Goal: Task Accomplishment & Management: Use online tool/utility

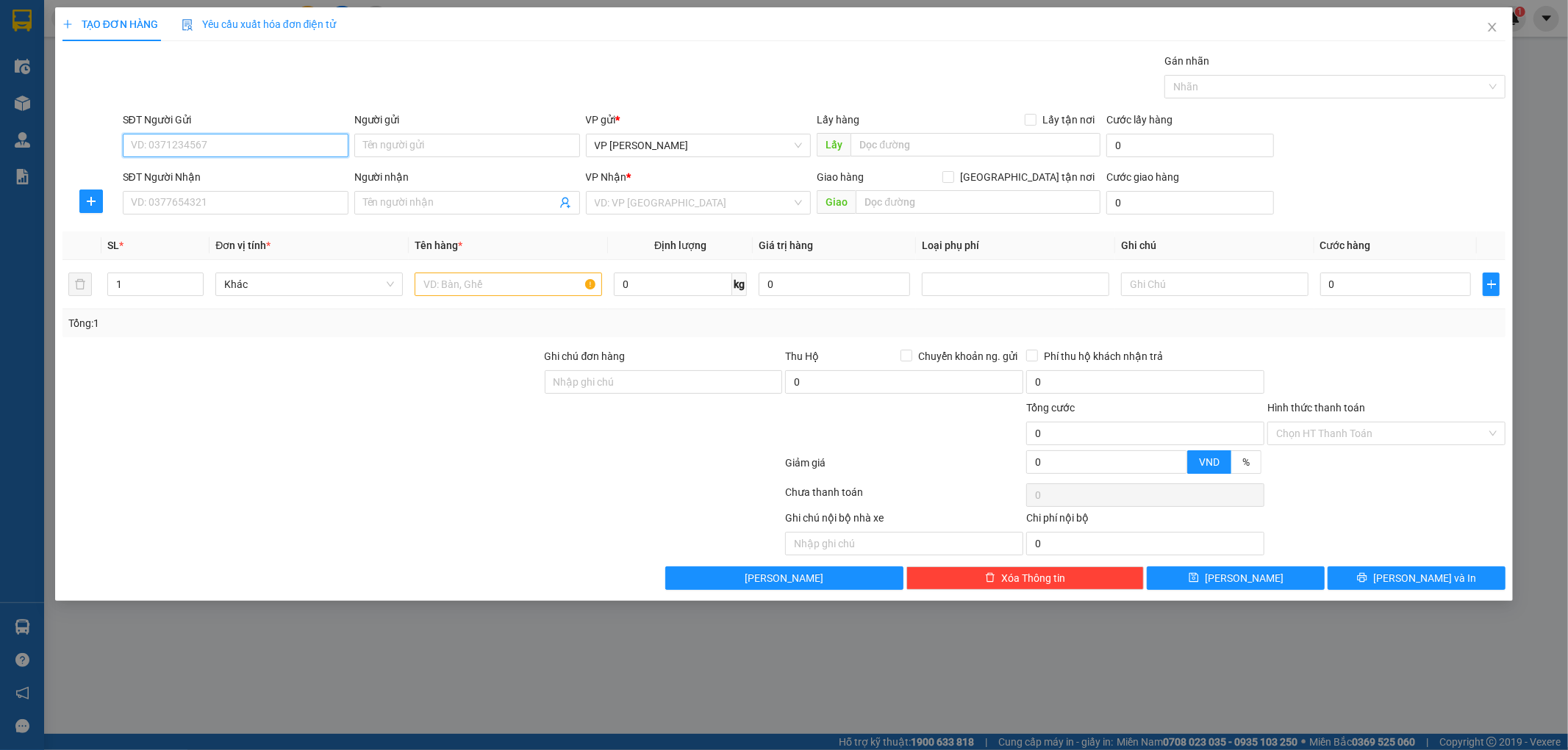
click at [208, 151] on input "SĐT Người Gửi" at bounding box center [236, 145] width 226 height 24
click at [203, 174] on div "0945529113 - kh" at bounding box center [236, 175] width 208 height 16
type input "0945529113"
type input "kh"
type input "0945529113"
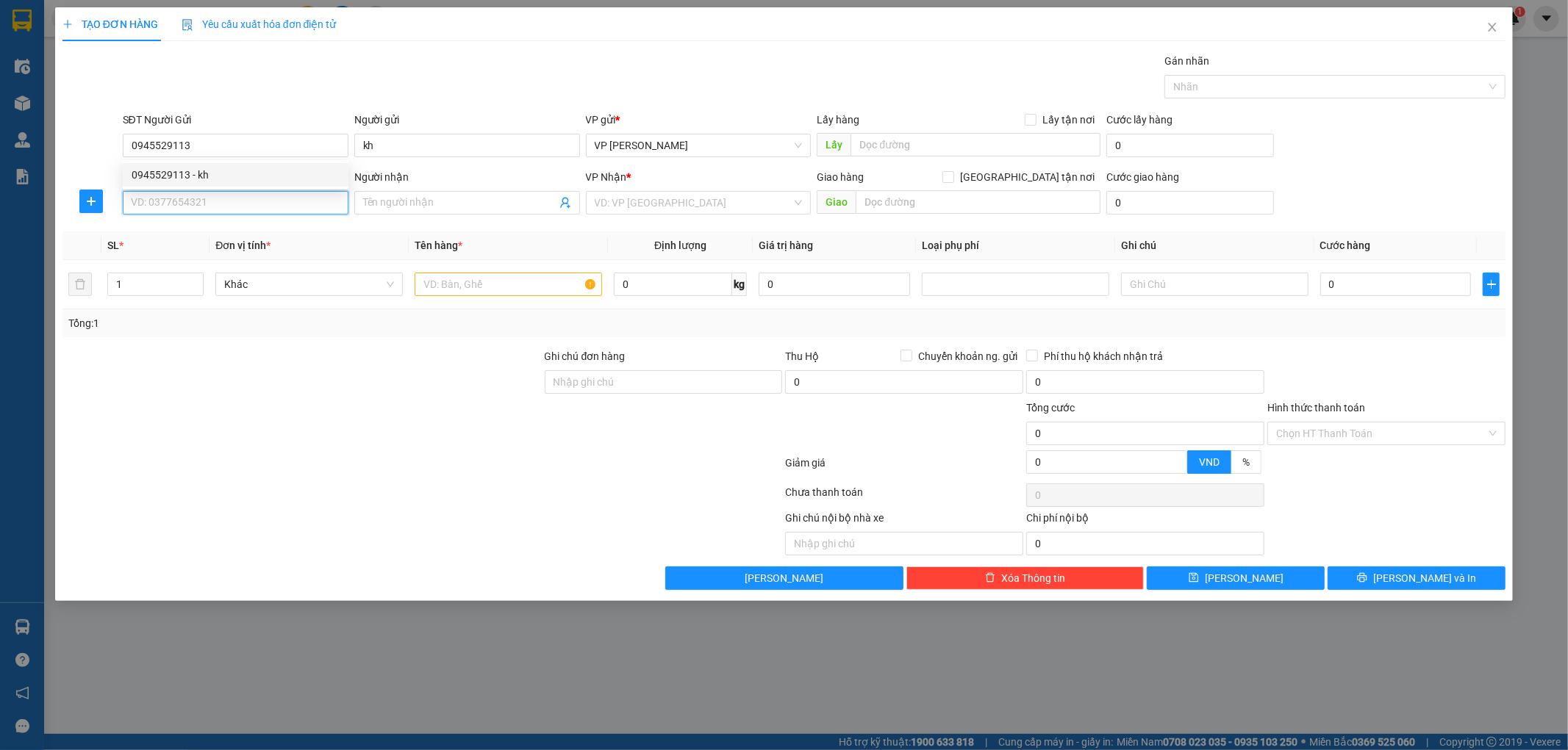
click at [210, 208] on input "SĐT Người Nhận" at bounding box center [236, 203] width 226 height 24
type input "0936997768"
click at [219, 231] on div "0936997768 - Thu Phương" at bounding box center [236, 233] width 208 height 16
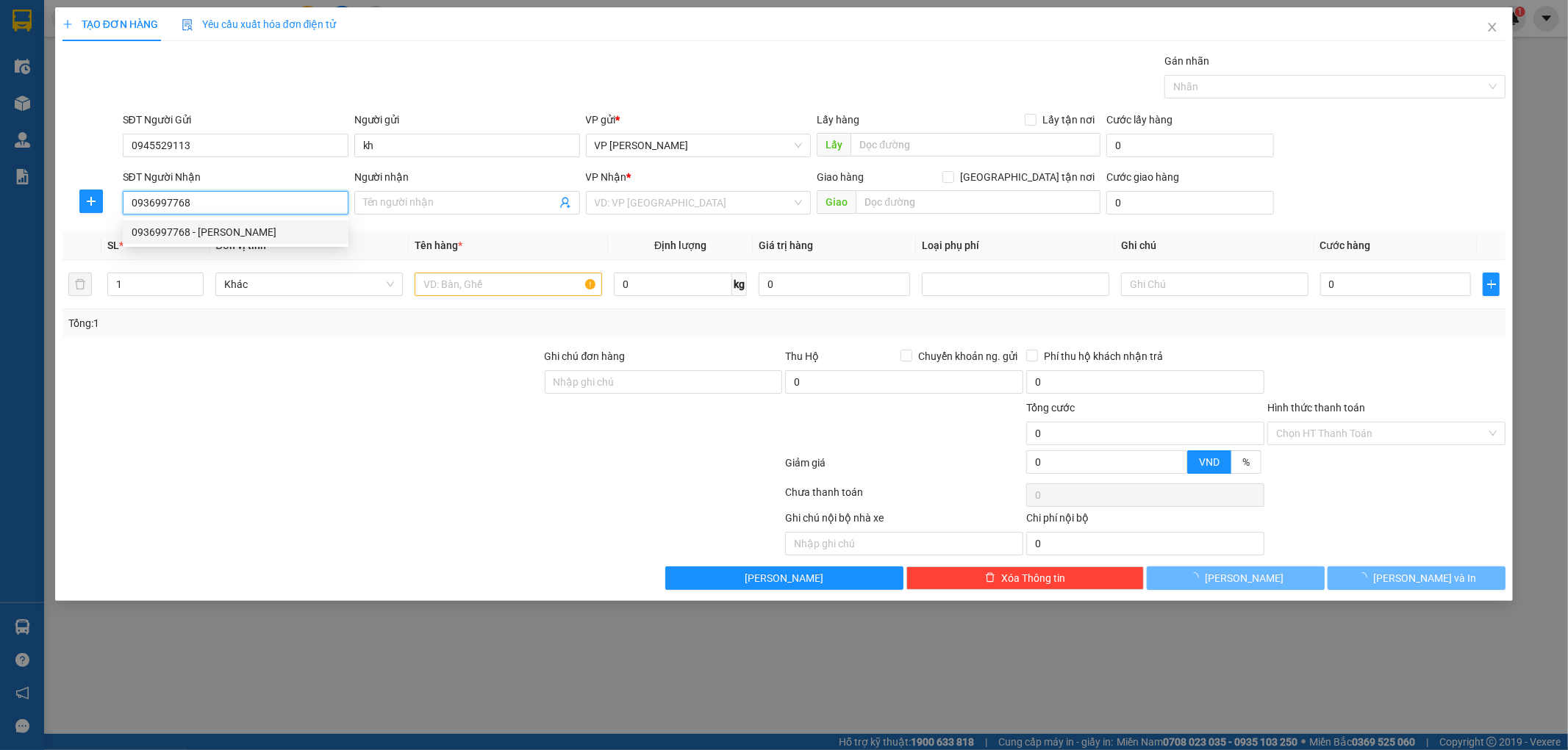
type input "Thu Phương"
type input "Bờ hồ Kiến Xương"
type input "5.000"
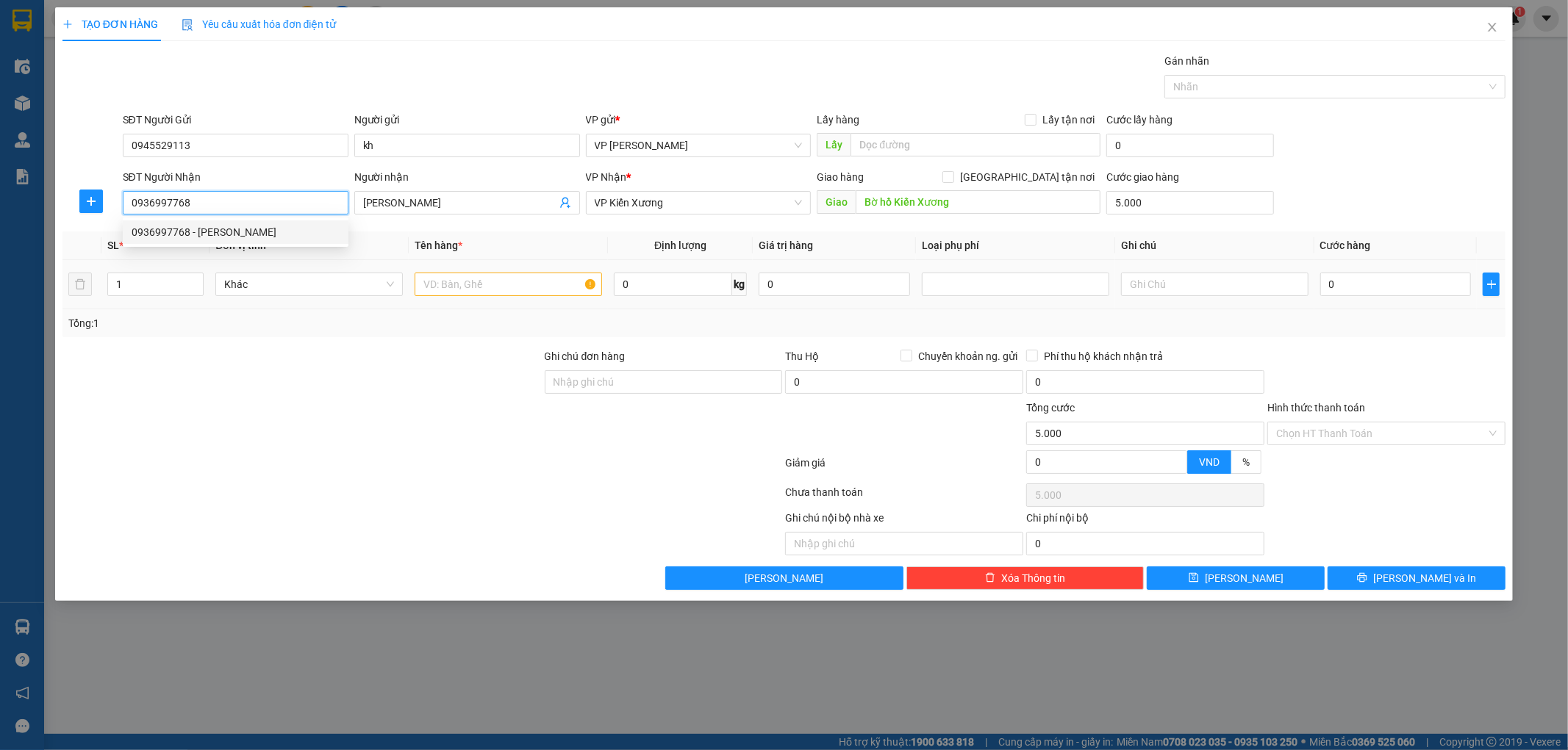
type input "0936997768"
click at [425, 285] on input "text" at bounding box center [508, 285] width 187 height 24
click at [460, 295] on input "text" at bounding box center [508, 285] width 187 height 24
click at [461, 294] on input "text" at bounding box center [508, 285] width 187 height 24
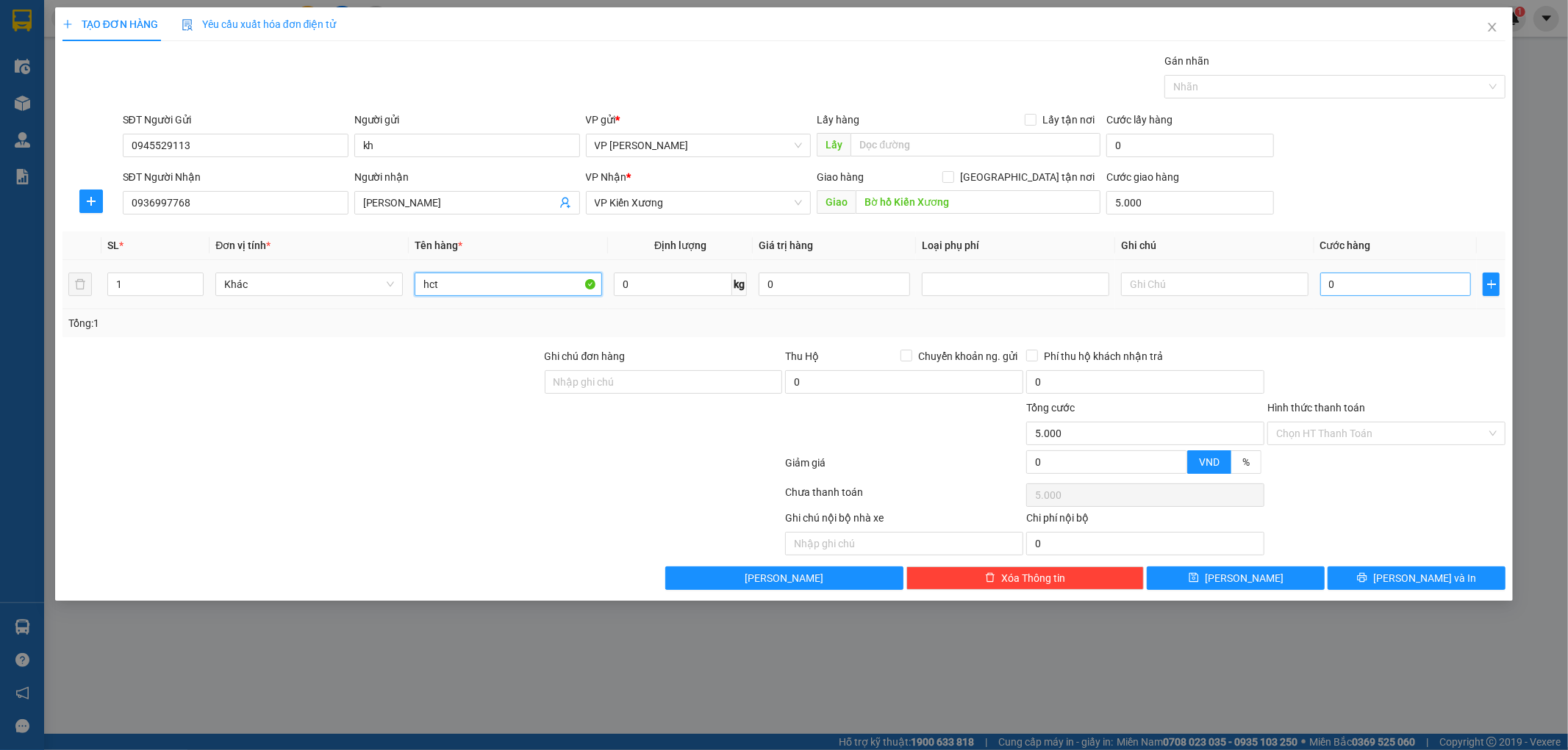
type input "hct"
click at [1336, 280] on input "0" at bounding box center [1396, 285] width 151 height 24
type input "3"
type input "5.003"
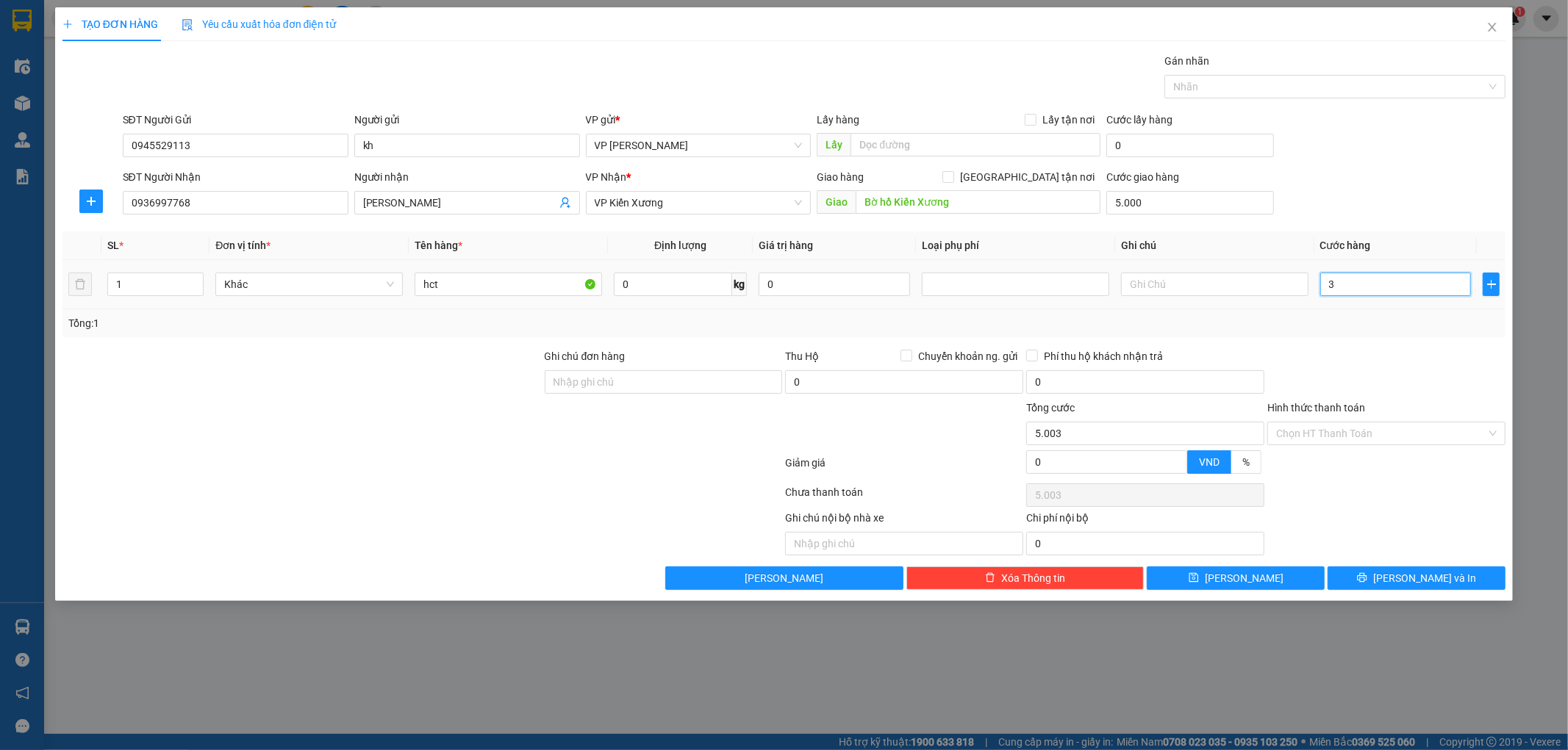
type input "30"
type input "5.030"
click at [1336, 344] on div "Transit Pickup Surcharge Ids Transit Deliver Surcharge Ids Transit Deliver Surc…" at bounding box center [784, 321] width 1444 height 537
type input "30.000"
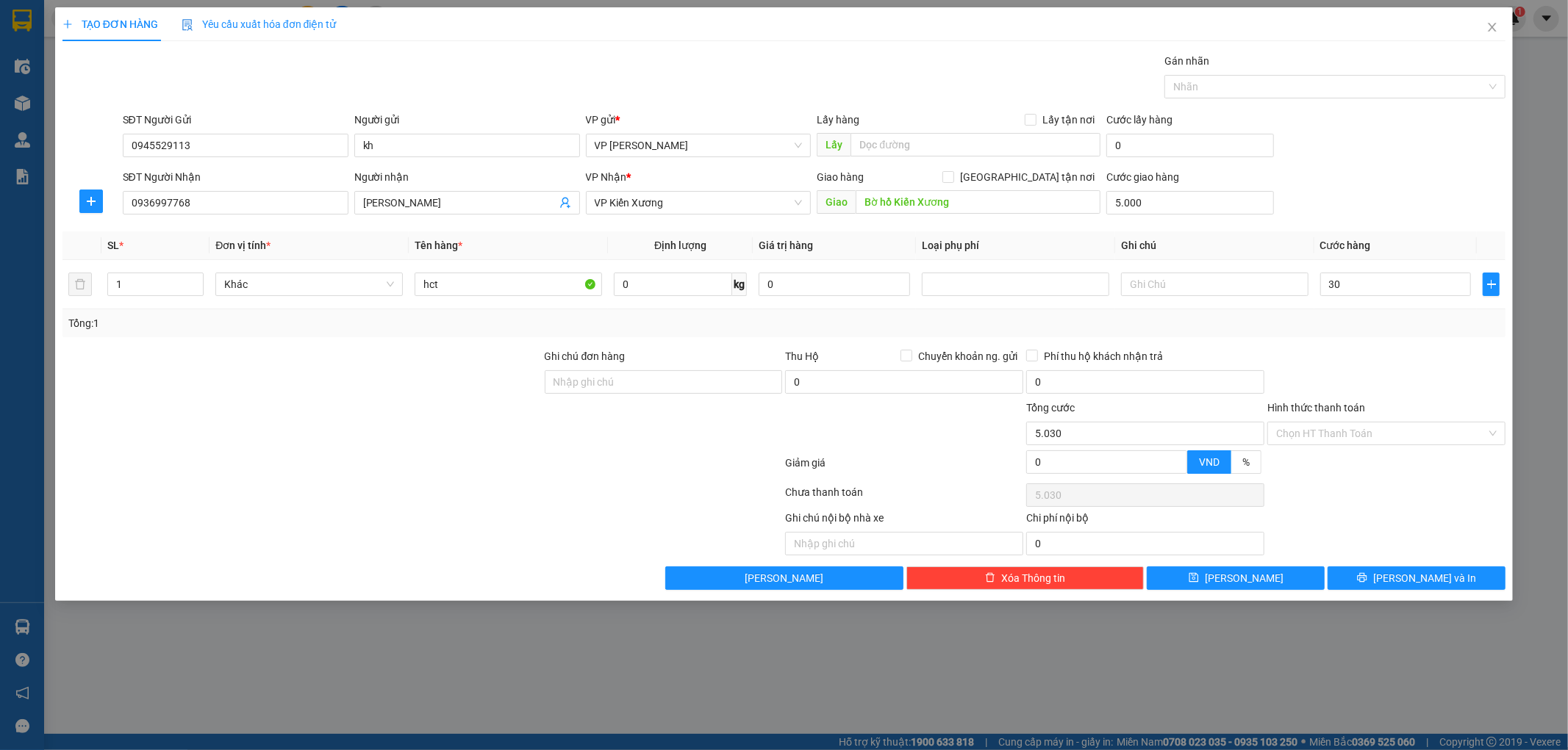
type input "35.000"
click at [696, 207] on span "VP Kiến Xương" at bounding box center [699, 203] width 208 height 22
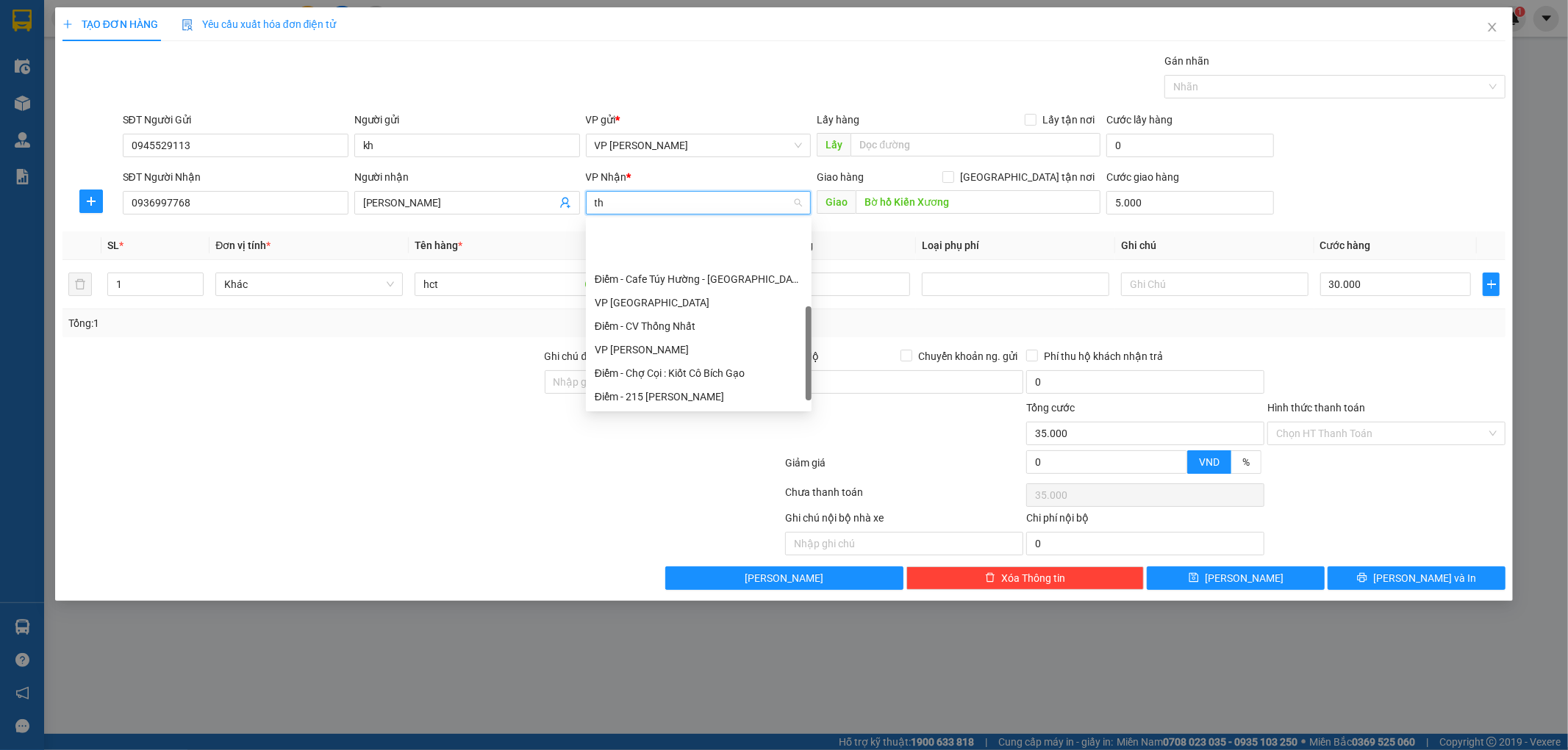
type input "tha"
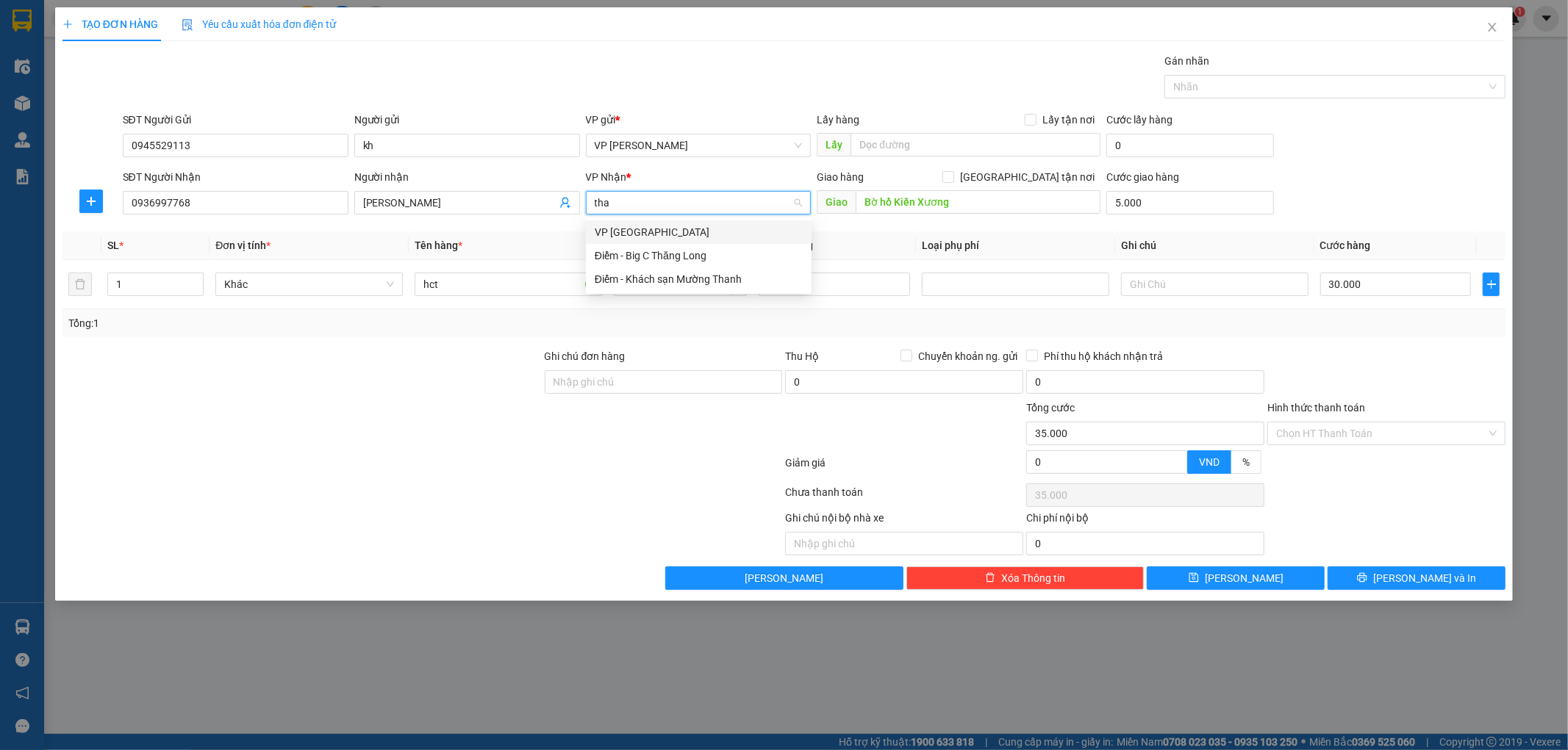
click at [679, 230] on div "VP [GEOGRAPHIC_DATA]" at bounding box center [699, 233] width 208 height 16
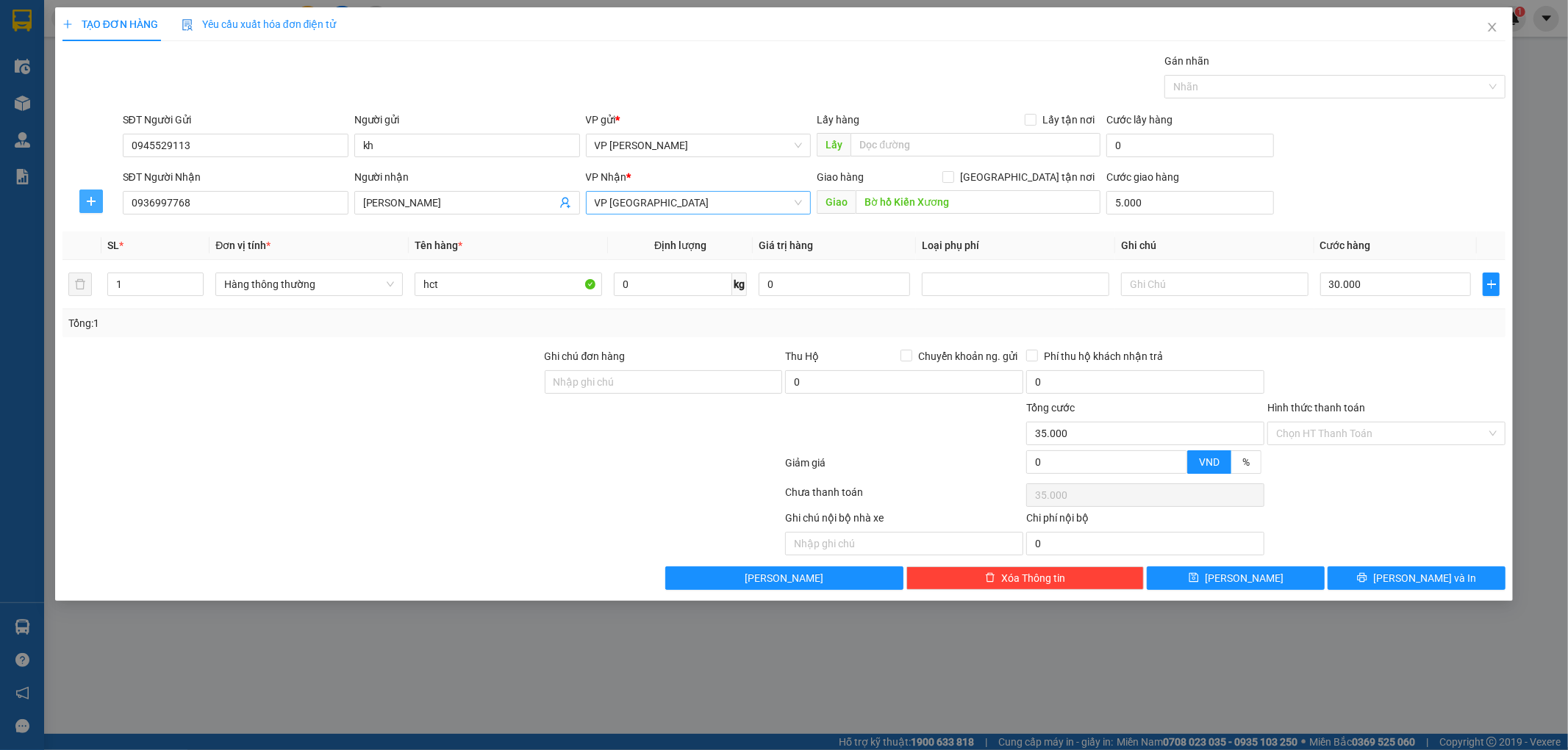
click at [96, 196] on icon "plus" at bounding box center [91, 202] width 12 height 12
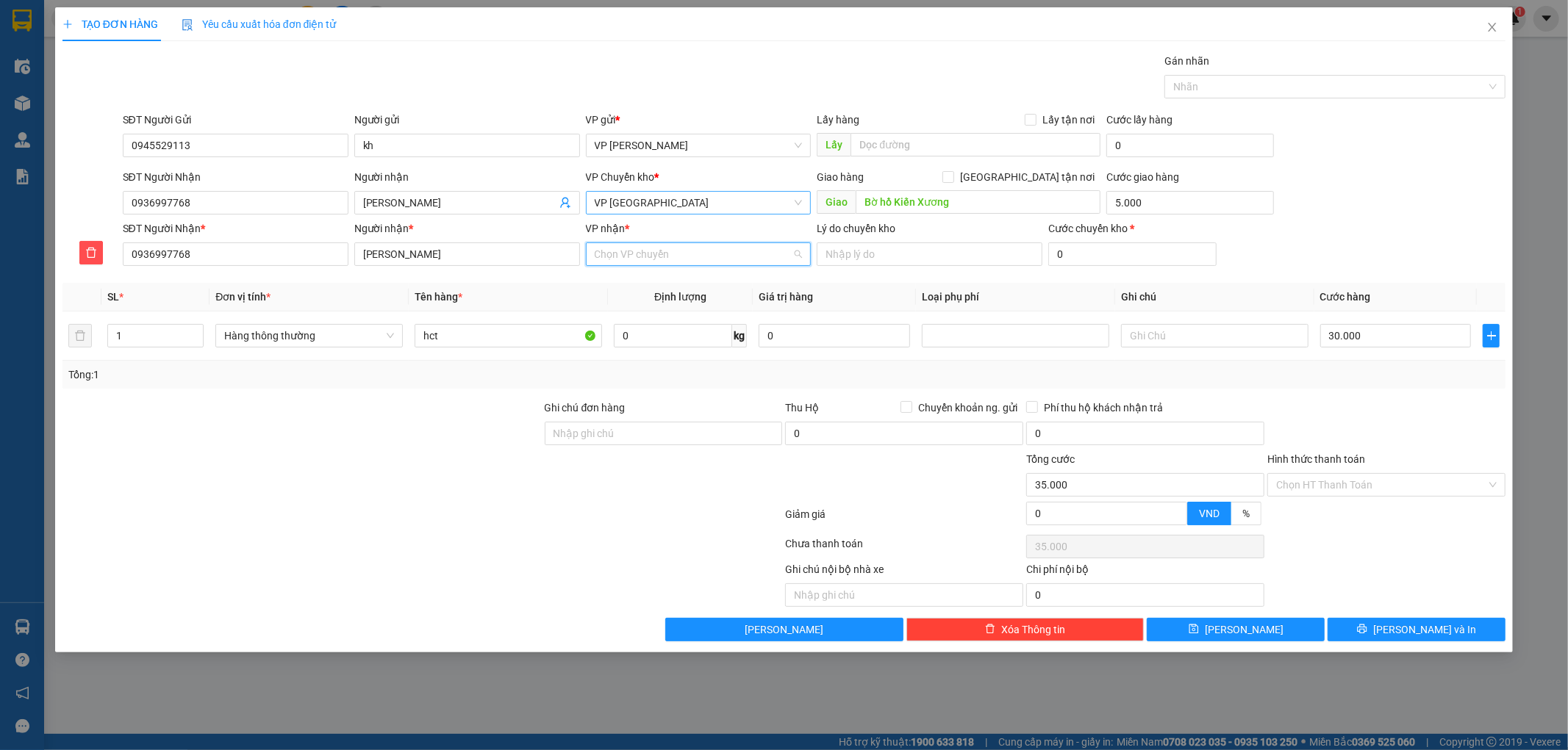
click at [670, 261] on input "VP nhận *" at bounding box center [694, 254] width 198 height 22
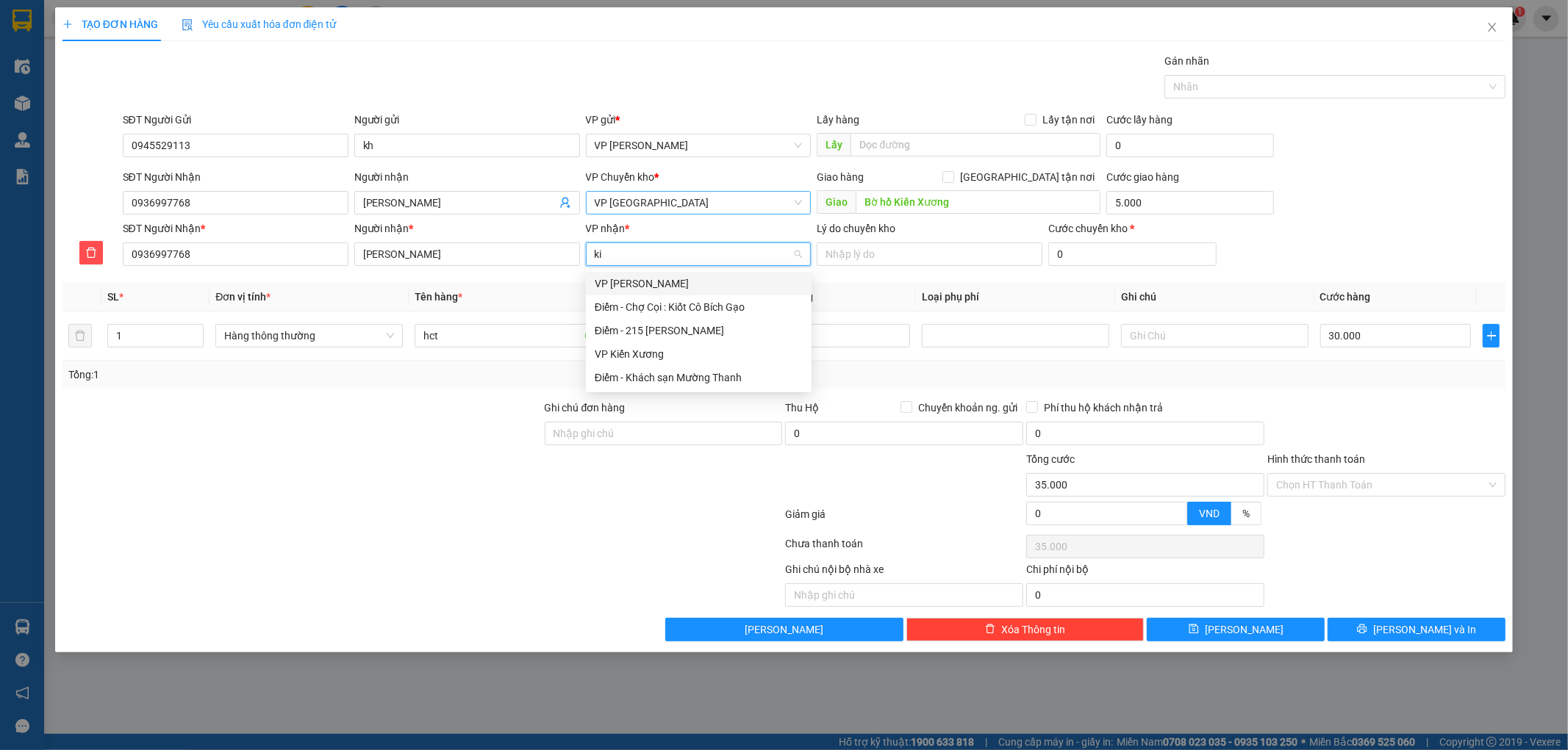
type input "kie"
click at [663, 307] on div "VP Kiến Xương" at bounding box center [699, 307] width 208 height 16
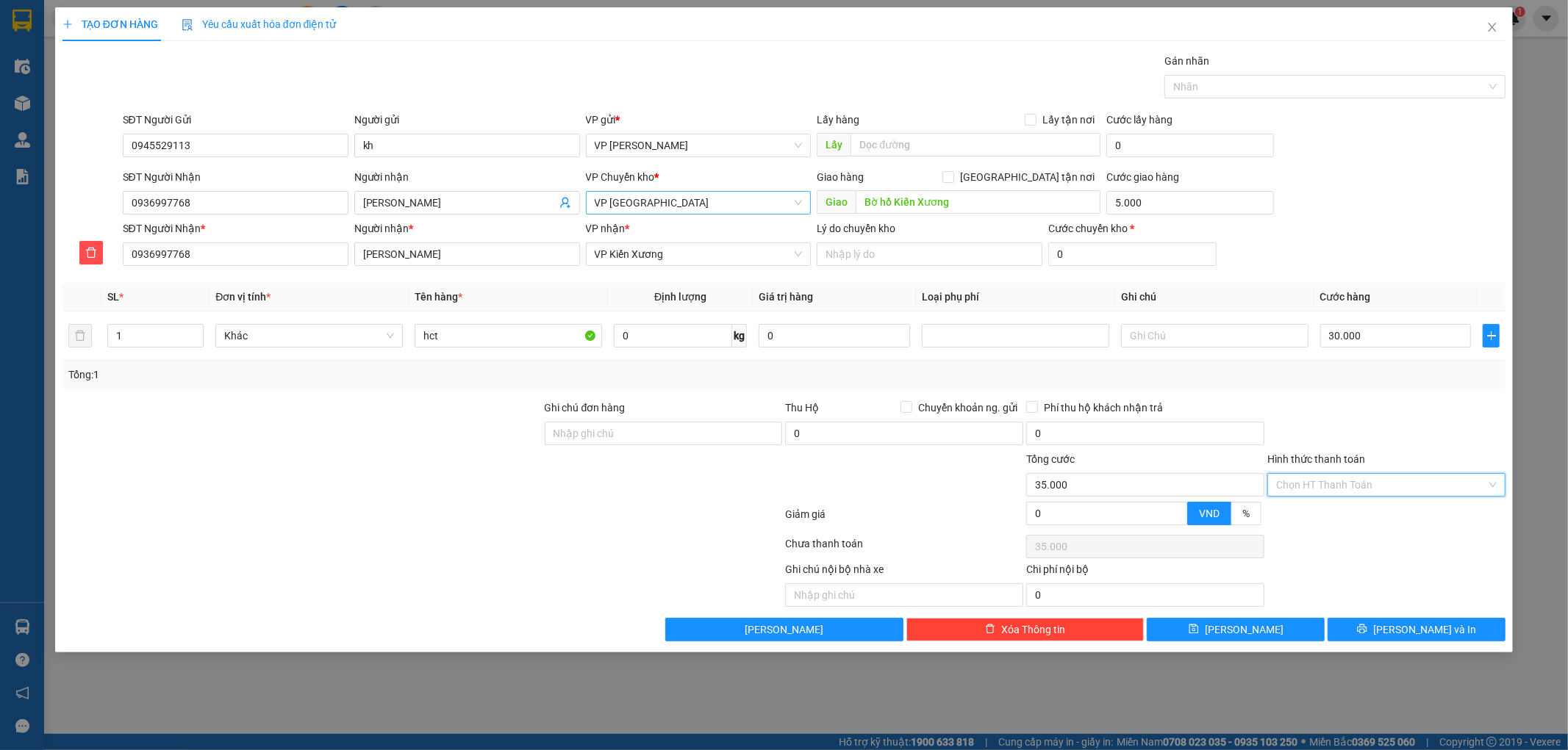
click at [1368, 482] on input "Hình thức thanh toán" at bounding box center [1381, 485] width 210 height 22
click at [1336, 516] on div "Tại văn phòng" at bounding box center [1387, 515] width 221 height 16
type input "0"
click at [1329, 482] on span "Tại văn phòng" at bounding box center [1386, 485] width 221 height 22
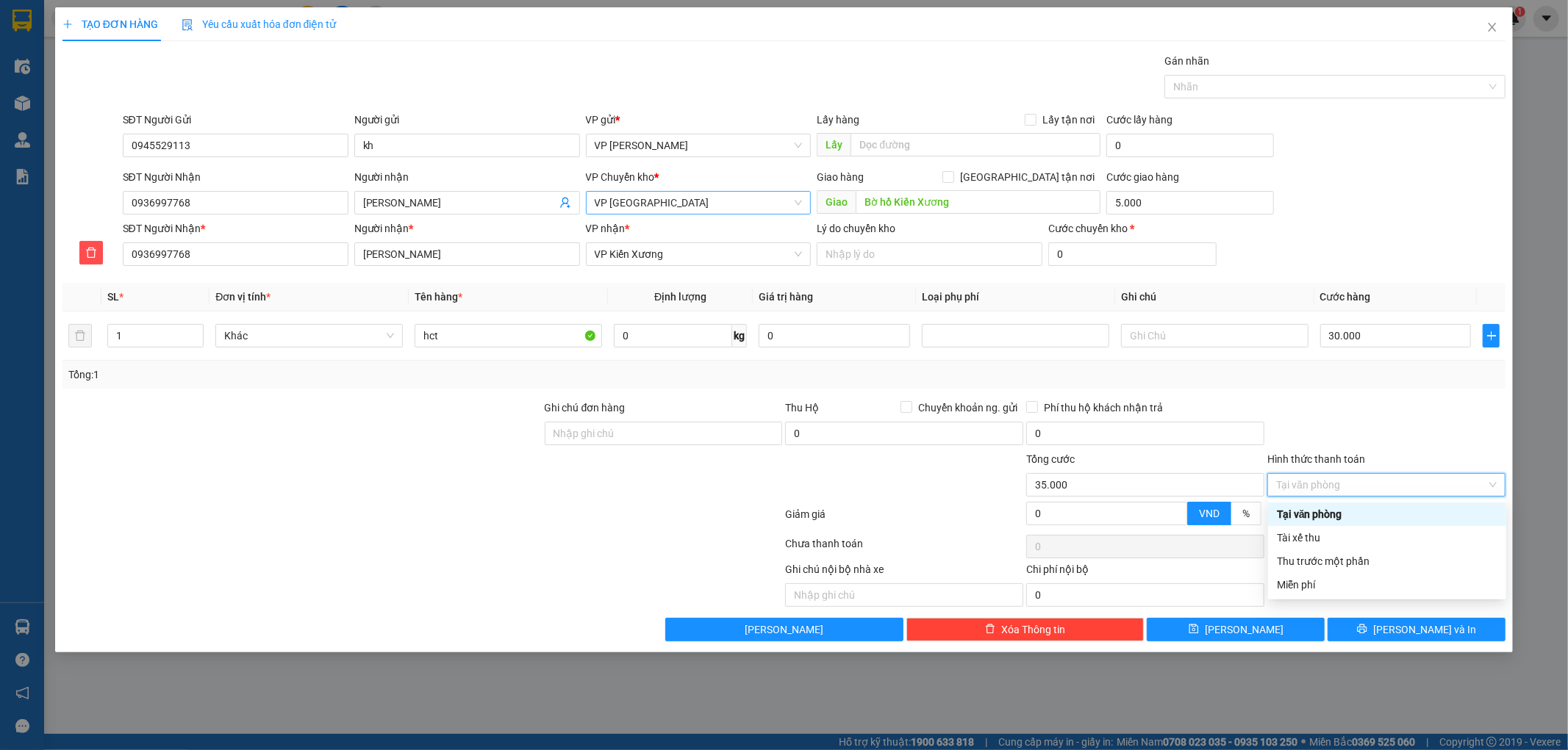
click at [1324, 515] on div "Tại văn phòng" at bounding box center [1387, 515] width 221 height 16
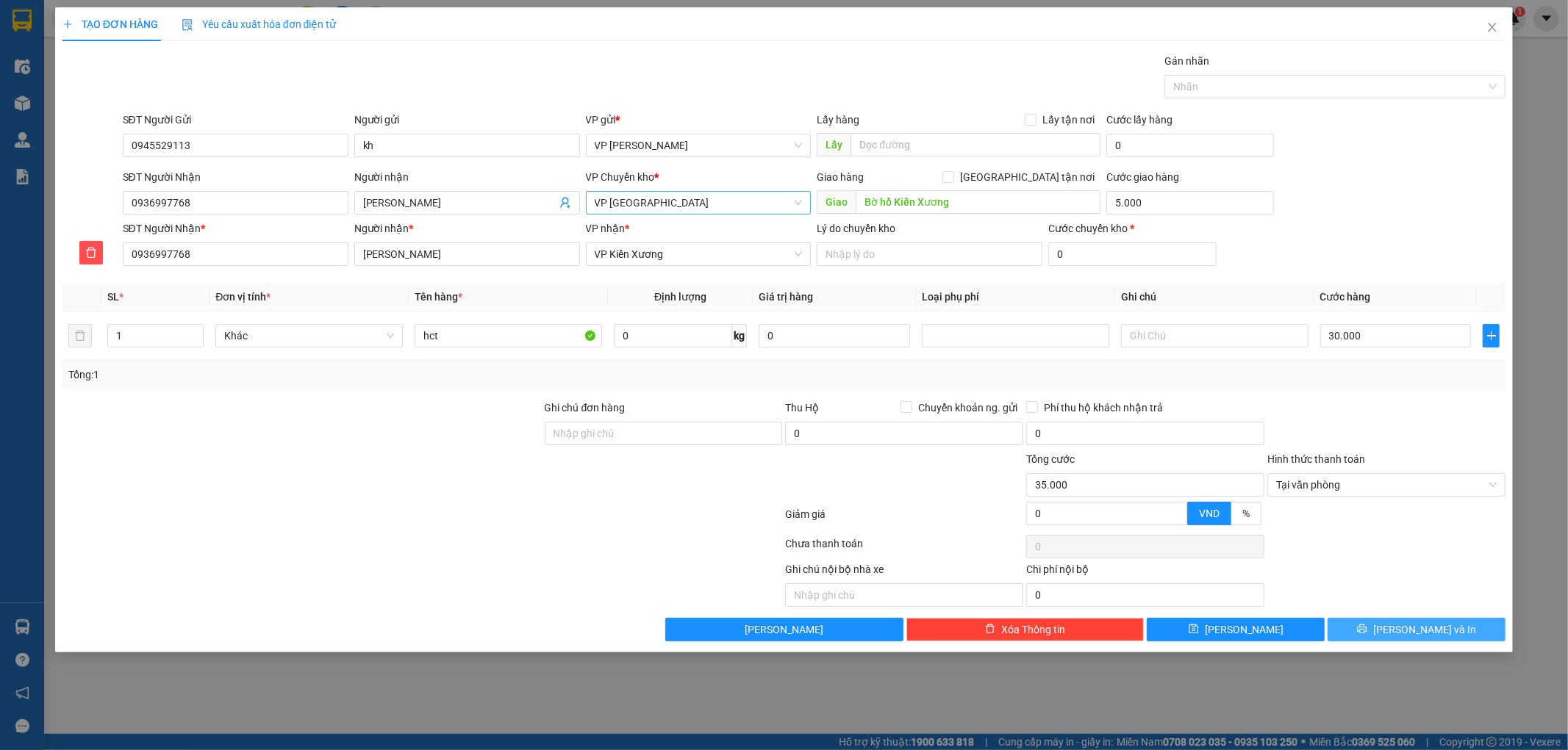
click at [1397, 638] on button "[PERSON_NAME] và In" at bounding box center [1417, 630] width 178 height 24
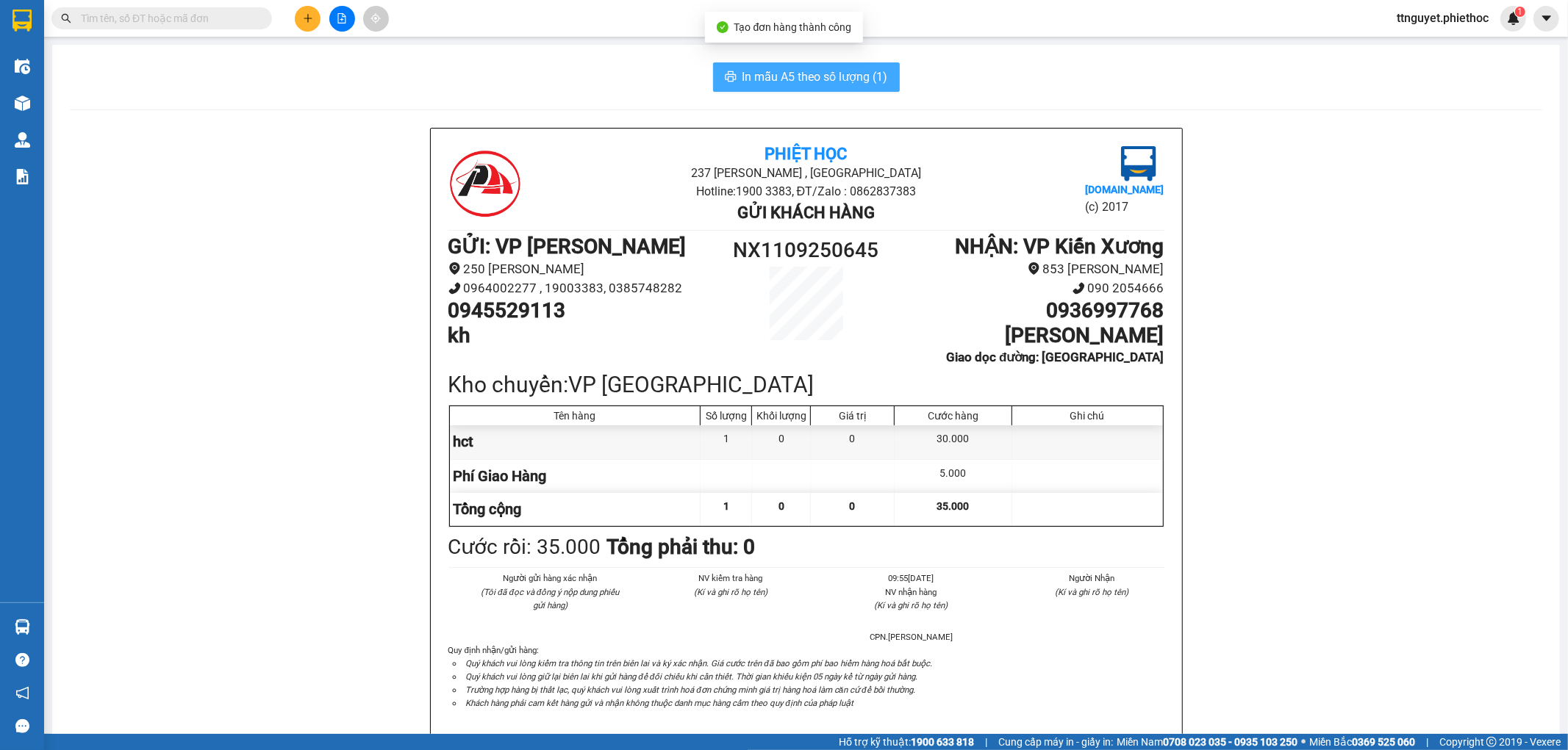
click at [853, 86] on button "In mẫu A5 theo số lượng (1)" at bounding box center [807, 77] width 187 height 30
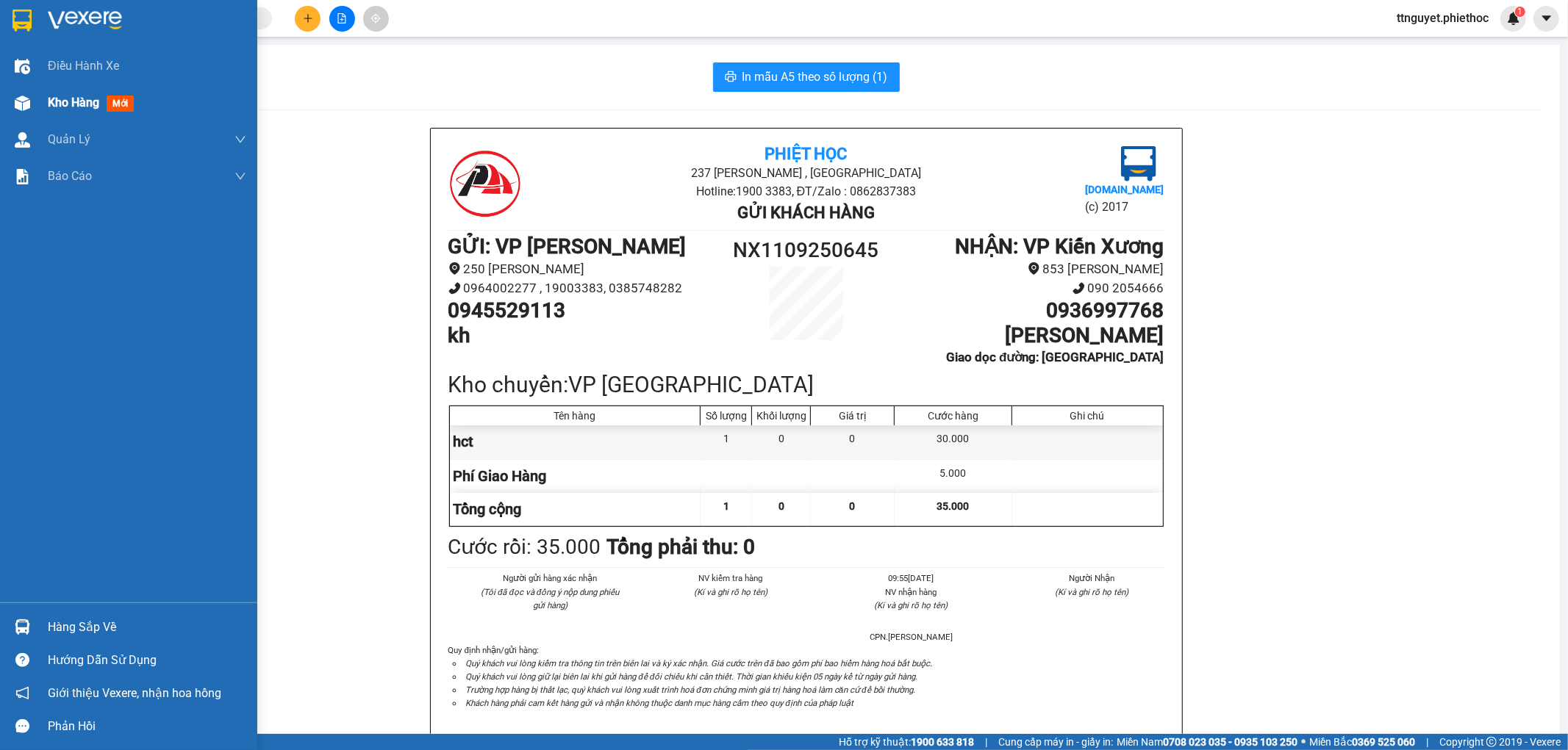
click at [64, 106] on span "Kho hàng" at bounding box center [73, 103] width 51 height 14
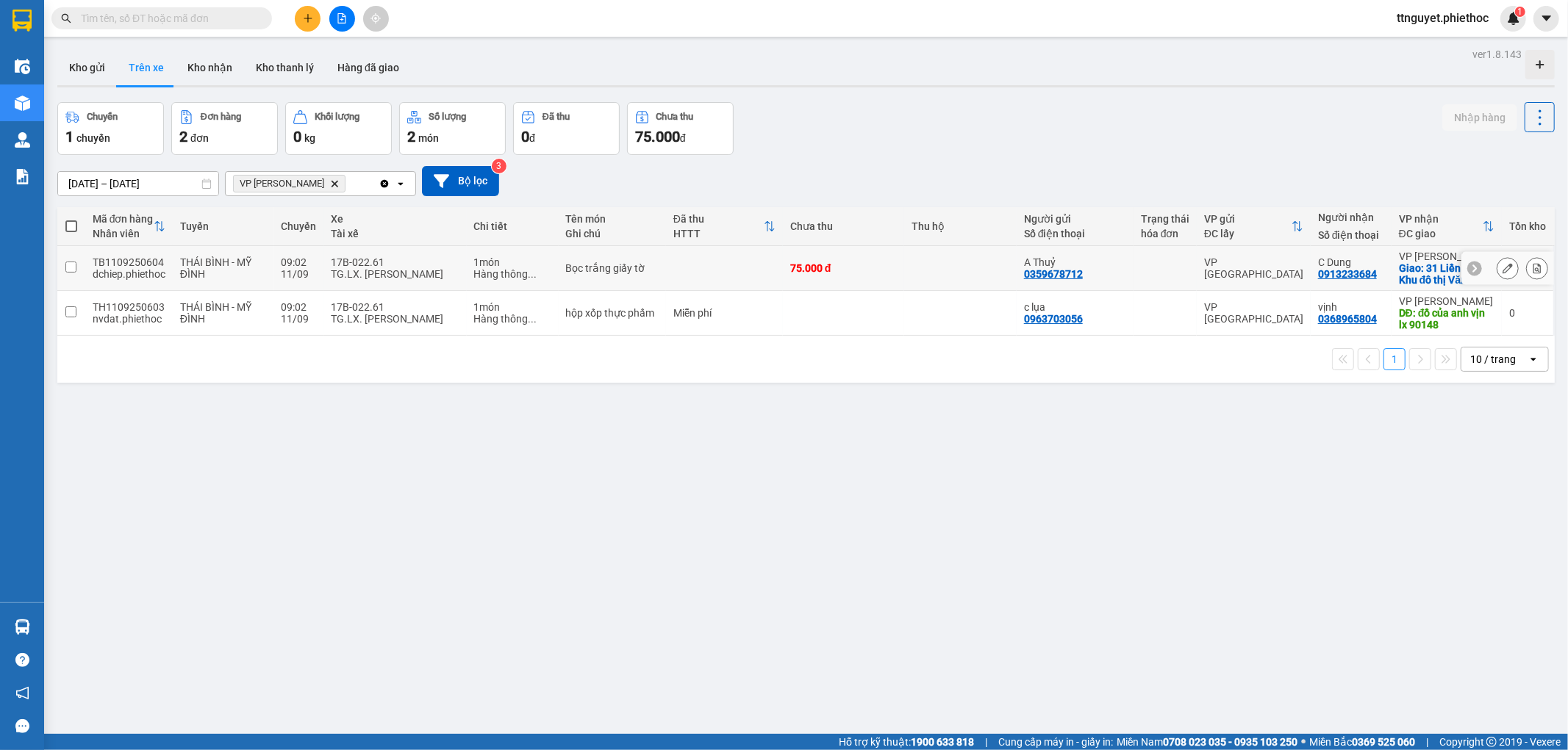
click at [758, 277] on td at bounding box center [725, 268] width 117 height 45
checkbox input "true"
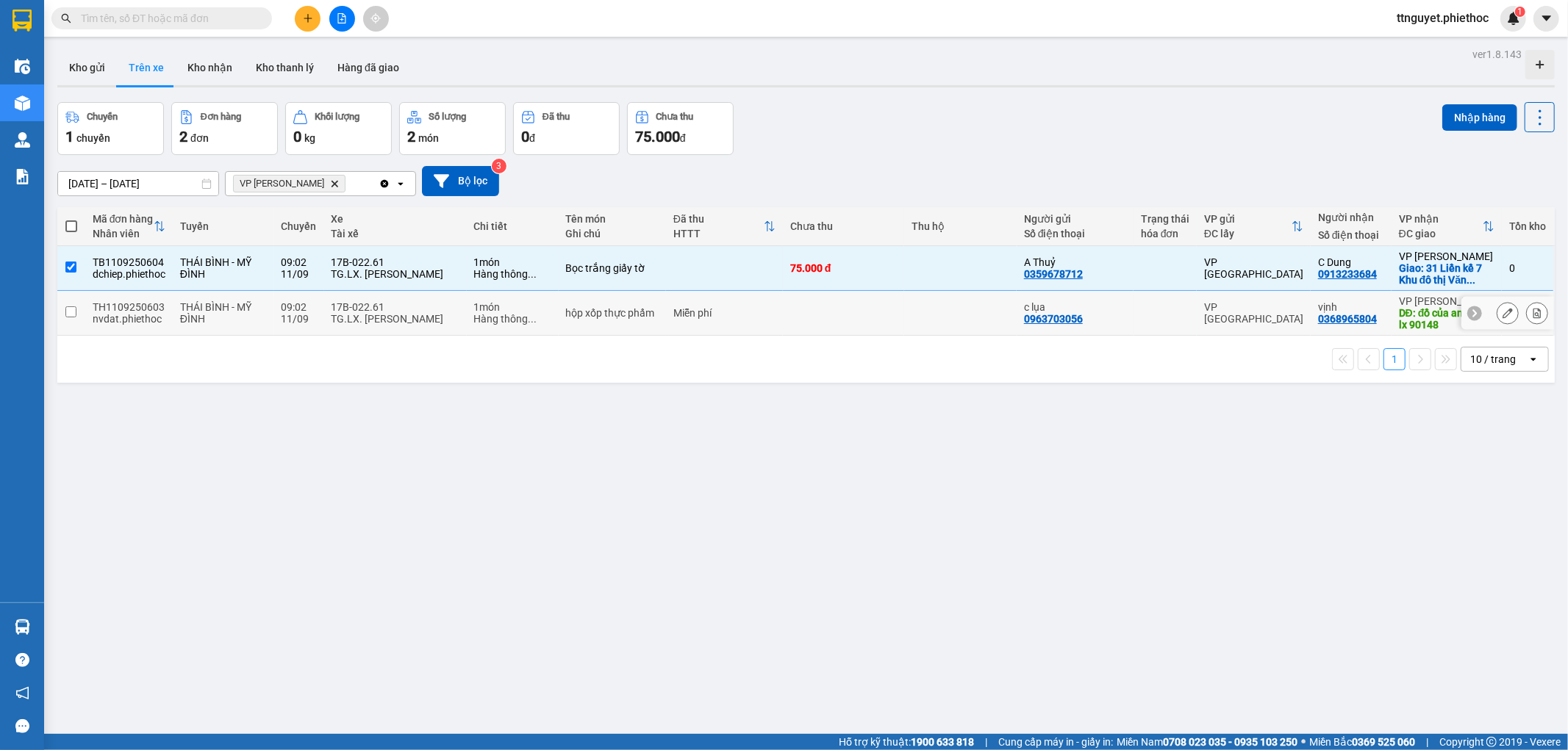
click at [763, 318] on div "Miễn phí" at bounding box center [724, 313] width 102 height 12
checkbox input "true"
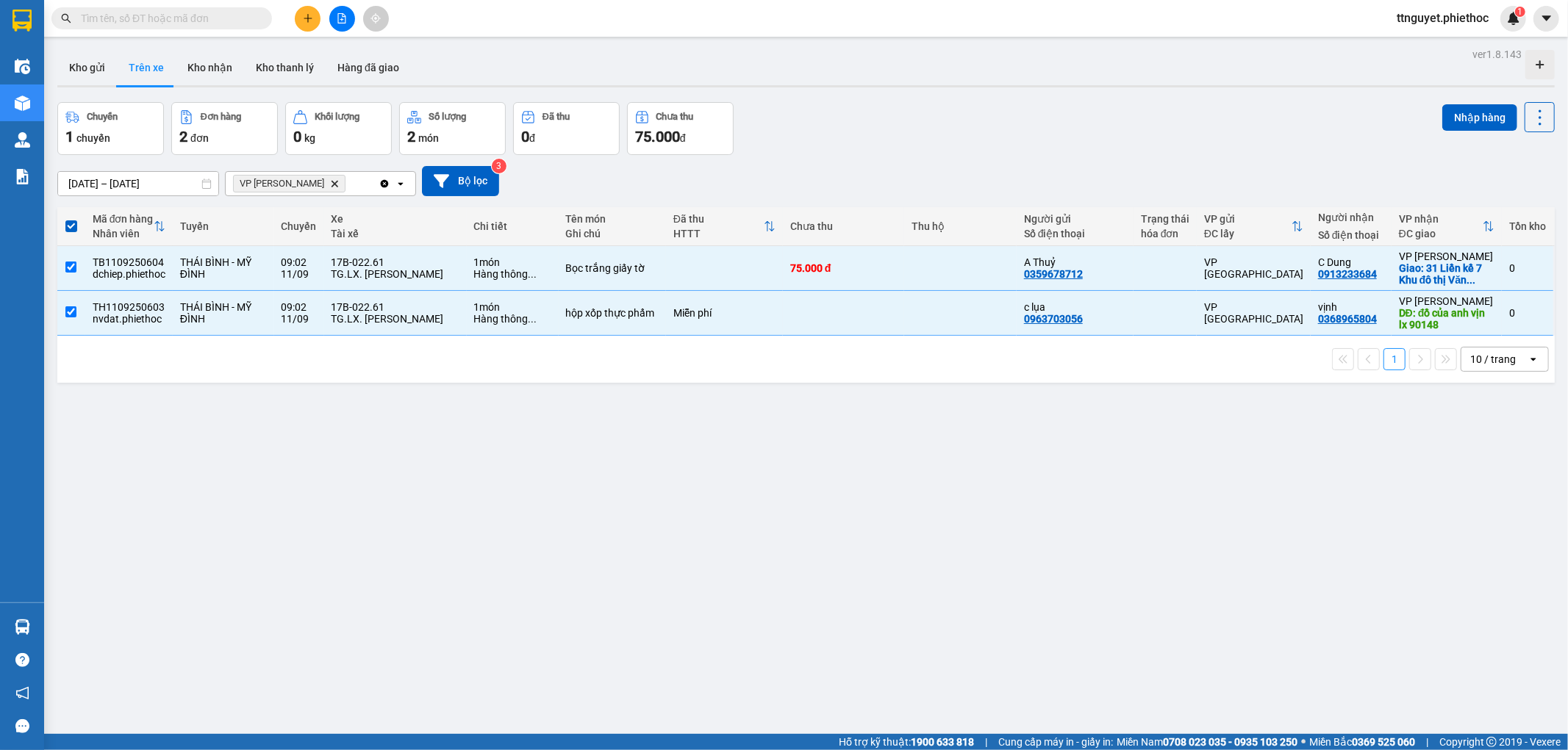
drag, startPoint x: 1451, startPoint y: 116, endPoint x: 1469, endPoint y: 196, distance: 82.0
click at [1451, 116] on button "Nhập hàng" at bounding box center [1480, 117] width 75 height 27
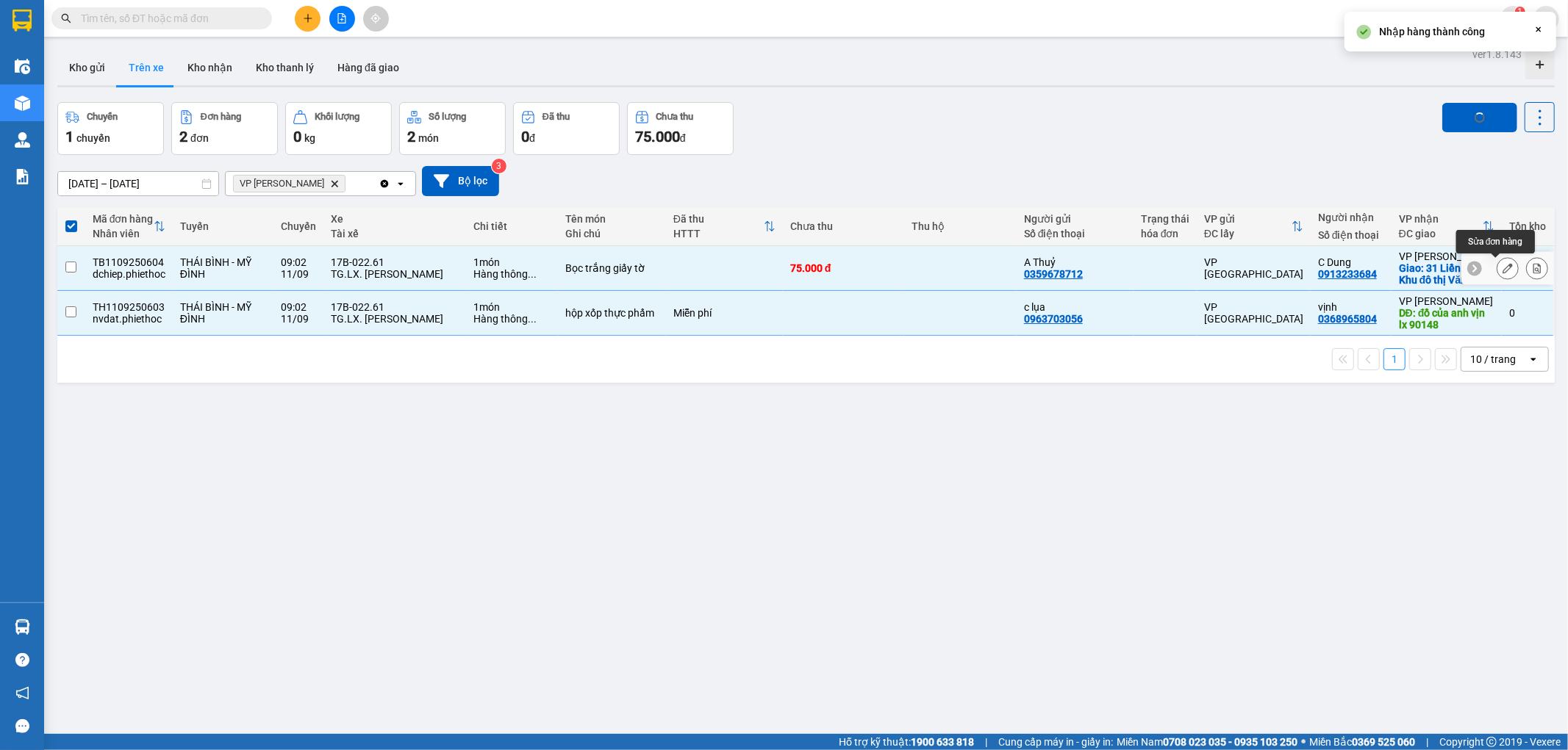
checkbox input "false"
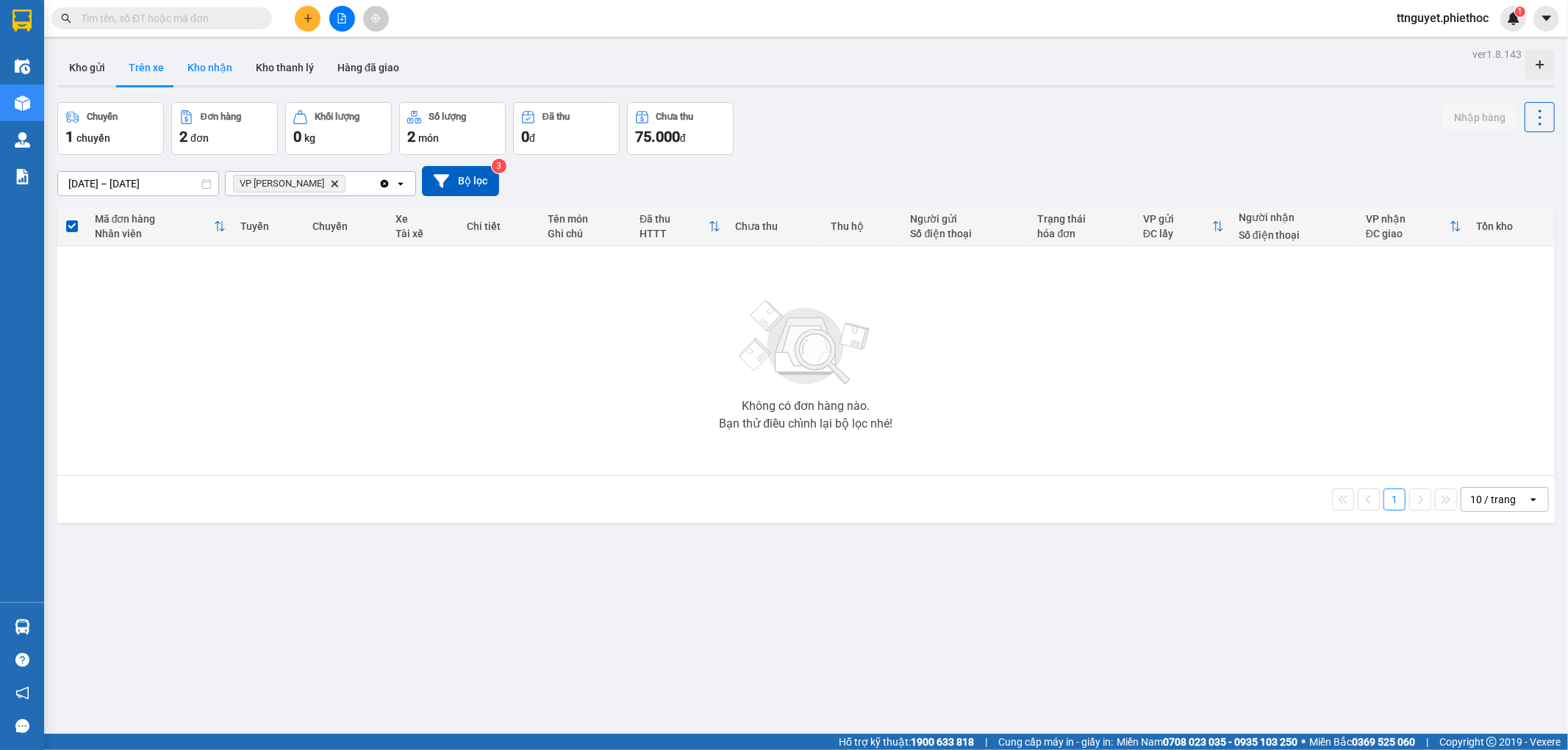
click at [213, 70] on button "Kho nhận" at bounding box center [210, 68] width 68 height 36
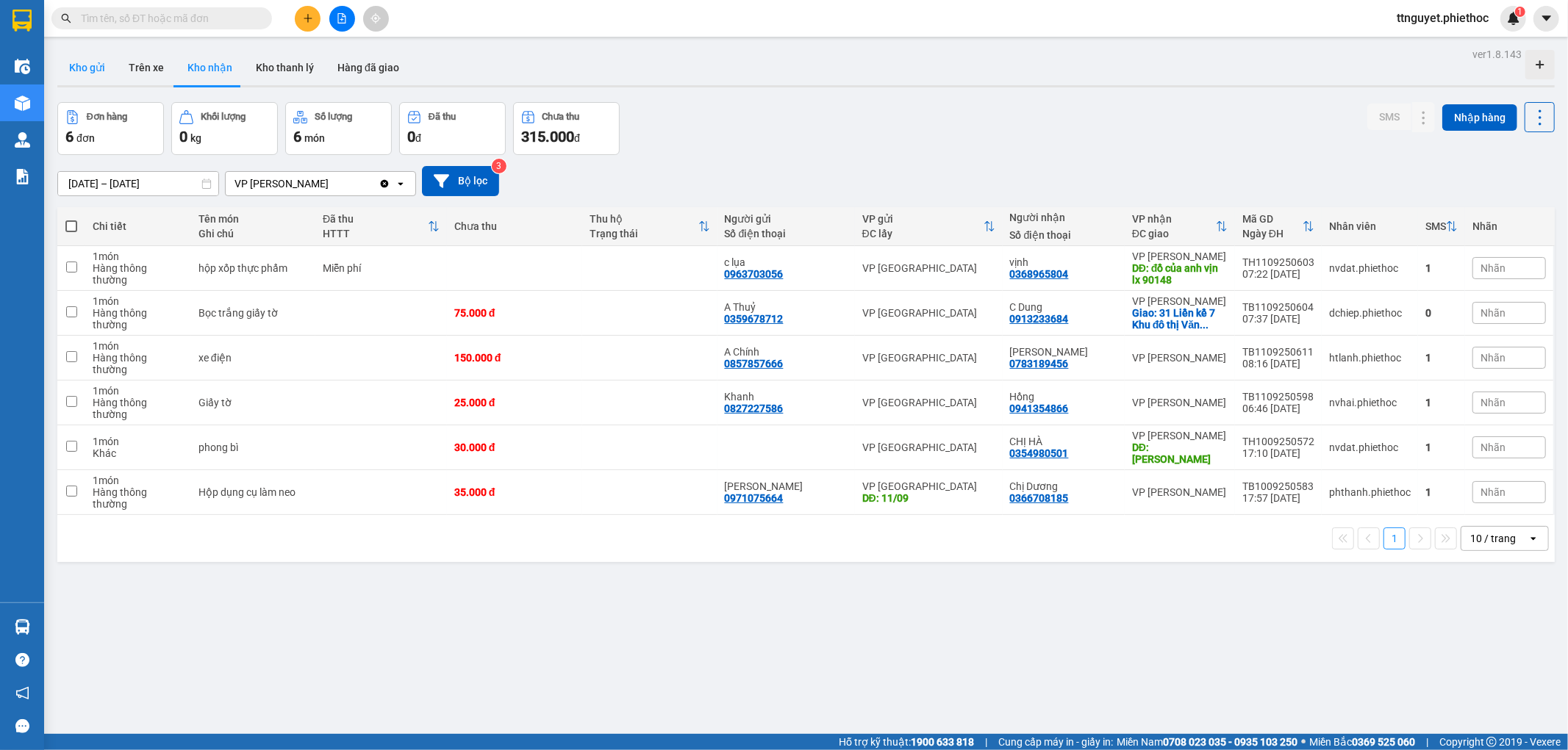
click at [87, 67] on button "Kho gửi" at bounding box center [87, 68] width 59 height 36
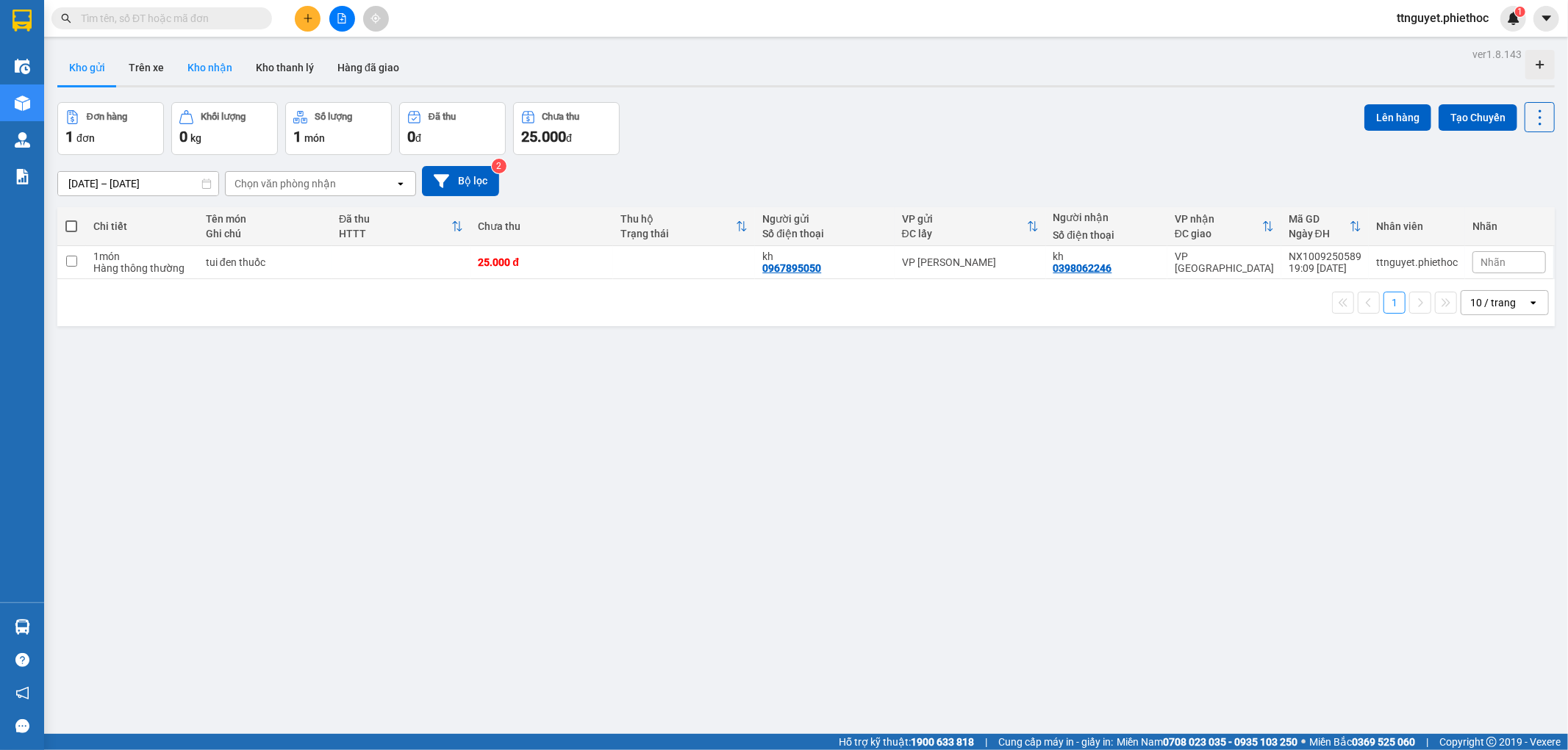
click at [213, 61] on button "Kho nhận" at bounding box center [210, 68] width 68 height 36
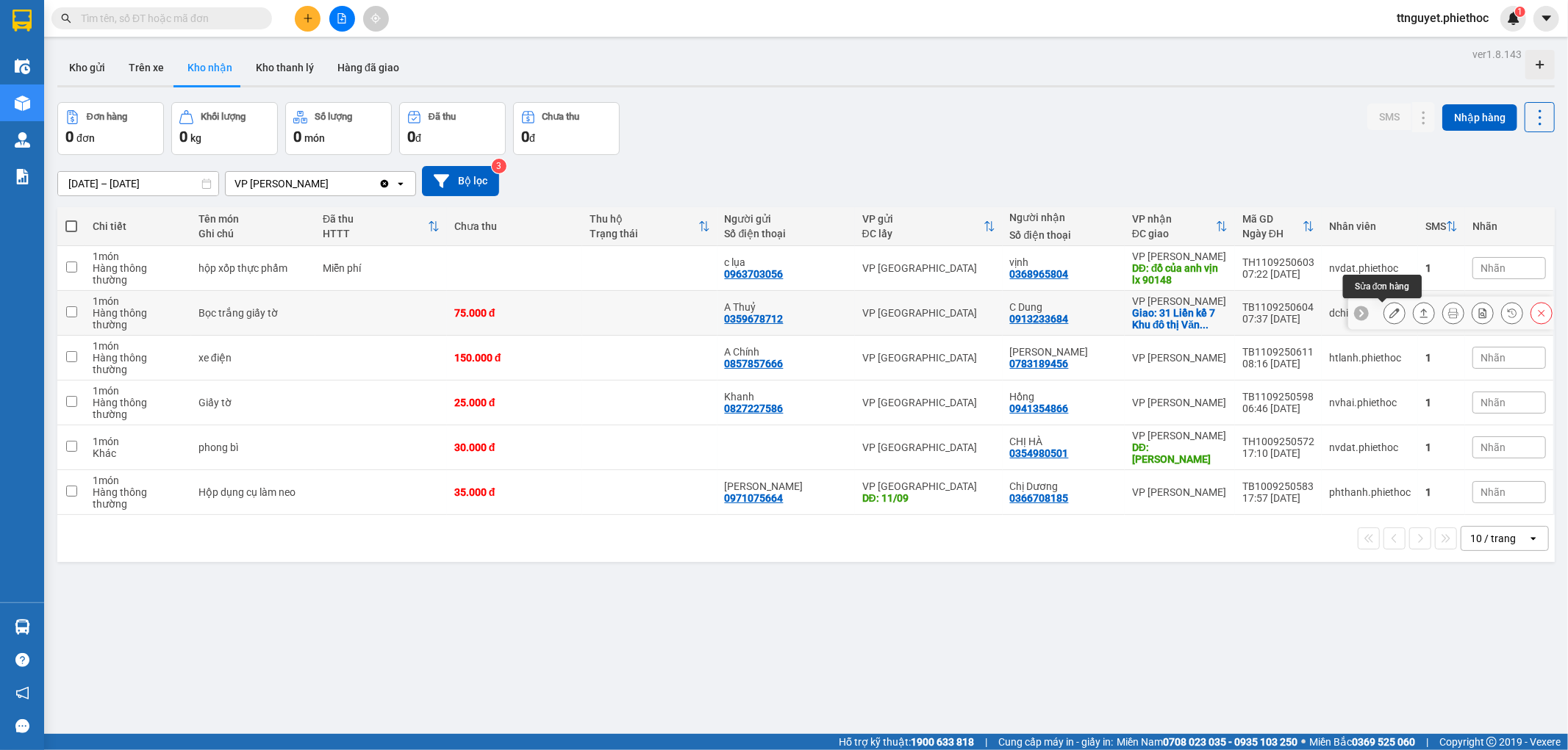
click at [1385, 313] on button at bounding box center [1395, 314] width 21 height 26
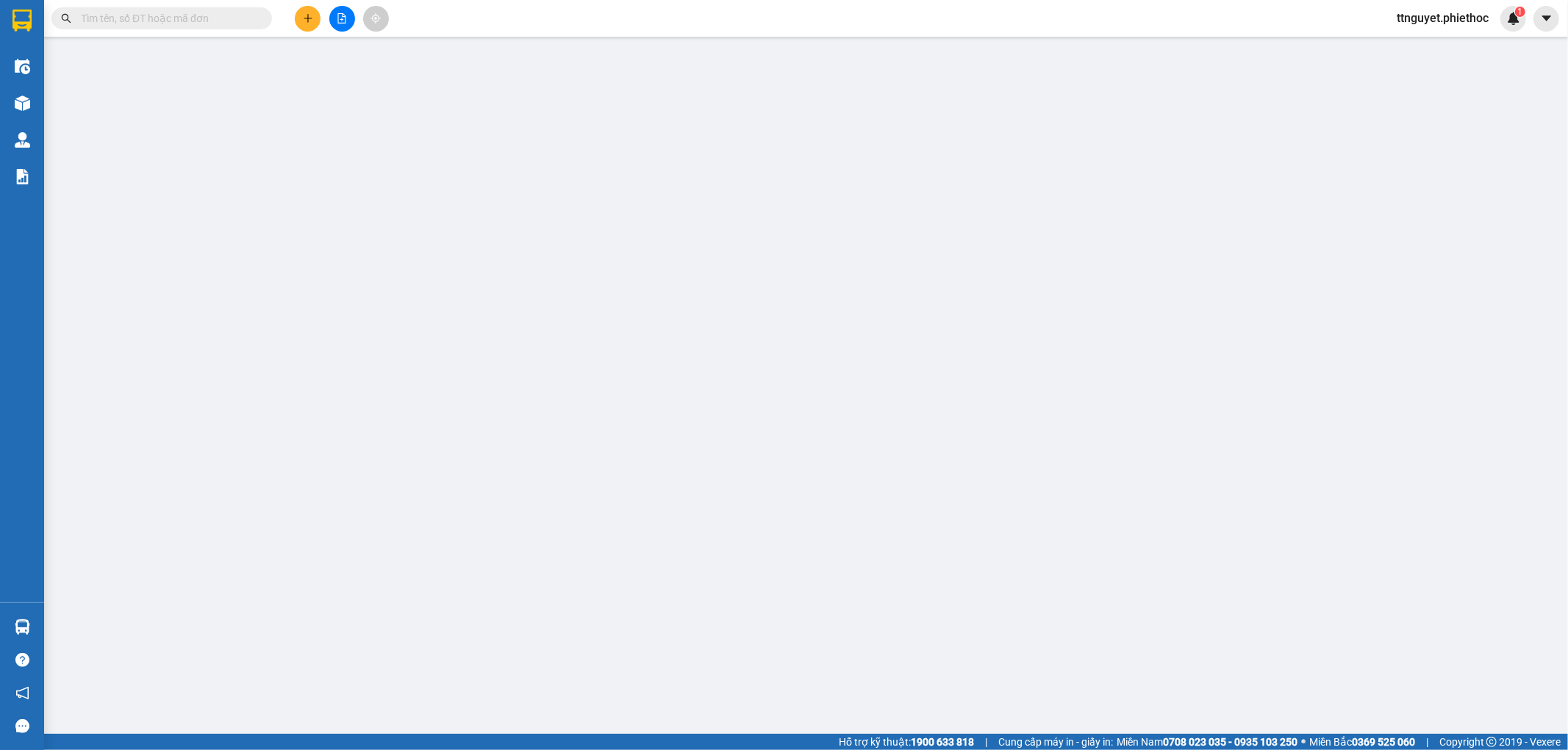
type input "0359678712"
type input "A Thuỷ"
type input "0913233684"
type input "C Dung"
checkbox input "true"
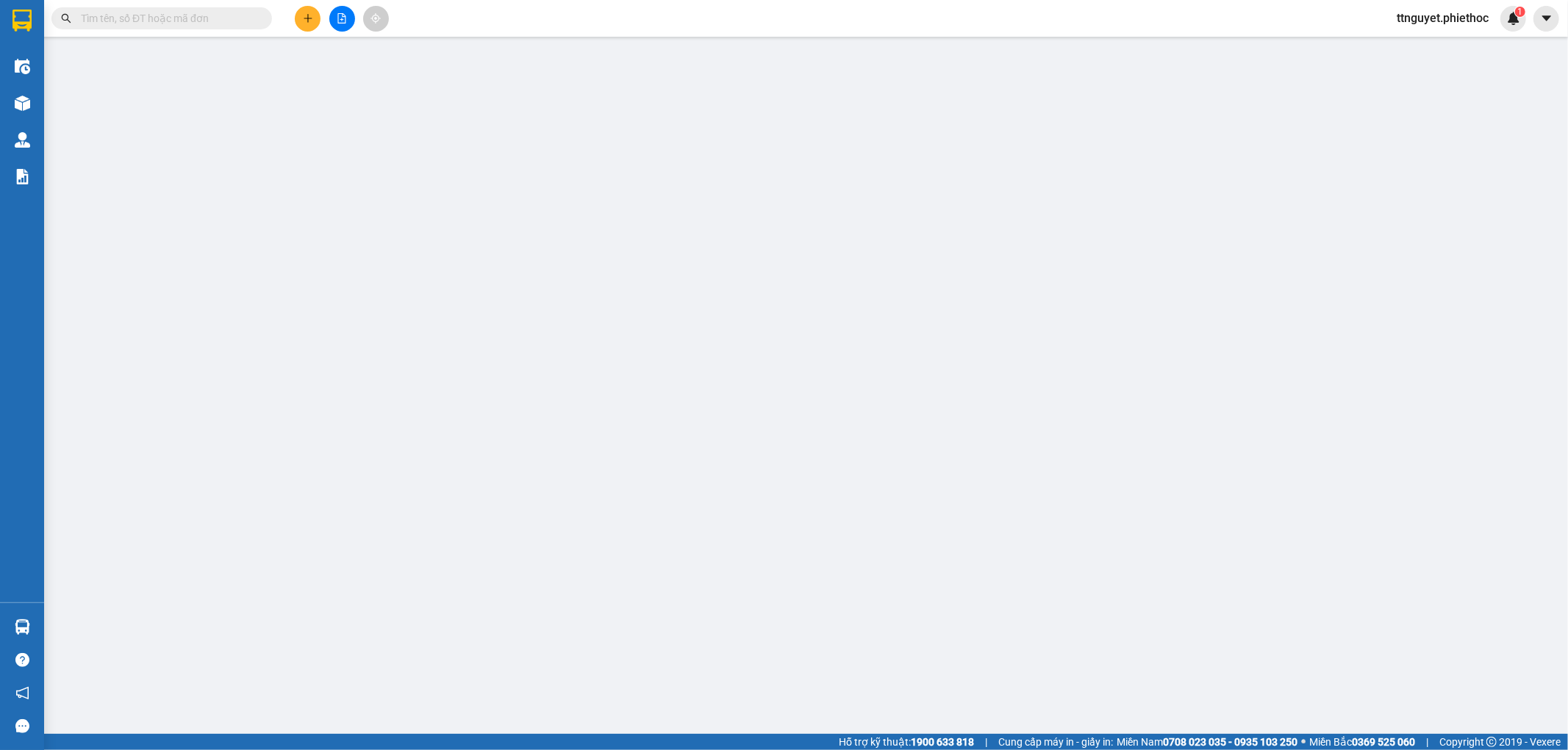
type input "31 Liền kề 7 Khu đô thị [GEOGRAPHIC_DATA], [GEOGRAPHIC_DATA], [GEOGRAPHIC_DATA]…"
type input "75.000"
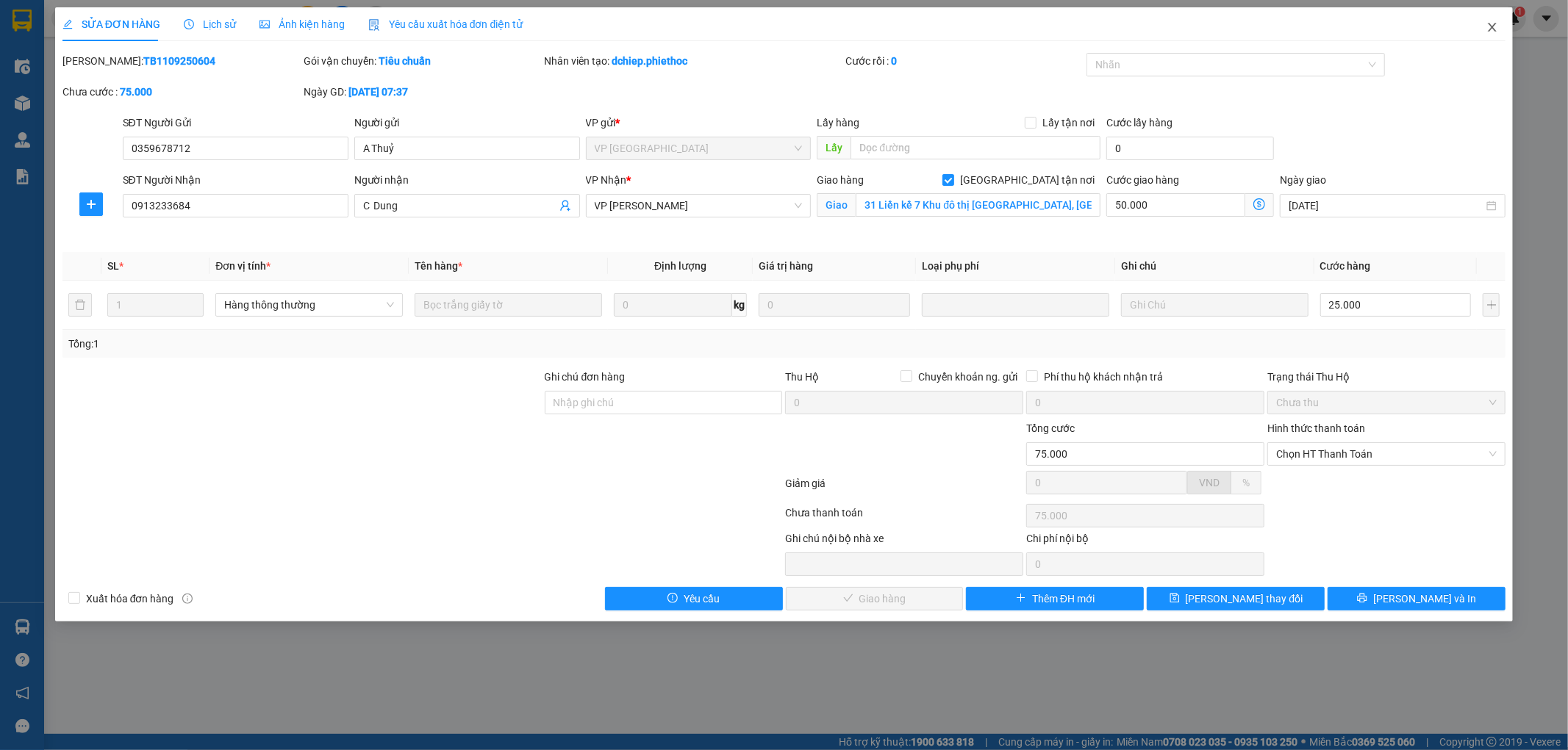
click at [1489, 30] on icon "close" at bounding box center [1493, 28] width 12 height 12
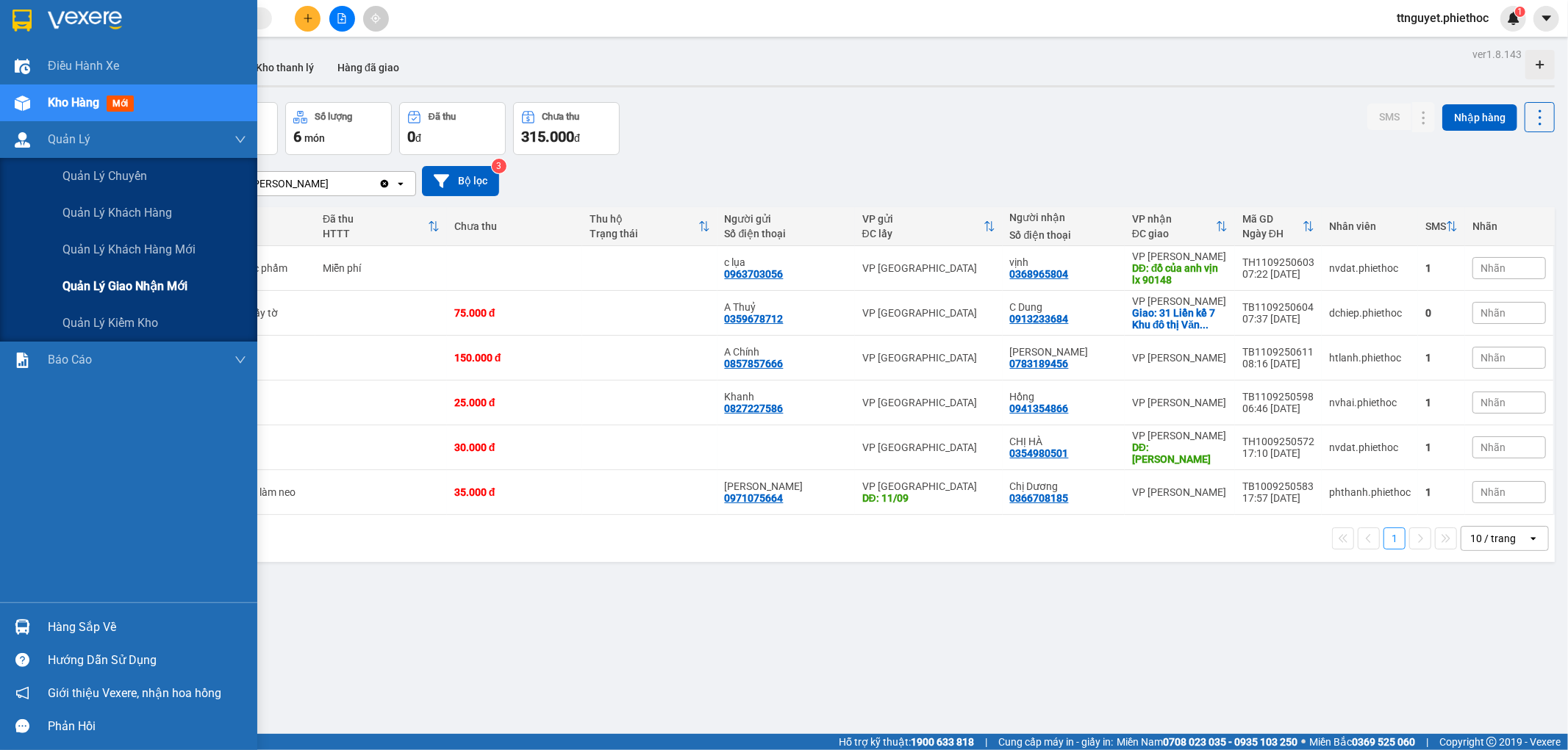
click at [107, 283] on span "Quản lý giao nhận mới" at bounding box center [125, 286] width 125 height 19
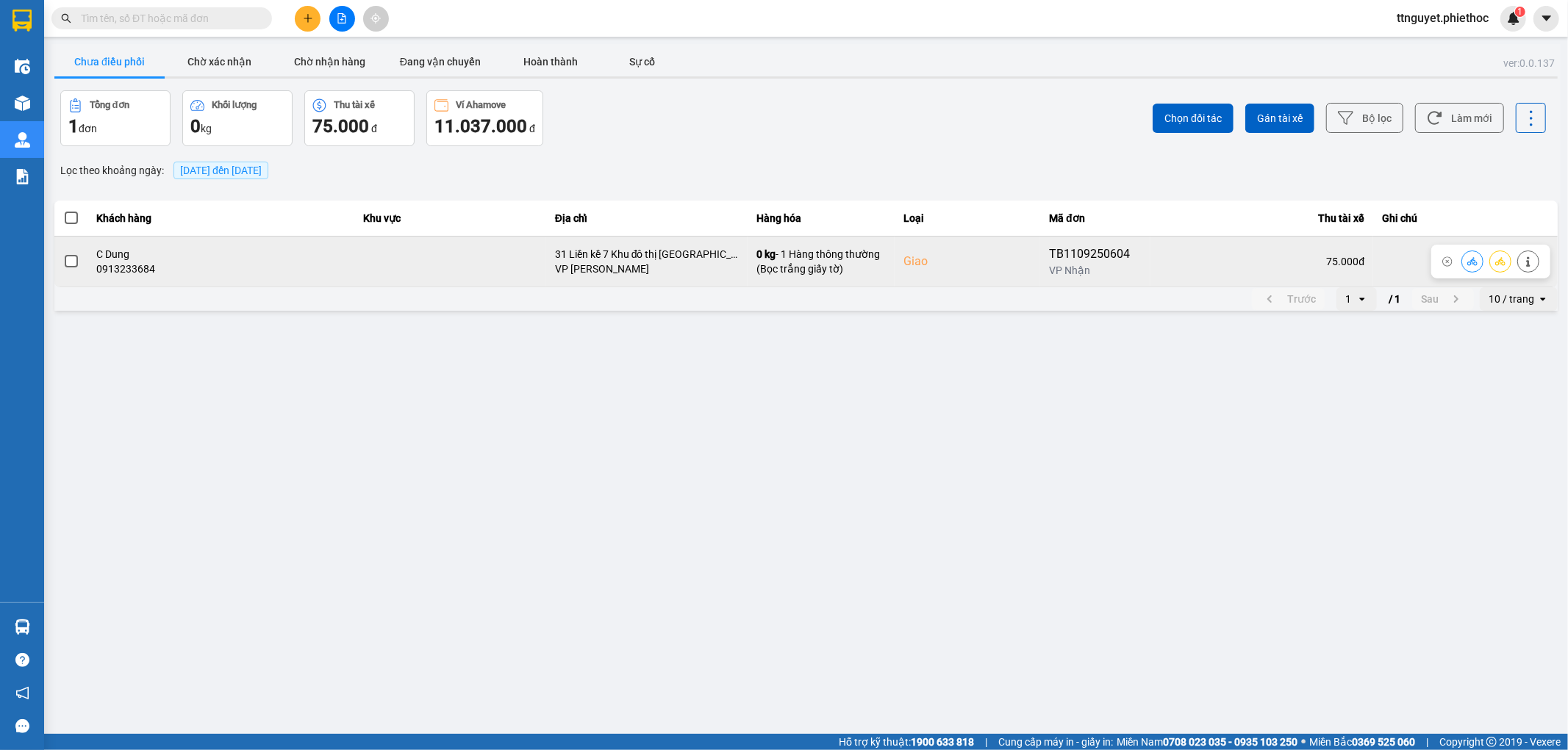
click at [170, 269] on div "0913233684" at bounding box center [221, 268] width 248 height 15
click at [70, 265] on span at bounding box center [70, 261] width 13 height 13
click at [63, 253] on input "checkbox" at bounding box center [63, 253] width 0 height 0
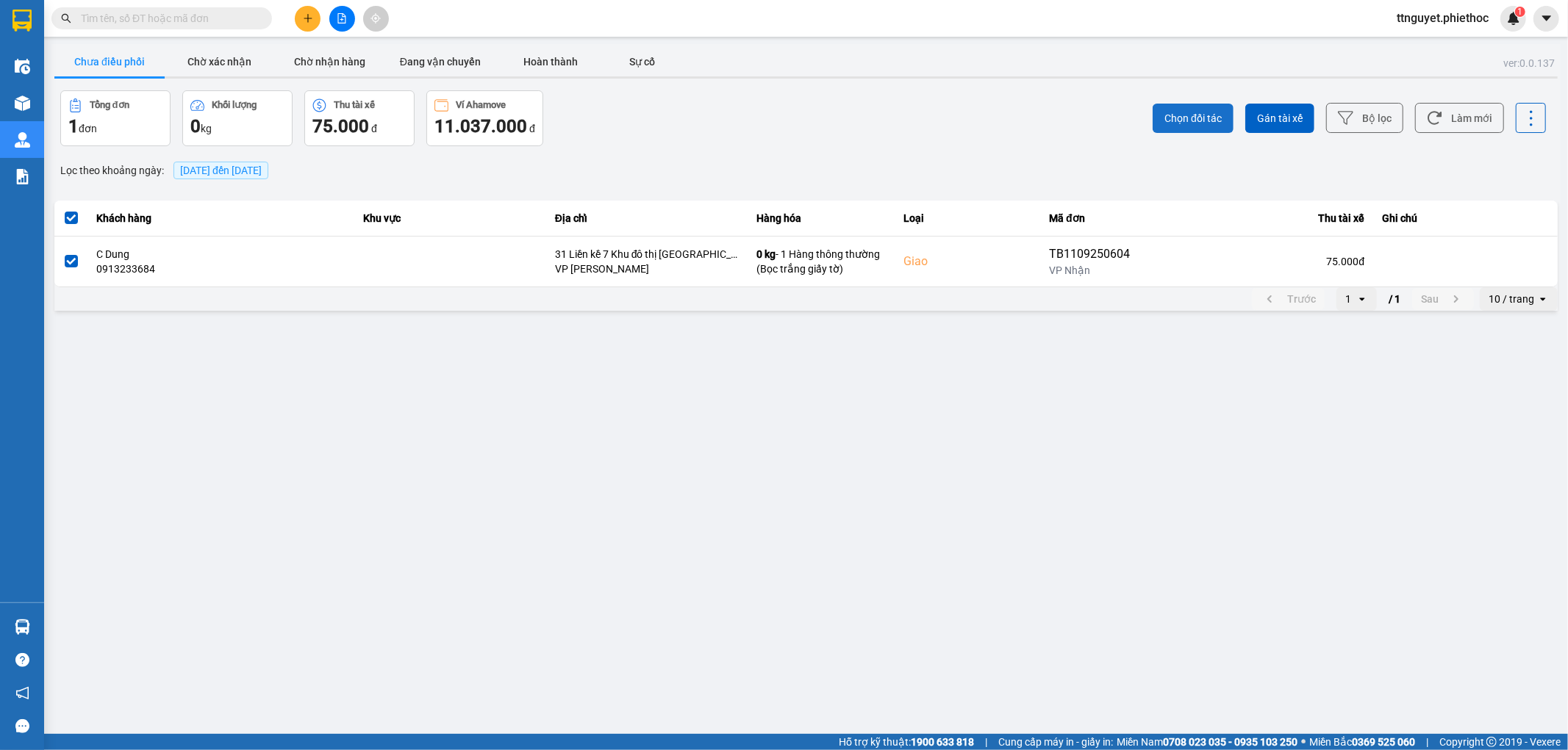
click at [1208, 122] on span "Chọn đối tác" at bounding box center [1194, 118] width 57 height 15
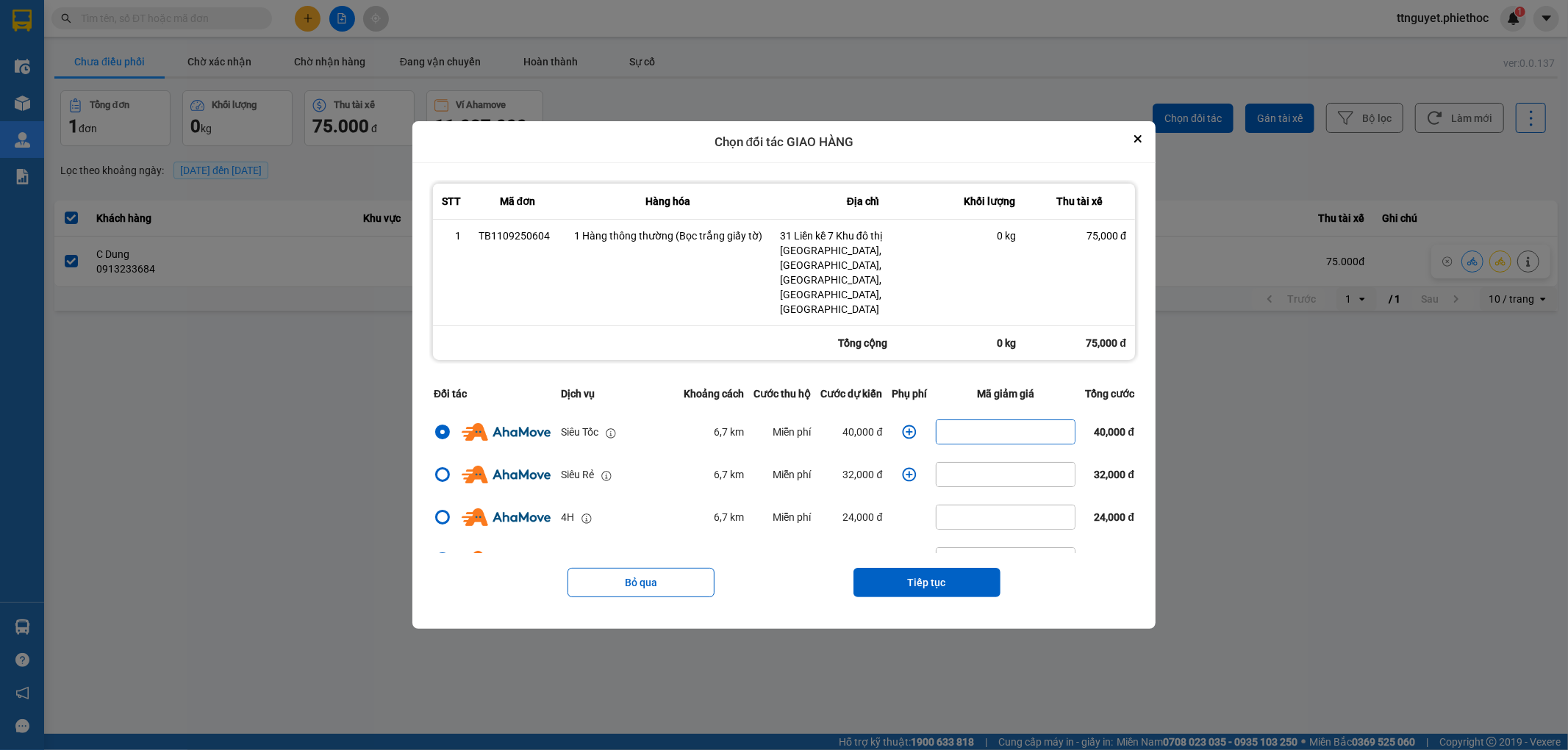
click at [941, 421] on input "dialog" at bounding box center [1006, 432] width 139 height 24
type input "50000"
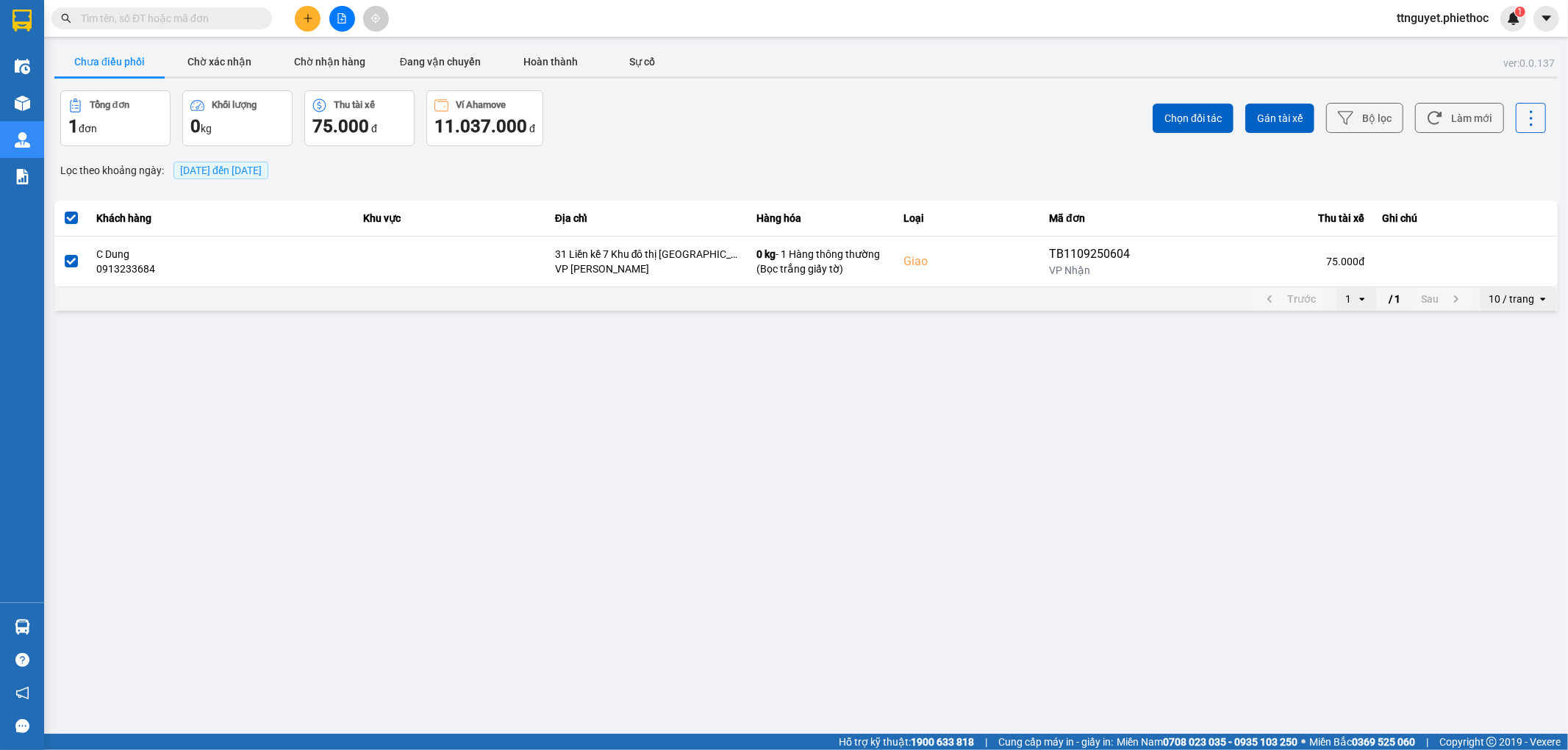
click at [1230, 439] on main "ver: 0.0.137 Chưa điều phối Chờ xác nhận Chờ nhận hàng Đang vận chuyển Hoàn thà…" at bounding box center [784, 367] width 1568 height 734
click at [1184, 126] on span "Chọn đối tác" at bounding box center [1194, 118] width 57 height 15
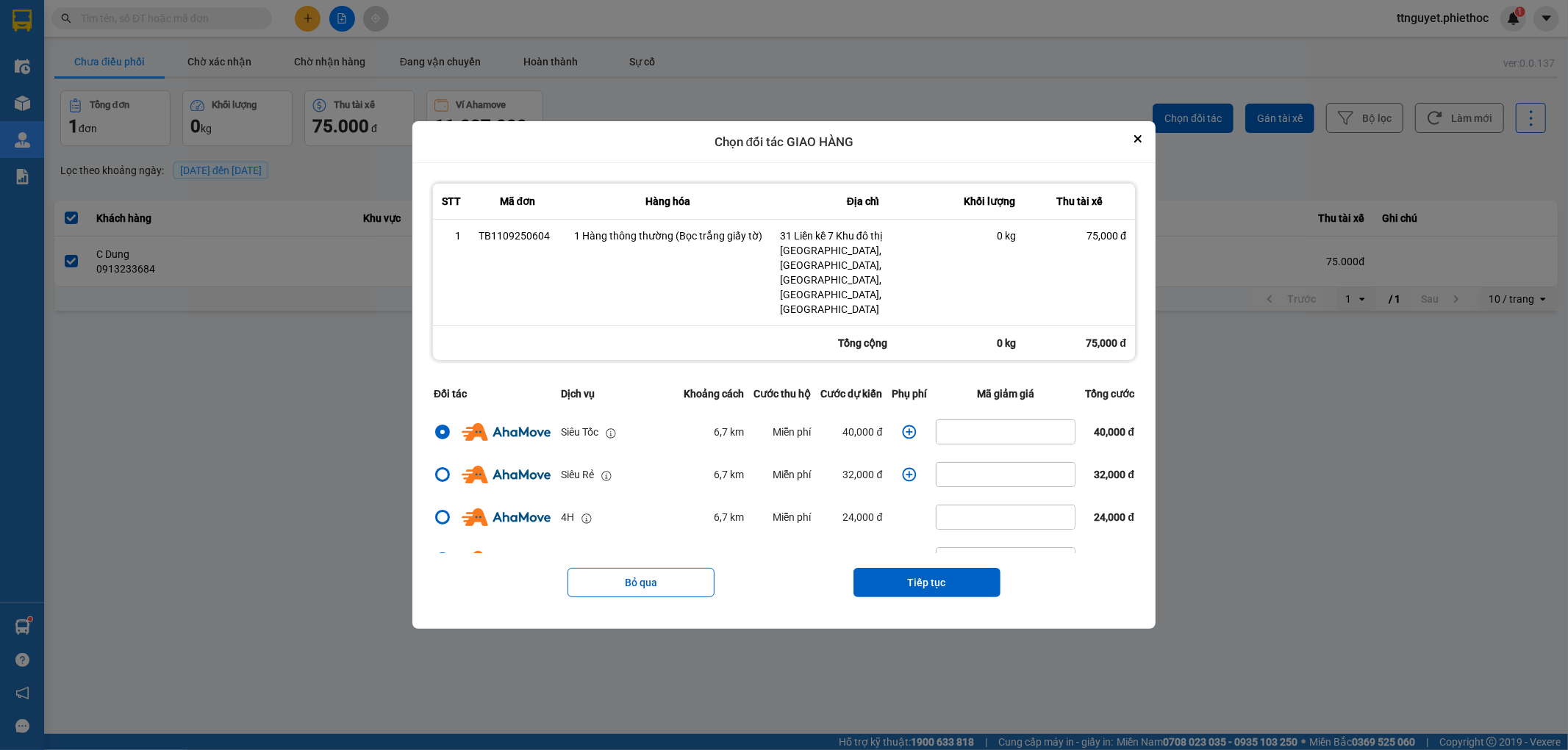
click at [537, 423] on img "dialog" at bounding box center [506, 432] width 89 height 18
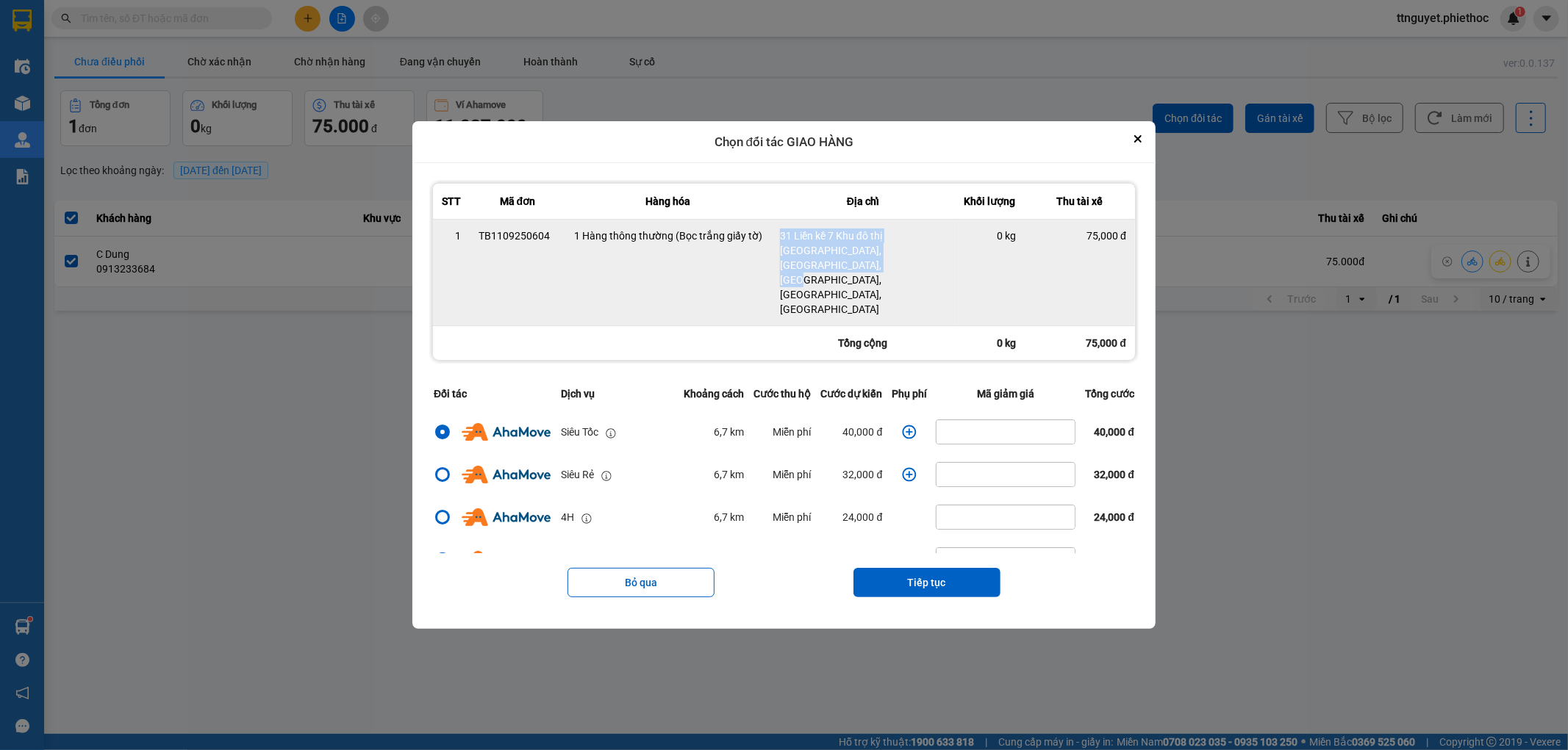
drag, startPoint x: 787, startPoint y: 263, endPoint x: 957, endPoint y: 279, distance: 170.8
click at [955, 279] on td "31 Liền kề 7 Khu đô thị Văn Phú, Phú La, Hà Đông, Hà Nội, Việt Nam" at bounding box center [863, 273] width 184 height 107
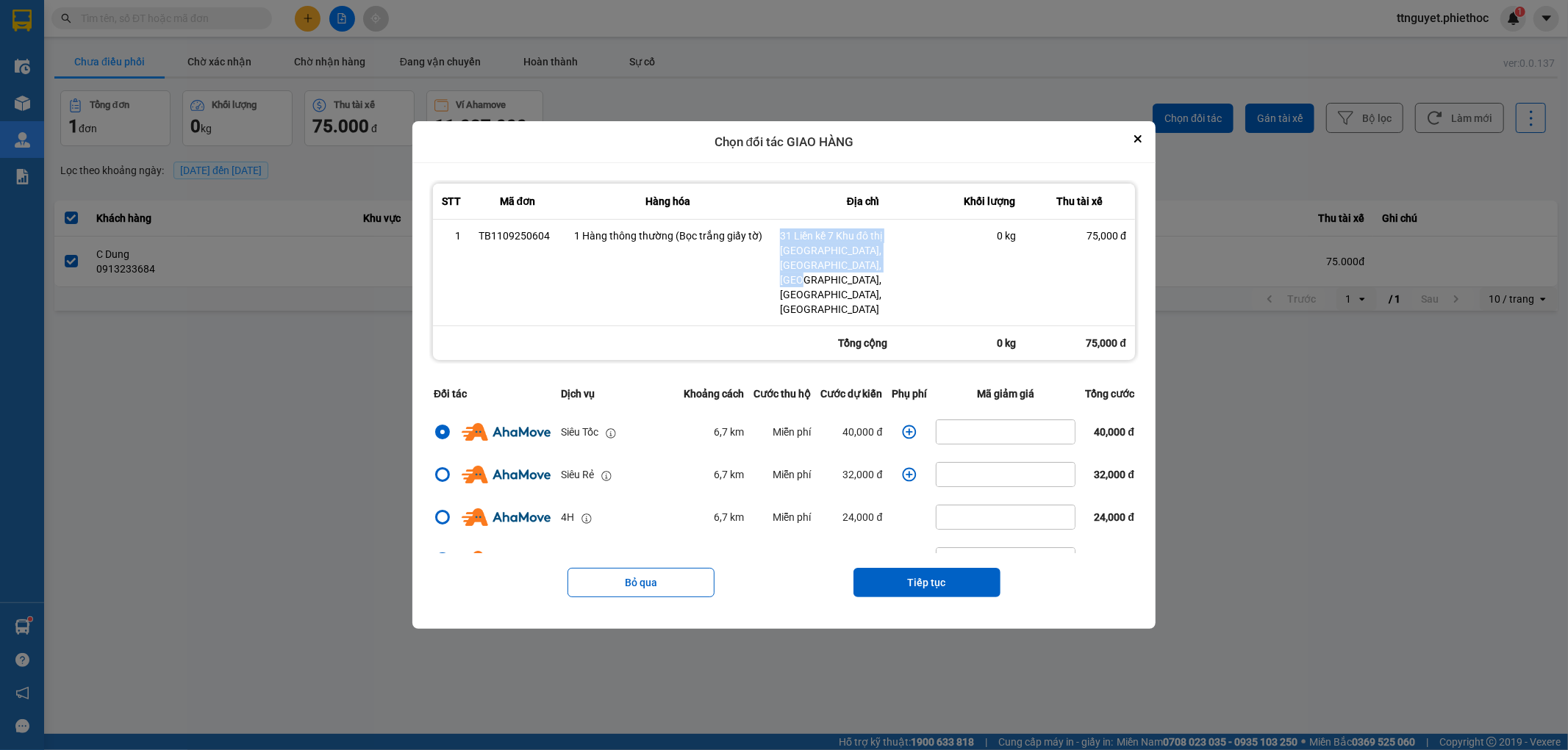
copy div "31 Liền kề 7 Khu đô thị Văn Phú, Phú La, Hà Đông, Hà Nội, Việt Nam"
click at [1142, 142] on icon "Close" at bounding box center [1137, 139] width 7 height 7
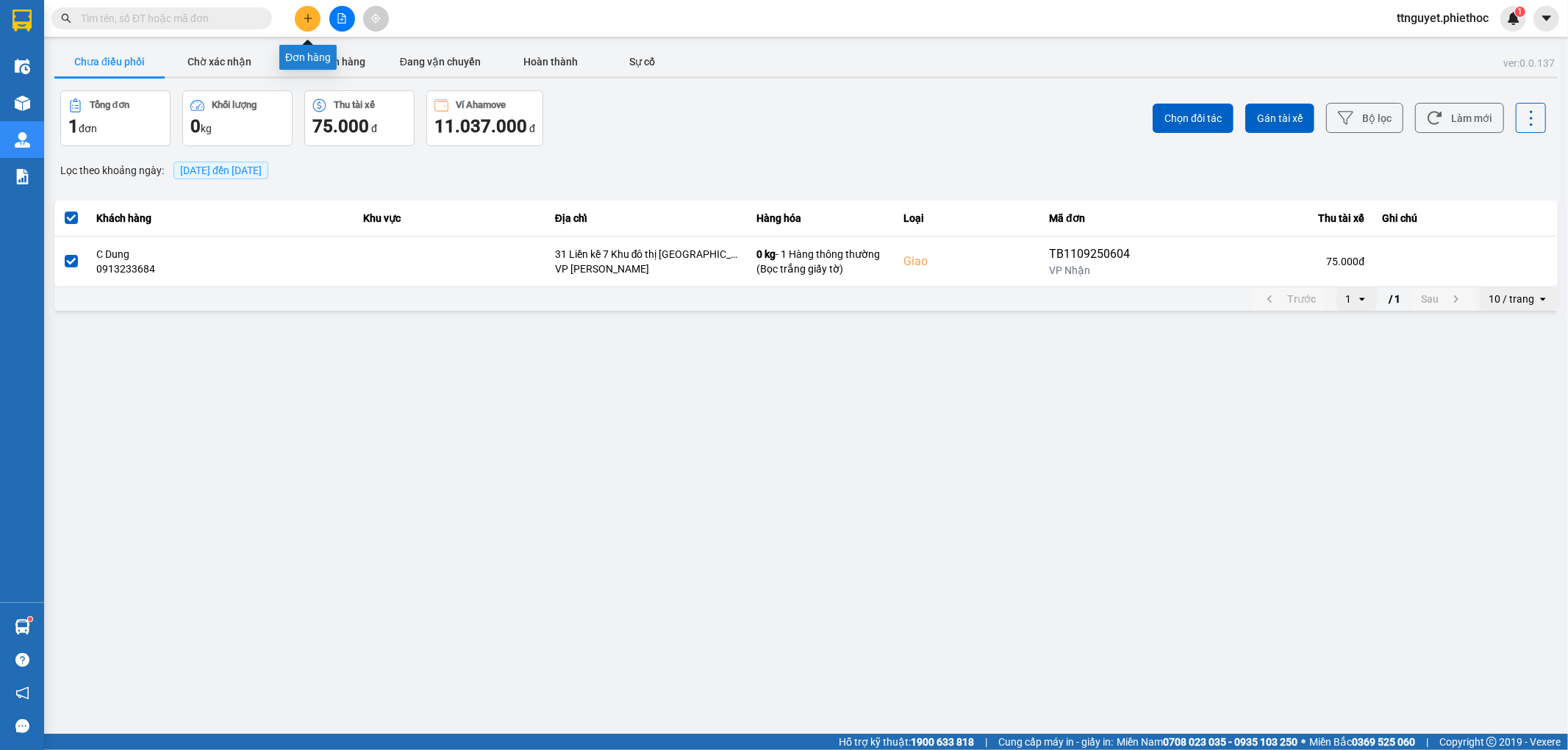
click at [302, 23] on button at bounding box center [308, 19] width 26 height 26
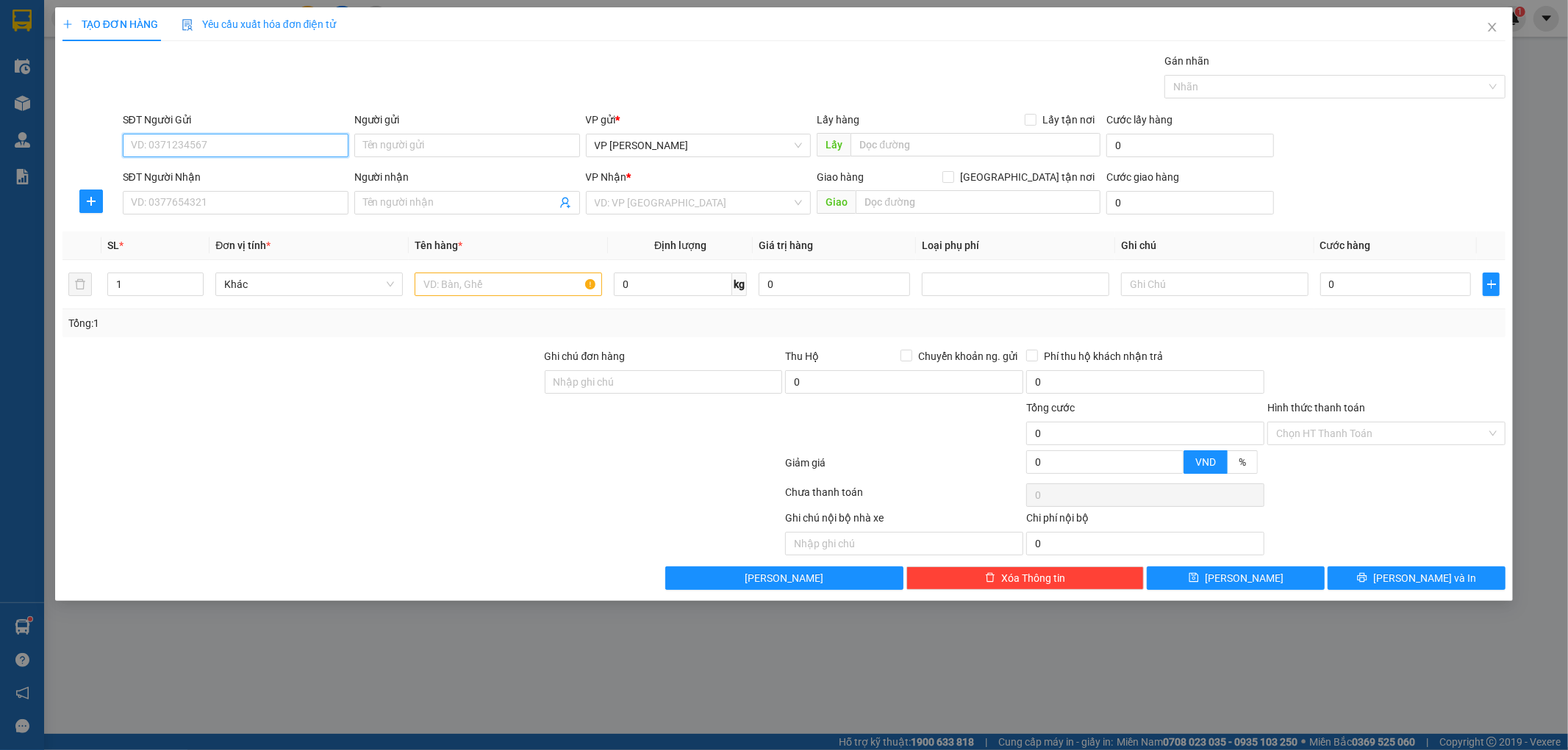
click at [257, 144] on input "SĐT Người Gửi" at bounding box center [236, 145] width 226 height 24
type input "0989523098"
click at [487, 147] on input "Người gửi" at bounding box center [467, 145] width 226 height 24
type input "a công"
click at [174, 204] on input "SĐT Người Nhận" at bounding box center [236, 203] width 226 height 24
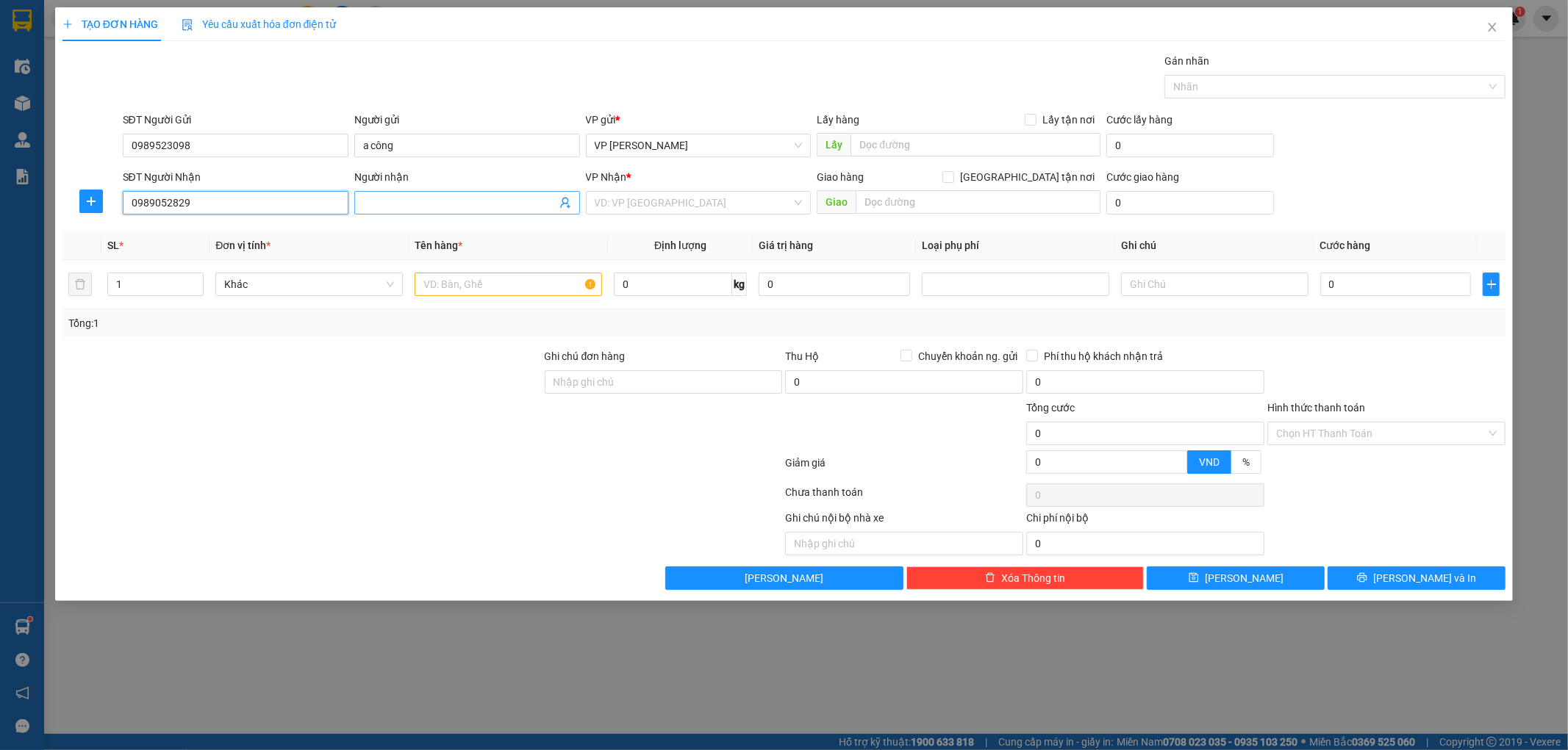
type input "0989052829"
click at [425, 210] on input "Người nhận" at bounding box center [459, 203] width 193 height 16
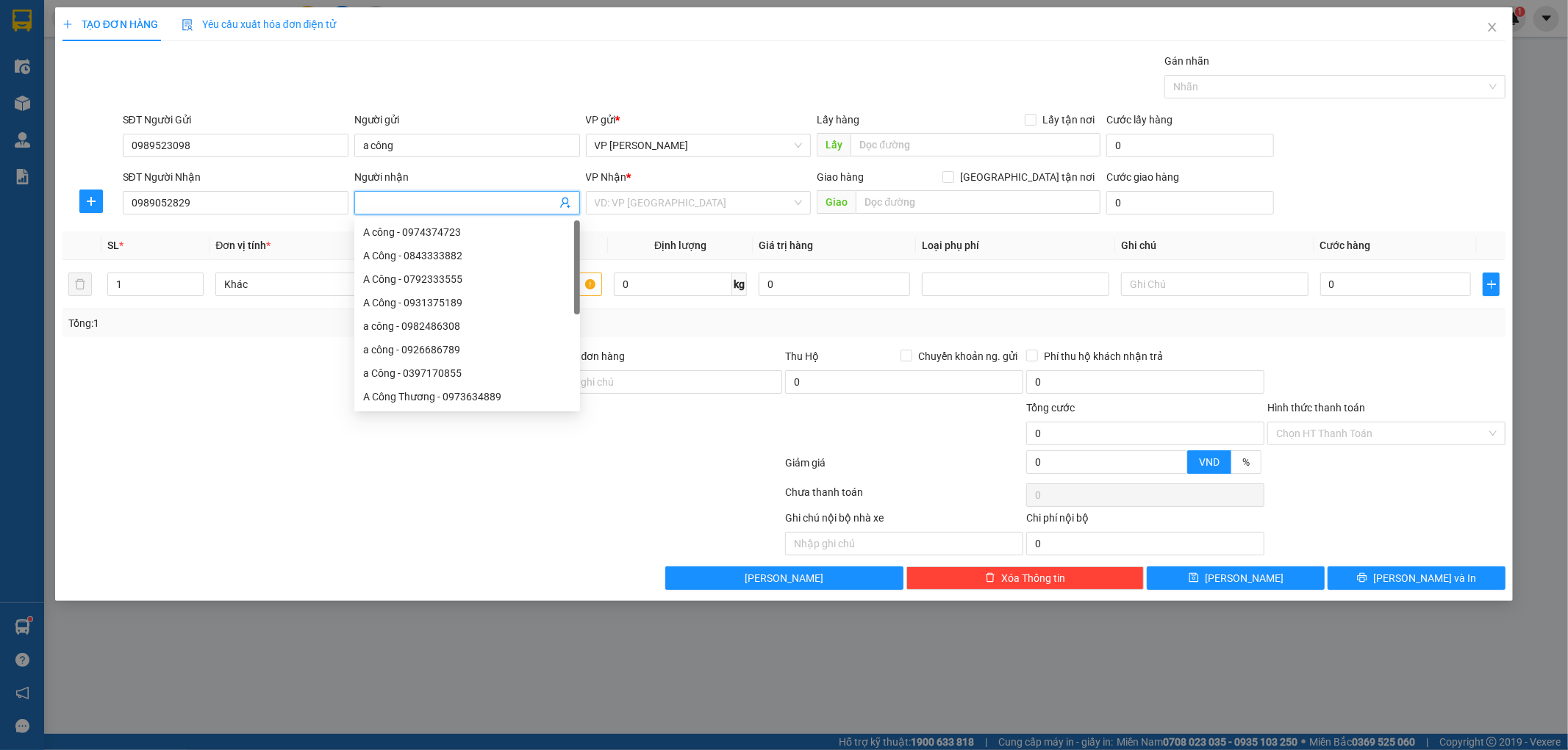
type input "a"
type input "a kiên"
click at [629, 221] on div "VP Nhận * VD: VP Sài Gòn" at bounding box center [699, 195] width 226 height 51
click at [637, 194] on input "search" at bounding box center [694, 203] width 198 height 22
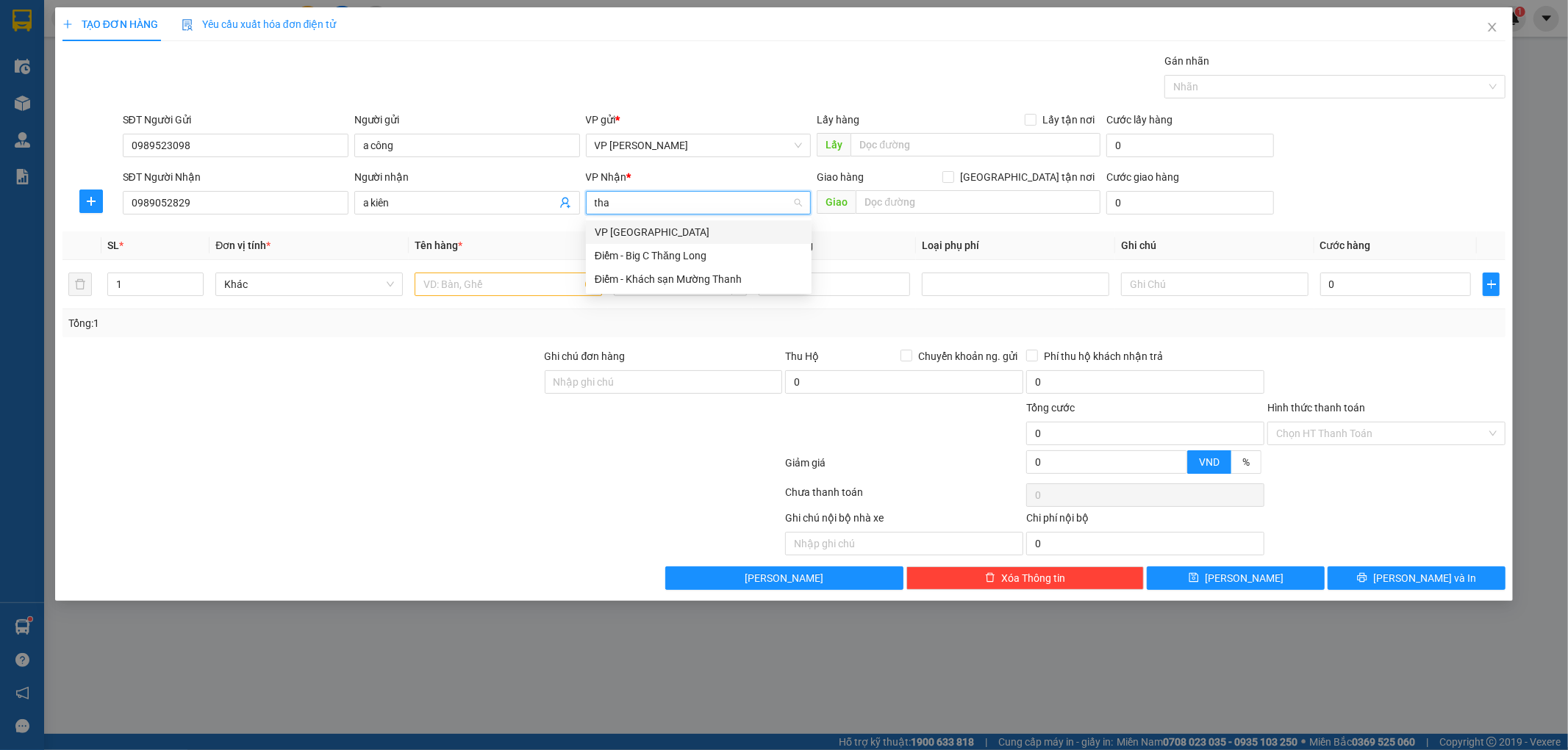
type input "thai"
click at [667, 234] on div "VP [GEOGRAPHIC_DATA]" at bounding box center [699, 233] width 208 height 16
click at [499, 304] on td at bounding box center [508, 285] width 199 height 49
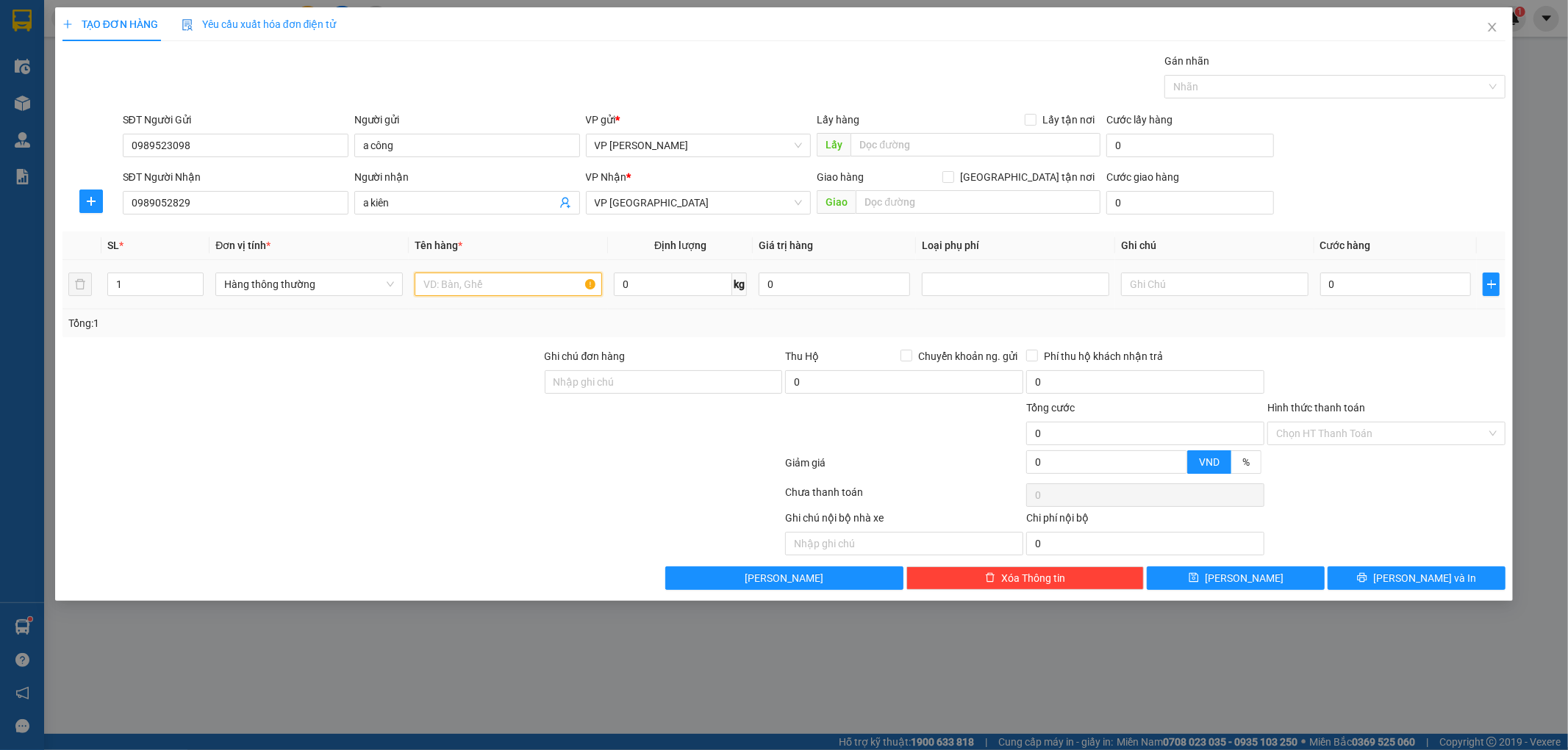
click at [497, 290] on input "text" at bounding box center [508, 285] width 187 height 24
type input "hct"
type input "4"
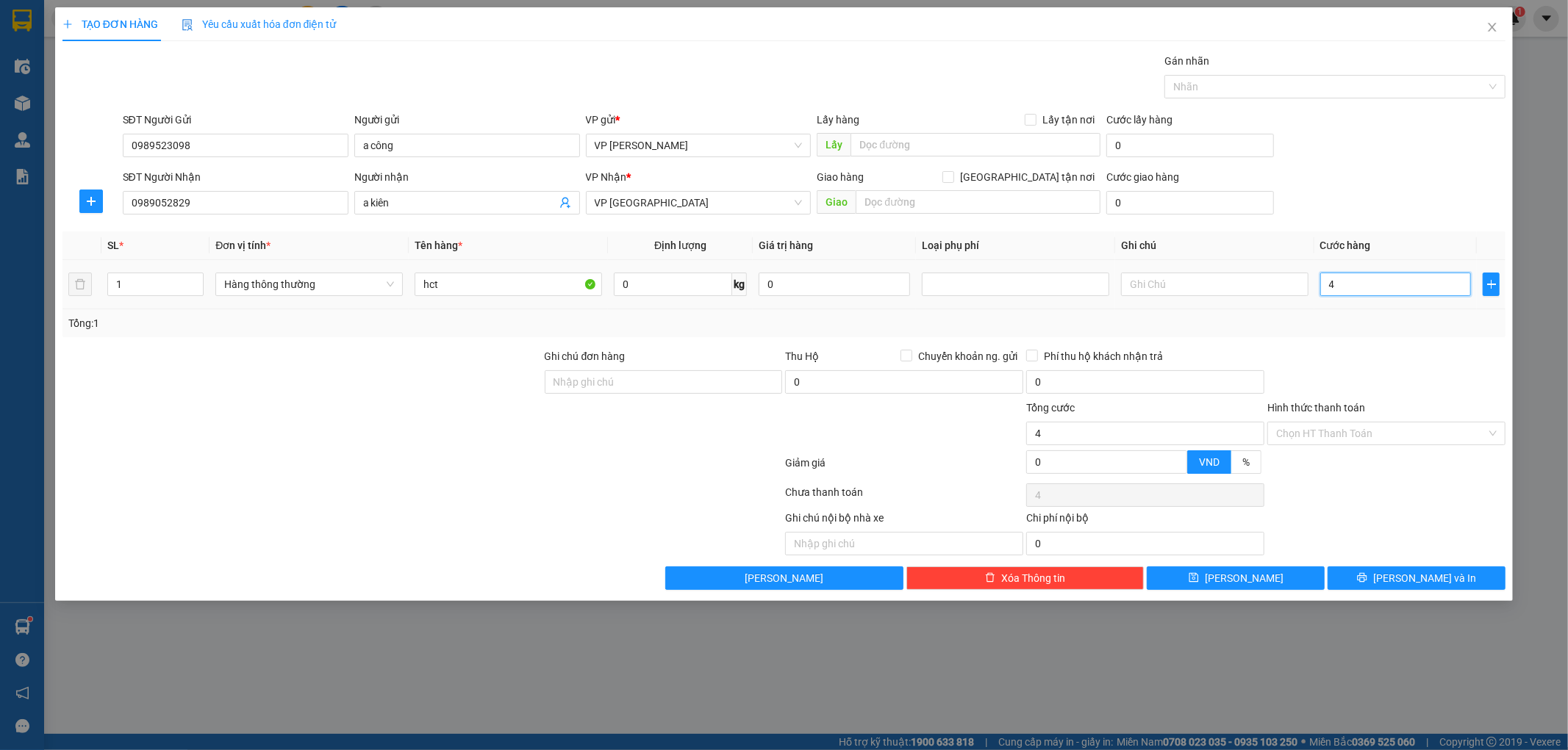
type input "40"
click at [1365, 335] on div "Tổng: 1" at bounding box center [784, 324] width 1444 height 28
type input "40.000"
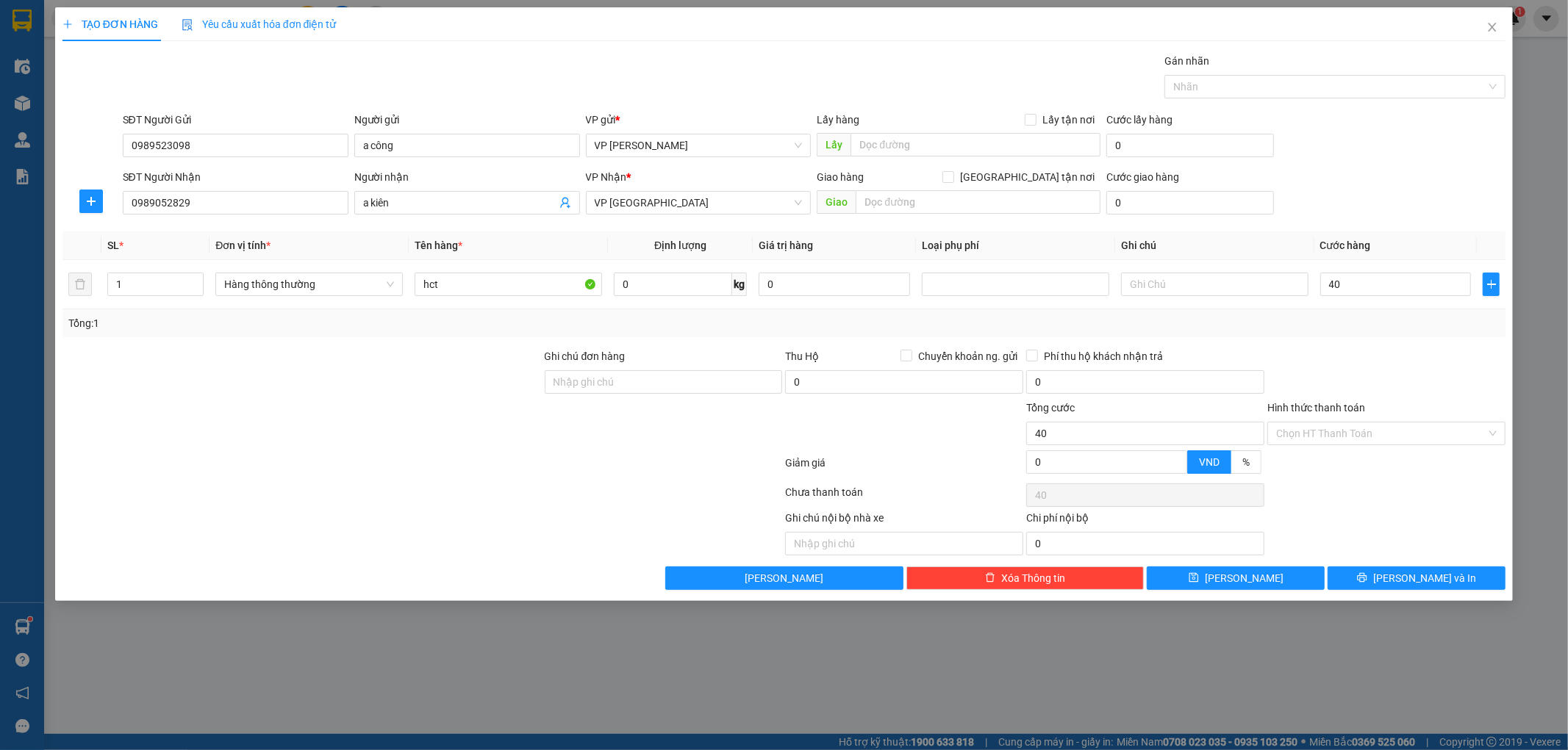
type input "40.000"
click at [1387, 583] on button "Lưu và In" at bounding box center [1417, 579] width 178 height 24
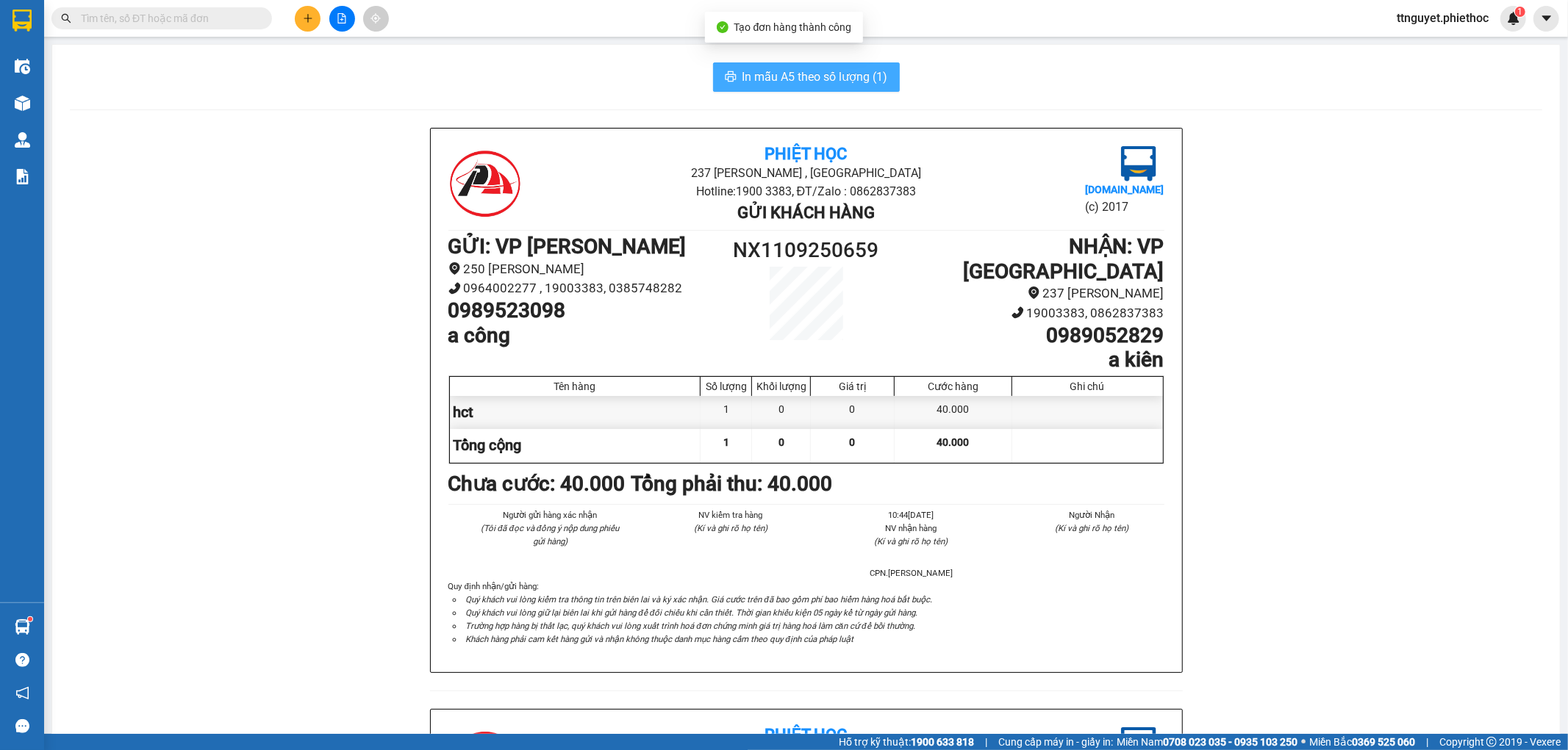
click at [799, 83] on span "In mẫu A5 theo số lượng (1)" at bounding box center [815, 76] width 146 height 19
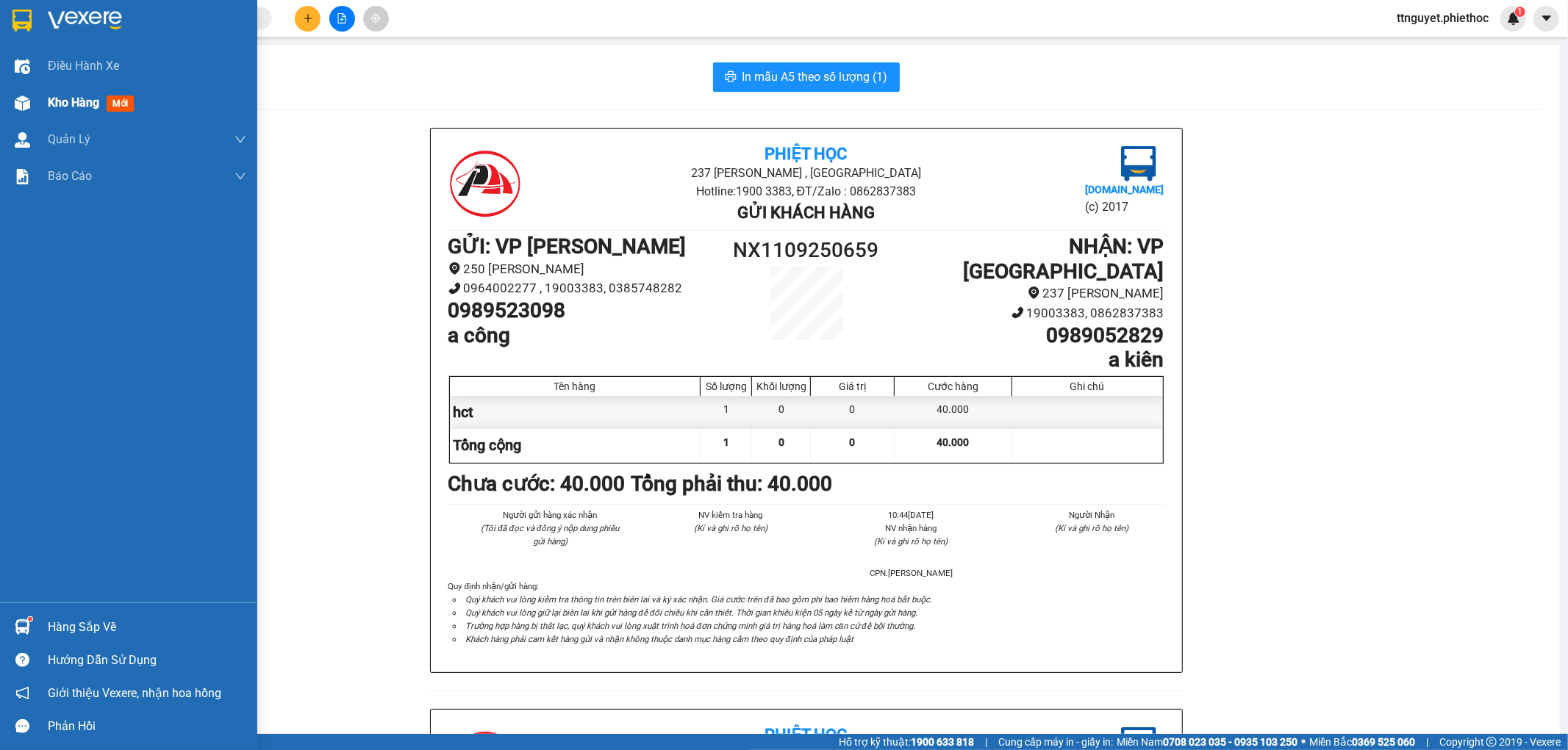
click at [81, 112] on div "Kho hàng mới" at bounding box center [93, 102] width 92 height 19
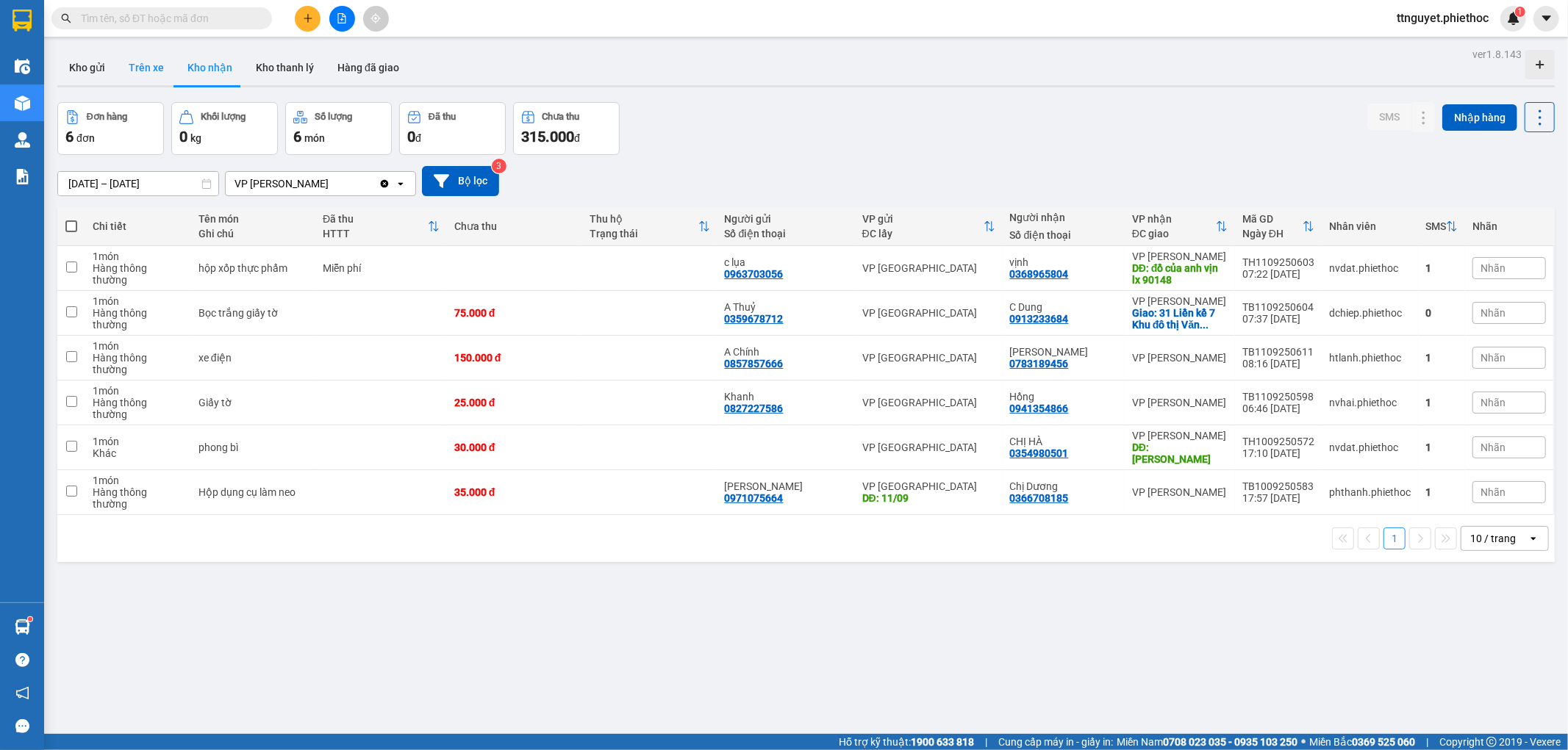
click at [150, 79] on button "Trên xe" at bounding box center [146, 68] width 58 height 36
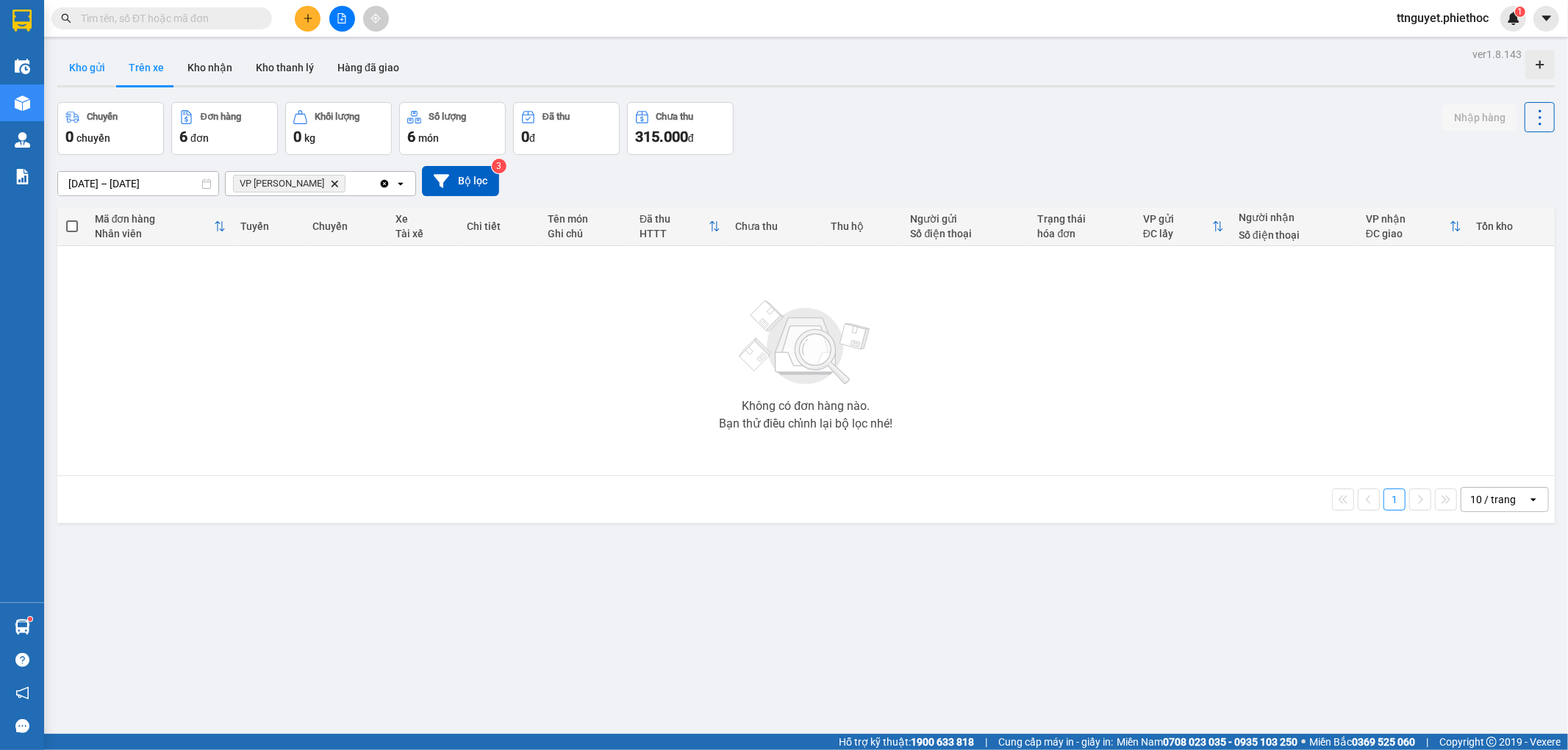
click at [78, 78] on button "Kho gửi" at bounding box center [87, 68] width 59 height 36
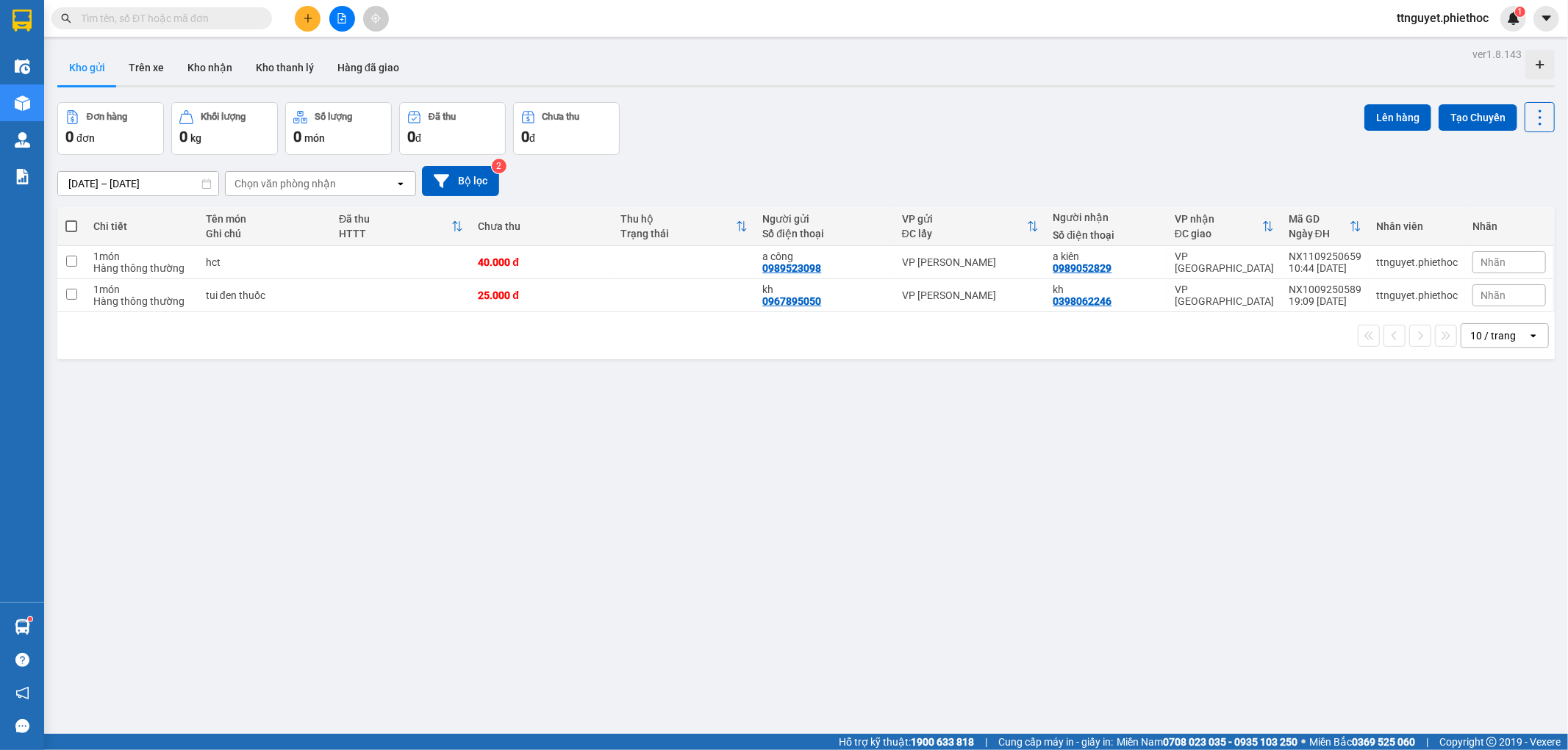
click at [193, 22] on input "text" at bounding box center [167, 18] width 173 height 16
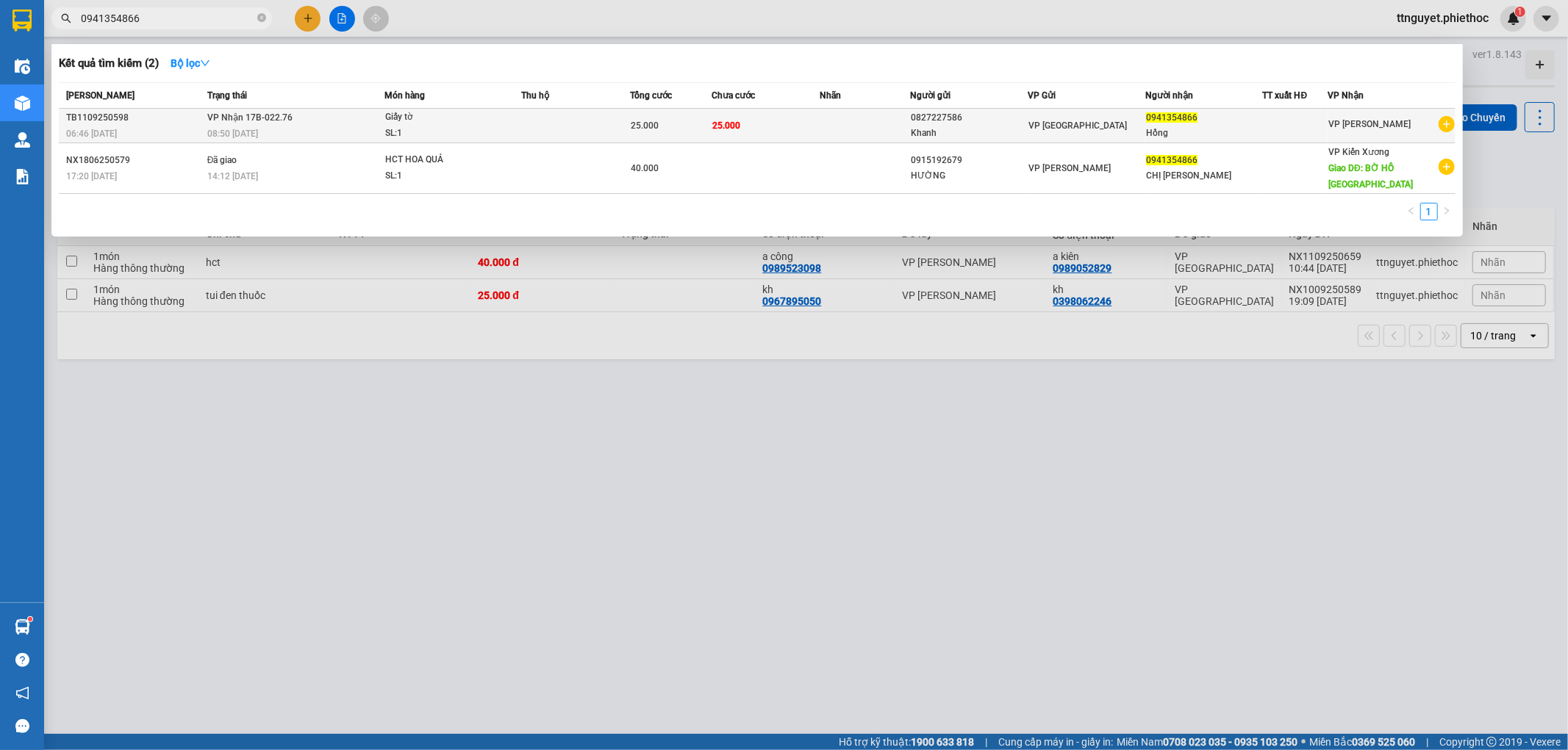
type input "0941354866"
click at [428, 128] on div "SL: 1" at bounding box center [440, 134] width 110 height 16
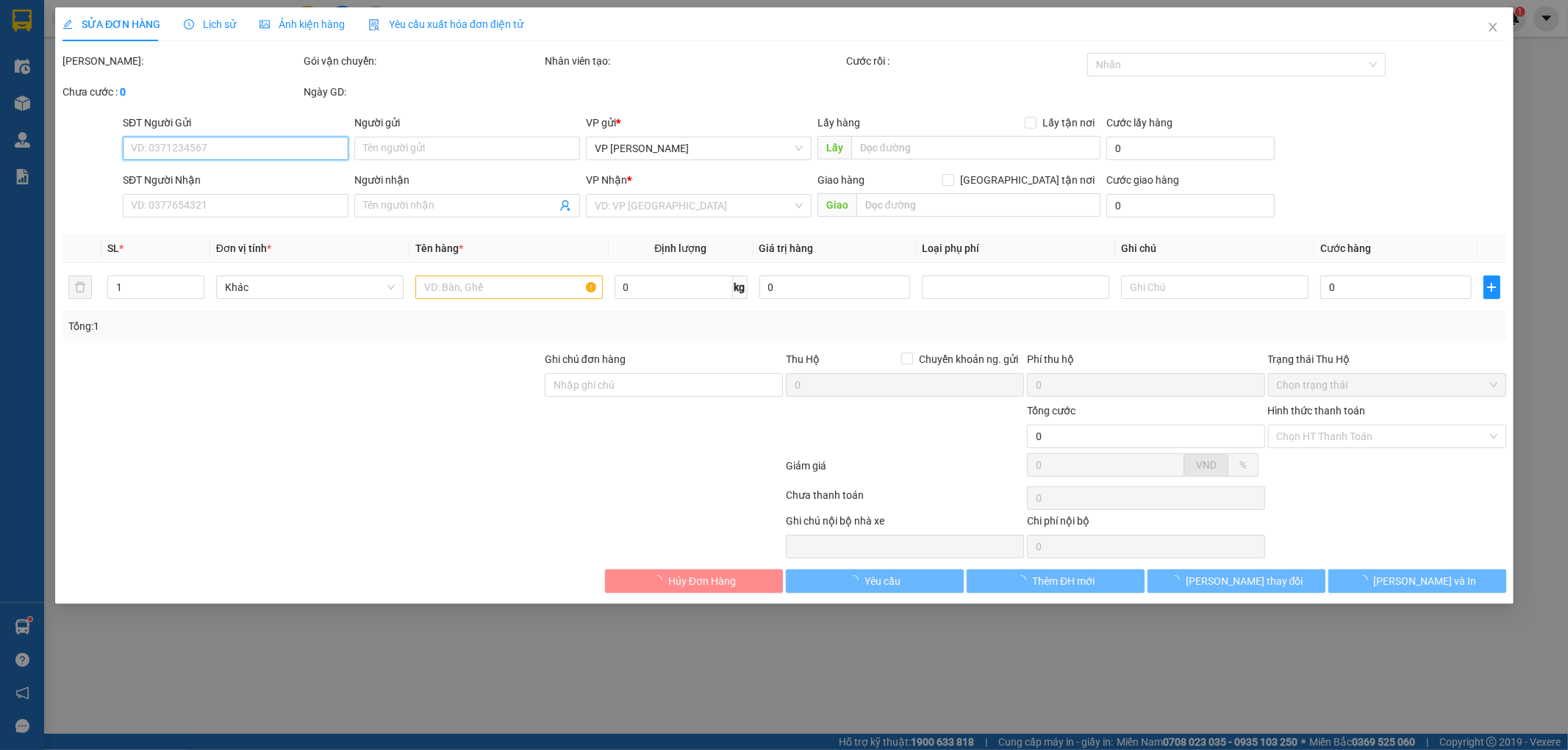
type input "0827227586"
type input "Khanh"
type input "0941354866"
type input "Hồng"
type input "25.000"
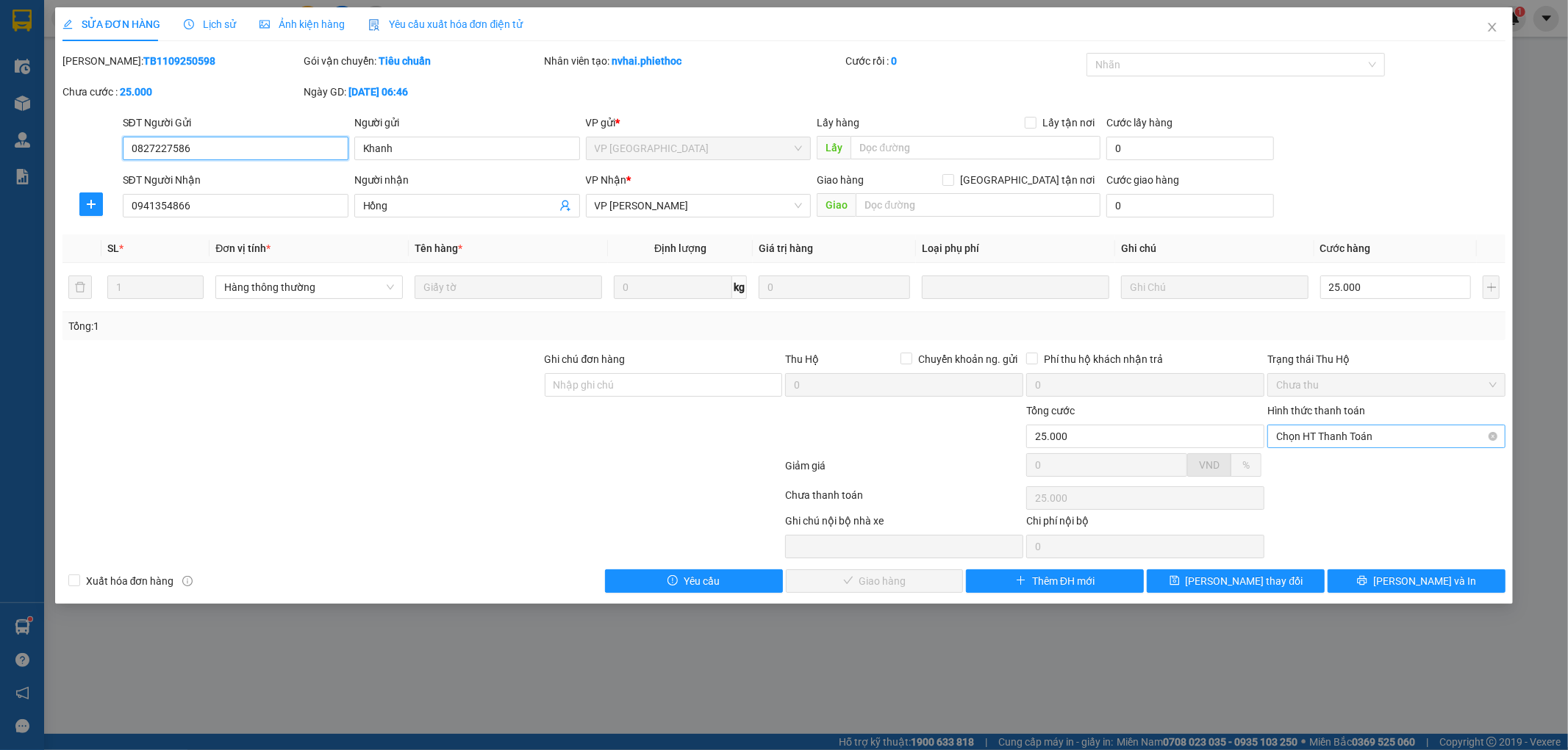
click at [1321, 446] on span "Chọn HT Thanh Toán" at bounding box center [1386, 436] width 221 height 22
click at [1325, 467] on div "Tại văn phòng" at bounding box center [1387, 466] width 221 height 16
type input "0"
click at [921, 584] on span "Lưu và Giao hàng" at bounding box center [884, 581] width 142 height 16
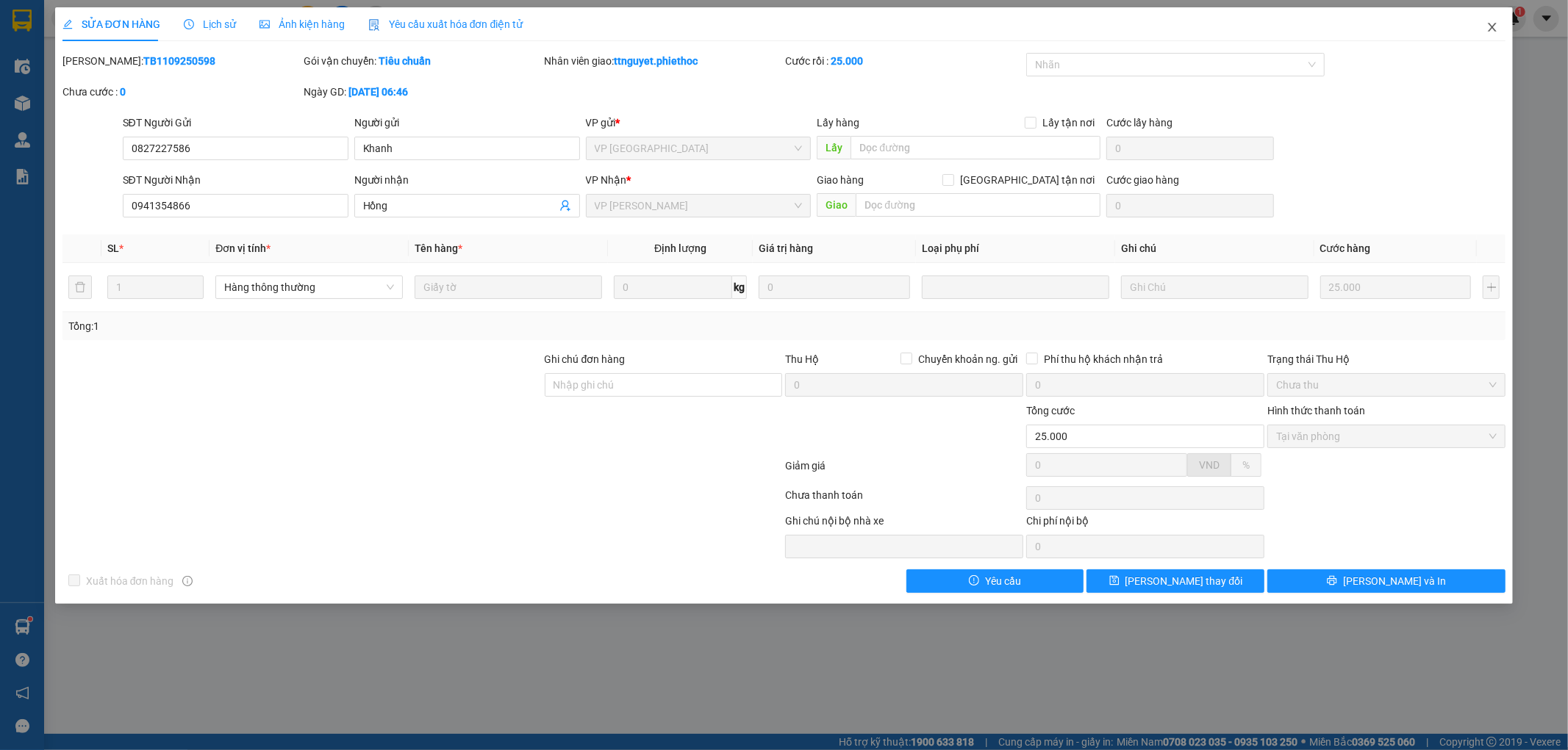
click at [1495, 26] on icon "close" at bounding box center [1493, 27] width 8 height 9
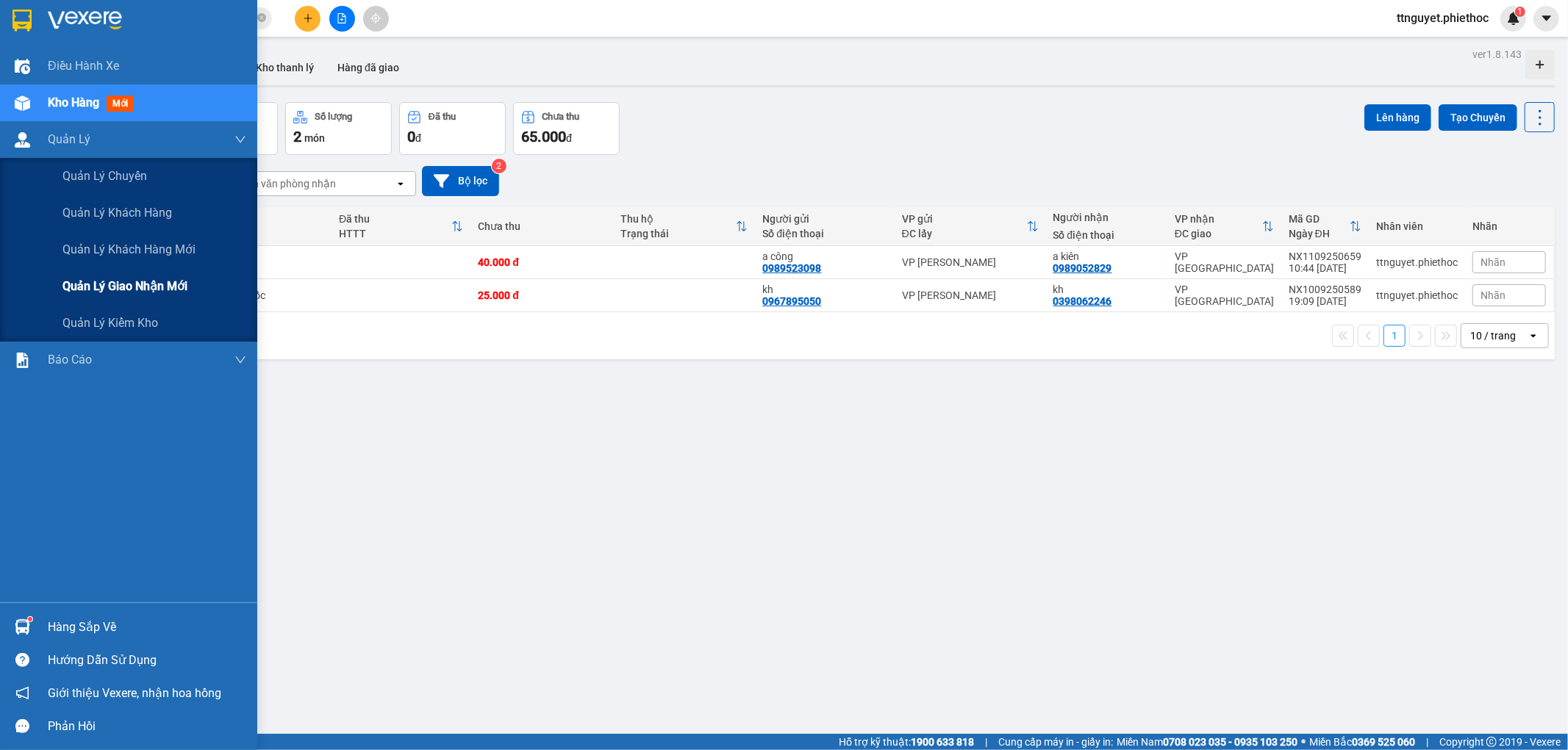
drag, startPoint x: 128, startPoint y: 287, endPoint x: 164, endPoint y: 289, distance: 36.1
click at [128, 287] on span "Quản lý giao nhận mới" at bounding box center [125, 286] width 125 height 19
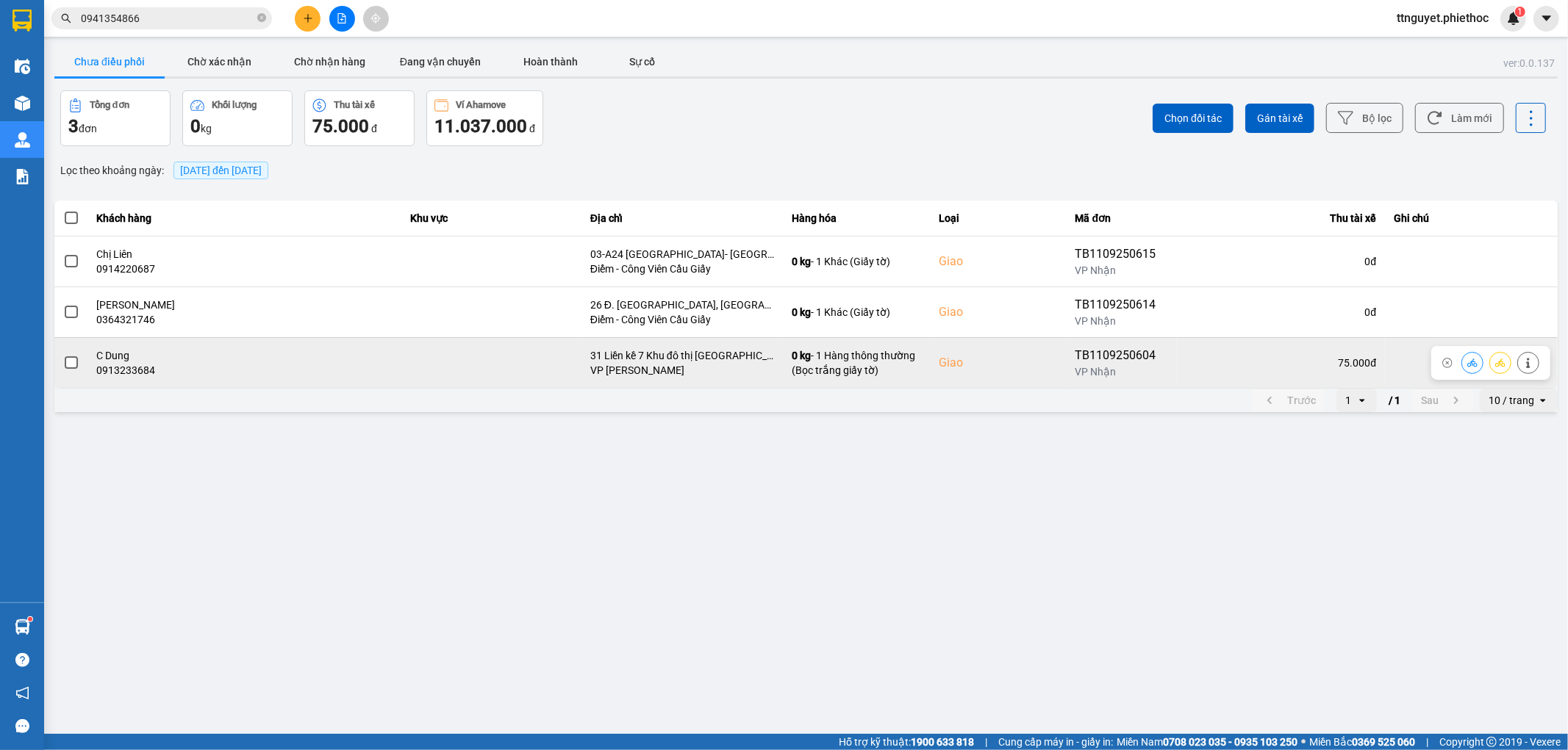
click at [545, 379] on td at bounding box center [491, 362] width 179 height 50
click at [71, 368] on span at bounding box center [70, 362] width 13 height 13
click at [63, 355] on input "checkbox" at bounding box center [63, 355] width 0 height 0
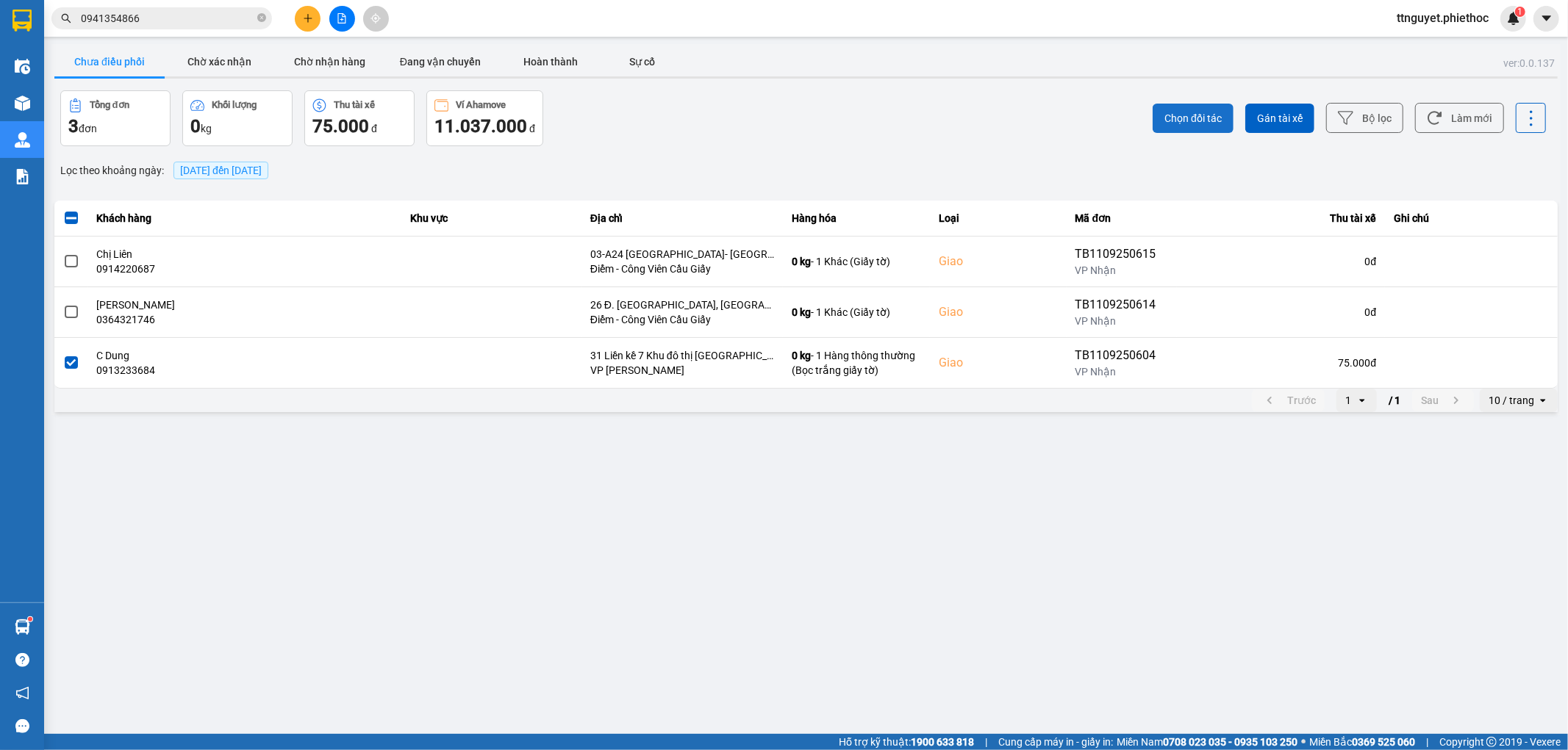
click at [1174, 125] on span "Chọn đối tác" at bounding box center [1194, 118] width 57 height 15
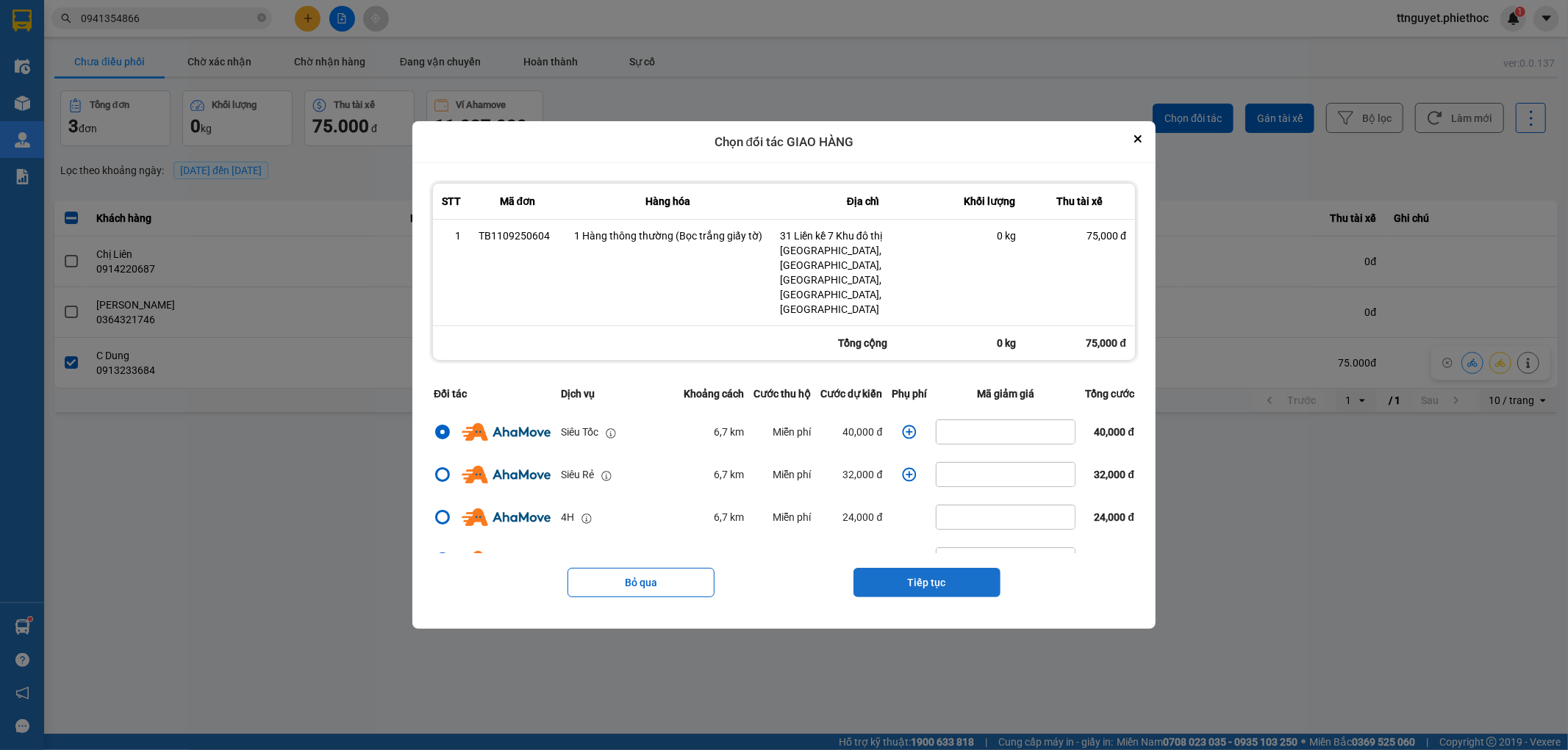
click at [925, 568] on button "Tiếp tục" at bounding box center [927, 583] width 147 height 30
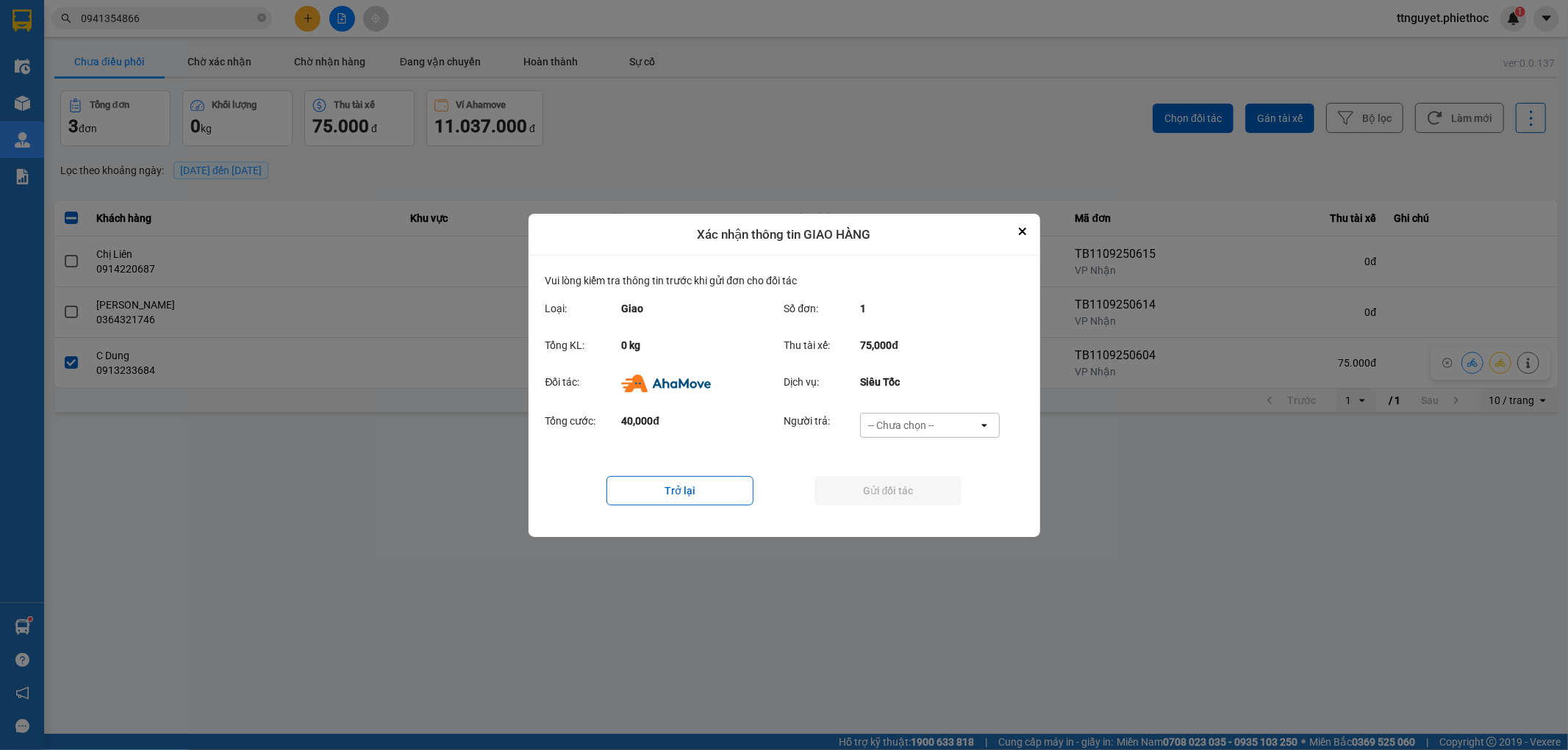
click at [917, 424] on div "-- Chưa chọn --" at bounding box center [901, 425] width 66 height 15
click at [914, 504] on span "Ví Ahamove" at bounding box center [902, 509] width 59 height 15
click at [911, 494] on button "Gửi đối tác" at bounding box center [888, 491] width 147 height 30
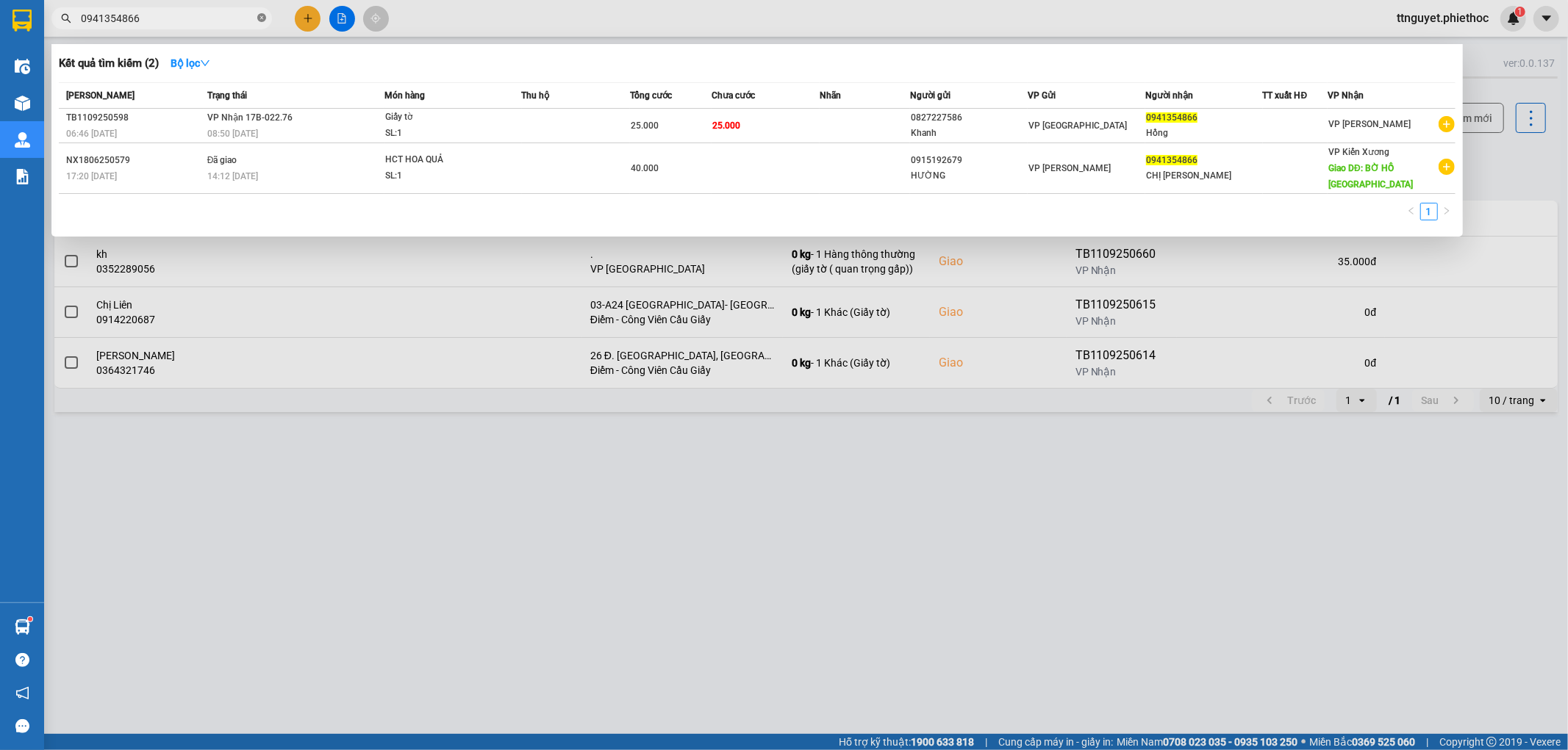
click at [259, 19] on icon "close-circle" at bounding box center [261, 17] width 9 height 9
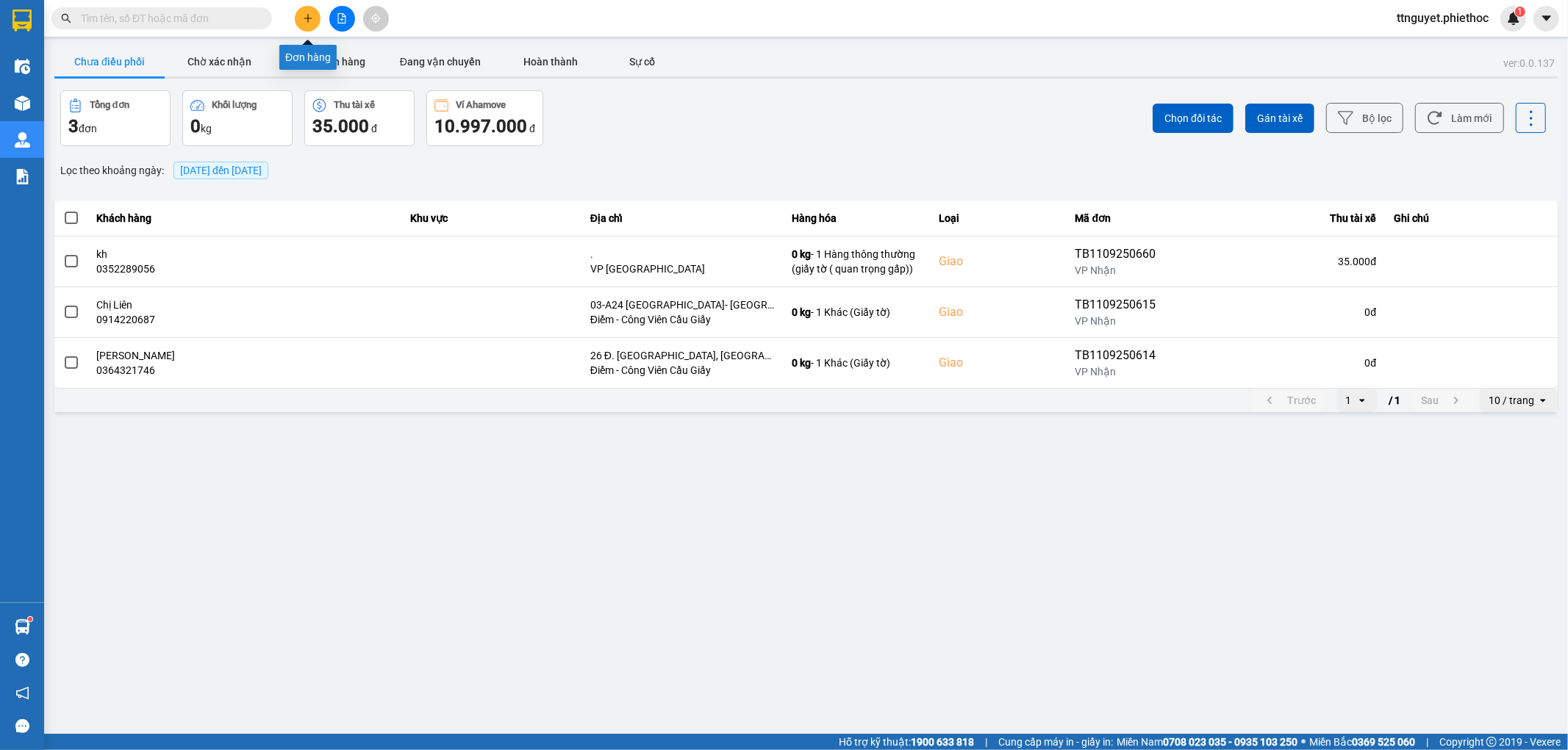
click at [316, 24] on button at bounding box center [308, 19] width 26 height 26
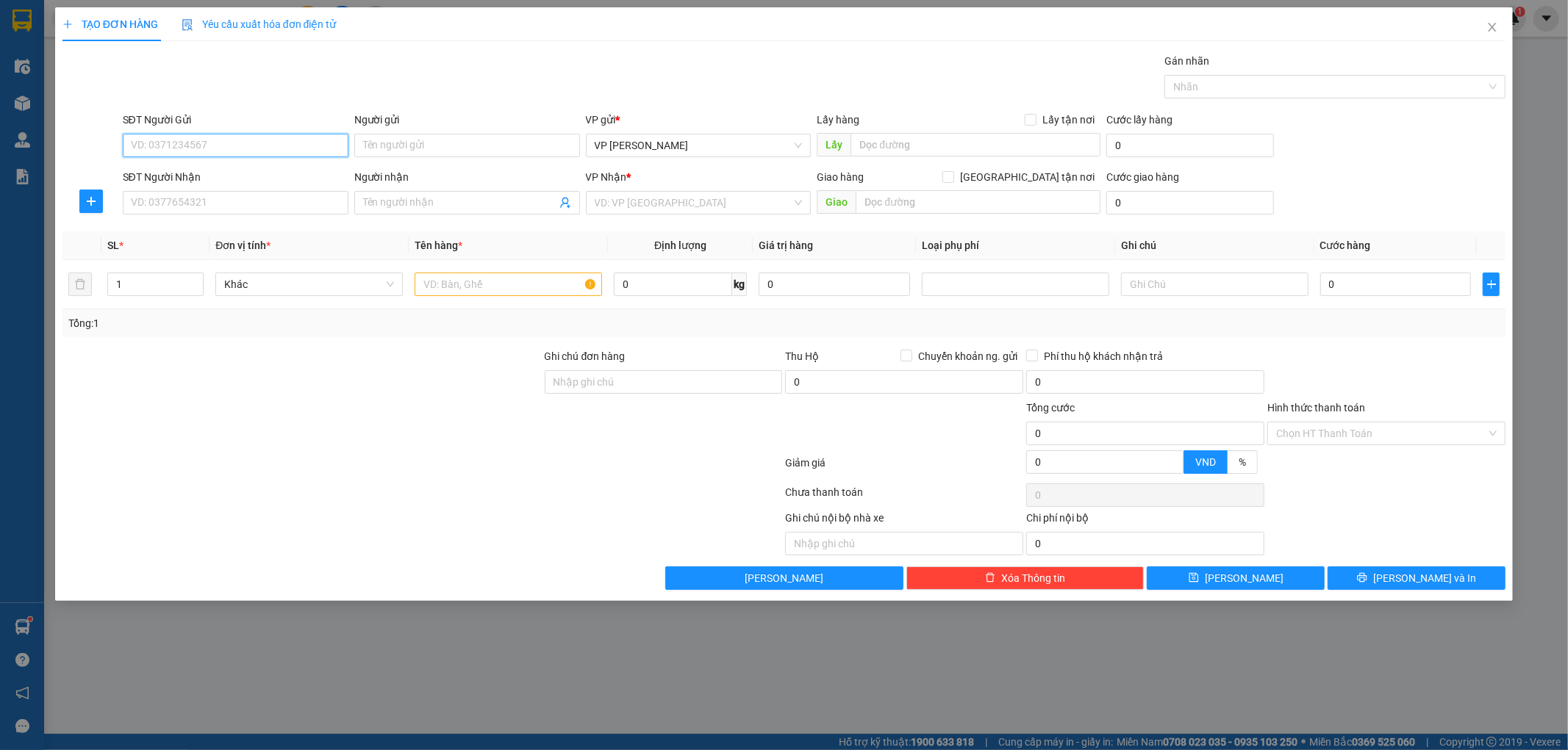
click at [319, 150] on input "SĐT Người Gửi" at bounding box center [236, 145] width 226 height 24
type input "0966086970"
click at [223, 181] on div "0966086970 - VTeck" at bounding box center [236, 175] width 208 height 16
type input "VTeck"
type input "0966086970"
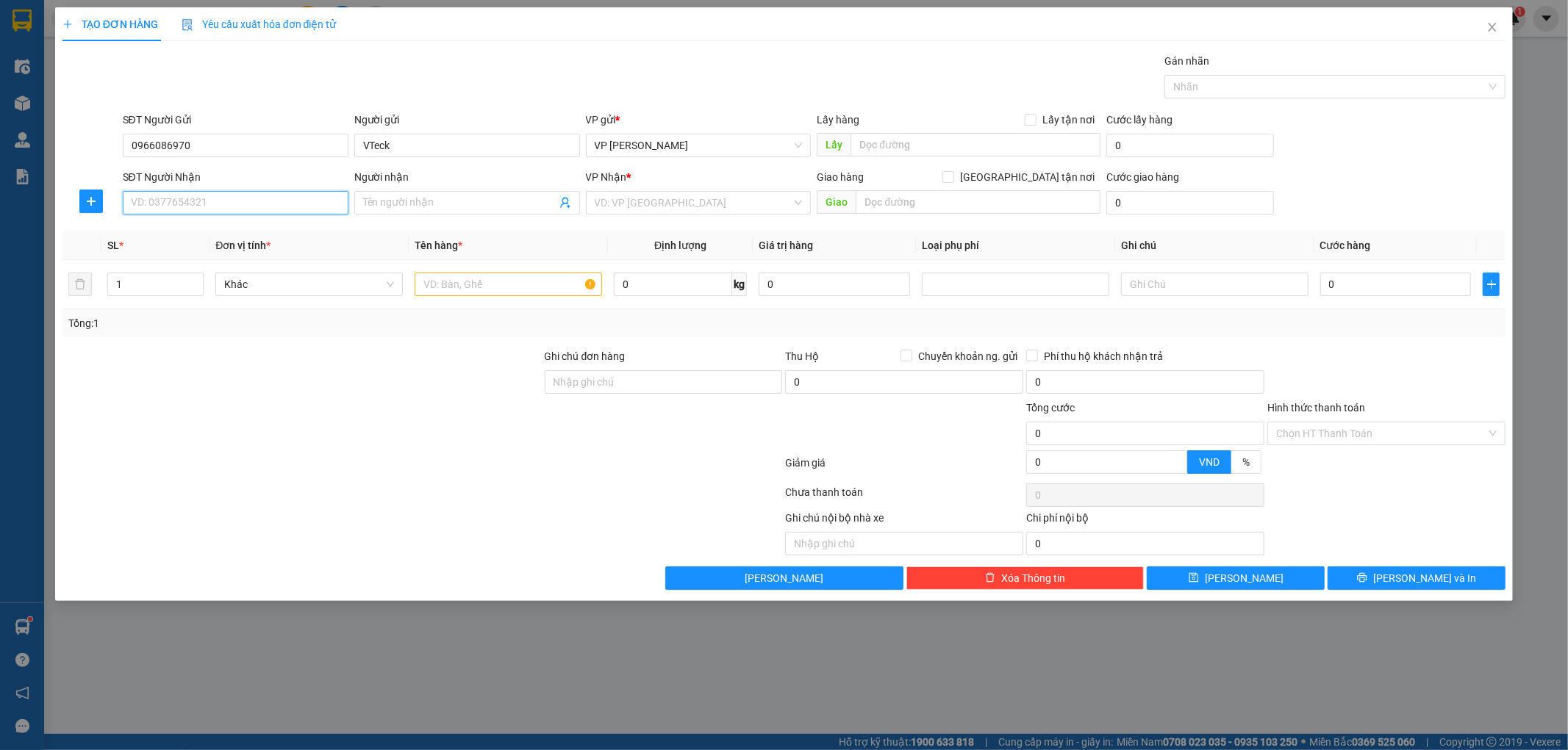
click at [193, 207] on input "SĐT Người Nhận" at bounding box center [236, 203] width 226 height 24
type input "0975633690"
click at [290, 240] on div "0975633690 - Hùng" at bounding box center [236, 233] width 226 height 24
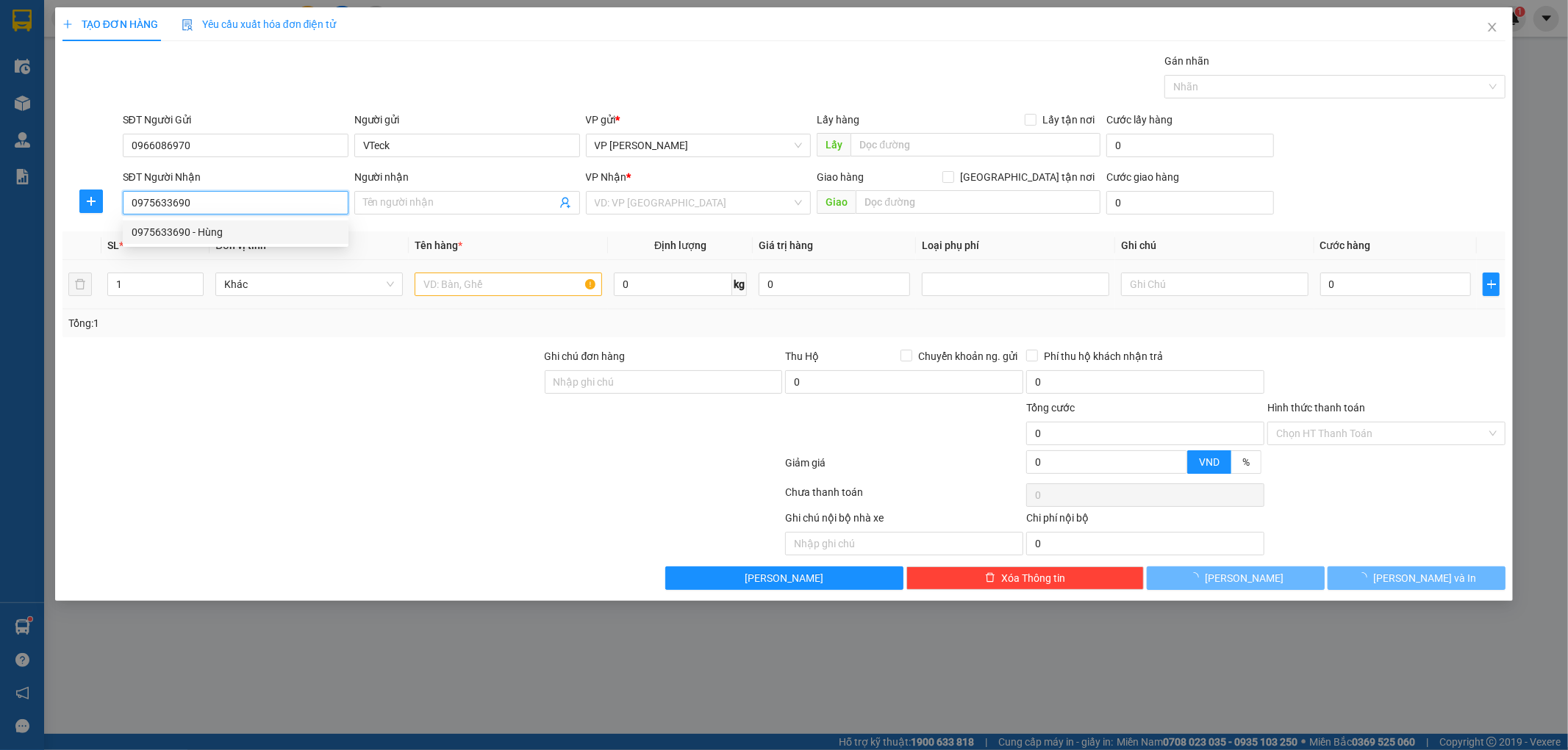
type input "Hùng"
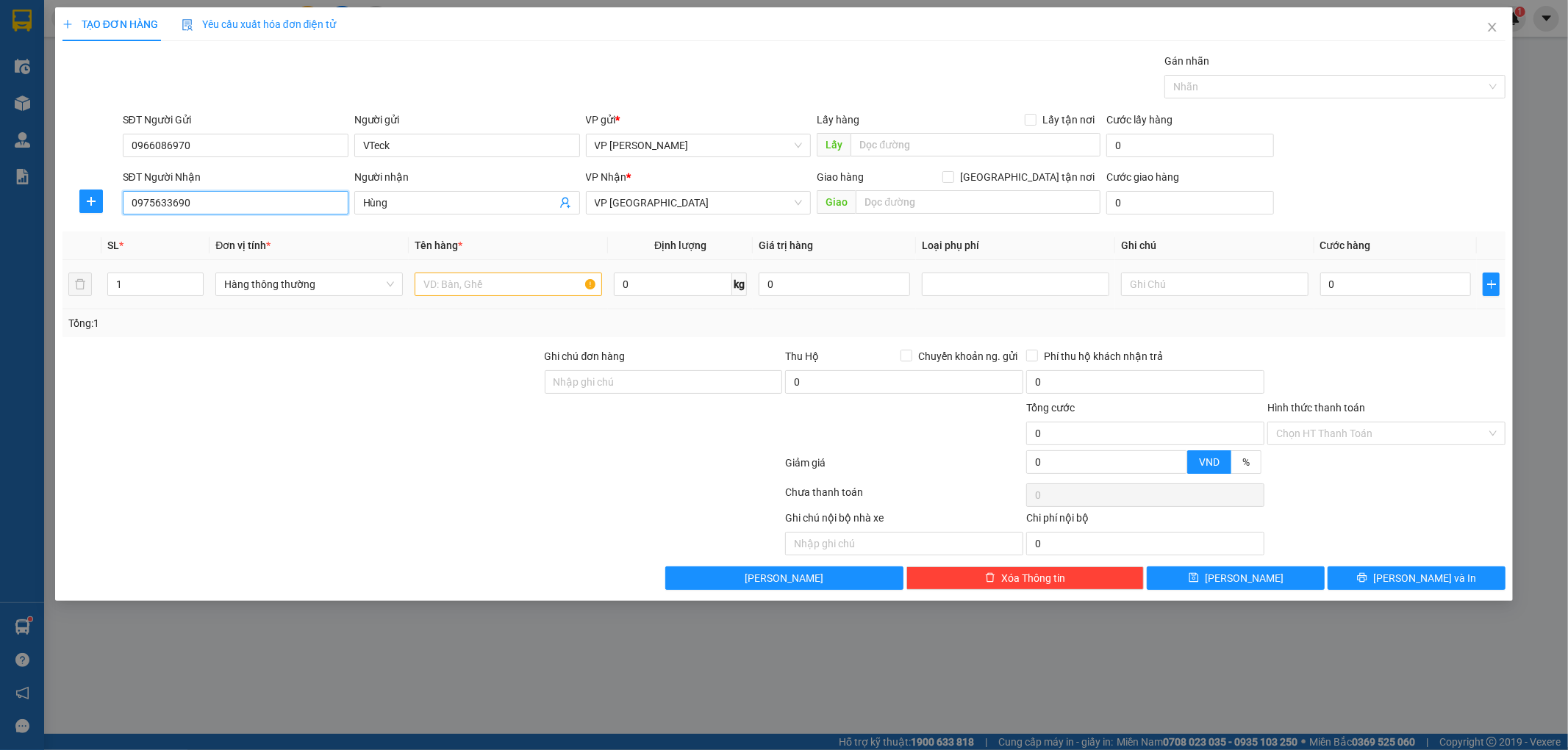
type input "0975633690"
click at [441, 288] on input "text" at bounding box center [508, 285] width 187 height 24
type input "hct"
click at [1400, 281] on input "0" at bounding box center [1396, 285] width 151 height 24
type input "5"
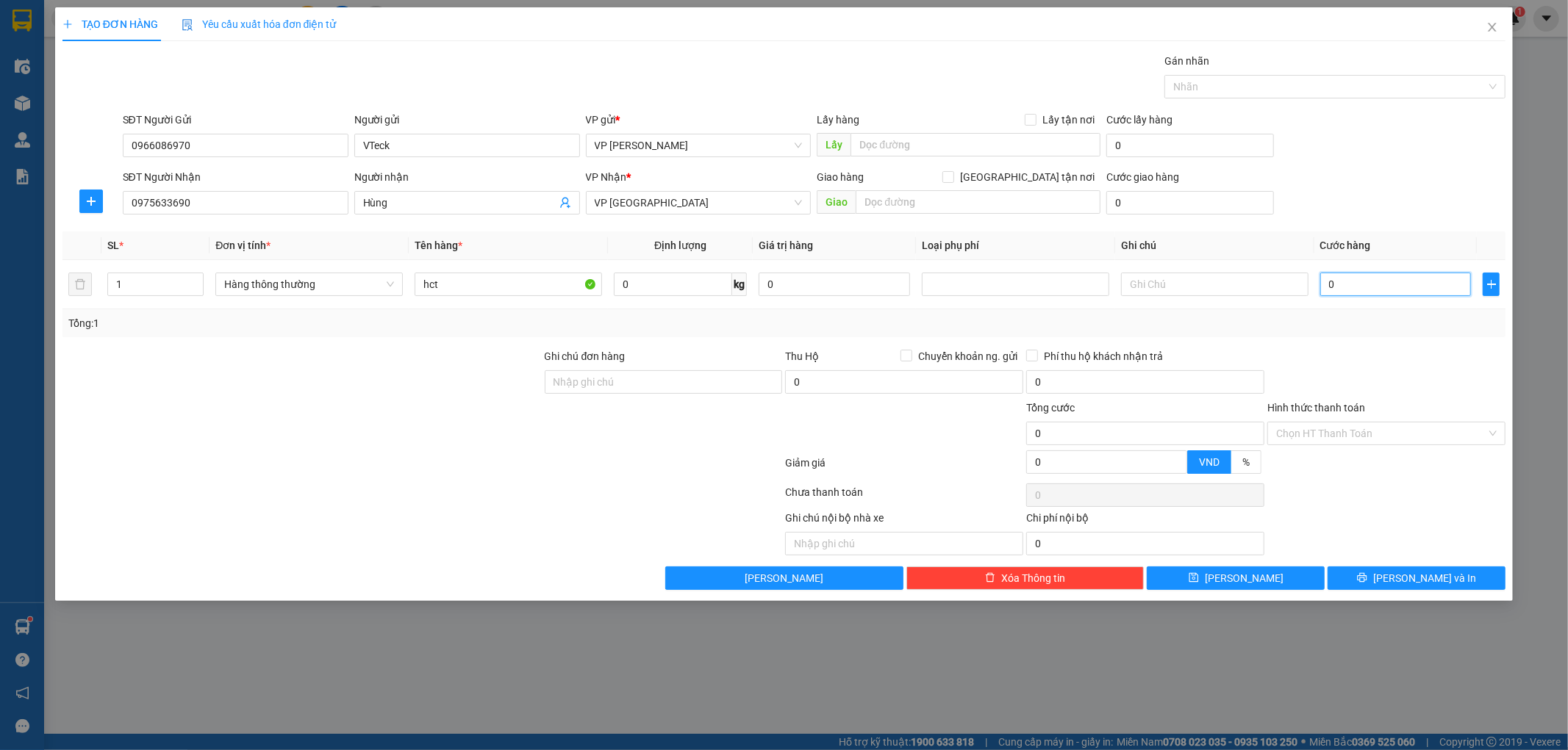
type input "5"
type input "50"
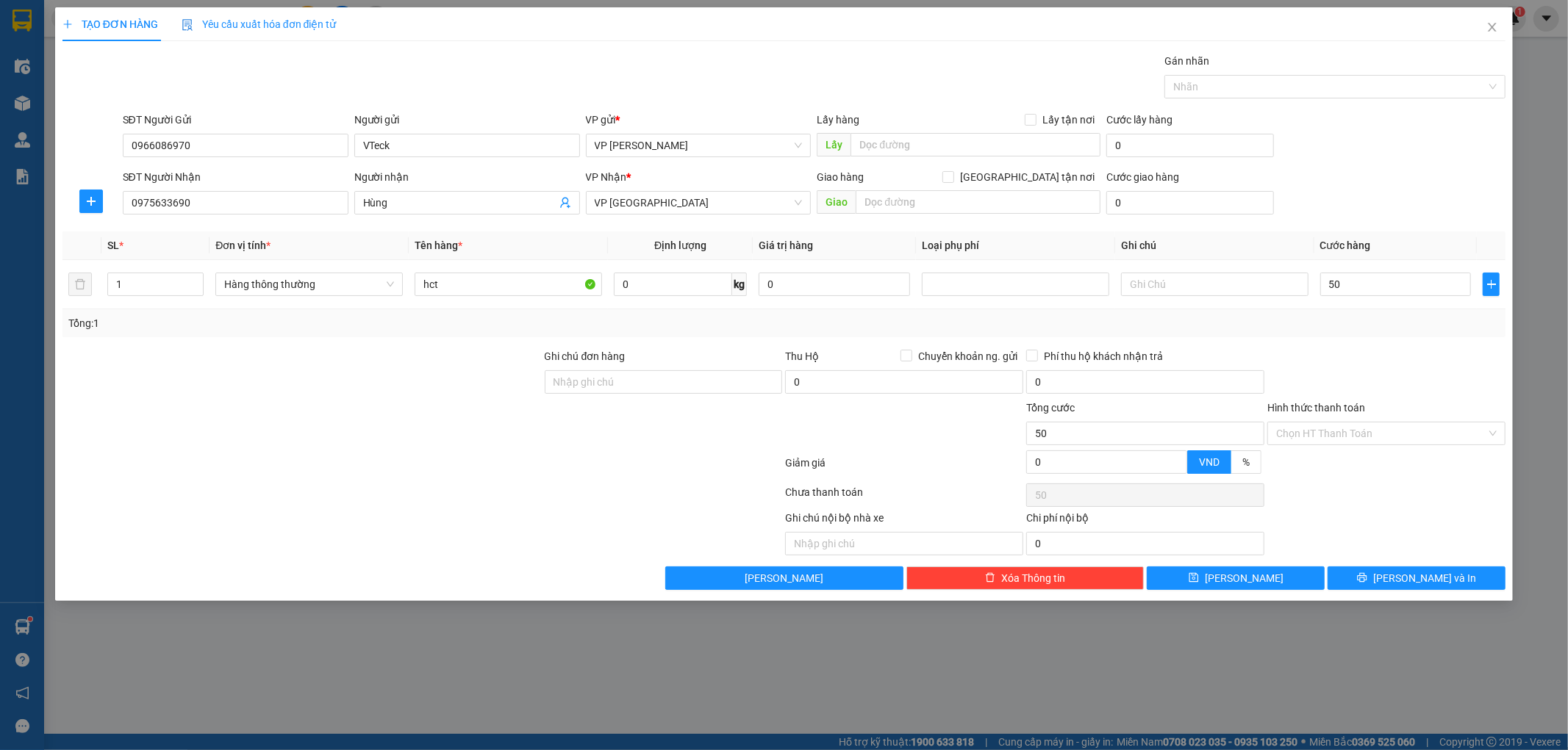
click at [1380, 355] on div at bounding box center [1387, 374] width 242 height 51
type input "50.000"
click at [1368, 436] on input "Hình thức thanh toán" at bounding box center [1381, 433] width 210 height 22
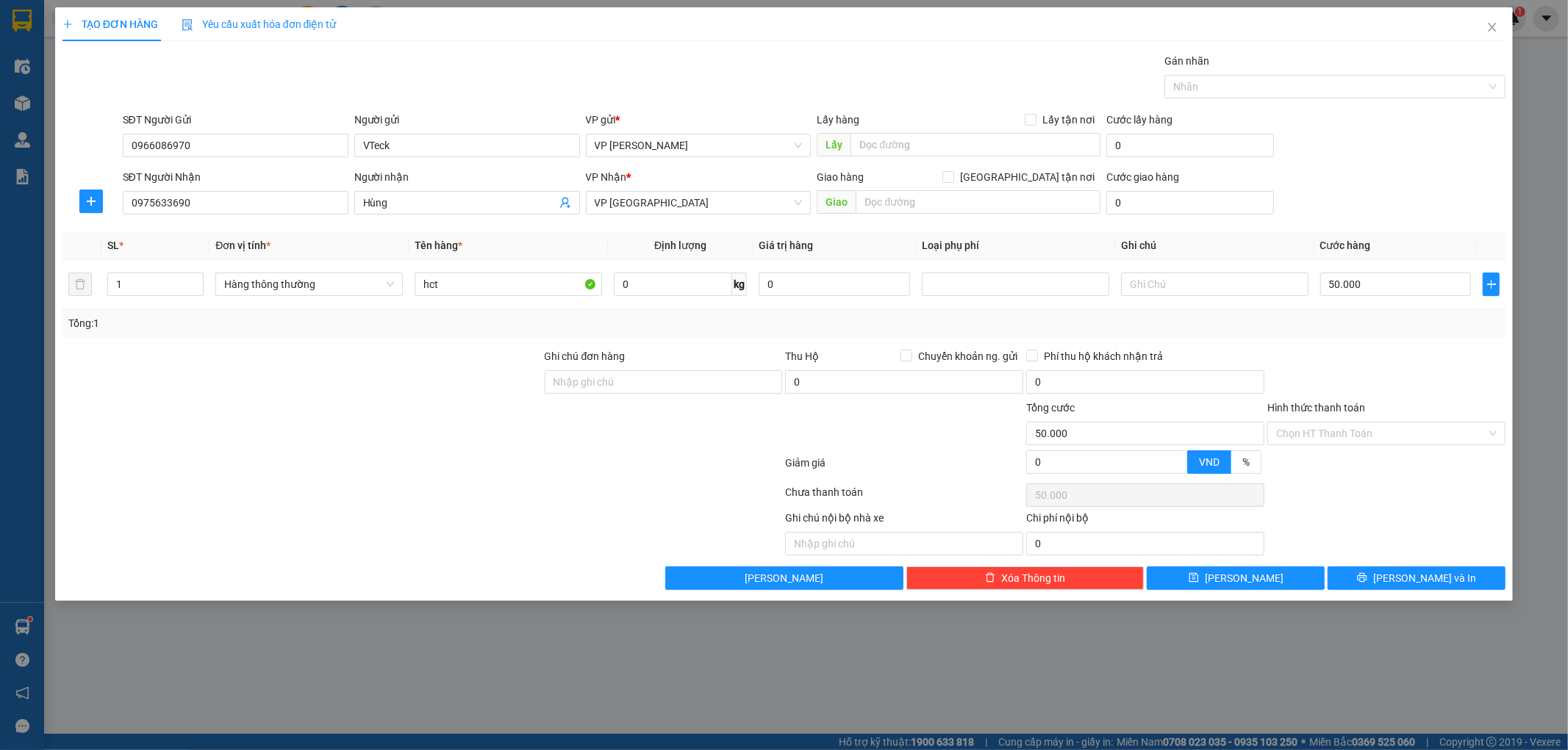
click at [1398, 356] on div at bounding box center [1387, 374] width 242 height 51
click at [1444, 579] on span "Lưu và In" at bounding box center [1425, 578] width 103 height 16
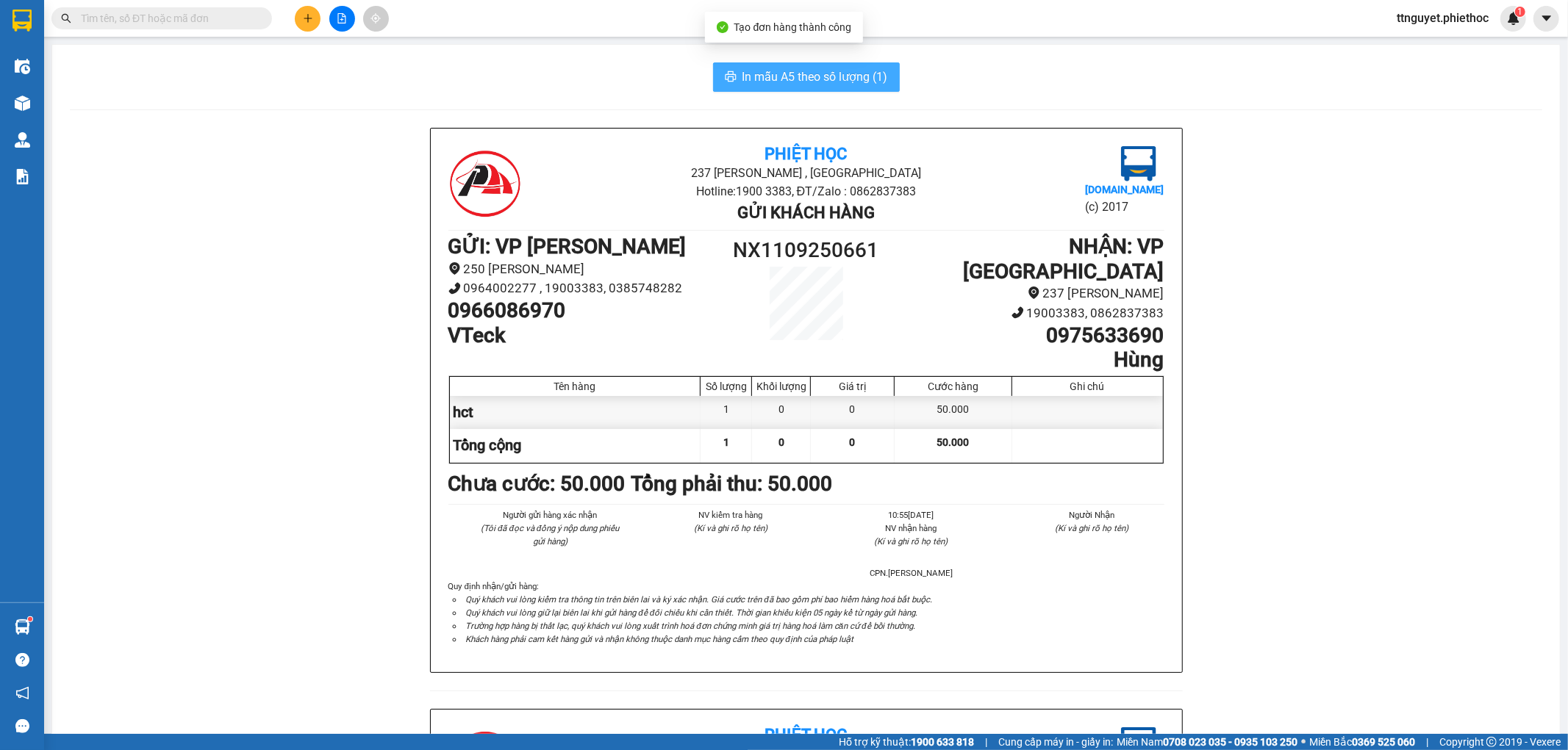
click at [814, 76] on span "In mẫu A5 theo số lượng (1)" at bounding box center [815, 76] width 146 height 19
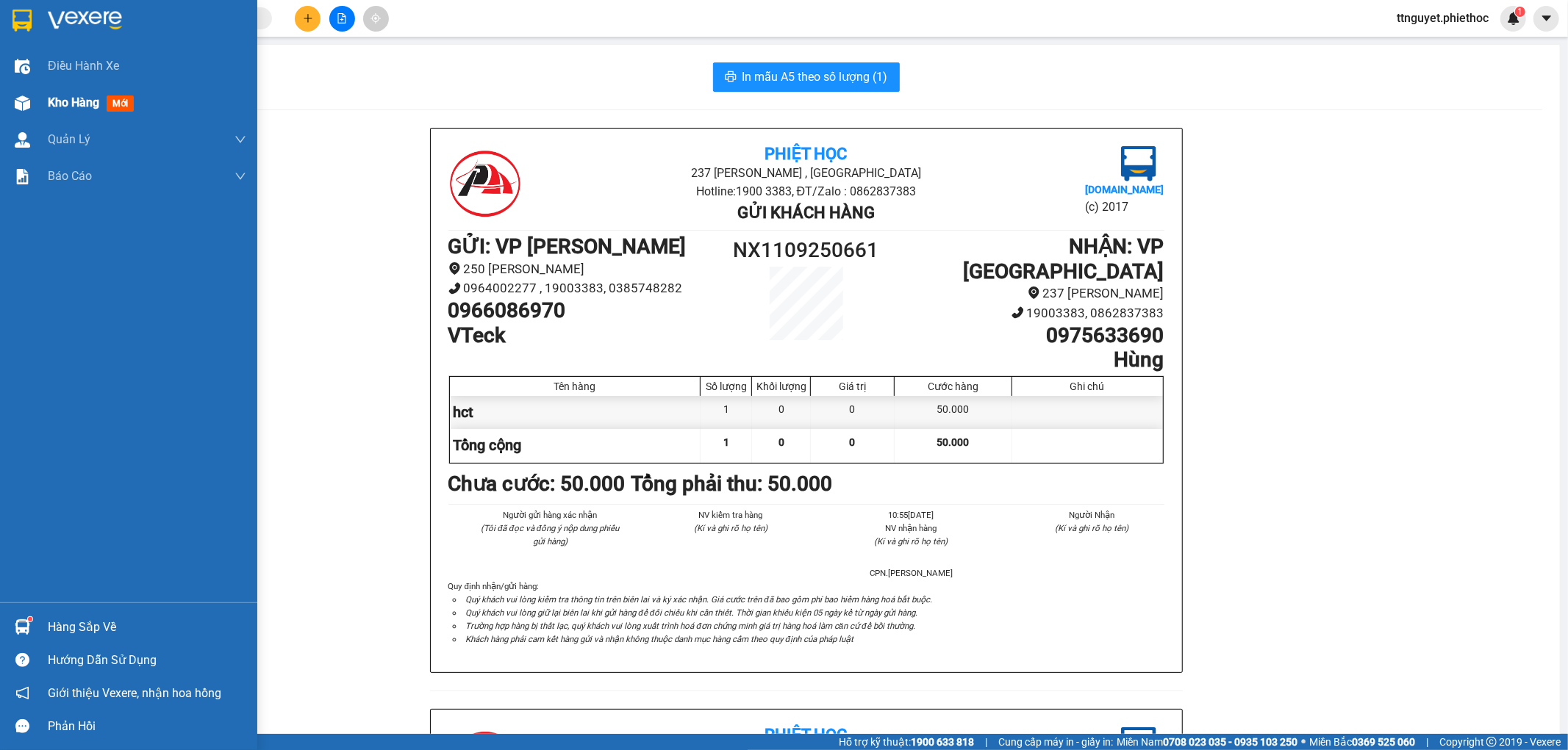
click at [57, 107] on span "Kho hàng" at bounding box center [73, 103] width 51 height 14
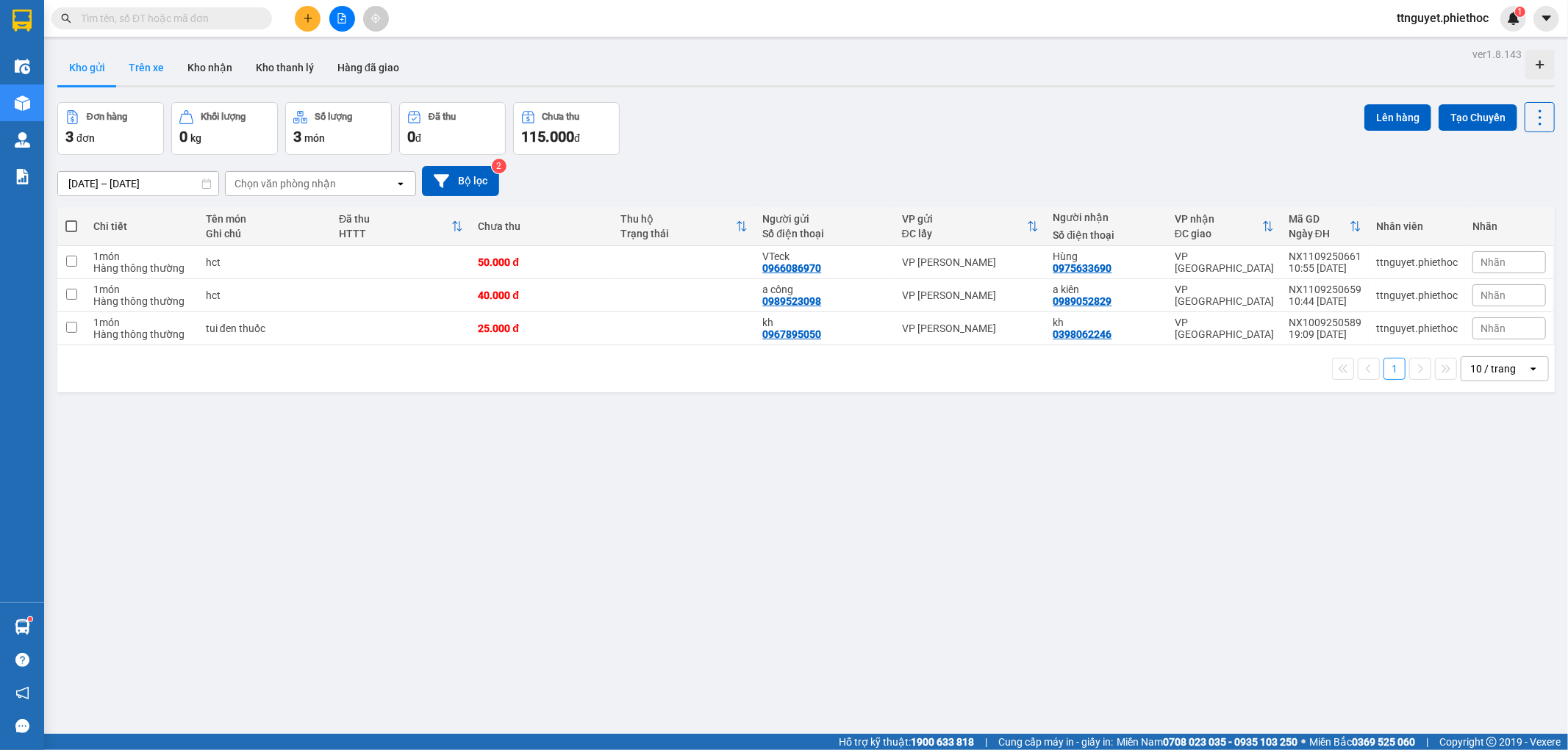
click at [146, 66] on button "Trên xe" at bounding box center [146, 68] width 58 height 36
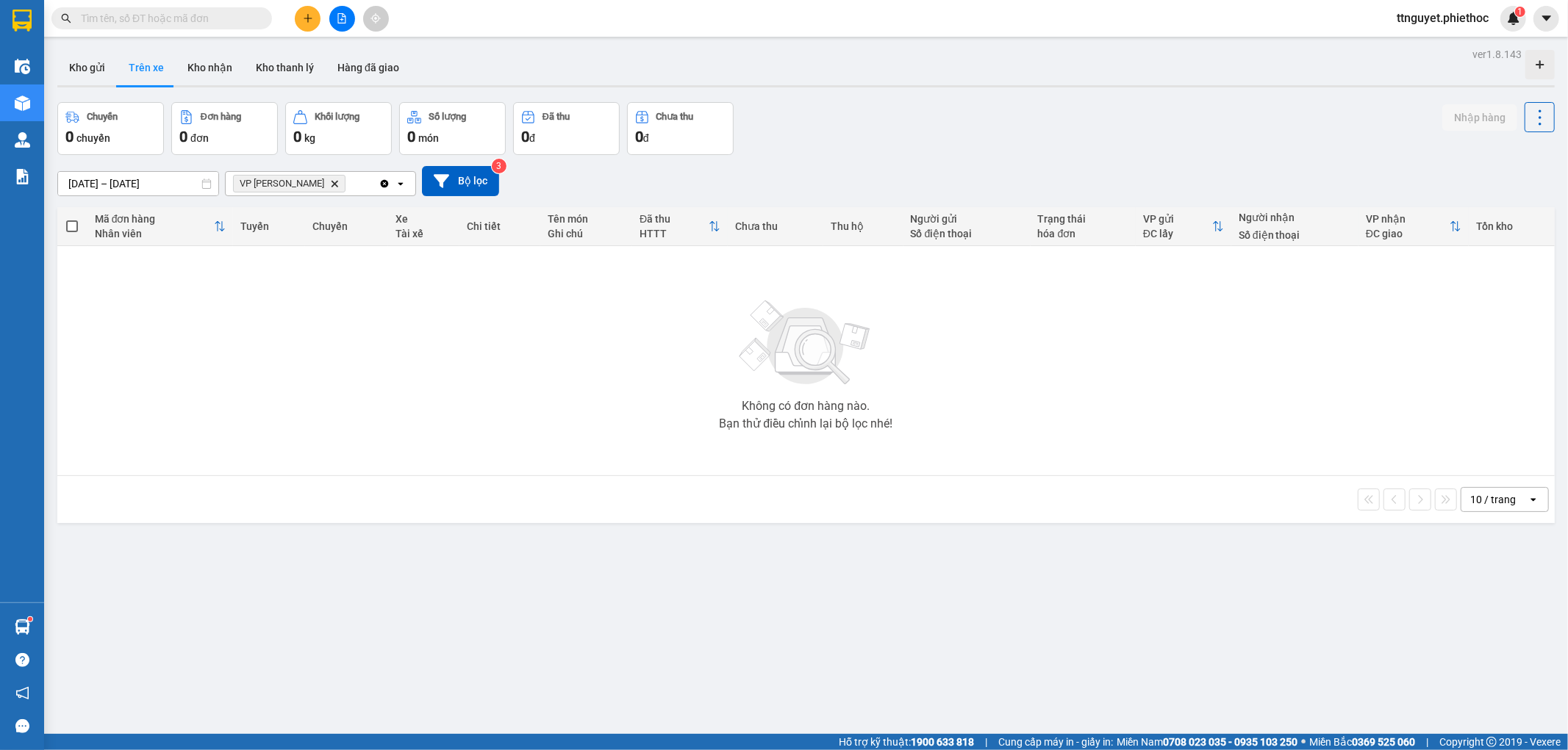
click at [150, 19] on input "text" at bounding box center [167, 18] width 173 height 16
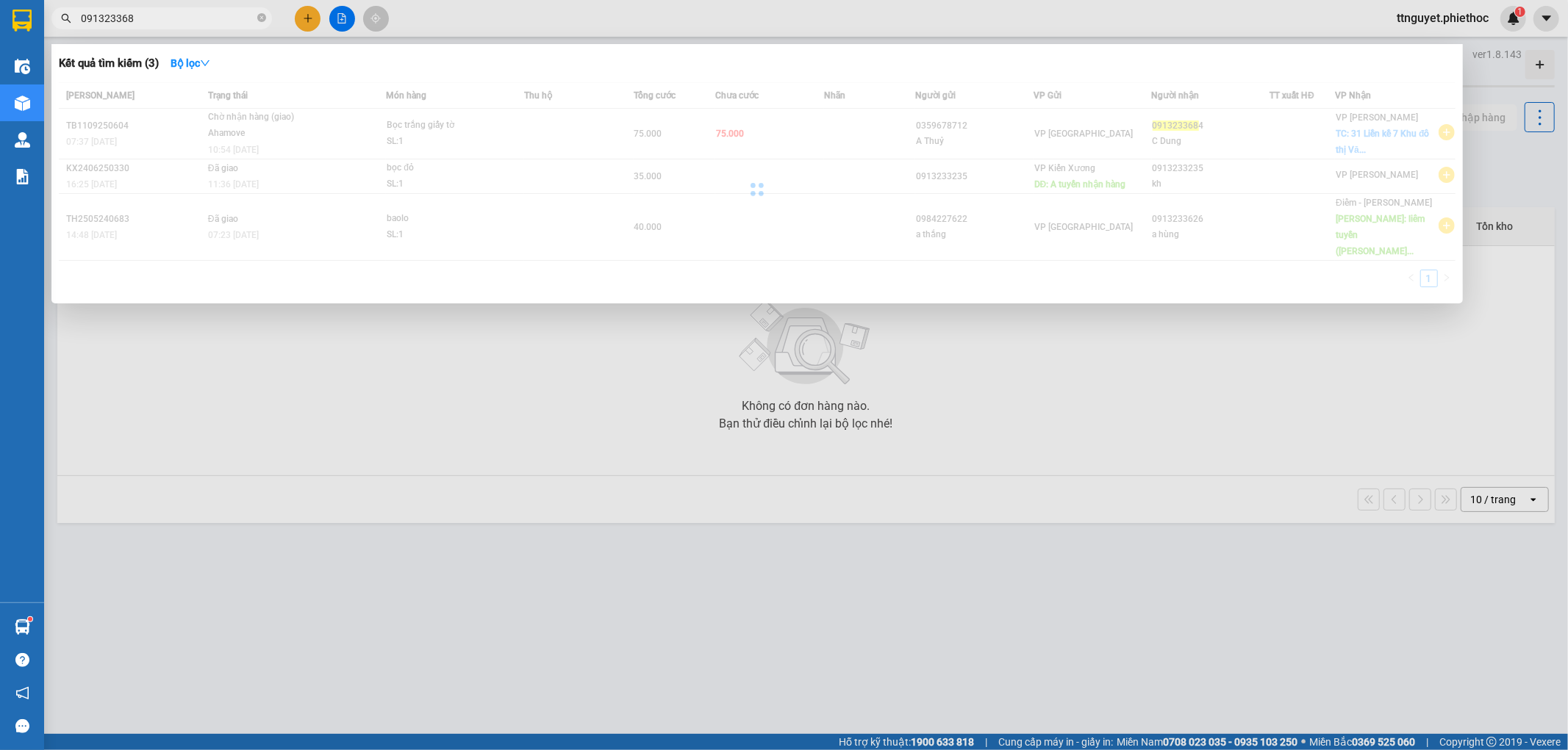
type input "0913233684"
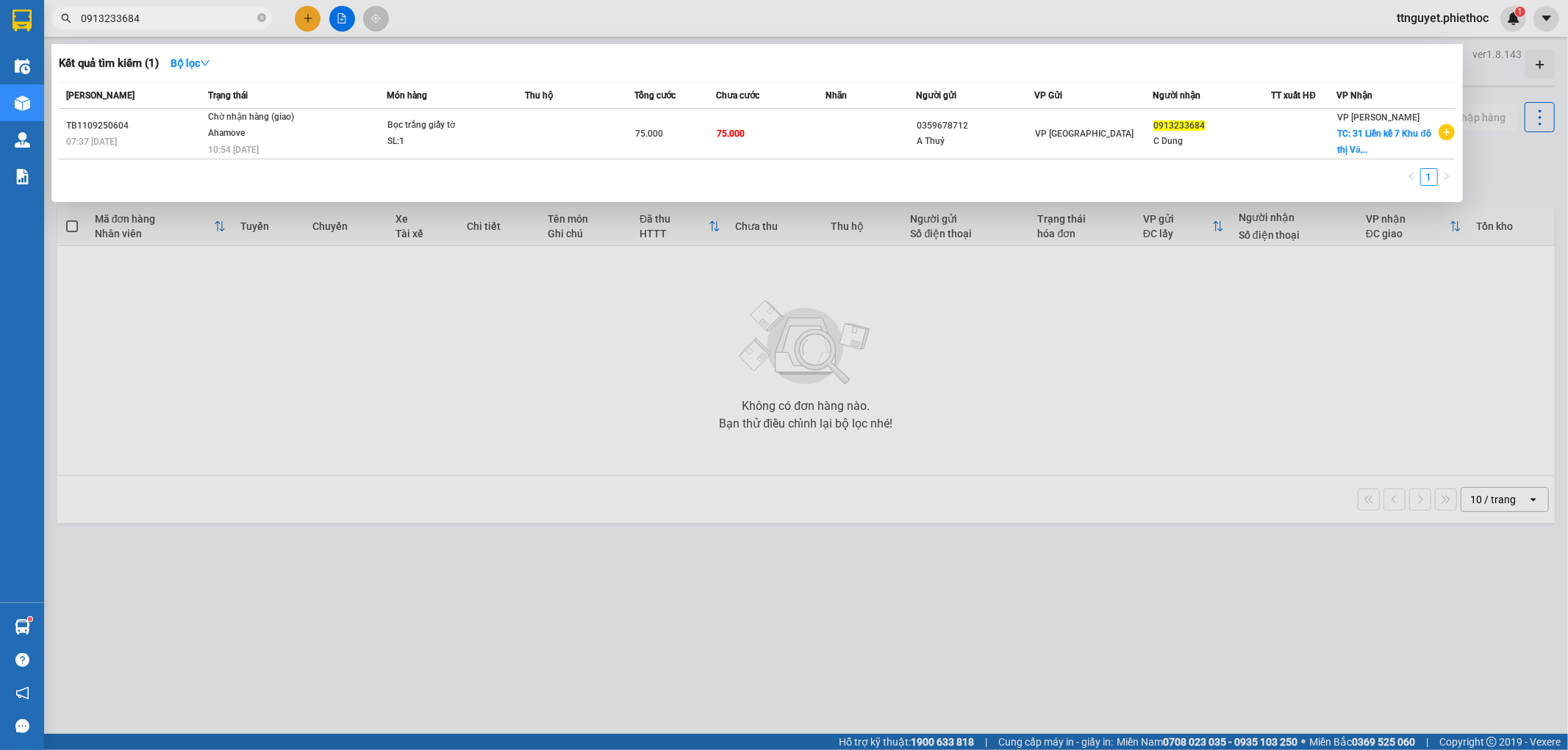
drag, startPoint x: 146, startPoint y: 23, endPoint x: 0, endPoint y: 56, distance: 149.7
click at [0, 56] on section "Kết quả tìm kiếm ( 1 ) Bộ lọc Mã ĐH Trạng thái Món hàng Thu hộ Tổng cước Chưa c…" at bounding box center [784, 375] width 1568 height 750
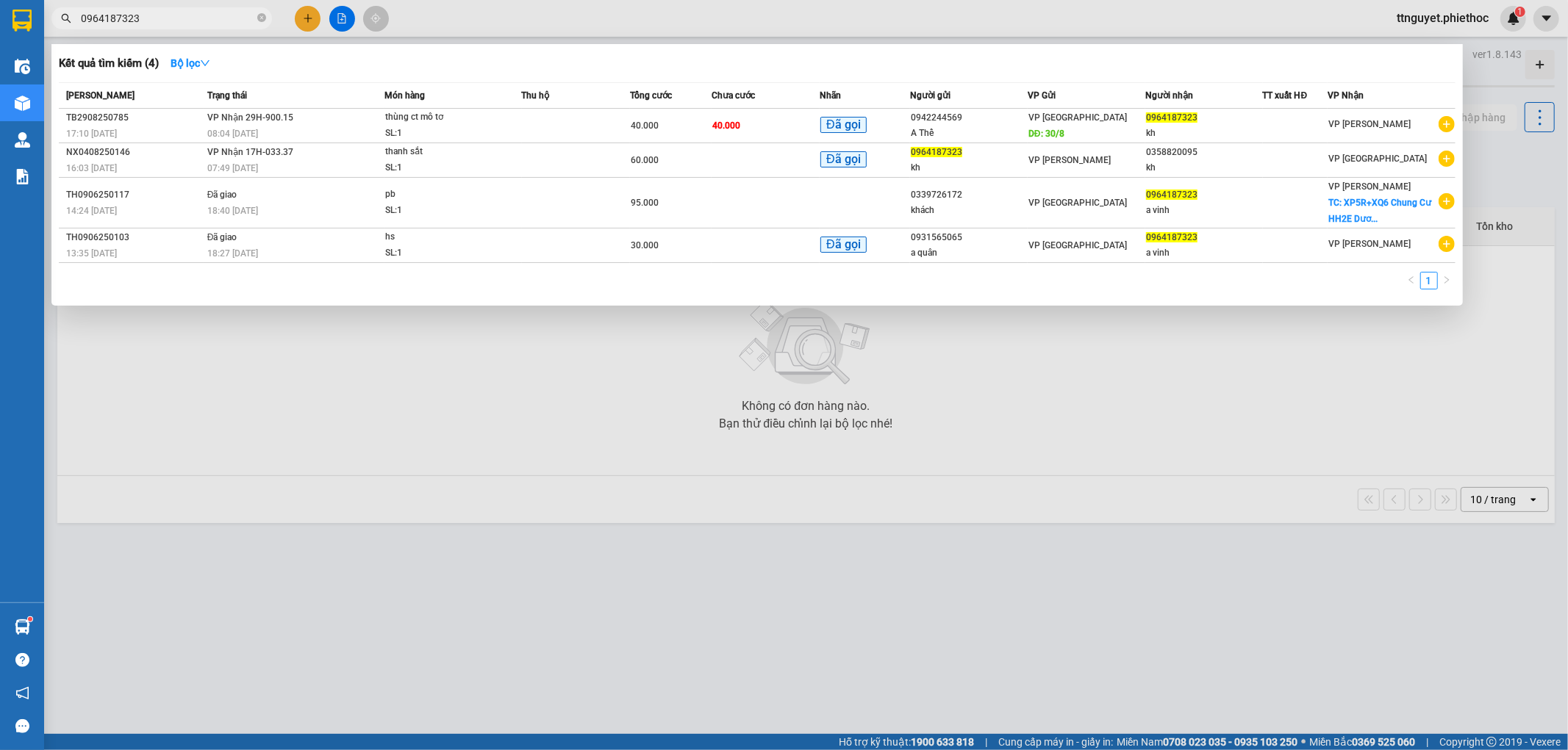
type input "0964187323"
click at [581, 122] on td at bounding box center [576, 126] width 109 height 35
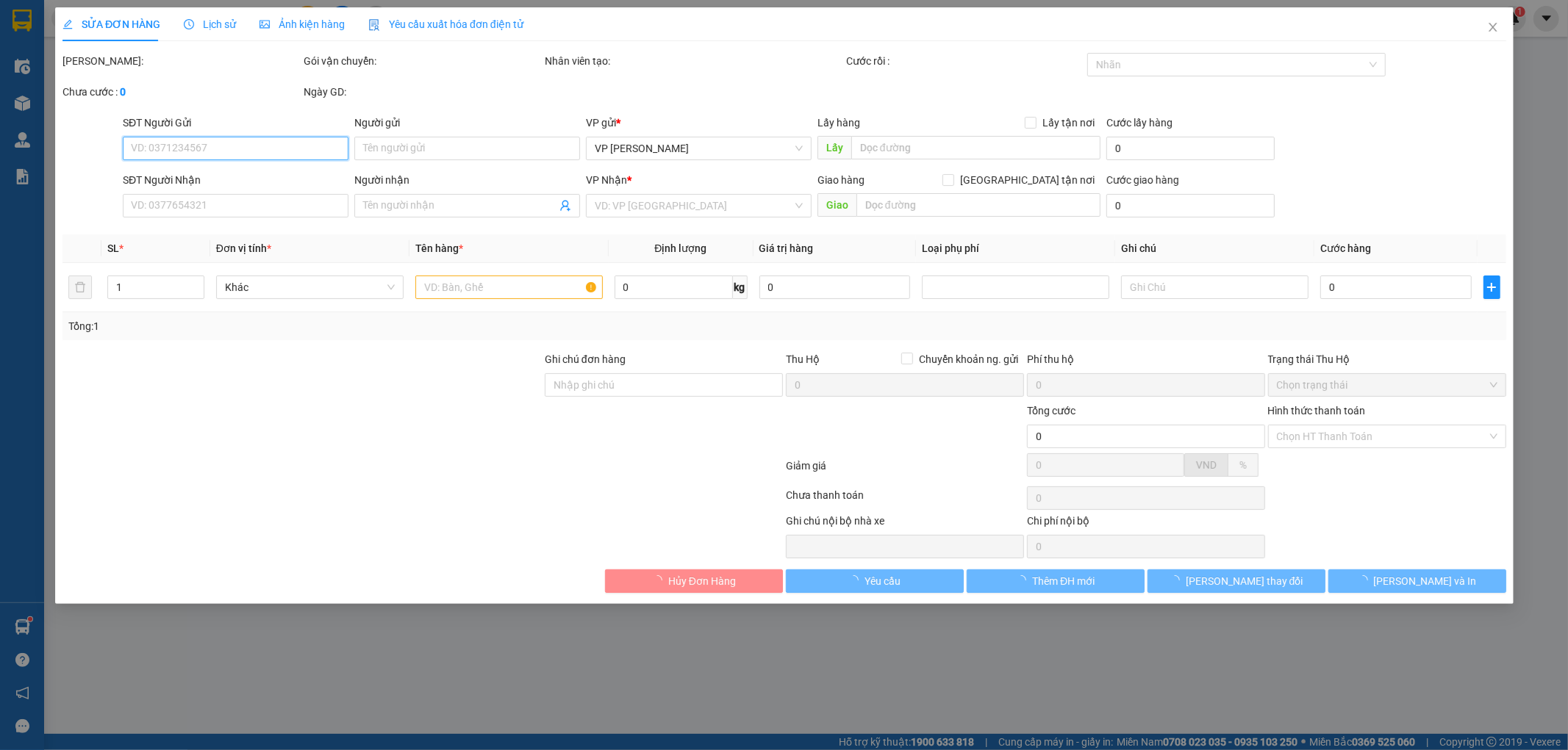
type input "0942244569"
type input "A Thể"
type input "30/8"
type input "0964187323"
type input "kh"
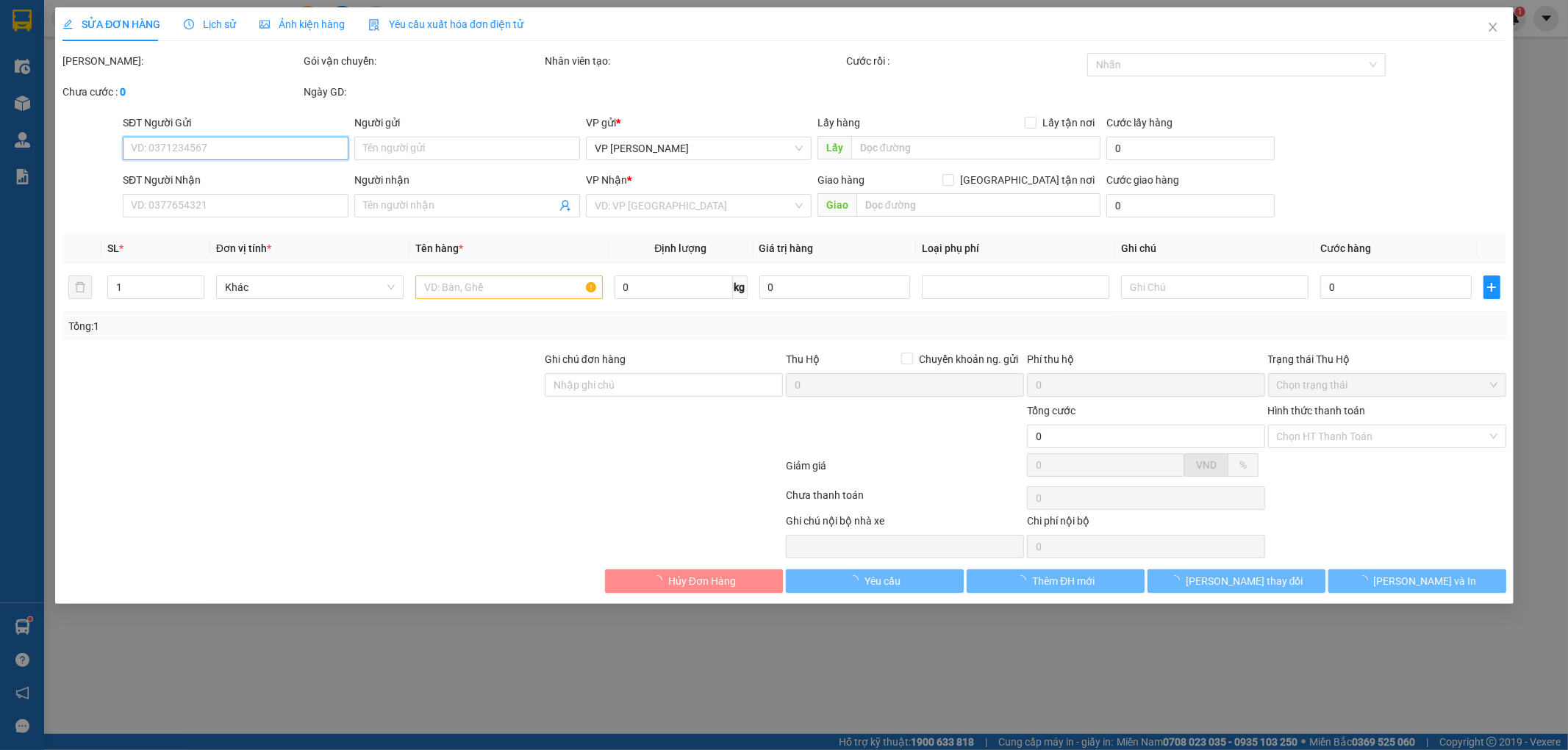
type input "40.000"
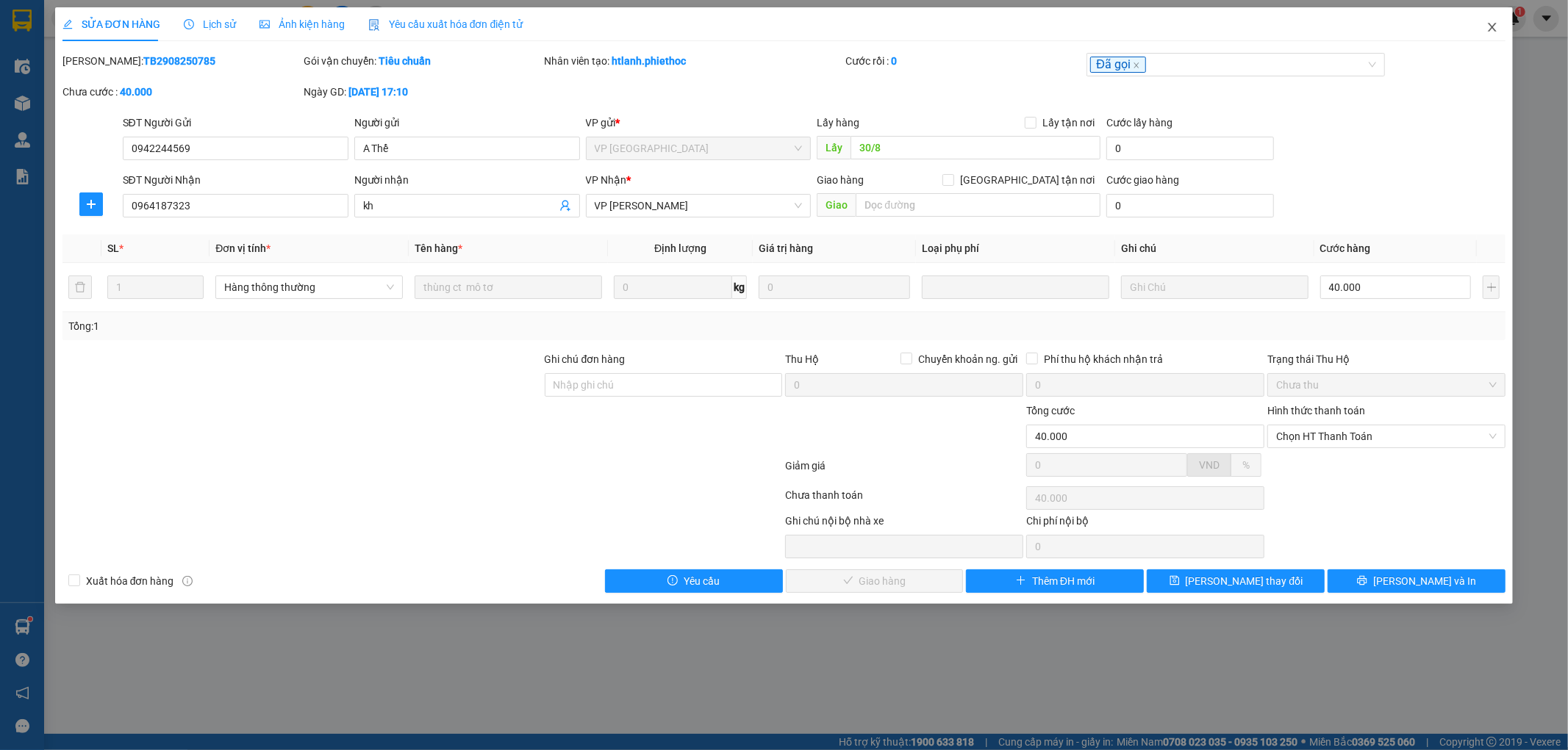
click at [1497, 26] on icon "close" at bounding box center [1493, 28] width 12 height 12
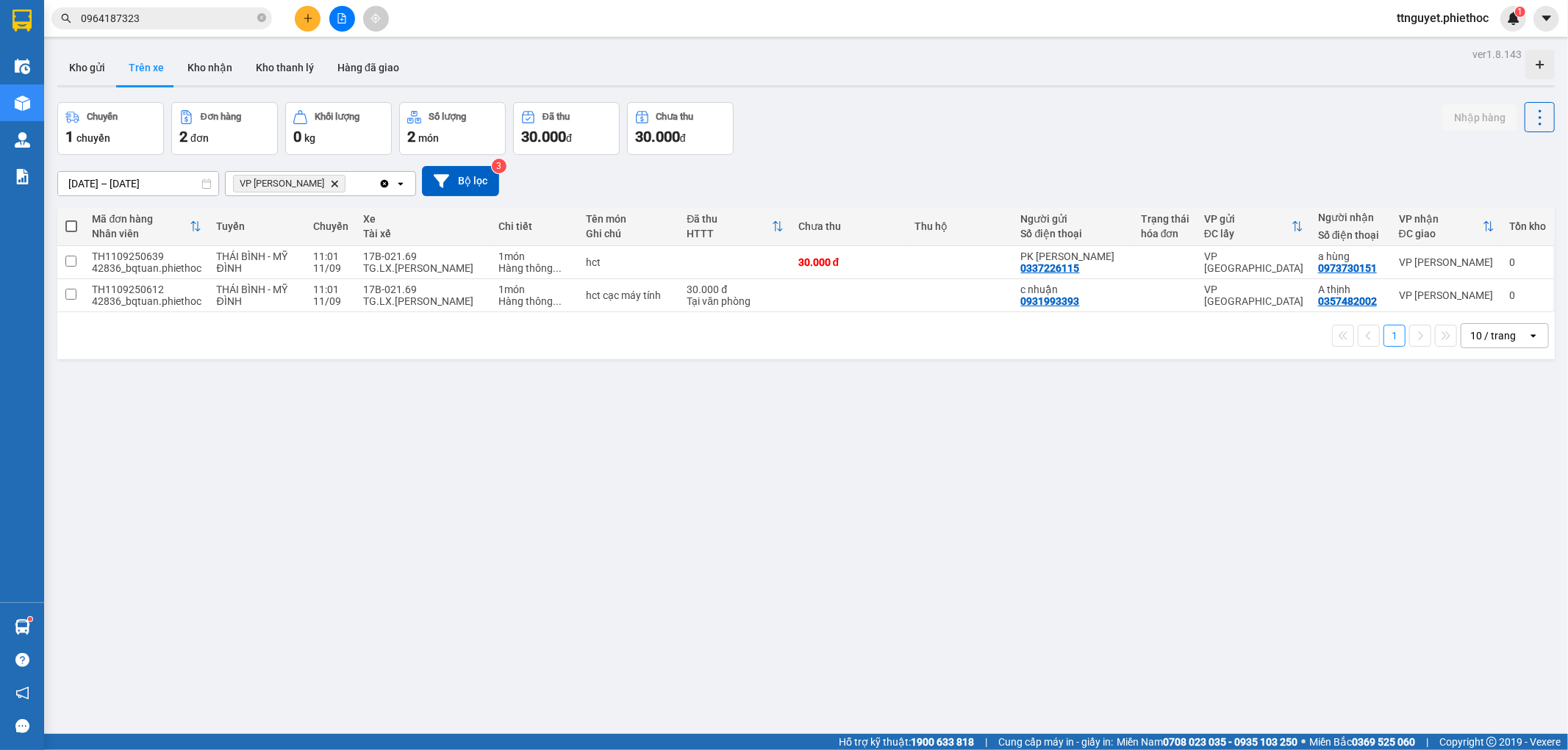
click at [182, 22] on input "0964187323" at bounding box center [167, 18] width 173 height 16
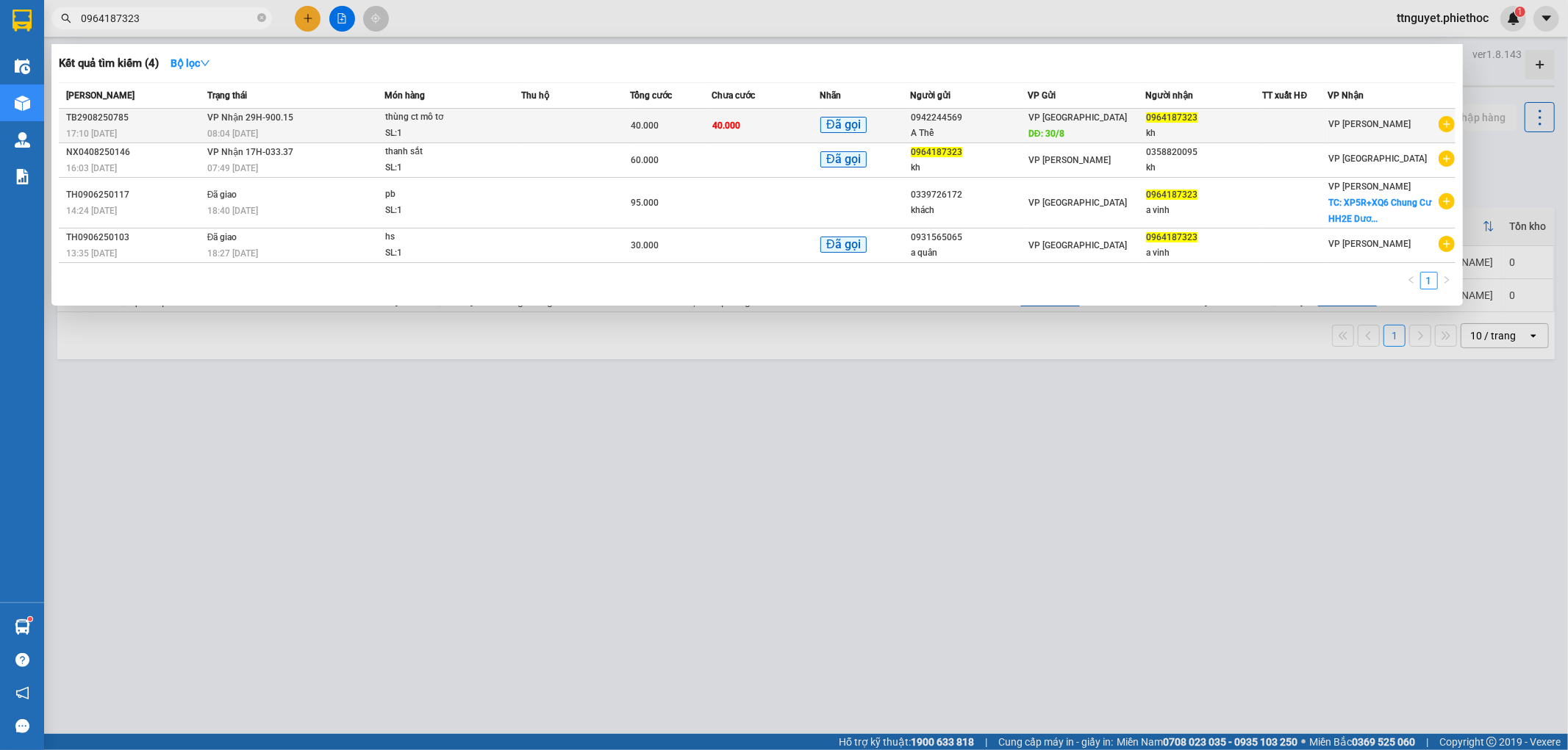
click at [591, 123] on td at bounding box center [576, 126] width 109 height 35
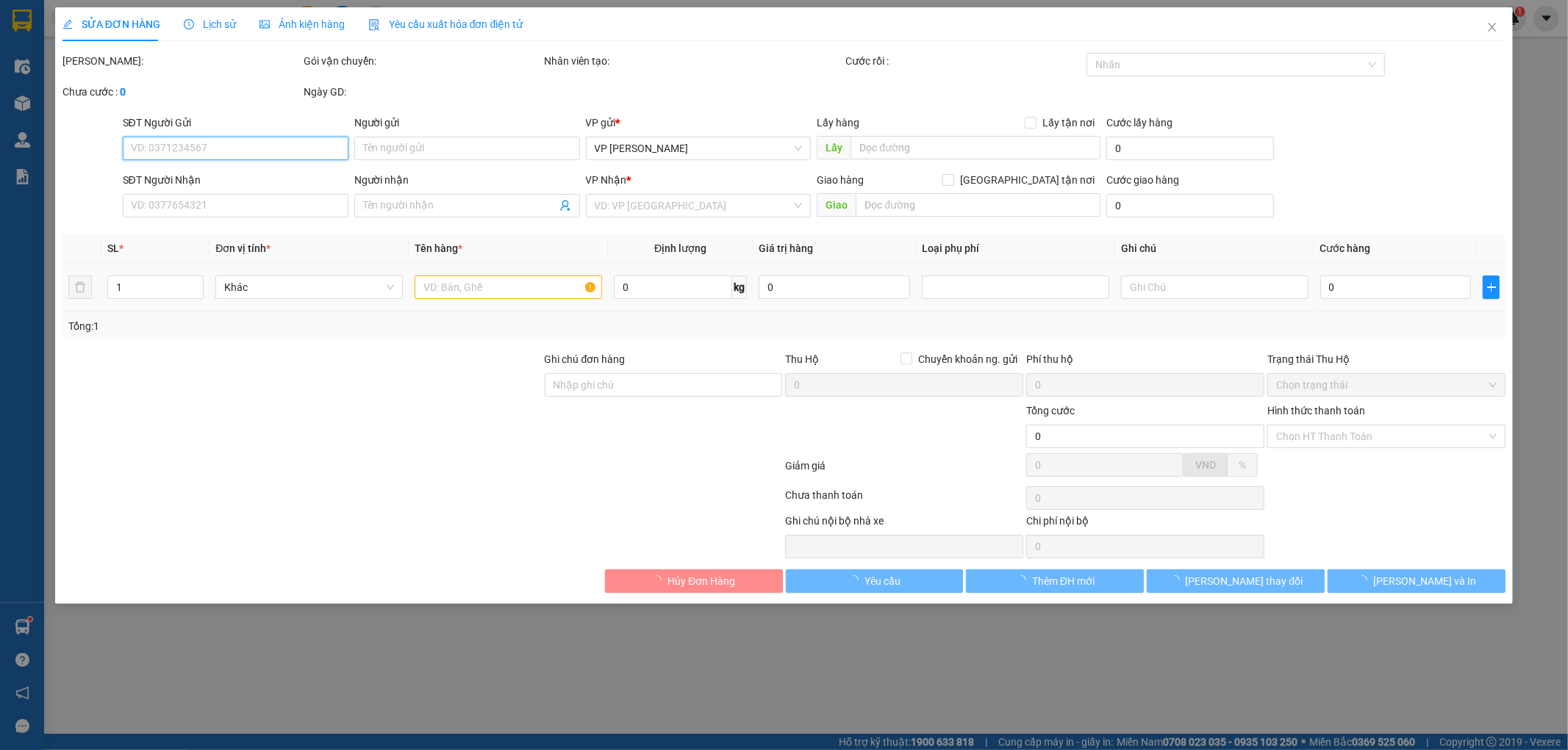
type input "0942244569"
type input "A Thể"
type input "30/8"
type input "0964187323"
type input "kh"
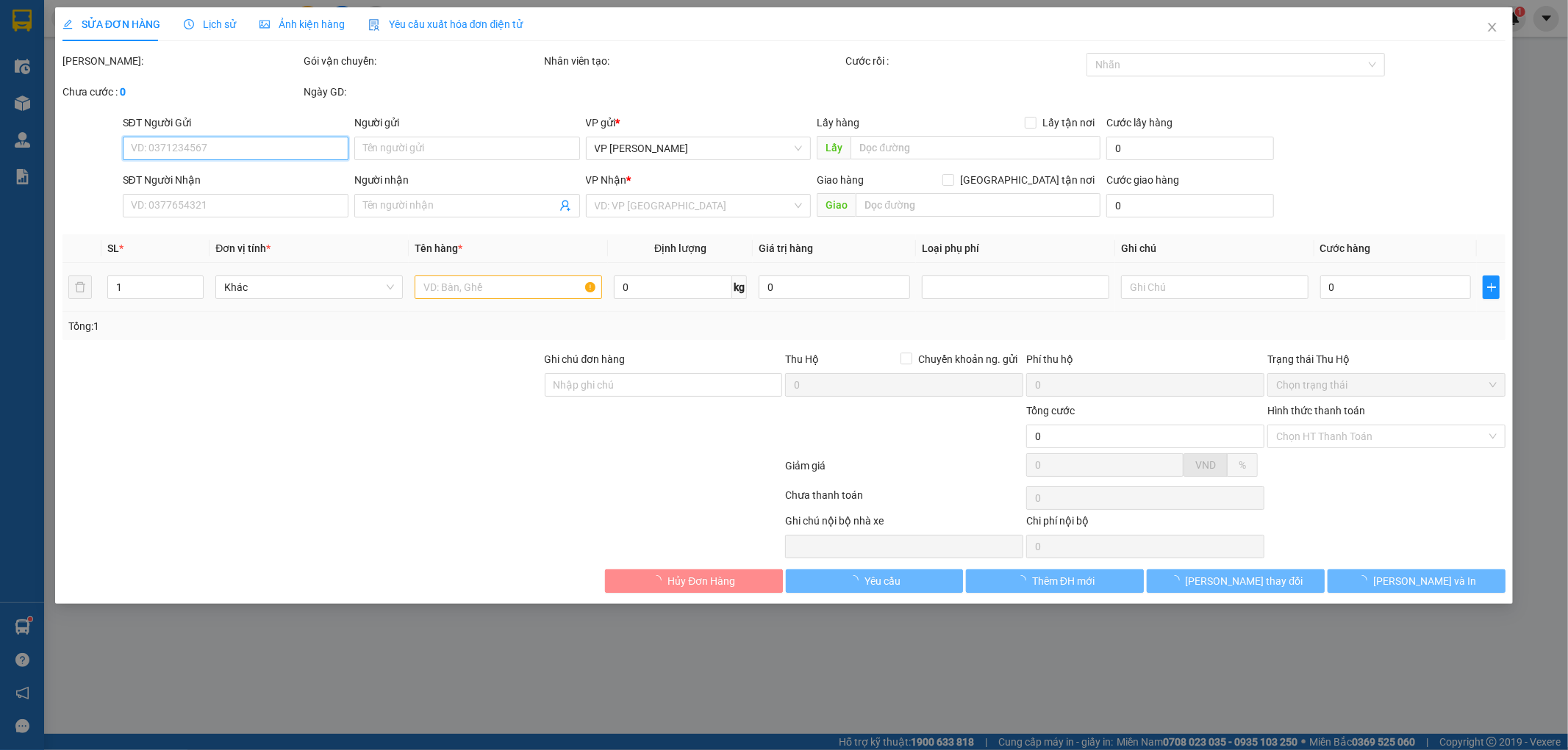
type input "40.000"
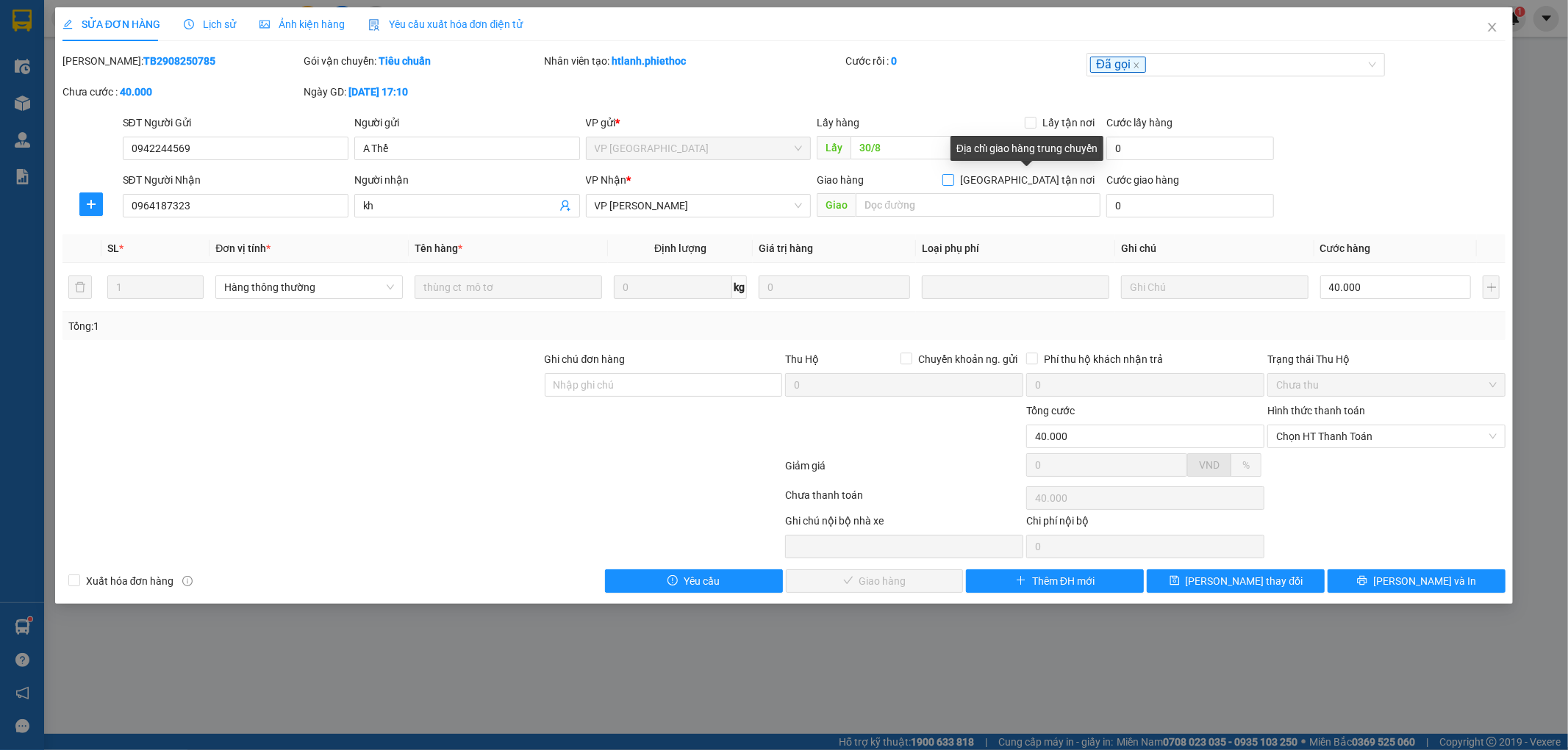
click at [953, 178] on input "Giao tận nơi" at bounding box center [947, 179] width 10 height 10
checkbox input "true"
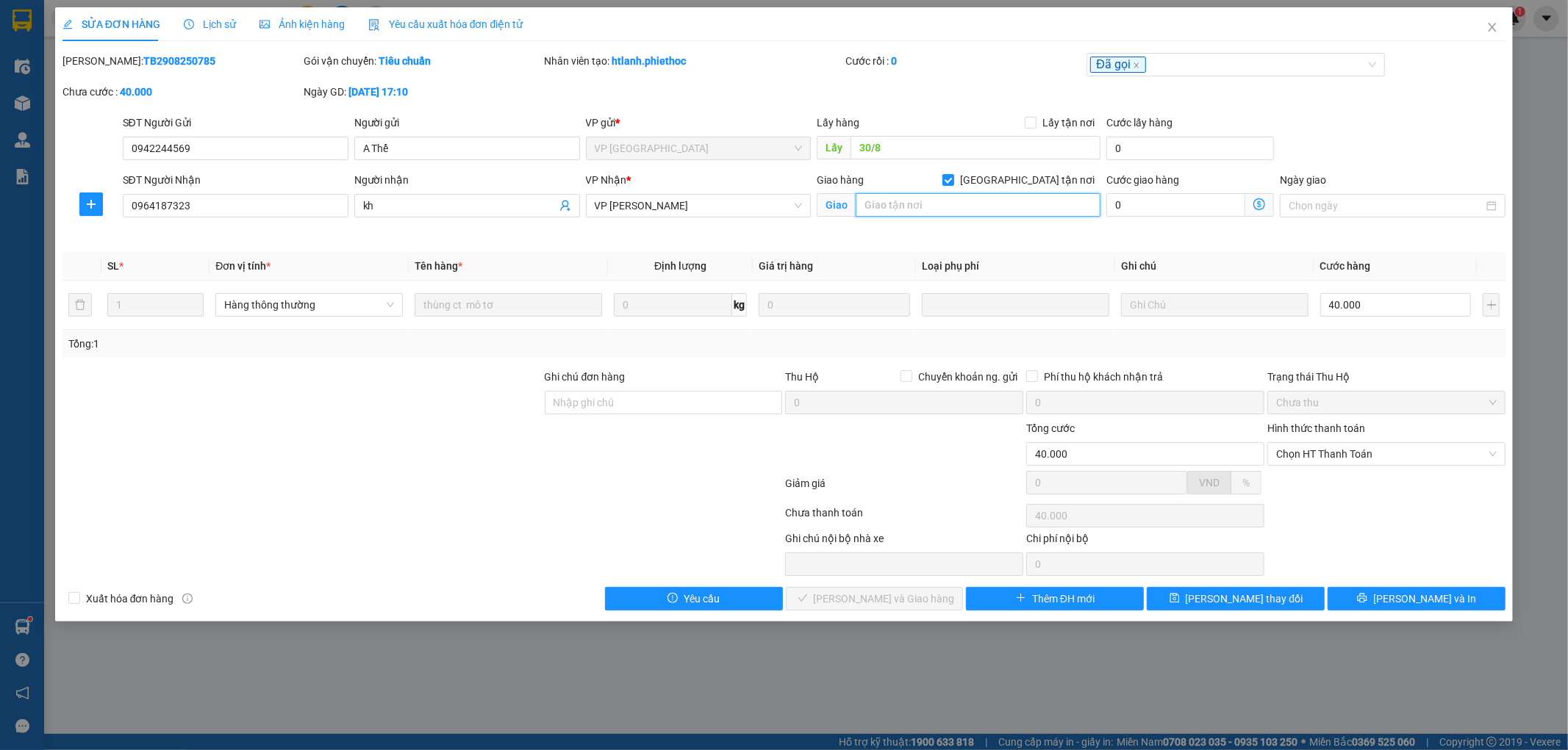
click at [978, 216] on input "text" at bounding box center [978, 205] width 245 height 24
click at [976, 210] on input "text" at bounding box center [978, 205] width 245 height 24
paste input "Lô B2.5, Khu đô thị Thanh Hà B, Cienco 5, Thanh Oai, Hà Nội, Việt Nam"
type input "Lô B2.5, Khu đô thị Thanh Hà B, Cienco 5, Thanh Oai, Hà Nội, Việt Nam"
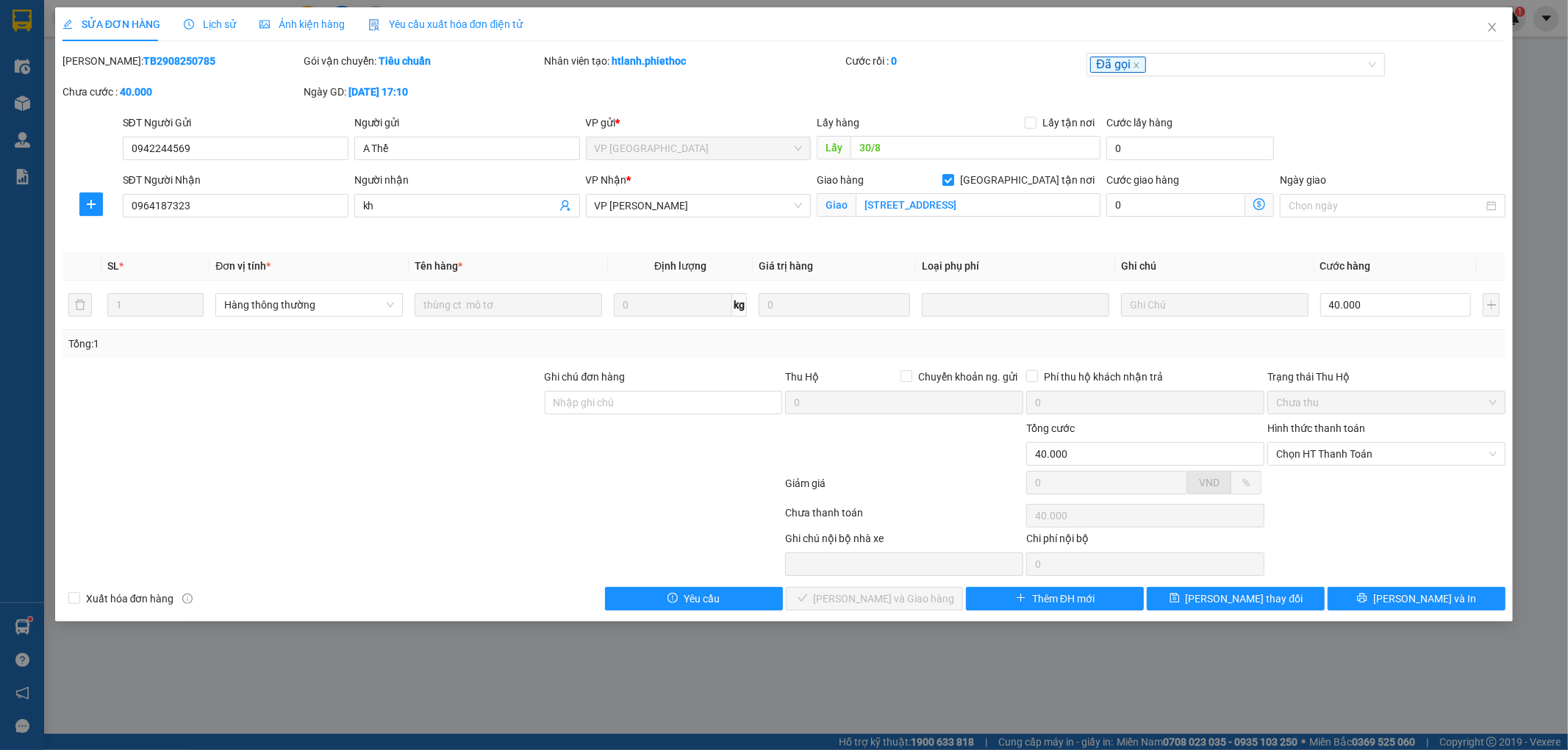
click at [1257, 204] on icon "dollar-circle" at bounding box center [1259, 205] width 12 height 12
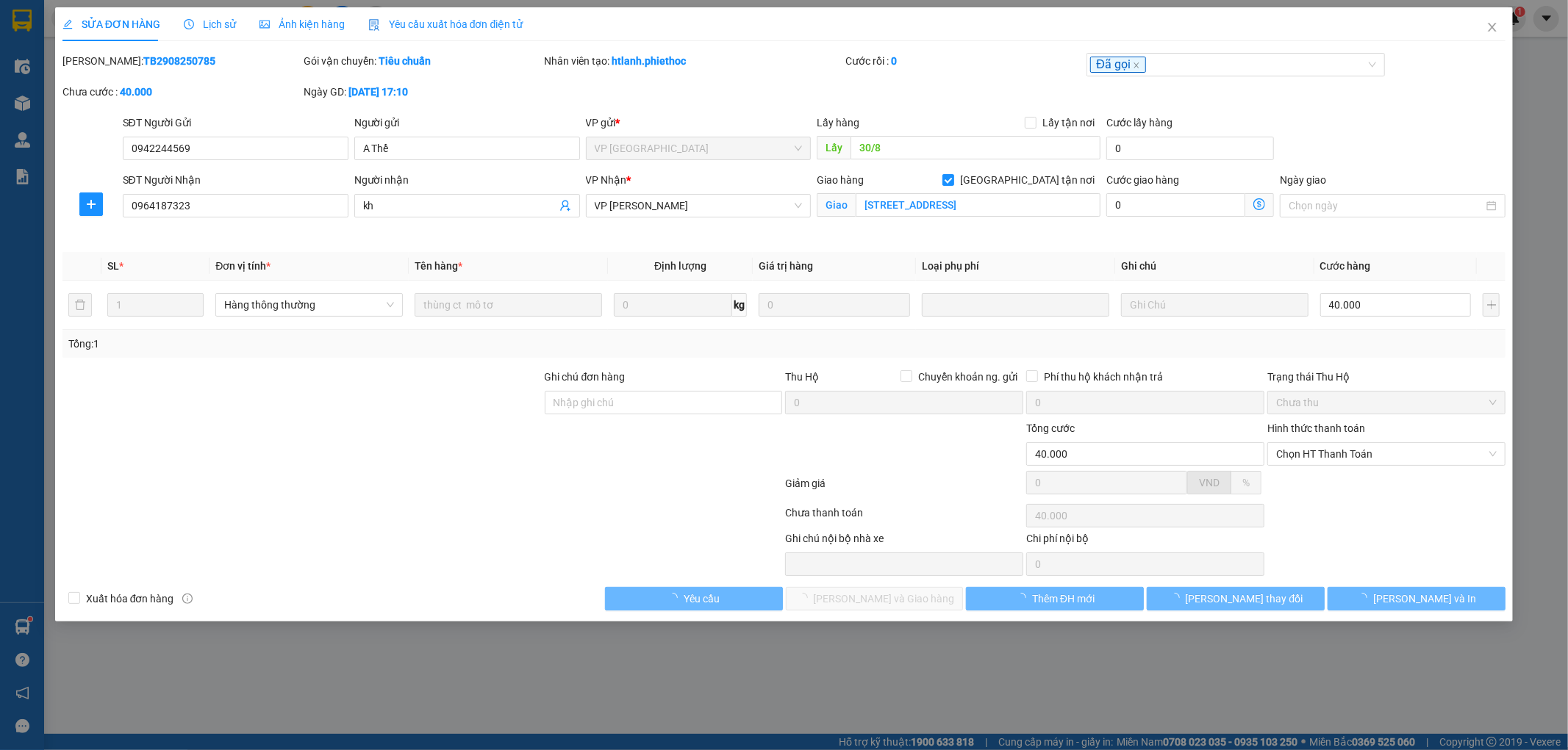
scroll to position [0, 0]
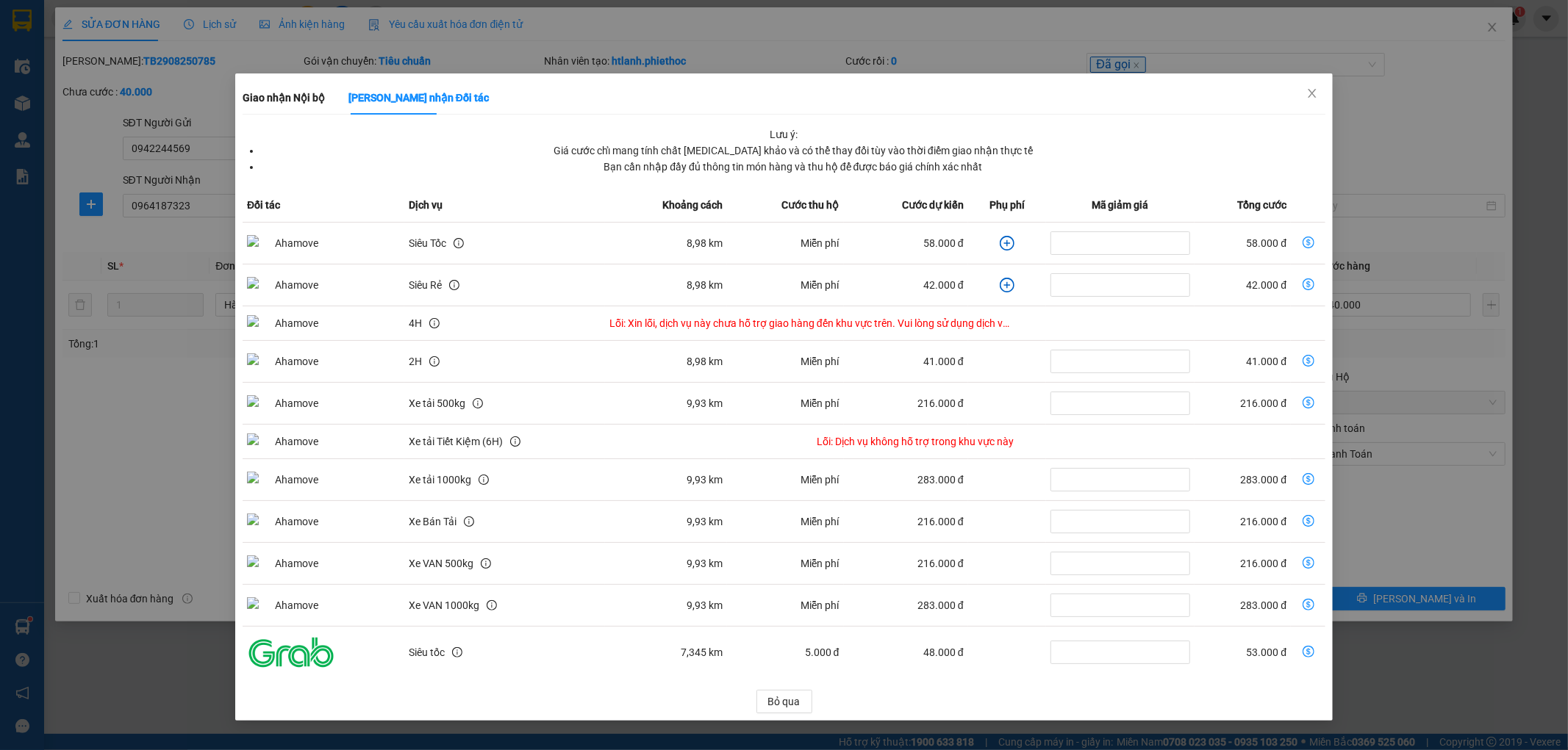
click at [1387, 208] on div "Giao nhận Nội bộ Giao nhận Đối tác Lưu ý: Giá cước chỉ mang tính chất tham khảo…" at bounding box center [784, 375] width 1568 height 750
click at [1321, 91] on span "Close" at bounding box center [1313, 94] width 42 height 42
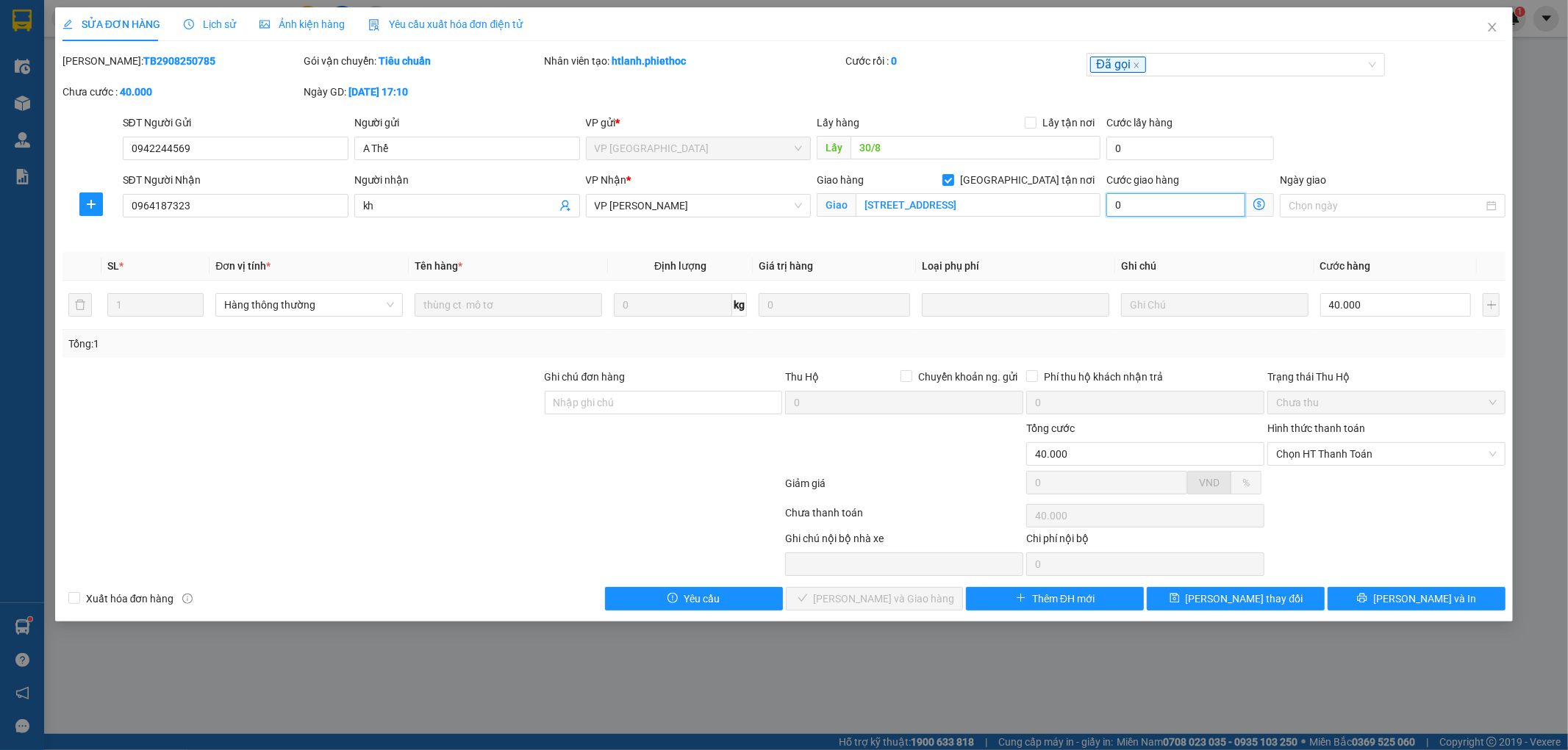
click at [1172, 204] on input "0" at bounding box center [1176, 205] width 139 height 24
type input "40.007"
type input "7"
type input "40.070"
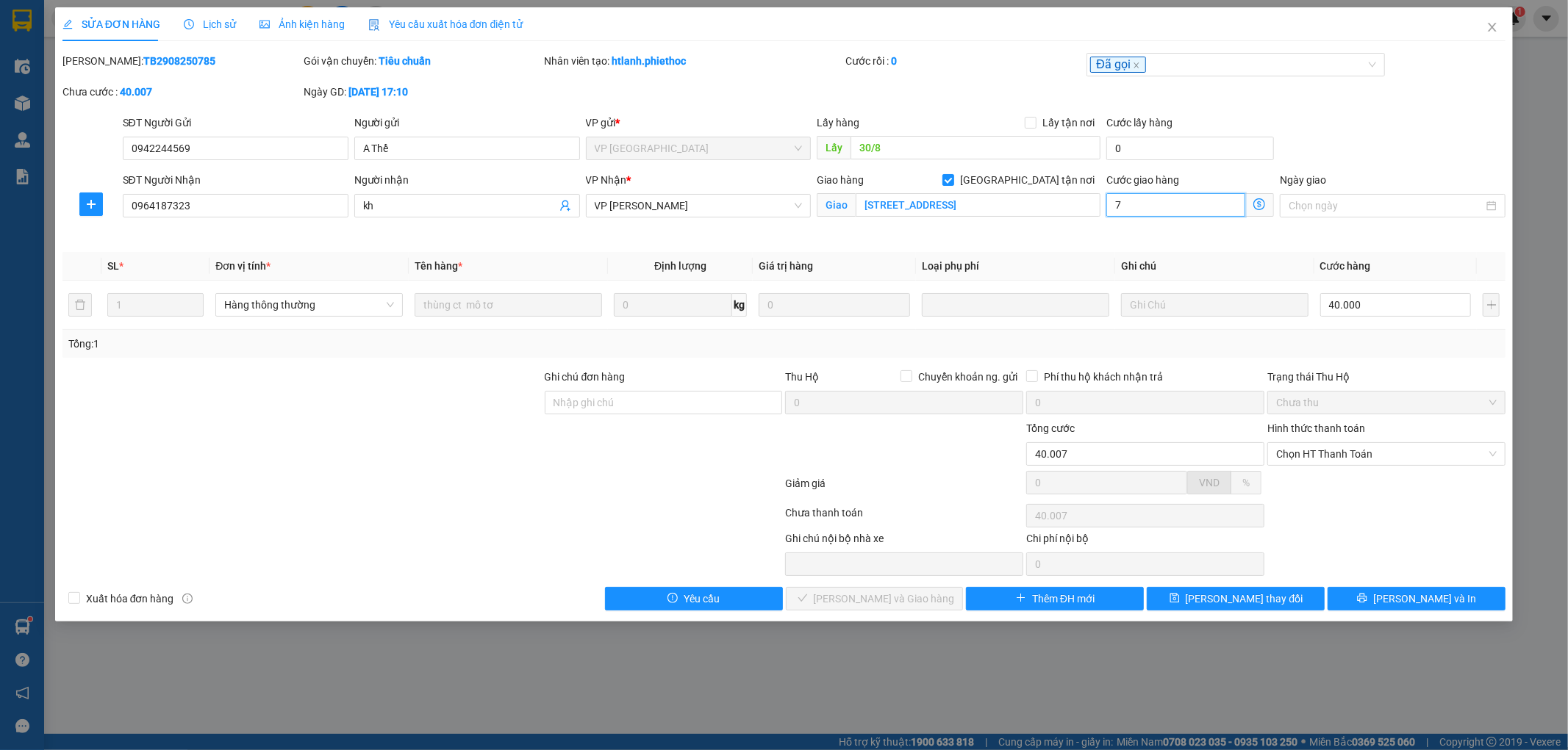
type input "40.070"
type input "70"
click at [1400, 100] on div "Mã ĐH: TB2908250785 Gói vận chuyển: Tiêu chuẩn Nhân viên tạo: htlanh.phiethoc C…" at bounding box center [785, 83] width 1447 height 61
type input "110.000"
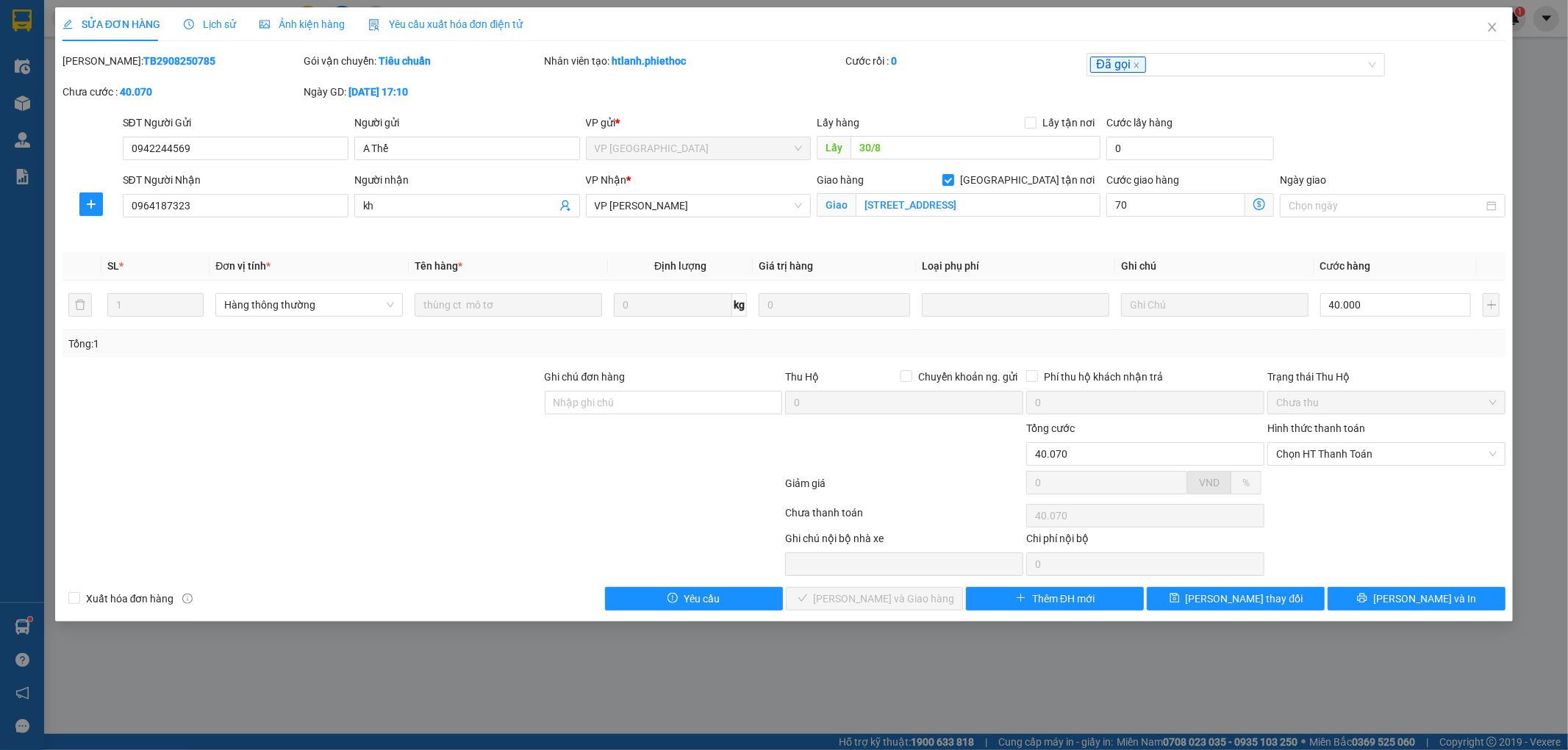
type input "70.000"
click at [1411, 596] on span "Lưu và In" at bounding box center [1425, 599] width 103 height 16
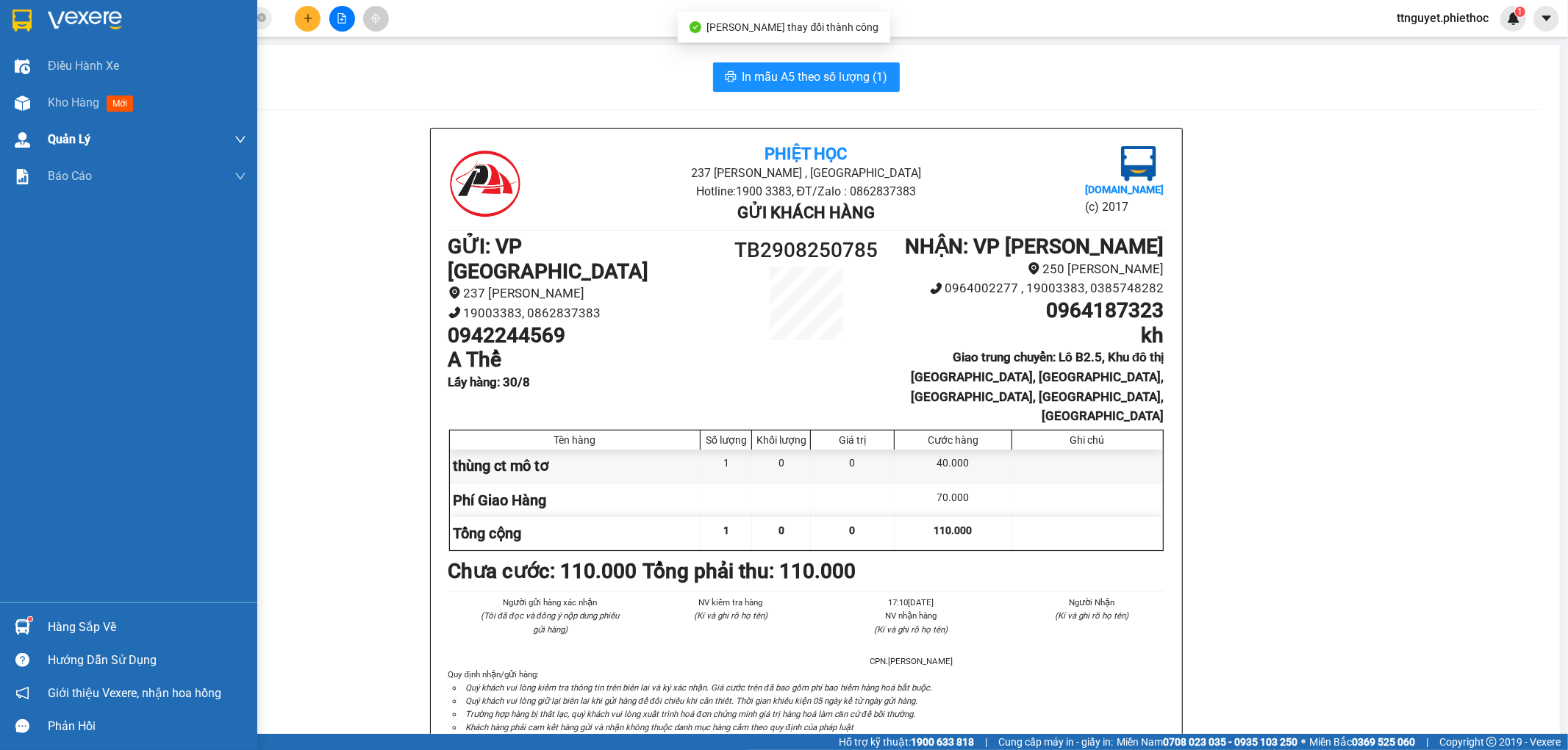
click at [57, 107] on span "Kho hàng" at bounding box center [73, 103] width 51 height 14
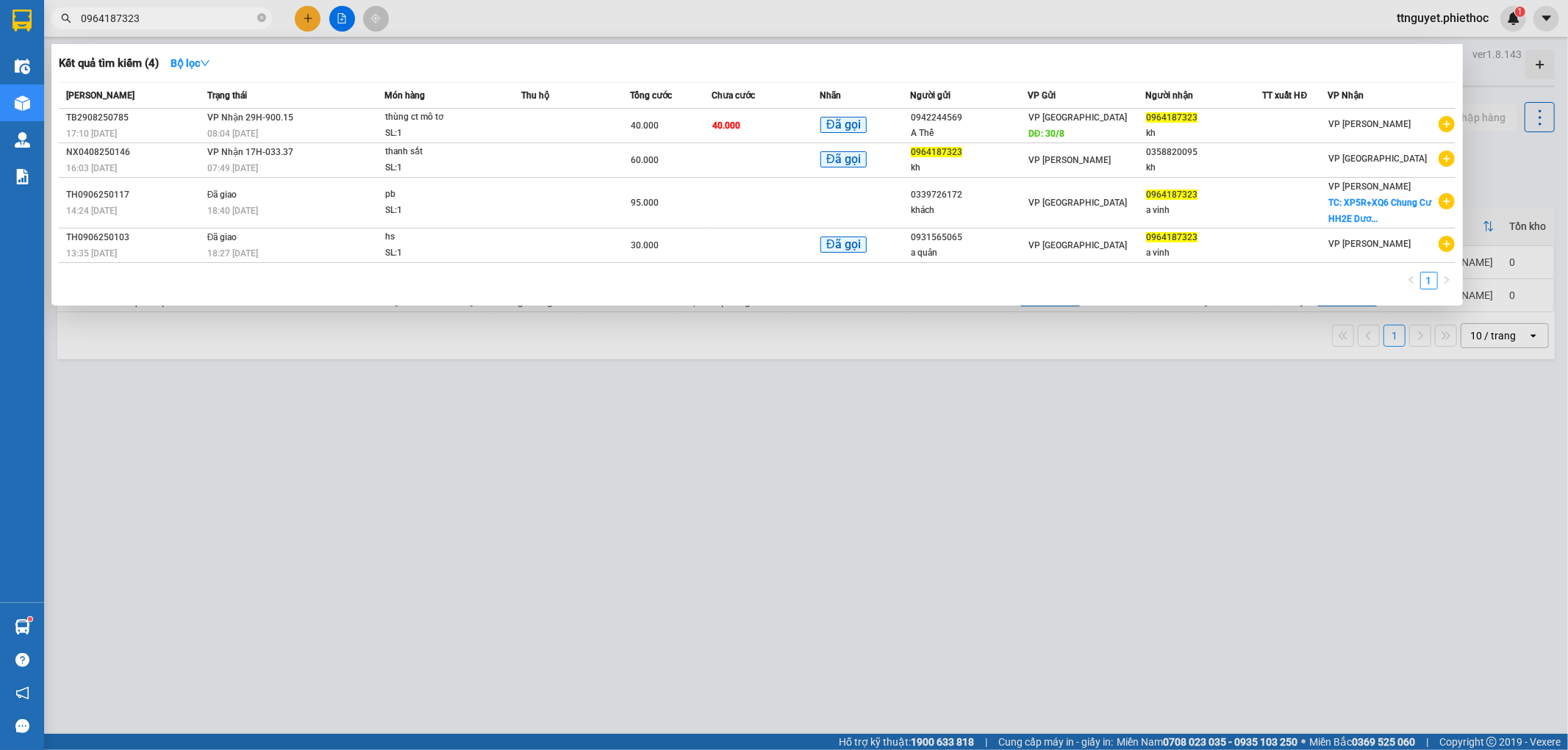
click at [187, 19] on input "0964187323" at bounding box center [167, 18] width 173 height 16
click at [598, 482] on div at bounding box center [784, 375] width 1568 height 750
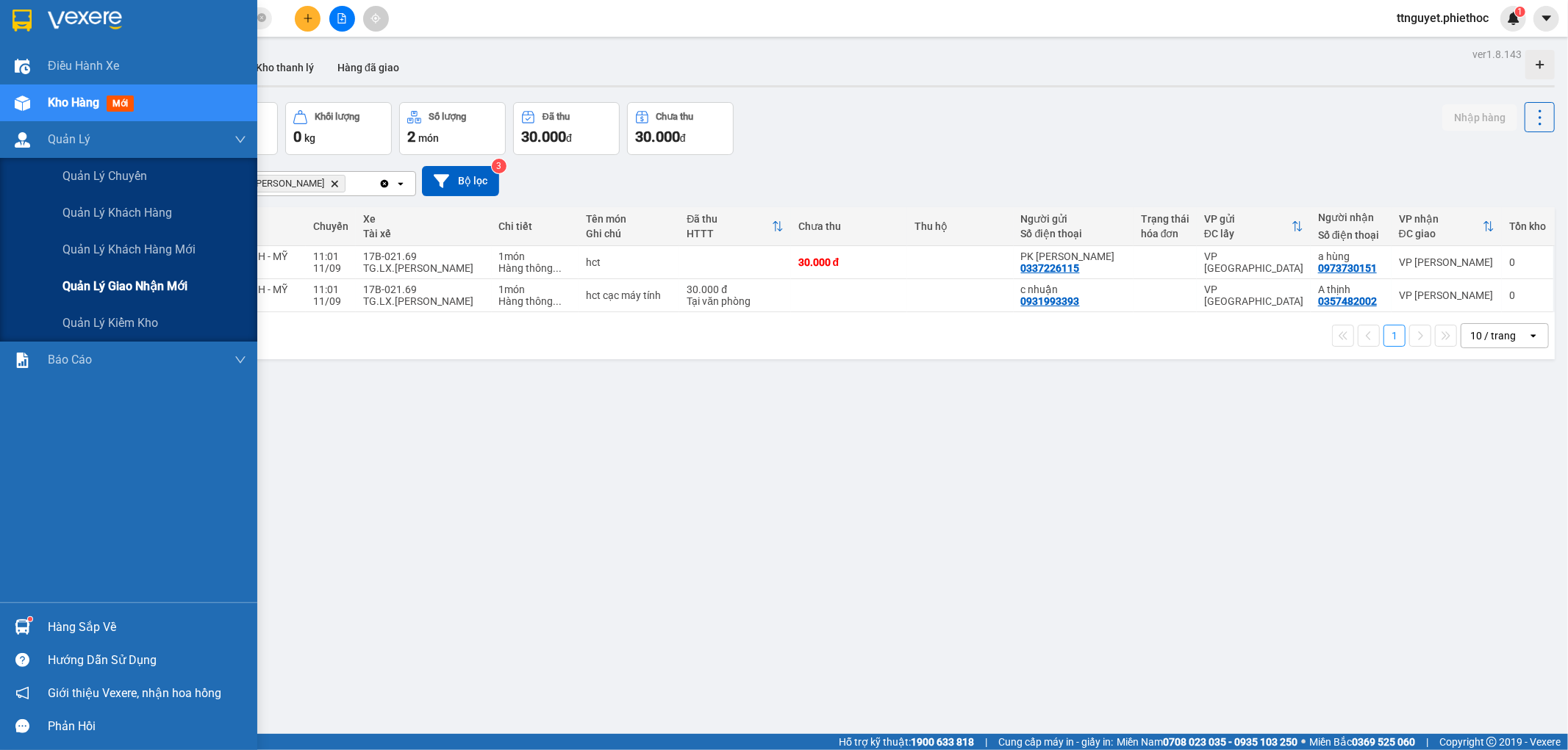
click at [113, 282] on span "Quản lý giao nhận mới" at bounding box center [125, 286] width 125 height 19
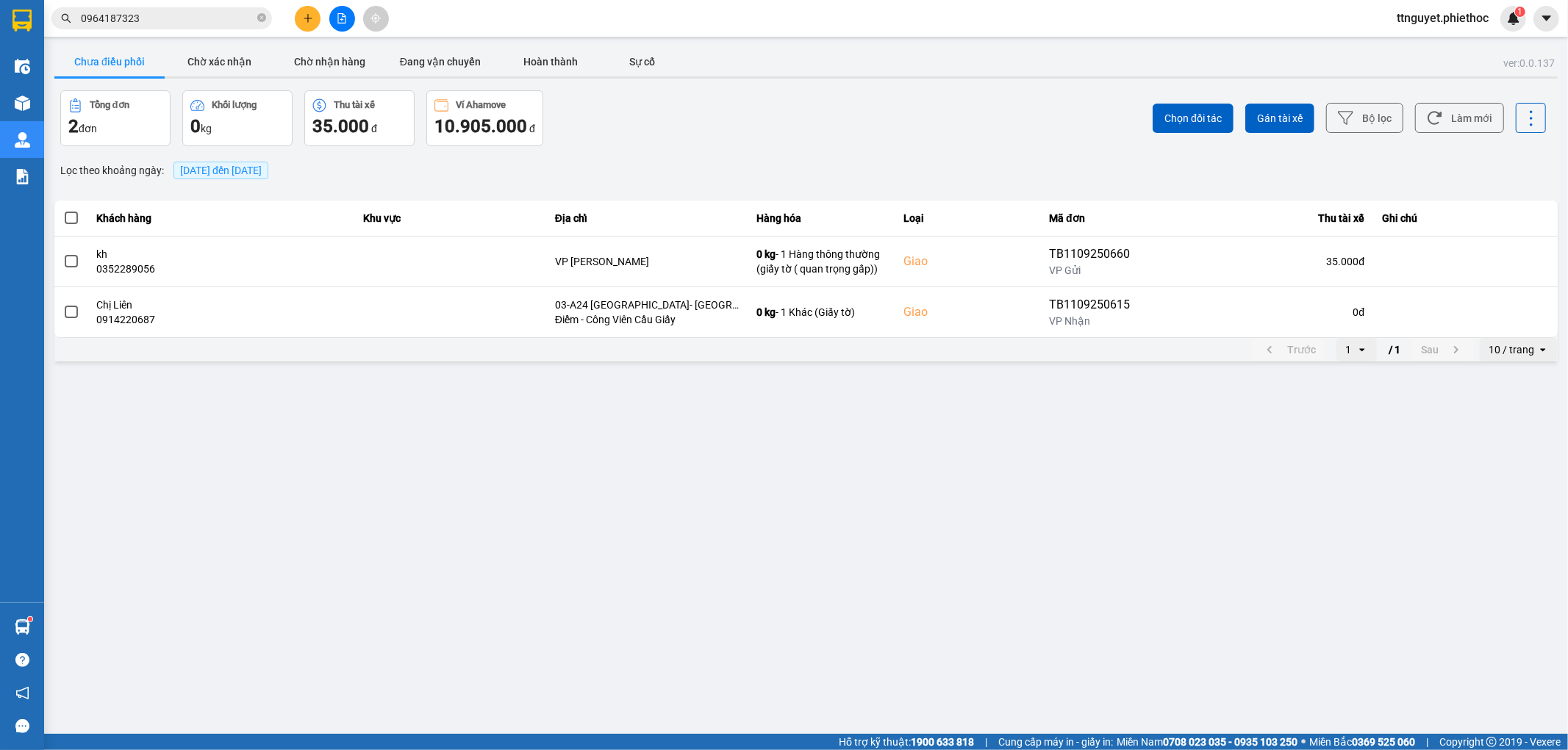
click at [194, 27] on span "0964187323" at bounding box center [161, 18] width 221 height 22
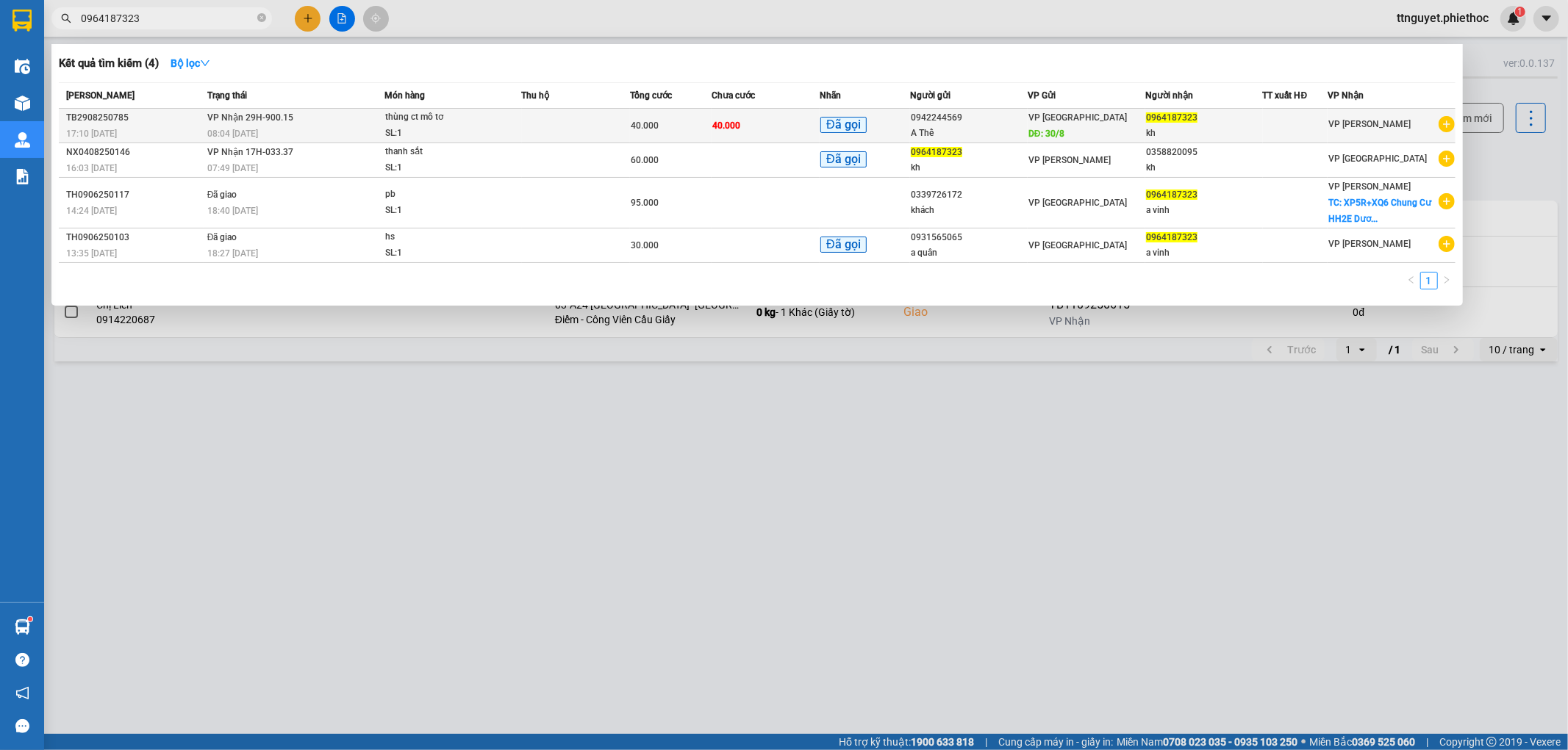
click at [628, 124] on td at bounding box center [576, 126] width 109 height 35
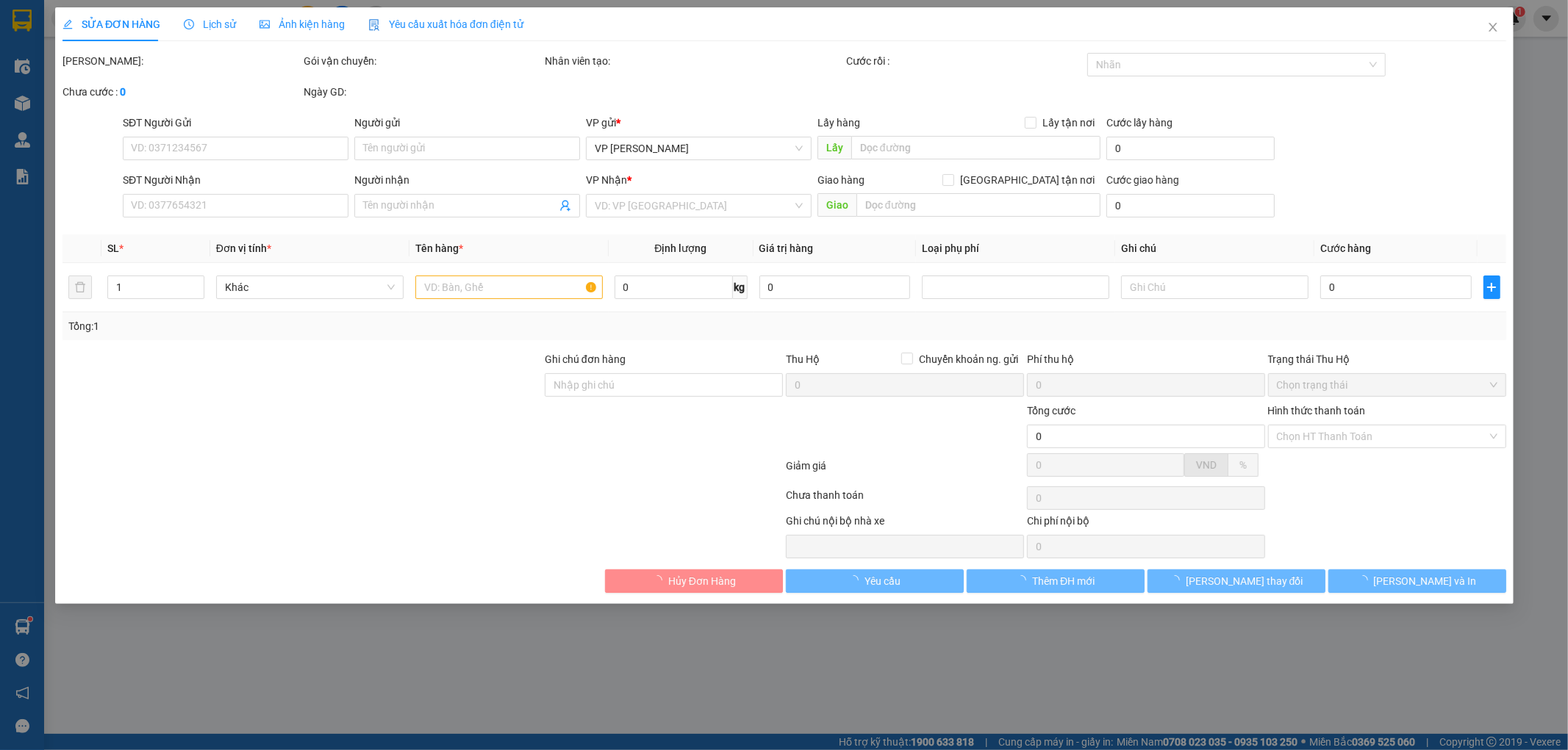
type input "0942244569"
type input "A Thể"
type input "30/8"
type input "0964187323"
type input "kh"
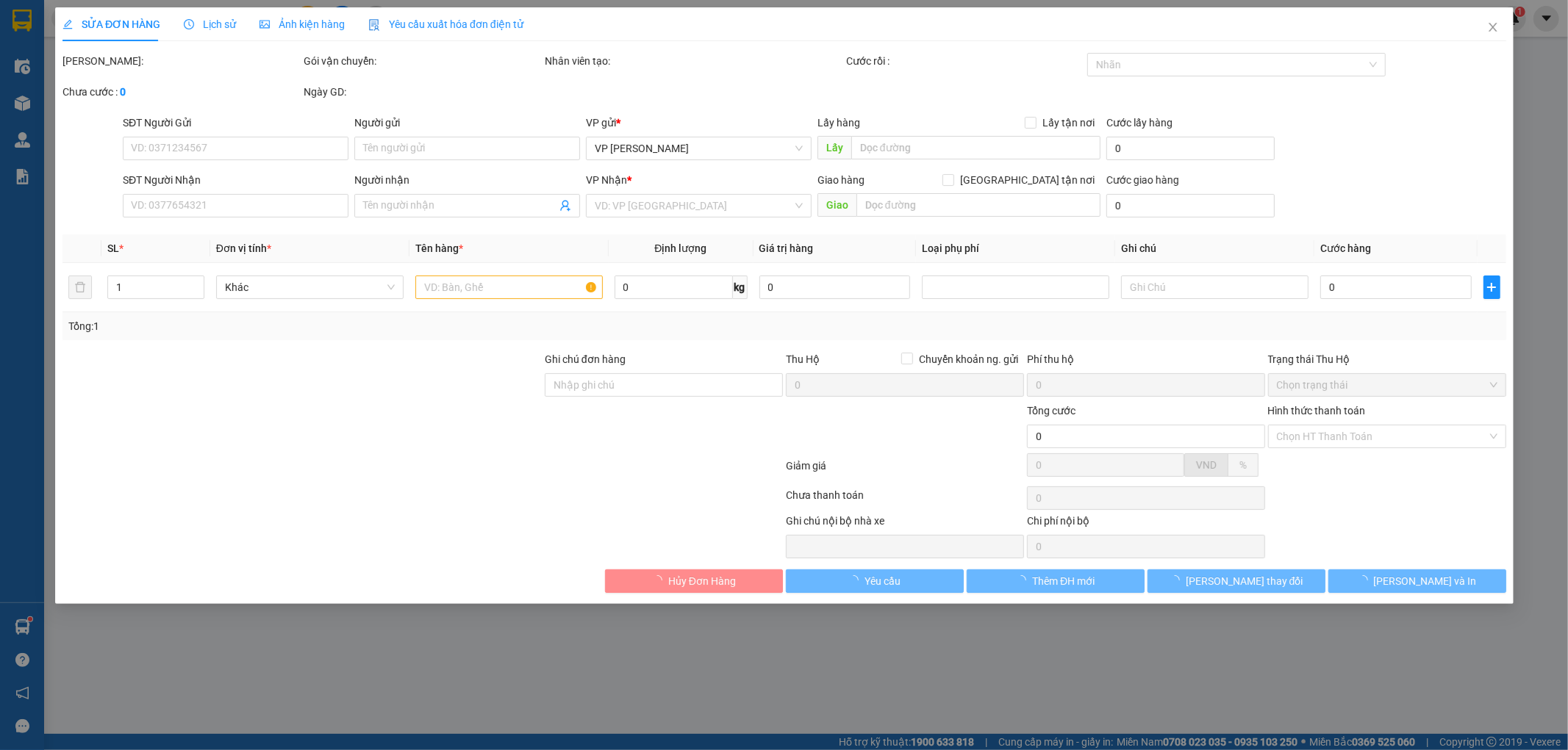
checkbox input "true"
type input "Lô B2.5, Khu đô thị Thanh Hà B, Cienco 5, Thanh Oai, Hà Nội, Việt Nam"
type input "110.000"
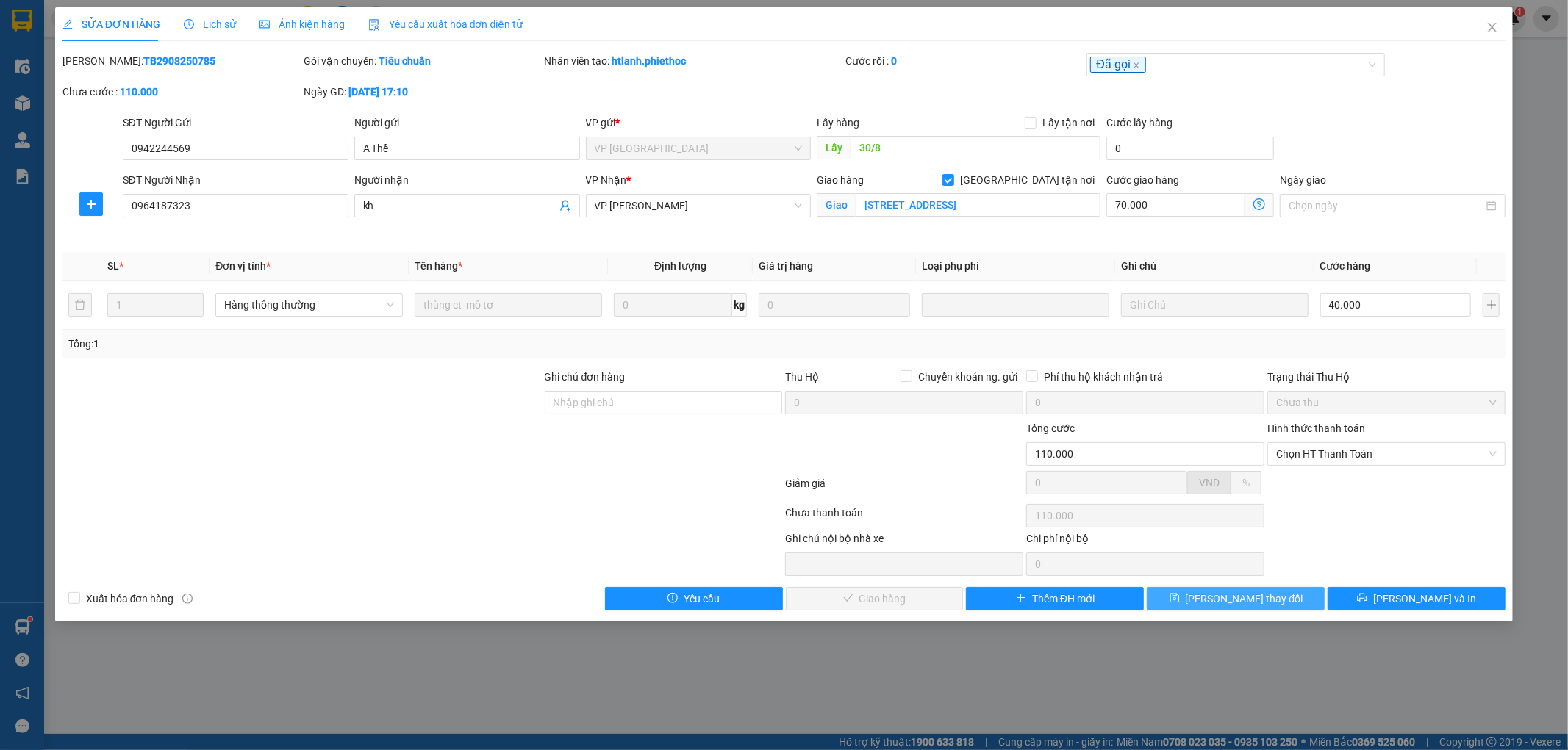
click at [1288, 596] on button "Lưu thay đổi" at bounding box center [1236, 599] width 178 height 24
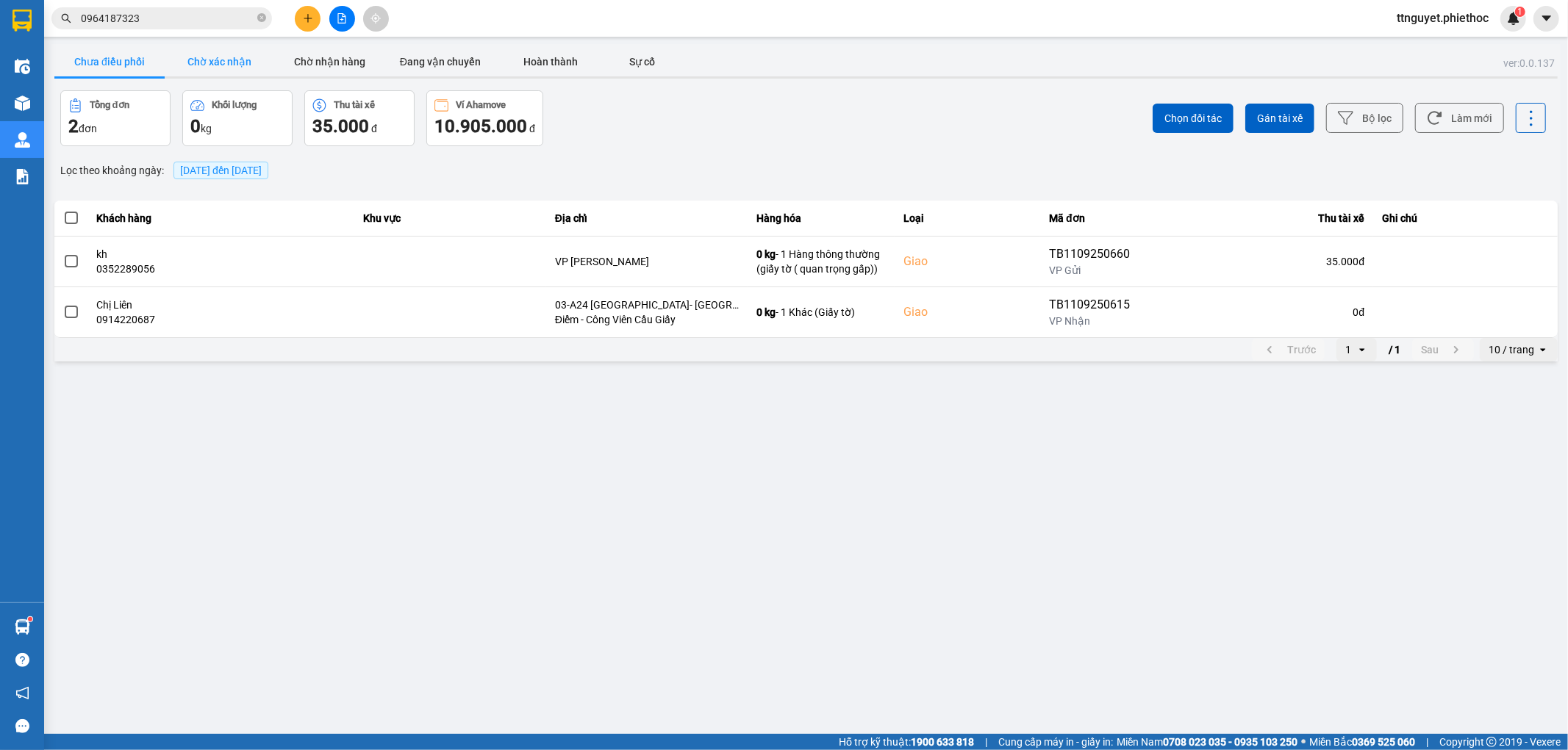
click at [244, 67] on button "Chờ xác nhận" at bounding box center [219, 62] width 110 height 30
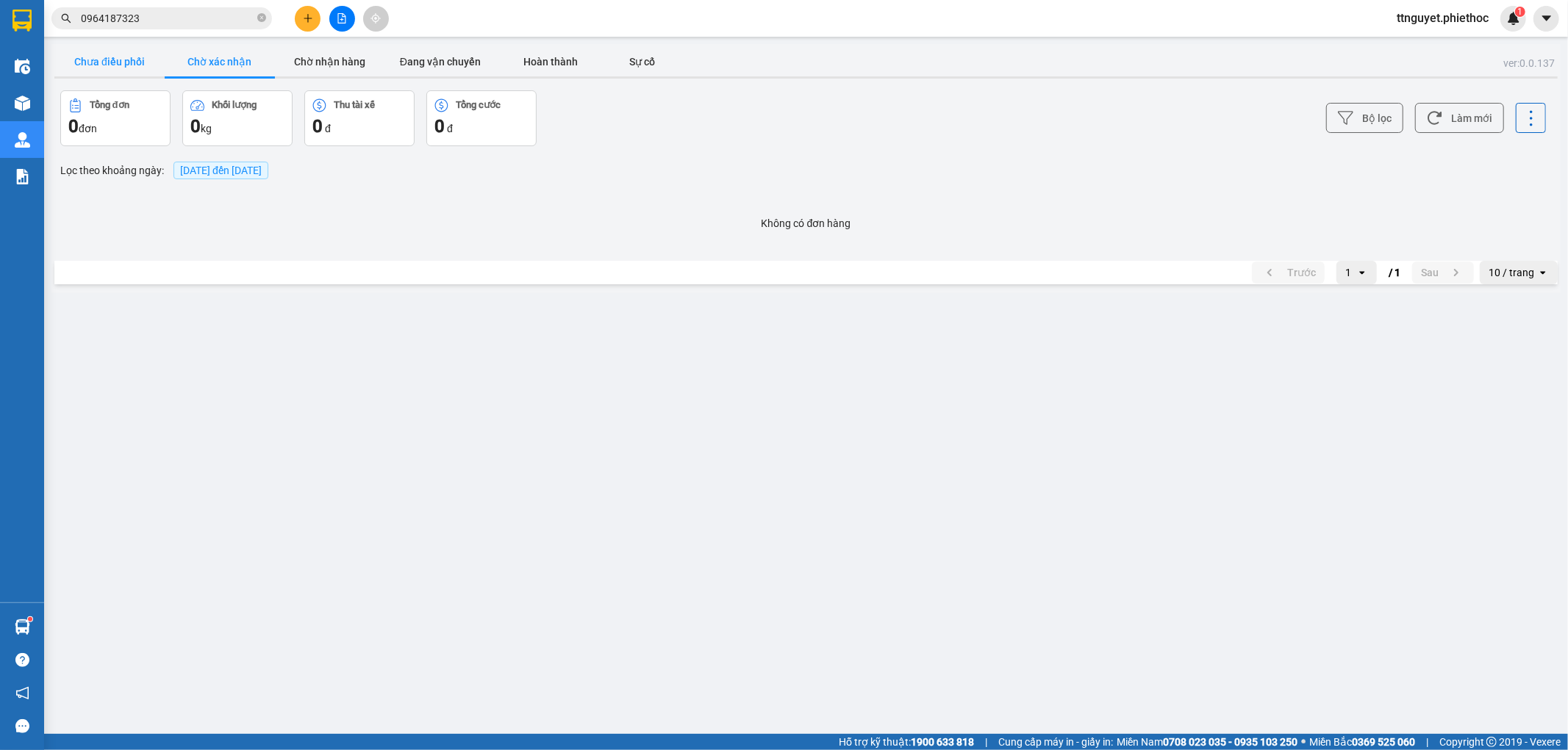
click at [145, 69] on button "Chưa điều phối" at bounding box center [109, 62] width 110 height 30
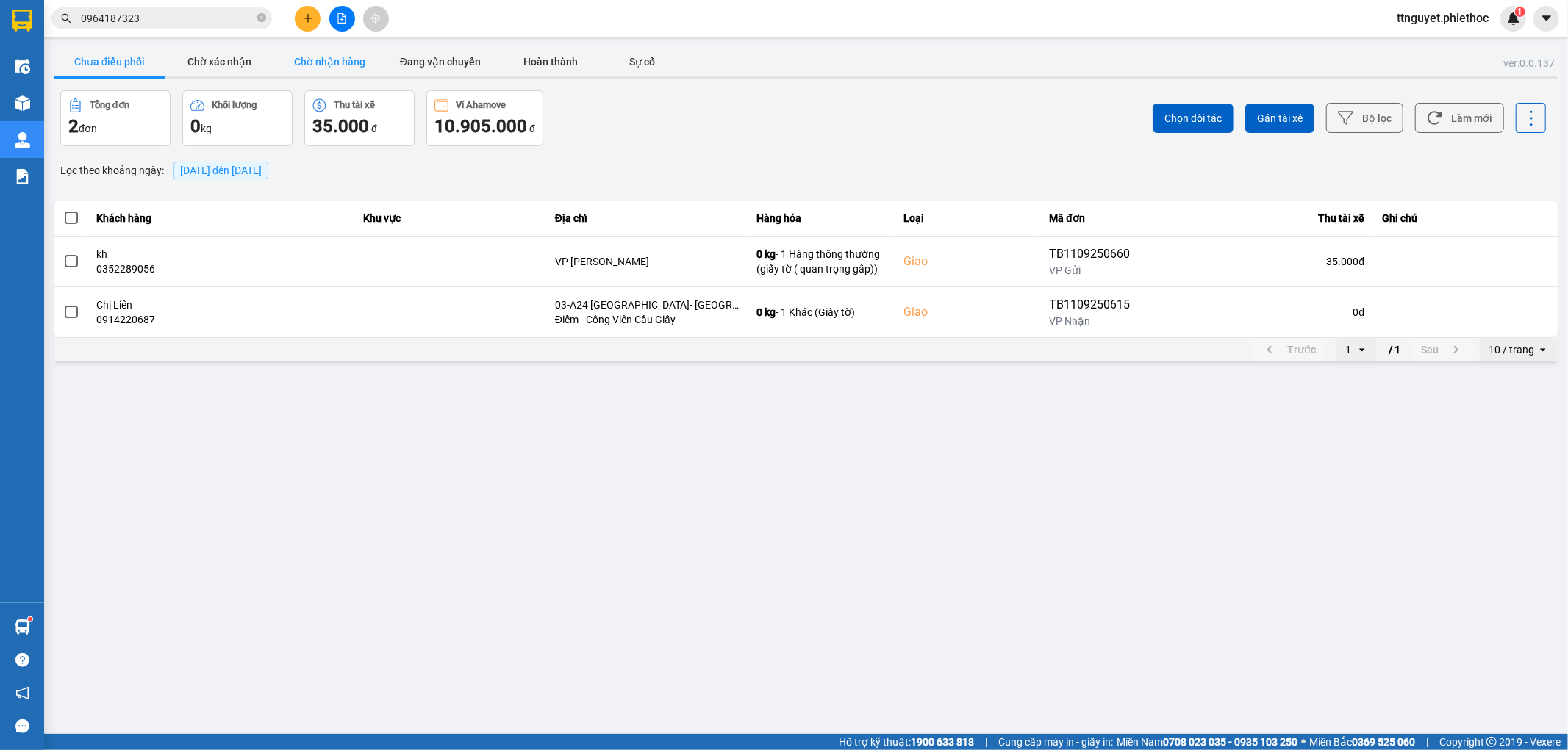
click at [356, 58] on button "Chờ nhận hàng" at bounding box center [330, 62] width 110 height 30
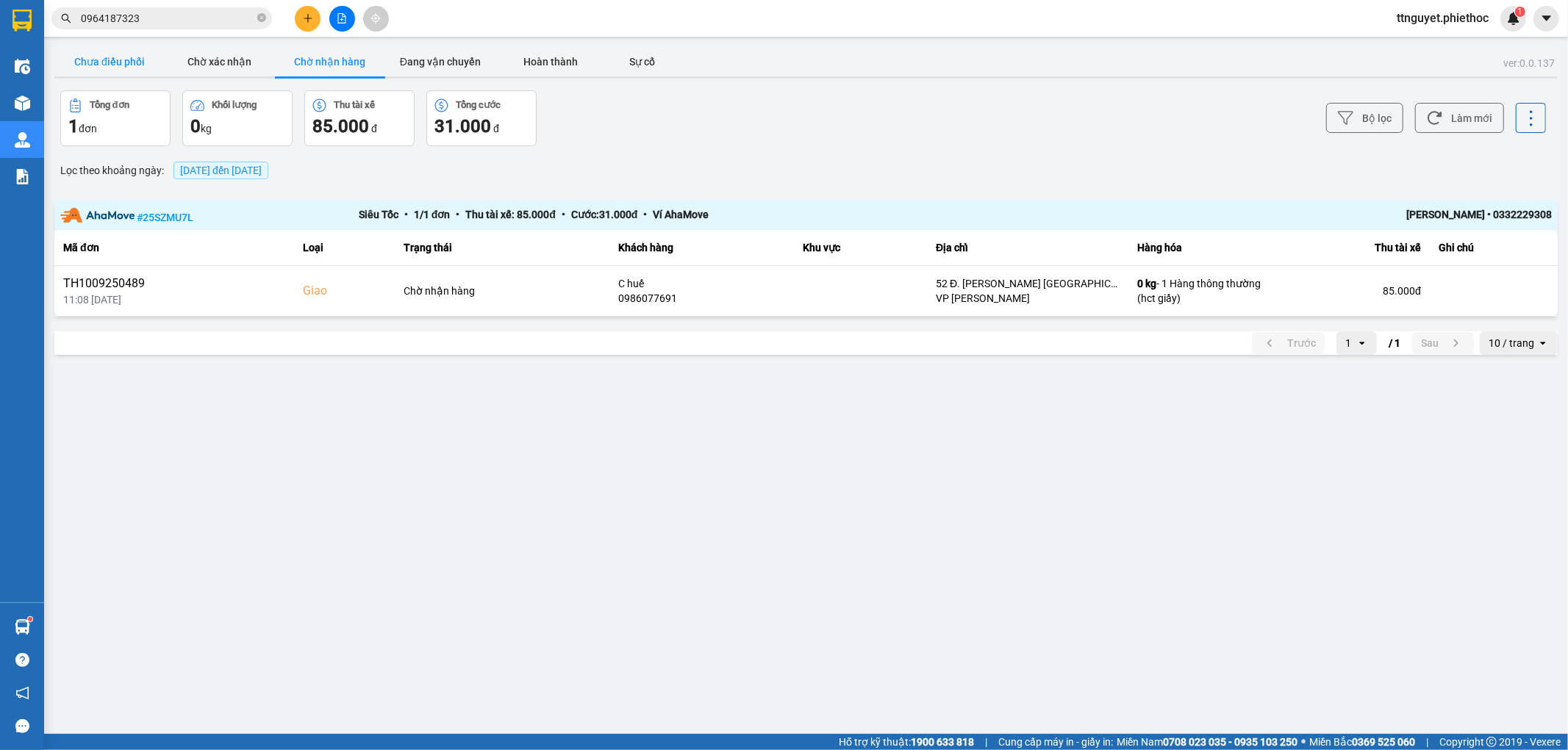
click at [112, 61] on button "Chưa điều phối" at bounding box center [109, 62] width 110 height 30
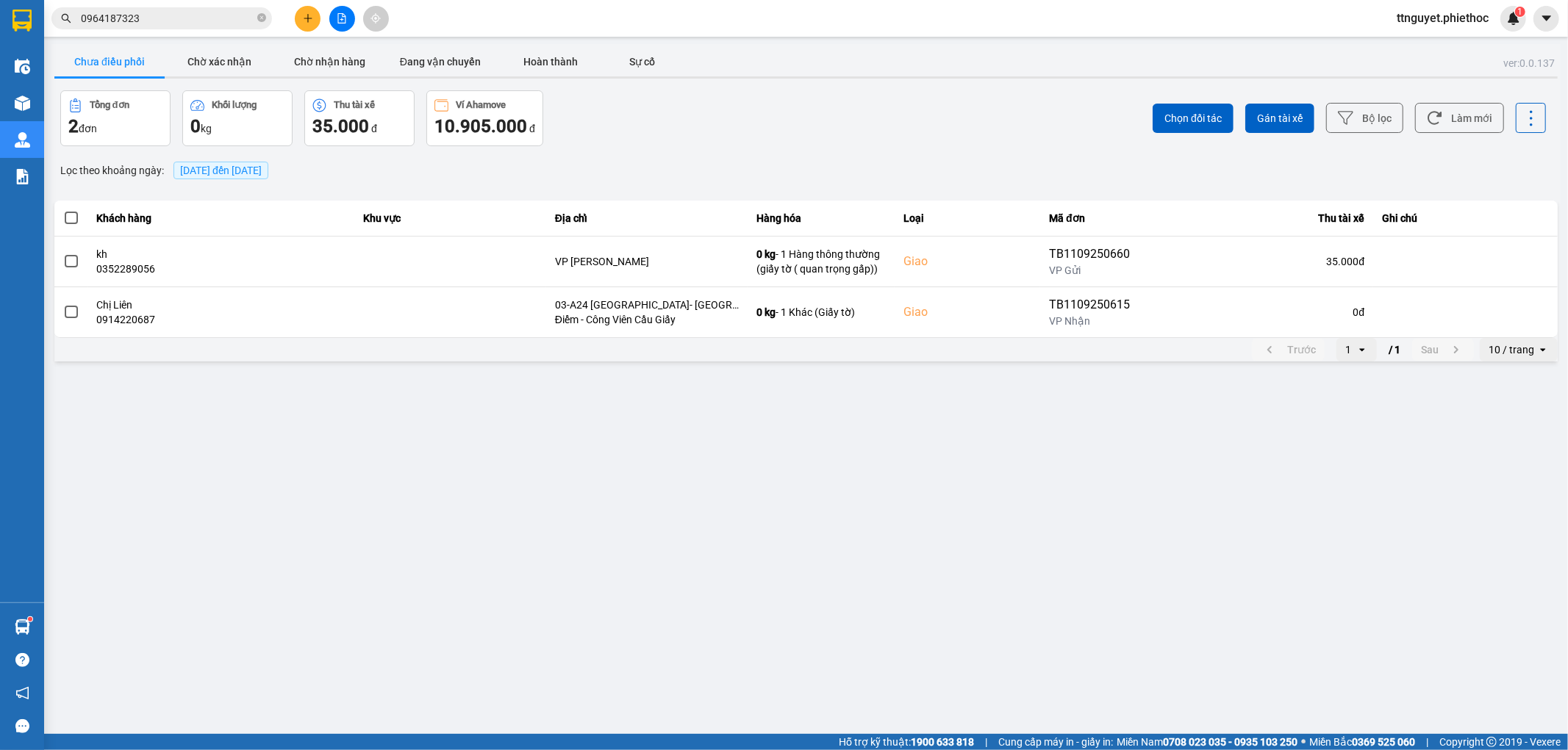
click at [208, 11] on input "0964187323" at bounding box center [167, 18] width 173 height 16
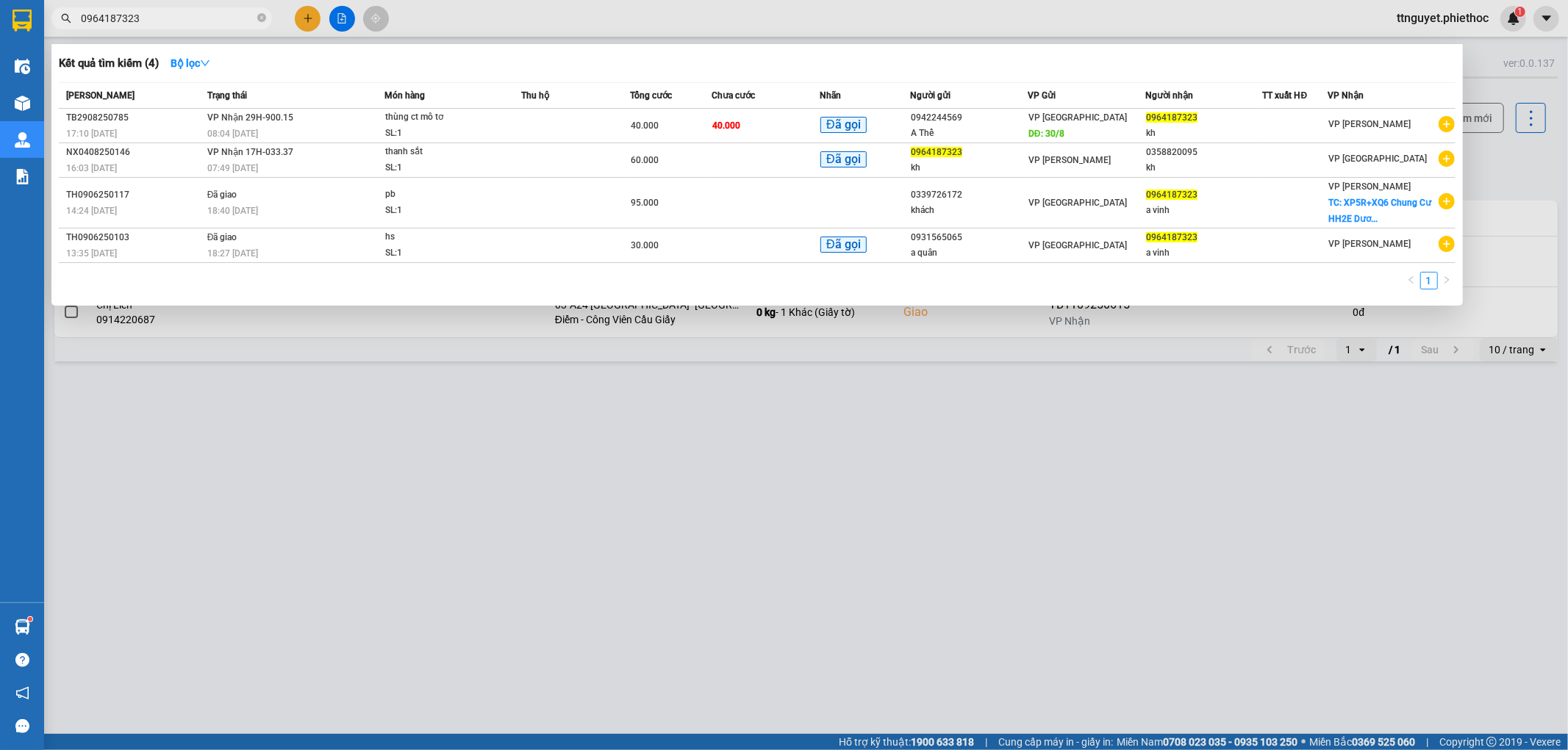
click at [631, 518] on div at bounding box center [784, 375] width 1568 height 750
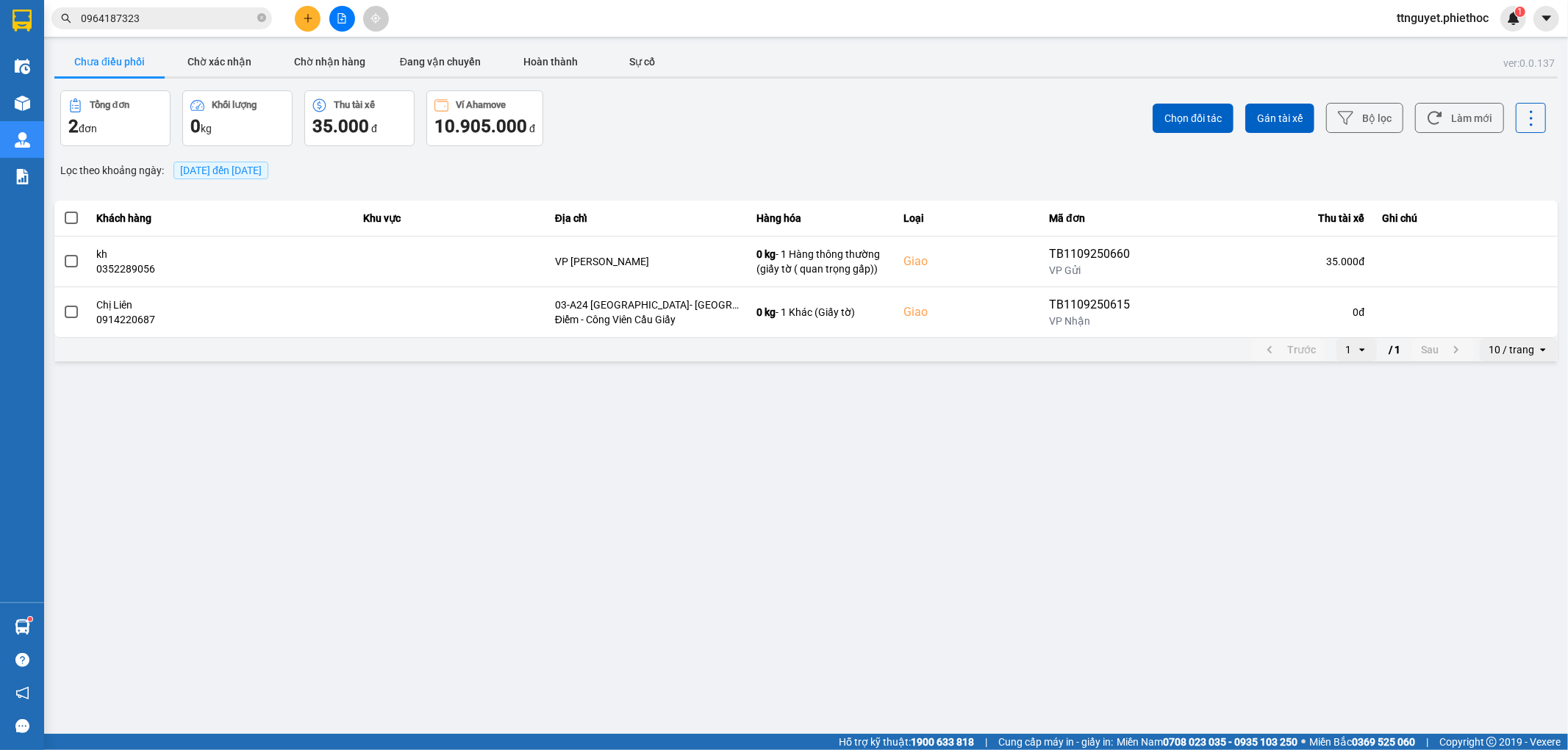
click at [167, 22] on input "0964187323" at bounding box center [167, 18] width 173 height 16
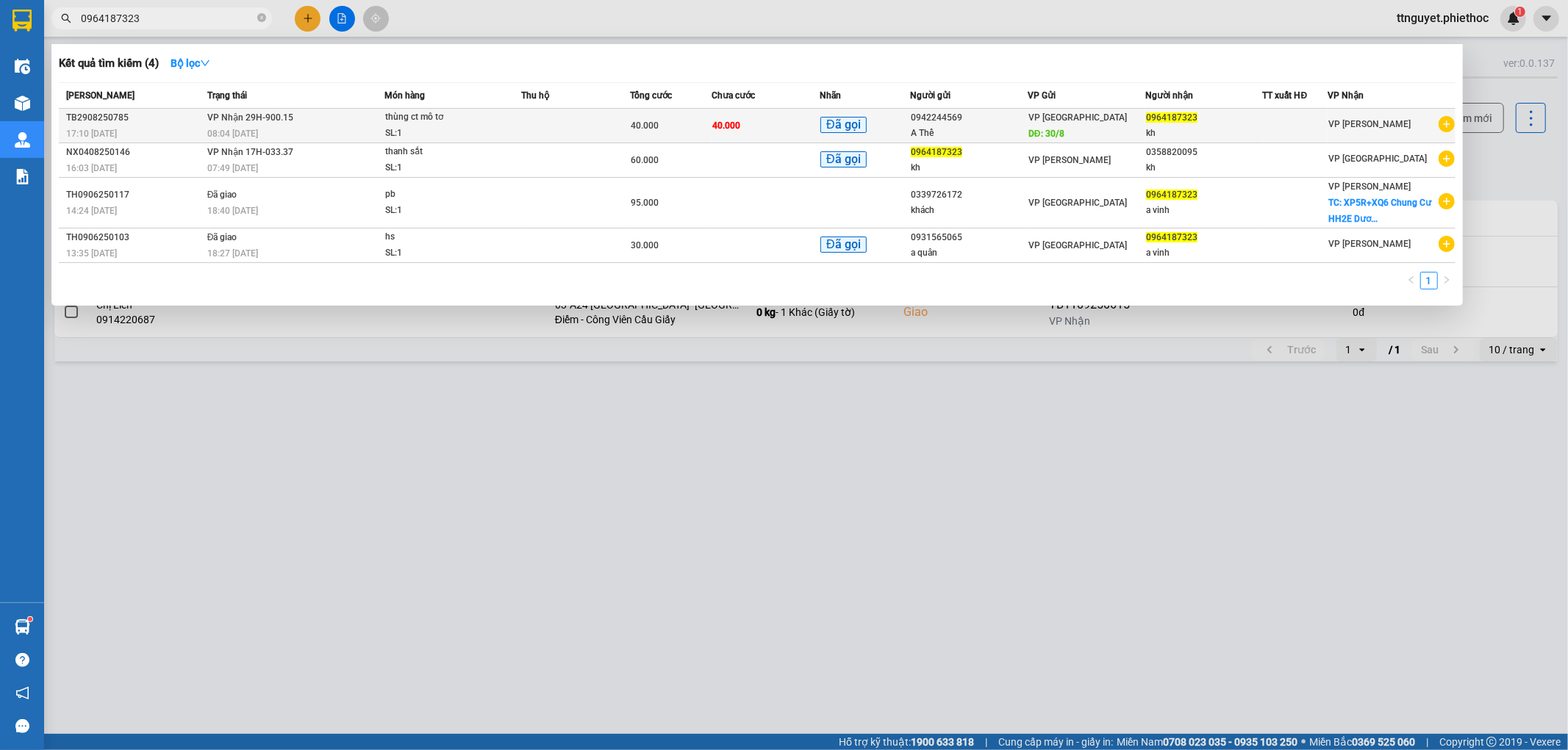
click at [493, 133] on div "SL: 1" at bounding box center [440, 134] width 110 height 16
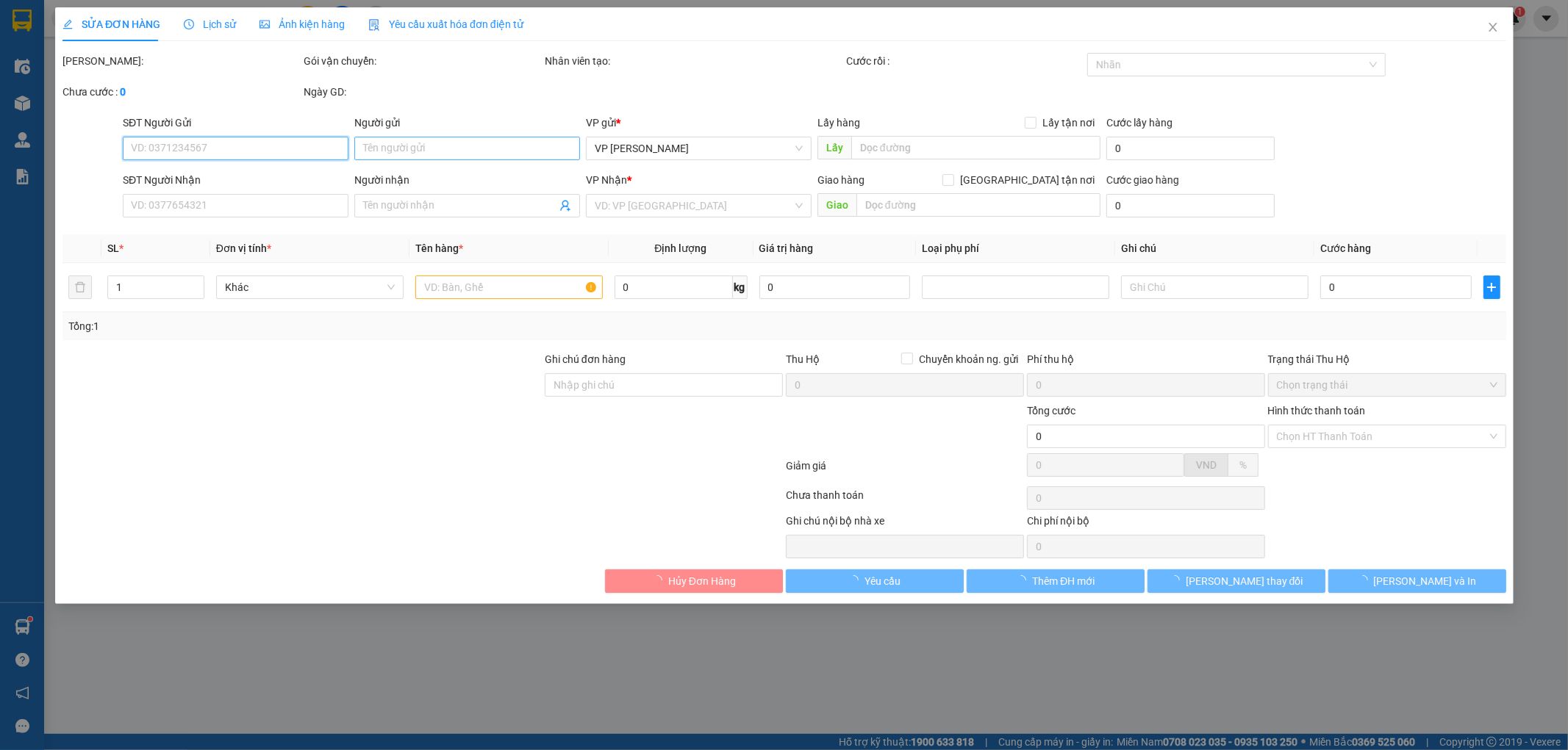
type input "0942244569"
type input "A Thể"
type input "30/8"
type input "0964187323"
type input "kh"
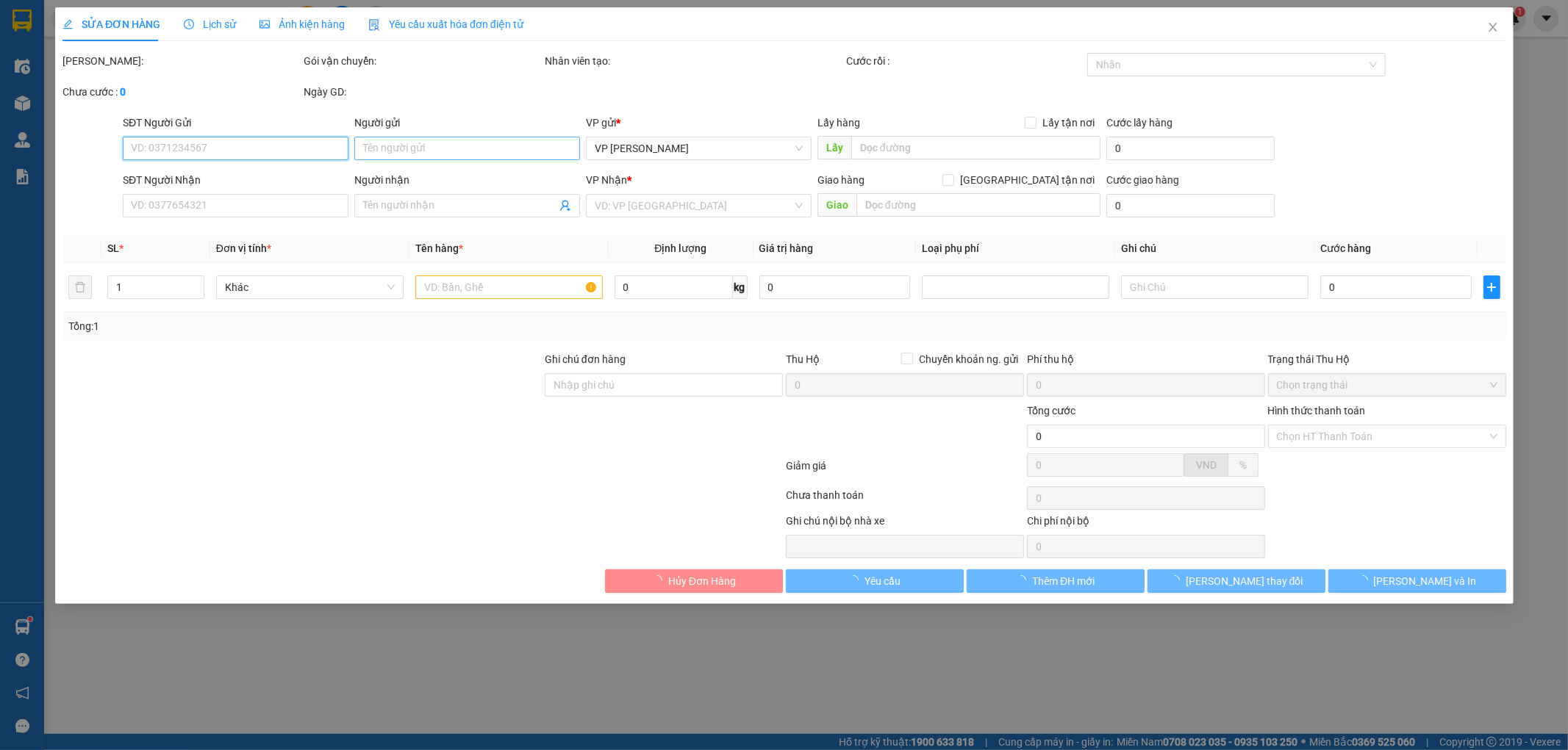
checkbox input "true"
type input "Lô B2.5, Khu đô thị Thanh Hà B, Cienco 5, Thanh Oai, Hà Nội, Việt Nam"
type input "110.000"
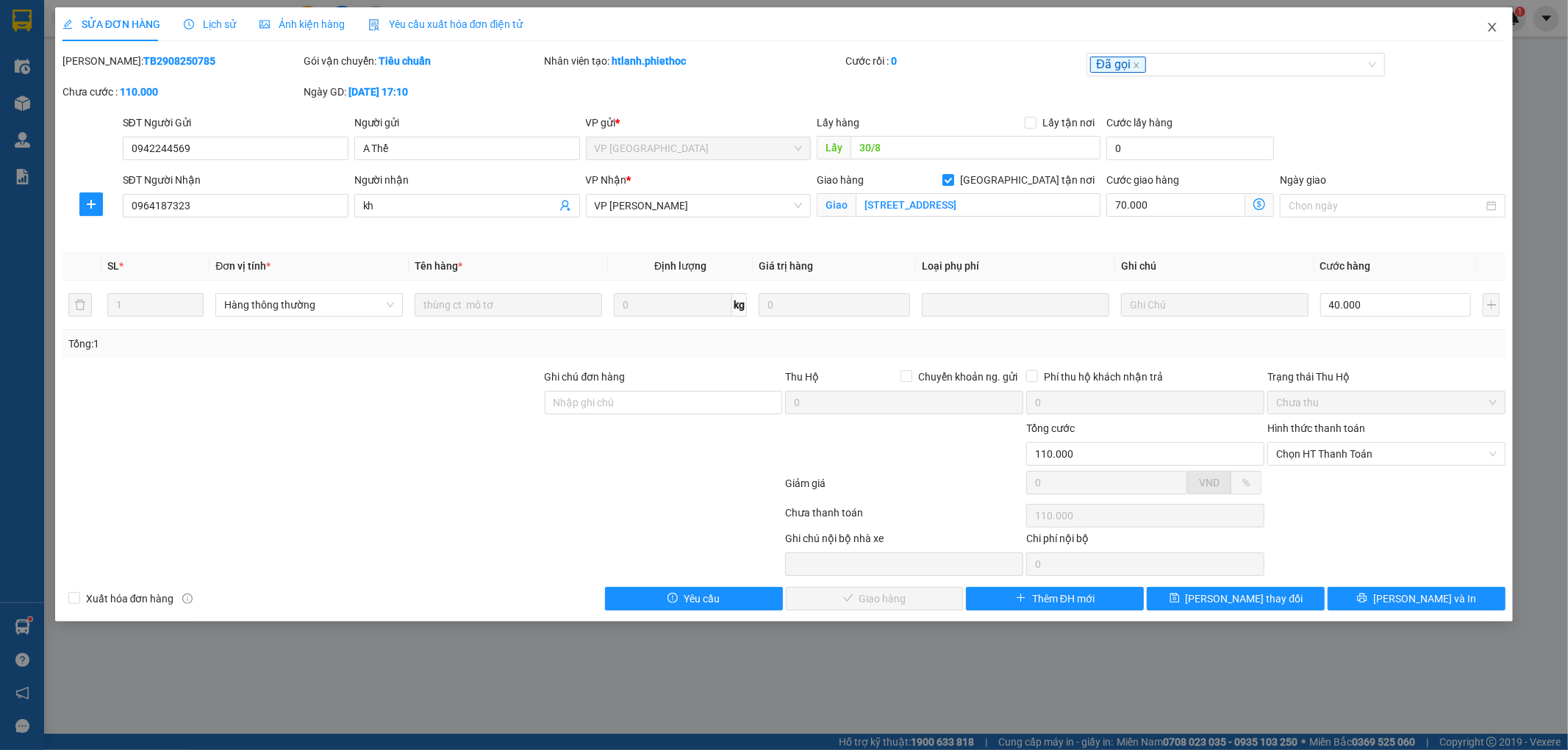
click at [1491, 34] on span "Close" at bounding box center [1493, 28] width 42 height 42
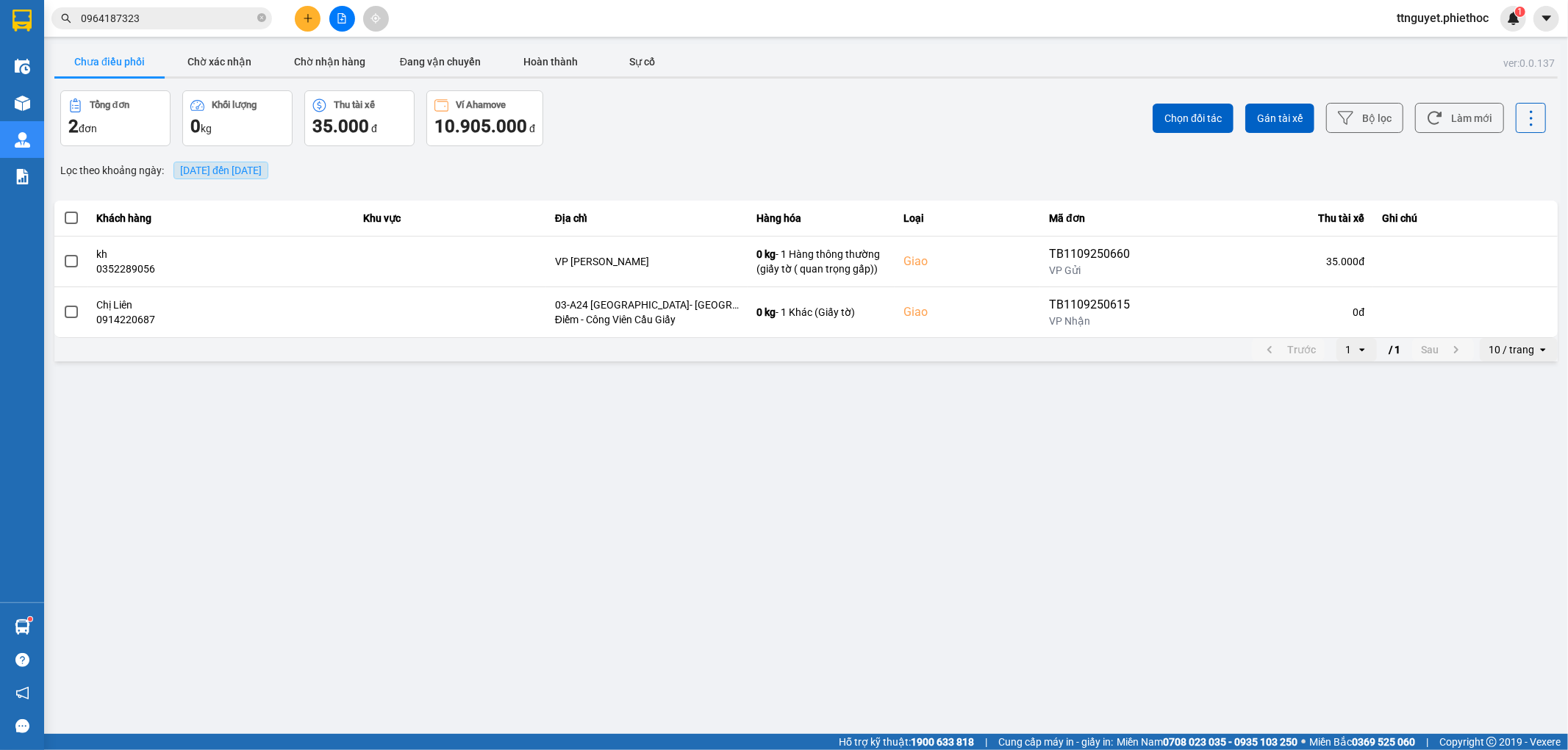
click at [197, 173] on span "11/09/2025 đến 11/09/2025" at bounding box center [221, 170] width 81 height 12
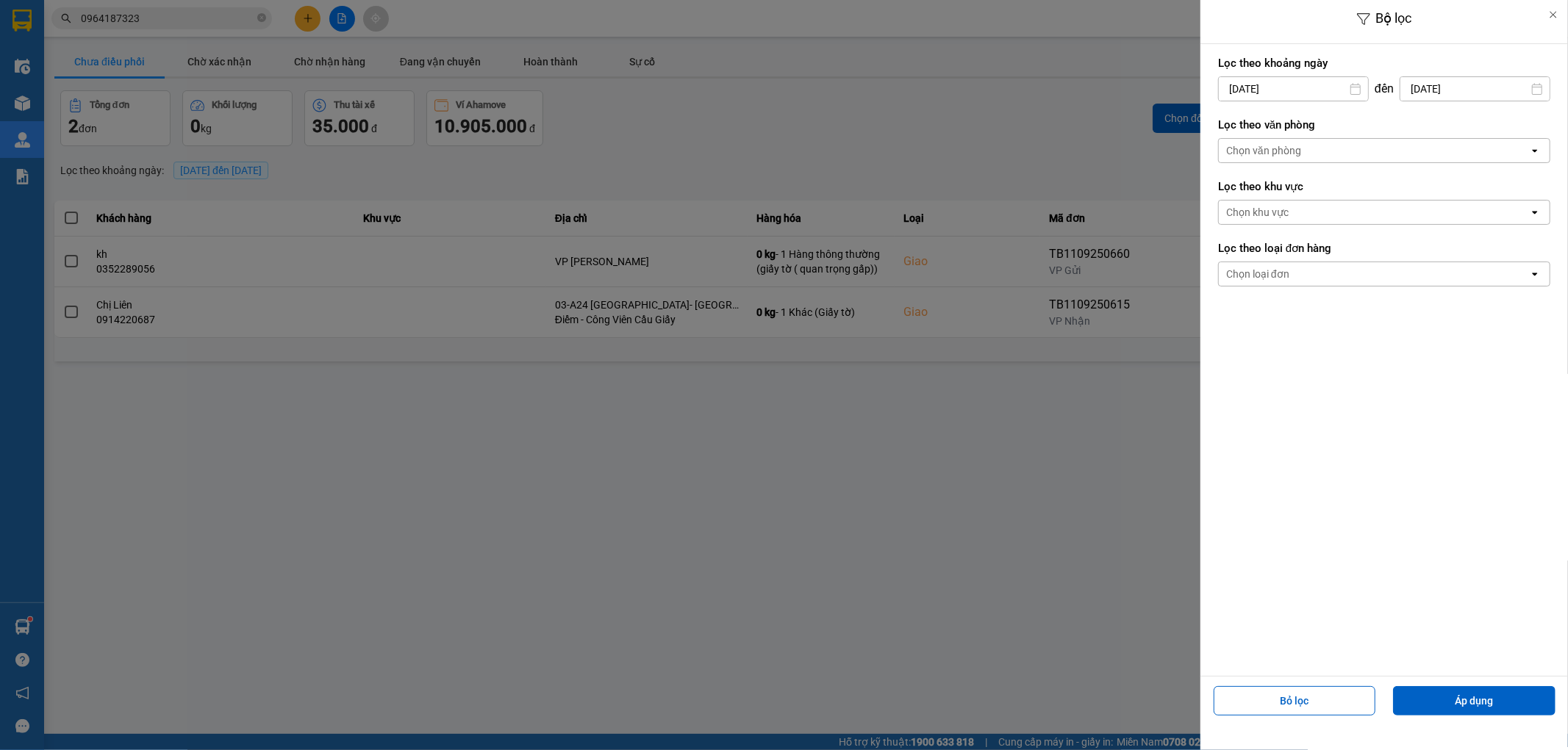
click at [1296, 90] on input "[DATE]" at bounding box center [1294, 89] width 149 height 24
click at [1225, 129] on icon "Arrow Left" at bounding box center [1225, 125] width 18 height 18
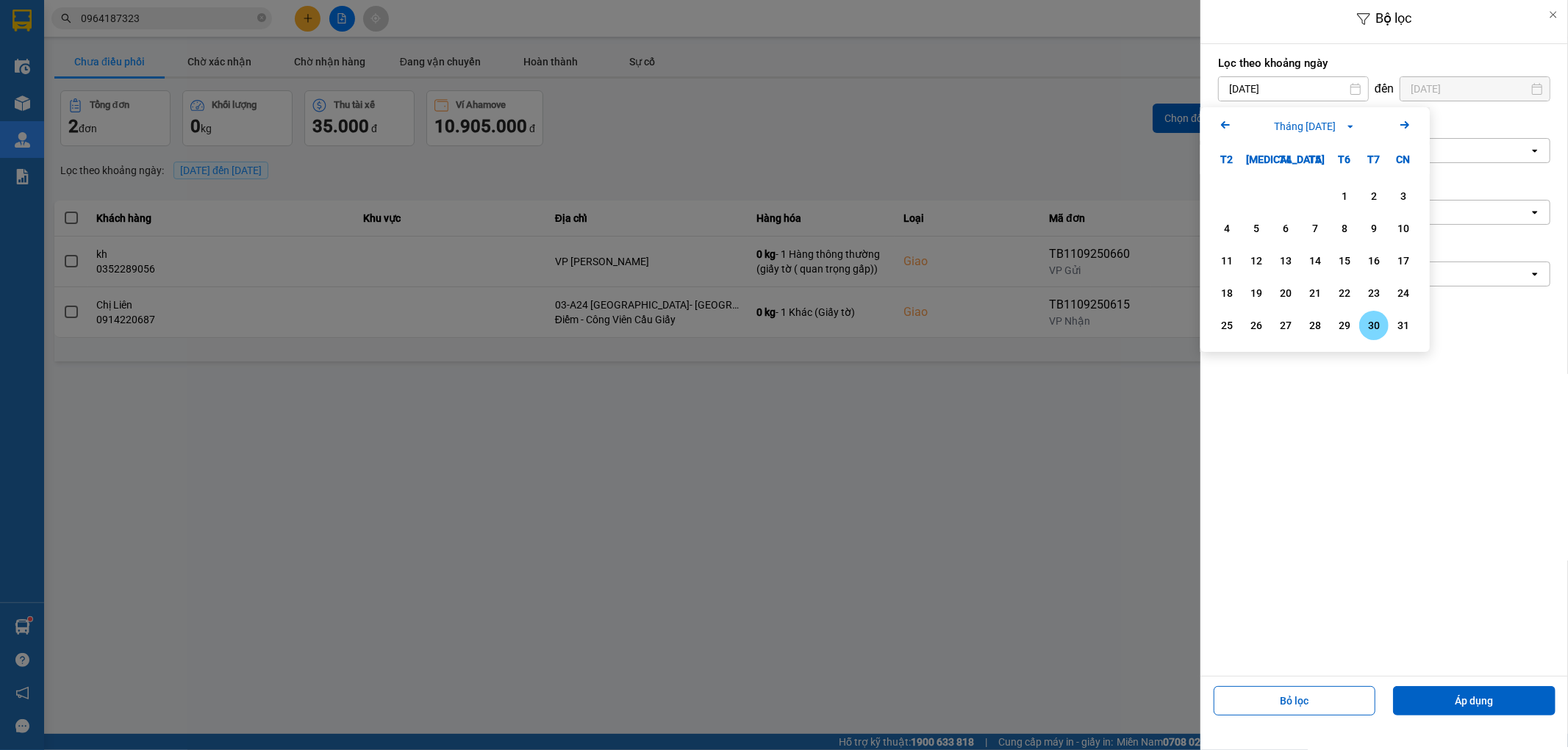
click at [1373, 325] on div "30" at bounding box center [1374, 326] width 21 height 18
type input "30/08/2025"
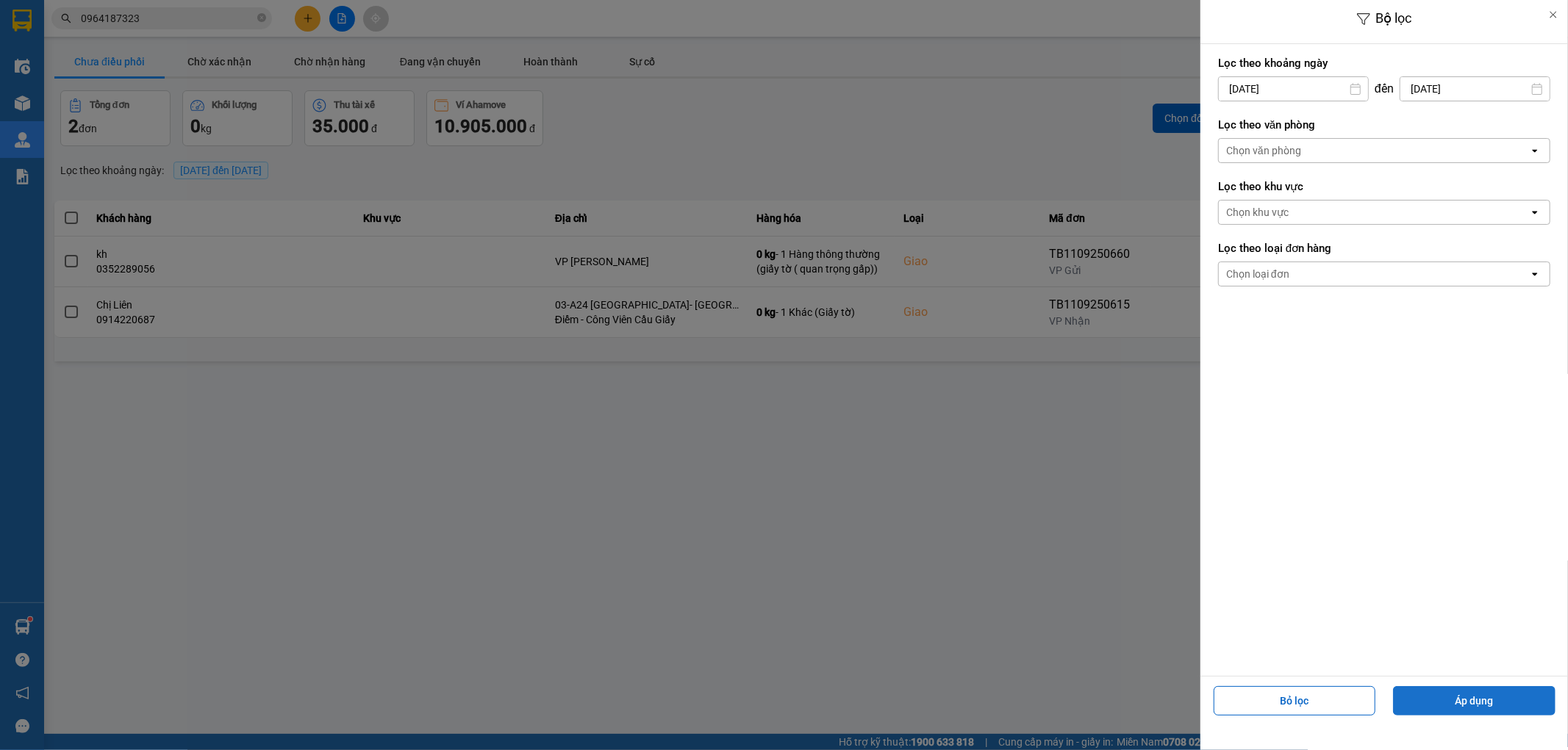
click at [1500, 699] on button "Áp dụng" at bounding box center [1475, 702] width 162 height 30
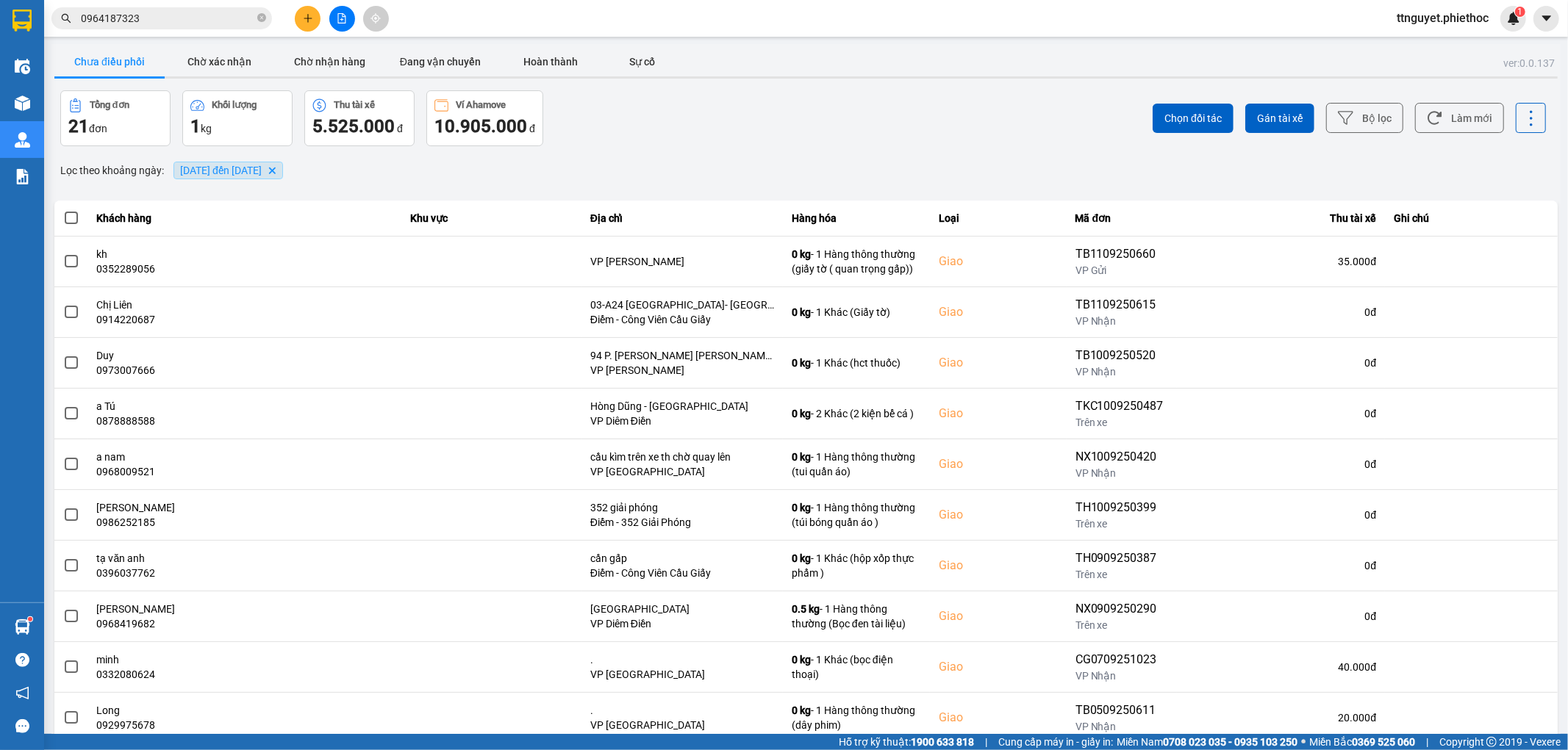
click at [207, 161] on span "30/08/2025 đến 11/09/2025 Delete" at bounding box center [228, 170] width 110 height 18
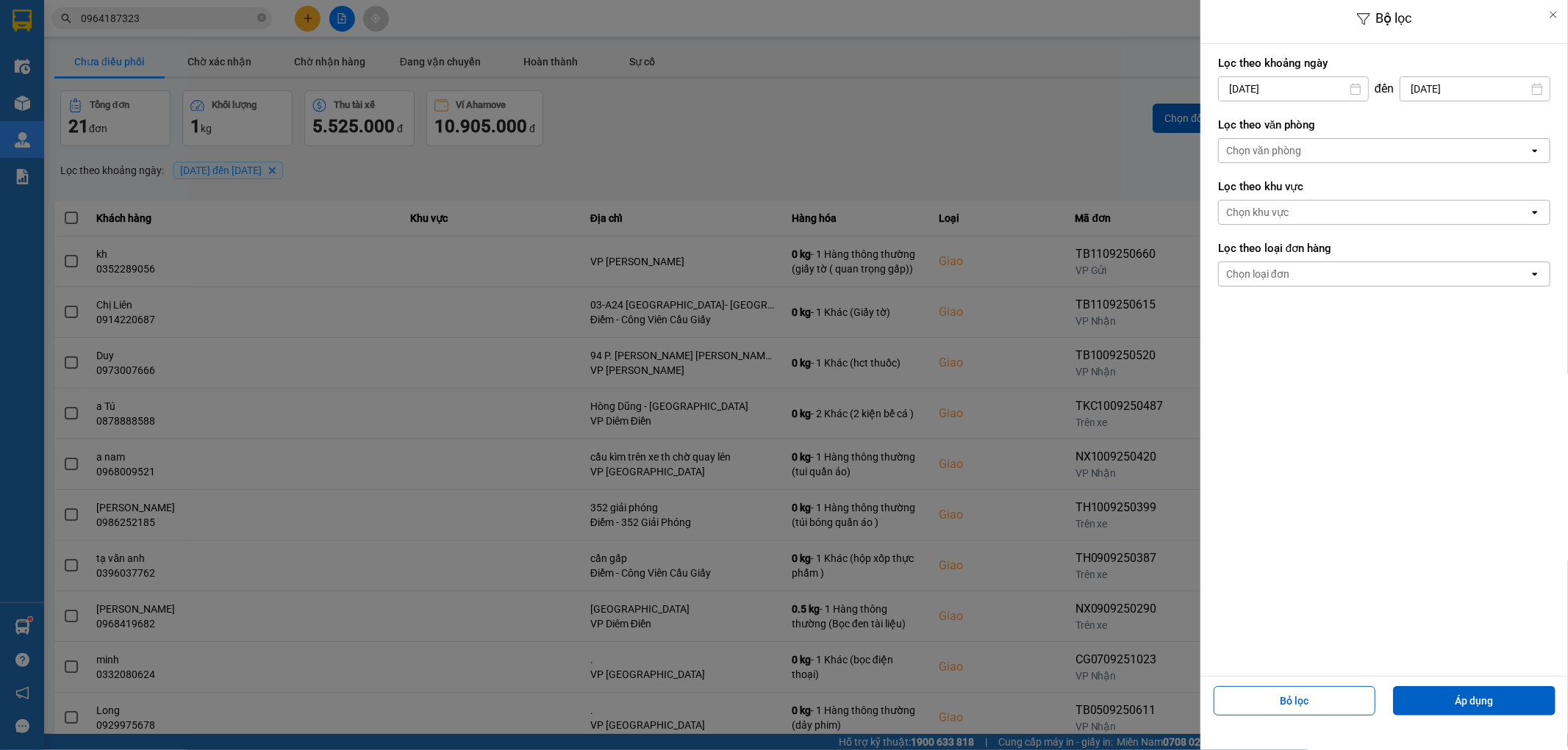
click at [1421, 93] on input "[DATE]" at bounding box center [1475, 89] width 149 height 24
click at [1364, 129] on icon "Arrow Left" at bounding box center [1364, 125] width 18 height 18
click at [1519, 326] on div "30" at bounding box center [1513, 326] width 21 height 18
type input "30/08/2025"
click at [1475, 697] on button "Áp dụng" at bounding box center [1475, 702] width 162 height 30
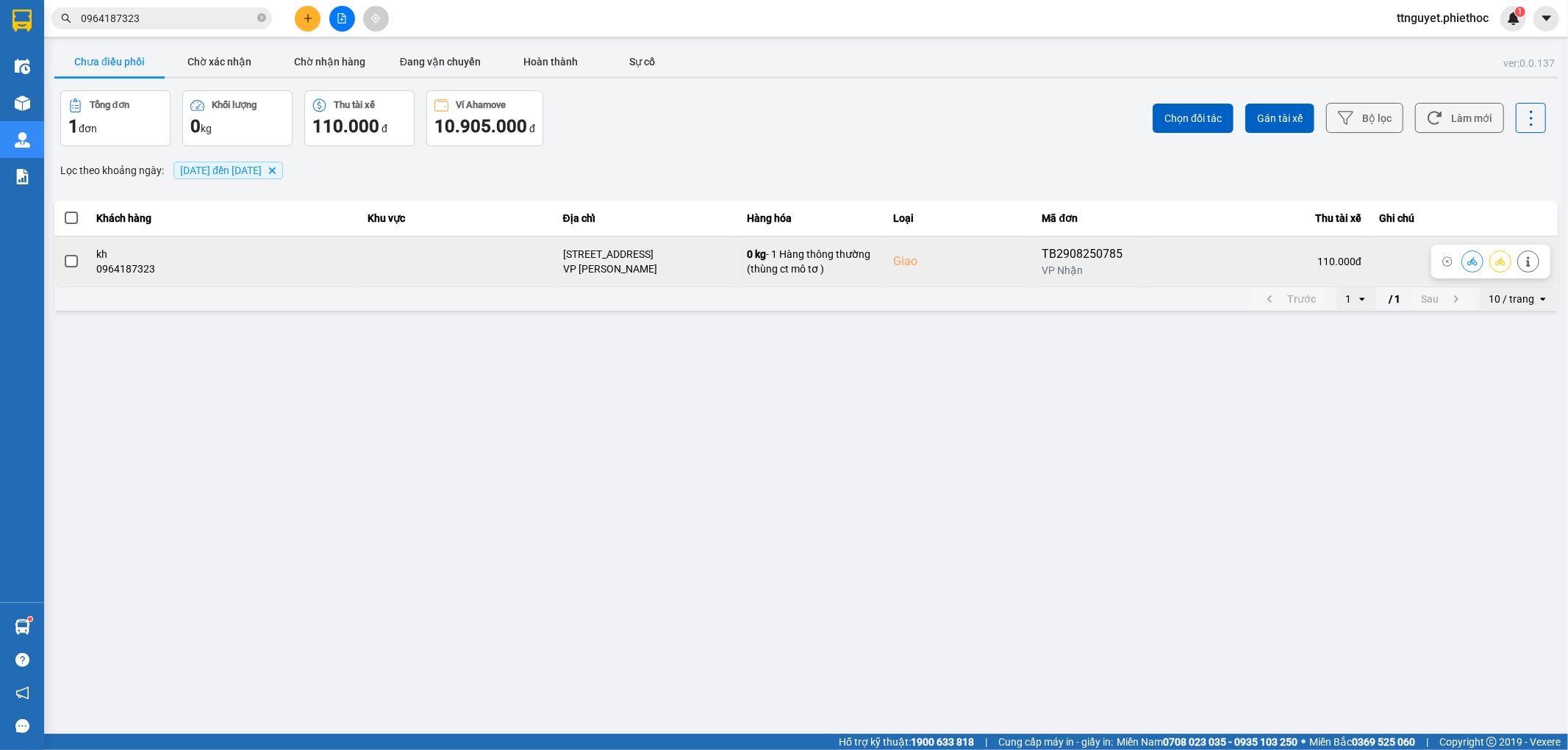
click at [1245, 261] on div "110.000 đ" at bounding box center [1257, 261] width 209 height 15
click at [70, 265] on span at bounding box center [70, 261] width 13 height 13
click at [63, 253] on input "checkbox" at bounding box center [63, 253] width 0 height 0
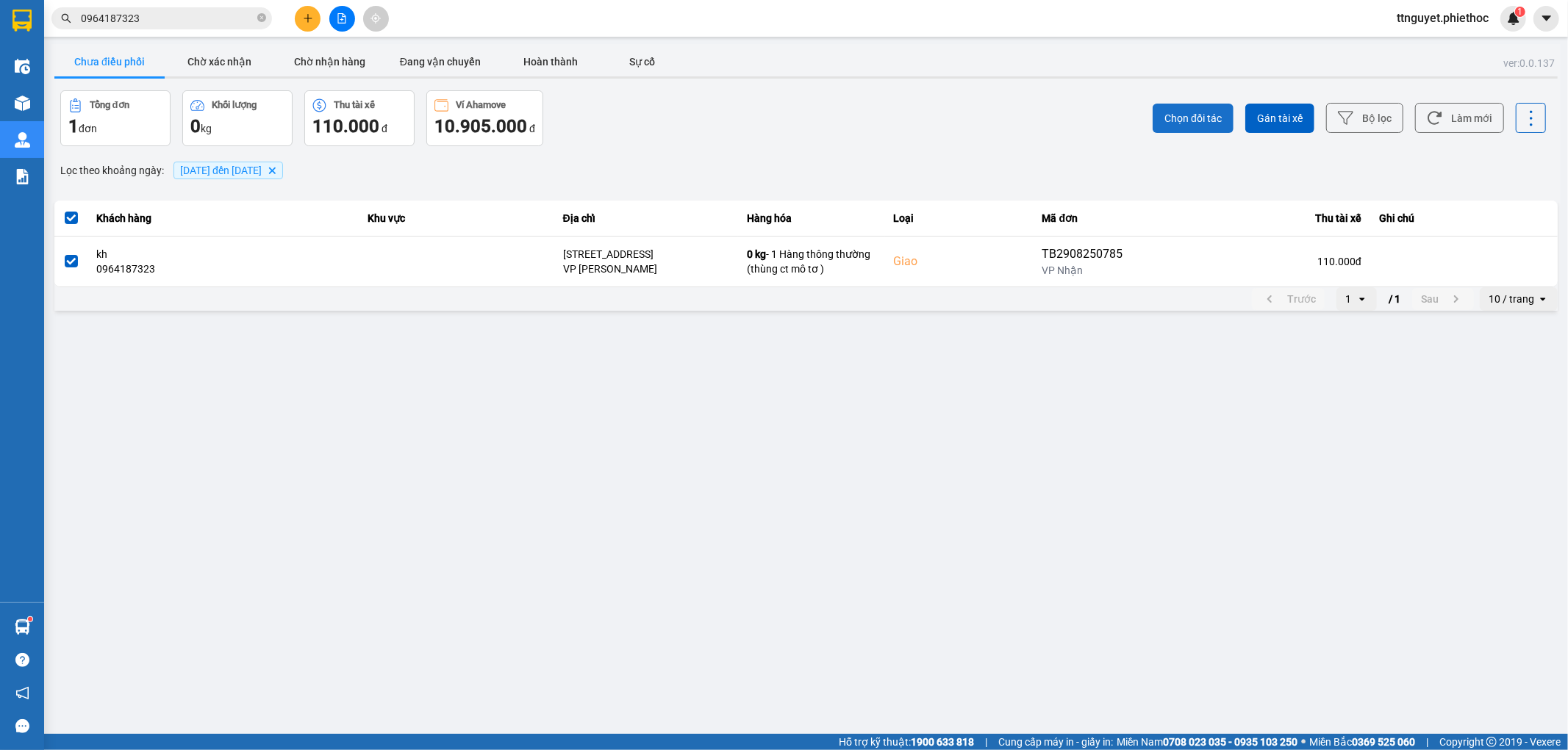
click at [1178, 114] on span "Chọn đối tác" at bounding box center [1194, 118] width 57 height 15
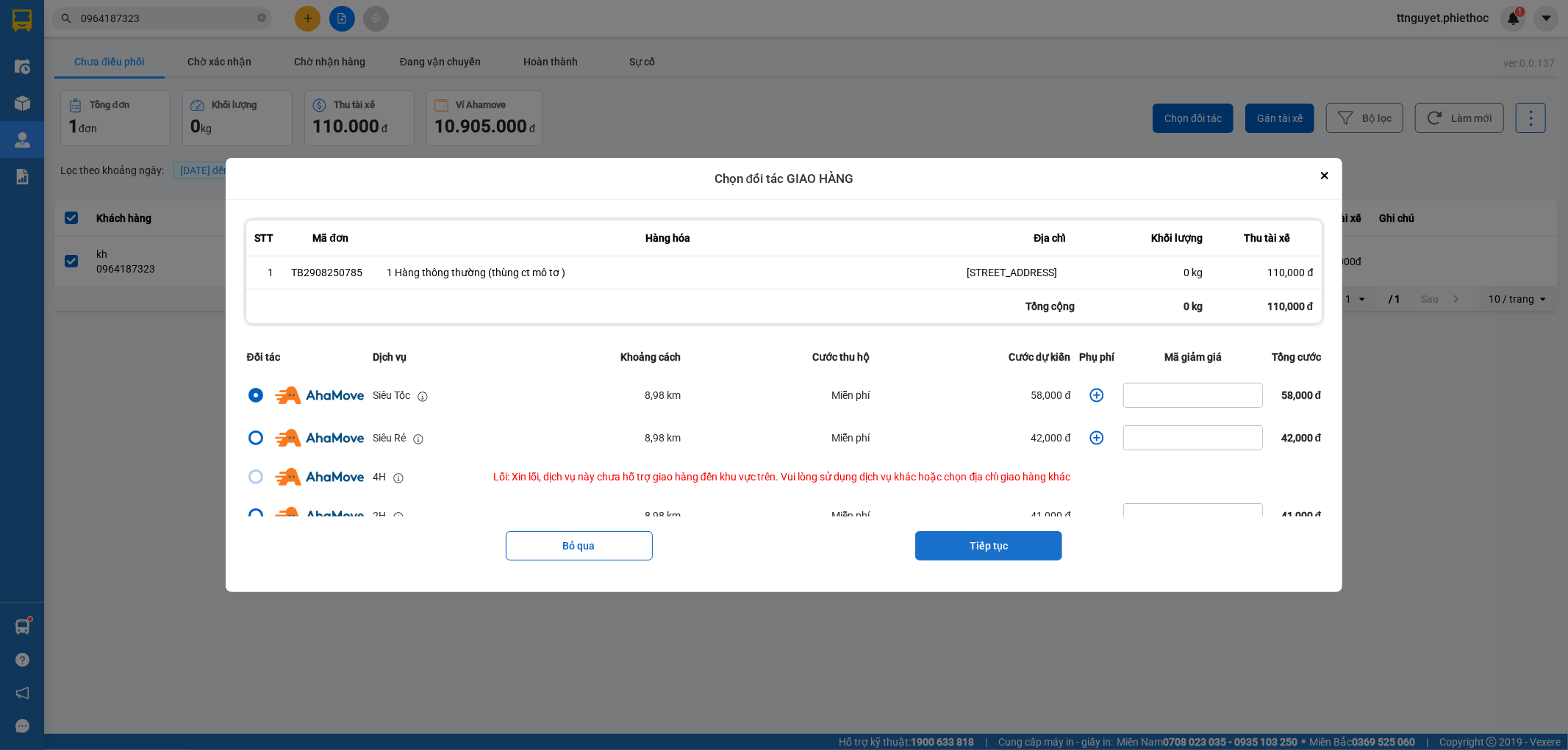
click at [1039, 561] on button "Tiếp tục" at bounding box center [989, 546] width 147 height 30
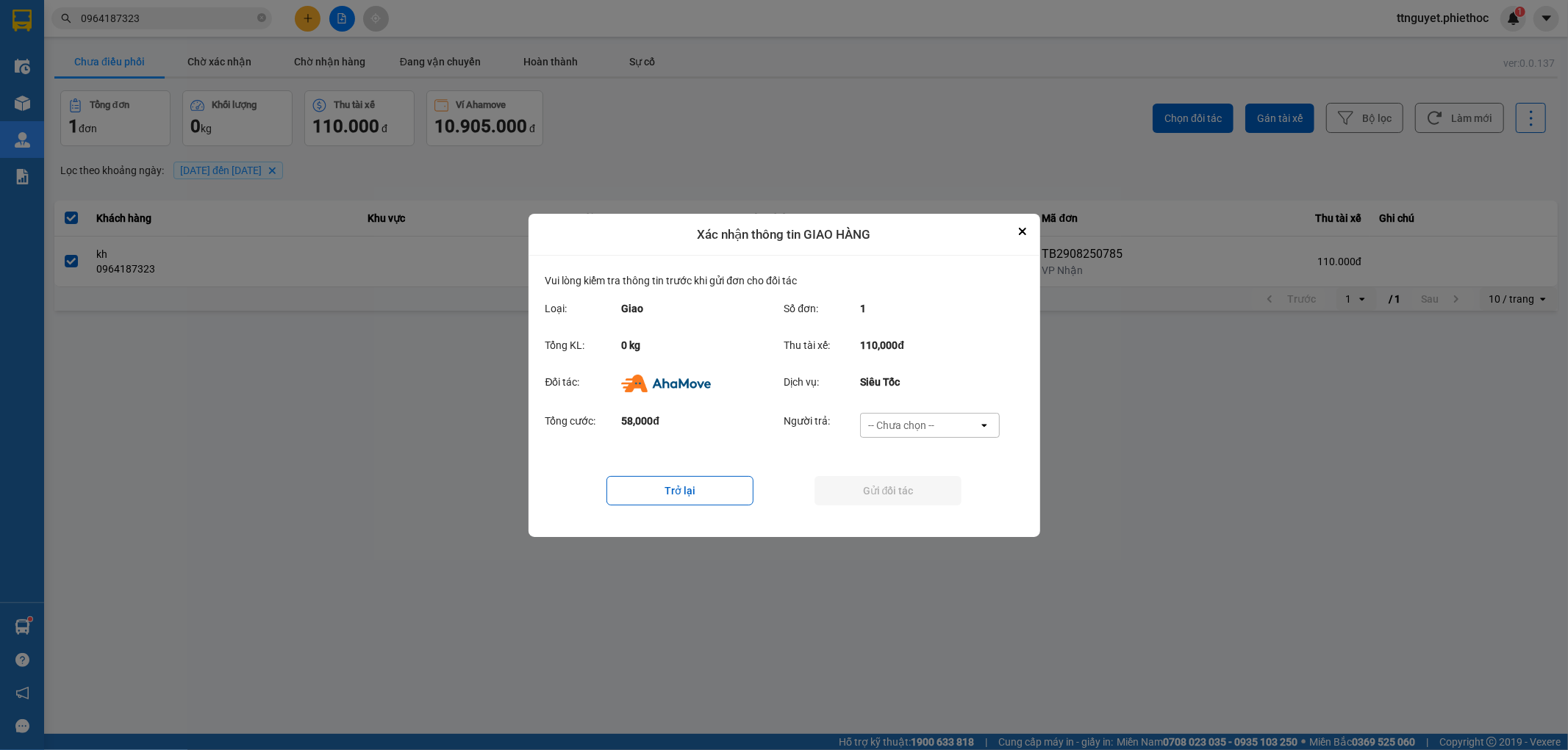
click at [941, 430] on div "-- Chưa chọn --" at bounding box center [920, 425] width 118 height 24
click at [922, 508] on span "Ví Ahamove" at bounding box center [902, 509] width 59 height 15
click at [922, 493] on button "Gửi đối tác" at bounding box center [888, 491] width 147 height 30
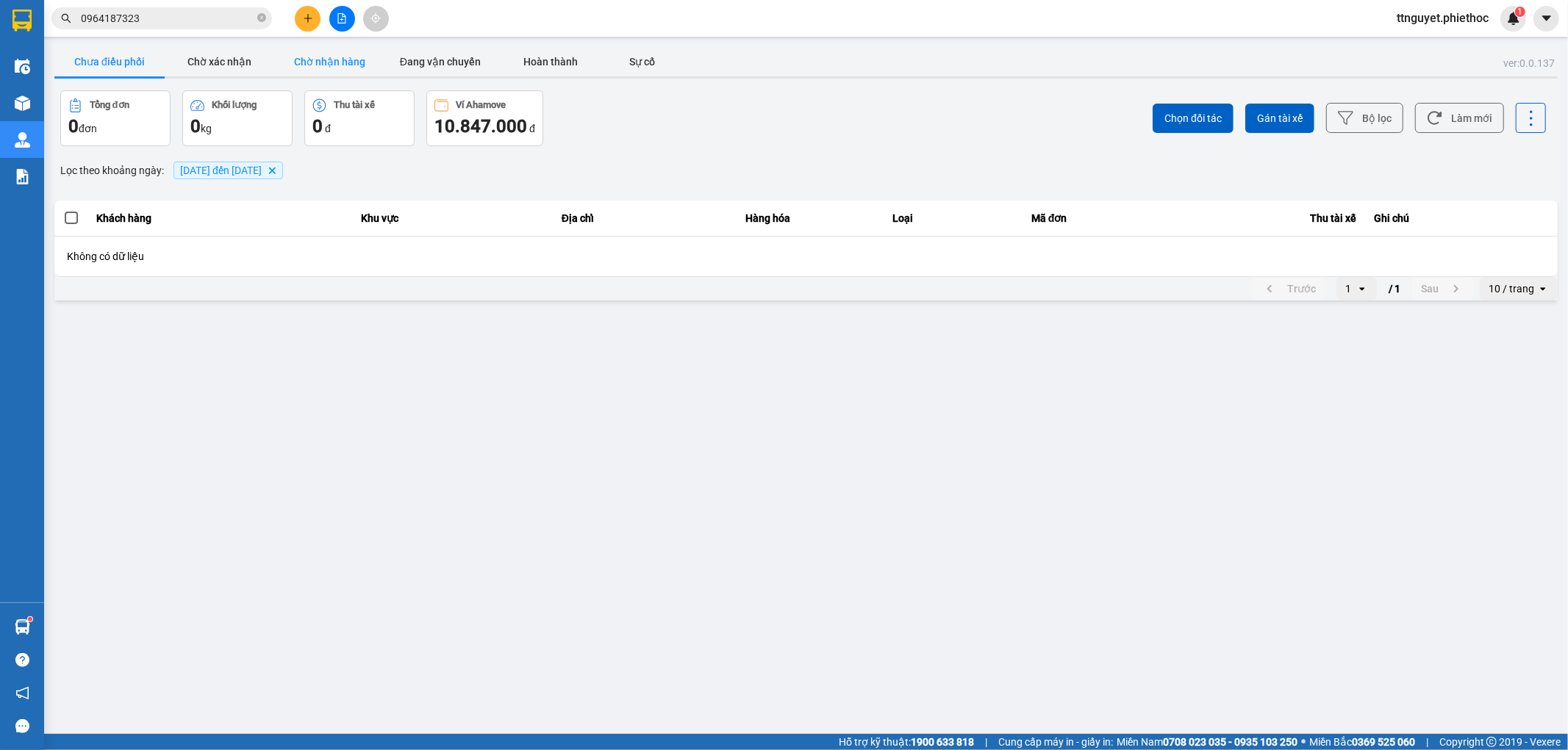
click at [353, 72] on button "Chờ nhận hàng" at bounding box center [330, 62] width 110 height 30
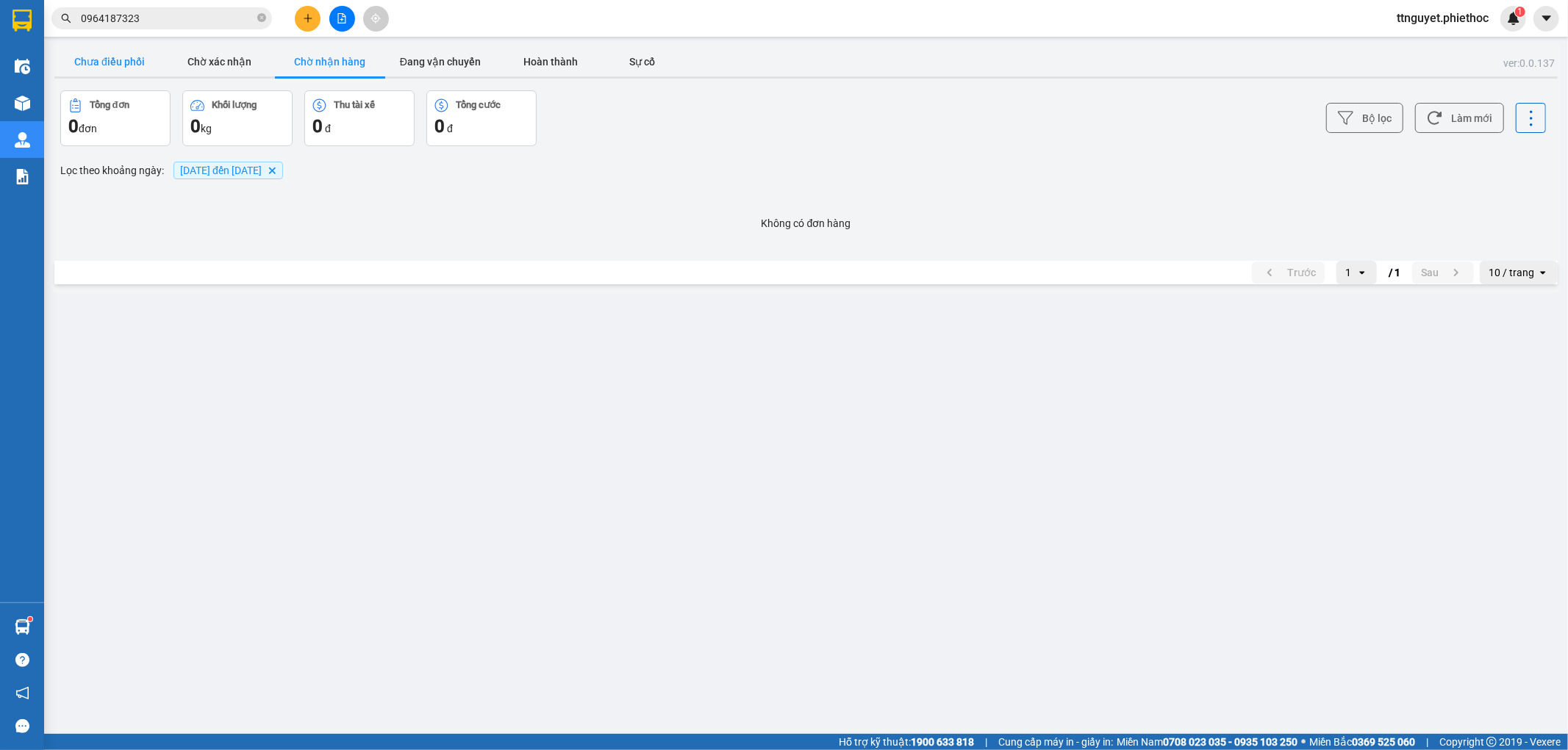
click at [129, 64] on button "Chưa điều phối" at bounding box center [109, 62] width 110 height 30
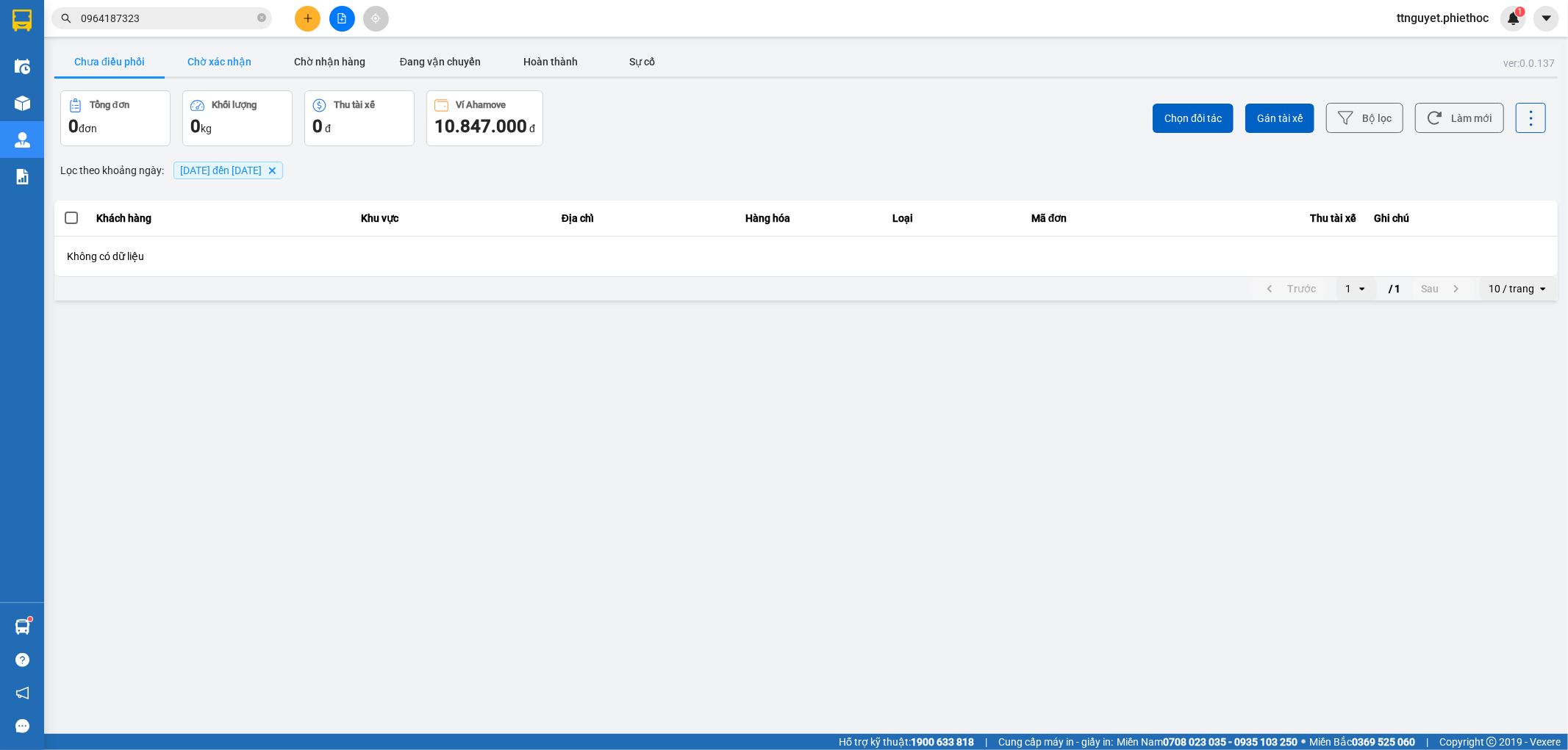
click at [202, 61] on button "Chờ xác nhận" at bounding box center [219, 62] width 110 height 30
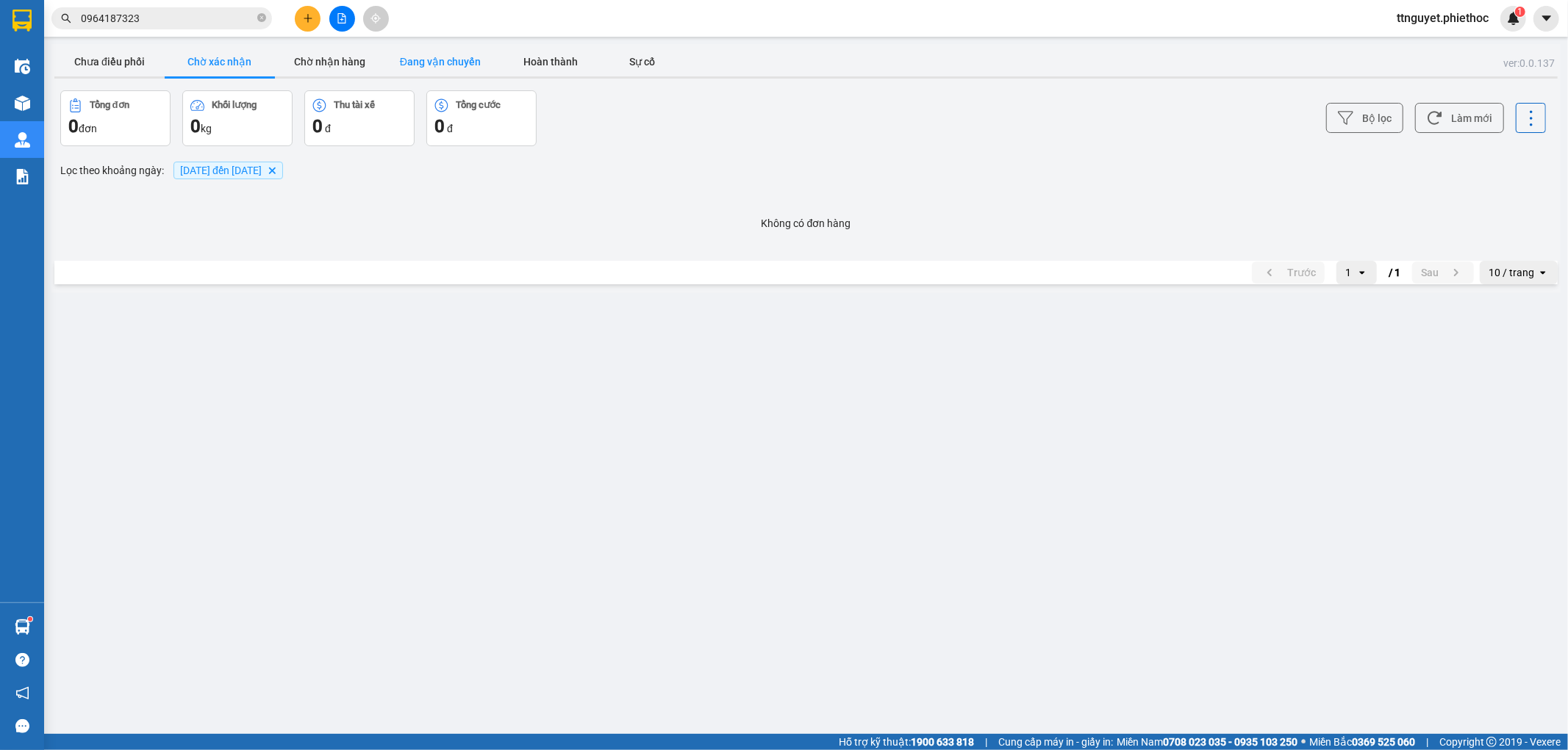
click at [466, 59] on button "Đang vận chuyển" at bounding box center [440, 62] width 110 height 30
click at [191, 60] on button "Chờ xác nhận" at bounding box center [219, 62] width 110 height 30
click at [309, 52] on button "Chờ nhận hàng" at bounding box center [330, 62] width 110 height 30
click at [432, 55] on button "Đang vận chuyển" at bounding box center [440, 62] width 110 height 30
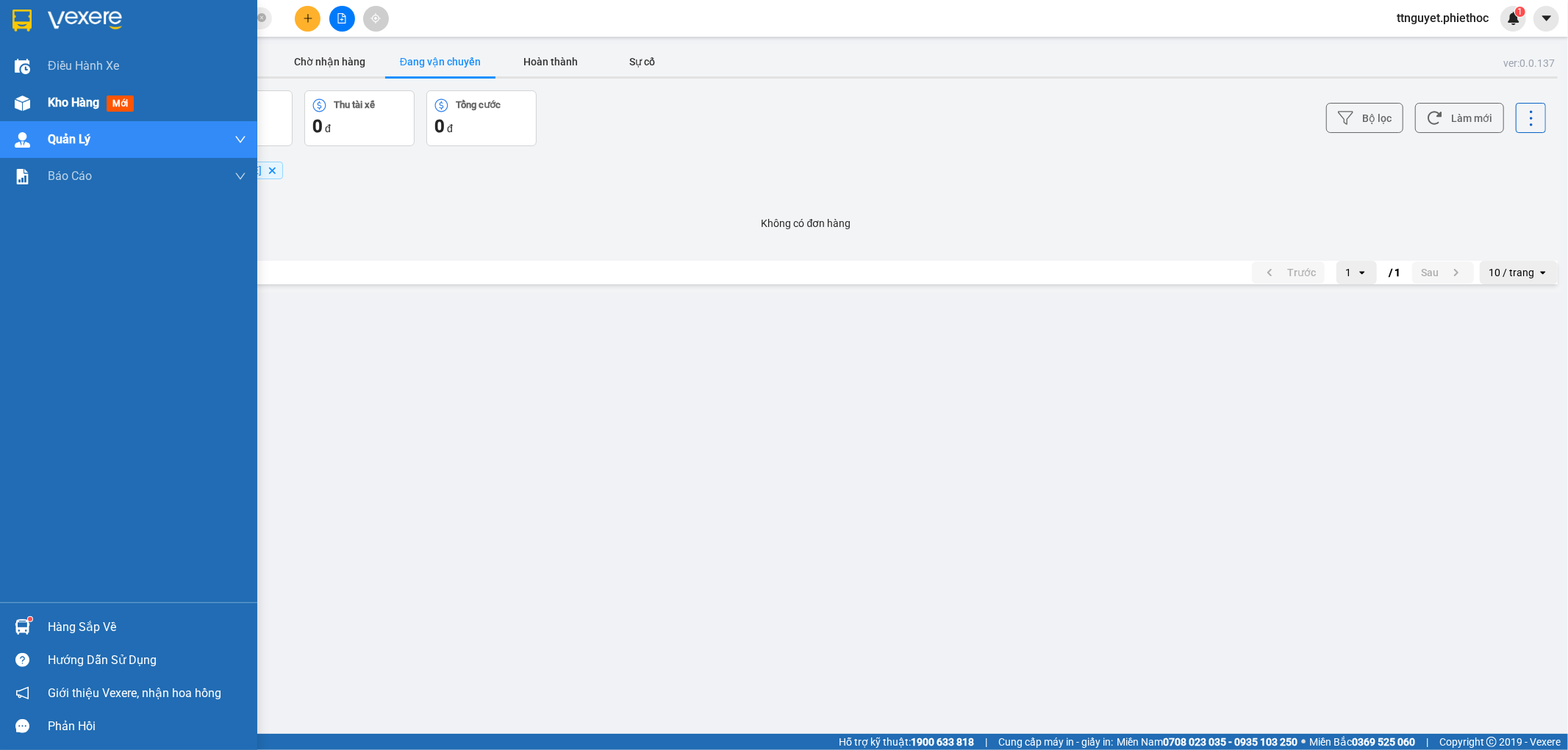
click at [35, 104] on div "Kho hàng mới" at bounding box center [129, 102] width 257 height 37
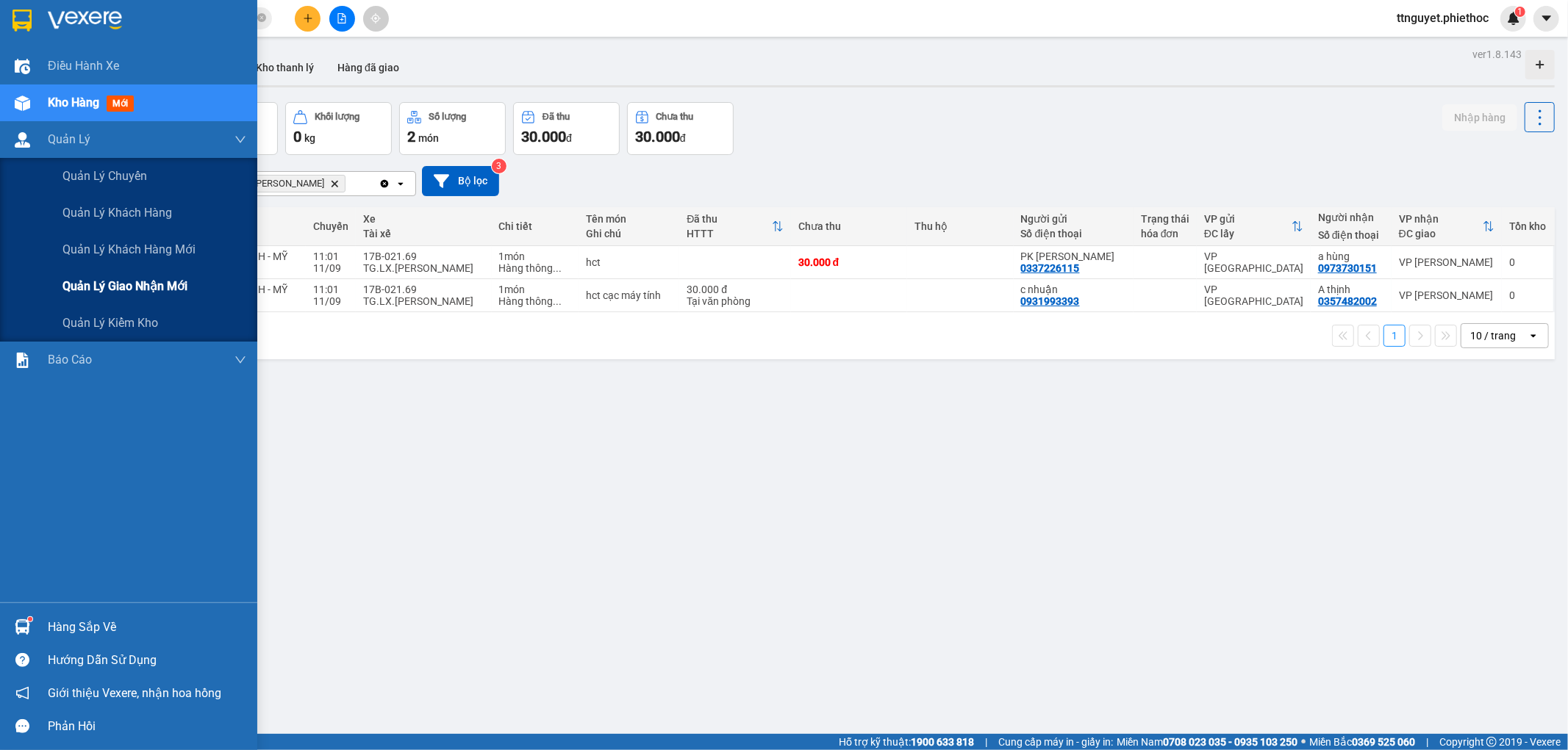
click at [59, 287] on div "Quản lý giao nhận mới" at bounding box center [129, 286] width 257 height 37
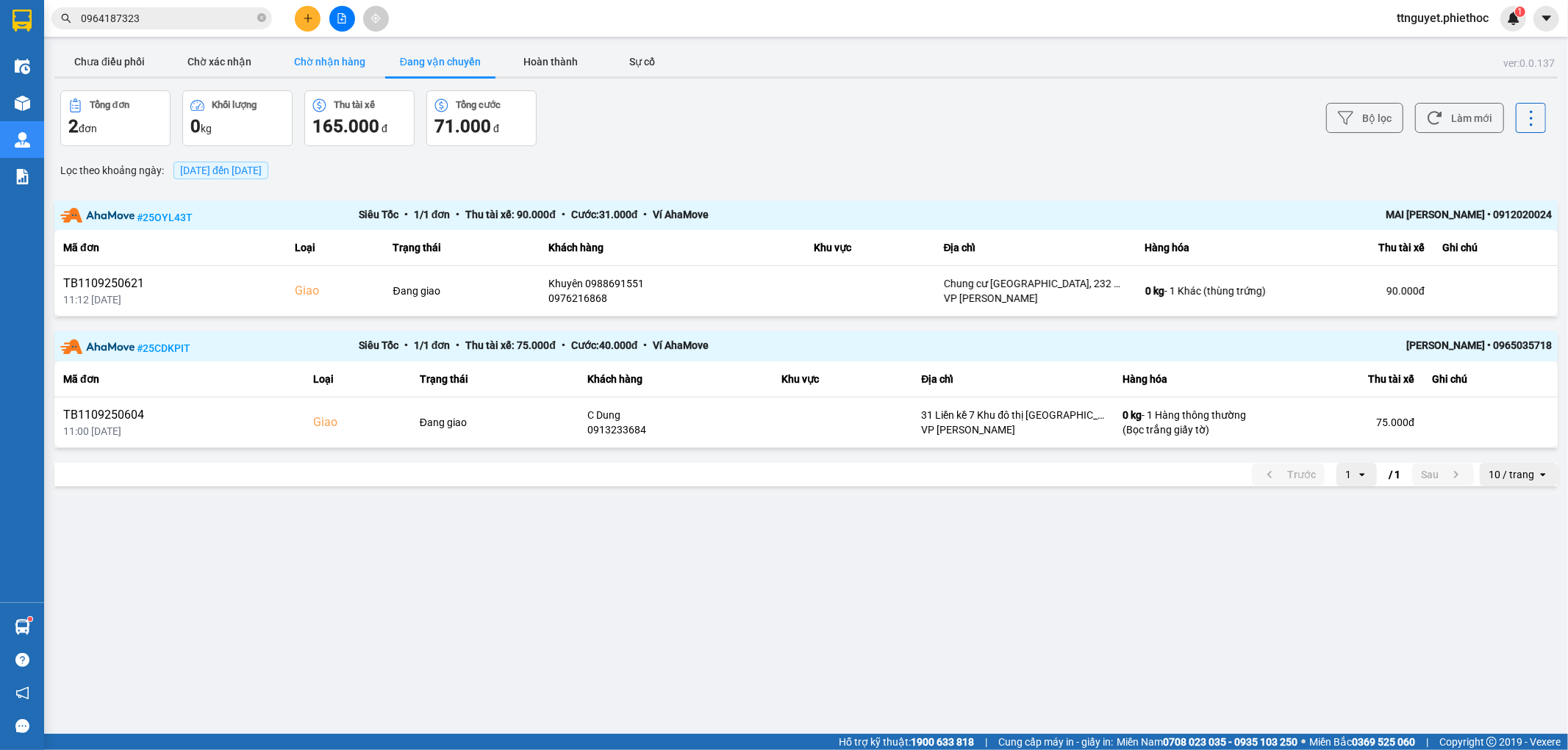
click at [347, 56] on button "Chờ nhận hàng" at bounding box center [330, 62] width 110 height 30
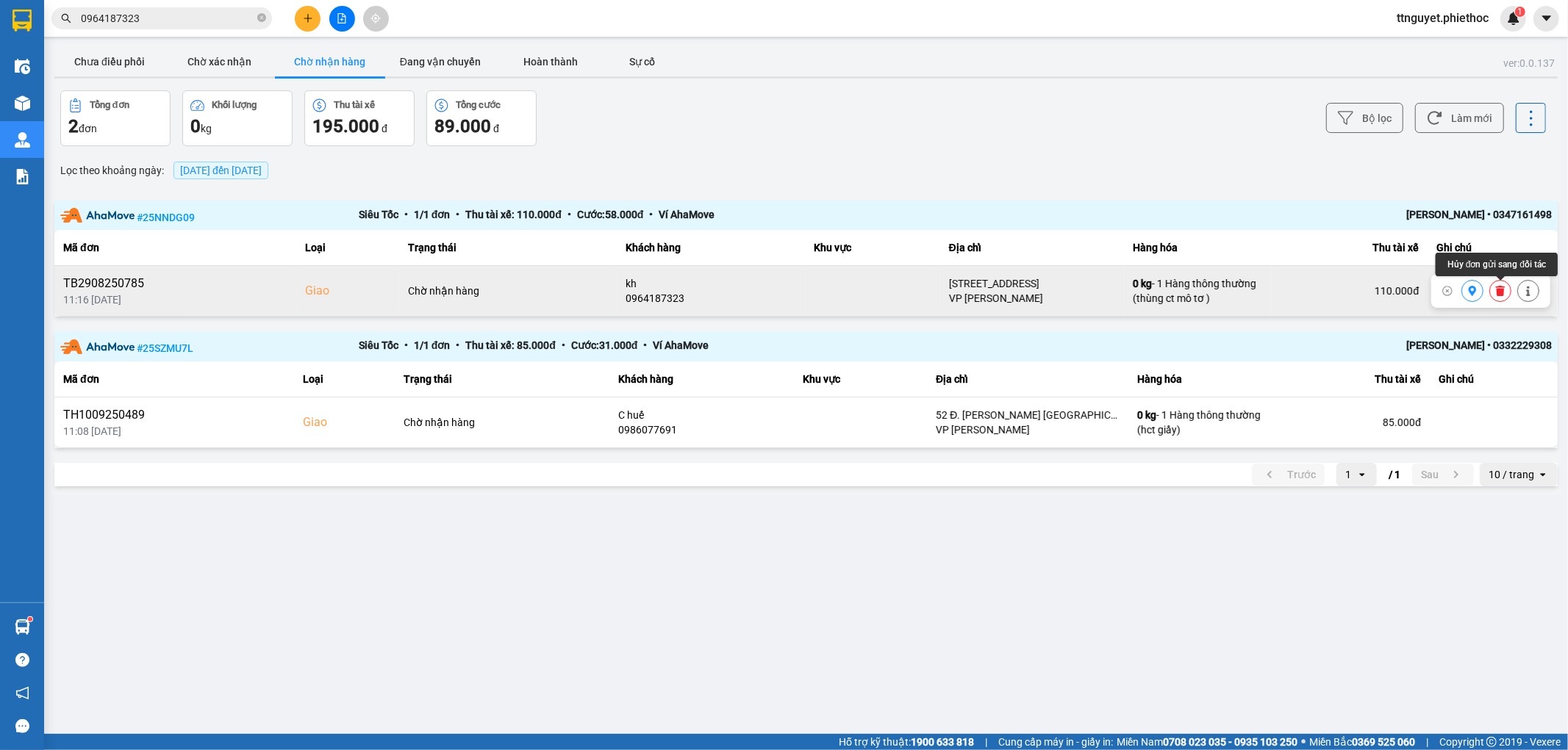
click at [1497, 290] on icon at bounding box center [1501, 291] width 9 height 10
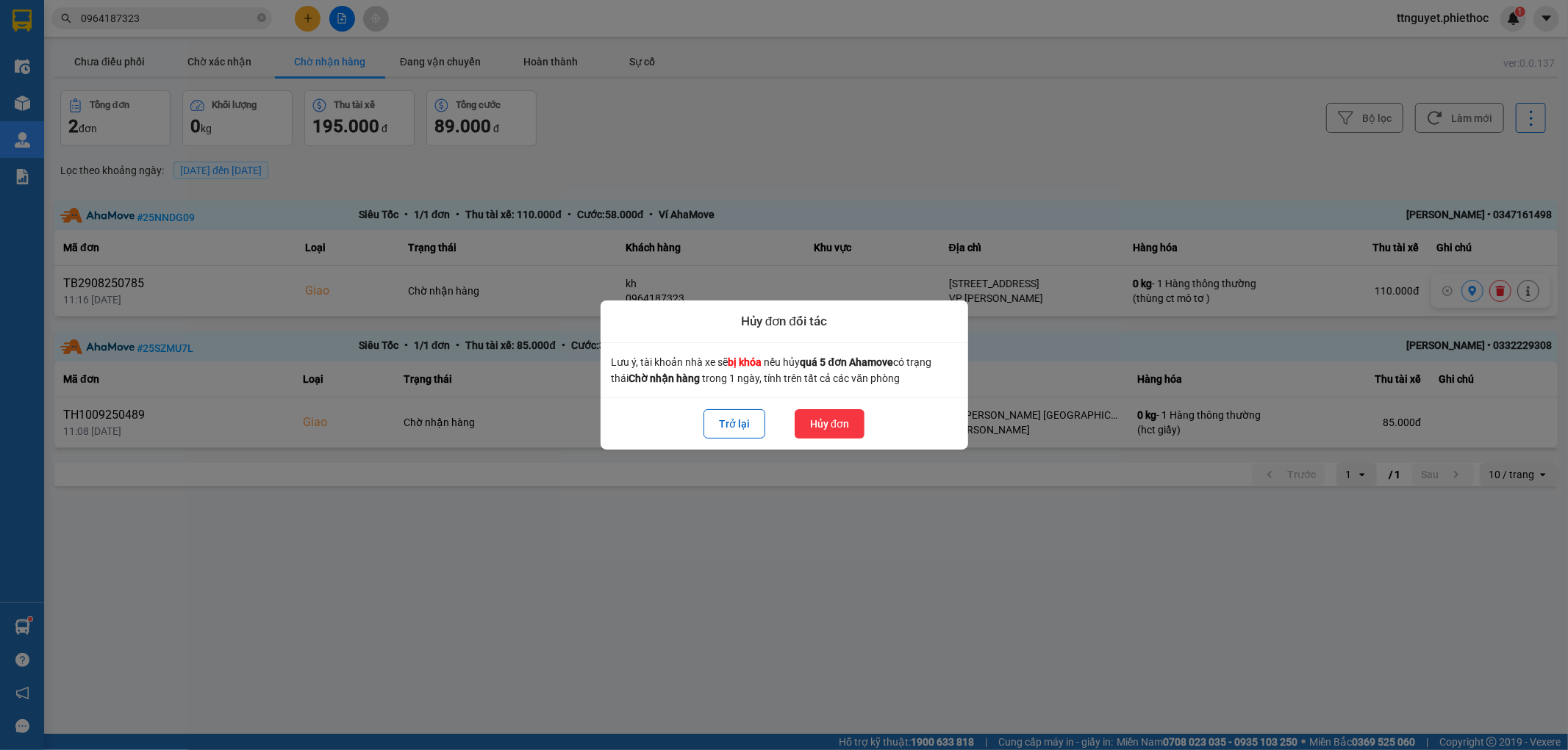
click at [830, 419] on button "Hủy đơn" at bounding box center [830, 424] width 70 height 30
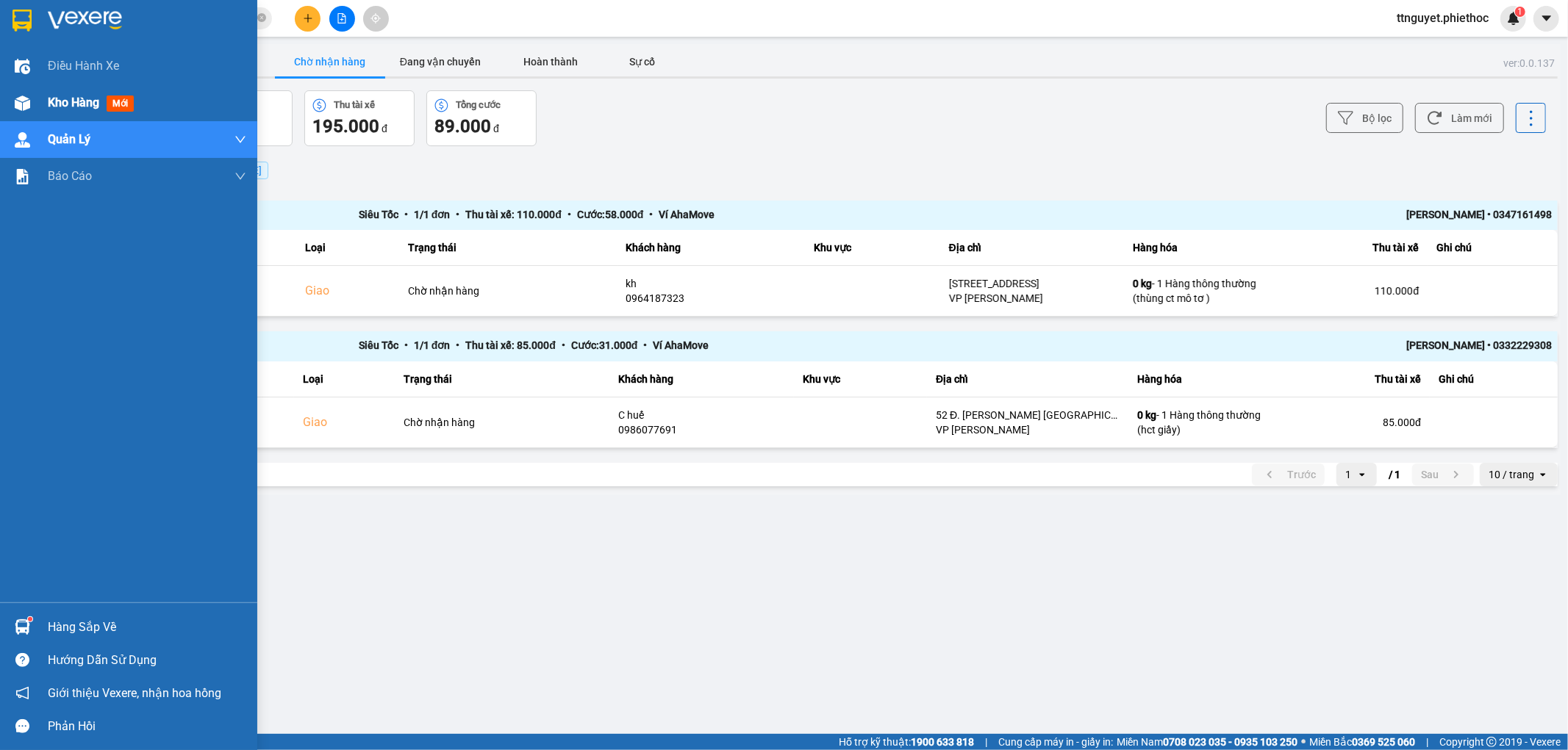
click at [28, 92] on div at bounding box center [23, 103] width 26 height 26
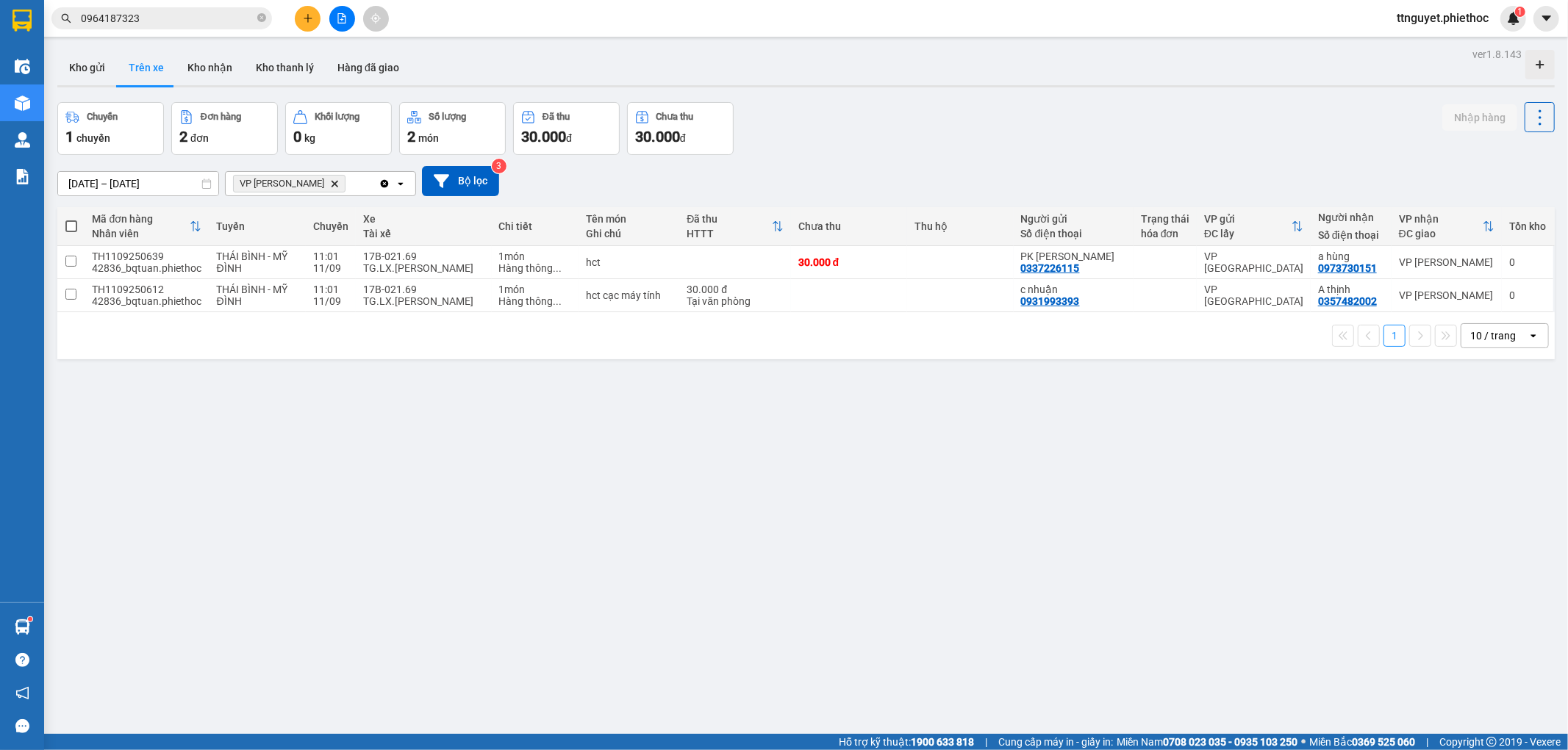
click at [94, 178] on input "11/09/2025 – 11/09/2025" at bounding box center [139, 184] width 160 height 24
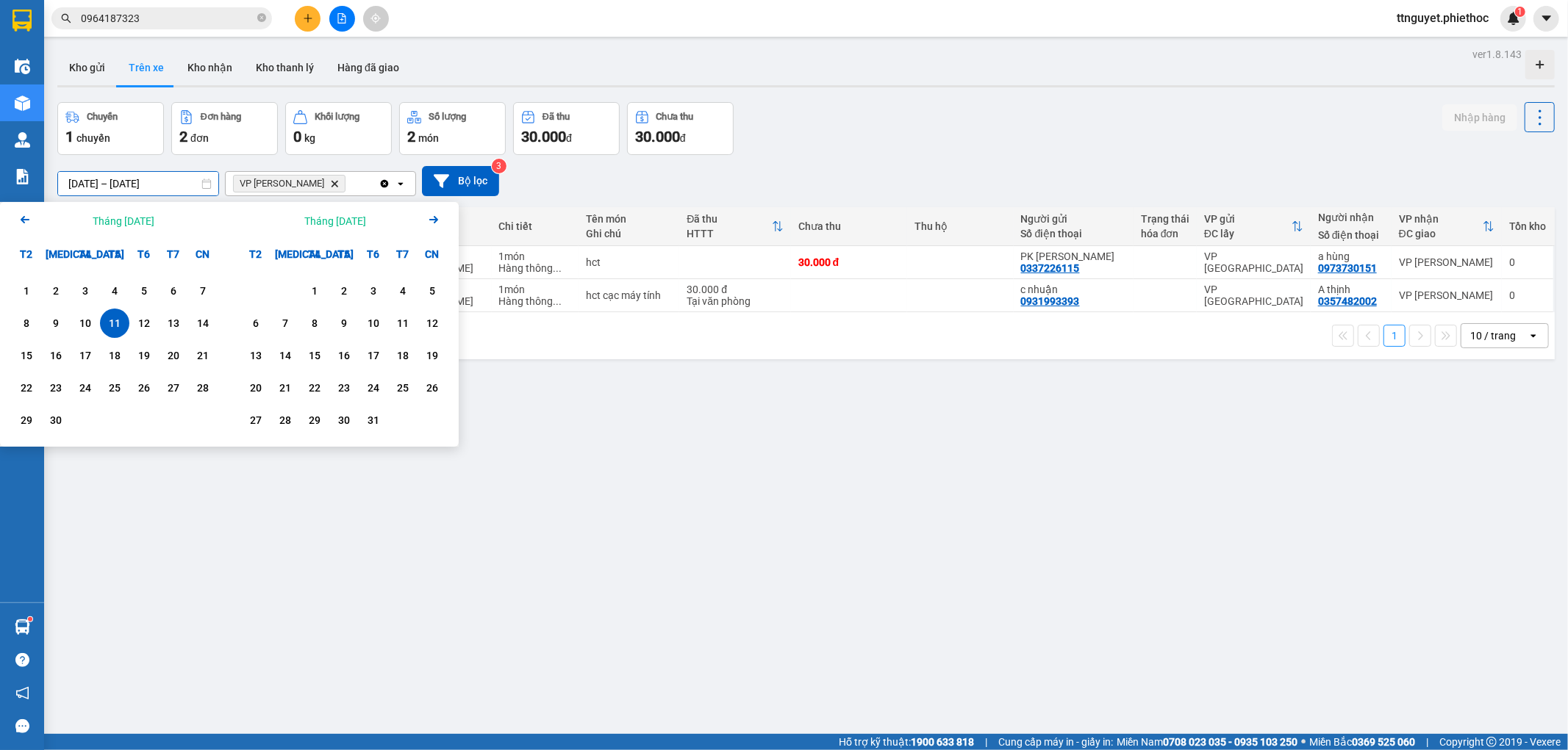
click at [25, 214] on icon "Arrow Left" at bounding box center [25, 220] width 18 height 18
click at [165, 413] on div "30" at bounding box center [173, 421] width 21 height 18
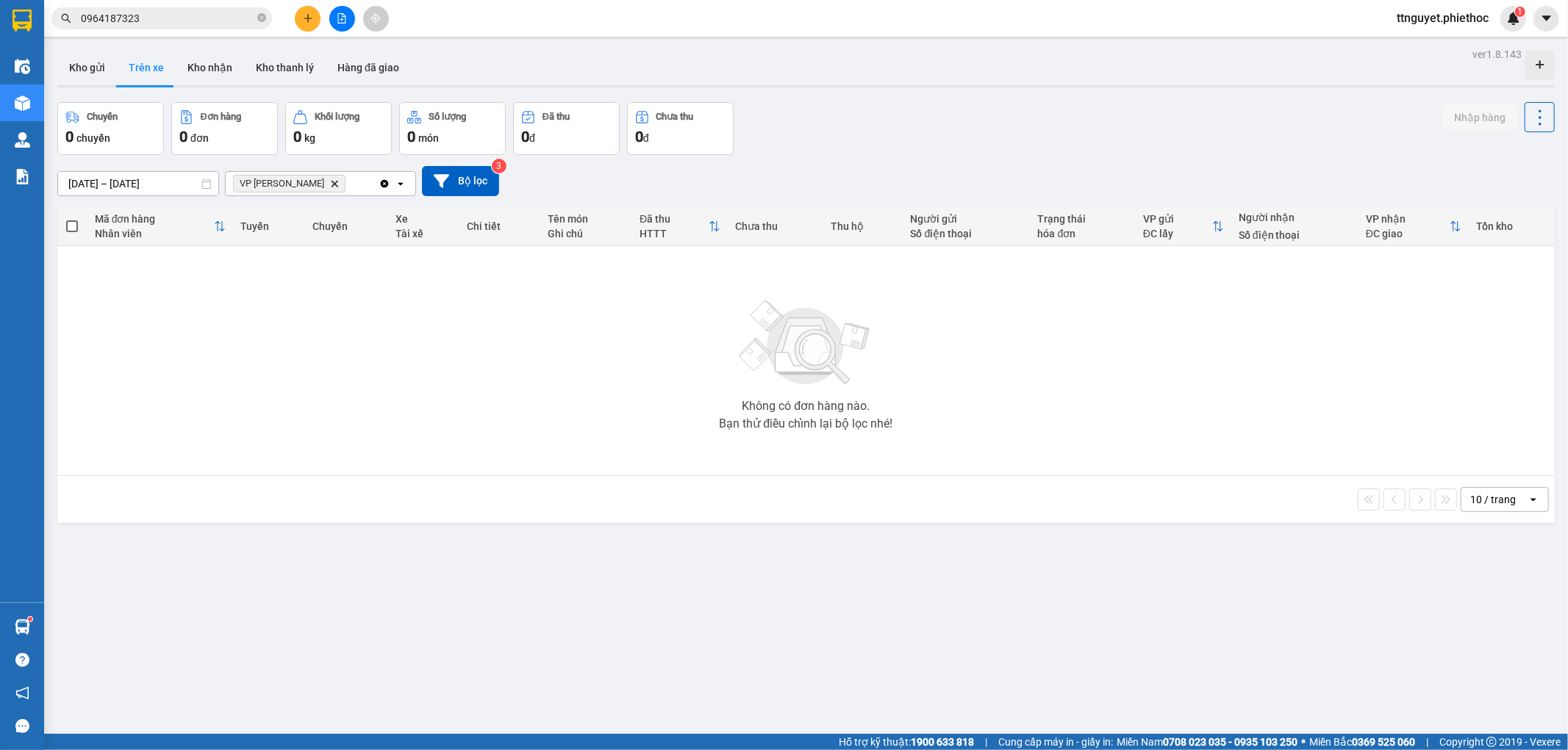
click at [317, 193] on div "VP Nguyễn Xiển Delete" at bounding box center [302, 184] width 153 height 24
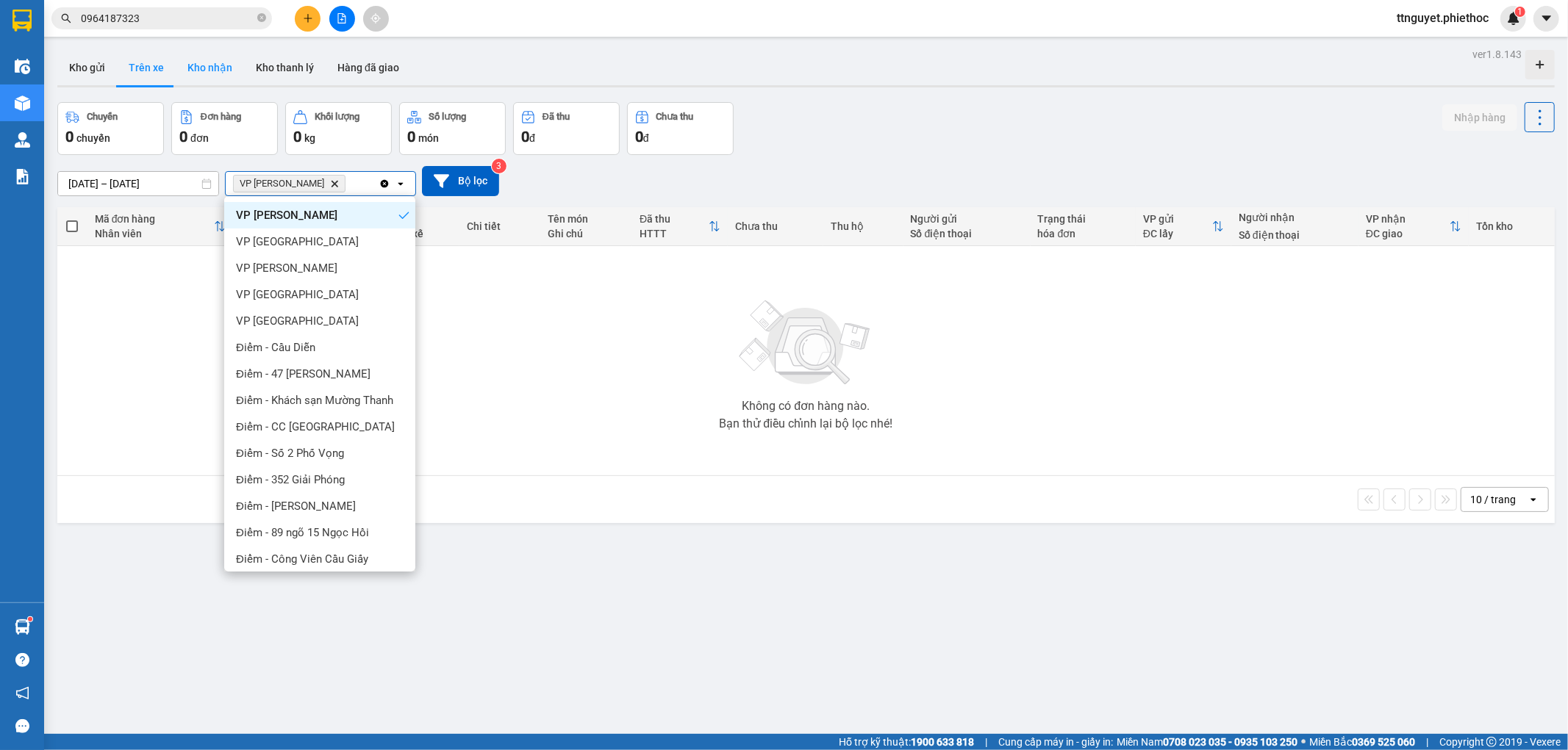
click at [210, 66] on button "Kho nhận" at bounding box center [210, 68] width 68 height 36
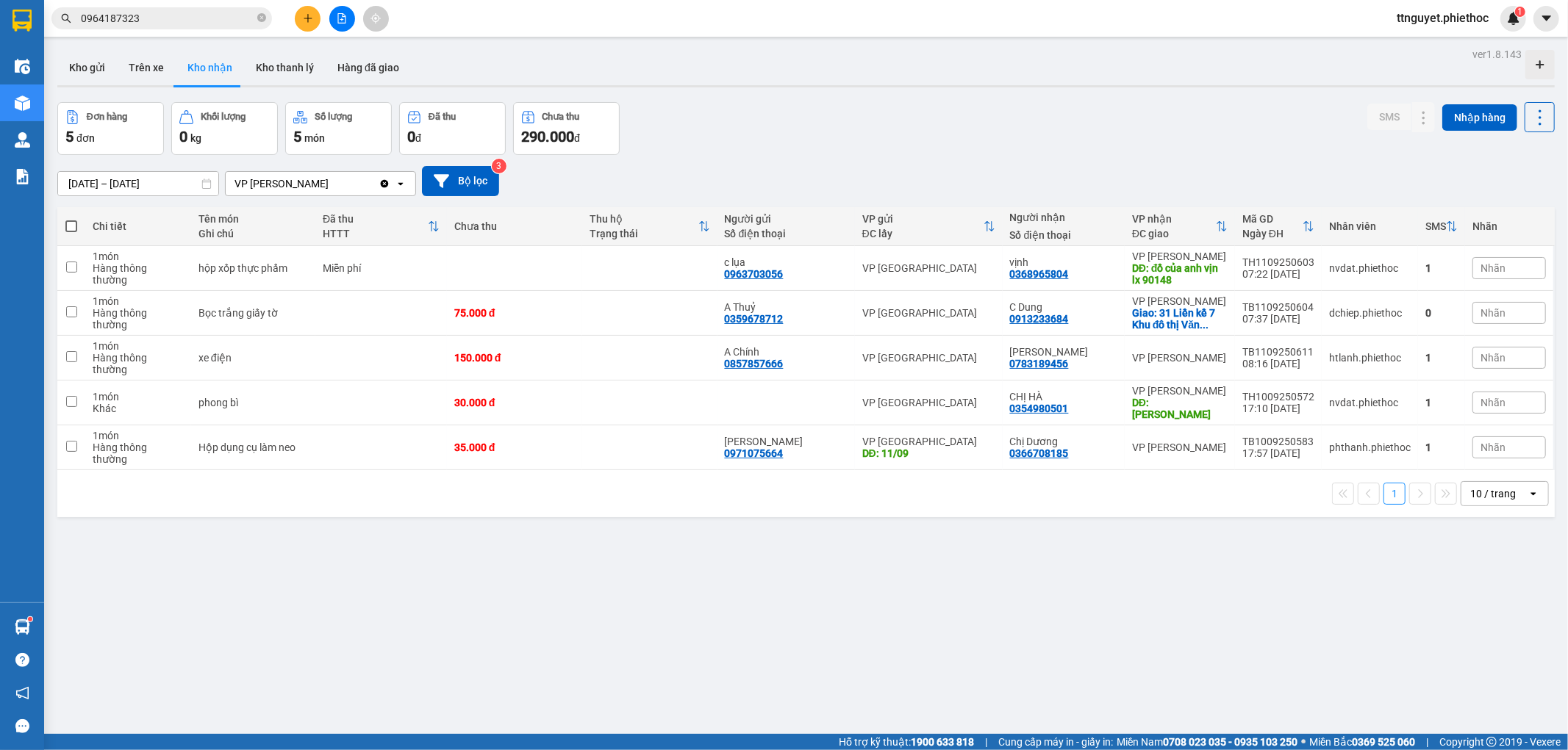
click at [109, 192] on div "ver 1.8.143 Kho gửi Trên xe Kho nhận Kho thanh lý Hàng đã giao Đơn hàng 5 đơn K…" at bounding box center [806, 420] width 1510 height 750
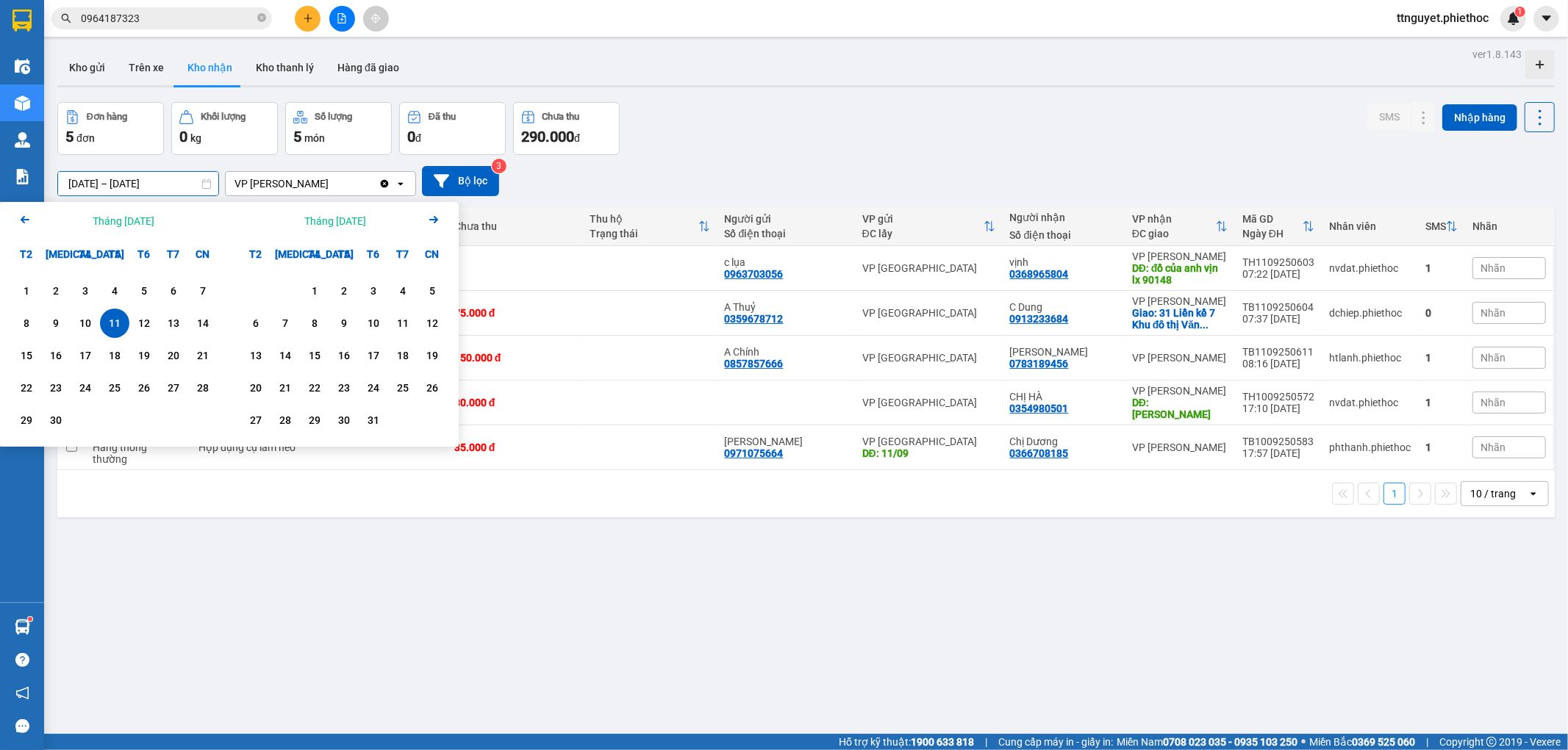
click at [27, 225] on icon "Arrow Left" at bounding box center [25, 220] width 18 height 18
click at [174, 416] on div "30" at bounding box center [173, 421] width 21 height 18
type input "30/08/2025 – 30/08/2025"
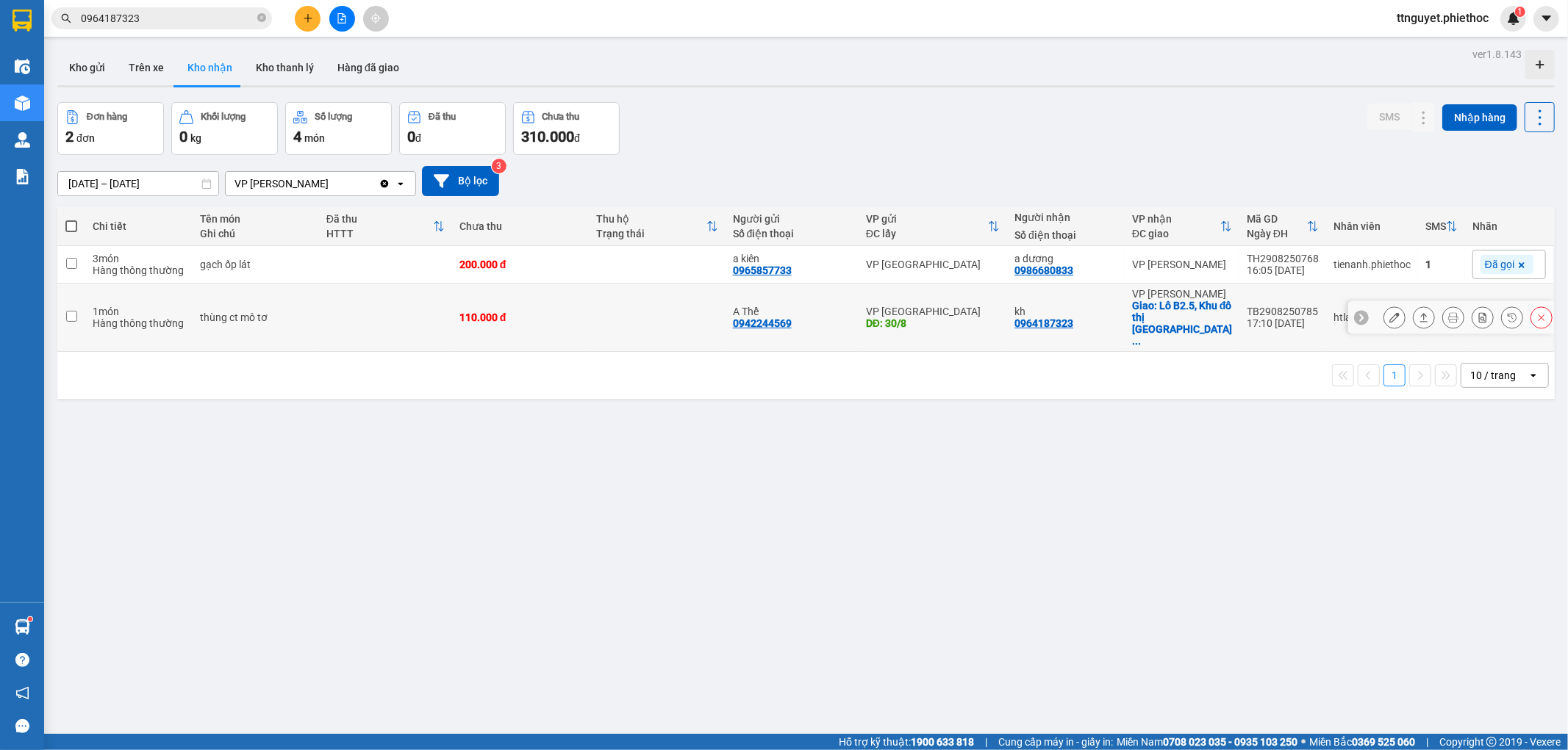
click at [358, 299] on td at bounding box center [385, 318] width 133 height 68
checkbox input "true"
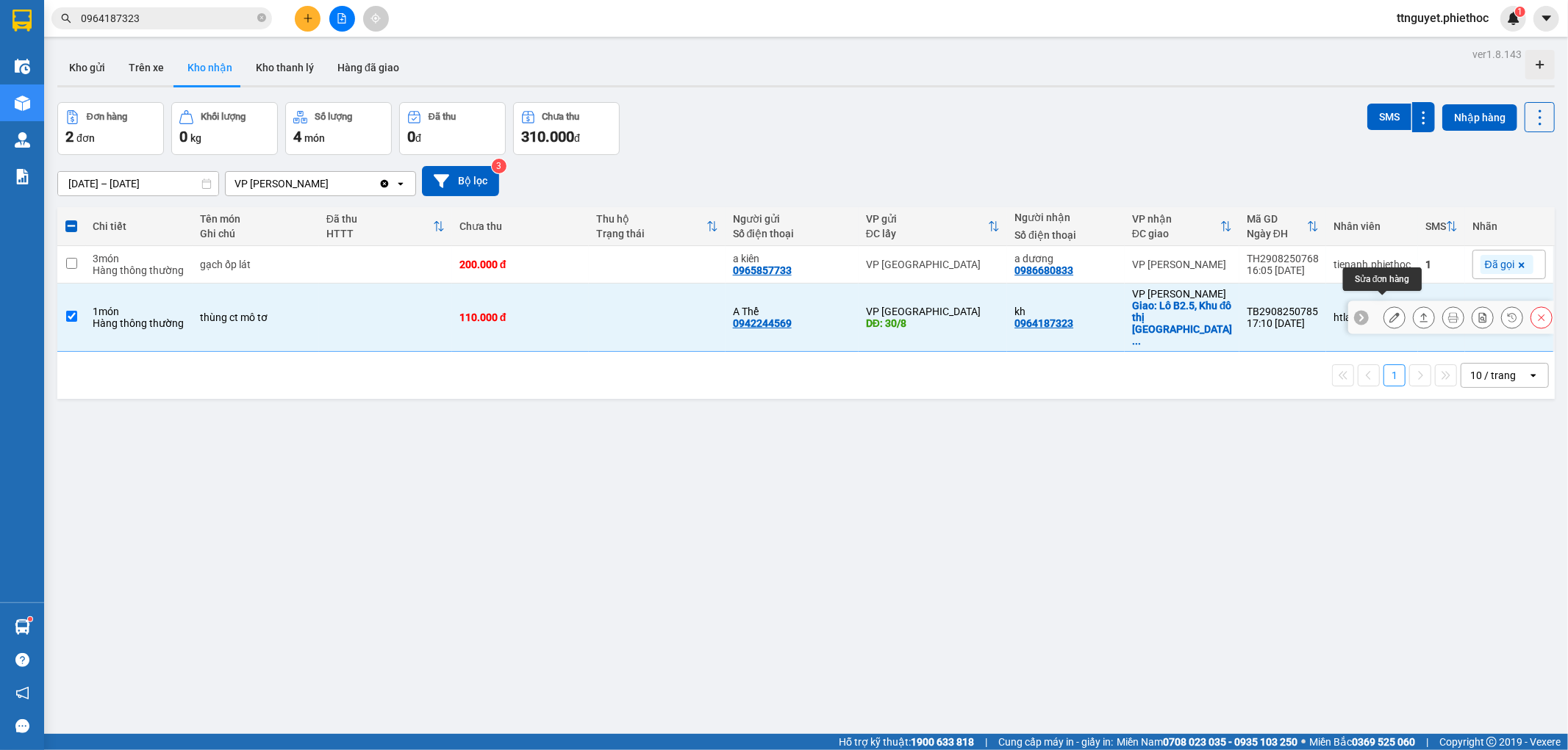
click at [1390, 313] on icon at bounding box center [1395, 318] width 10 height 10
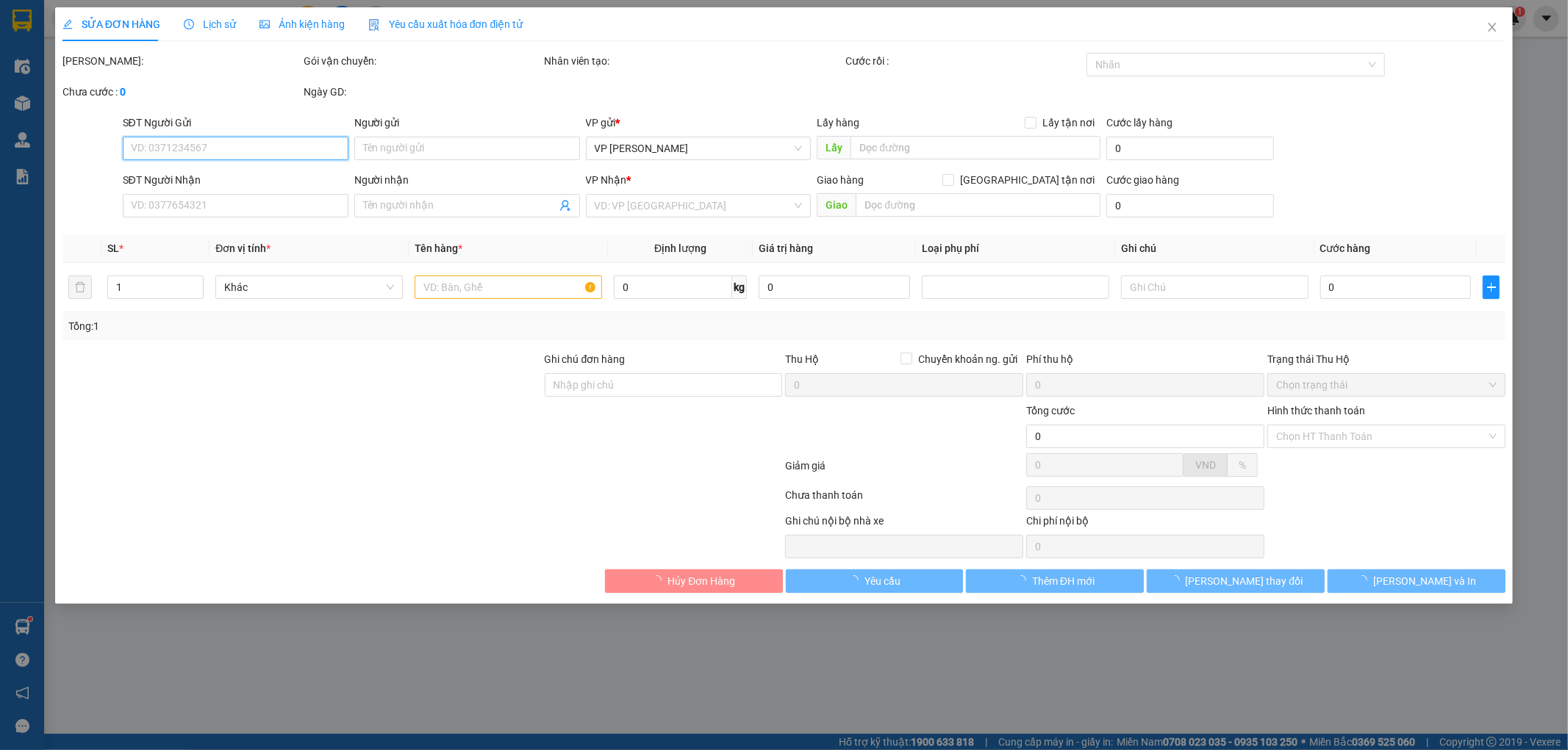
type input "0942244569"
type input "A Thể"
type input "30/8"
type input "0964187323"
type input "kh"
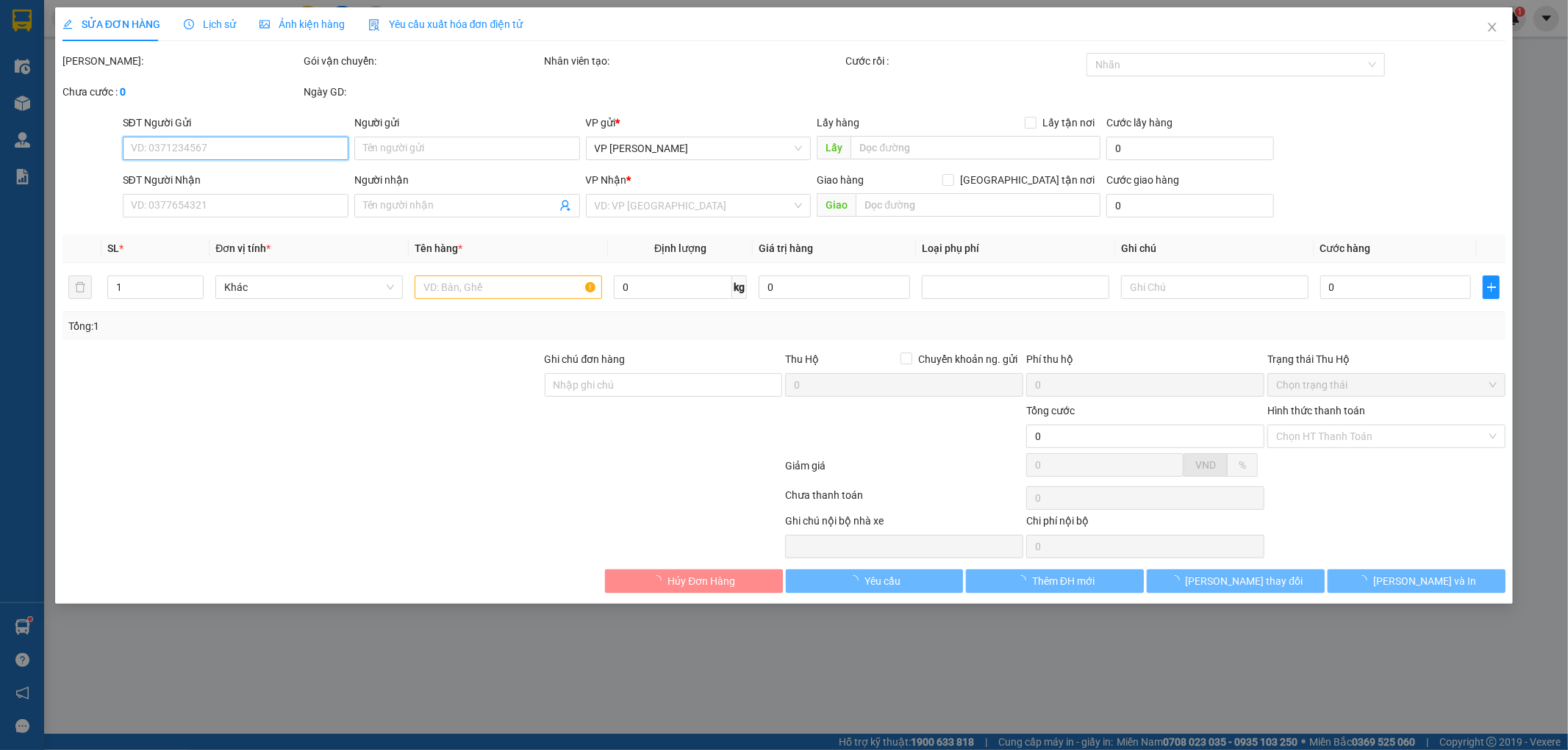
checkbox input "true"
type input "Lô B2.5, Khu đô thị Thanh Hà B, Cienco 5, Thanh Oai, Hà Nội, Việt Nam"
type input "110.000"
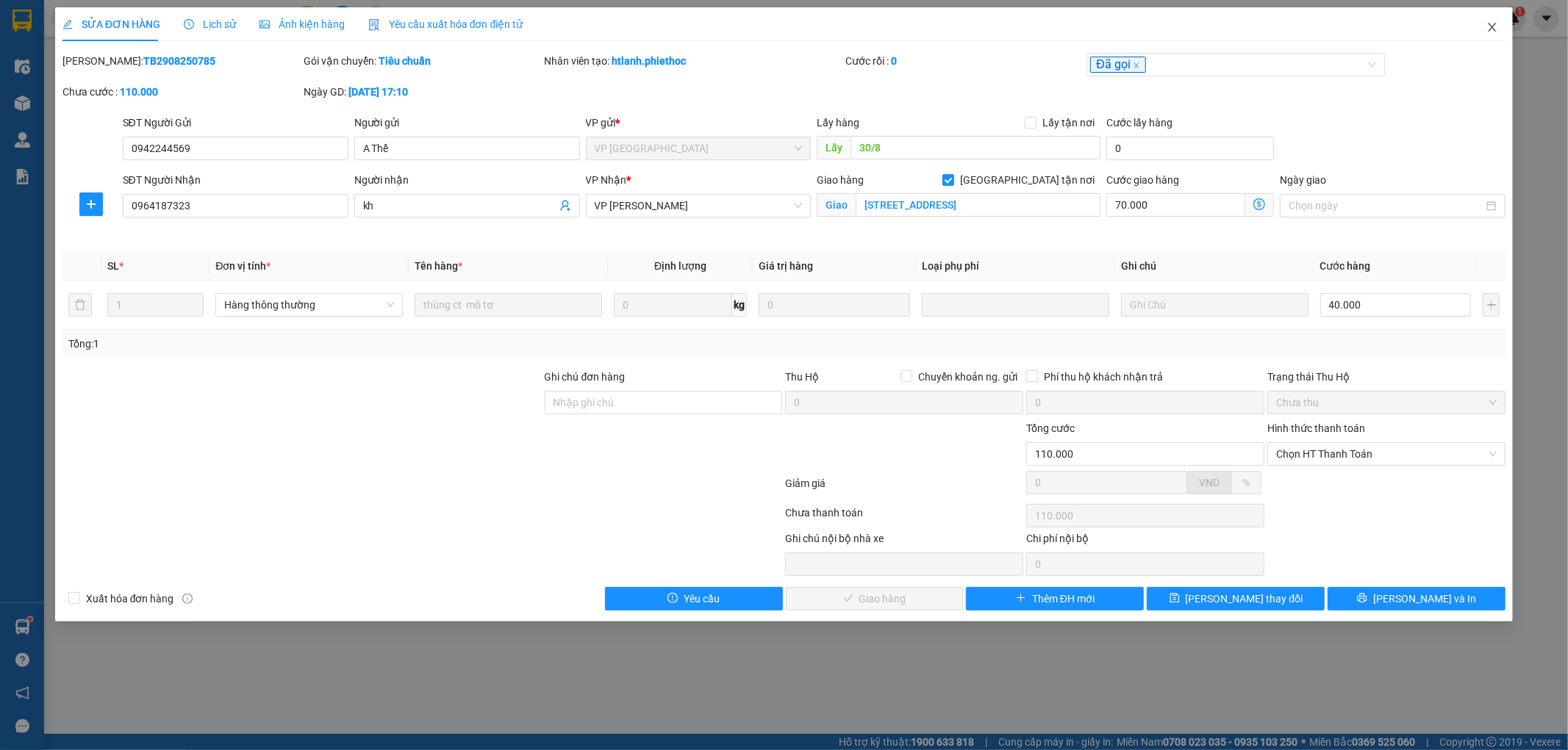
click at [1495, 30] on icon "close" at bounding box center [1493, 28] width 12 height 12
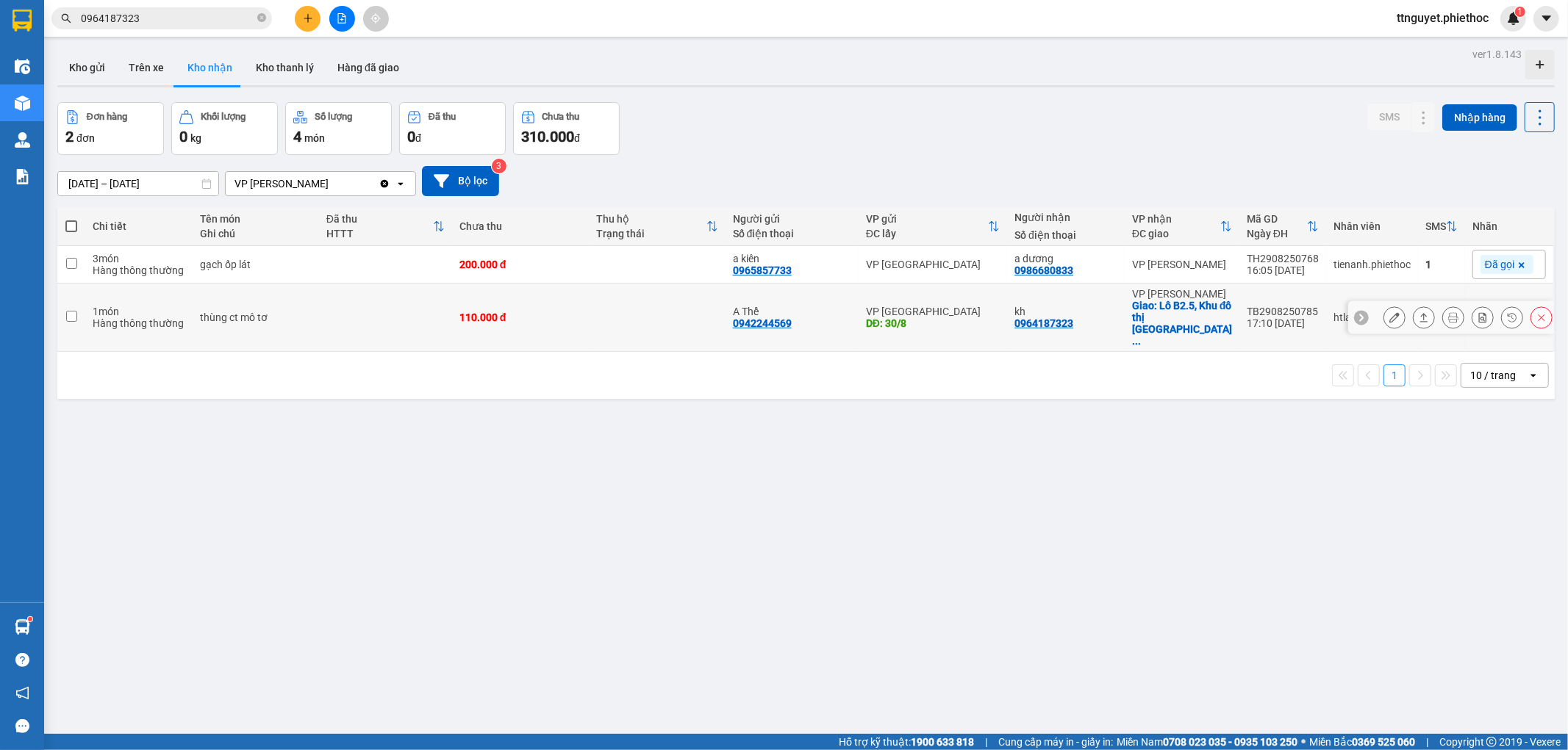
click at [638, 302] on td at bounding box center [657, 318] width 137 height 68
checkbox input "true"
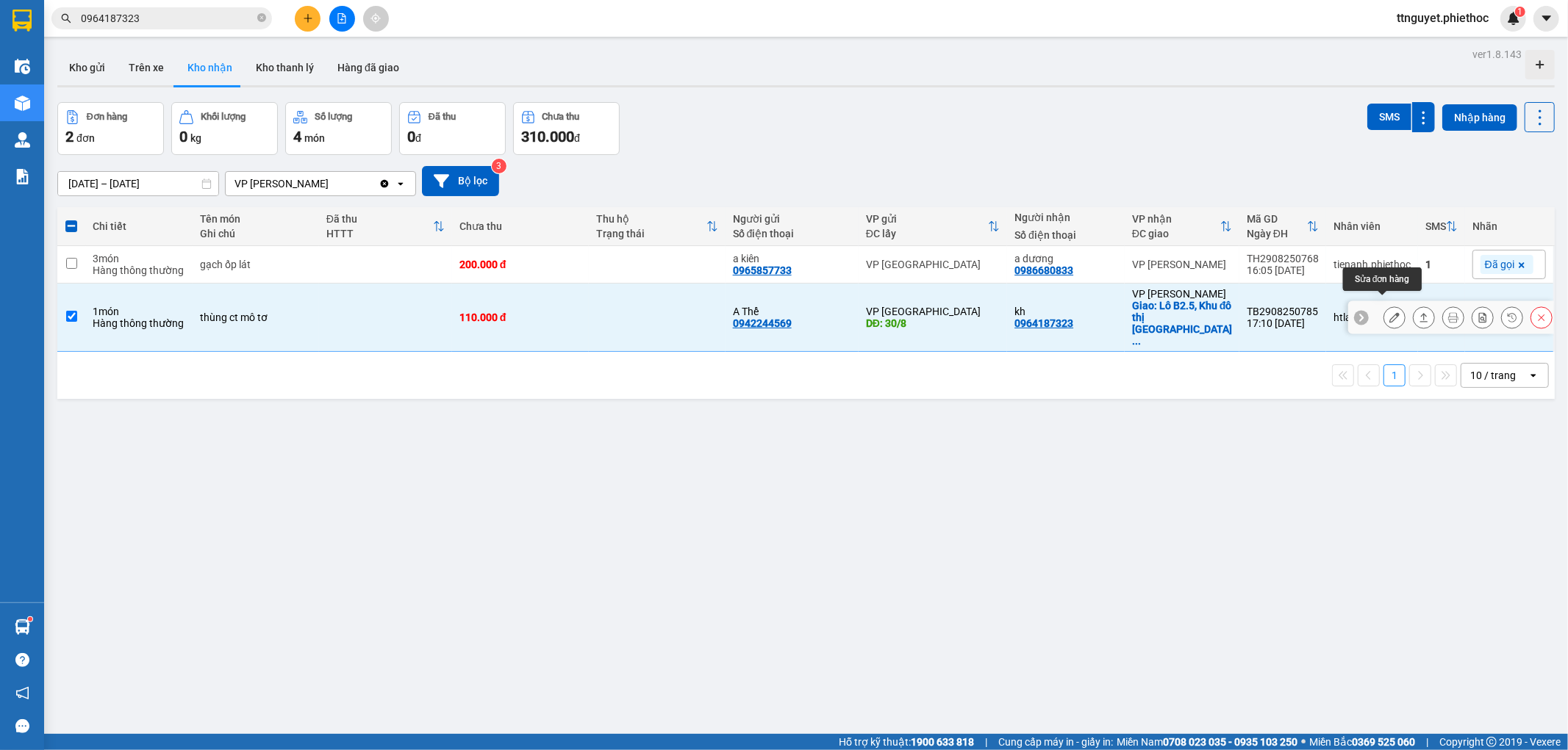
click at [1390, 313] on icon at bounding box center [1395, 318] width 10 height 10
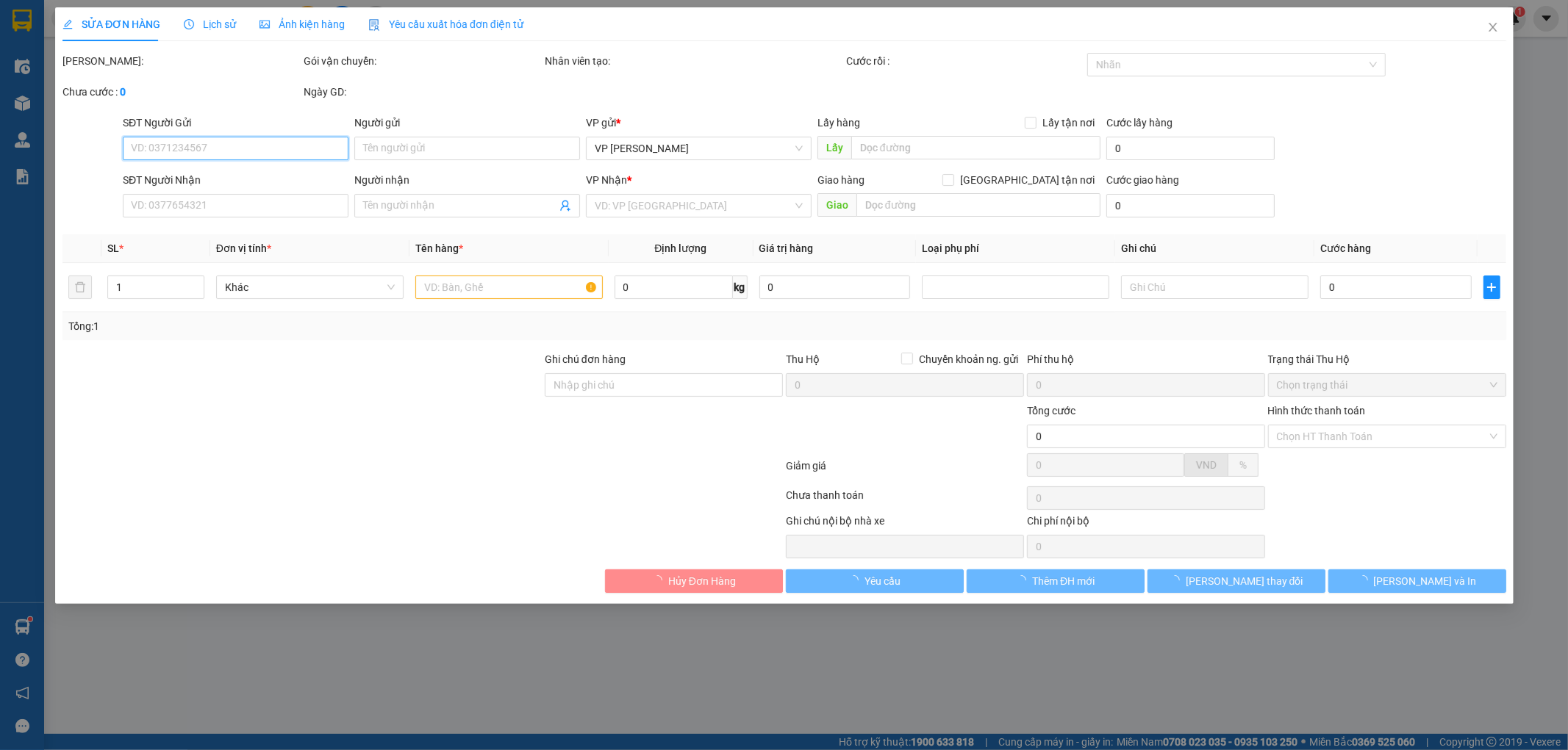
type input "0942244569"
type input "A Thể"
type input "30/8"
type input "0964187323"
type input "kh"
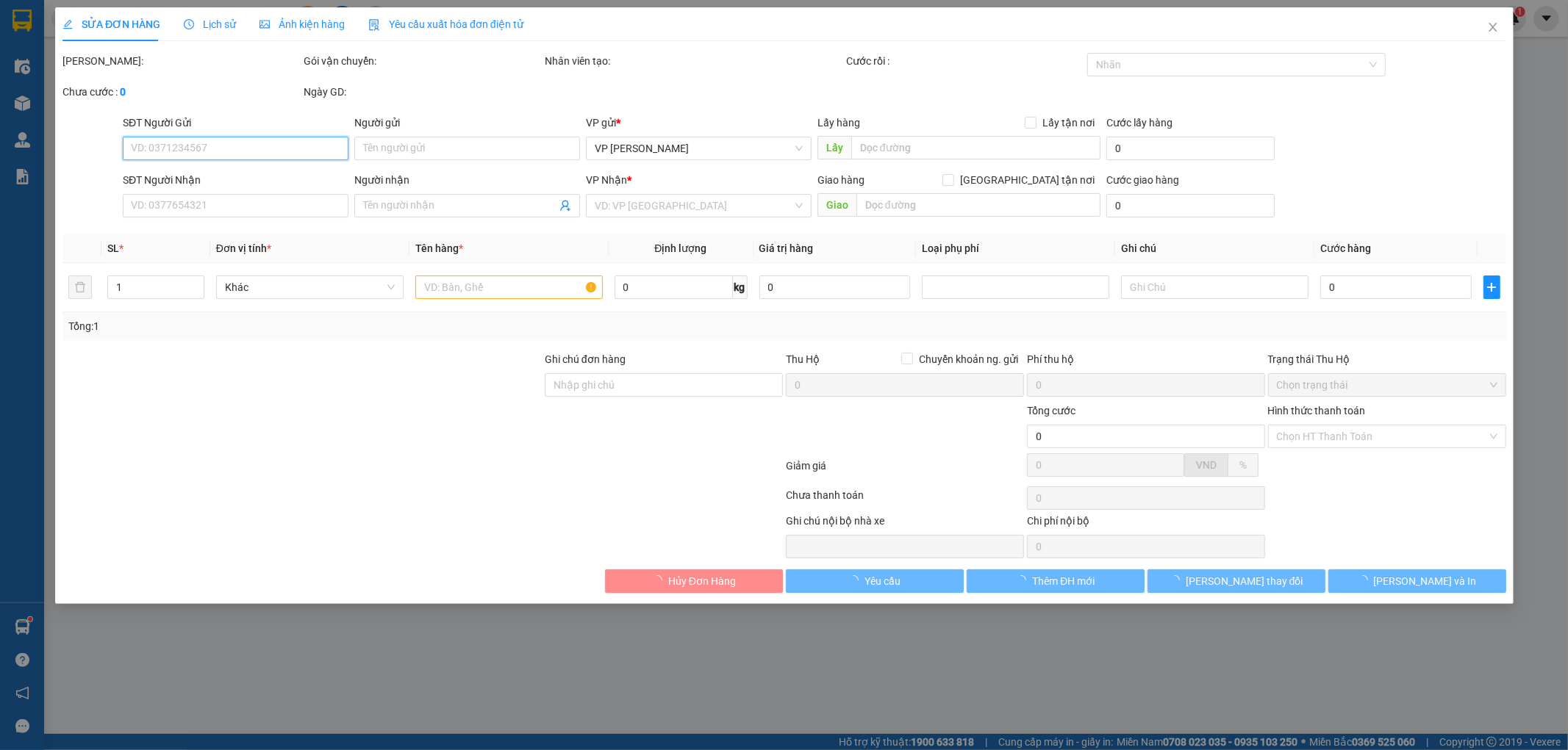
checkbox input "true"
type input "Lô B2.5, Khu đô thị Thanh Hà B, Cienco 5, Thanh Oai, Hà Nội, Việt Nam"
type input "110.000"
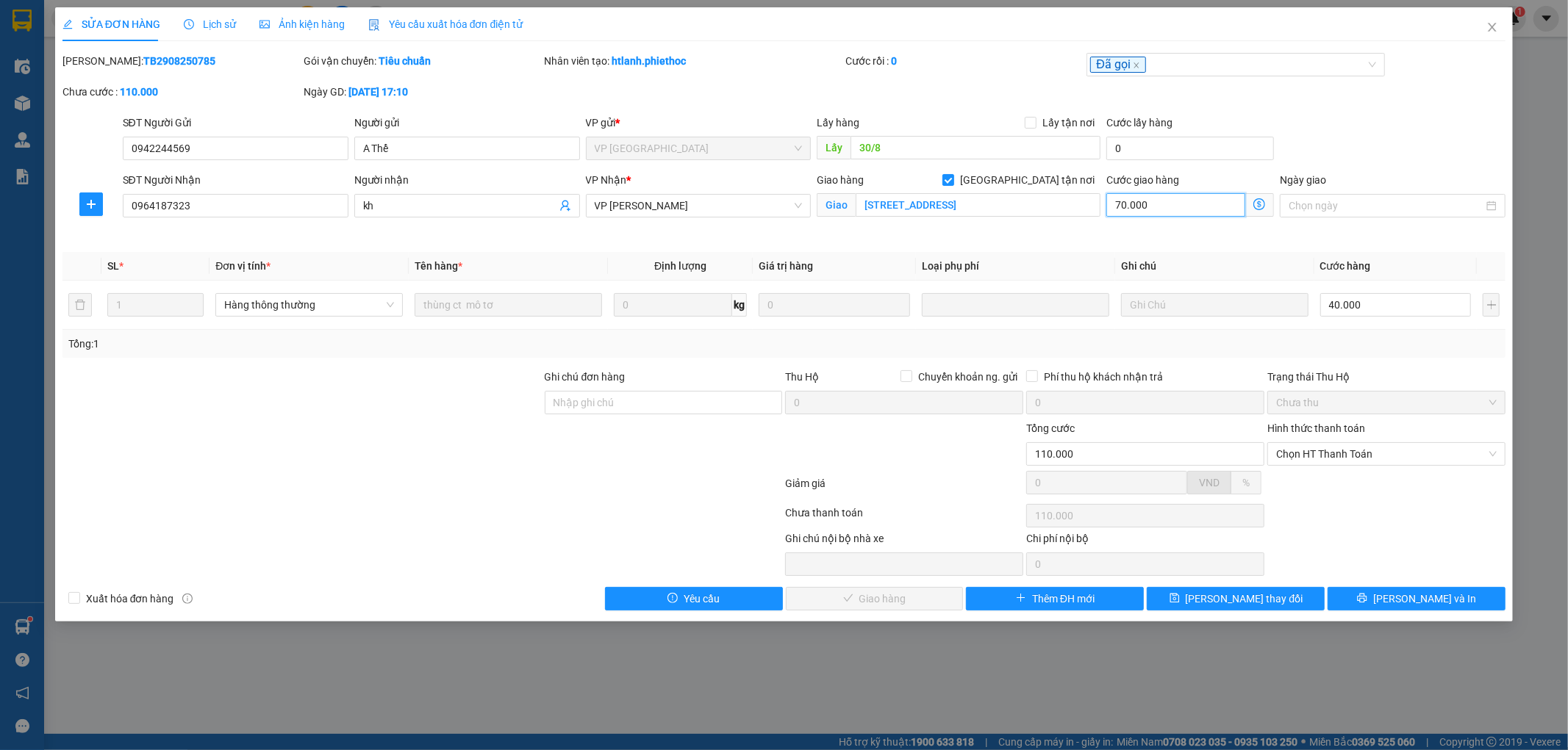
click at [1200, 216] on input "70.000" at bounding box center [1176, 205] width 139 height 24
type input "40.000"
type input "0"
type input "40.001"
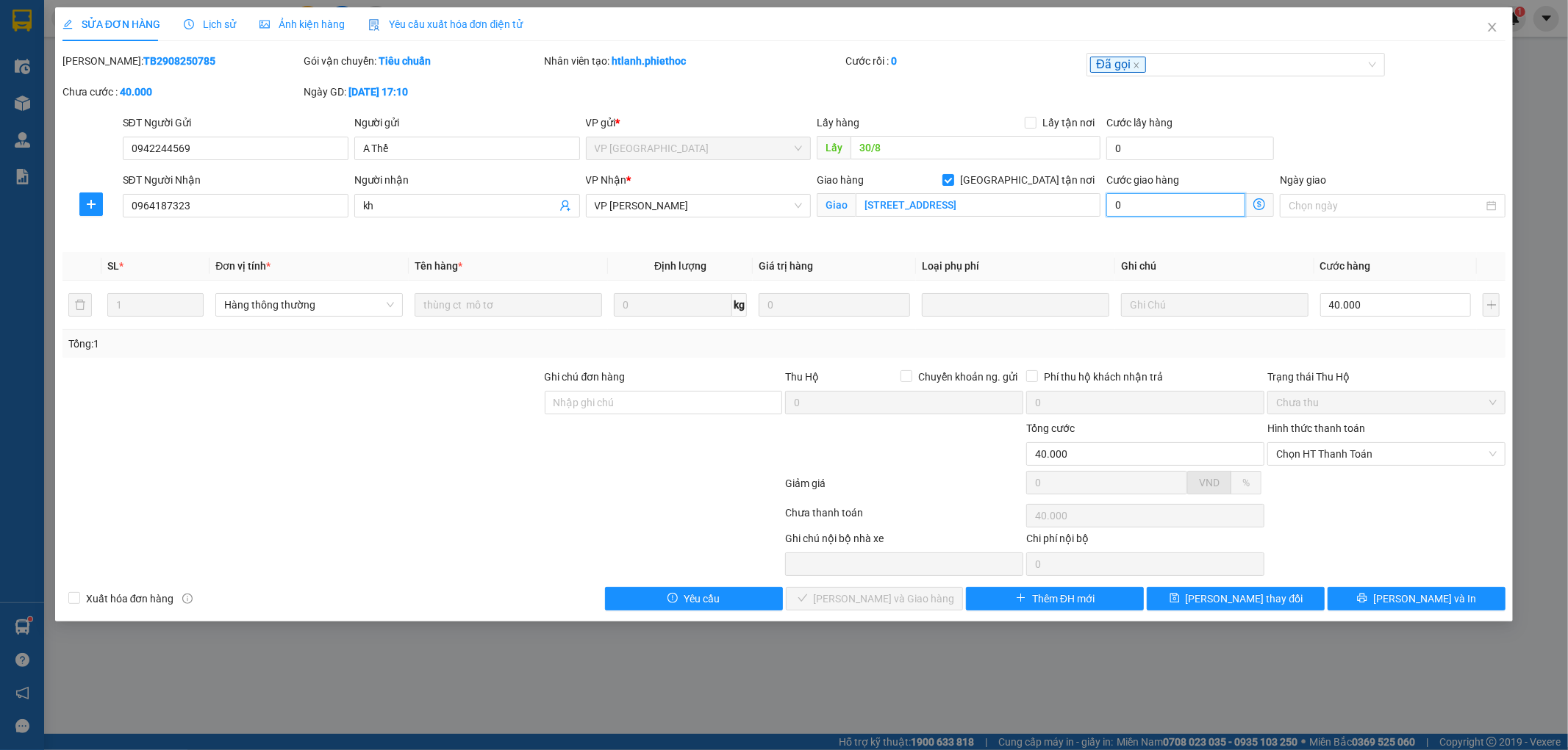
type input "40.001"
type input "12"
type input "40.012"
type input "120"
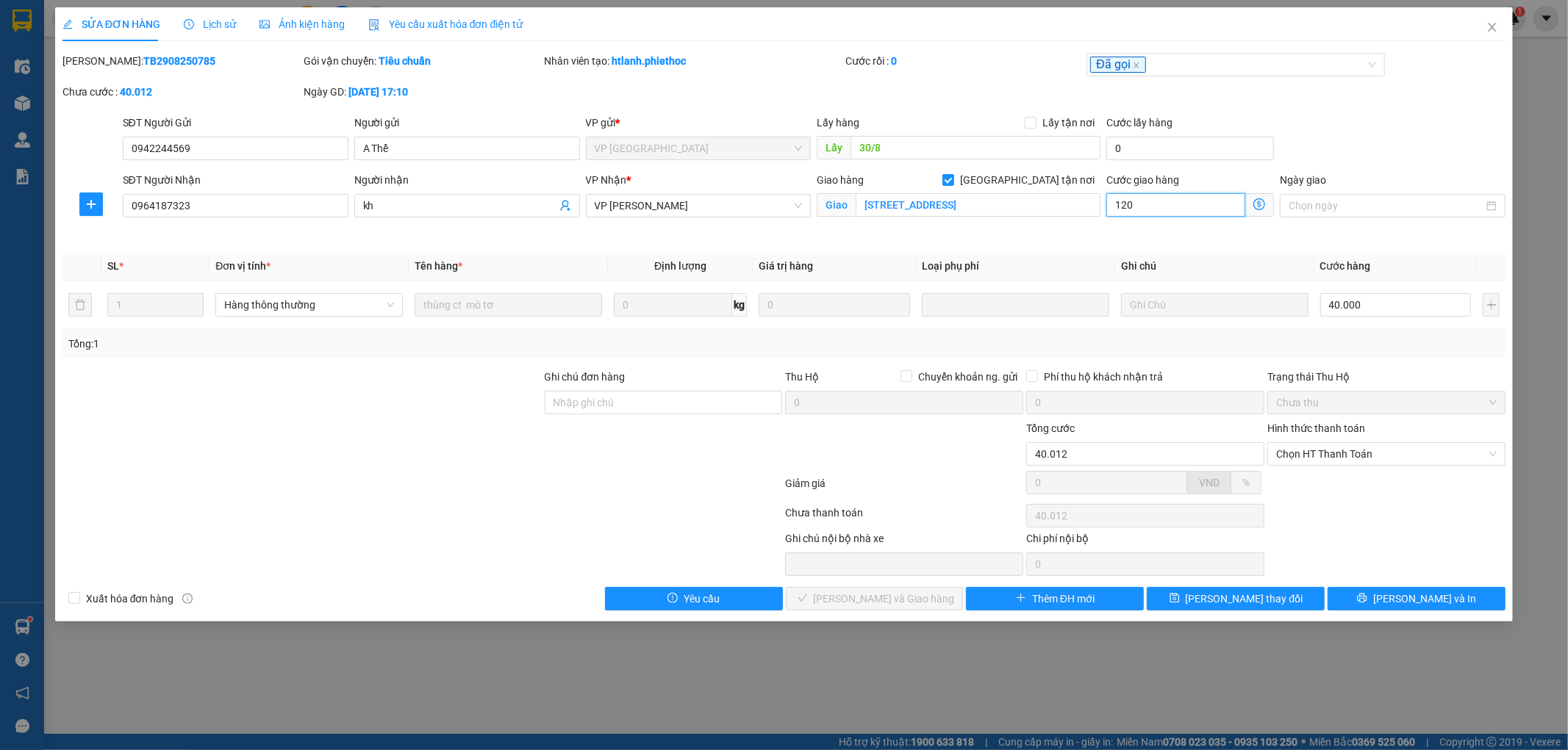
type input "40.120"
type input "120"
click at [1233, 245] on div "Total Paid Fee 0 Total UnPaid Fee 110.000 Cash Collection Total Fee Mã ĐH: TB29…" at bounding box center [784, 331] width 1444 height 558
type input "160.000"
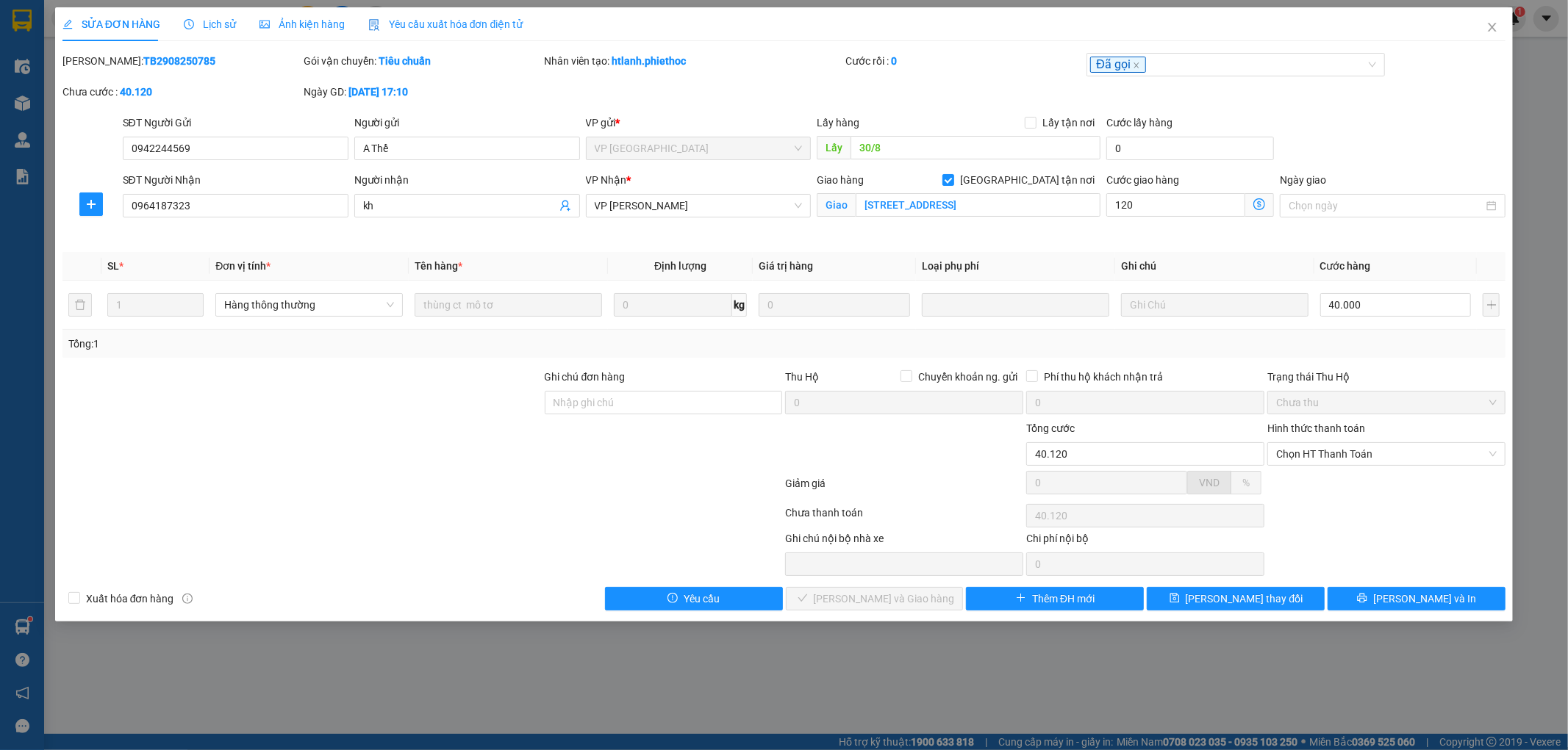
type input "160.000"
type input "120.000"
click at [1197, 596] on button "Lưu thay đổi" at bounding box center [1236, 599] width 178 height 24
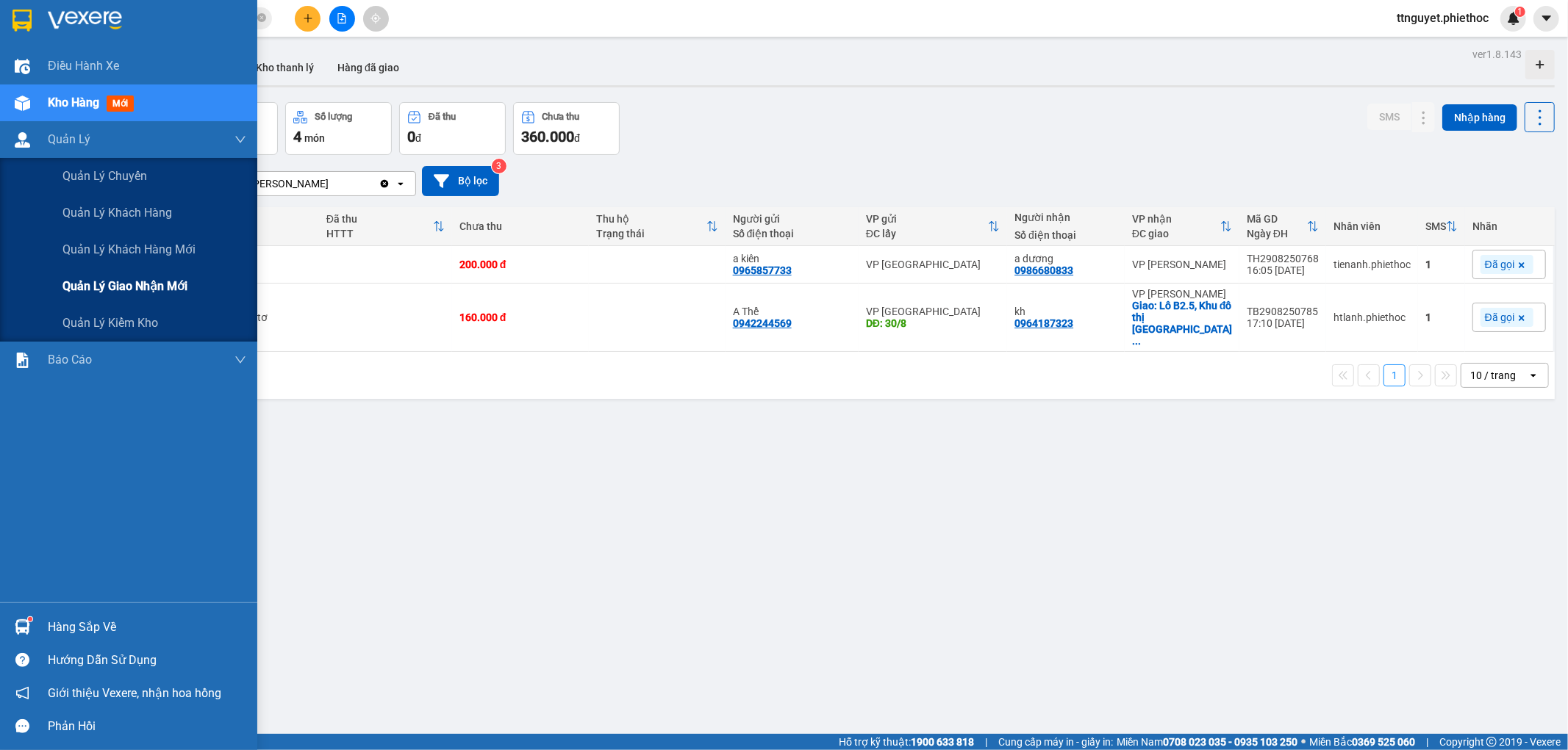
click at [120, 295] on span "Quản lý giao nhận mới" at bounding box center [125, 286] width 125 height 19
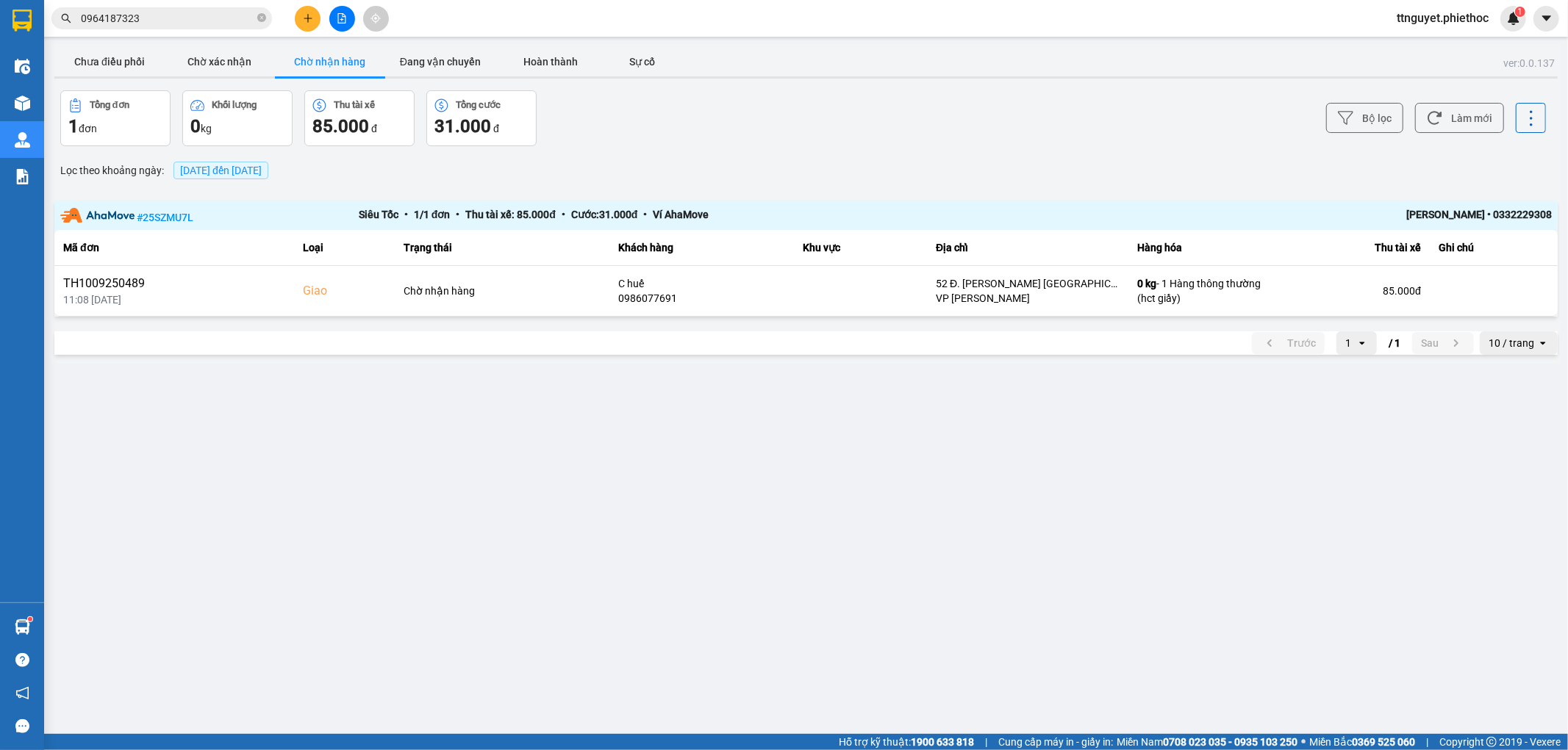
click at [241, 159] on div "11/09/2025 đến 11/09/2025" at bounding box center [221, 170] width 102 height 25
click at [247, 174] on span "11/09/2025 đến 11/09/2025" at bounding box center [221, 170] width 81 height 12
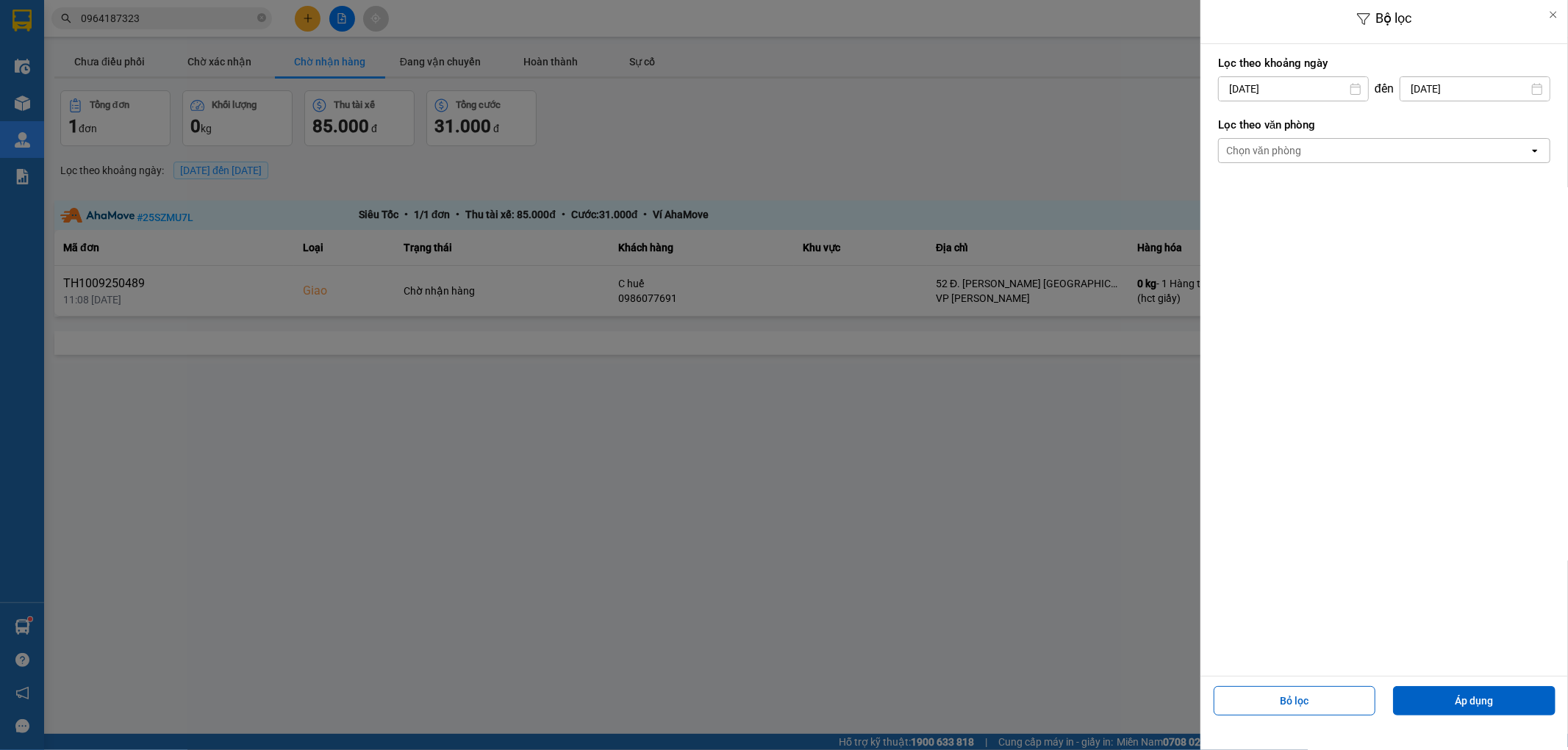
click at [1261, 364] on div "Bộ lọc Lọc theo khoảng ngày 11/09/2025 Press the down arrow key to interact wit…" at bounding box center [806, 364] width 1510 height 0
click at [1209, 123] on div "Arrow Left Tháng Chín 2025 Arrow Right" at bounding box center [1316, 126] width 230 height 38
click at [1226, 128] on icon "Arrow Left" at bounding box center [1225, 125] width 18 height 18
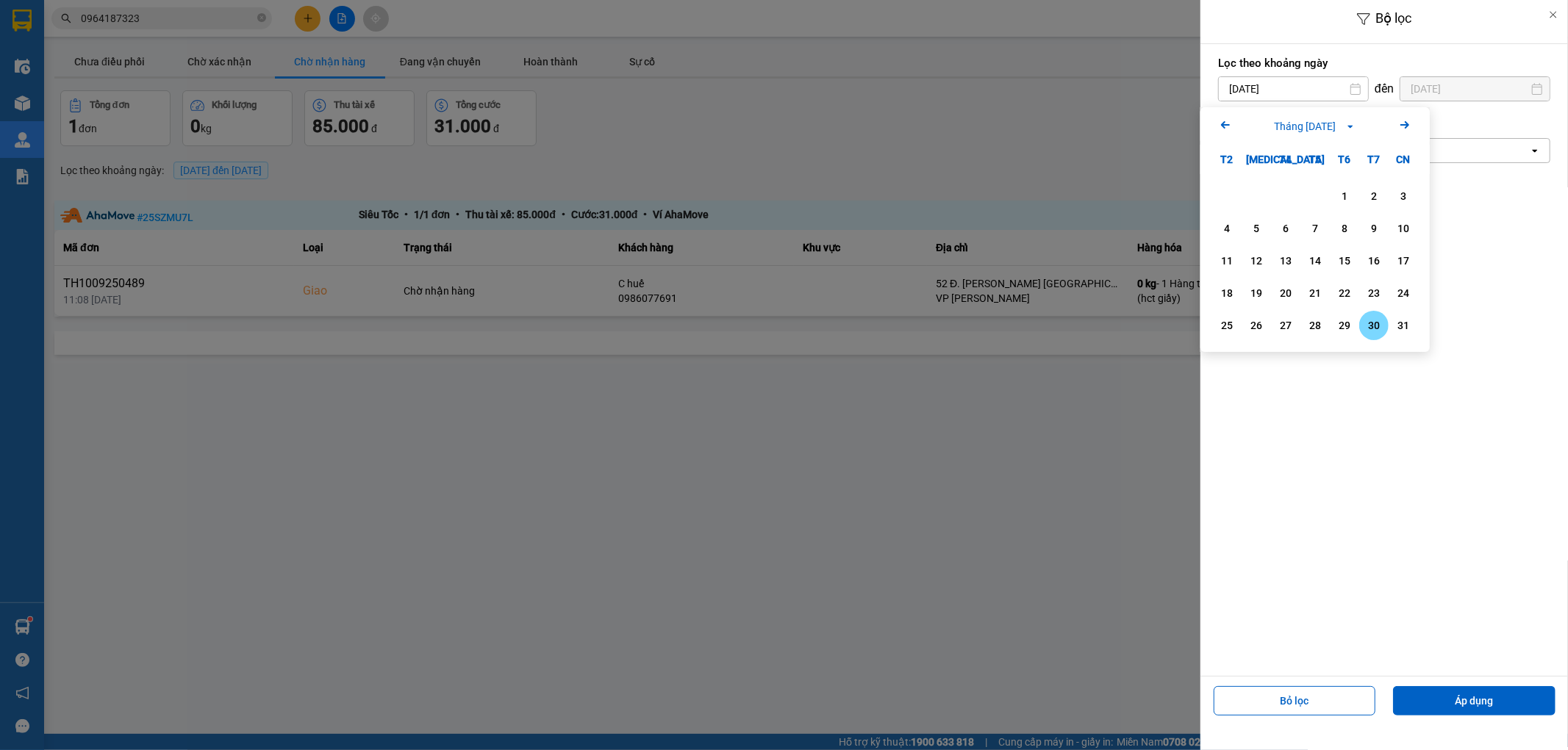
click at [1382, 324] on div "30" at bounding box center [1374, 326] width 21 height 18
type input "30/08/2025"
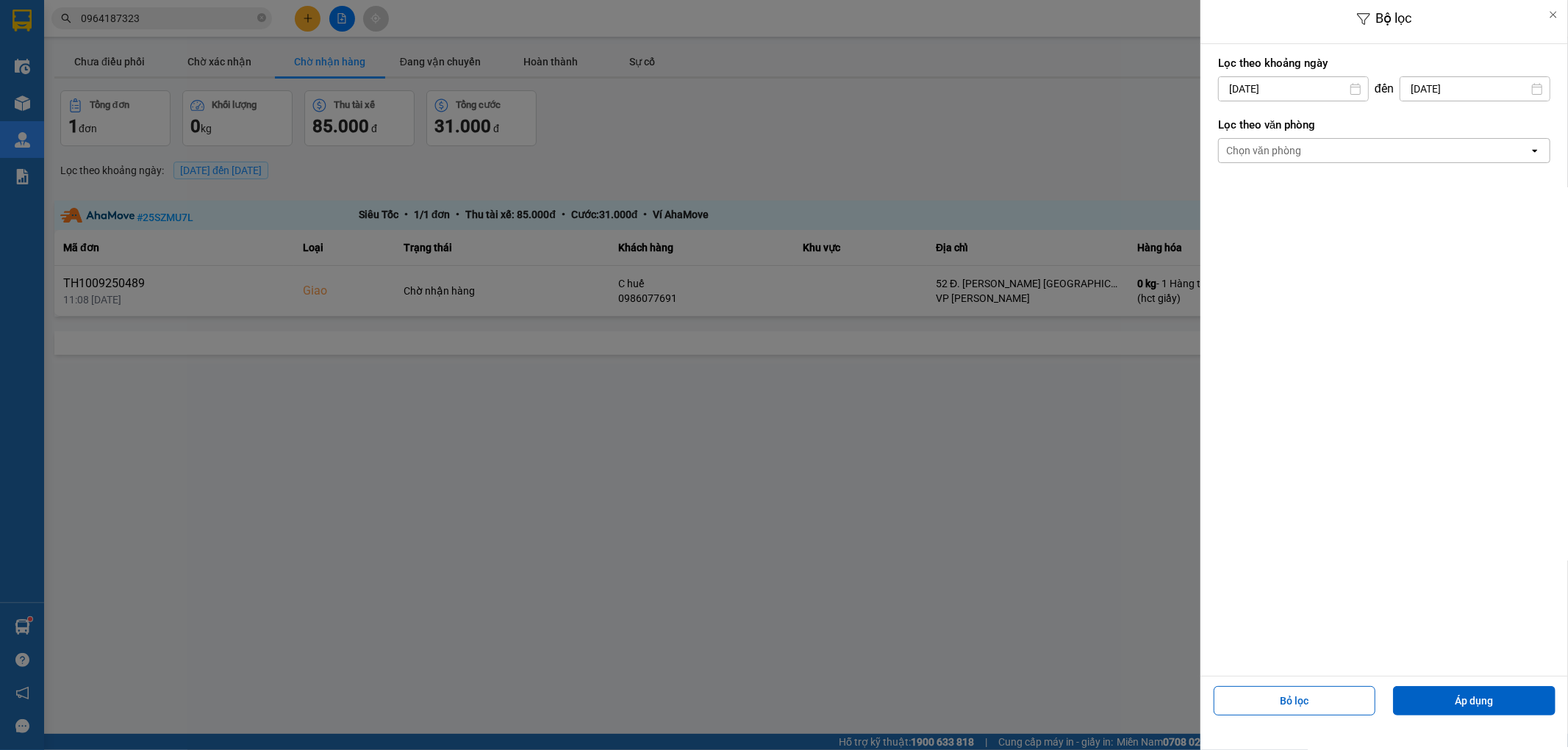
click at [1442, 86] on input "[DATE]" at bounding box center [1475, 89] width 149 height 24
click at [1356, 130] on icon "Arrow Left" at bounding box center [1364, 125] width 18 height 18
click at [1508, 331] on div "30" at bounding box center [1513, 326] width 21 height 18
type input "30/08/2025"
click at [1428, 694] on button "Áp dụng" at bounding box center [1475, 702] width 162 height 30
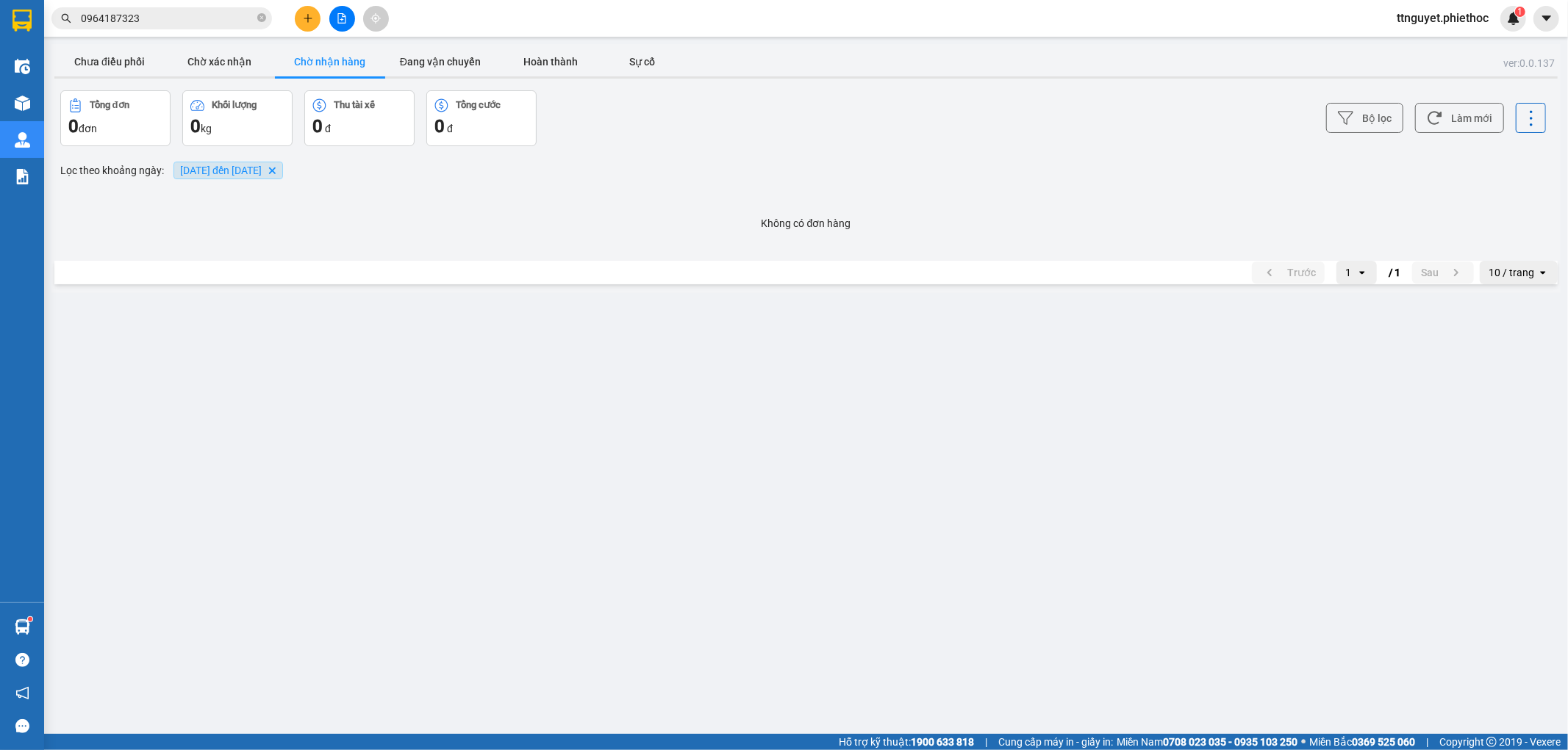
click at [261, 172] on span "30/08/2025 đến 30/08/2025" at bounding box center [221, 170] width 81 height 12
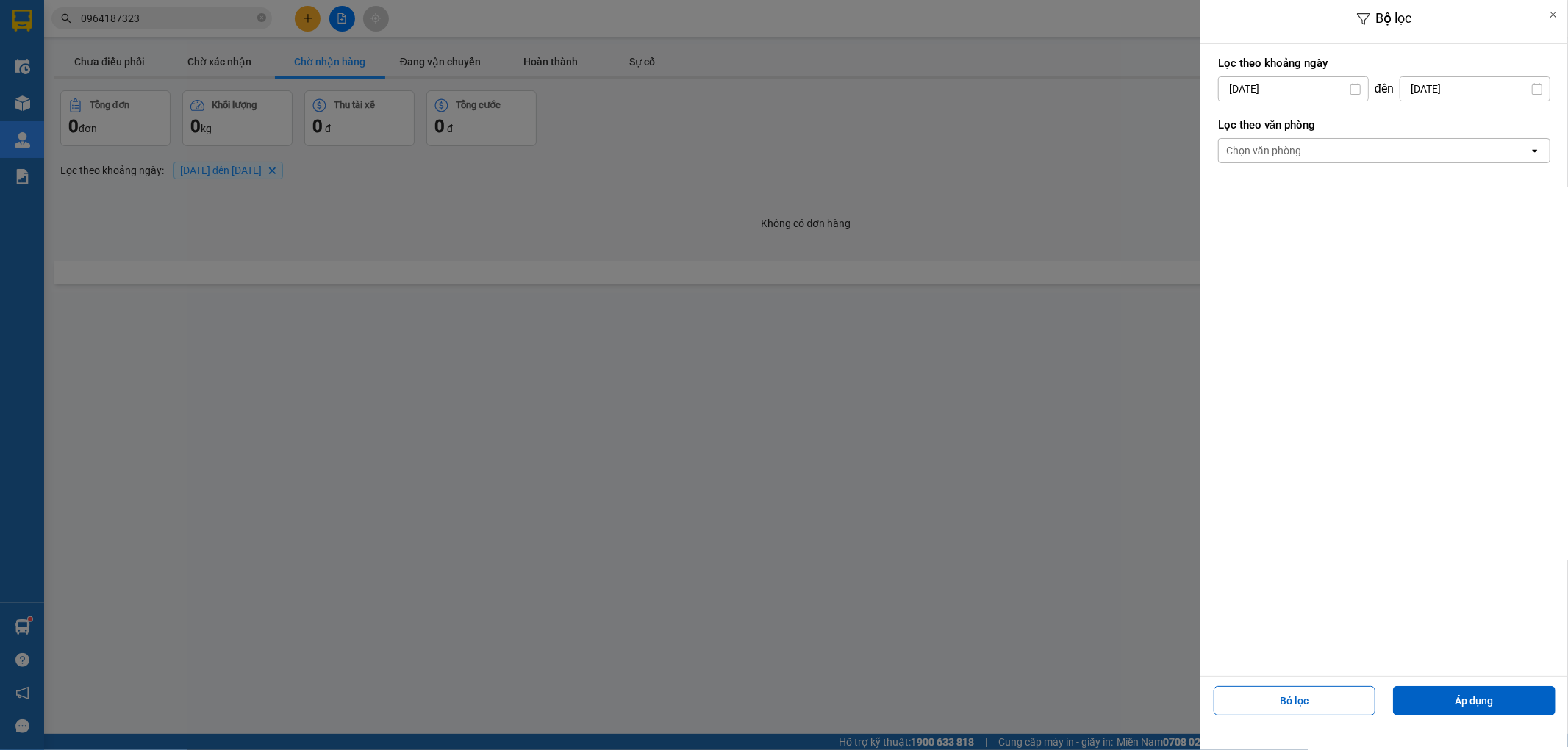
click at [1246, 293] on div "Bộ lọc Lọc theo khoảng ngày 30/08/2025 Press the down arrow key to interact wit…" at bounding box center [806, 293] width 1510 height 0
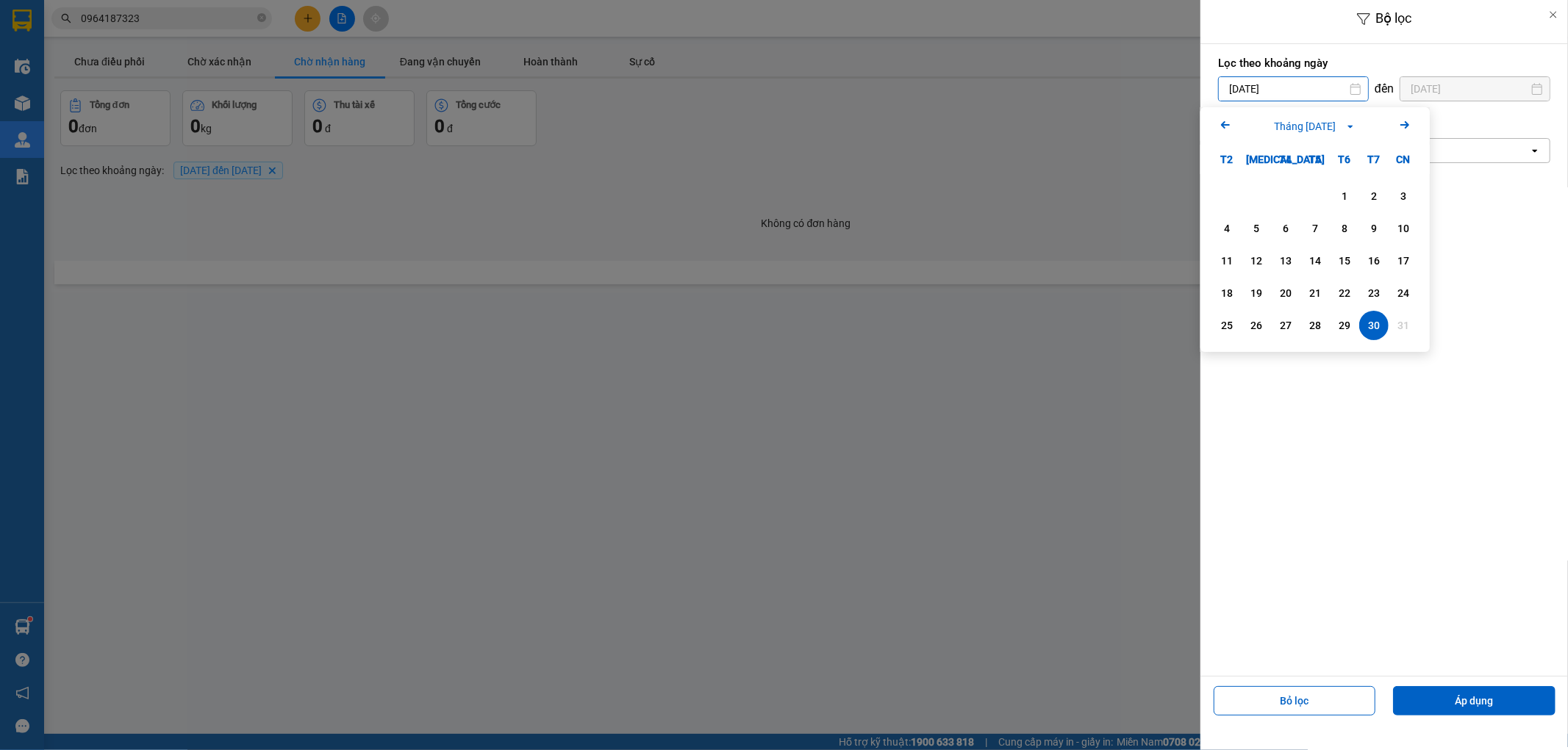
click at [1236, 88] on input "30/08/2025" at bounding box center [1294, 89] width 149 height 24
click at [1236, 261] on div "11" at bounding box center [1226, 261] width 21 height 18
type input "11/08/2025"
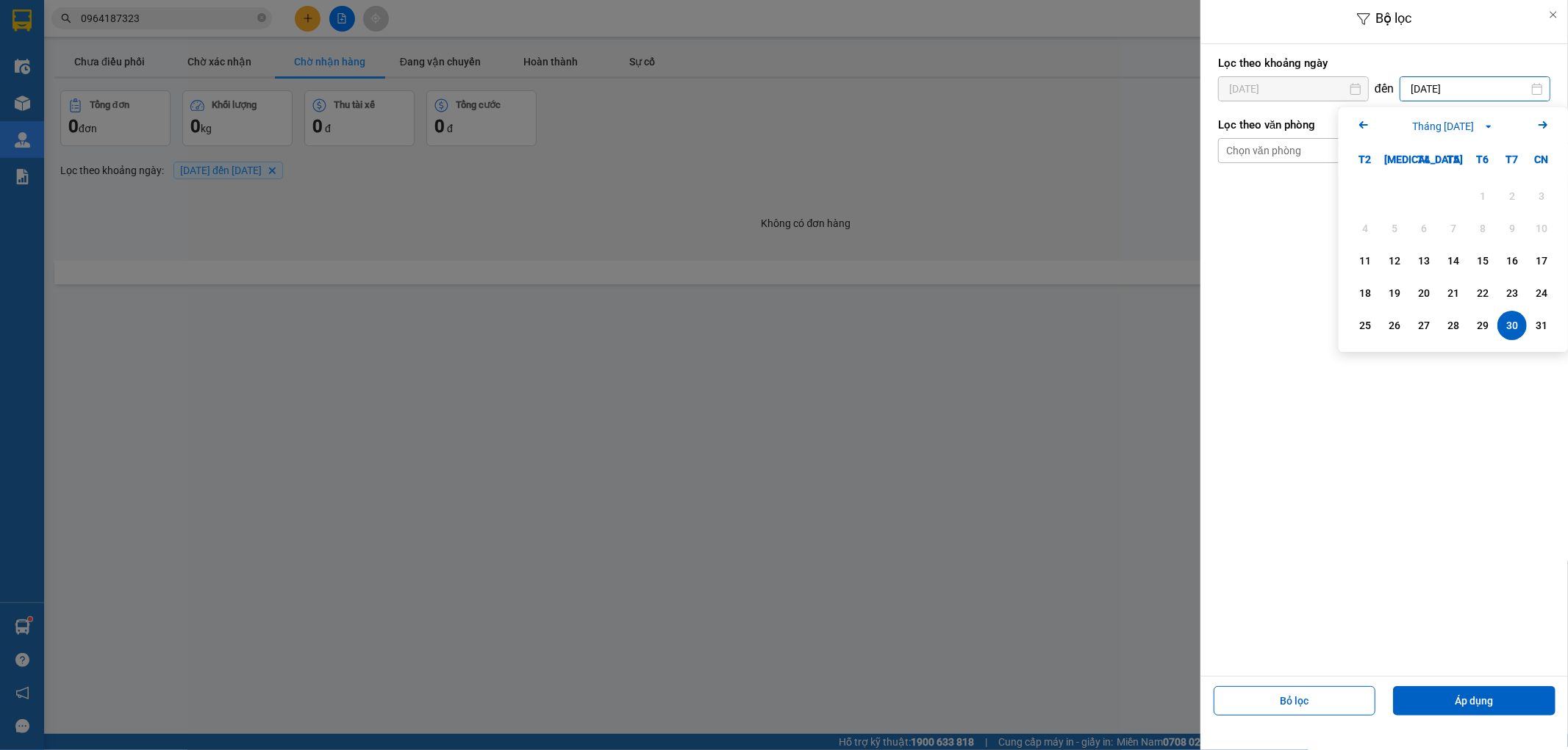
click at [1414, 90] on input "30/08/2025" at bounding box center [1475, 89] width 149 height 24
click at [1368, 261] on div "11" at bounding box center [1365, 261] width 21 height 18
type input "11/08/2025"
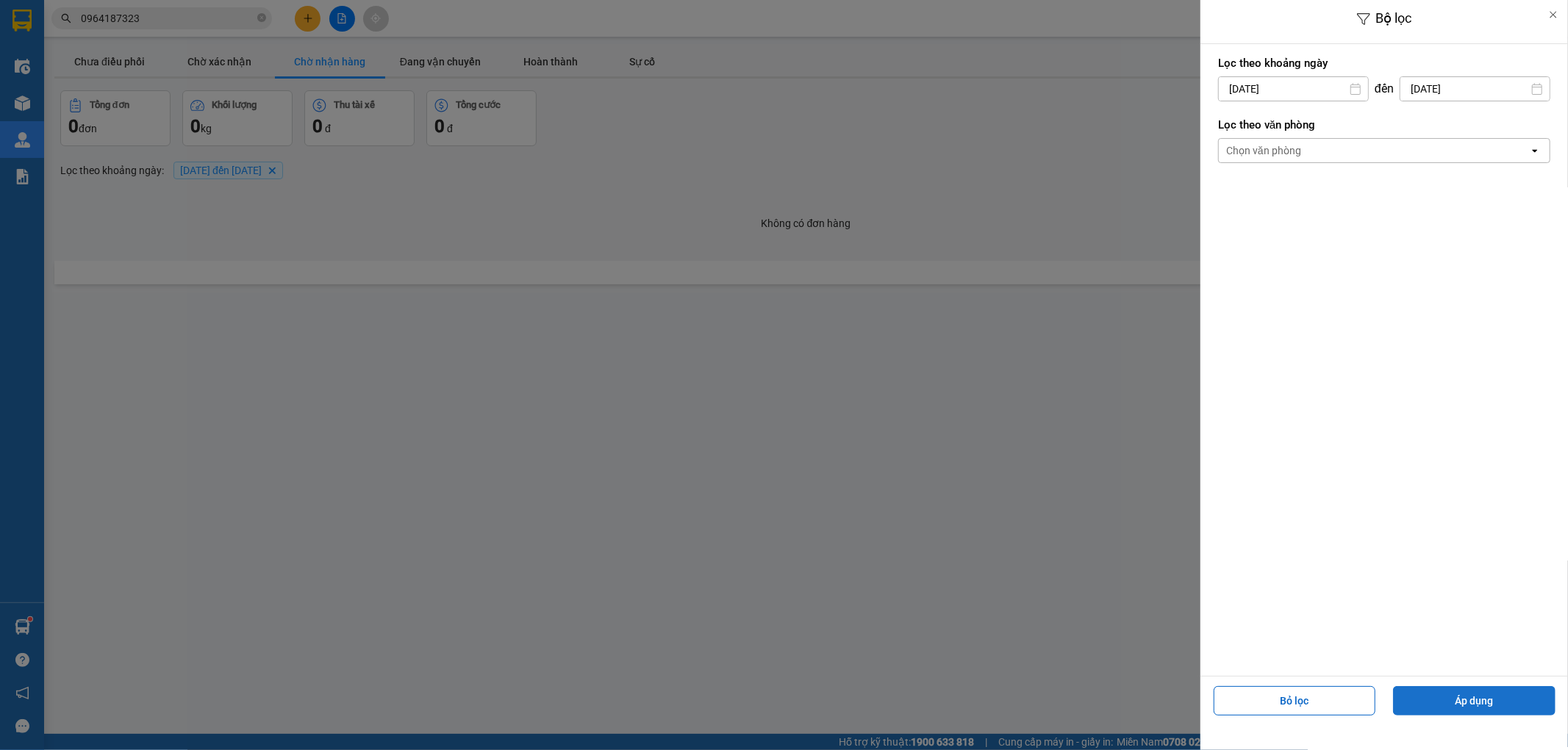
click at [1494, 714] on button "Áp dụng" at bounding box center [1475, 702] width 162 height 30
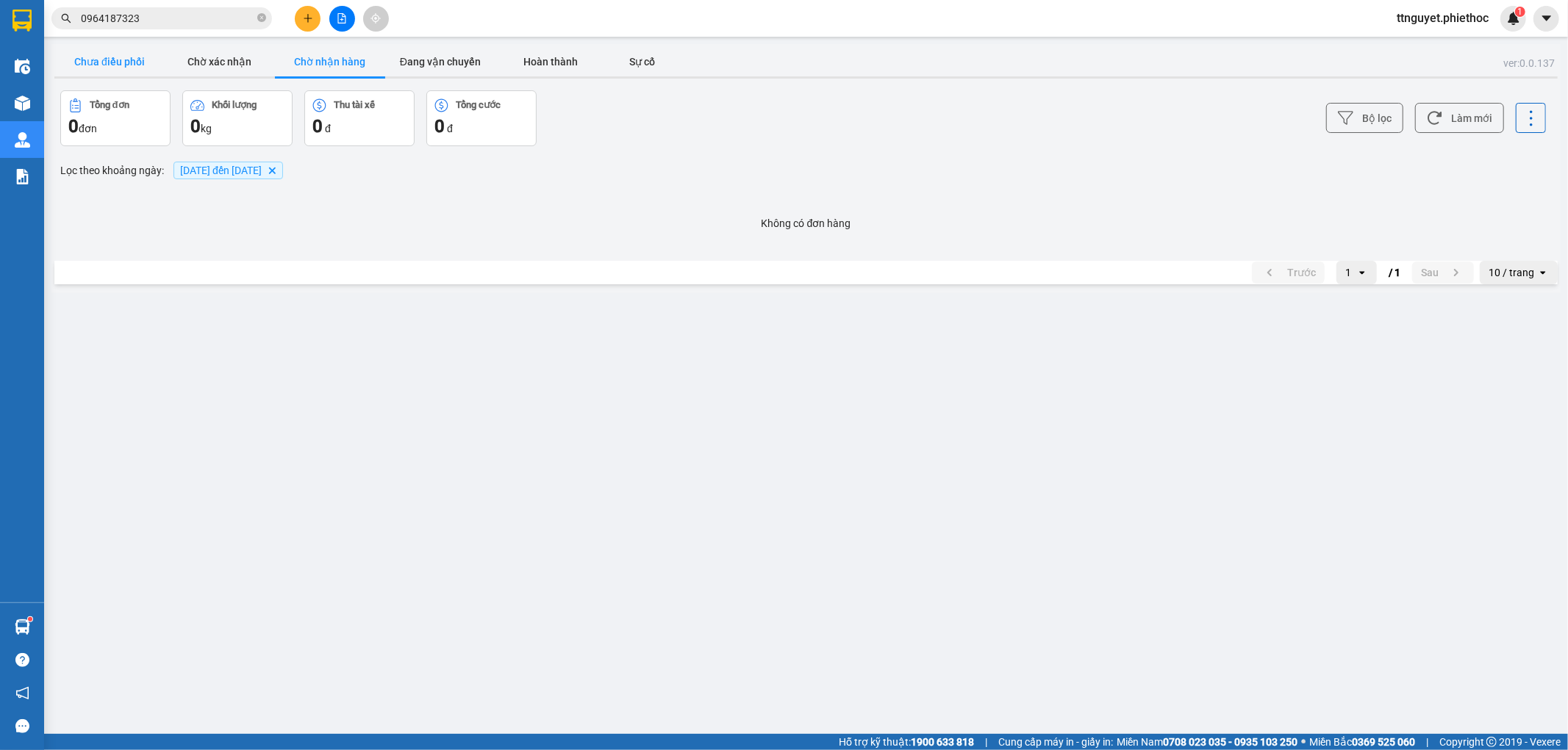
click at [72, 47] on button "Chưa điều phối" at bounding box center [109, 62] width 110 height 30
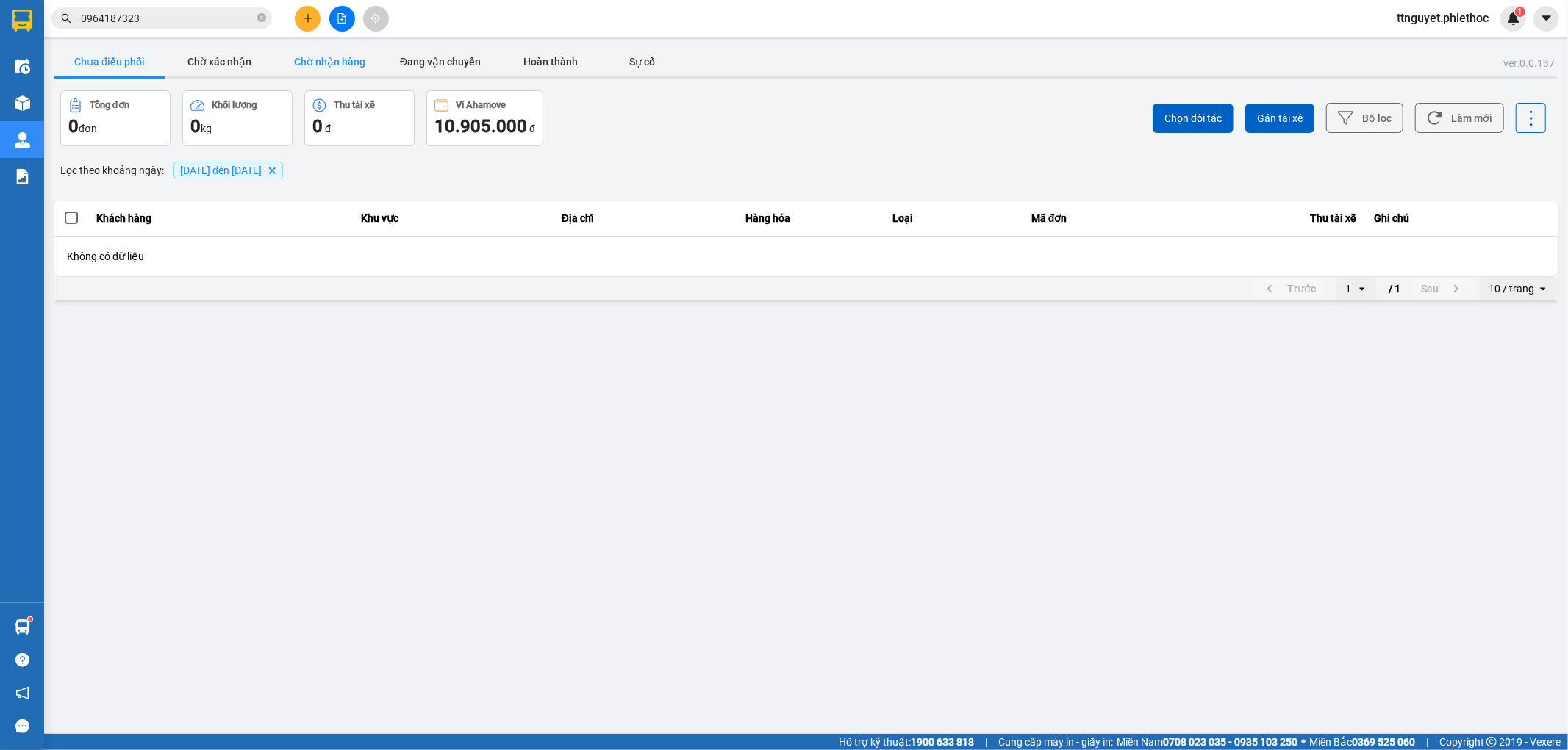
click at [322, 59] on button "Chờ nhận hàng" at bounding box center [330, 62] width 110 height 30
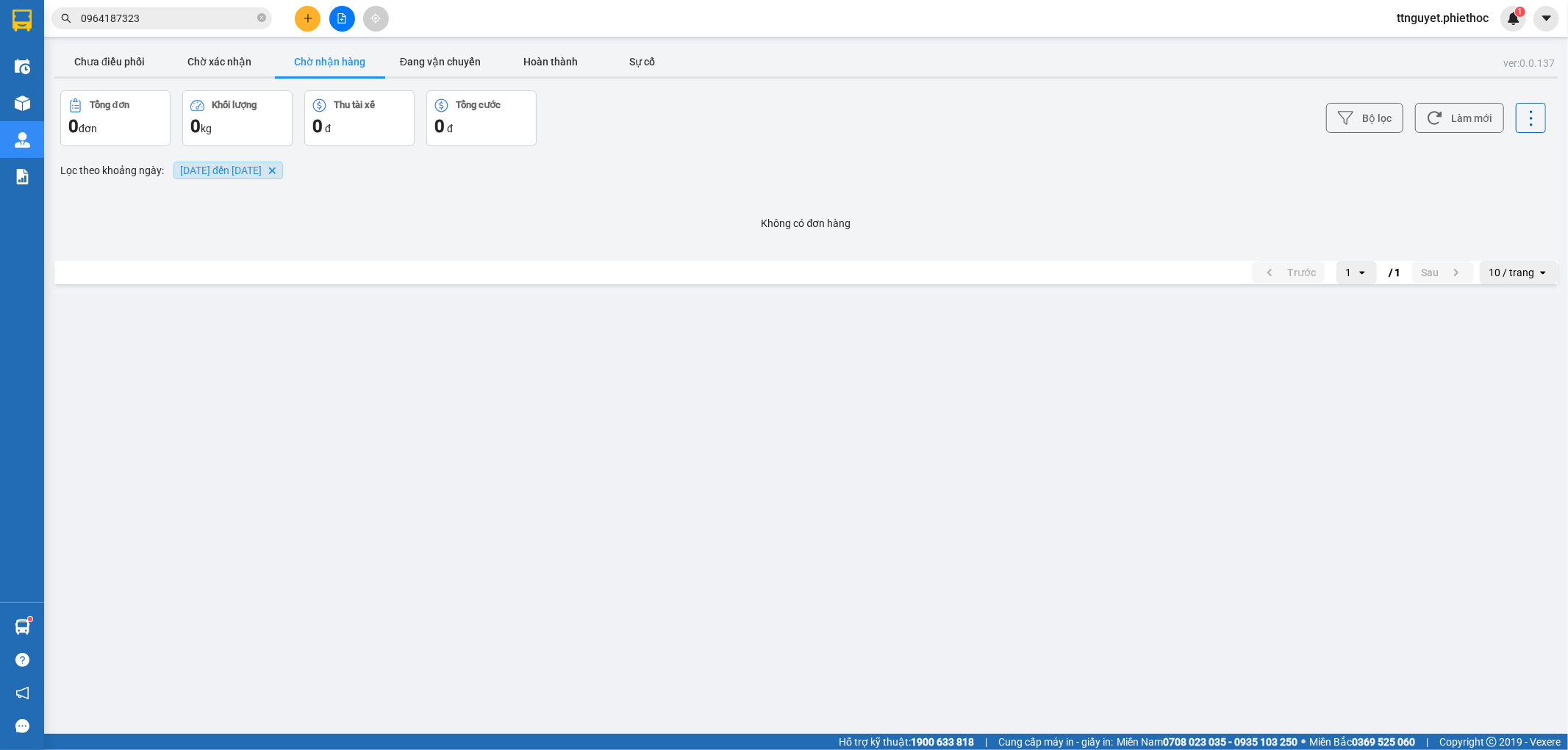
click at [276, 170] on icon "11/08/2025 đến 11/08/2025, close by backspace" at bounding box center [272, 170] width 7 height 7
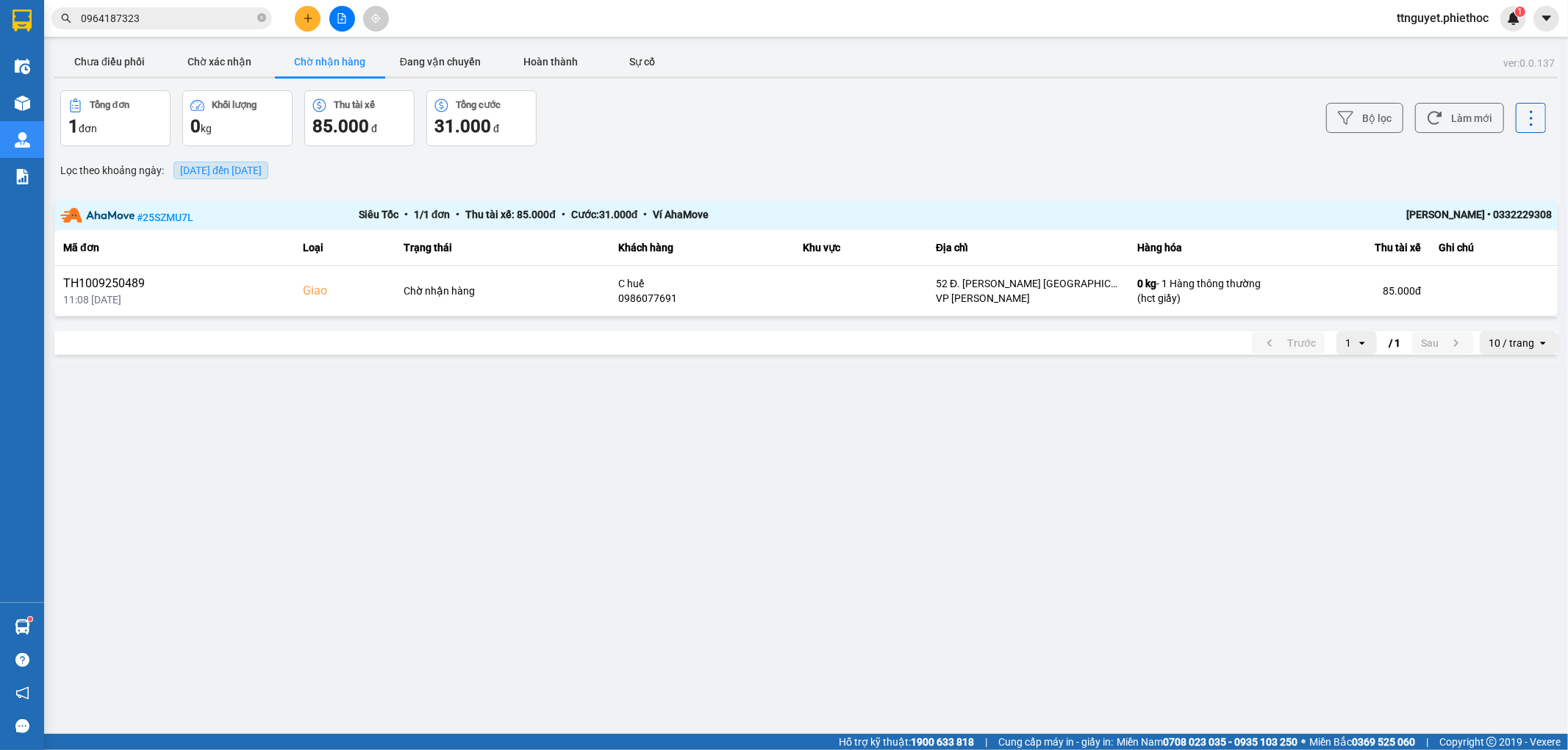
click at [229, 169] on span "11/09/2025 đến 11/09/2025" at bounding box center [221, 170] width 81 height 12
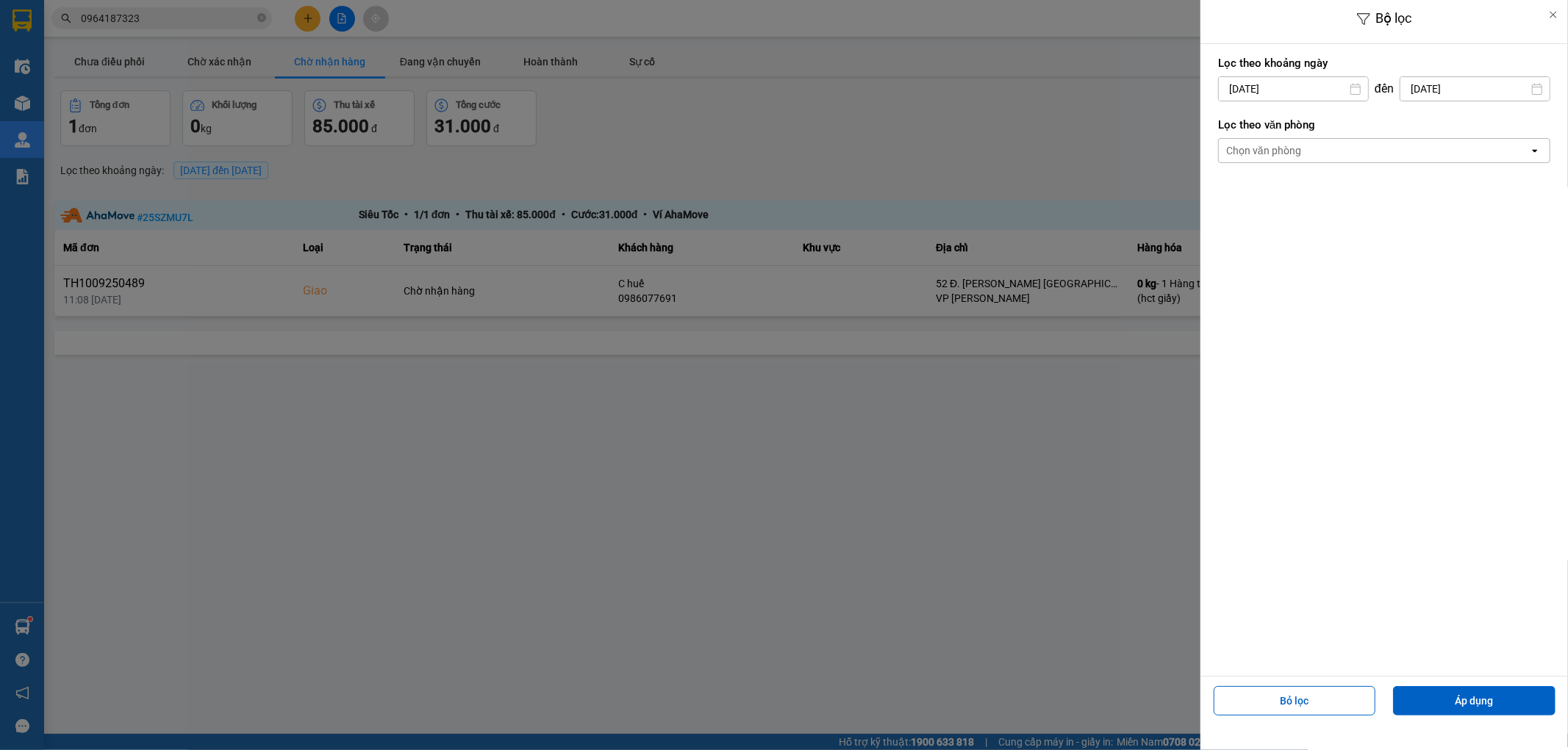
click at [1277, 88] on input "[DATE]" at bounding box center [1294, 89] width 149 height 24
click at [1225, 116] on icon "Arrow Left" at bounding box center [1225, 125] width 18 height 18
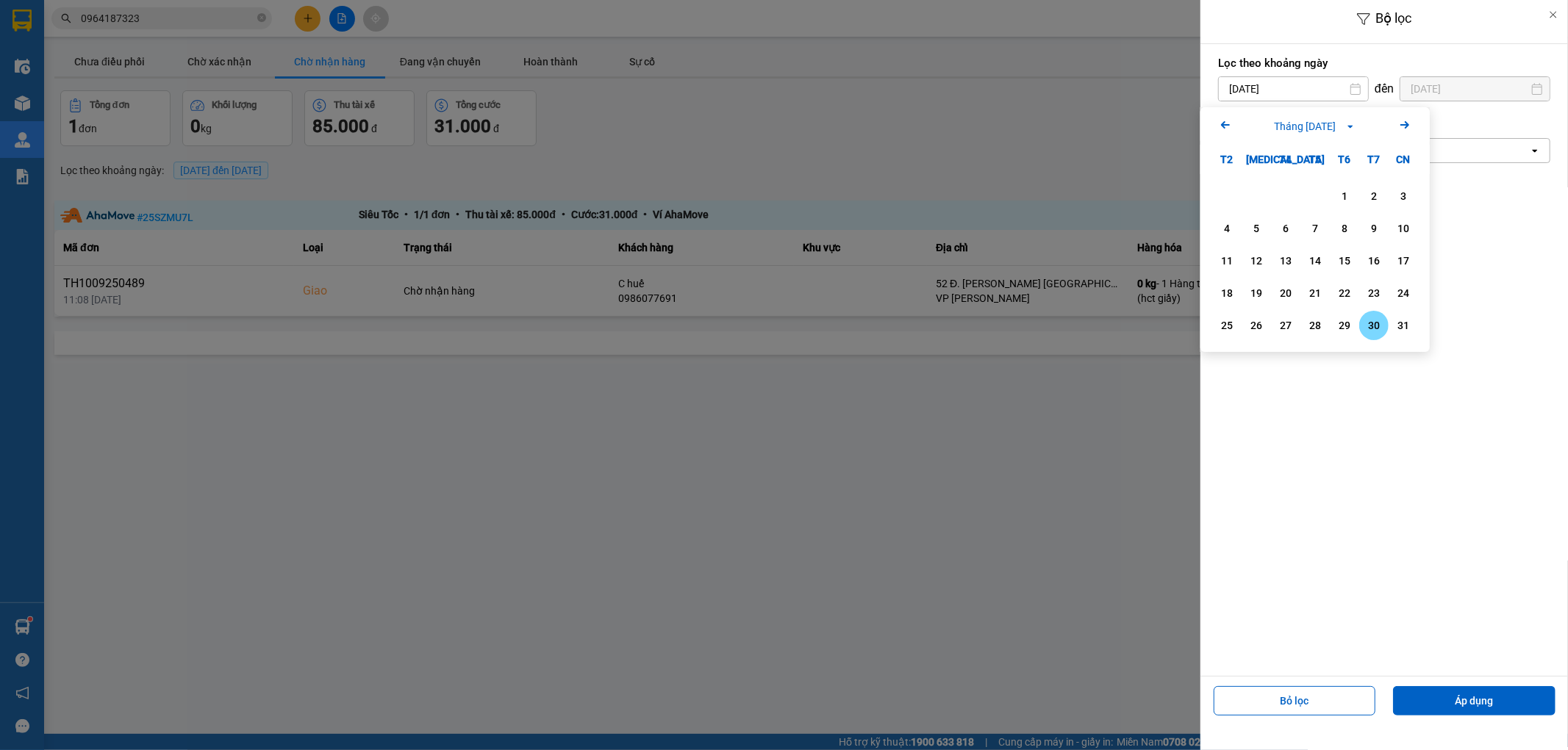
click at [1377, 328] on div "30" at bounding box center [1374, 326] width 21 height 18
type input "30/08/2025"
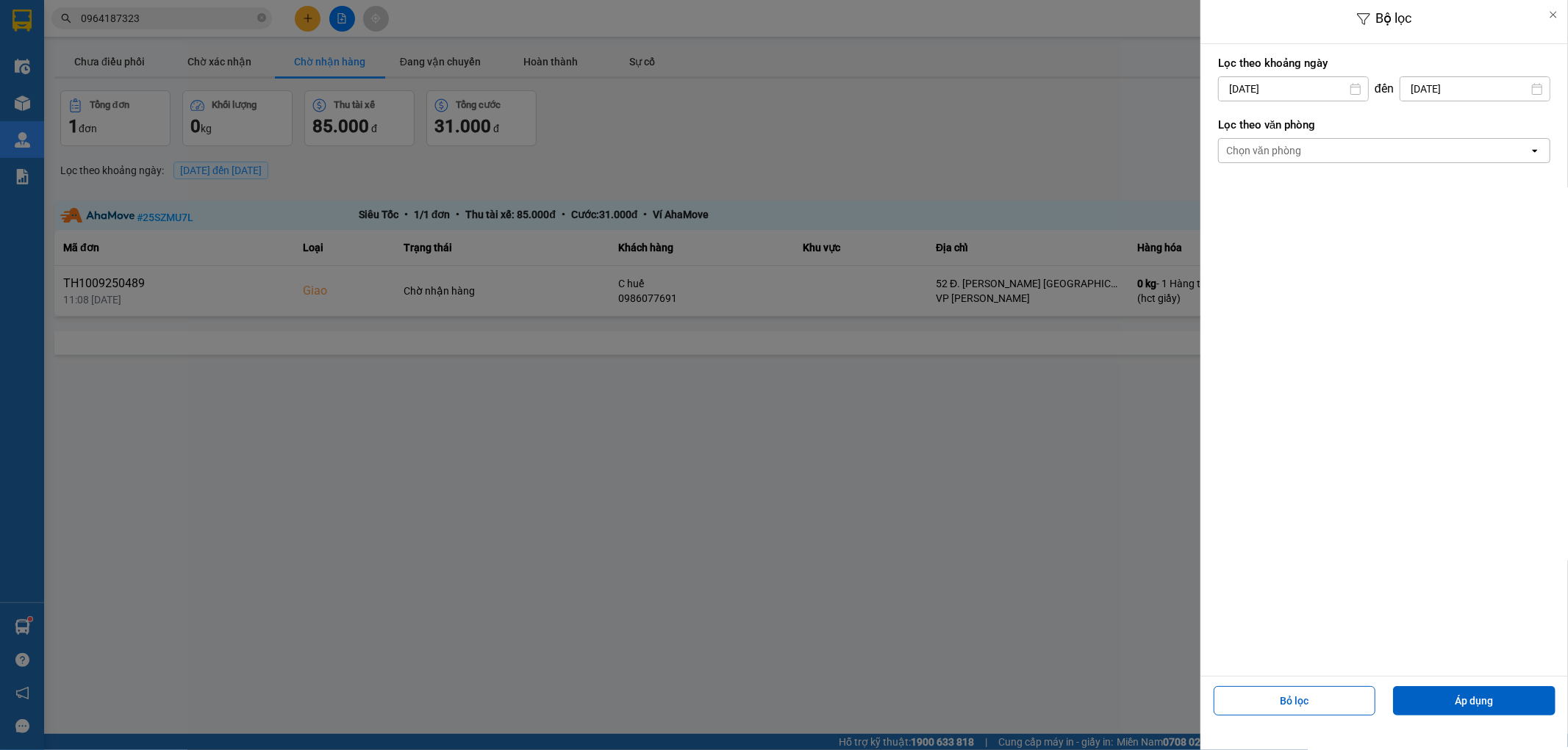
click at [1420, 87] on input "[DATE]" at bounding box center [1475, 89] width 149 height 24
click at [1359, 122] on icon "Arrow Left" at bounding box center [1364, 125] width 18 height 18
click at [1510, 326] on div "30" at bounding box center [1513, 326] width 21 height 18
type input "30/08/2025"
click at [1477, 693] on button "Áp dụng" at bounding box center [1475, 702] width 162 height 30
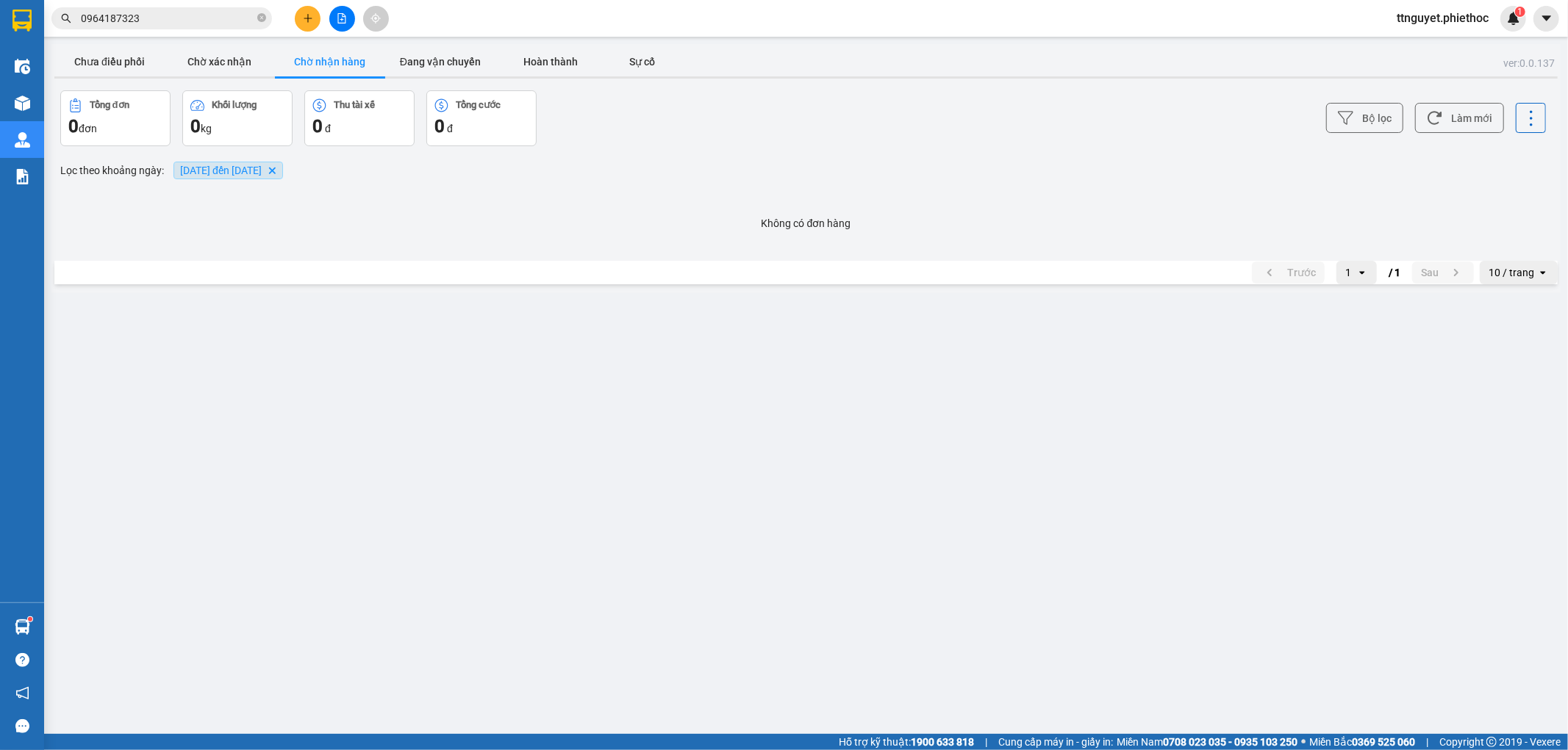
click at [210, 172] on span "30/08/2025 đến 30/08/2025" at bounding box center [221, 170] width 81 height 12
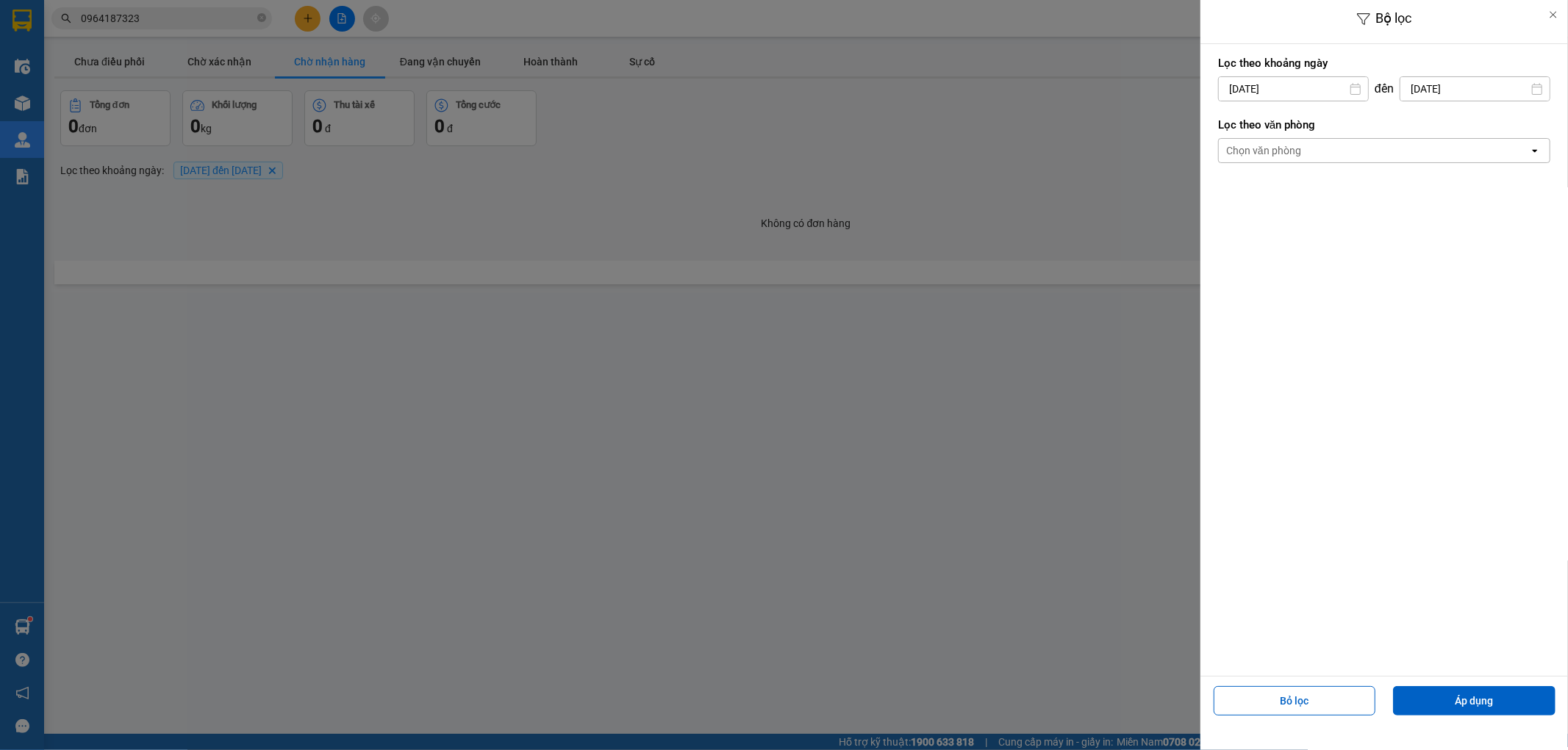
click at [996, 427] on div at bounding box center [784, 375] width 1568 height 750
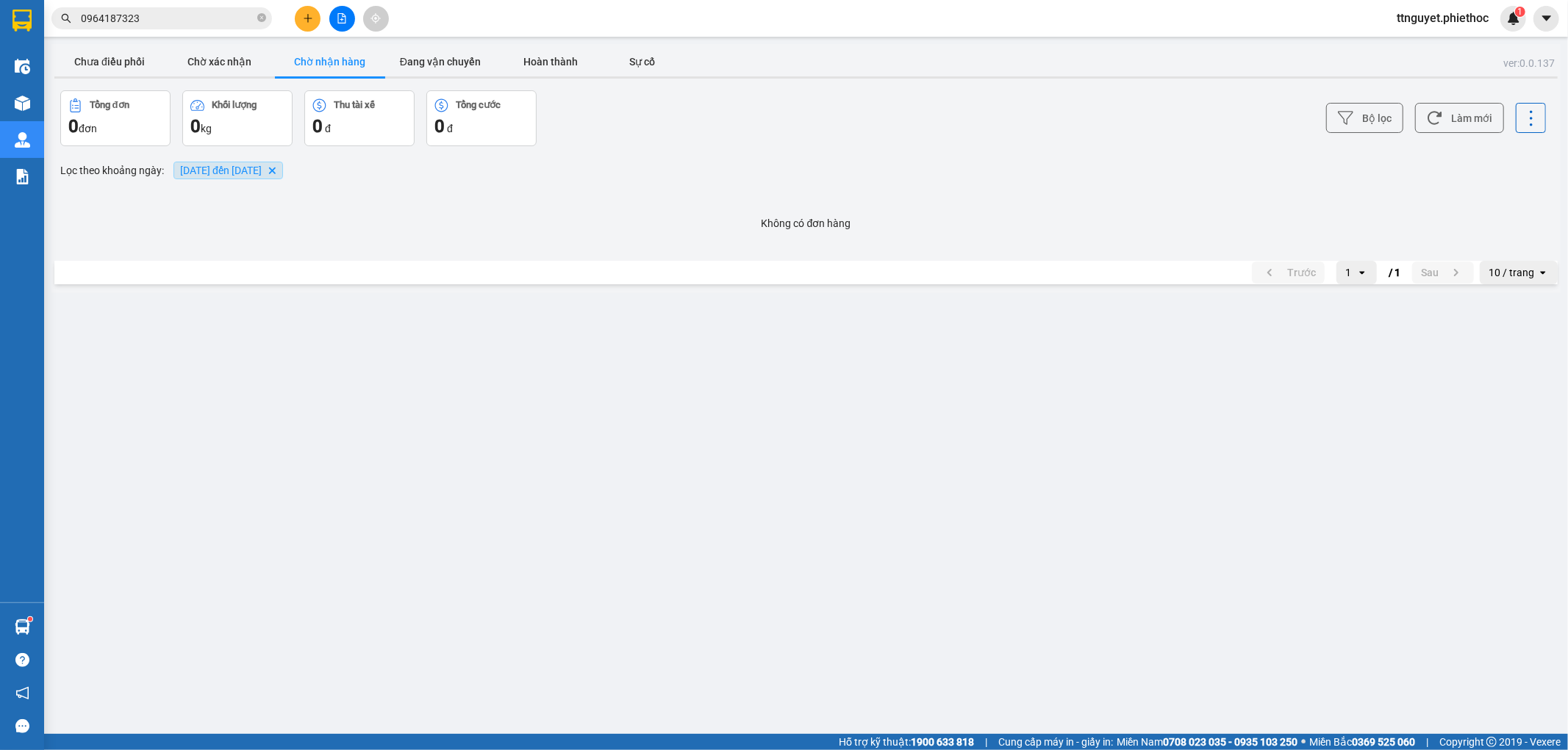
click at [246, 170] on span "30/08/2025 đến 30/08/2025" at bounding box center [221, 170] width 81 height 12
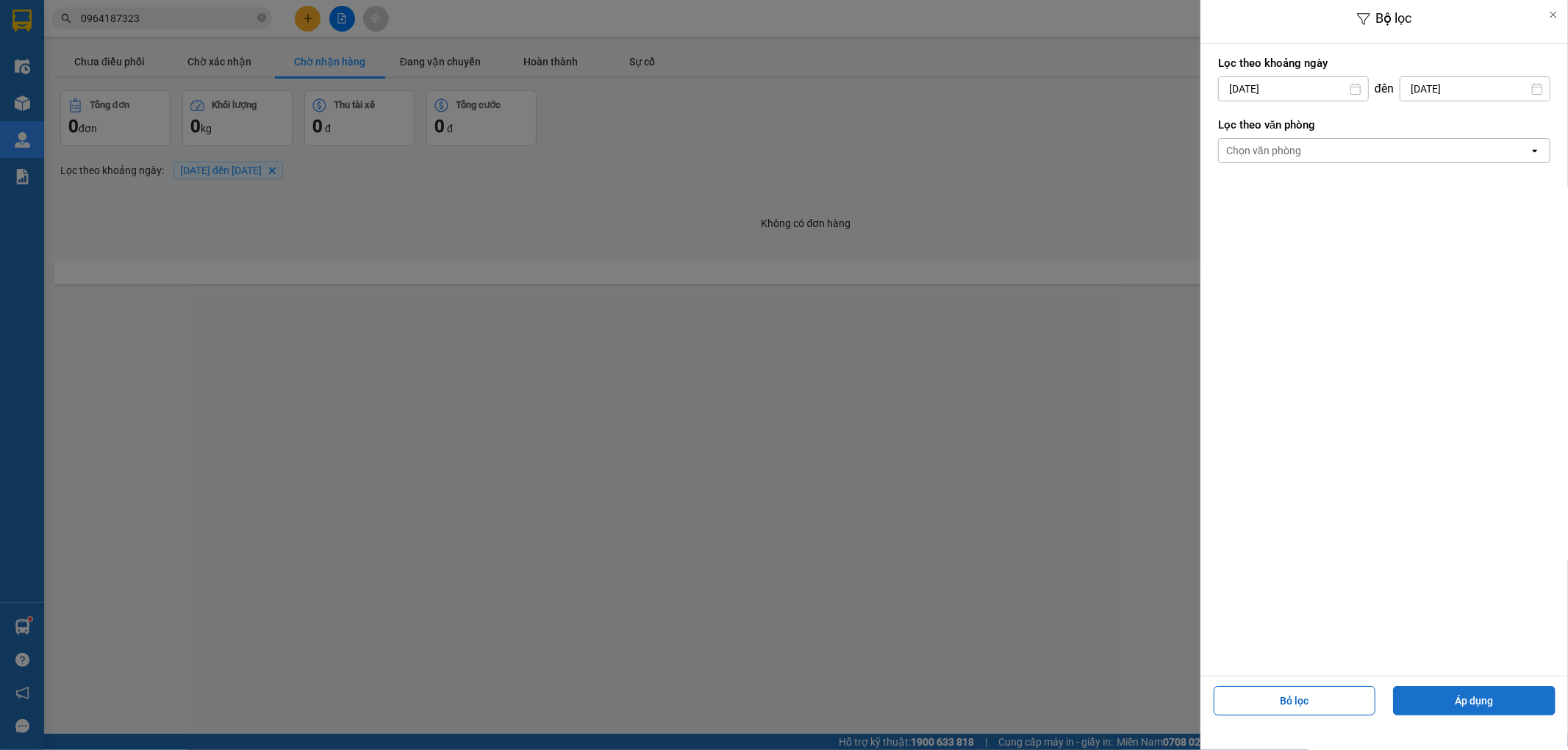
click at [1502, 694] on button "Áp dụng" at bounding box center [1475, 702] width 162 height 30
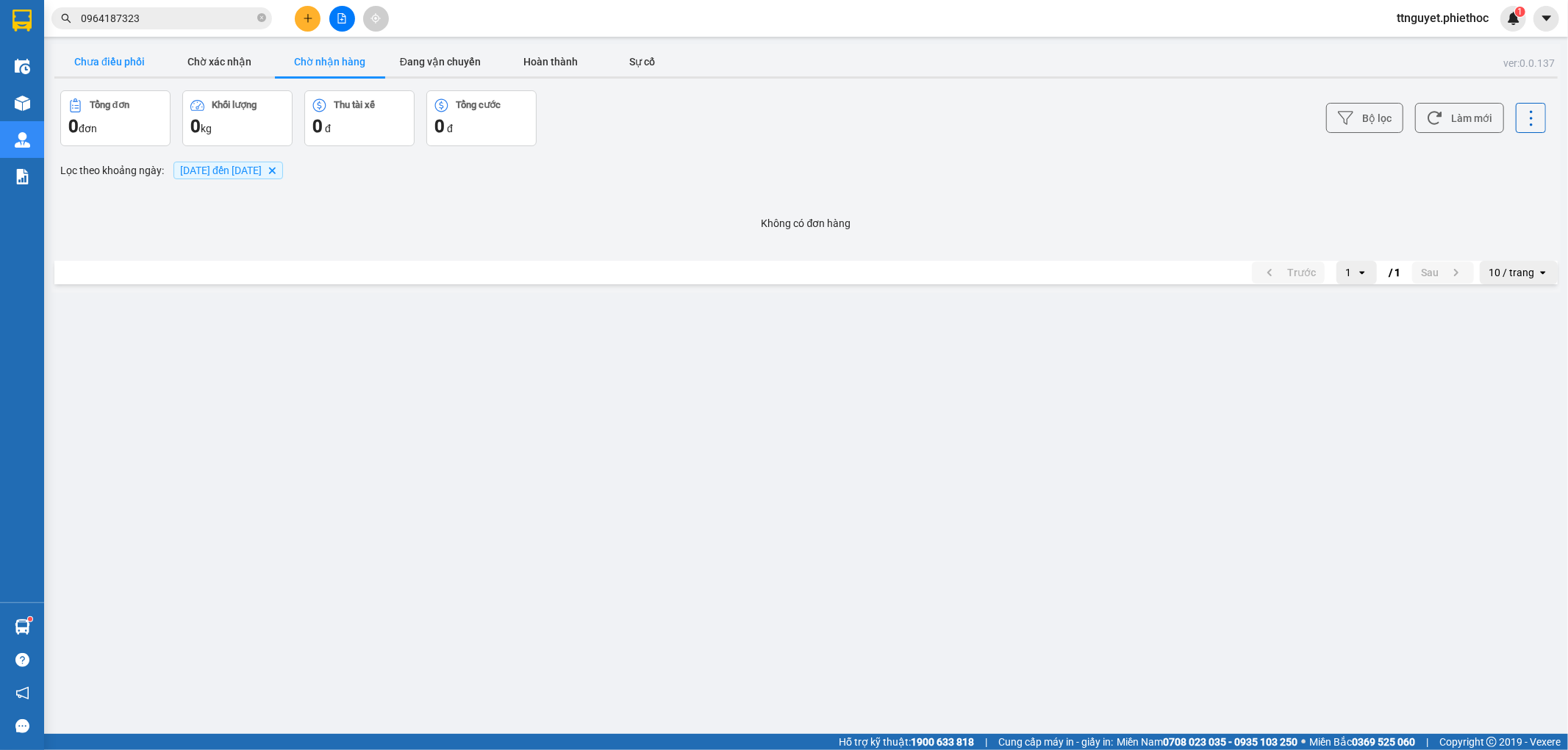
click at [116, 61] on button "Chưa điều phối" at bounding box center [109, 62] width 110 height 30
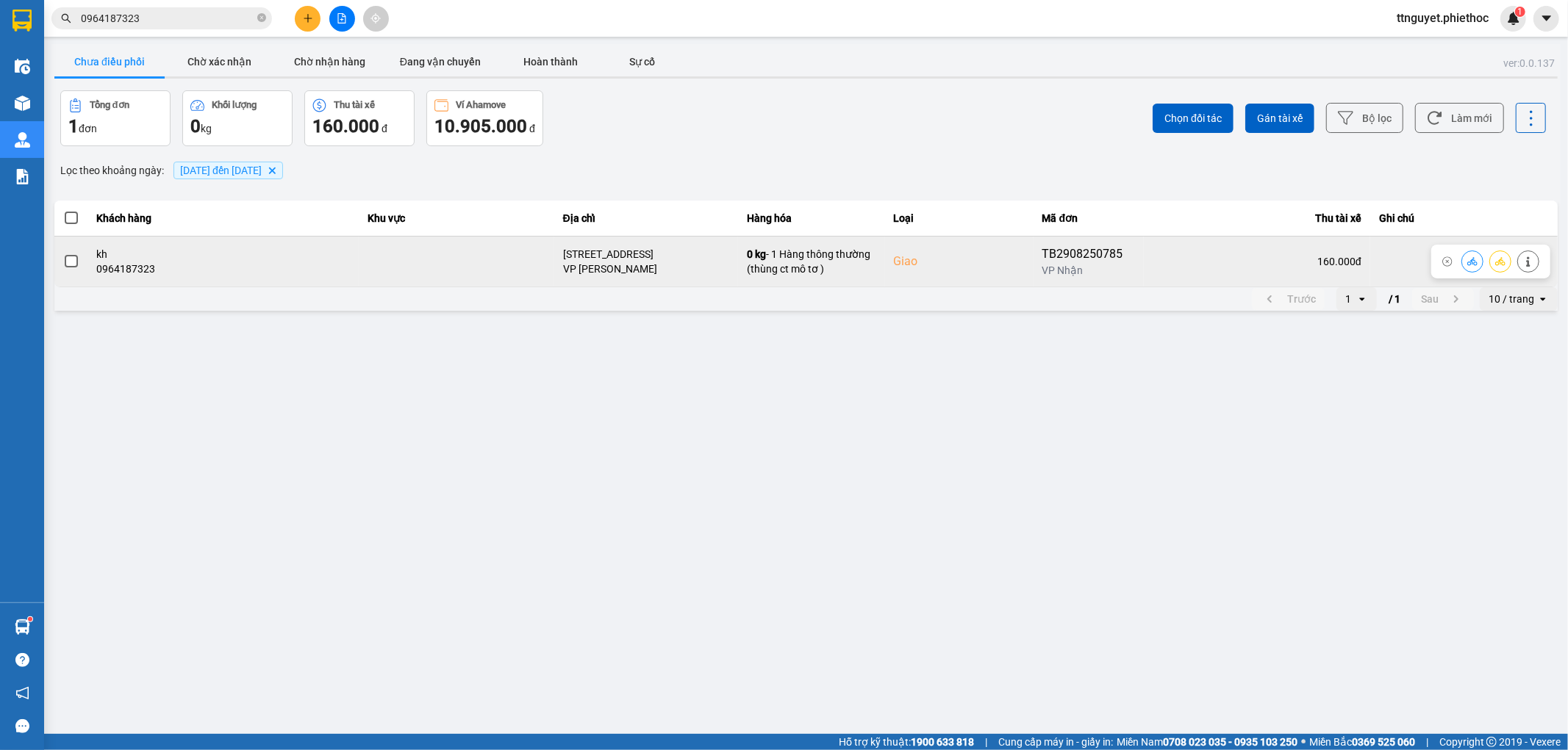
click at [479, 268] on td at bounding box center [456, 260] width 196 height 50
click at [345, 269] on td "kh 0964187323" at bounding box center [223, 260] width 270 height 50
click at [69, 259] on span at bounding box center [70, 261] width 13 height 13
click at [63, 253] on input "checkbox" at bounding box center [63, 253] width 0 height 0
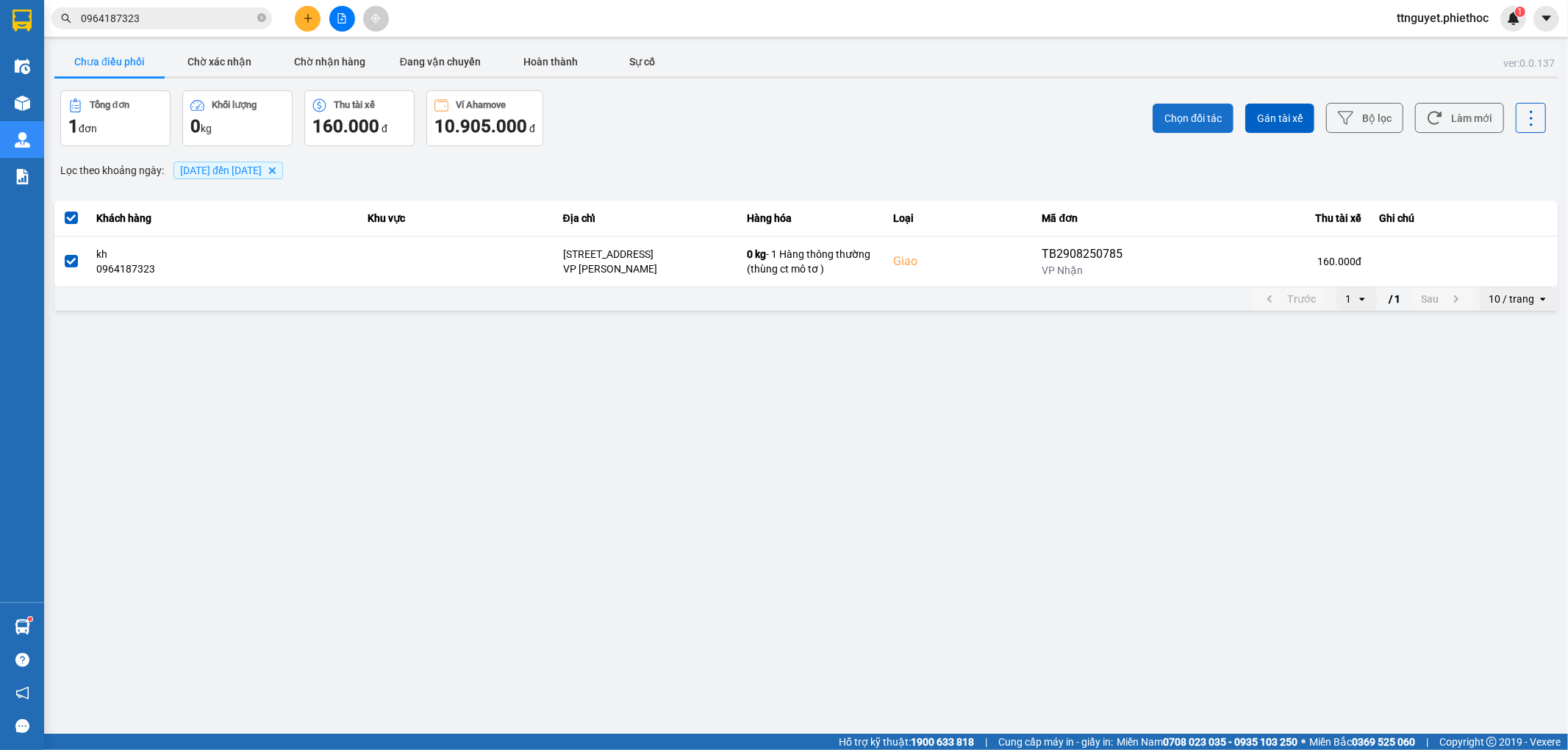
click at [1196, 116] on span "Chọn đối tác" at bounding box center [1194, 118] width 57 height 15
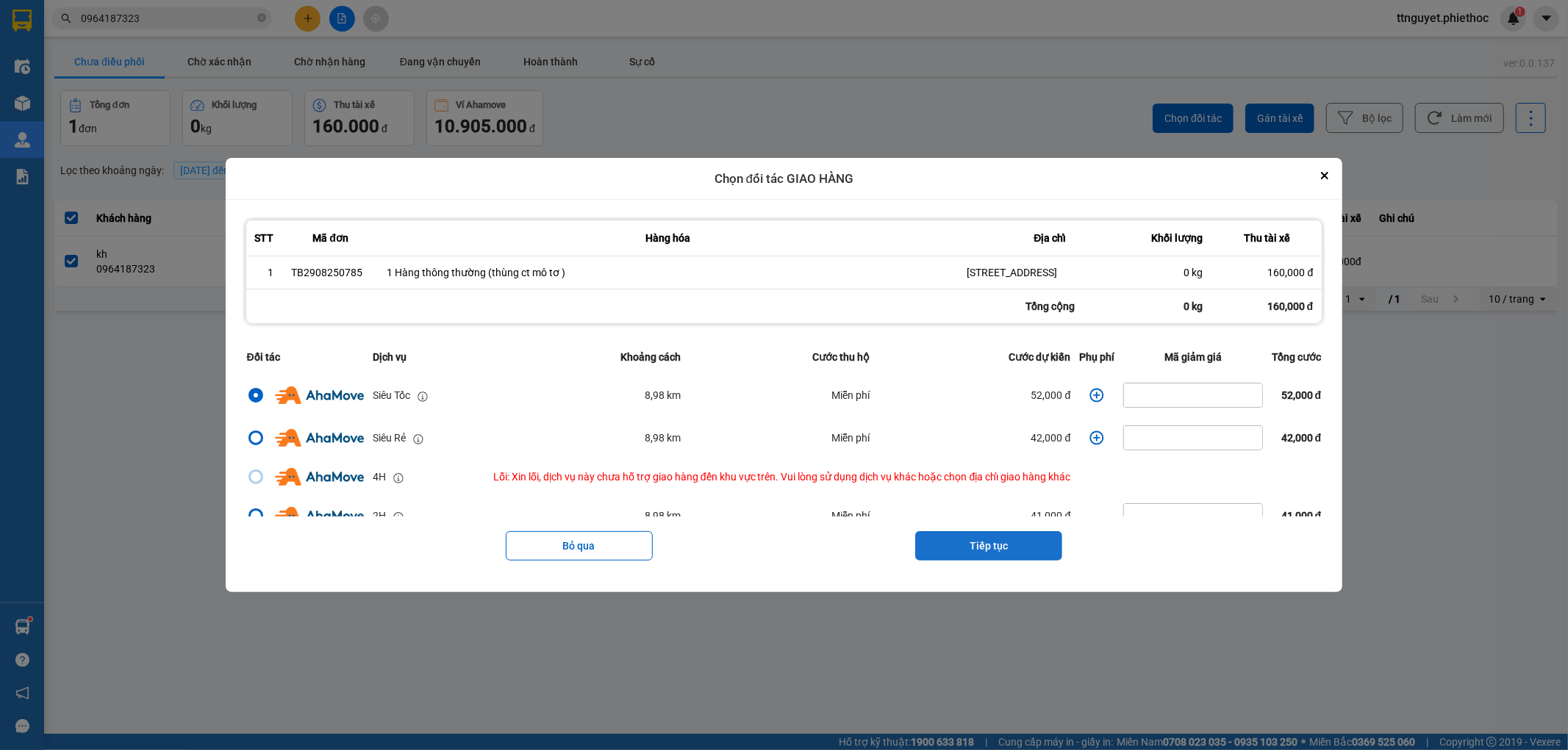
click at [1044, 561] on button "Tiếp tục" at bounding box center [989, 546] width 147 height 30
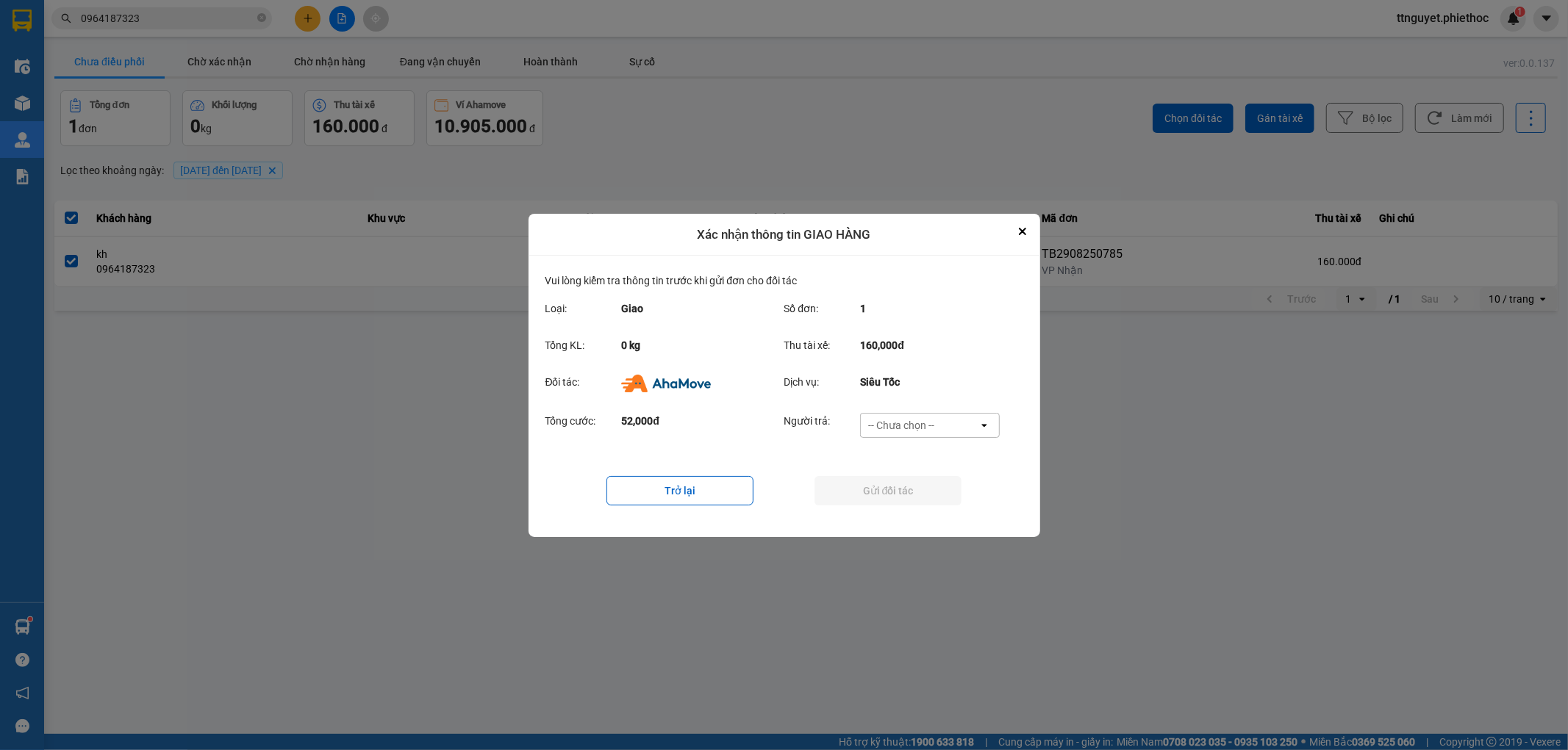
click at [905, 422] on div "-- Chưa chọn --" at bounding box center [901, 425] width 66 height 15
click at [908, 511] on span "Ví Ahamove" at bounding box center [902, 509] width 59 height 15
click at [907, 491] on button "Gửi đối tác" at bounding box center [888, 491] width 147 height 30
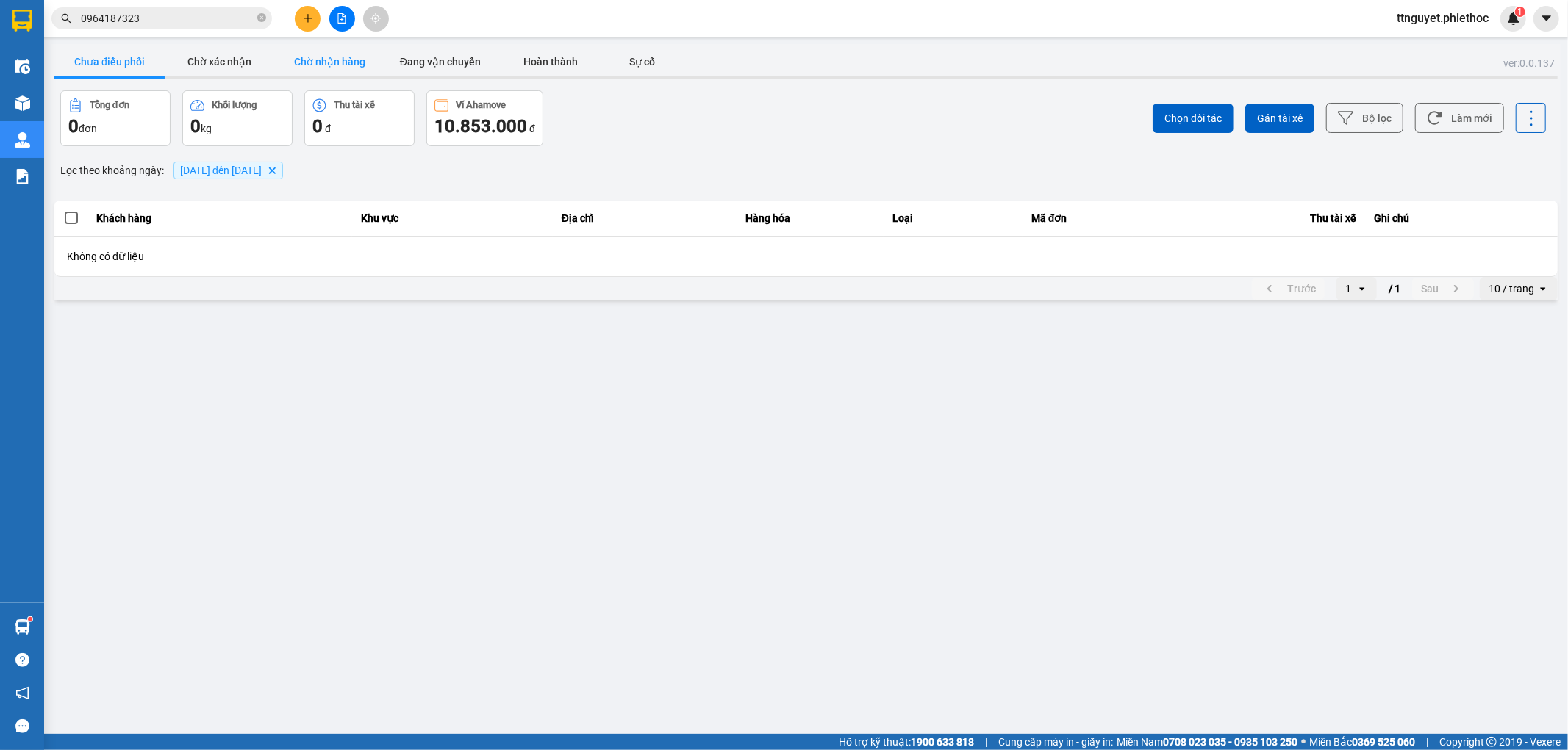
click at [350, 66] on button "Chờ nhận hàng" at bounding box center [330, 62] width 110 height 30
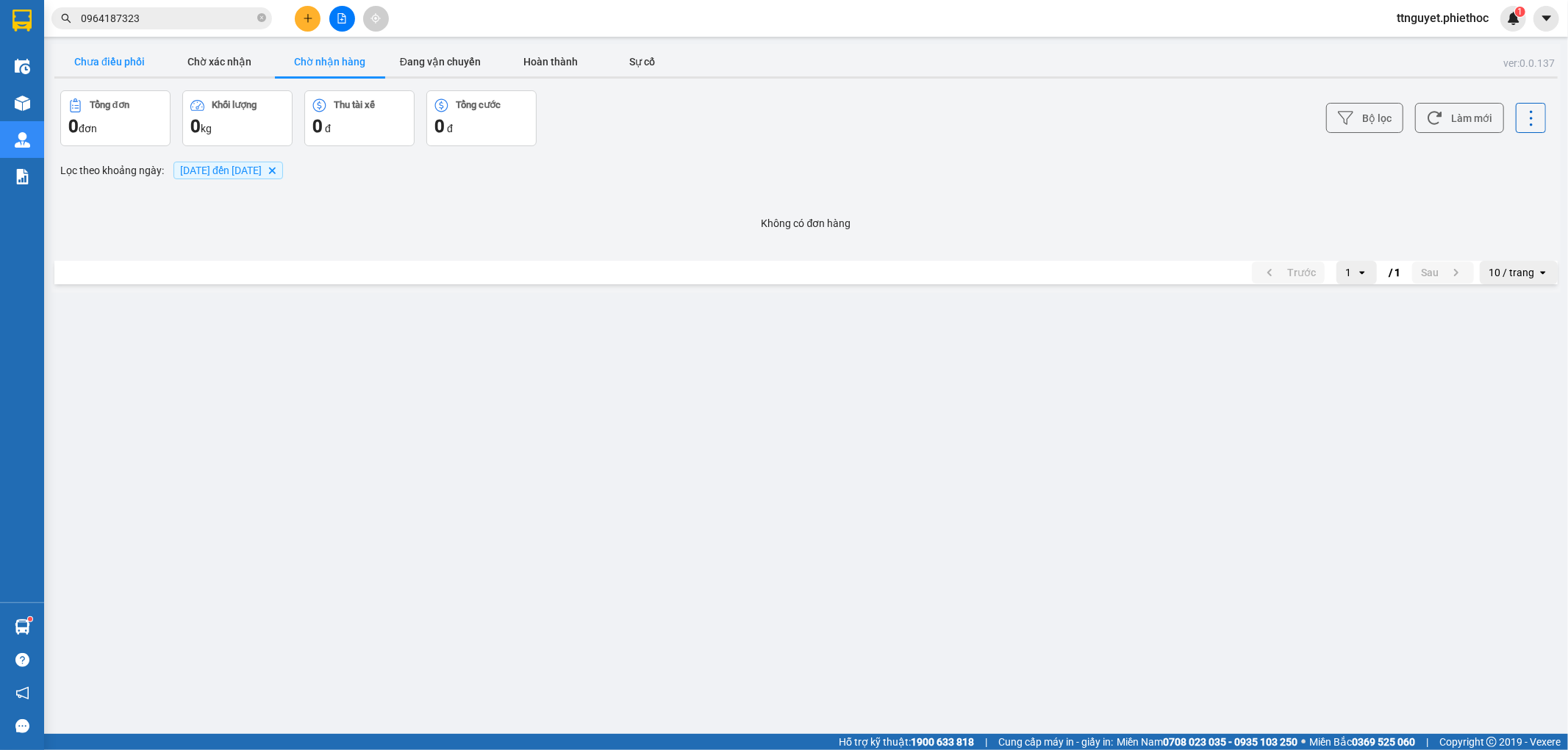
click at [144, 67] on button "Chưa điều phối" at bounding box center [109, 62] width 110 height 30
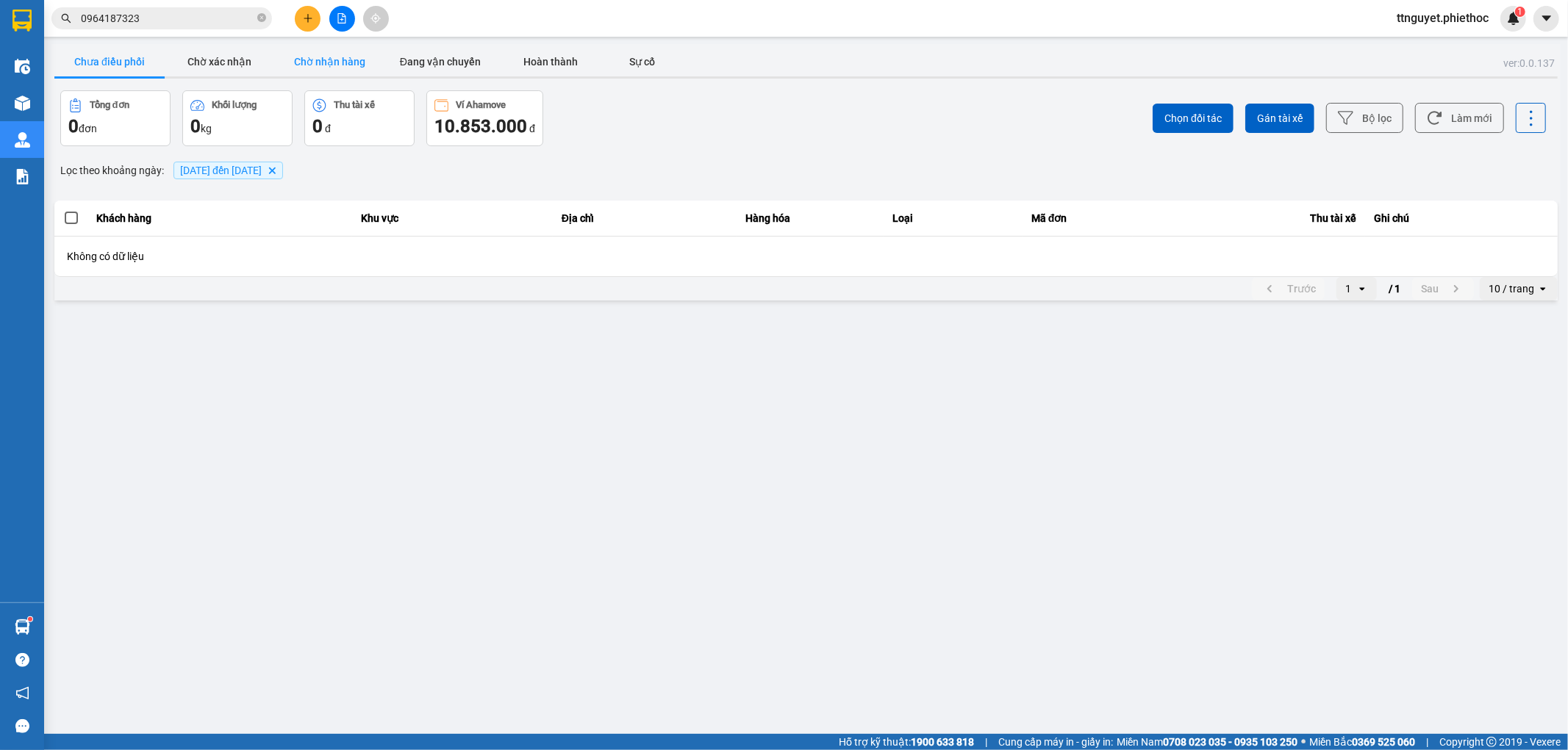
click at [303, 70] on button "Chờ nhận hàng" at bounding box center [330, 62] width 110 height 30
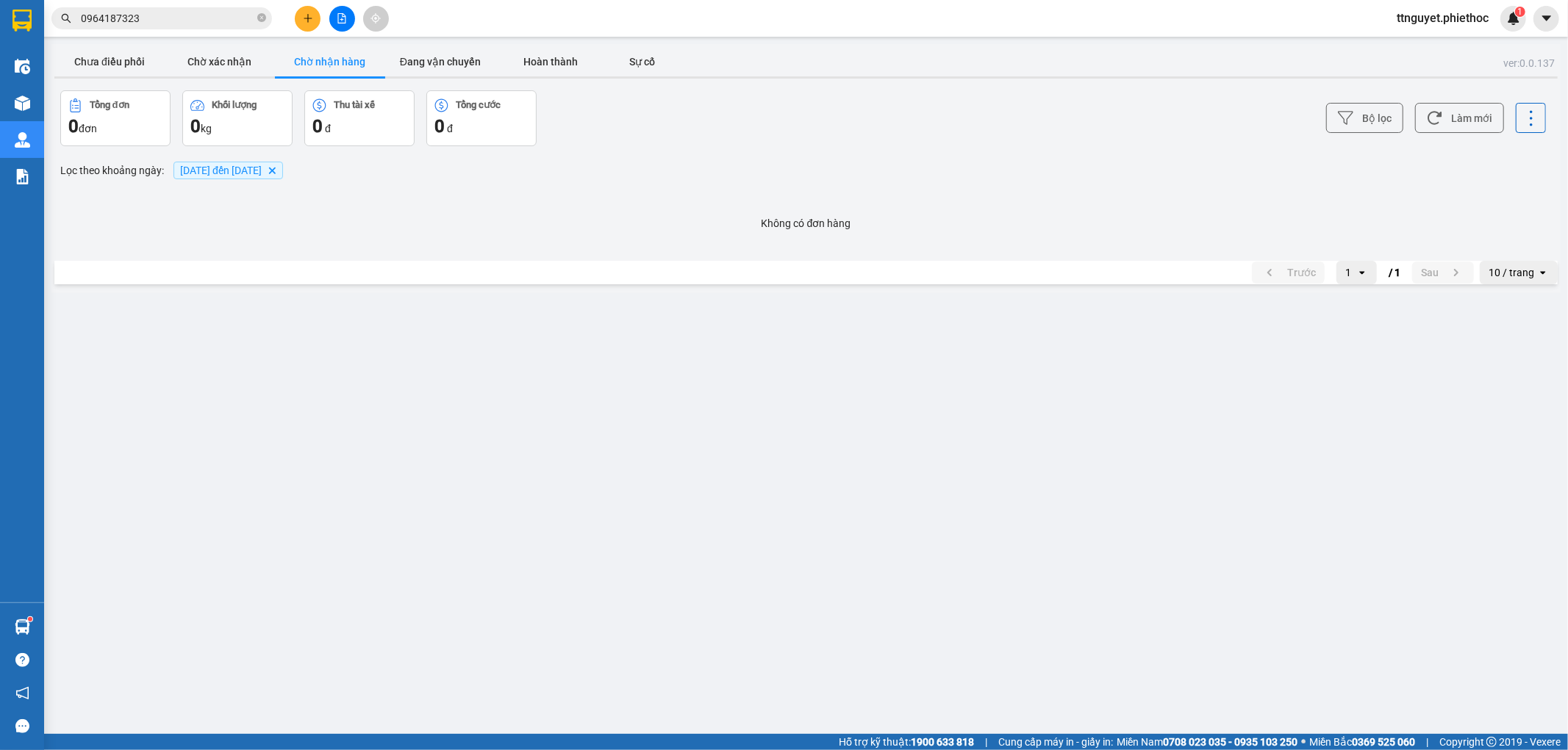
click at [210, 21] on input "0964187323" at bounding box center [167, 18] width 173 height 16
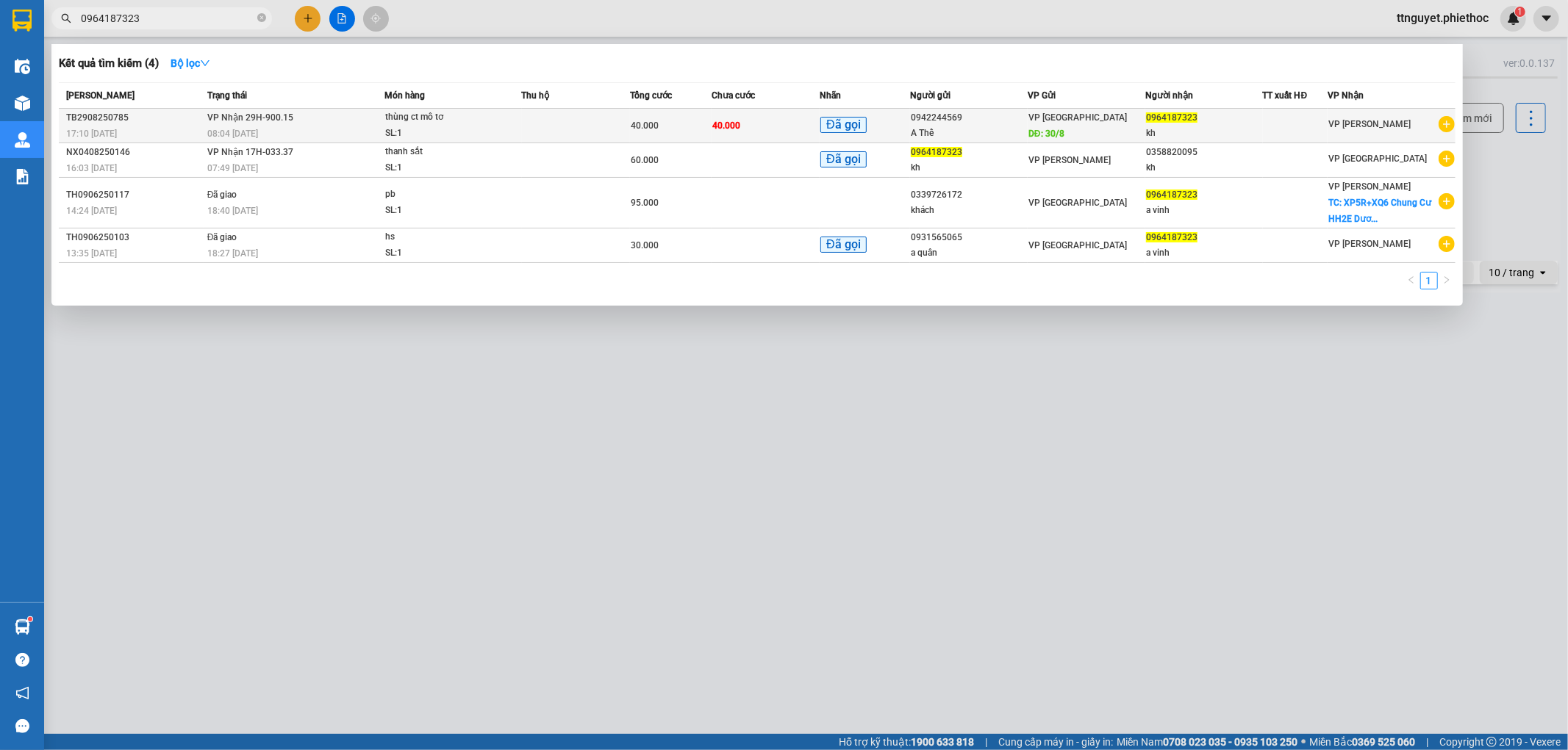
click at [1315, 125] on div at bounding box center [1296, 127] width 64 height 16
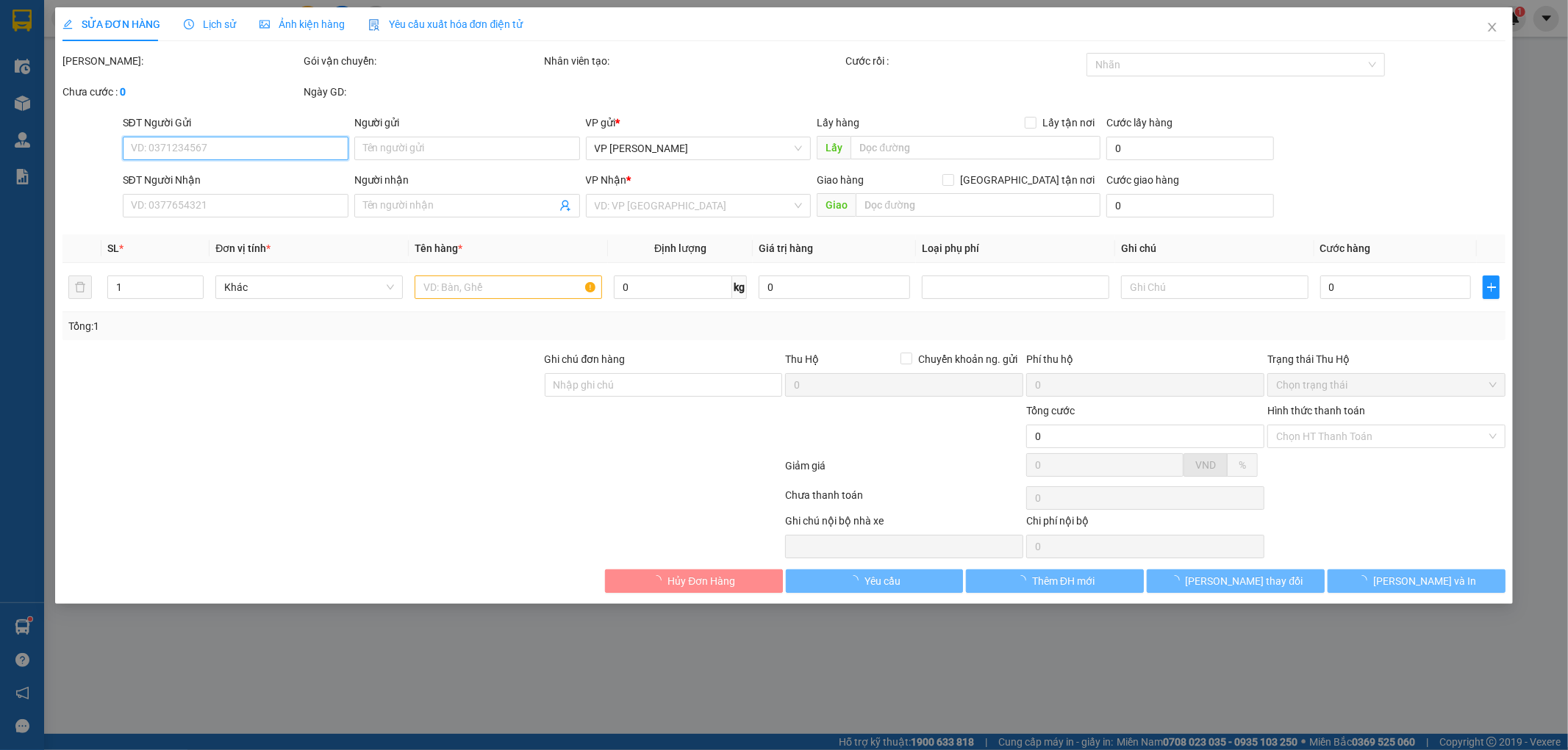
type input "0942244569"
type input "A Thể"
type input "30/8"
type input "0964187323"
type input "kh"
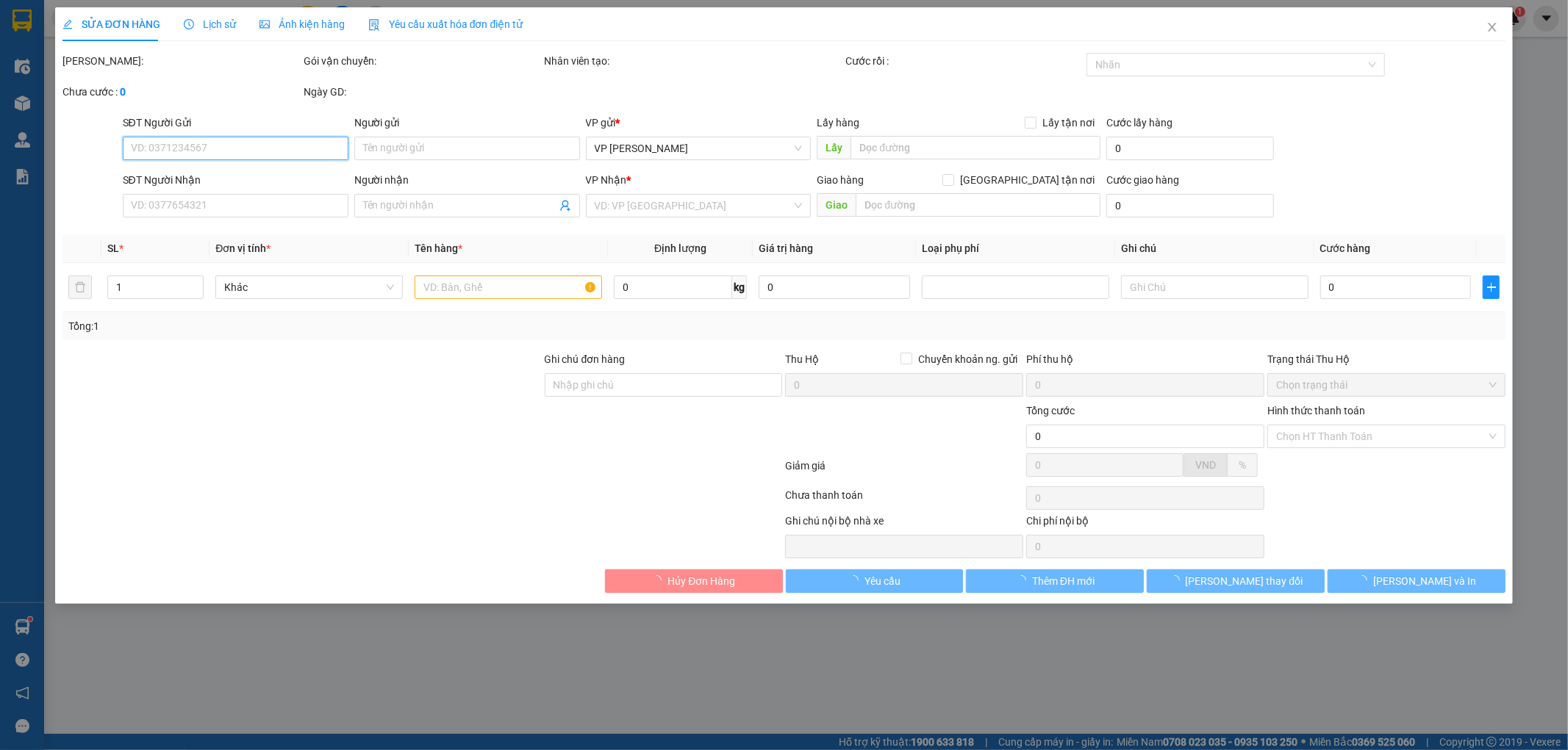
checkbox input "true"
type input "Lô B2.5, Khu đô thị Thanh Hà B, Cienco 5, Thanh Oai, Hà Nội, Việt Nam"
type input "160.000"
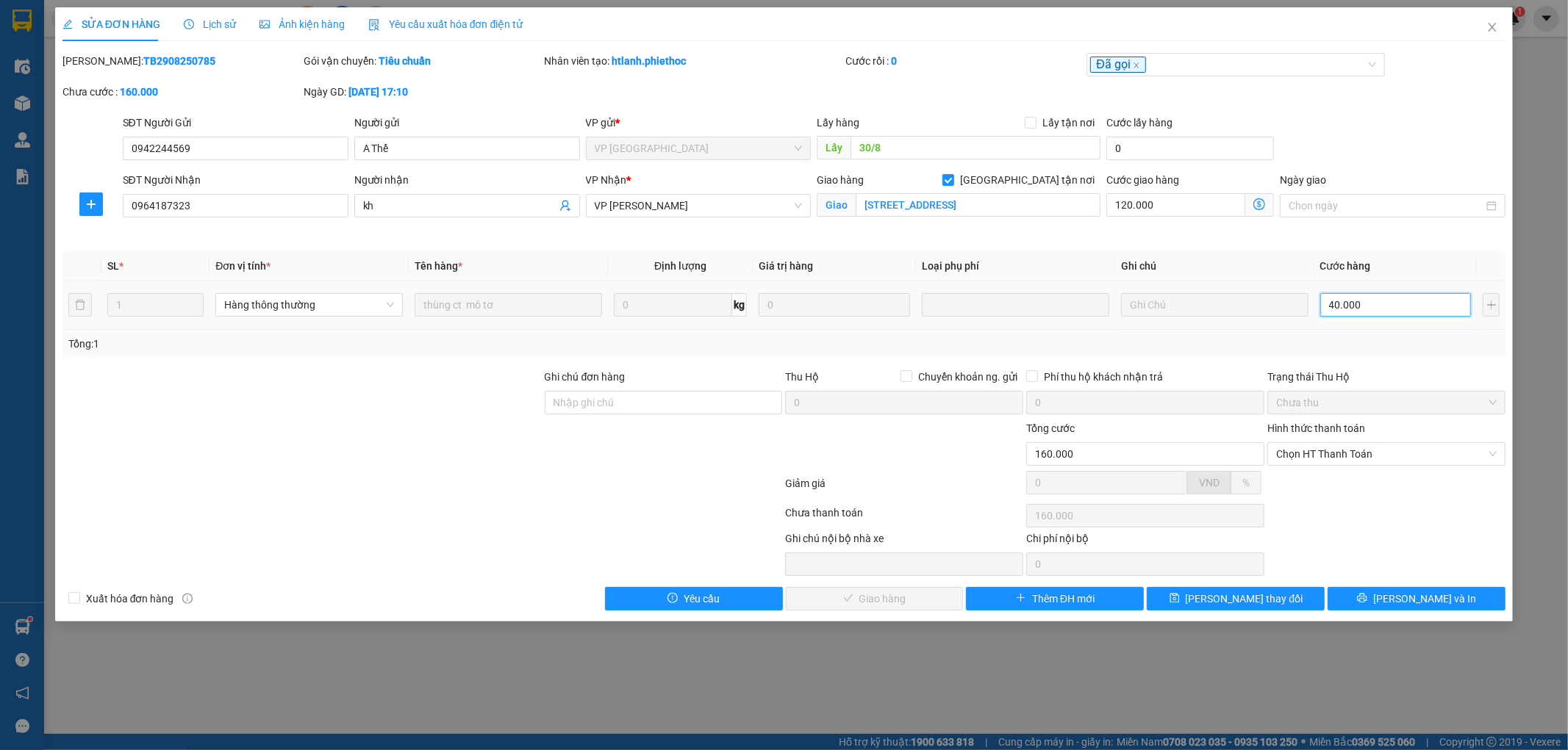
click at [1372, 307] on input "40.000" at bounding box center [1396, 305] width 151 height 24
click at [1484, 21] on span "Close" at bounding box center [1493, 28] width 42 height 42
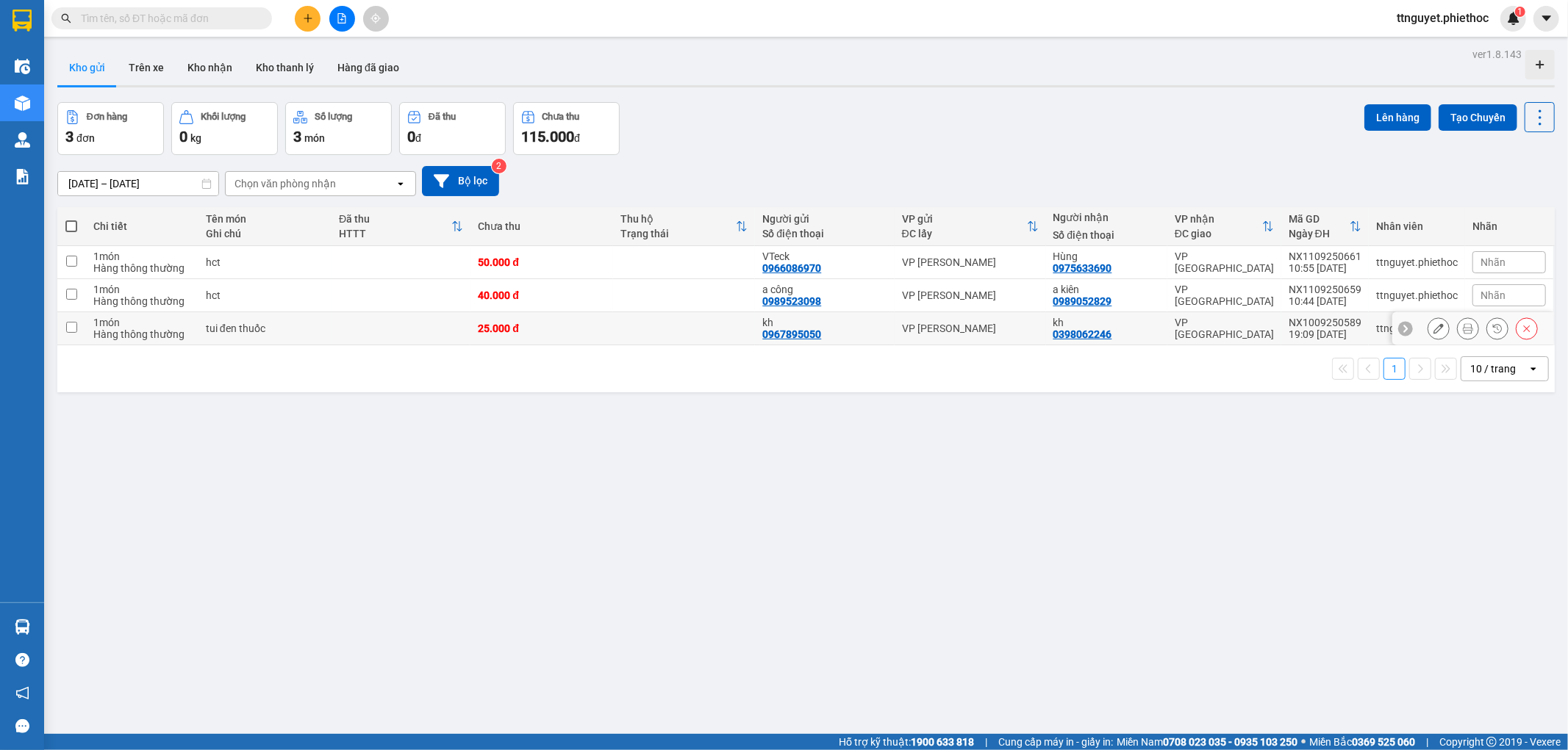
click at [422, 326] on td at bounding box center [401, 328] width 139 height 33
checkbox input "true"
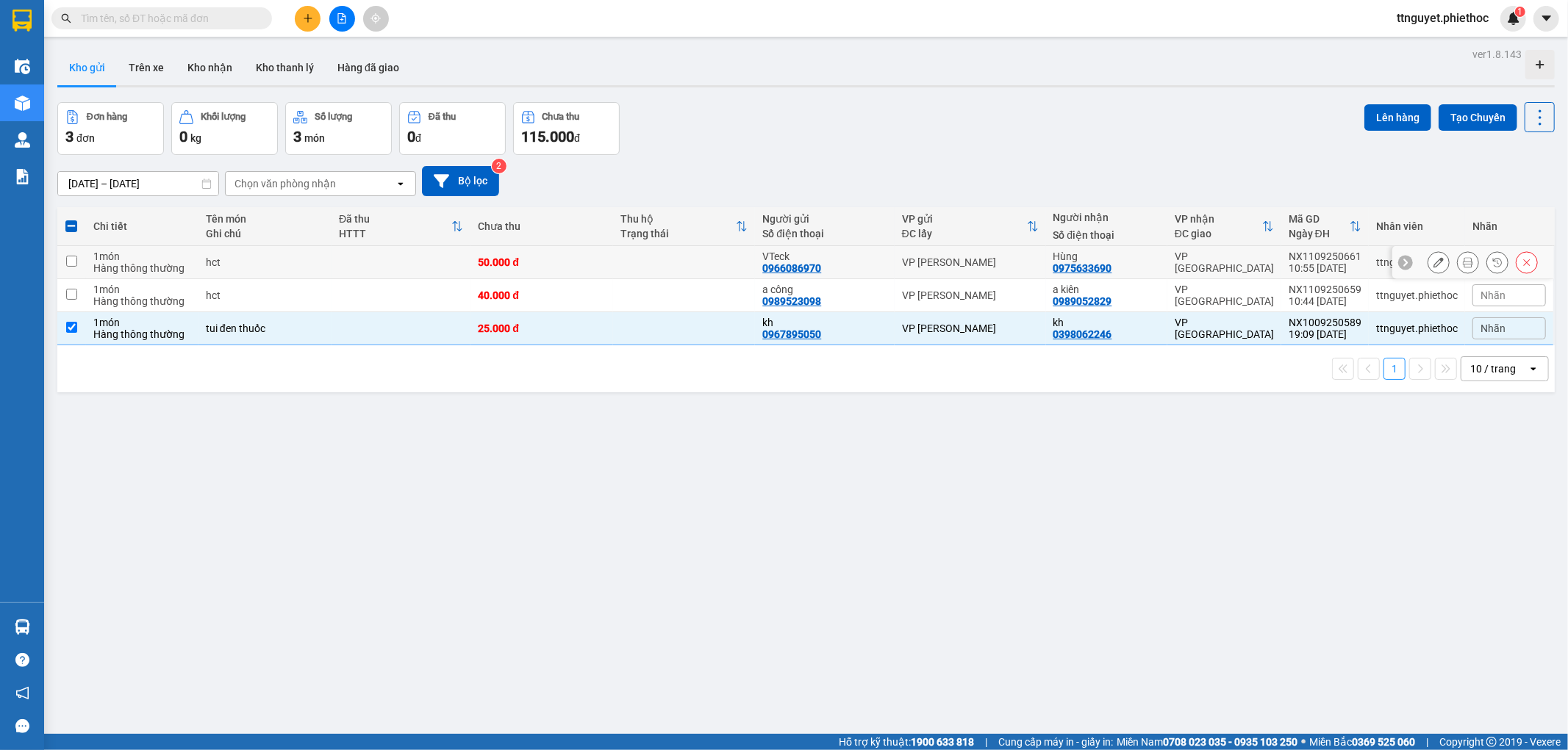
click at [413, 266] on td at bounding box center [401, 262] width 139 height 33
checkbox input "true"
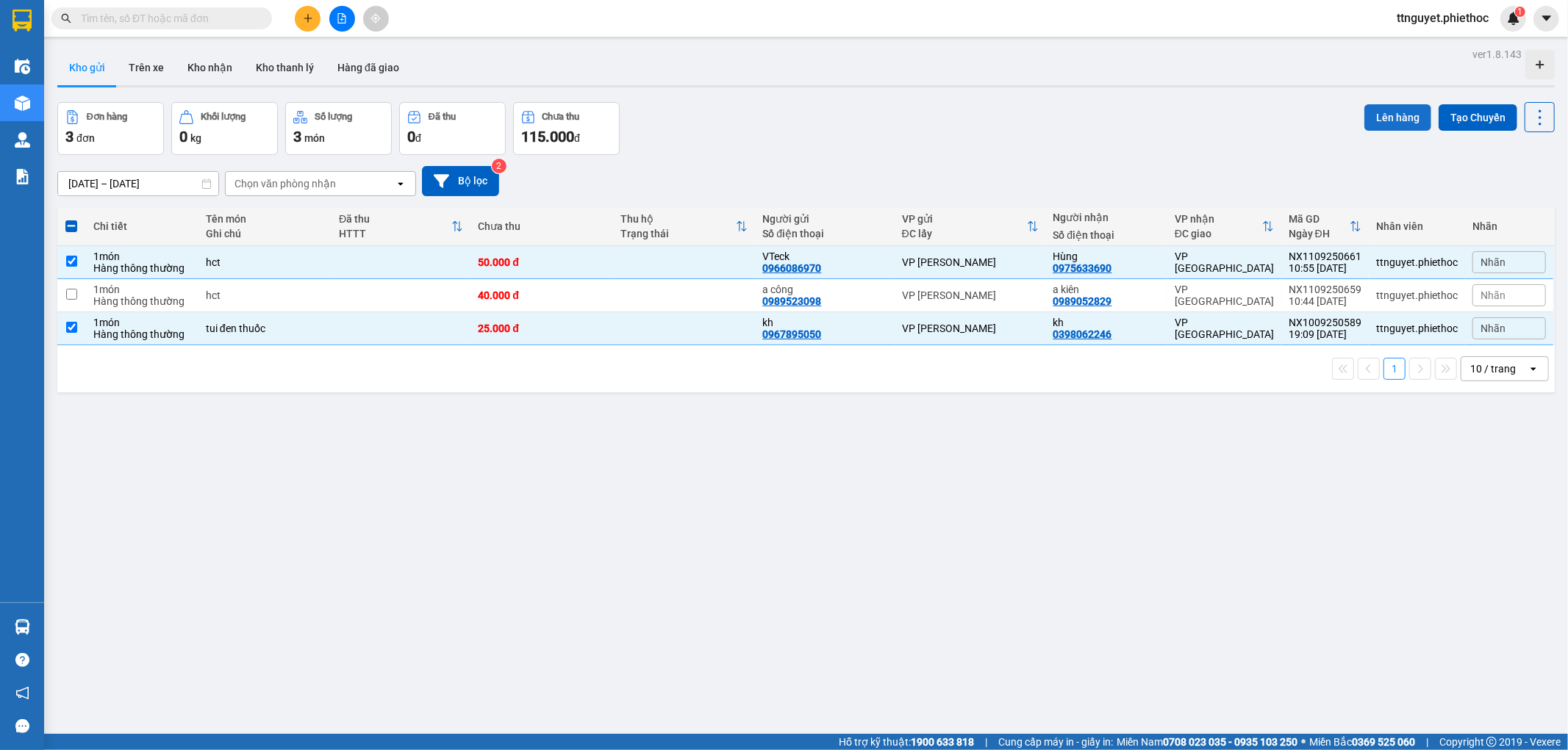
click at [1373, 119] on button "Lên hàng" at bounding box center [1399, 117] width 67 height 27
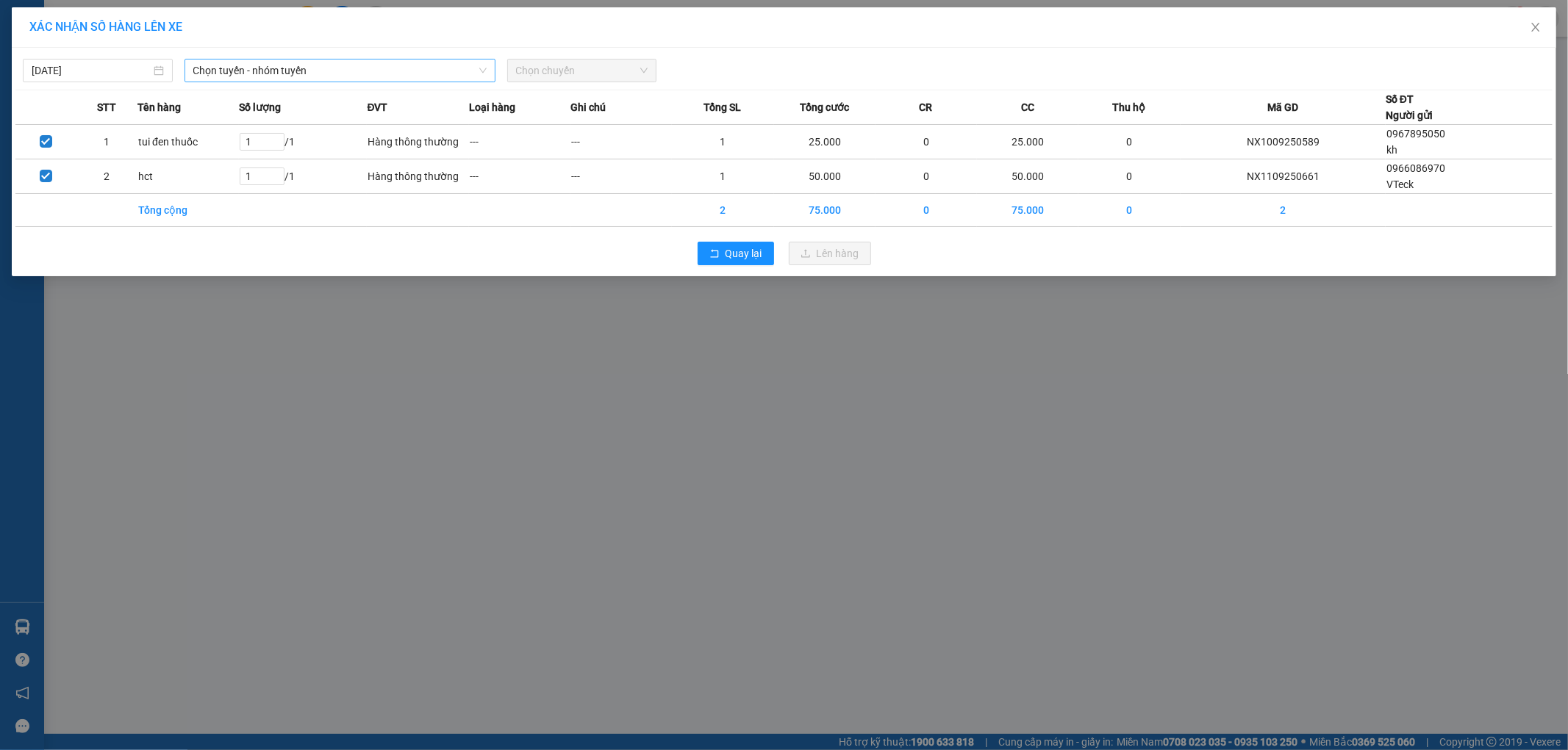
click at [322, 69] on span "Chọn tuyến - nhóm tuyến" at bounding box center [340, 70] width 293 height 22
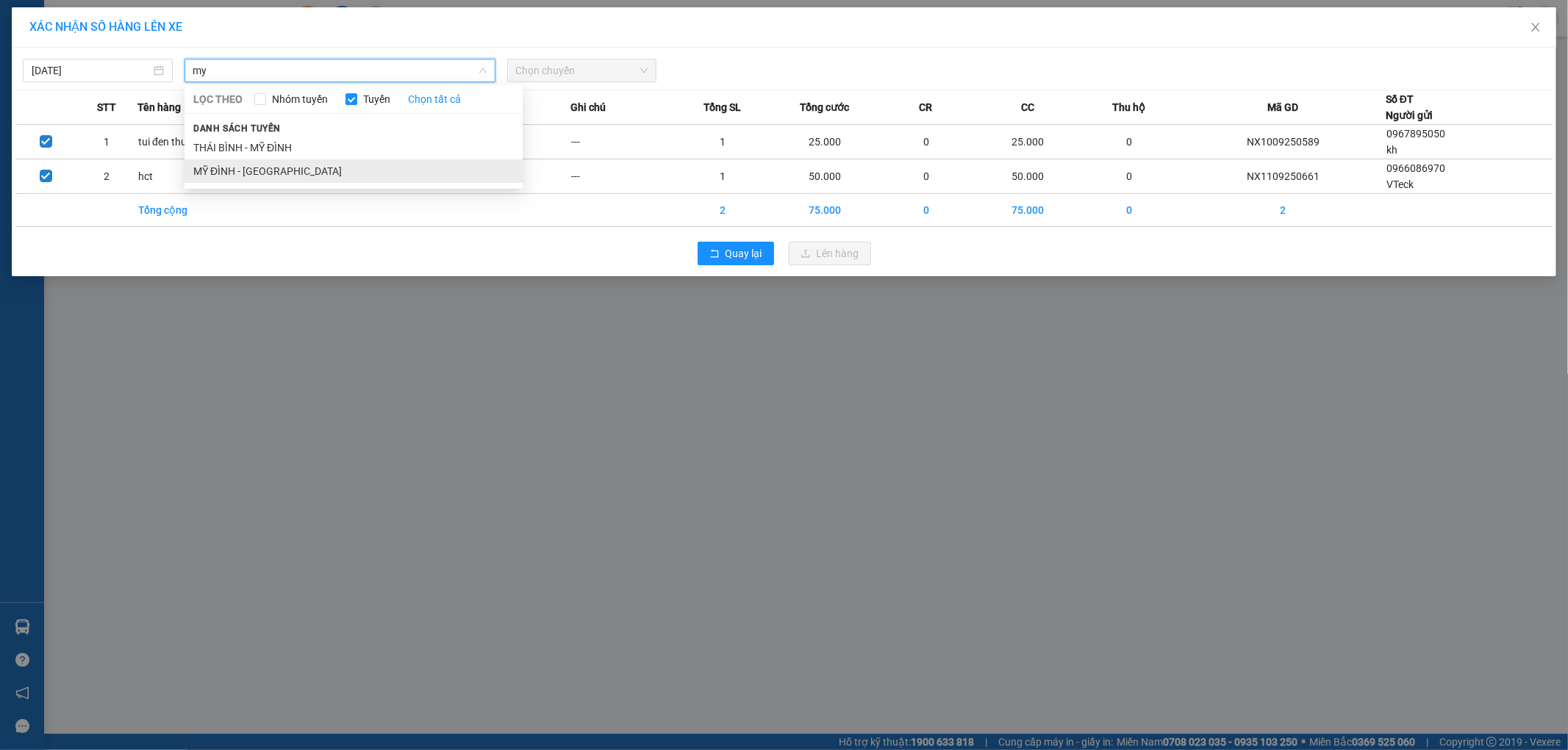
type input "my"
click at [300, 172] on li "MỸ ĐÌNH - THÁI BÌNH" at bounding box center [353, 171] width 339 height 24
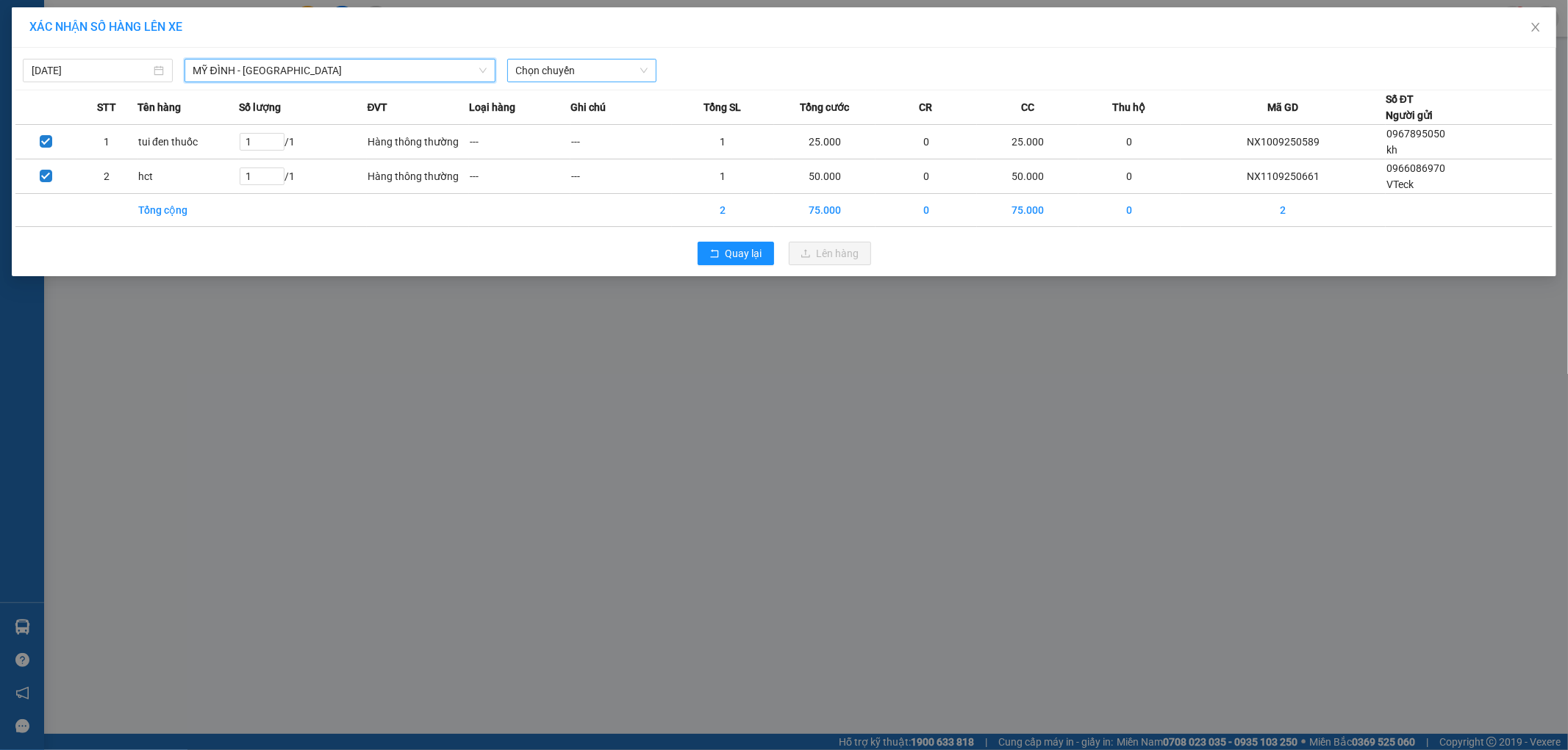
click at [541, 69] on span "Chọn chuyến" at bounding box center [582, 70] width 133 height 22
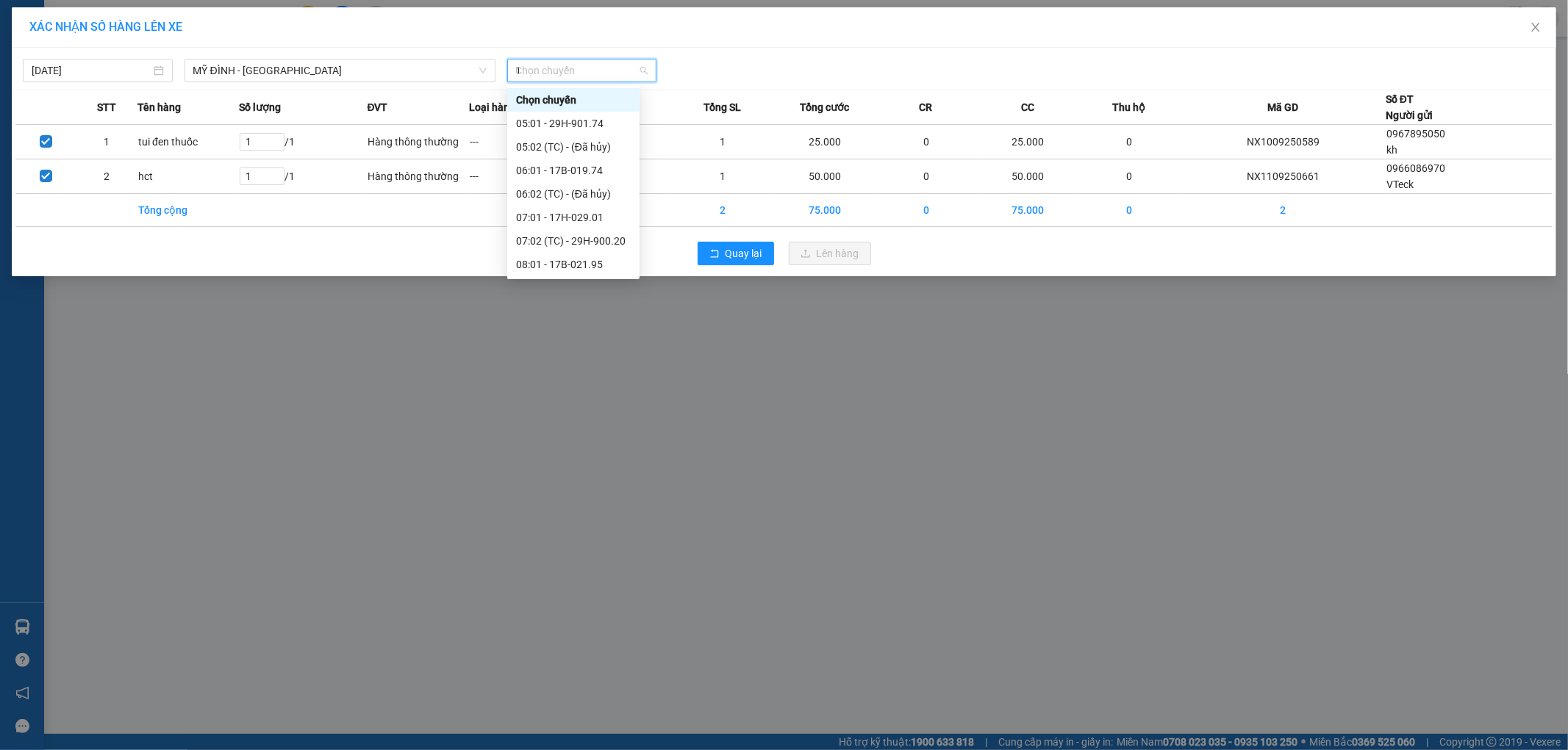
type input "11"
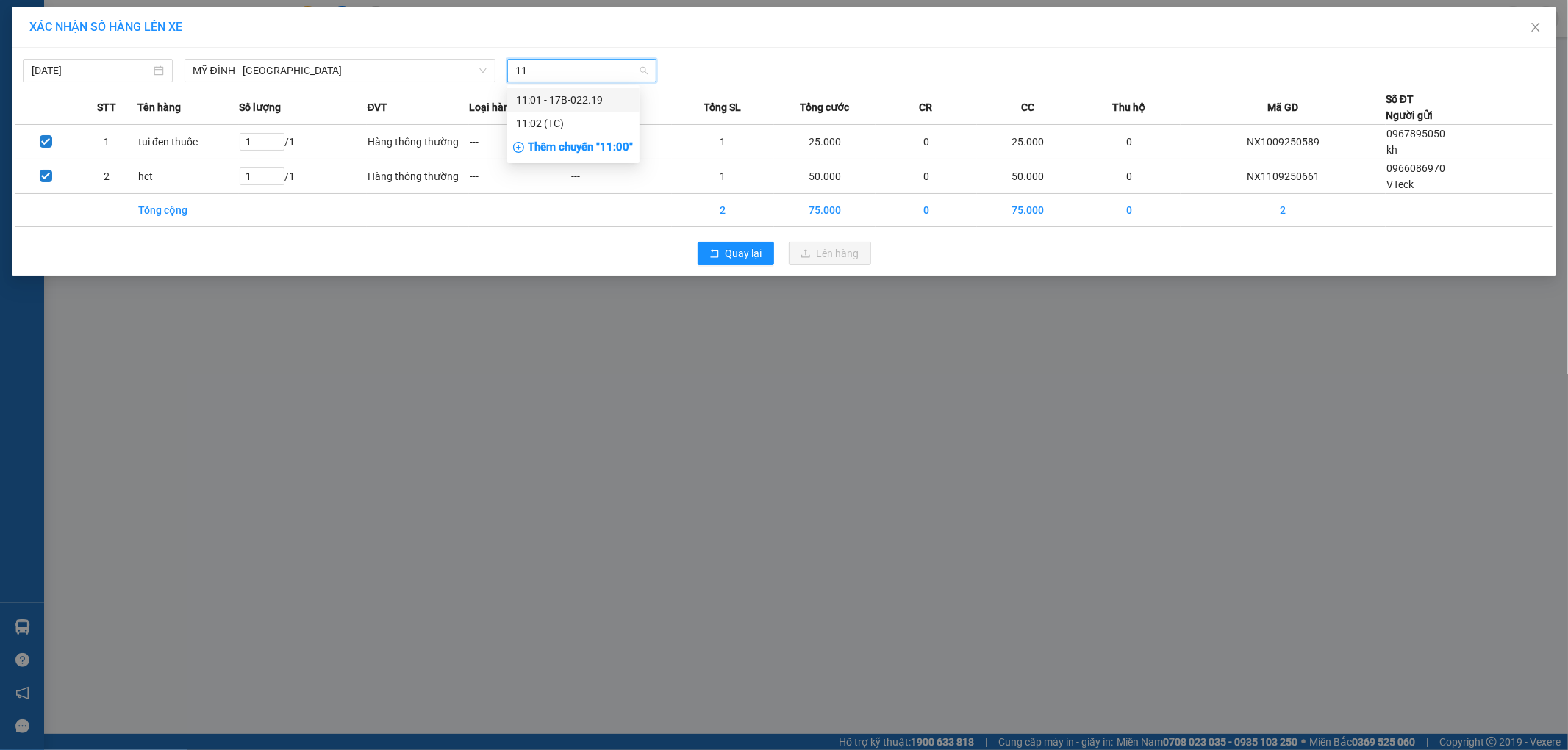
click at [585, 101] on div "11:01 - 17B-022.19" at bounding box center [573, 100] width 115 height 16
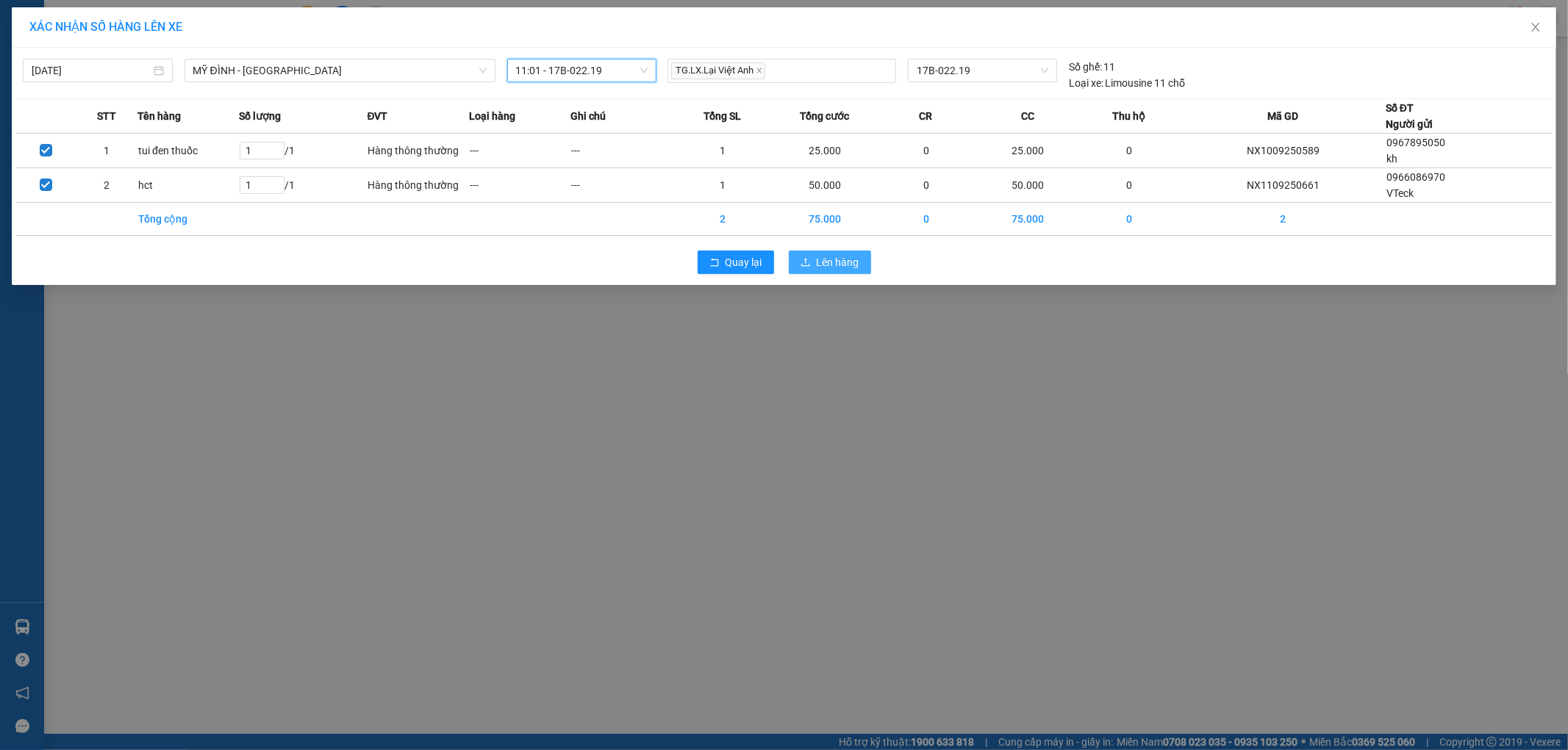
click at [830, 261] on span "Lên hàng" at bounding box center [837, 262] width 43 height 16
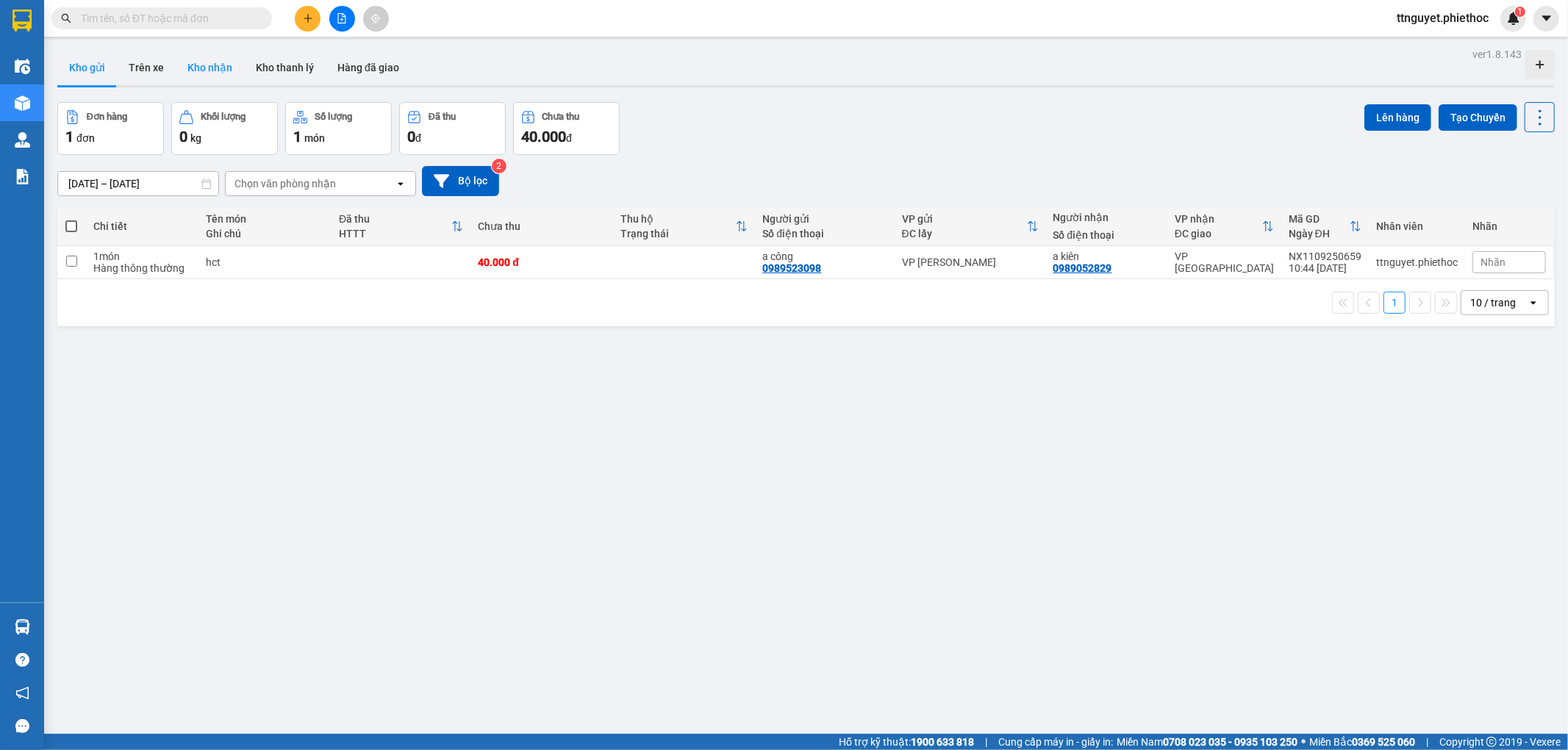
click at [197, 66] on button "Kho nhận" at bounding box center [210, 68] width 68 height 36
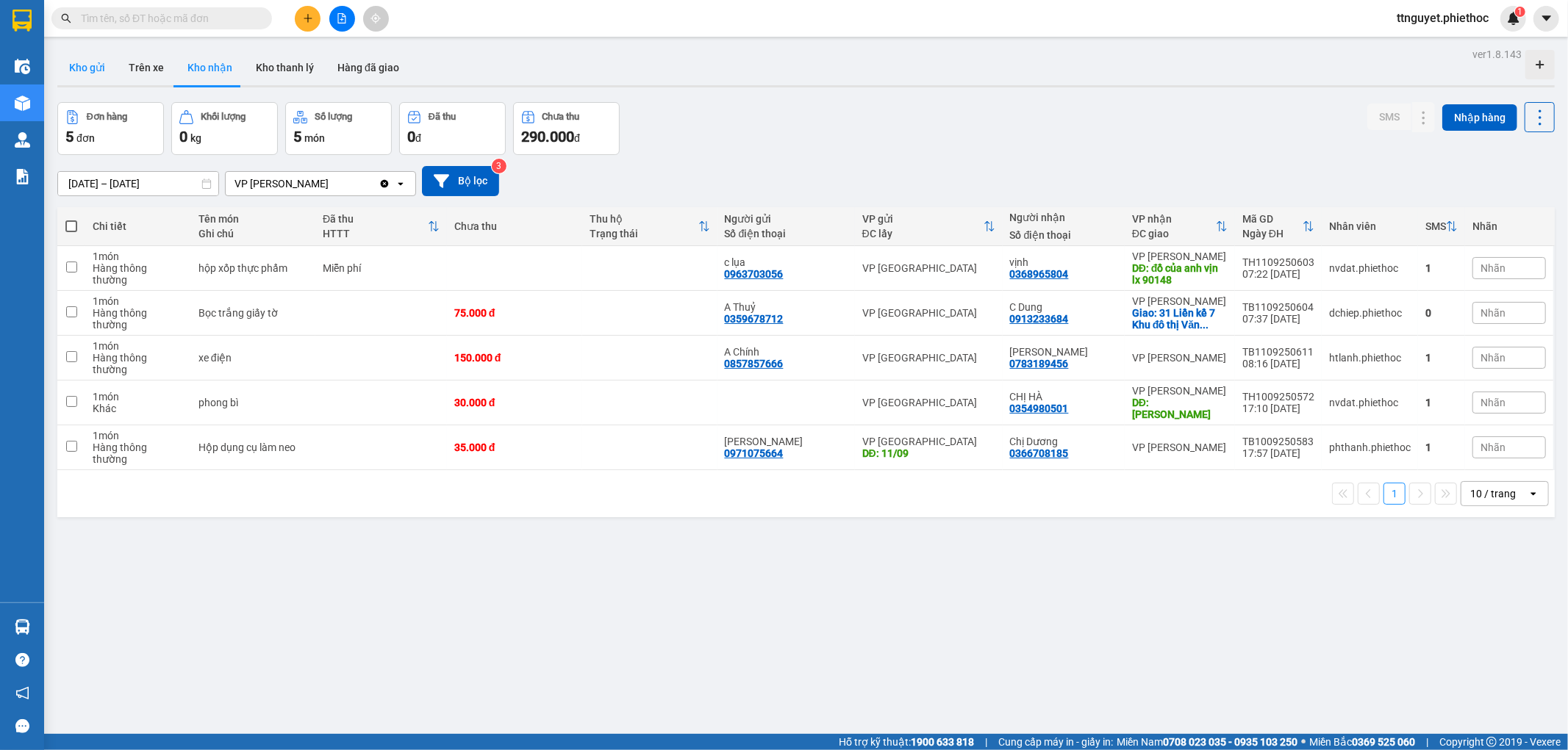
click at [91, 71] on button "Kho gửi" at bounding box center [87, 68] width 59 height 36
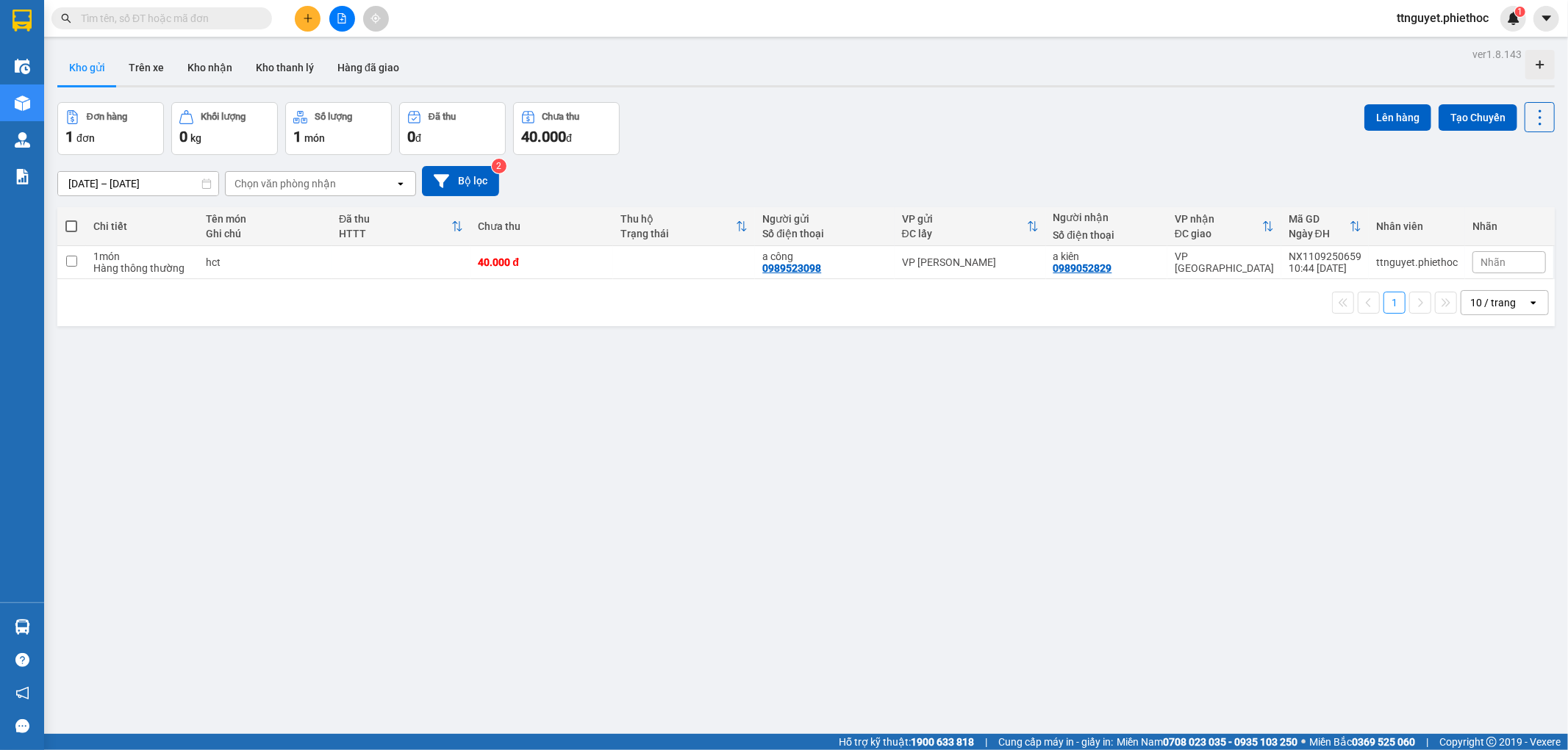
click at [207, 22] on input "text" at bounding box center [167, 18] width 173 height 16
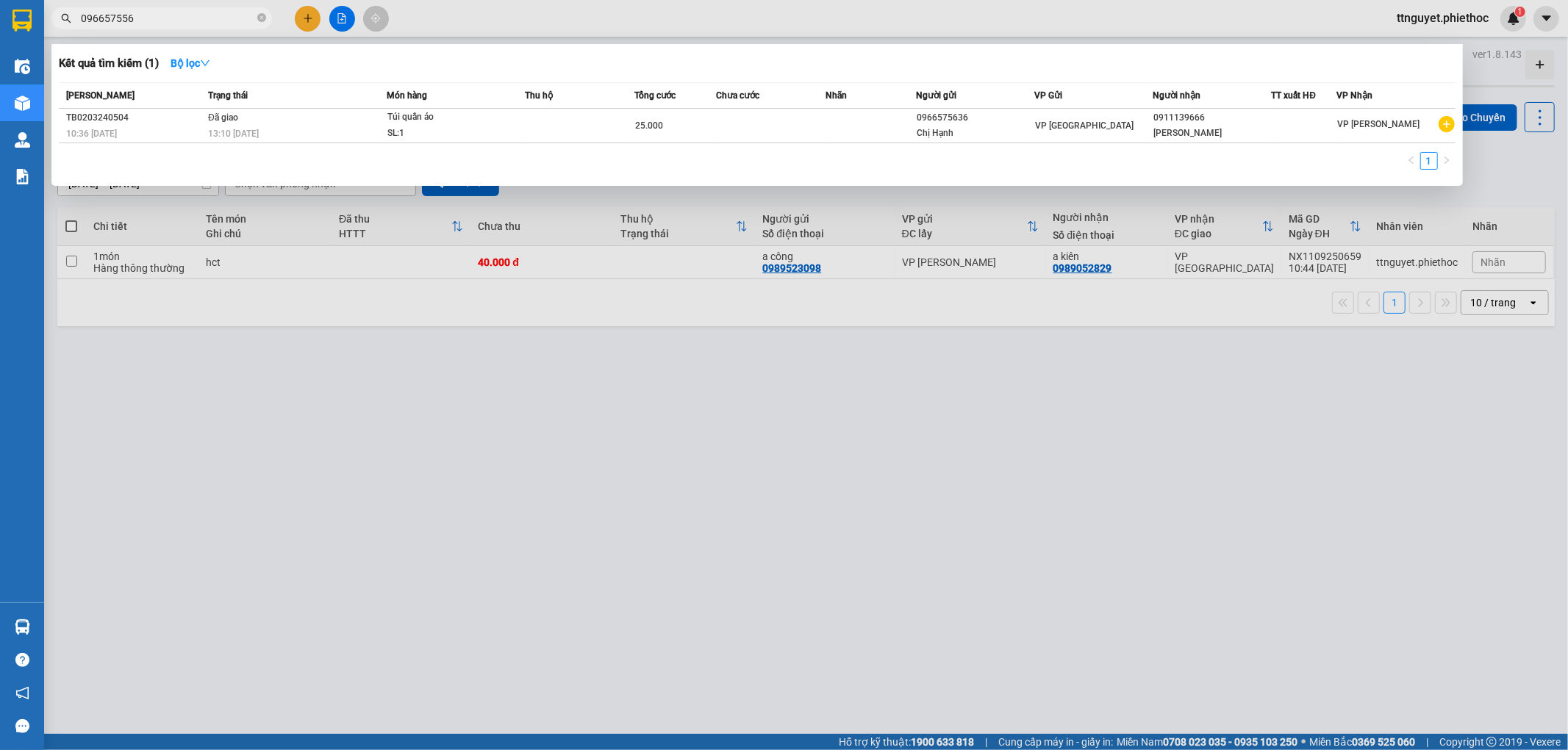
type input "0966575568"
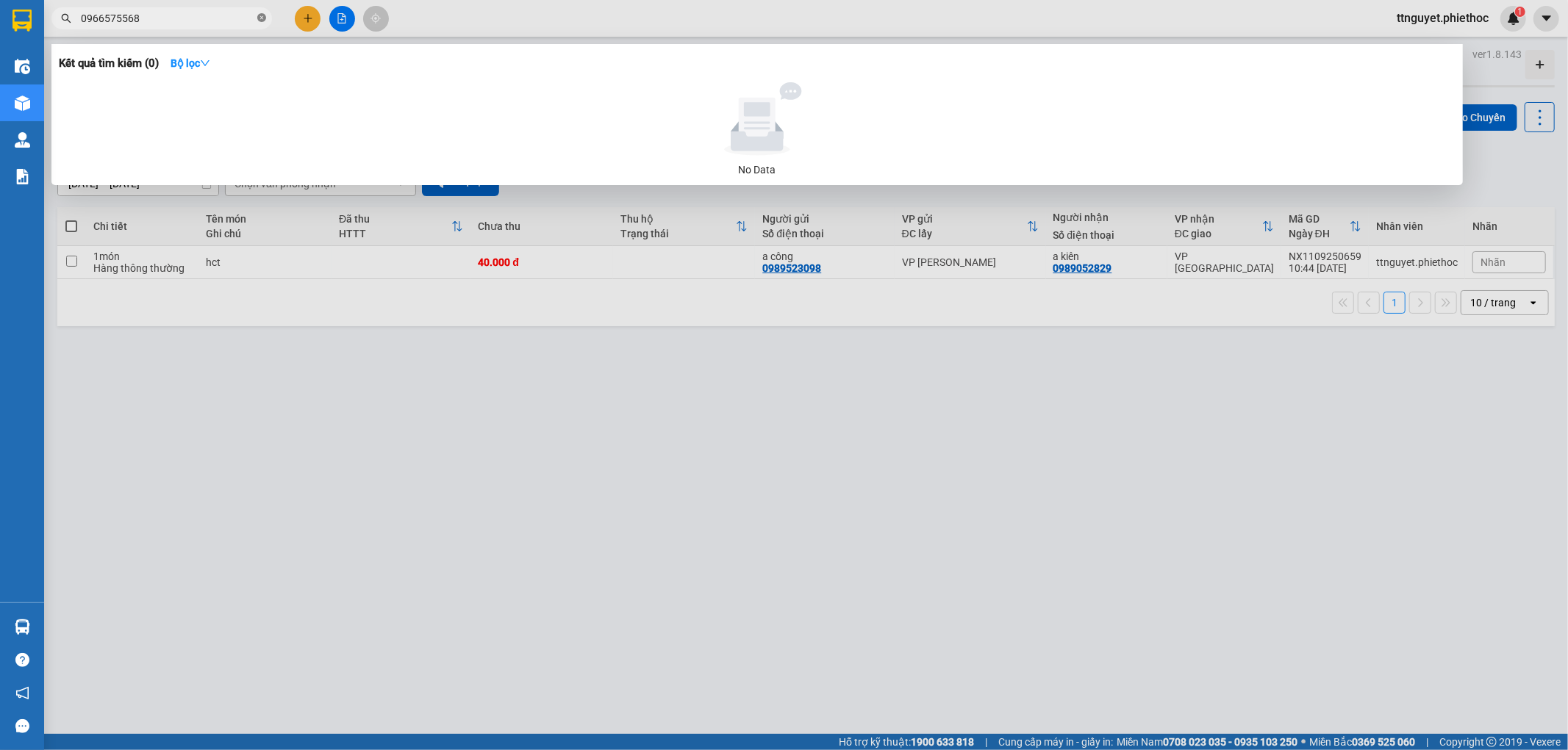
click at [260, 17] on icon "close-circle" at bounding box center [261, 17] width 9 height 9
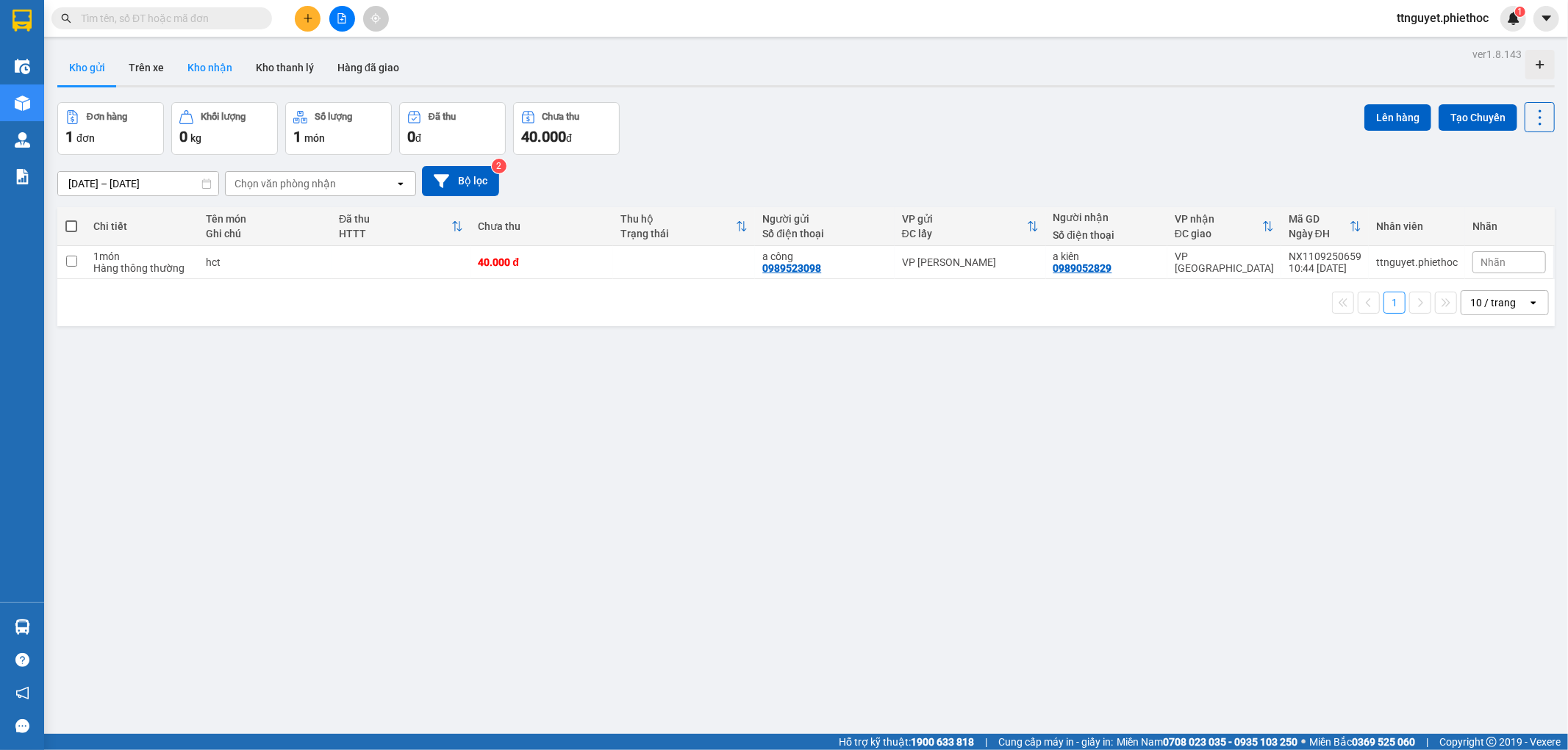
click at [223, 71] on button "Kho nhận" at bounding box center [210, 68] width 68 height 36
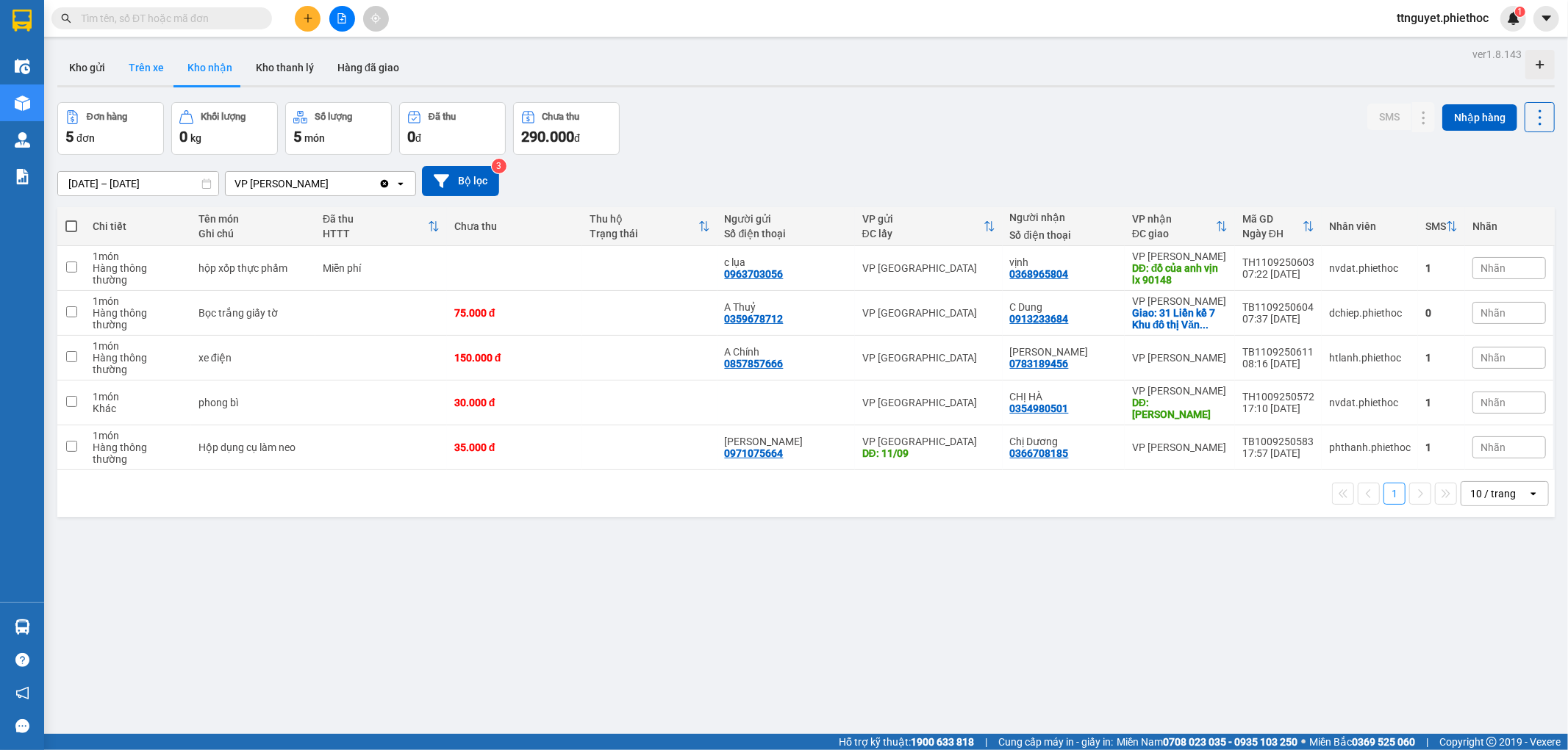
click at [159, 50] on button "Trên xe" at bounding box center [146, 68] width 58 height 36
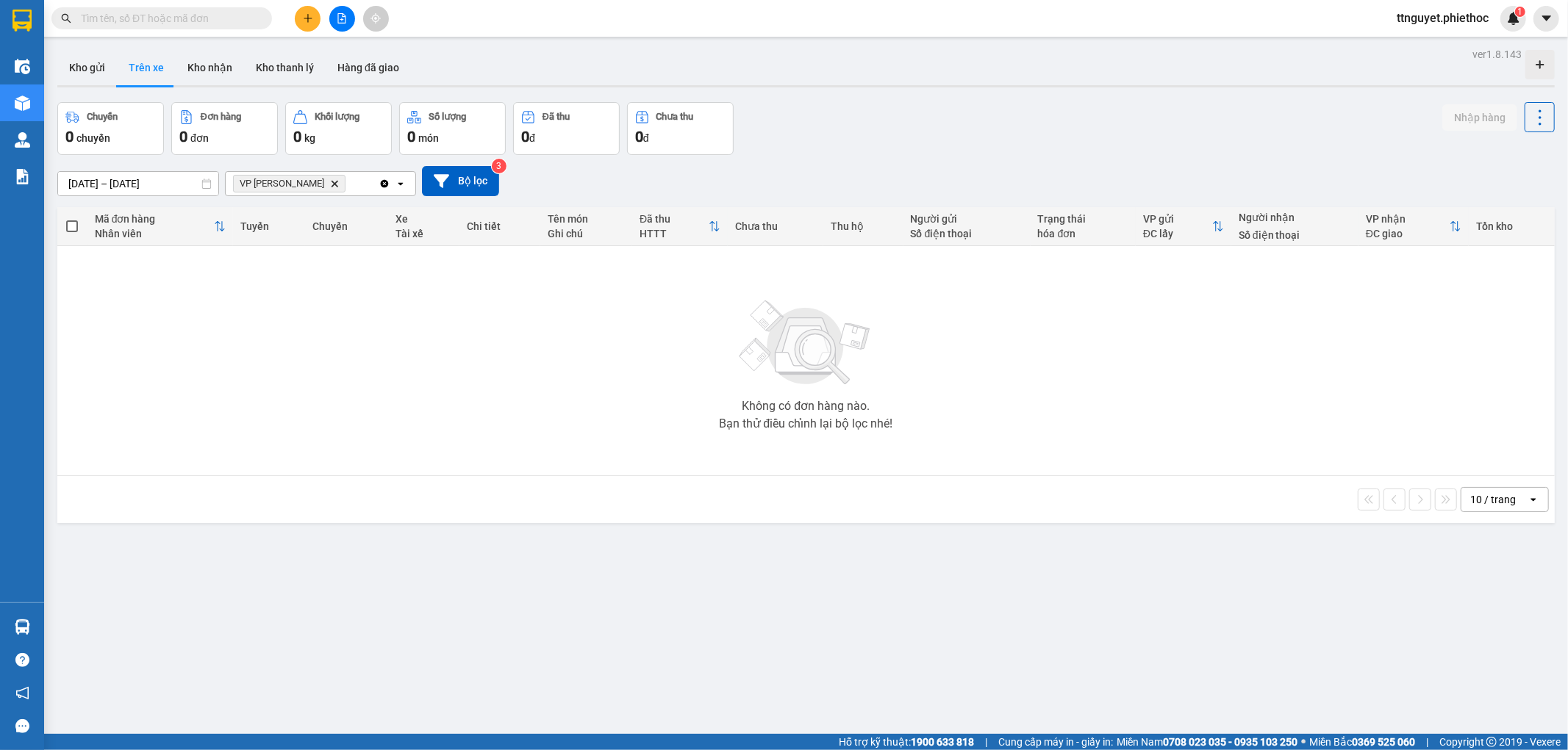
click at [167, 185] on input "[DATE] – [DATE]" at bounding box center [139, 184] width 160 height 24
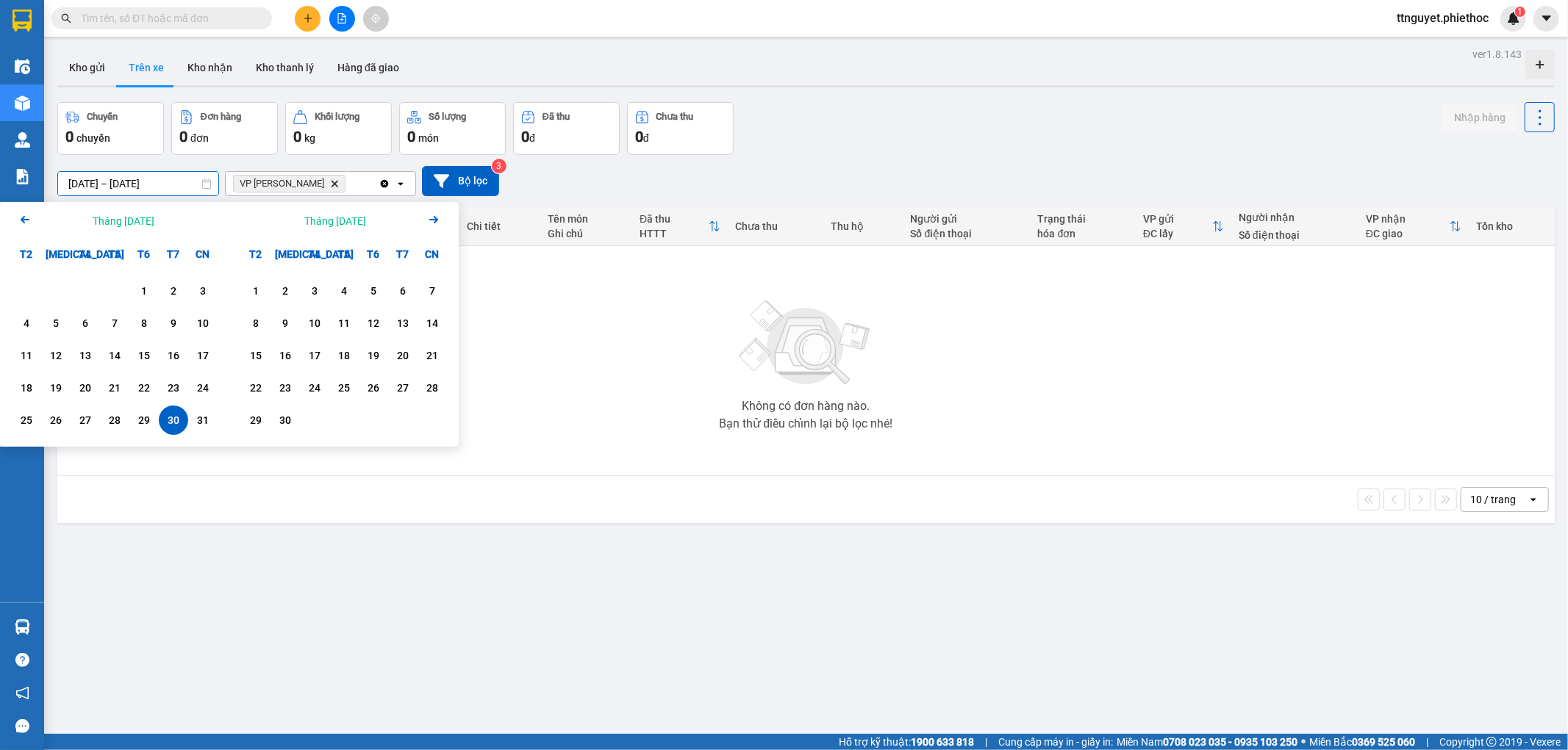
click at [90, 185] on input "[DATE] – [DATE]" at bounding box center [139, 184] width 160 height 24
click at [77, 185] on input "[DATE] – [DATE]" at bounding box center [139, 184] width 160 height 24
click at [342, 325] on div "11" at bounding box center [343, 324] width 21 height 18
type input "[DATE] – [DATE]"
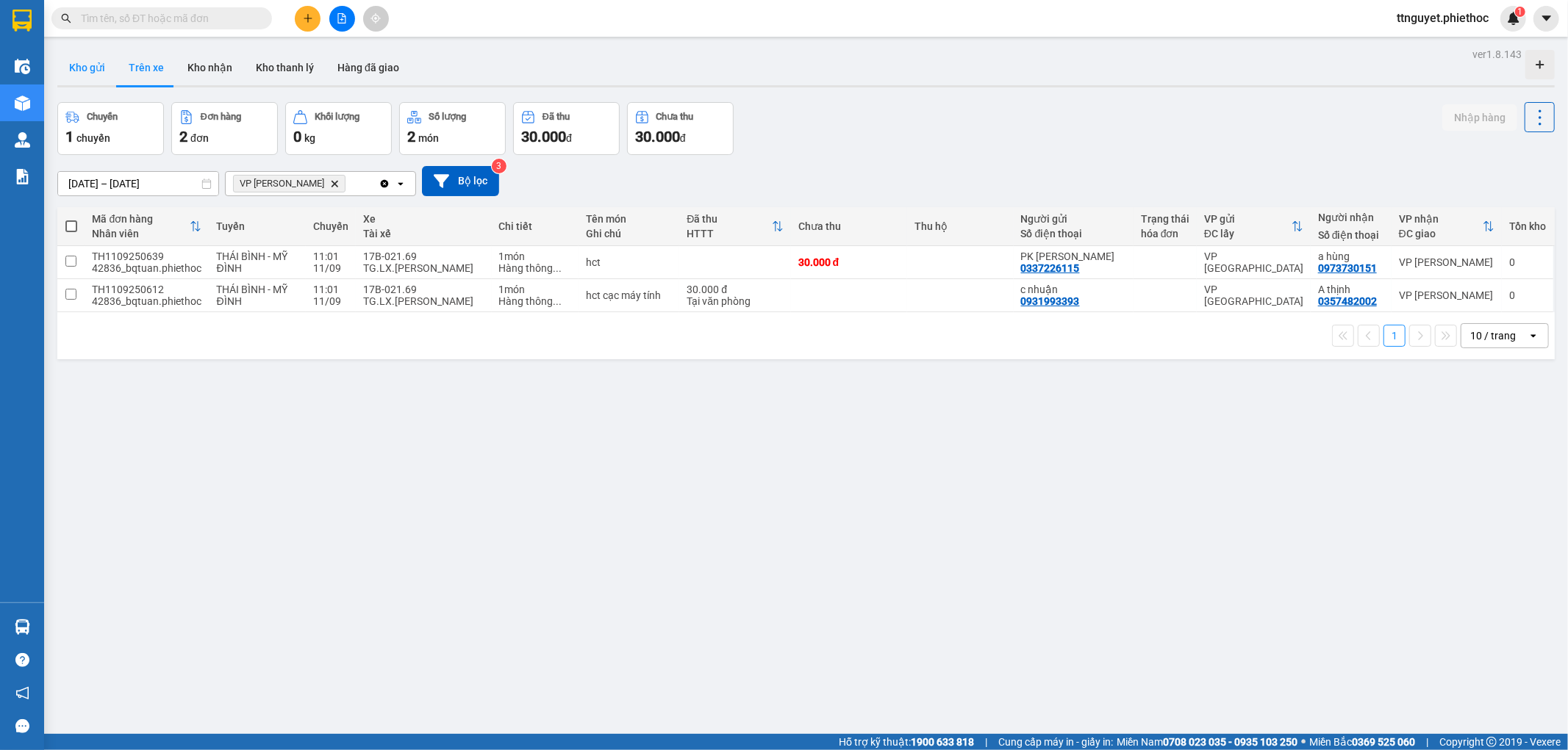
click at [99, 68] on button "Kho gửi" at bounding box center [87, 68] width 59 height 36
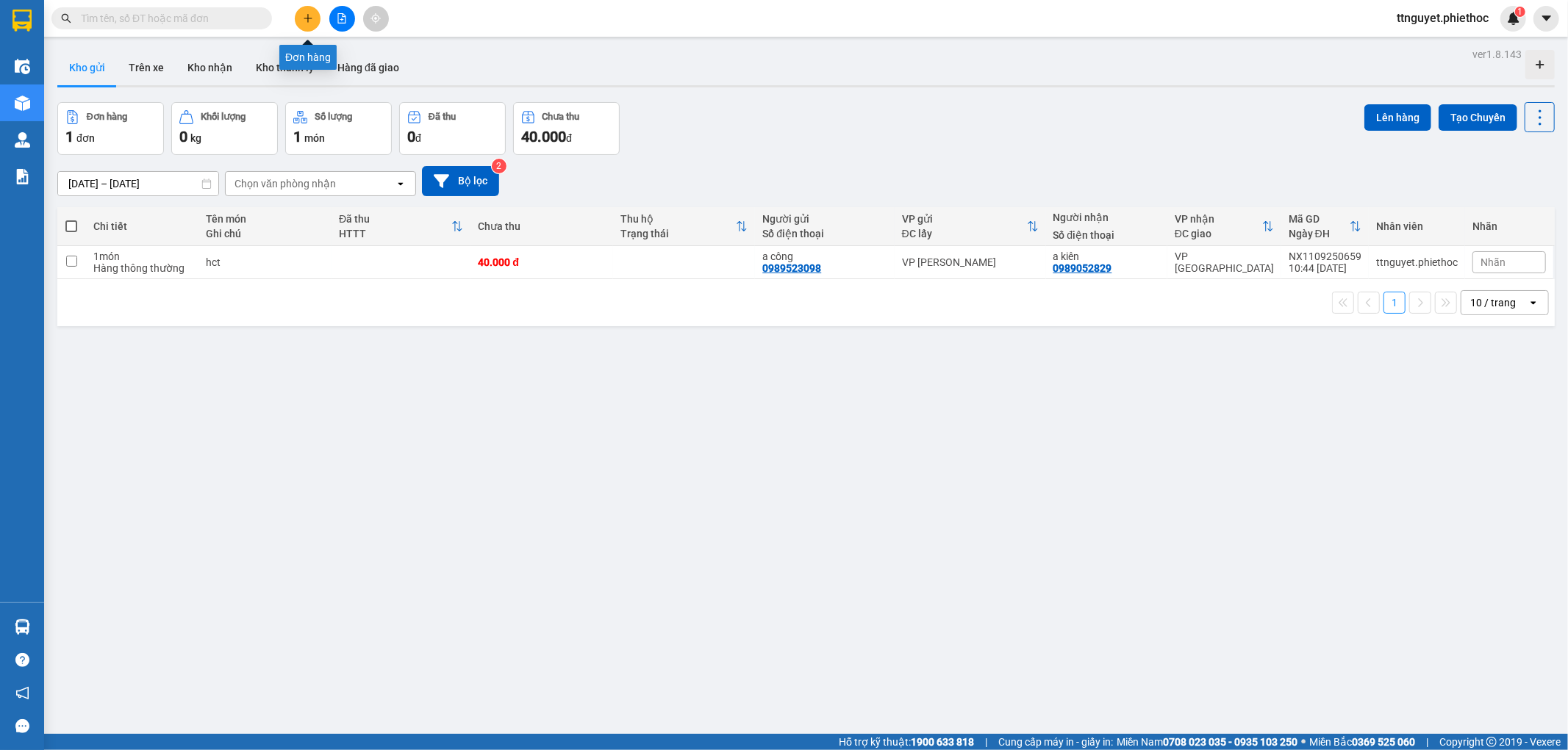
click at [305, 21] on icon "plus" at bounding box center [308, 18] width 10 height 10
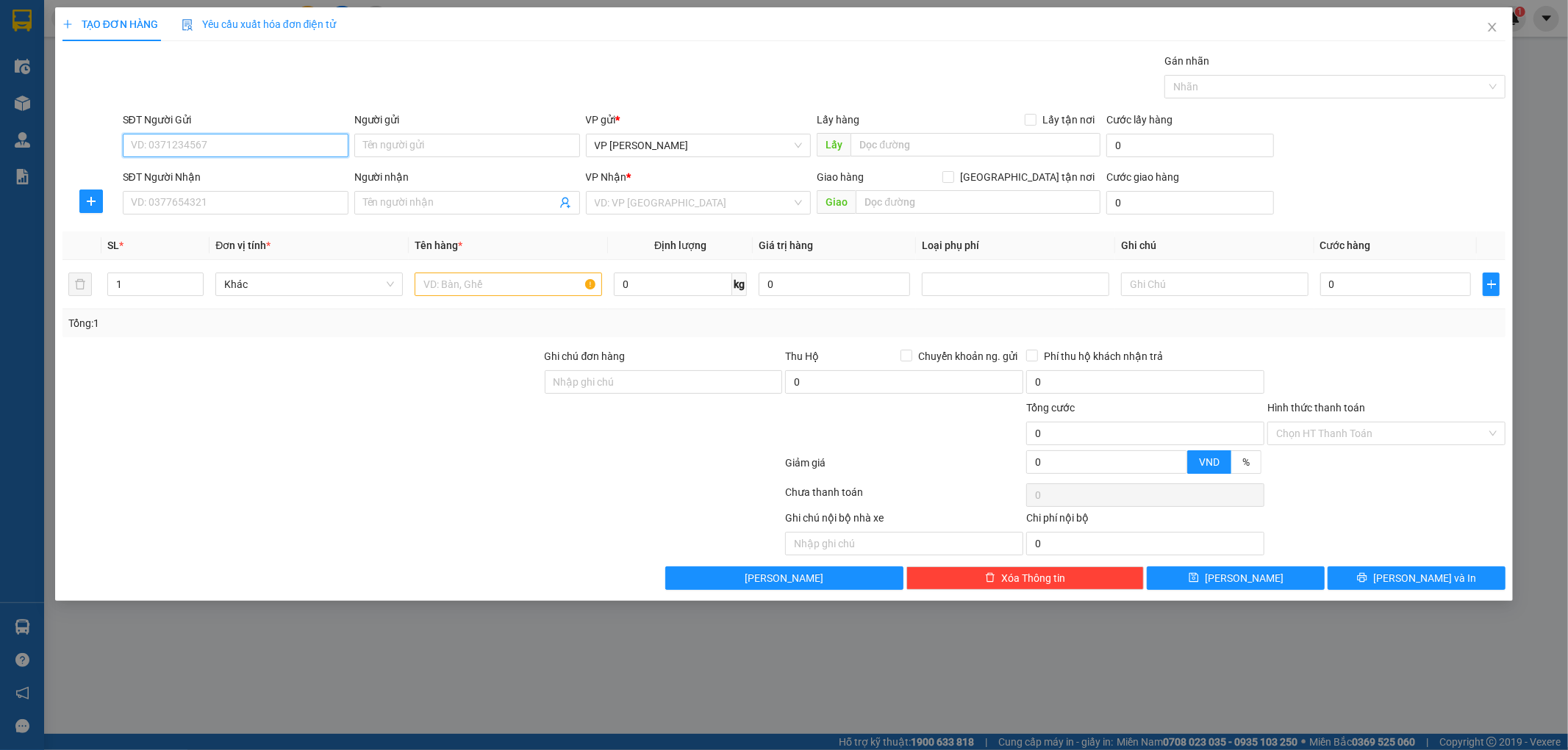
click at [238, 142] on input "SĐT Người Gửi" at bounding box center [236, 145] width 226 height 24
type input "0812730418"
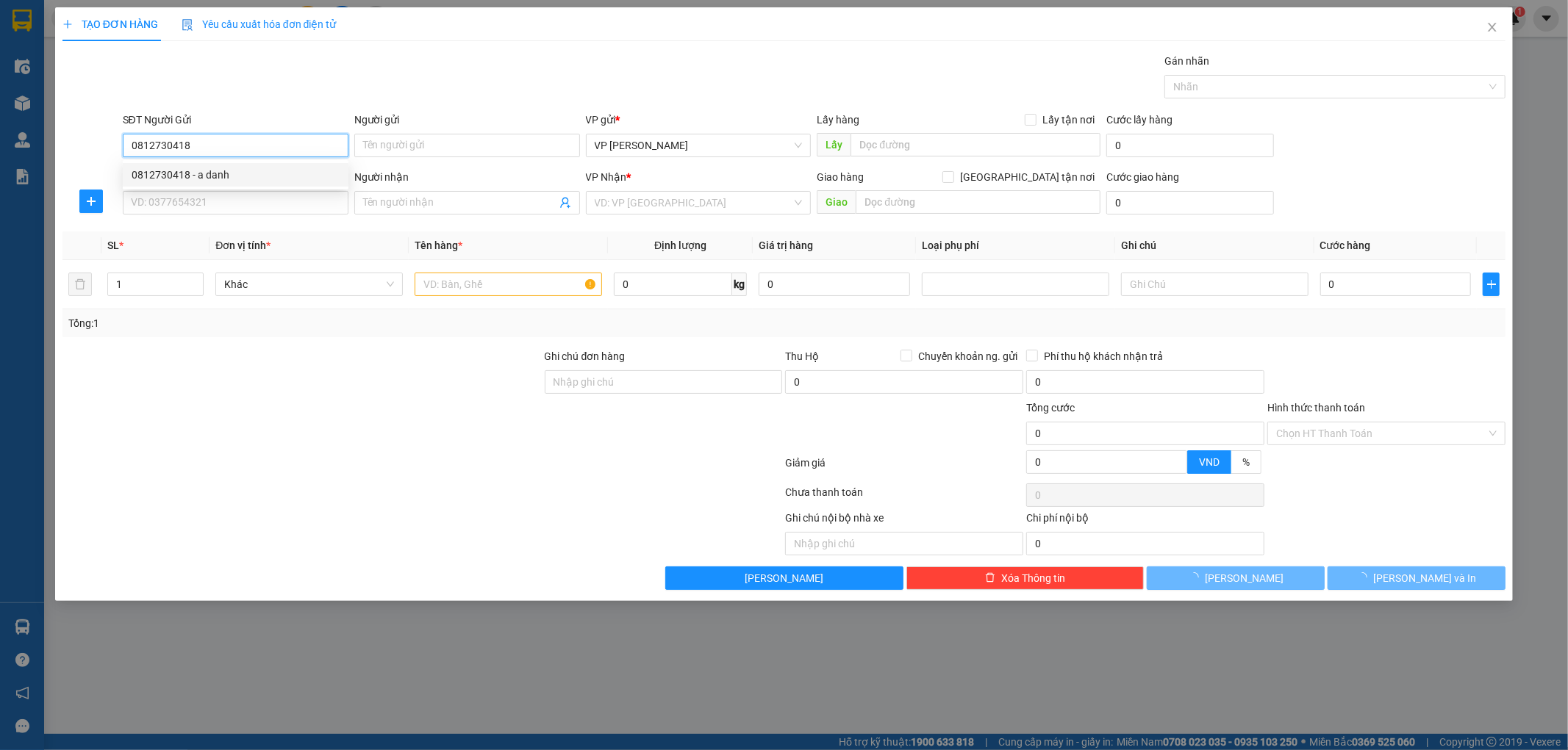
click at [243, 173] on div "0812730418 - a danh" at bounding box center [236, 175] width 208 height 16
type input "a danh"
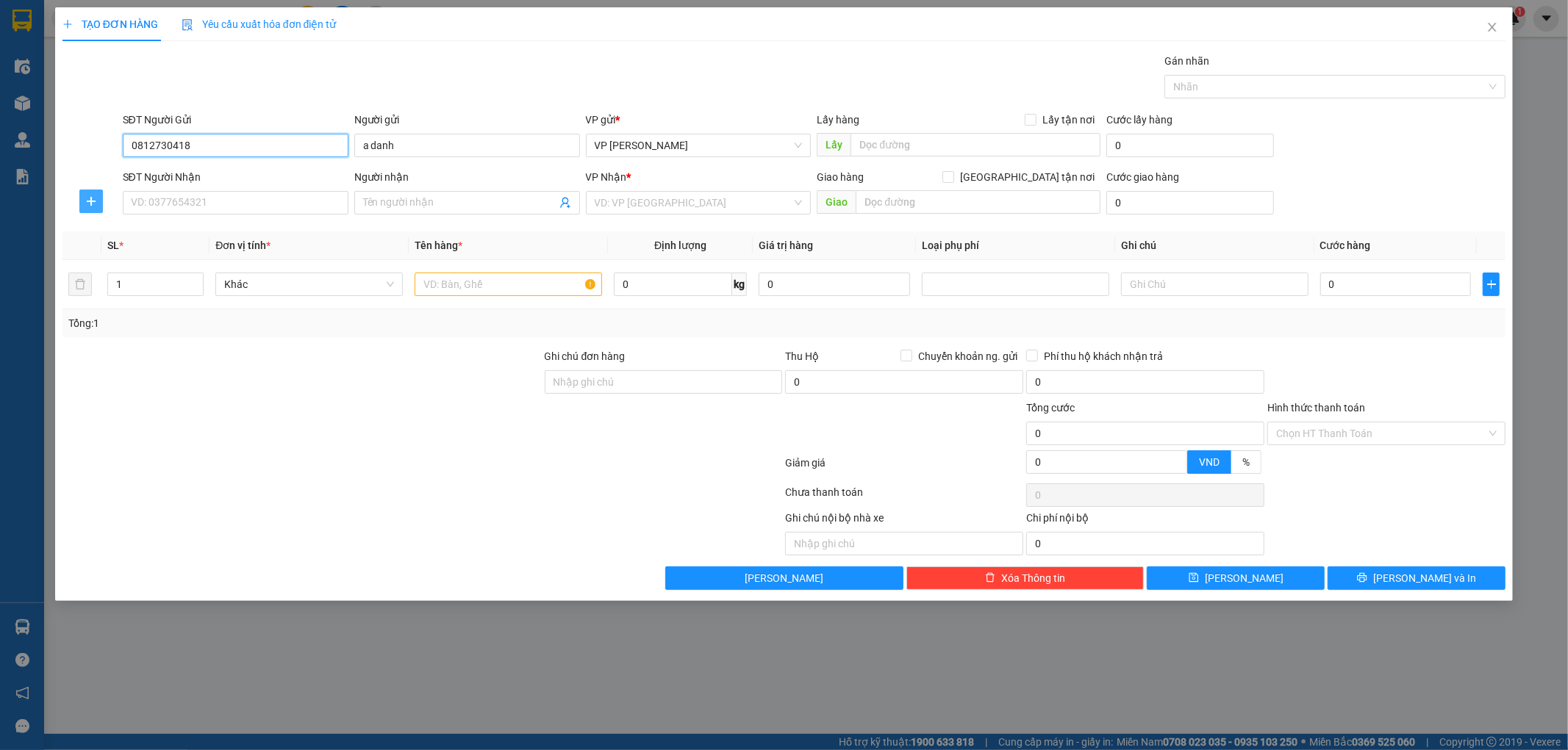
type input "0812730418"
click at [96, 200] on icon "plus" at bounding box center [91, 202] width 12 height 12
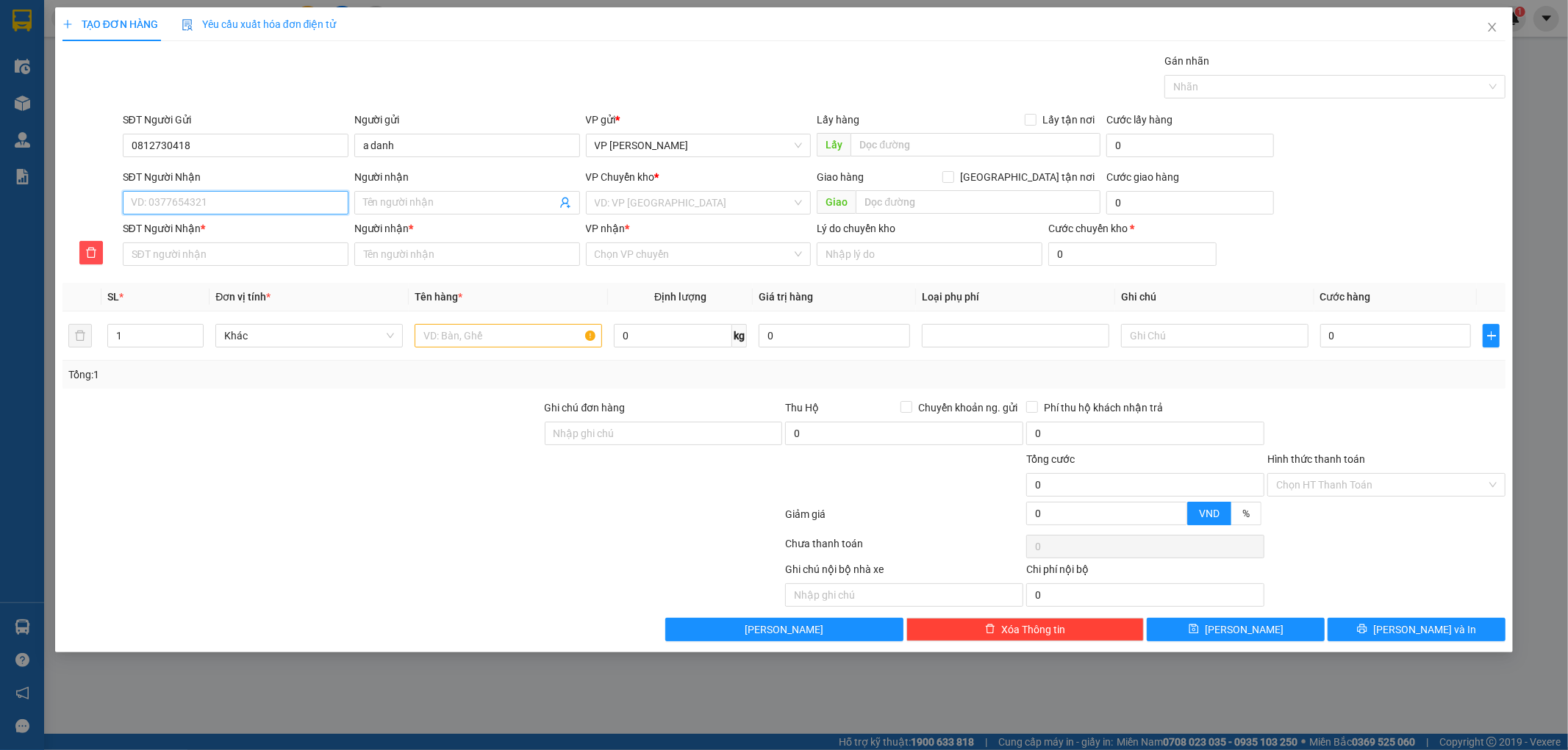
click at [251, 209] on input "SĐT Người Nhận" at bounding box center [236, 203] width 226 height 24
type input "0"
type input "09"
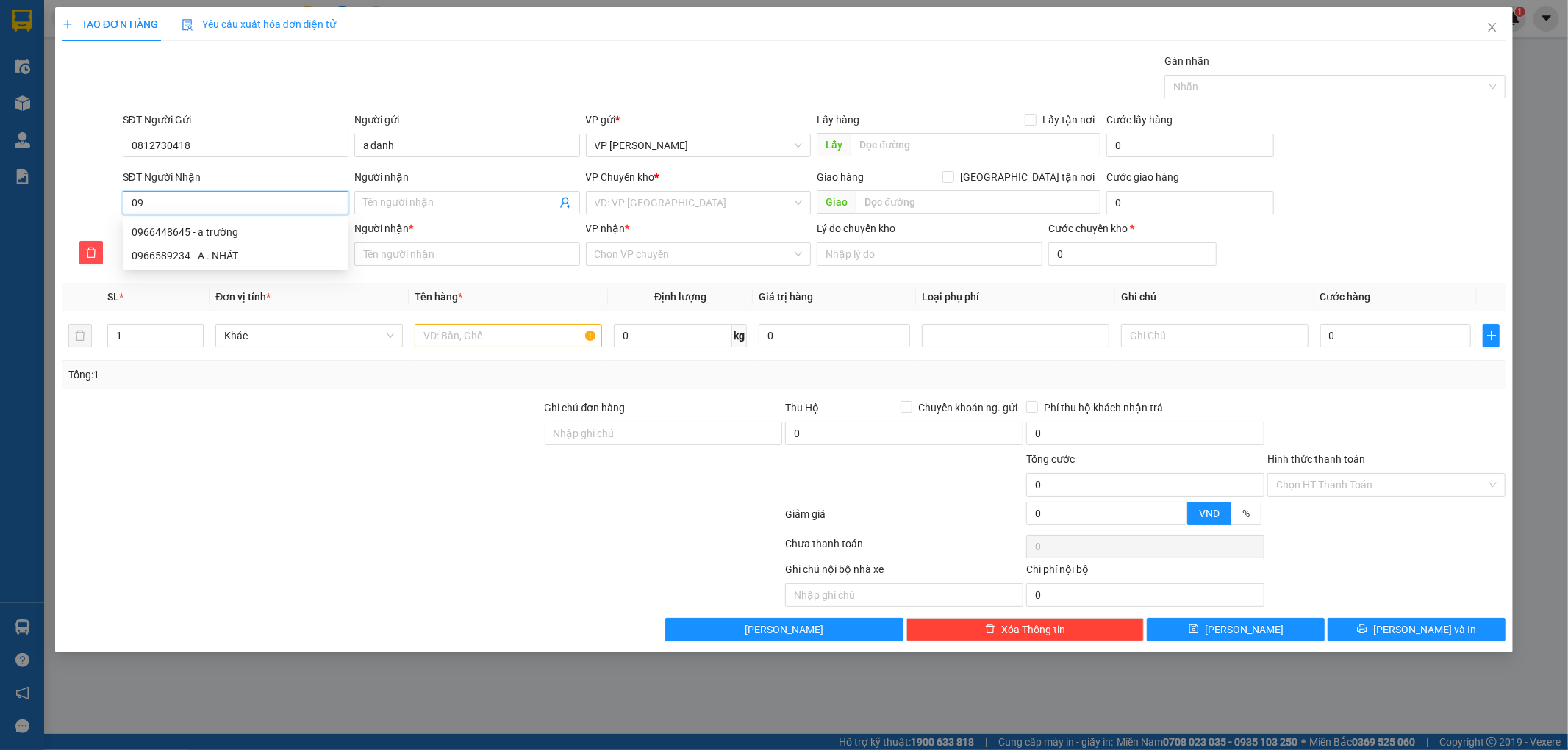
type input "096"
type input "0966"
type input "09664"
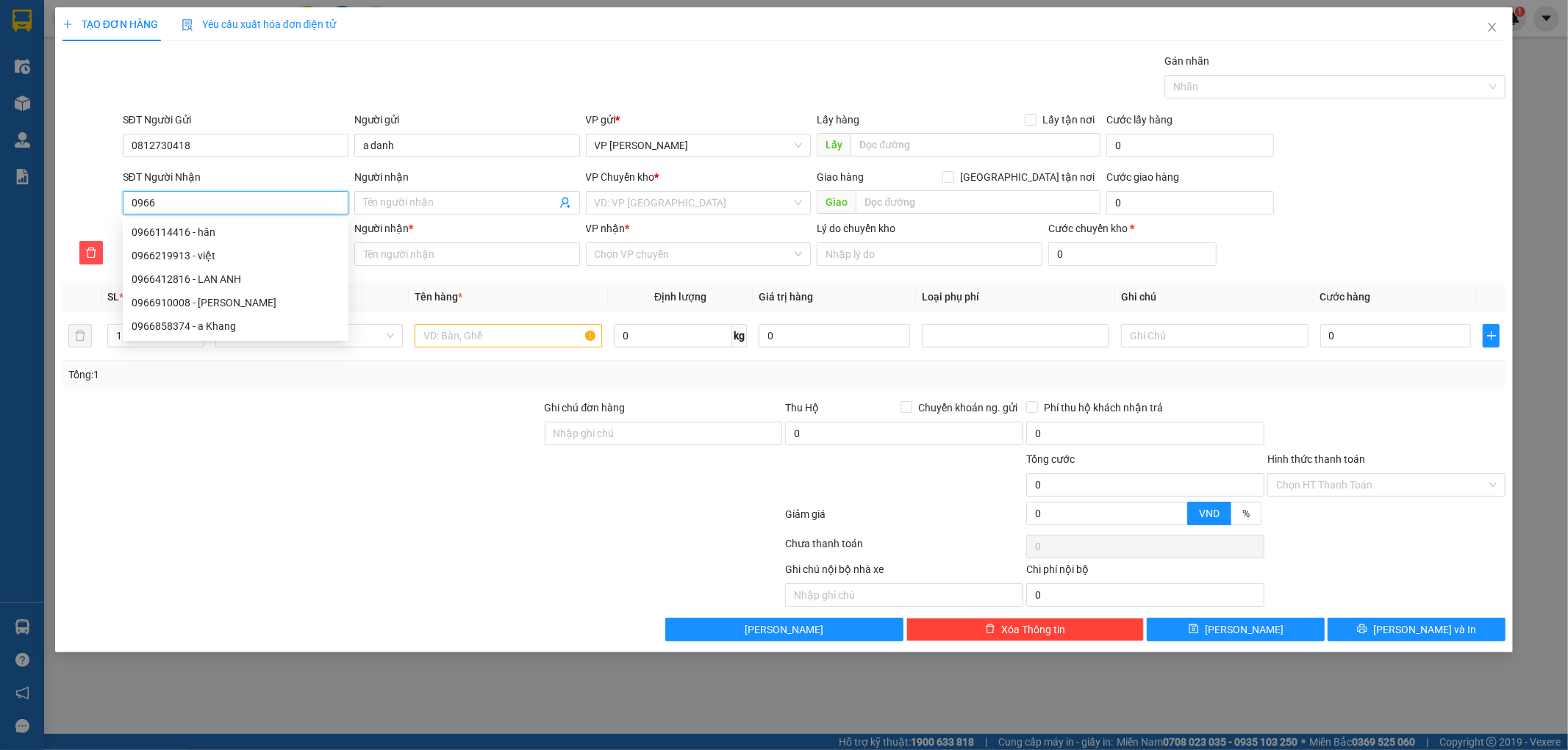
type input "09664"
type input "096644"
type input "0966448"
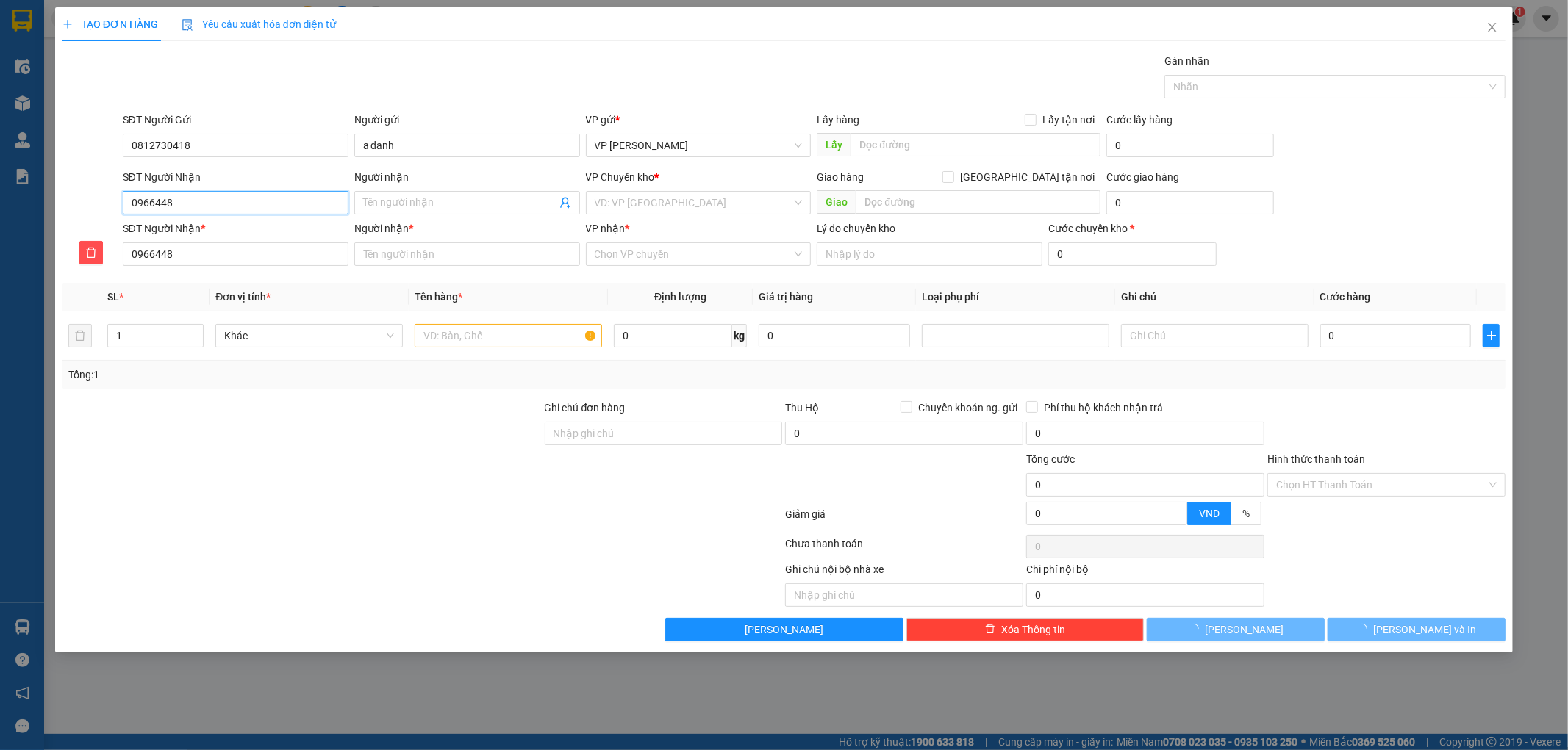
type input "09664486"
type input "096644864"
type input "0966448645"
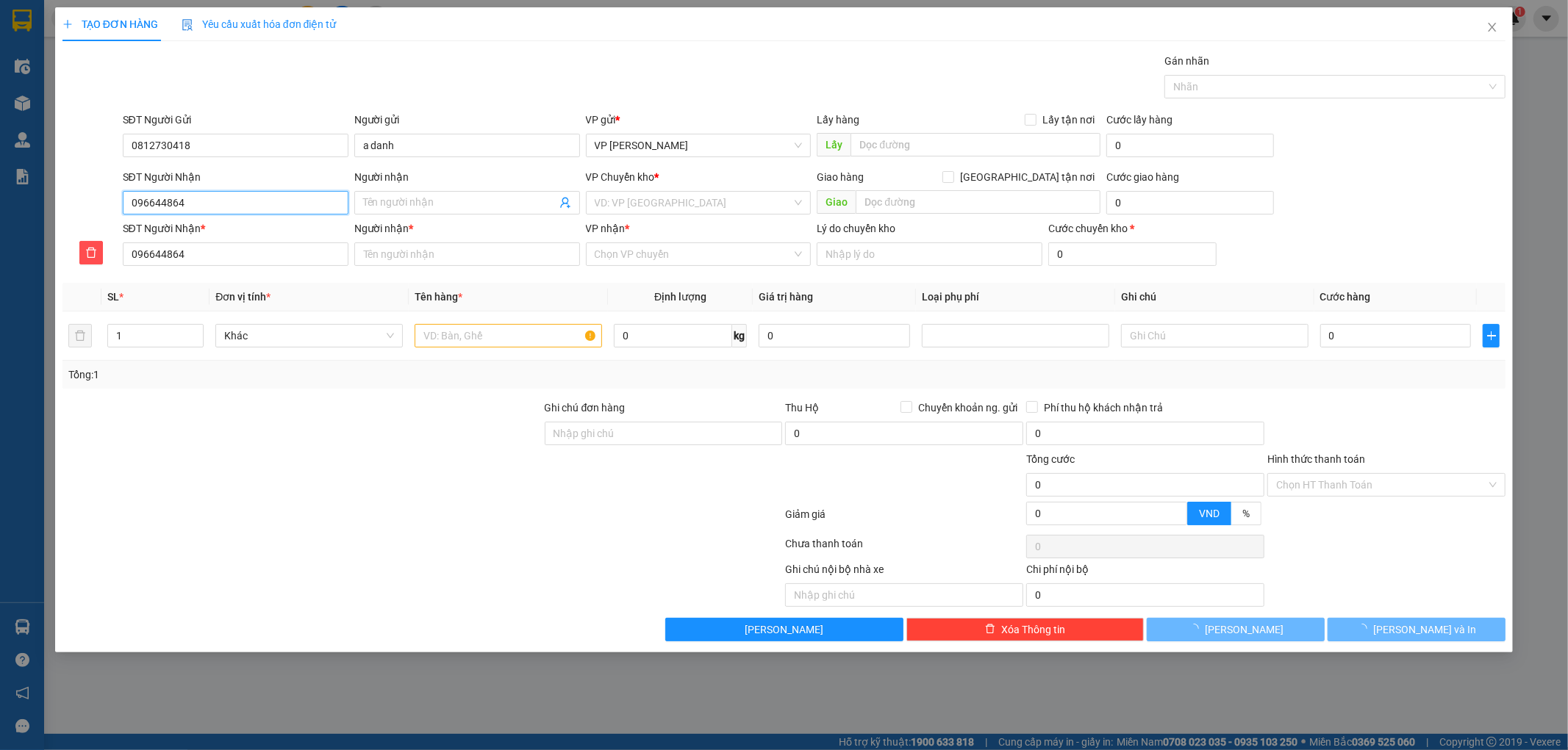
type input "0966448645"
click at [402, 195] on input "Người nhận" at bounding box center [459, 203] width 193 height 16
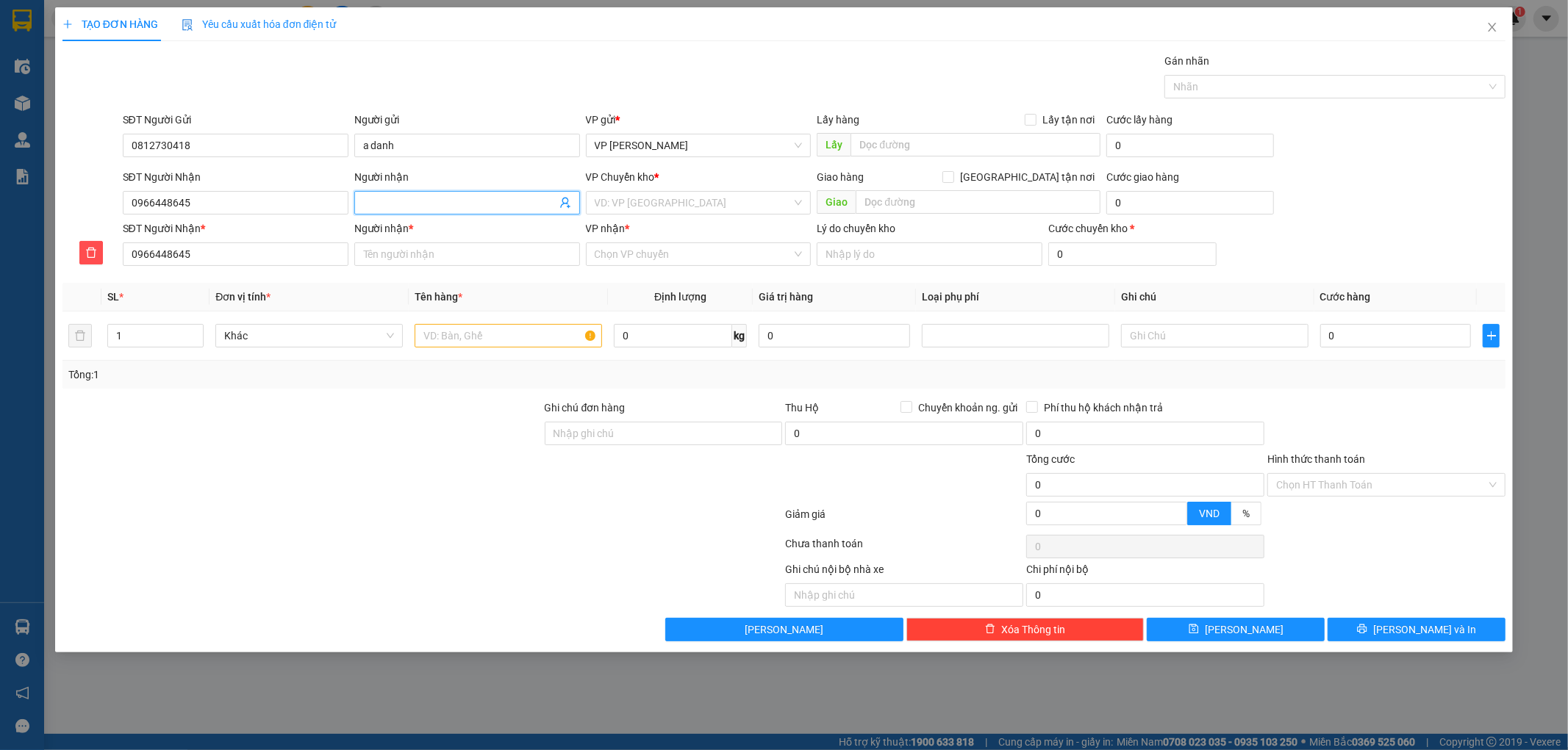
click at [407, 202] on input "Người nhận" at bounding box center [459, 203] width 193 height 16
type input "a"
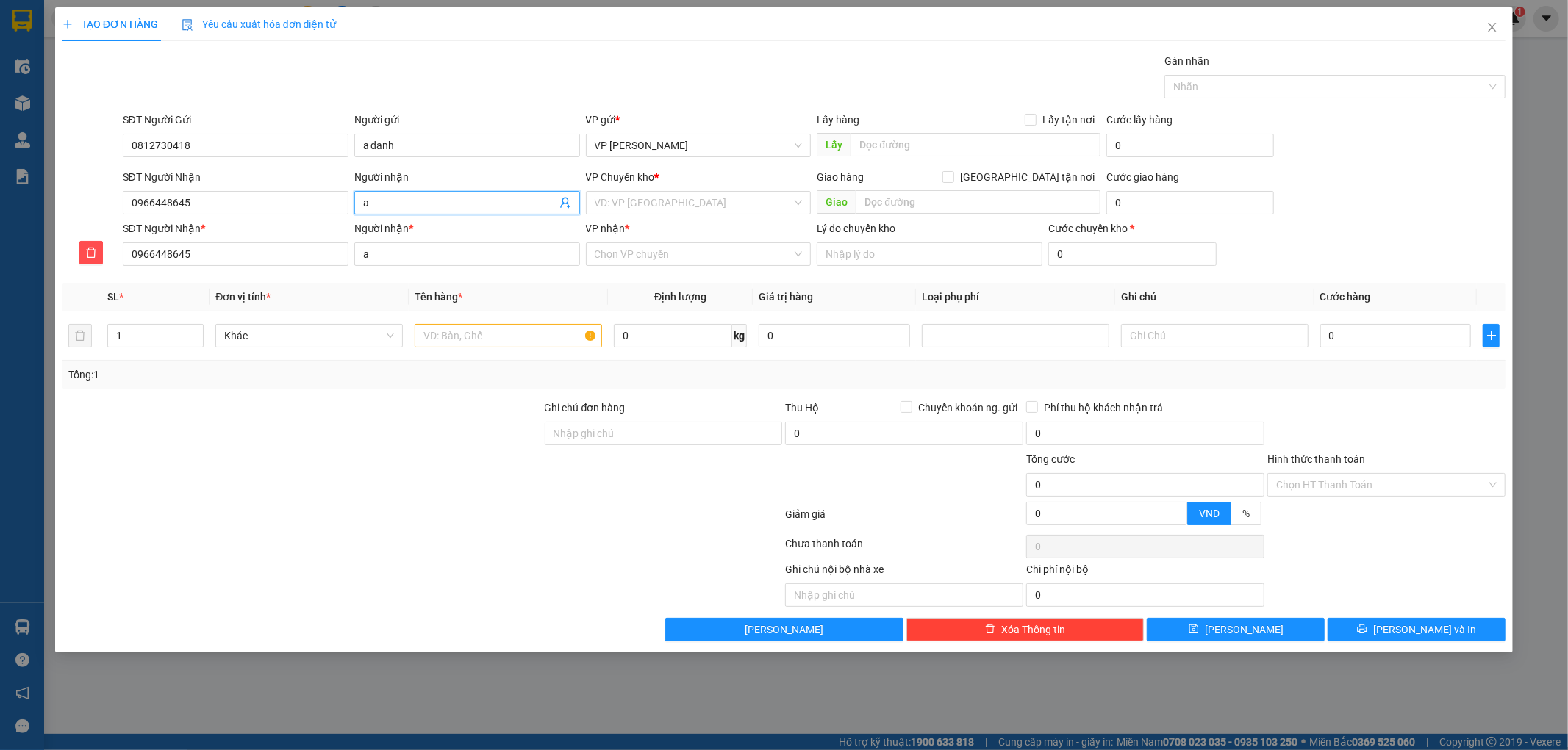
type input "a"
type input "a t"
type input "a tr"
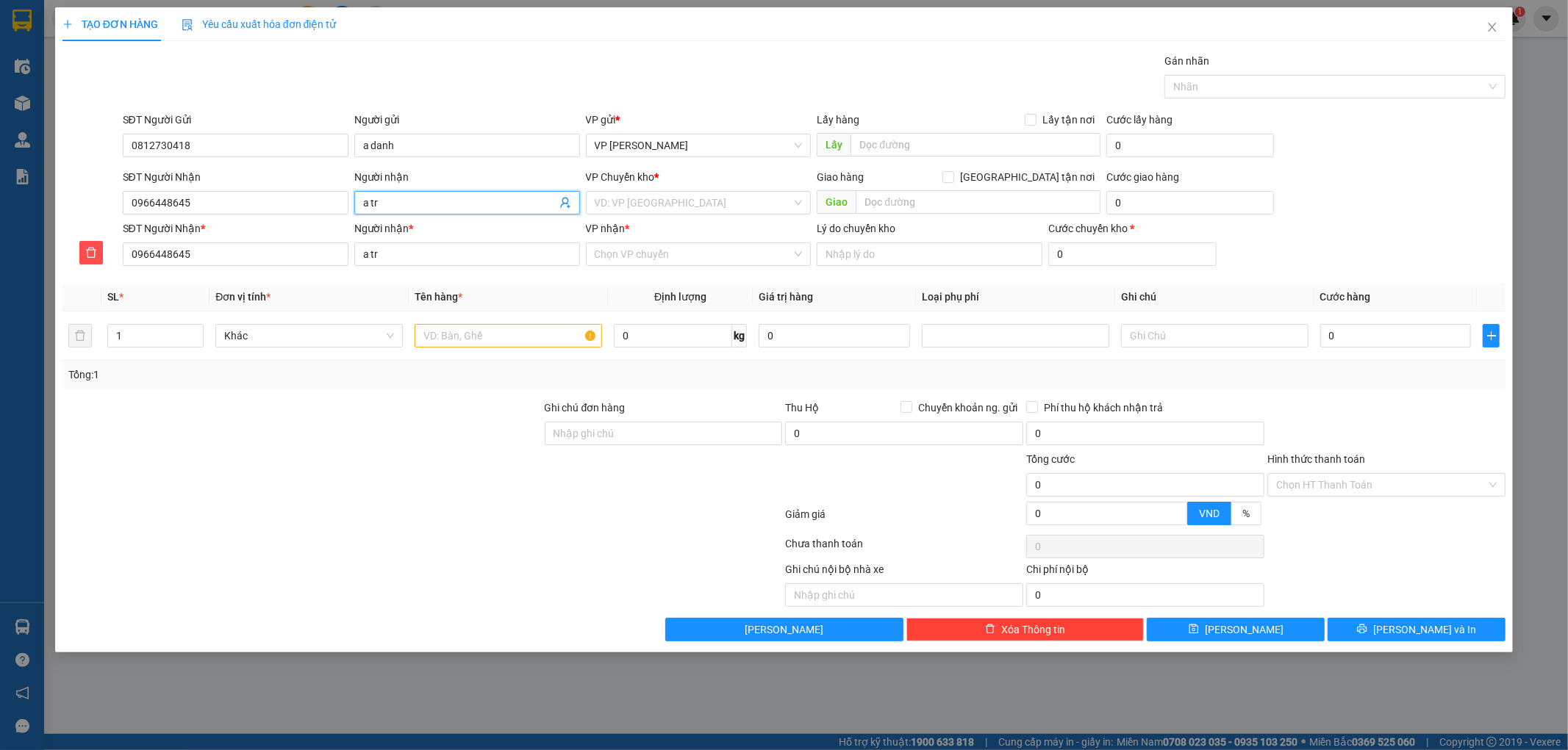
type input "a tru"
type input "a truo"
type input "a trường"
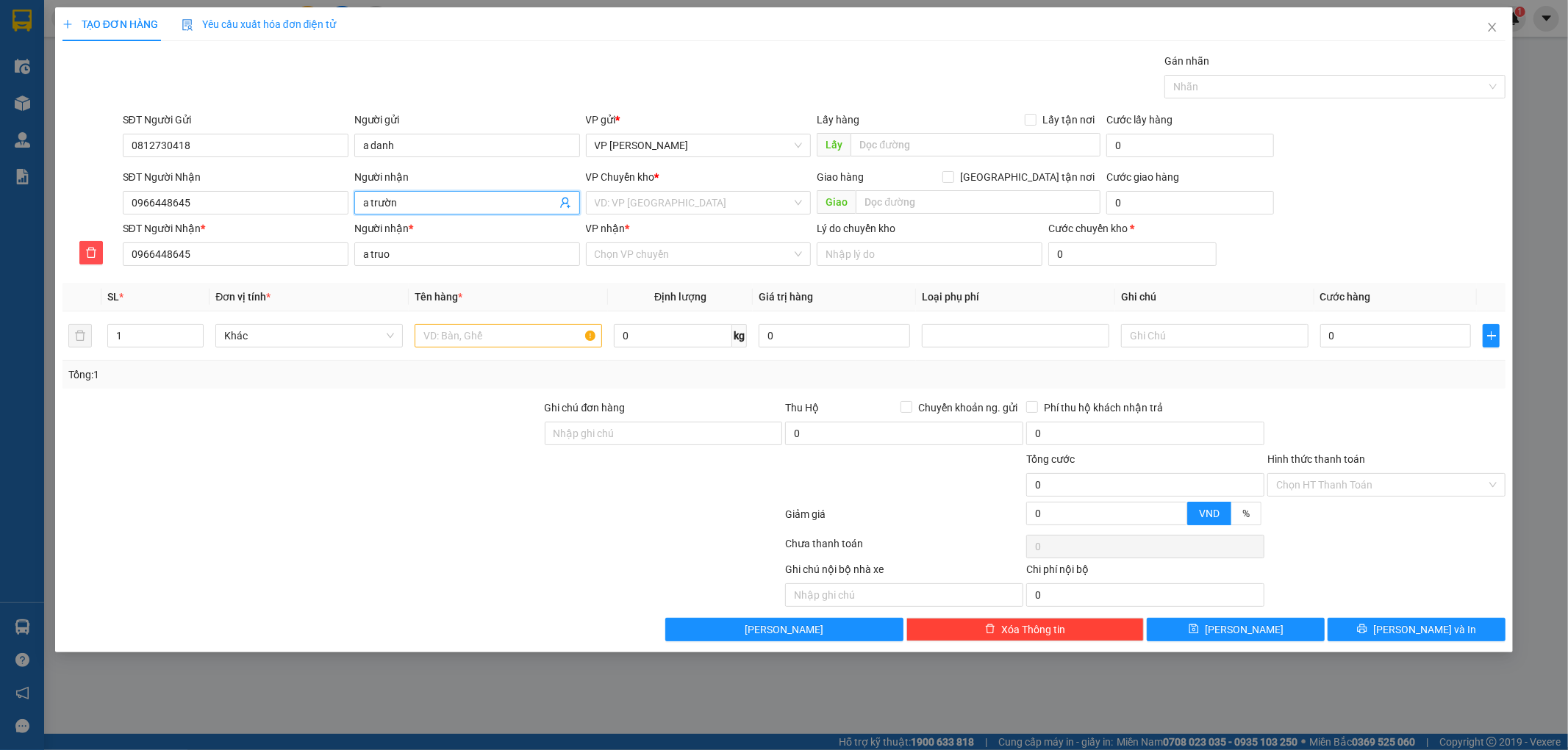
type input "a trường"
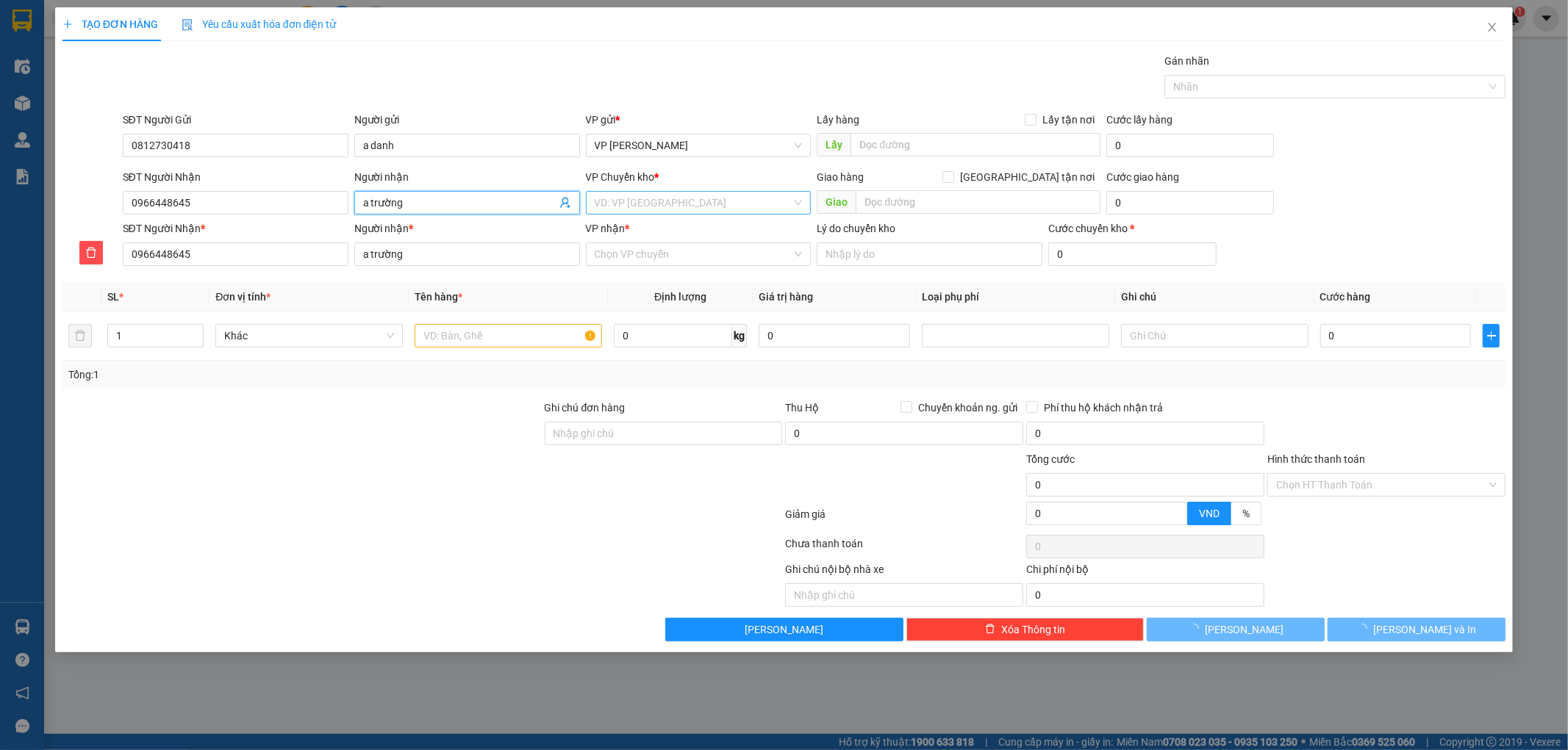
type input "a trường"
click at [672, 203] on input "search" at bounding box center [694, 203] width 198 height 22
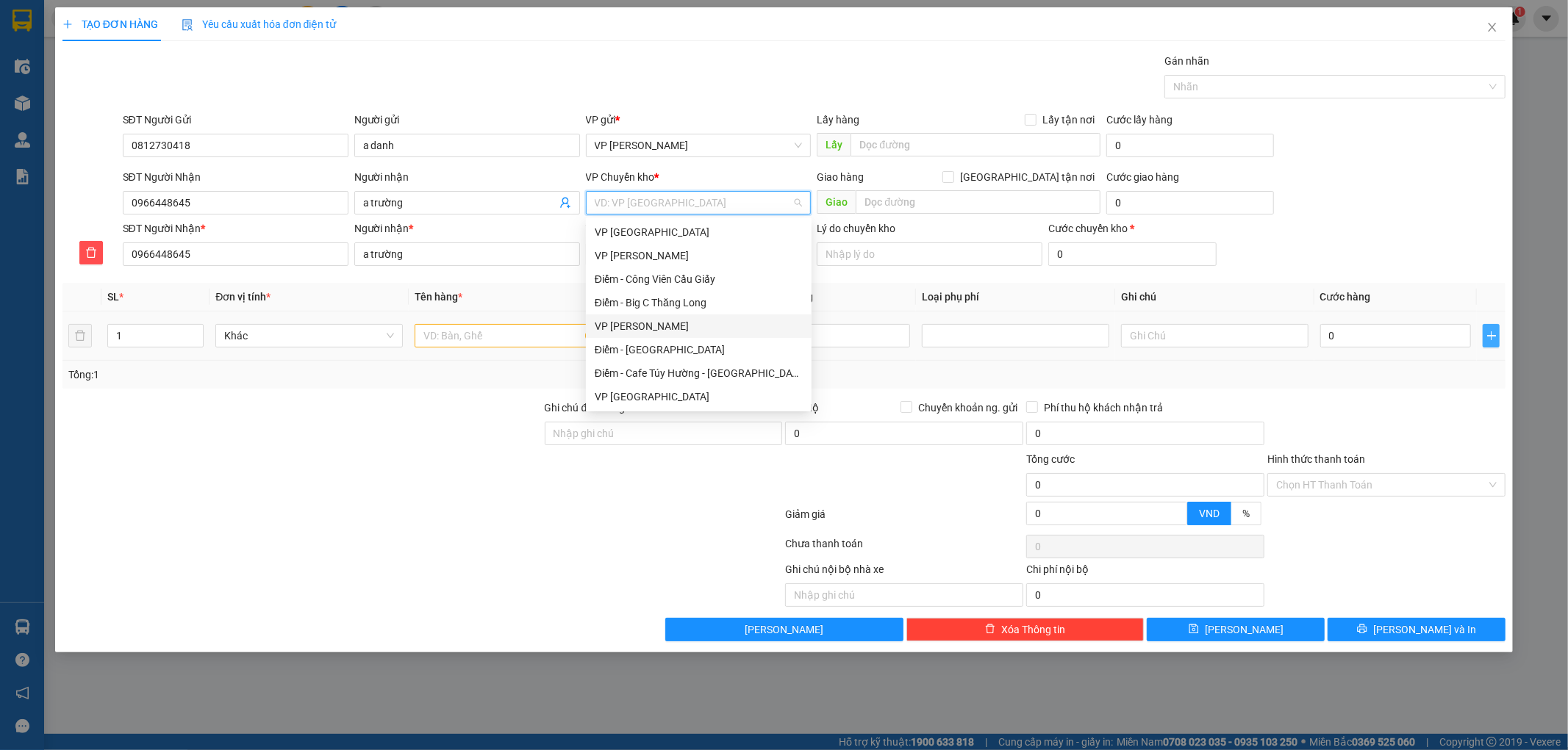
click at [1494, 345] on button "button" at bounding box center [1491, 336] width 17 height 24
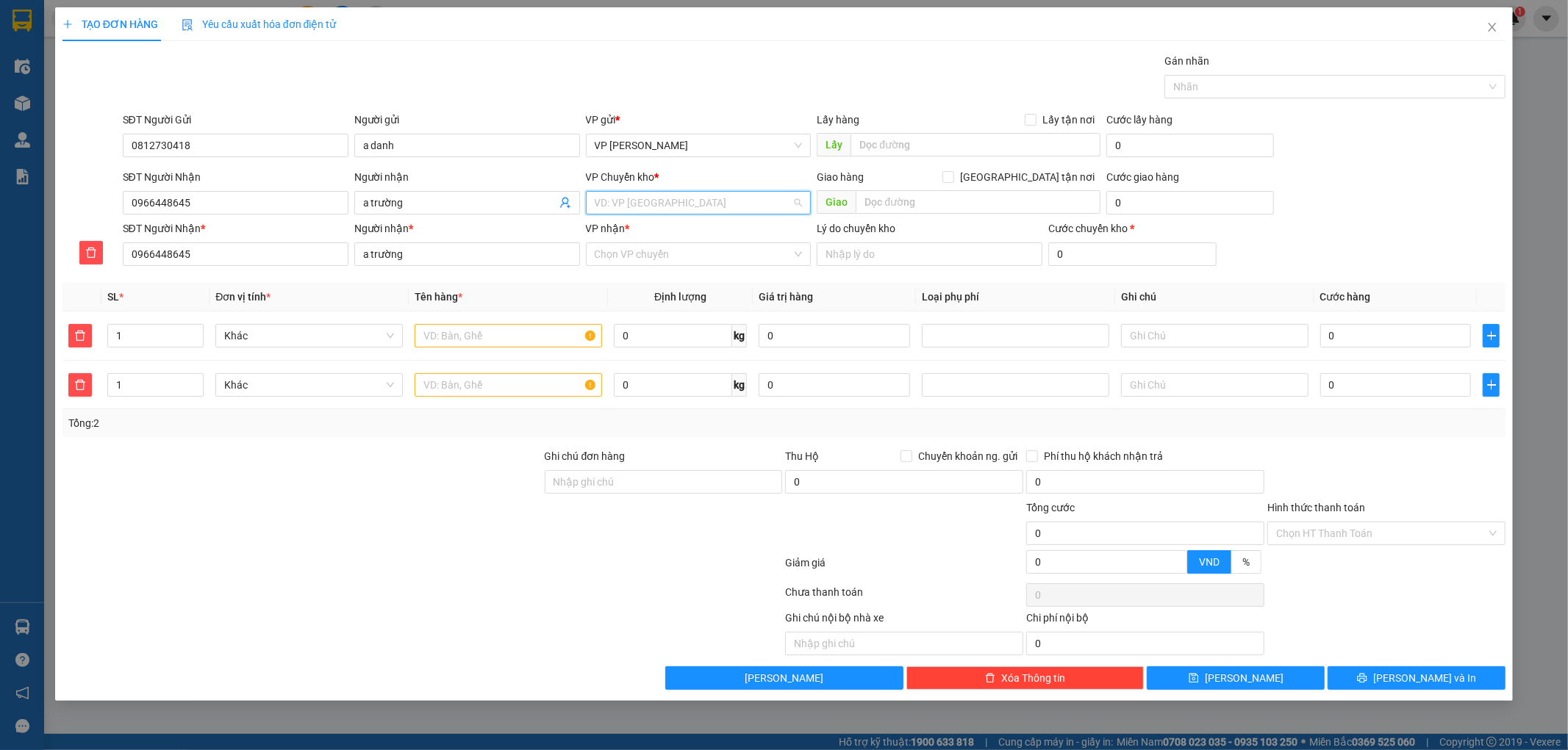
click at [728, 204] on input "search" at bounding box center [694, 203] width 198 height 22
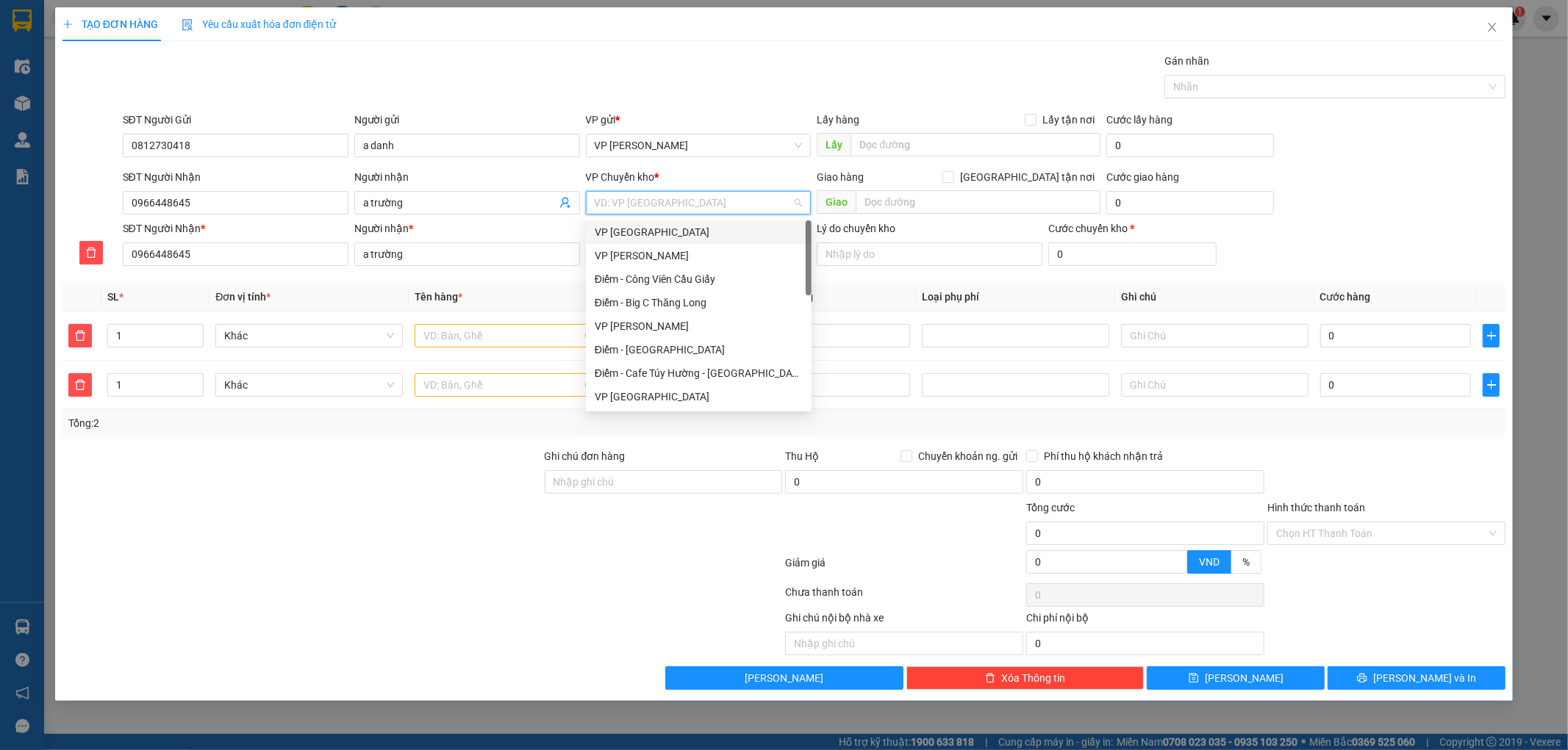
click at [670, 231] on div "VP [GEOGRAPHIC_DATA]" at bounding box center [699, 233] width 208 height 16
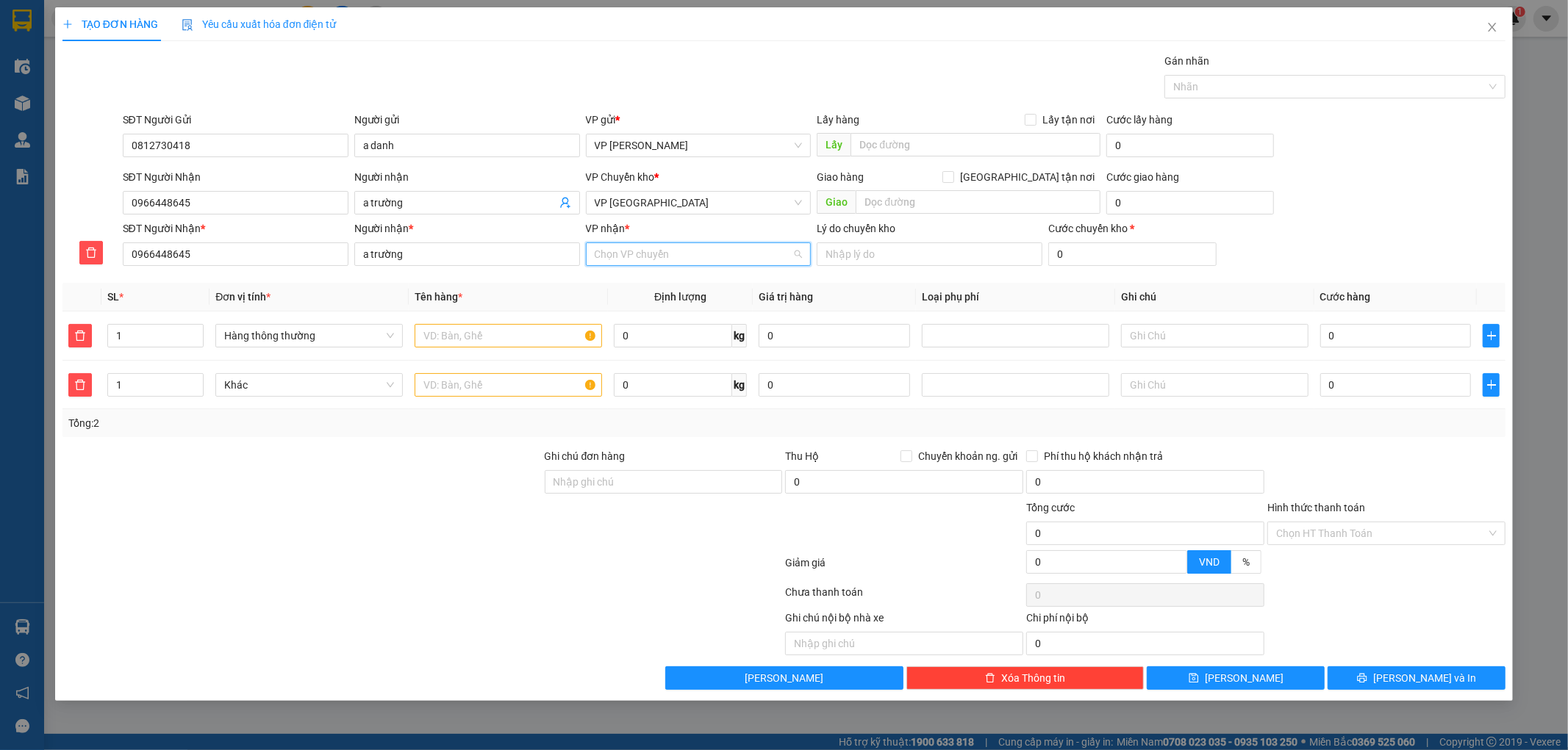
click at [663, 253] on input "VP nhận *" at bounding box center [694, 254] width 198 height 22
type input "tie"
click at [669, 284] on div "VP [GEOGRAPHIC_DATA]" at bounding box center [699, 284] width 208 height 16
click at [539, 345] on input "text" at bounding box center [508, 336] width 187 height 24
type input "thùng xốp"
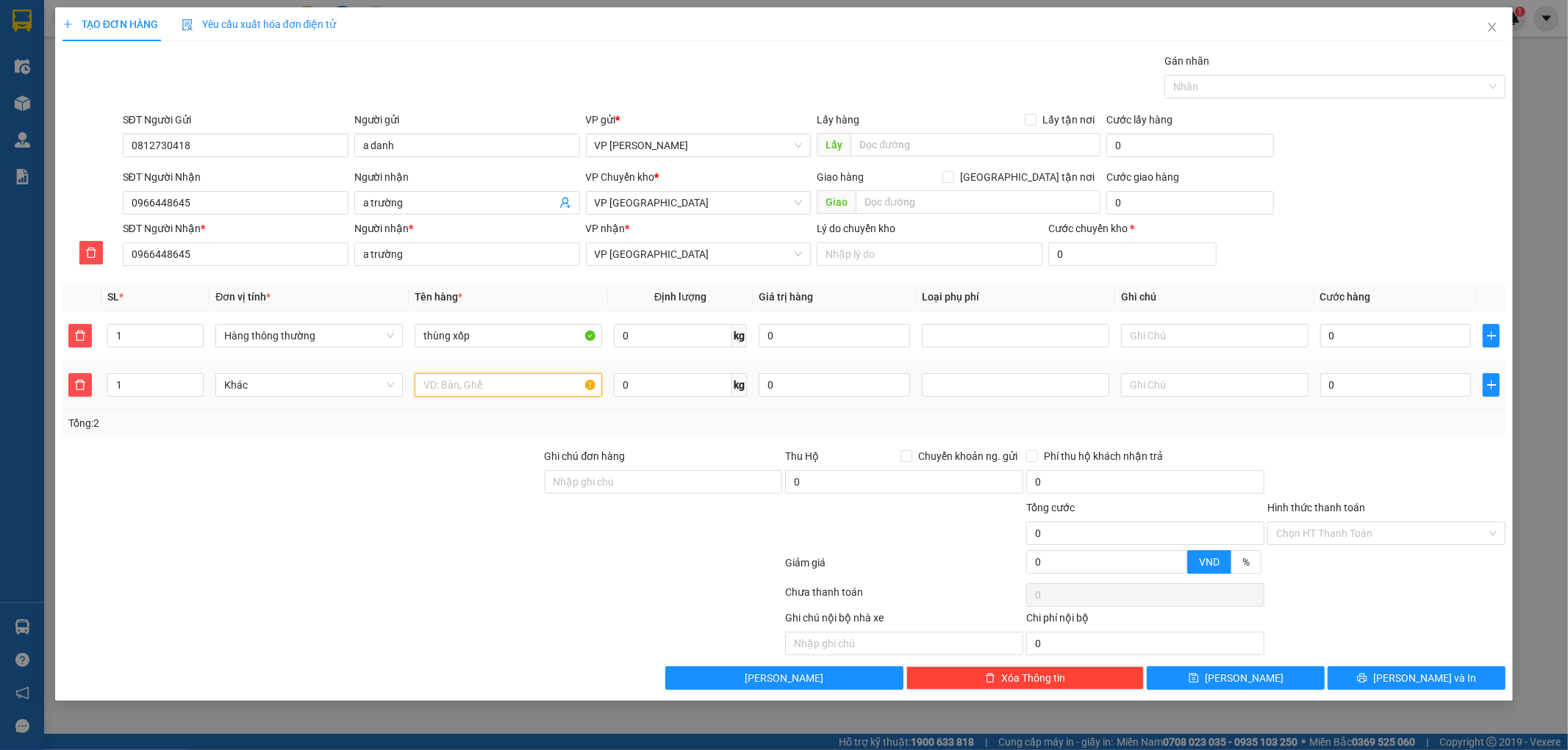
click at [517, 393] on input "text" at bounding box center [508, 385] width 187 height 24
click at [1004, 334] on div at bounding box center [1016, 336] width 180 height 18
type input "hct"
click at [971, 366] on div "Bảo hiểm" at bounding box center [1016, 365] width 170 height 16
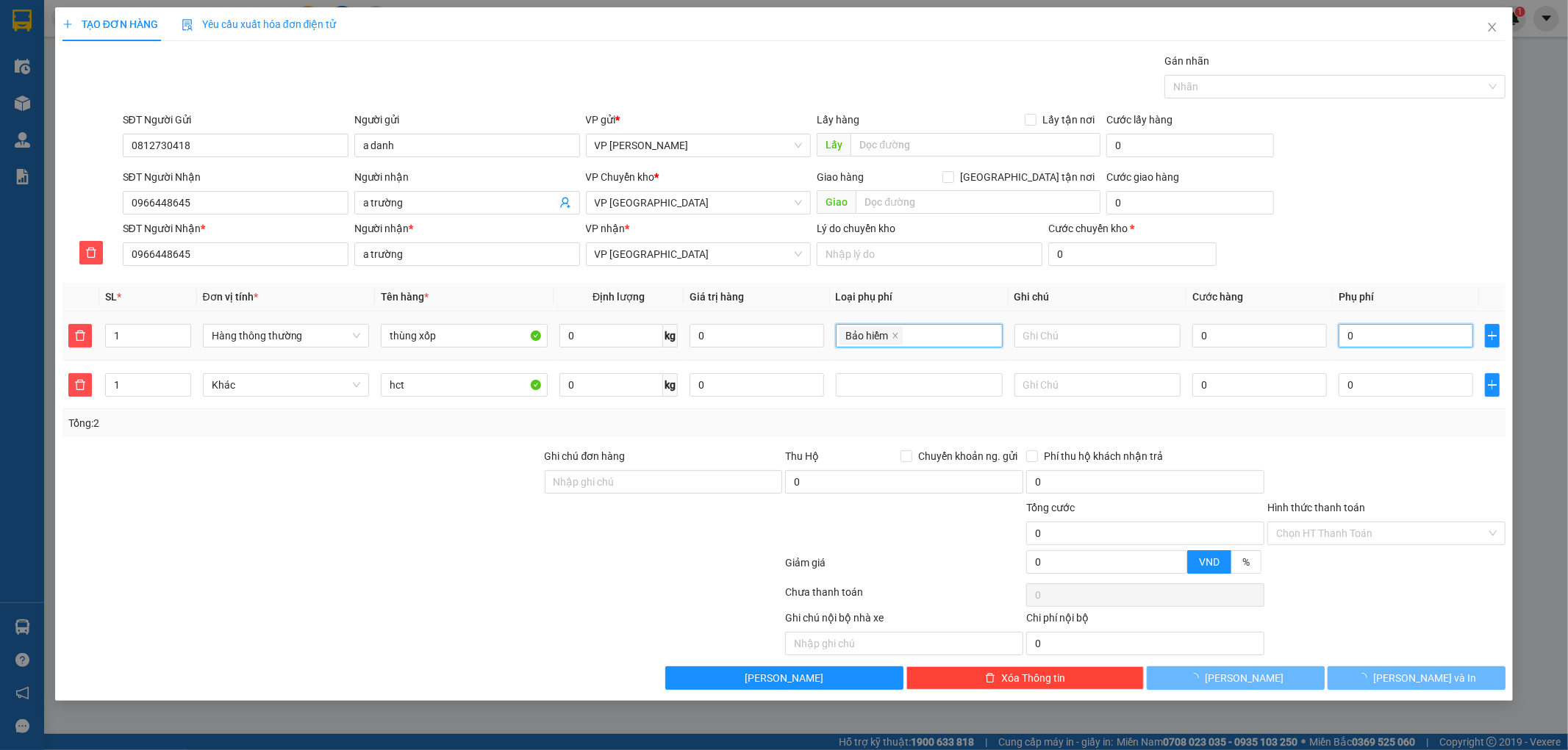
click at [1380, 335] on input "0" at bounding box center [1407, 336] width 135 height 24
type input "1"
type input "10"
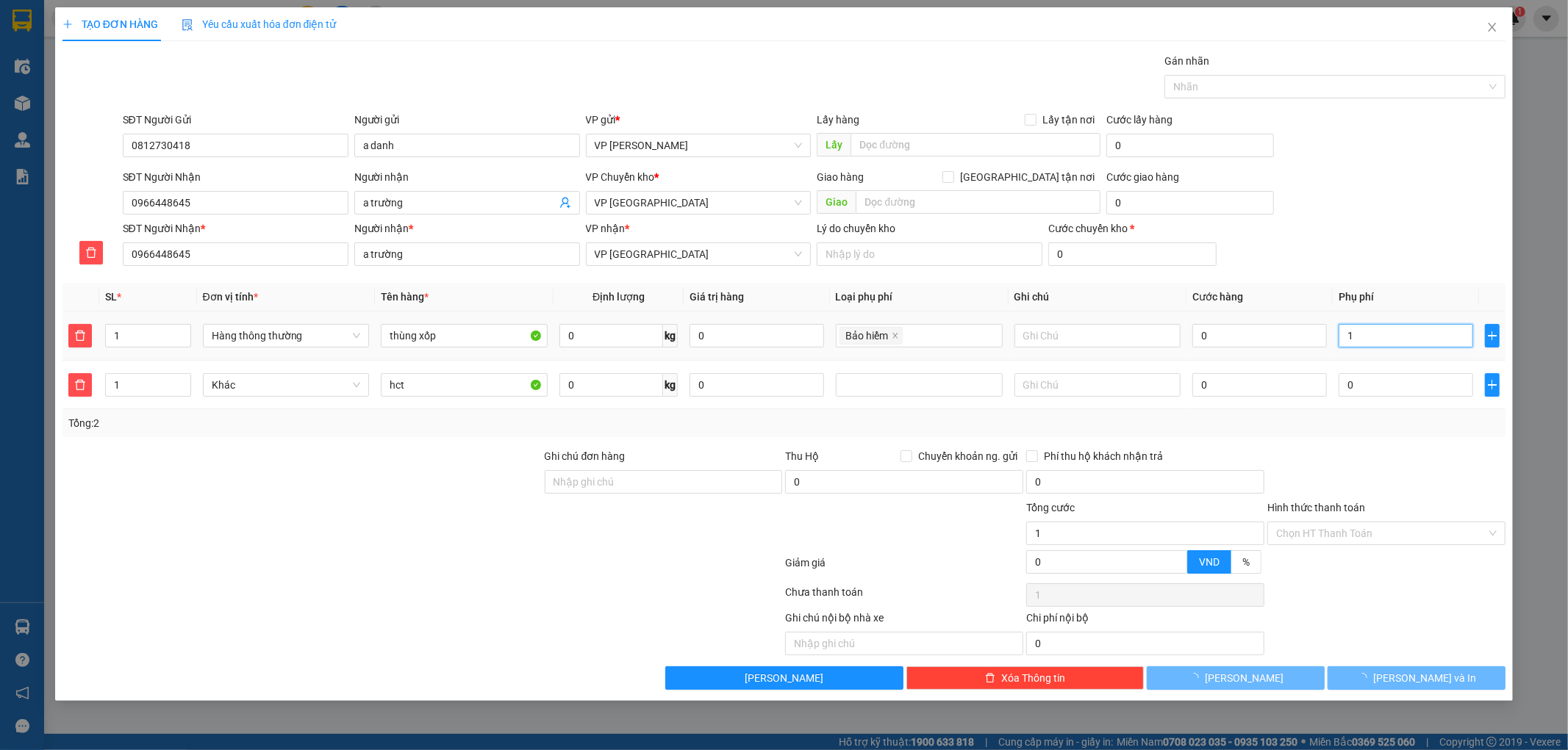
type input "10"
click at [1391, 432] on div "Tổng: 2" at bounding box center [784, 423] width 1444 height 28
type input "10.000"
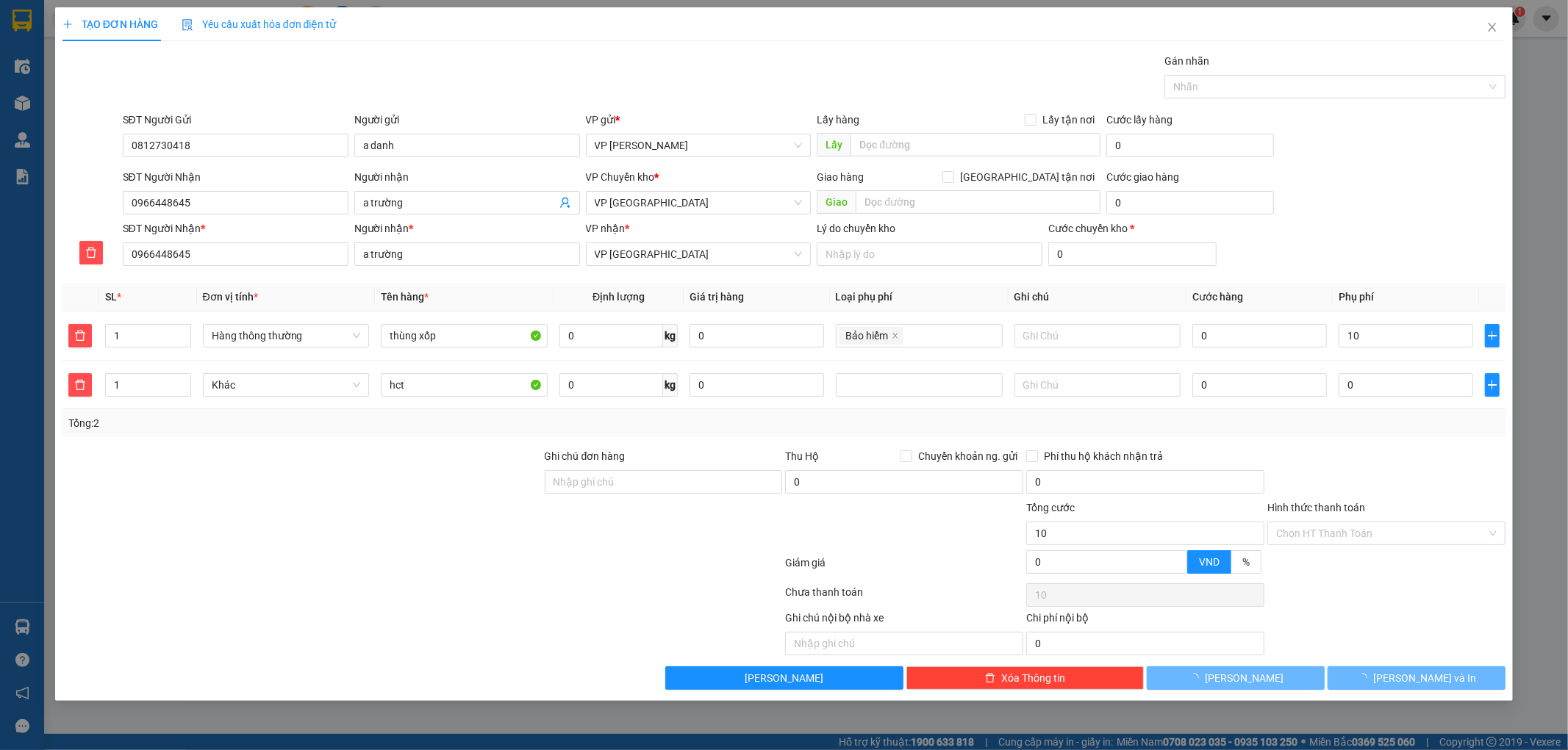
type input "10.000"
click at [1283, 335] on input "0" at bounding box center [1260, 336] width 135 height 24
type input "0"
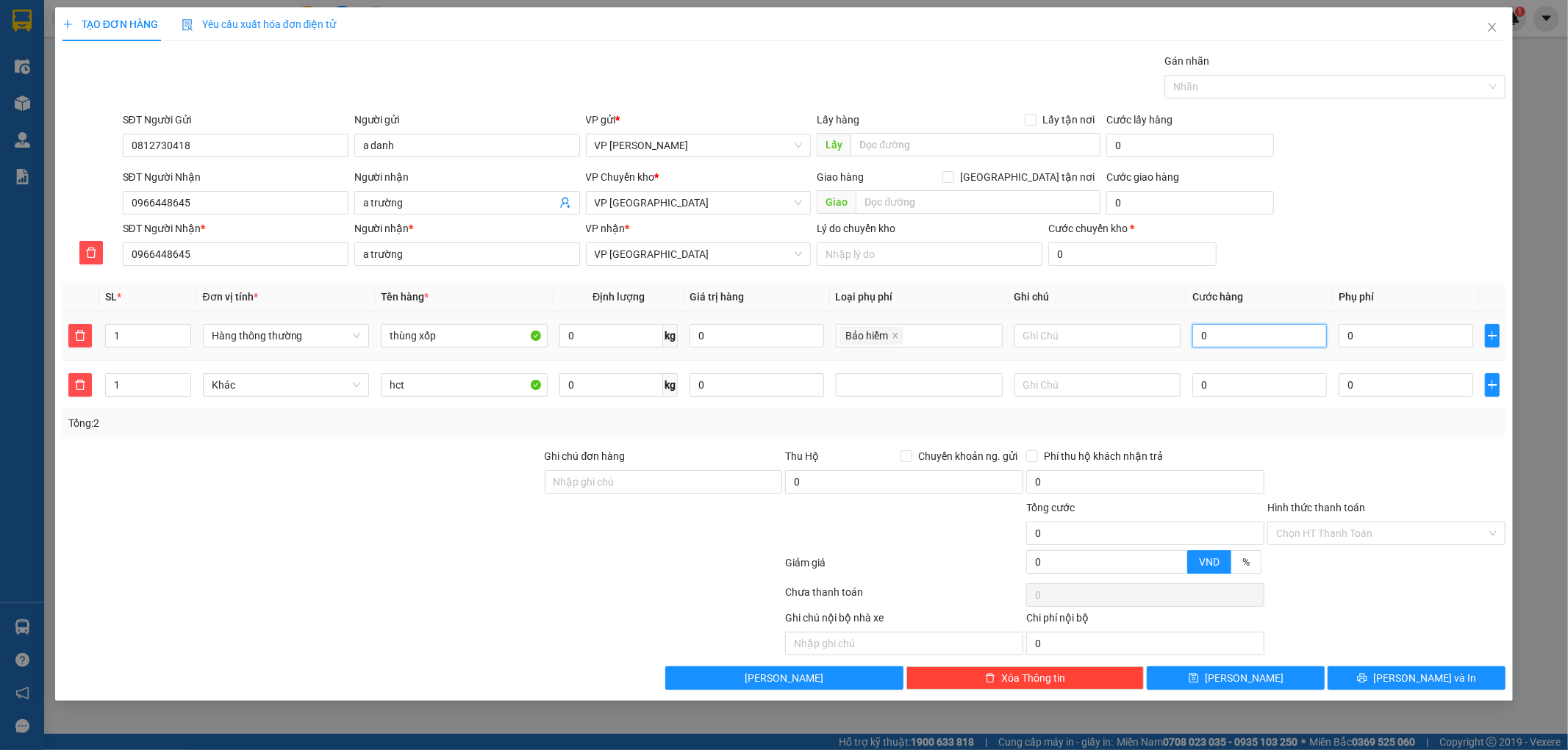
type input "3"
type input "30"
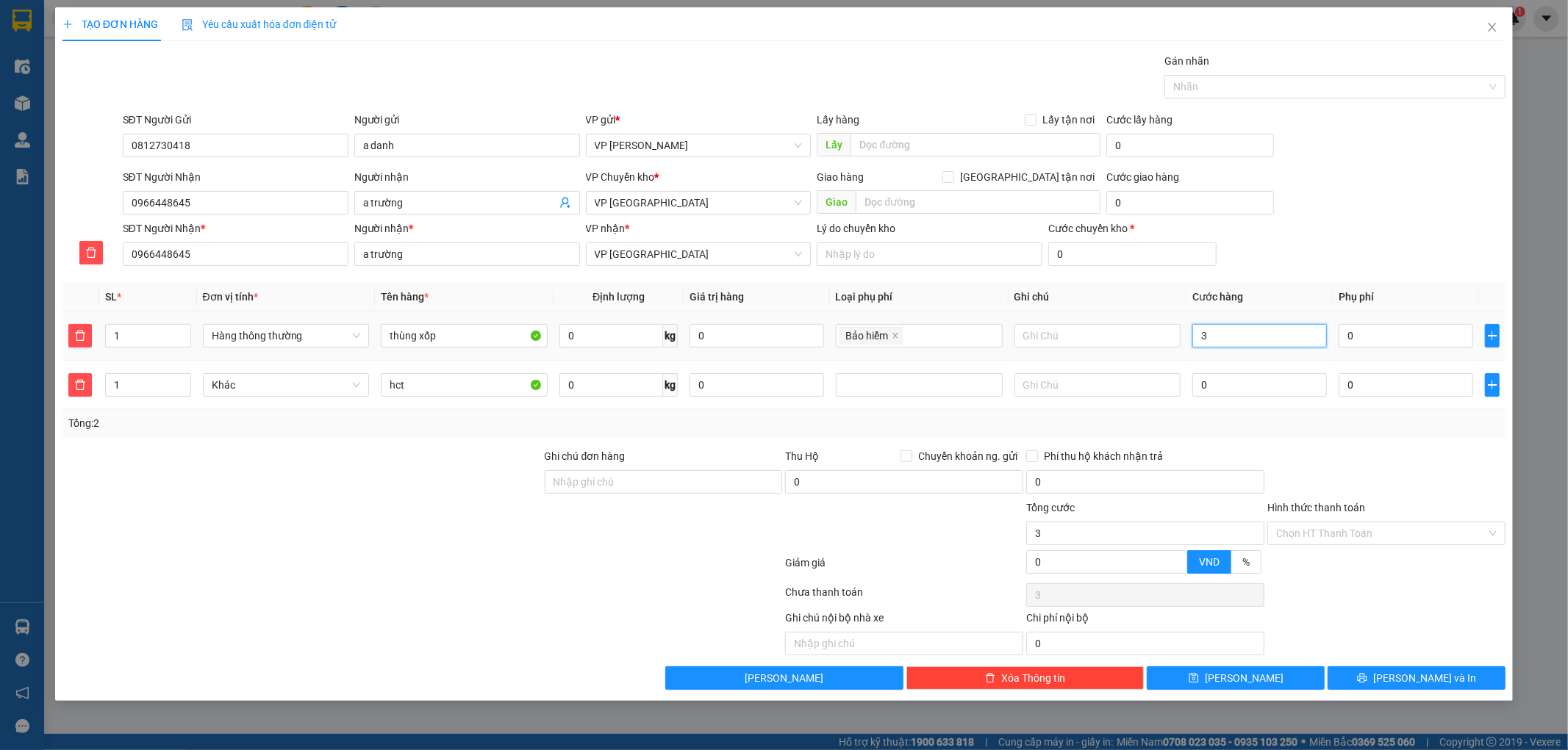
type input "30"
type input "30.000"
click at [1409, 470] on div at bounding box center [1387, 474] width 242 height 51
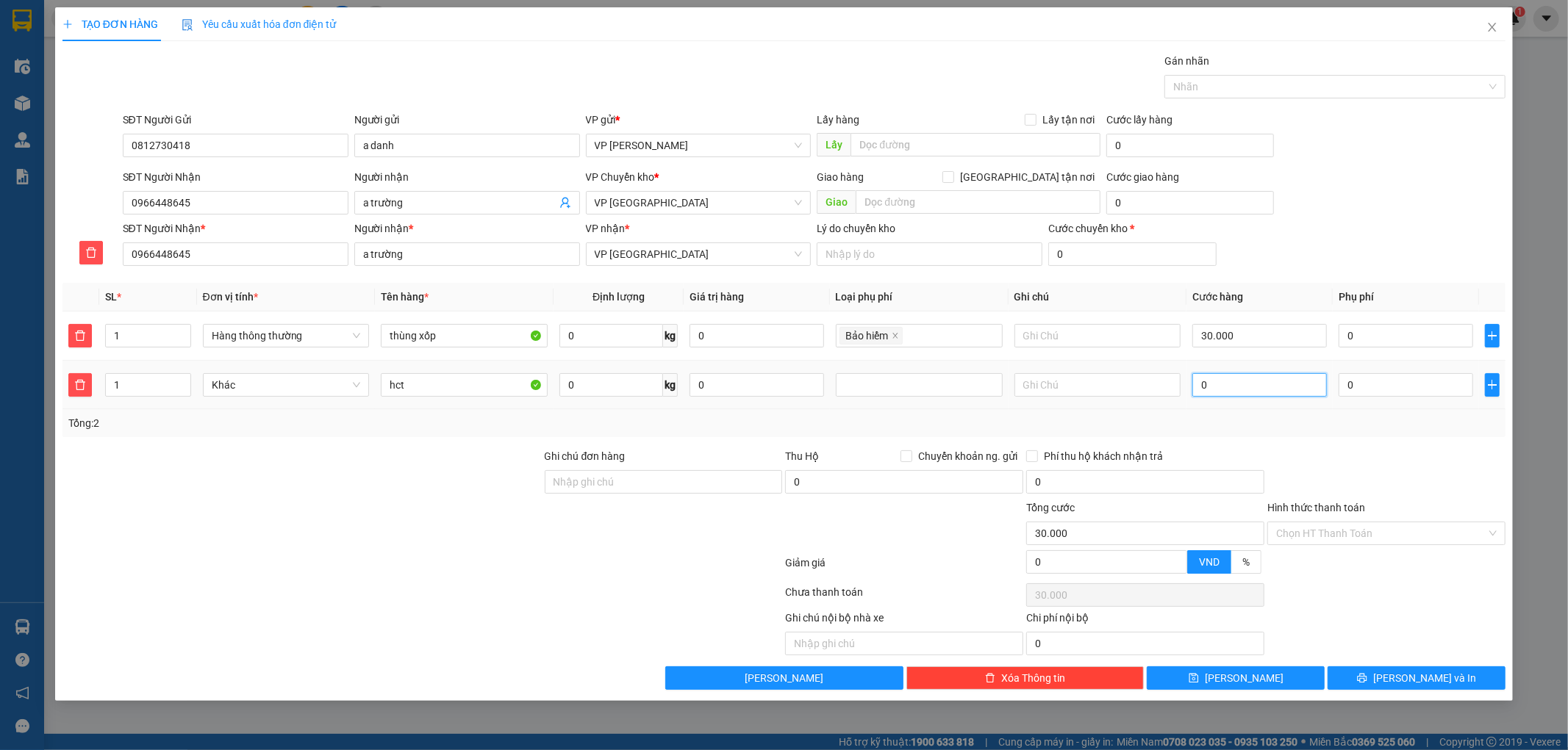
click at [1237, 393] on input "0" at bounding box center [1260, 385] width 135 height 24
type input "30.003"
type input "30"
type input "30.030"
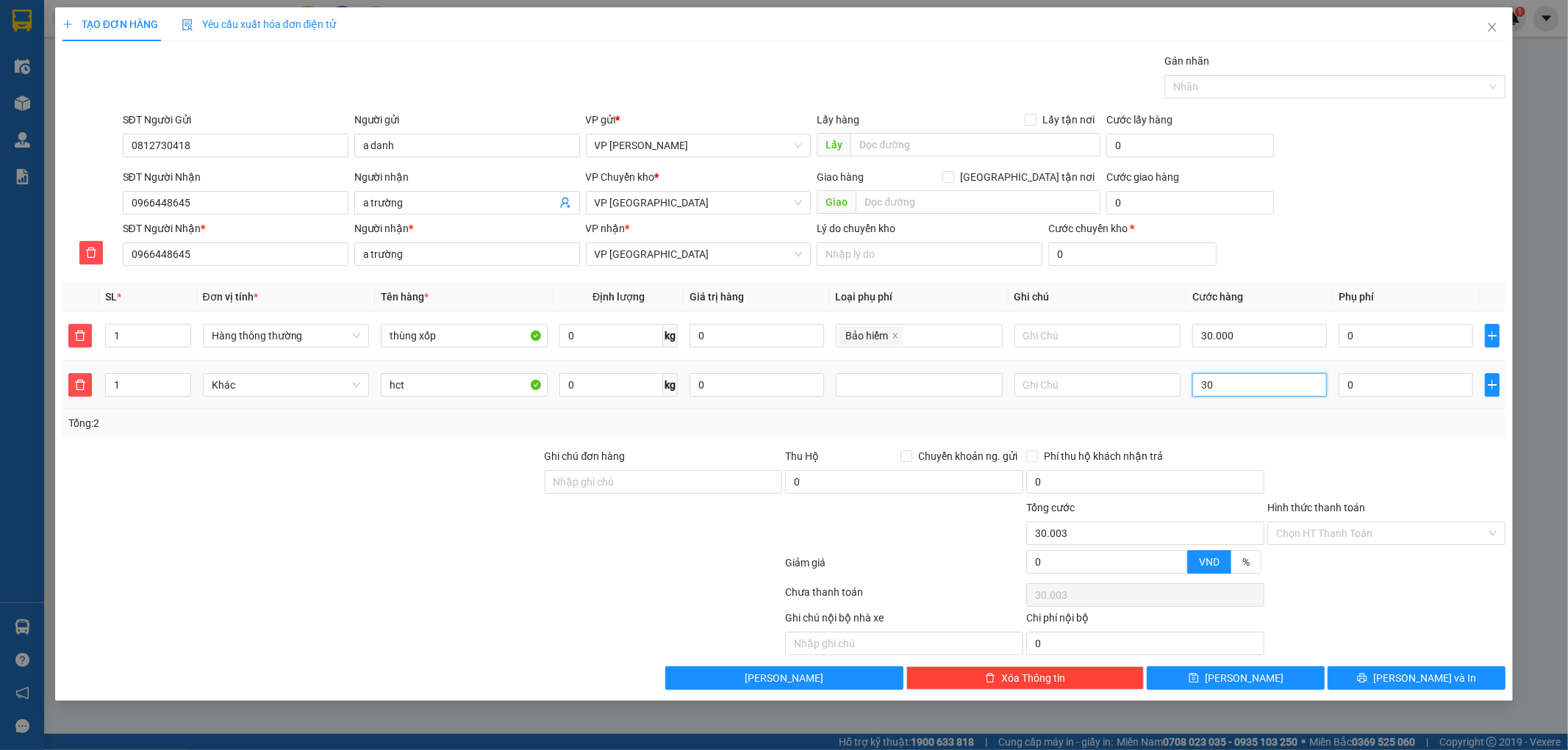
type input "30.030"
type input "30"
type input "60.000"
type input "30.000"
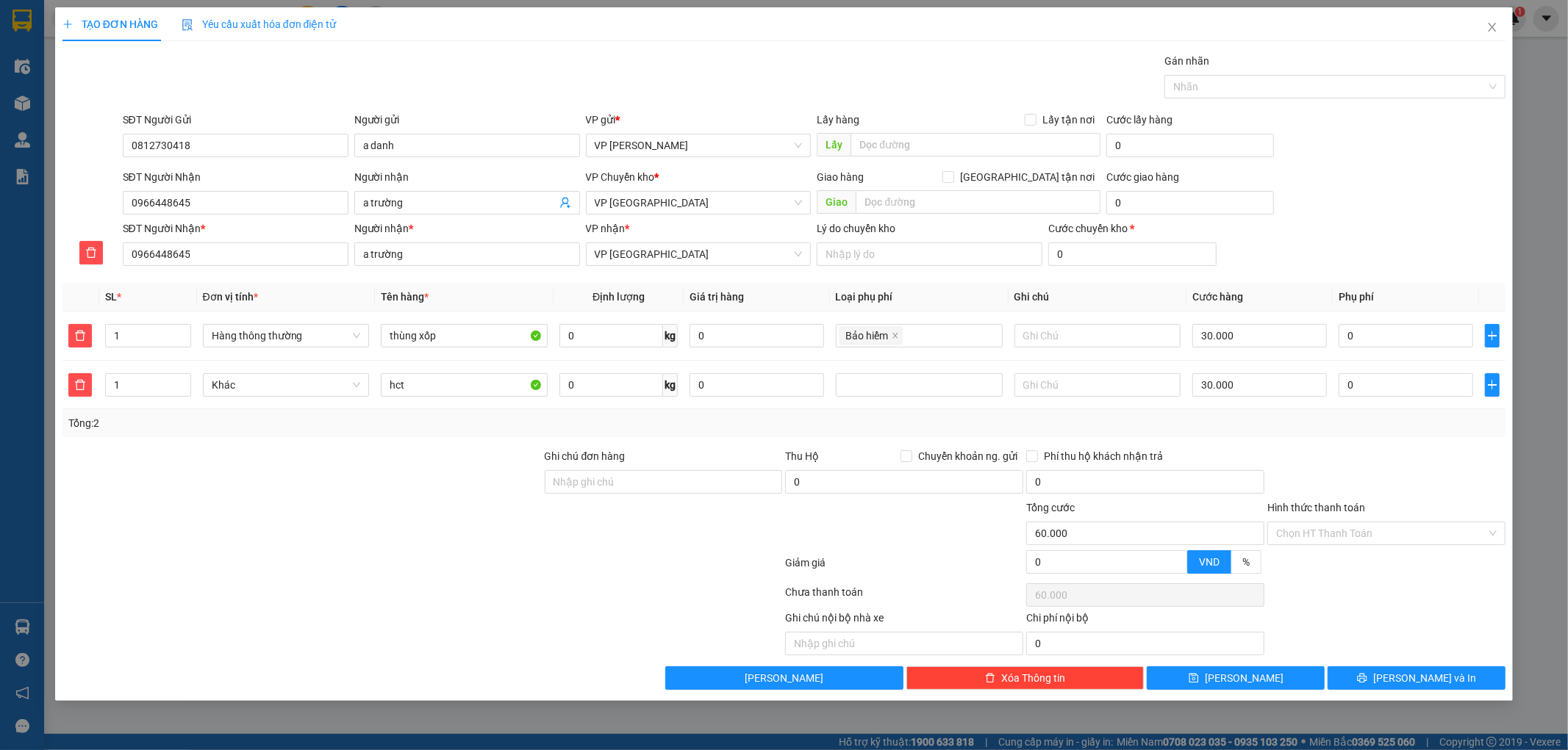
click at [1353, 457] on div at bounding box center [1387, 474] width 242 height 51
click at [1373, 534] on input "Hình thức thanh toán" at bounding box center [1381, 533] width 210 height 22
click at [1342, 570] on div "Tại văn phòng" at bounding box center [1387, 564] width 221 height 16
type input "0"
click at [1399, 330] on input "0" at bounding box center [1407, 336] width 135 height 24
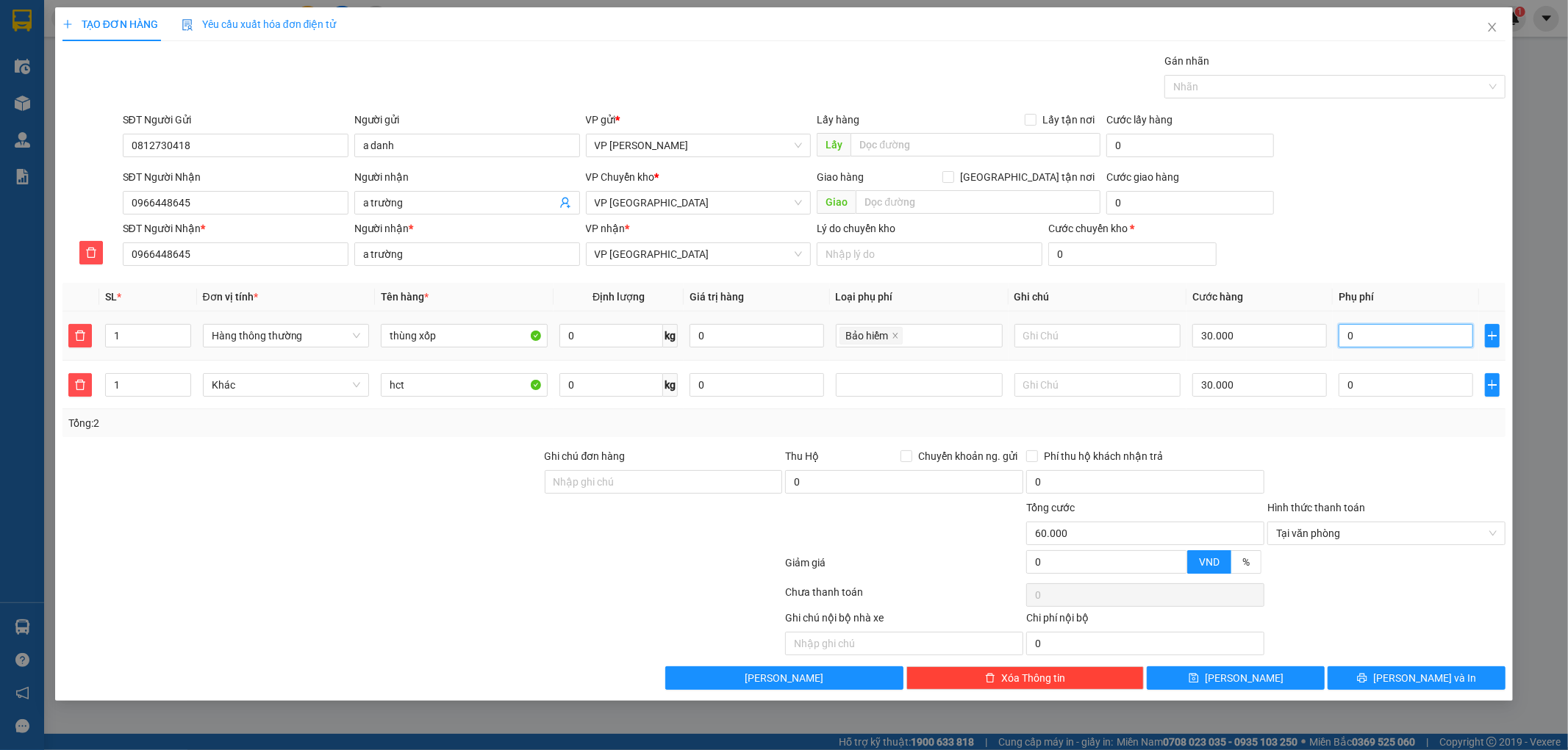
type input "60.001"
type input "1"
type input "60.010"
type input "10"
click at [1414, 459] on div at bounding box center [1387, 474] width 242 height 51
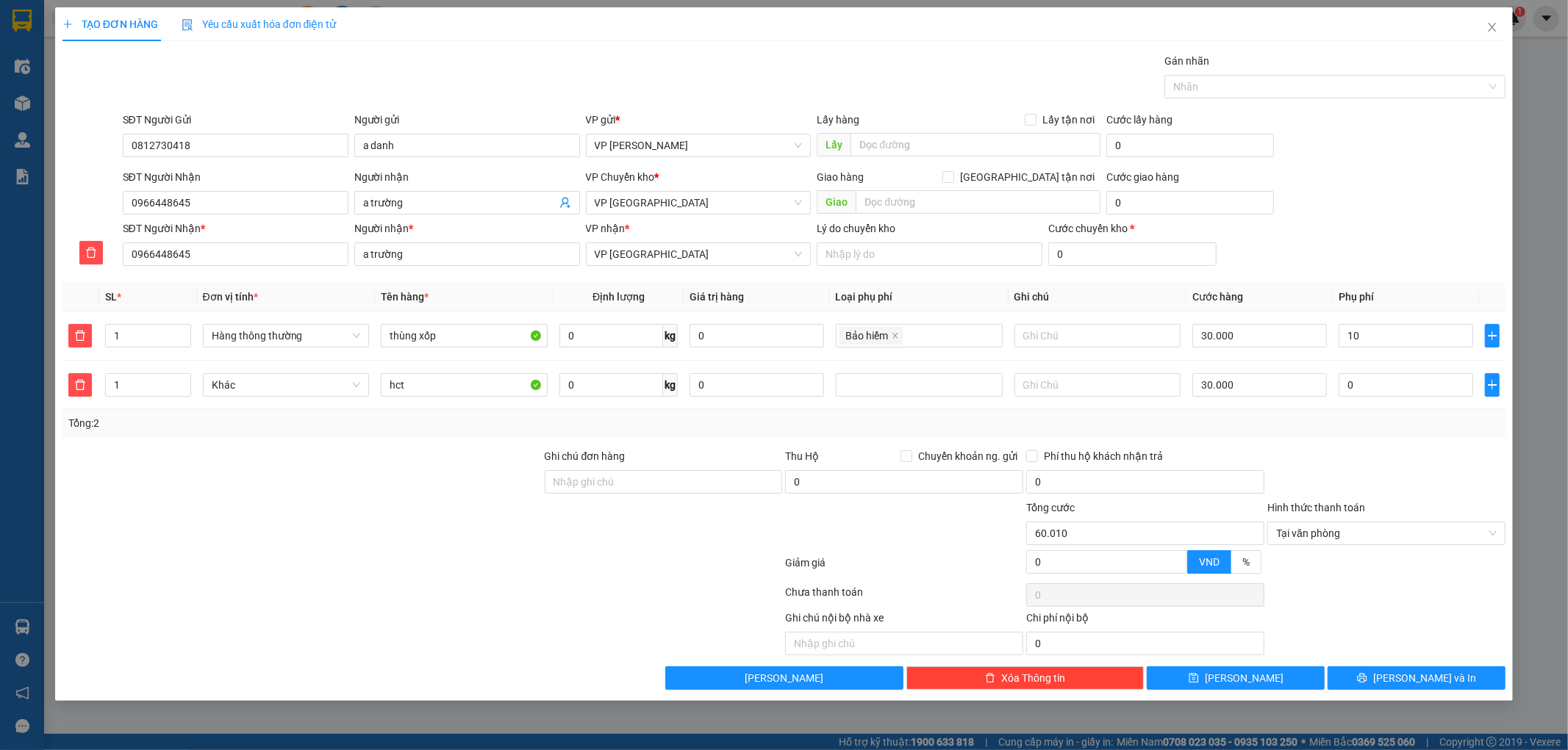
type input "70.000"
type input "10.000"
click at [1436, 687] on span "[PERSON_NAME] và In" at bounding box center [1425, 678] width 103 height 16
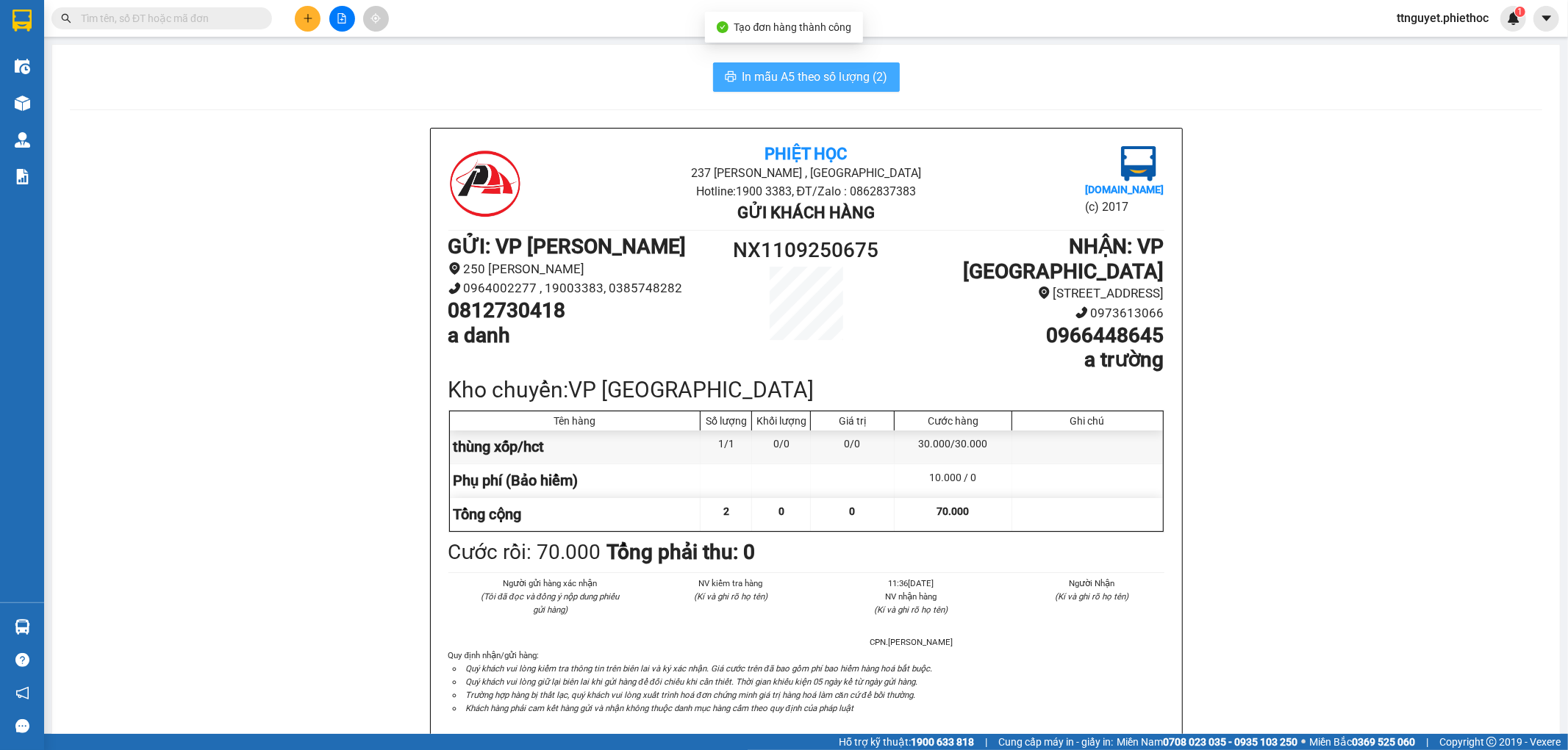
click at [824, 81] on span "In mẫu A5 theo số lượng (2)" at bounding box center [815, 76] width 146 height 19
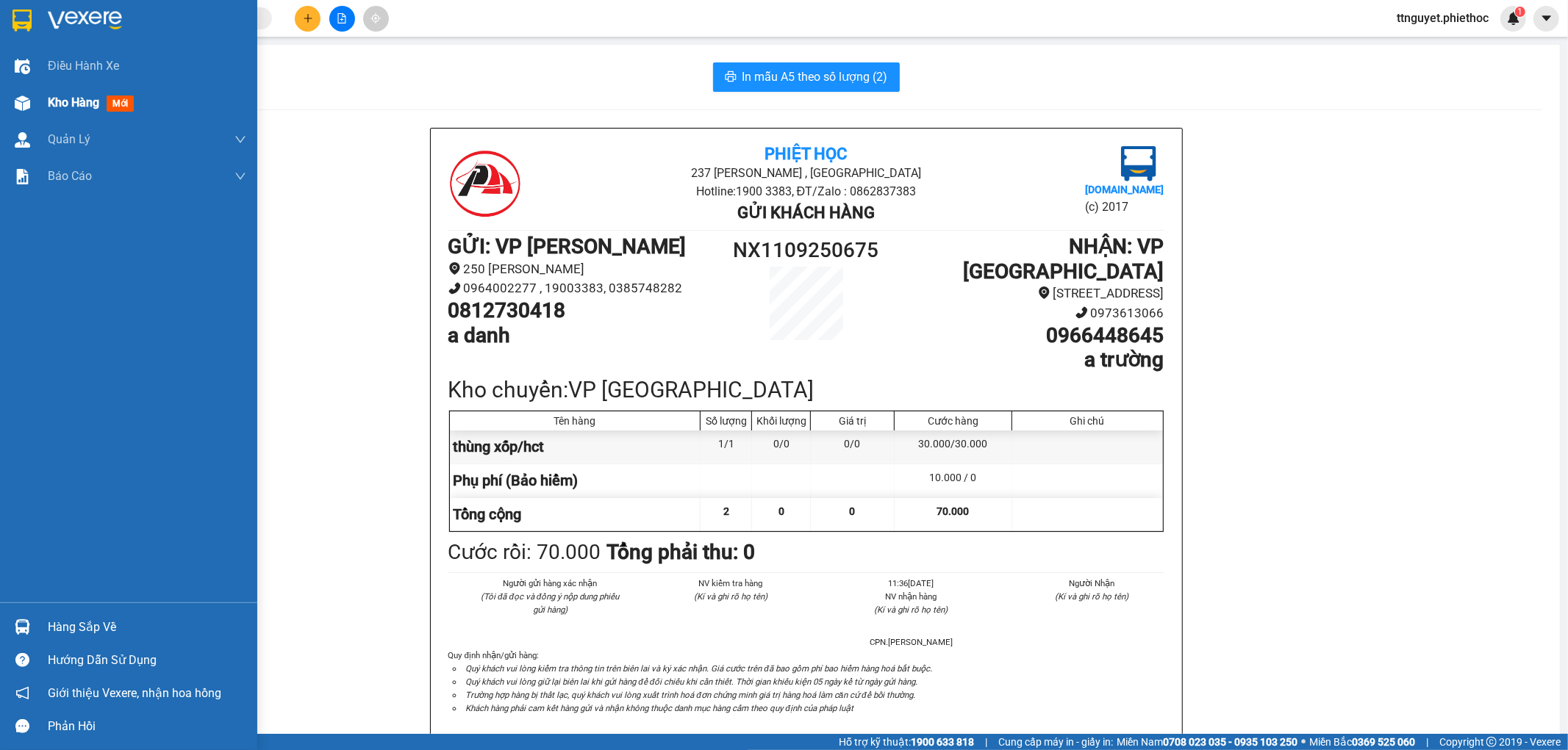
click at [56, 96] on span "Kho hàng" at bounding box center [73, 103] width 51 height 14
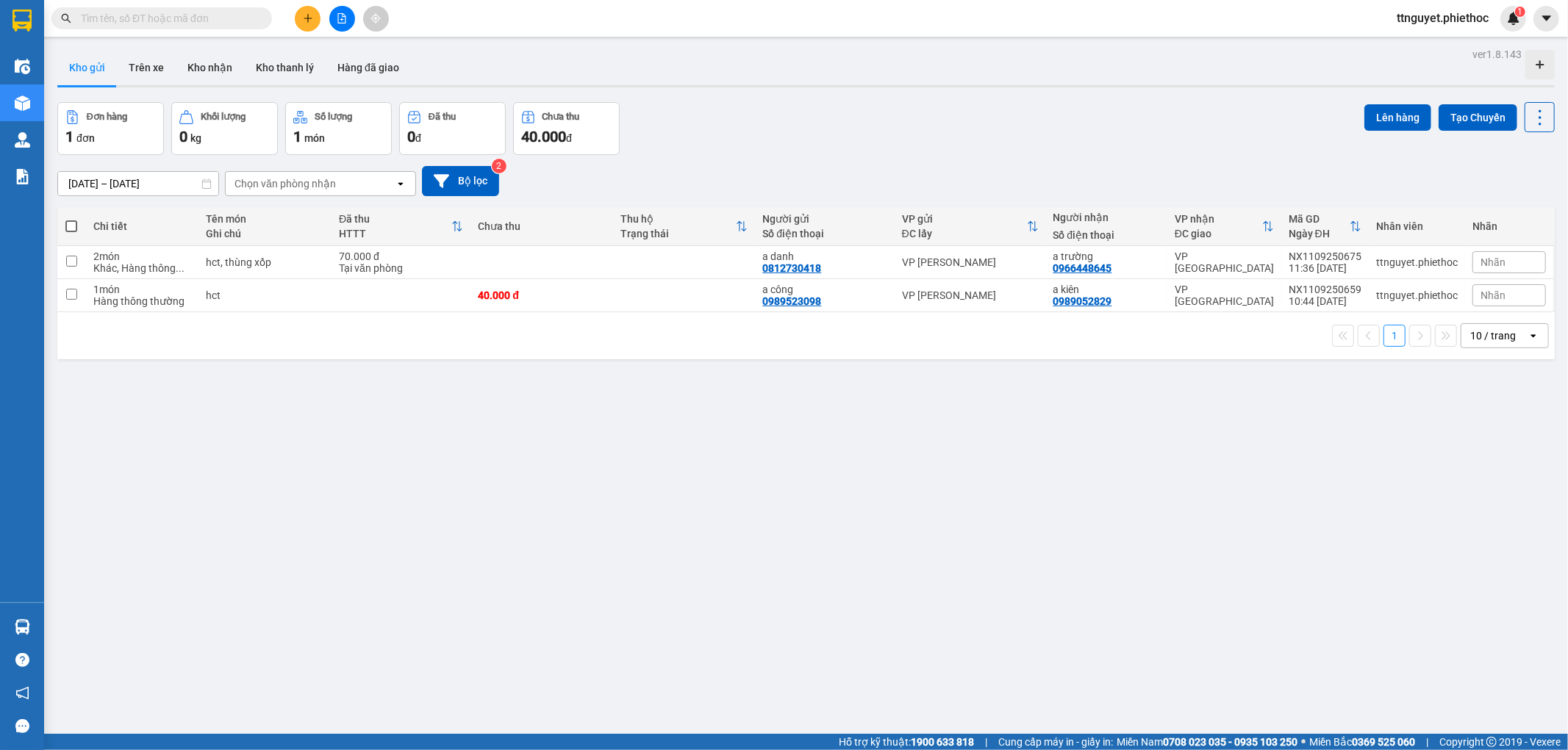
click at [309, 13] on icon "plus" at bounding box center [308, 18] width 10 height 10
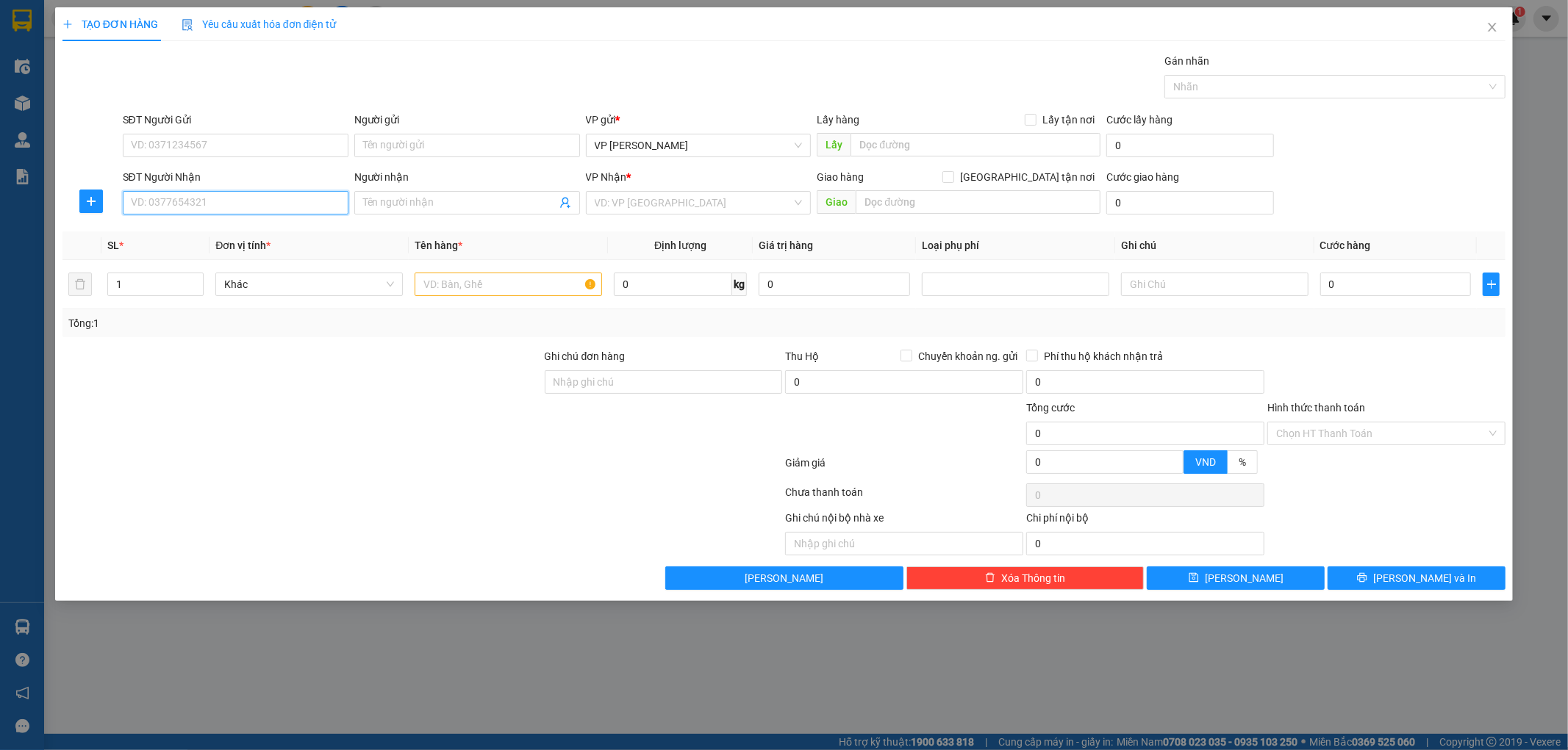
click at [229, 197] on input "SĐT Người Nhận" at bounding box center [236, 203] width 226 height 24
type input "0397200391"
click at [258, 228] on div "0397200391 - Viet Nam AUTO" at bounding box center [236, 233] width 208 height 16
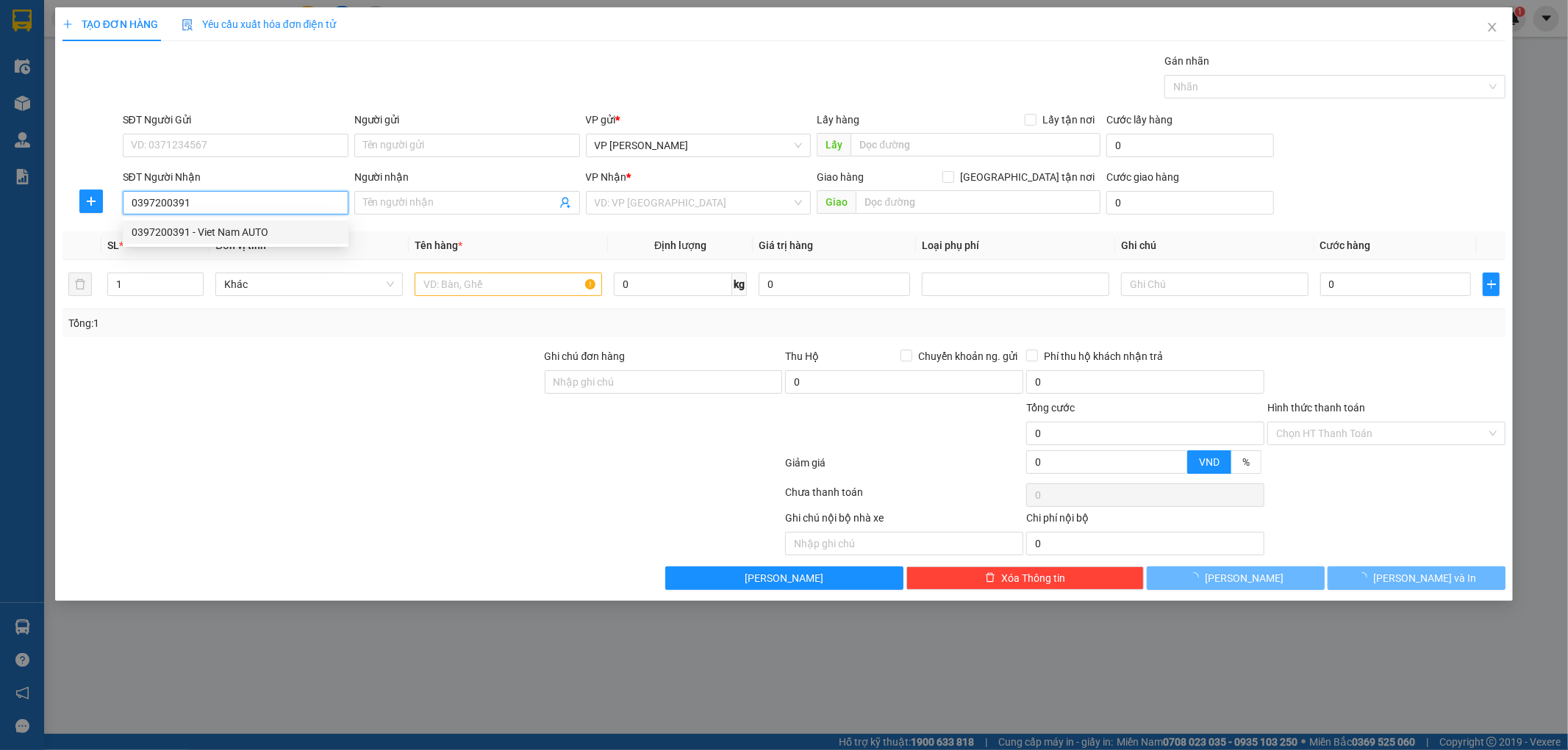
type input "Viet Nam AUTO"
type input "."
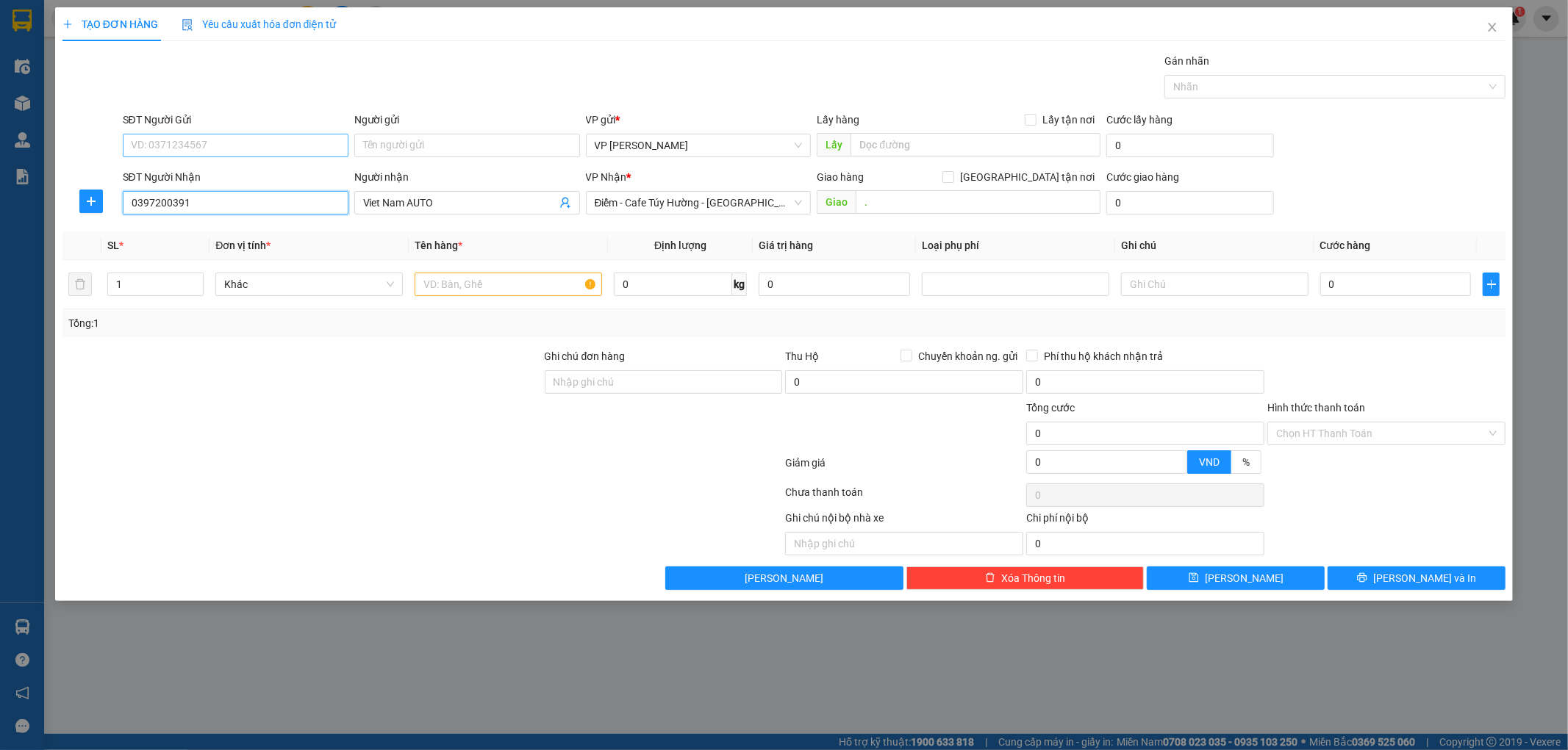
type input "0397200391"
click at [242, 152] on input "SĐT Người Gửi" at bounding box center [236, 145] width 226 height 24
click at [238, 152] on input "SĐT Người Gửi" at bounding box center [236, 145] width 226 height 24
click at [276, 138] on input "SĐT Người Gửi" at bounding box center [236, 145] width 226 height 24
click at [270, 152] on input "SĐT Người Gửi" at bounding box center [236, 145] width 226 height 24
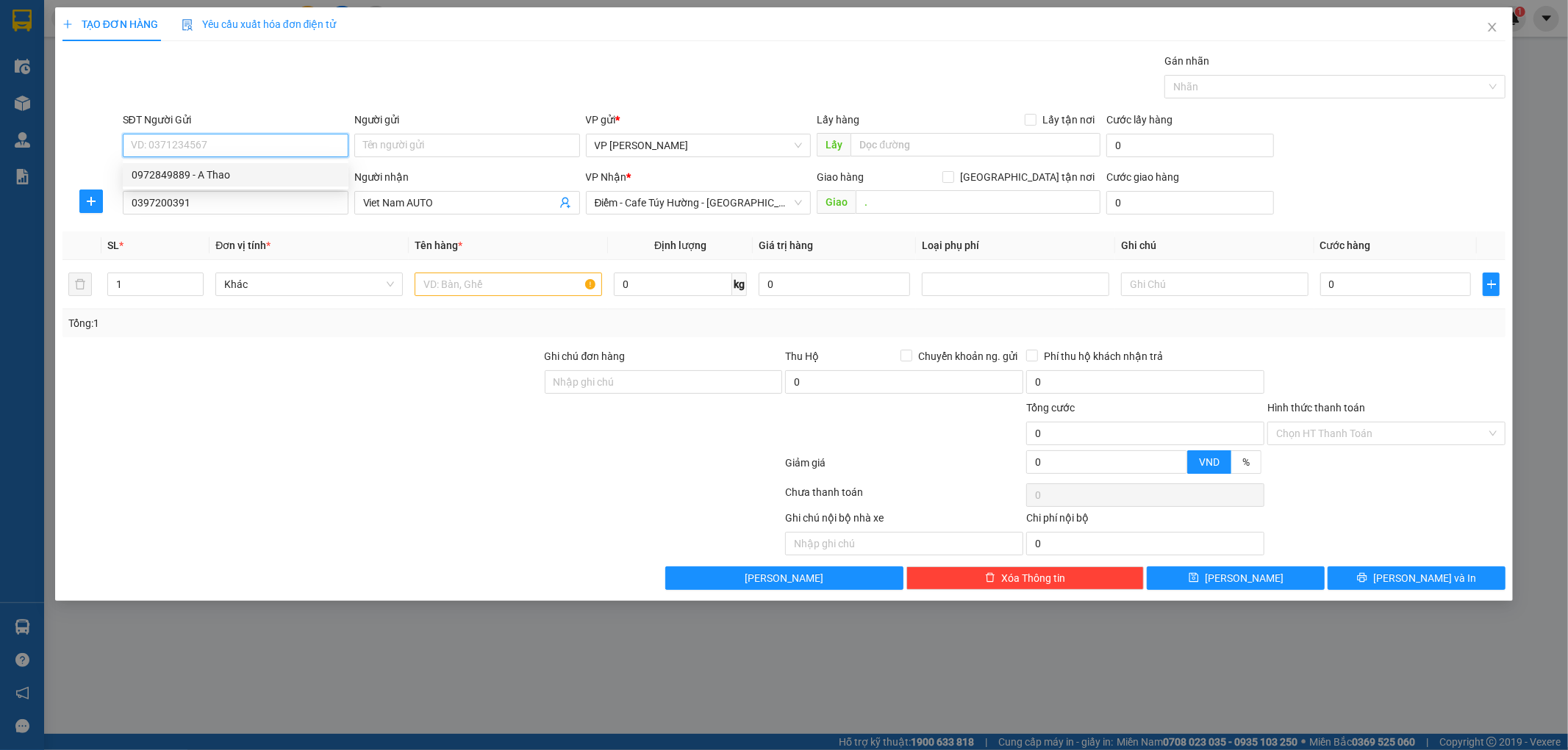
click at [272, 150] on input "SĐT Người Gửi" at bounding box center [236, 145] width 226 height 24
click at [276, 144] on input "SĐT Người Gửi" at bounding box center [236, 145] width 226 height 24
click at [474, 141] on input "Người gửi" at bounding box center [467, 145] width 226 height 24
click at [765, 208] on span "Điểm - Cafe Túy Hường - [GEOGRAPHIC_DATA]" at bounding box center [699, 203] width 208 height 22
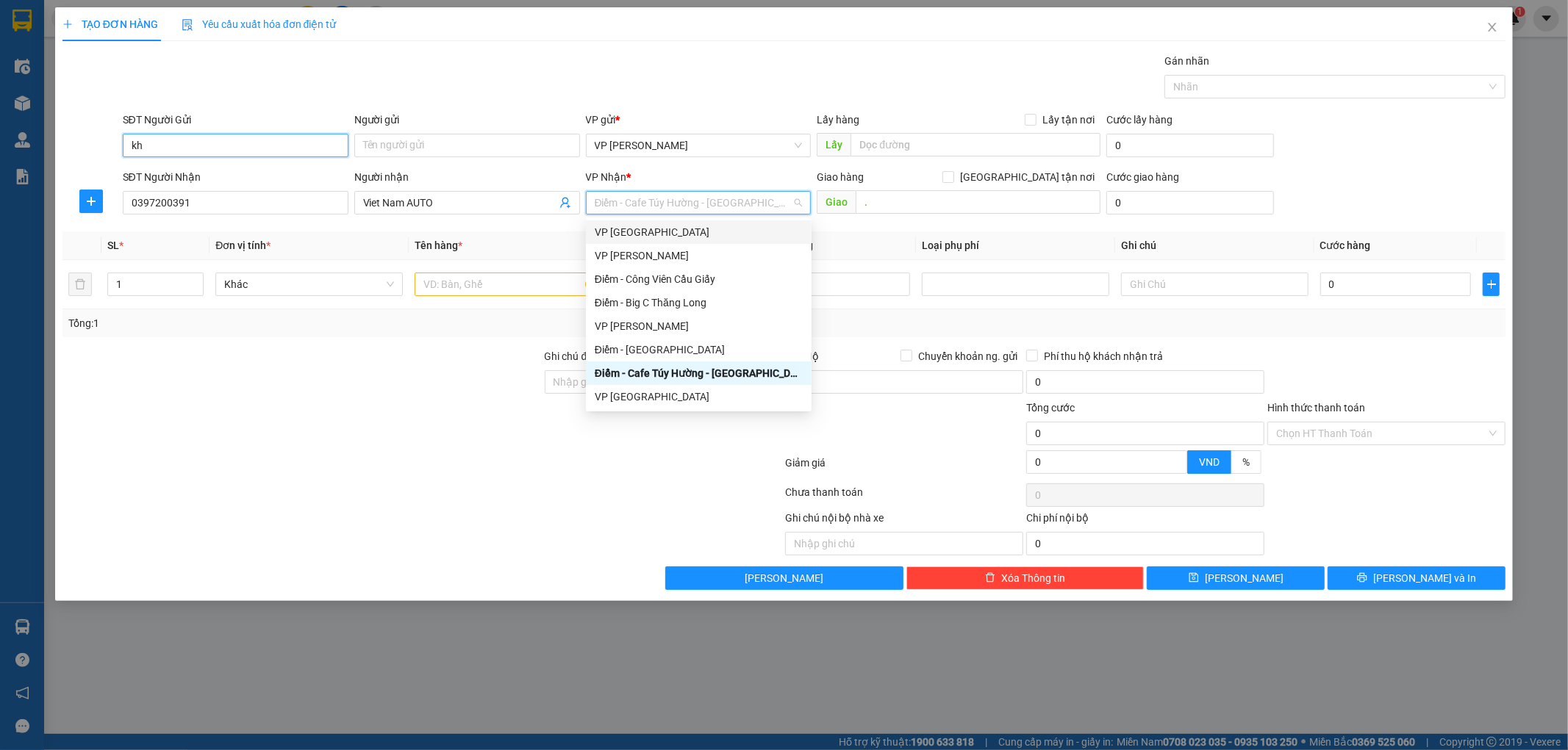
click at [239, 144] on input "kh" at bounding box center [236, 145] width 226 height 24
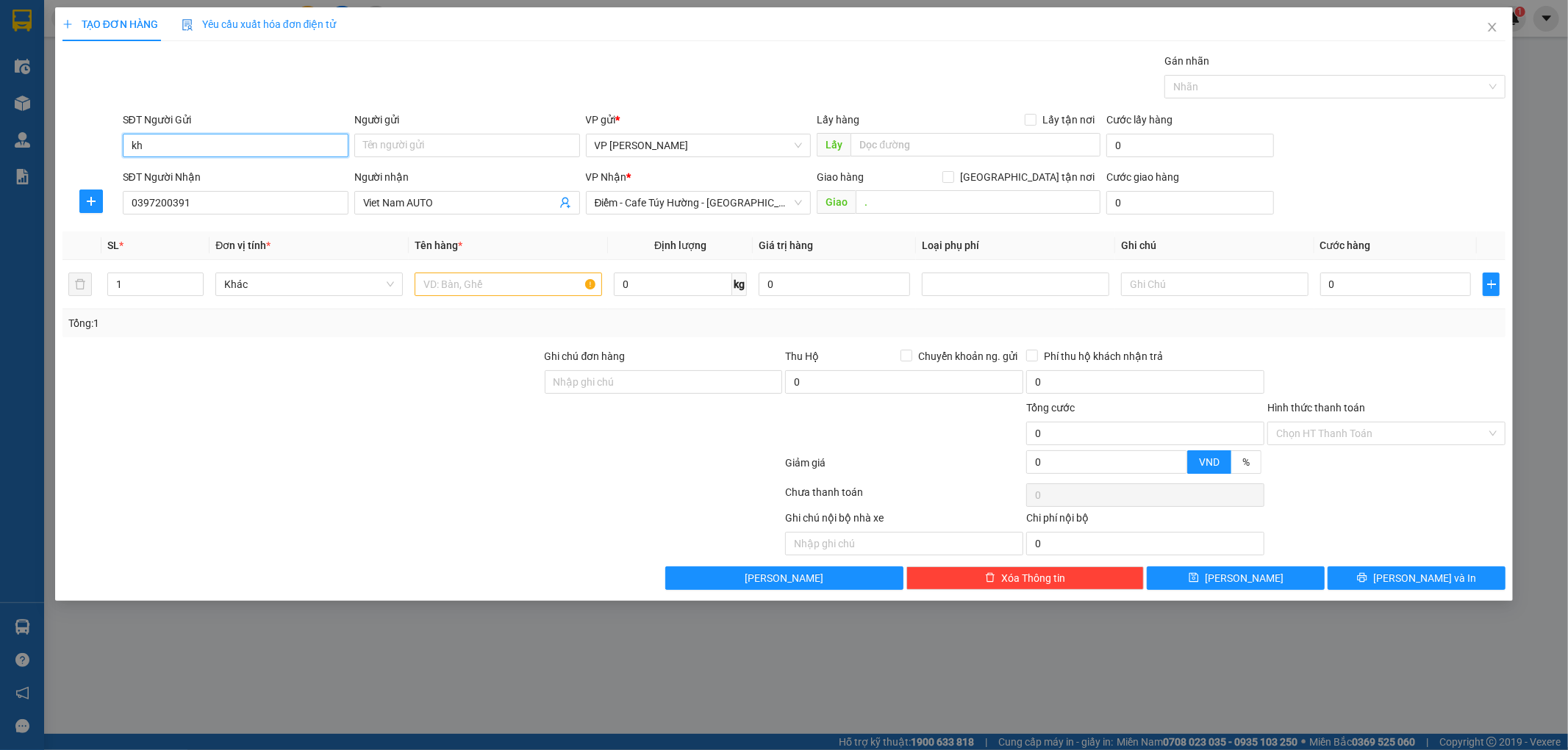
type input "k"
type input "0900000000"
click at [416, 147] on input "Người gửi" at bounding box center [467, 145] width 226 height 24
click at [258, 155] on input "0900000000" at bounding box center [236, 145] width 226 height 24
click at [251, 177] on div "0900000000 - kh" at bounding box center [236, 175] width 208 height 16
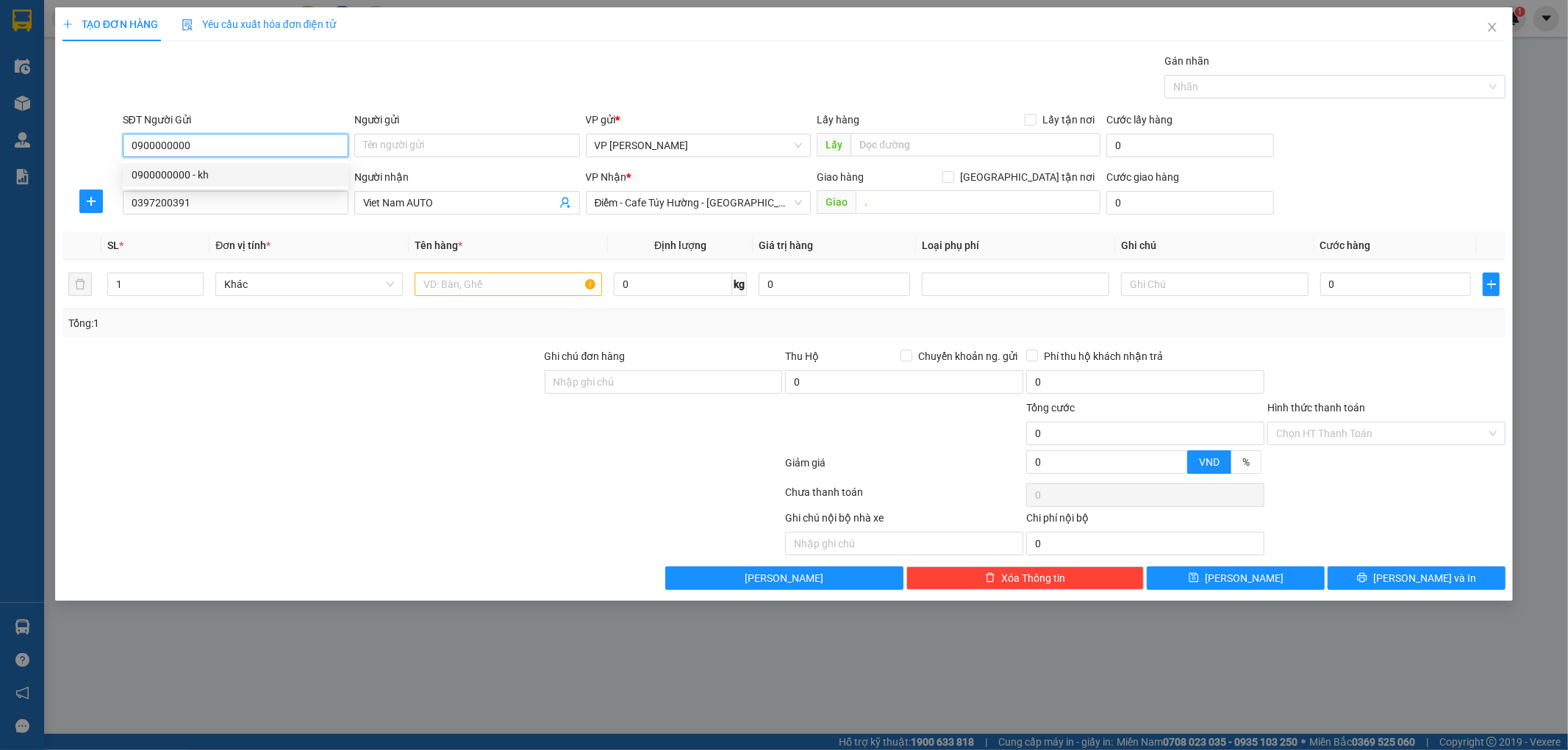
type input "kh"
click at [907, 144] on input "text" at bounding box center [975, 144] width 250 height 24
type input "cyâ"
drag, startPoint x: 936, startPoint y: 144, endPoint x: 635, endPoint y: 192, distance: 304.8
click at [671, 192] on form "SĐT Người Gửi 0900000000 Người gửi kh VP gửi * VP Nguyễn Xiển Lấy hàng Lấy tận …" at bounding box center [784, 166] width 1444 height 109
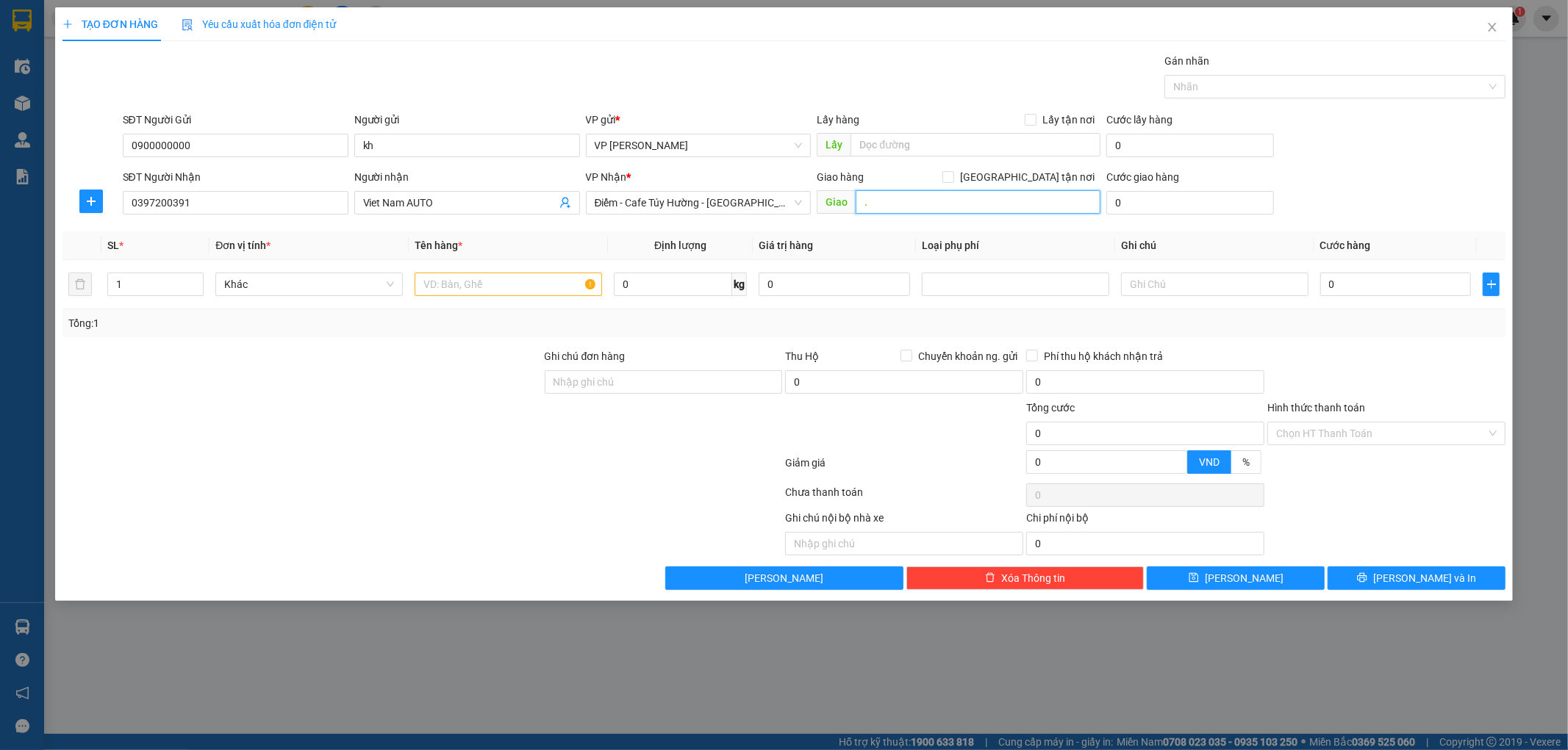
click at [952, 204] on input "." at bounding box center [978, 202] width 245 height 24
type input "d"
type input "đ"
type input "dđ cây xăng đông tân"
click at [1135, 201] on input "0" at bounding box center [1190, 203] width 167 height 24
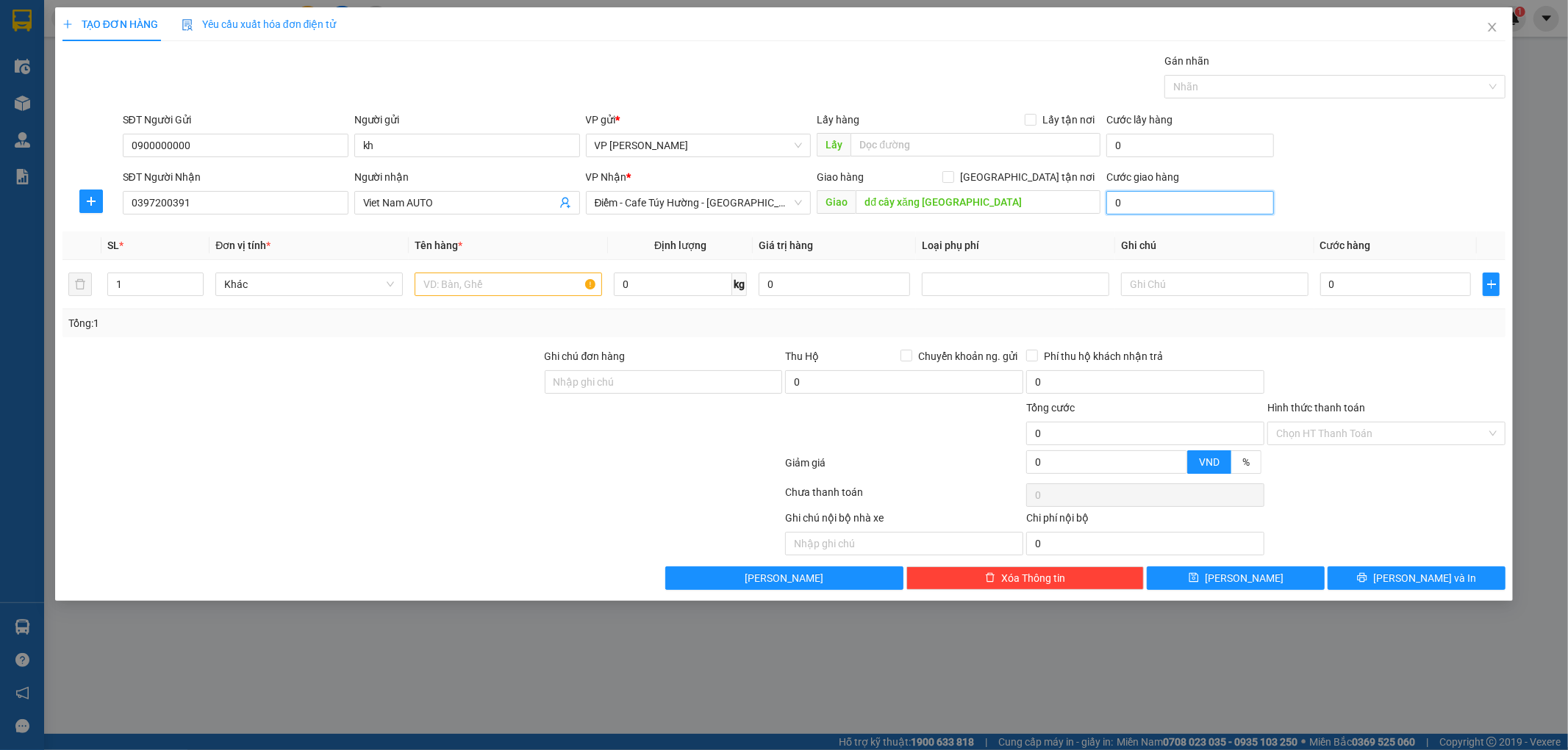
type input "5"
type input "50"
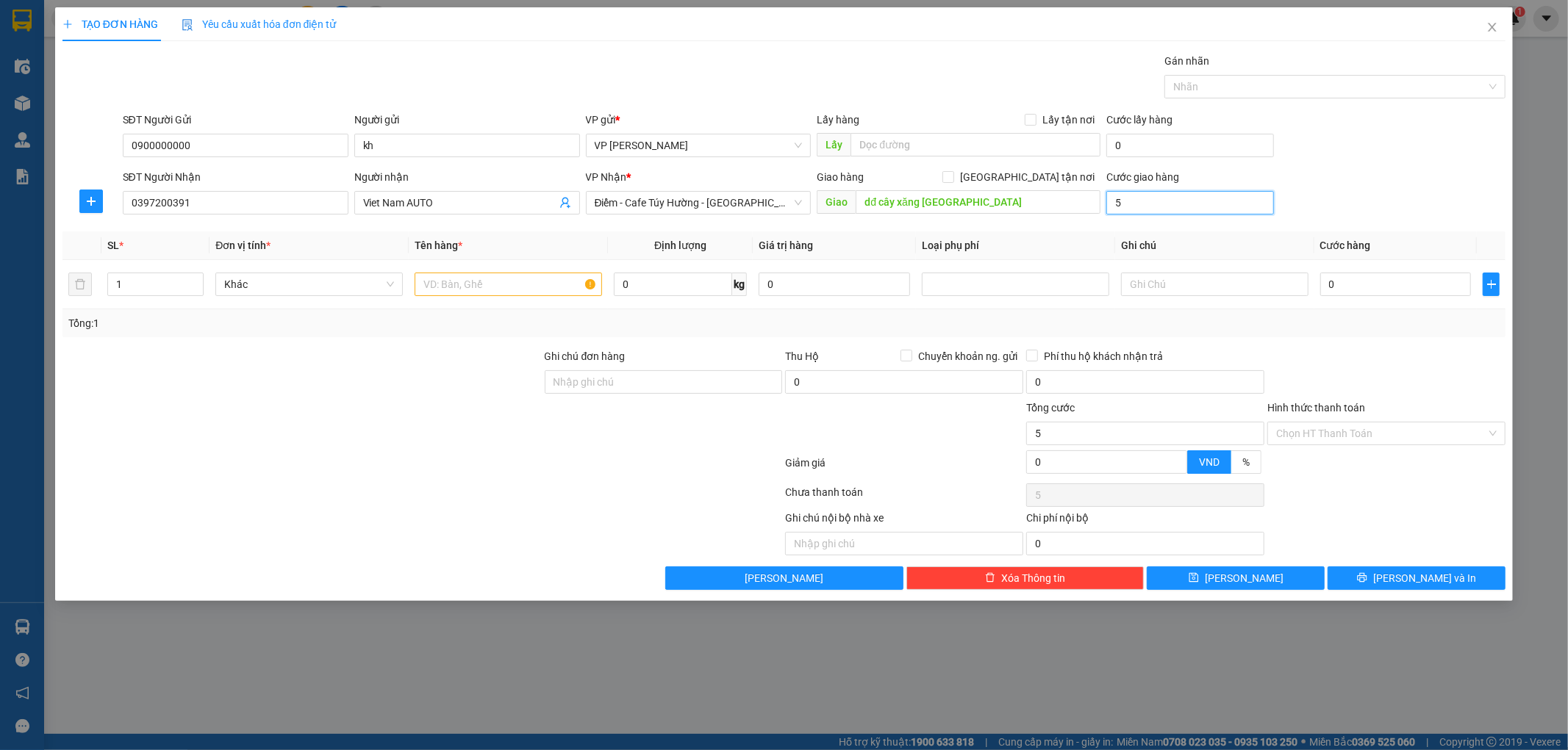
type input "50"
type input "5"
type input "5.000"
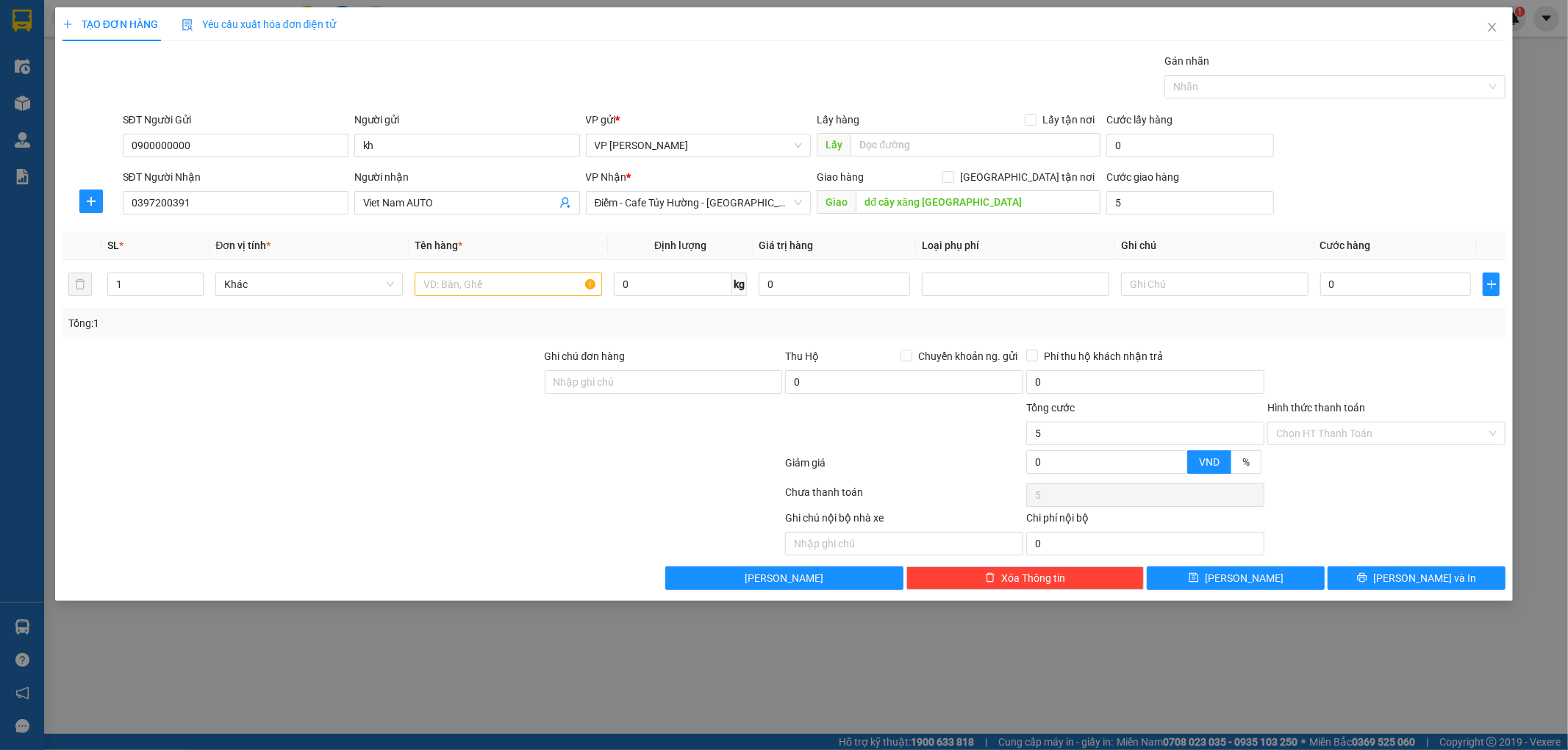
type input "5.000"
drag, startPoint x: 1445, startPoint y: 110, endPoint x: 1443, endPoint y: 133, distance: 23.1
click at [1445, 110] on div "Transit Pickup Surcharge Ids Transit Deliver Surcharge Ids Transit Deliver Surc…" at bounding box center [784, 321] width 1444 height 537
click at [1417, 287] on input "0" at bounding box center [1396, 285] width 151 height 24
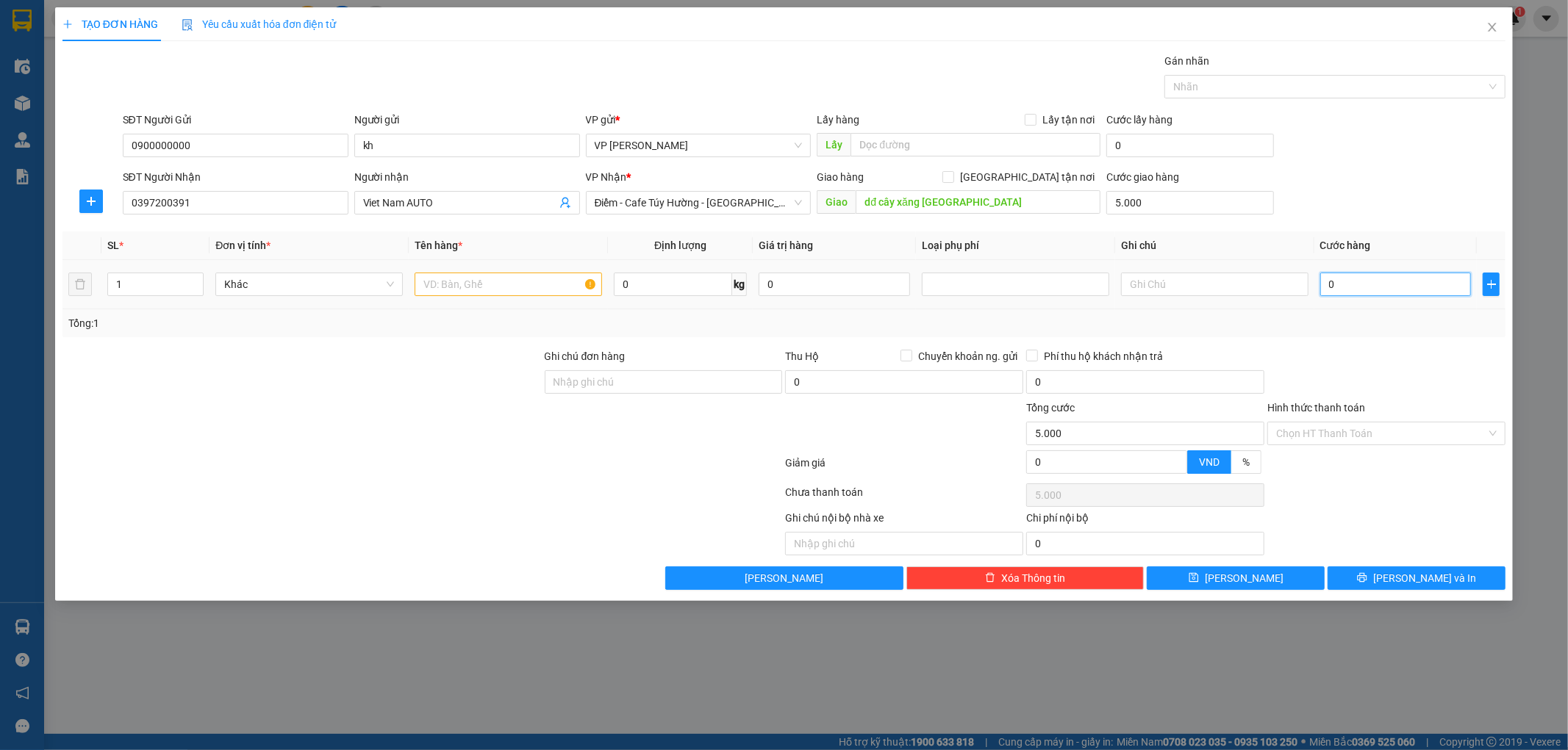
type input "3"
type input "5.003"
type input "30"
type input "5.030"
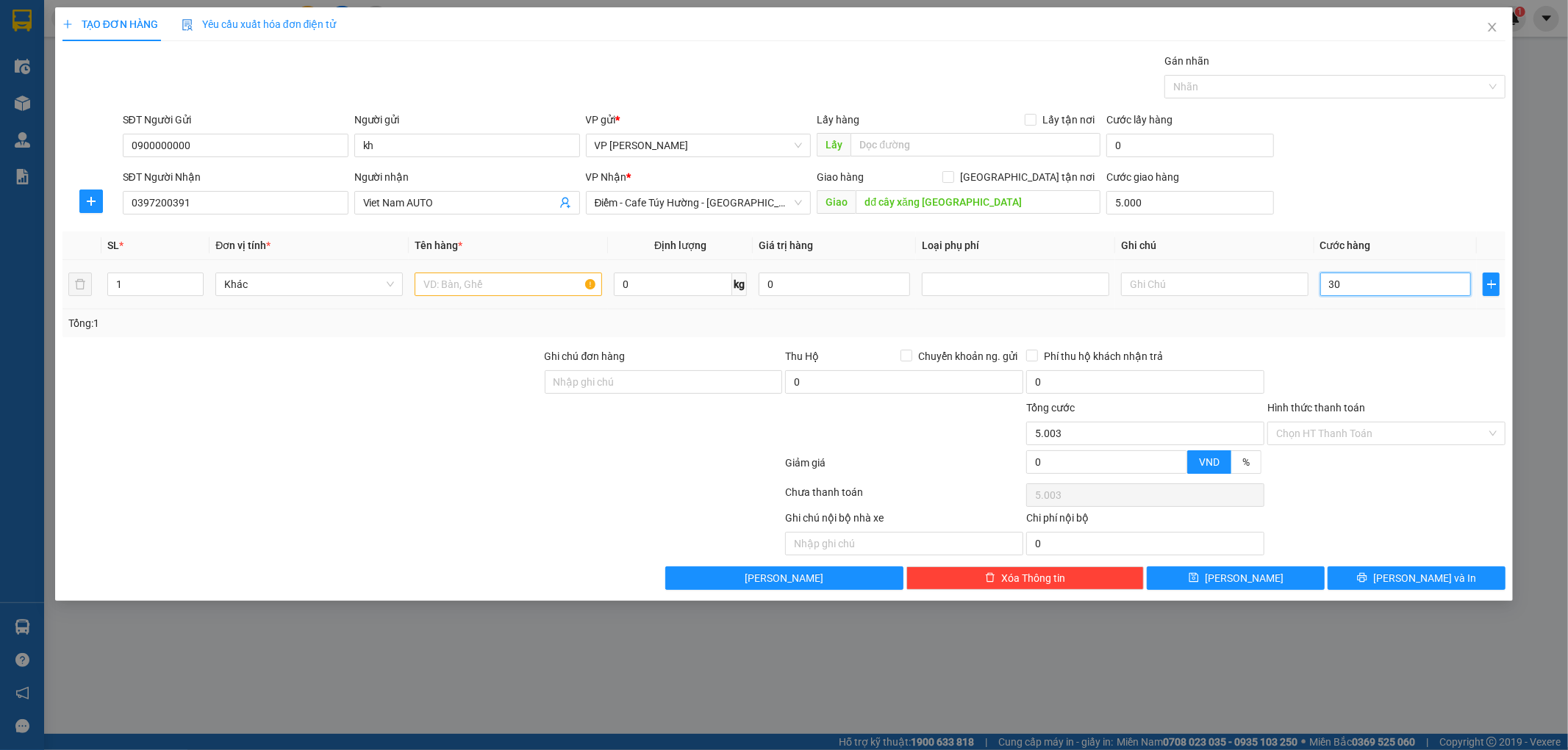
type input "5.030"
click at [85, 204] on icon "plus" at bounding box center [91, 202] width 12 height 12
type input "30.000"
type input "35.000"
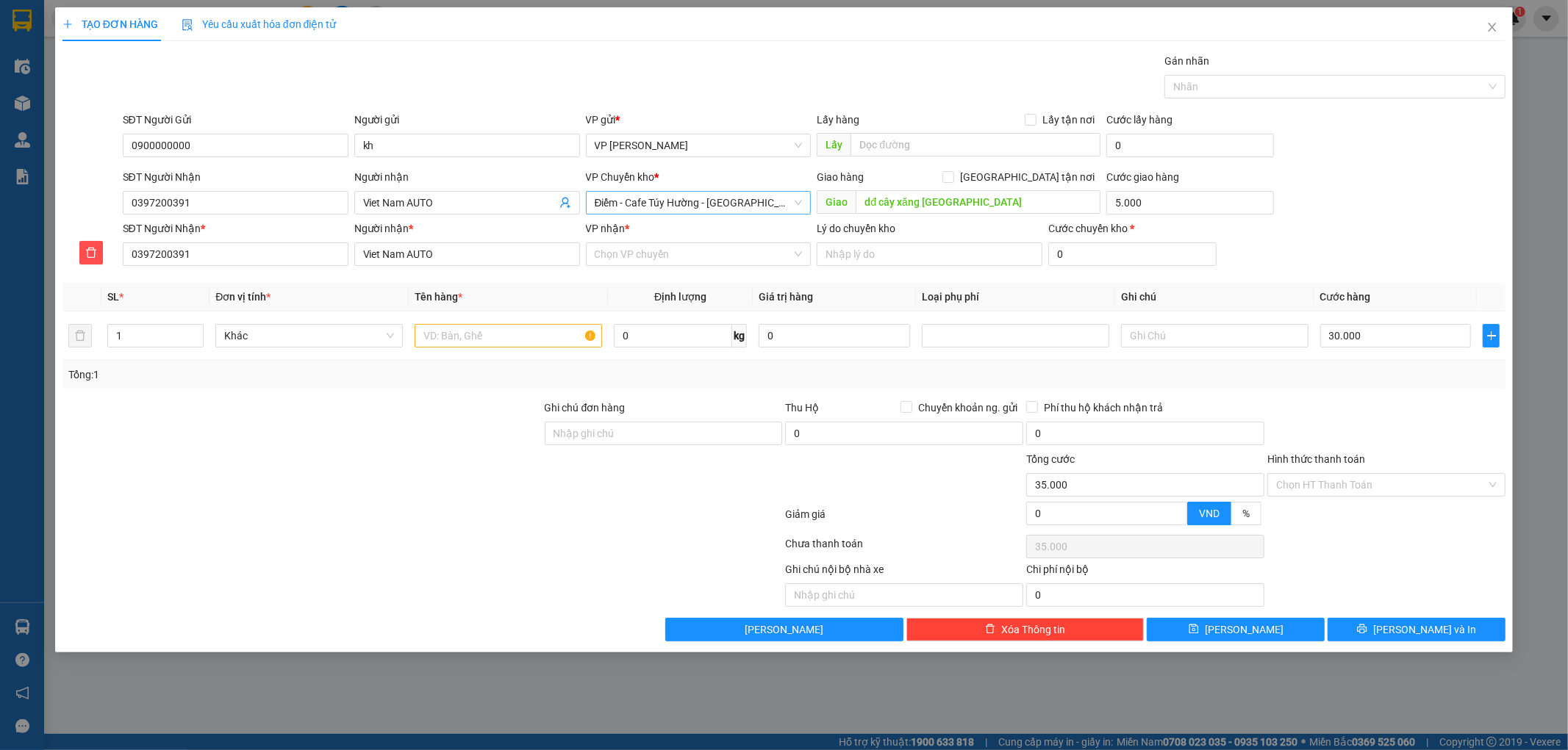
click at [639, 208] on span "Điểm - Cafe Túy Hường - [GEOGRAPHIC_DATA]" at bounding box center [699, 203] width 208 height 22
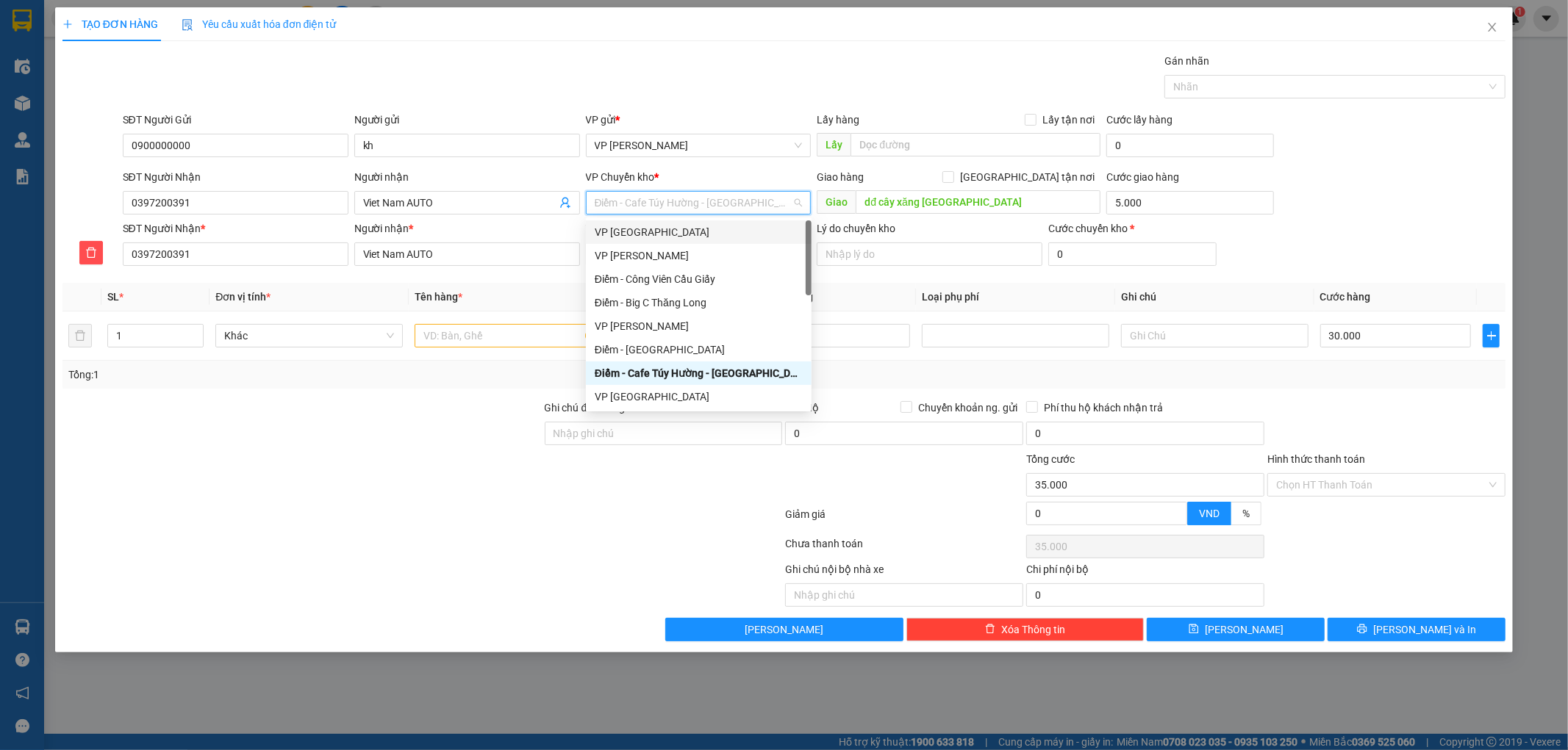
click at [659, 233] on div "VP [GEOGRAPHIC_DATA]" at bounding box center [699, 233] width 208 height 16
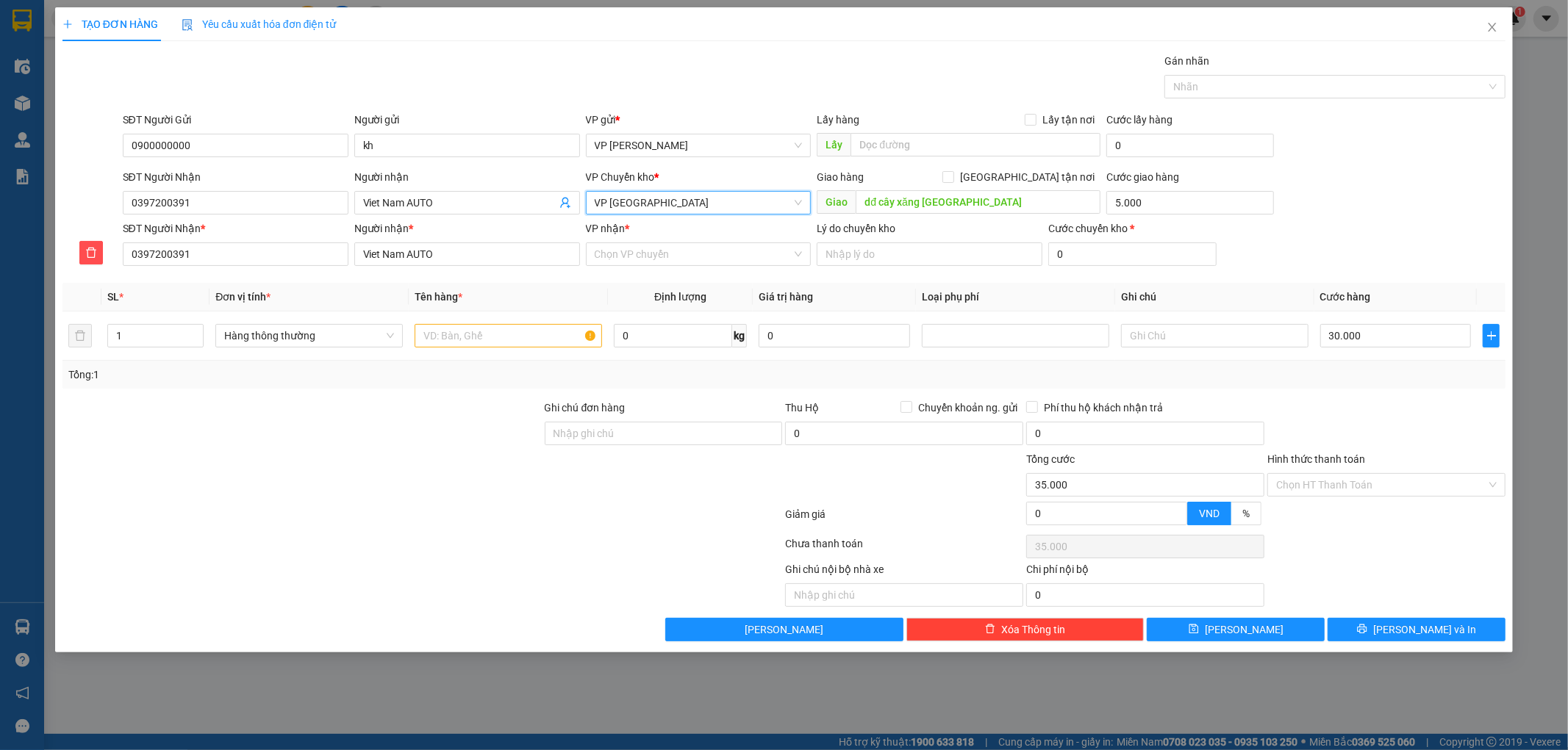
click at [659, 267] on div "VP nhận * Chọn VP chuyển" at bounding box center [699, 246] width 226 height 51
click at [664, 258] on input "VP nhận *" at bounding box center [694, 254] width 198 height 22
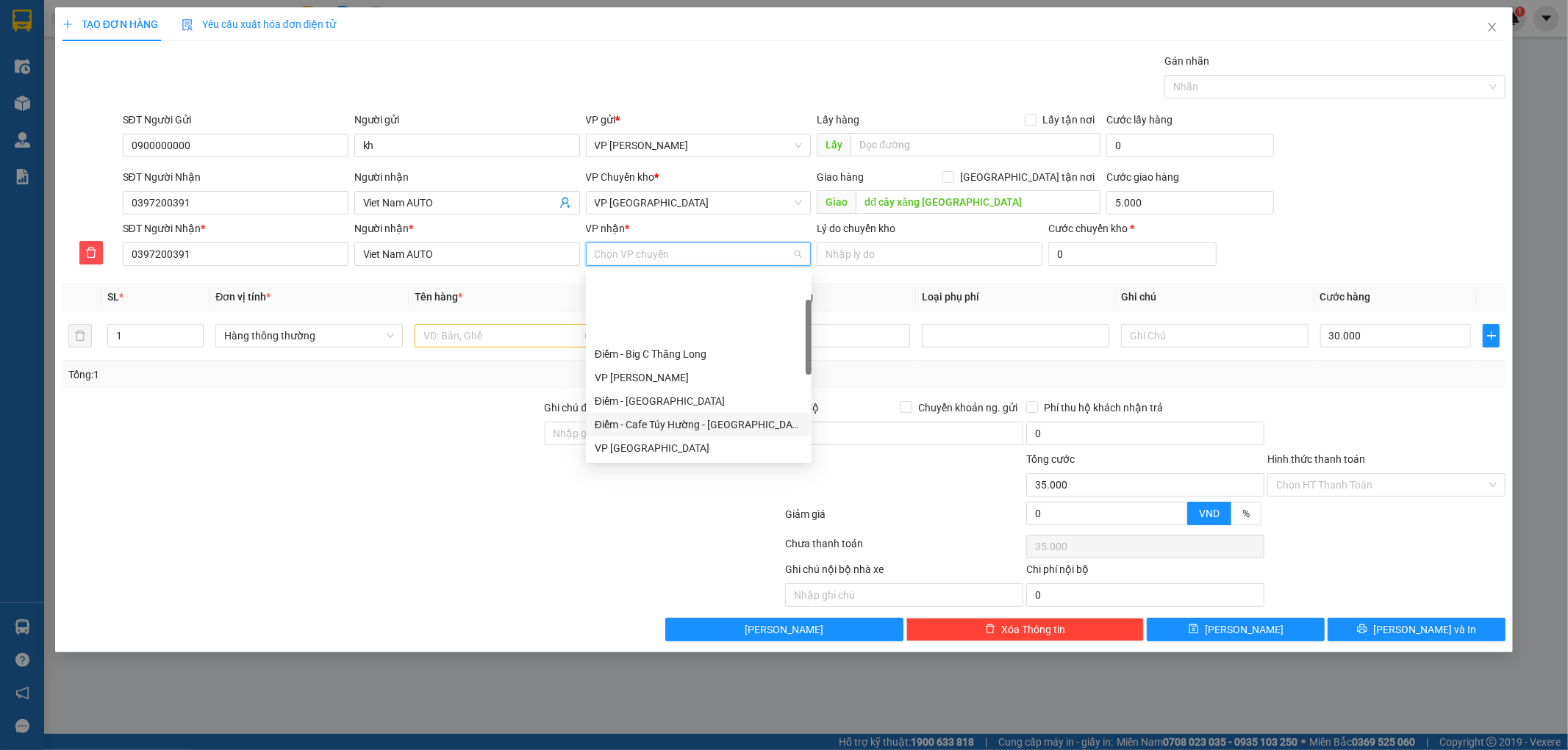
scroll to position [163, 0]
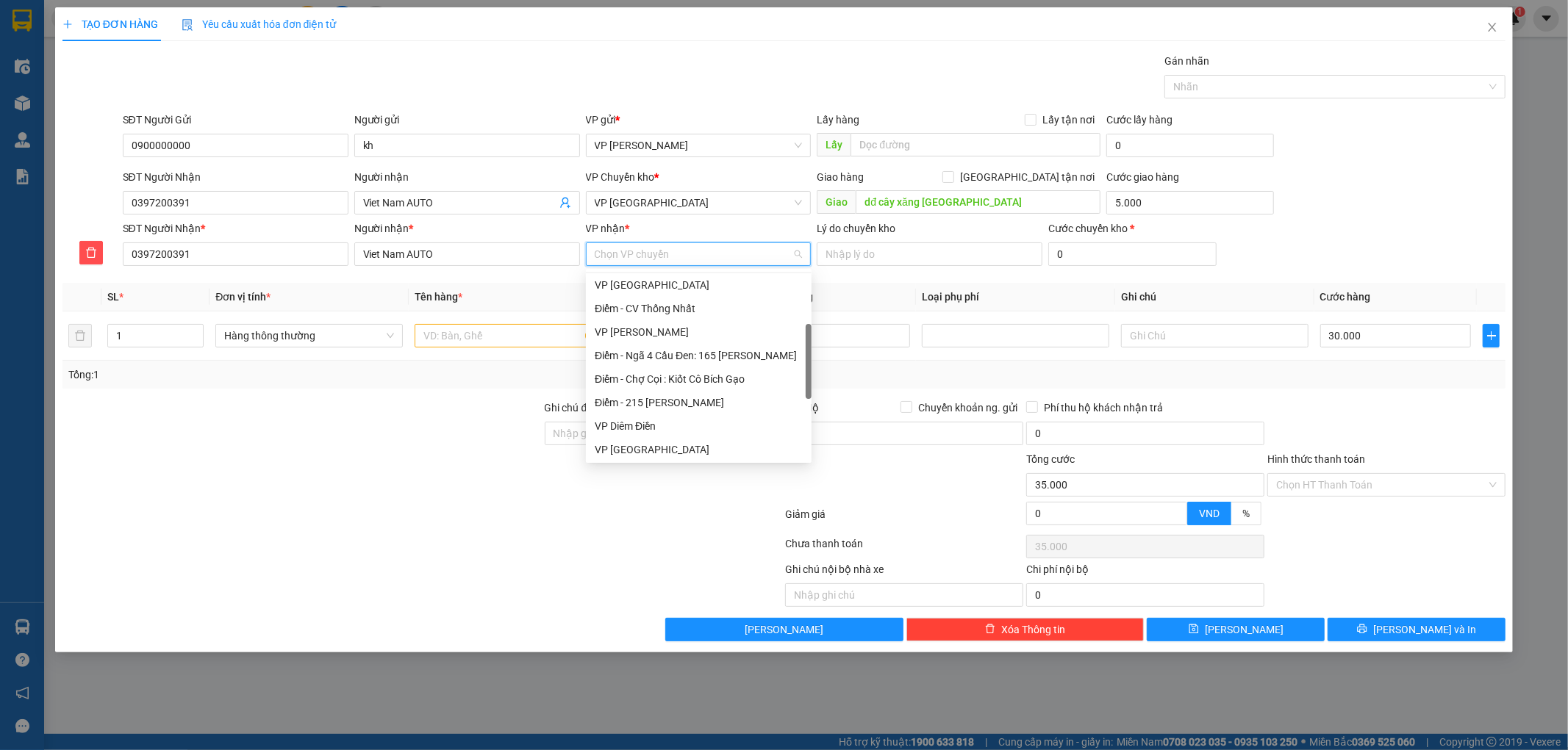
click at [667, 433] on div "VP Diêm Điền" at bounding box center [699, 426] width 208 height 16
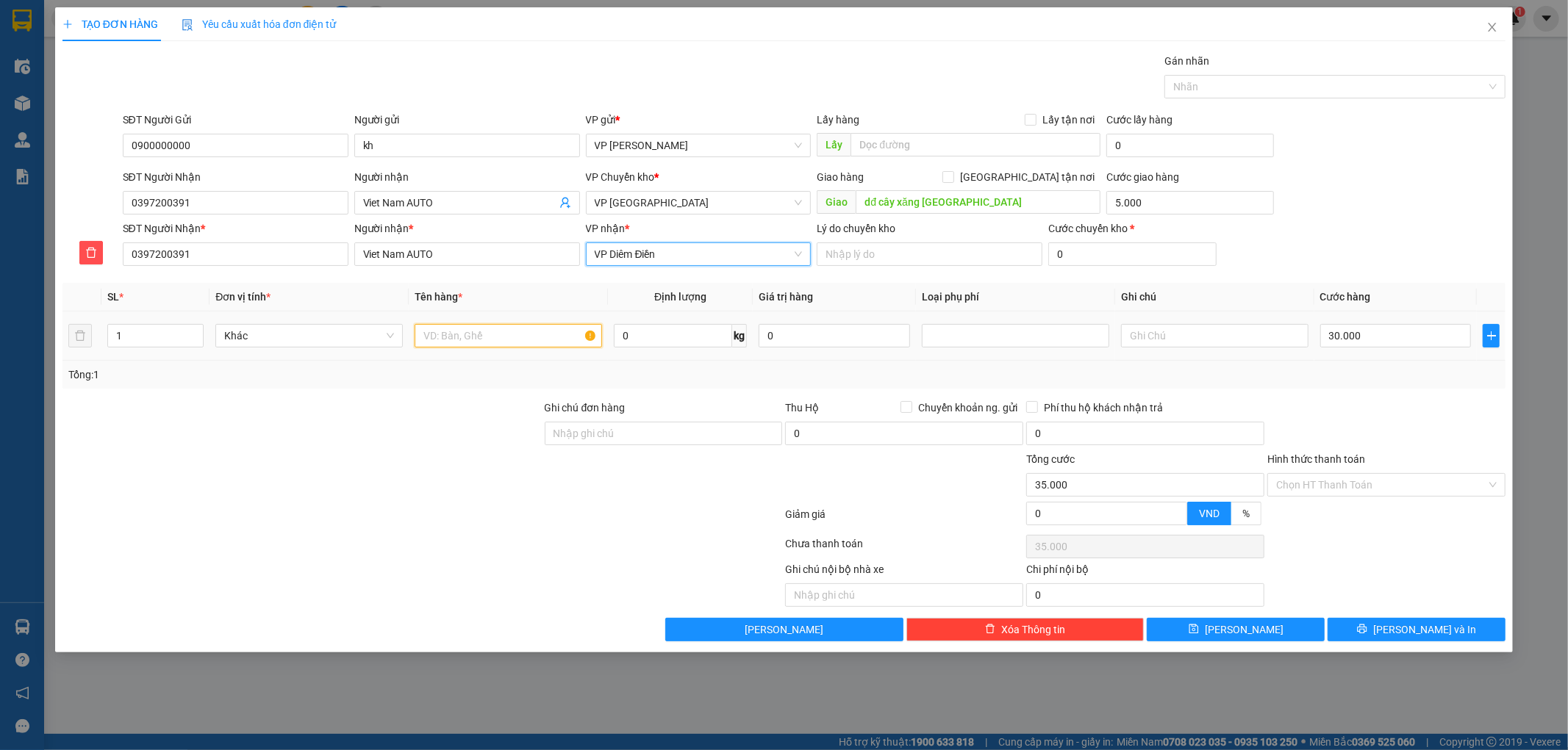
click at [486, 342] on input "text" at bounding box center [508, 336] width 187 height 24
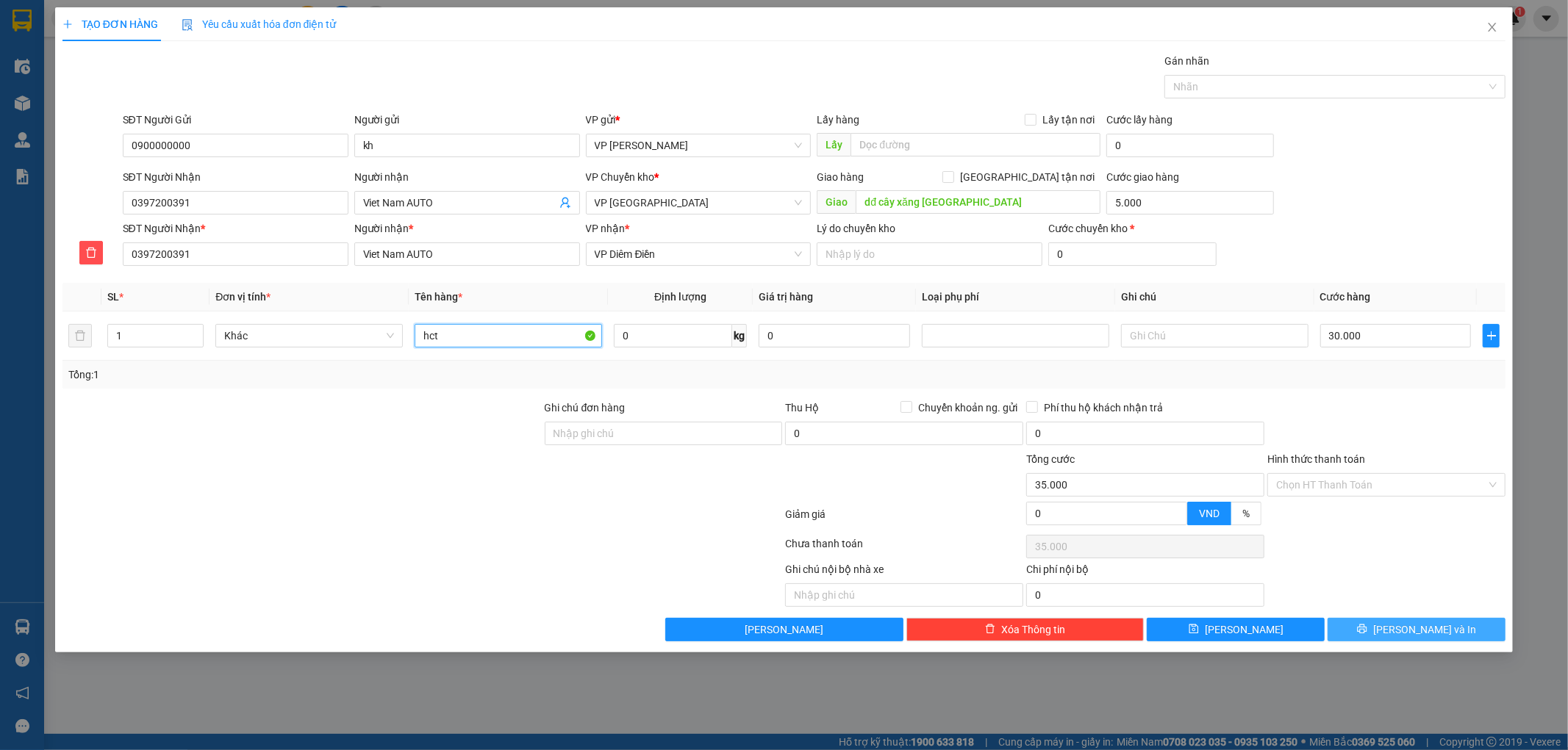
type input "hct"
click at [1403, 627] on button "[PERSON_NAME] và In" at bounding box center [1417, 630] width 178 height 24
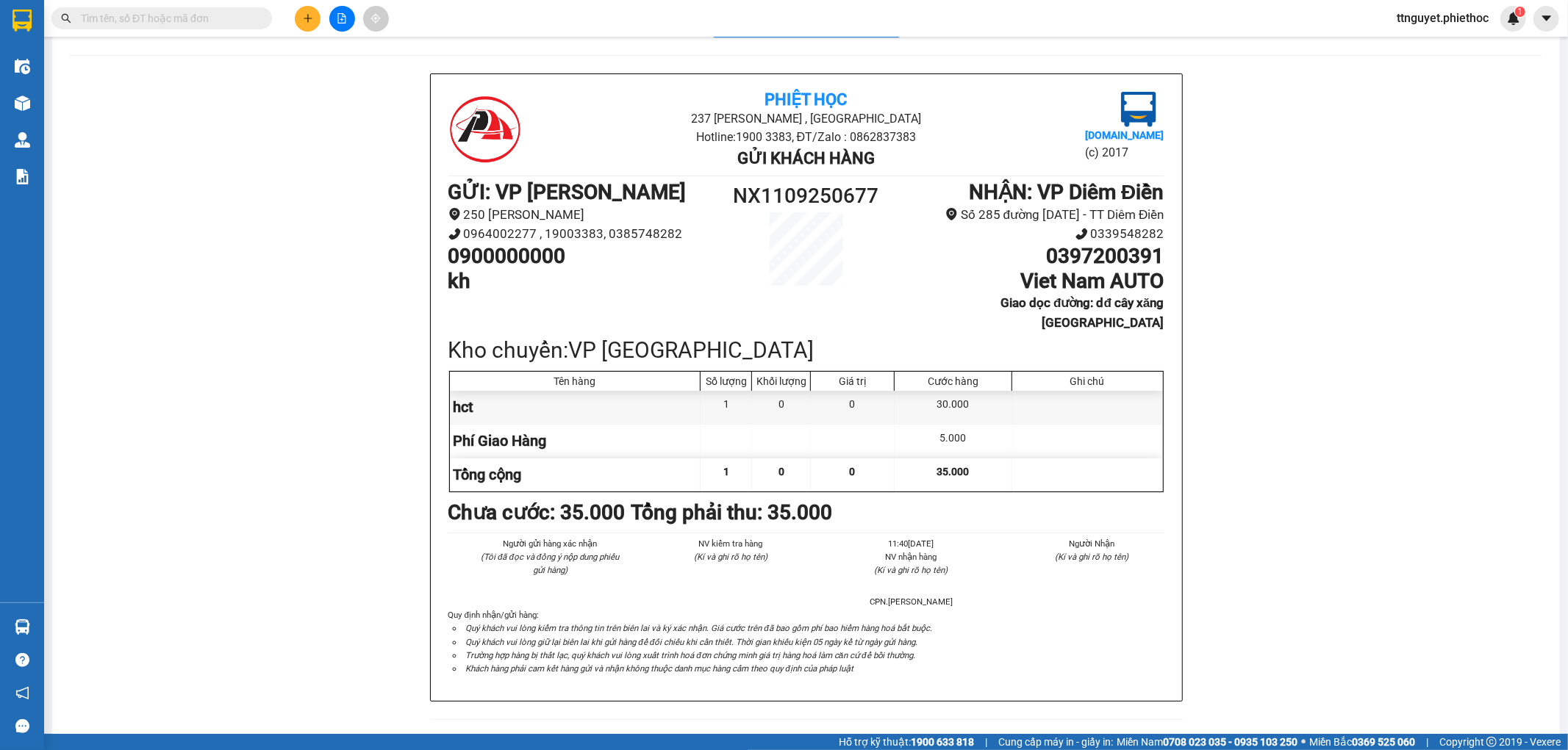
scroll to position [81, 0]
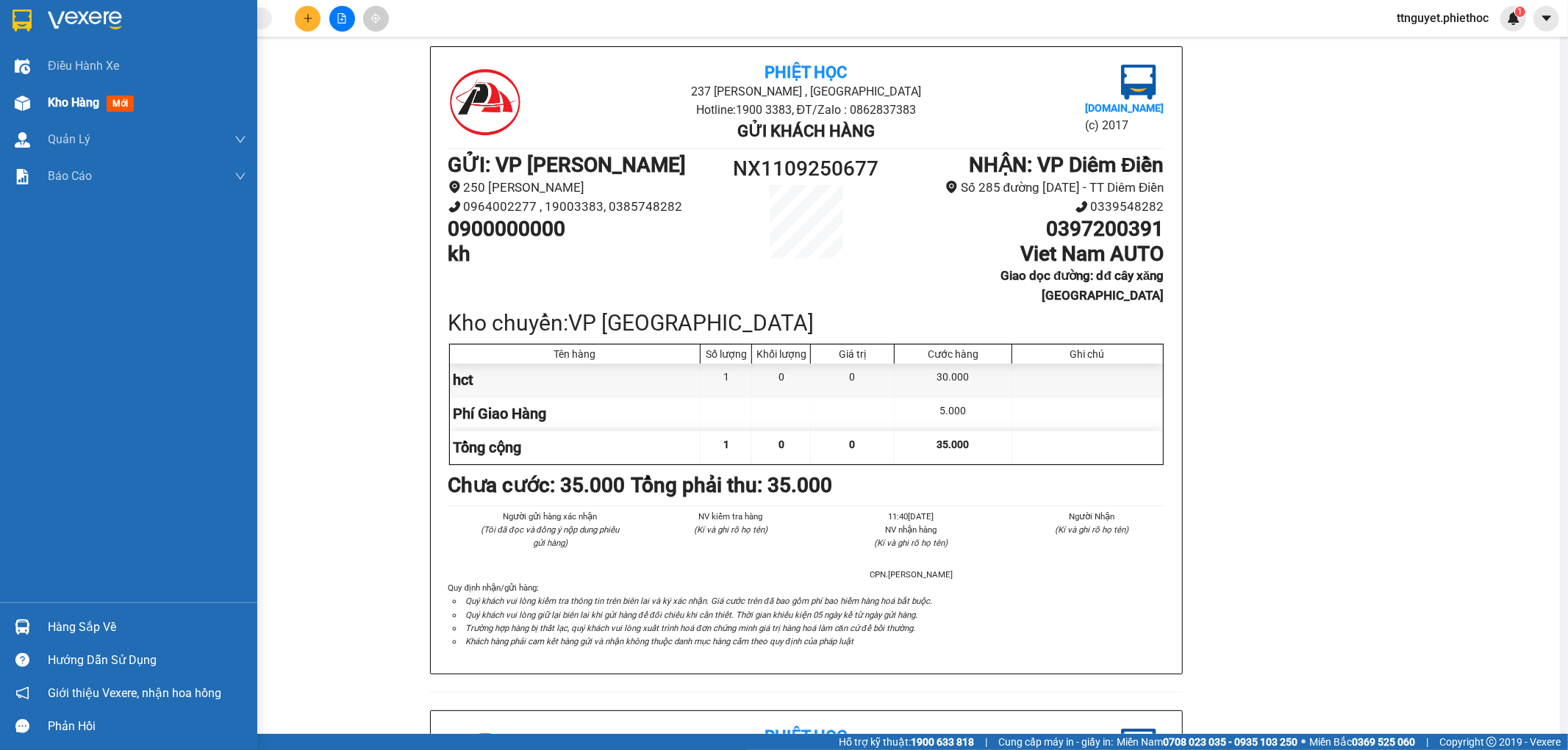
click at [70, 99] on span "Kho hàng" at bounding box center [73, 103] width 51 height 14
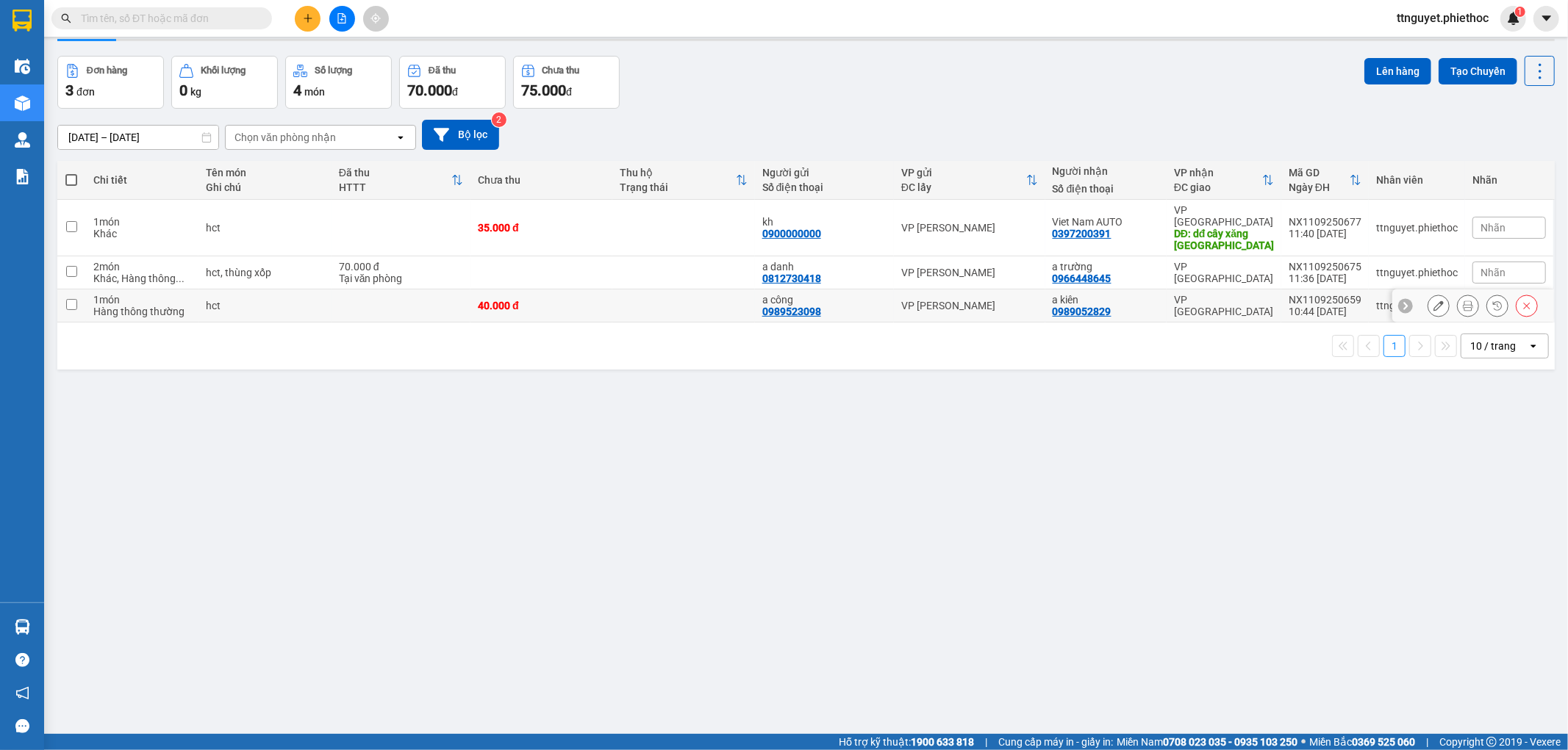
scroll to position [67, 0]
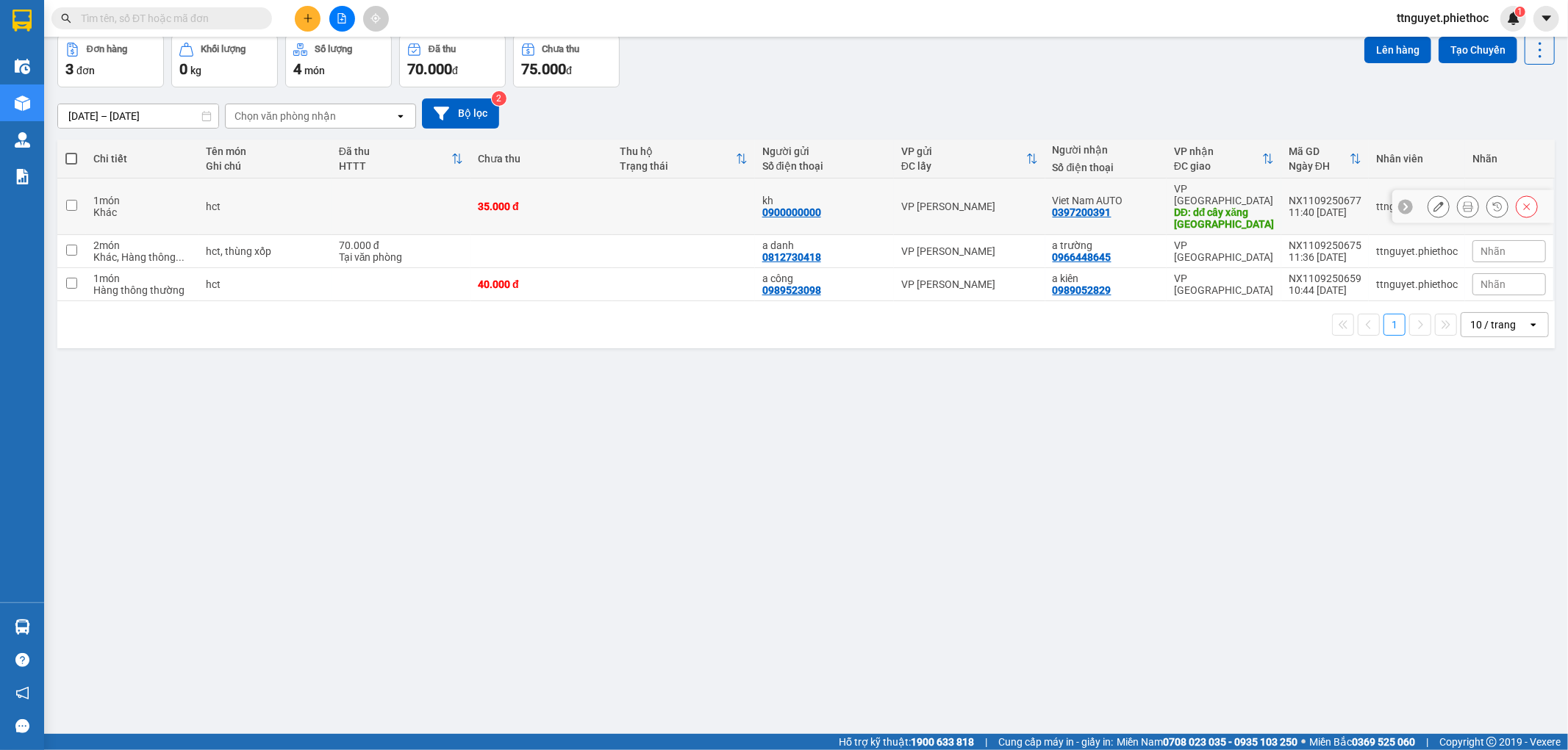
click at [1463, 202] on icon at bounding box center [1468, 207] width 10 height 10
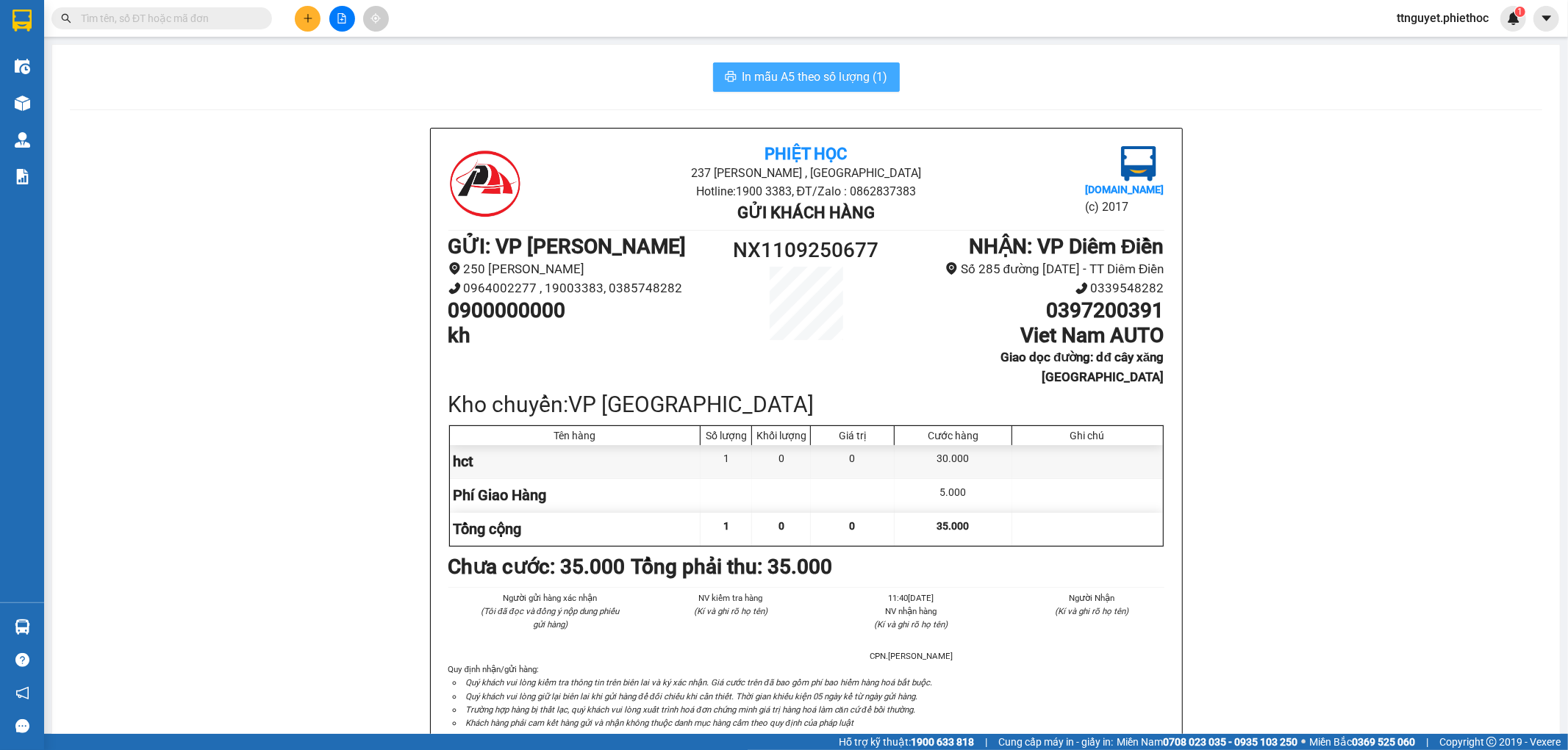
click at [811, 72] on span "In mẫu A5 theo số lượng (1)" at bounding box center [815, 76] width 146 height 19
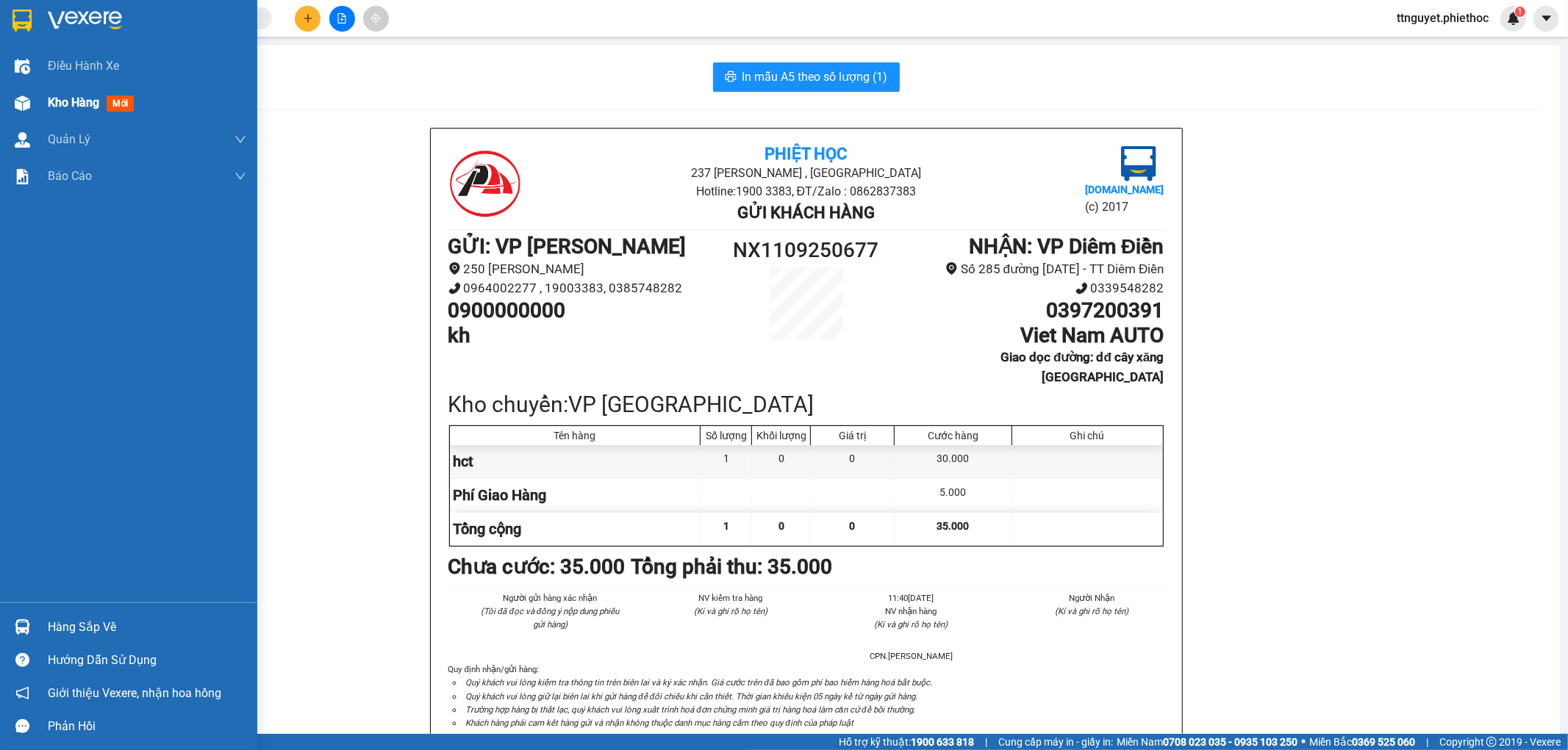
click at [27, 114] on div at bounding box center [23, 103] width 26 height 26
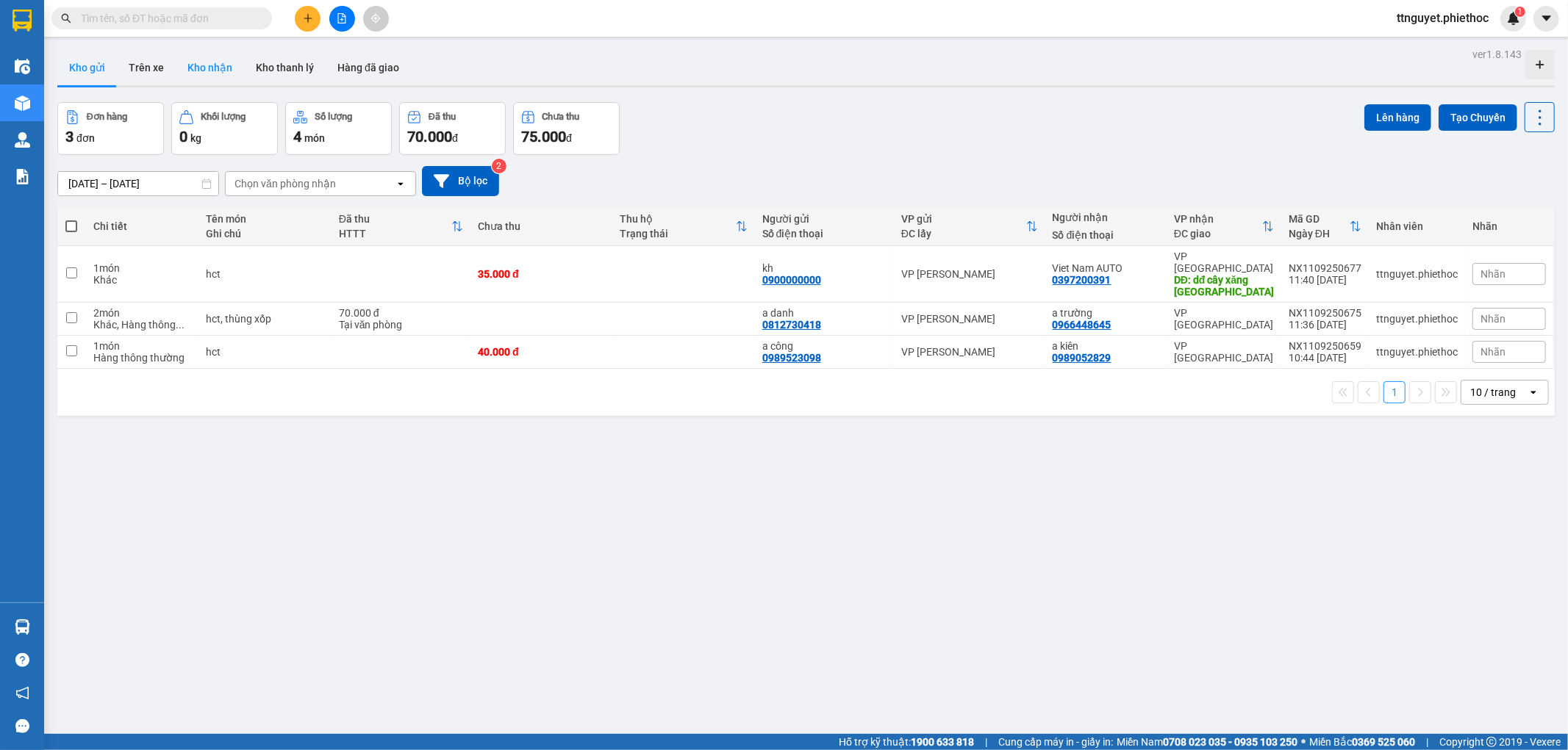
click at [200, 70] on button "Kho nhận" at bounding box center [210, 68] width 68 height 36
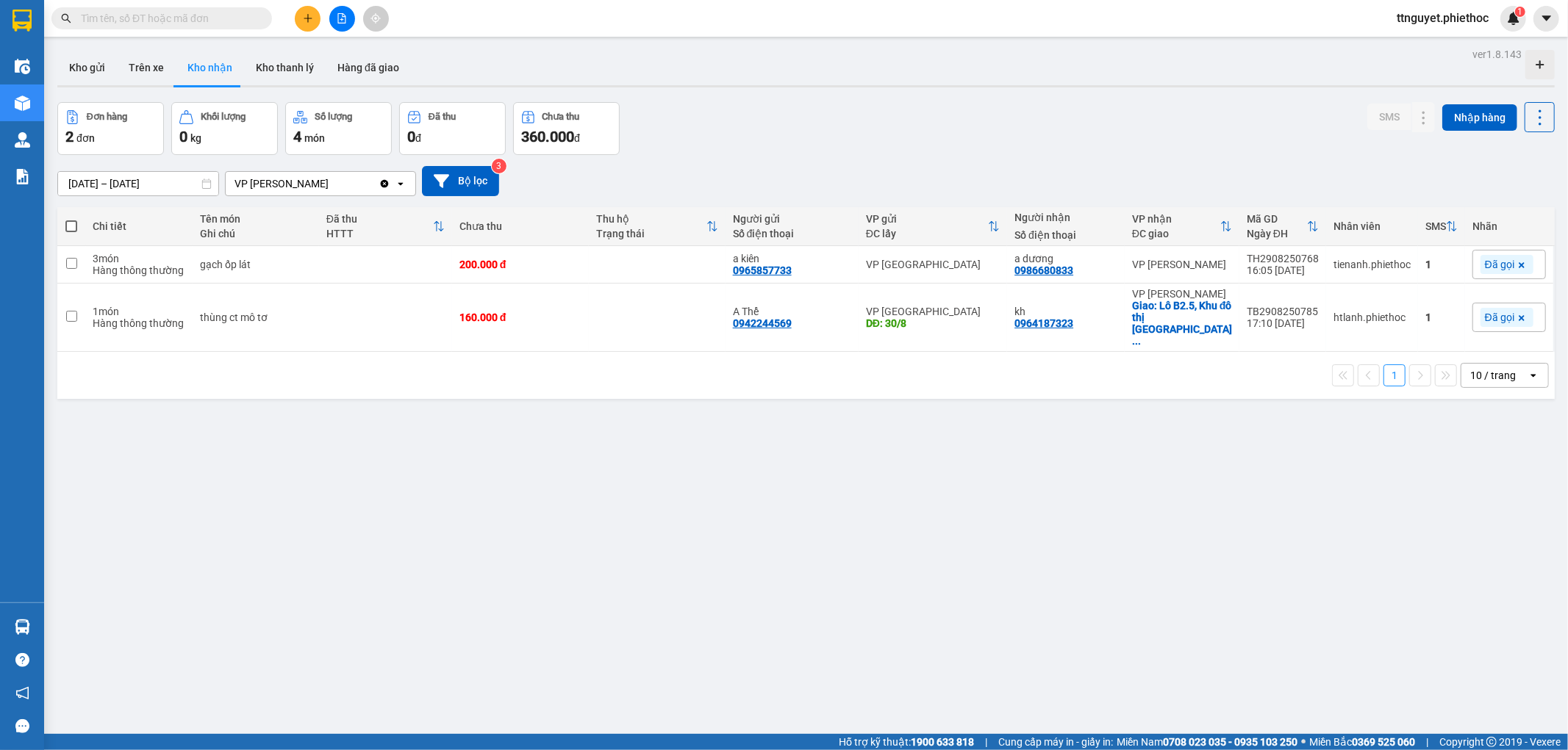
click at [155, 13] on input "text" at bounding box center [167, 18] width 173 height 16
click at [110, 60] on button "Kho gửi" at bounding box center [87, 68] width 59 height 36
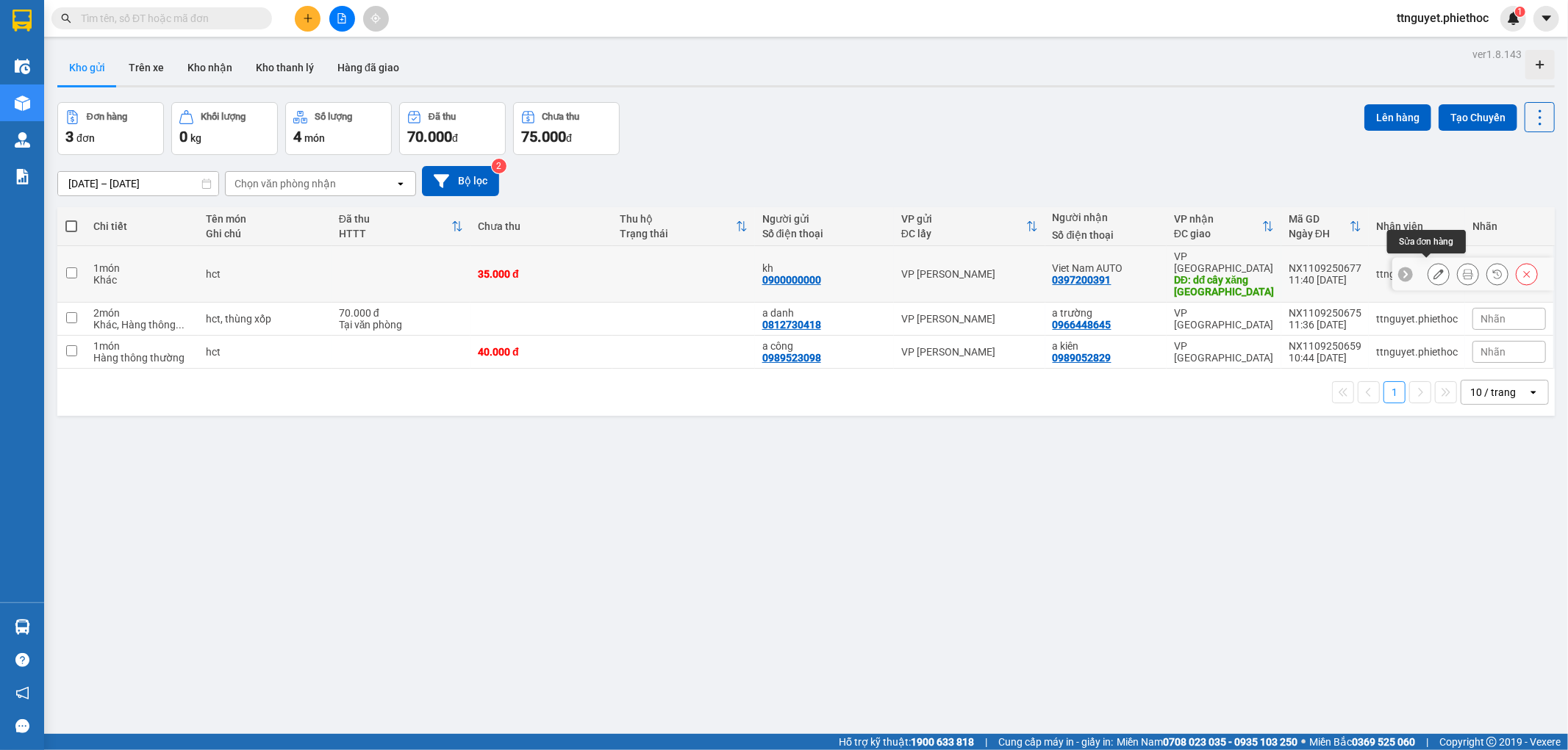
click at [1428, 264] on button at bounding box center [1438, 274] width 21 height 26
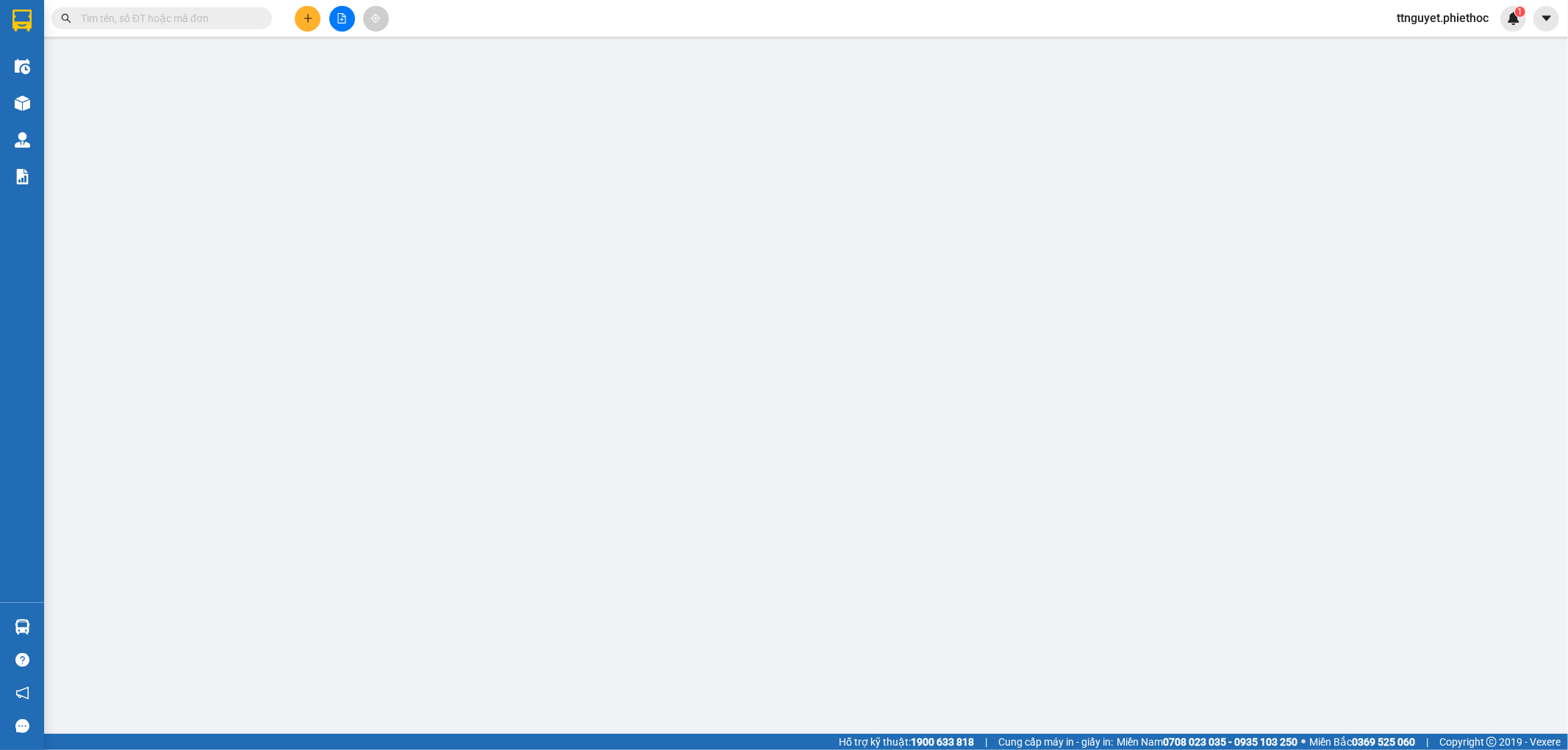
type input "0900000000"
type input "kh"
type input "0397200391"
type input "Viet Nam AUTO"
type input "dđ cây xăng đông tân"
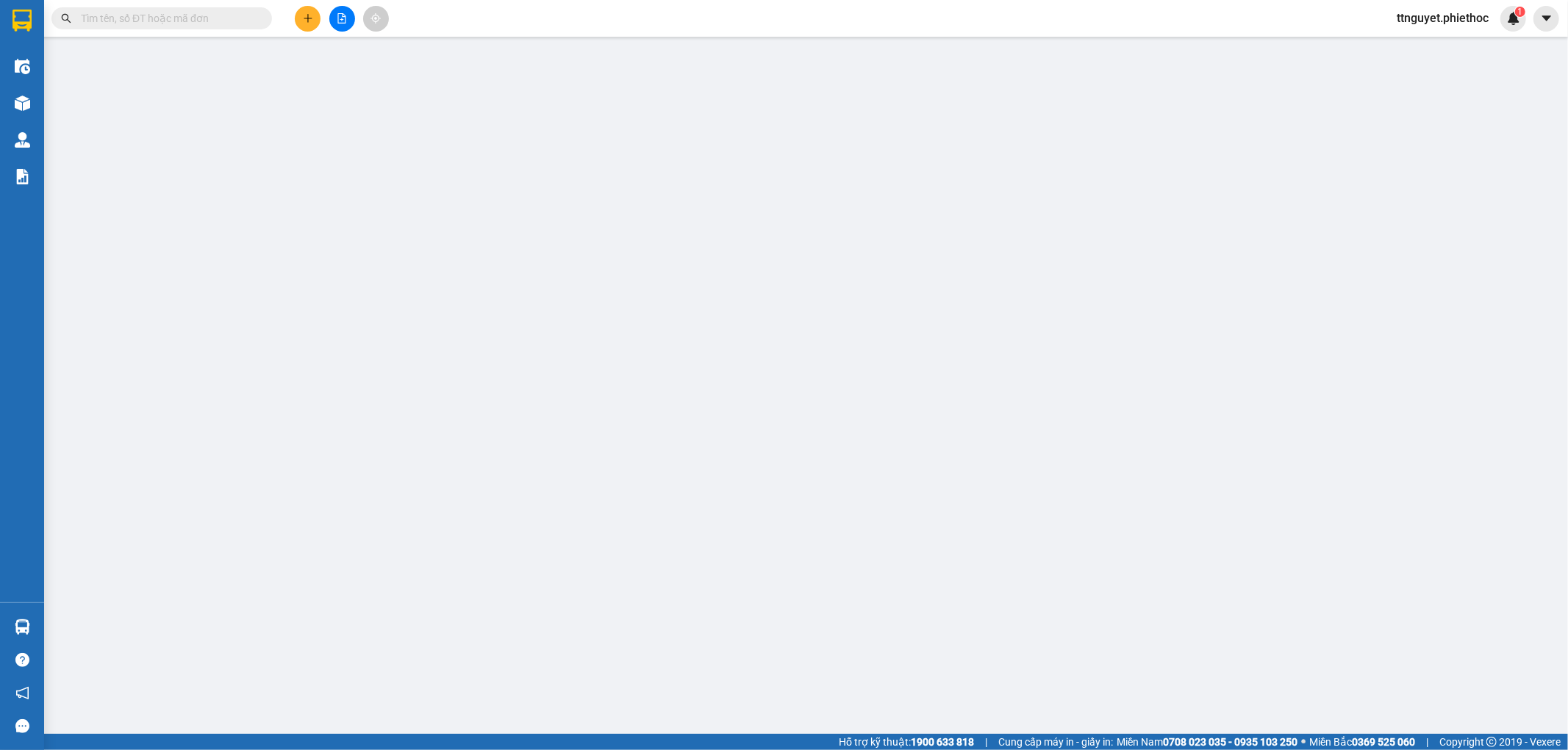
type input "5.000"
type input "35.000"
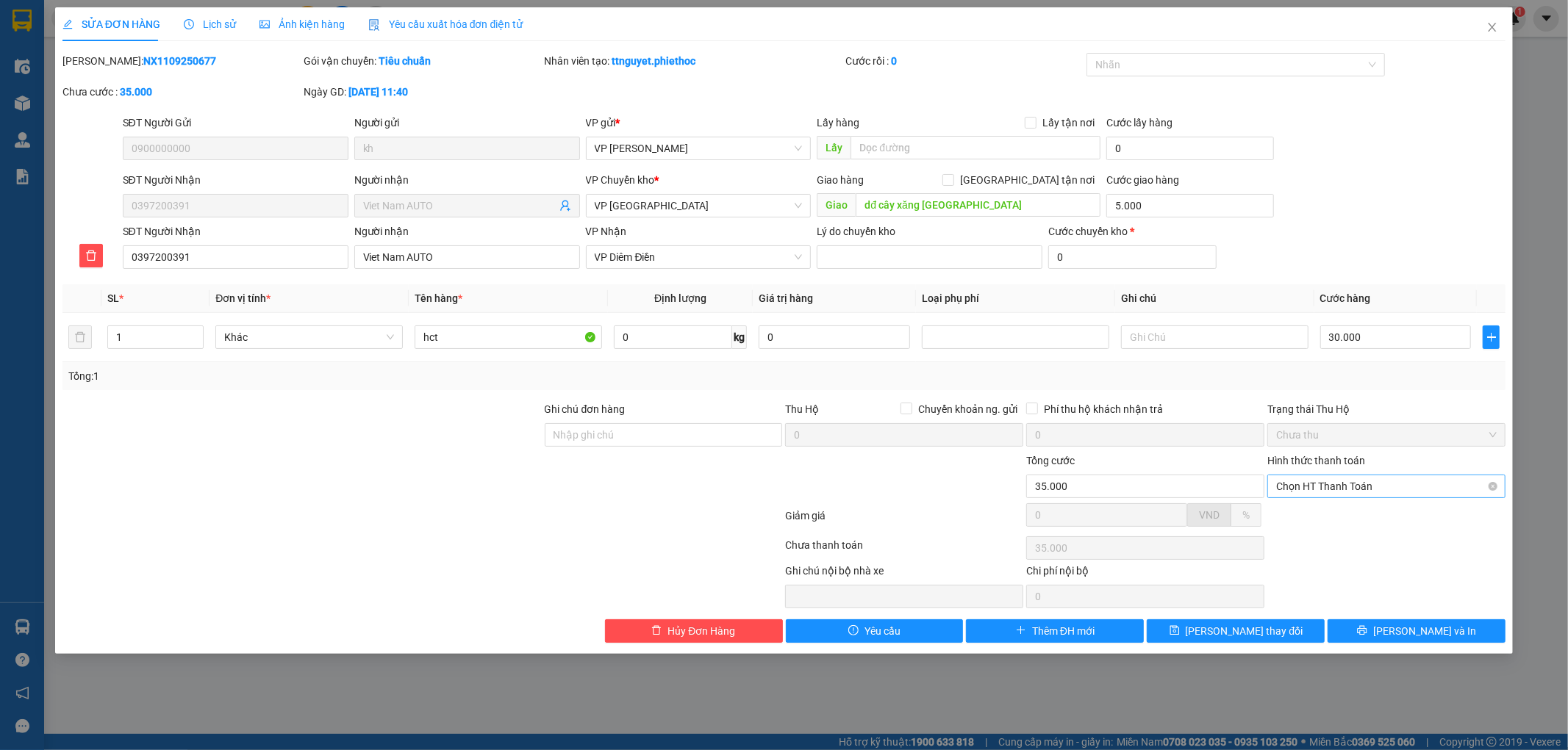
click at [1356, 487] on span "Chọn HT Thanh Toán" at bounding box center [1386, 487] width 221 height 22
click at [1351, 518] on div "Tại văn phòng" at bounding box center [1387, 516] width 221 height 16
type input "0"
click at [1408, 633] on span "[PERSON_NAME] và In" at bounding box center [1425, 631] width 103 height 16
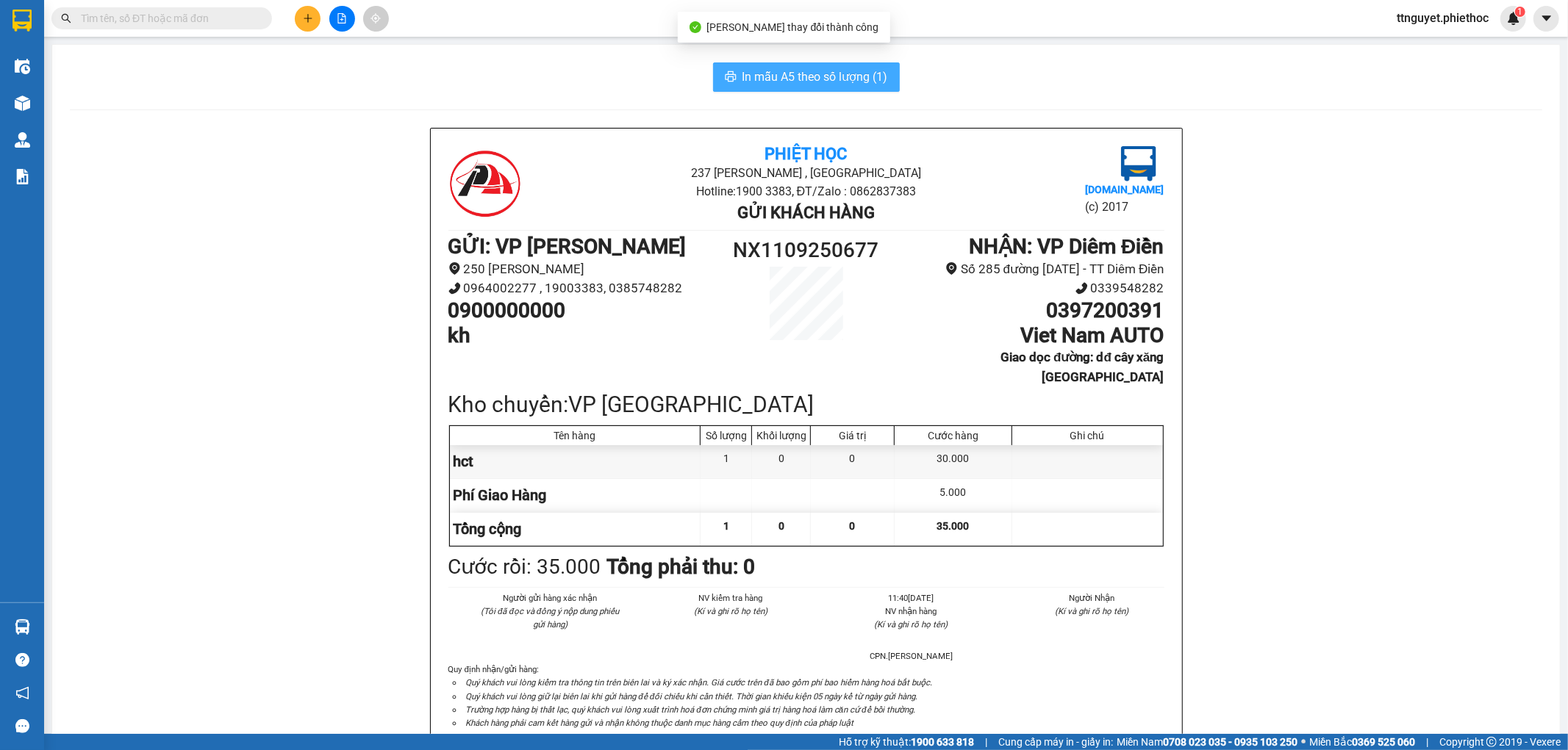
click at [827, 74] on span "In mẫu A5 theo số lượng (1)" at bounding box center [815, 76] width 146 height 19
click at [236, 11] on input "text" at bounding box center [167, 18] width 173 height 16
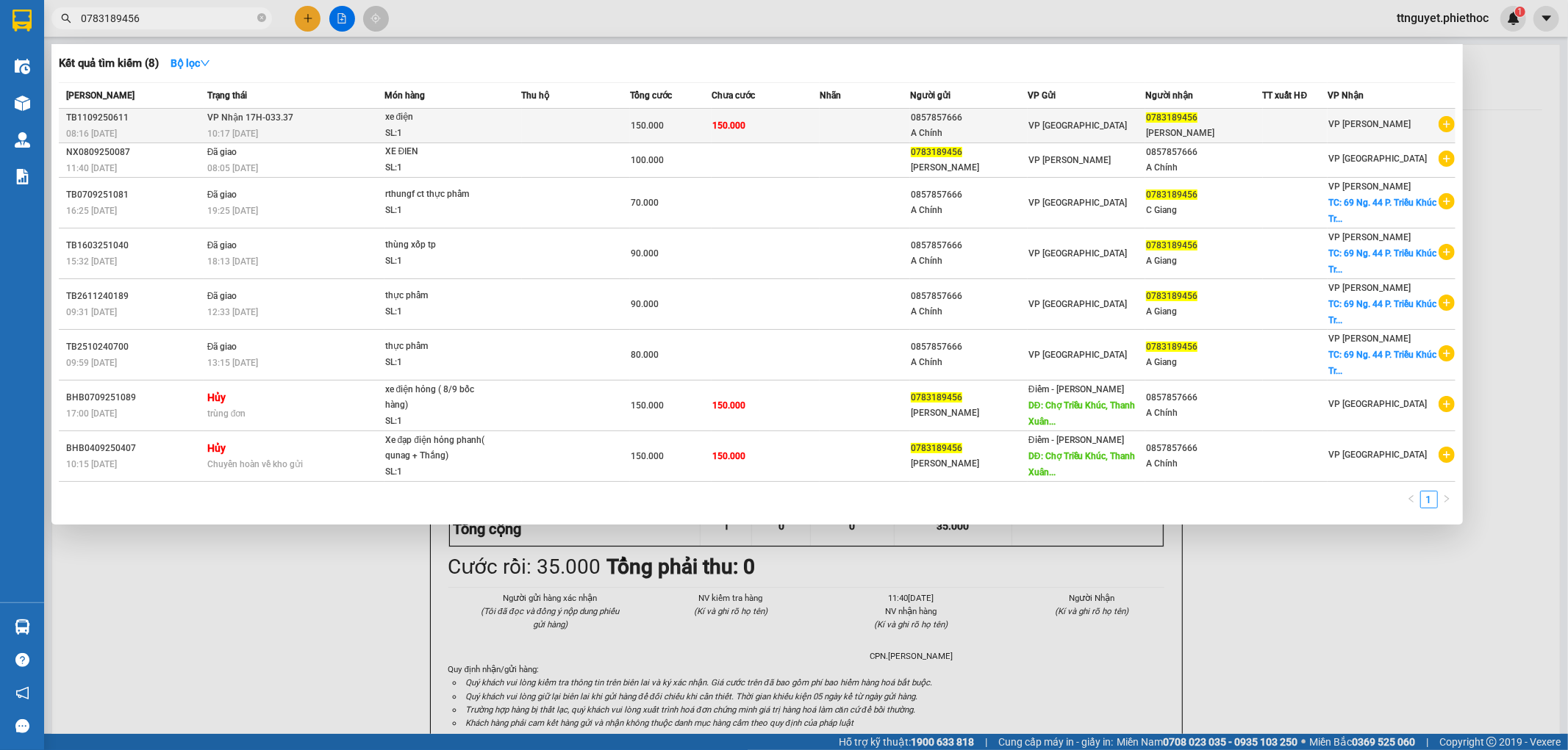
type input "0783189456"
click at [685, 115] on td "150.000" at bounding box center [671, 126] width 81 height 35
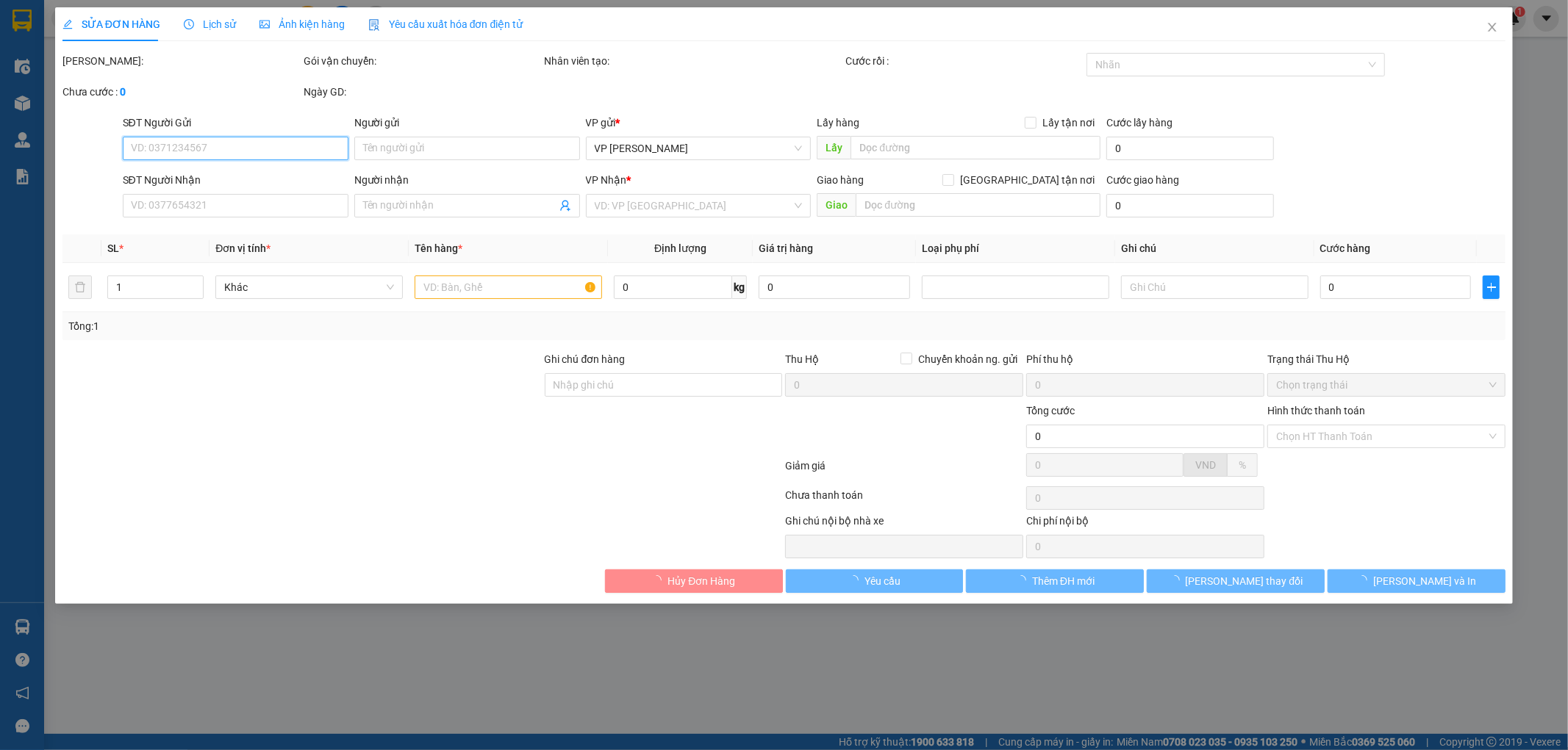
type input "0857857666"
type input "A Chính"
type input "0783189456"
type input "Nguyễn Trà Giang"
type input "150.000"
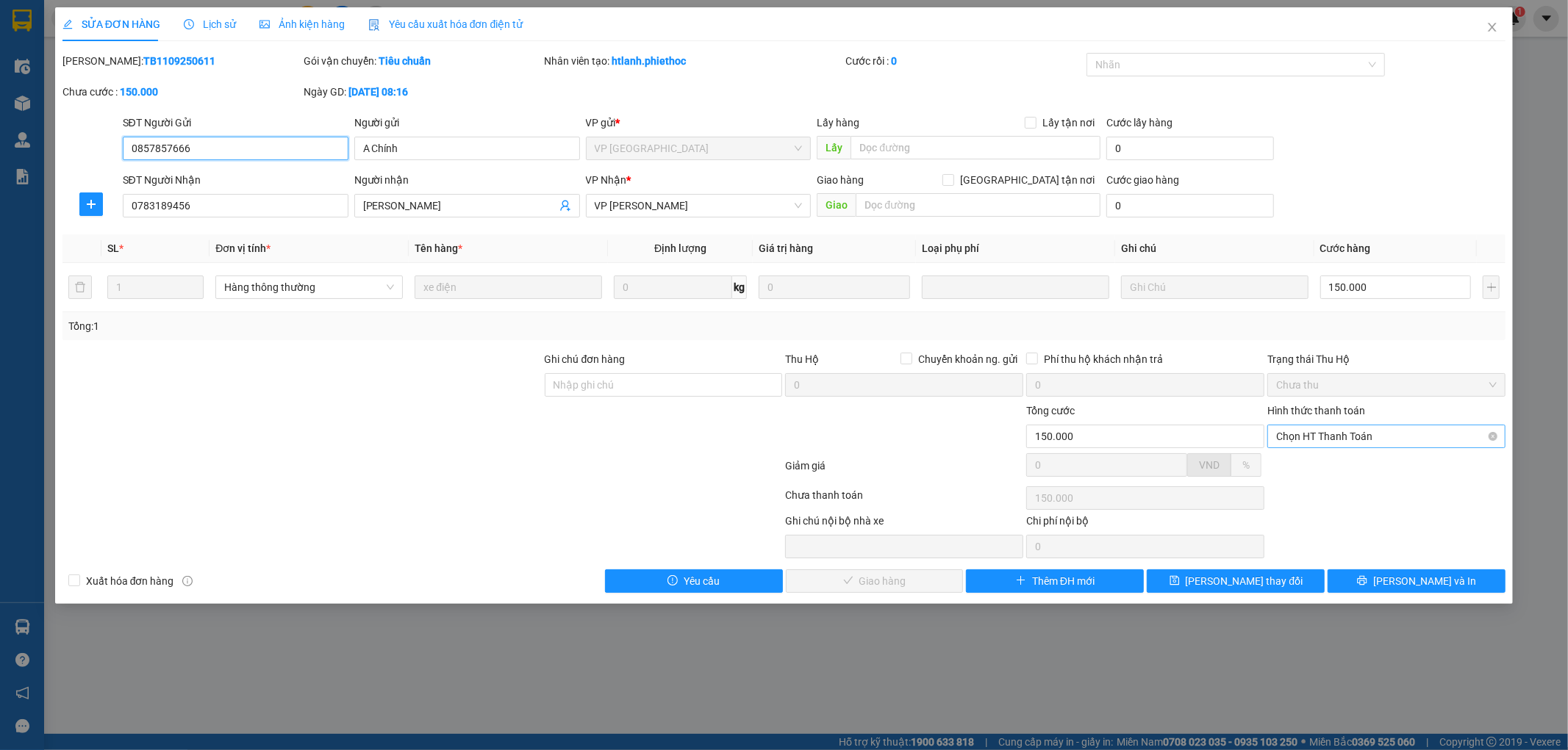
click at [1388, 437] on span "Chọn HT Thanh Toán" at bounding box center [1386, 436] width 221 height 22
click at [1378, 463] on div "Tại văn phòng" at bounding box center [1387, 466] width 221 height 16
type input "0"
click at [914, 575] on span "[PERSON_NAME] và Giao hàng" at bounding box center [884, 581] width 142 height 16
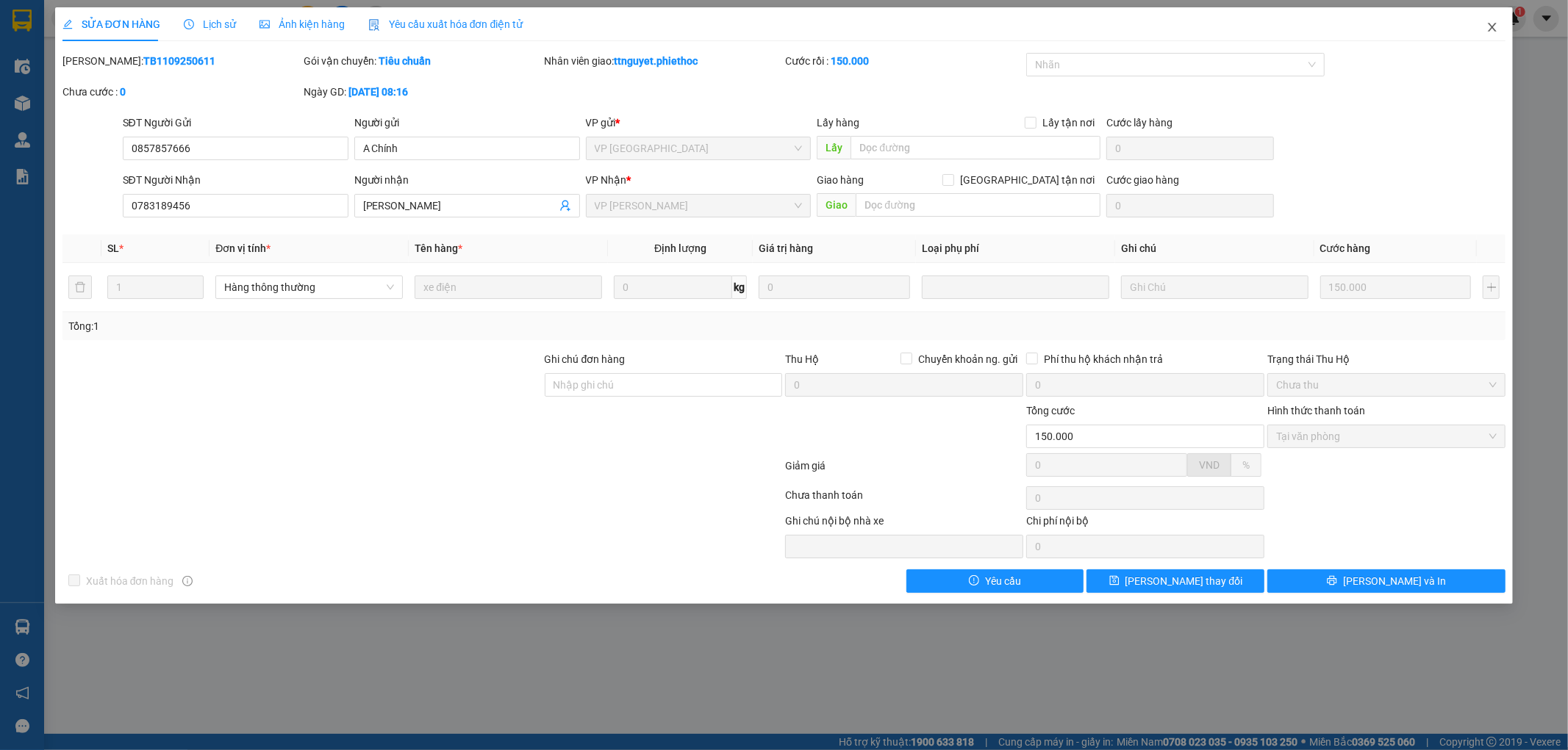
click at [1498, 30] on icon "close" at bounding box center [1493, 28] width 12 height 12
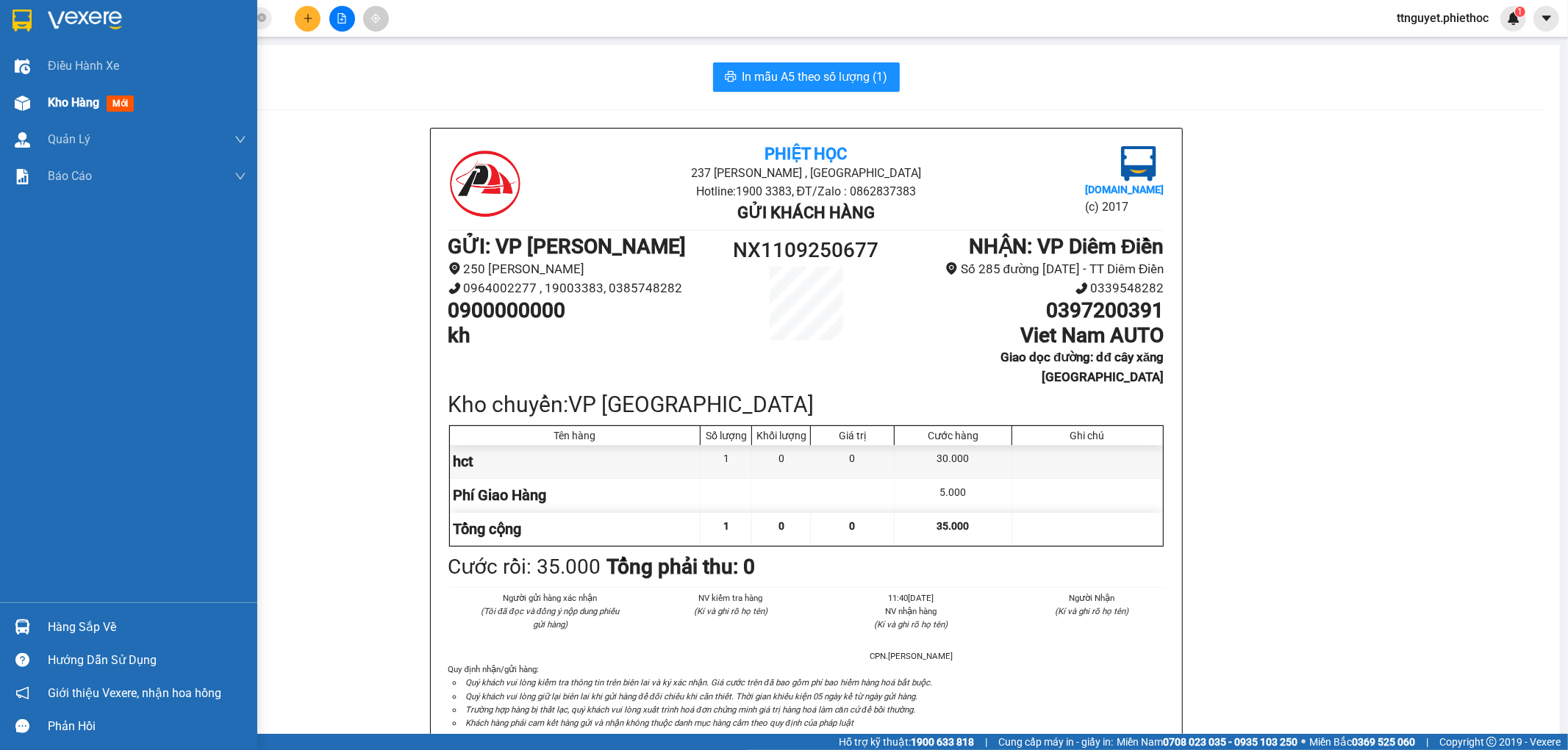
click at [90, 100] on span "Kho hàng" at bounding box center [73, 103] width 51 height 14
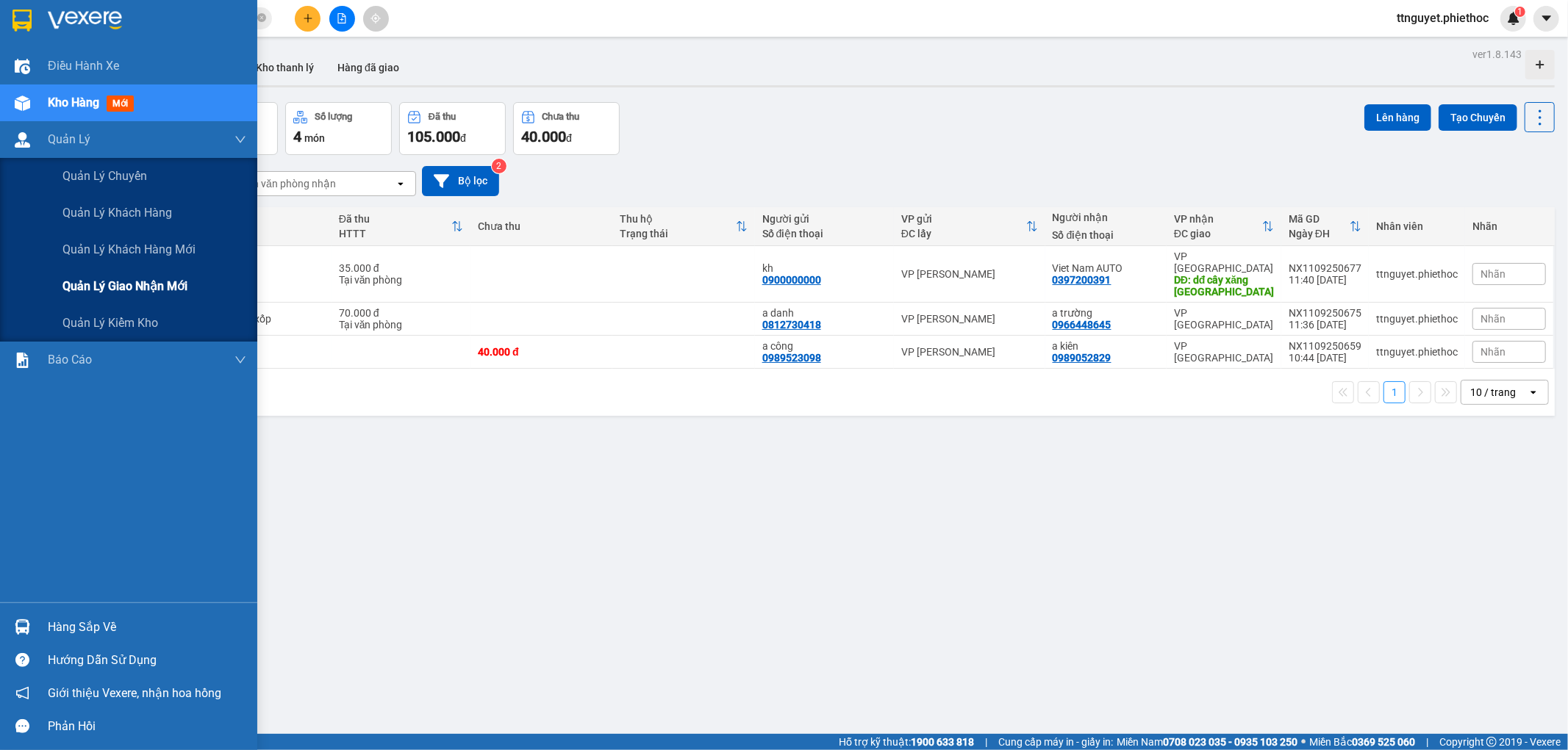
click at [55, 294] on div "Quản lý giao nhận mới" at bounding box center [129, 286] width 257 height 37
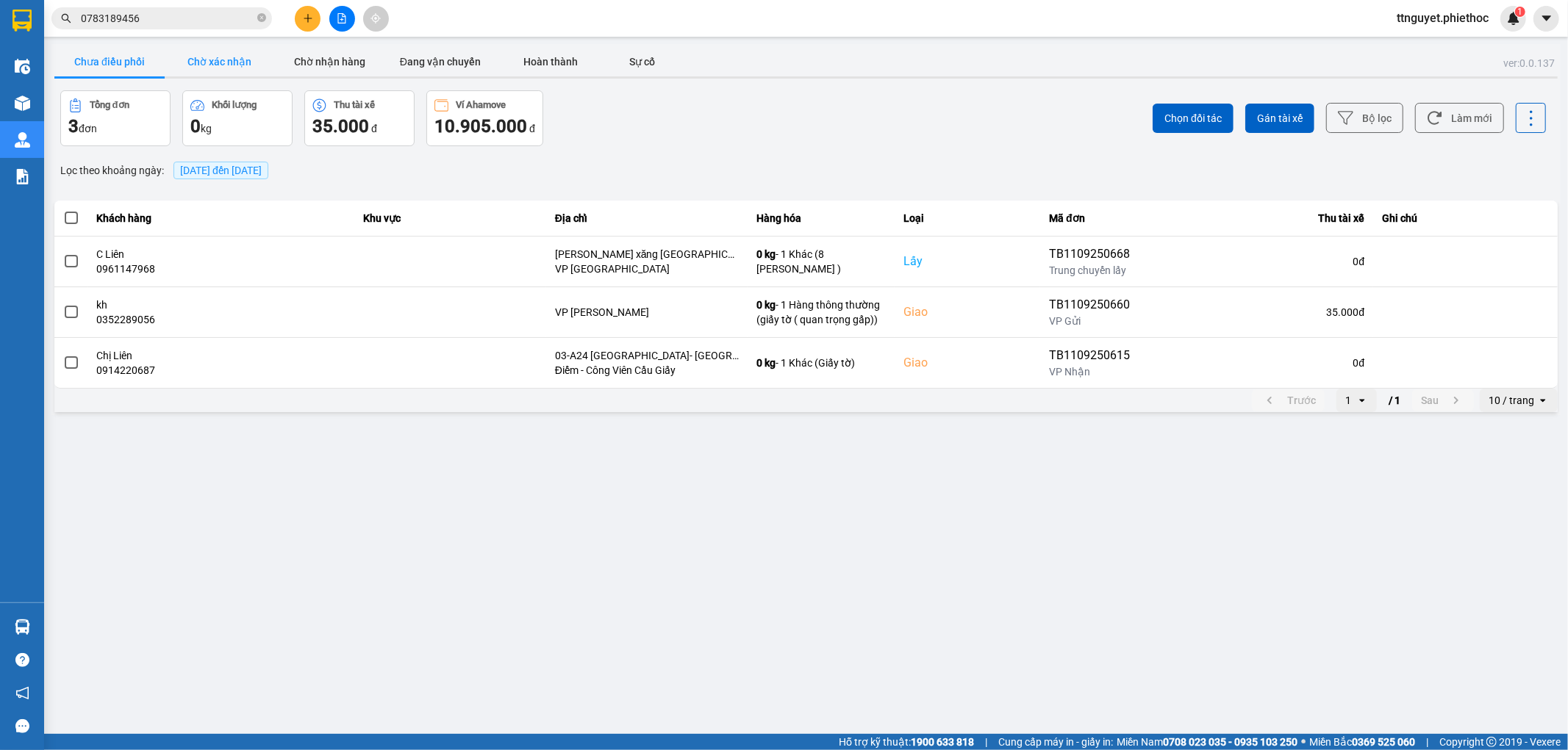
click at [204, 61] on button "Chờ xác nhận" at bounding box center [219, 62] width 110 height 30
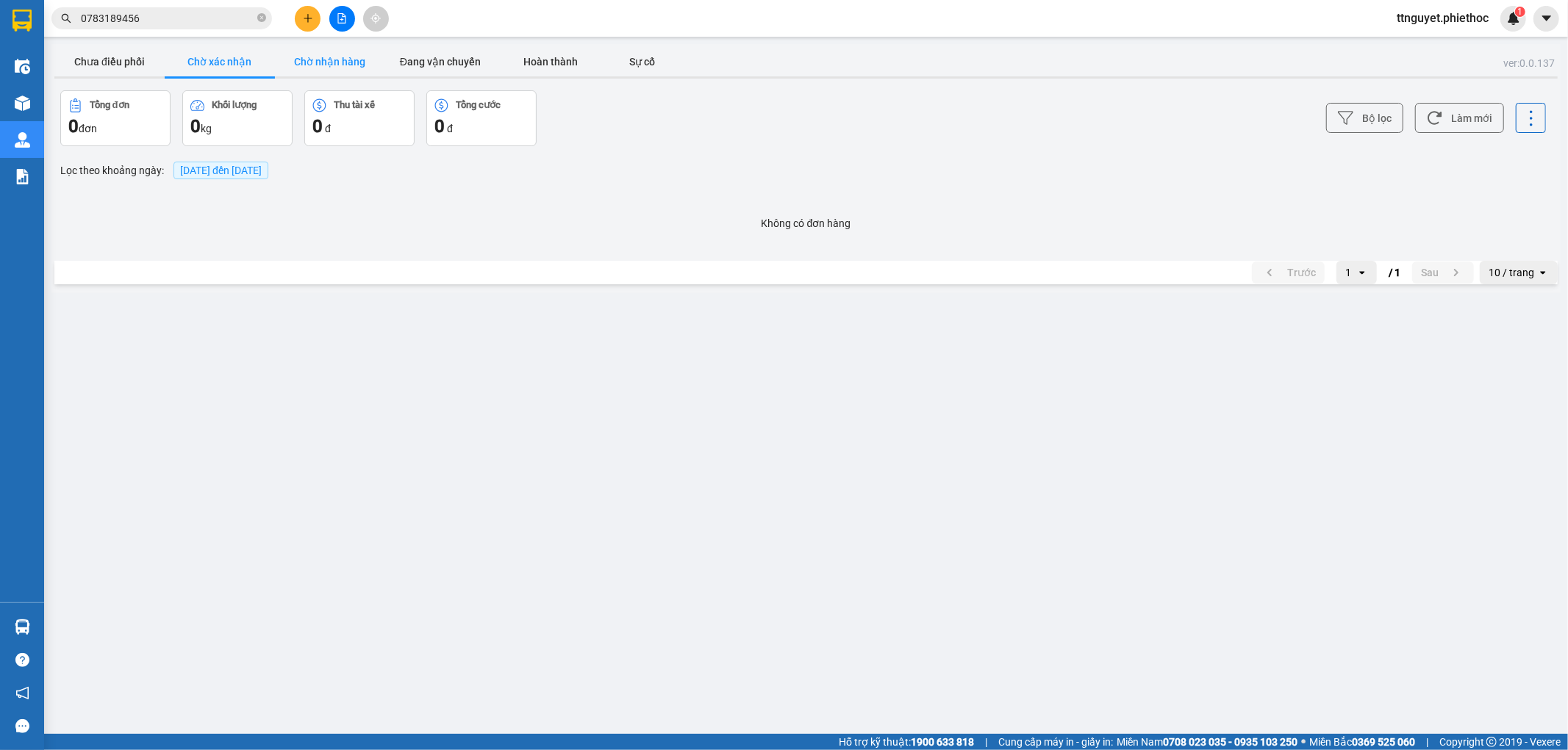
click at [320, 61] on button "Chờ nhận hàng" at bounding box center [330, 62] width 110 height 30
click at [210, 58] on button "Chờ xác nhận" at bounding box center [219, 62] width 110 height 30
click at [124, 64] on button "Chưa điều phối" at bounding box center [109, 62] width 110 height 30
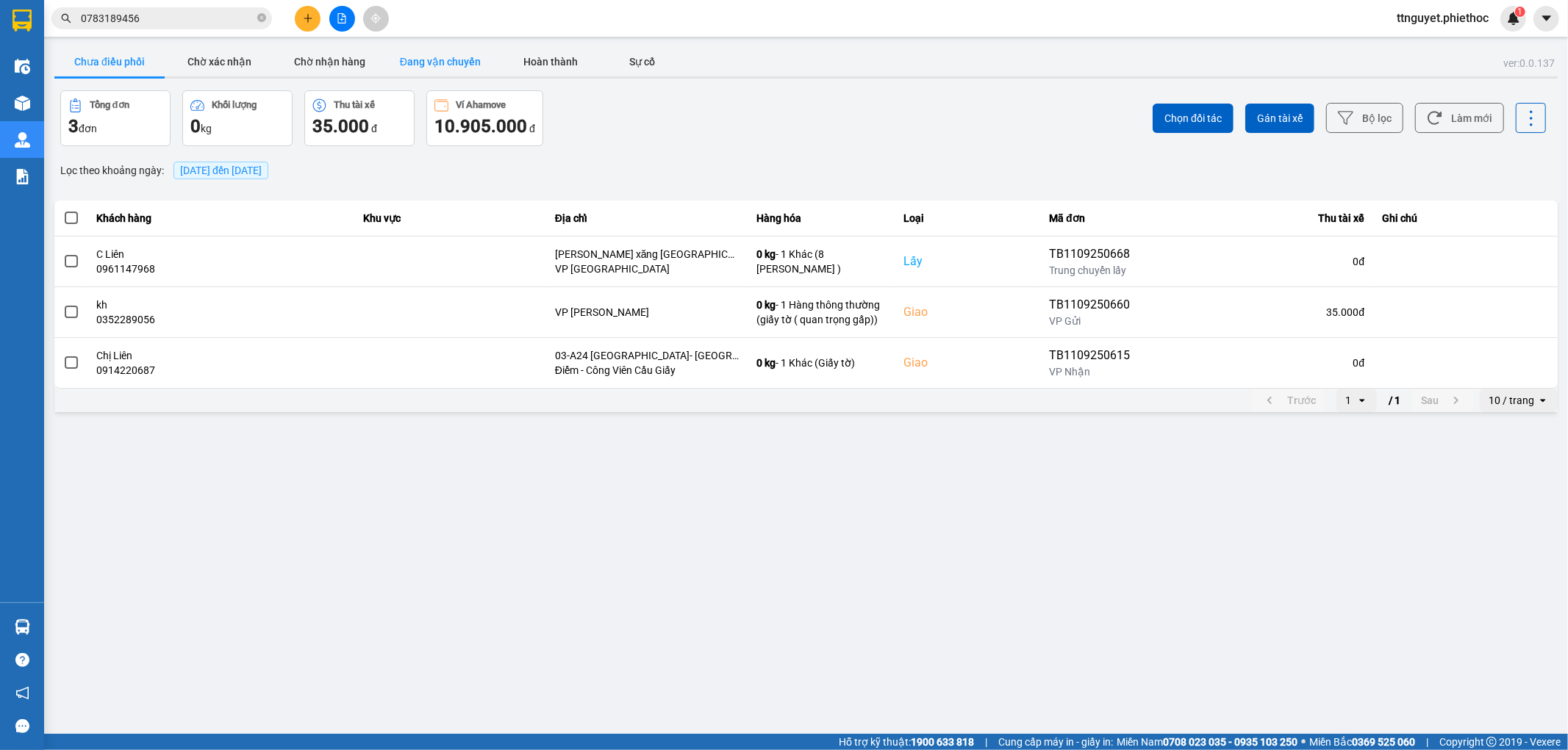
click at [422, 60] on button "Đang vận chuyển" at bounding box center [440, 62] width 110 height 30
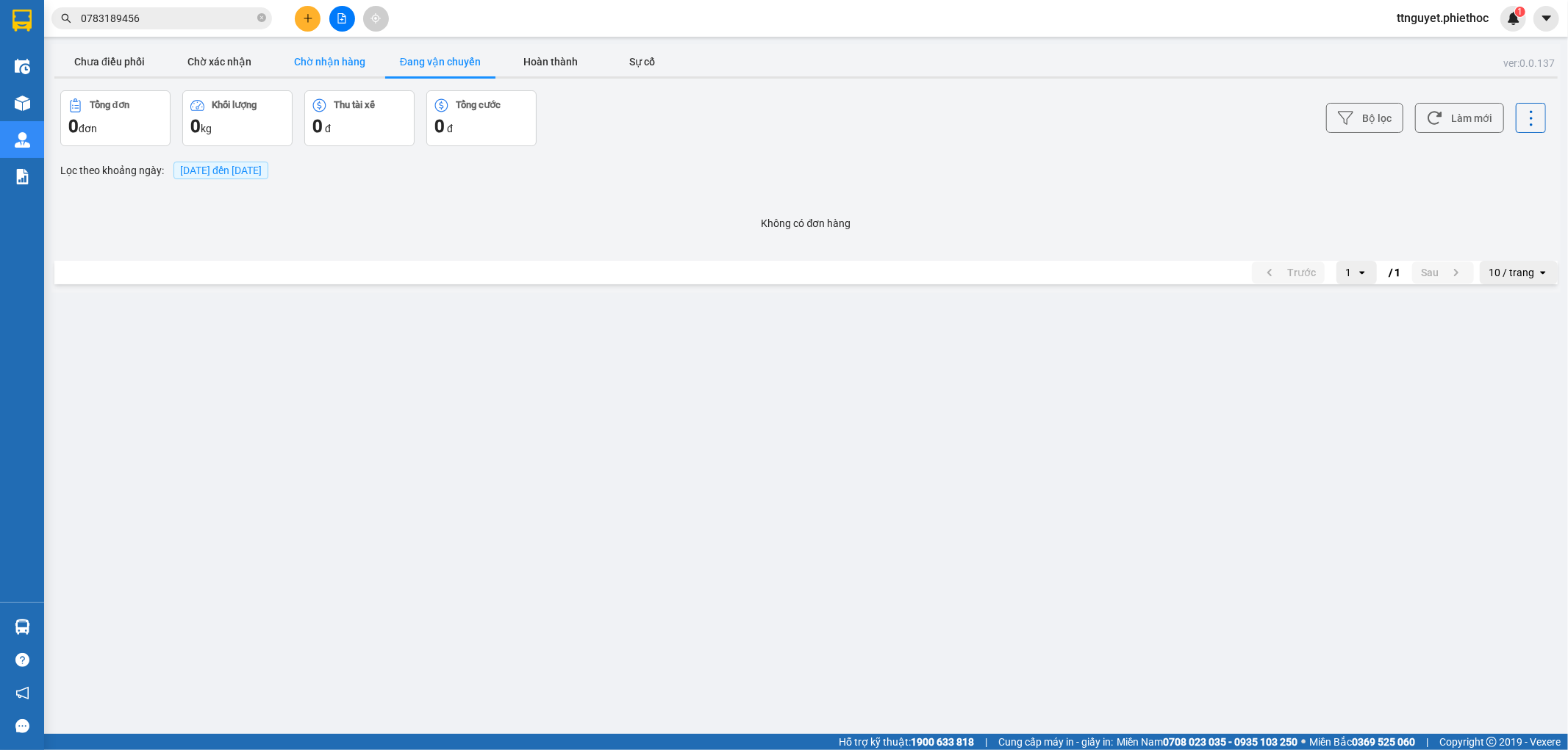
click at [326, 62] on button "Chờ nhận hàng" at bounding box center [330, 62] width 110 height 30
click at [222, 61] on button "Chờ xác nhận" at bounding box center [219, 62] width 110 height 30
click at [73, 55] on button "Chưa điều phối" at bounding box center [109, 62] width 110 height 30
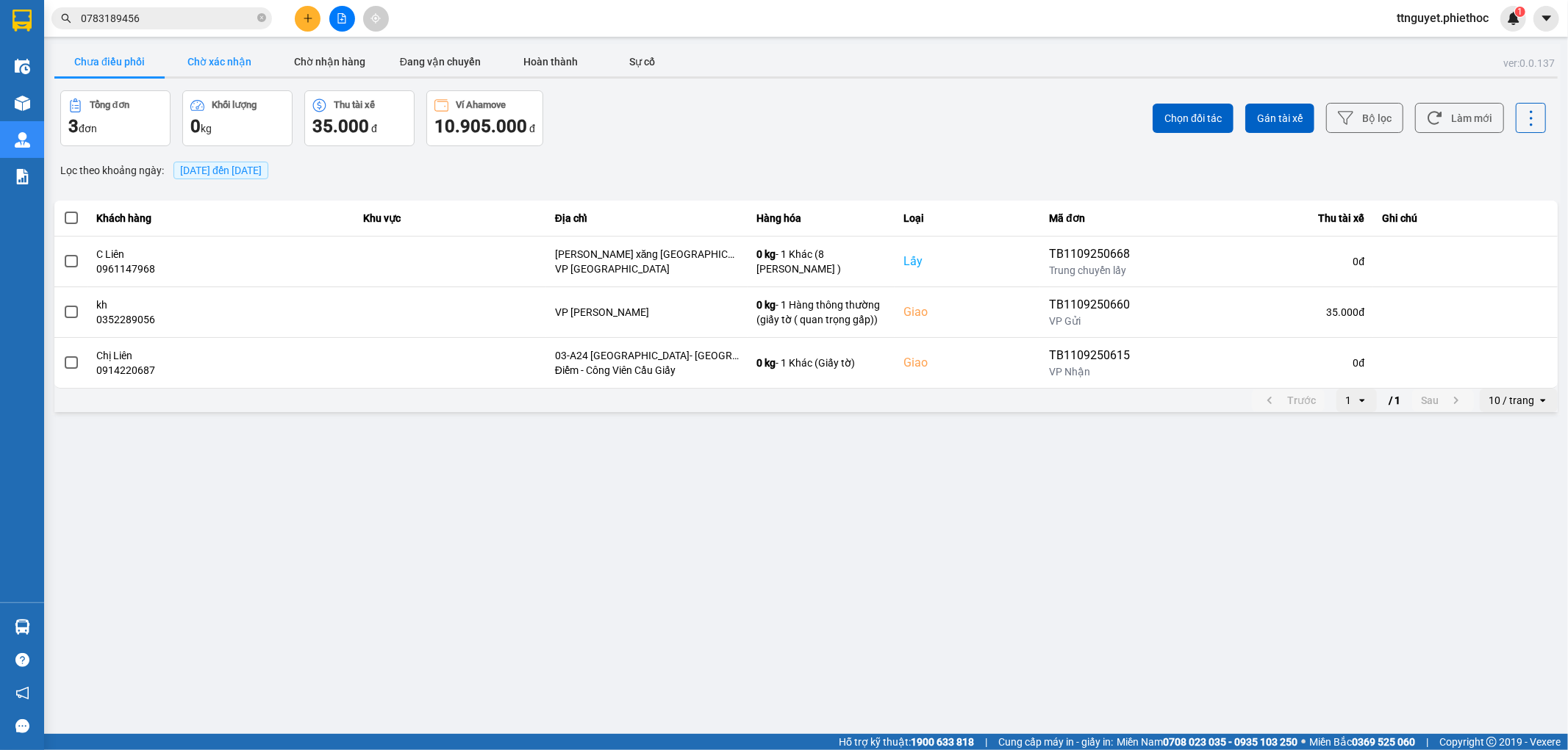
click at [203, 55] on button "Chờ xác nhận" at bounding box center [219, 62] width 110 height 30
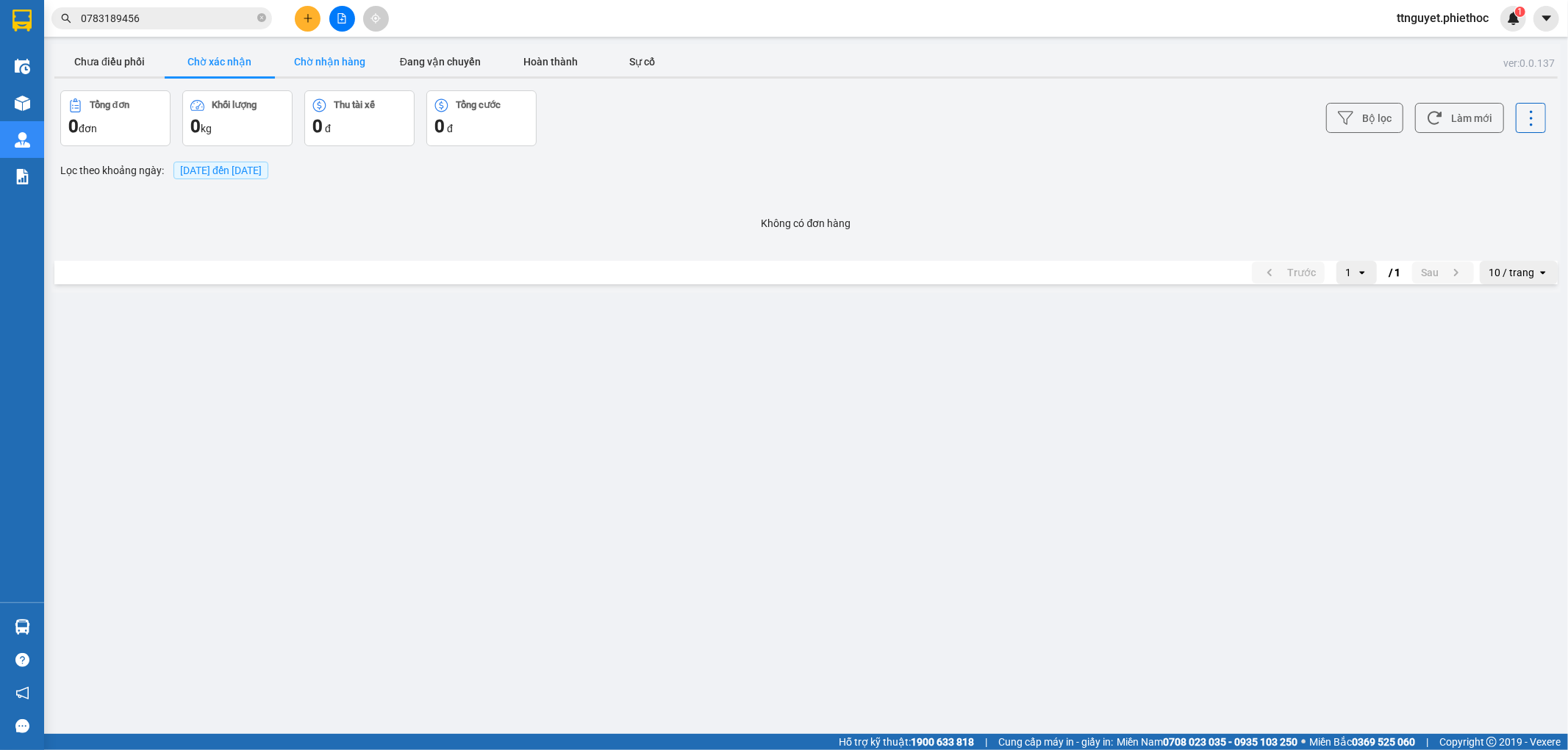
click at [299, 62] on button "Chờ nhận hàng" at bounding box center [330, 62] width 110 height 30
click at [446, 53] on button "Đang vận chuyển" at bounding box center [440, 62] width 110 height 30
click at [222, 67] on button "Chờ xác nhận" at bounding box center [219, 62] width 110 height 30
click at [108, 72] on button "Chưa điều phối" at bounding box center [109, 62] width 110 height 30
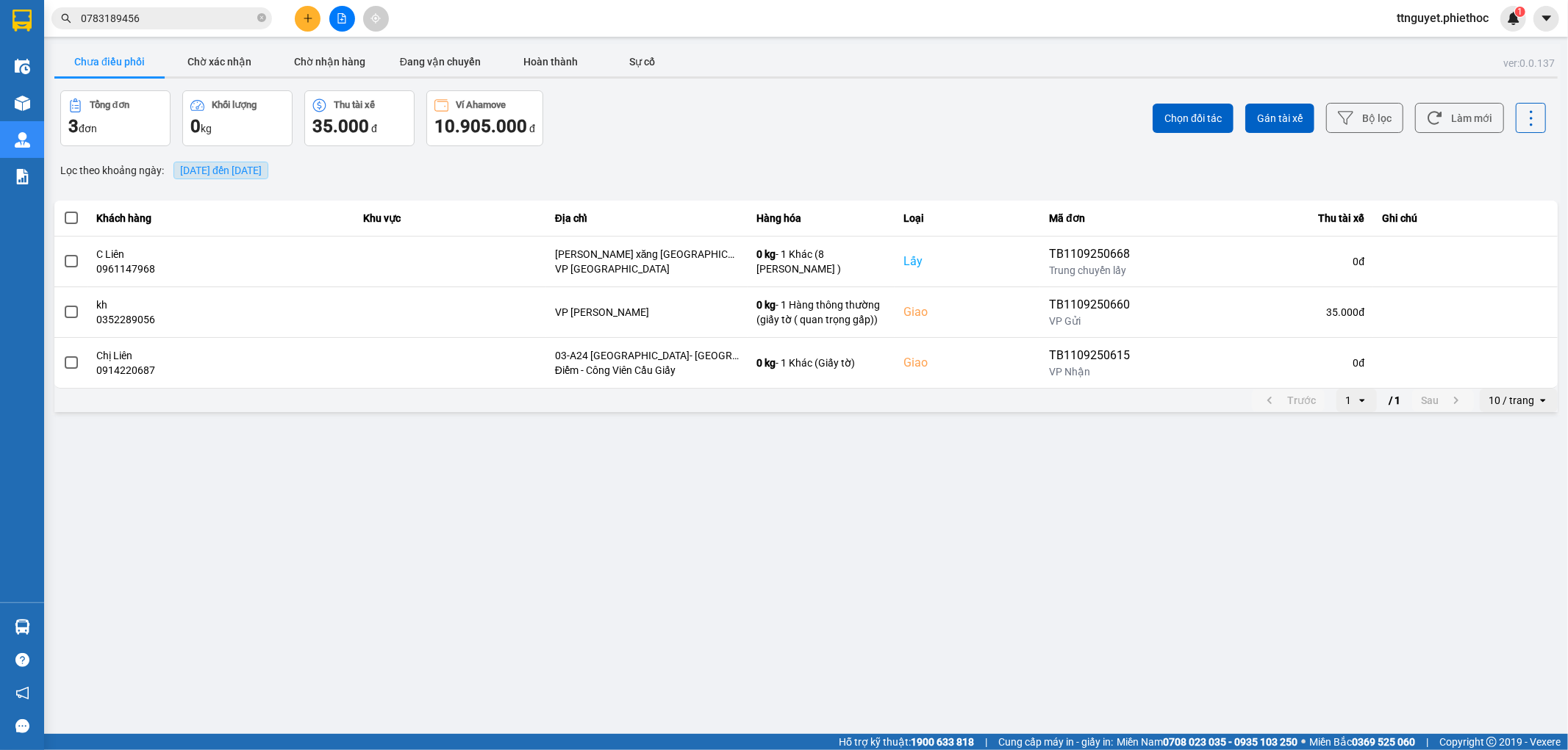
click at [193, 176] on span "11/09/2025 đến 11/09/2025" at bounding box center [221, 170] width 81 height 12
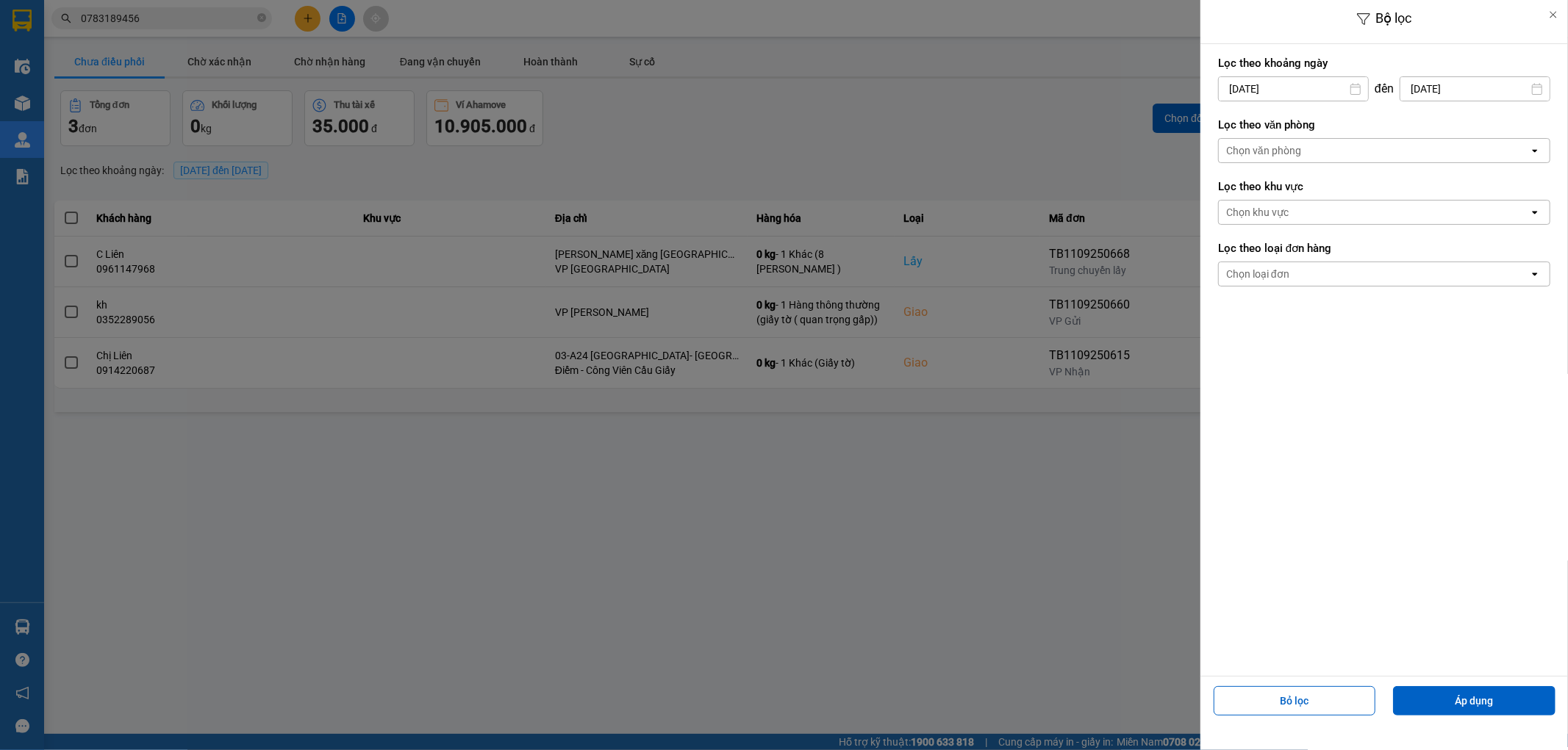
click at [243, 610] on div at bounding box center [784, 375] width 1568 height 750
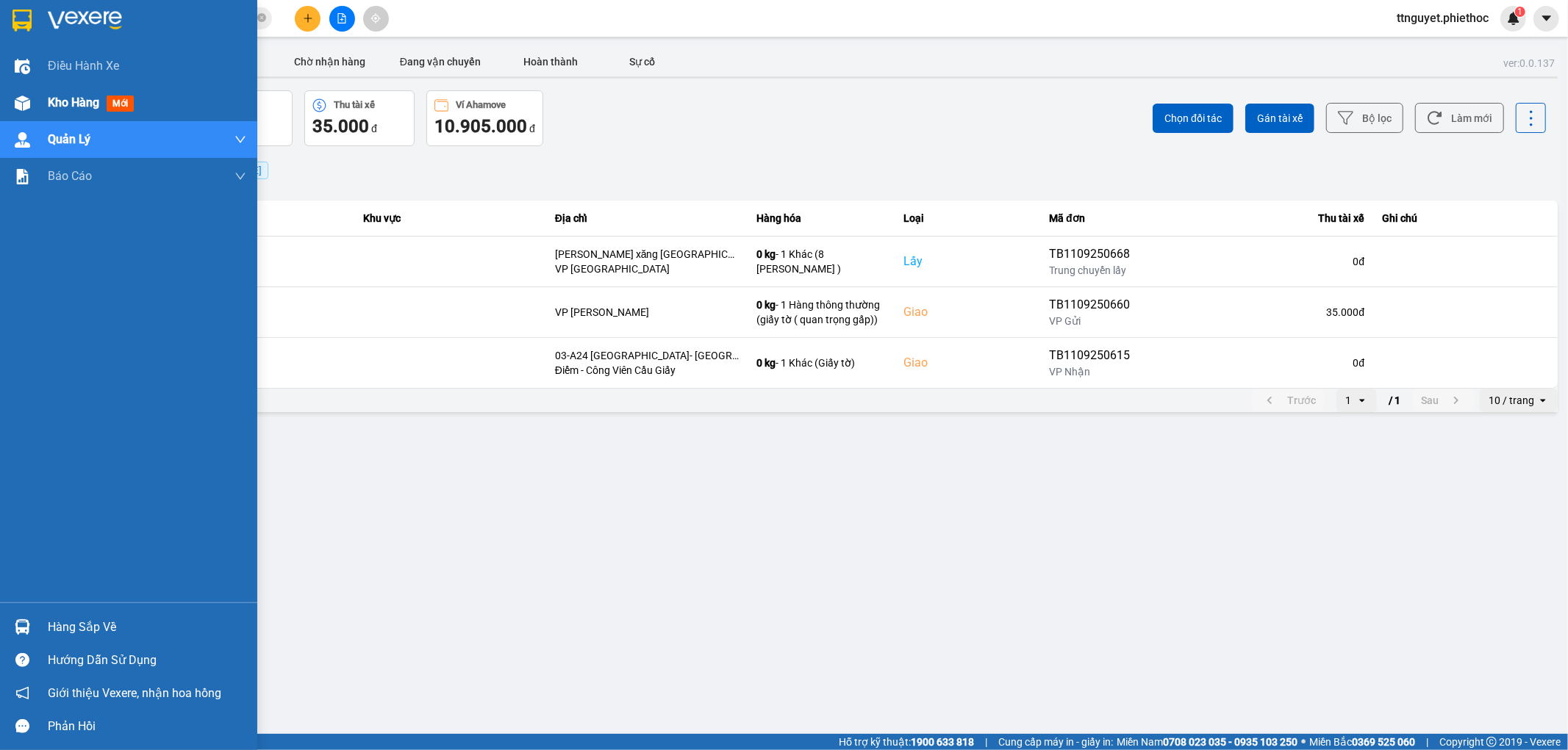
click at [20, 90] on div at bounding box center [23, 103] width 26 height 26
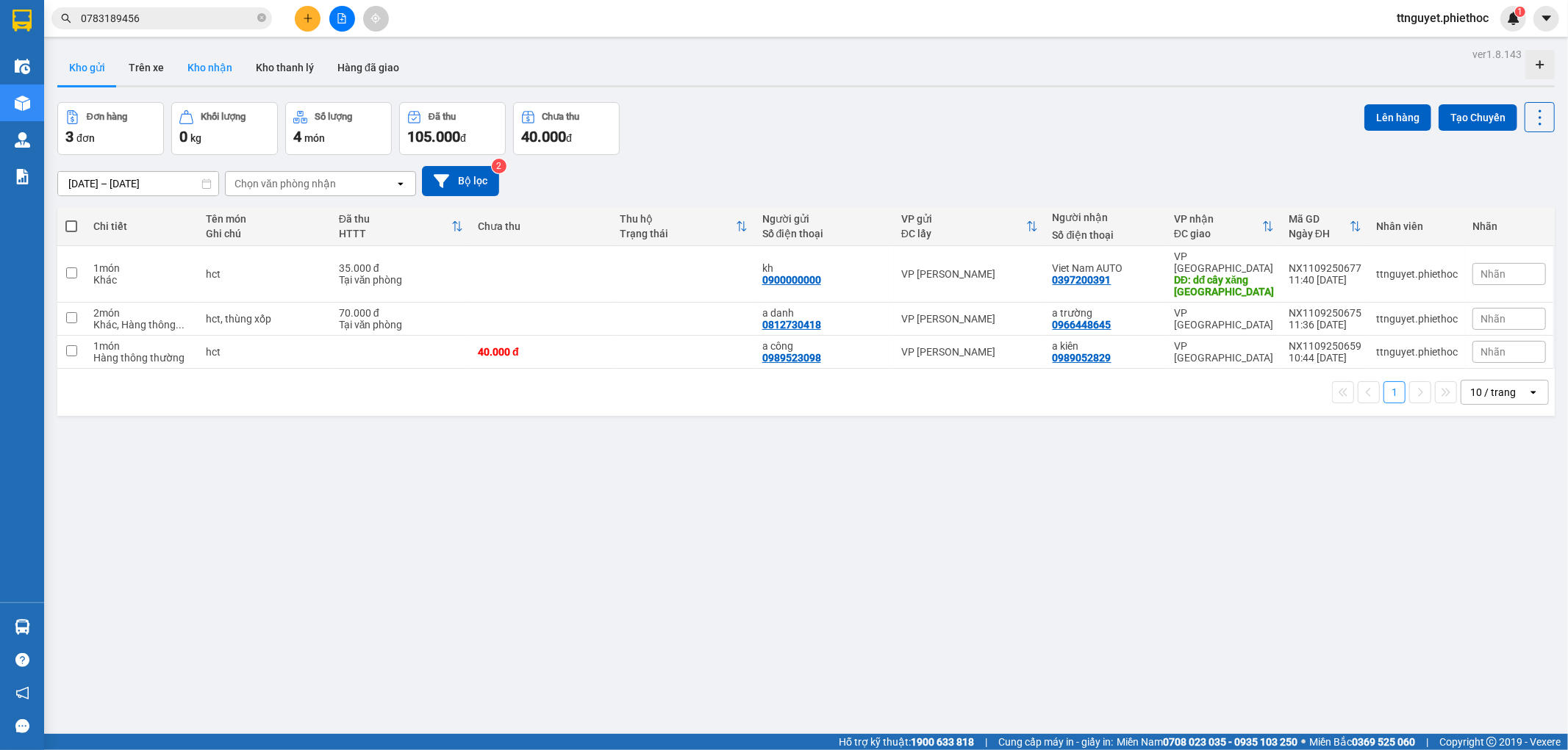
click at [238, 69] on button "Kho nhận" at bounding box center [210, 68] width 68 height 36
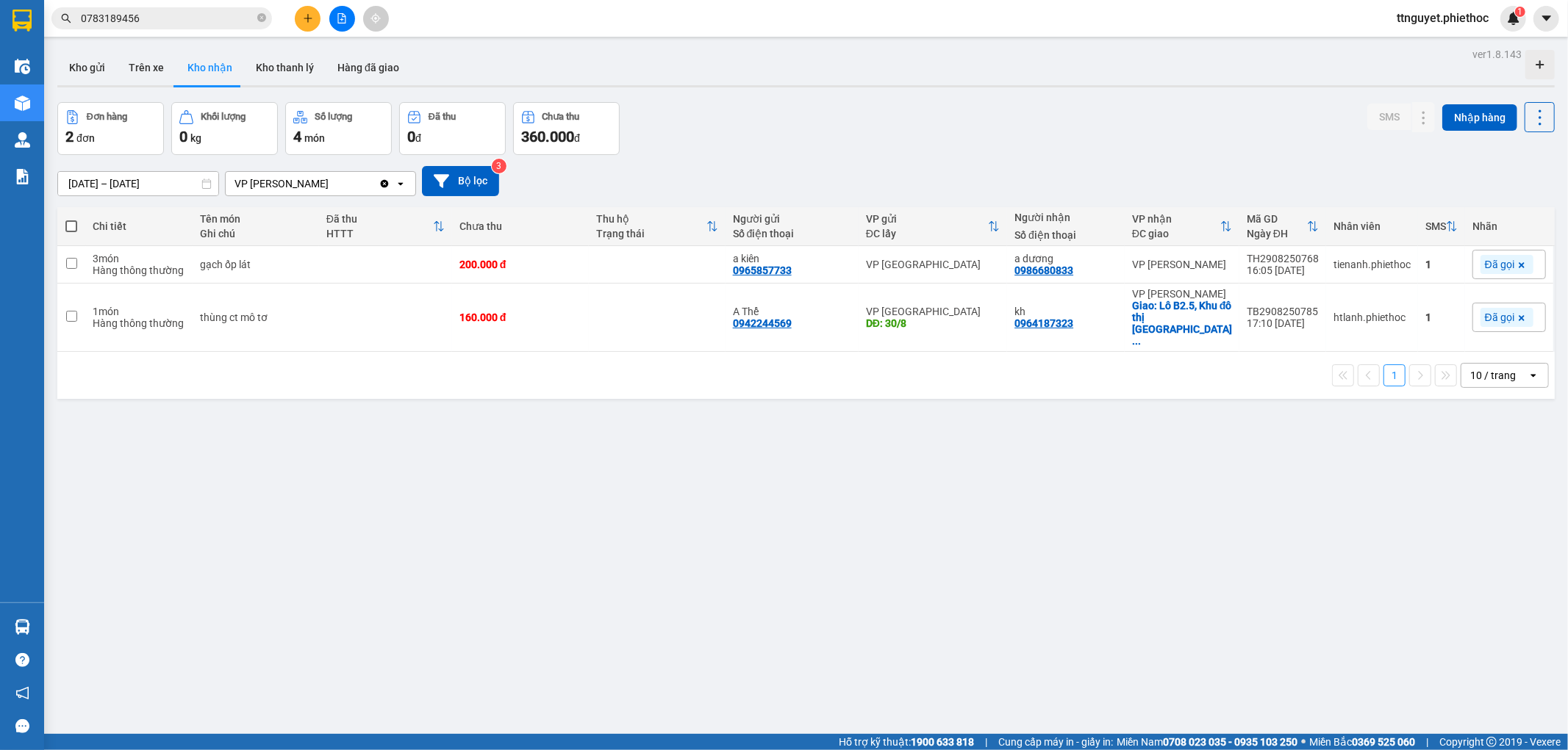
click at [207, 70] on button "Kho nhận" at bounding box center [210, 68] width 68 height 36
click at [81, 70] on button "Kho gửi" at bounding box center [87, 68] width 59 height 36
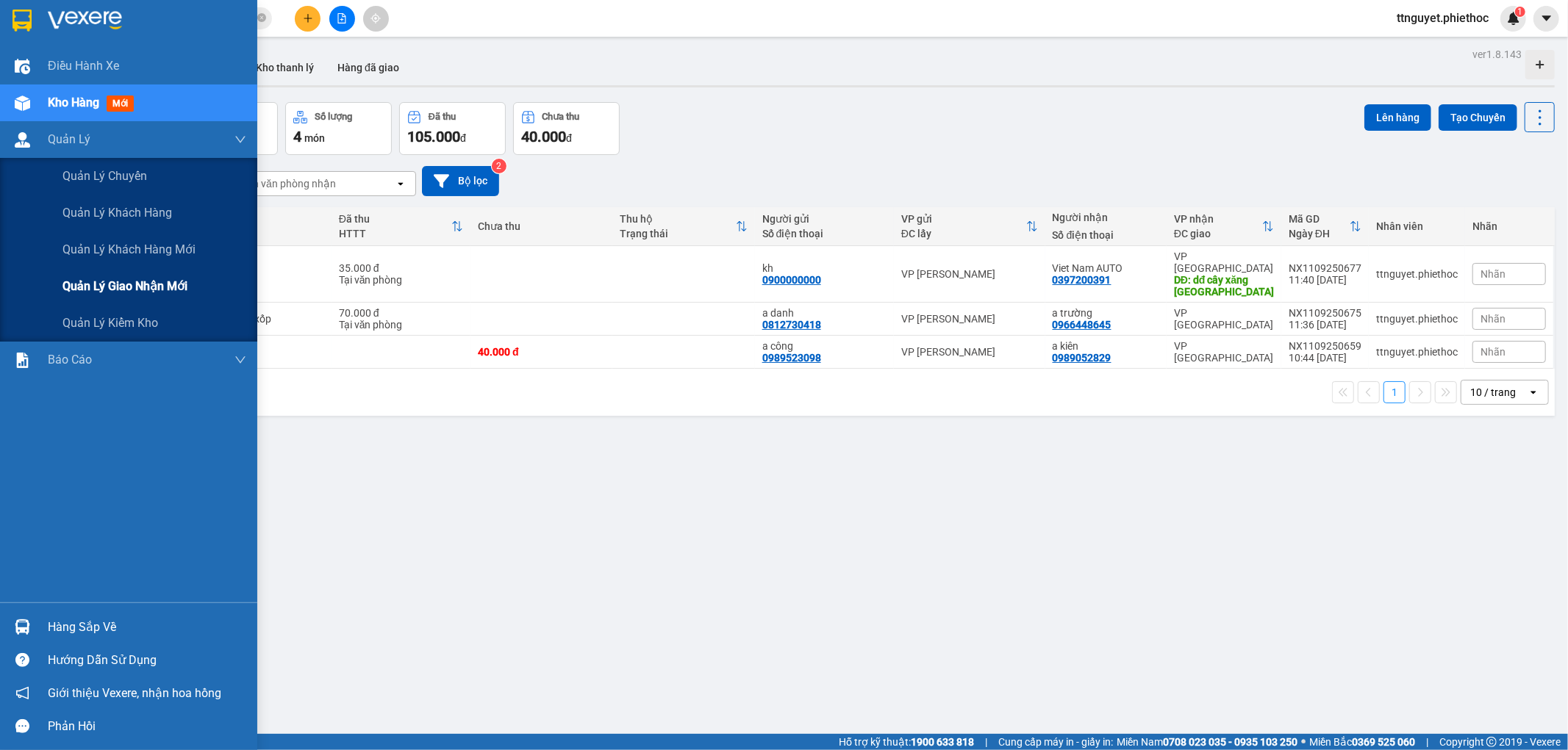
click at [63, 285] on span "Quản lý giao nhận mới" at bounding box center [125, 286] width 125 height 19
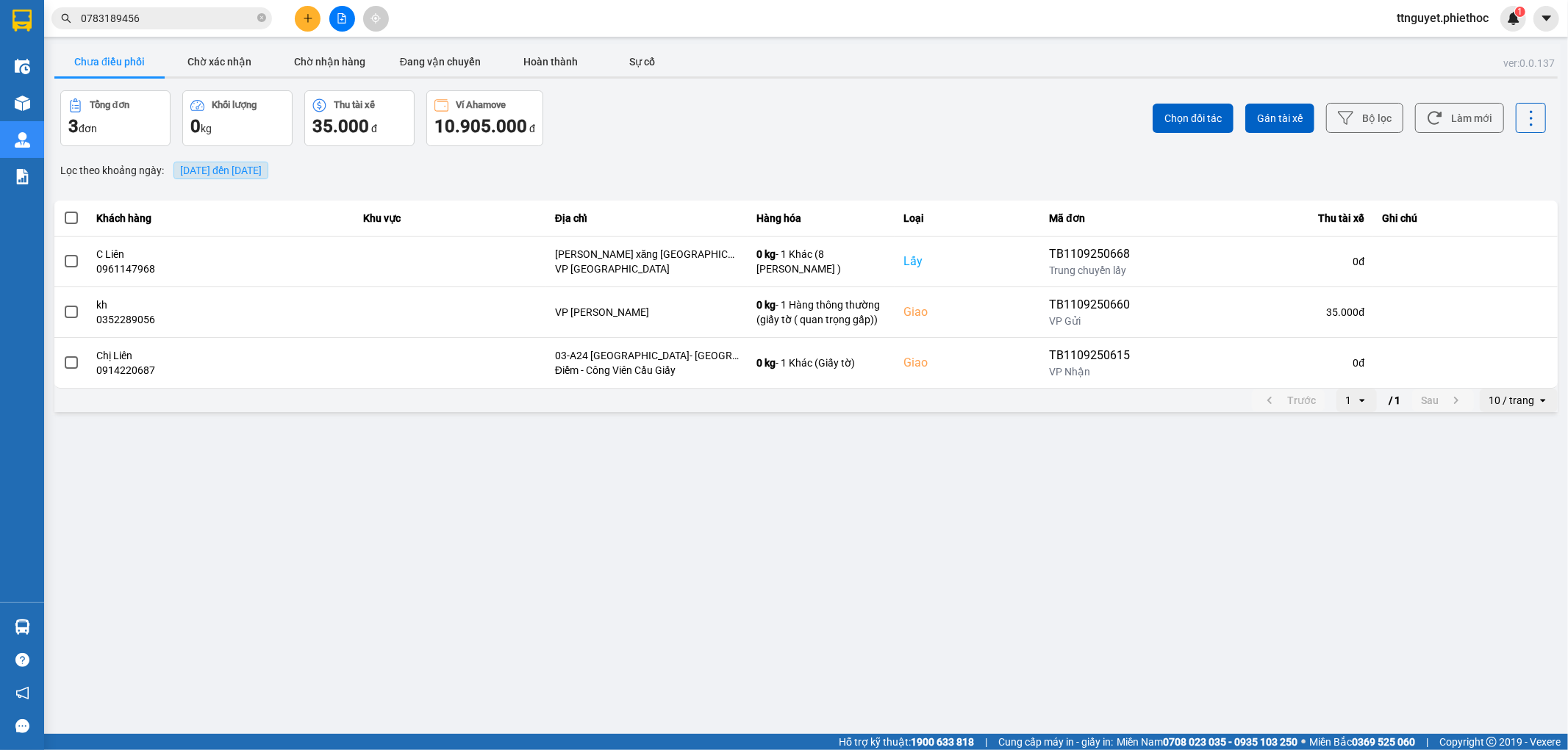
click at [216, 167] on span "11/09/2025 đến 11/09/2025" at bounding box center [221, 170] width 81 height 12
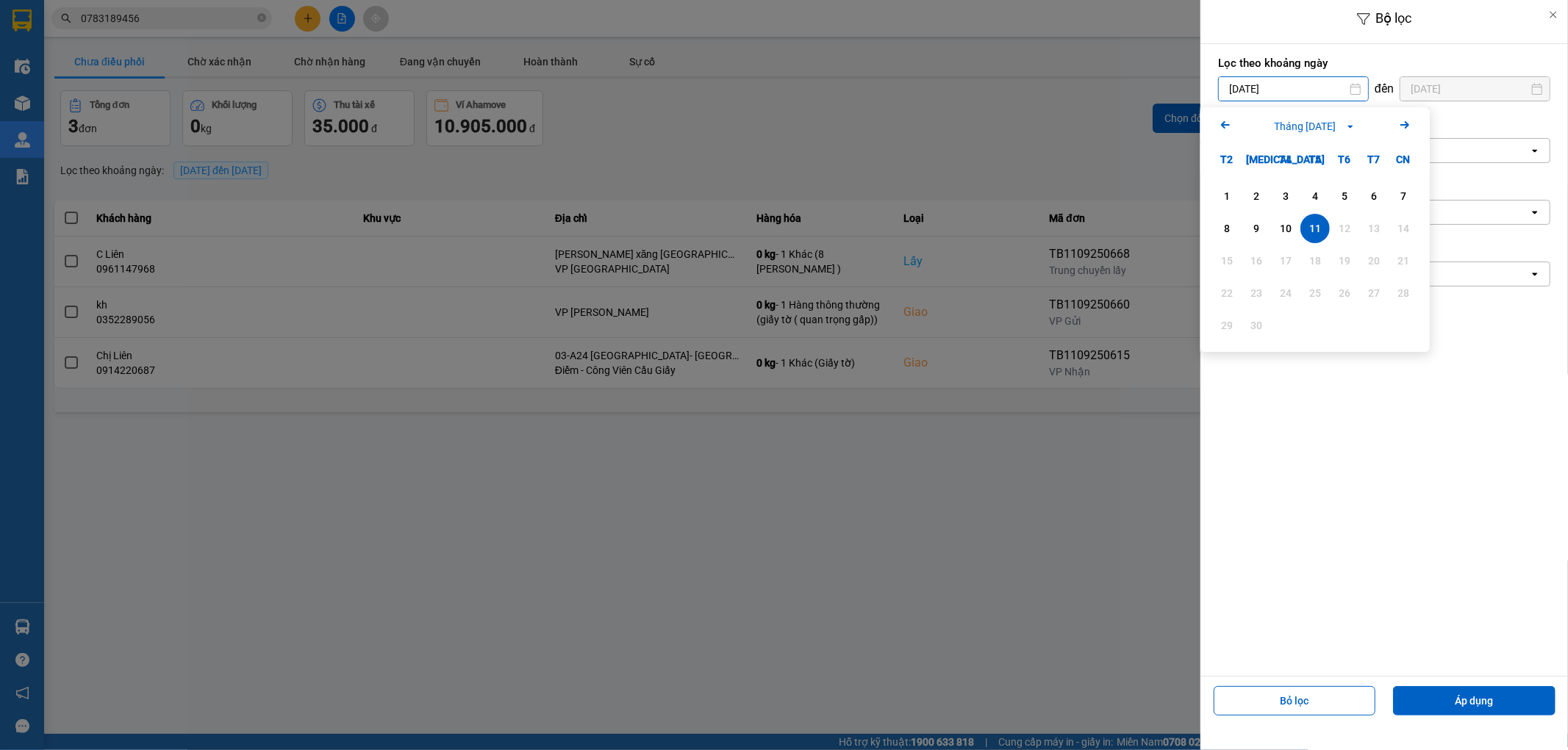
click at [1329, 416] on div "Bộ lọc Lọc theo khoảng ngày 11/09/2025 Press the down arrow key to interact wit…" at bounding box center [806, 416] width 1510 height 0
click at [1225, 130] on icon "Arrow Left" at bounding box center [1225, 125] width 18 height 18
click at [1368, 328] on div "30" at bounding box center [1374, 326] width 21 height 18
type input "30/08/2025"
click at [1418, 81] on input "[DATE]" at bounding box center [1475, 89] width 149 height 24
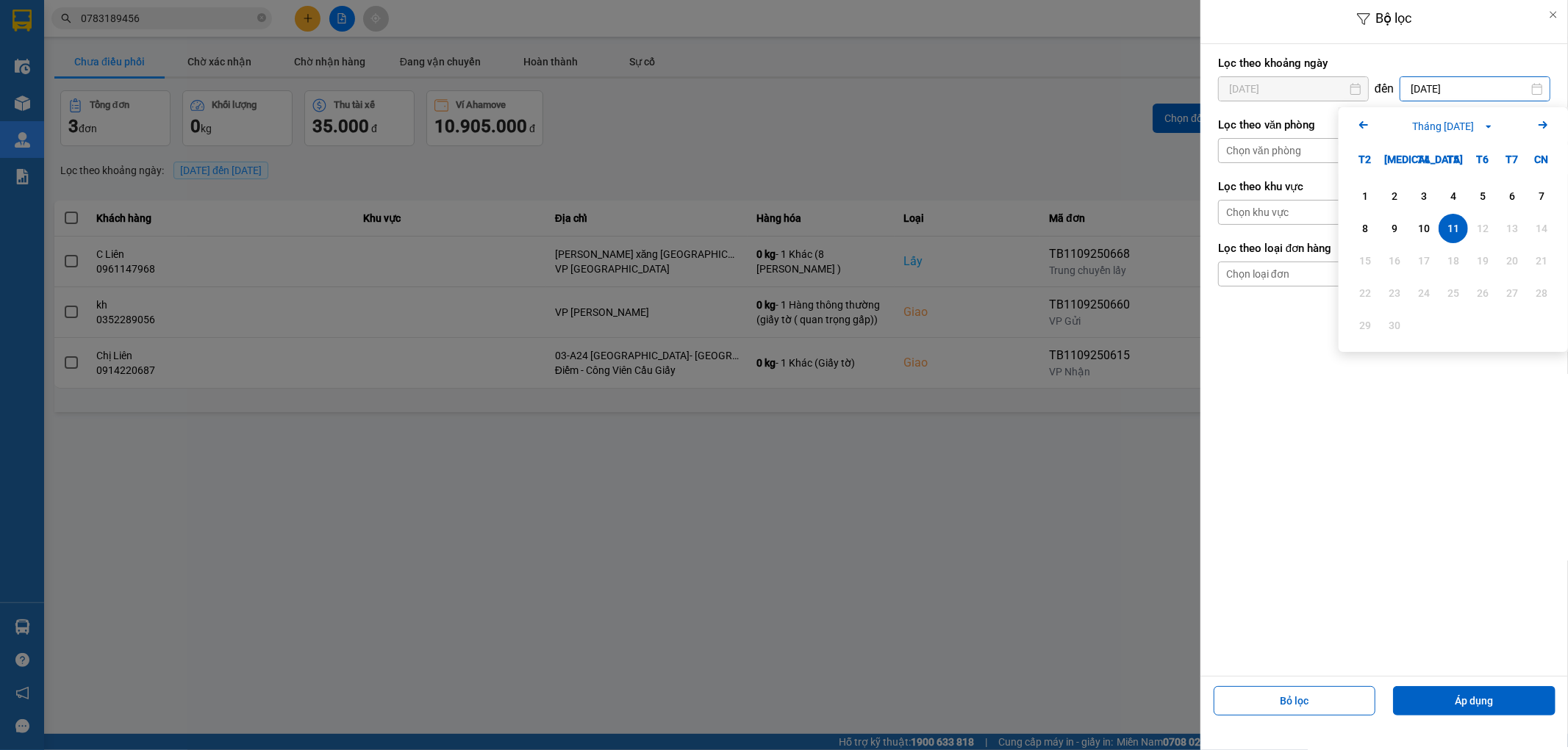
click at [1371, 127] on icon "Arrow Left" at bounding box center [1364, 125] width 18 height 18
click at [1510, 324] on div "30" at bounding box center [1513, 326] width 21 height 18
click at [1454, 702] on button "Áp dụng" at bounding box center [1475, 702] width 162 height 30
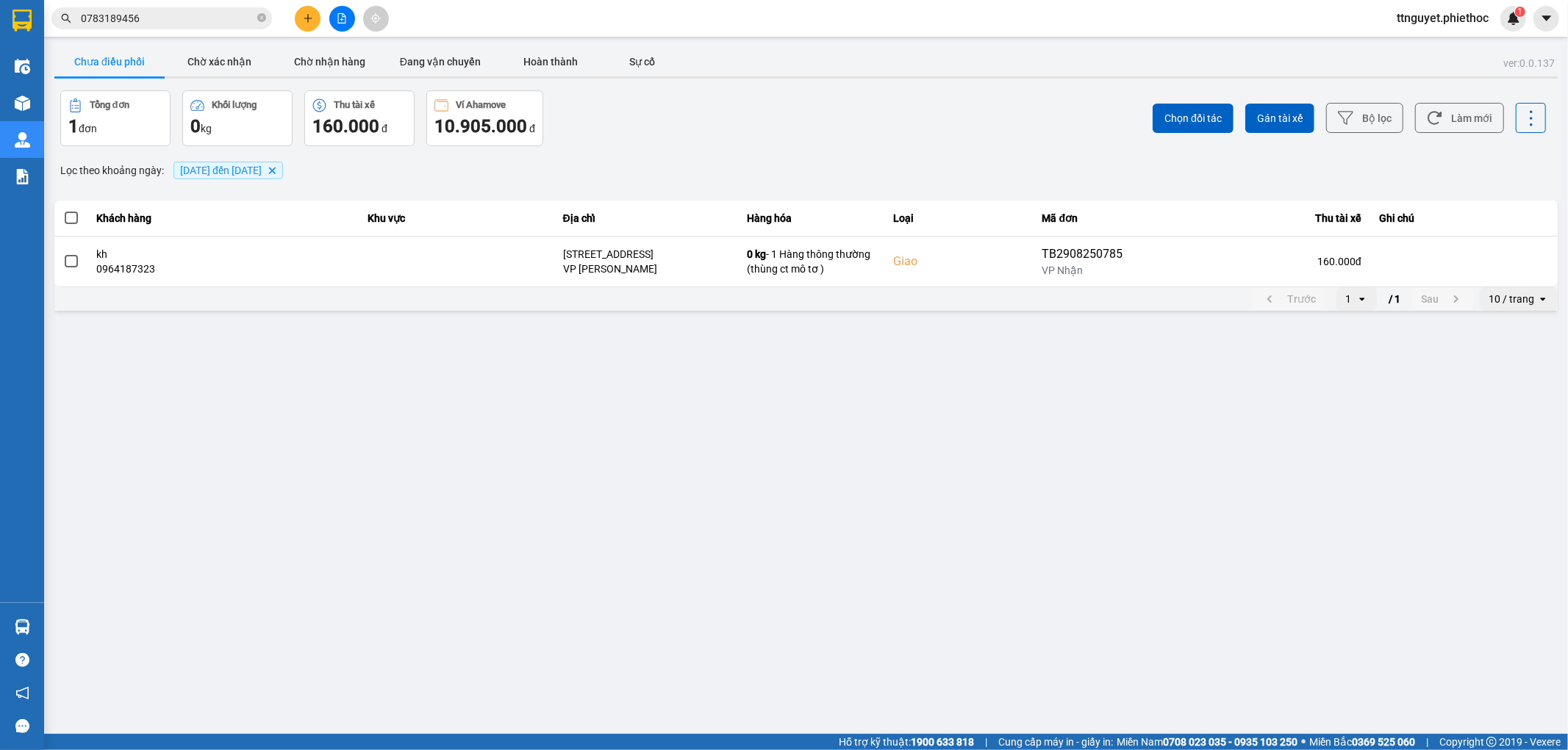
click at [71, 219] on span at bounding box center [70, 218] width 13 height 13
click at [63, 210] on input "checkbox" at bounding box center [63, 210] width 0 height 0
click at [1202, 122] on span "Chọn đối tác" at bounding box center [1194, 118] width 57 height 15
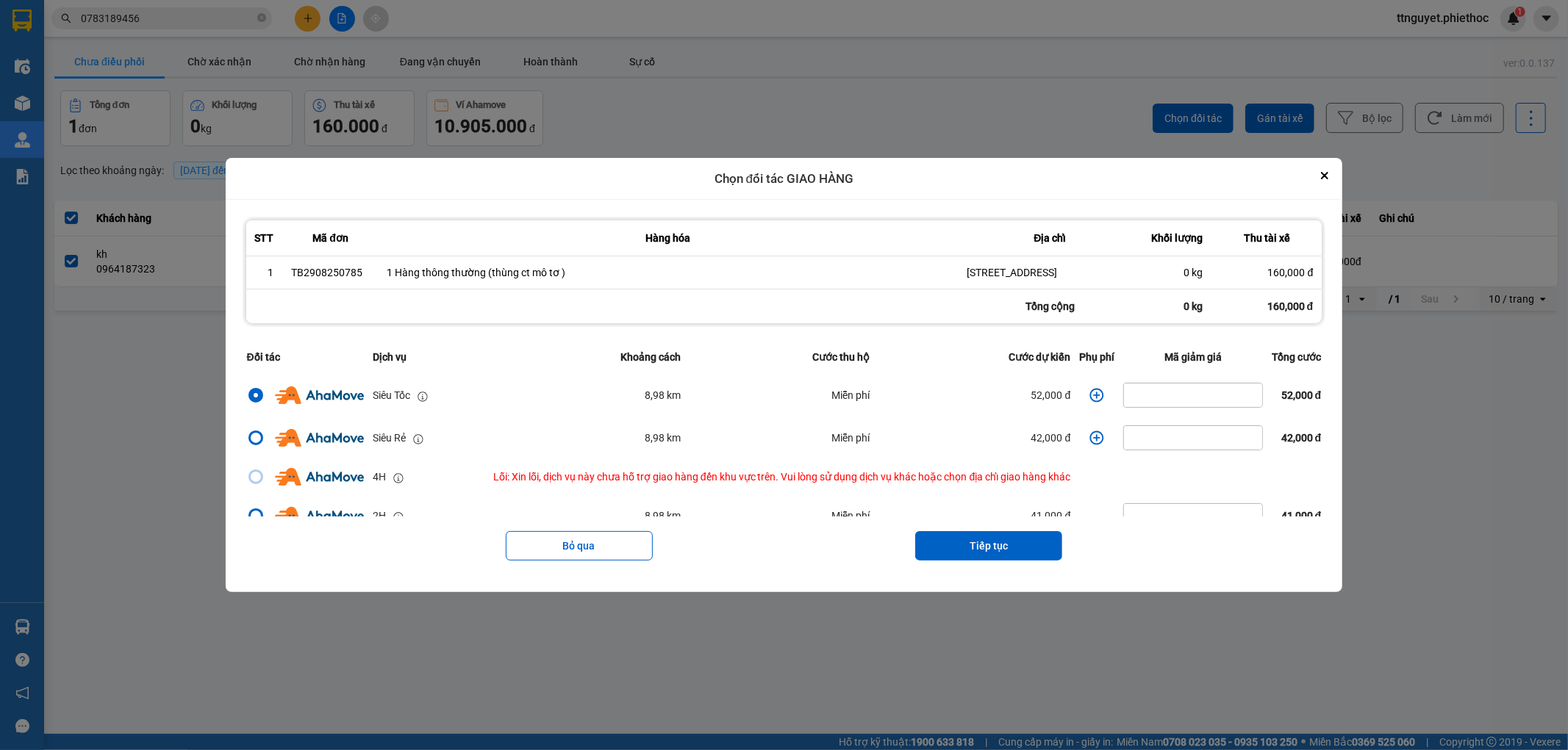
click at [1097, 403] on icon "dialog" at bounding box center [1098, 396] width 14 height 14
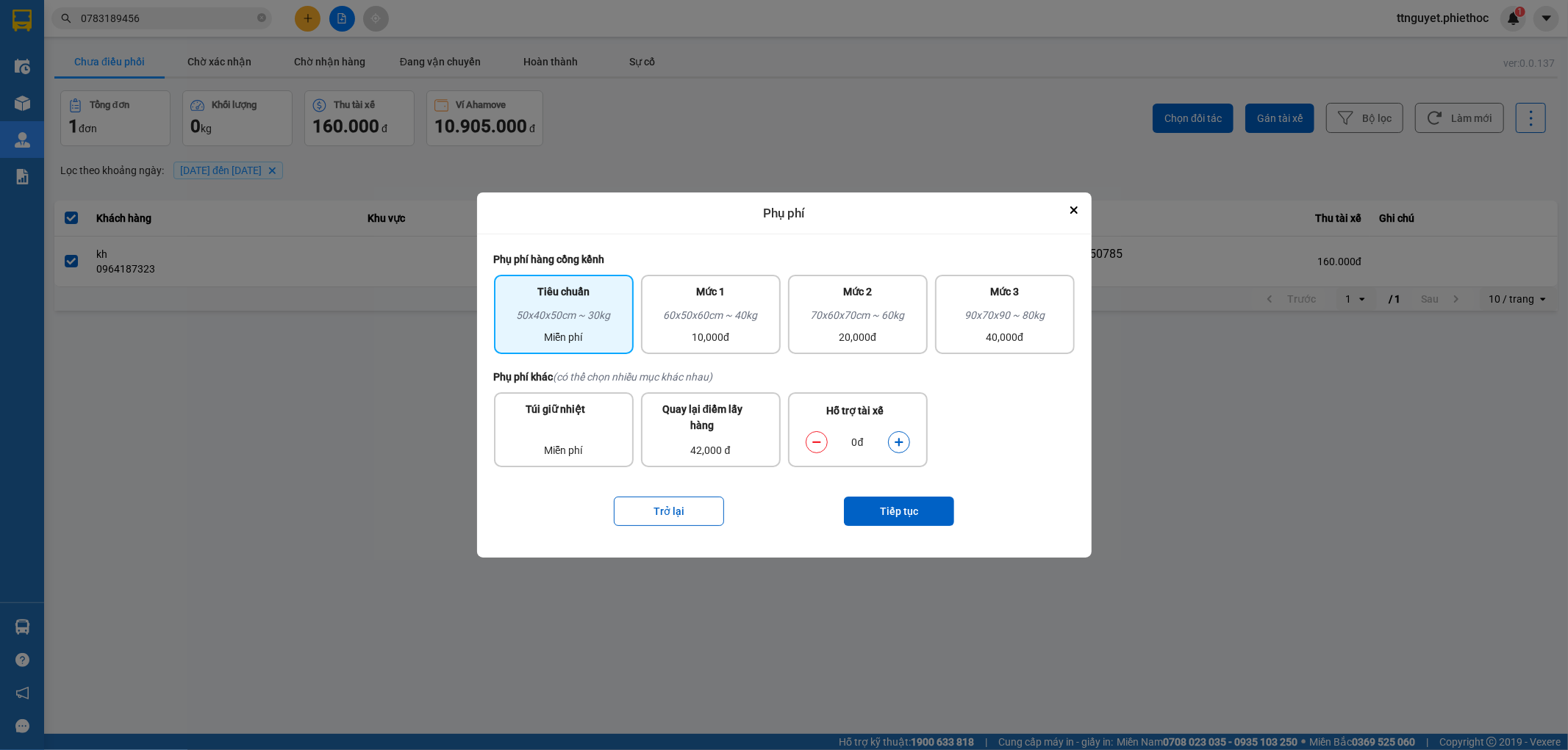
click at [903, 444] on icon "dialog" at bounding box center [899, 442] width 10 height 10
click at [892, 512] on button "Tiếp tục" at bounding box center [899, 512] width 110 height 30
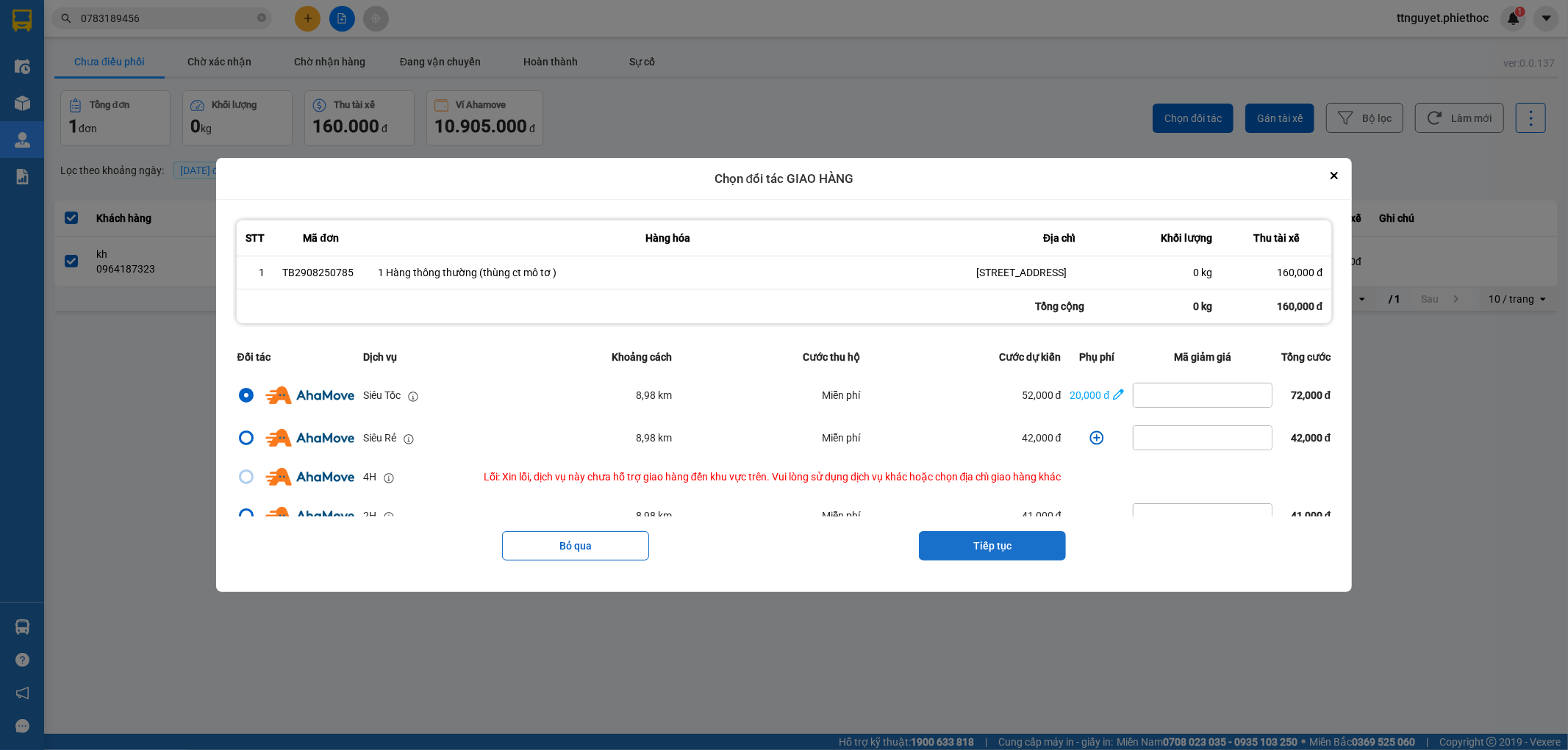
click at [1002, 561] on button "Tiếp tục" at bounding box center [992, 546] width 147 height 30
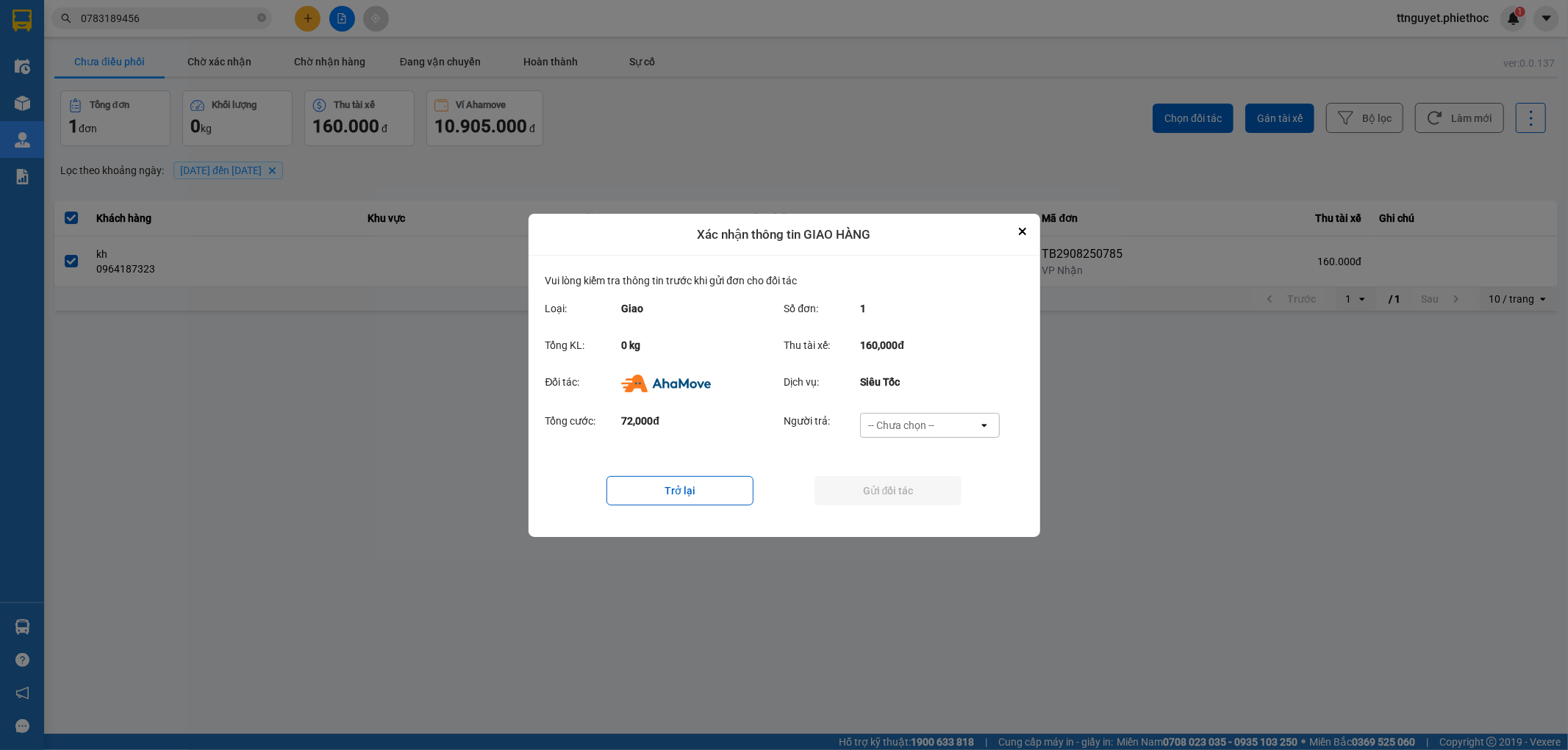
click at [980, 427] on icon "open" at bounding box center [985, 425] width 12 height 12
click at [902, 509] on span "Ví Ahamove" at bounding box center [902, 509] width 59 height 15
click at [897, 476] on button "Gửi đối tác" at bounding box center [888, 491] width 147 height 30
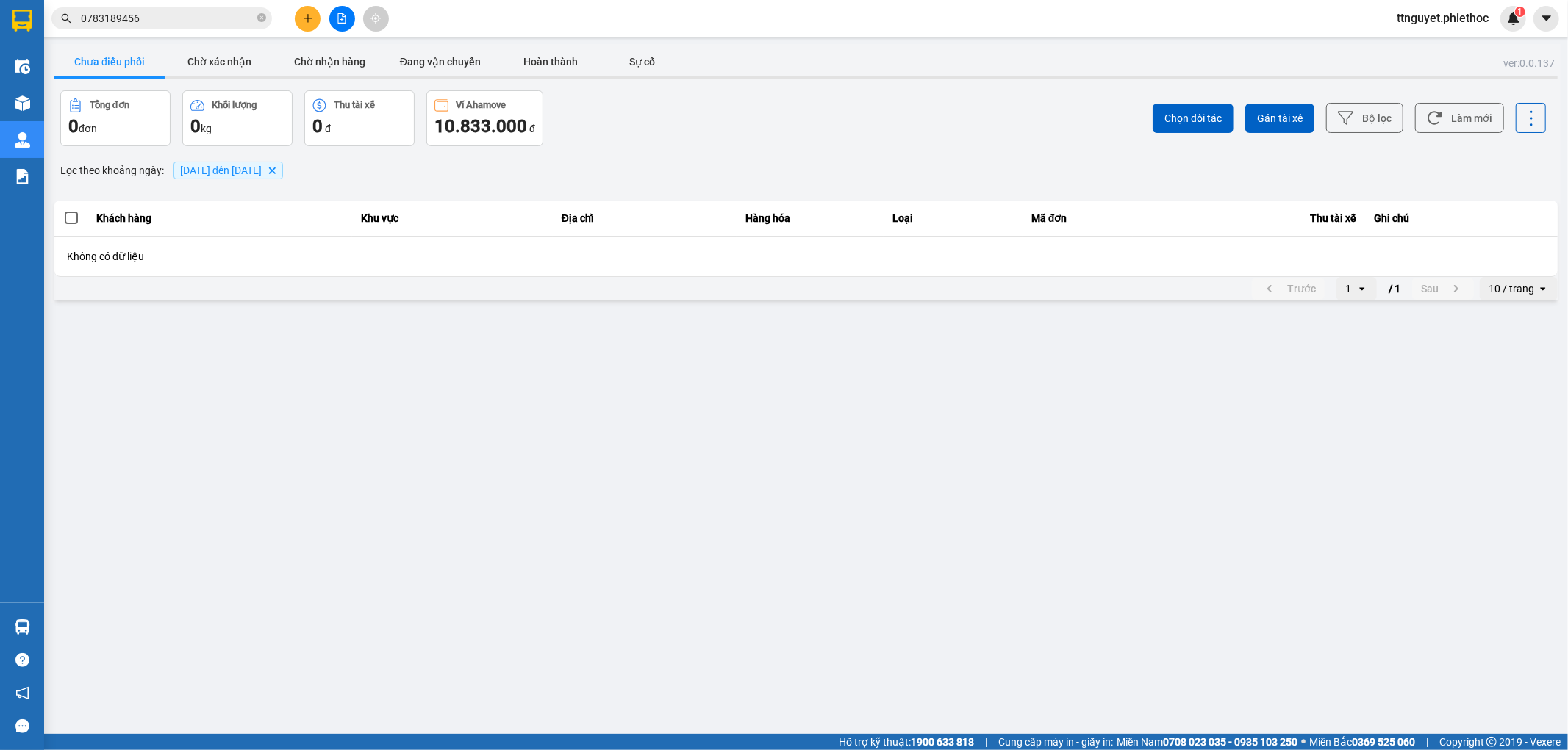
click at [305, 25] on button at bounding box center [308, 19] width 26 height 26
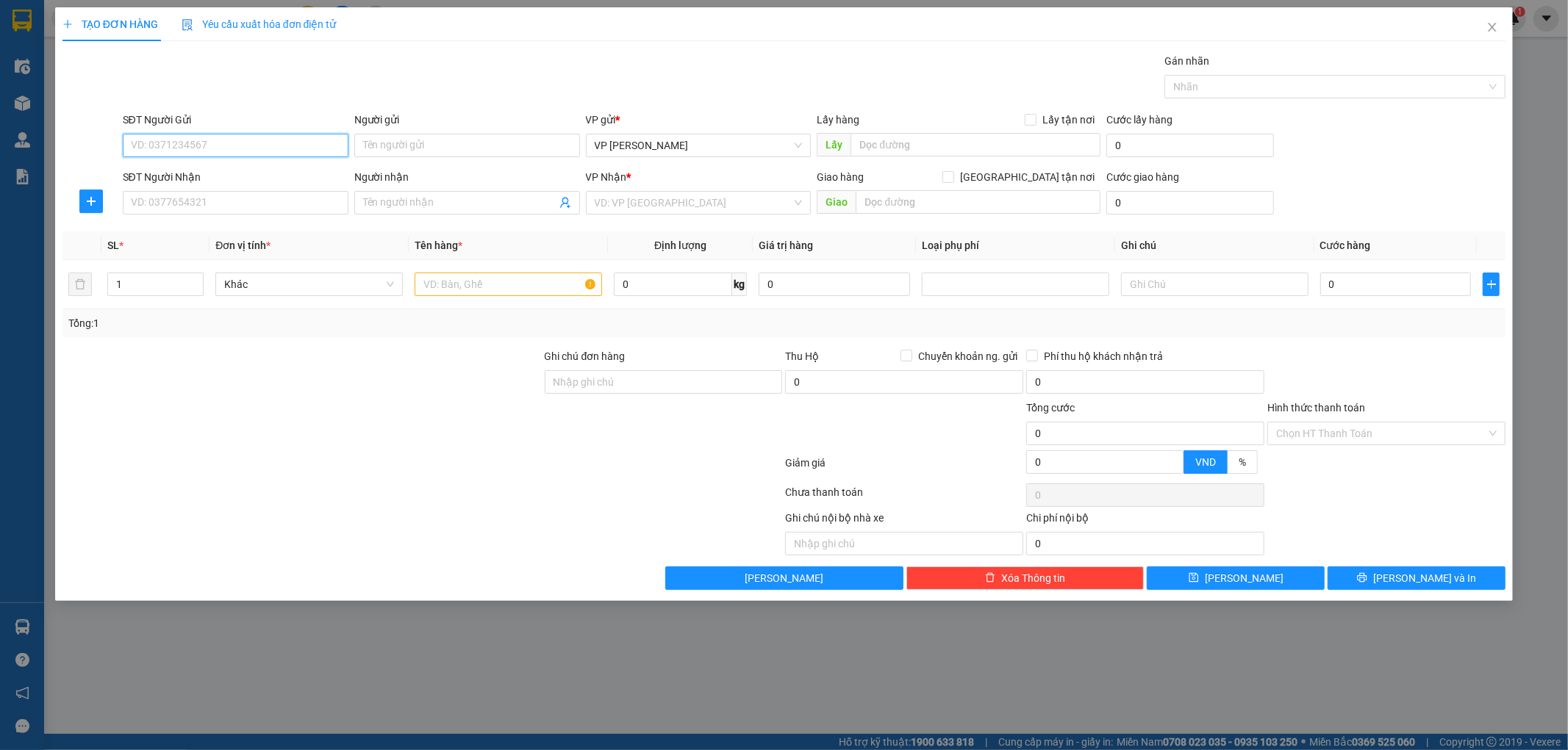
click at [264, 147] on input "SĐT Người Gửi" at bounding box center [236, 145] width 226 height 24
type input "0394845388"
click at [414, 144] on input "Người gửi" at bounding box center [467, 145] width 226 height 24
type input "a hạ"
click at [79, 209] on button "button" at bounding box center [91, 202] width 24 height 24
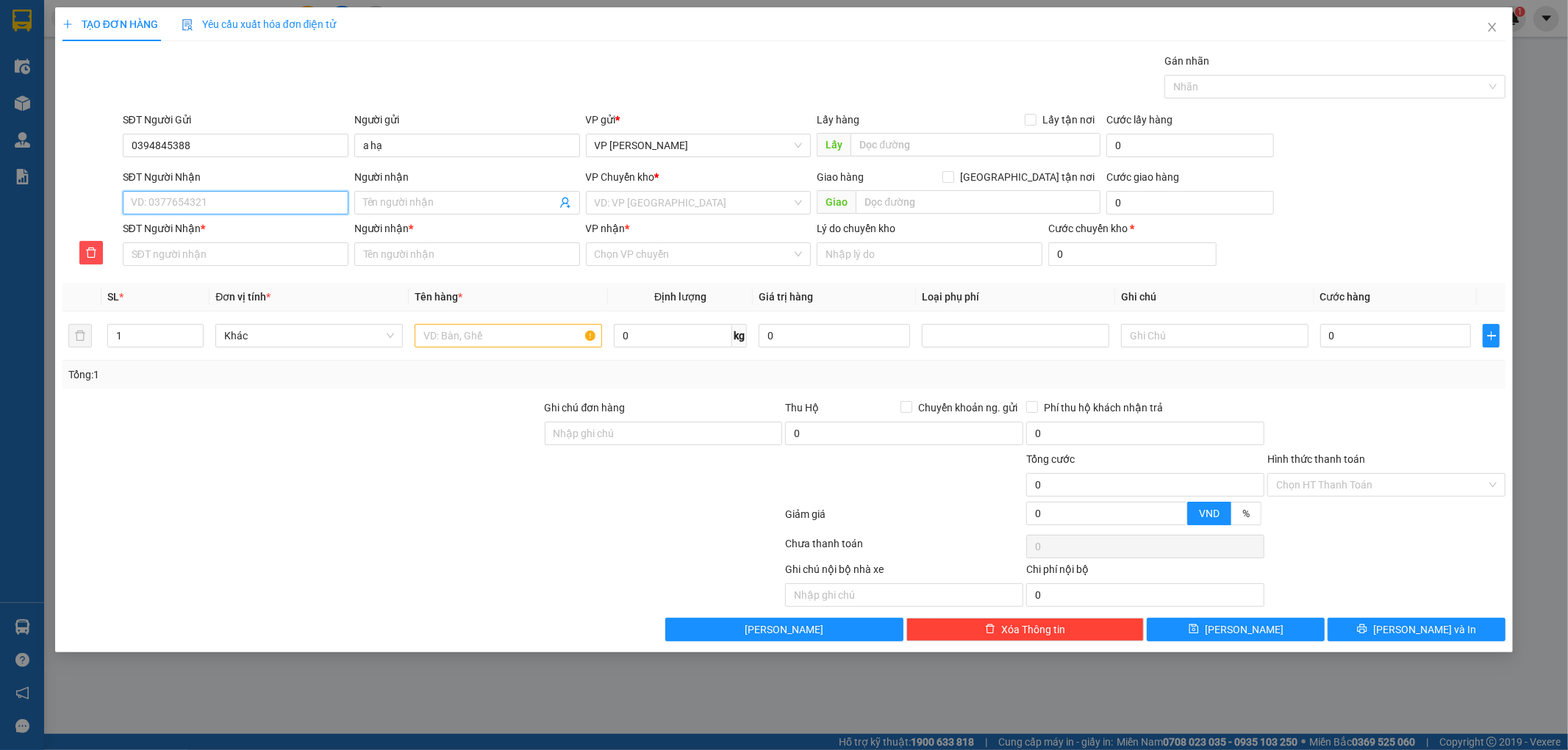
click at [164, 204] on input "SĐT Người Nhận" at bounding box center [236, 203] width 226 height 24
type input "0"
type input "09"
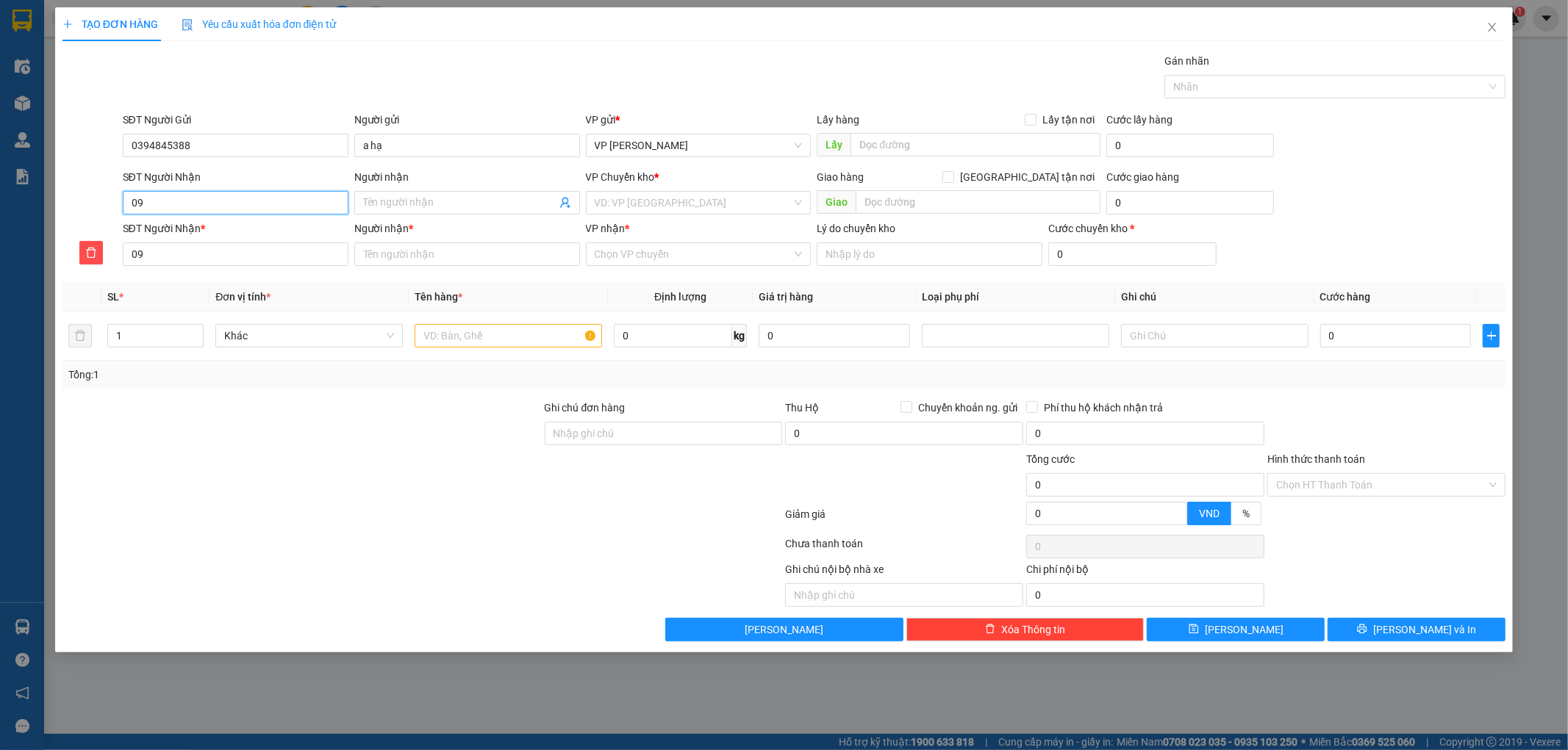
type input "098"
type input "0989"
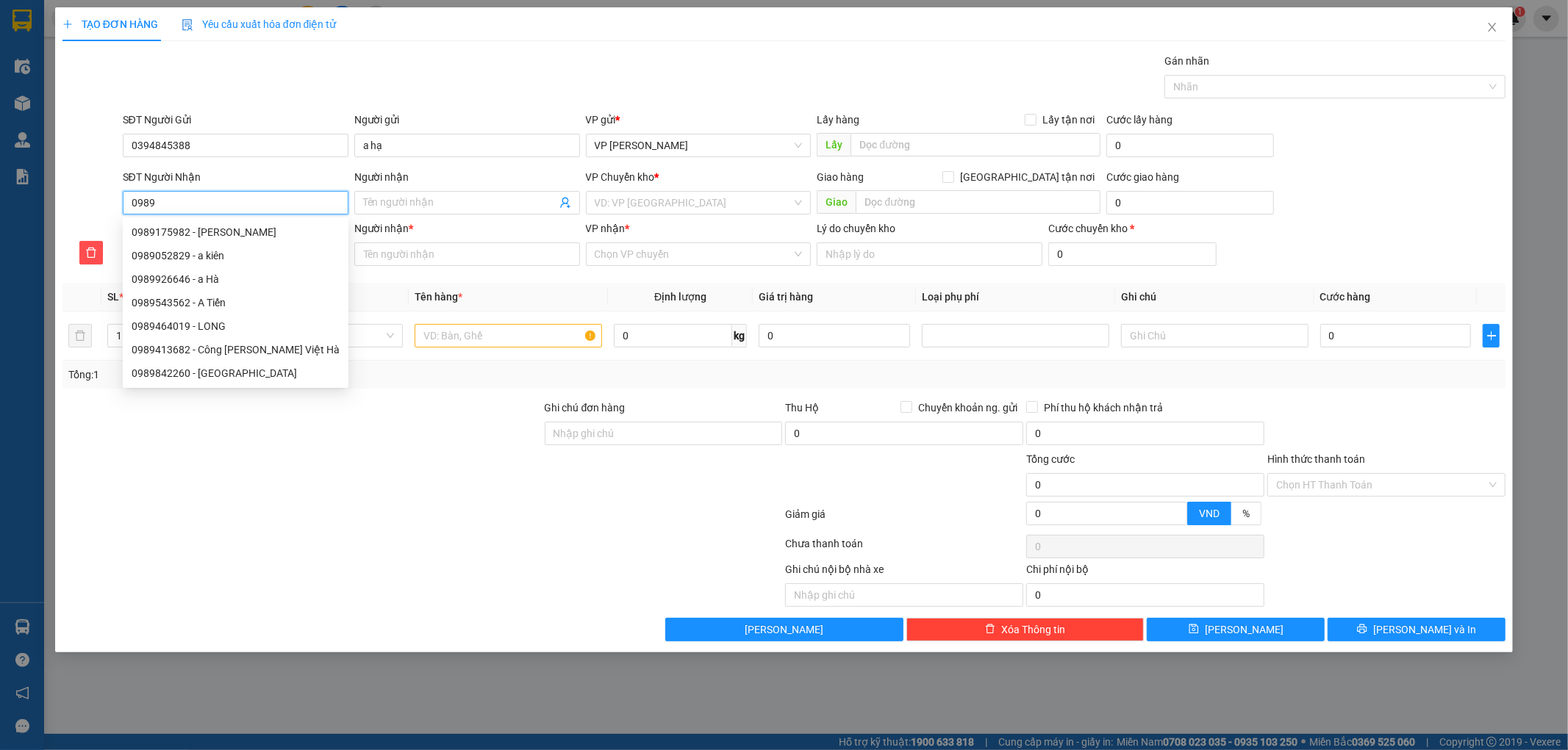
type input "09897"
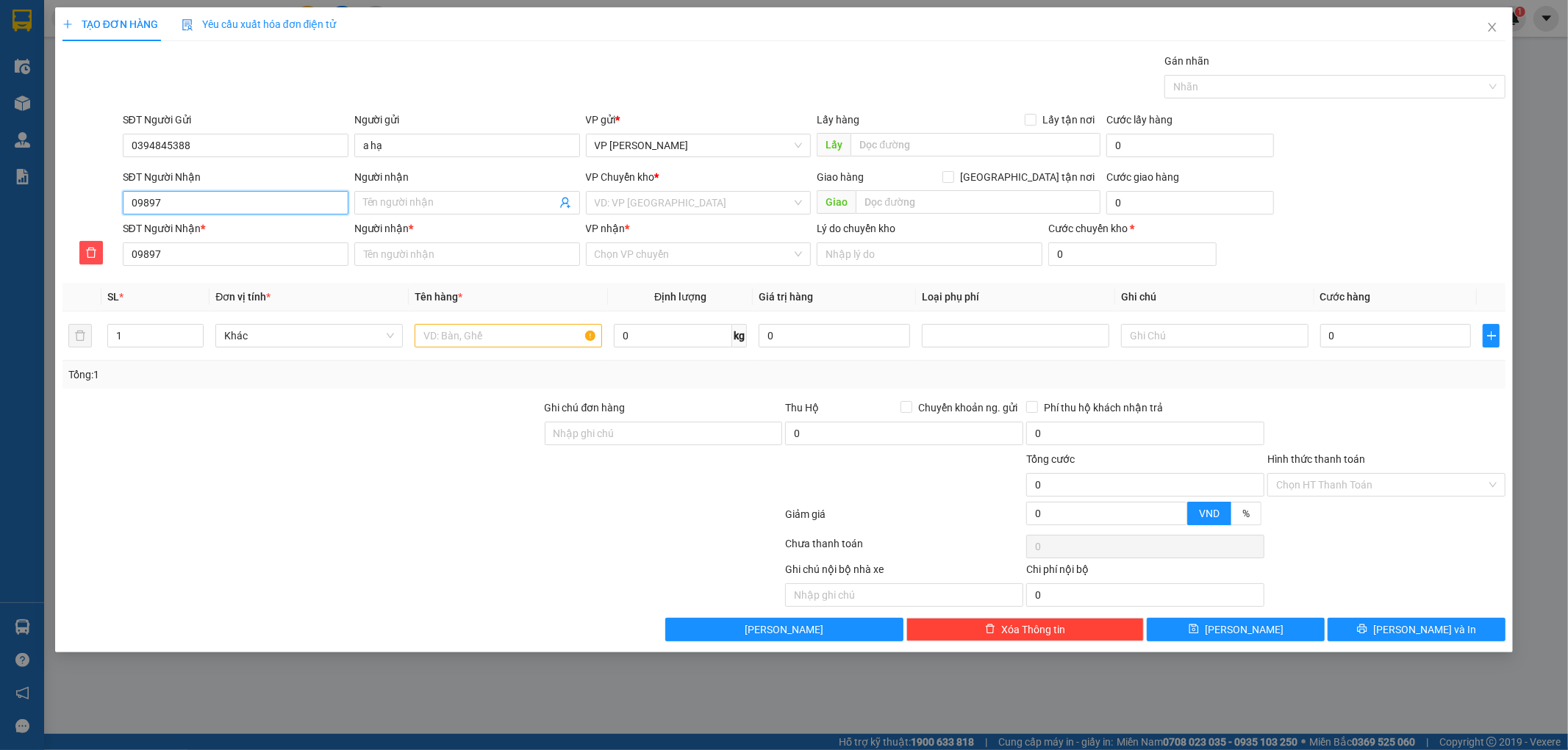
type input "098975"
type input "0989754"
type input "09897547"
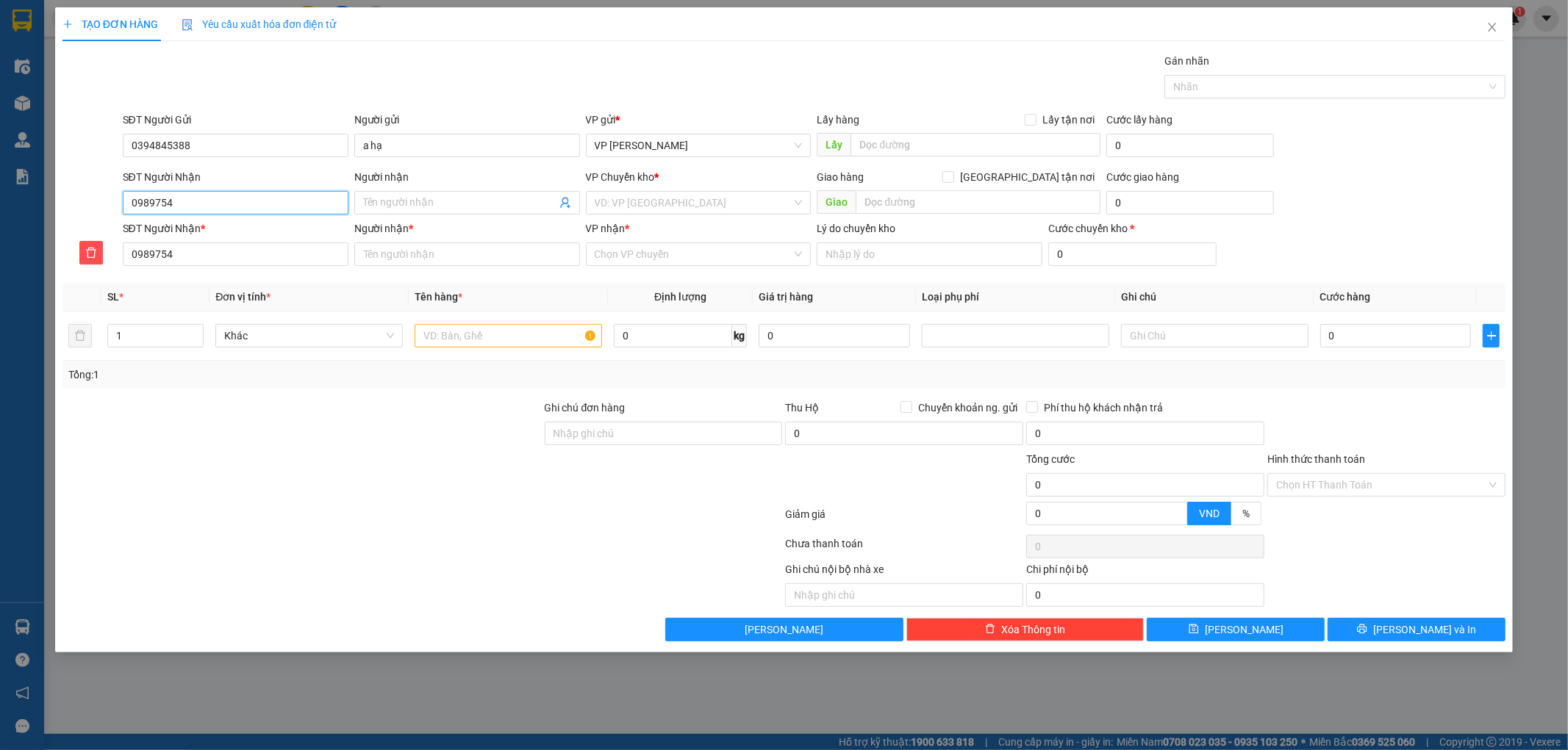
type input "09897547"
type input "098975478"
type input "0989754786"
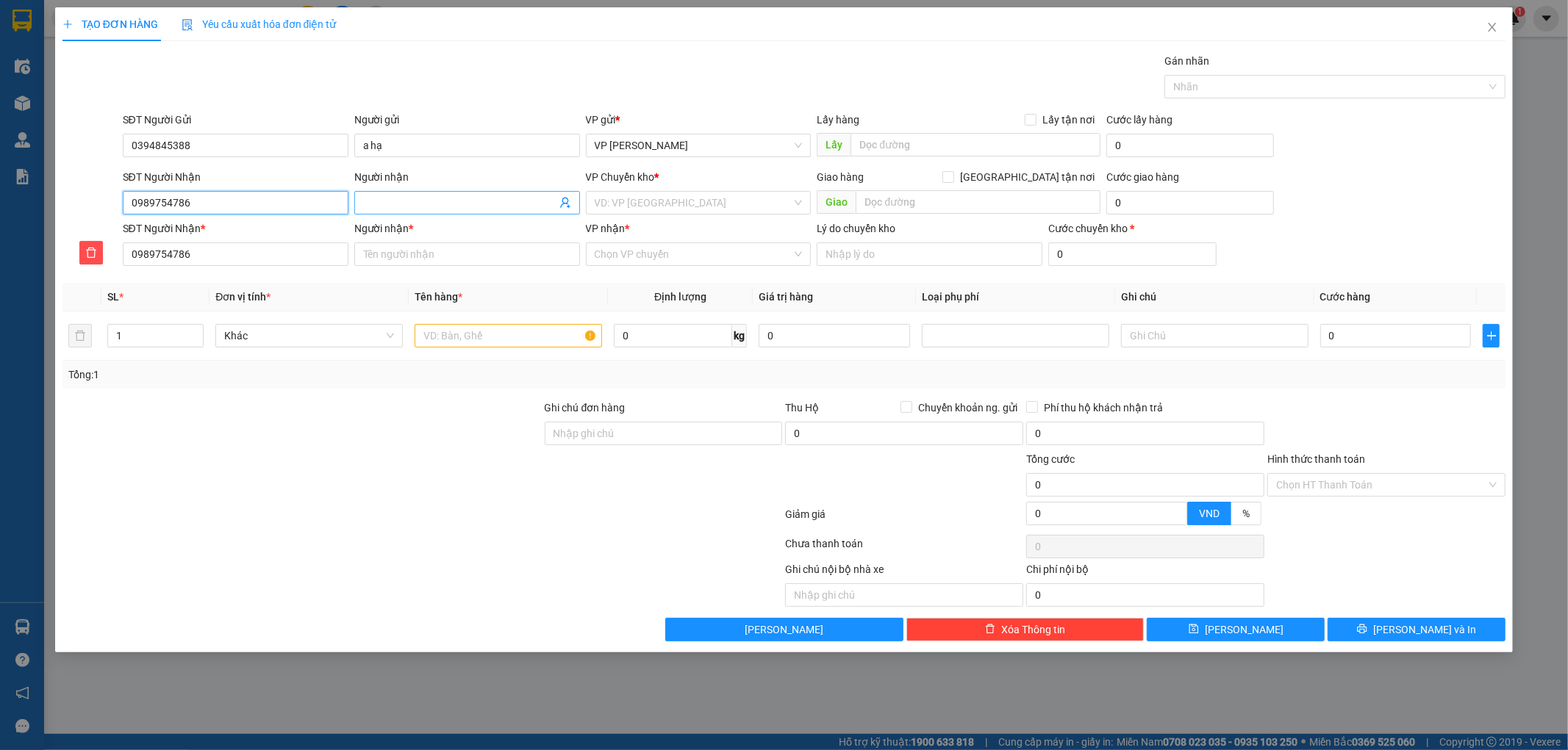
type input "0989754786"
click at [457, 204] on input "Người nhận" at bounding box center [459, 203] width 193 height 16
type input "c"
type input "ct"
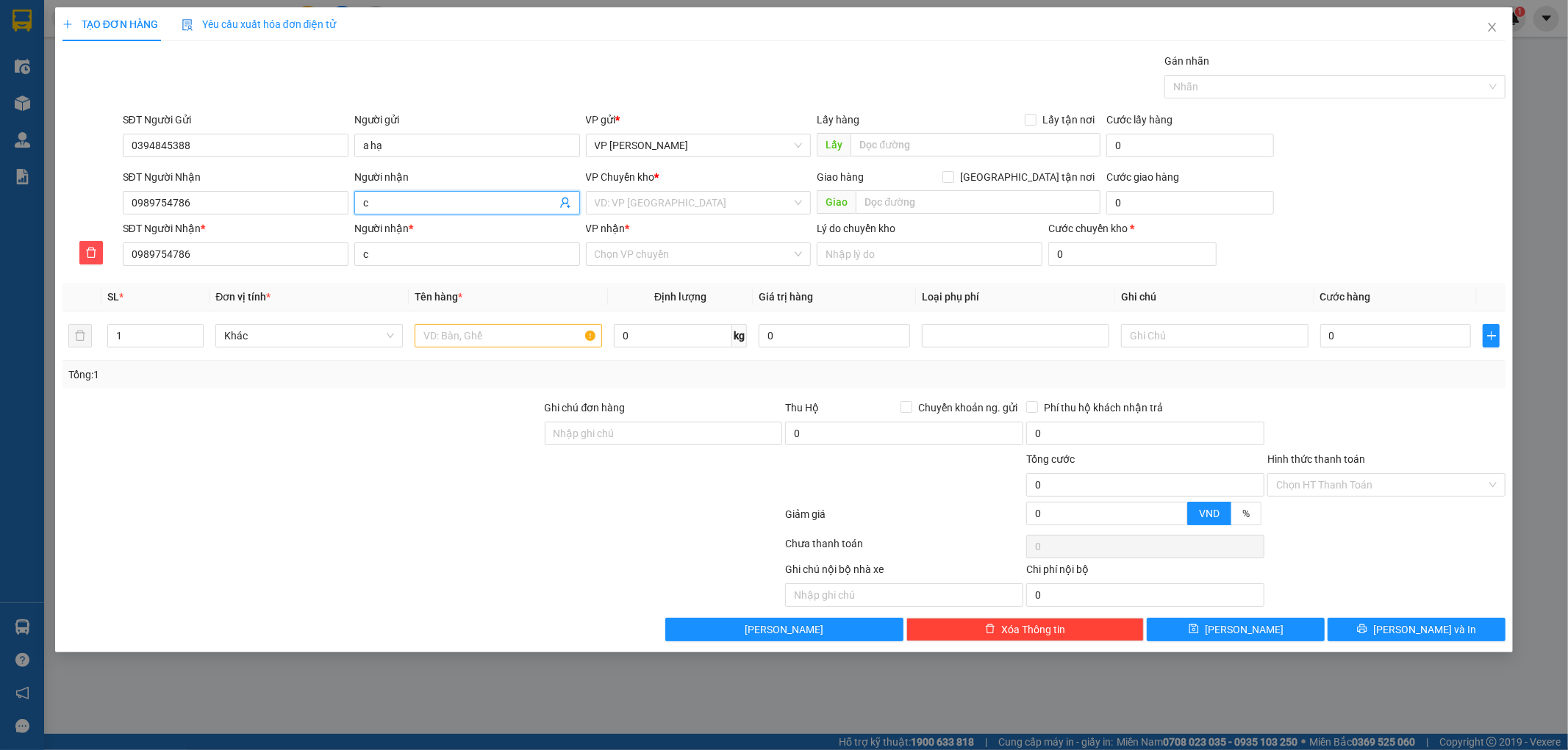
type input "ct"
type input "cty"
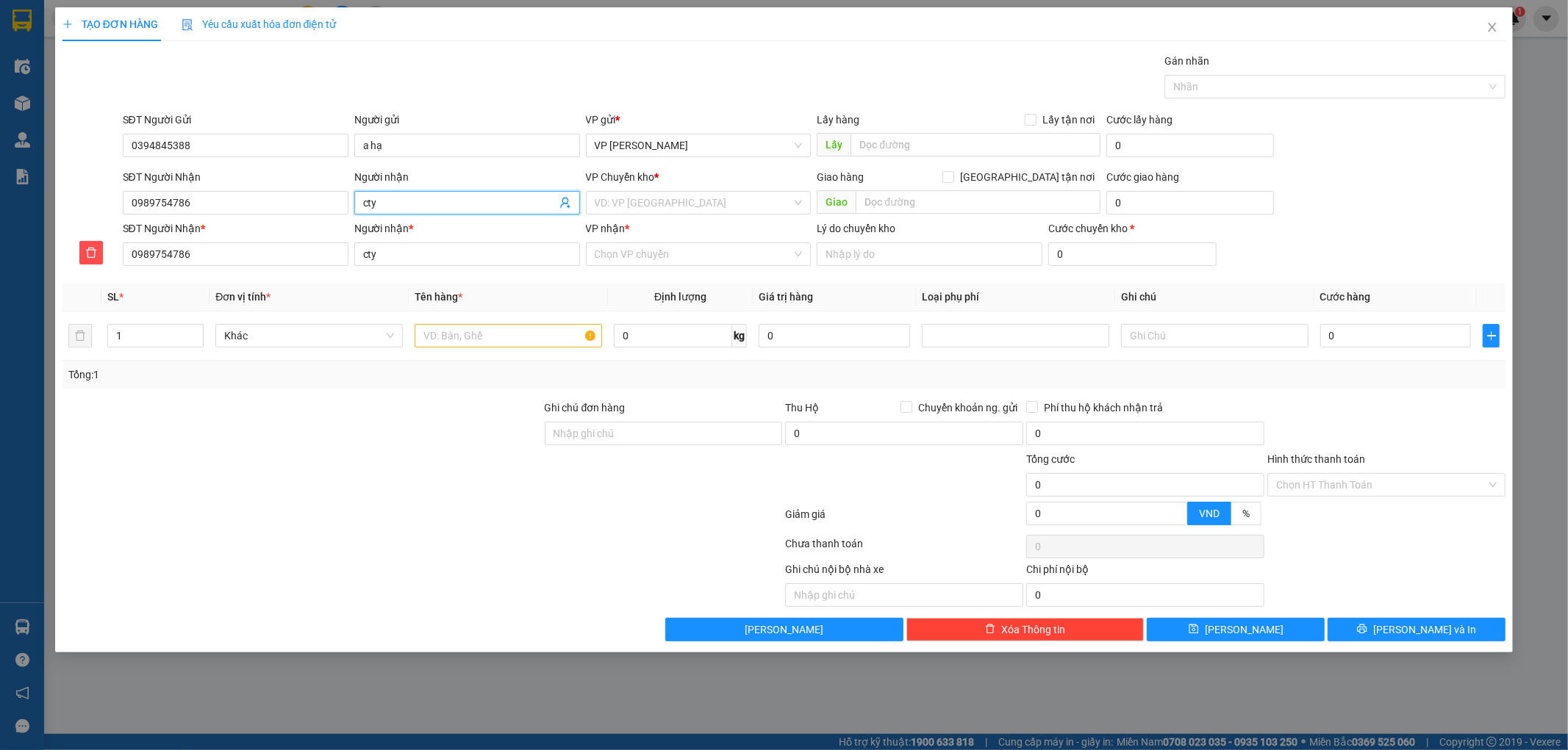
type input "cty b"
type input "cty ba"
type input "cty bao"
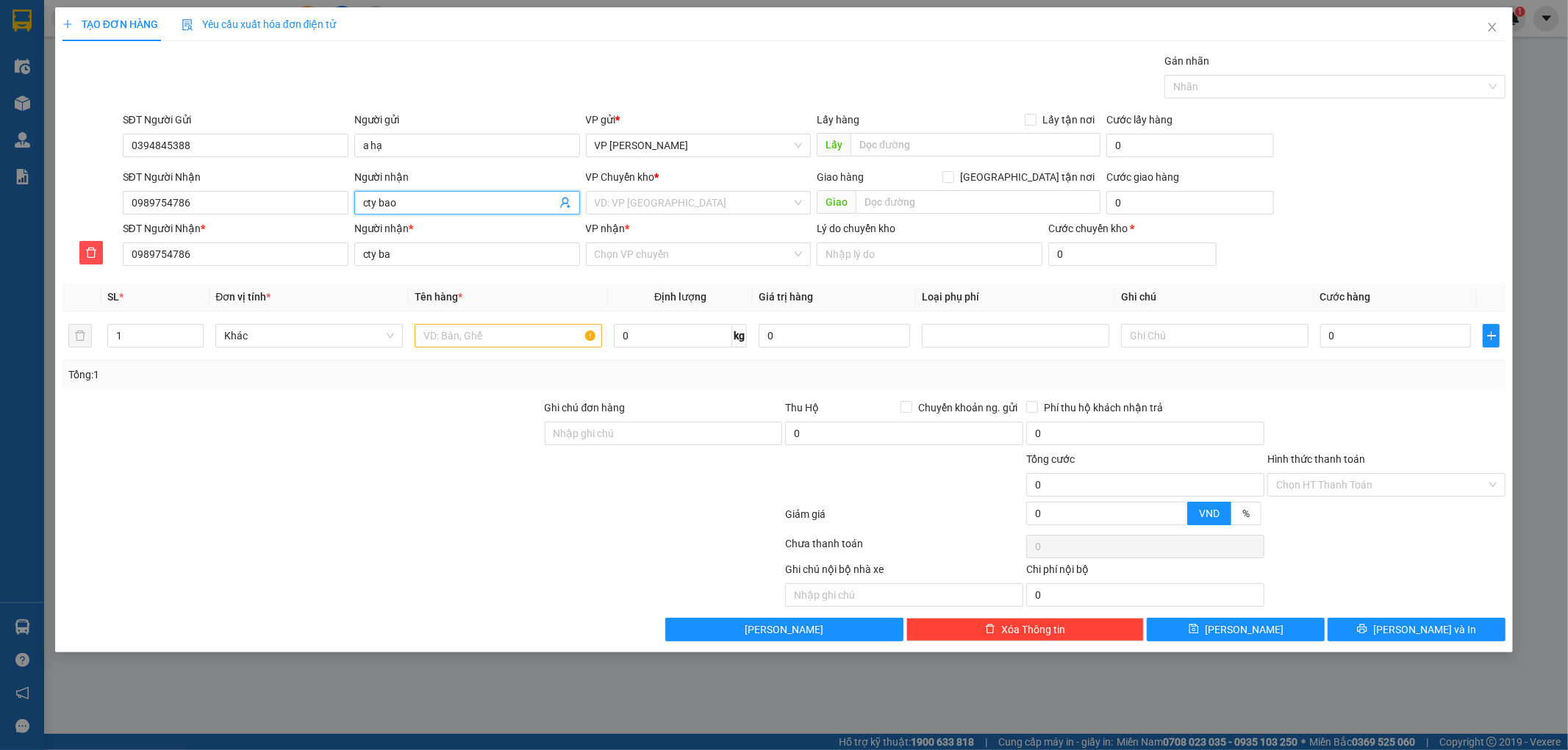
type input "cty bao"
type input "cty bao b"
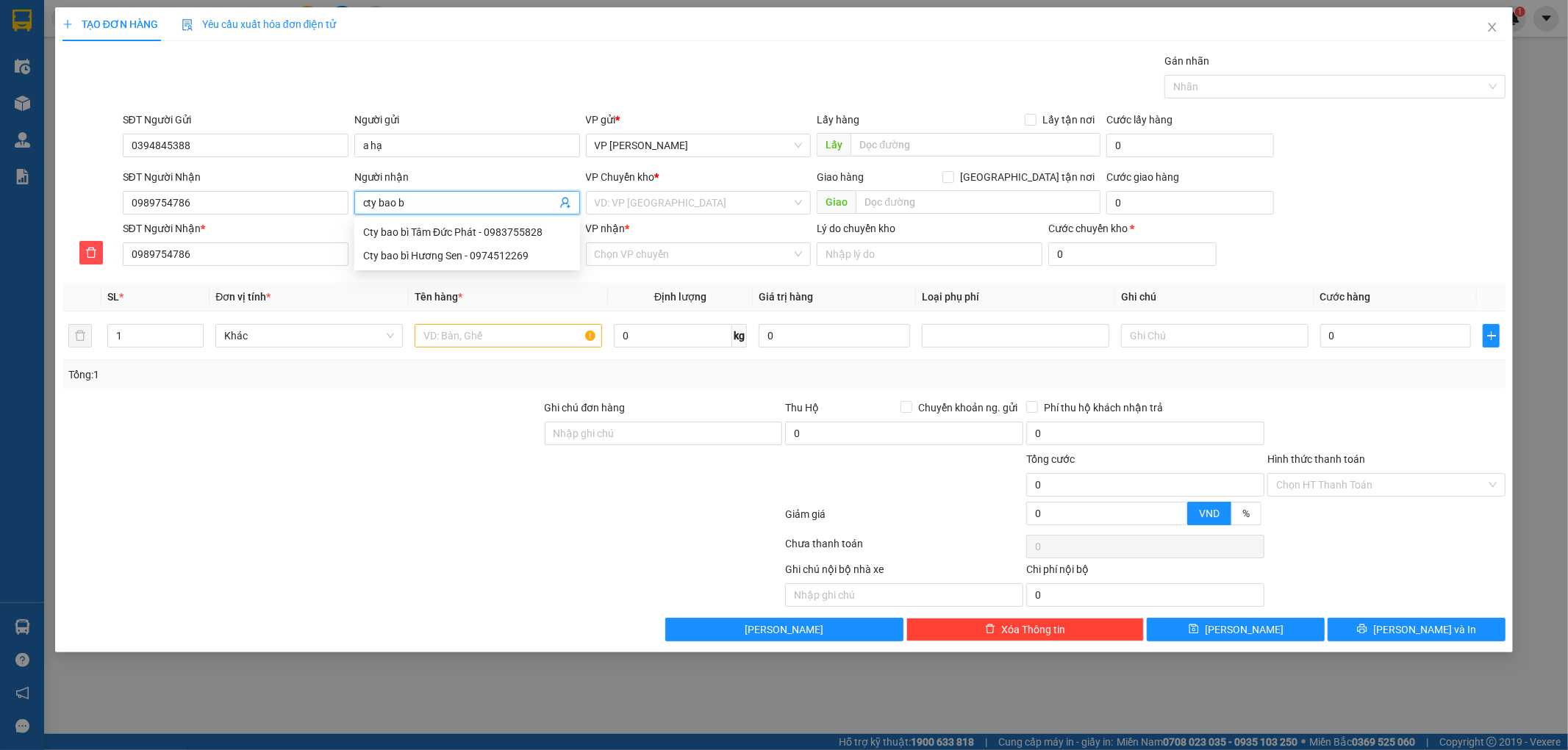
type input "cty bao bi"
type input "cty bao bì"
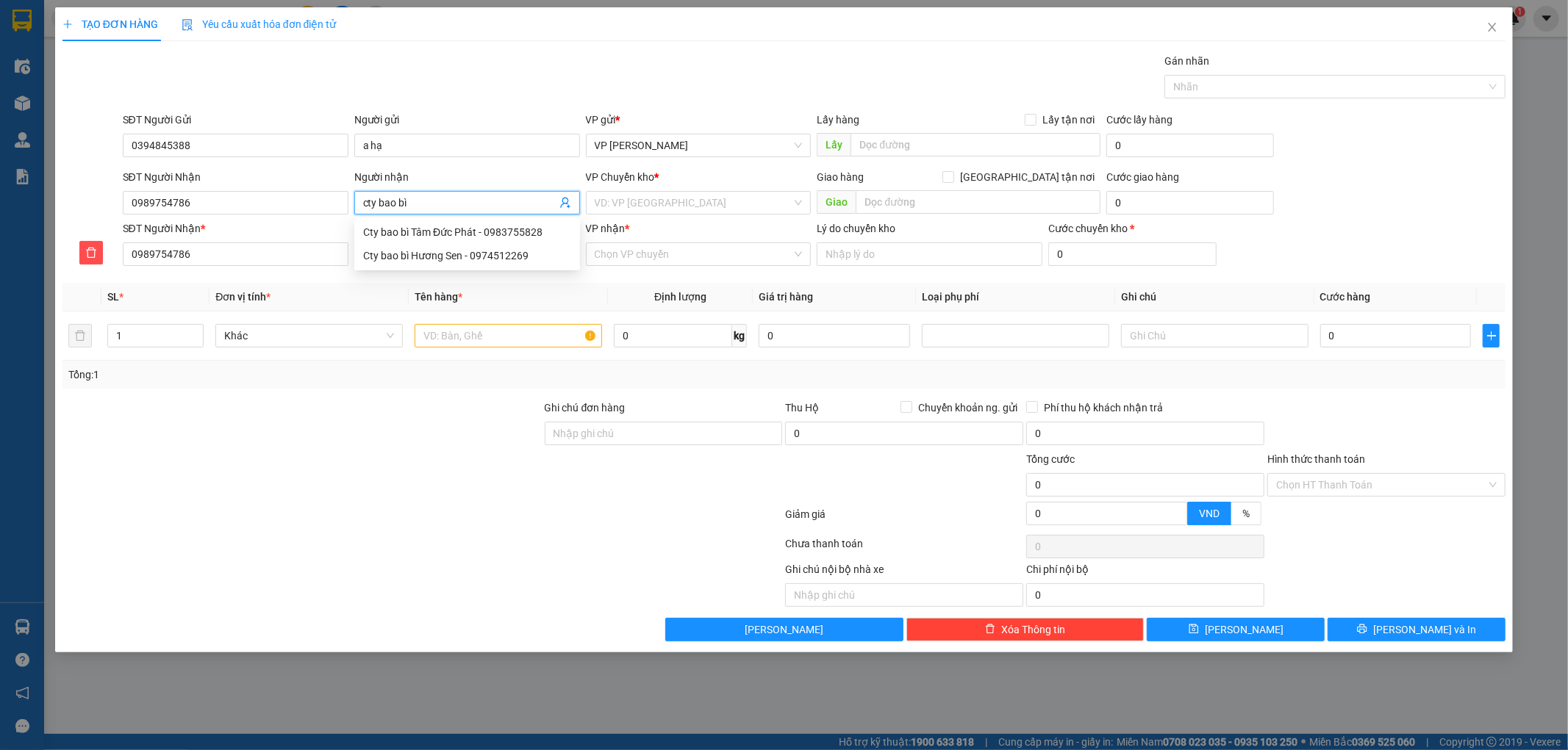
type input "cty bao bì"
type input "cty bao bì h"
type input "cty bao bì hu"
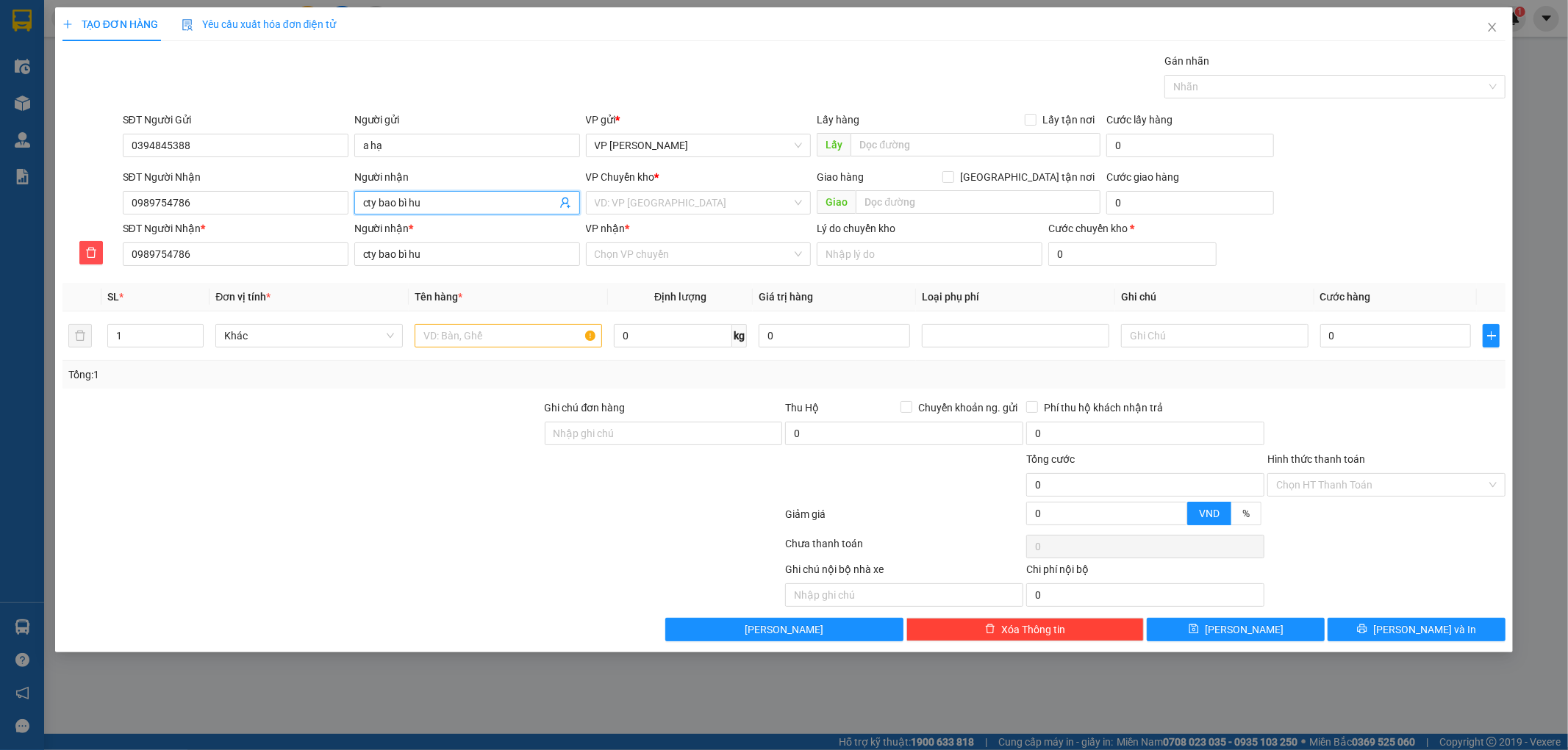
type input "cty bao bì huơ"
type input "cty bao bì hương"
type input "cty bao bì hương s"
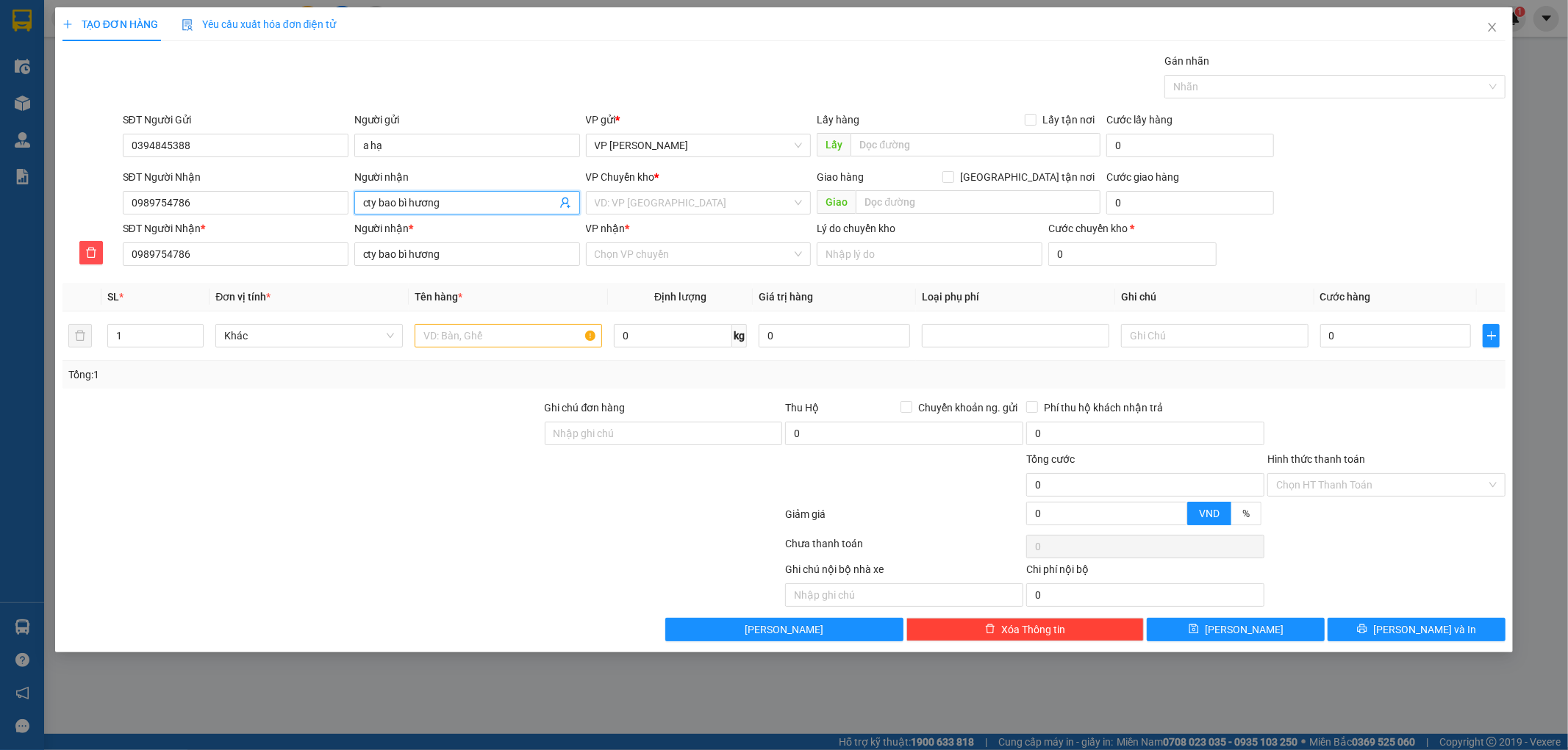
type input "cty bao bì hương s"
type input "cty bao bì hương se"
click at [712, 204] on input "search" at bounding box center [694, 203] width 198 height 22
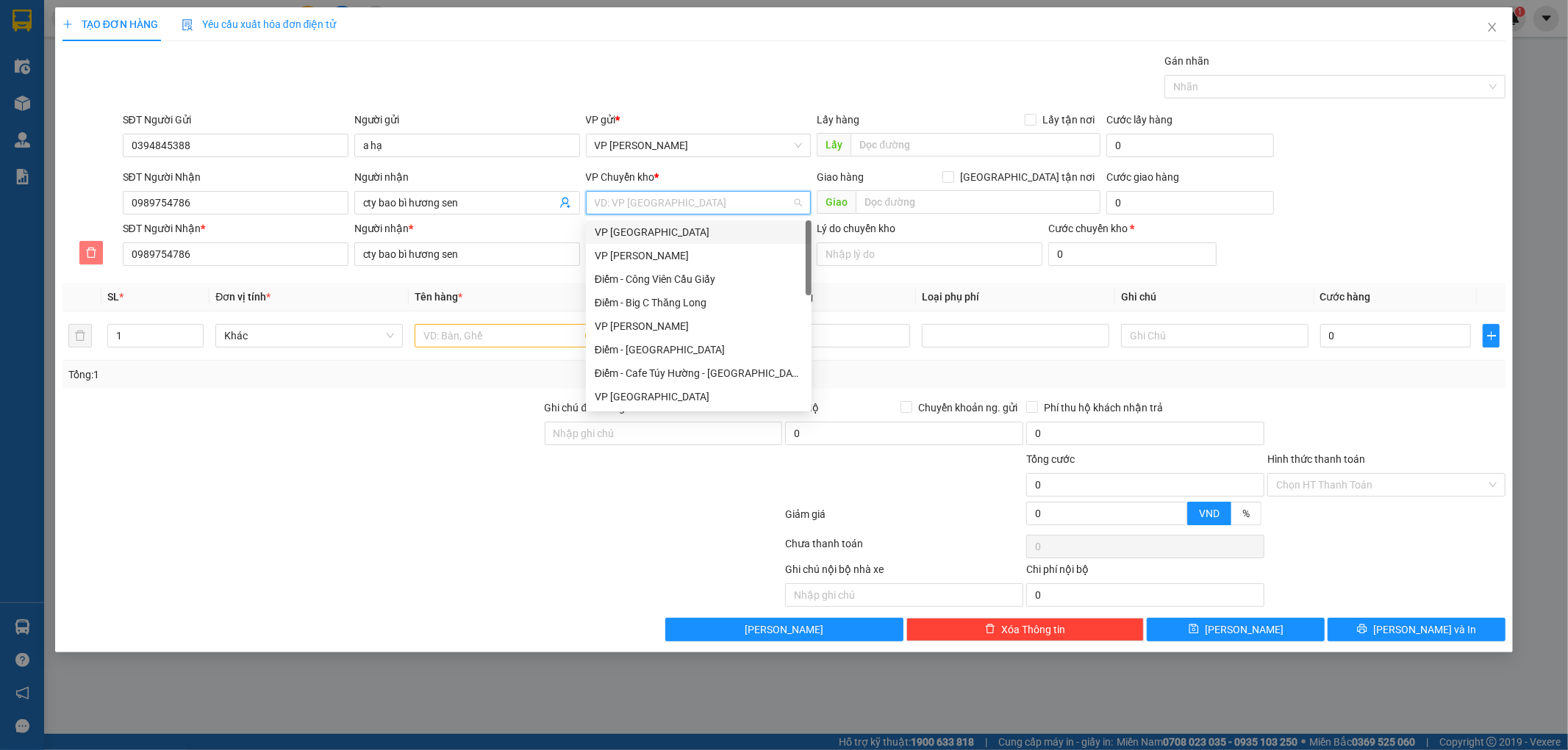
click at [91, 260] on button "button" at bounding box center [91, 253] width 24 height 24
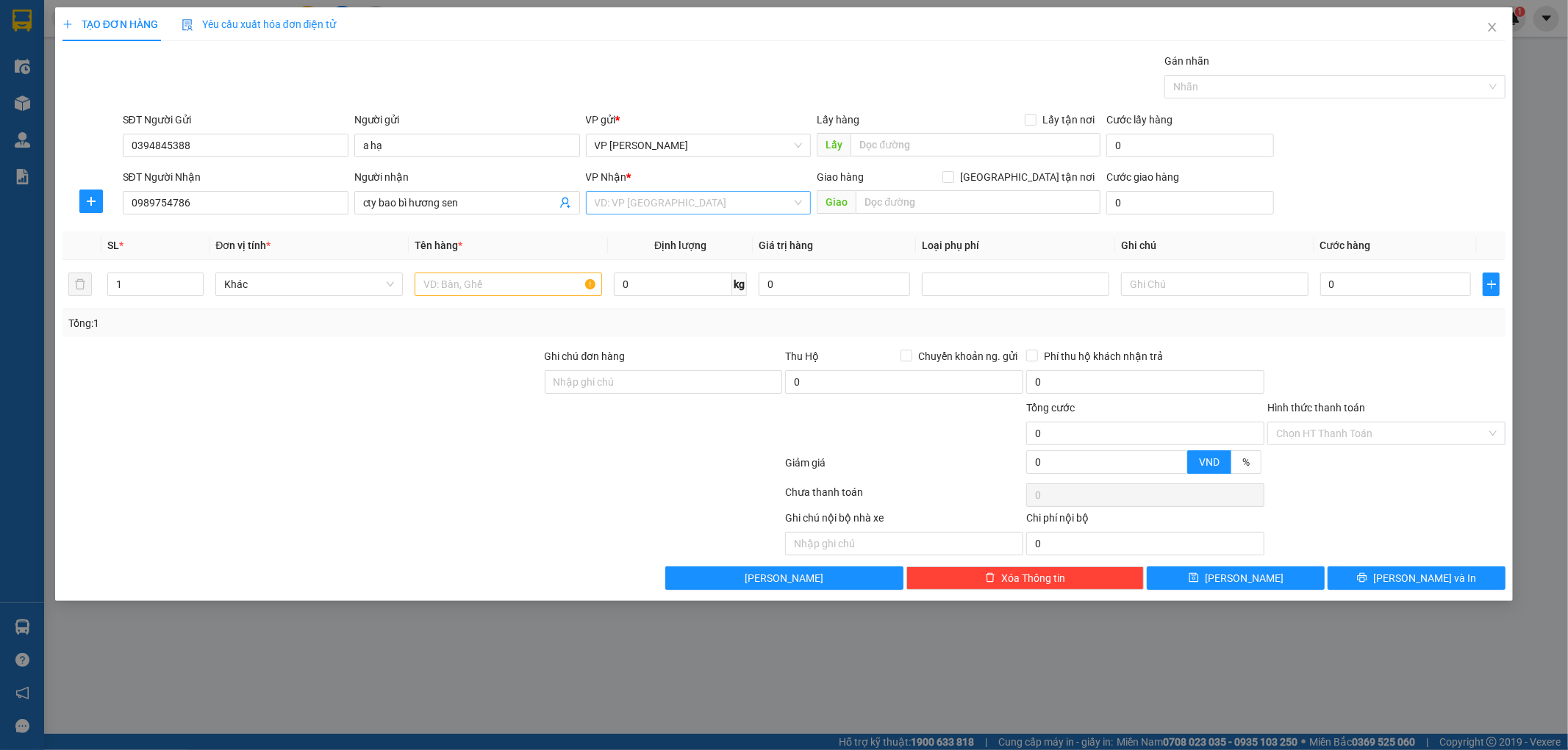
click at [673, 200] on input "search" at bounding box center [694, 203] width 198 height 22
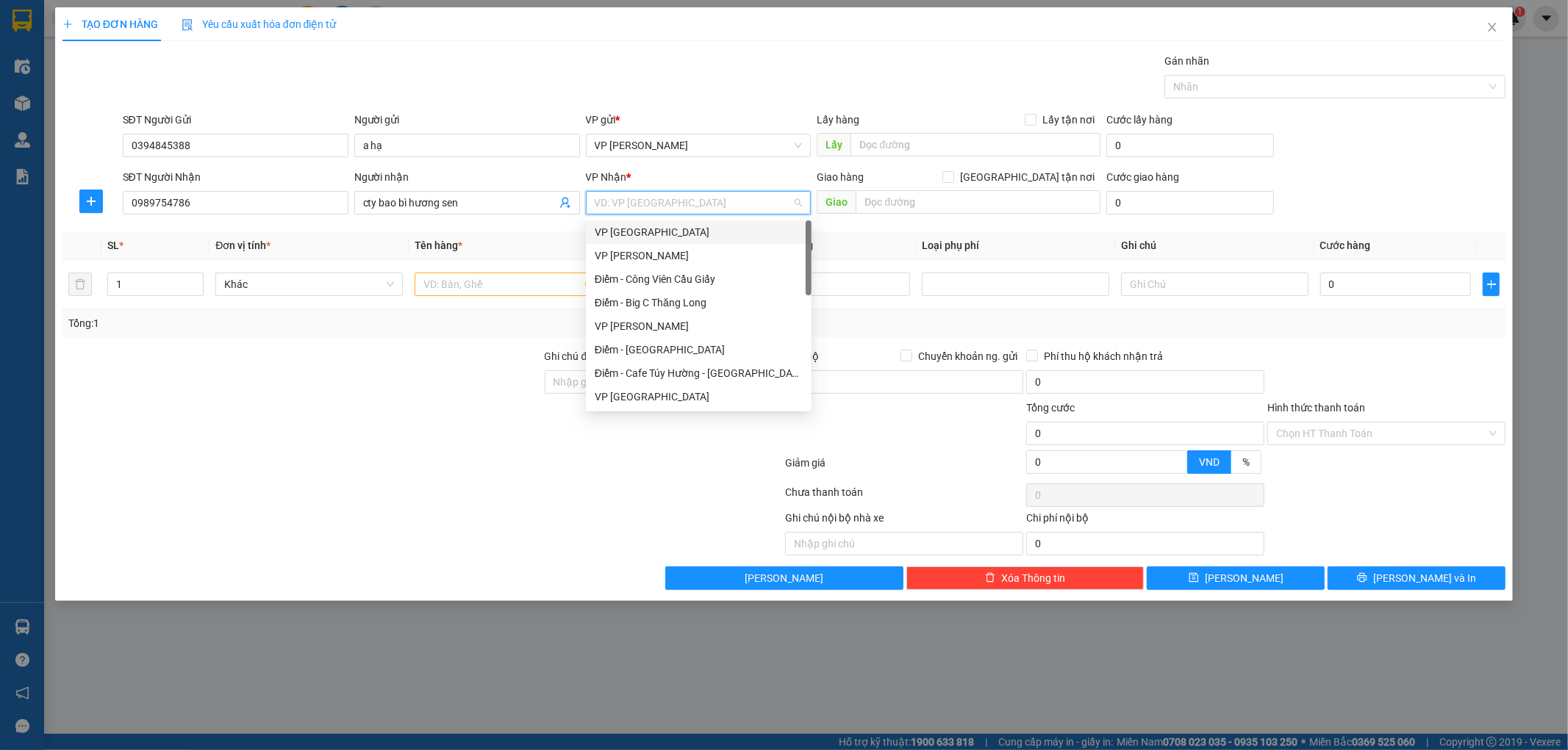
click at [650, 232] on div "VP [GEOGRAPHIC_DATA]" at bounding box center [699, 233] width 208 height 16
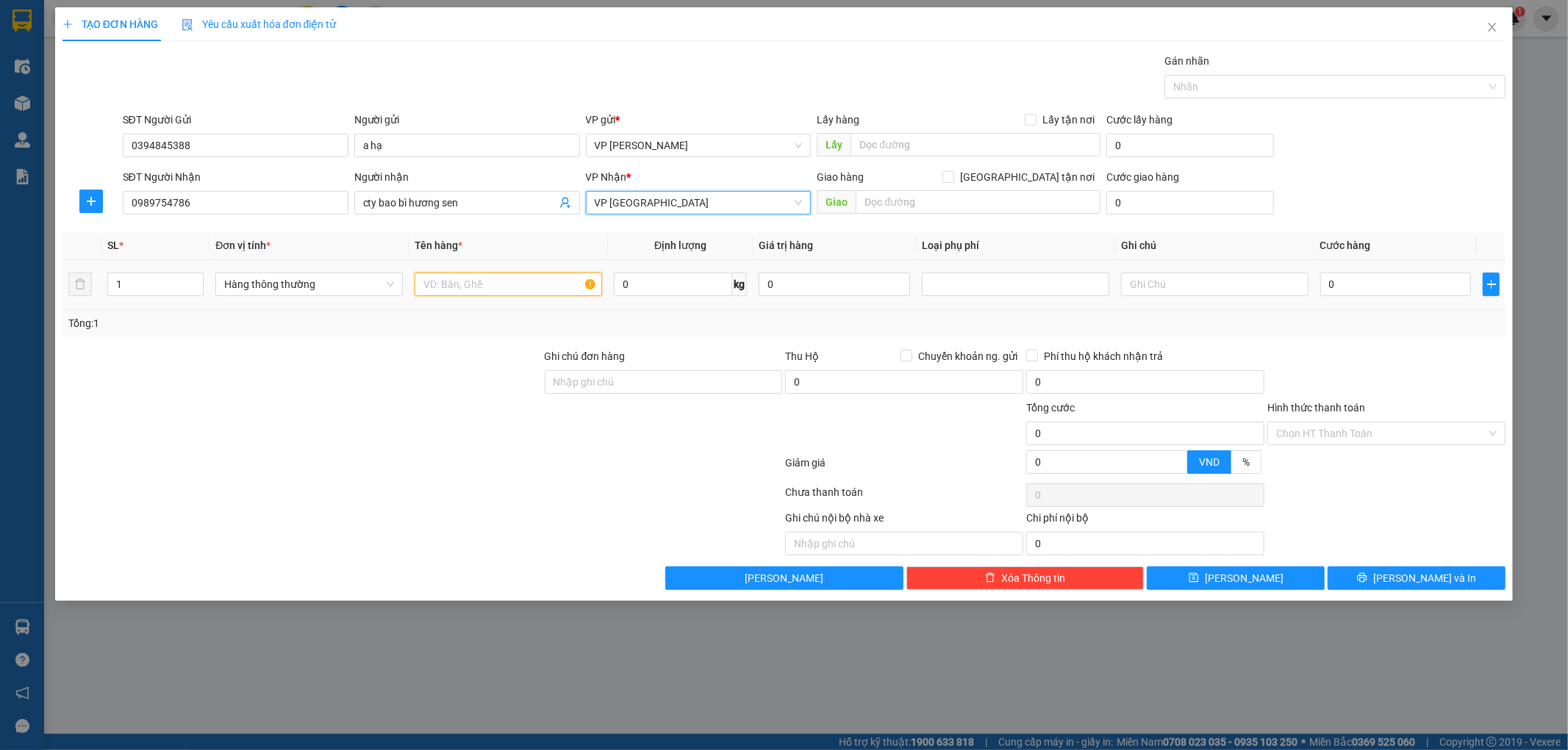
click at [483, 292] on input "text" at bounding box center [508, 285] width 187 height 24
click at [1421, 290] on input "0" at bounding box center [1396, 285] width 151 height 24
click at [1331, 364] on div at bounding box center [1387, 374] width 242 height 51
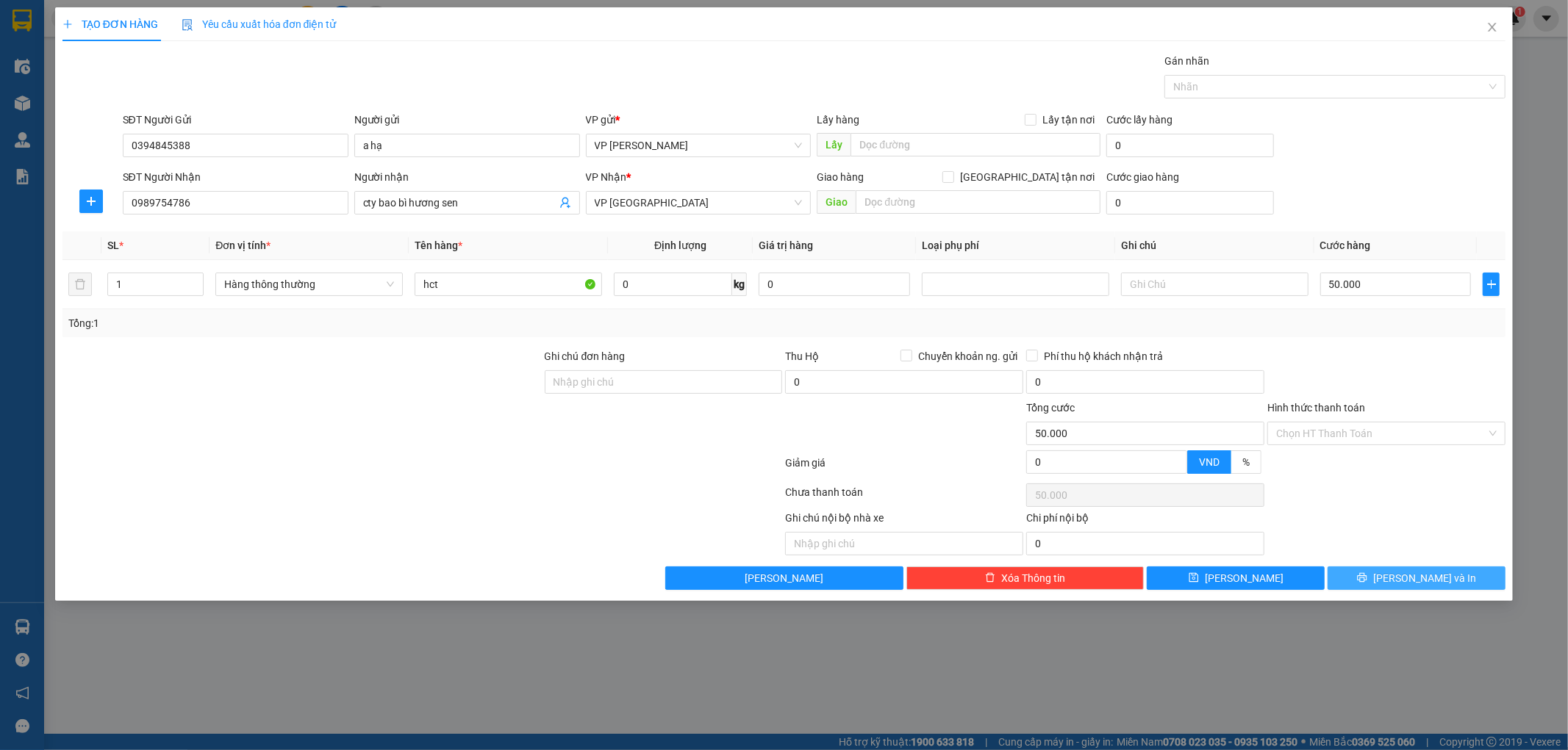
click at [1449, 585] on button "Lưu và In" at bounding box center [1417, 579] width 178 height 24
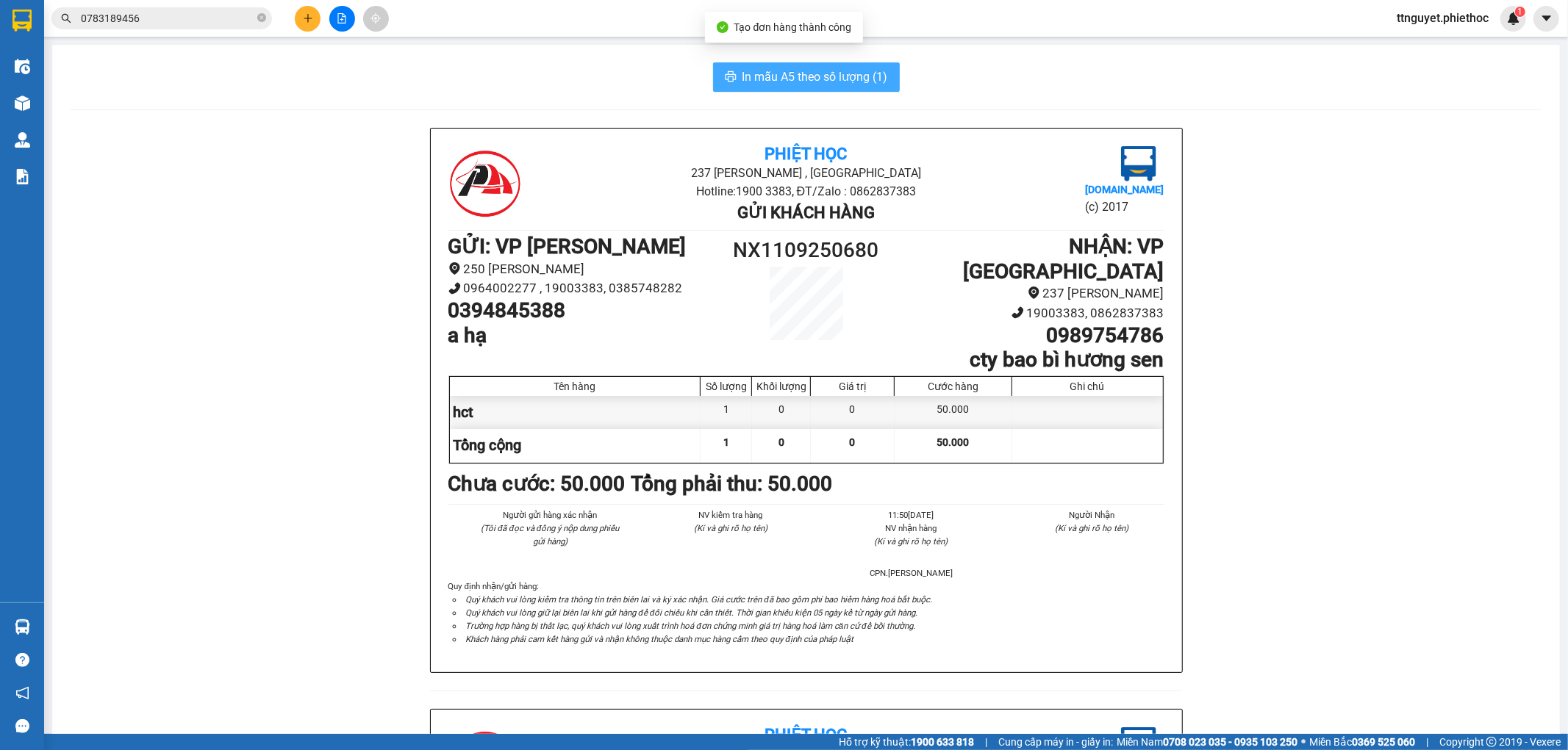
click at [753, 76] on span "In mẫu A5 theo số lượng (1)" at bounding box center [815, 76] width 146 height 19
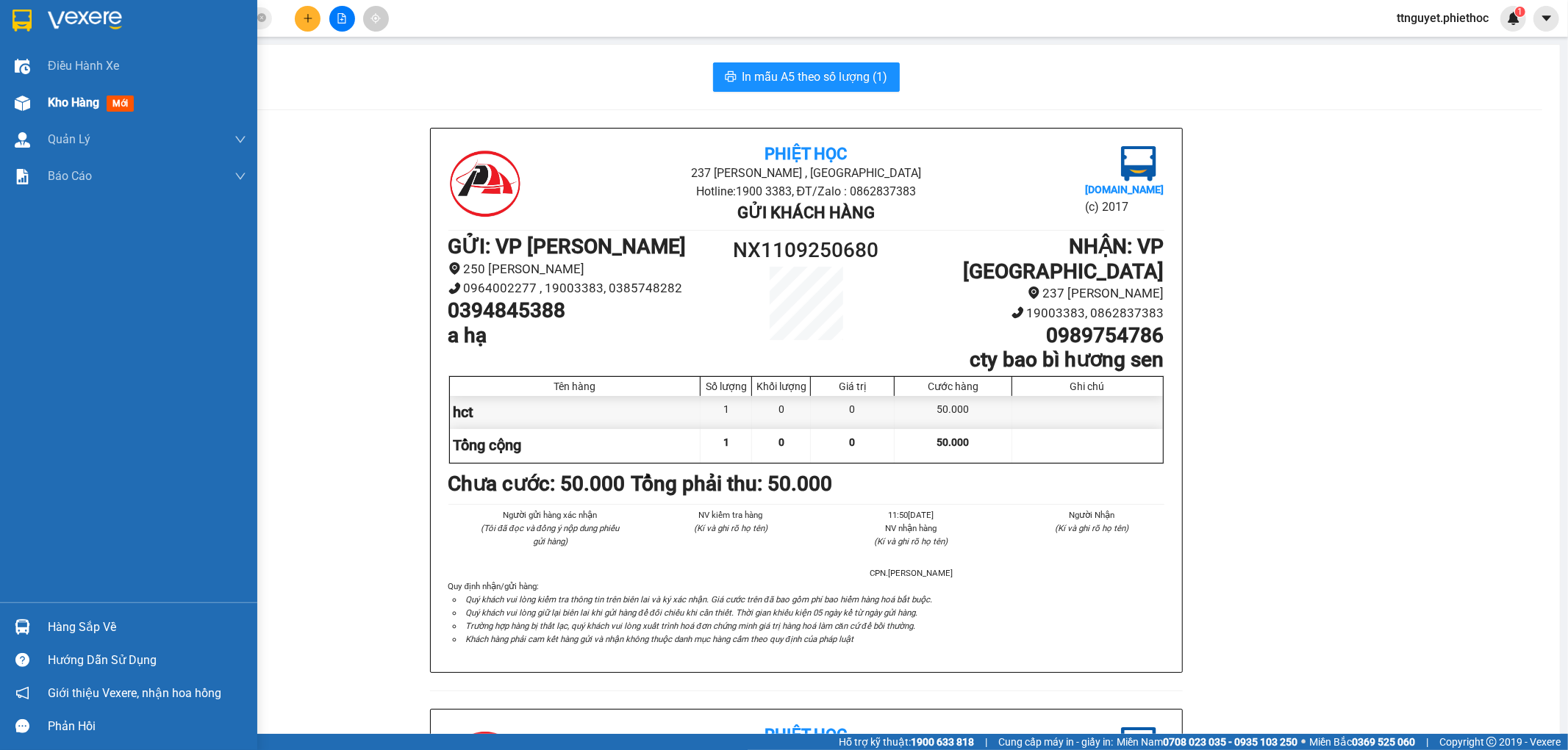
click at [79, 105] on span "Kho hàng" at bounding box center [73, 103] width 51 height 14
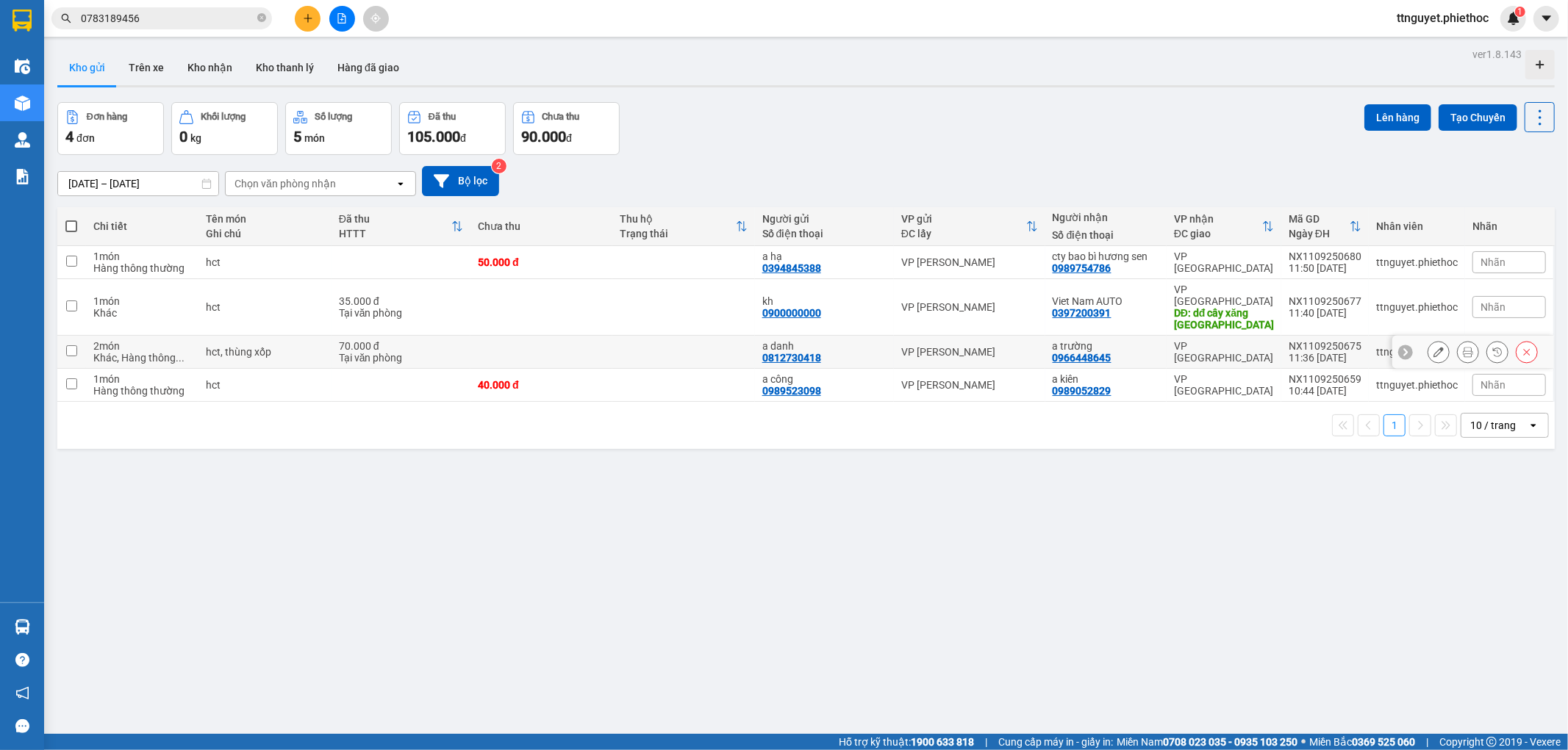
click at [1004, 346] on div "VP [PERSON_NAME]" at bounding box center [970, 352] width 137 height 12
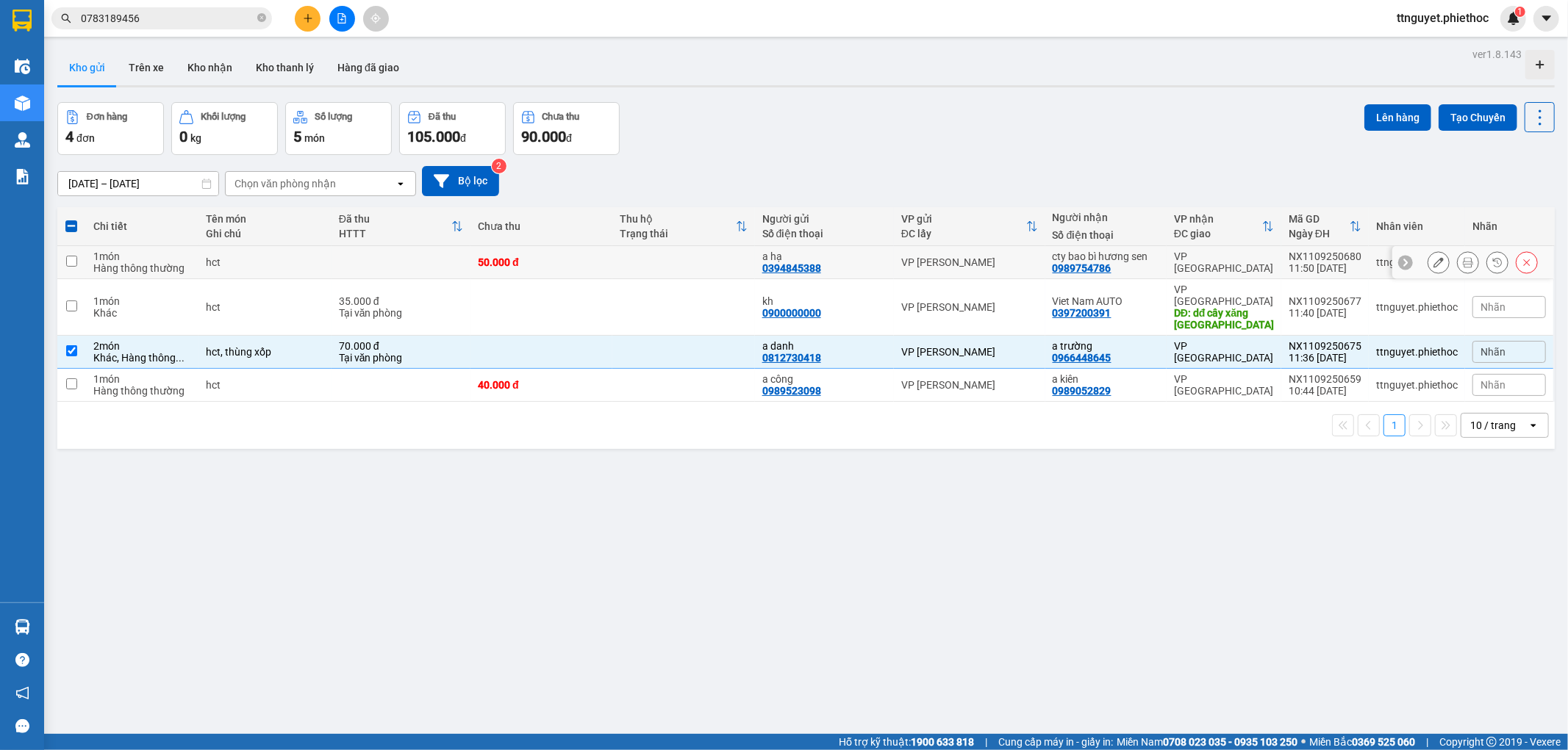
click at [1002, 262] on div "VP [PERSON_NAME]" at bounding box center [970, 262] width 137 height 12
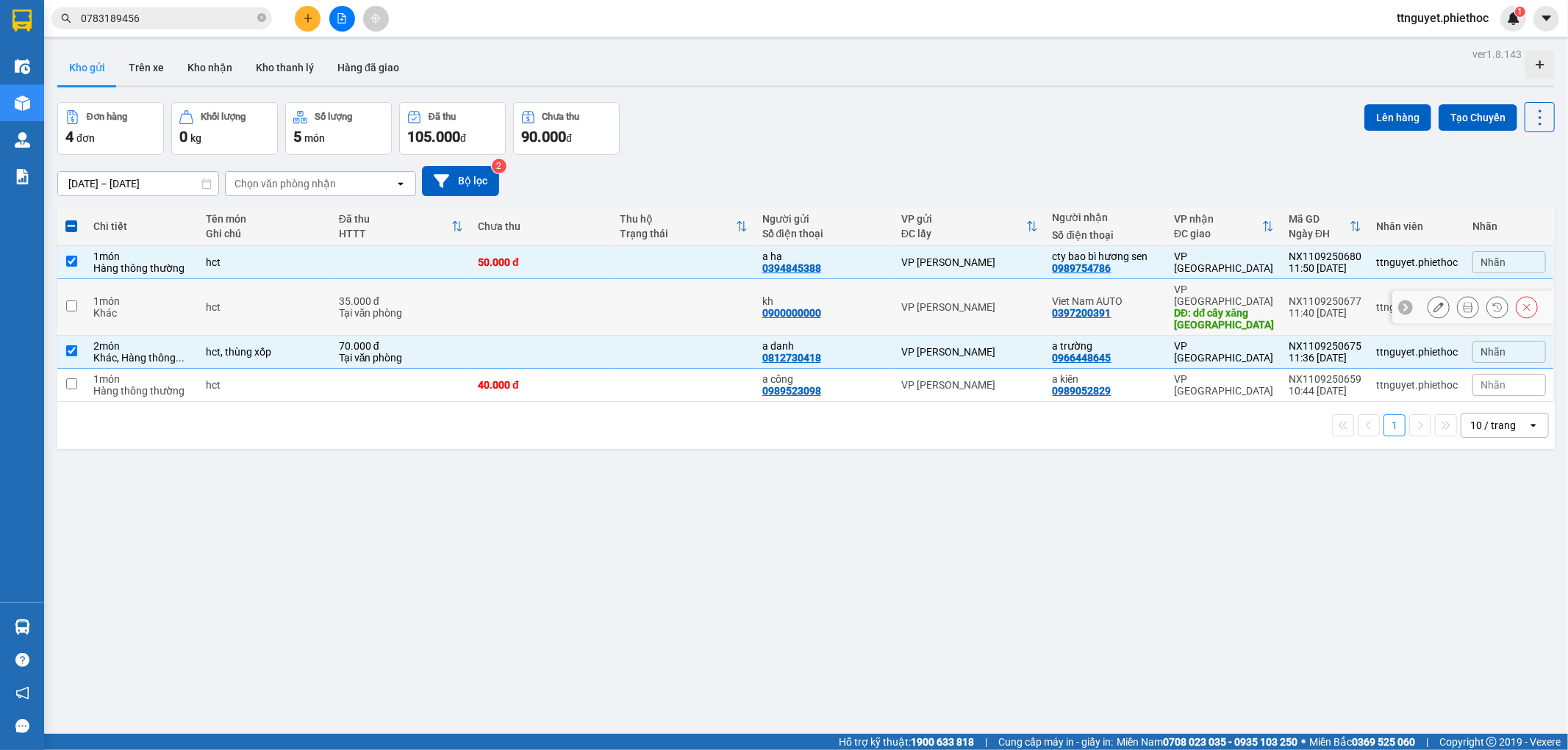
click at [1017, 304] on div "VP [PERSON_NAME]" at bounding box center [970, 308] width 137 height 12
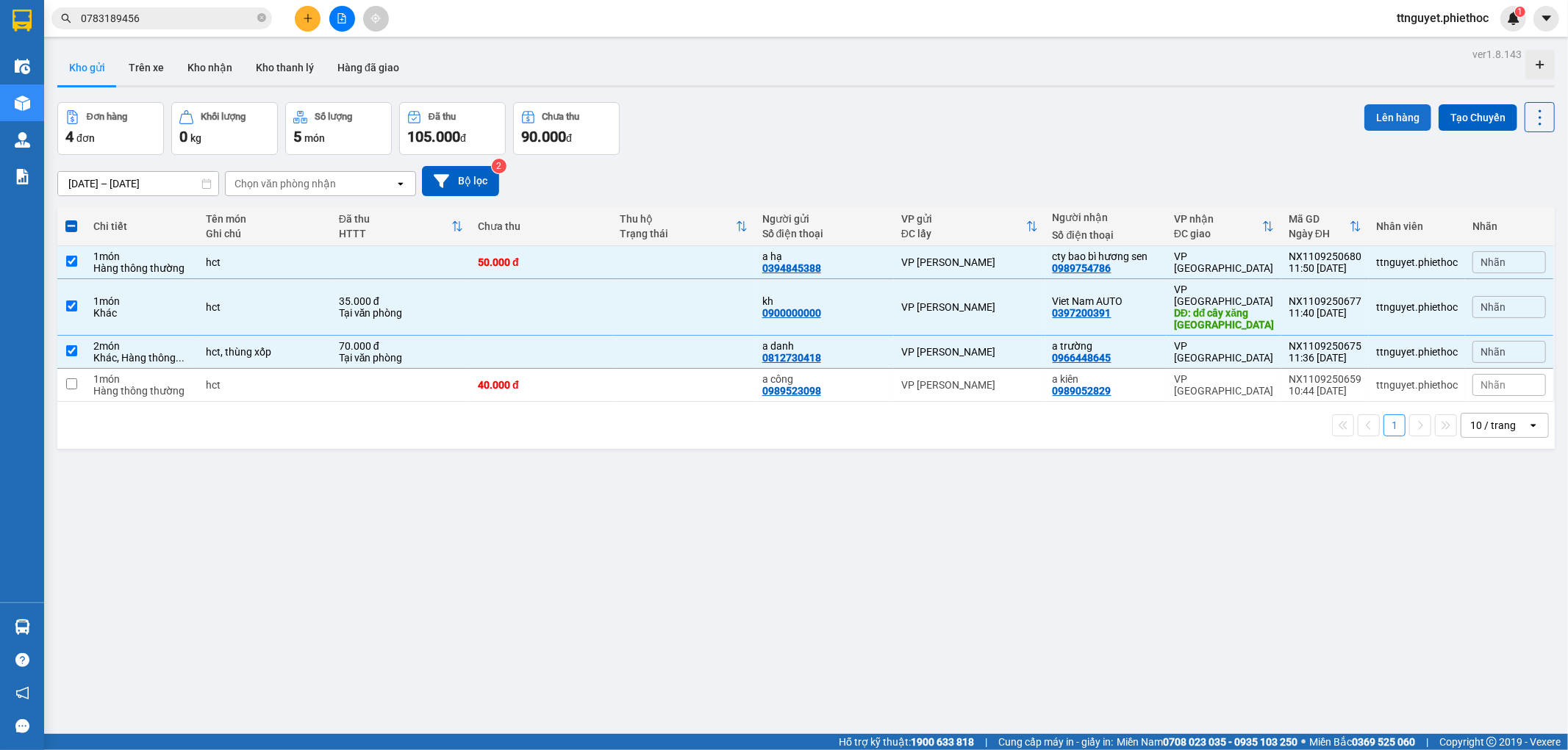
click at [1378, 123] on button "Lên hàng" at bounding box center [1399, 117] width 67 height 27
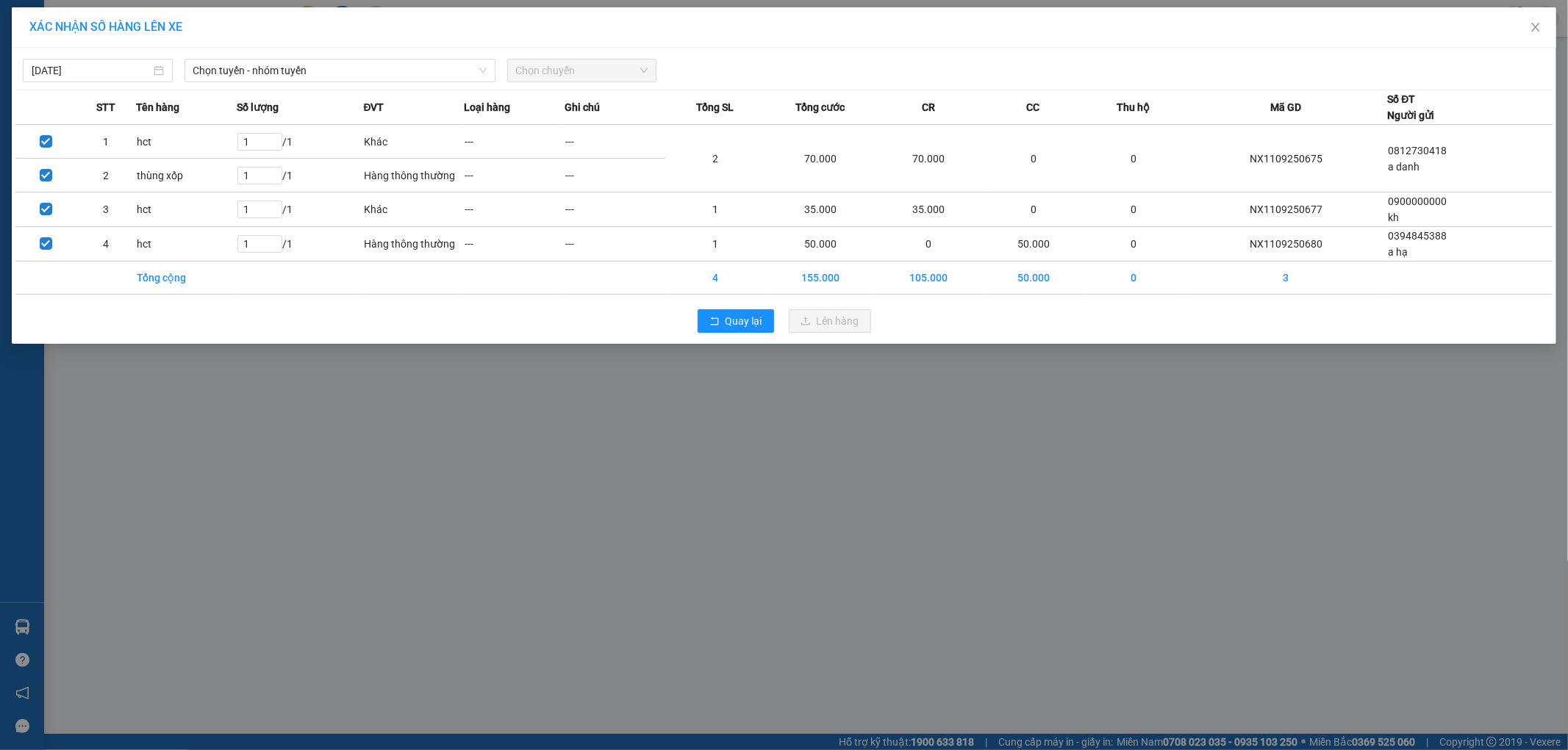
click at [353, 52] on div "11/09/2025 Chọn tuyến - nhóm tuyến Chọn chuyến" at bounding box center [784, 66] width 1537 height 31
click at [350, 63] on span "Chọn tuyến - nhóm tuyến" at bounding box center [340, 70] width 293 height 22
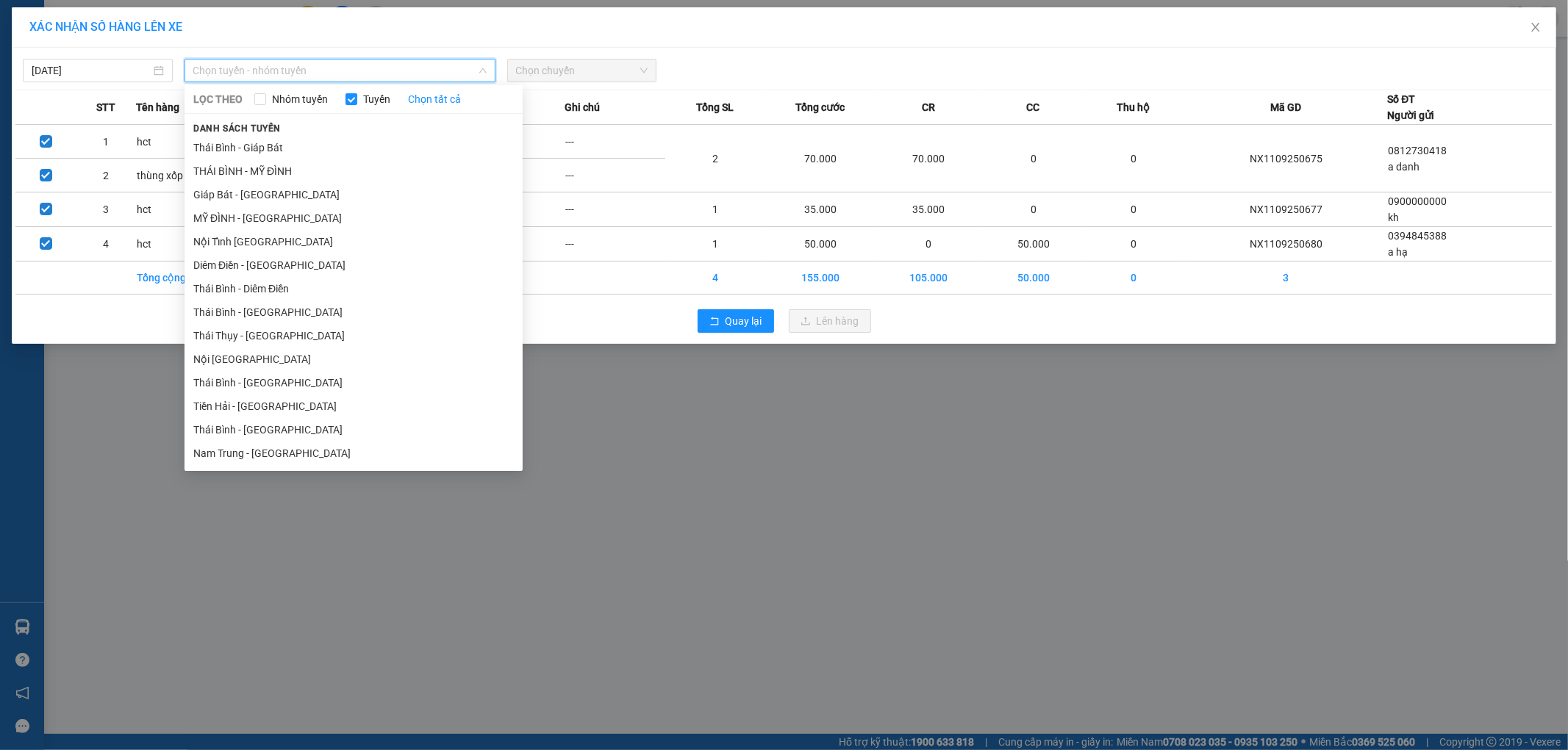
click at [680, 392] on div "XÁC NHẬN SỐ HÀNG LÊN XE 11/09/2025 Chọn tuyến - nhóm tuyến LỌC THEO Nhóm tuyến …" at bounding box center [784, 375] width 1568 height 750
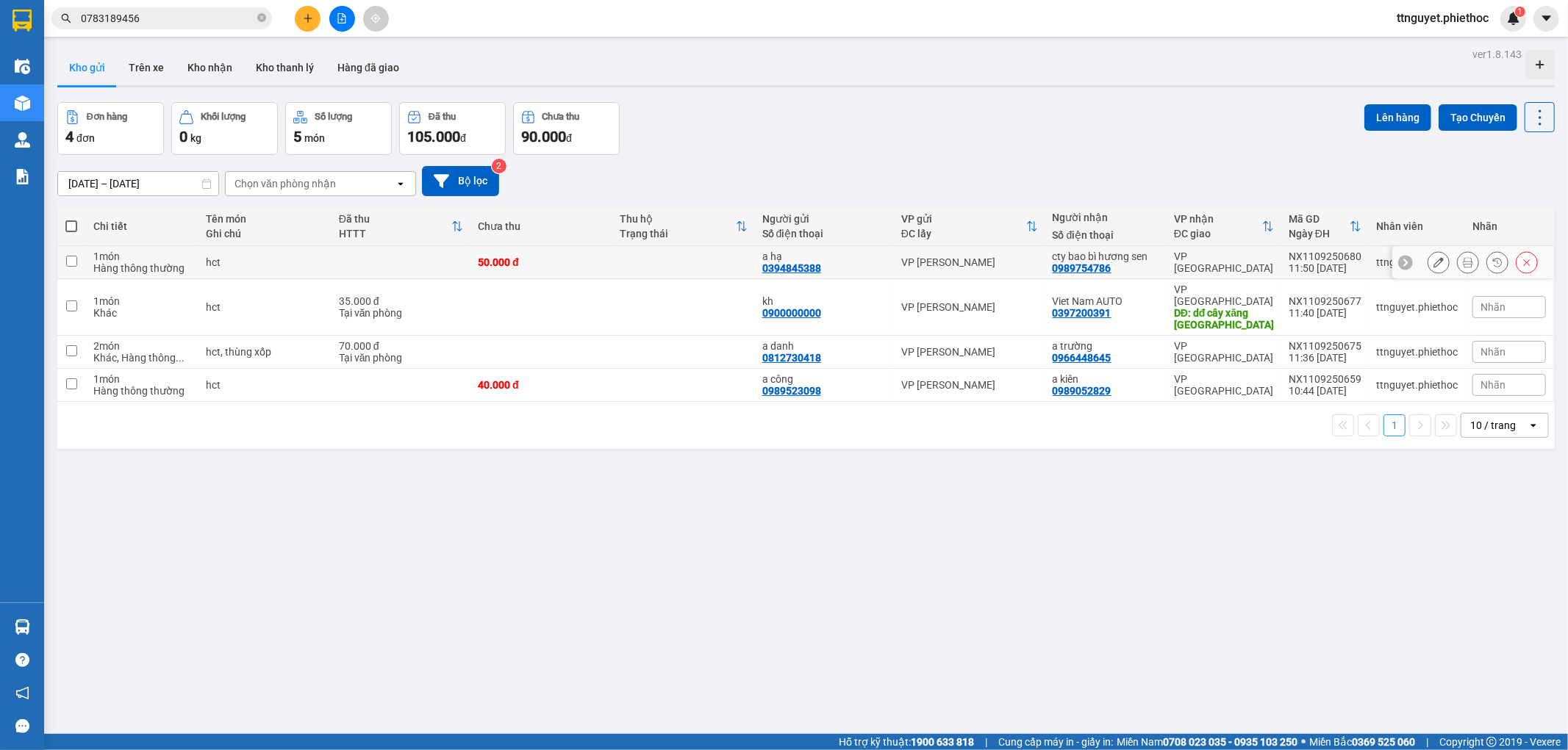
click at [898, 264] on td "VP [PERSON_NAME]" at bounding box center [969, 262] width 151 height 33
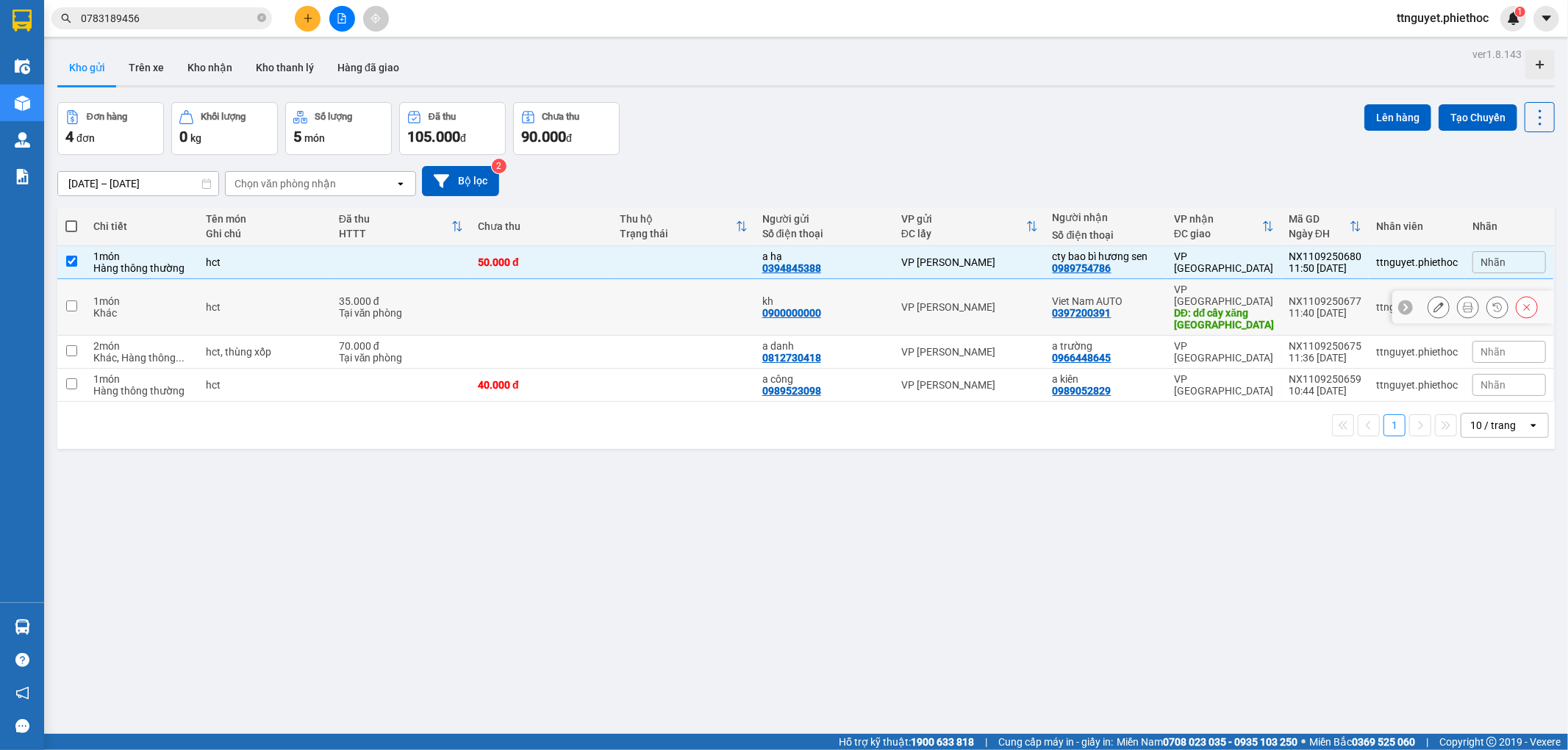
click at [895, 297] on td "VP [PERSON_NAME]" at bounding box center [969, 307] width 151 height 56
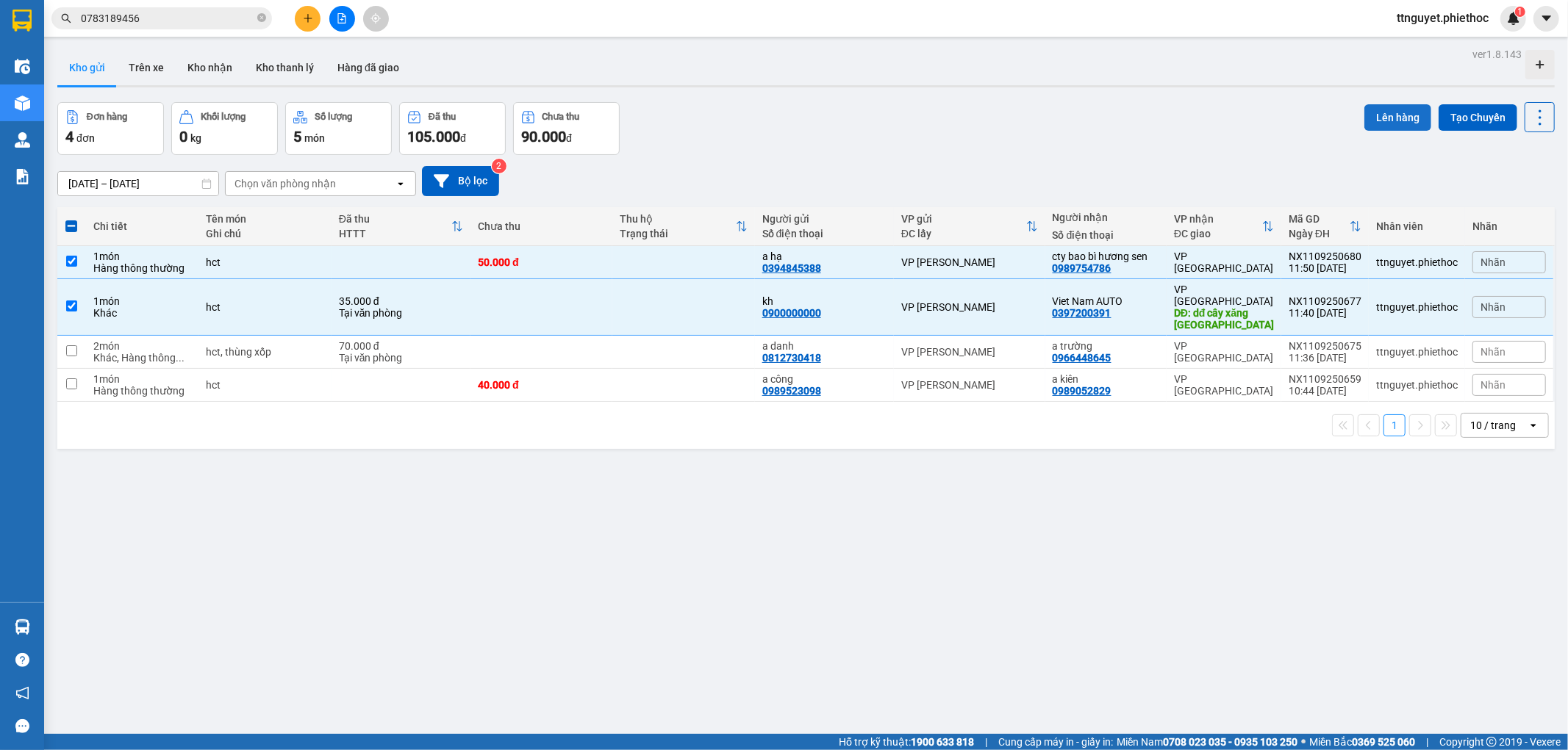
click at [1393, 122] on button "Lên hàng" at bounding box center [1399, 117] width 67 height 27
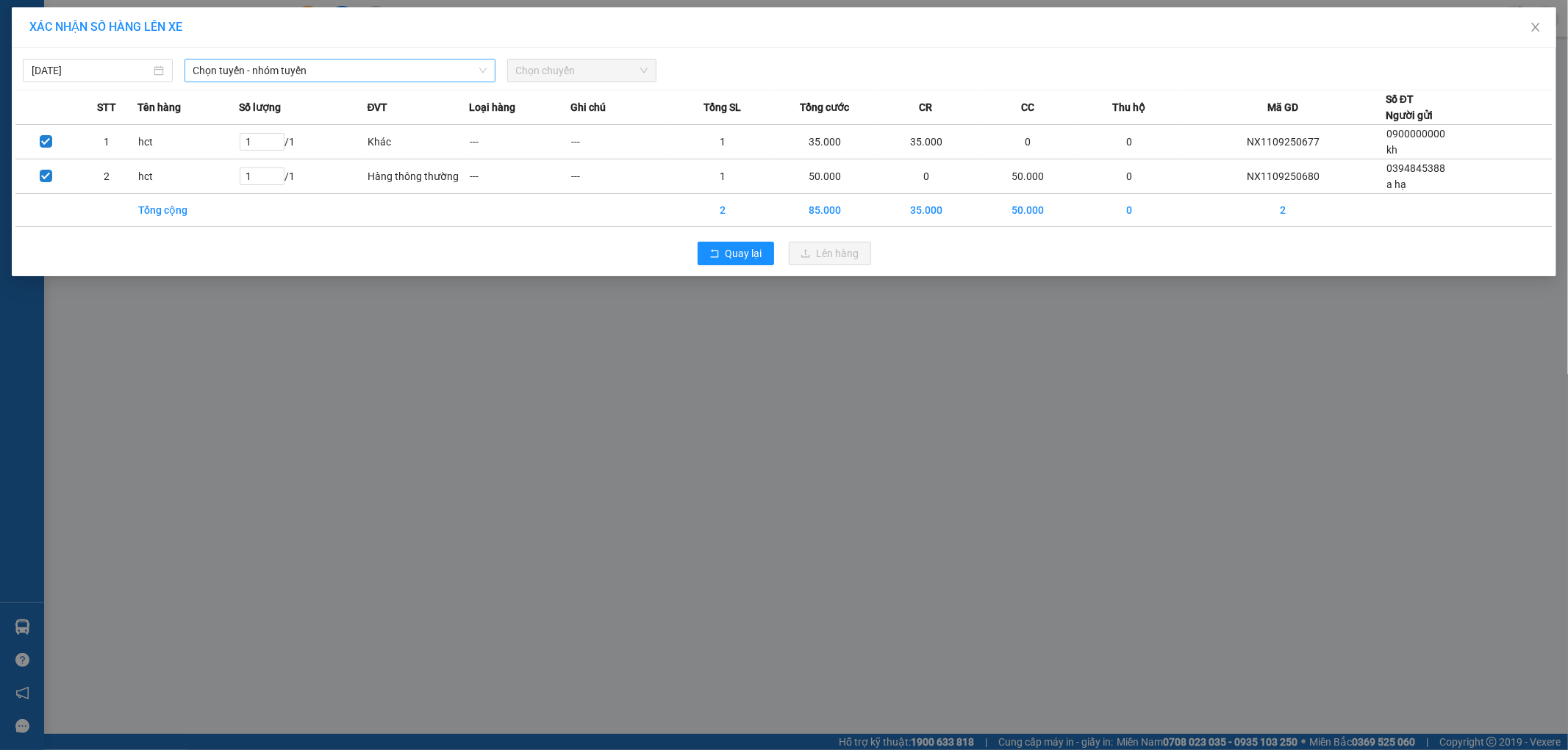
click at [406, 64] on span "Chọn tuyến - nhóm tuyến" at bounding box center [340, 70] width 293 height 22
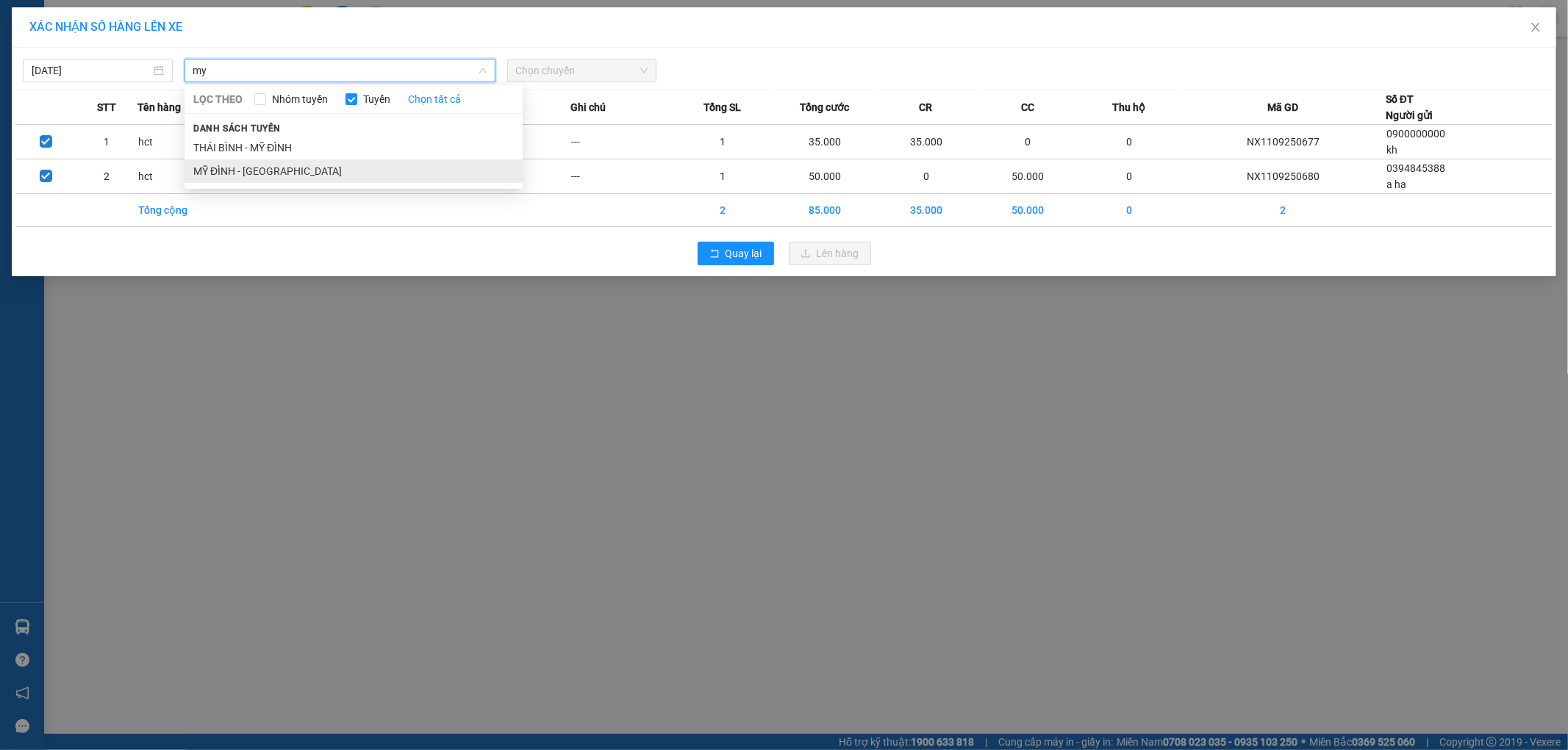
click at [343, 169] on li "MỸ ĐÌNH - [GEOGRAPHIC_DATA]" at bounding box center [353, 171] width 339 height 24
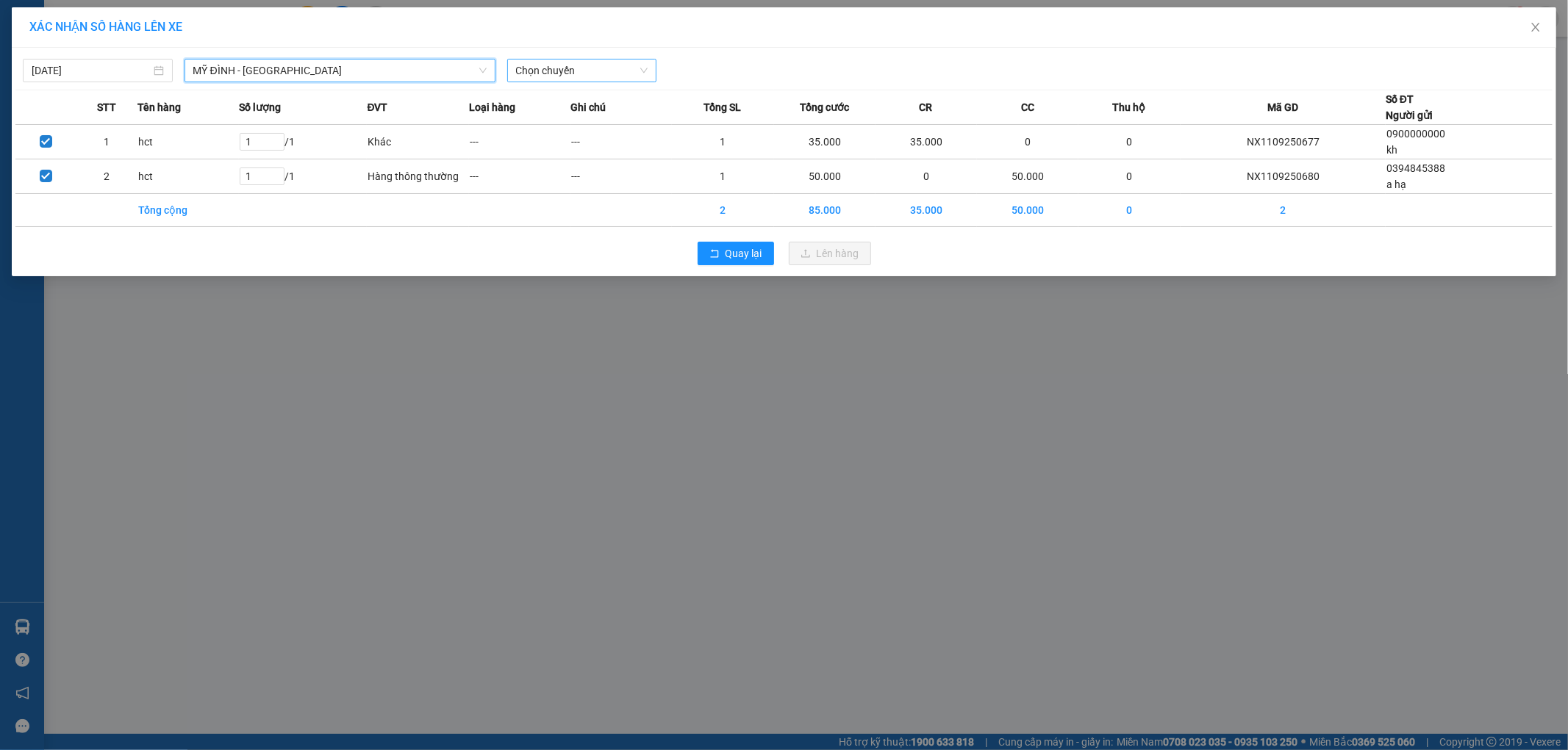
click at [600, 69] on span "Chọn chuyến" at bounding box center [582, 70] width 133 height 22
click at [563, 72] on span "Chọn chuyến" at bounding box center [582, 70] width 133 height 22
click at [576, 64] on span "Chọn chuyến" at bounding box center [582, 70] width 133 height 22
click at [579, 124] on div "12:02 (TC) - 17B-022.76" at bounding box center [573, 124] width 115 height 16
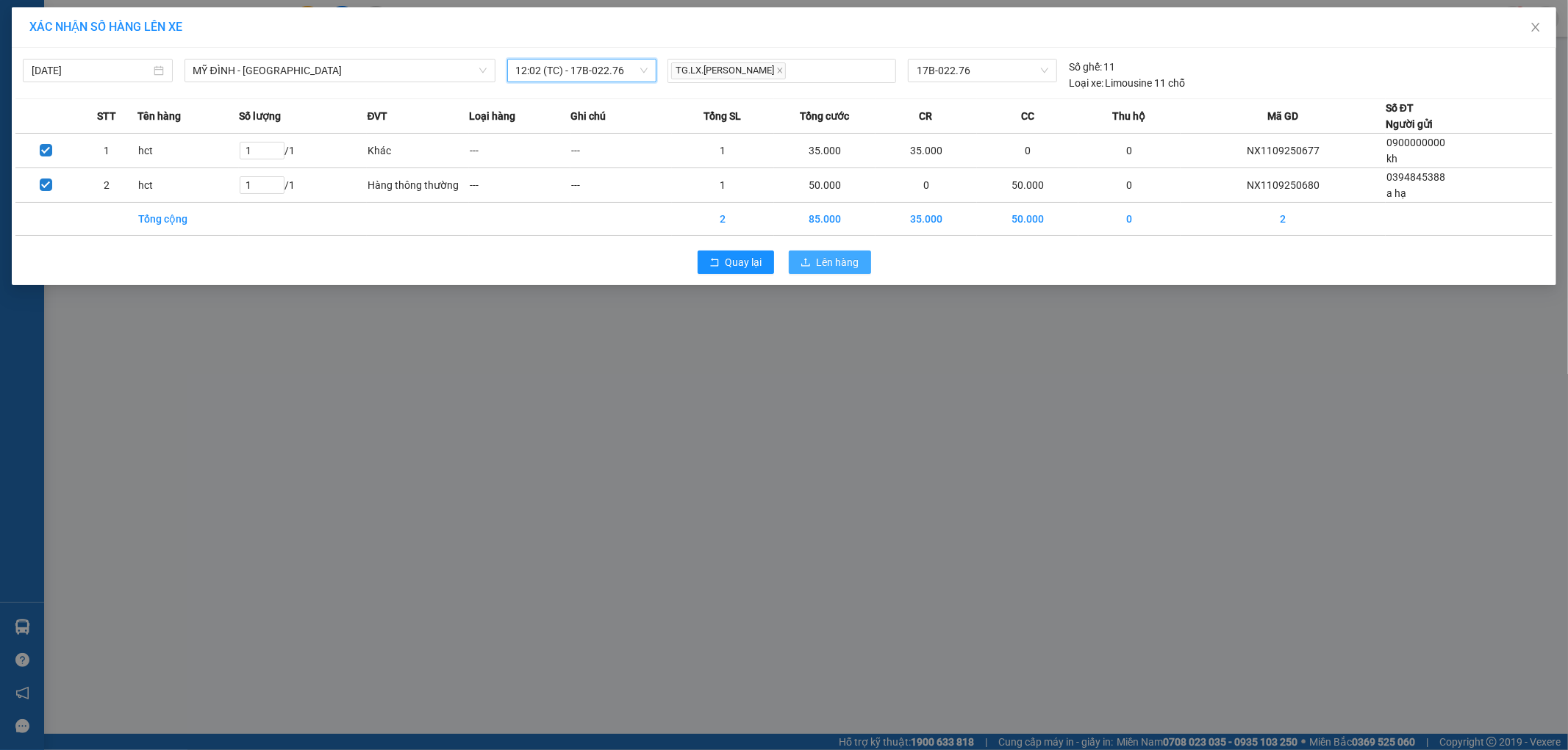
click at [840, 263] on span "Lên hàng" at bounding box center [837, 262] width 43 height 16
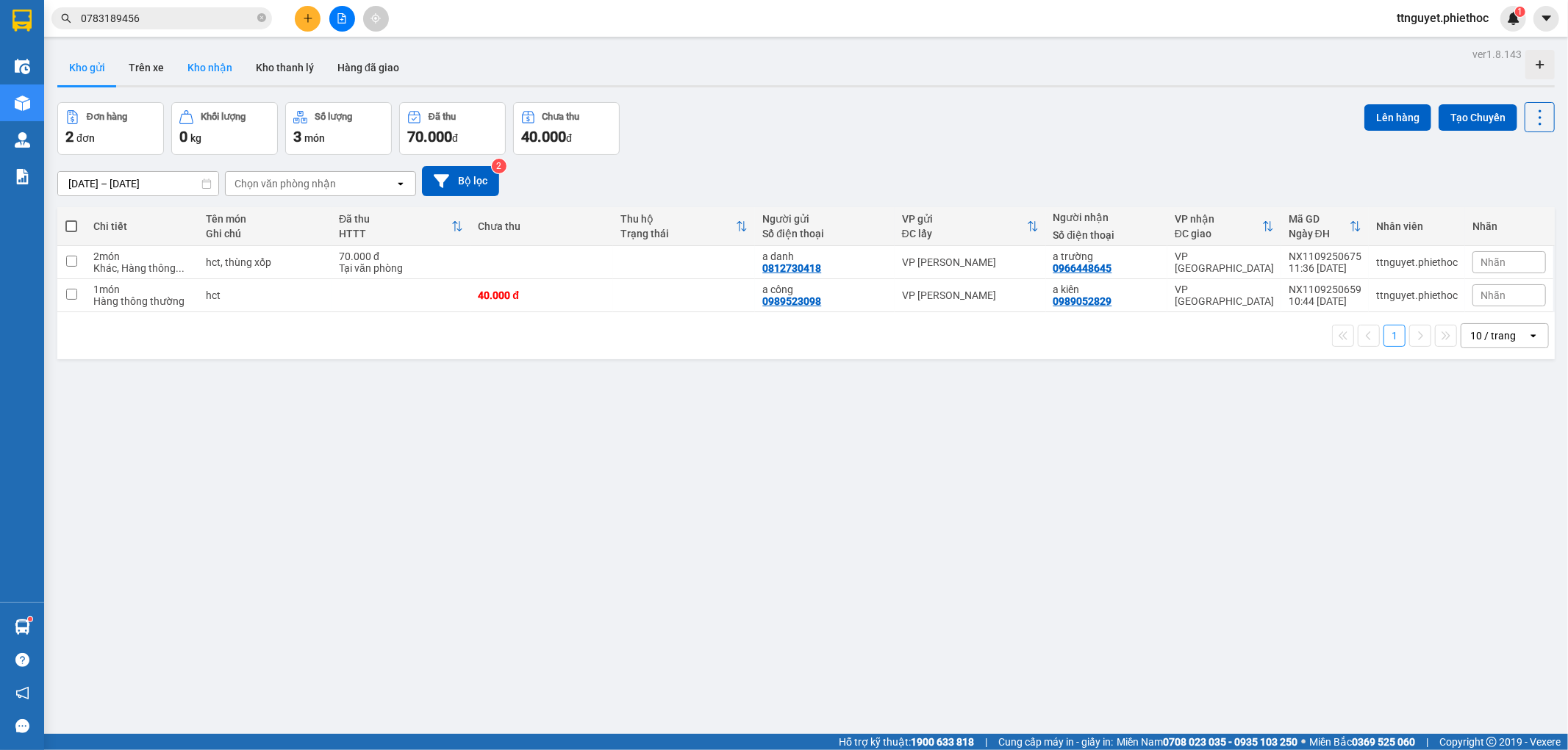
click at [207, 73] on button "Kho nhận" at bounding box center [210, 68] width 68 height 36
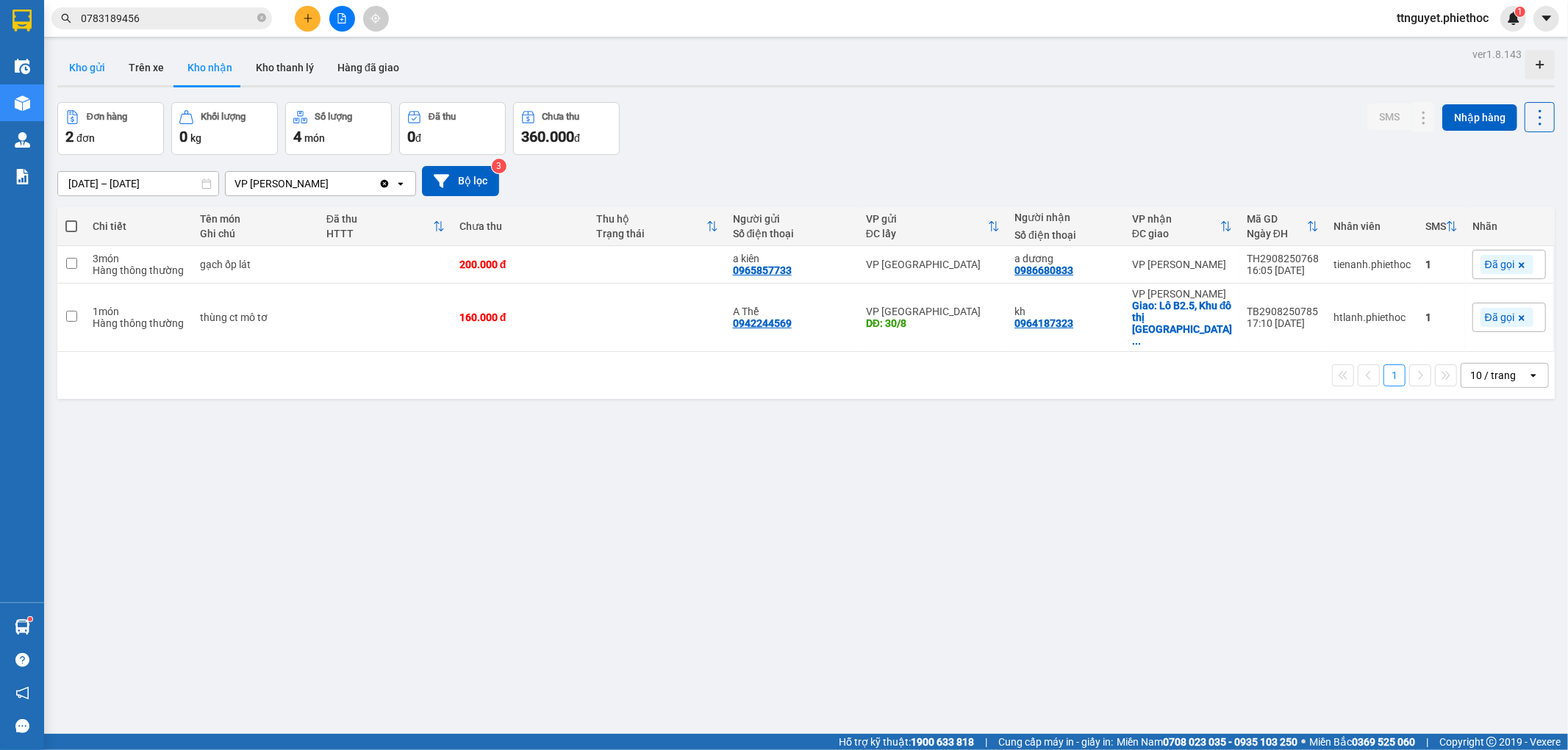
click at [89, 64] on button "Kho gửi" at bounding box center [87, 68] width 59 height 36
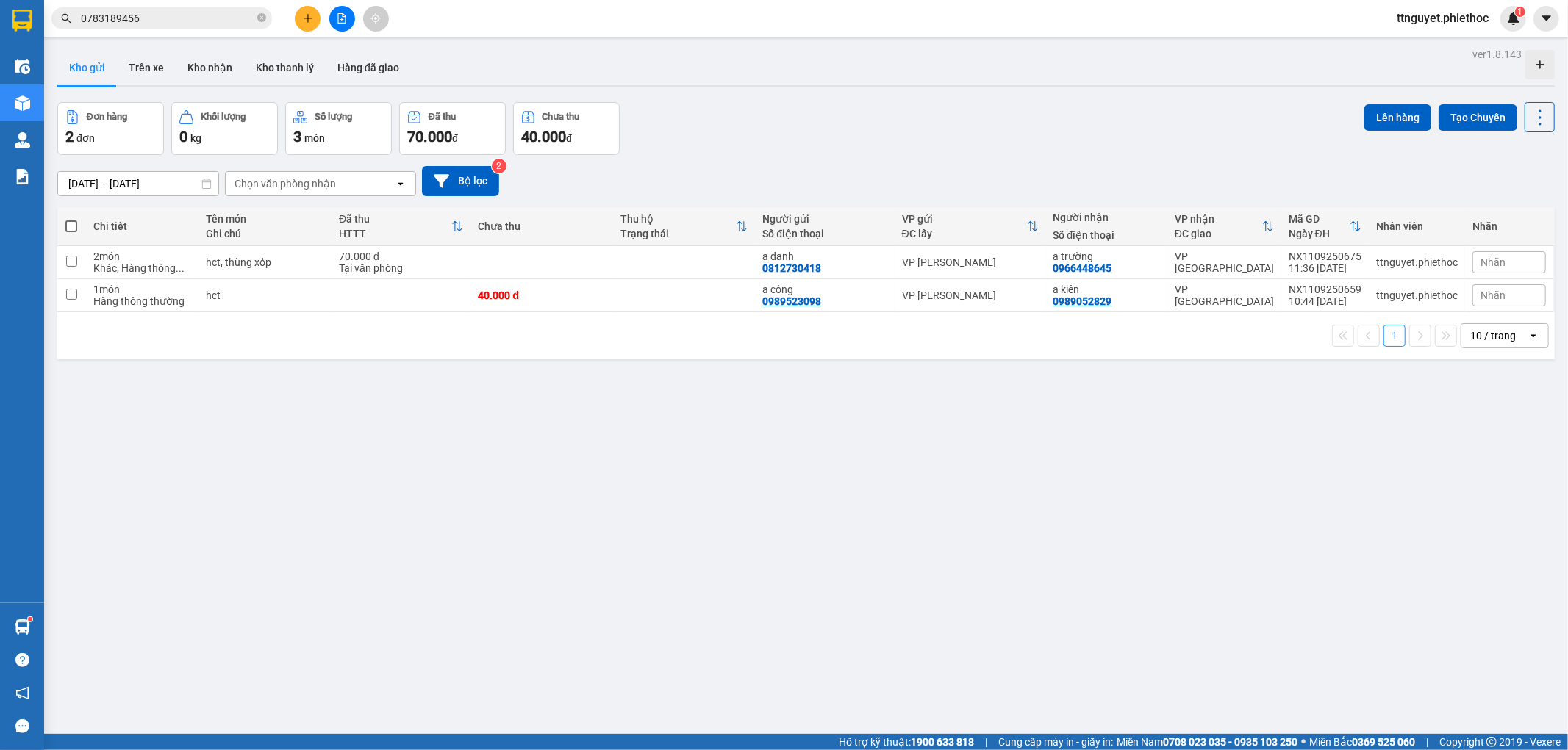
click at [310, 21] on icon "plus" at bounding box center [308, 18] width 10 height 10
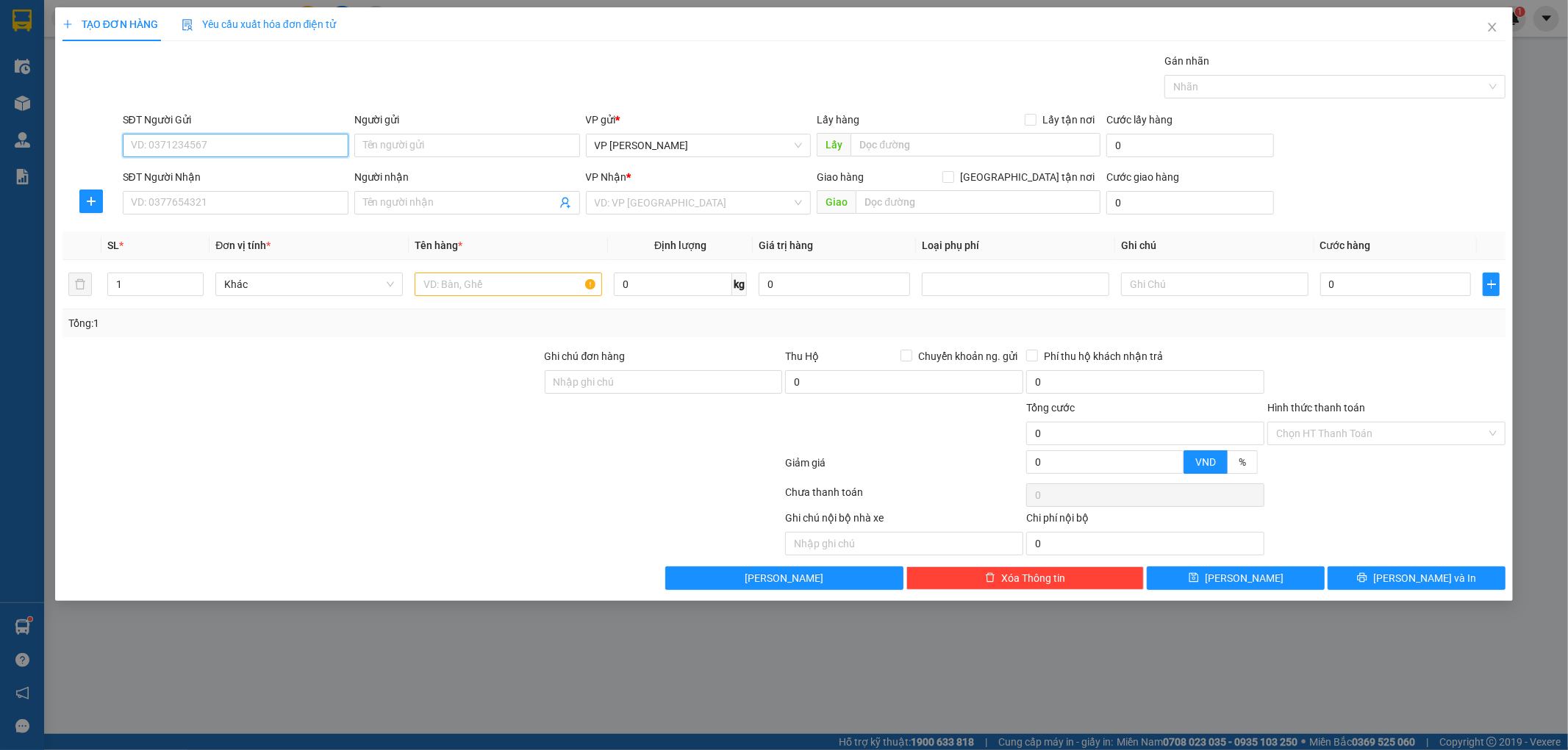
click at [299, 154] on input "SĐT Người Gửi" at bounding box center [236, 145] width 226 height 24
click at [264, 175] on div "0976616932 - kh" at bounding box center [236, 175] width 208 height 16
click at [227, 212] on input "SĐT Người Nhận" at bounding box center [236, 203] width 226 height 24
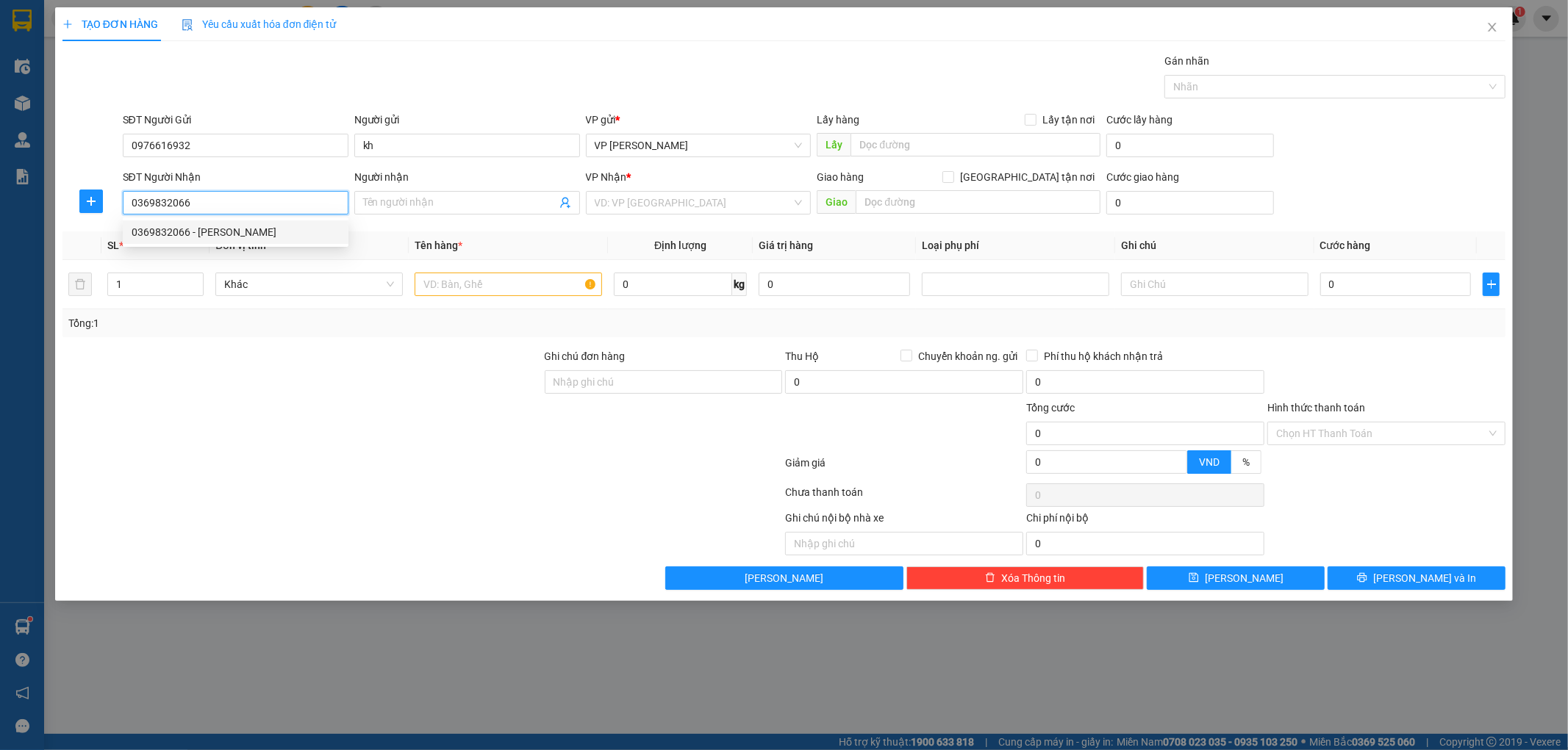
click at [223, 233] on div "0369832066 - Bảo Linh" at bounding box center [236, 233] width 208 height 16
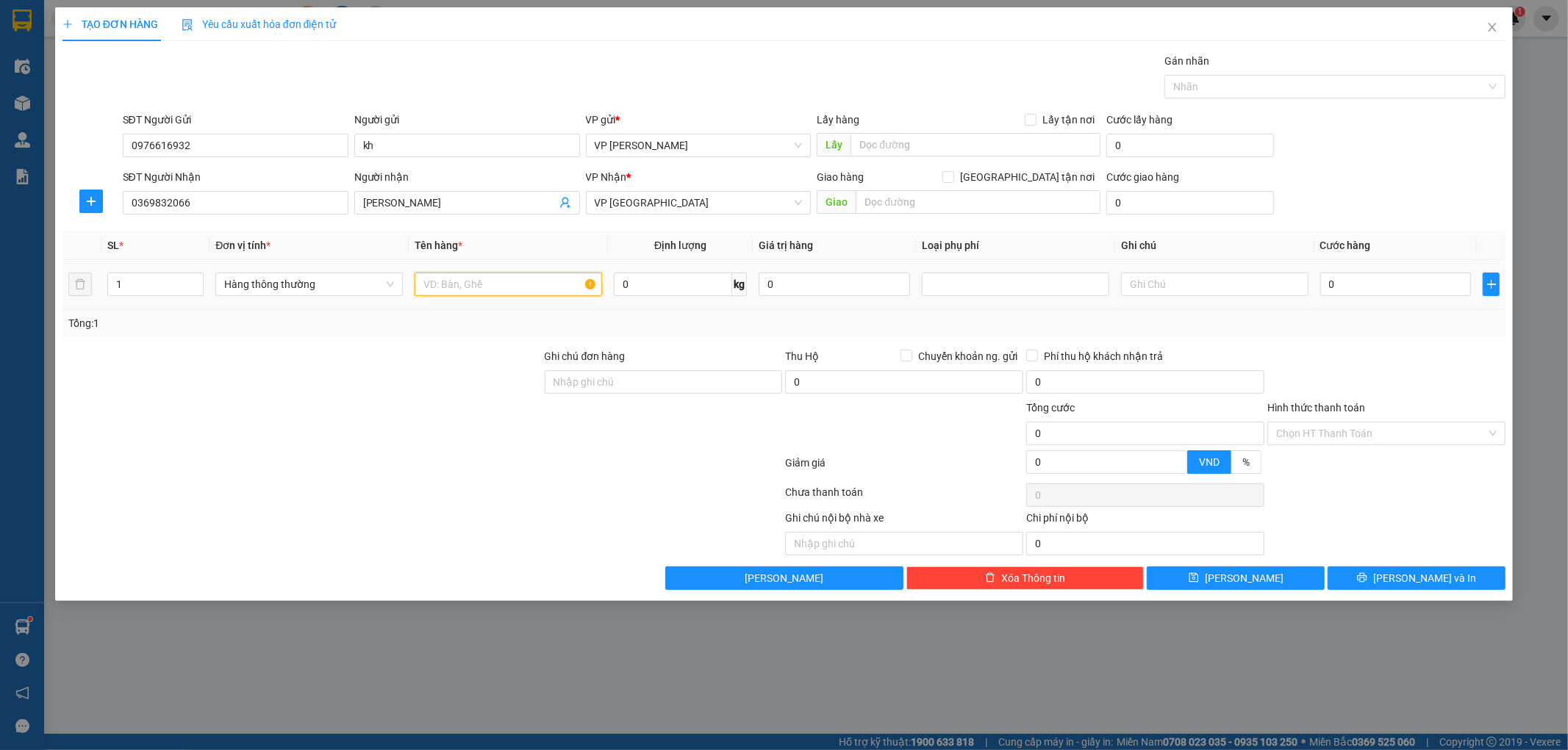
click at [525, 281] on input "text" at bounding box center [508, 285] width 187 height 24
click at [1346, 291] on input "0" at bounding box center [1396, 285] width 151 height 24
click at [1427, 354] on div at bounding box center [1387, 374] width 242 height 51
click at [1414, 582] on span "Lưu và In" at bounding box center [1425, 578] width 103 height 16
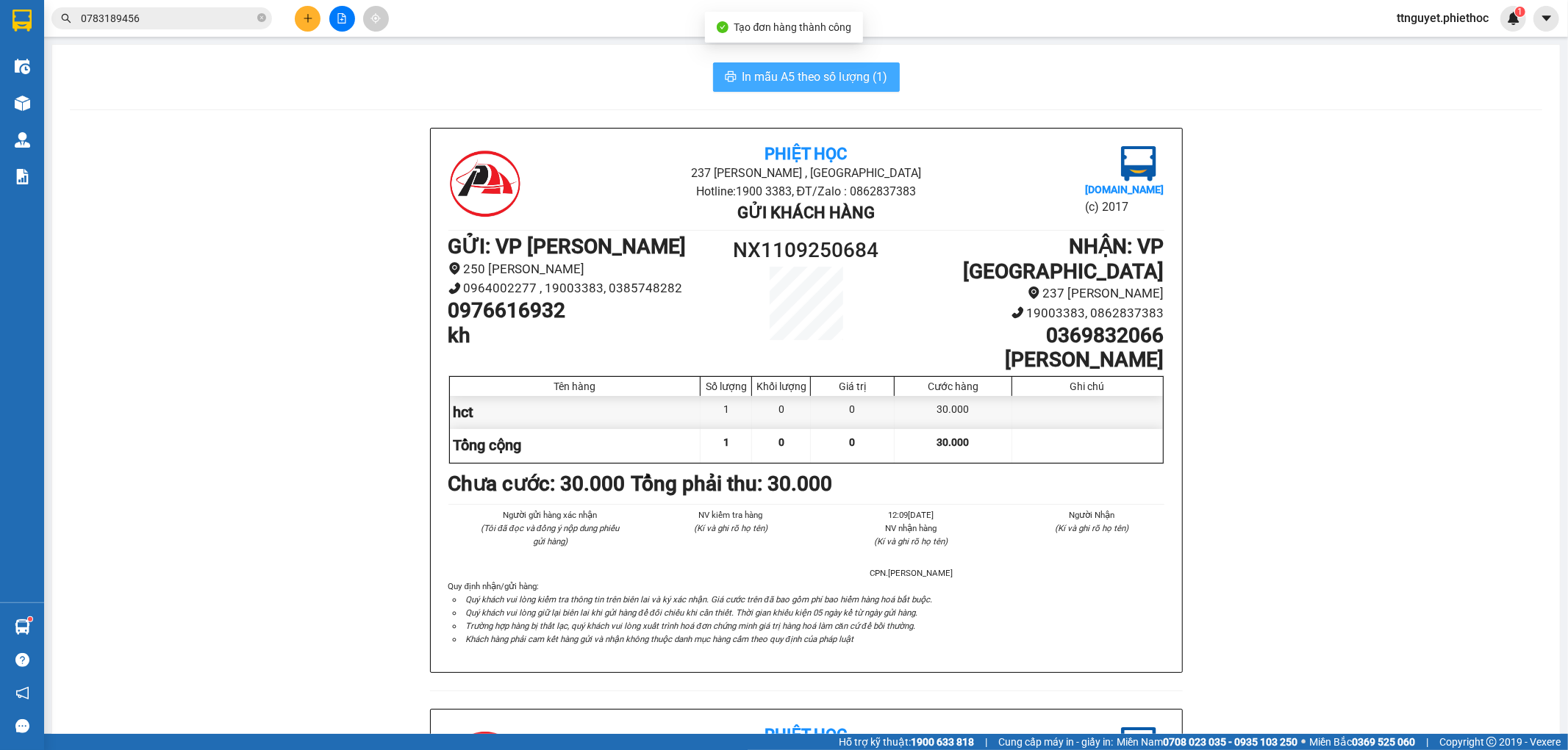
click at [862, 84] on span "In mẫu A5 theo số lượng (1)" at bounding box center [815, 76] width 146 height 19
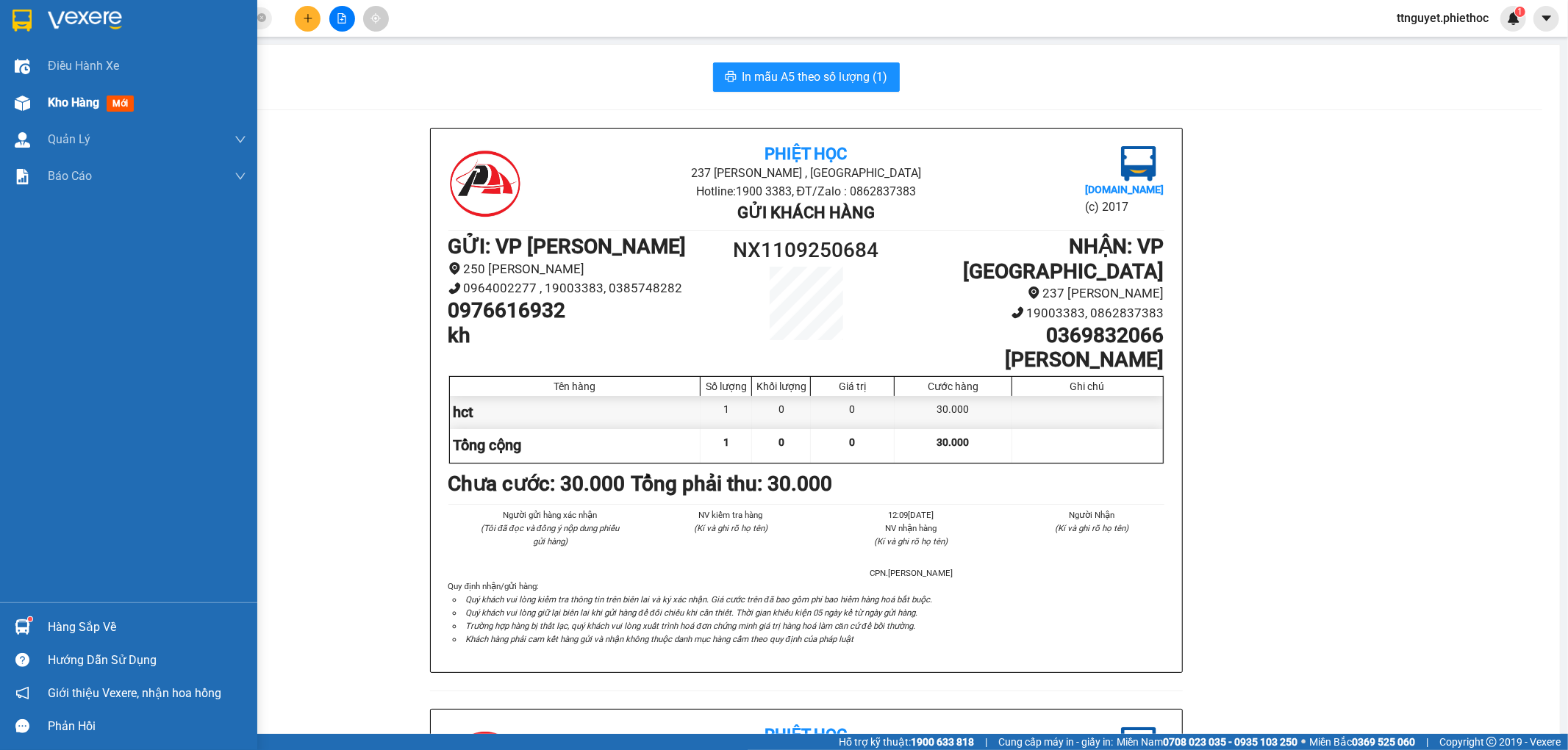
click at [85, 99] on span "Kho hàng" at bounding box center [73, 103] width 51 height 14
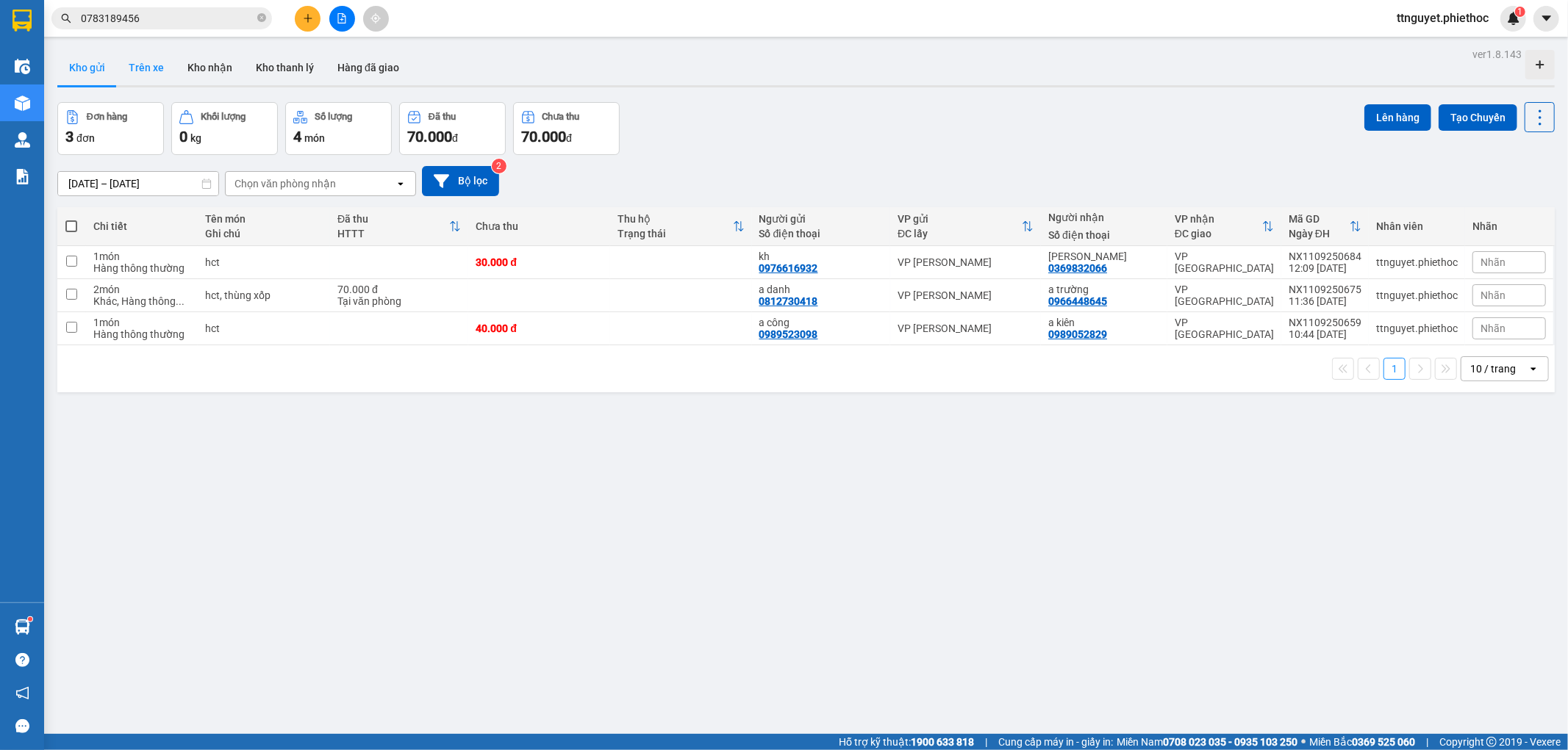
click at [156, 62] on button "Trên xe" at bounding box center [146, 68] width 58 height 36
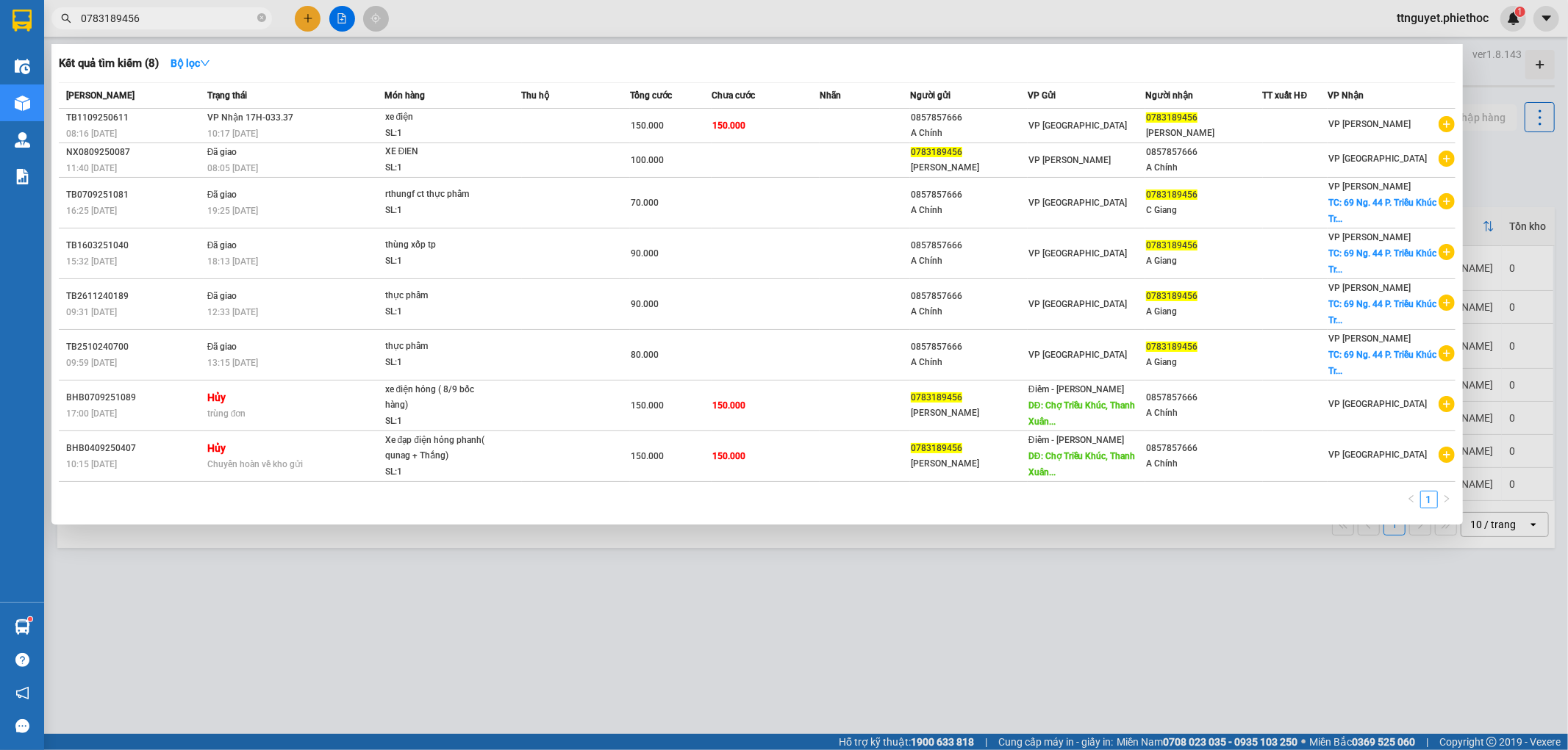
click at [215, 25] on input "0783189456" at bounding box center [167, 18] width 173 height 16
click at [263, 17] on icon "close-circle" at bounding box center [261, 17] width 9 height 9
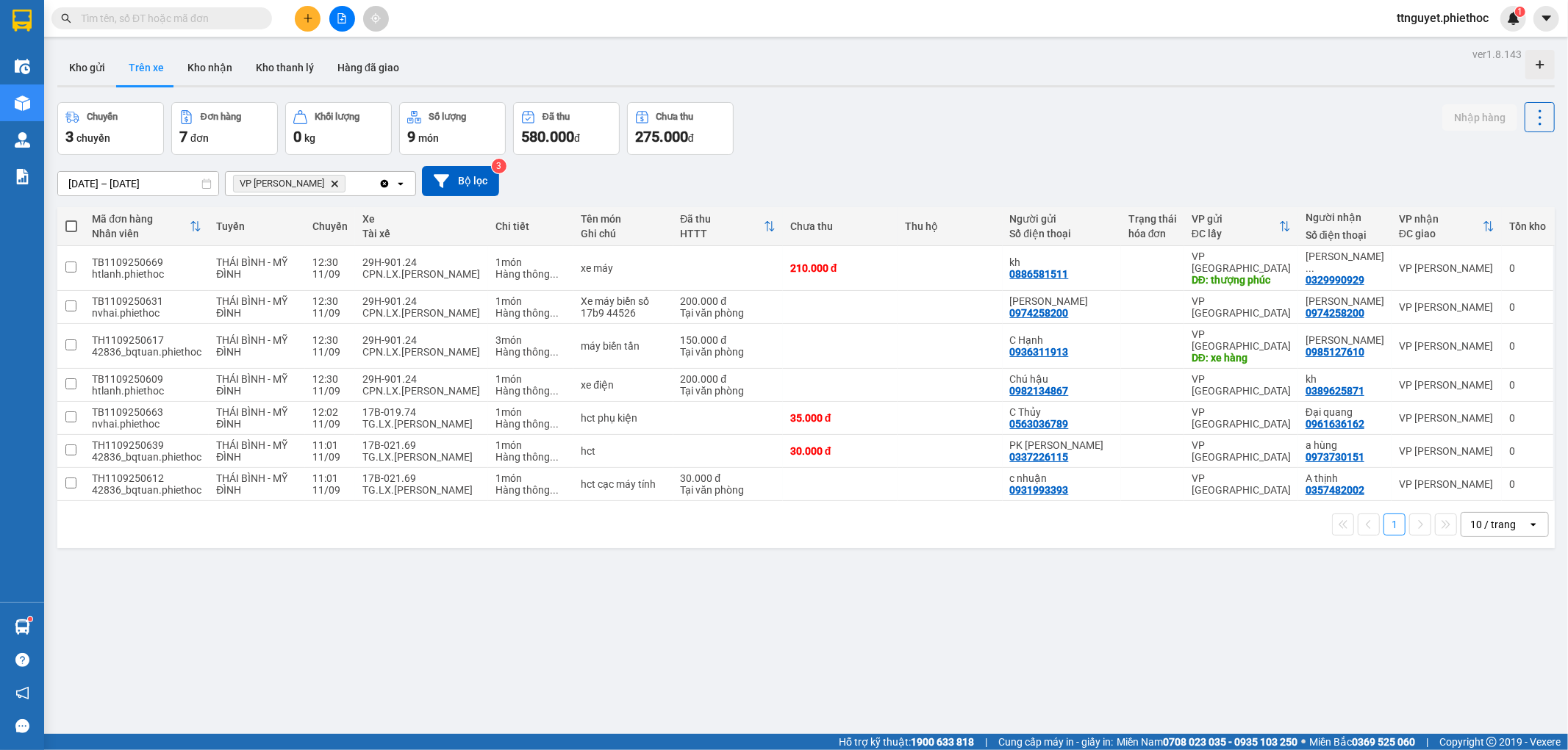
click at [217, 22] on input "text" at bounding box center [167, 18] width 173 height 16
click at [299, 18] on button at bounding box center [308, 19] width 26 height 26
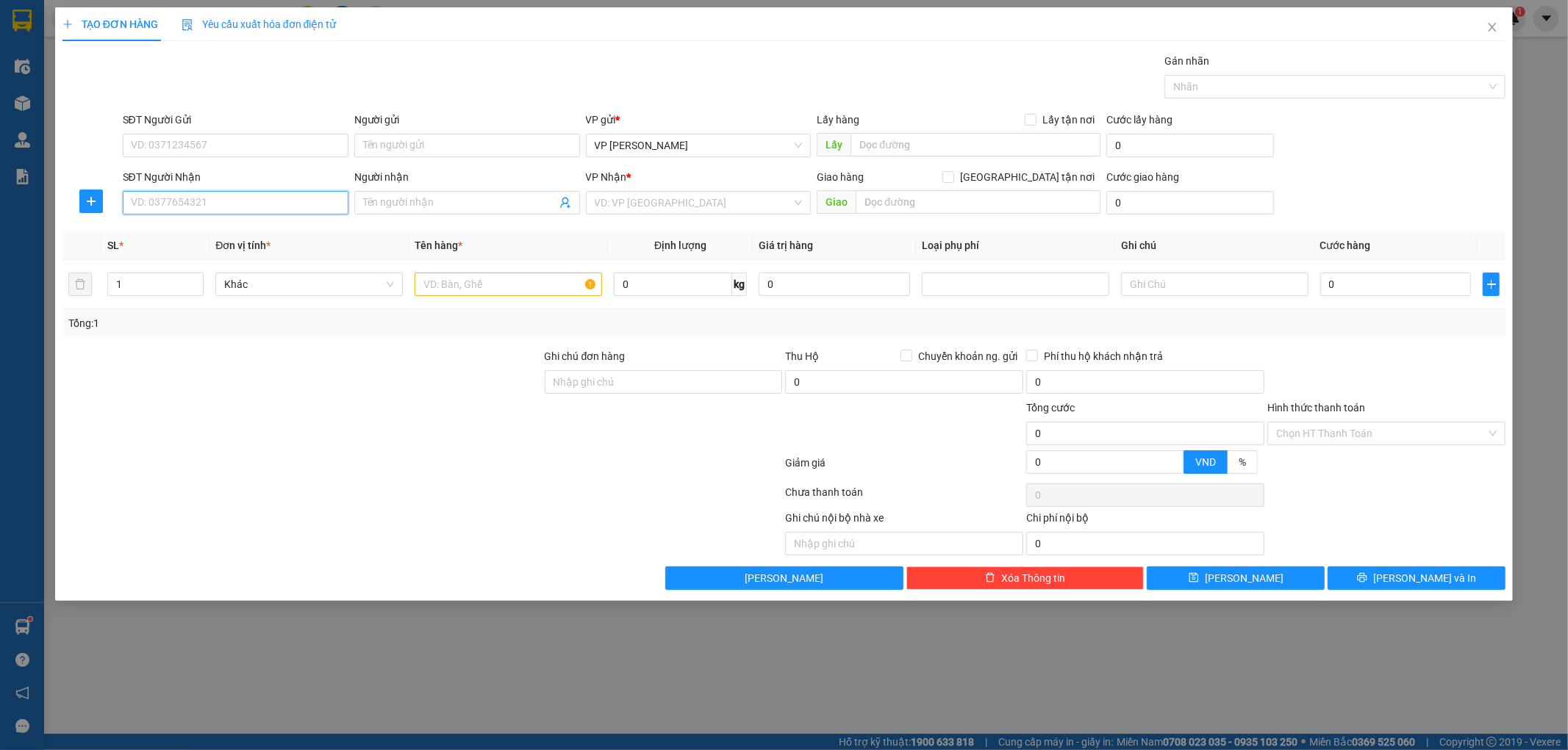
click at [238, 214] on input "SĐT Người Nhận" at bounding box center [236, 203] width 226 height 24
click at [162, 235] on div "0972310622 - Anh Mạnh" at bounding box center [236, 233] width 208 height 16
click at [447, 289] on input "text" at bounding box center [508, 285] width 187 height 24
click at [1445, 284] on input "0" at bounding box center [1396, 285] width 151 height 24
click at [1445, 313] on div "Tổng: 1" at bounding box center [784, 324] width 1444 height 28
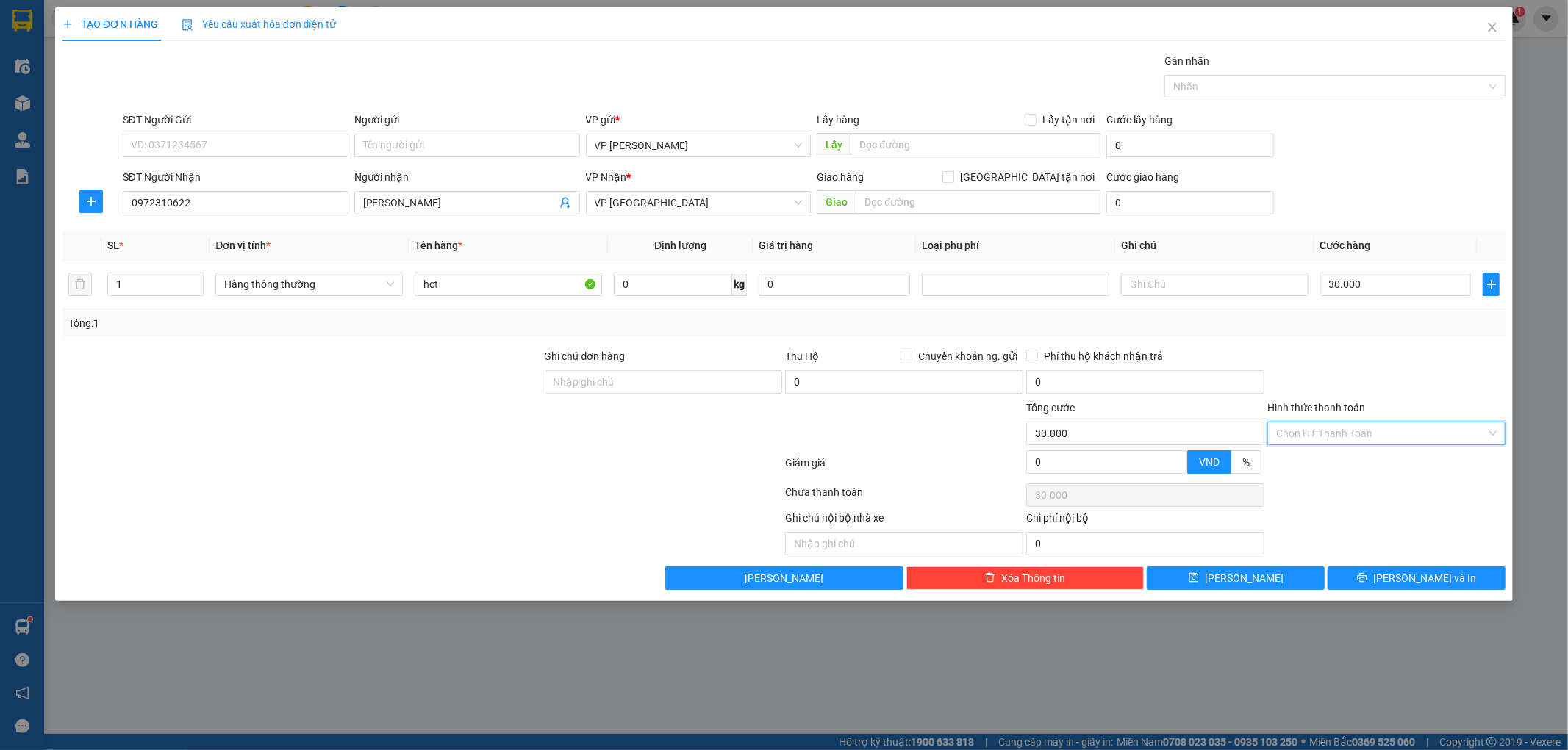
click at [1423, 430] on input "Hình thức thanh toán" at bounding box center [1381, 433] width 210 height 22
click at [1402, 466] on div "Tại văn phòng" at bounding box center [1387, 463] width 221 height 16
click at [1382, 575] on button "Lưu và In" at bounding box center [1417, 579] width 178 height 24
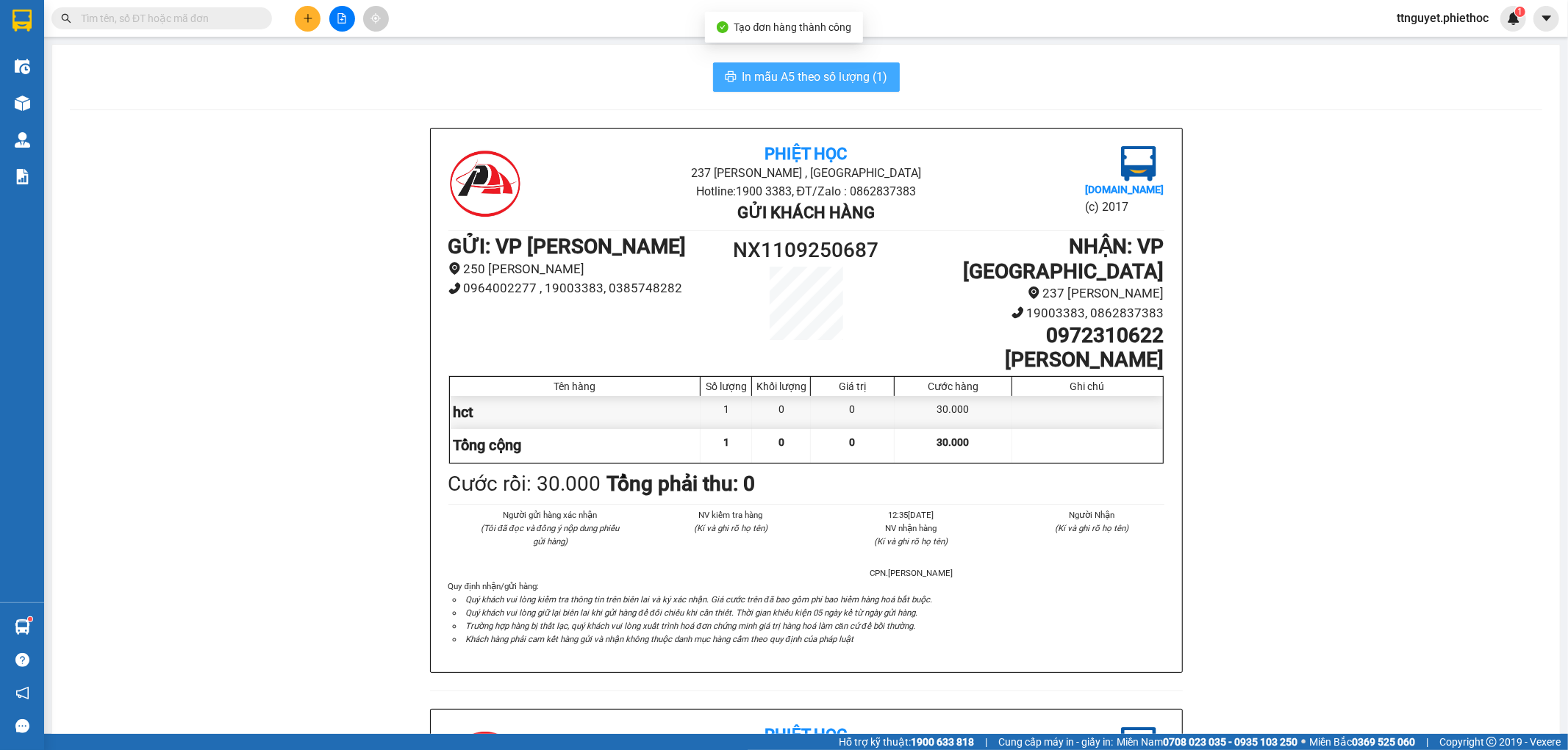
click at [817, 81] on span "In mẫu A5 theo số lượng (1)" at bounding box center [815, 76] width 146 height 19
click at [814, 68] on span "In mẫu A5 theo số lượng (1)" at bounding box center [815, 76] width 146 height 19
click at [305, 12] on button at bounding box center [308, 19] width 26 height 26
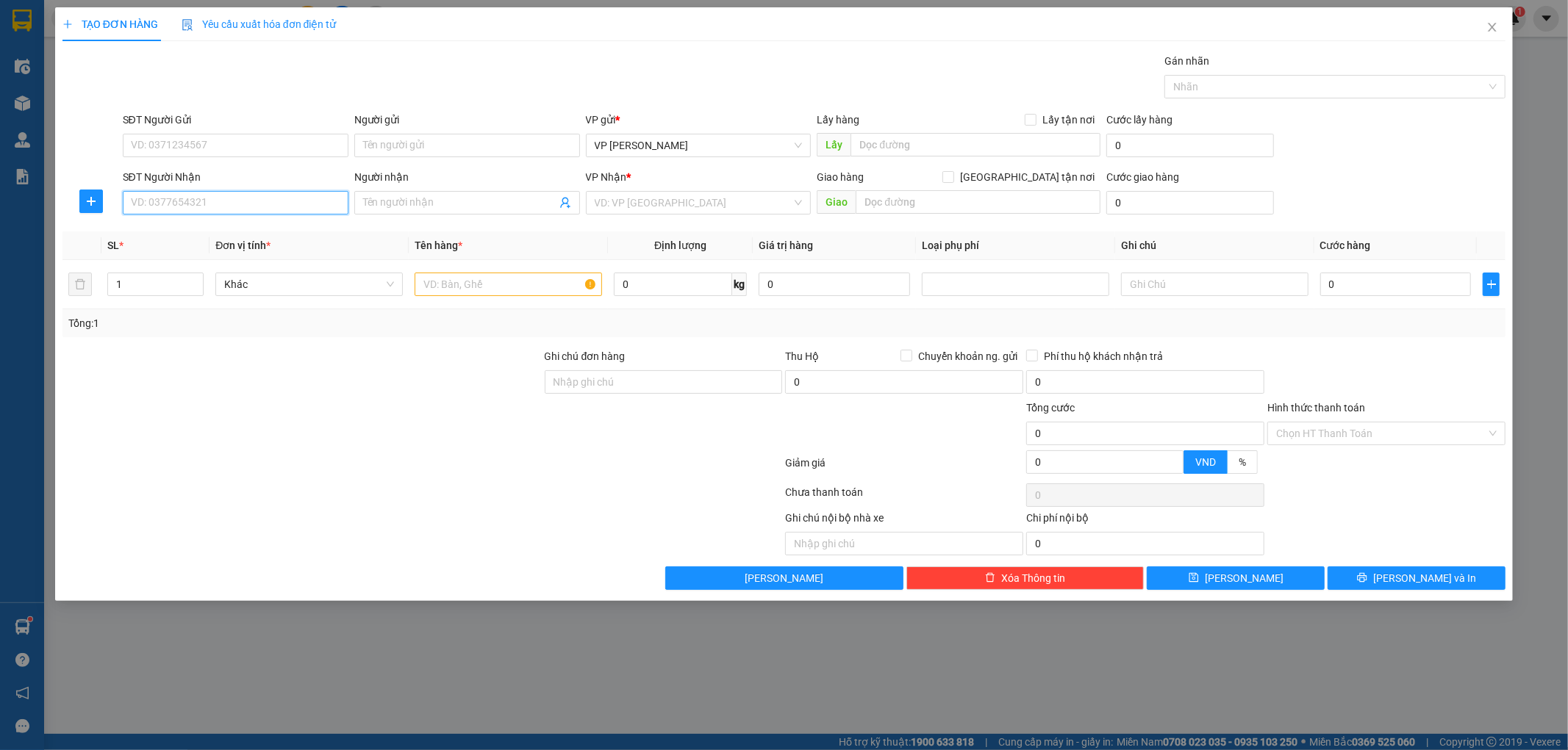
click at [216, 214] on input "SĐT Người Nhận" at bounding box center [236, 203] width 226 height 24
click at [402, 195] on input "Người nhận" at bounding box center [459, 203] width 193 height 16
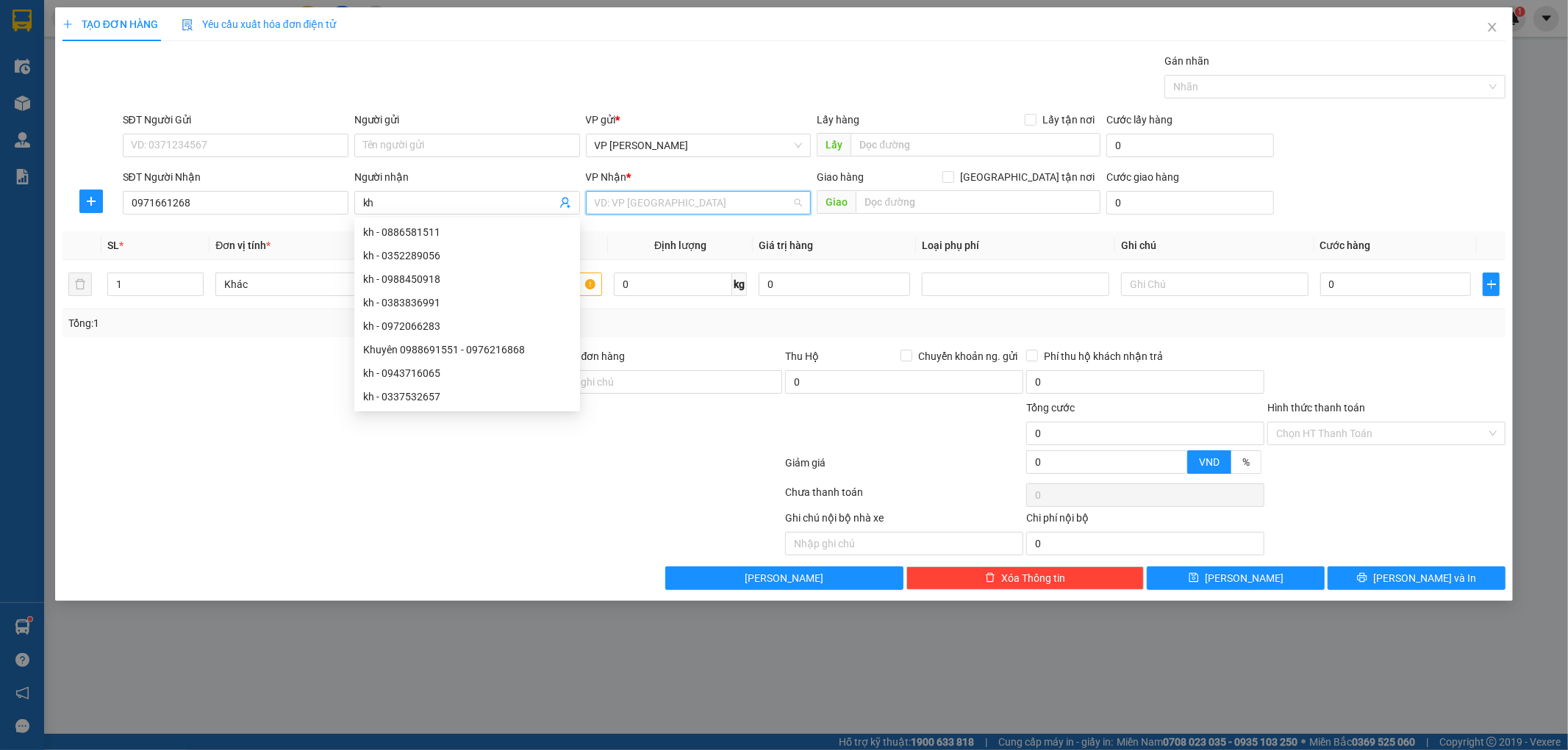
click at [666, 201] on input "search" at bounding box center [694, 203] width 198 height 22
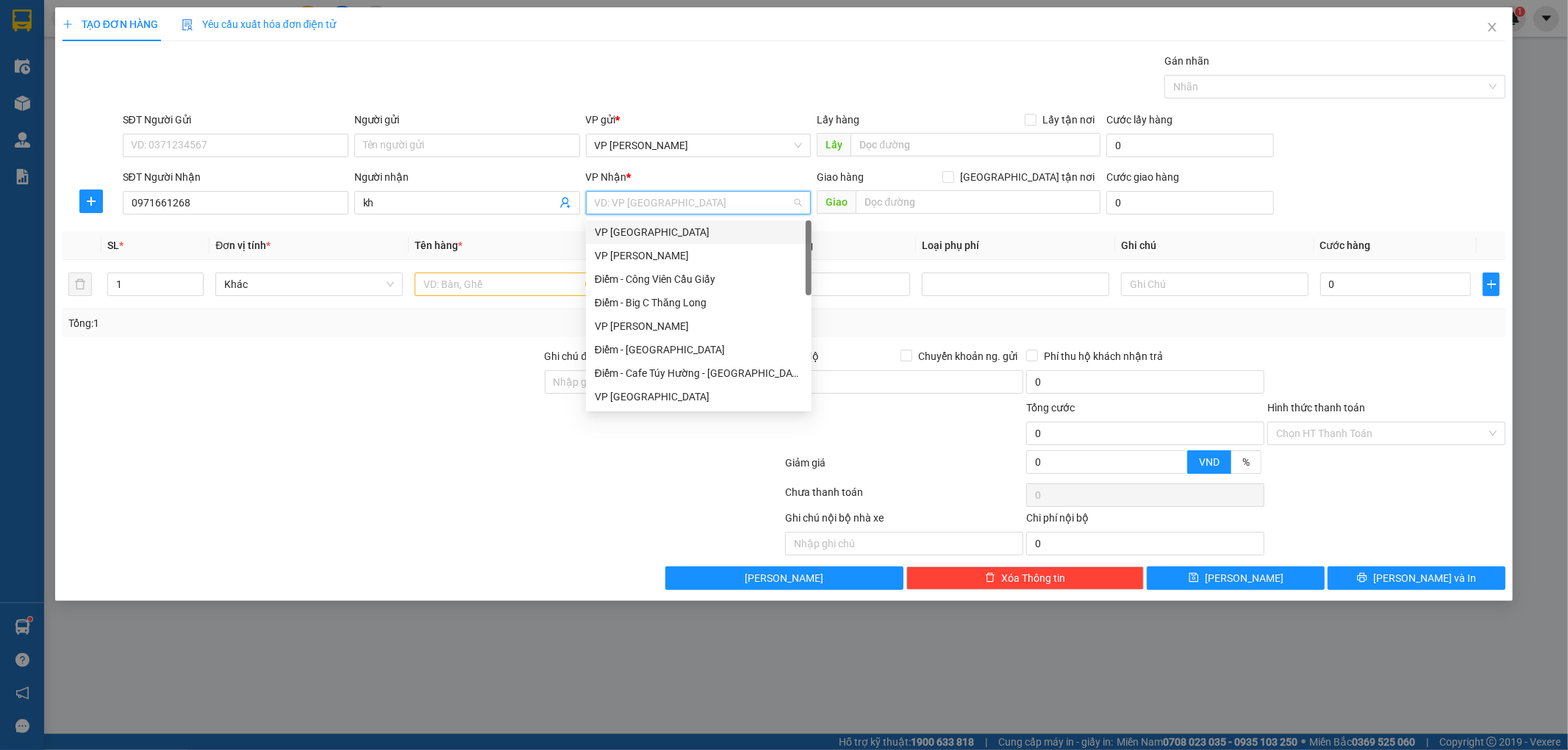
click at [662, 231] on div "VP [GEOGRAPHIC_DATA]" at bounding box center [699, 233] width 208 height 16
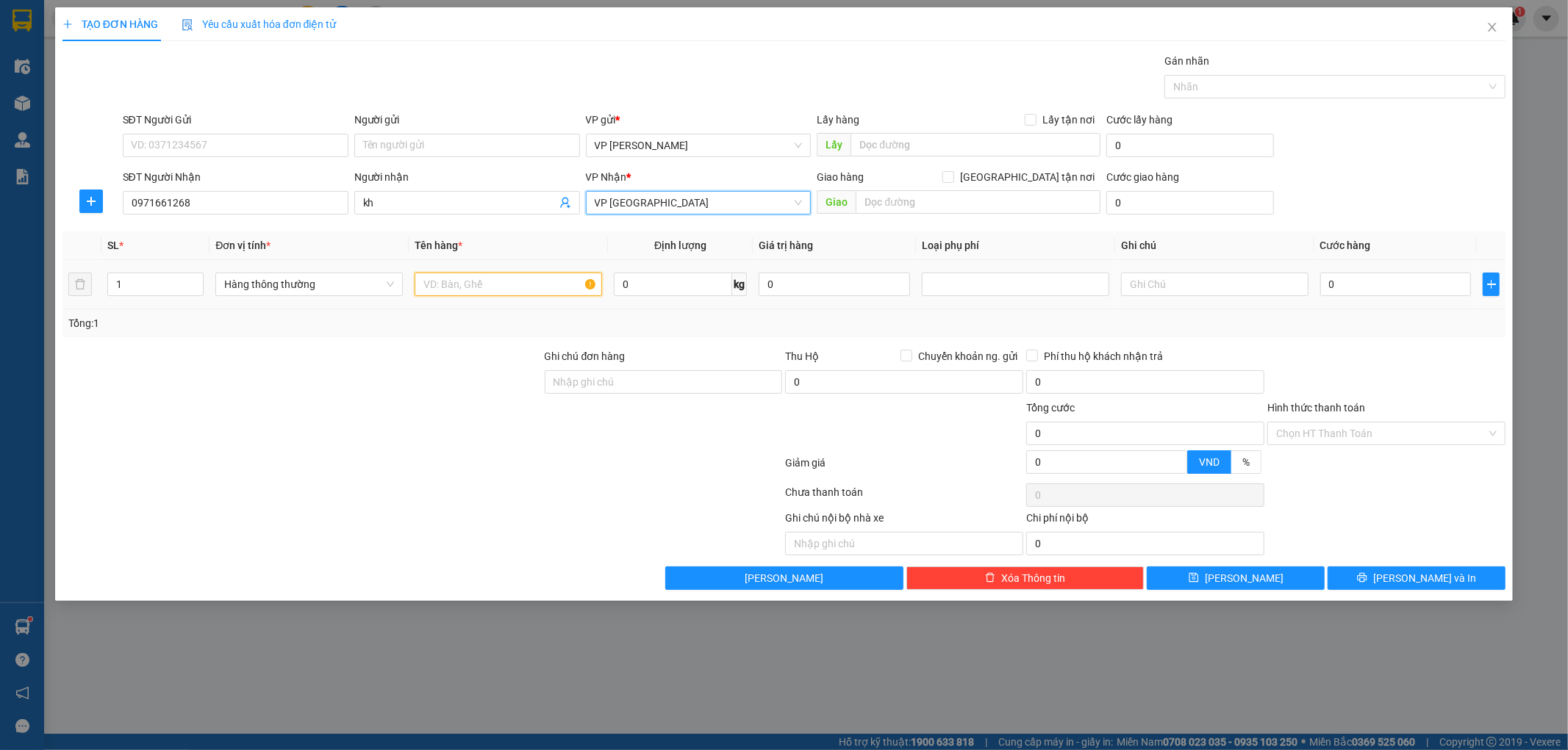
click at [509, 287] on input "text" at bounding box center [508, 285] width 187 height 24
click at [1436, 290] on input "0" at bounding box center [1396, 285] width 151 height 24
click at [1446, 354] on div at bounding box center [1387, 374] width 242 height 51
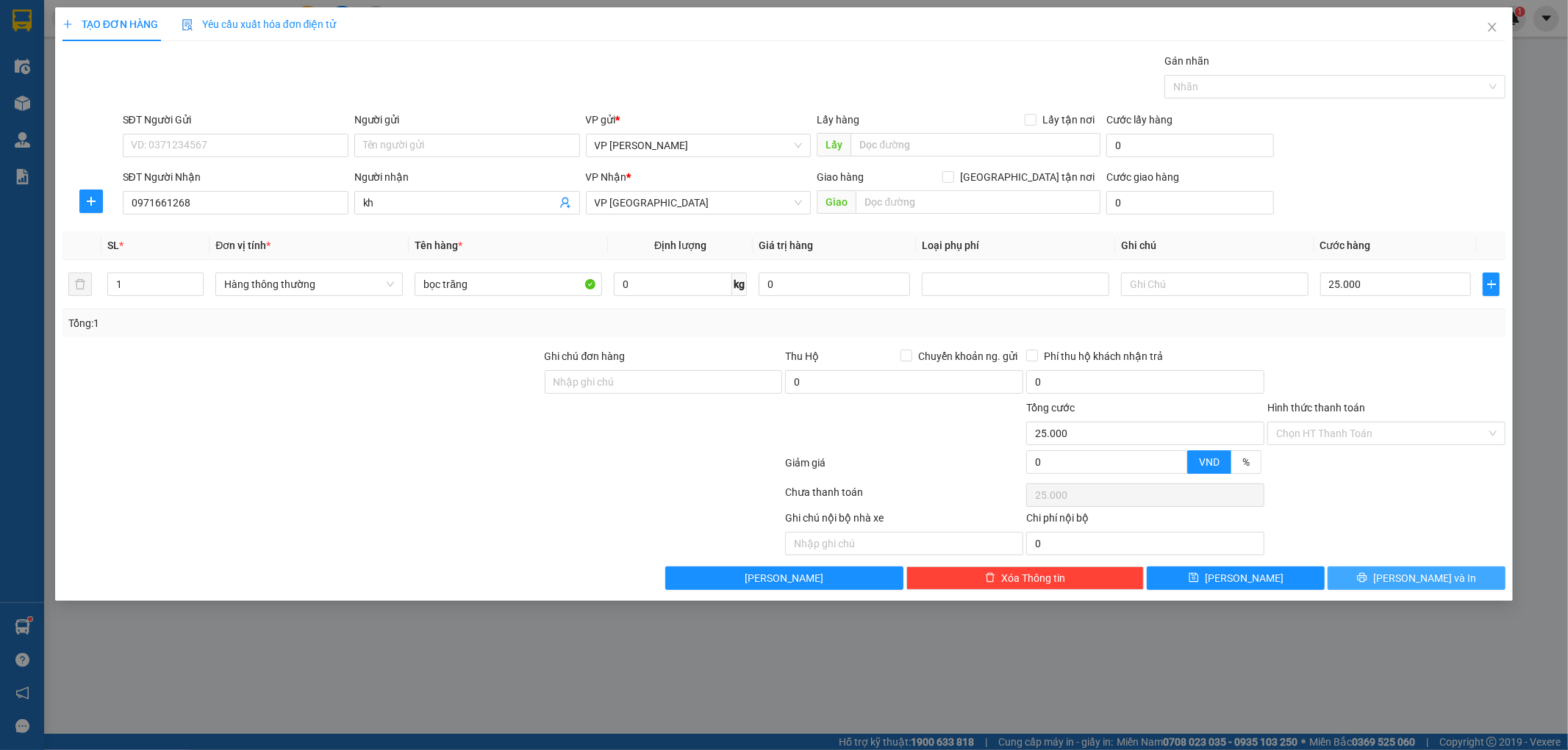
drag, startPoint x: 1388, startPoint y: 585, endPoint x: 1411, endPoint y: 251, distance: 334.8
click at [1368, 585] on span "printer" at bounding box center [1362, 579] width 10 height 12
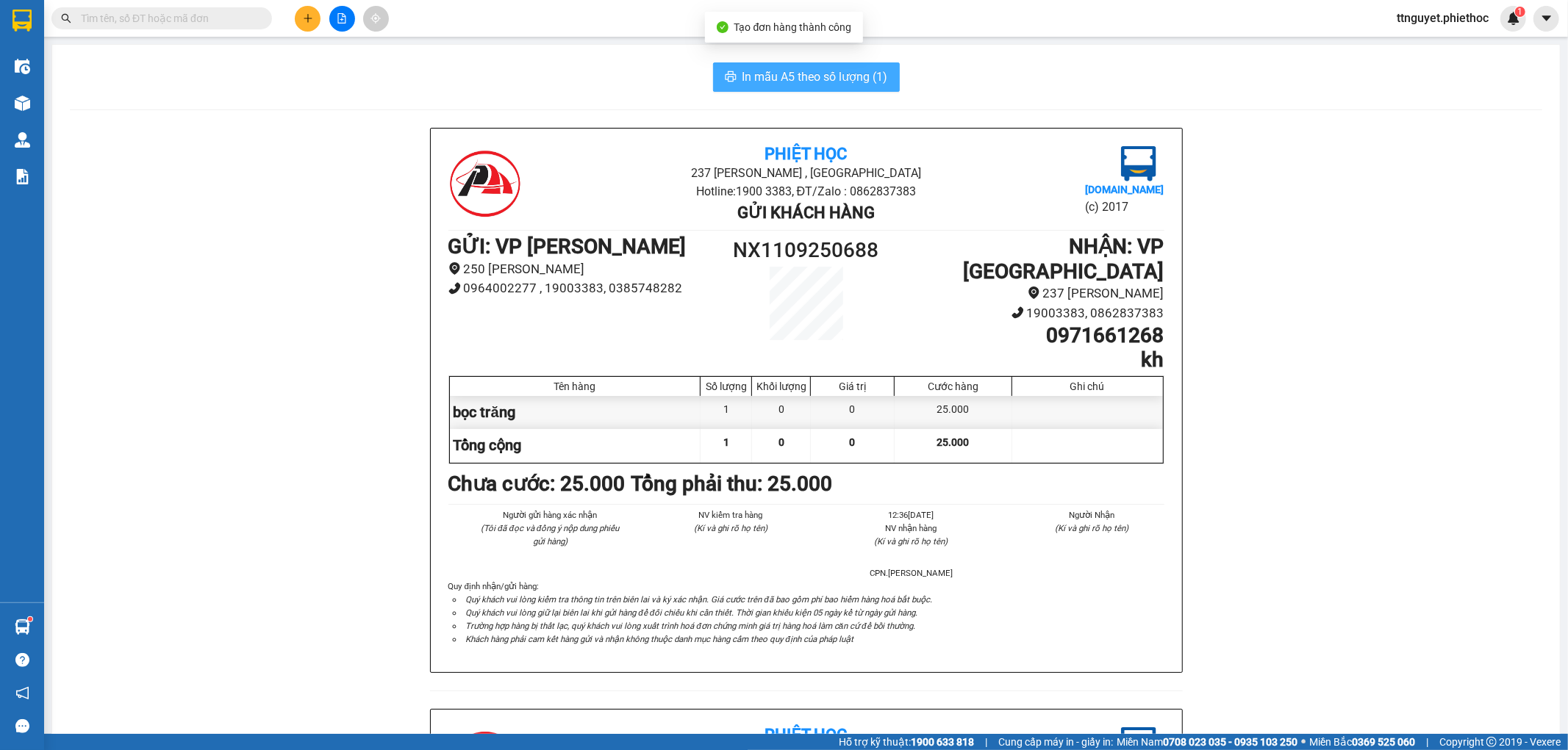
click at [830, 77] on span "In mẫu A5 theo số lượng (1)" at bounding box center [815, 76] width 146 height 19
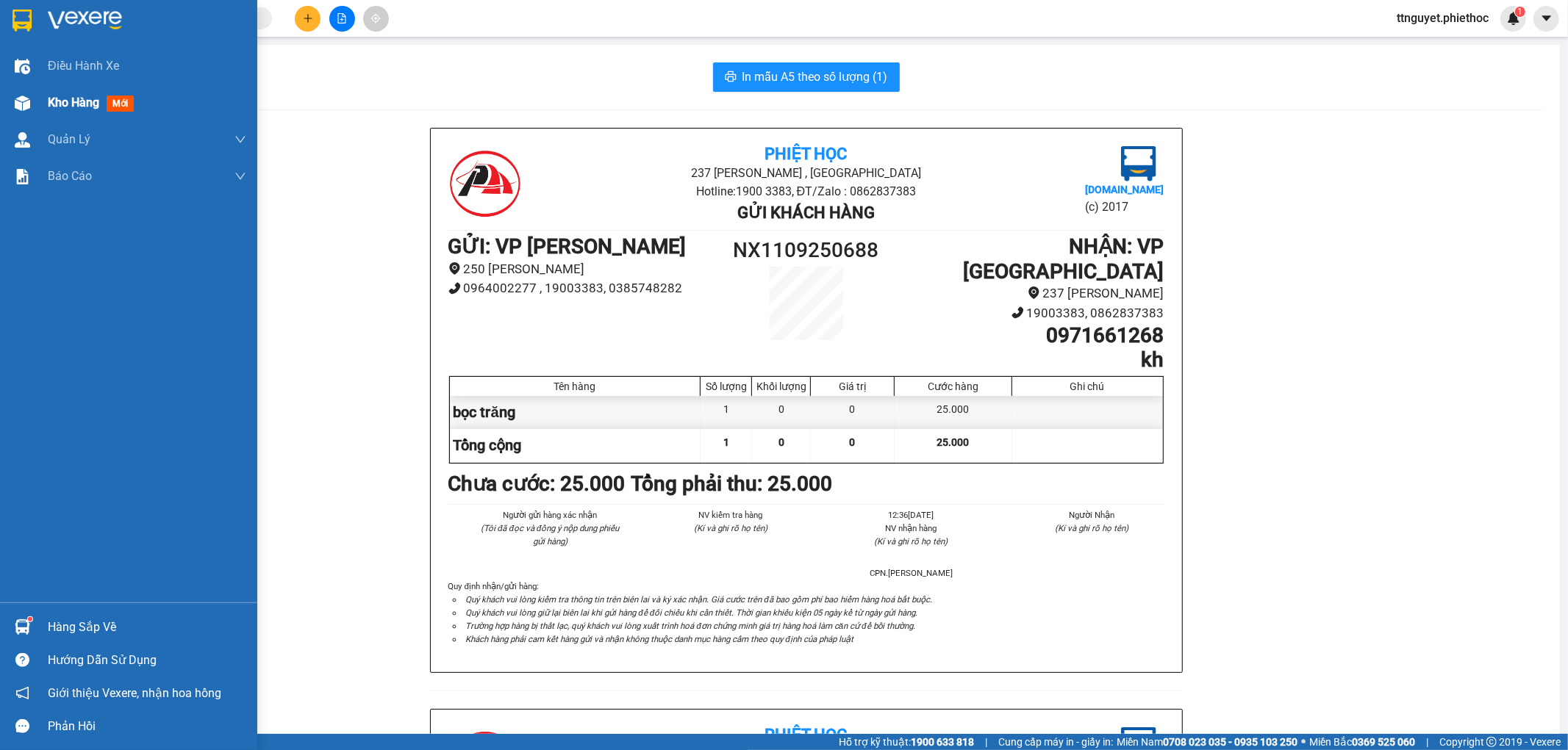
click at [67, 103] on span "Kho hàng" at bounding box center [73, 103] width 51 height 14
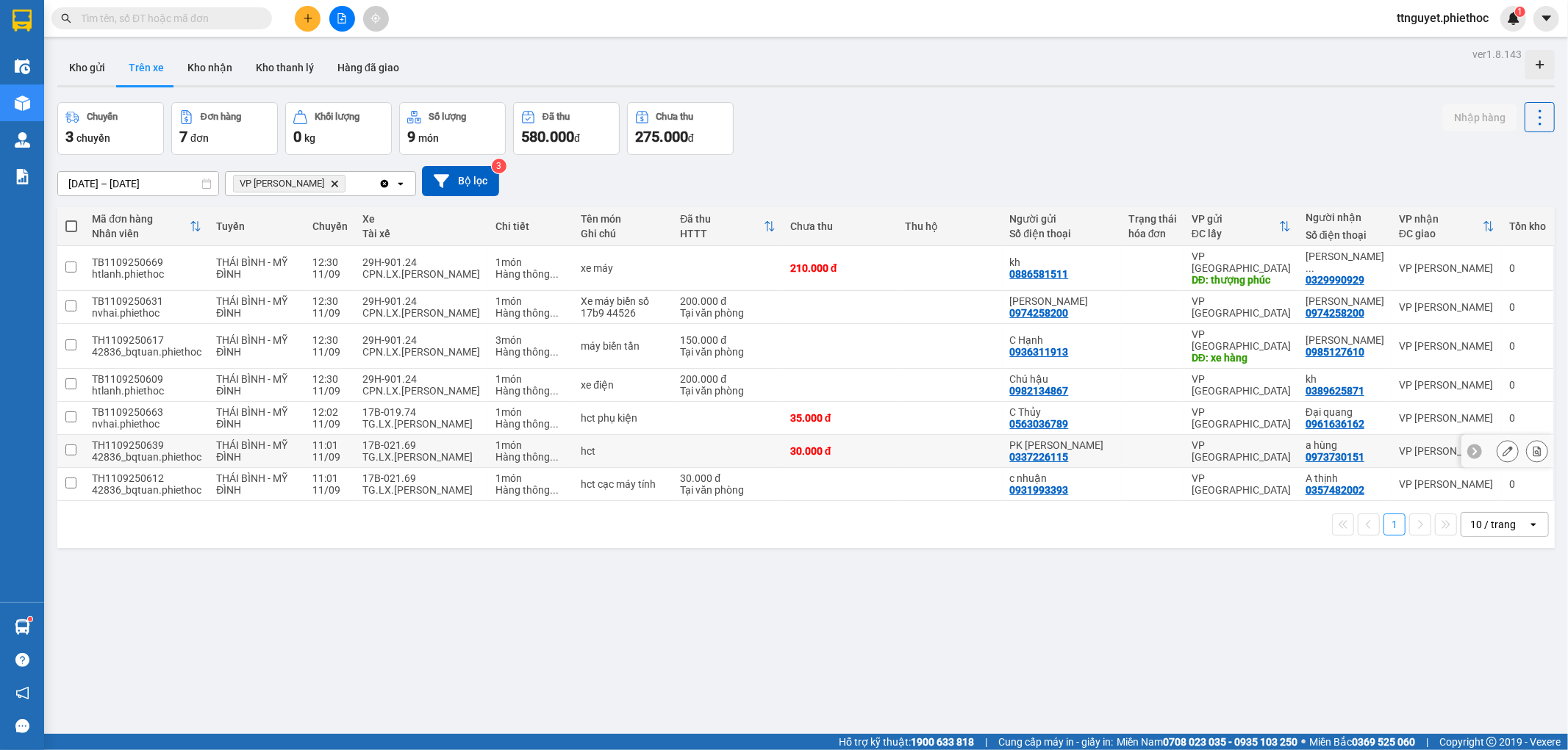
click at [657, 435] on td "hct" at bounding box center [623, 451] width 99 height 33
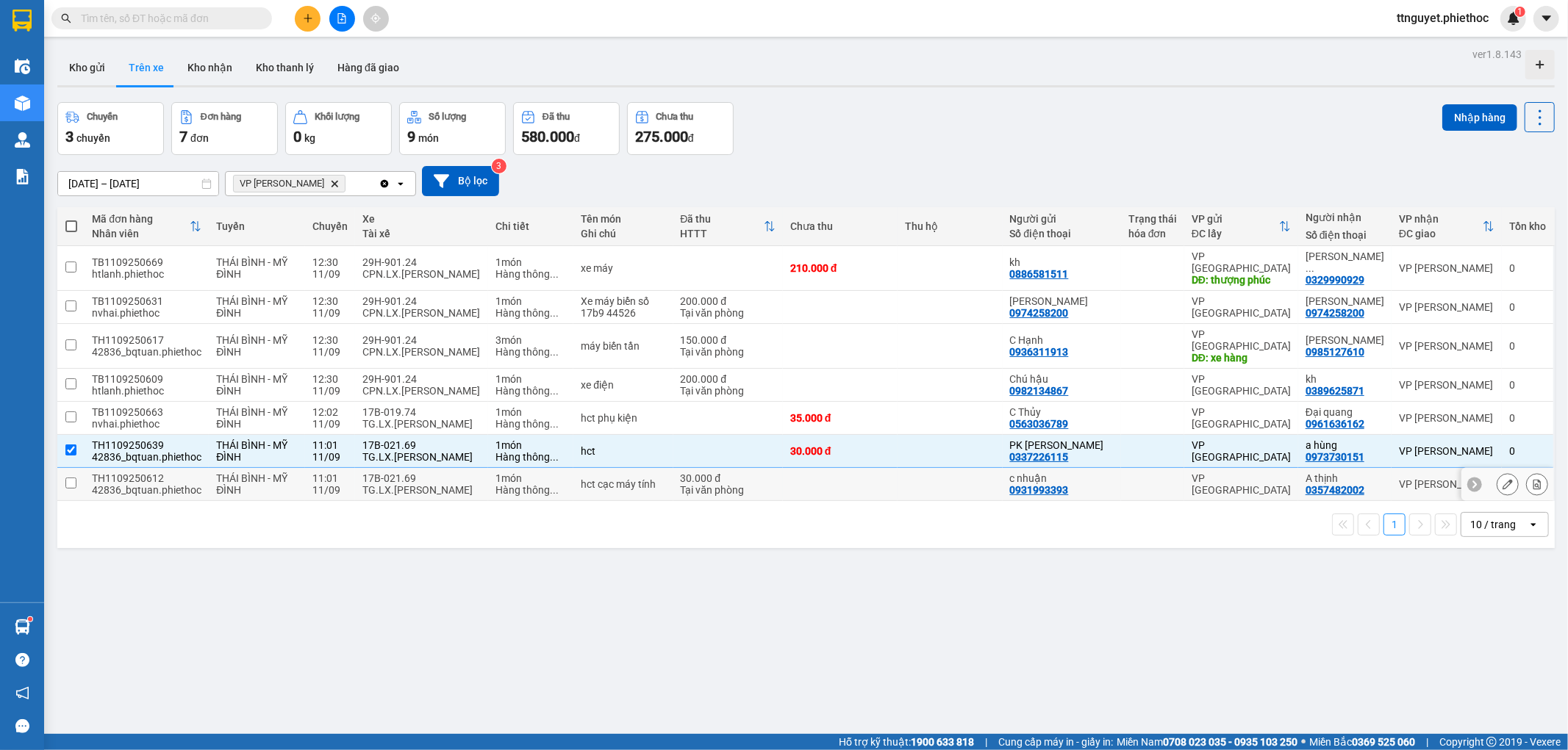
click at [656, 473] on td "hct cạc máy tính" at bounding box center [623, 484] width 99 height 33
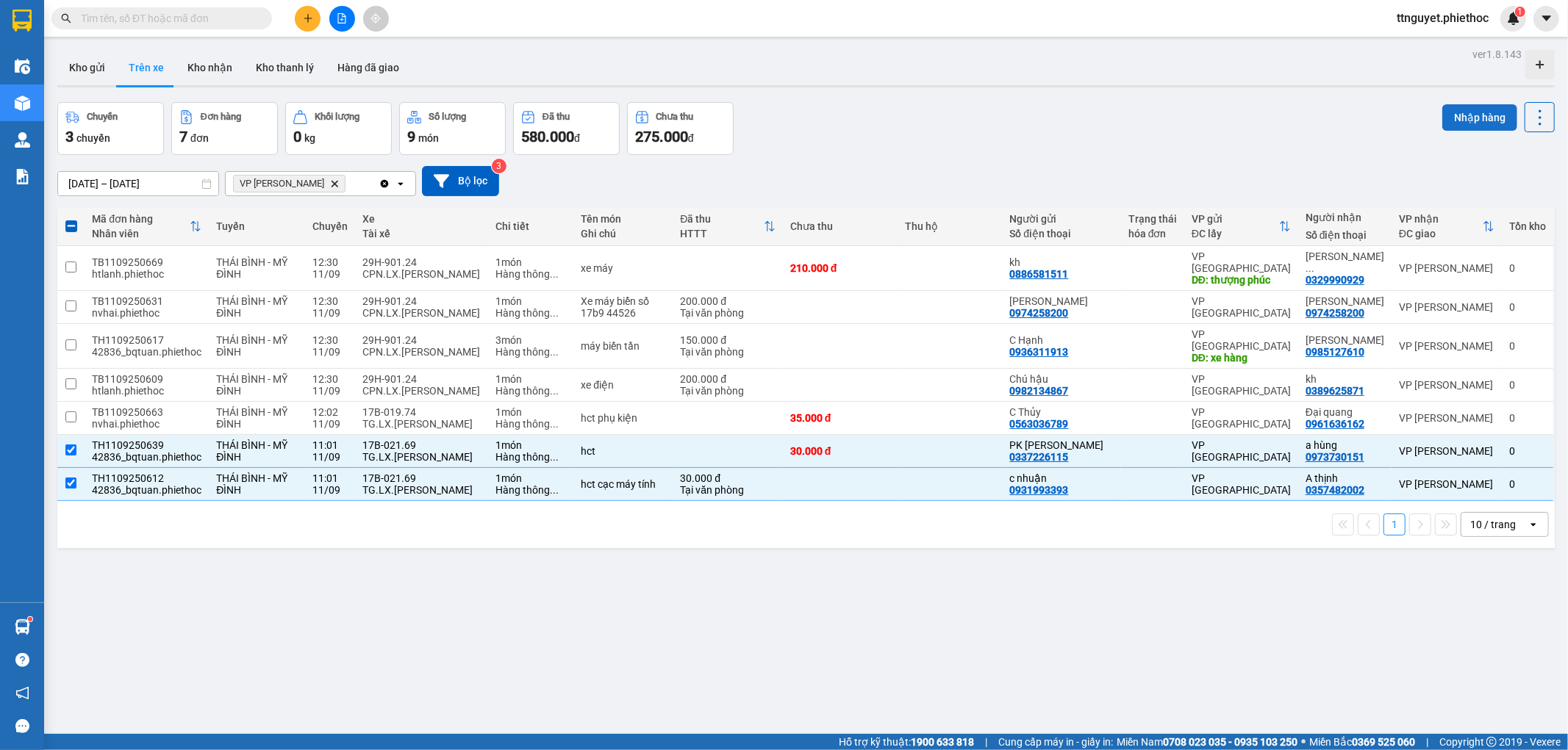
click at [1468, 118] on button "Nhập hàng" at bounding box center [1480, 117] width 75 height 27
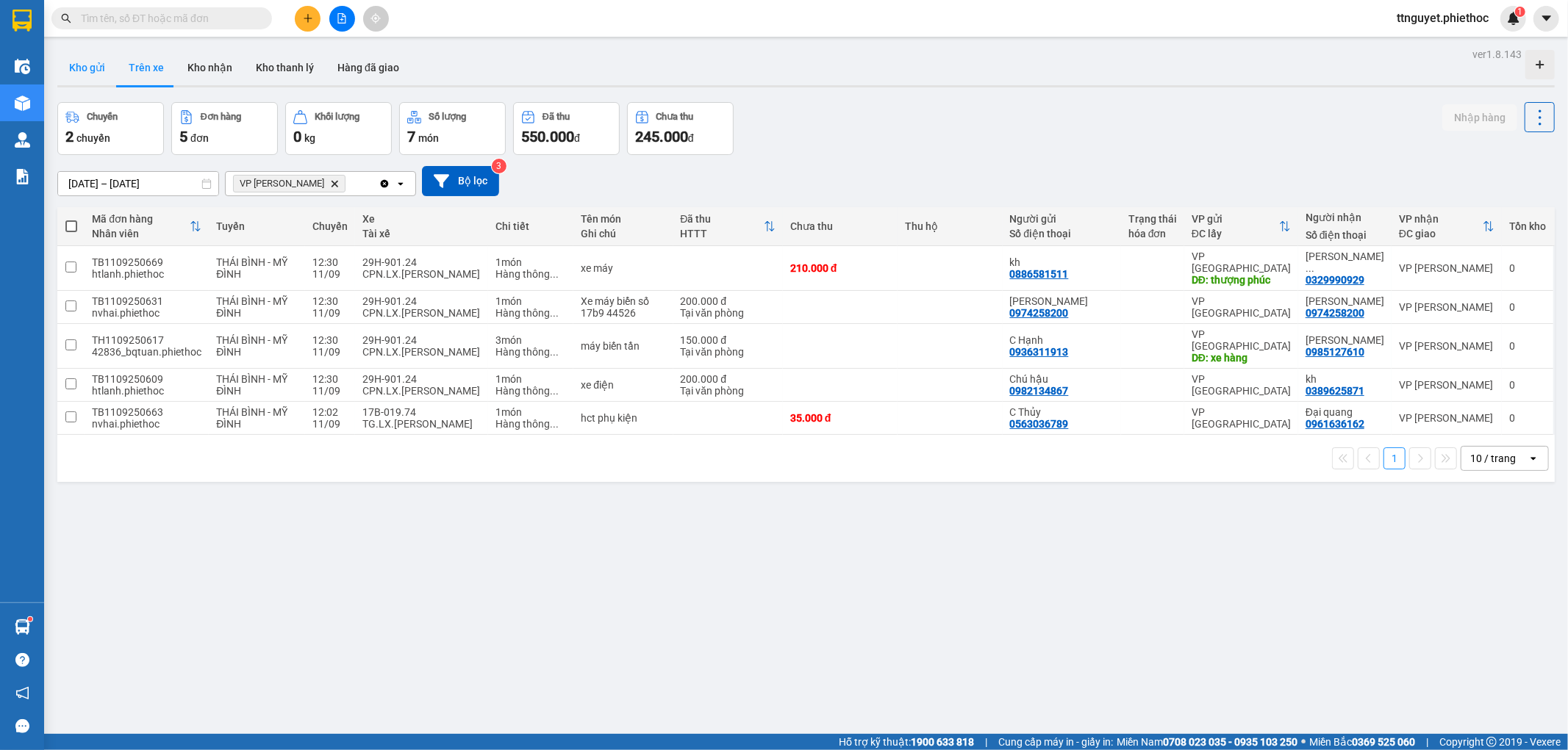
click at [90, 61] on button "Kho gửi" at bounding box center [87, 68] width 59 height 36
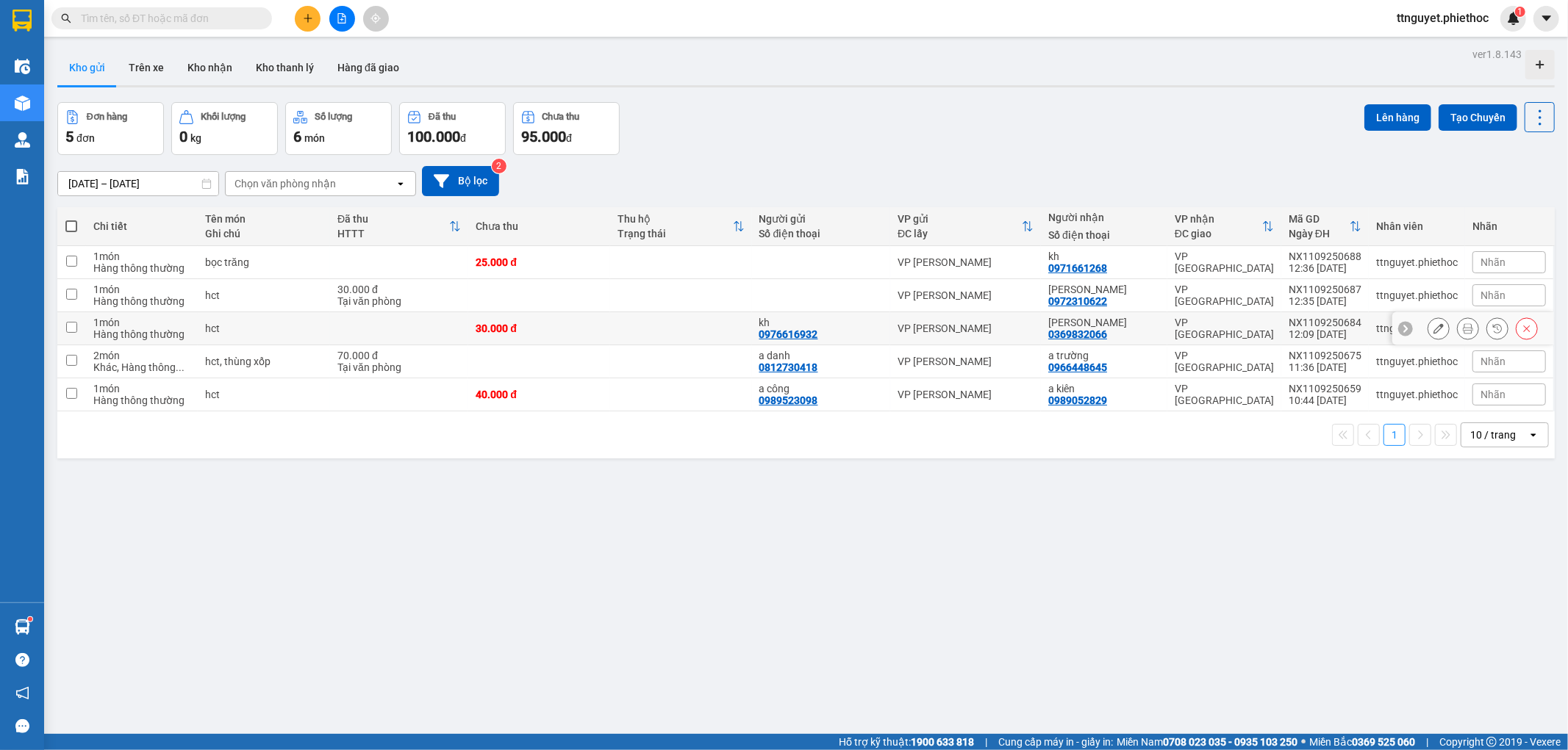
click at [552, 335] on td "30.000 đ" at bounding box center [539, 328] width 142 height 33
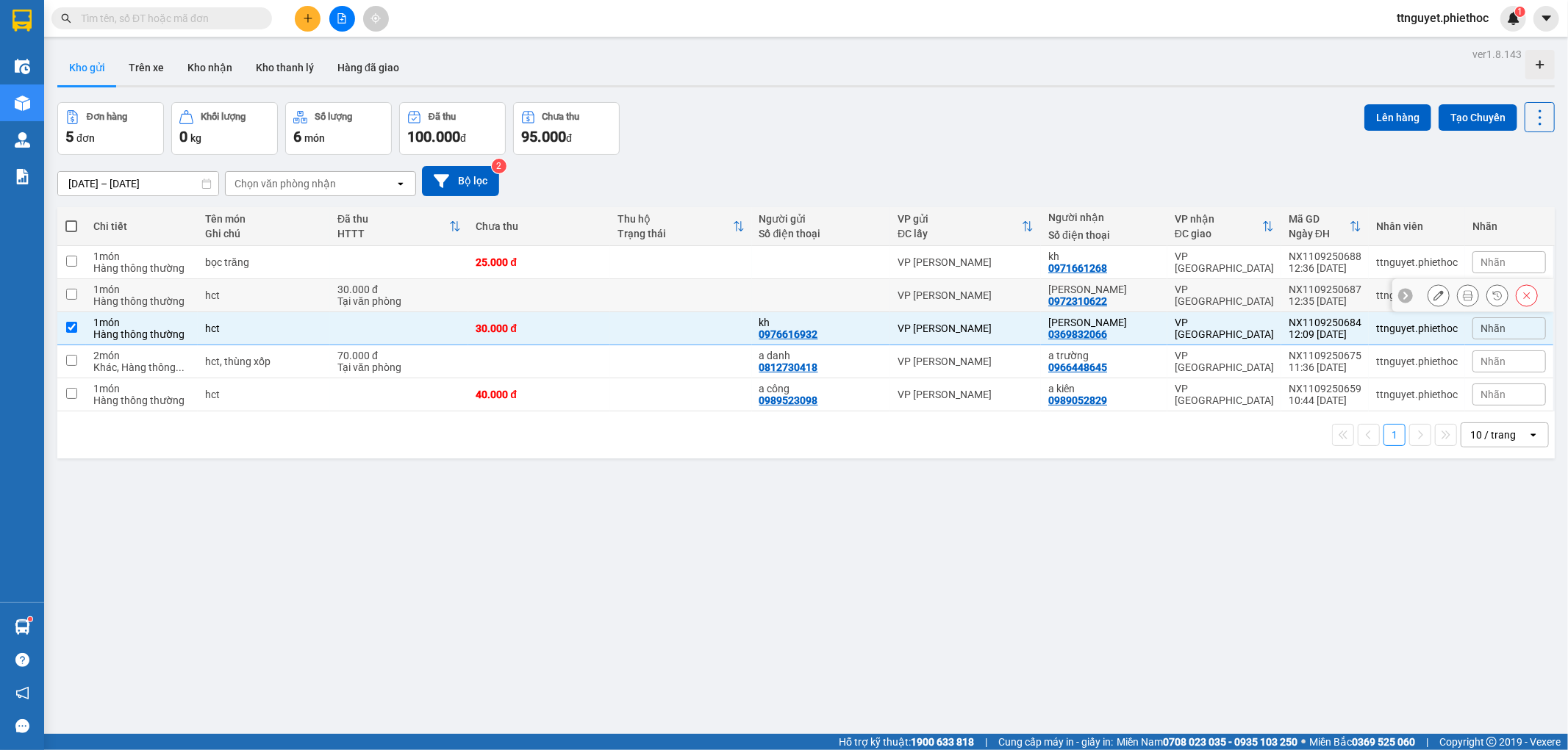
click at [561, 302] on td at bounding box center [539, 295] width 142 height 33
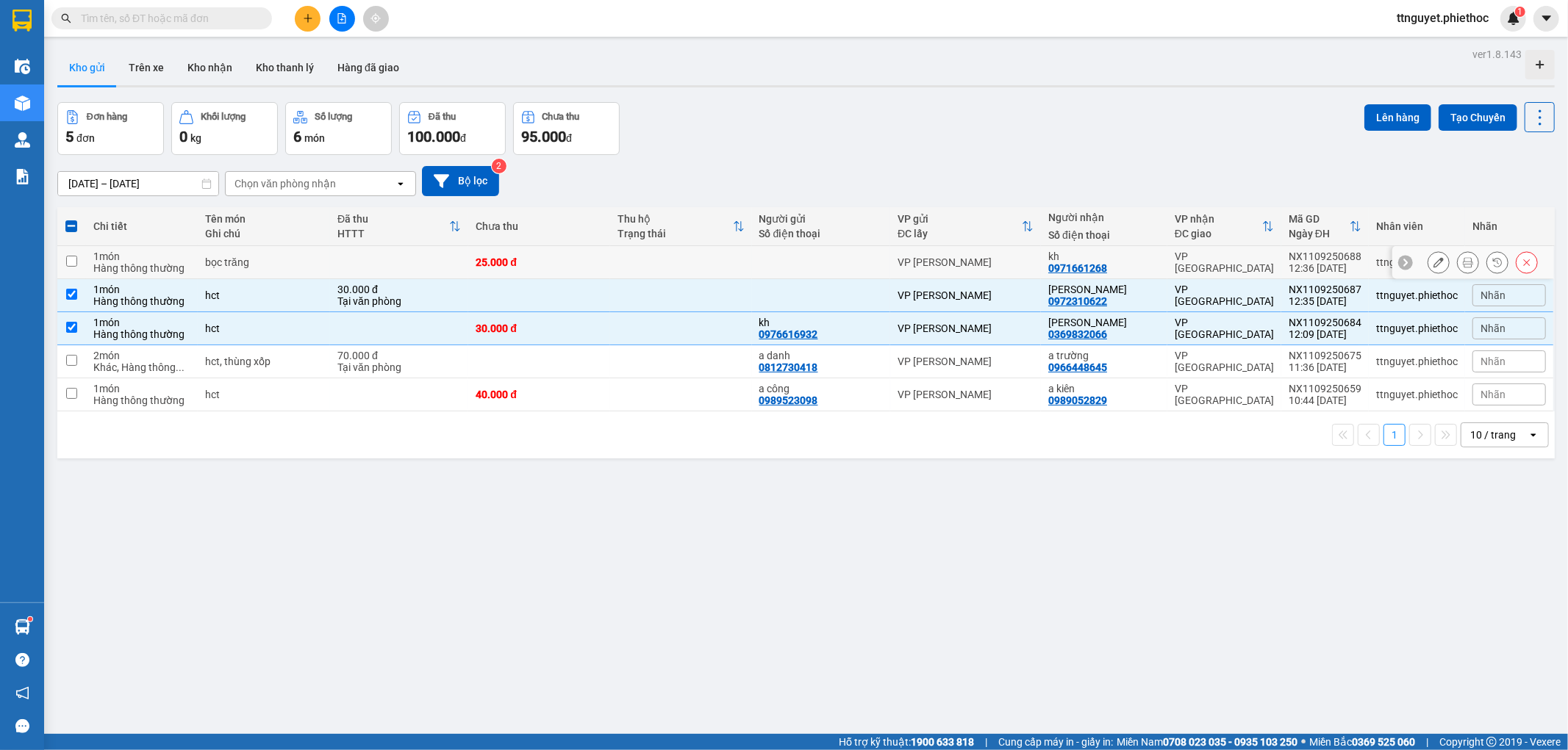
click at [568, 256] on div "25.000 đ" at bounding box center [539, 262] width 128 height 12
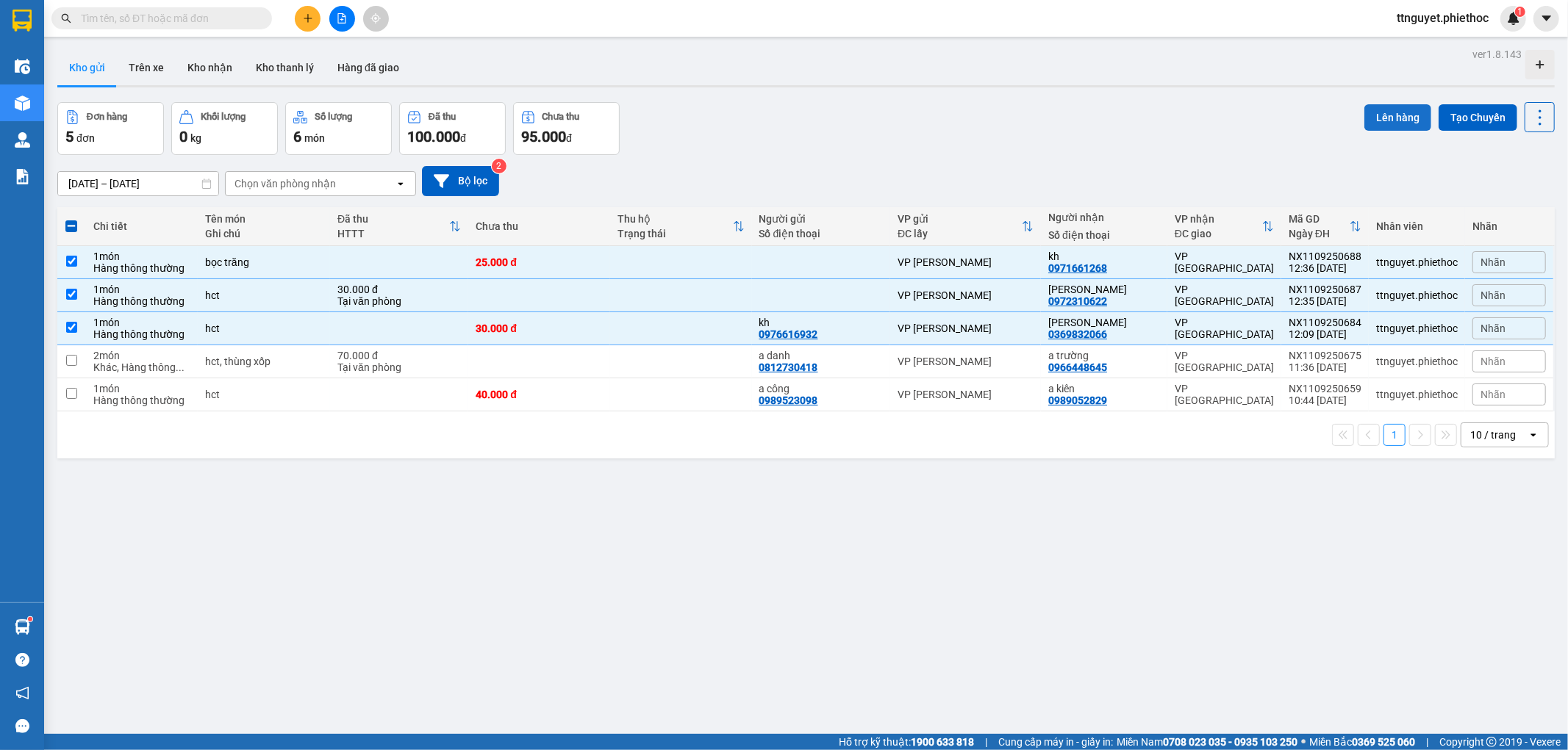
click at [1372, 119] on button "Lên hàng" at bounding box center [1399, 117] width 67 height 27
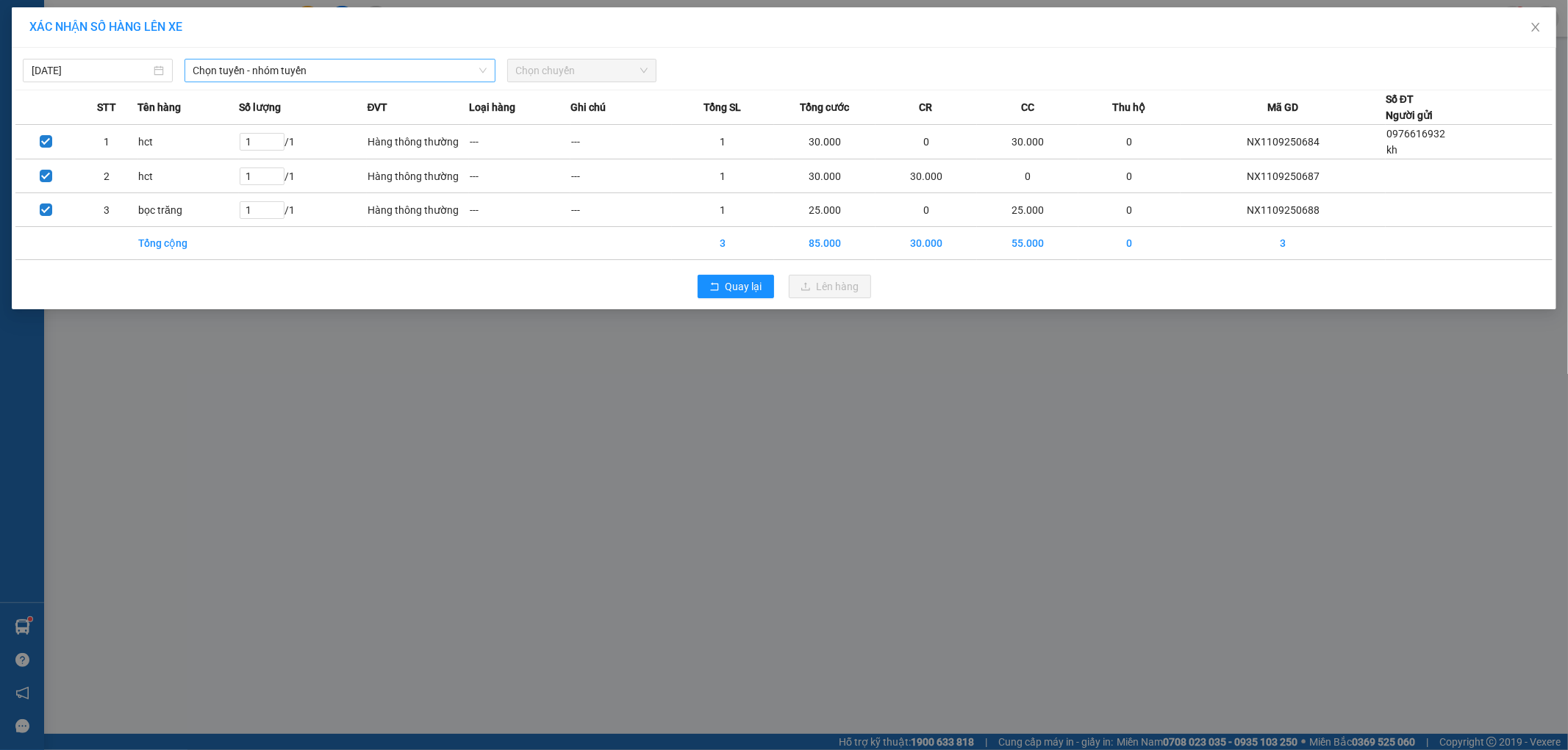
click at [355, 74] on span "Chọn tuyến - nhóm tuyến" at bounding box center [340, 70] width 293 height 22
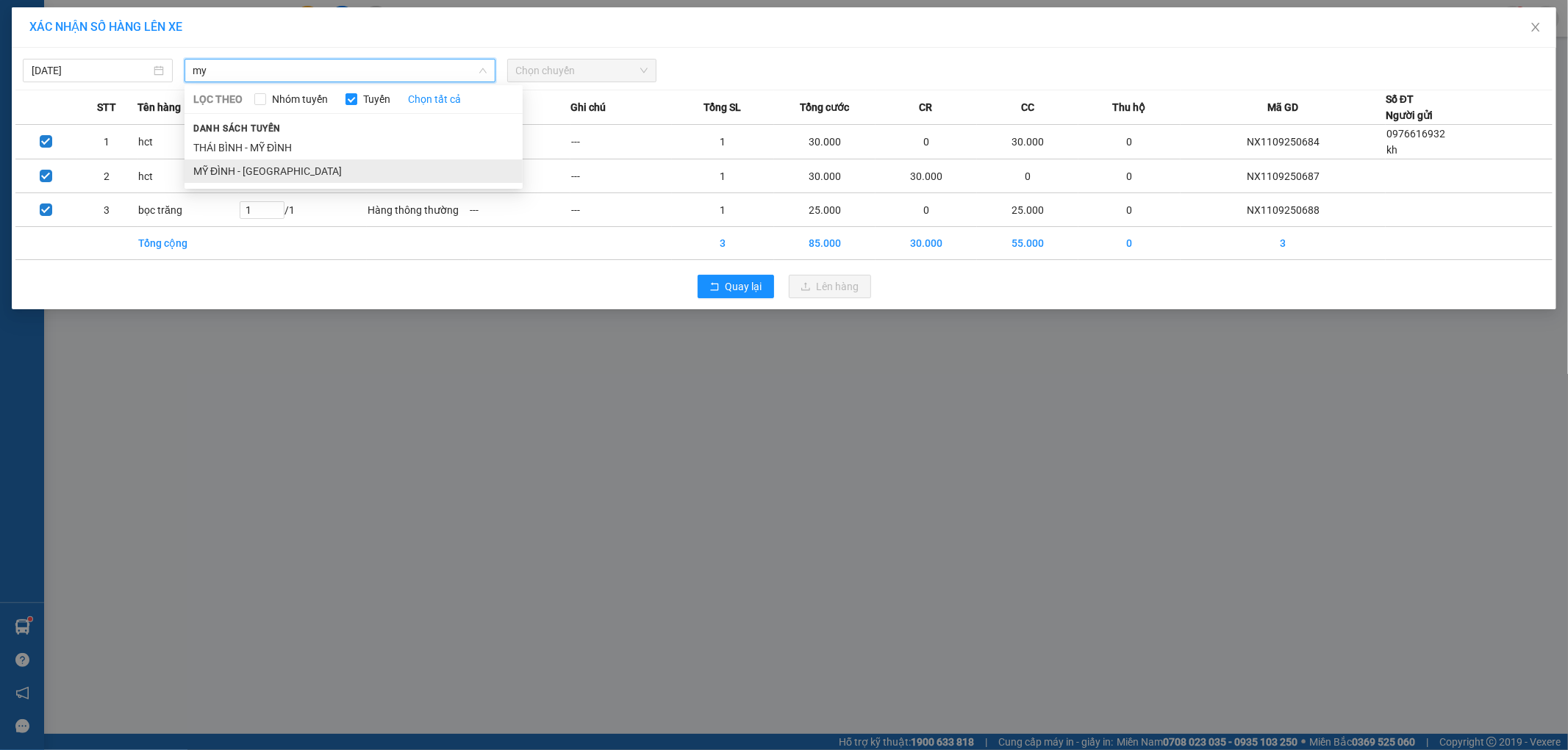
click at [319, 173] on li "MỸ ĐÌNH - [GEOGRAPHIC_DATA]" at bounding box center [353, 171] width 339 height 24
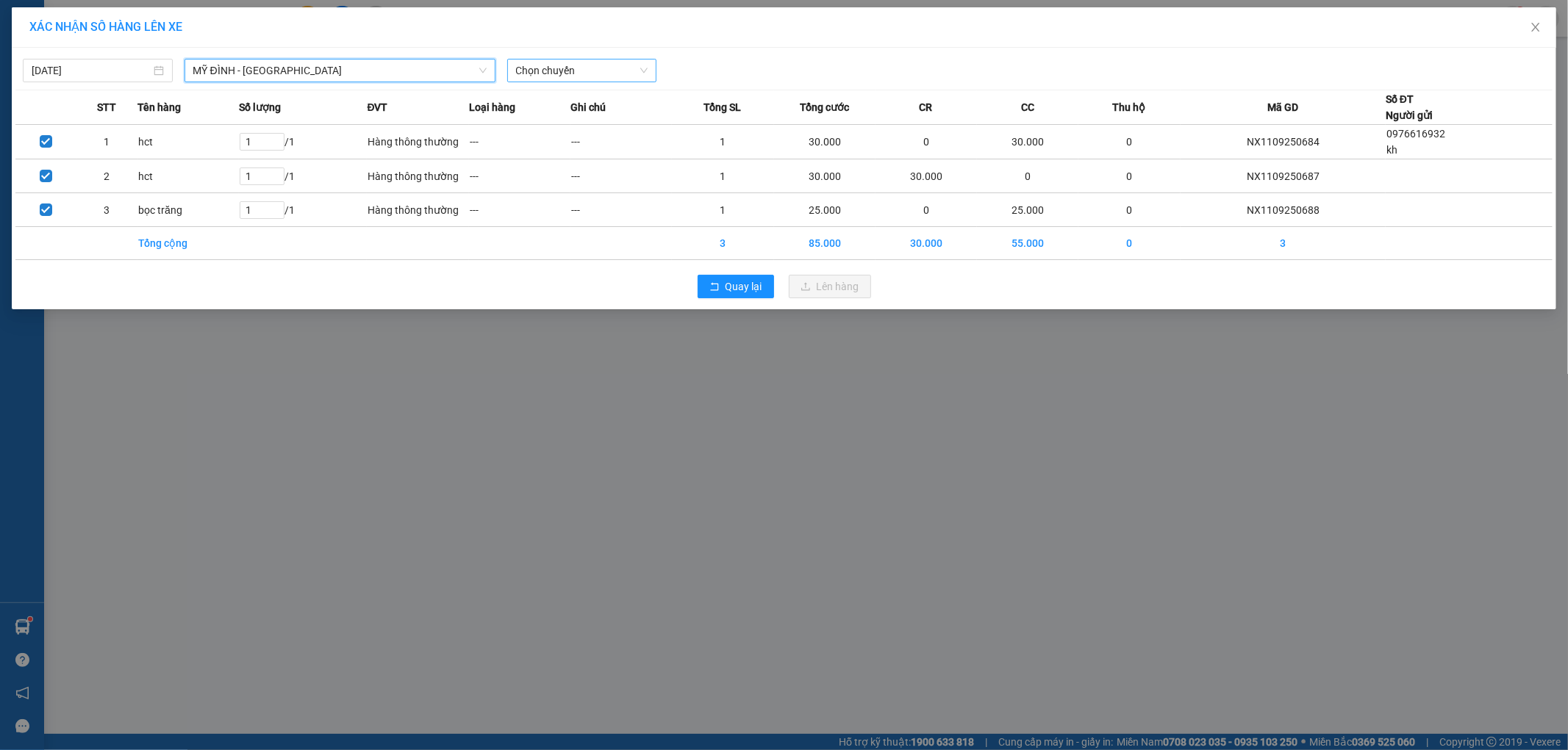
click at [577, 71] on span "Chọn chuyến" at bounding box center [582, 70] width 133 height 22
click at [561, 66] on span "Chọn chuyến" at bounding box center [582, 70] width 133 height 22
click at [573, 101] on div "13:01 - 29H-900.15" at bounding box center [573, 100] width 115 height 16
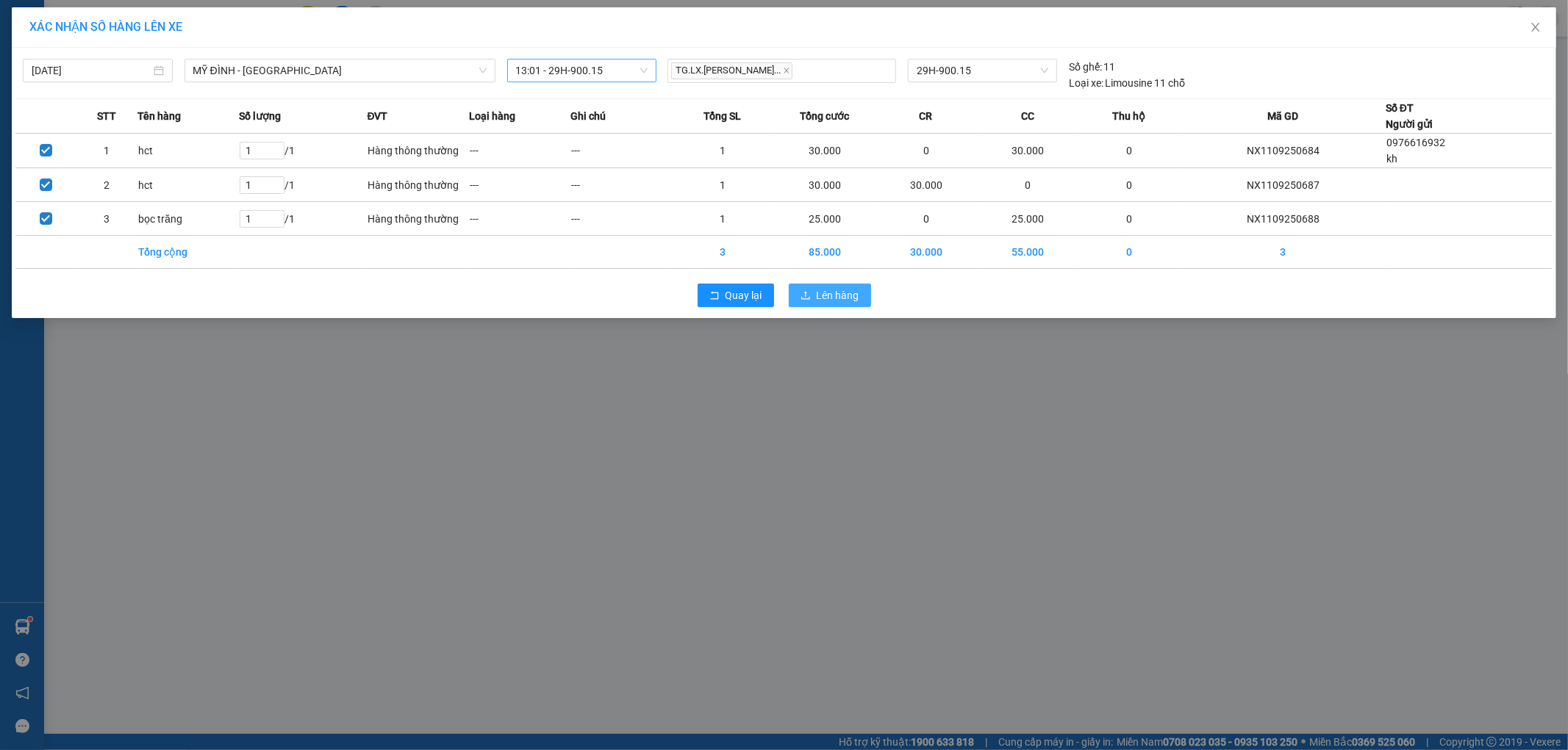
click at [846, 290] on span "Lên hàng" at bounding box center [837, 295] width 43 height 16
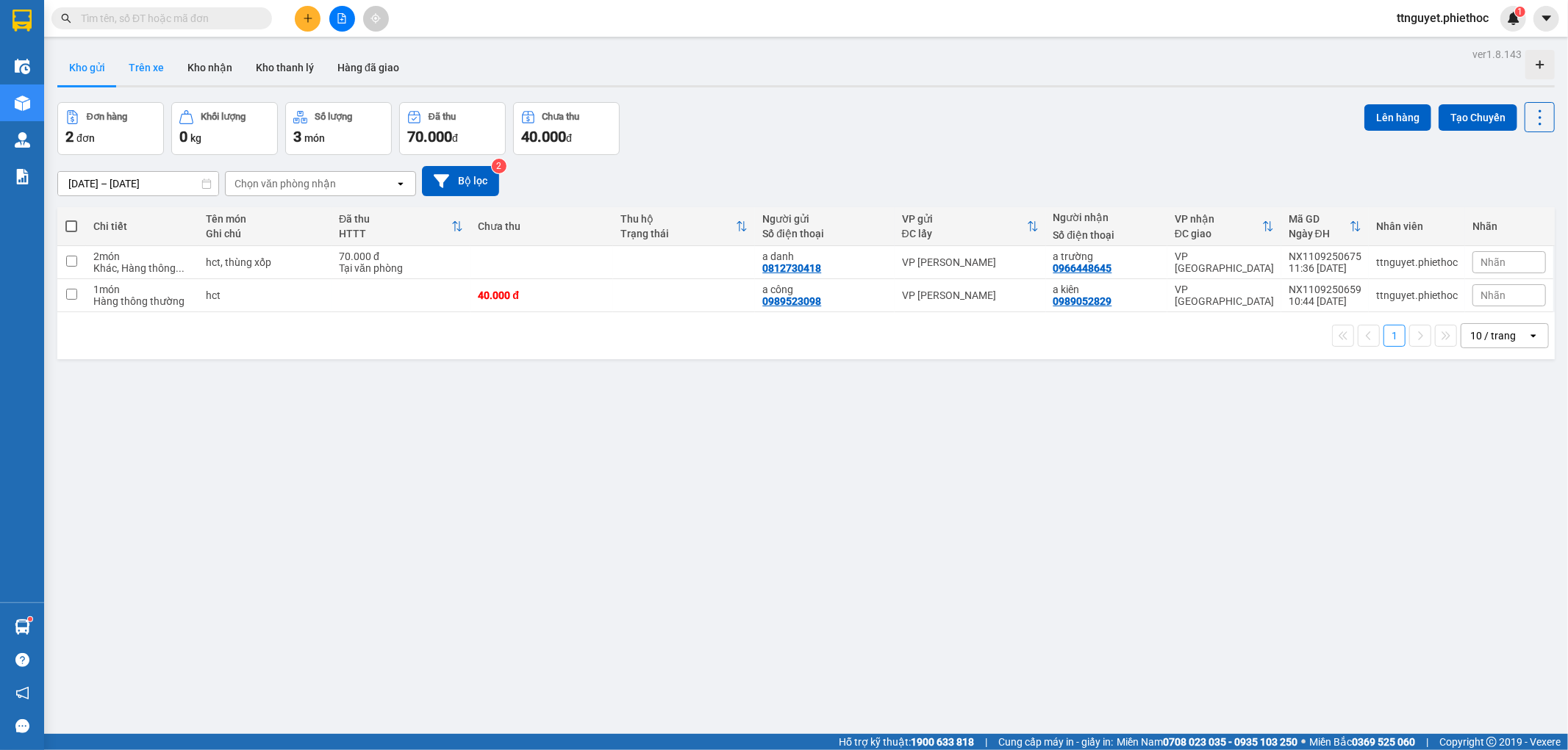
click at [151, 70] on button "Trên xe" at bounding box center [146, 68] width 58 height 36
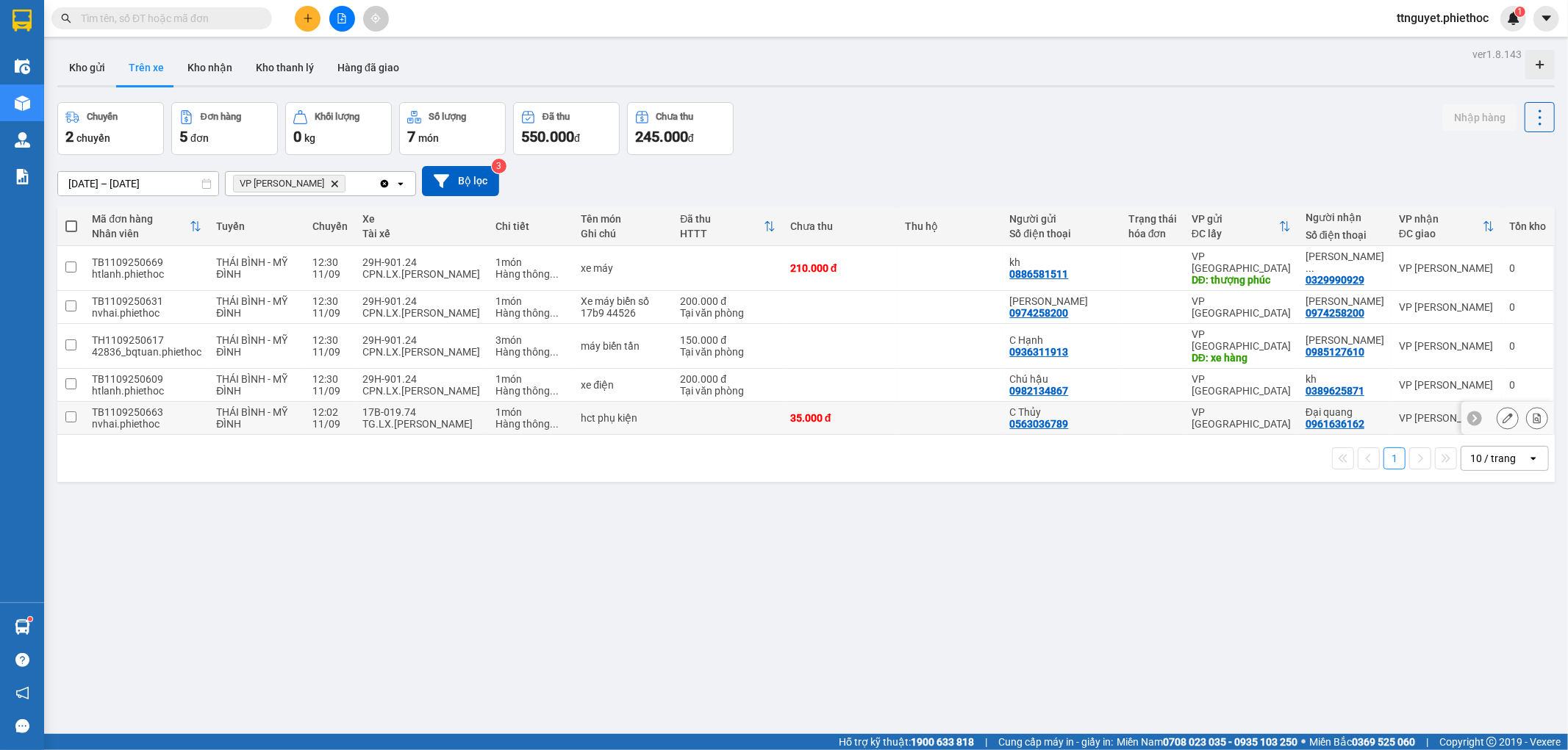
click at [673, 402] on td "hct phụ kiện" at bounding box center [623, 418] width 99 height 33
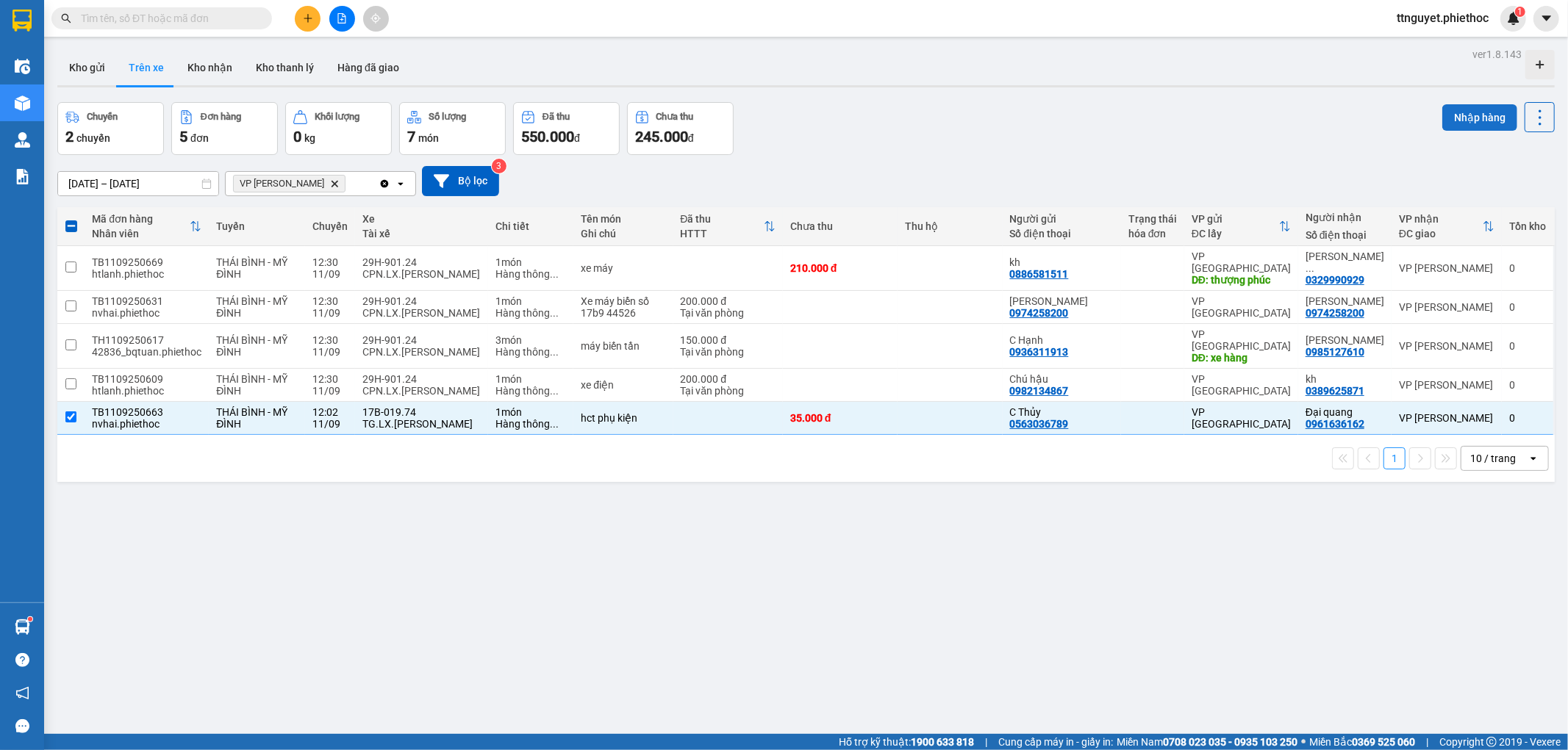
click at [1454, 120] on button "Nhập hàng" at bounding box center [1480, 117] width 75 height 27
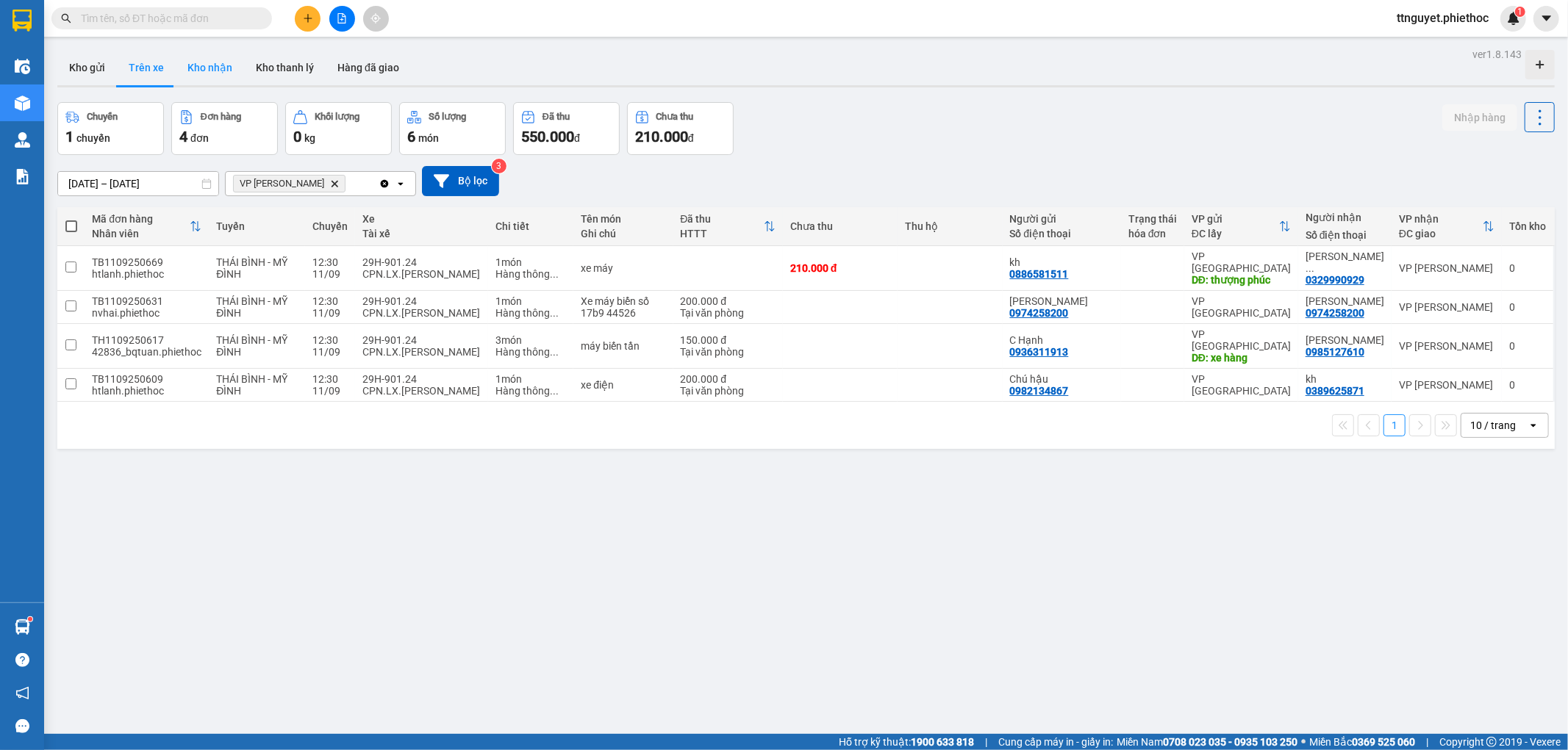
click at [195, 69] on button "Kho nhận" at bounding box center [210, 68] width 68 height 36
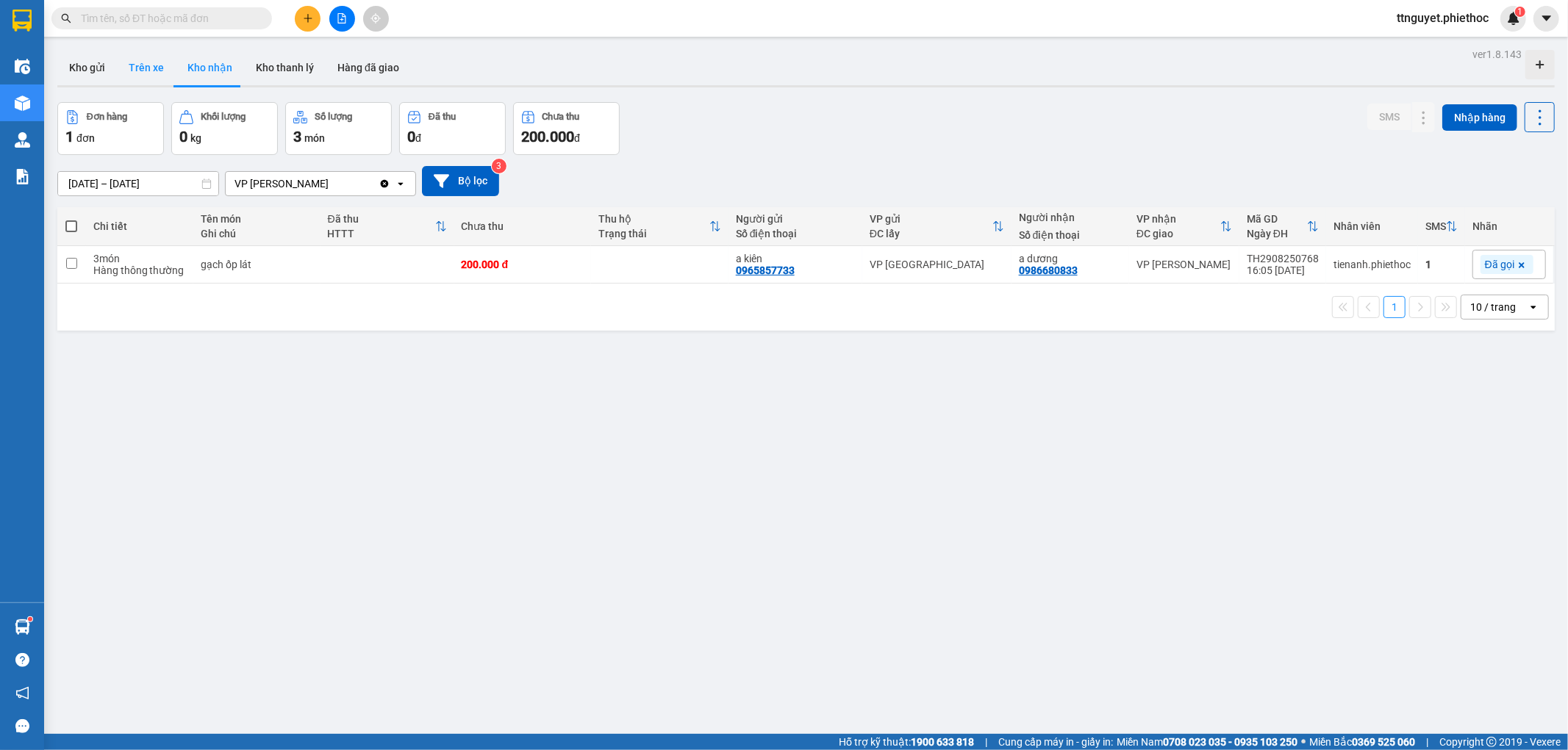
click at [164, 81] on button "Trên xe" at bounding box center [146, 68] width 58 height 36
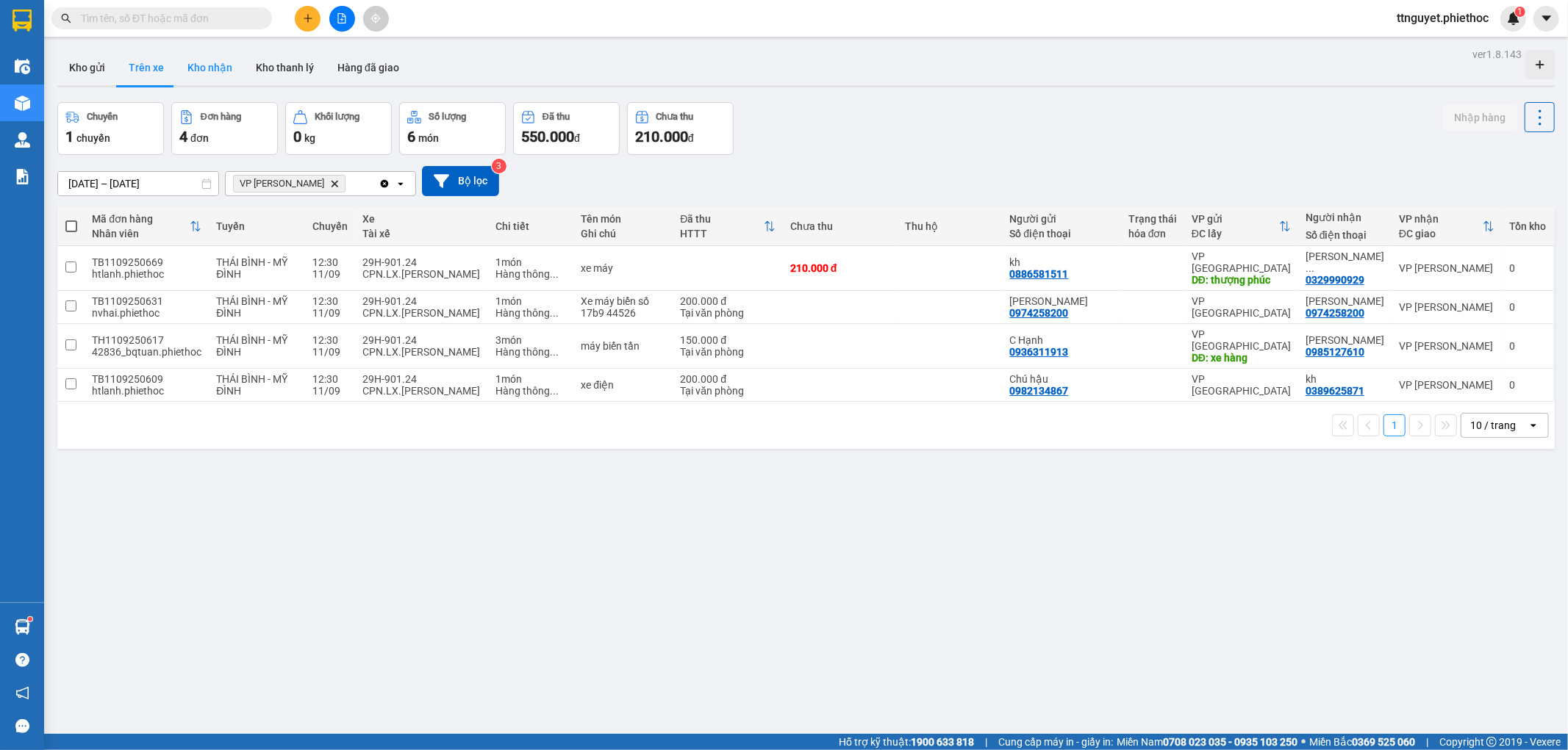
click at [221, 60] on button "Kho nhận" at bounding box center [210, 68] width 68 height 36
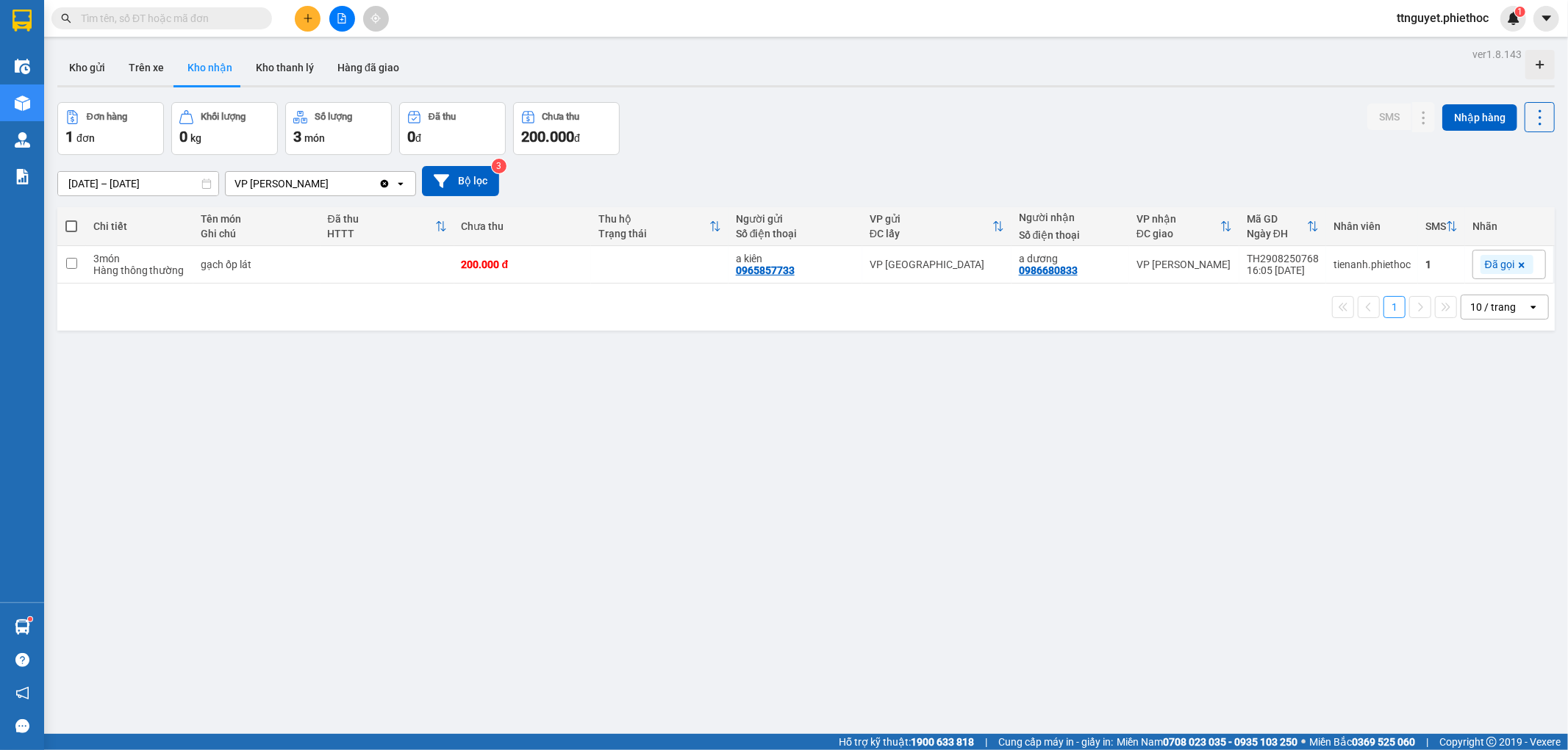
click at [70, 181] on input "30/08/2025 – 30/08/2025" at bounding box center [139, 184] width 160 height 24
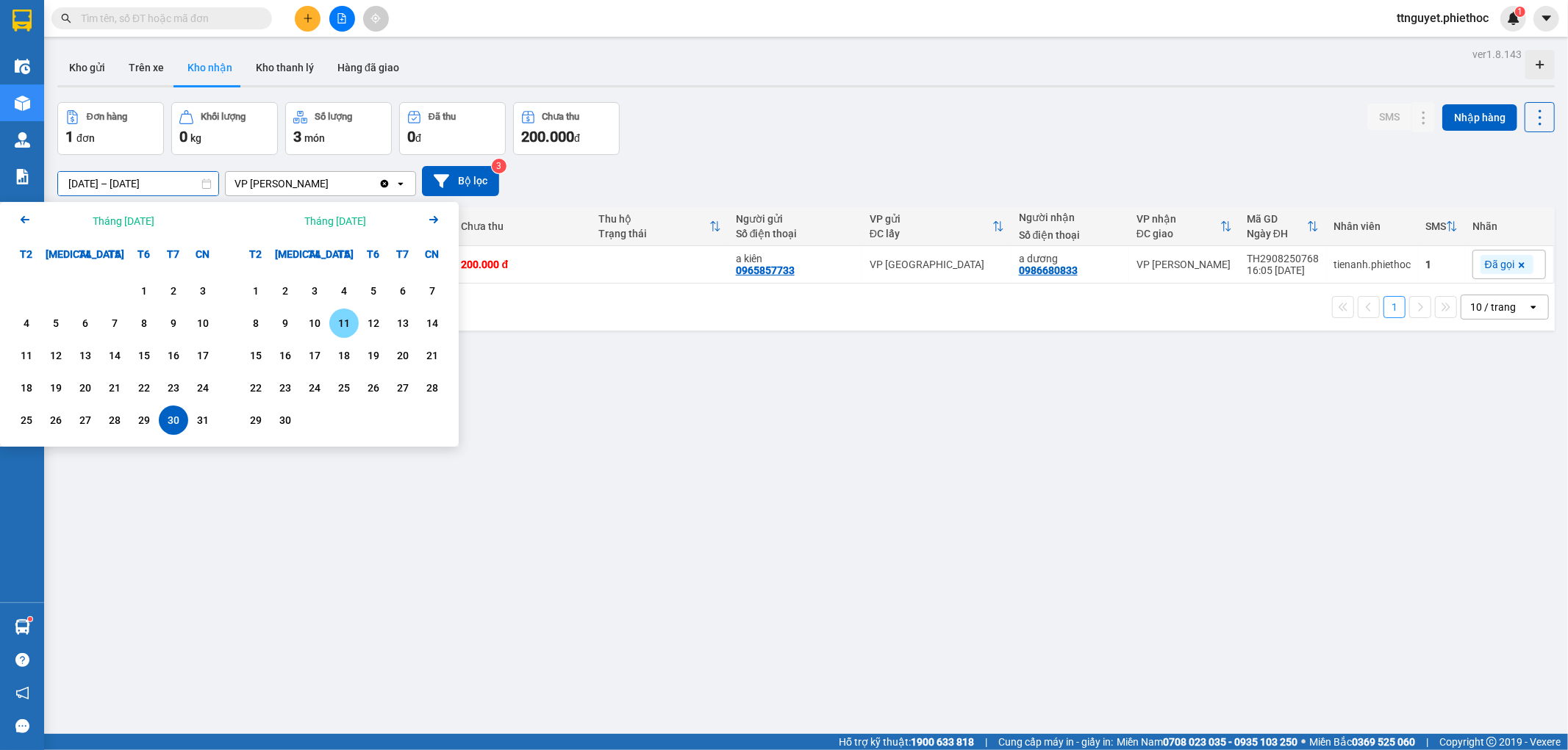
click at [343, 322] on div "11" at bounding box center [343, 324] width 21 height 18
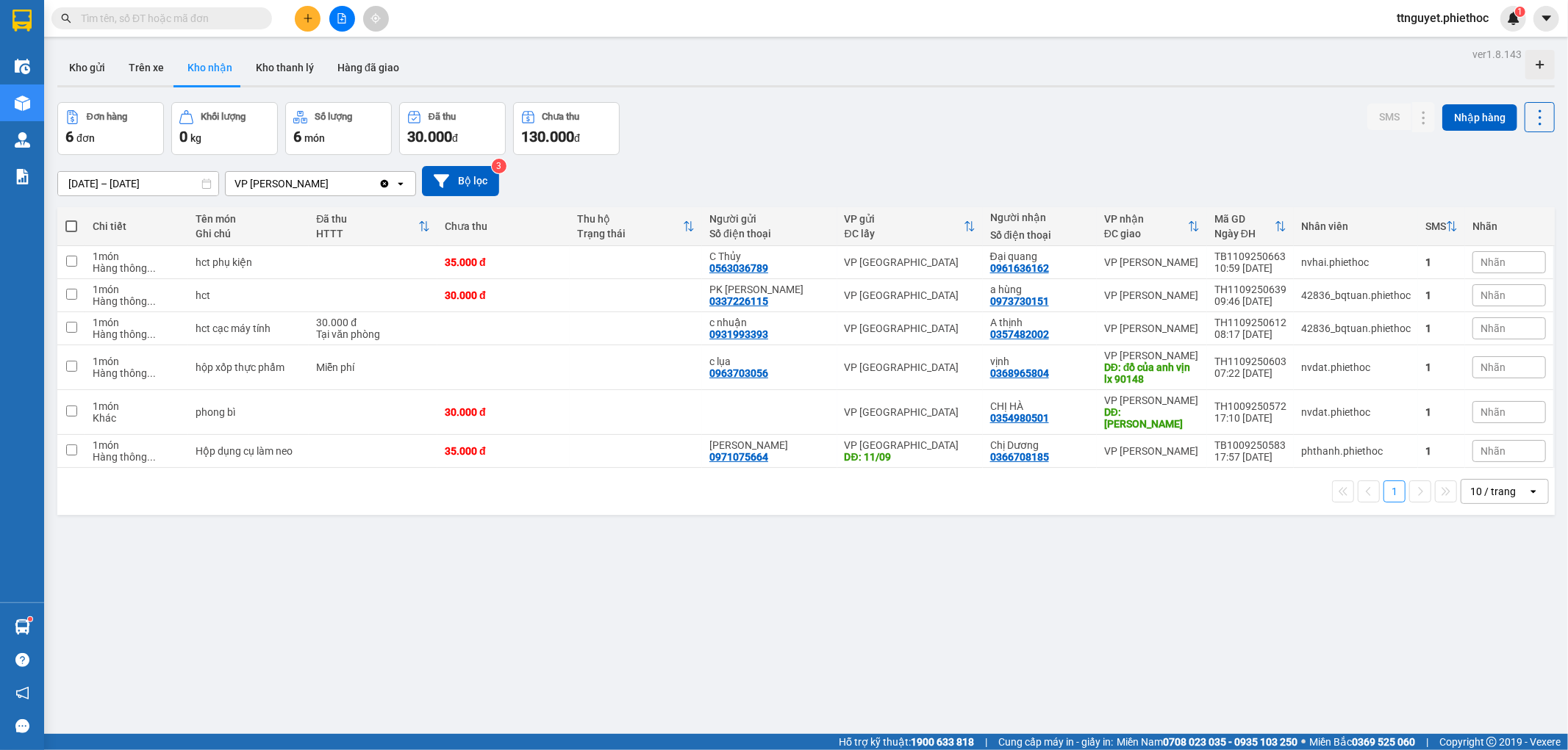
click at [129, 187] on input "11/09/2025 – 11/09/2025" at bounding box center [139, 184] width 160 height 24
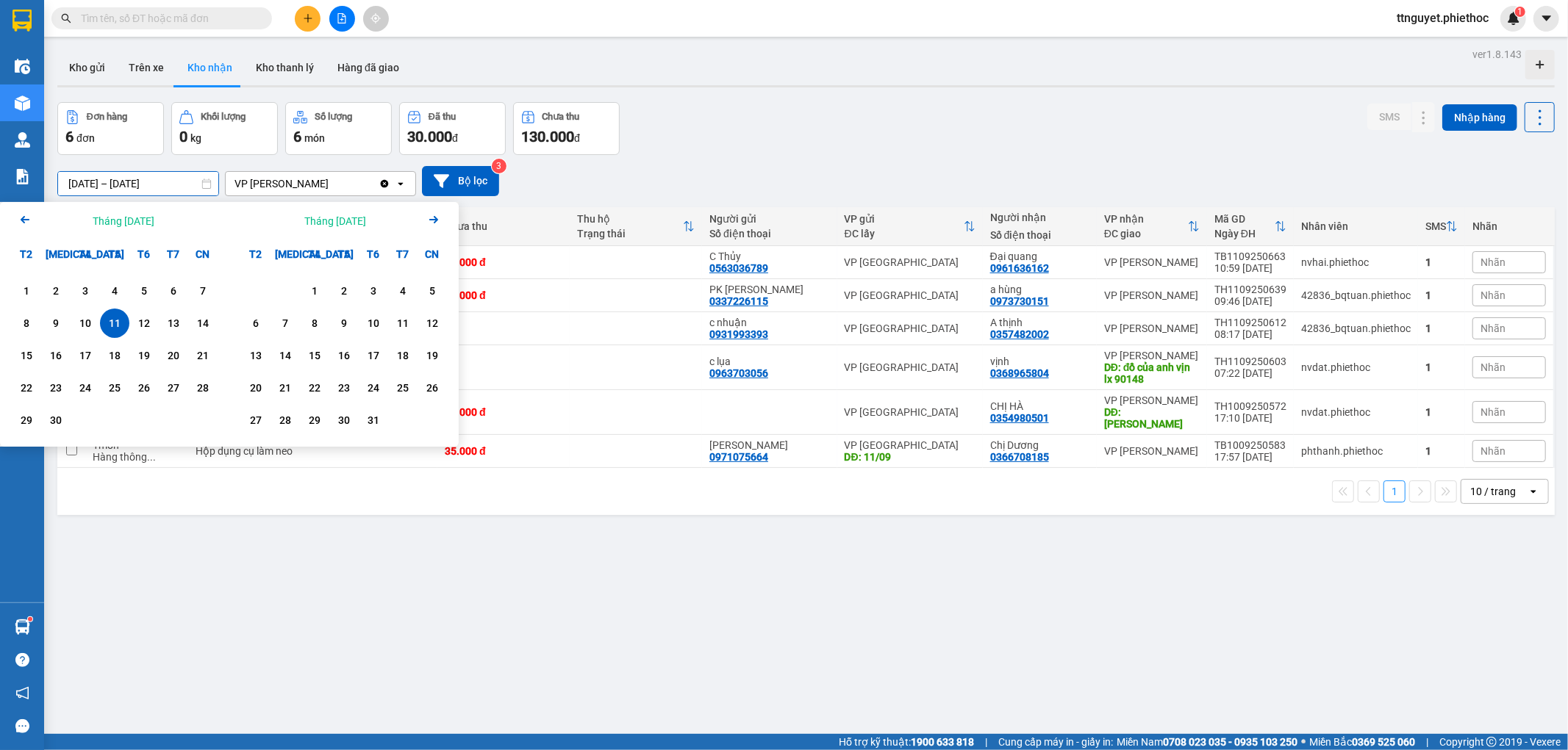
click at [12, 204] on div "Arrow Left Tháng Chín 2025" at bounding box center [115, 221] width 230 height 38
click at [19, 225] on icon "Arrow Left" at bounding box center [25, 220] width 18 height 18
click at [24, 224] on icon "Arrow Left" at bounding box center [25, 220] width 18 height 18
click at [57, 299] on div "1" at bounding box center [55, 291] width 21 height 18
click at [438, 227] on icon "Arrow Right" at bounding box center [434, 220] width 18 height 18
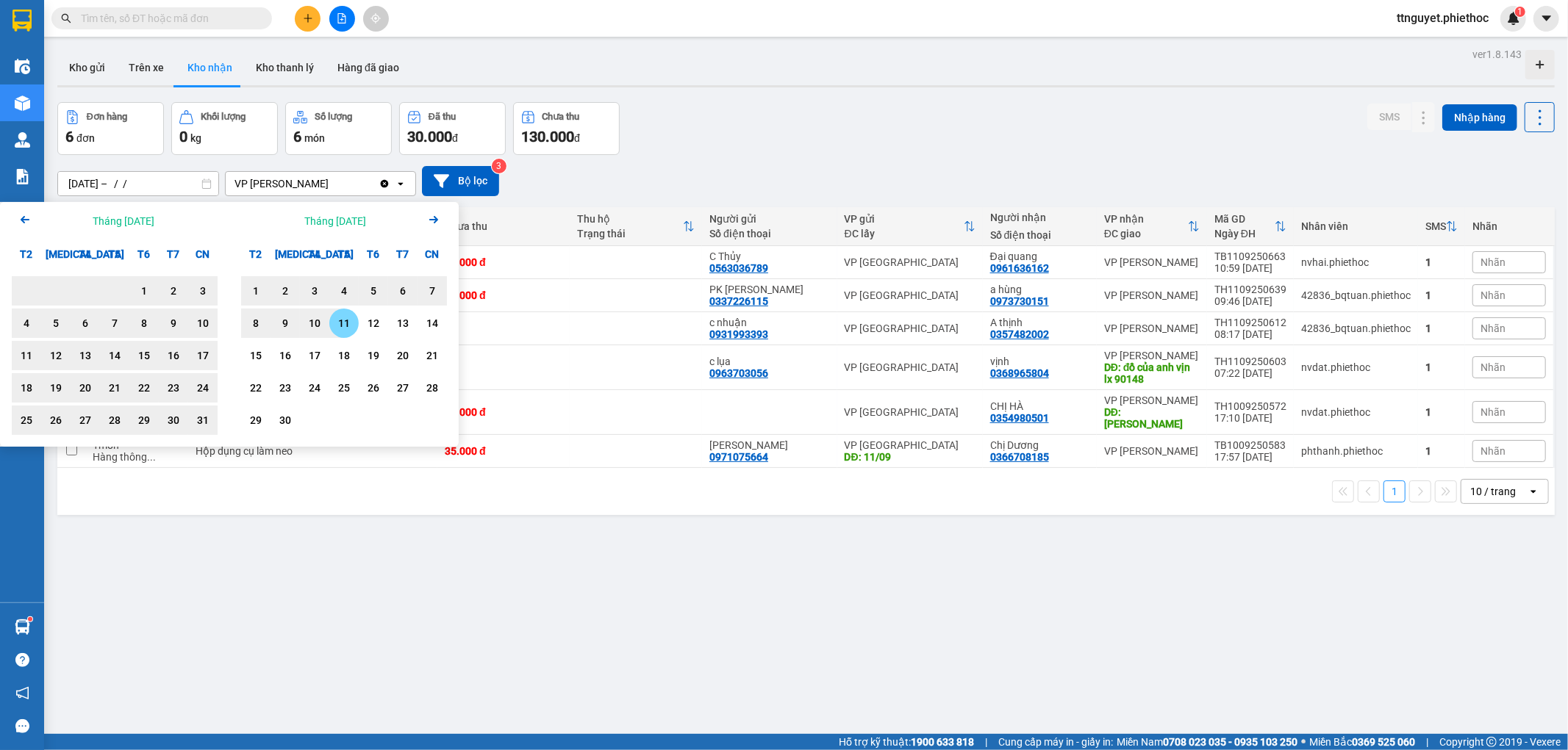
click at [341, 316] on div "11" at bounding box center [343, 324] width 21 height 18
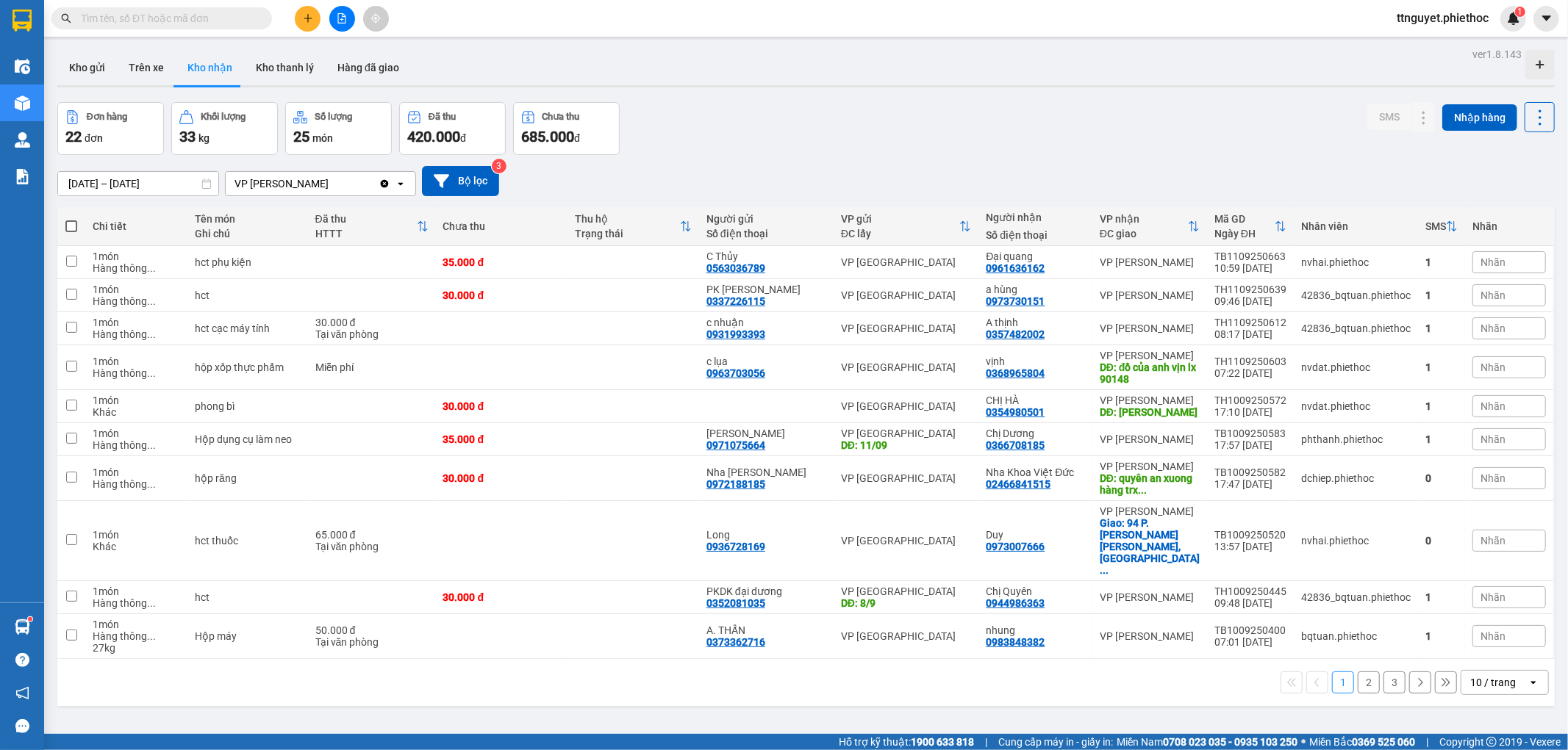
click at [1488, 676] on div "10 / trang" at bounding box center [1494, 683] width 46 height 15
click at [1480, 613] on span "100 / trang" at bounding box center [1486, 616] width 52 height 15
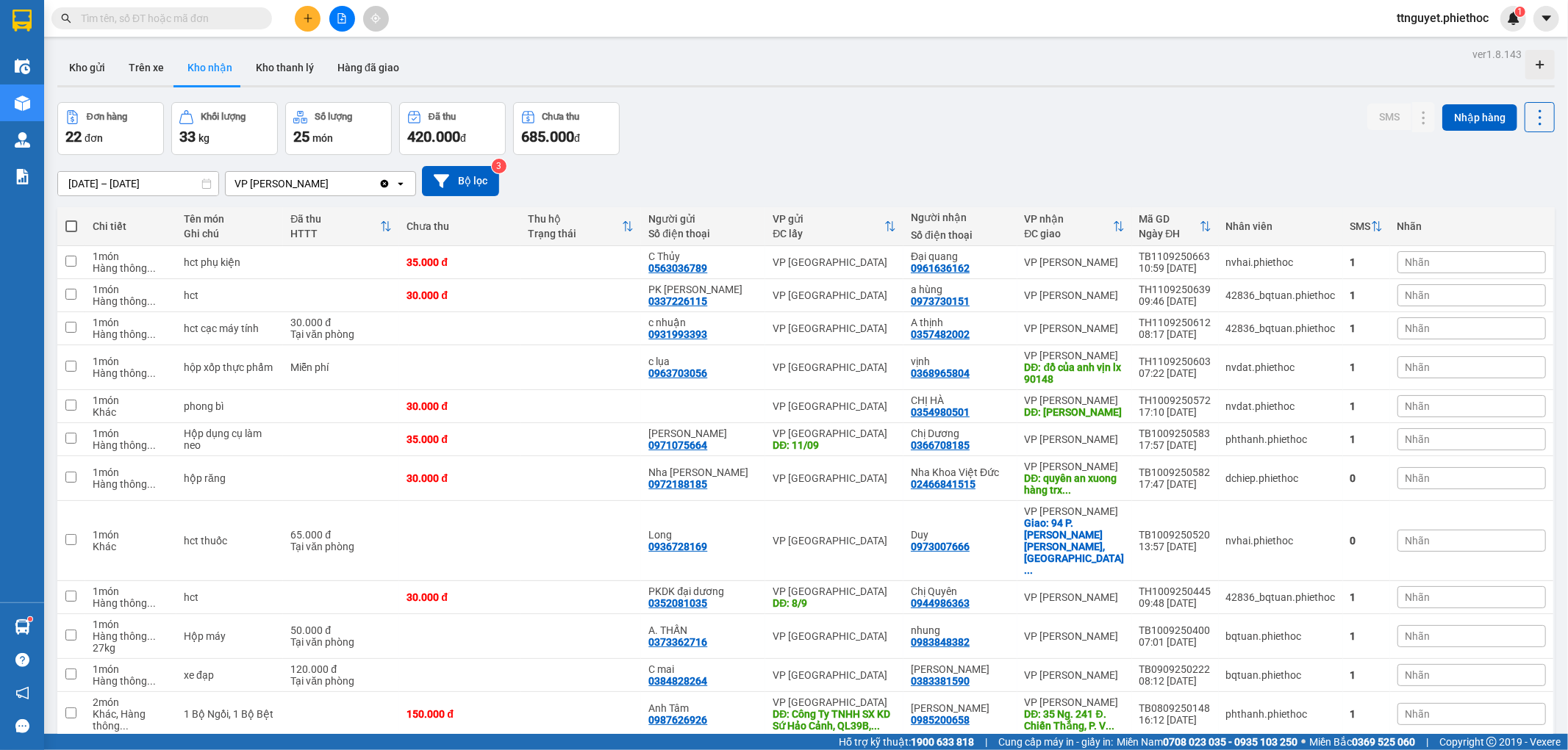
click at [176, 70] on button "Kho nhận" at bounding box center [210, 68] width 68 height 36
click at [142, 64] on button "Trên xe" at bounding box center [146, 68] width 58 height 36
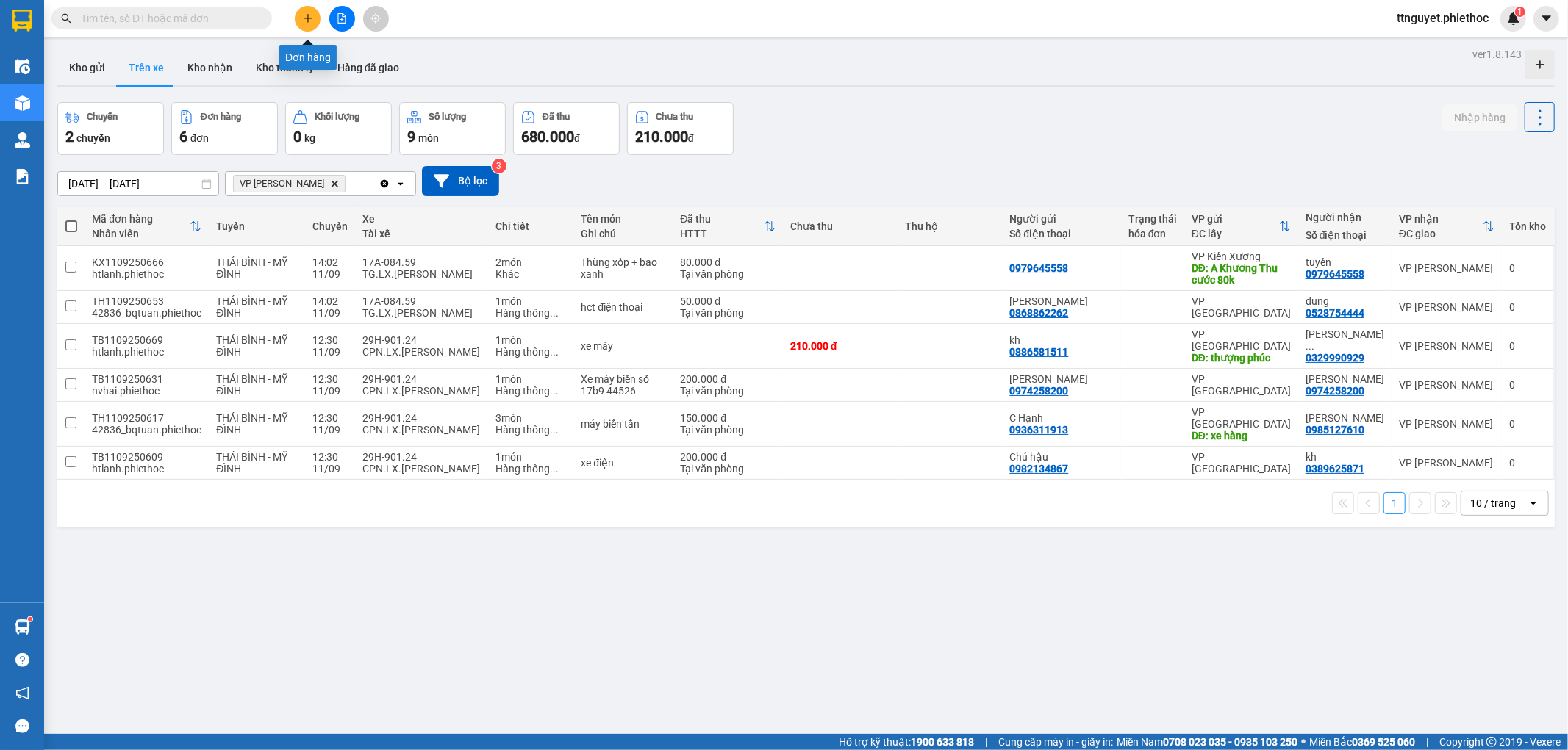
click at [314, 26] on button at bounding box center [308, 19] width 26 height 26
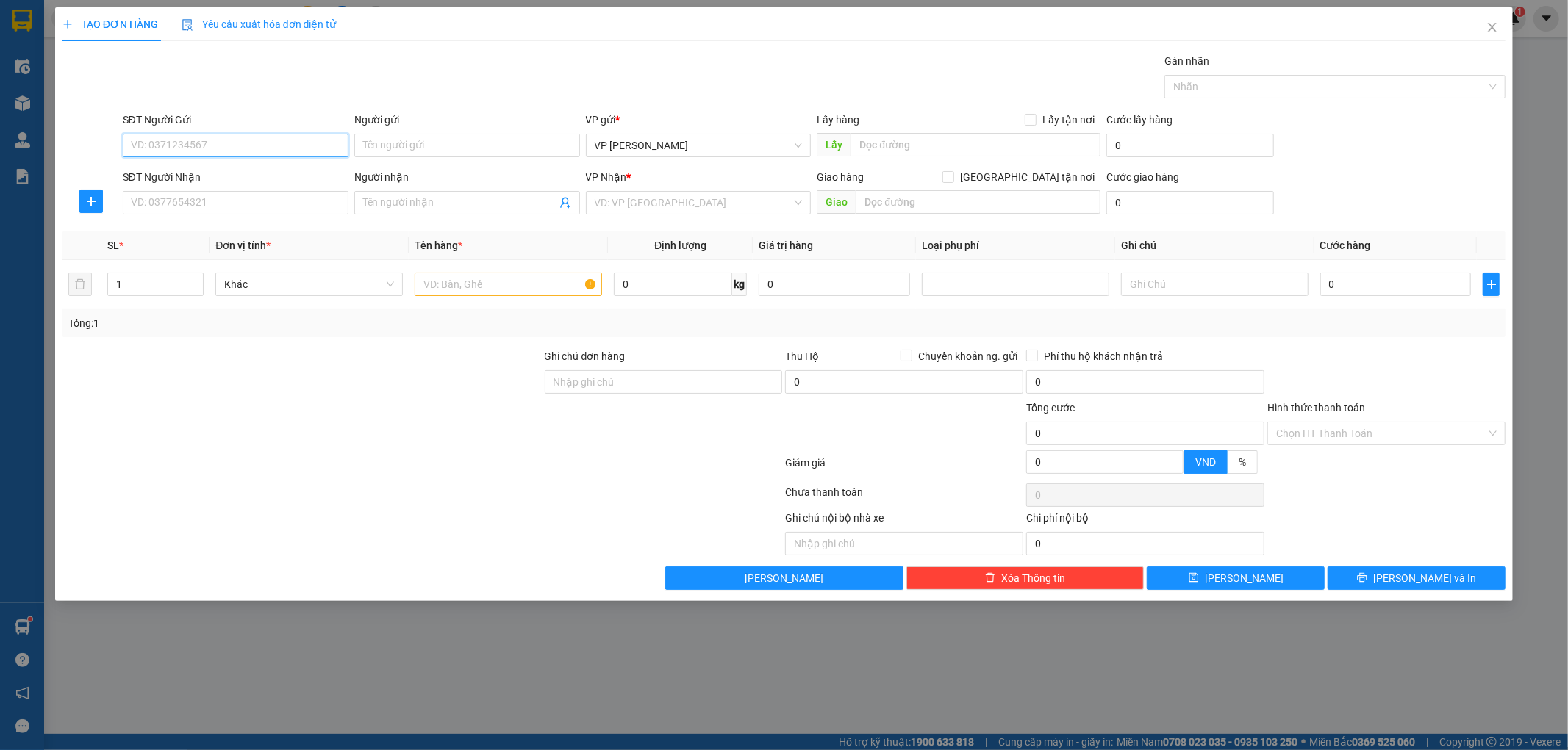
click at [204, 151] on input "SĐT Người Gửi" at bounding box center [236, 145] width 226 height 24
click at [204, 150] on input "SĐT Người Gửi" at bounding box center [236, 145] width 226 height 24
click at [429, 145] on input "Người gửi" at bounding box center [467, 145] width 226 height 24
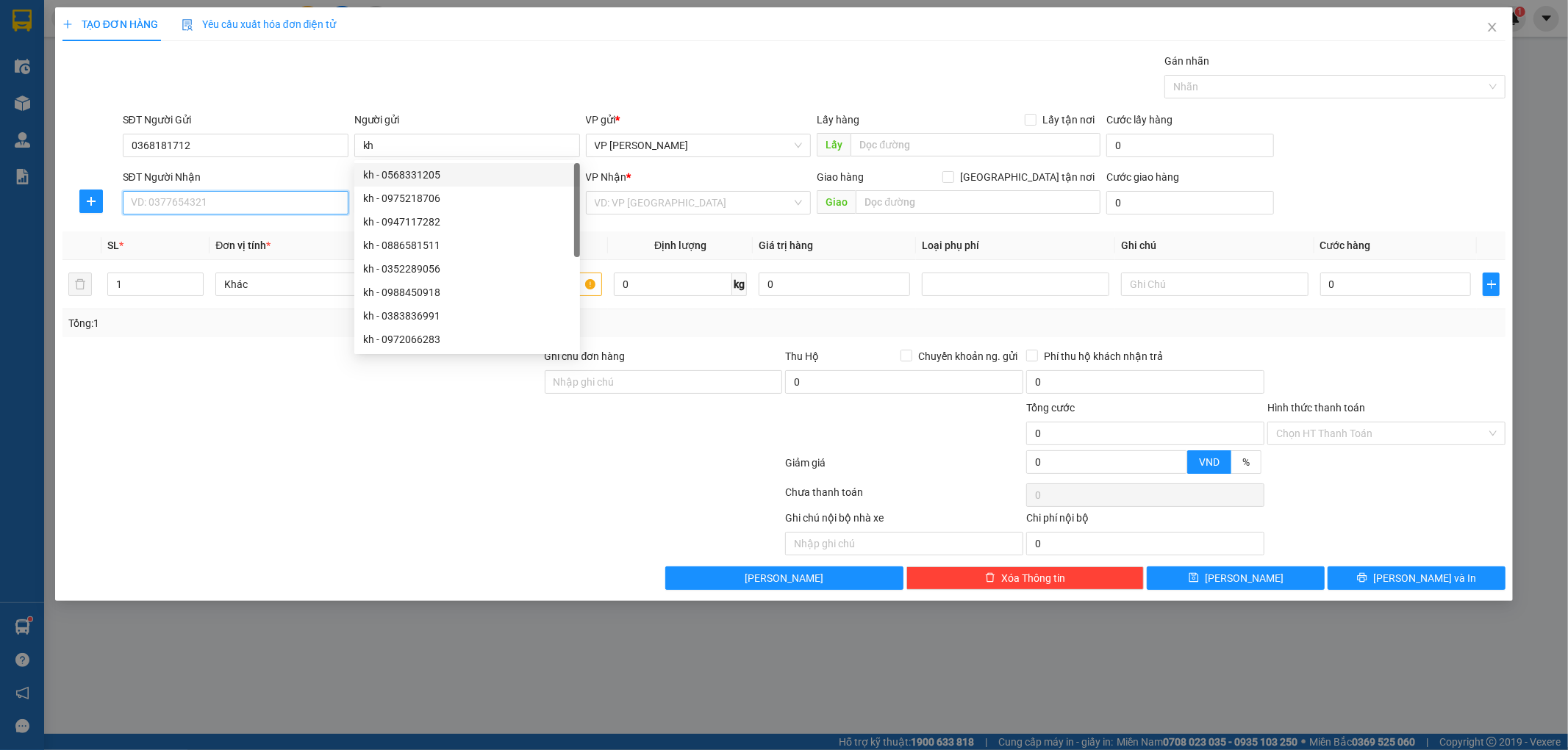
click at [268, 193] on input "SĐT Người Nhận" at bounding box center [236, 203] width 226 height 24
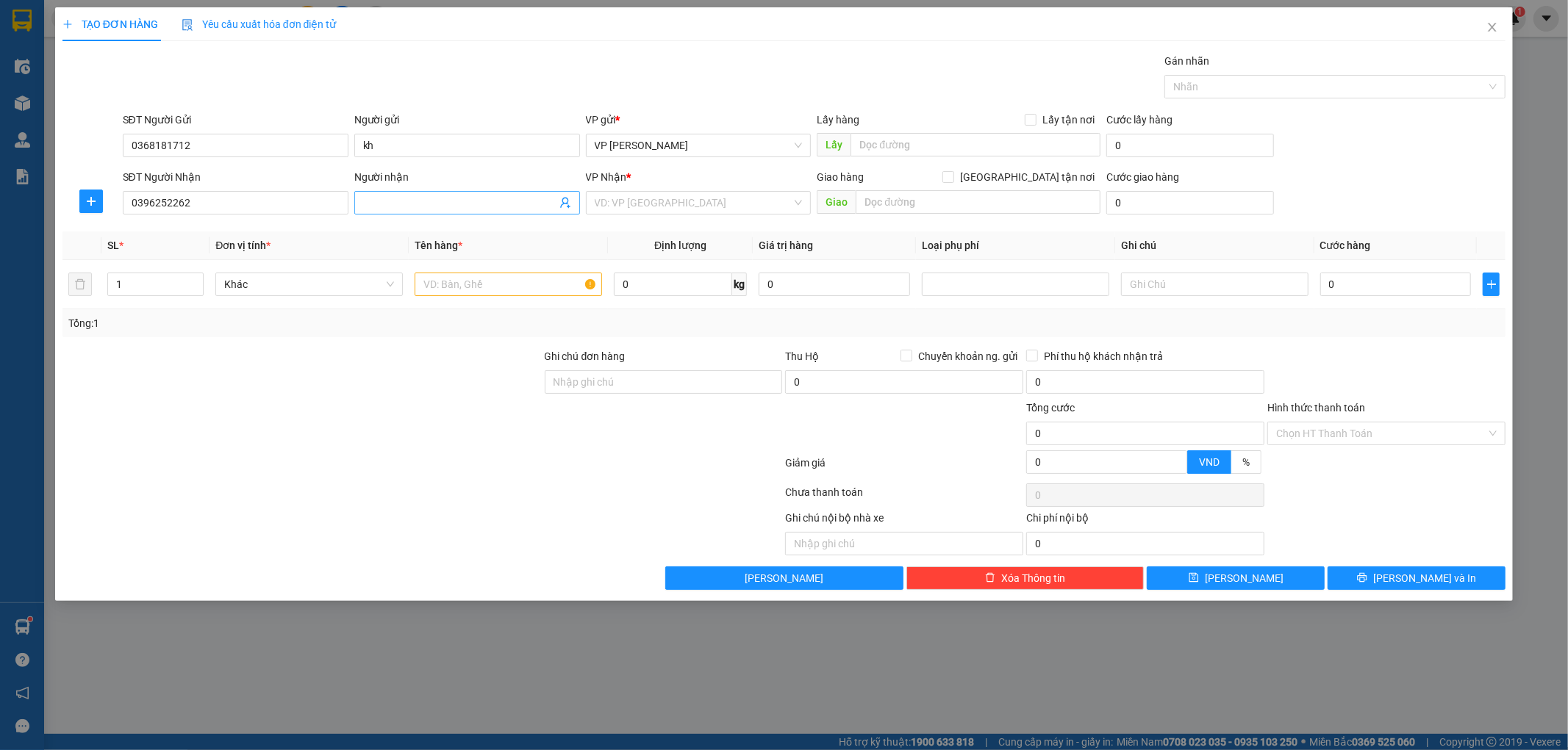
click at [384, 197] on input "Người nhận" at bounding box center [459, 203] width 193 height 16
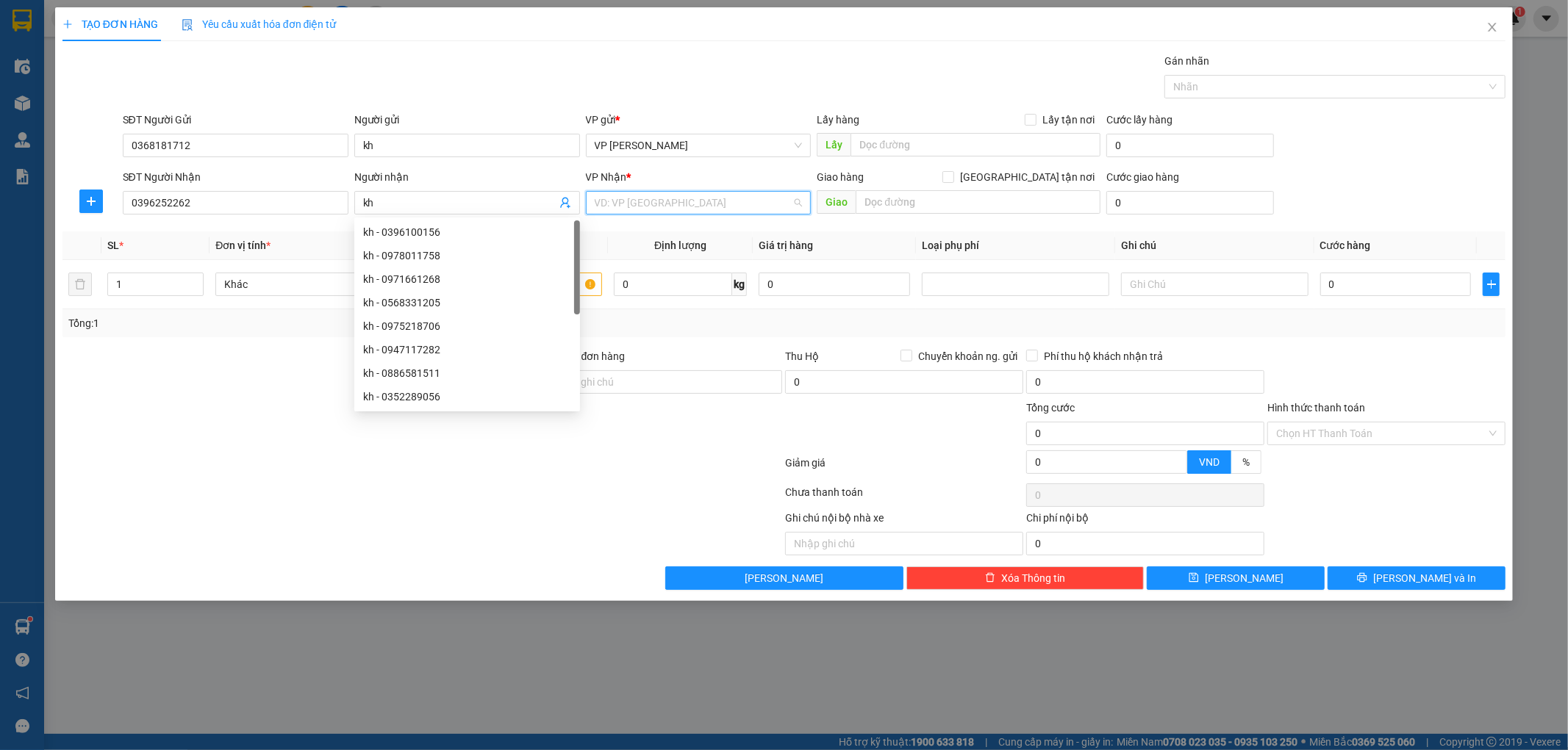
click at [660, 209] on input "search" at bounding box center [694, 203] width 198 height 22
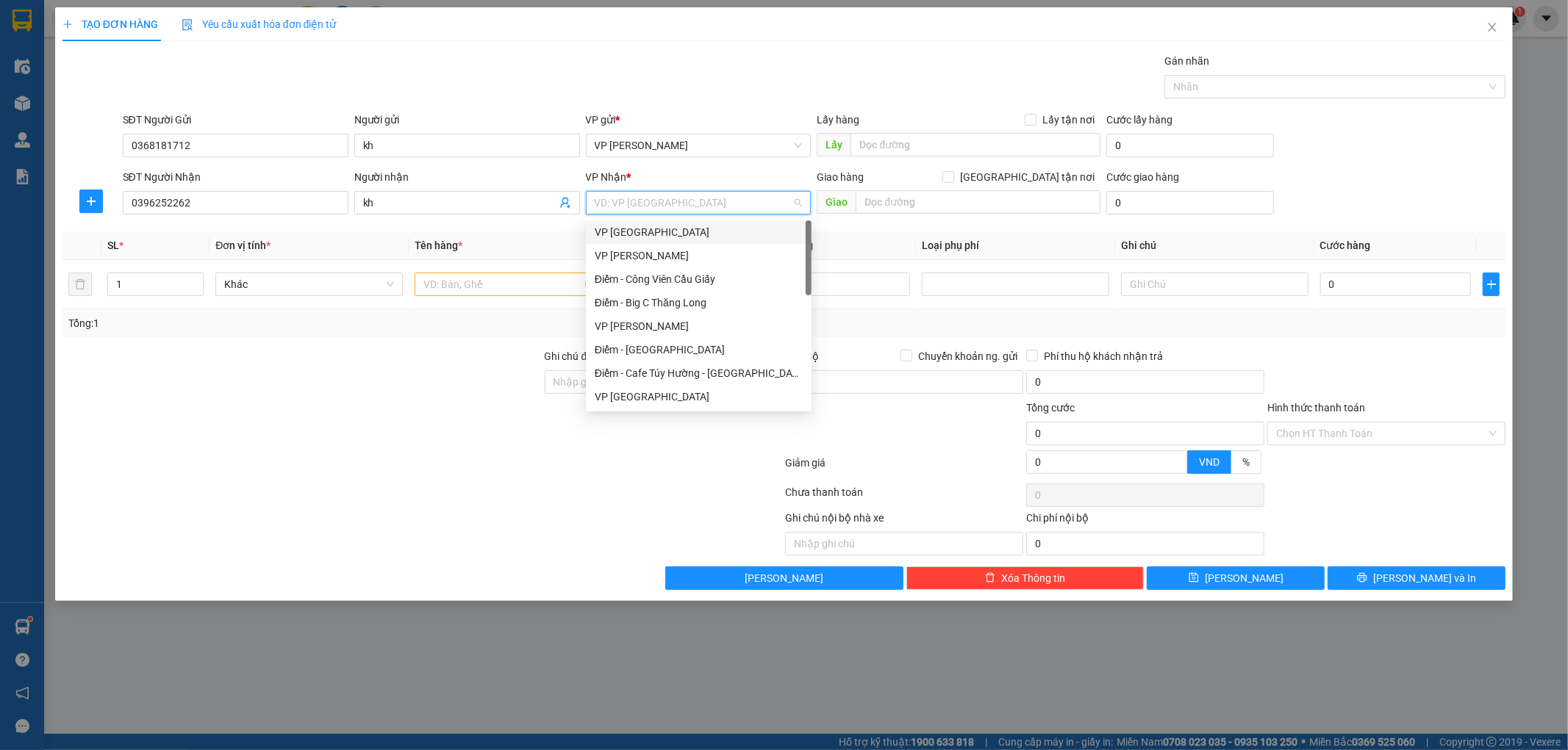
click at [642, 229] on div "VP [GEOGRAPHIC_DATA]" at bounding box center [699, 233] width 208 height 16
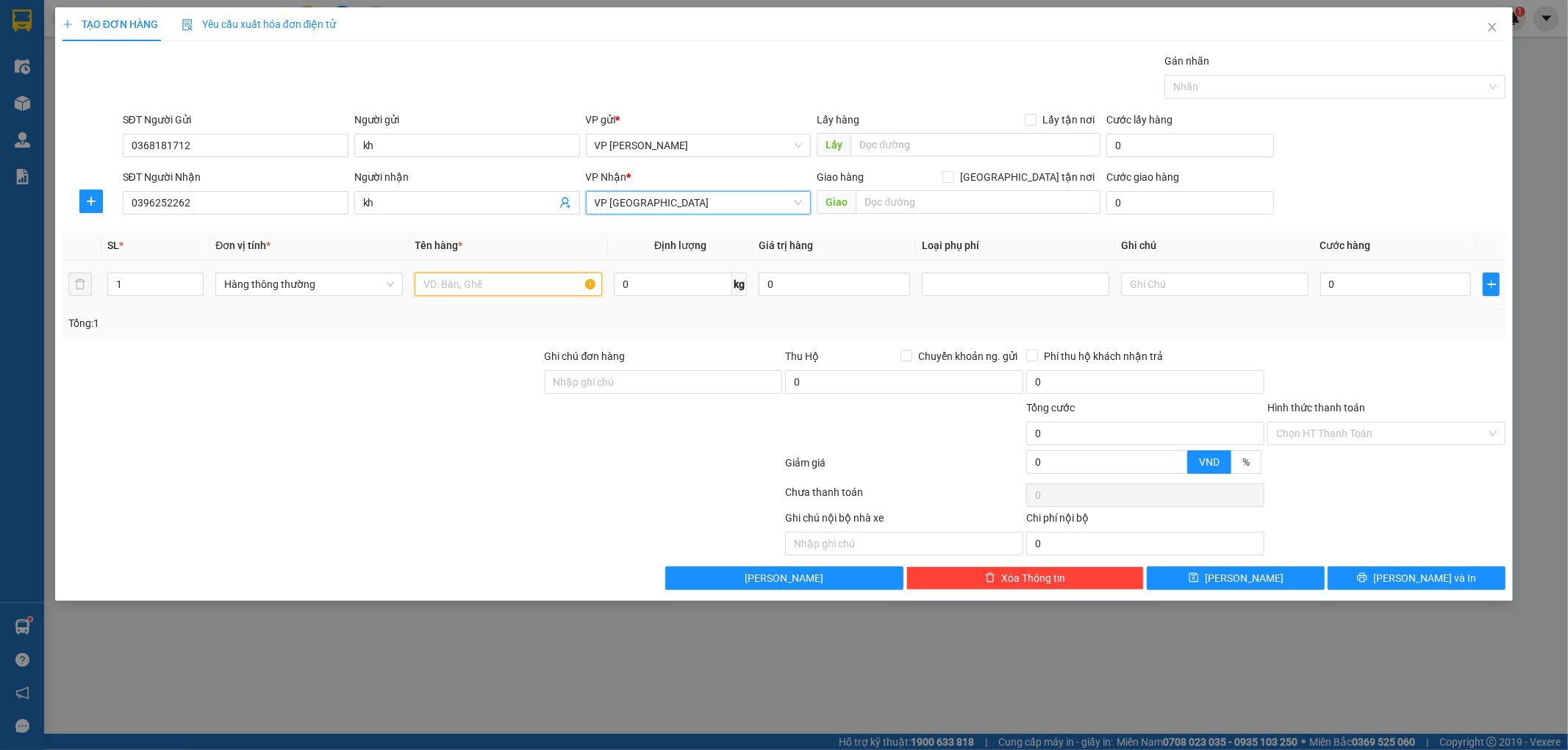
click at [493, 287] on input "text" at bounding box center [508, 285] width 187 height 24
click at [976, 281] on div at bounding box center [1016, 285] width 180 height 18
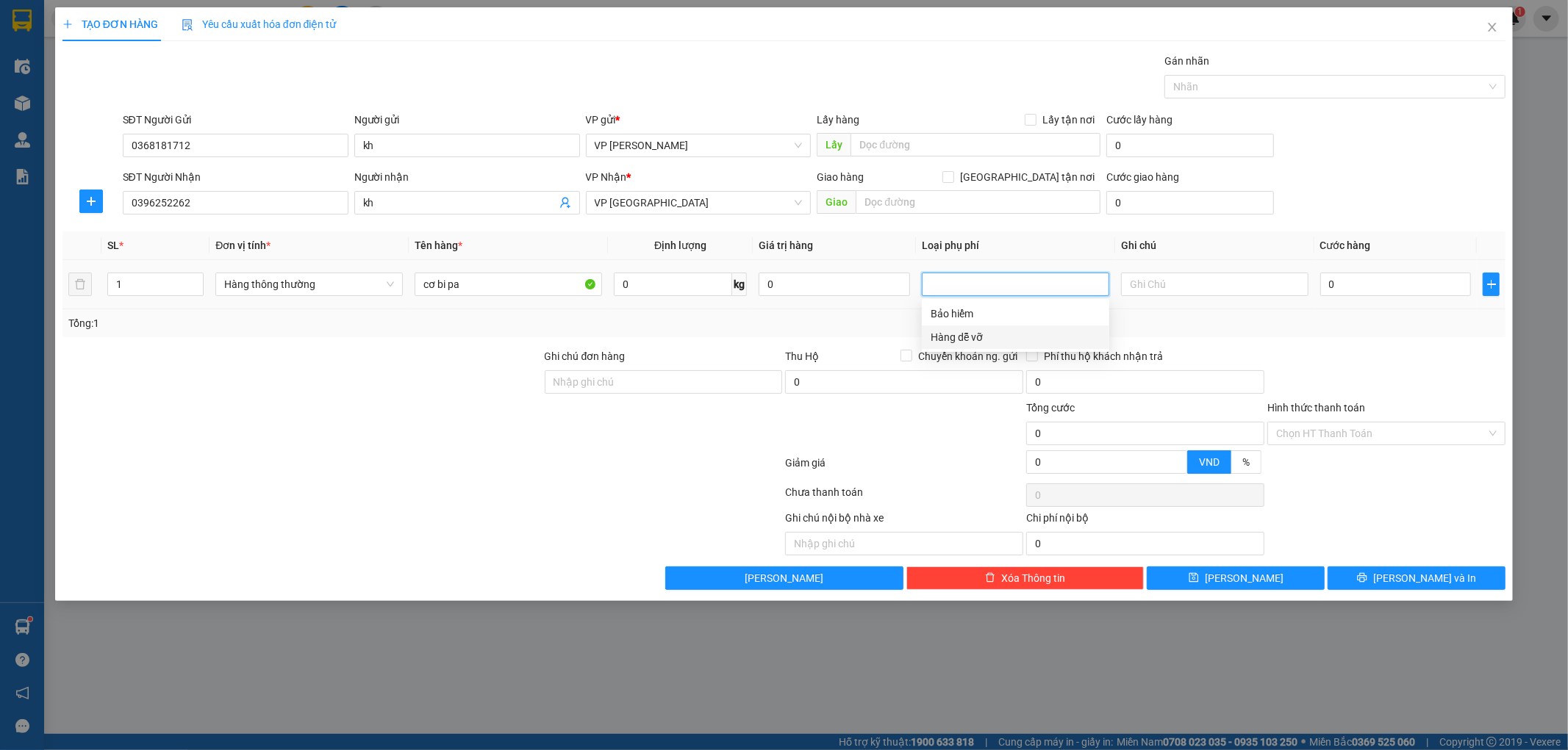
click at [968, 332] on div "Hàng dễ vỡ" at bounding box center [1016, 337] width 170 height 16
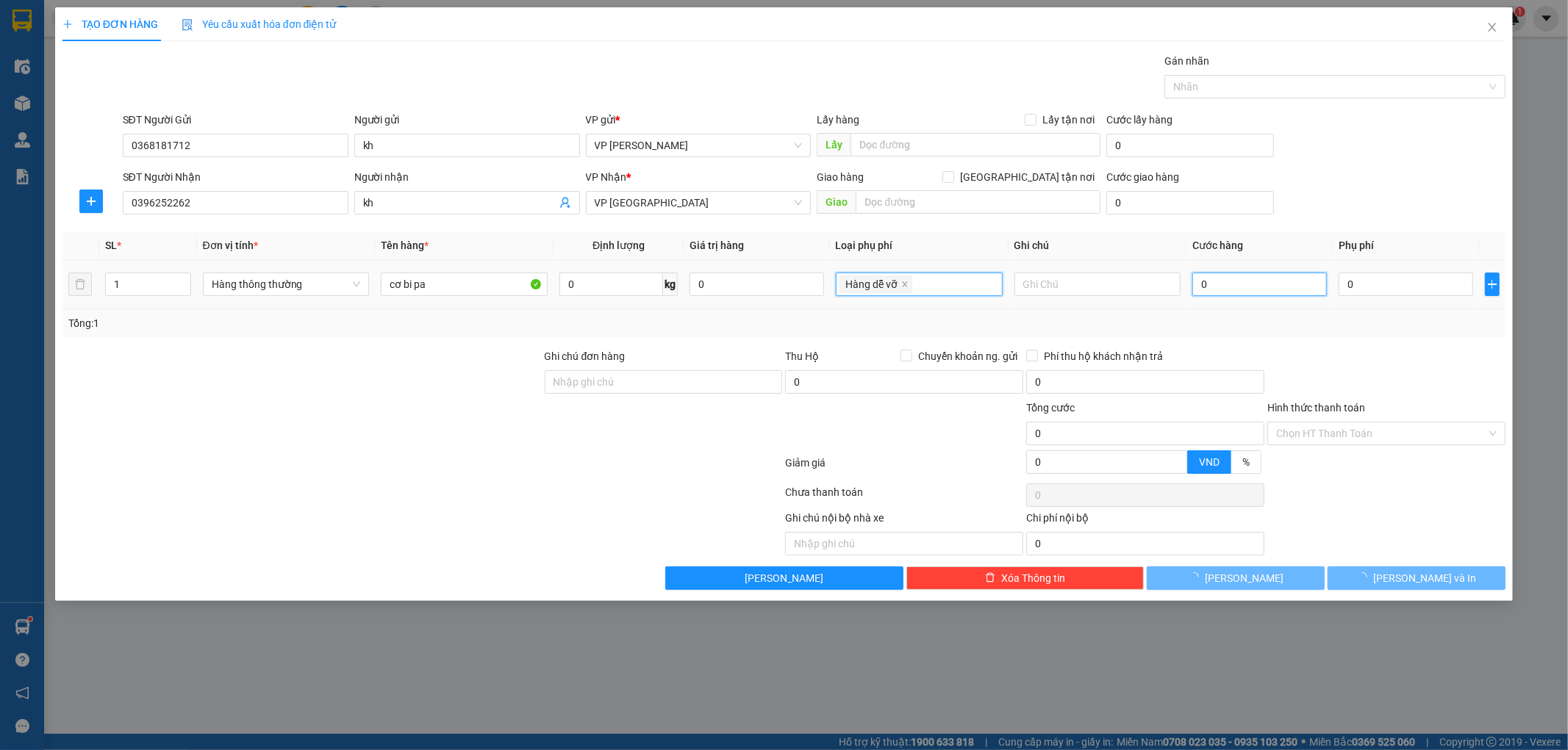
click at [1221, 284] on input "0" at bounding box center [1260, 285] width 135 height 24
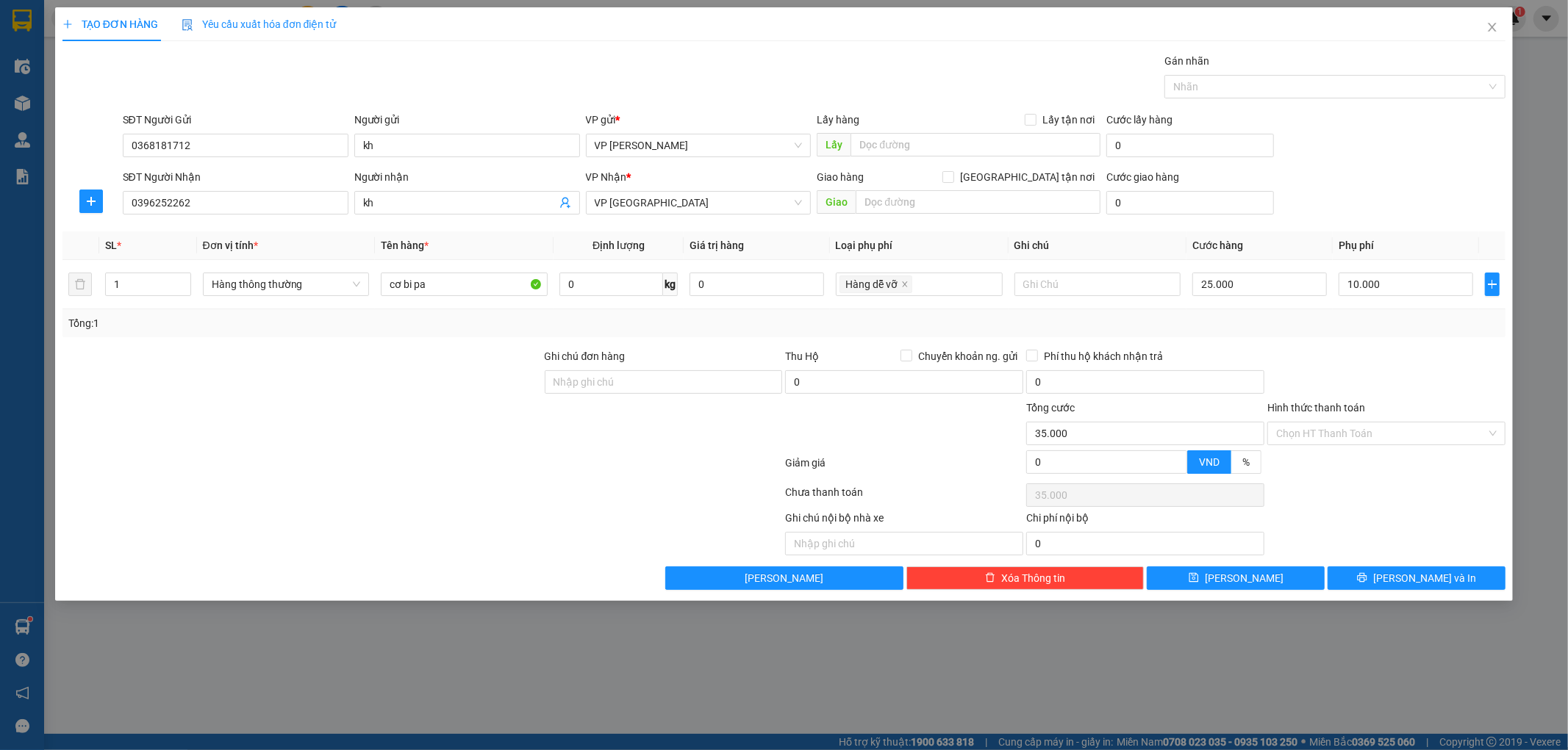
click at [1418, 325] on div "Tổng: 1" at bounding box center [784, 324] width 1432 height 16
click at [1365, 596] on div "TẠO ĐƠN HÀNG Yêu cầu xuất hóa đơn điện tử Transit Pickup Surcharge Ids Transit …" at bounding box center [785, 304] width 1459 height 594
click at [1403, 584] on button "Lưu và In" at bounding box center [1417, 579] width 178 height 24
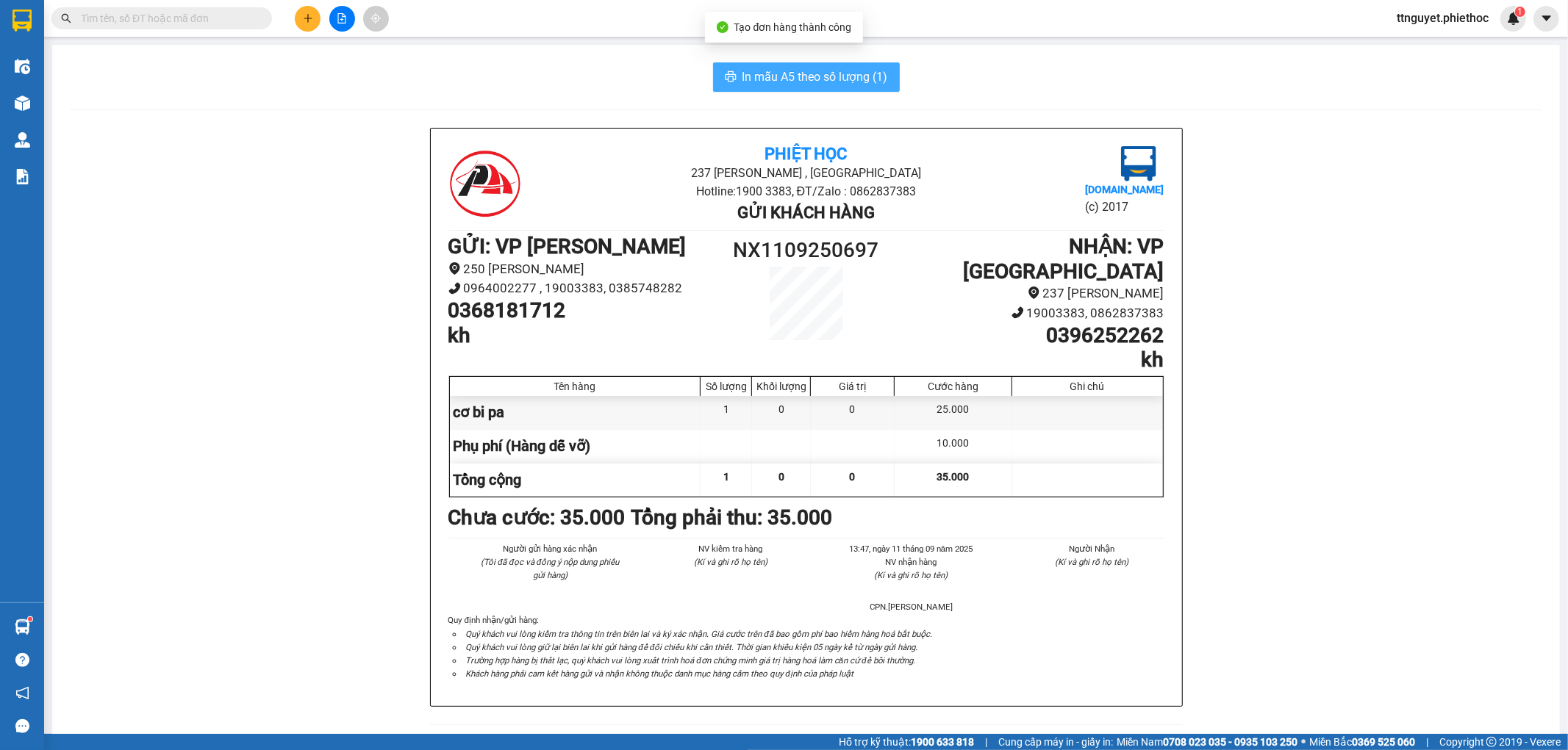
click at [819, 62] on button "In mẫu A5 theo số lượng (1)" at bounding box center [807, 77] width 187 height 30
click at [178, 13] on input "text" at bounding box center [167, 18] width 173 height 16
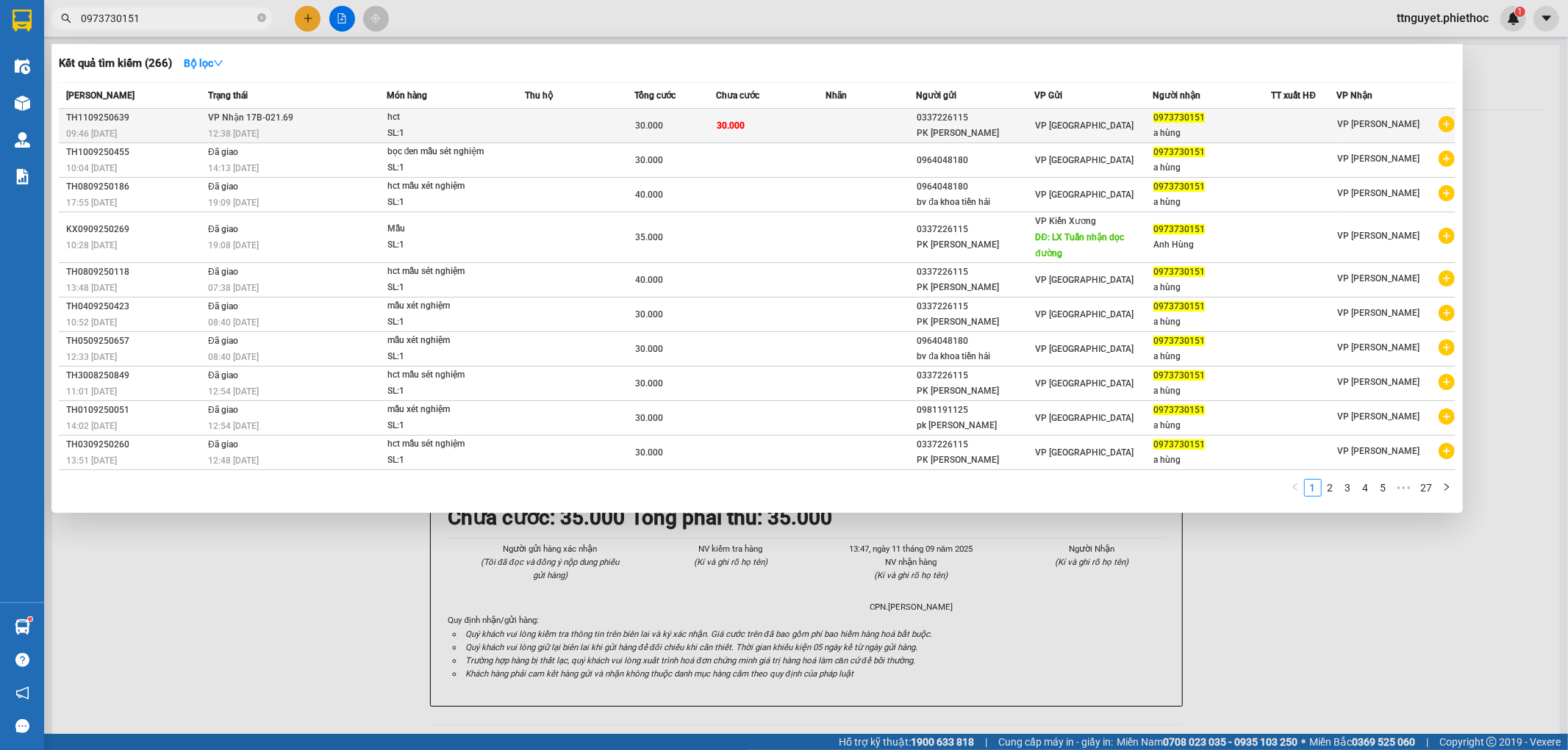
click at [693, 116] on td "30.000" at bounding box center [675, 126] width 81 height 35
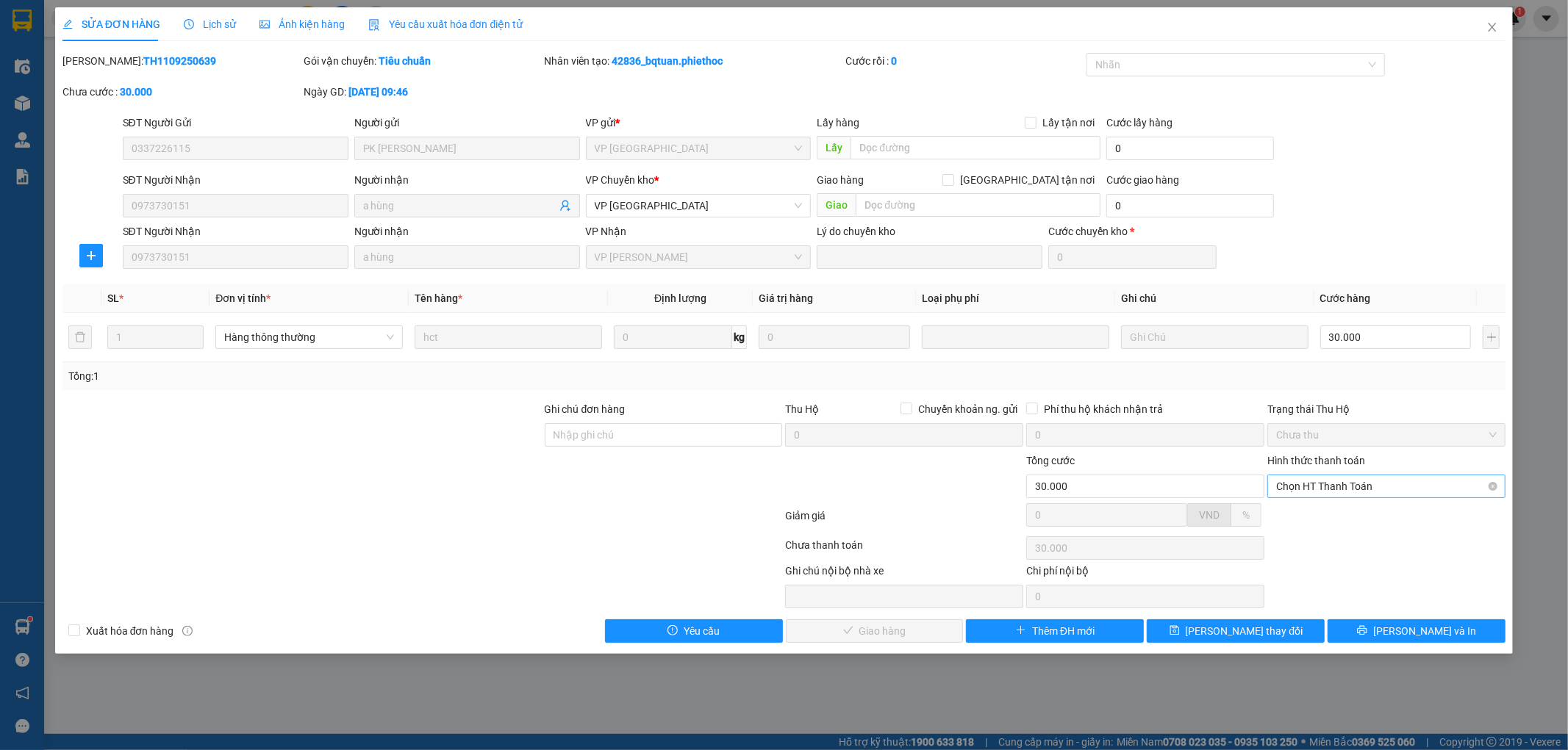
click at [1343, 489] on span "Chọn HT Thanh Toán" at bounding box center [1386, 487] width 221 height 22
click at [1328, 516] on div "Tại văn phòng" at bounding box center [1387, 516] width 221 height 16
click at [853, 634] on span "Lưu và Giao hàng" at bounding box center [884, 631] width 142 height 16
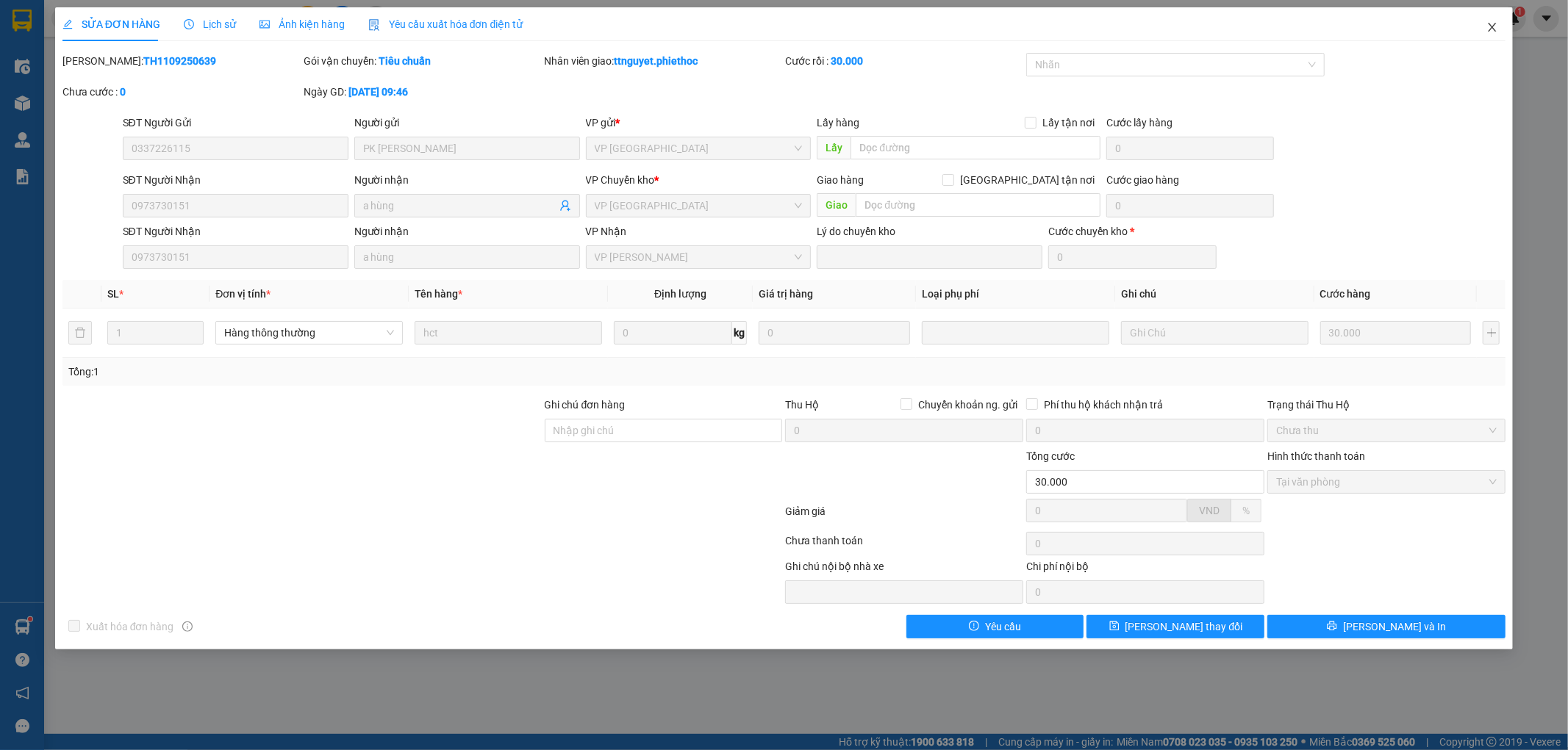
click at [1483, 26] on span "Close" at bounding box center [1493, 28] width 42 height 42
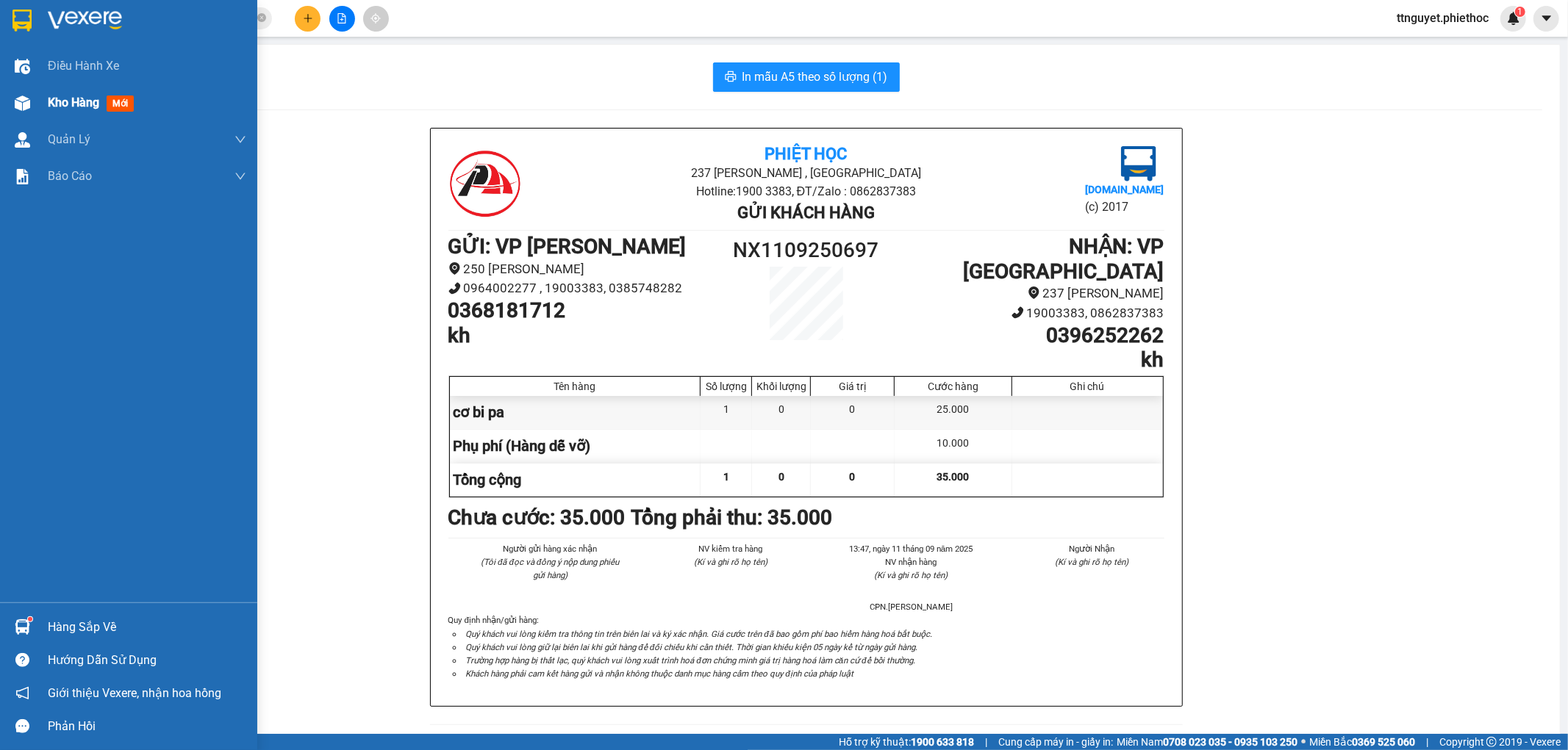
click at [60, 101] on span "Kho hàng" at bounding box center [73, 103] width 51 height 14
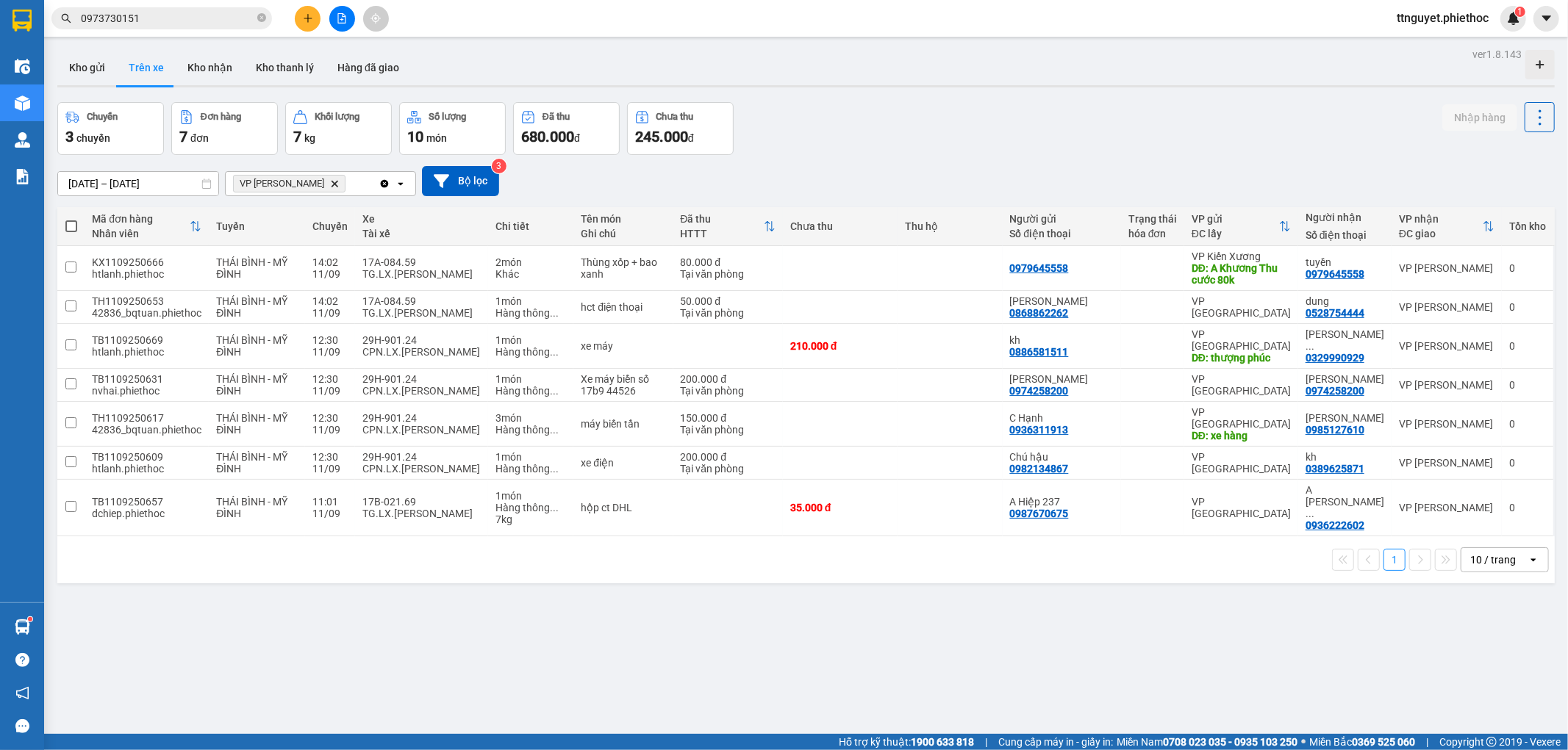
click at [312, 24] on button at bounding box center [308, 19] width 26 height 26
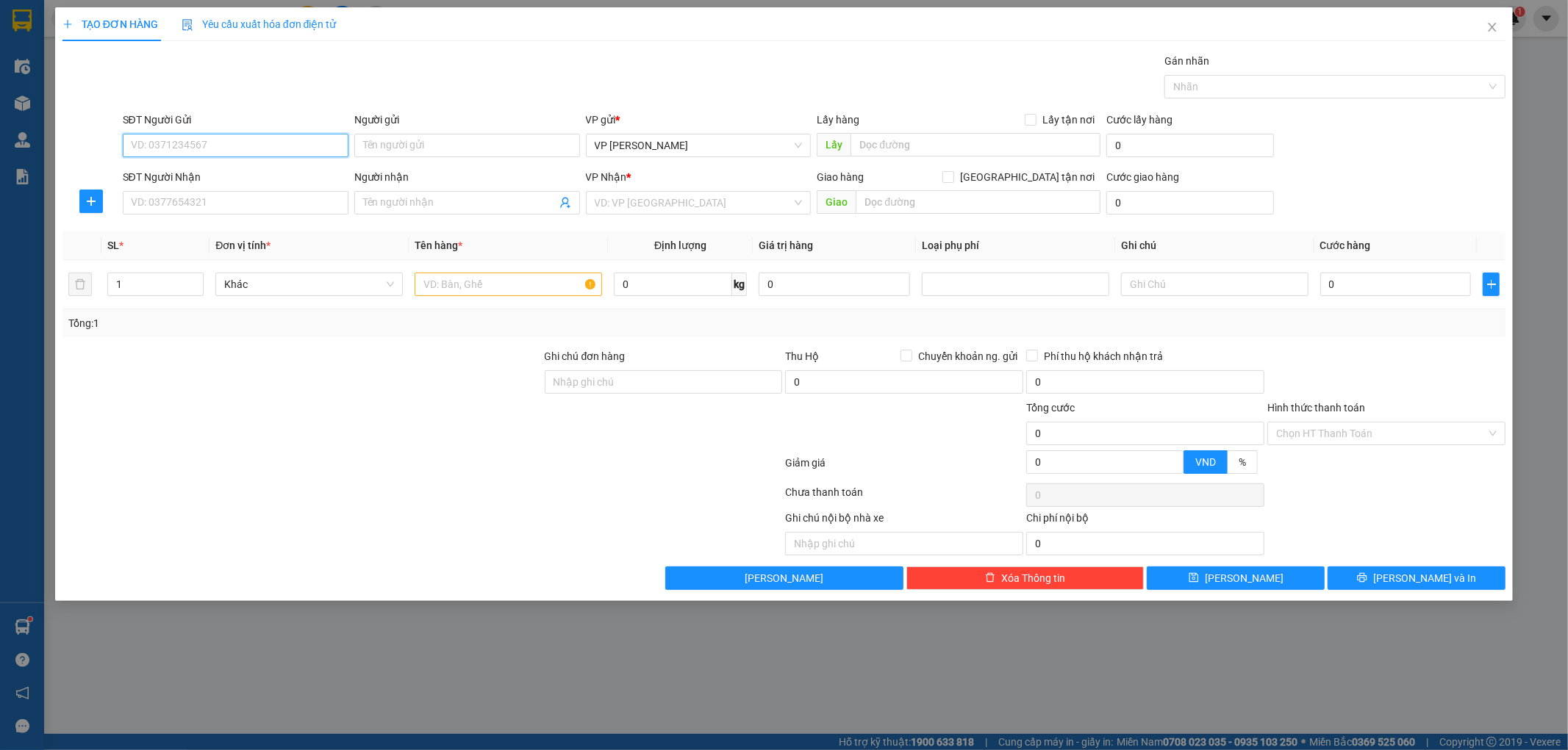
click at [245, 143] on input "SĐT Người Gửi" at bounding box center [236, 145] width 226 height 24
click at [260, 179] on div "0355011033 - chị Hương Thịnh An" at bounding box center [236, 175] width 208 height 16
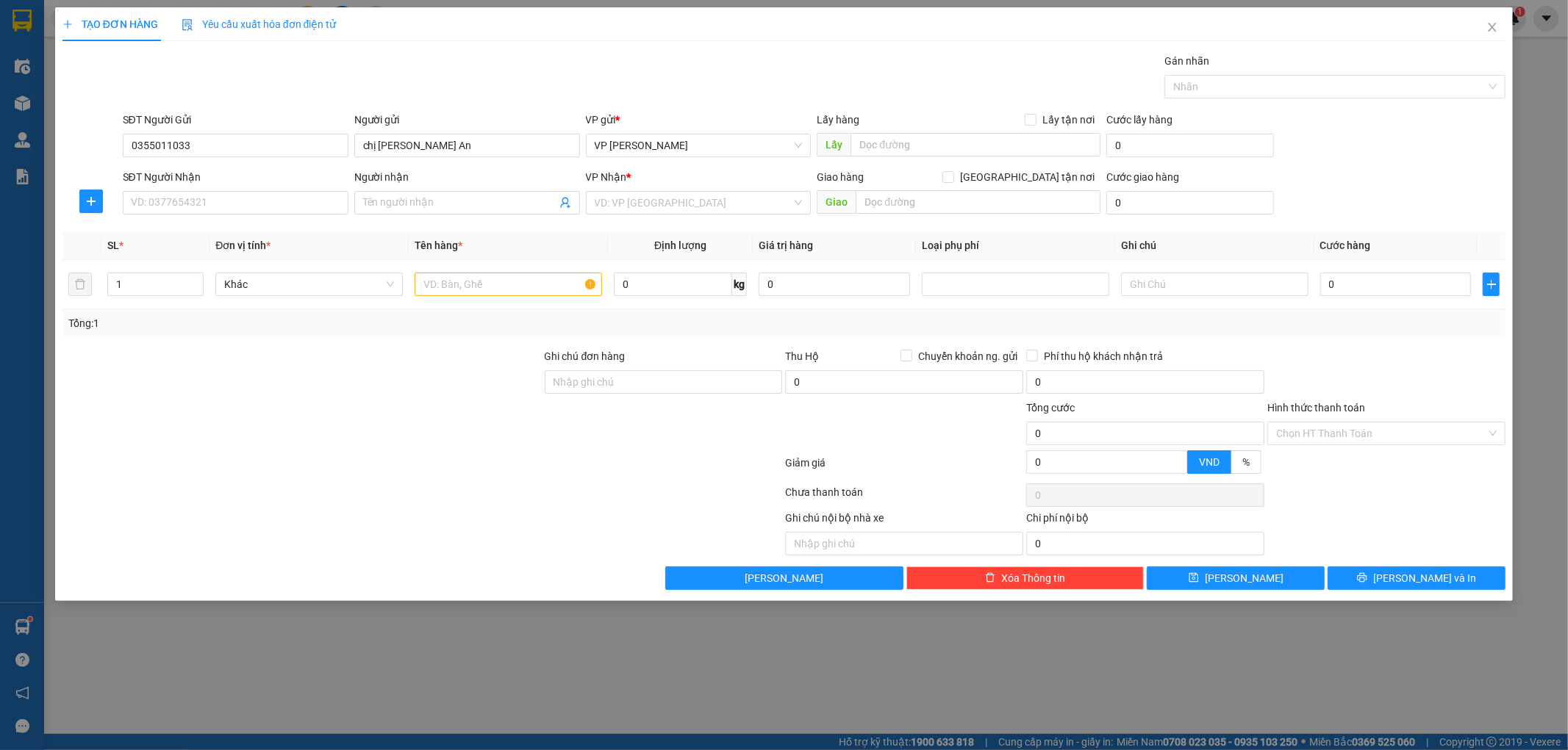
click at [175, 216] on div "SĐT Người Nhận VD: 0377654321" at bounding box center [236, 195] width 226 height 51
click at [96, 204] on icon "plus" at bounding box center [91, 202] width 12 height 12
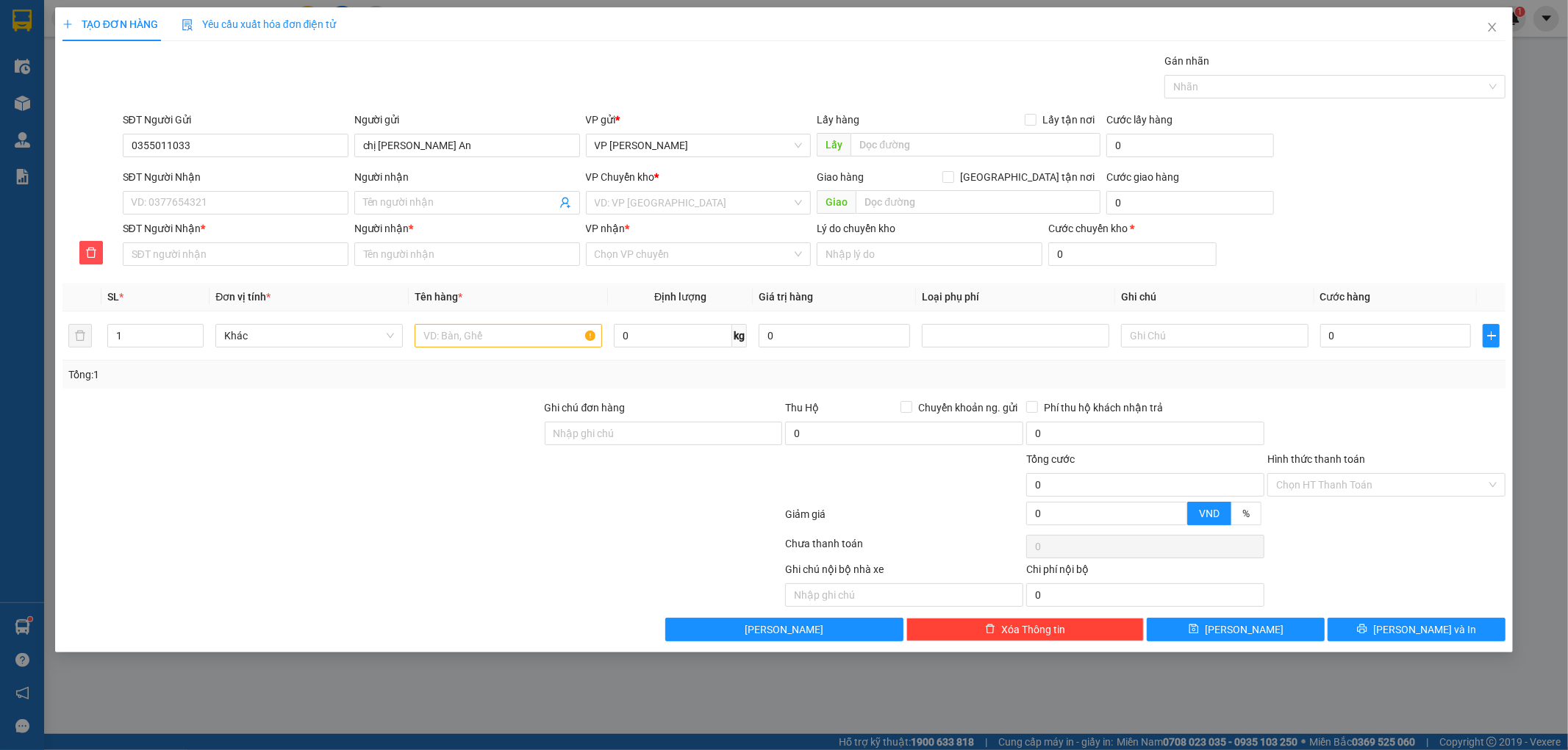
click at [181, 218] on div "SĐT Người Nhận VD: 0377654321" at bounding box center [236, 195] width 226 height 51
click at [203, 215] on input "SĐT Người Nhận" at bounding box center [236, 203] width 226 height 24
click at [219, 231] on div "0983103354 - A Chiến" at bounding box center [236, 233] width 208 height 16
click at [76, 250] on div at bounding box center [91, 253] width 57 height 24
click at [92, 250] on icon "delete" at bounding box center [91, 253] width 12 height 12
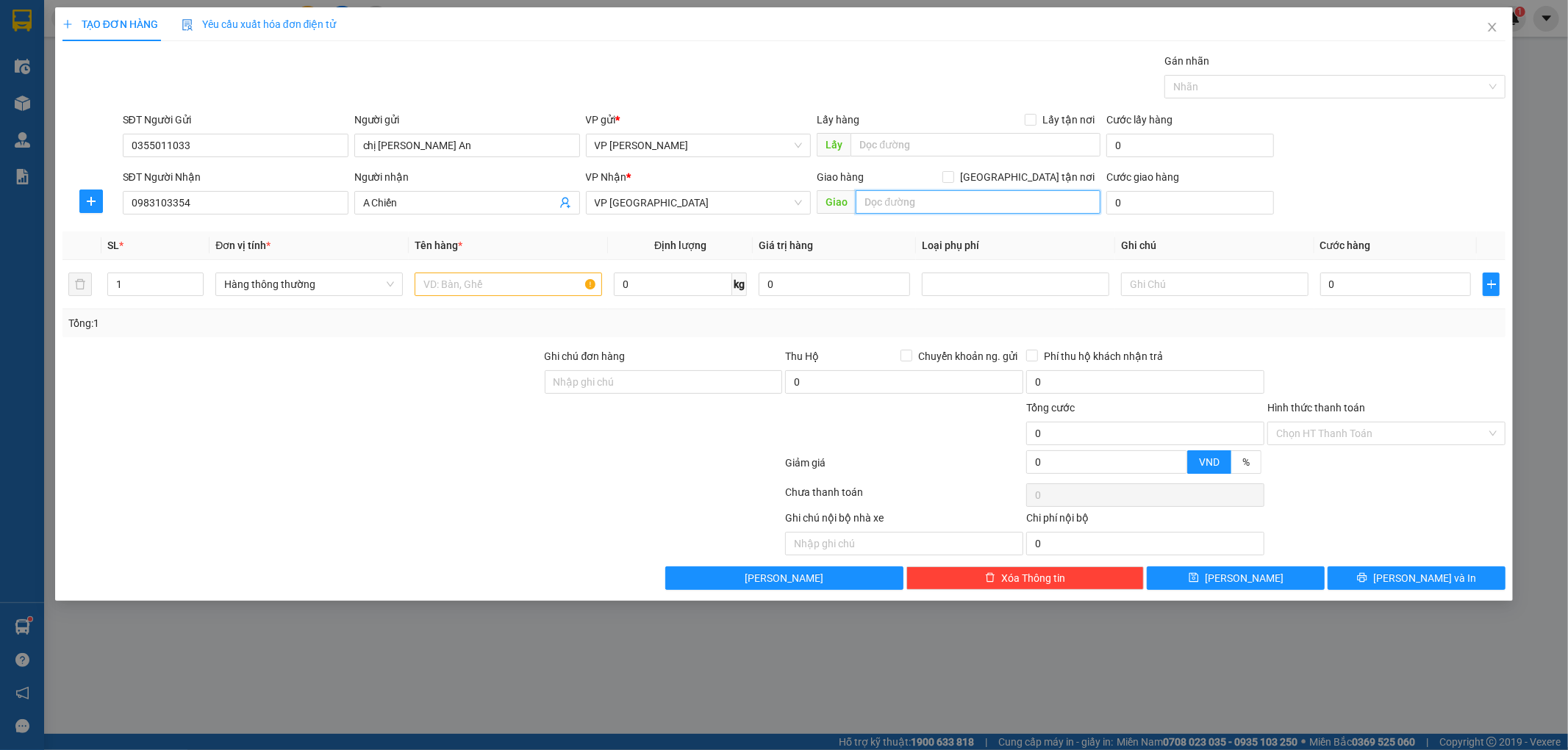
click at [1039, 207] on input "text" at bounding box center [978, 202] width 245 height 24
click at [564, 287] on input "text" at bounding box center [508, 285] width 187 height 24
click at [1393, 289] on input "0" at bounding box center [1396, 285] width 151 height 24
click at [1405, 364] on div at bounding box center [1387, 374] width 242 height 51
click at [1383, 576] on button "Lưu và In" at bounding box center [1417, 579] width 178 height 24
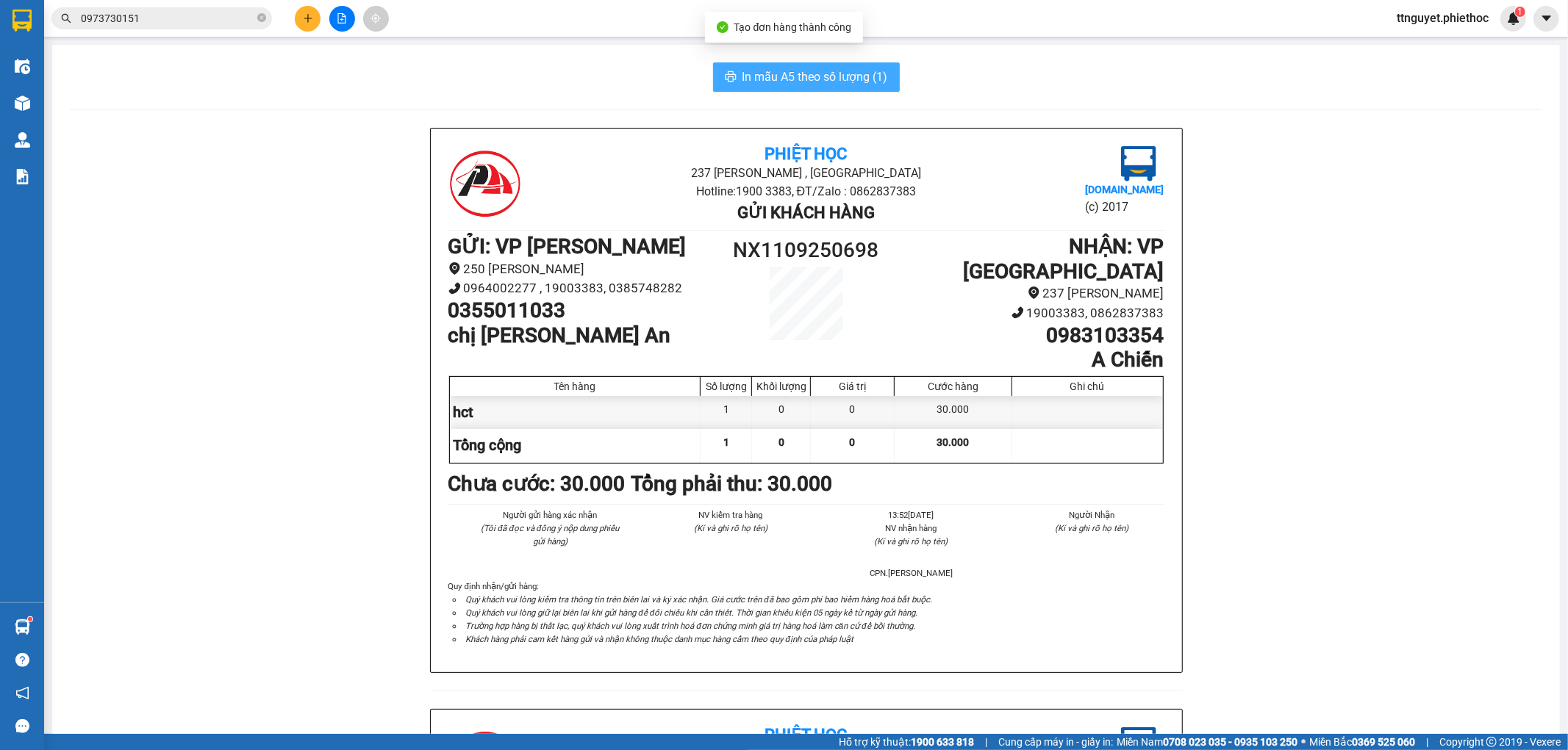
click at [873, 84] on span "In mẫu A5 theo số lượng (1)" at bounding box center [815, 76] width 146 height 19
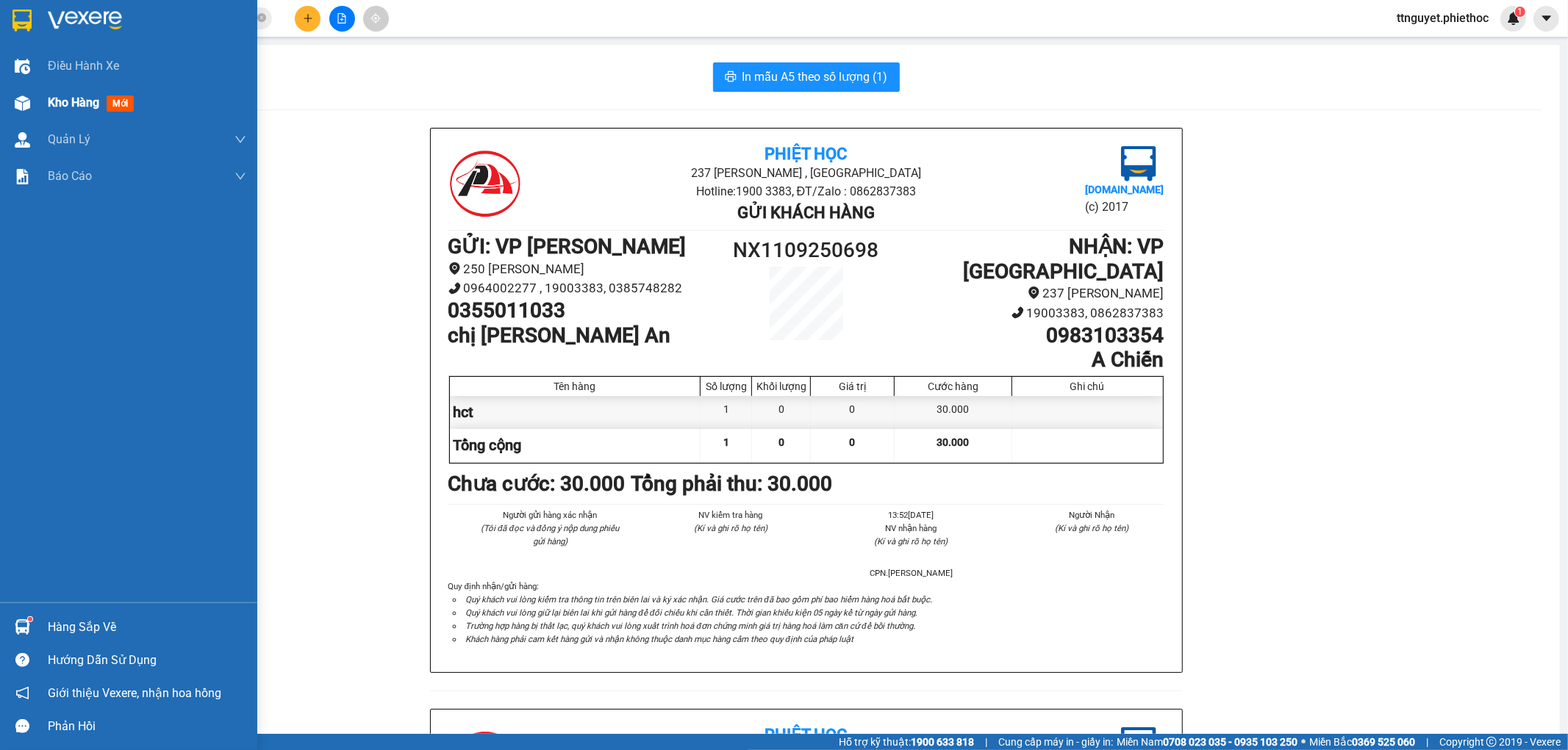
click at [48, 90] on div "Kho hàng mới" at bounding box center [147, 102] width 199 height 37
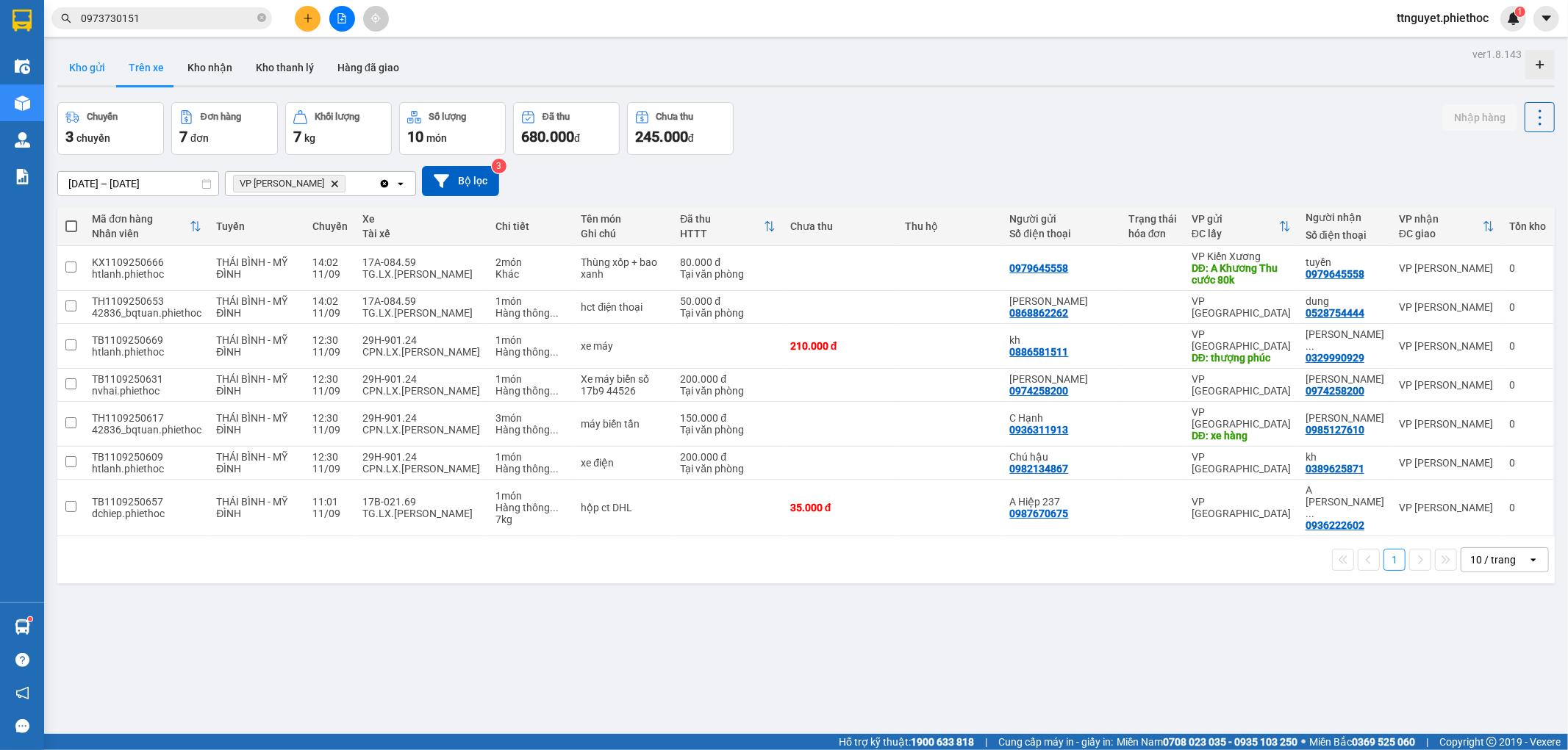
click at [91, 67] on button "Kho gửi" at bounding box center [87, 68] width 59 height 36
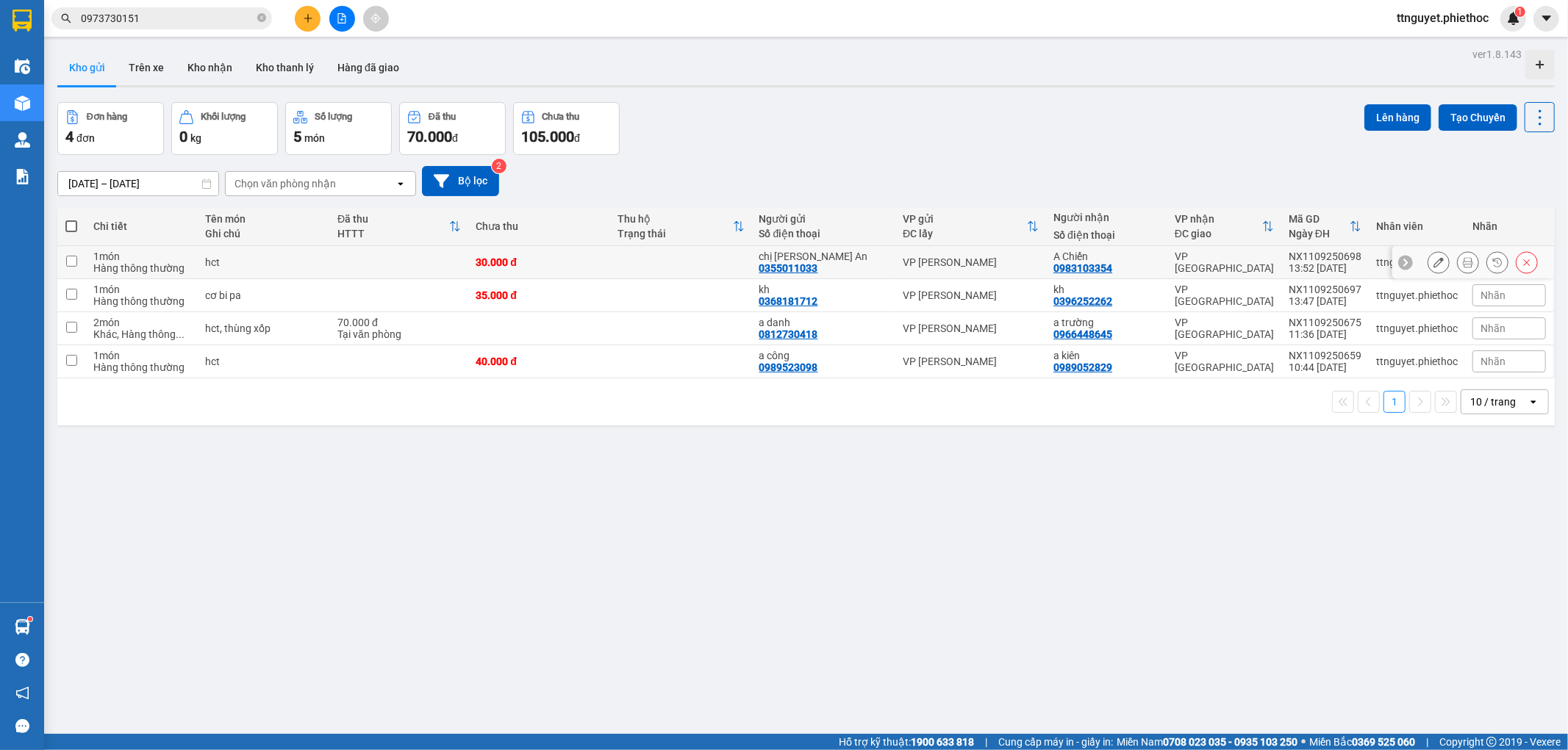
click at [71, 263] on input "checkbox" at bounding box center [71, 260] width 11 height 11
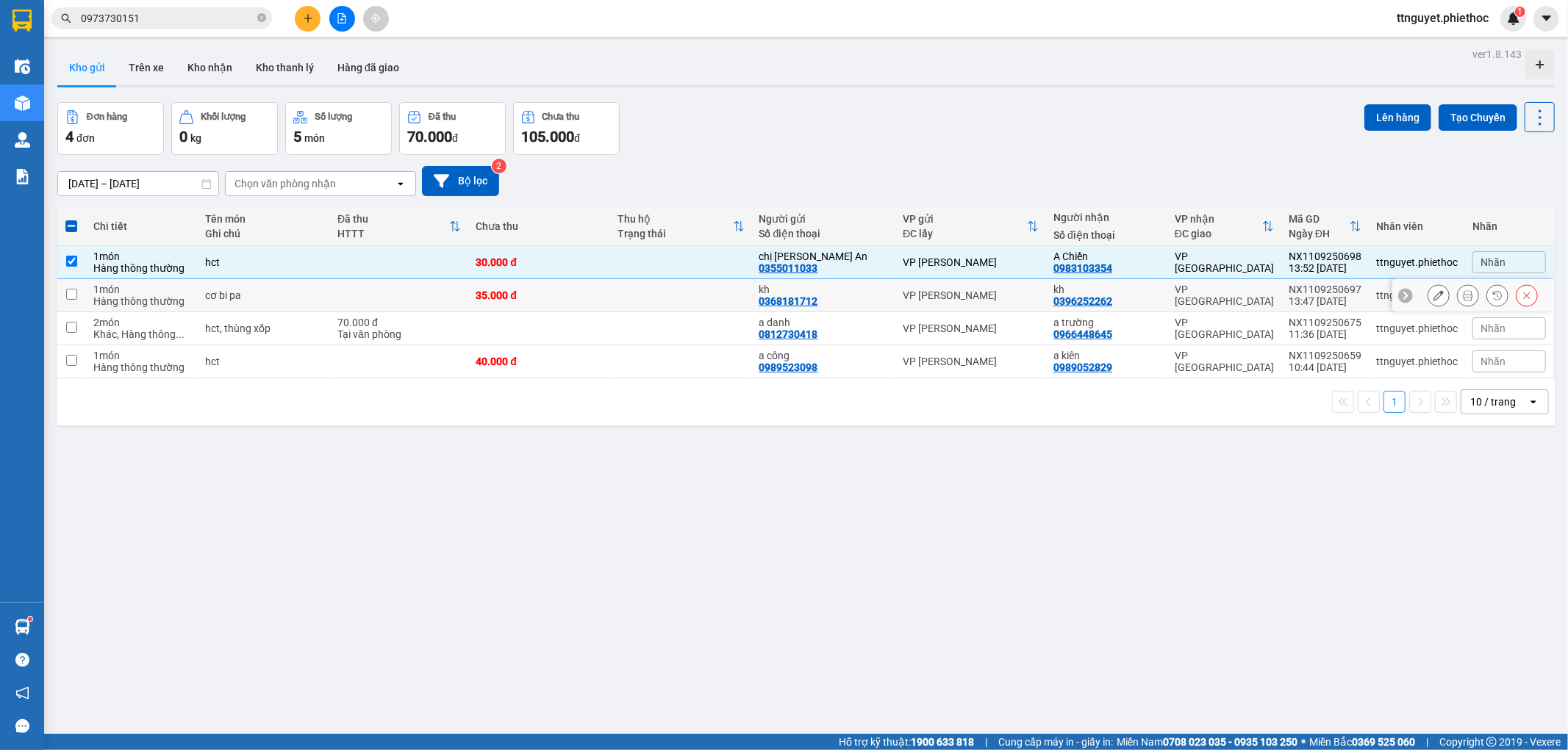
click at [77, 302] on td at bounding box center [71, 295] width 29 height 33
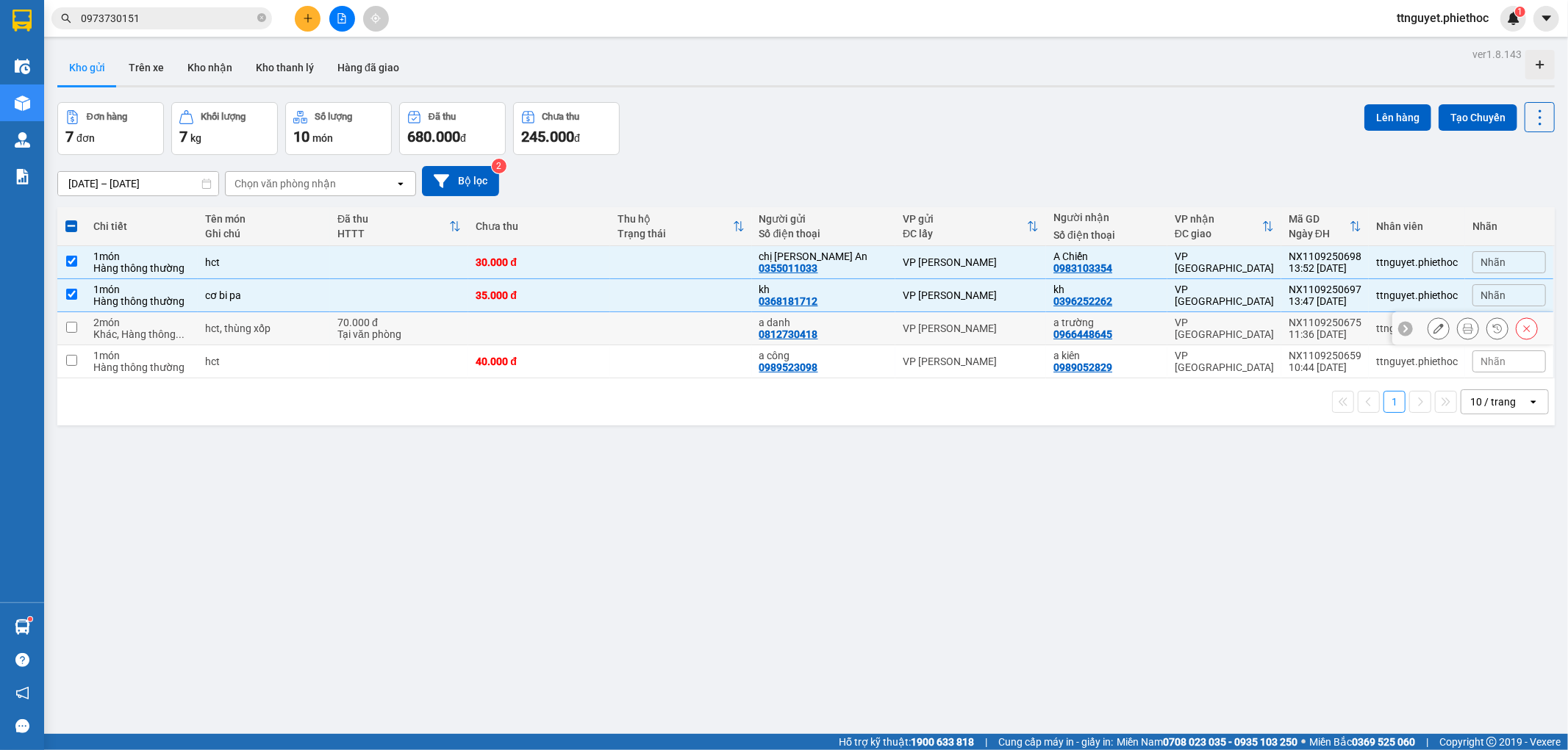
click at [78, 322] on td at bounding box center [71, 328] width 29 height 33
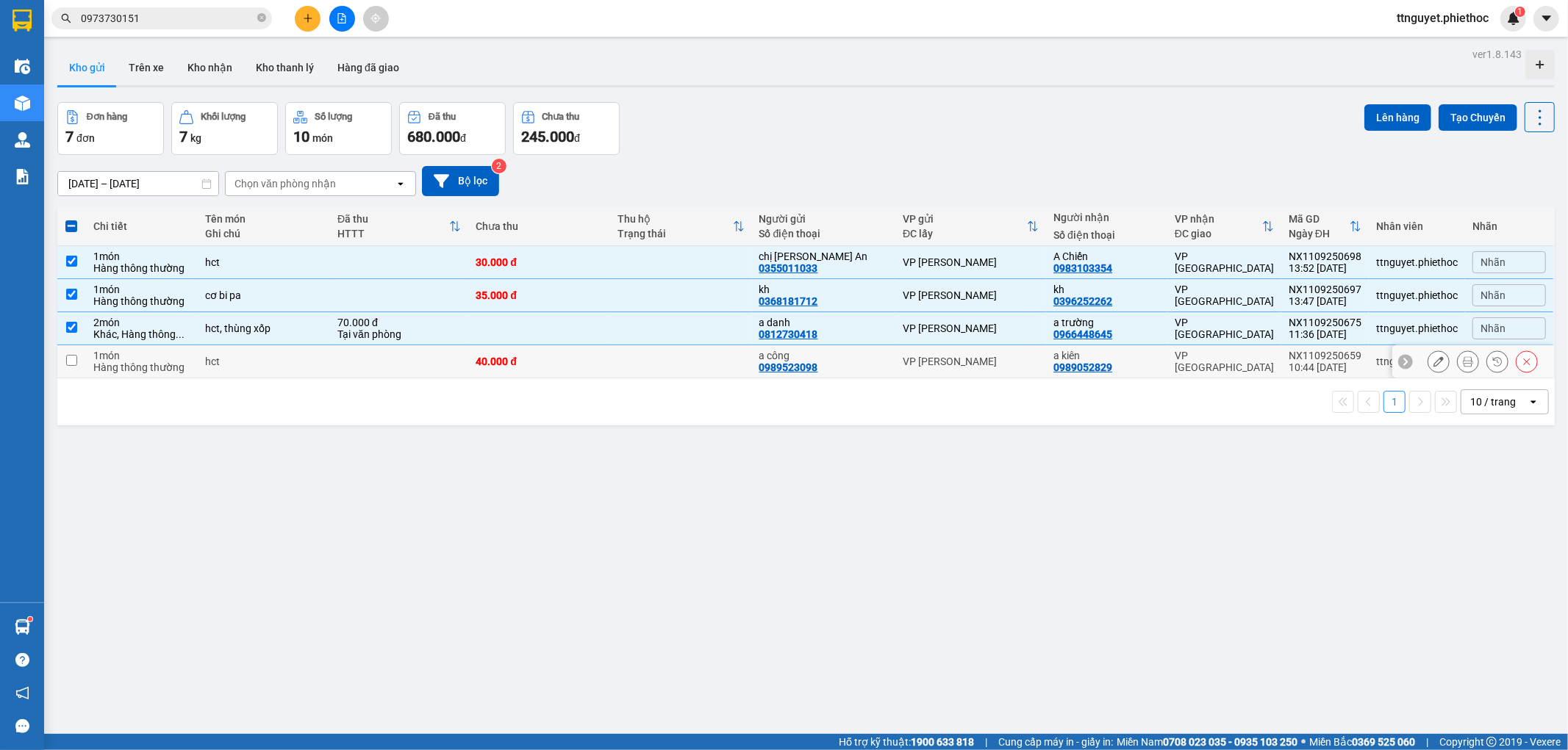
click at [75, 354] on td at bounding box center [71, 361] width 29 height 33
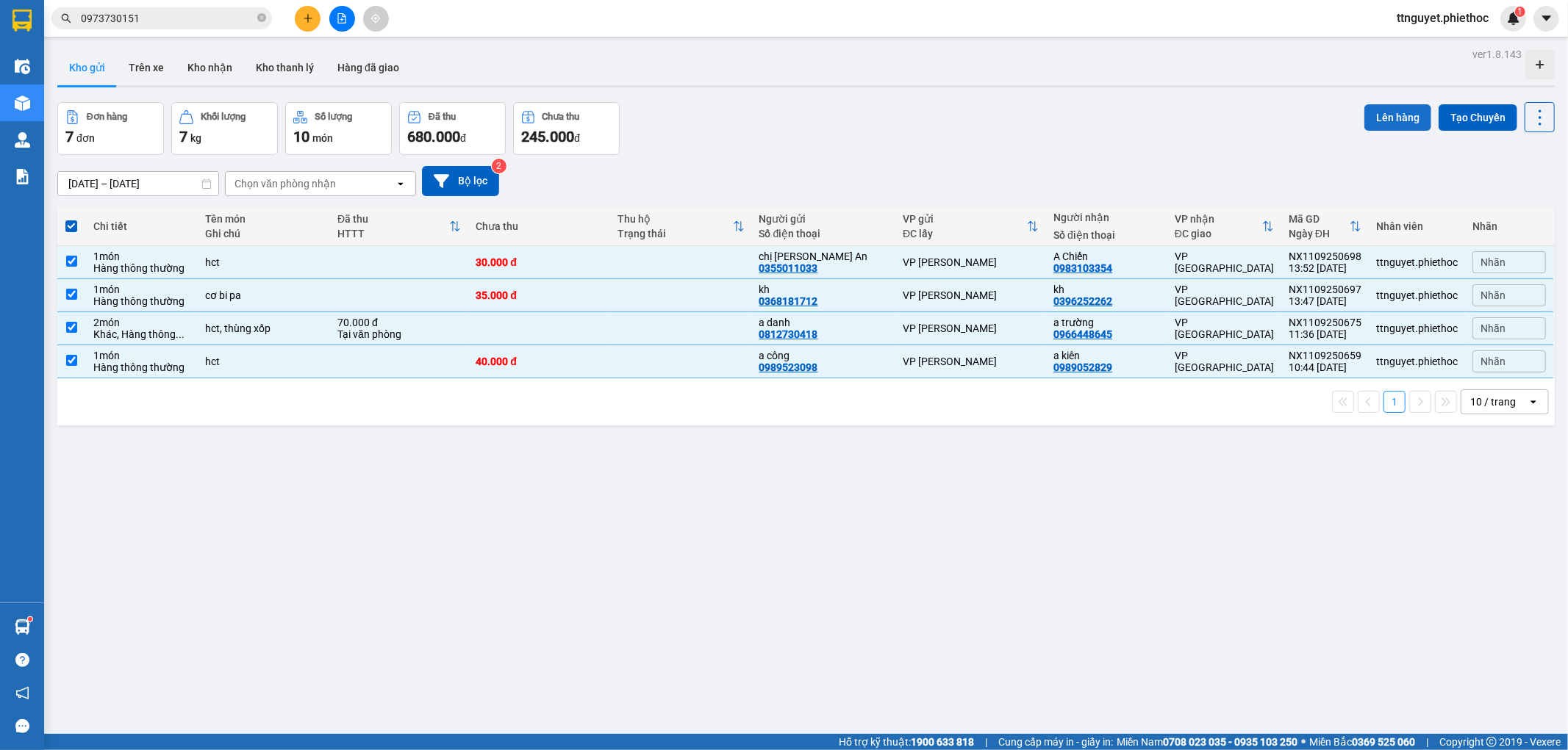
click at [1370, 108] on button "Lên hàng" at bounding box center [1399, 117] width 67 height 27
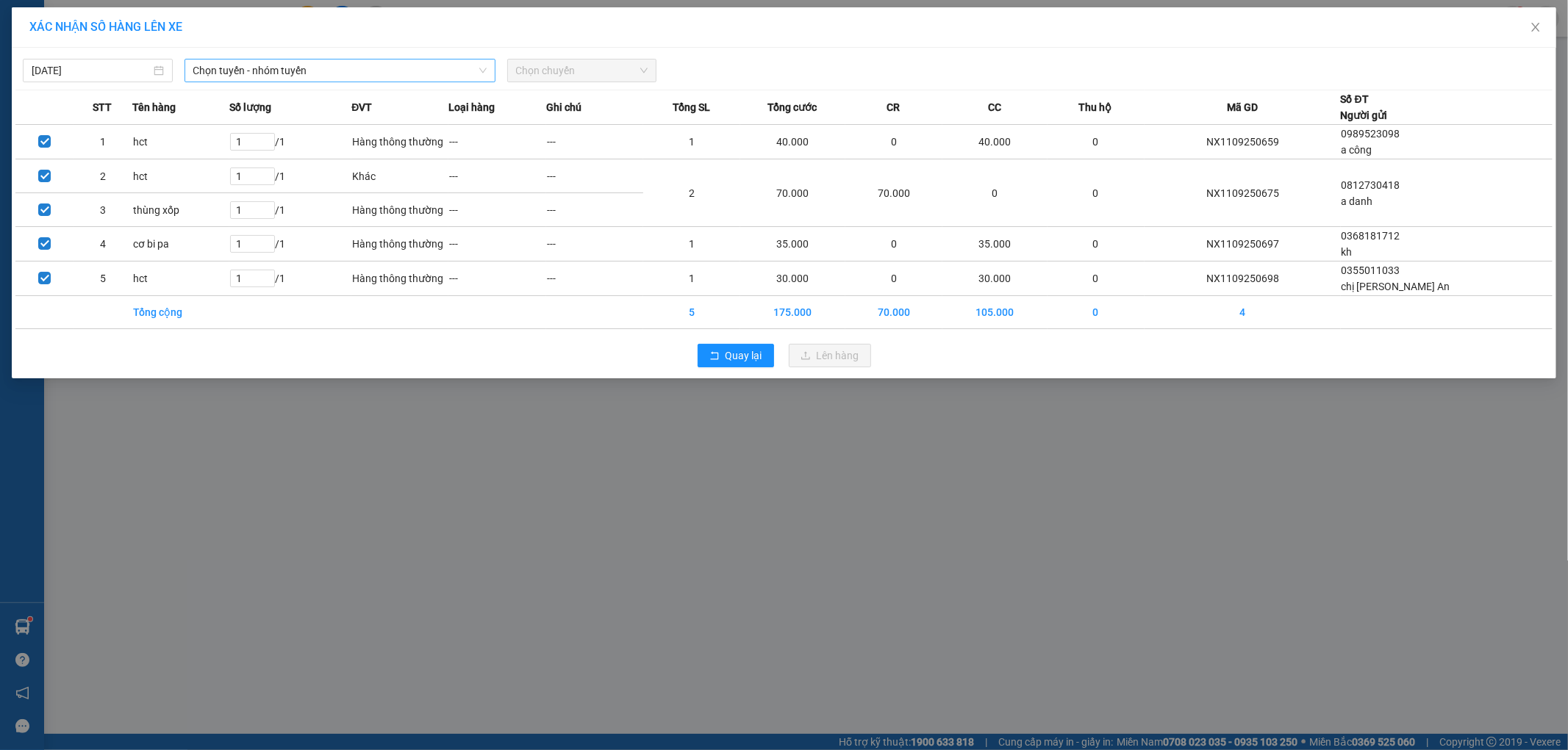
click at [361, 81] on span "Chọn tuyến - nhóm tuyến" at bounding box center [340, 70] width 293 height 22
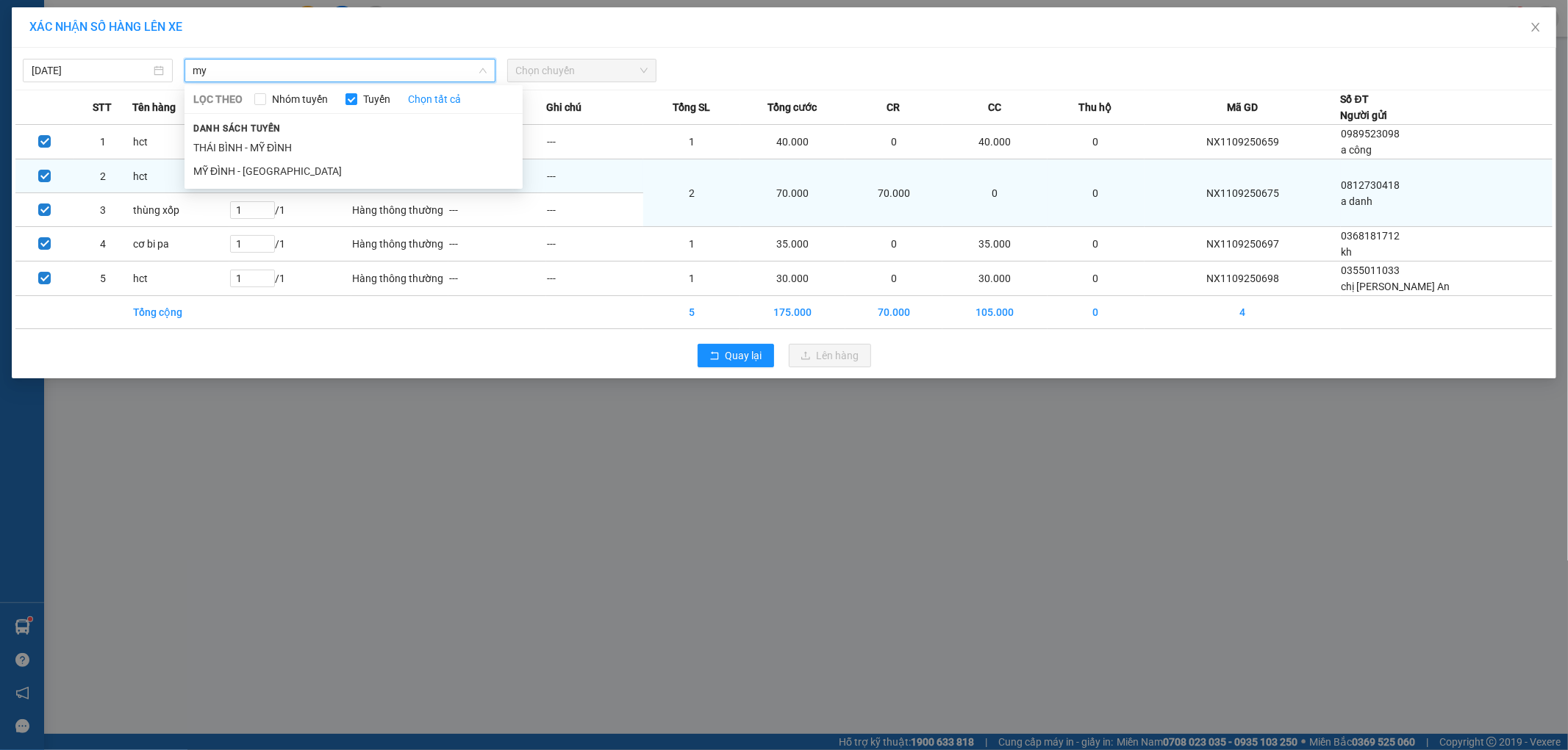
click at [349, 172] on li "MỸ ĐÌNH - [GEOGRAPHIC_DATA]" at bounding box center [353, 171] width 339 height 24
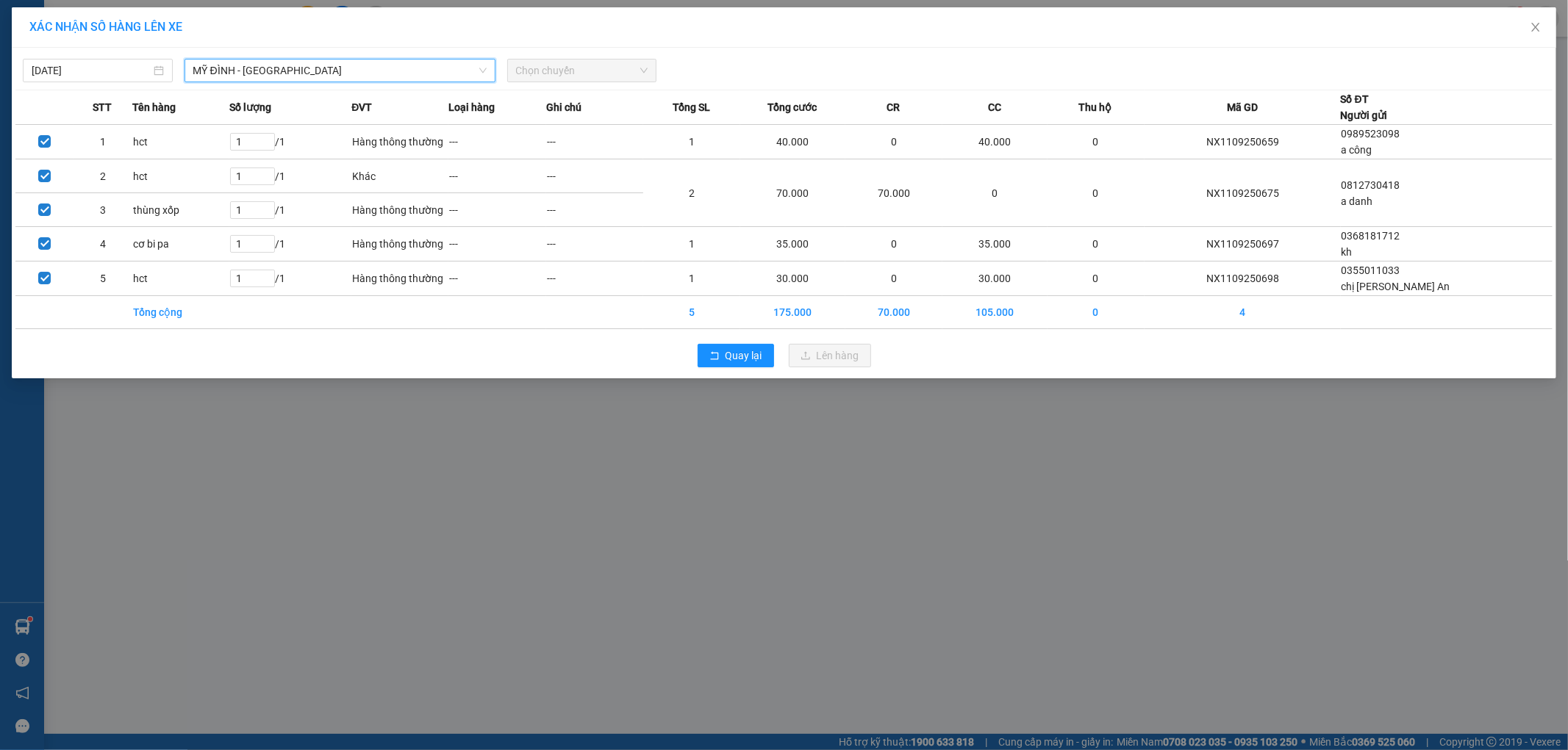
click at [545, 77] on span "Chọn chuyến" at bounding box center [582, 70] width 133 height 22
click at [561, 66] on span "Chọn chuyến" at bounding box center [582, 70] width 133 height 22
click at [575, 76] on span "Chọn chuyến" at bounding box center [582, 70] width 133 height 22
click at [569, 122] on div "14:02 (TC) - 29H-901.74" at bounding box center [573, 124] width 115 height 16
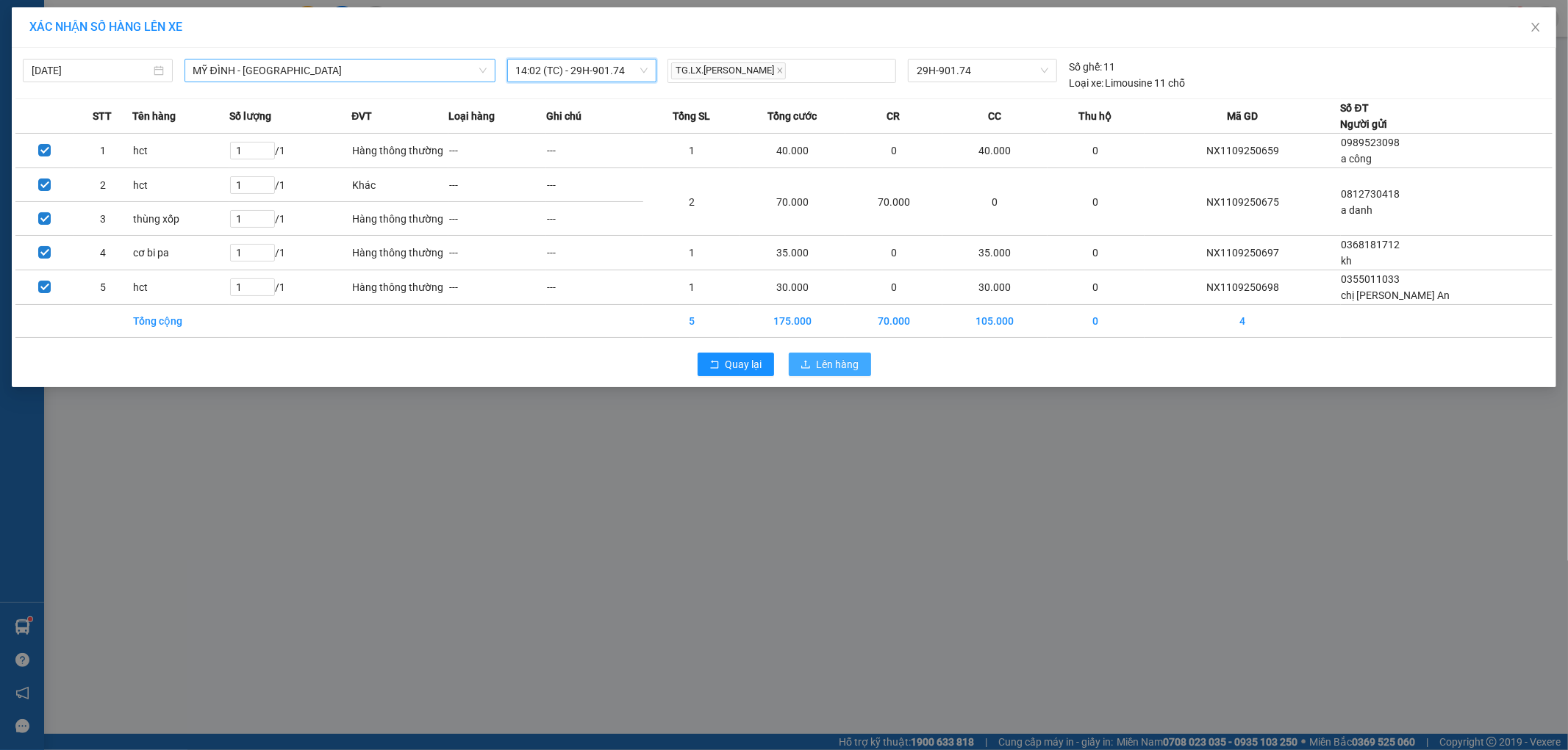
click at [836, 368] on span "Lên hàng" at bounding box center [837, 364] width 43 height 16
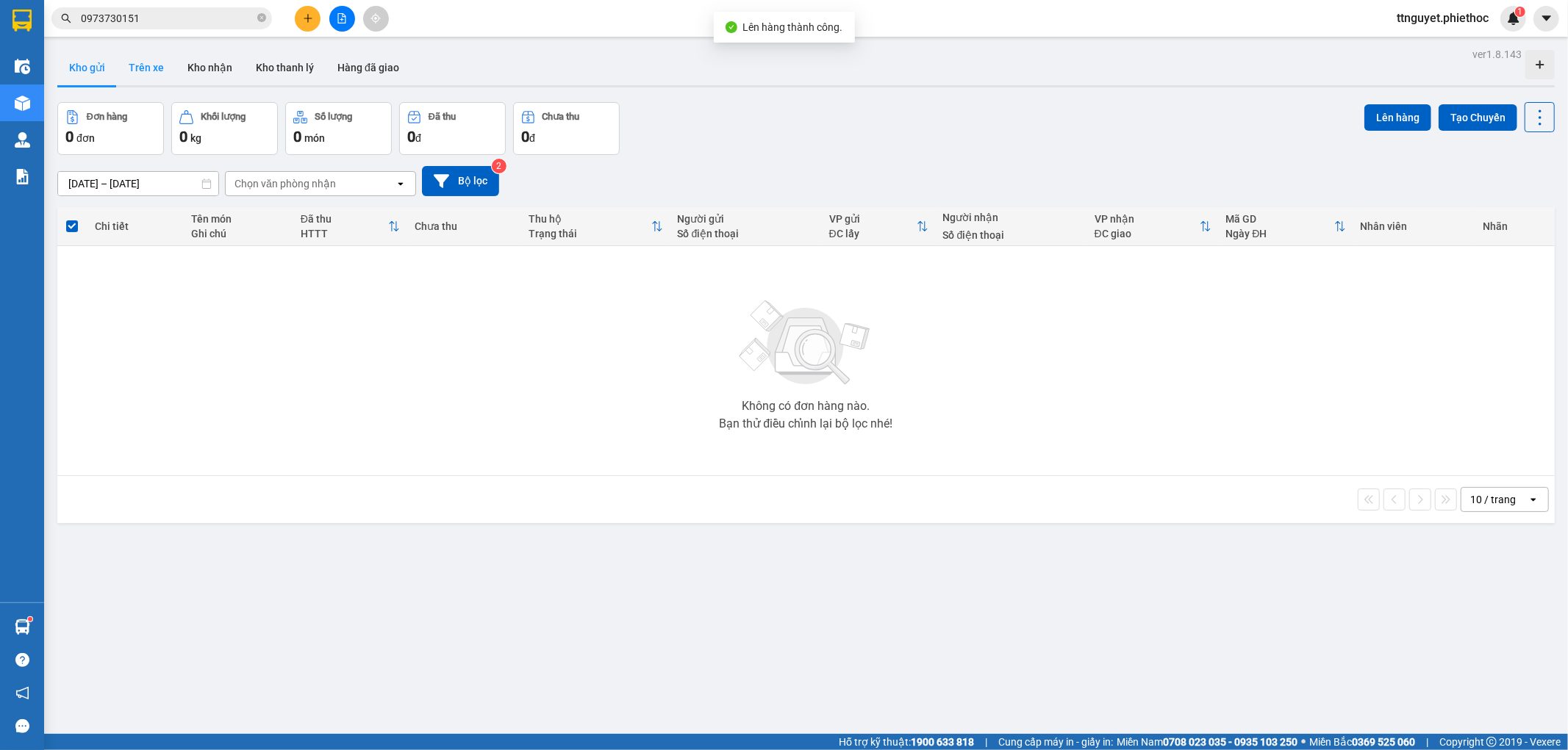
click at [157, 83] on button "Trên xe" at bounding box center [146, 68] width 58 height 36
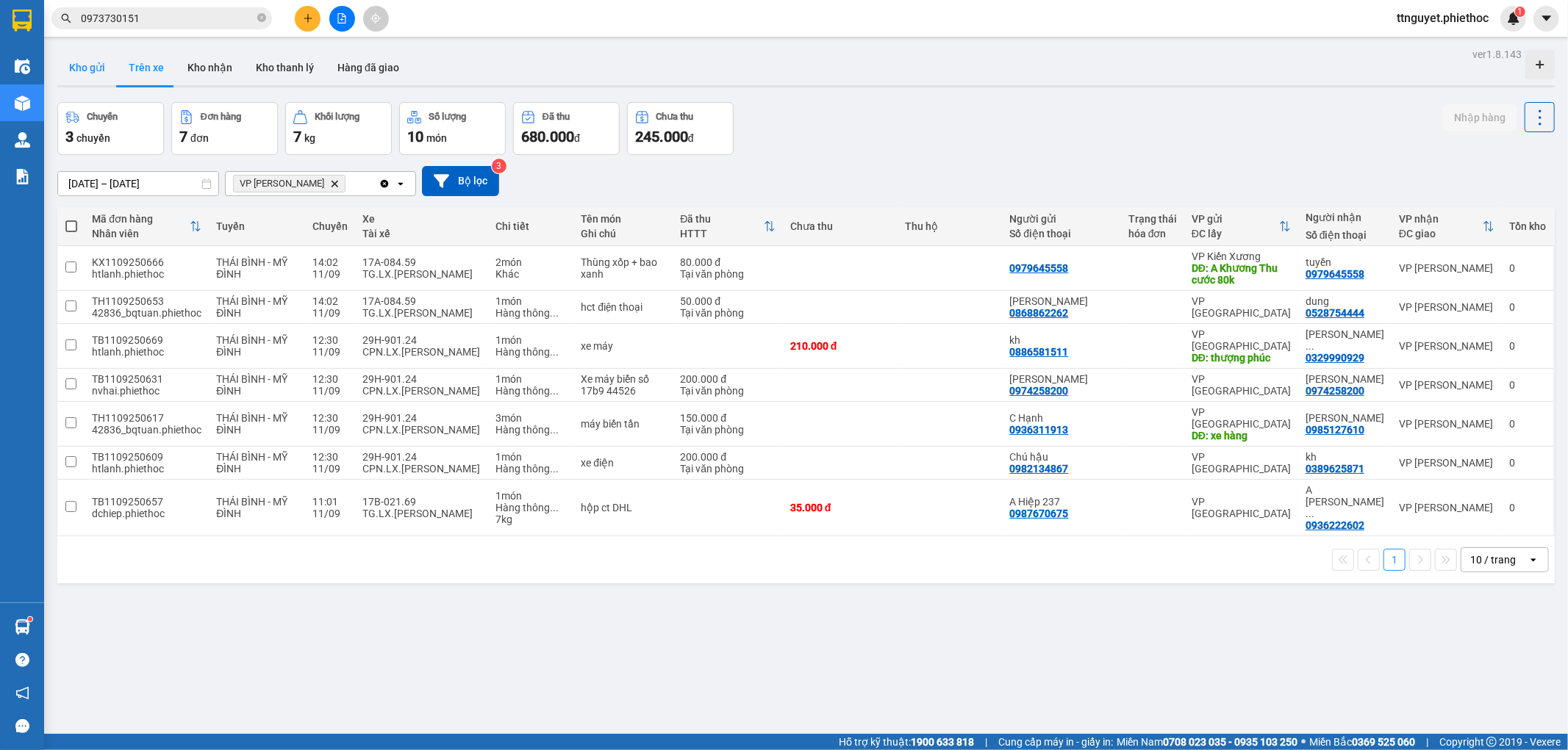
click at [67, 73] on button "Kho gửi" at bounding box center [87, 68] width 59 height 36
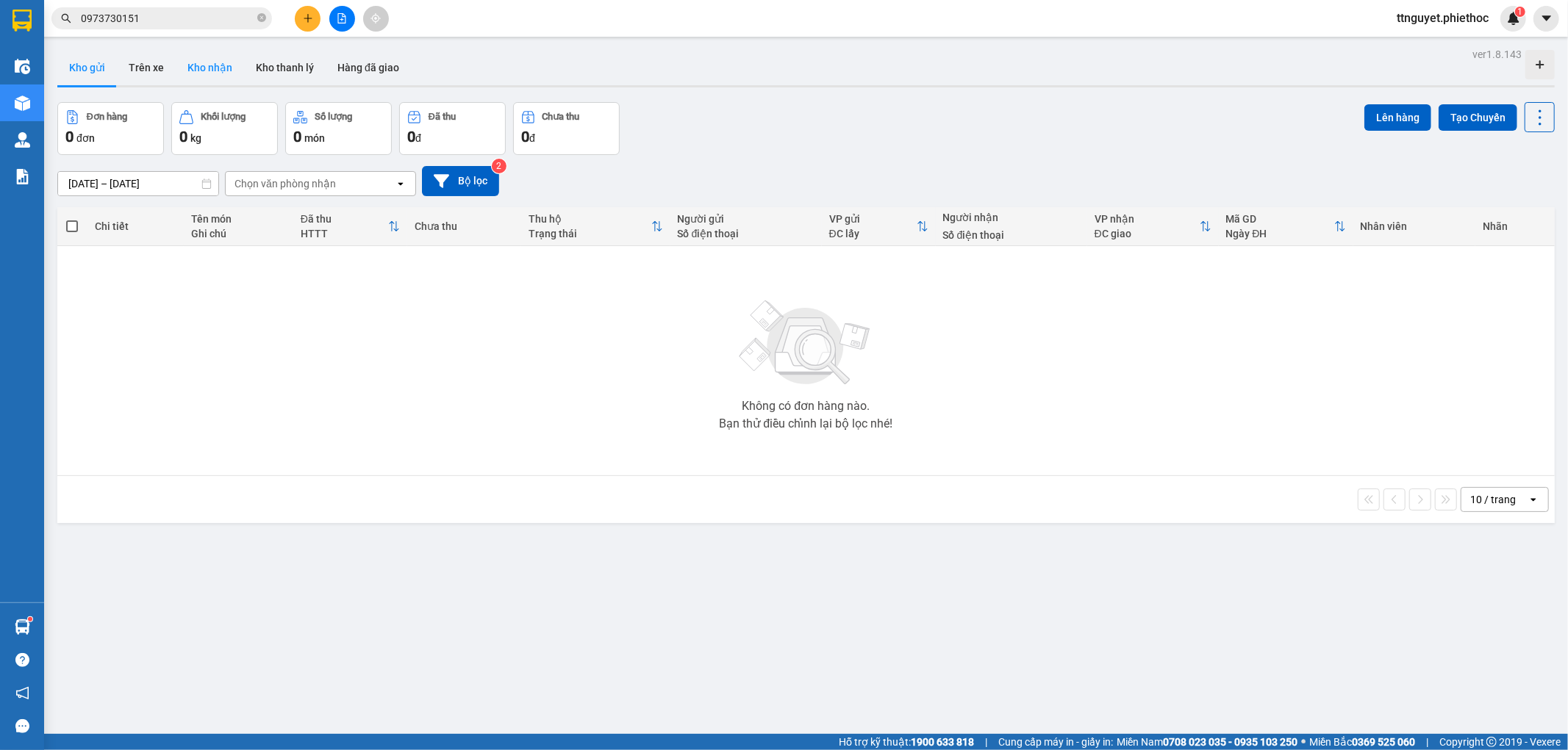
click at [222, 72] on button "Kho nhận" at bounding box center [210, 68] width 68 height 36
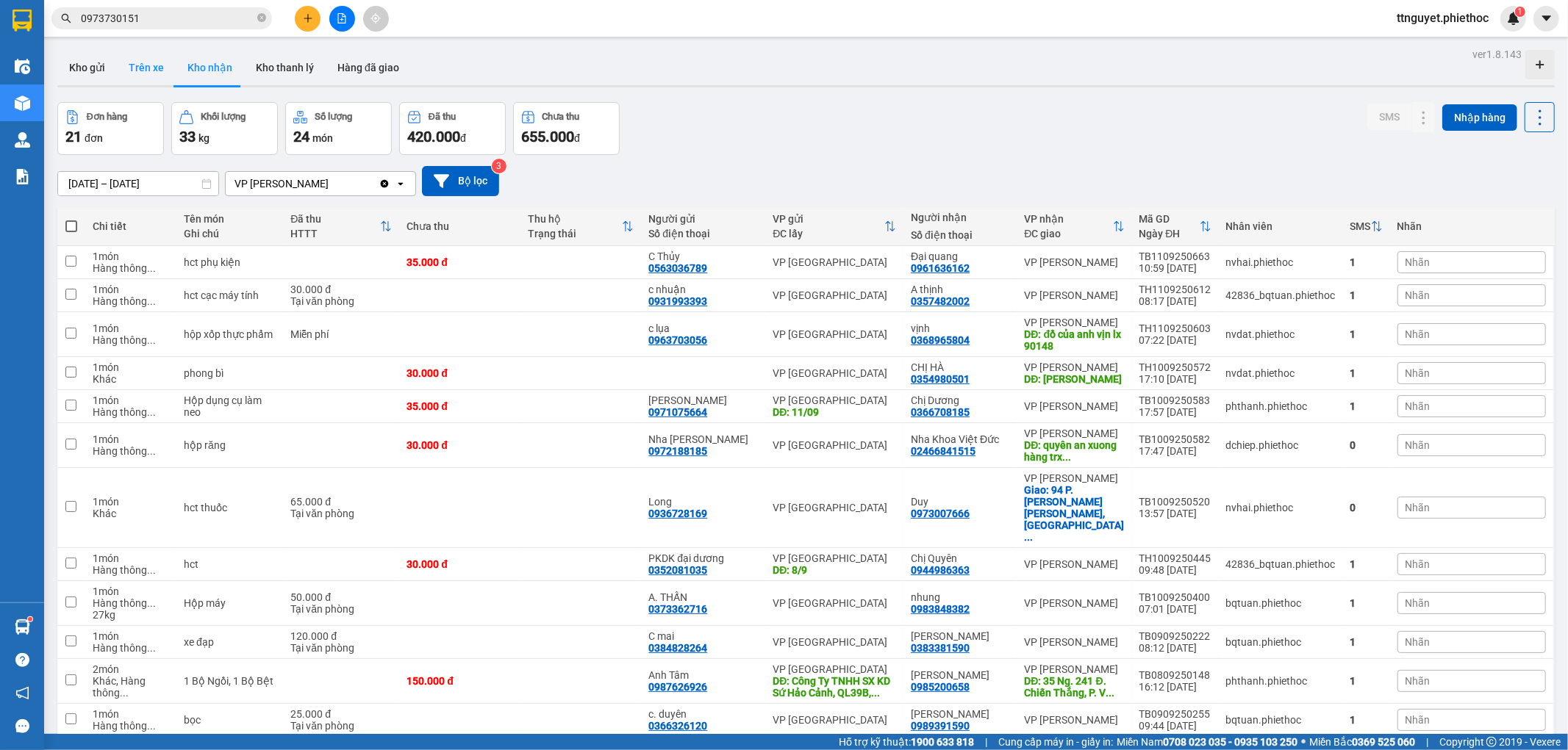
click at [145, 72] on button "Trên xe" at bounding box center [146, 68] width 58 height 36
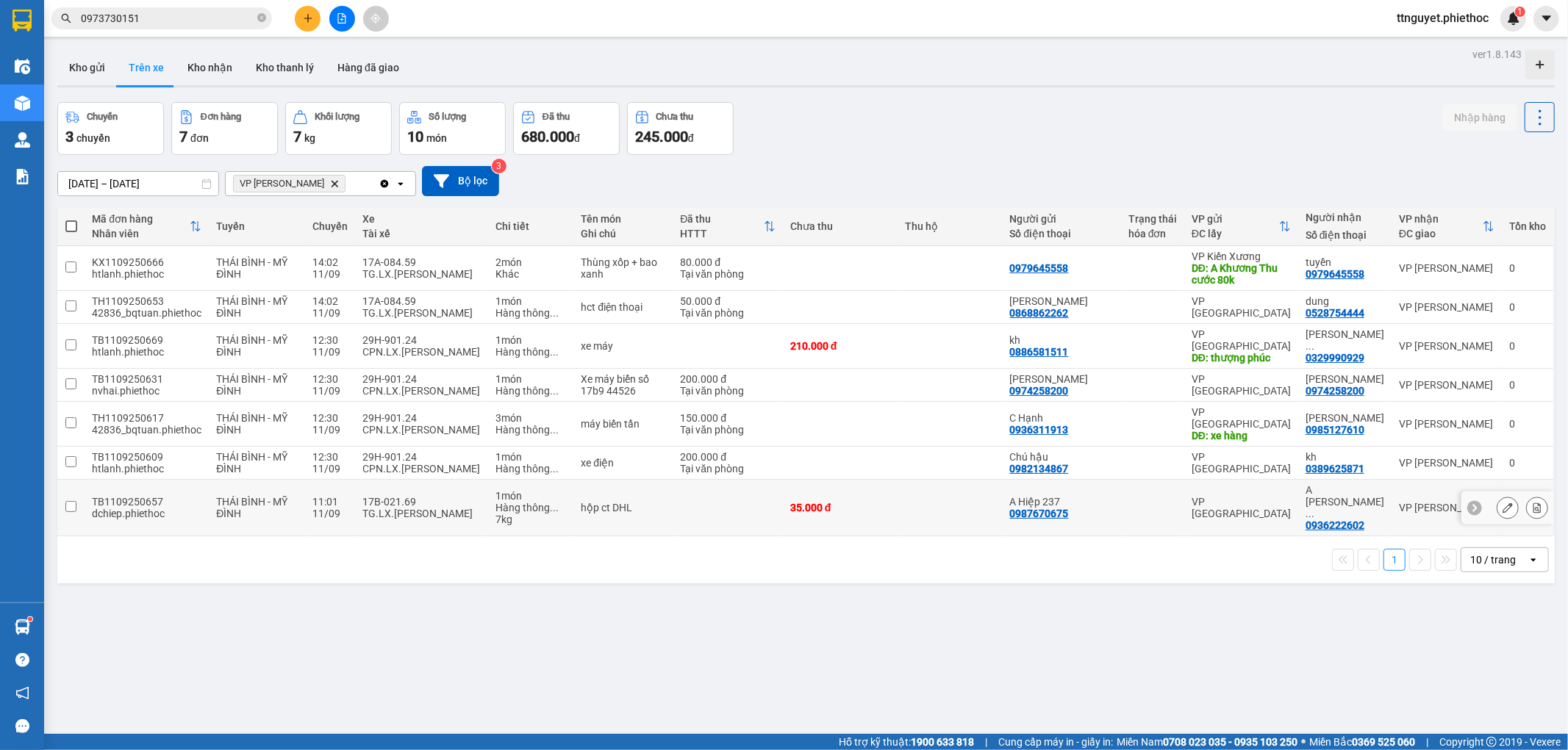
click at [619, 502] on div "hộp ct DHL" at bounding box center [623, 508] width 84 height 12
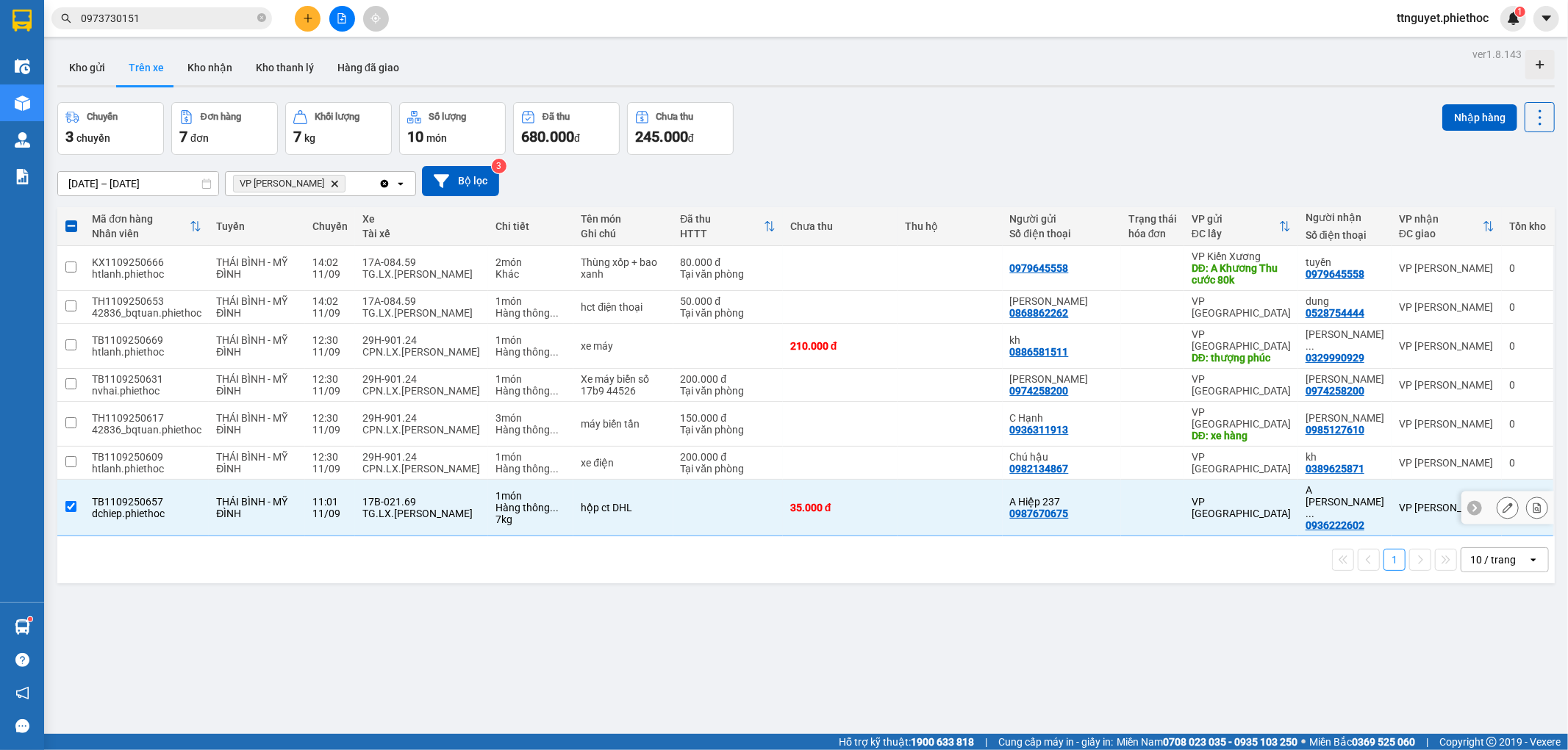
click at [619, 502] on div "hộp ct DHL" at bounding box center [623, 508] width 84 height 12
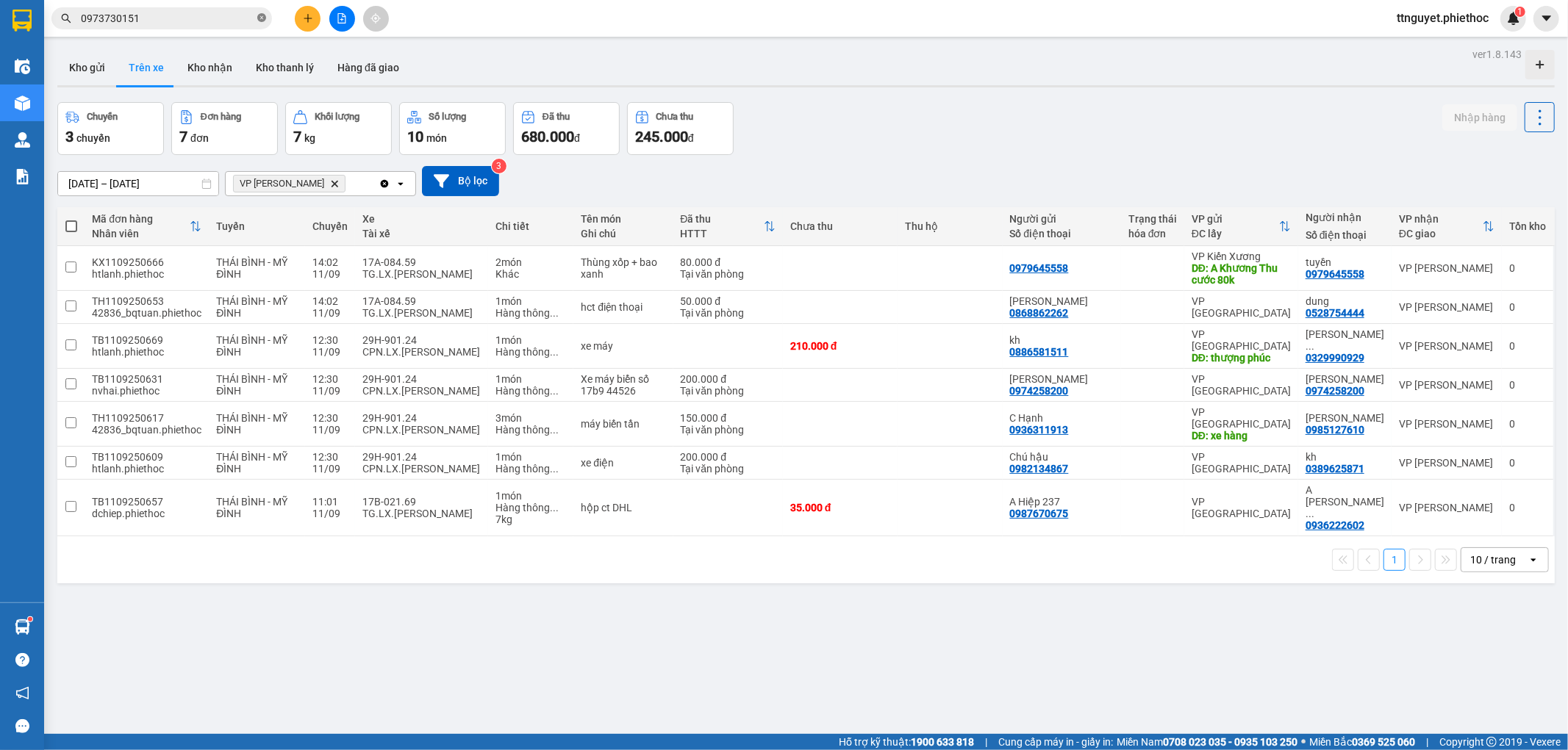
click at [258, 16] on icon "close-circle" at bounding box center [261, 17] width 9 height 9
click at [307, 17] on icon "plus" at bounding box center [307, 18] width 1 height 8
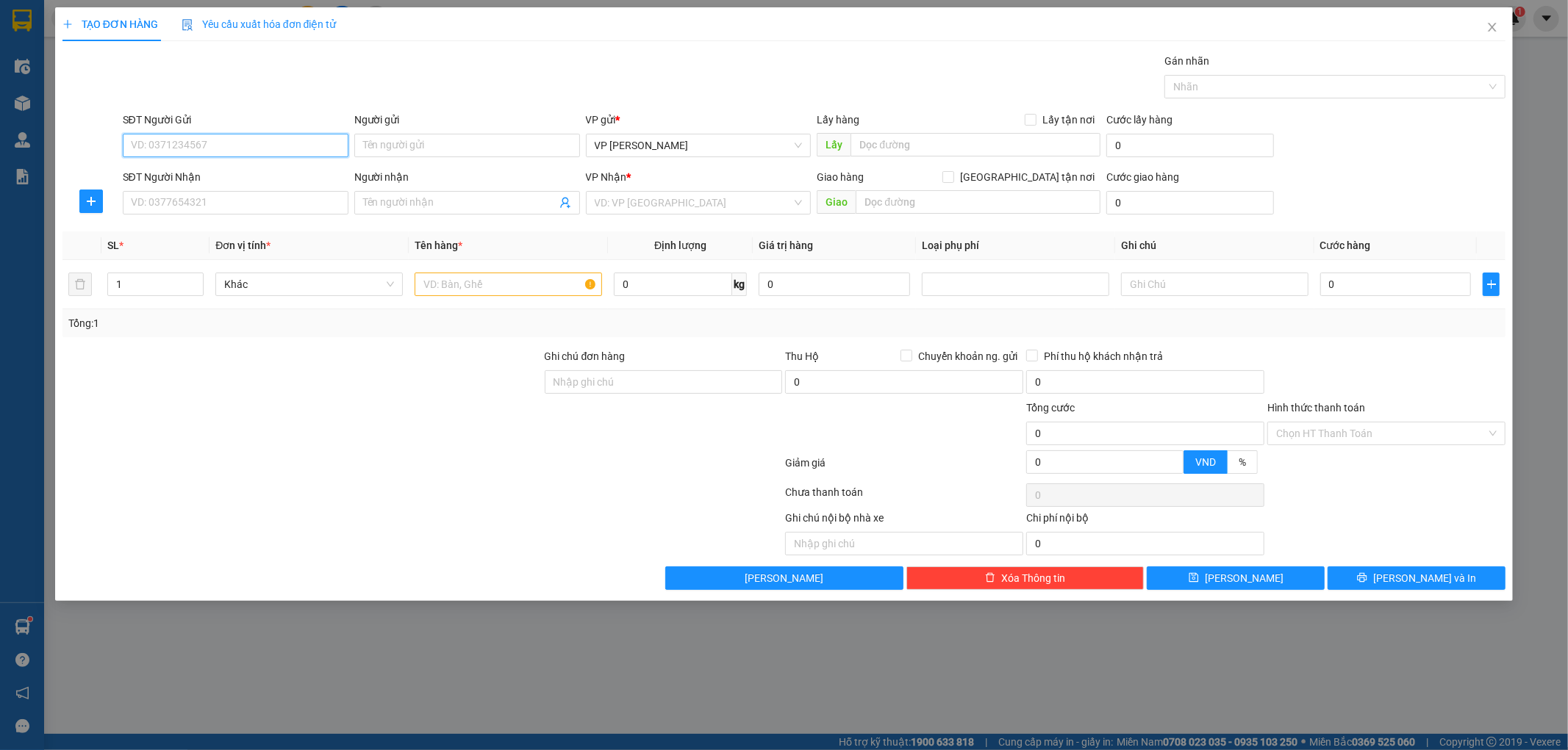
click at [219, 144] on input "SĐT Người Gửi" at bounding box center [236, 145] width 226 height 24
click at [230, 207] on input "SĐT Người Nhận" at bounding box center [236, 203] width 226 height 24
click at [375, 199] on input "Người nhận" at bounding box center [459, 203] width 193 height 16
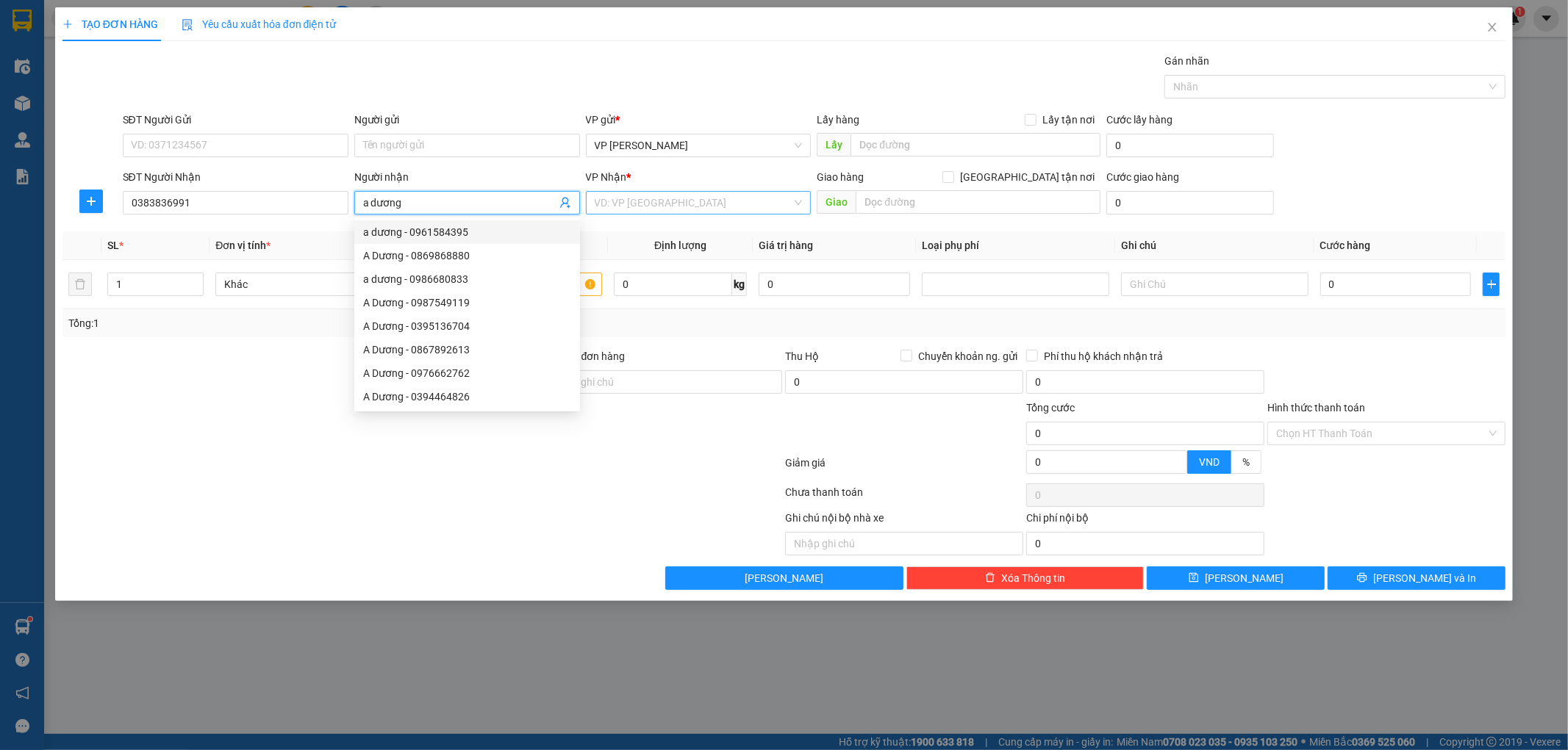
click at [628, 192] on input "search" at bounding box center [694, 203] width 198 height 22
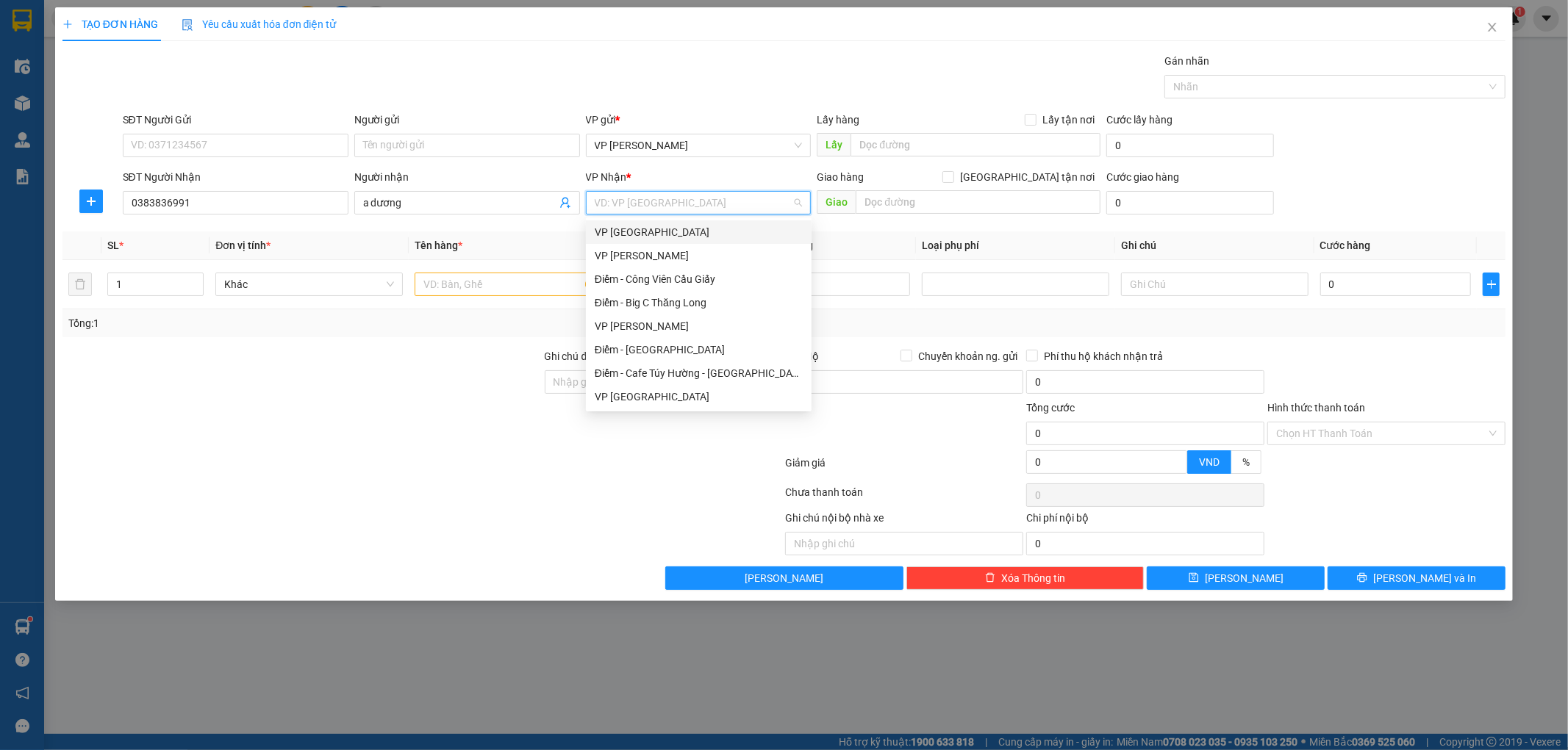
click at [695, 231] on div "VP [GEOGRAPHIC_DATA]" at bounding box center [699, 233] width 208 height 16
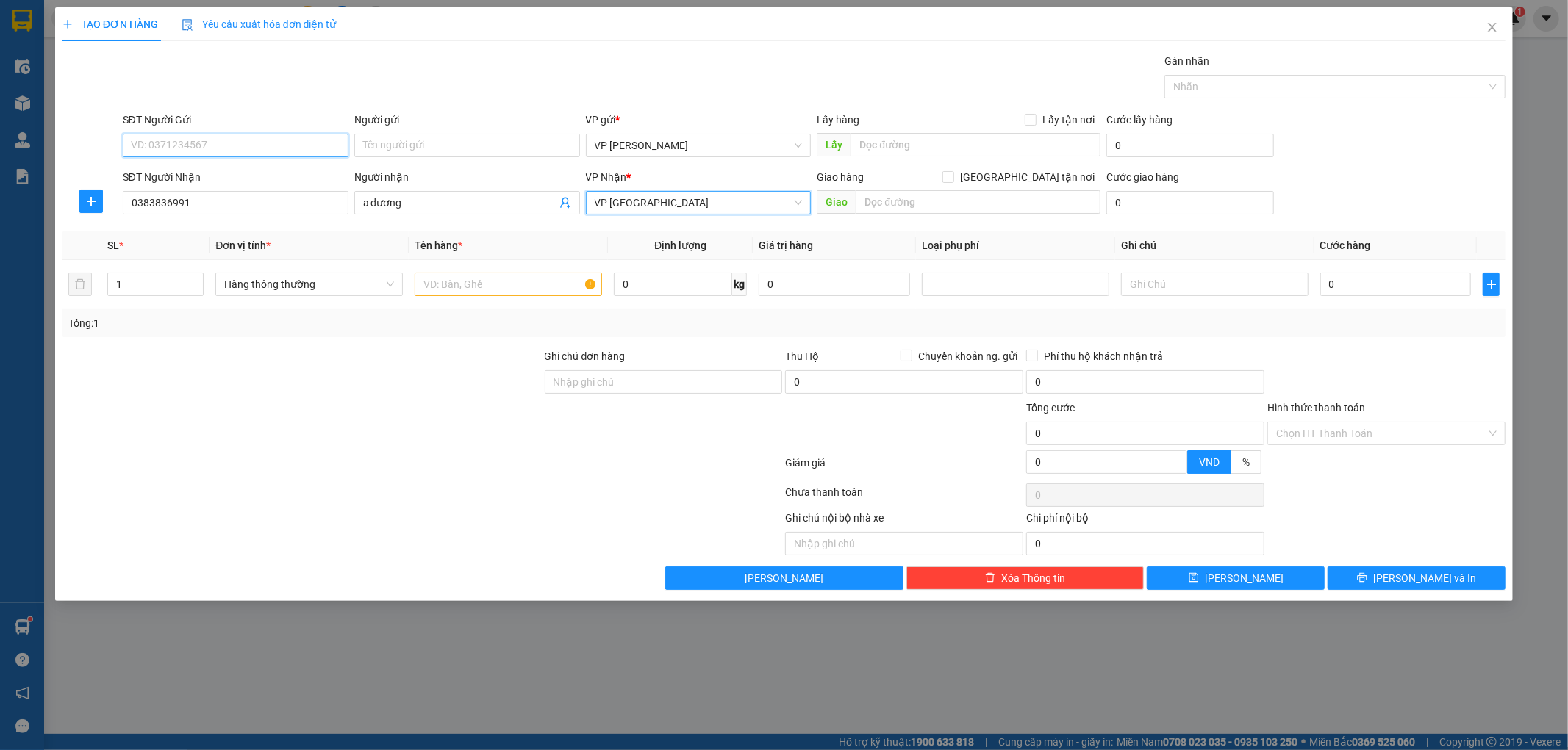
click at [209, 147] on input "SĐT Người Gửi" at bounding box center [236, 145] width 226 height 24
click at [450, 144] on input "Người gửi" at bounding box center [467, 145] width 226 height 24
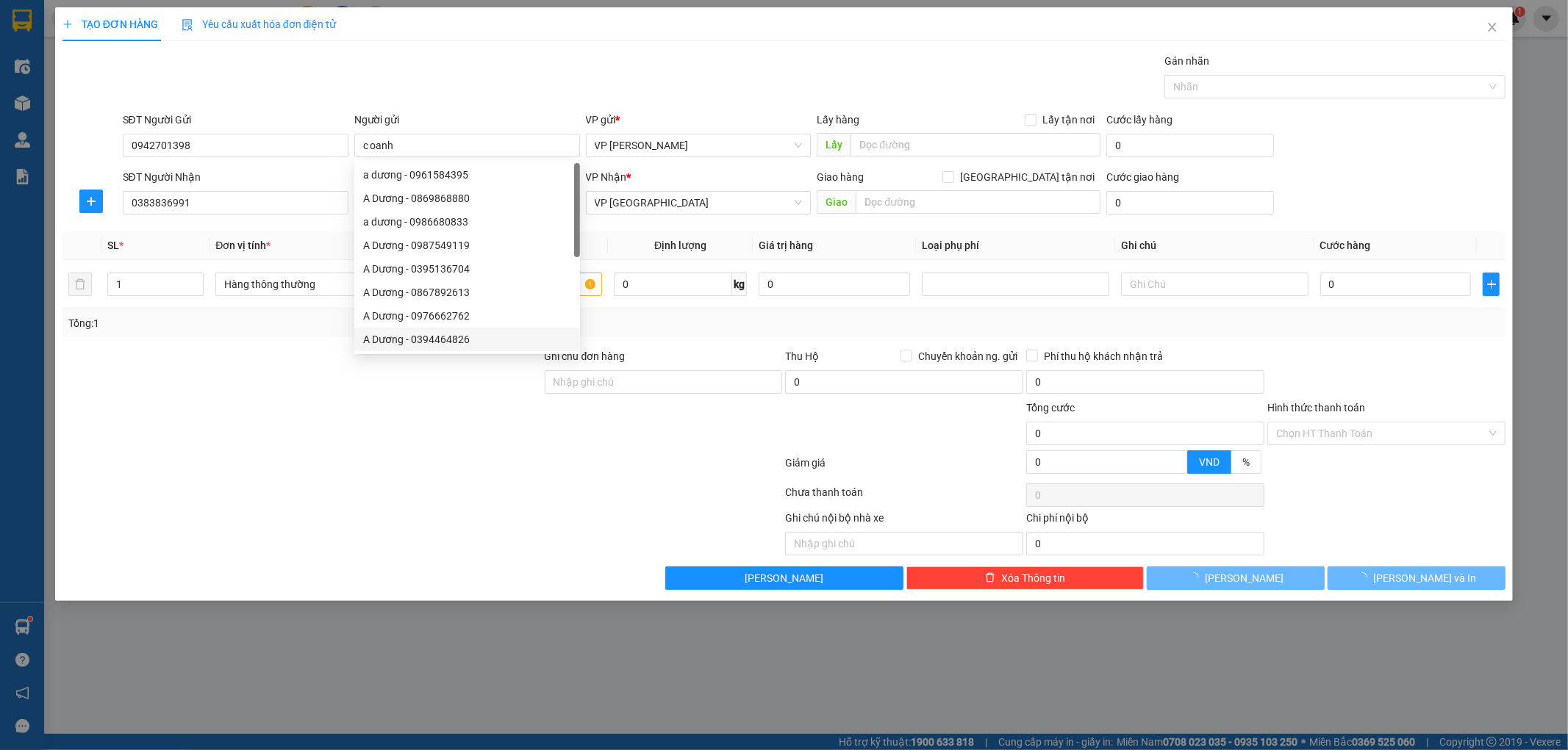
click at [430, 410] on div at bounding box center [302, 425] width 482 height 51
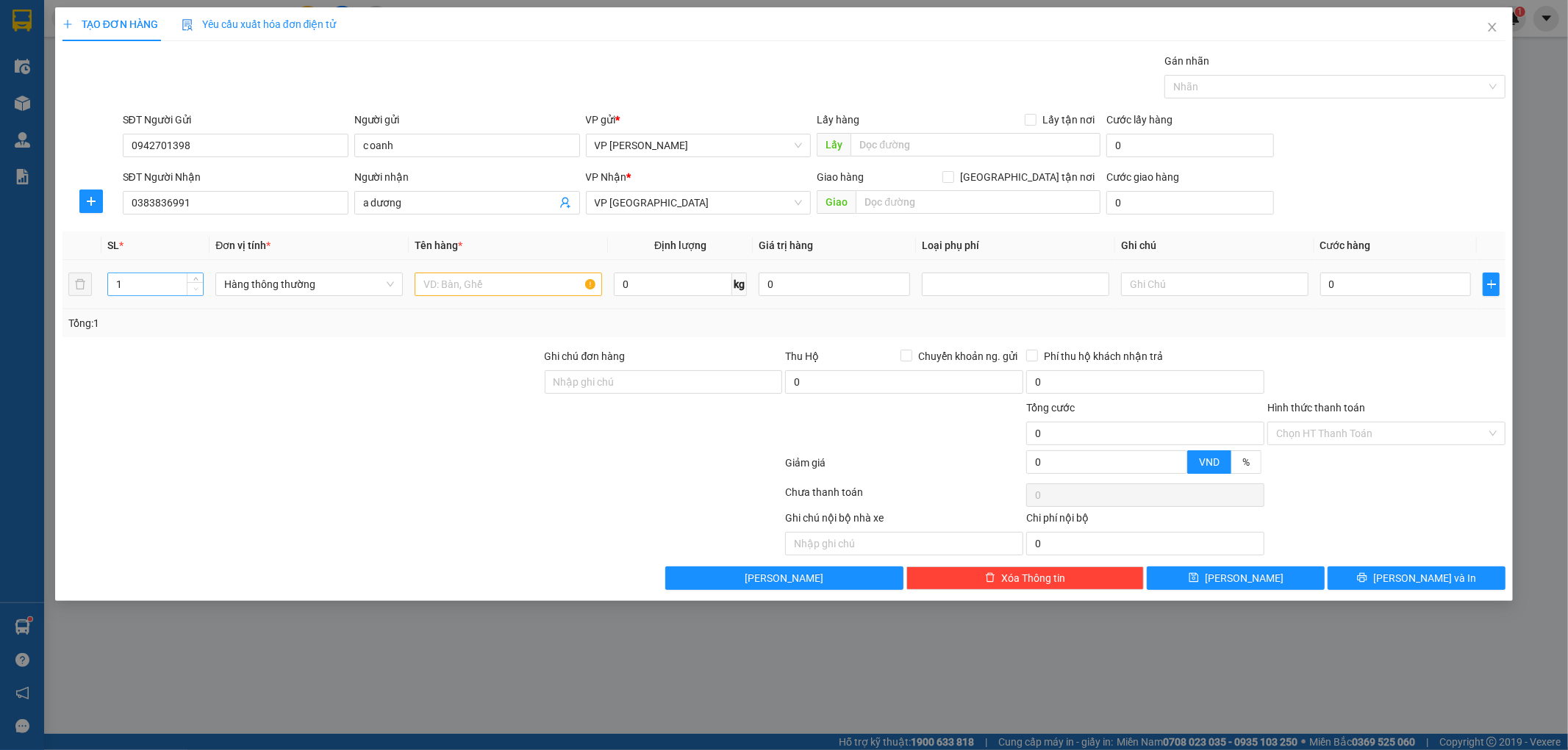
click at [187, 283] on span "Decrease Value" at bounding box center [195, 288] width 16 height 13
click at [134, 289] on input "1" at bounding box center [155, 284] width 96 height 22
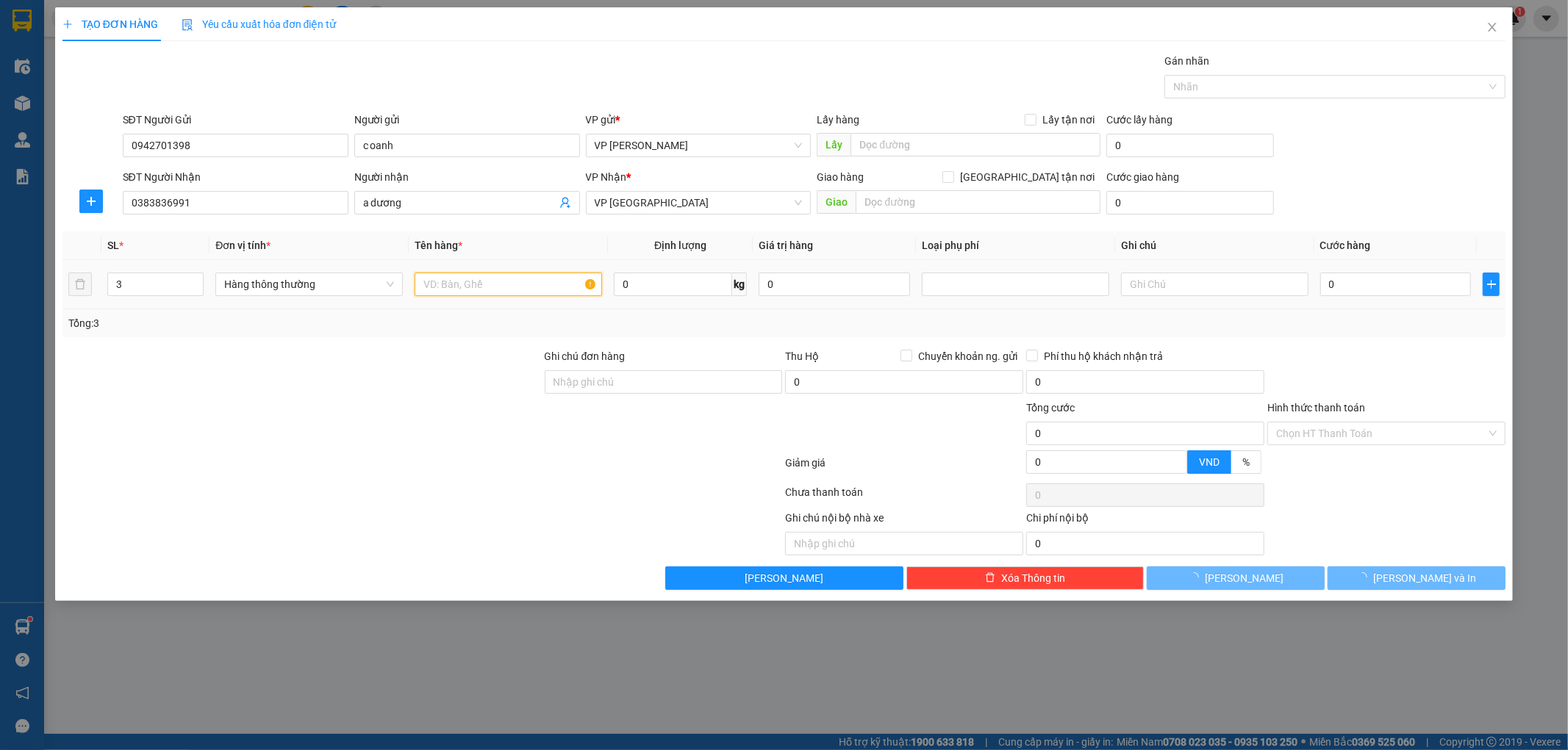
click at [460, 287] on input "text" at bounding box center [508, 285] width 187 height 24
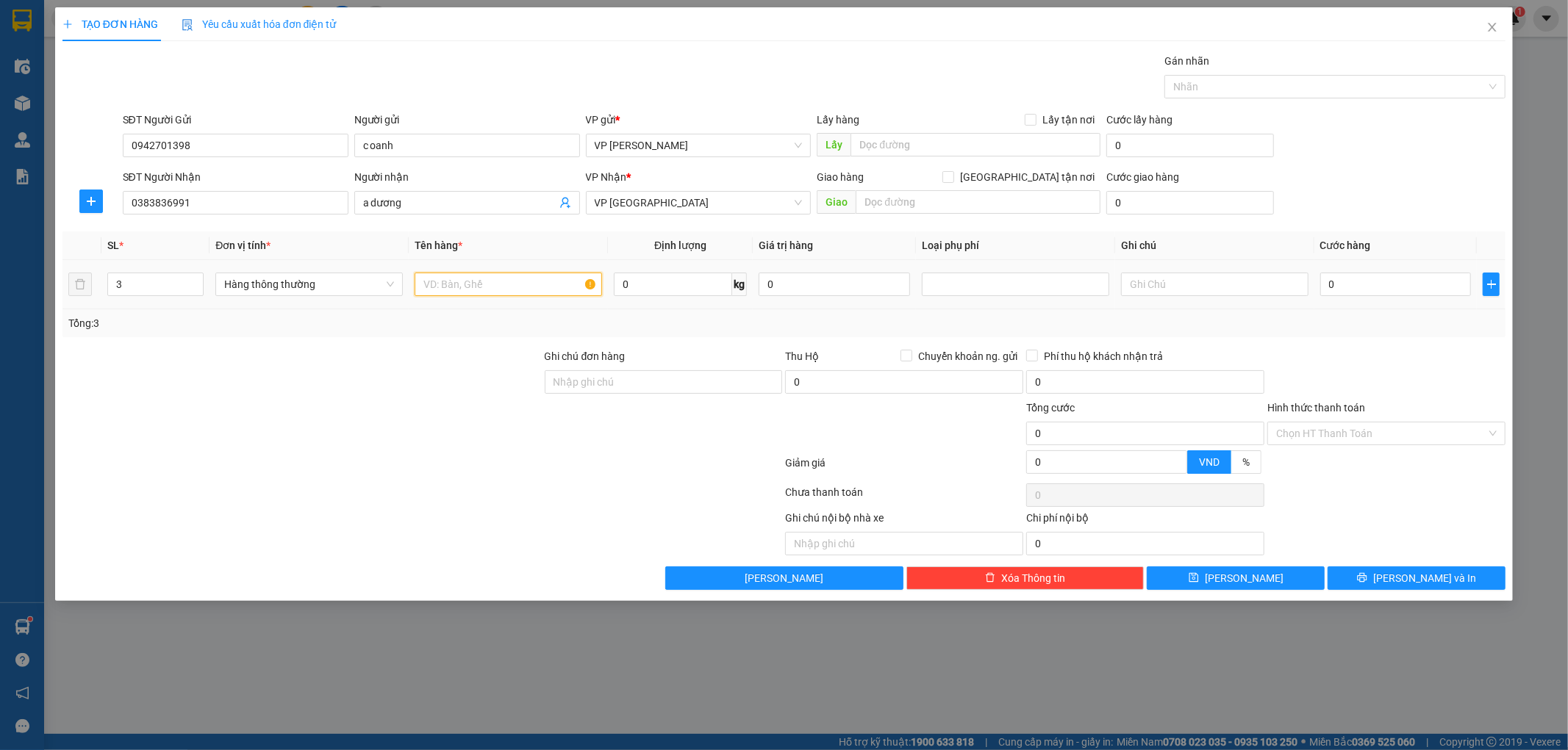
click at [460, 287] on input "text" at bounding box center [508, 285] width 187 height 24
click at [1409, 283] on input "0" at bounding box center [1396, 285] width 151 height 24
click at [1439, 356] on div at bounding box center [1387, 374] width 242 height 51
click at [1377, 282] on input "40.000" at bounding box center [1396, 285] width 151 height 24
click at [1393, 354] on div at bounding box center [1387, 374] width 242 height 51
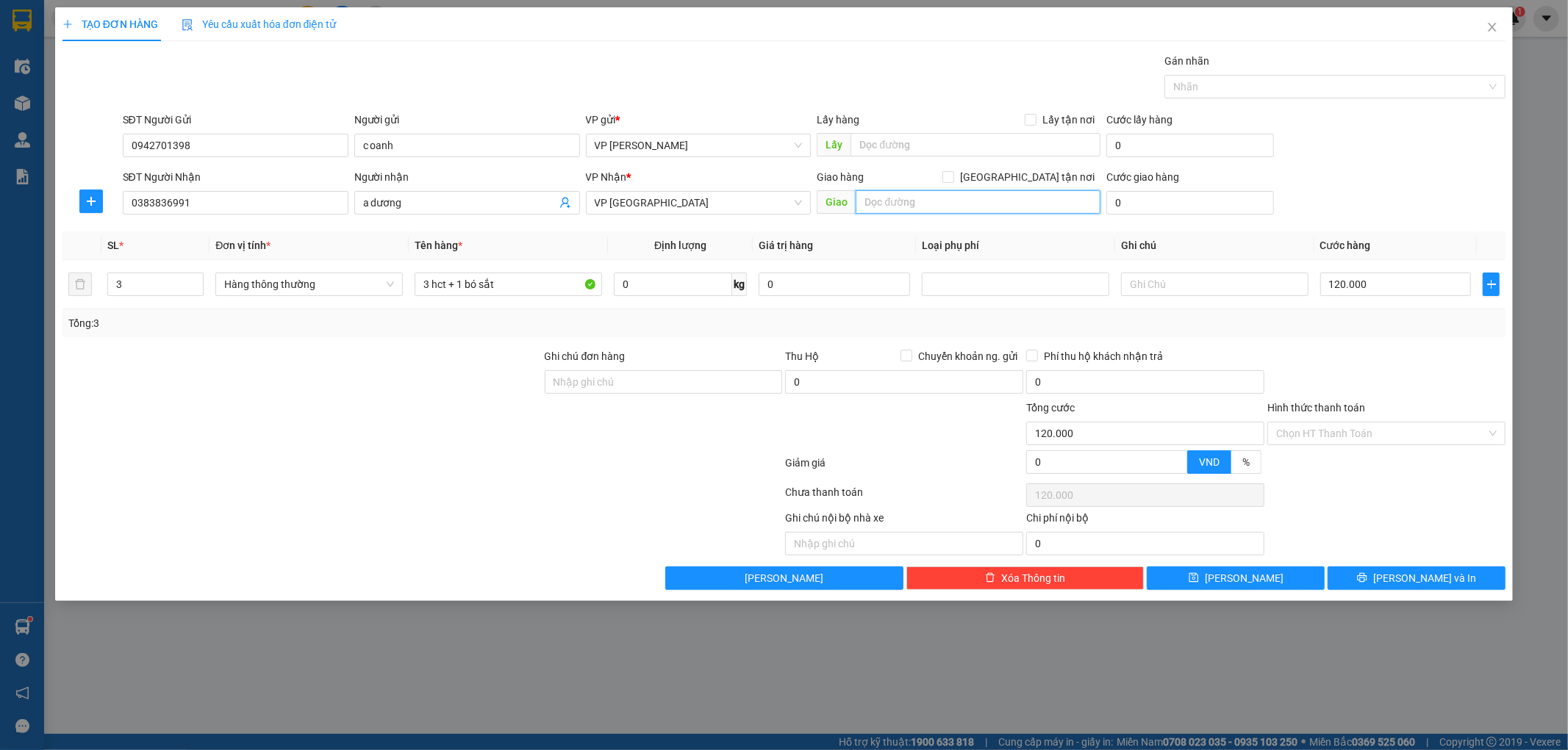
click at [902, 204] on input "text" at bounding box center [978, 202] width 245 height 24
click at [1437, 577] on span "Lưu và In" at bounding box center [1425, 578] width 103 height 16
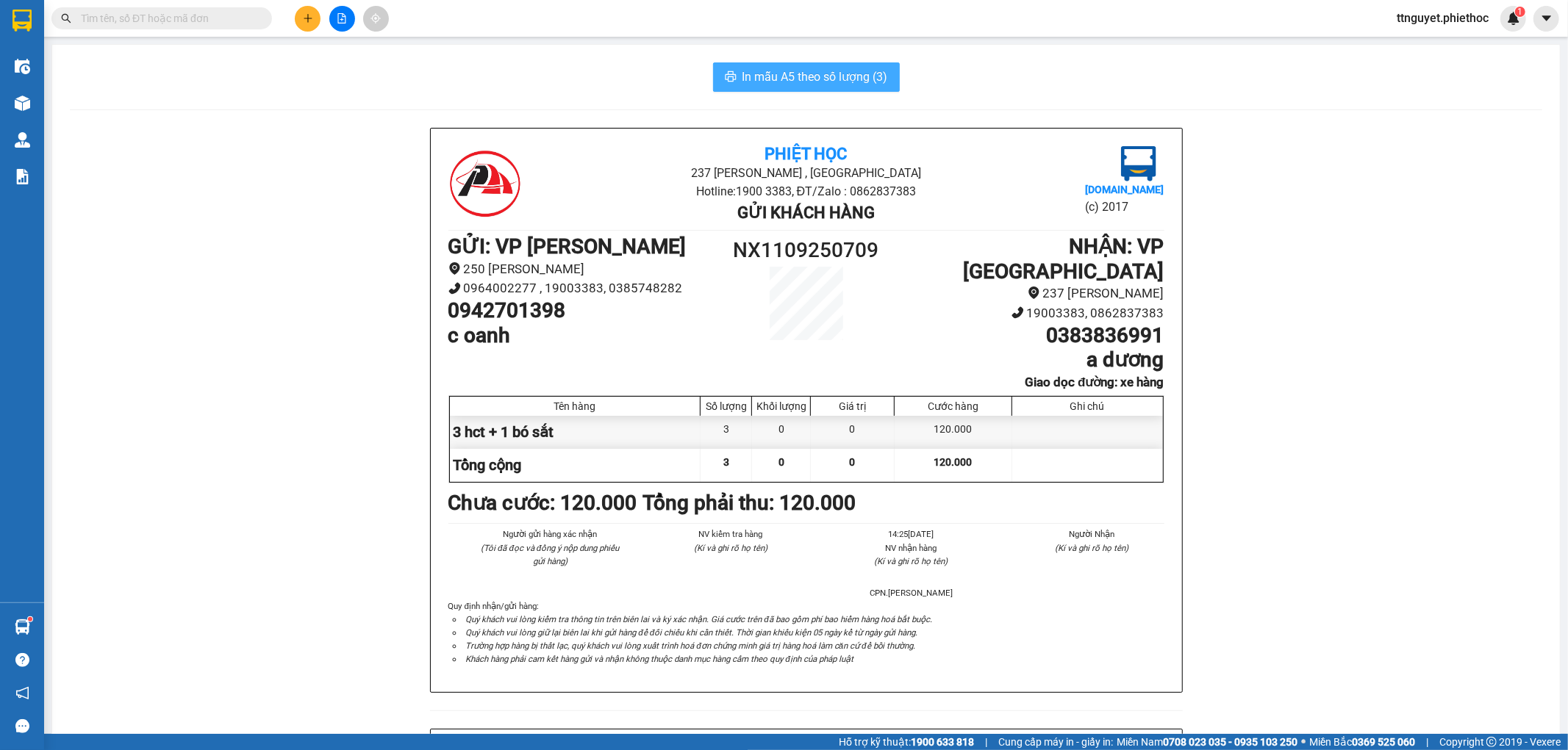
click at [776, 81] on span "In mẫu A5 theo số lượng (3)" at bounding box center [815, 76] width 146 height 19
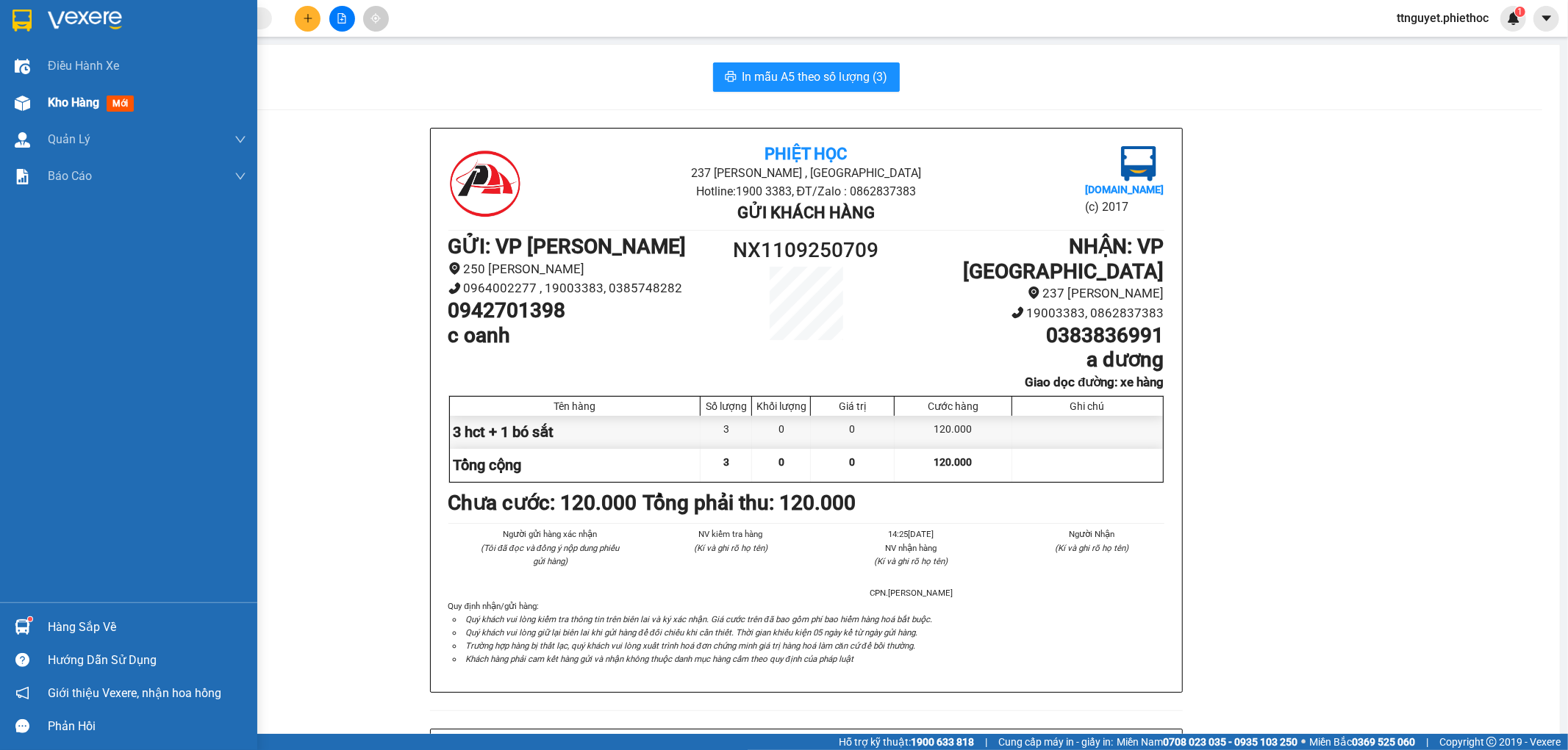
click at [93, 105] on span "Kho hàng" at bounding box center [73, 103] width 51 height 14
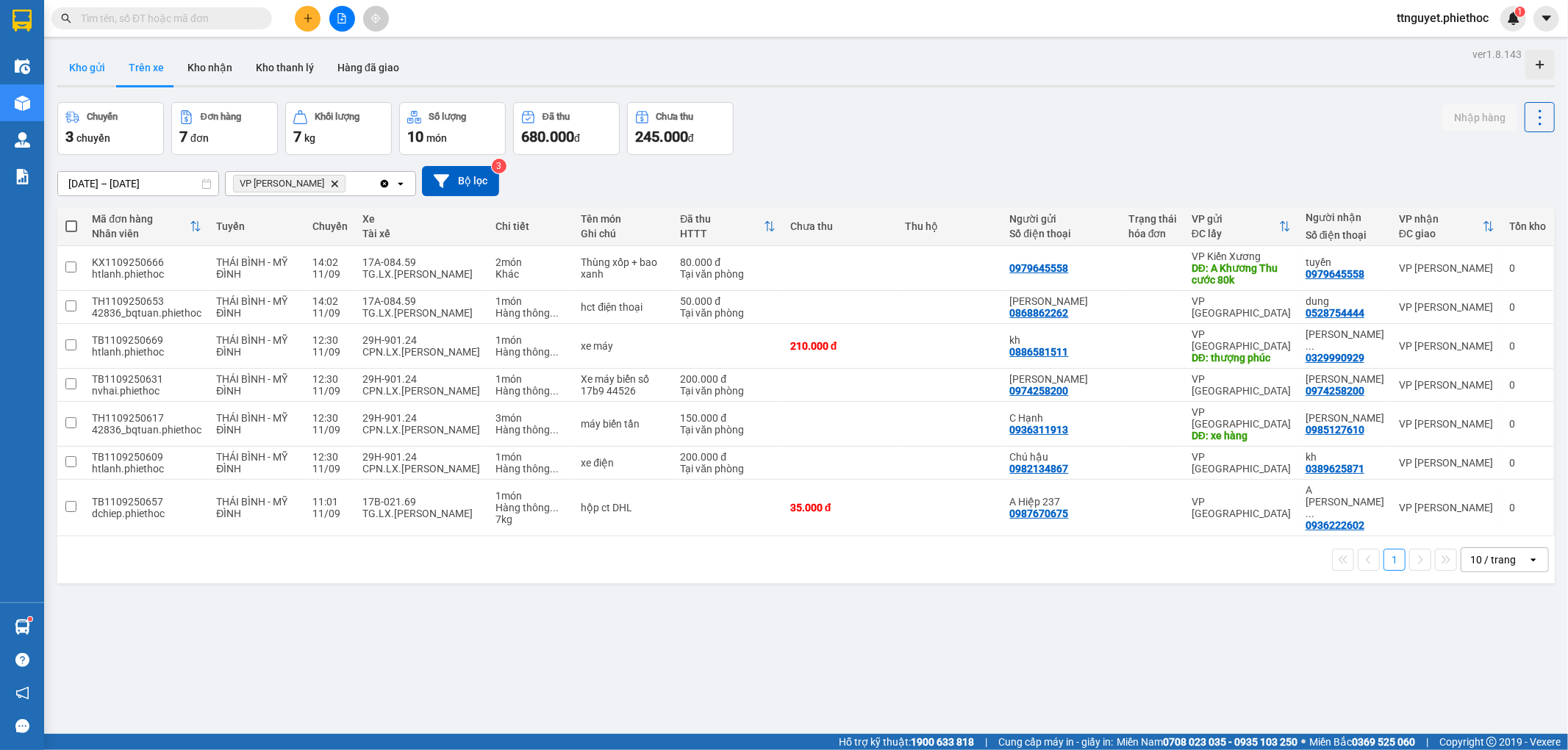
click at [73, 73] on button "Kho gửi" at bounding box center [87, 68] width 59 height 36
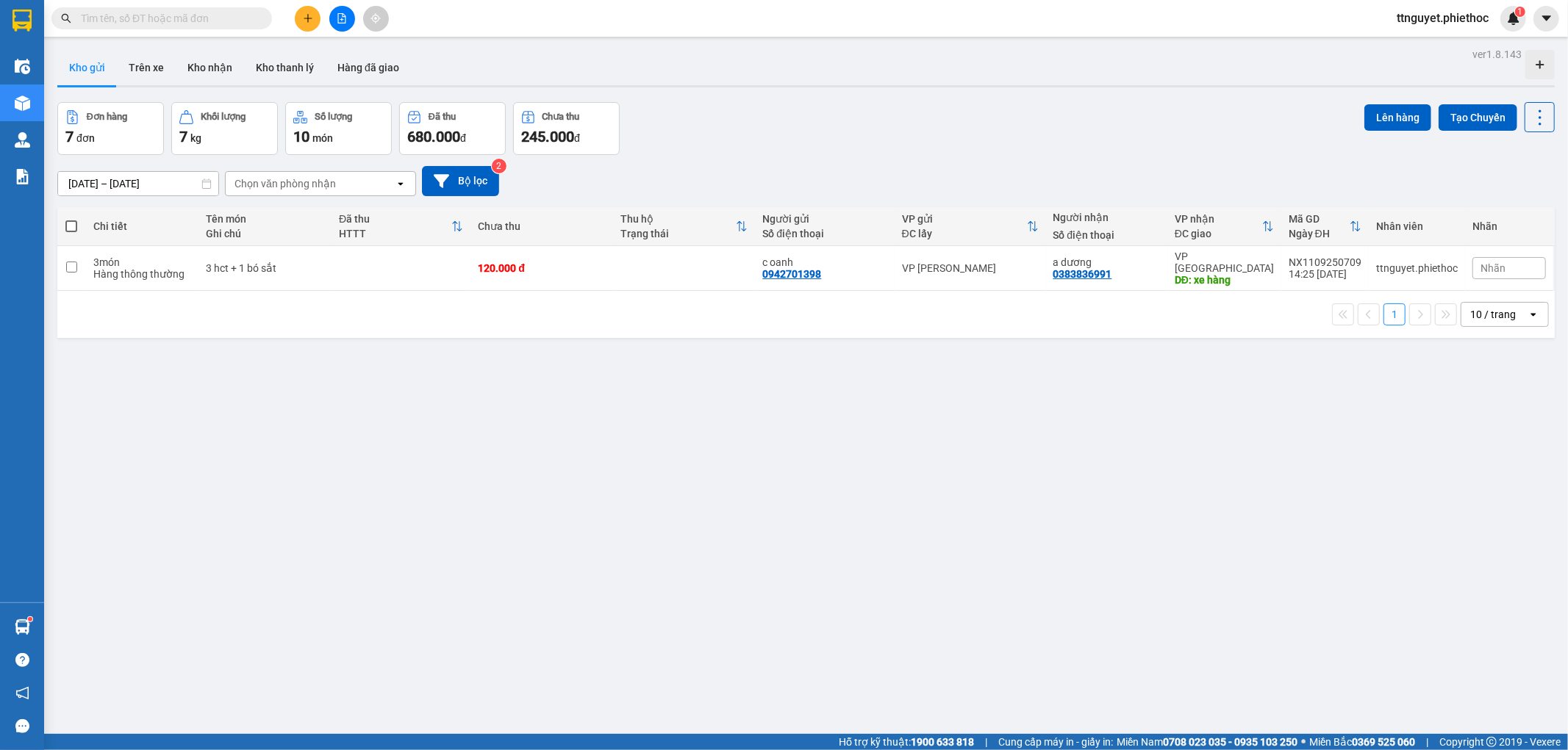
click at [148, 13] on input "text" at bounding box center [167, 18] width 173 height 16
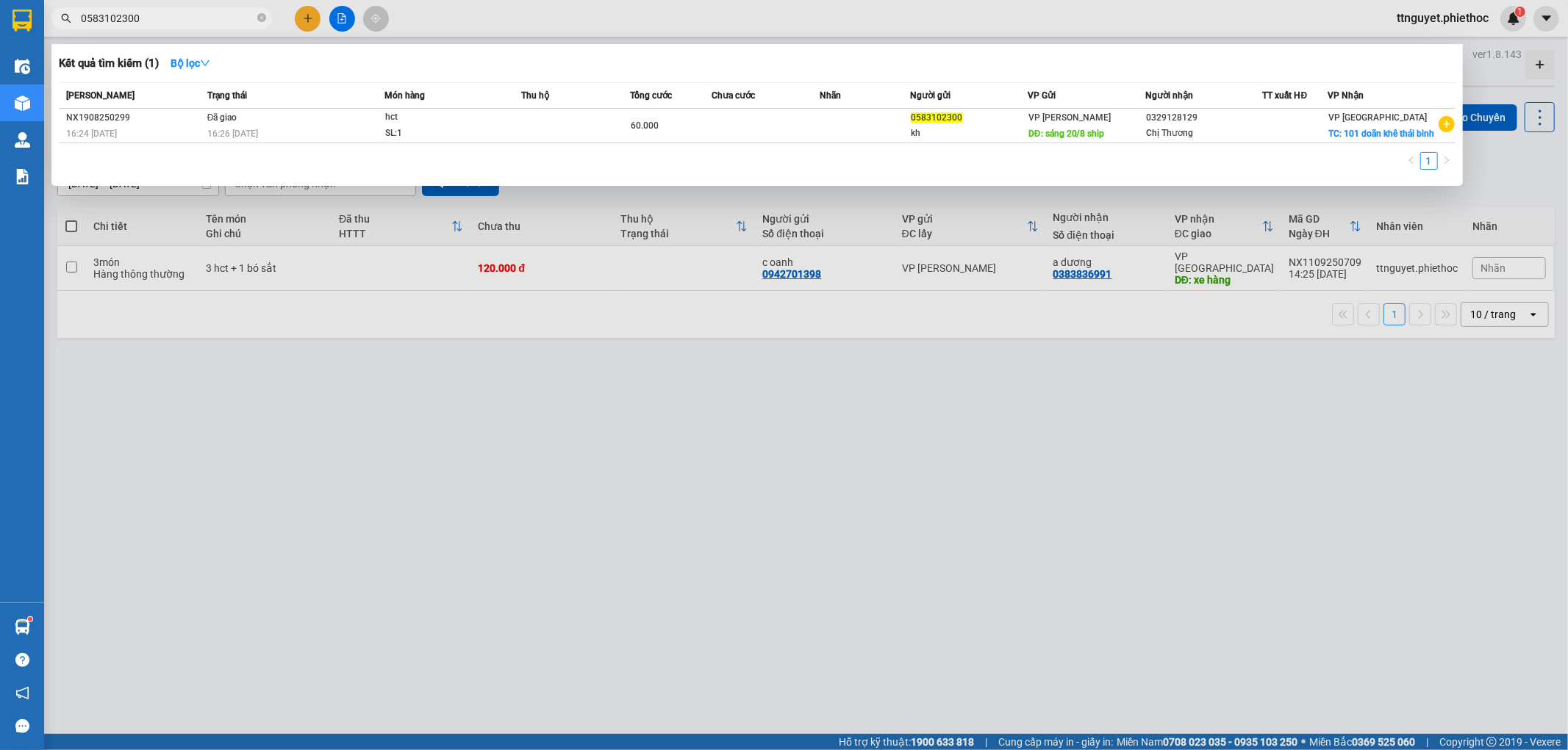
click at [781, 586] on div at bounding box center [784, 375] width 1568 height 750
click at [260, 19] on icon "close-circle" at bounding box center [261, 17] width 9 height 9
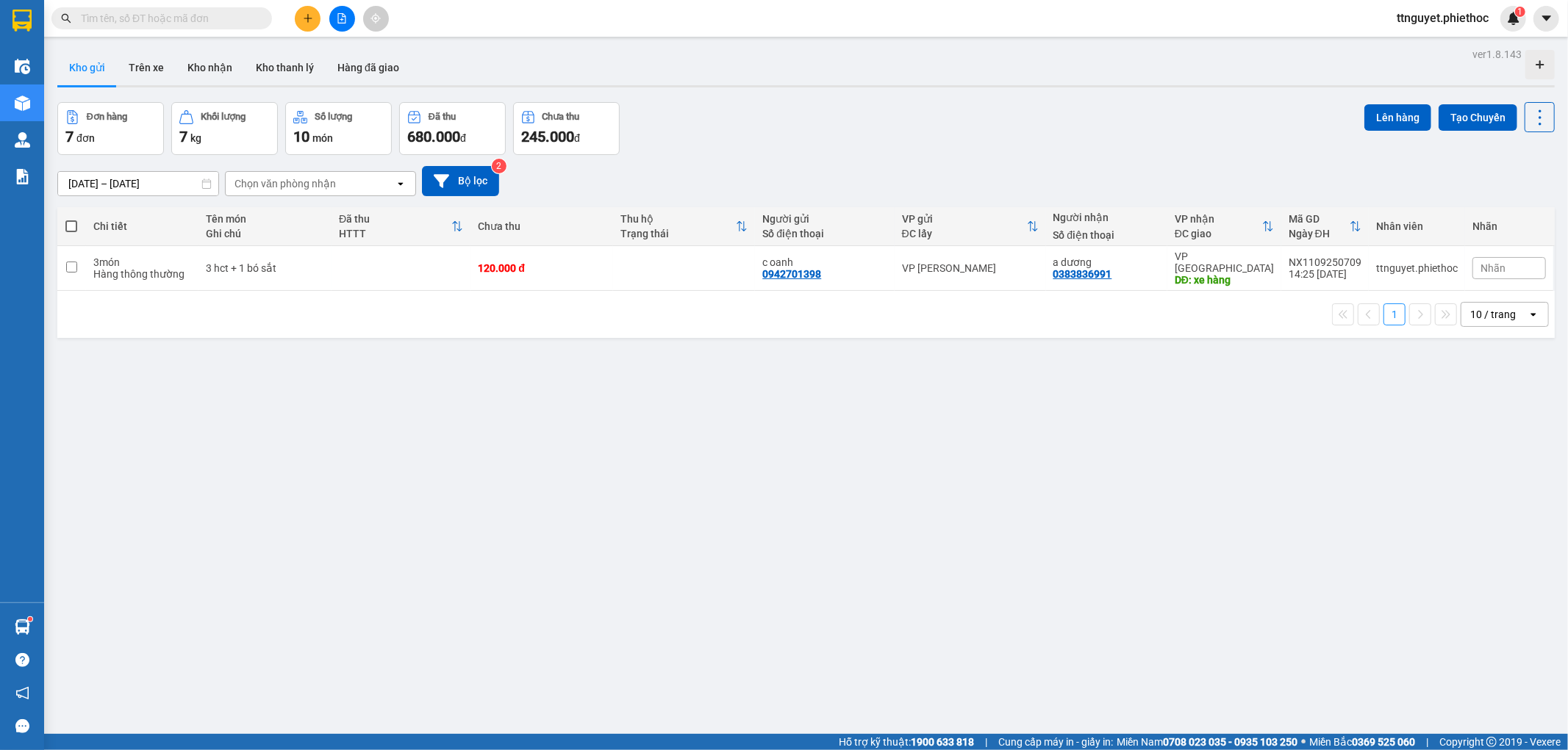
click at [191, 18] on input "text" at bounding box center [167, 18] width 173 height 16
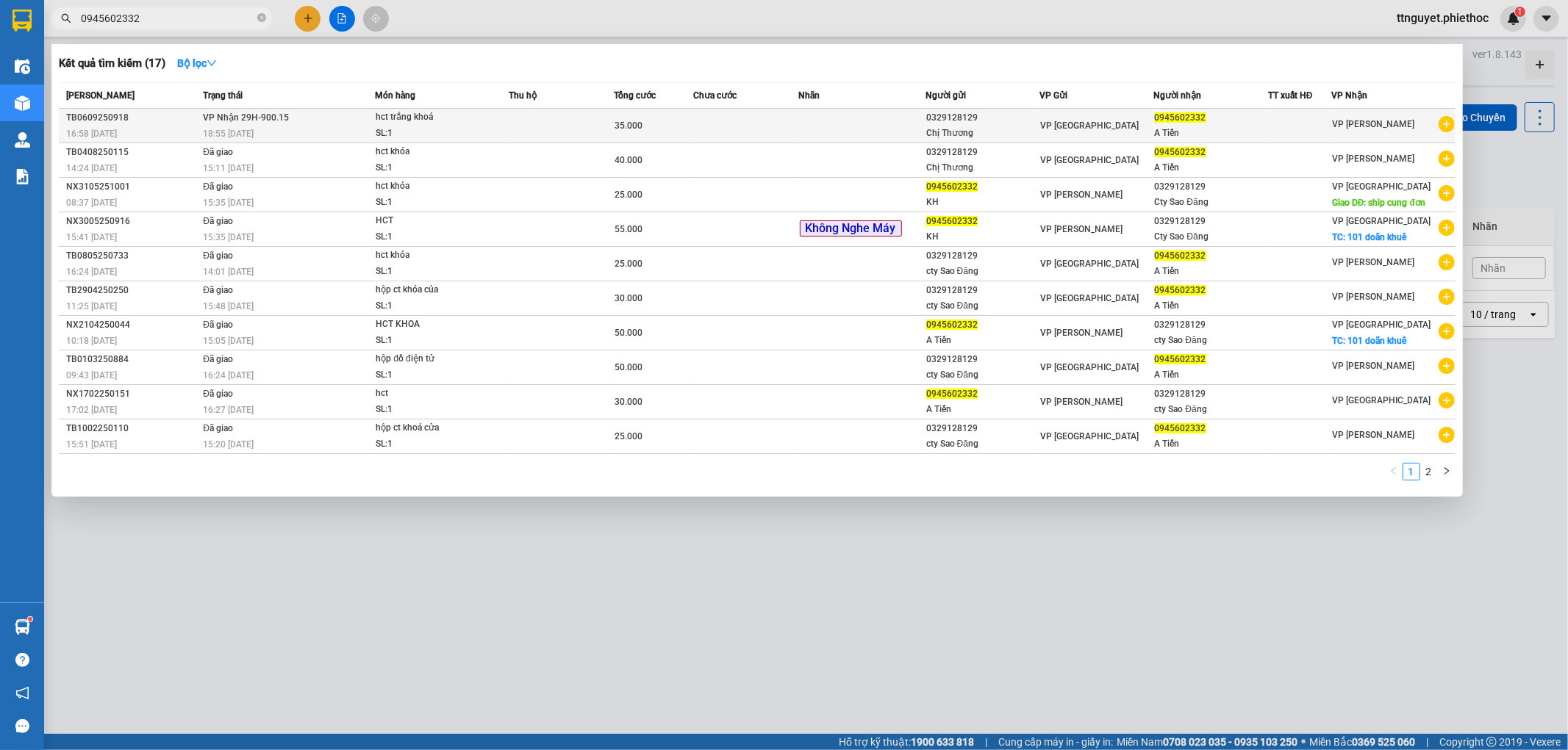
click at [489, 134] on span "hct trắng khoá SL: 1" at bounding box center [442, 126] width 133 height 32
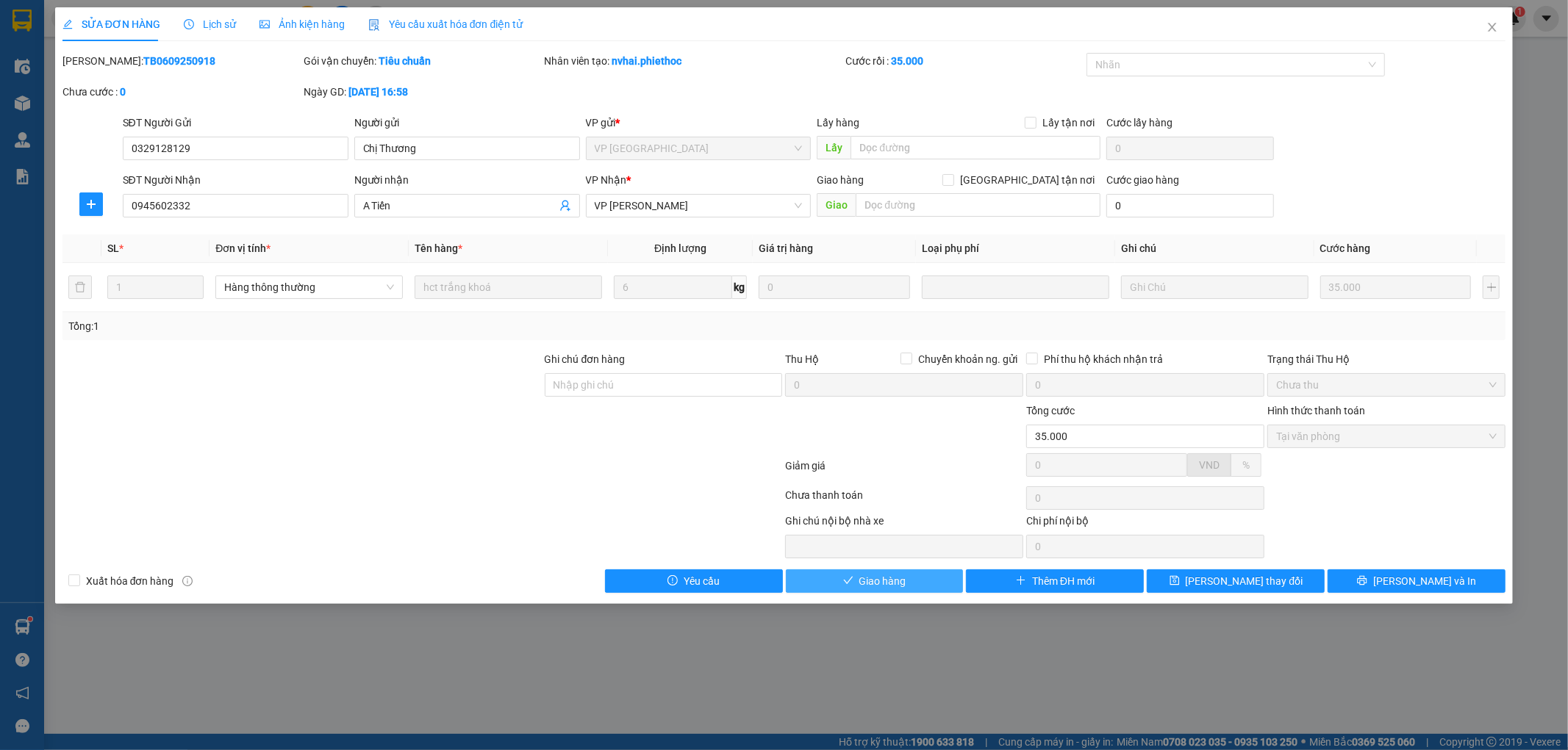
click at [892, 589] on span "Giao hàng" at bounding box center [883, 581] width 48 height 16
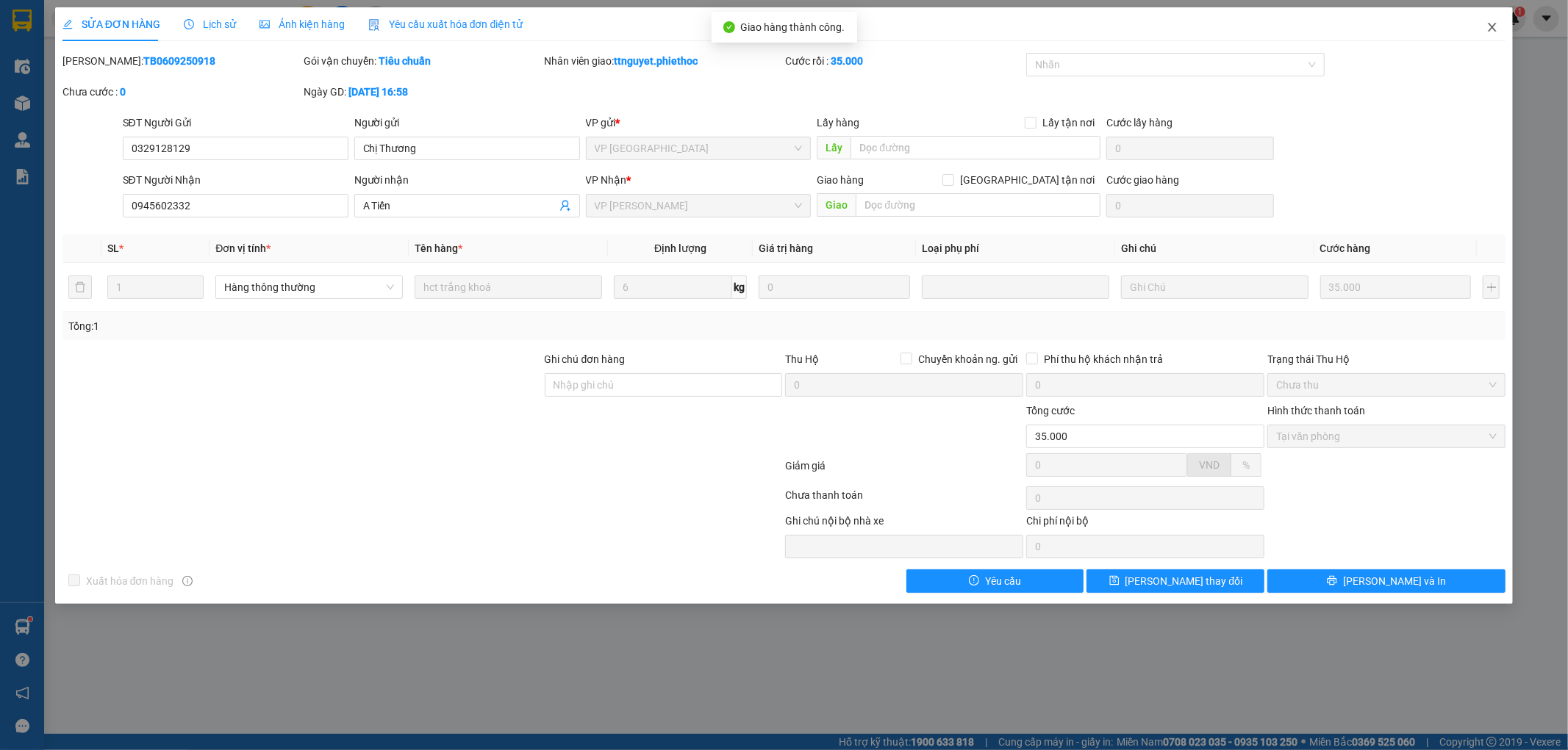
click at [1490, 30] on icon "close" at bounding box center [1493, 28] width 12 height 12
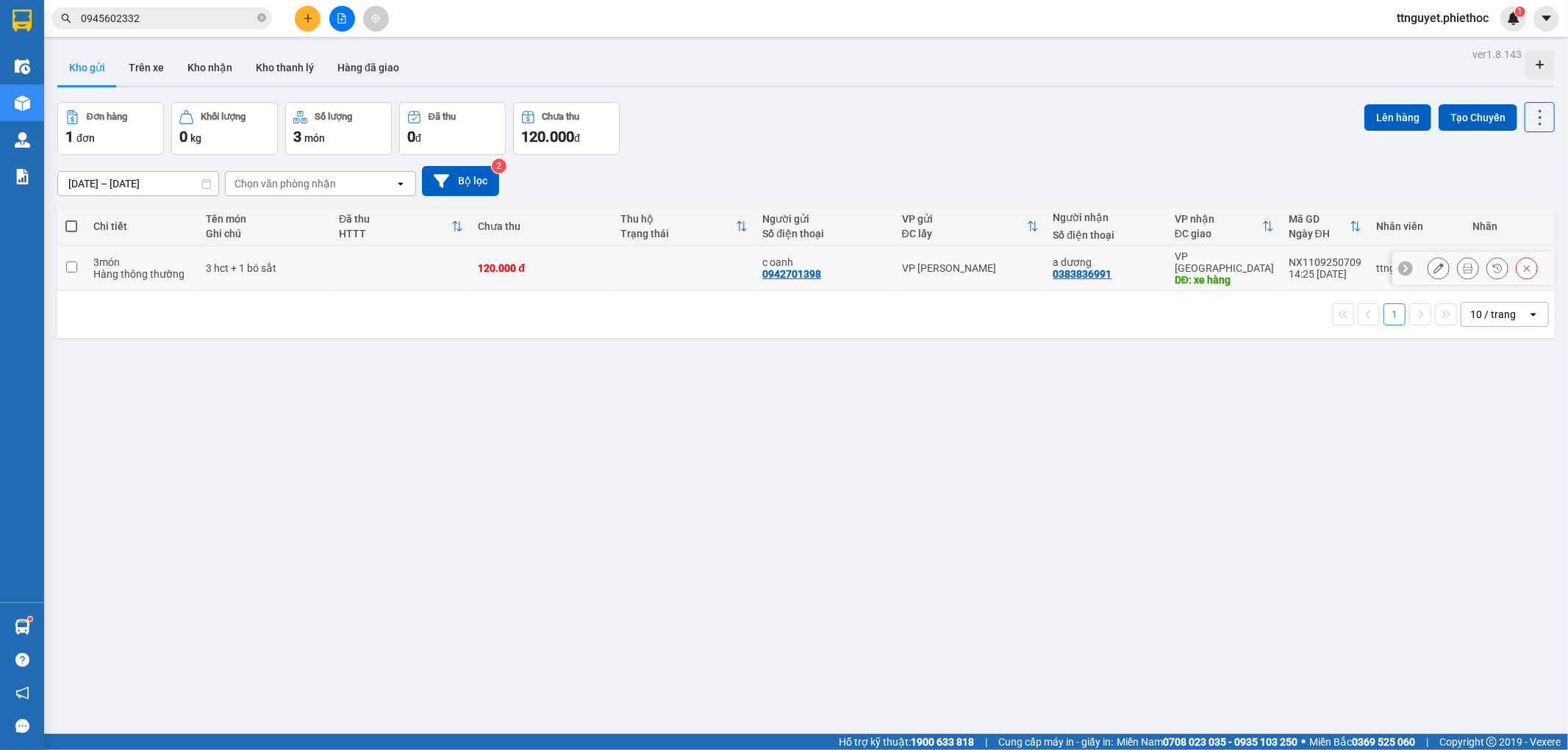
click at [1433, 265] on icon at bounding box center [1438, 268] width 10 height 10
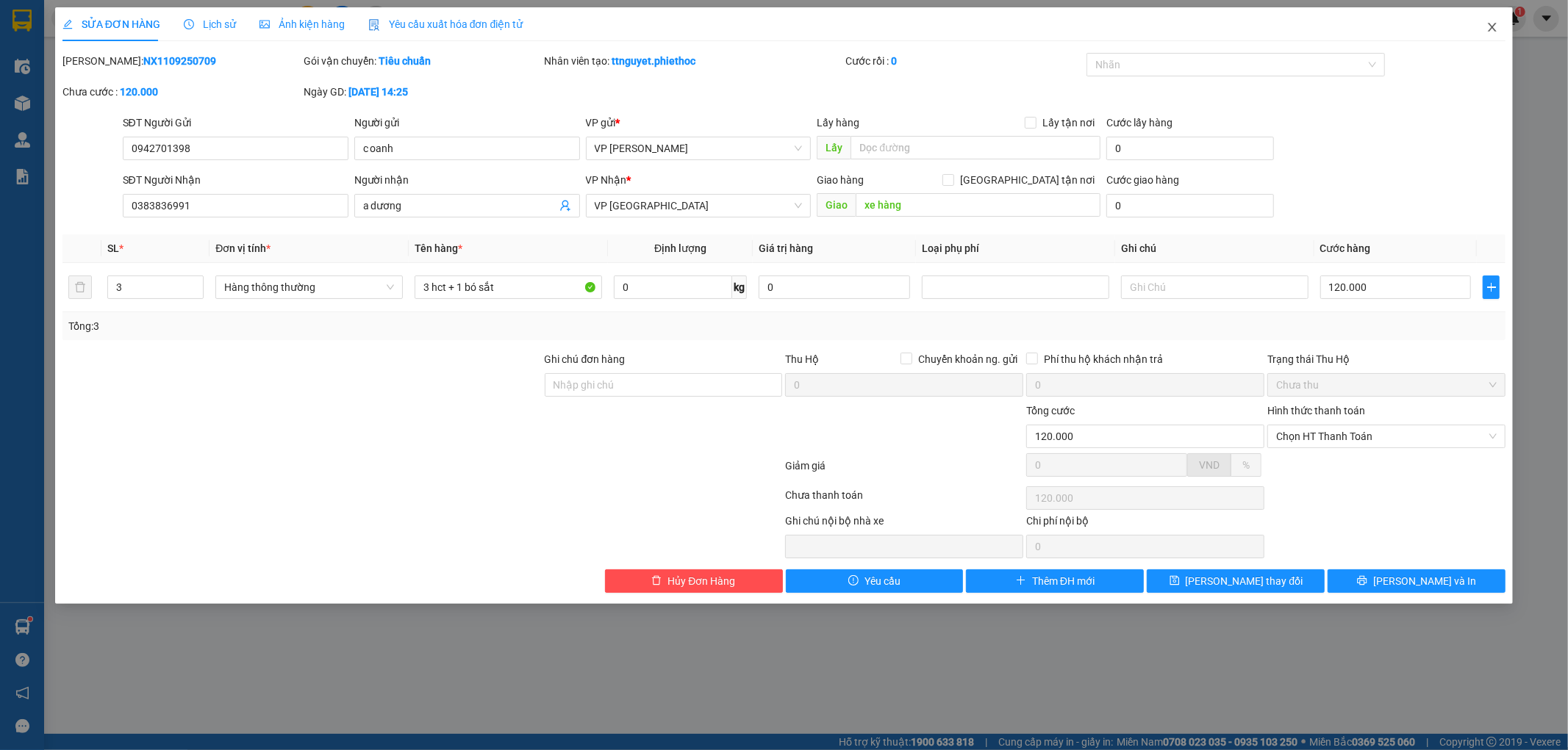
click at [1493, 27] on icon "close" at bounding box center [1493, 27] width 8 height 9
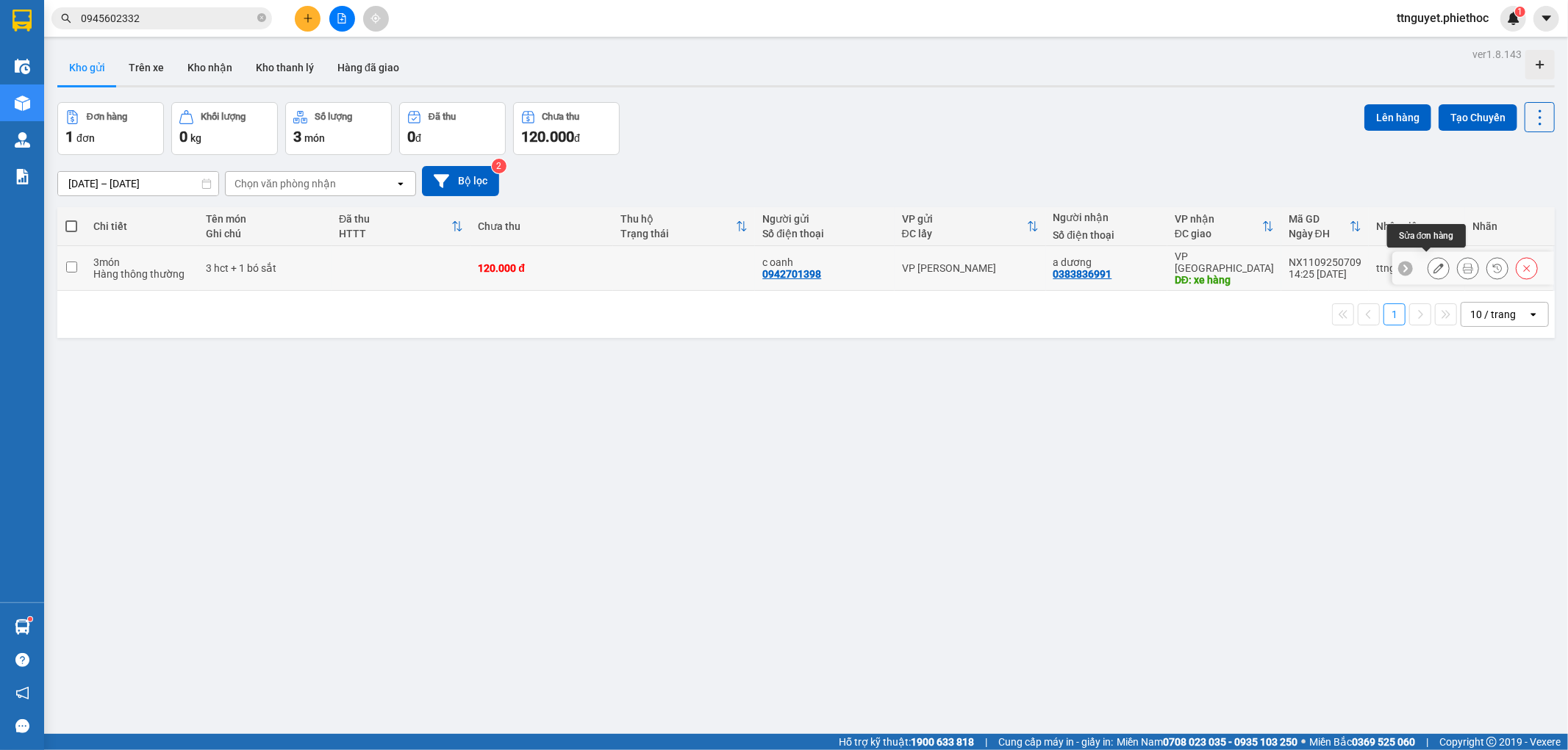
click at [1433, 264] on icon at bounding box center [1438, 268] width 10 height 10
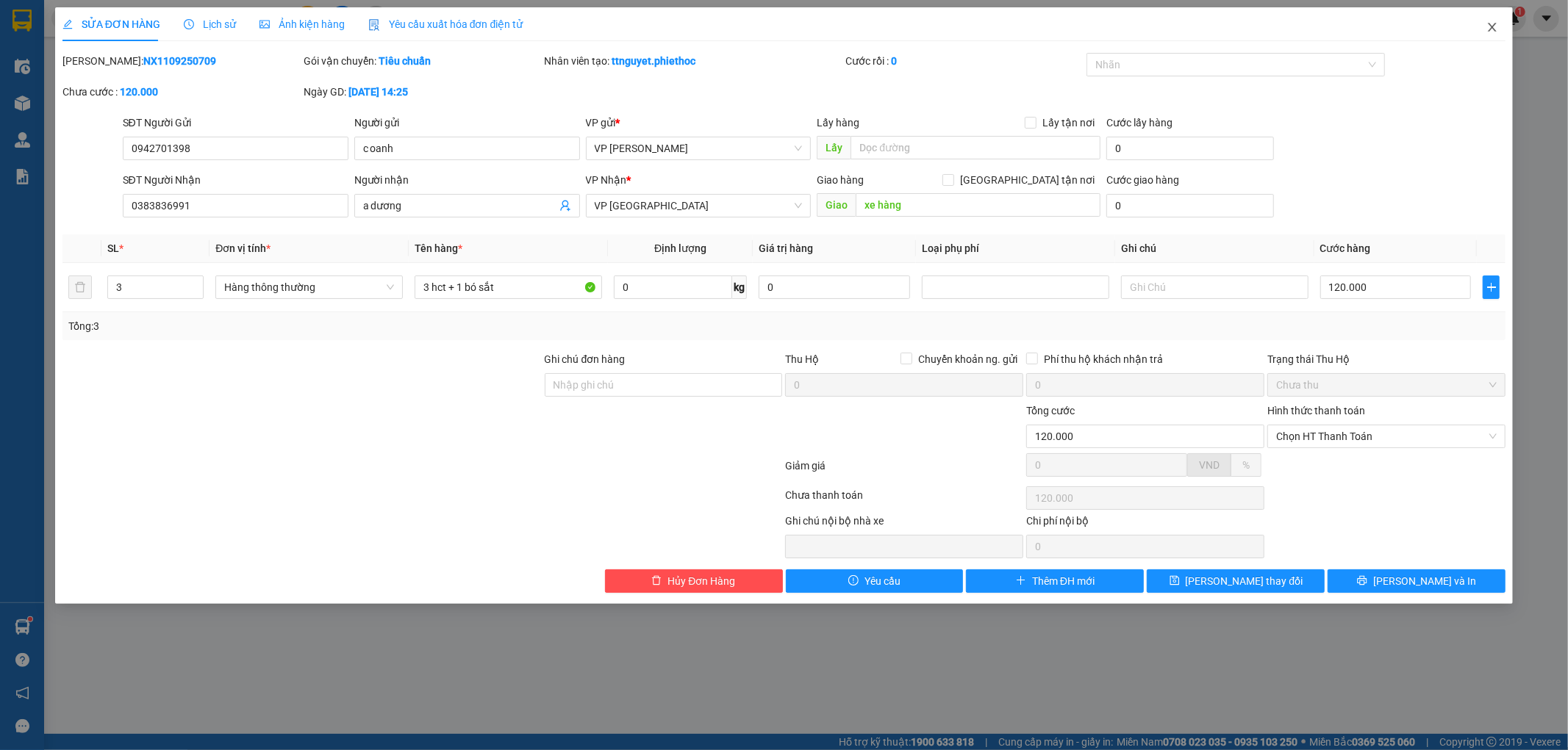
click at [1488, 30] on icon "close" at bounding box center [1493, 28] width 12 height 12
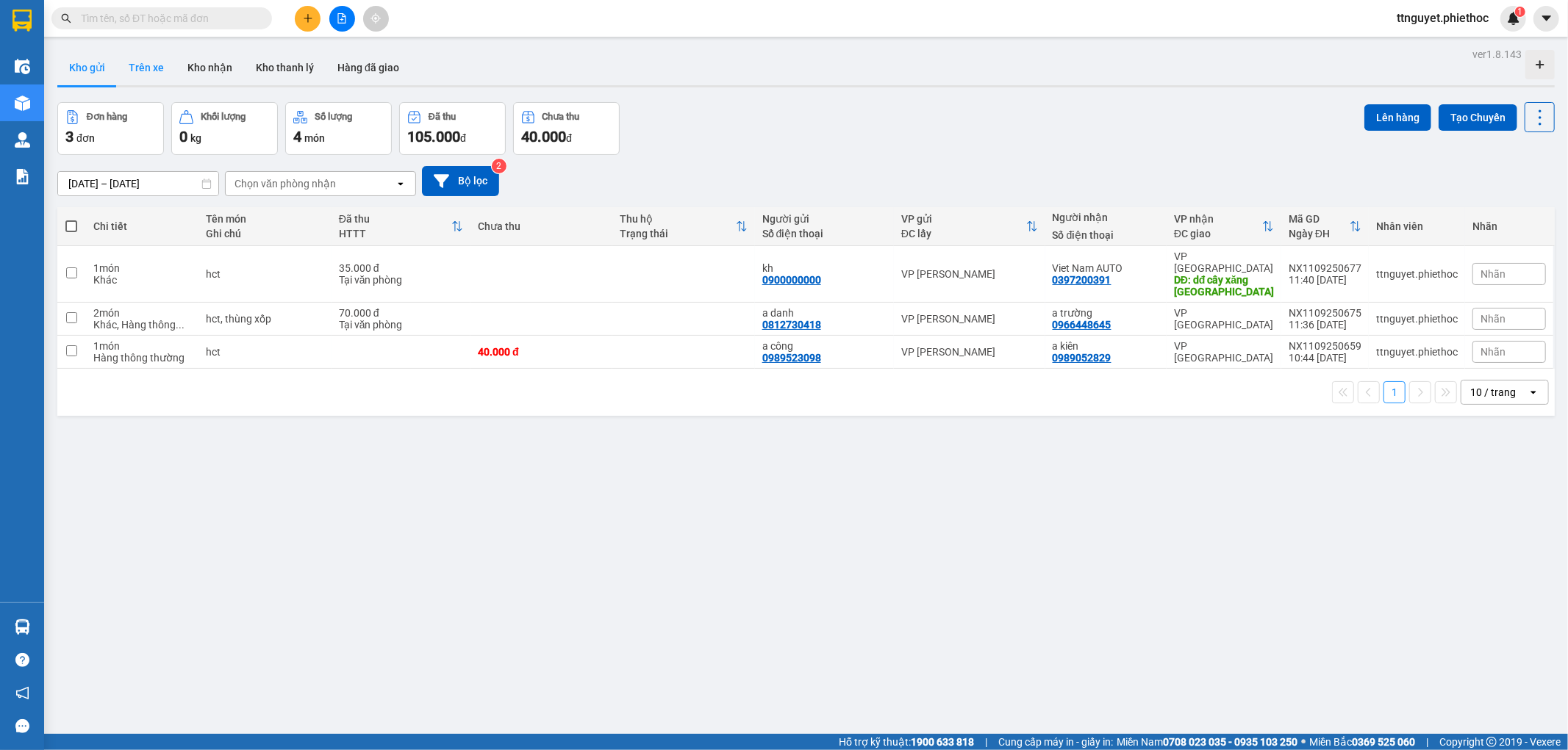
click at [149, 64] on button "Trên xe" at bounding box center [146, 68] width 58 height 36
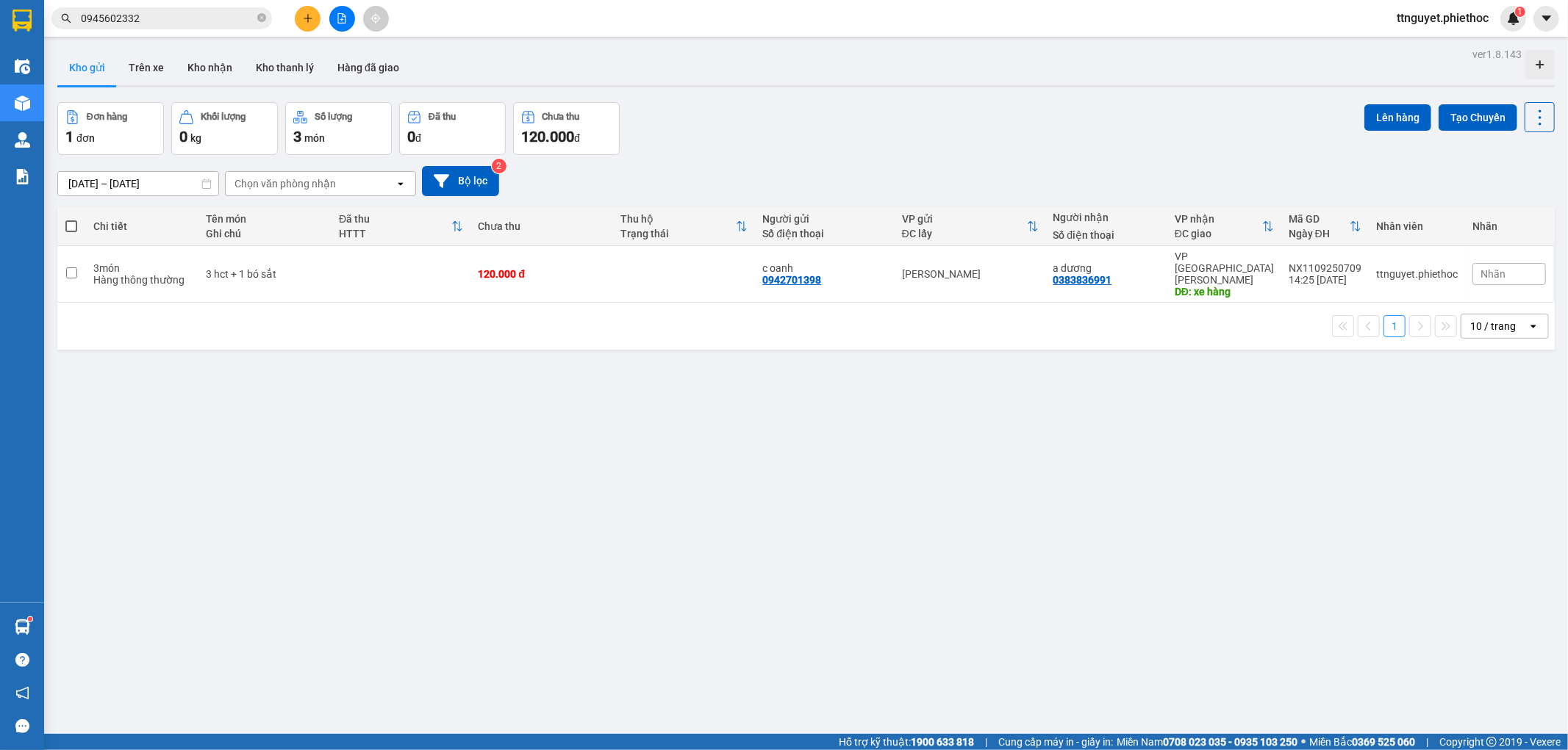
drag, startPoint x: 133, startPoint y: 67, endPoint x: 150, endPoint y: 156, distance: 90.6
click at [133, 67] on button "Trên xe" at bounding box center [146, 68] width 58 height 36
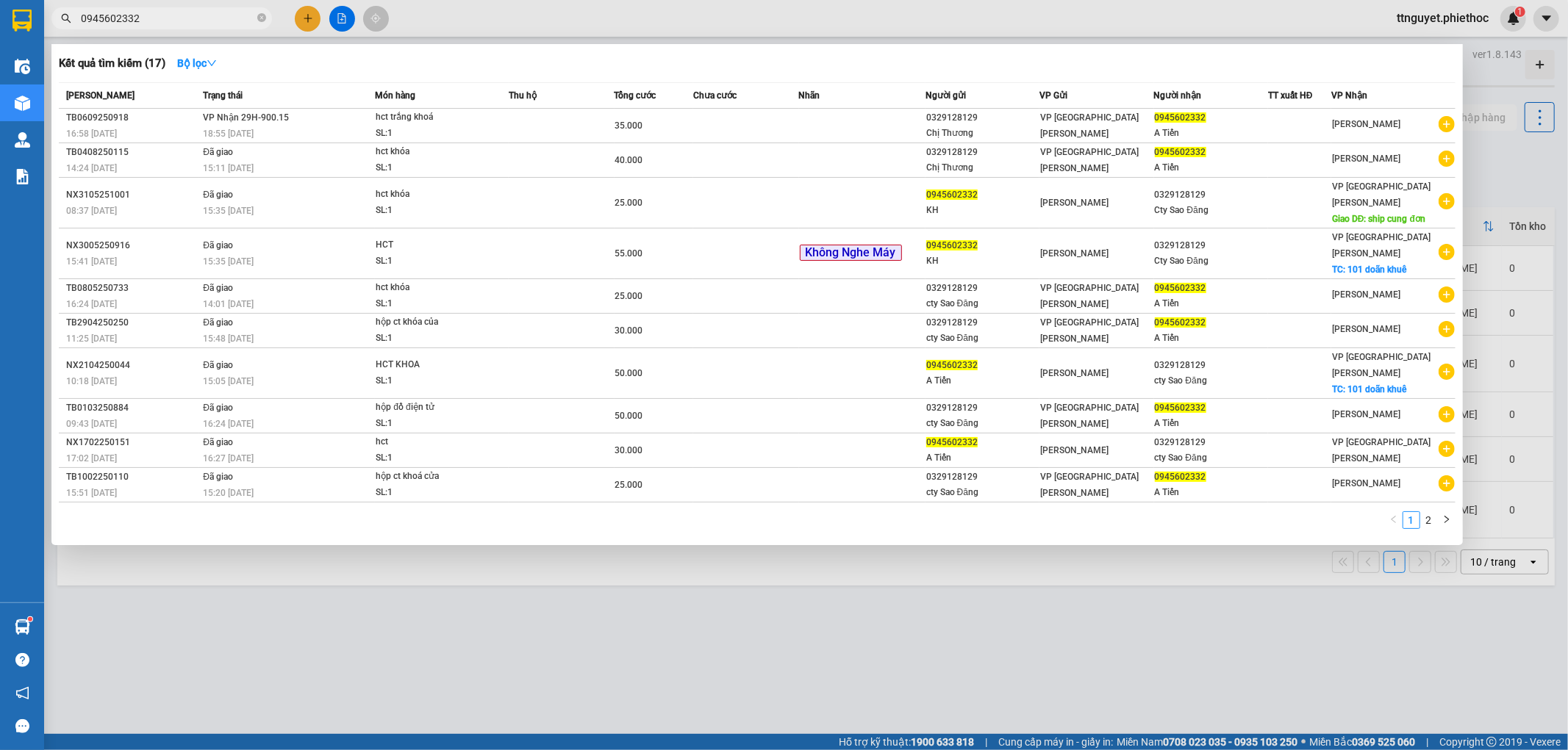
click at [137, 15] on input "0945602332" at bounding box center [167, 18] width 173 height 16
click at [447, 119] on div "hct trắng khoá" at bounding box center [431, 118] width 110 height 16
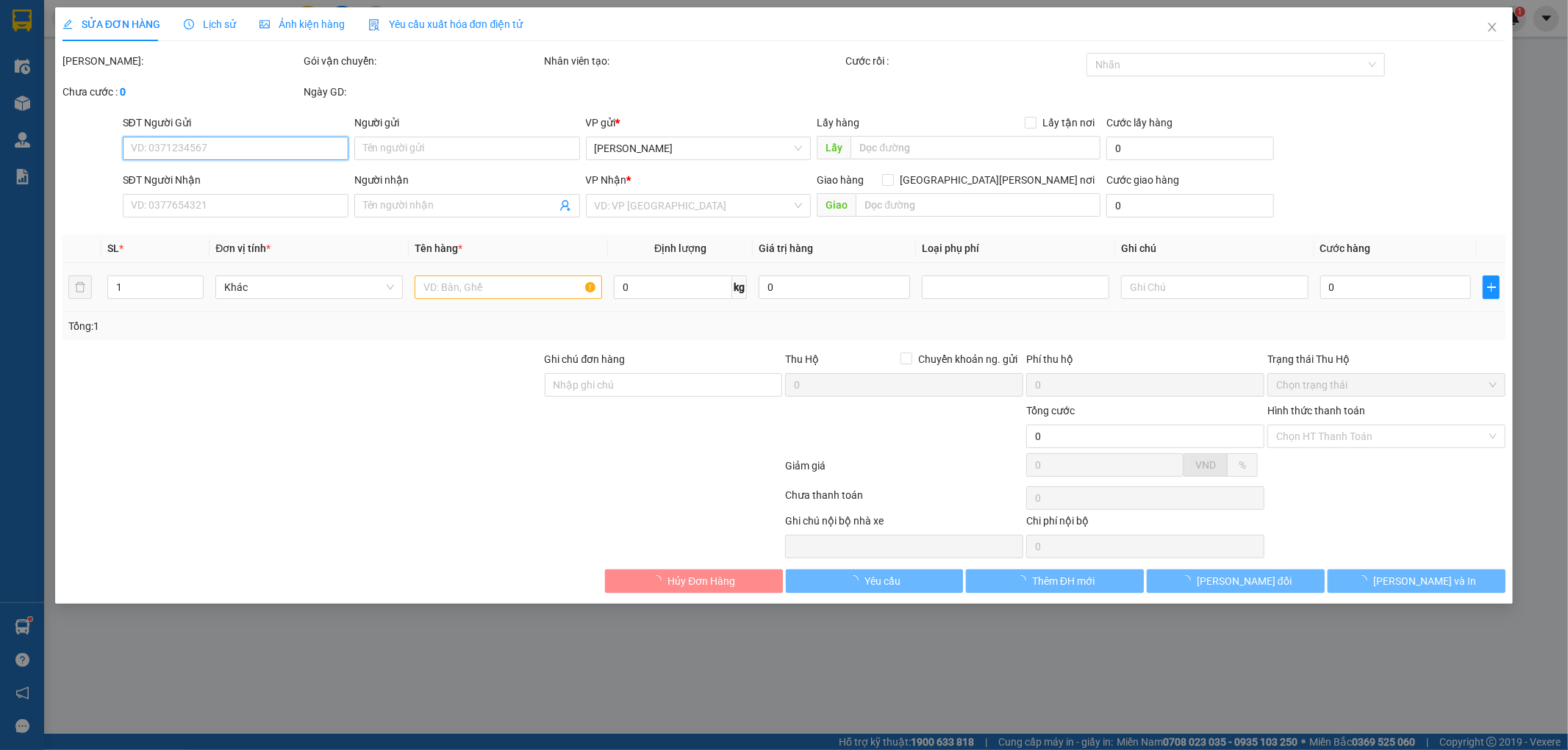
type input "0329128129"
type input "Chị Thương"
type input "0945602332"
type input "A Tiến"
type input "35.000"
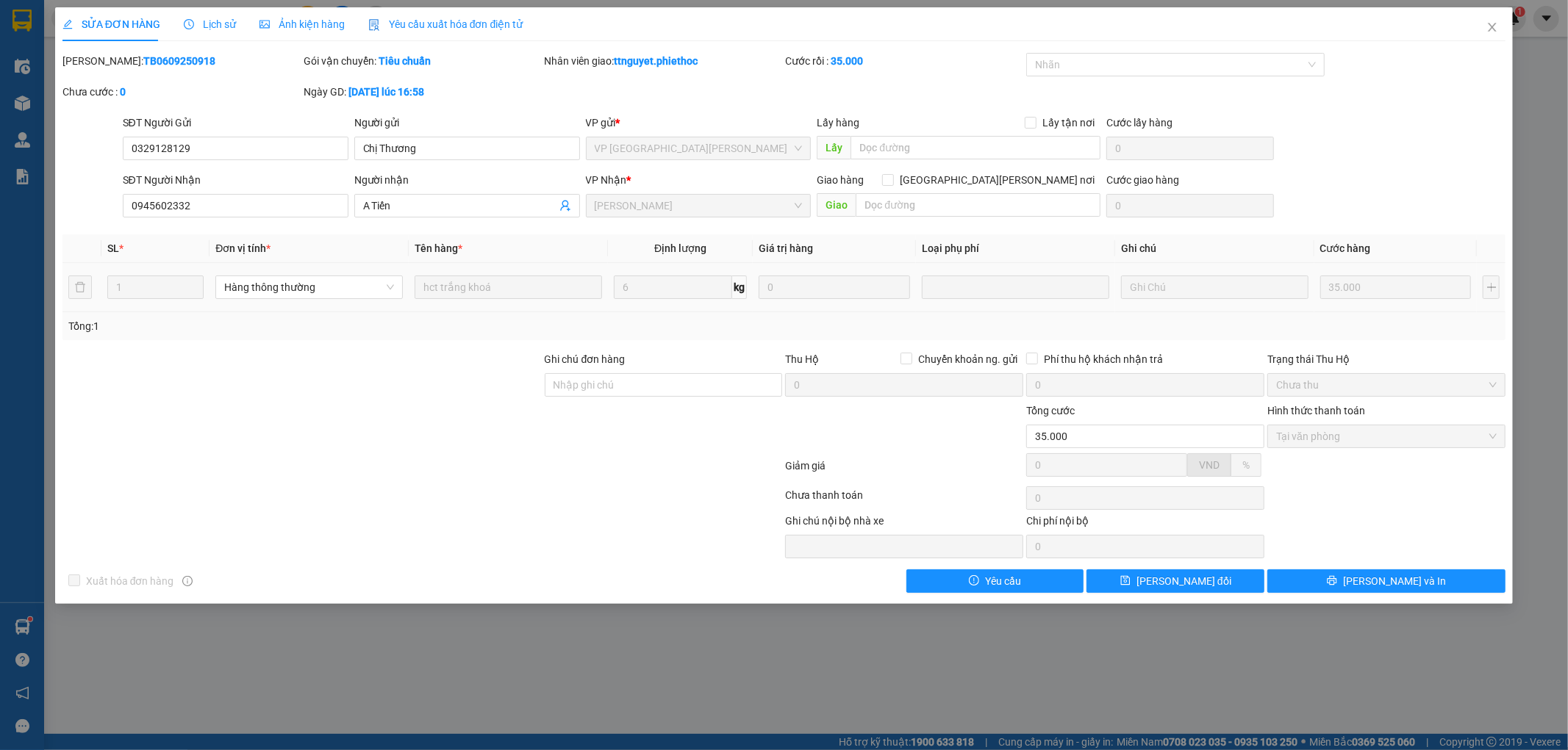
click at [1445, 677] on div "SỬA ĐƠN HÀNG Lịch sử Ảnh kiện hàng Yêu cầu xuất hóa đơn điện tử Total Paid Fee …" at bounding box center [784, 375] width 1568 height 750
click at [1488, 27] on icon "close" at bounding box center [1493, 28] width 12 height 12
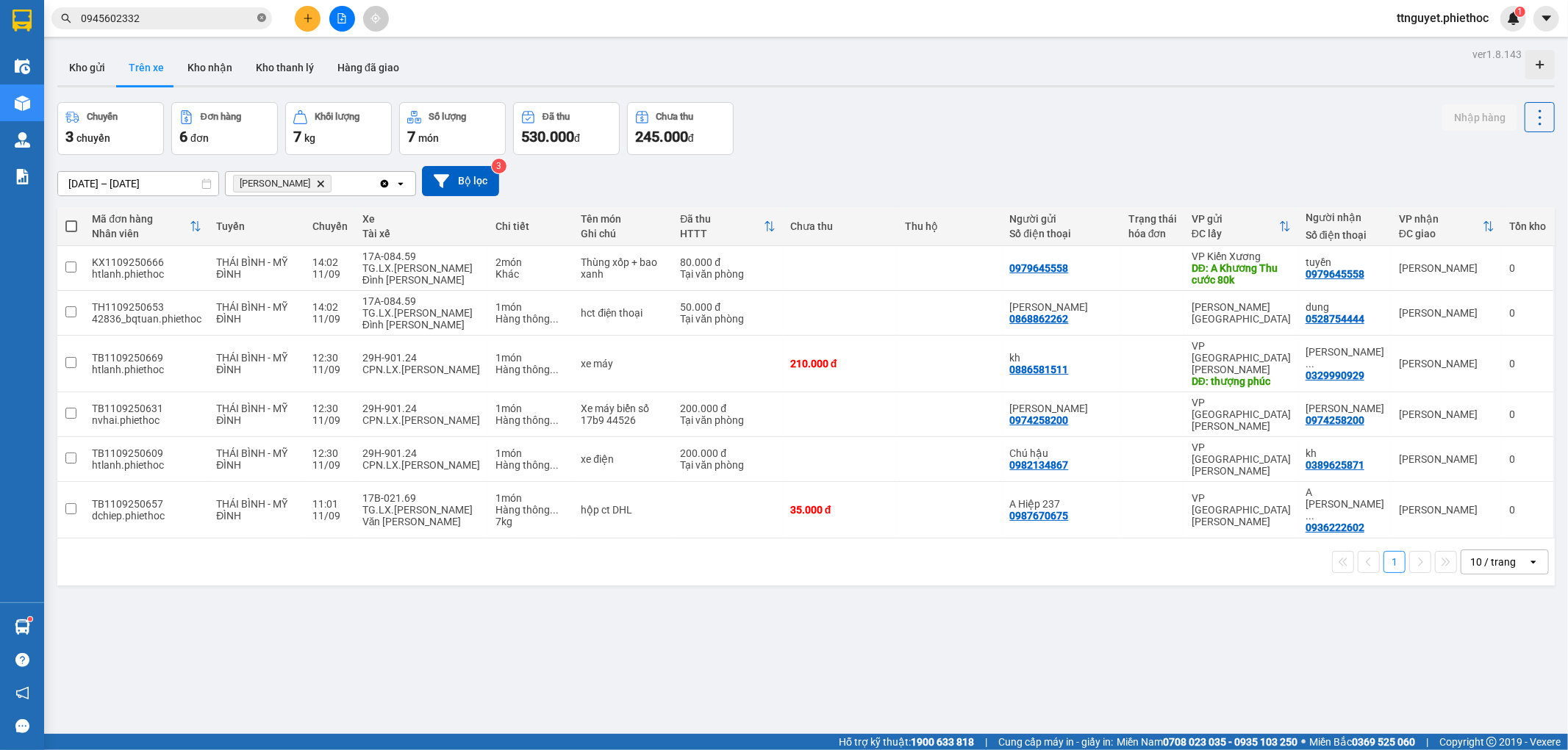
click at [257, 18] on icon "close-circle" at bounding box center [261, 17] width 9 height 9
click at [194, 22] on input "text" at bounding box center [167, 18] width 173 height 16
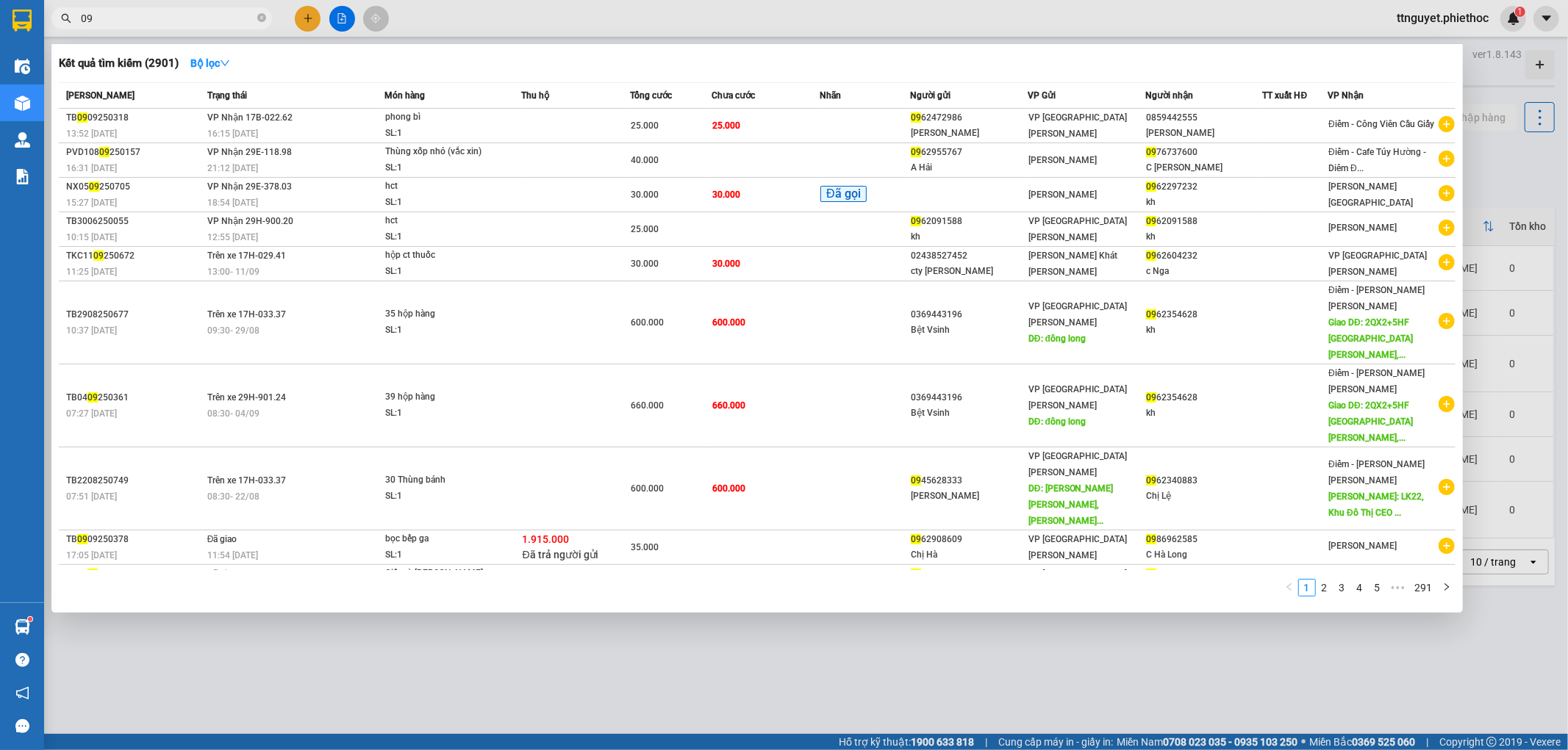
type input "0"
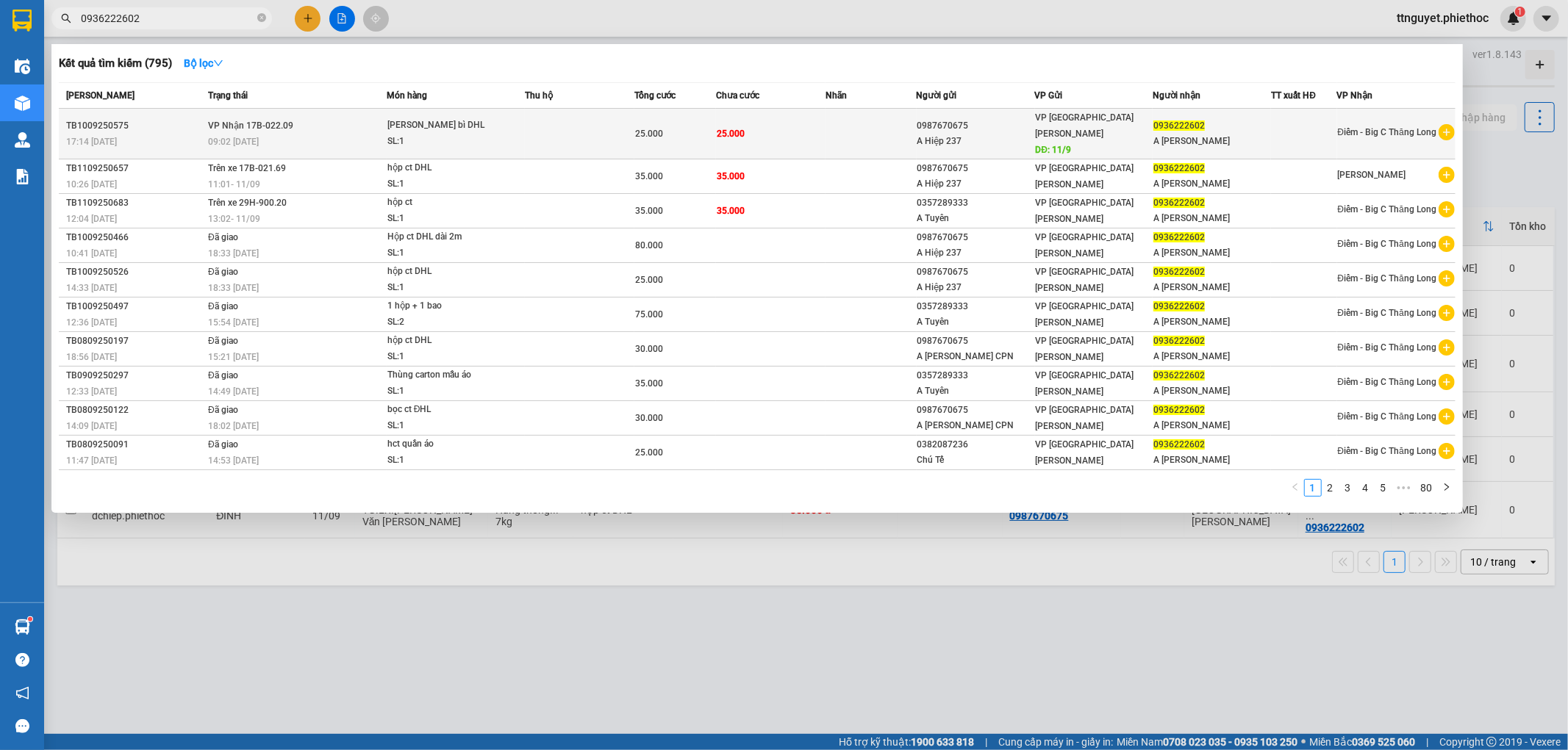
type input "0936222602"
click at [419, 134] on div "SL: 1" at bounding box center [441, 141] width 110 height 16
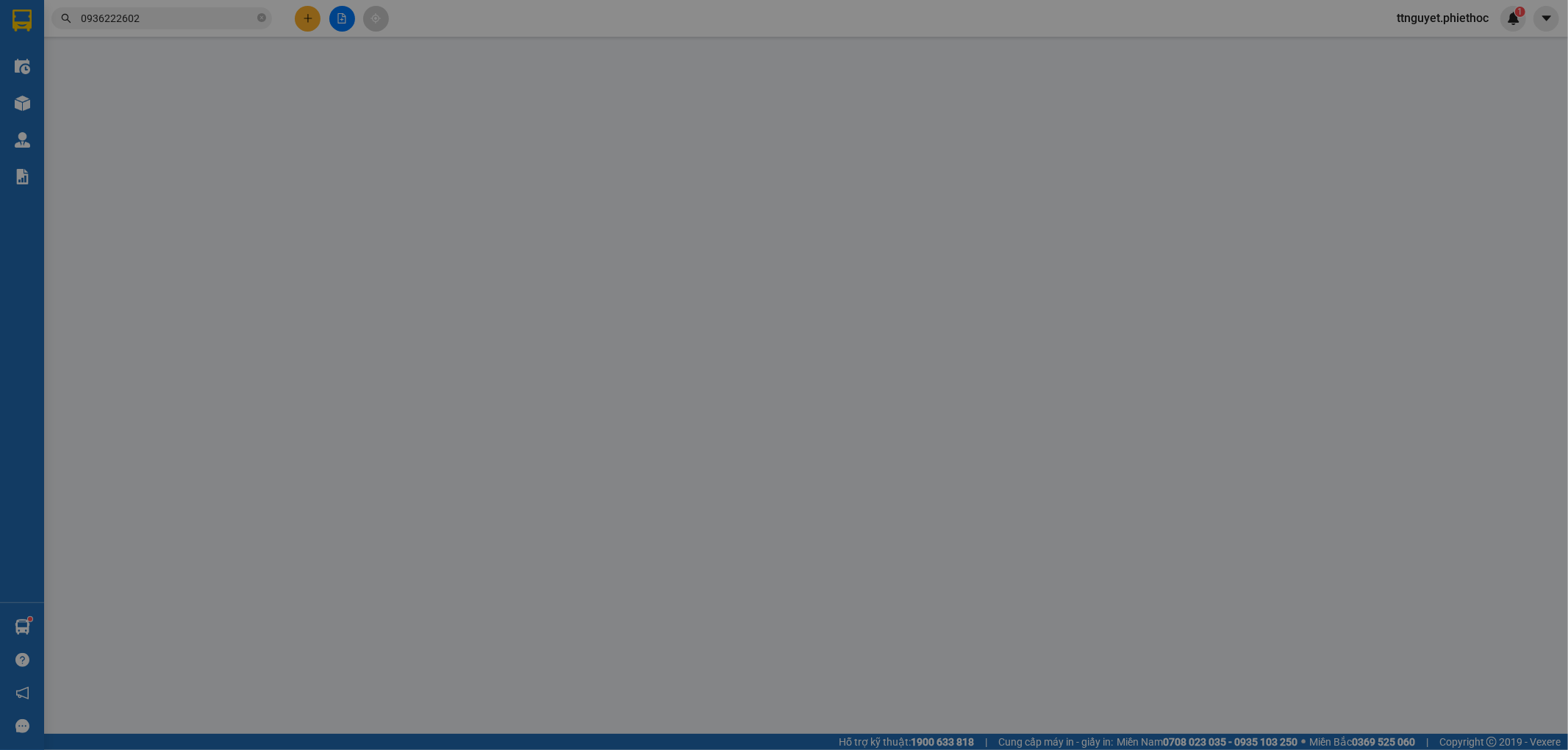
type input "0987670675"
type input "A Hiệp 237"
type input "11/9"
type input "0936222602"
type input "A Trần Lâm Cty APAL"
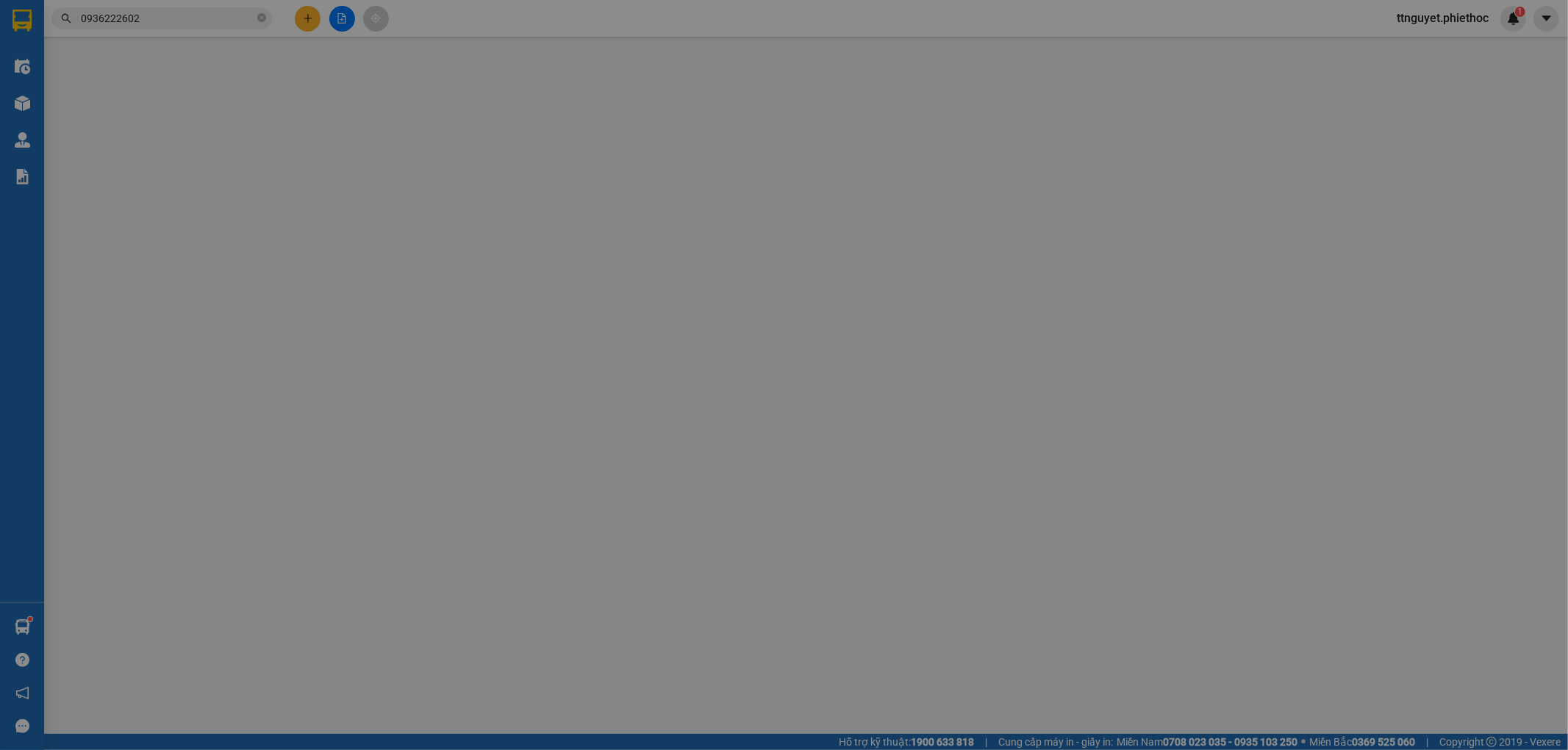
type input "25.000"
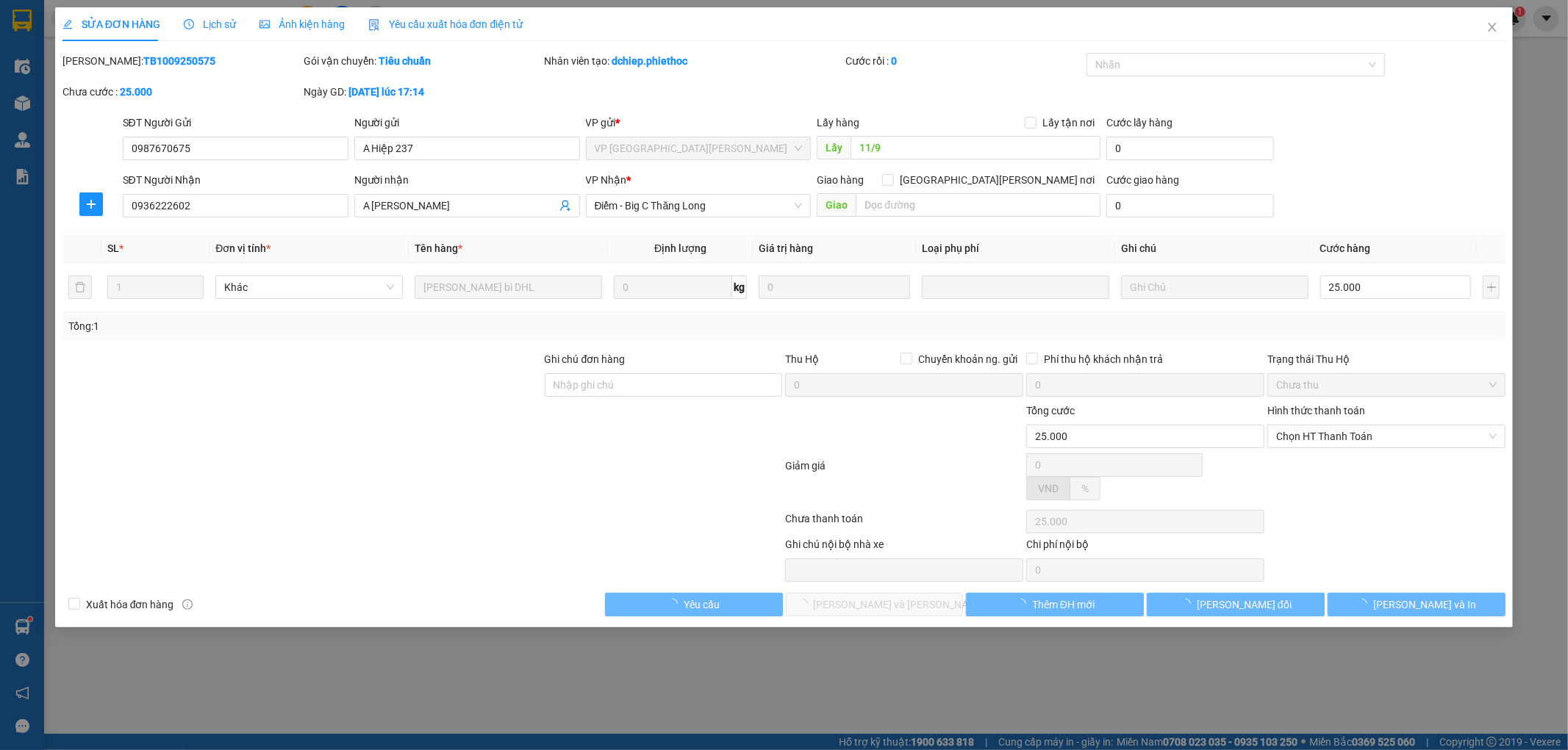
click at [215, 25] on span "Lịch sử" at bounding box center [210, 25] width 52 height 12
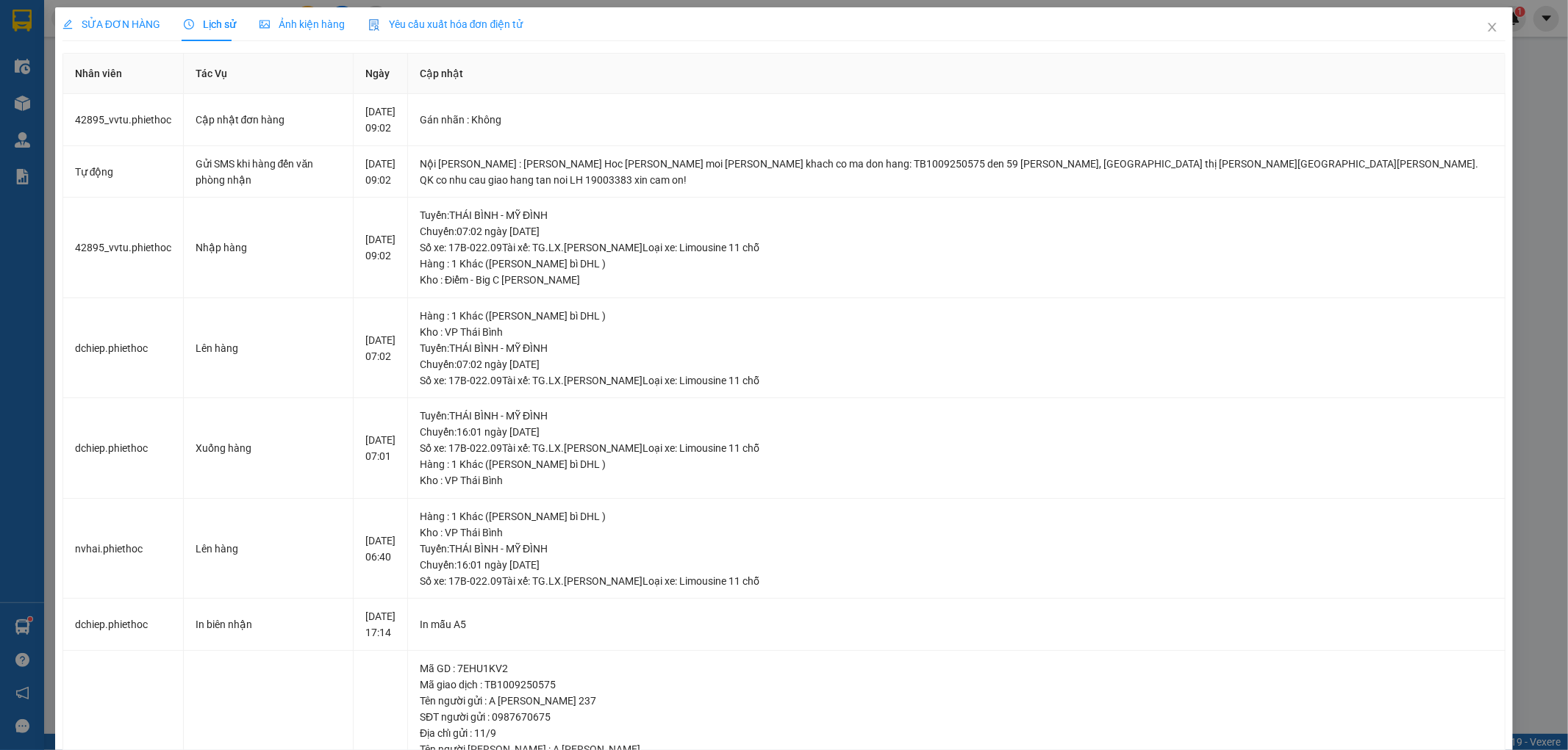
click at [112, 21] on span "SỬA ĐƠN HÀNG" at bounding box center [111, 25] width 98 height 12
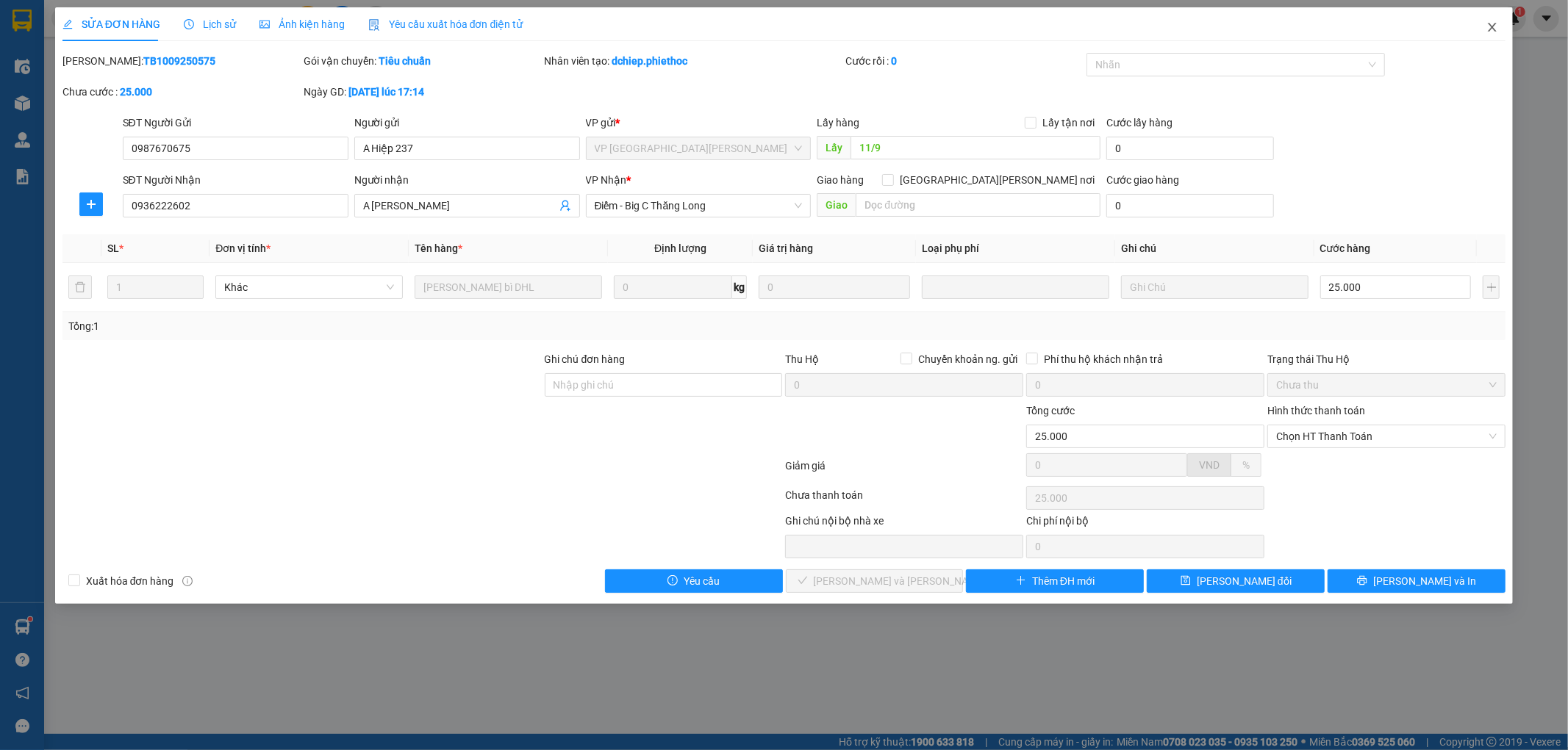
click at [1491, 25] on icon "close" at bounding box center [1493, 27] width 8 height 9
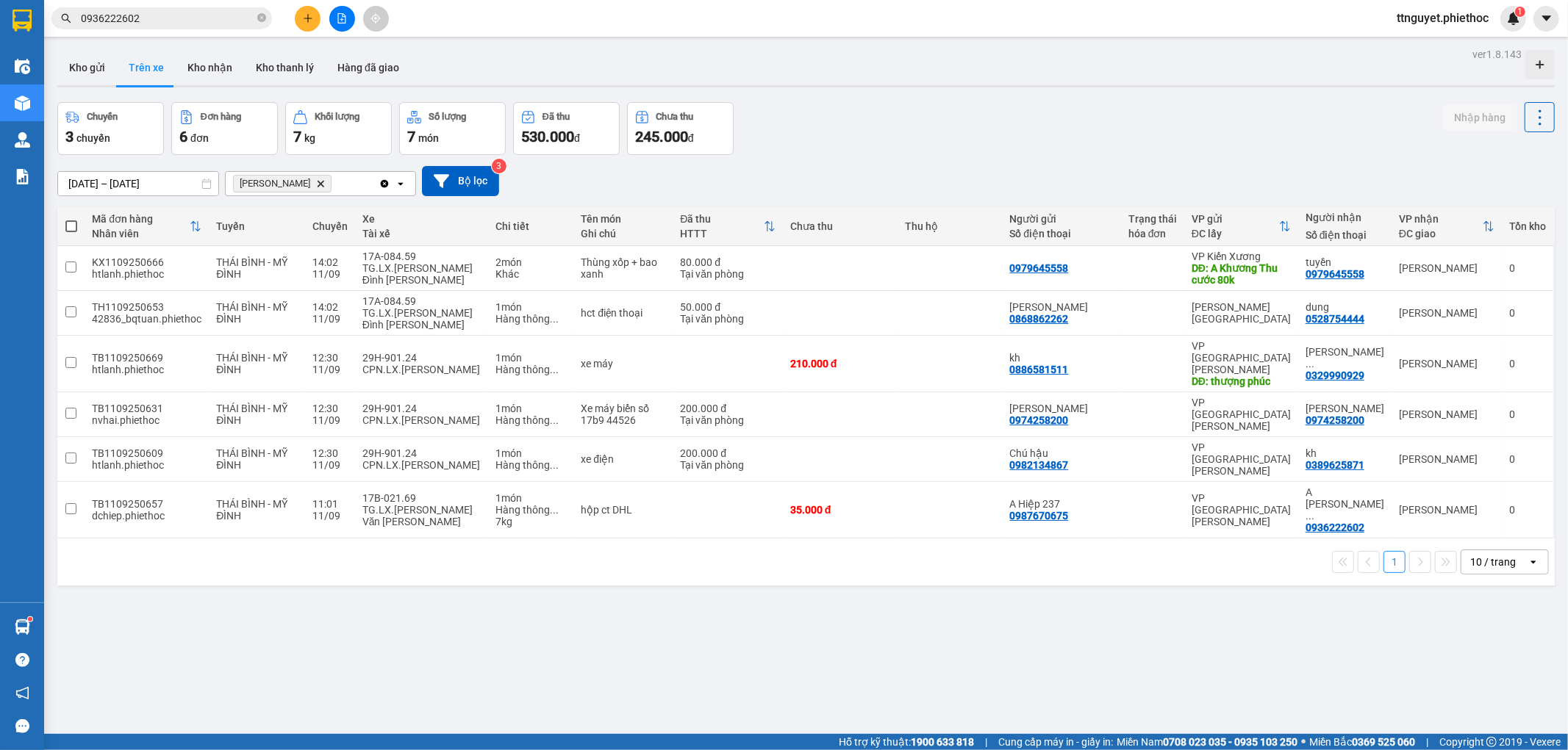
click at [202, 19] on input "0936222602" at bounding box center [167, 18] width 173 height 16
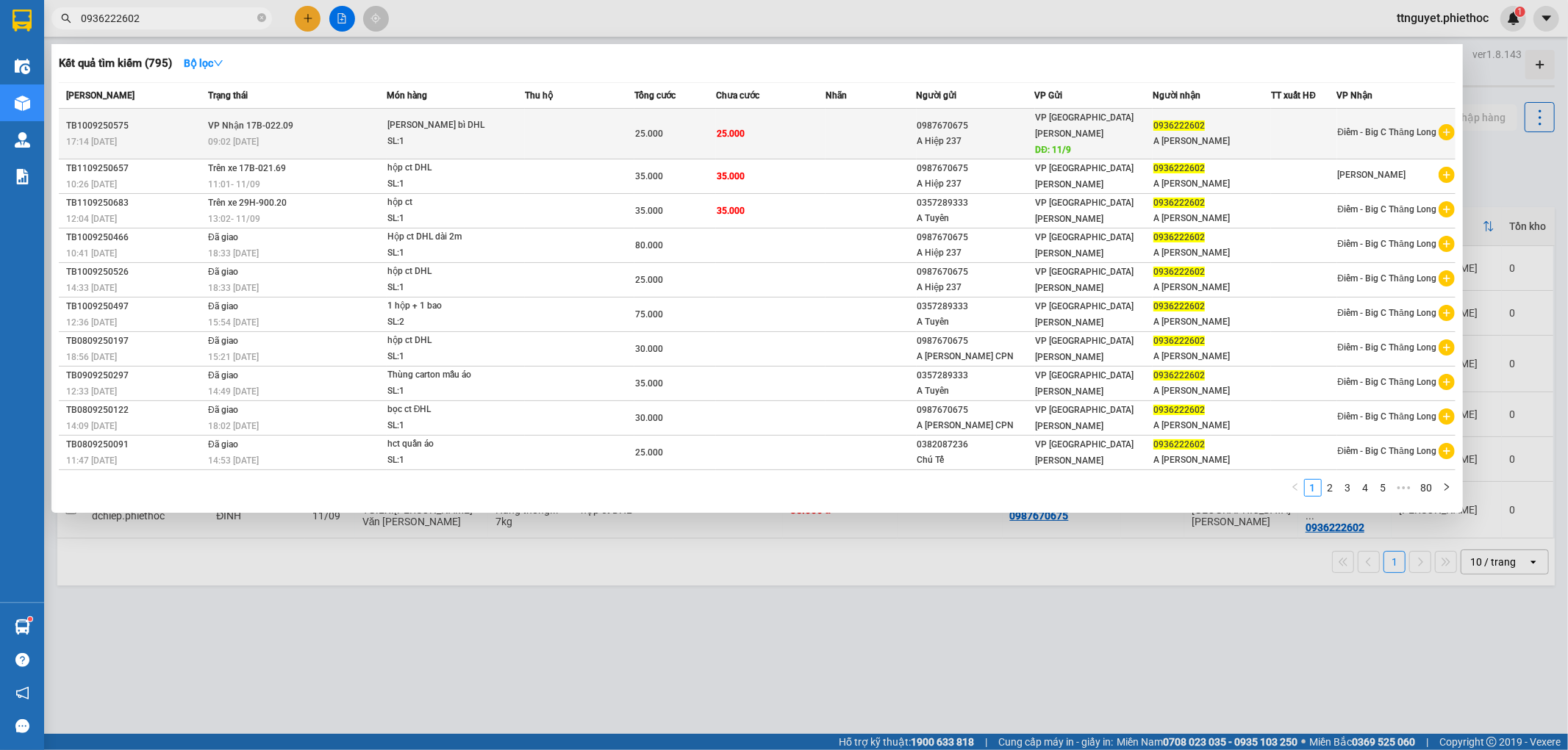
click at [321, 122] on td "VP Nhận 17B-022.09 09:02 - 11/09" at bounding box center [295, 134] width 182 height 50
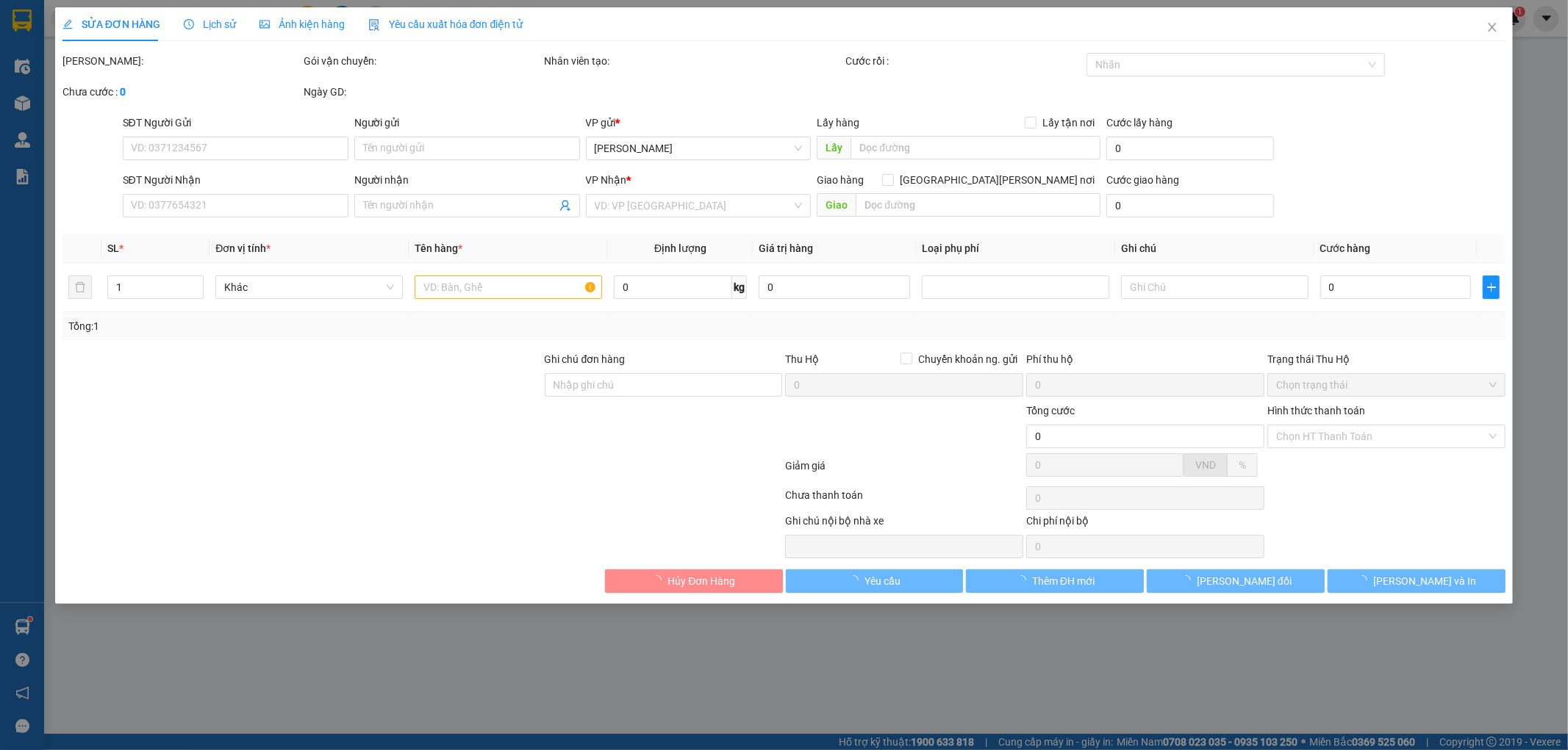
click at [215, 22] on span "Lịch sử" at bounding box center [210, 25] width 52 height 12
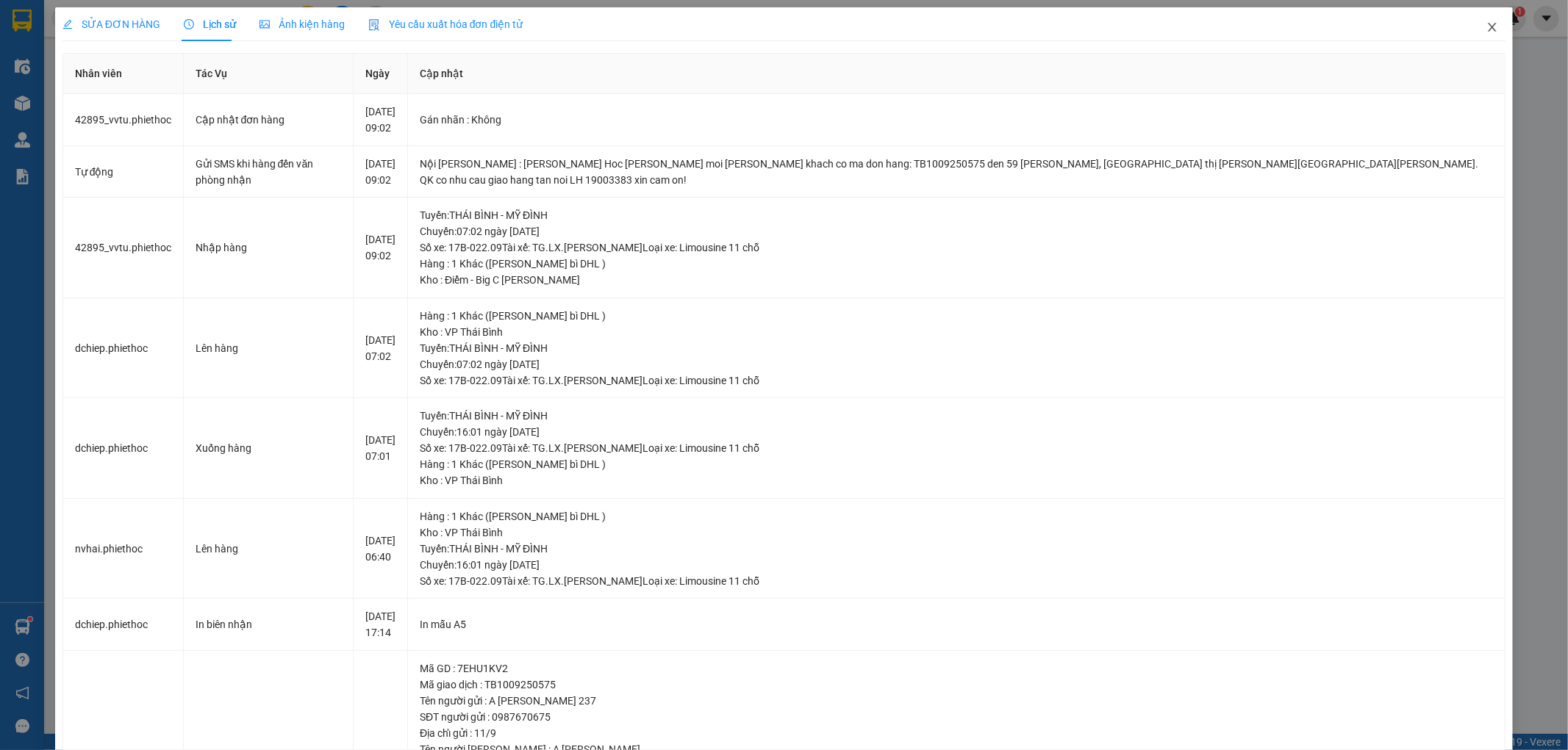
click at [1487, 24] on icon "close" at bounding box center [1493, 28] width 12 height 12
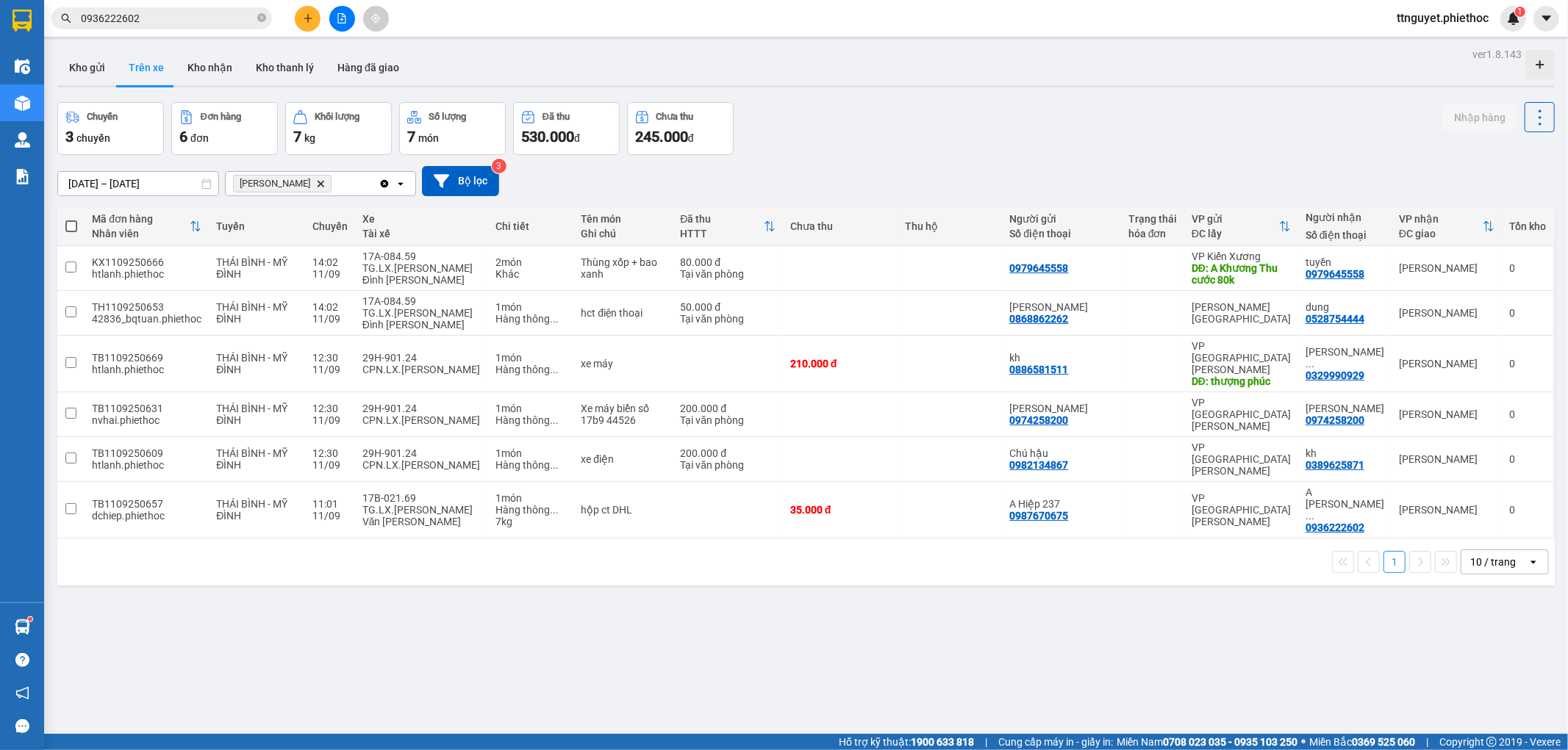
click at [236, 19] on input "0936222602" at bounding box center [167, 18] width 173 height 16
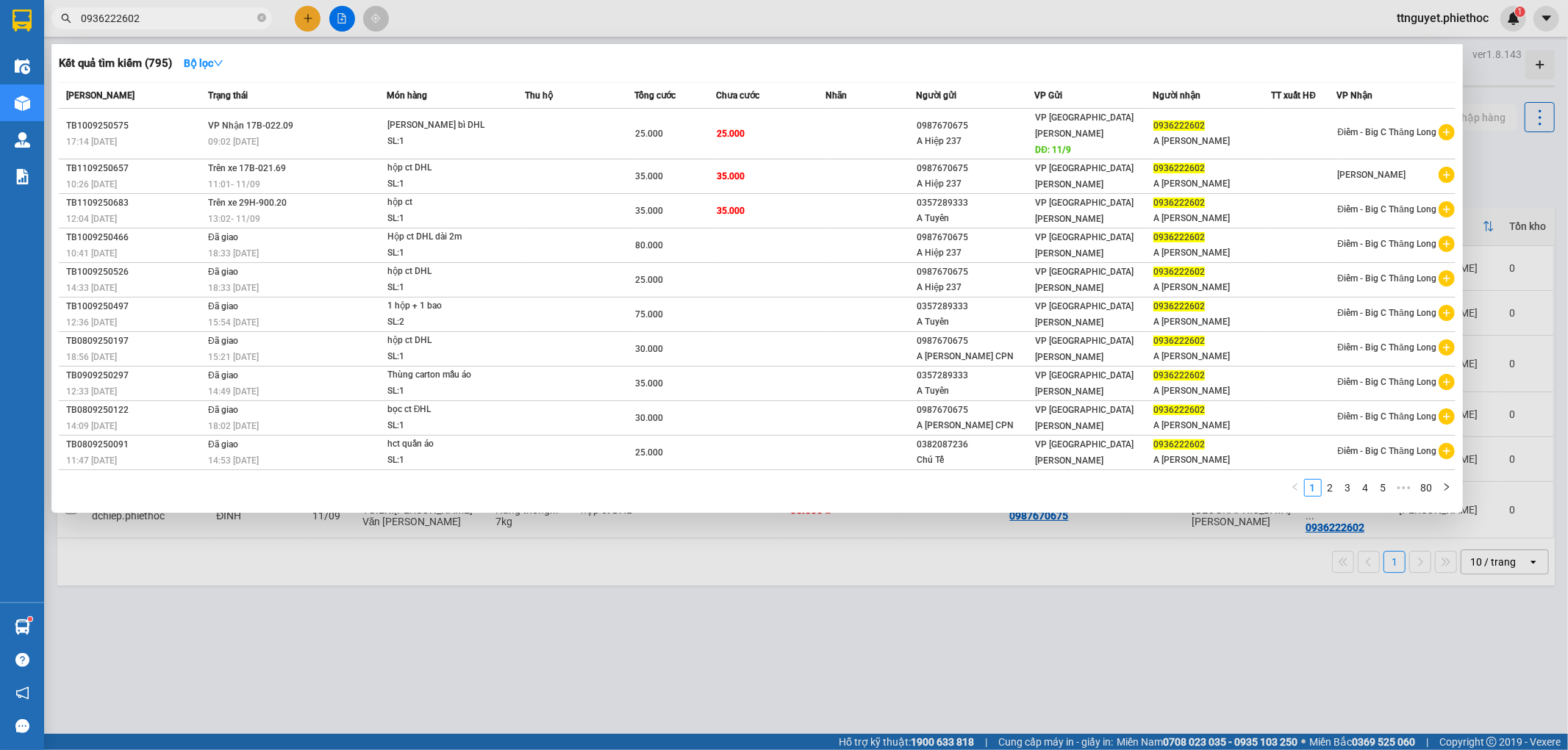
click at [573, 600] on div at bounding box center [784, 375] width 1568 height 750
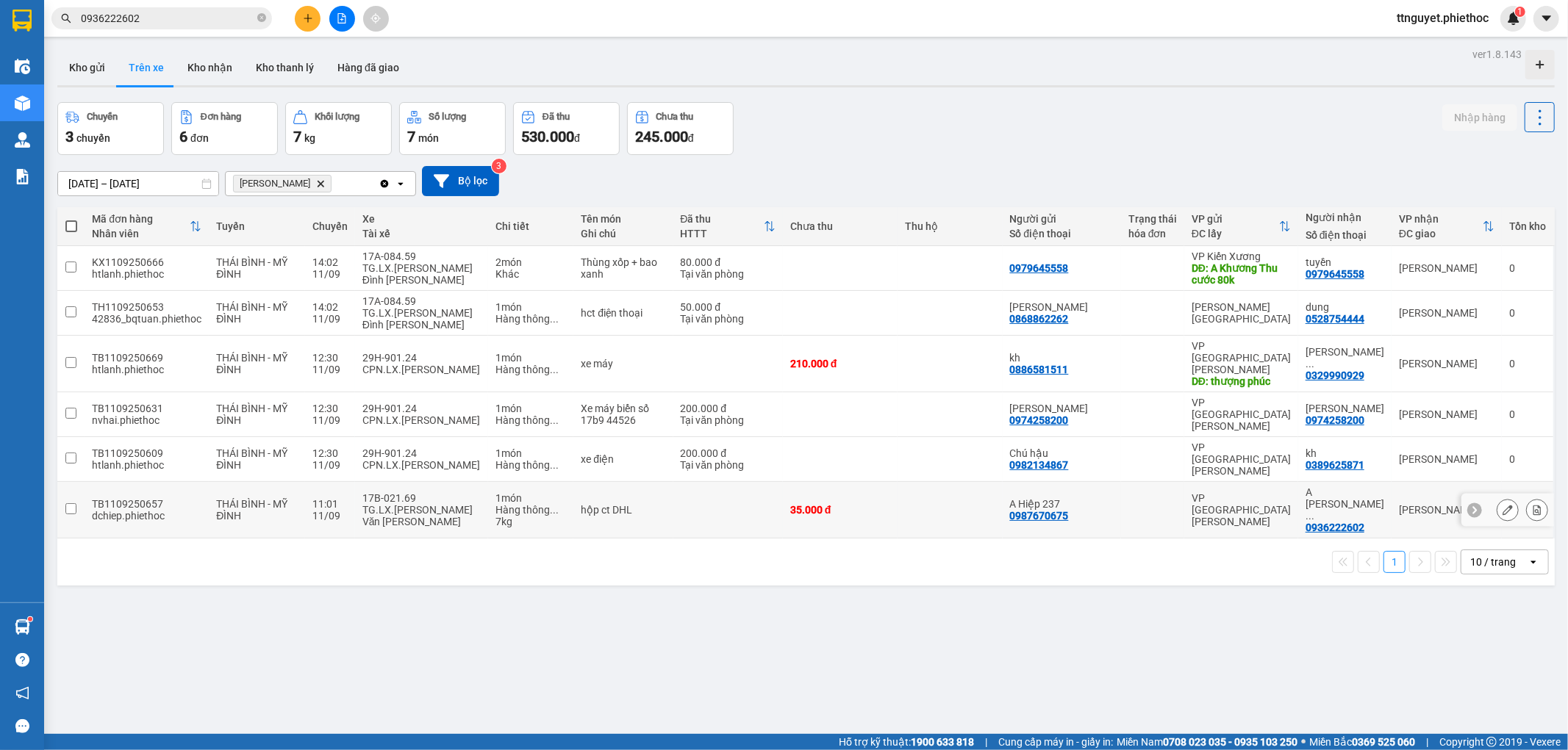
click at [1336, 487] on div "A Trần Lâm ..." at bounding box center [1344, 505] width 78 height 36
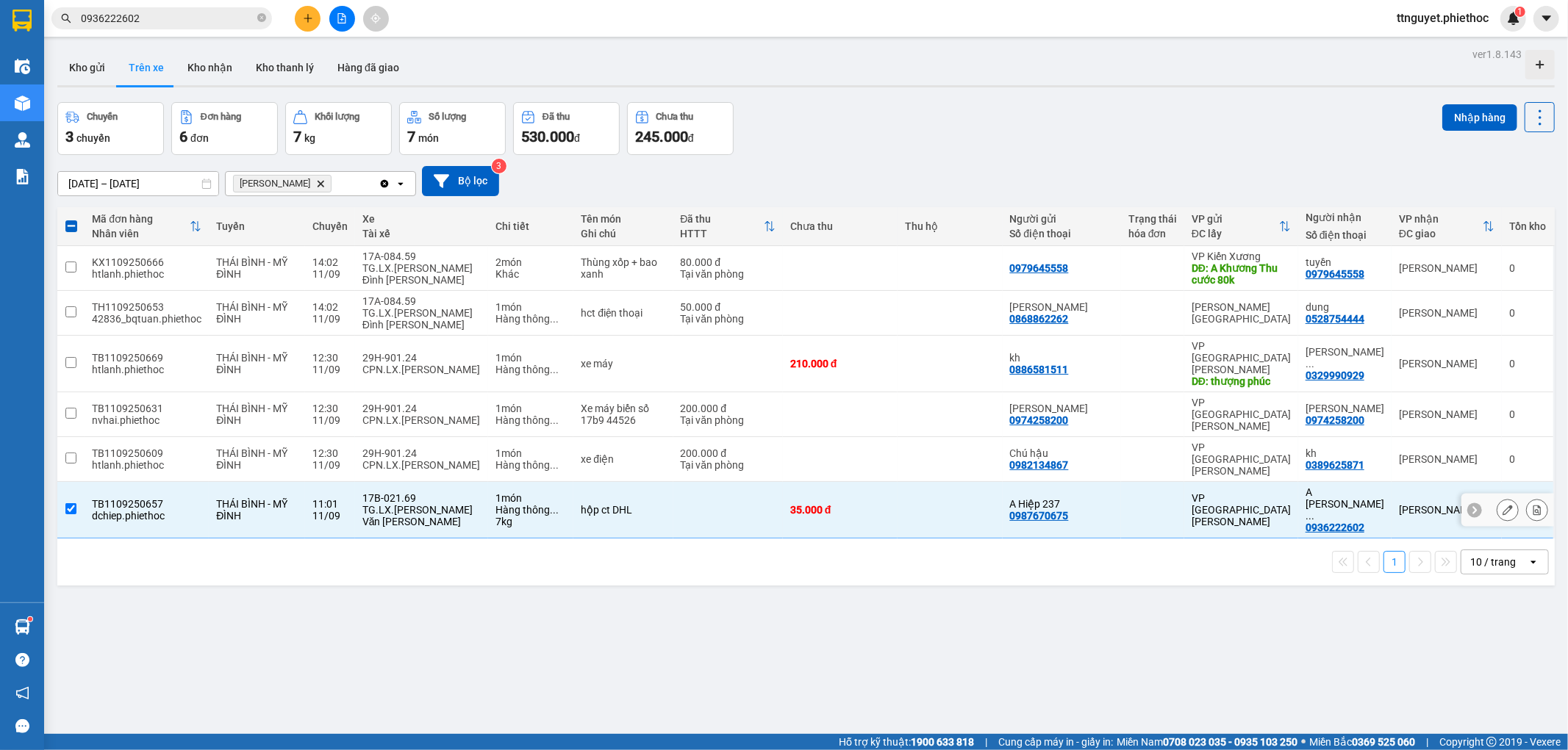
click at [1336, 487] on div "A Trần Lâm ..." at bounding box center [1344, 505] width 78 height 36
checkbox input "false"
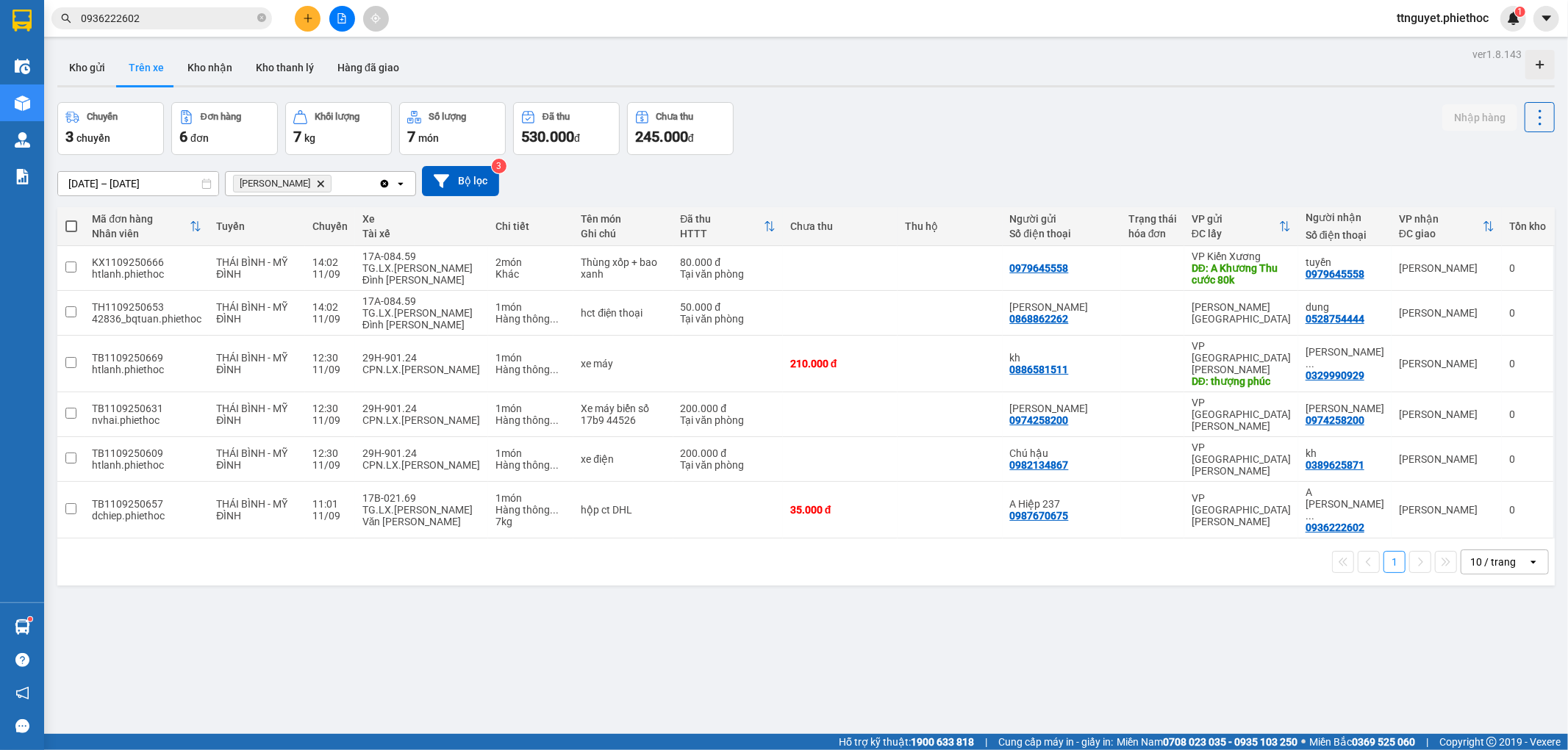
click at [206, 16] on input "0936222602" at bounding box center [167, 18] width 173 height 16
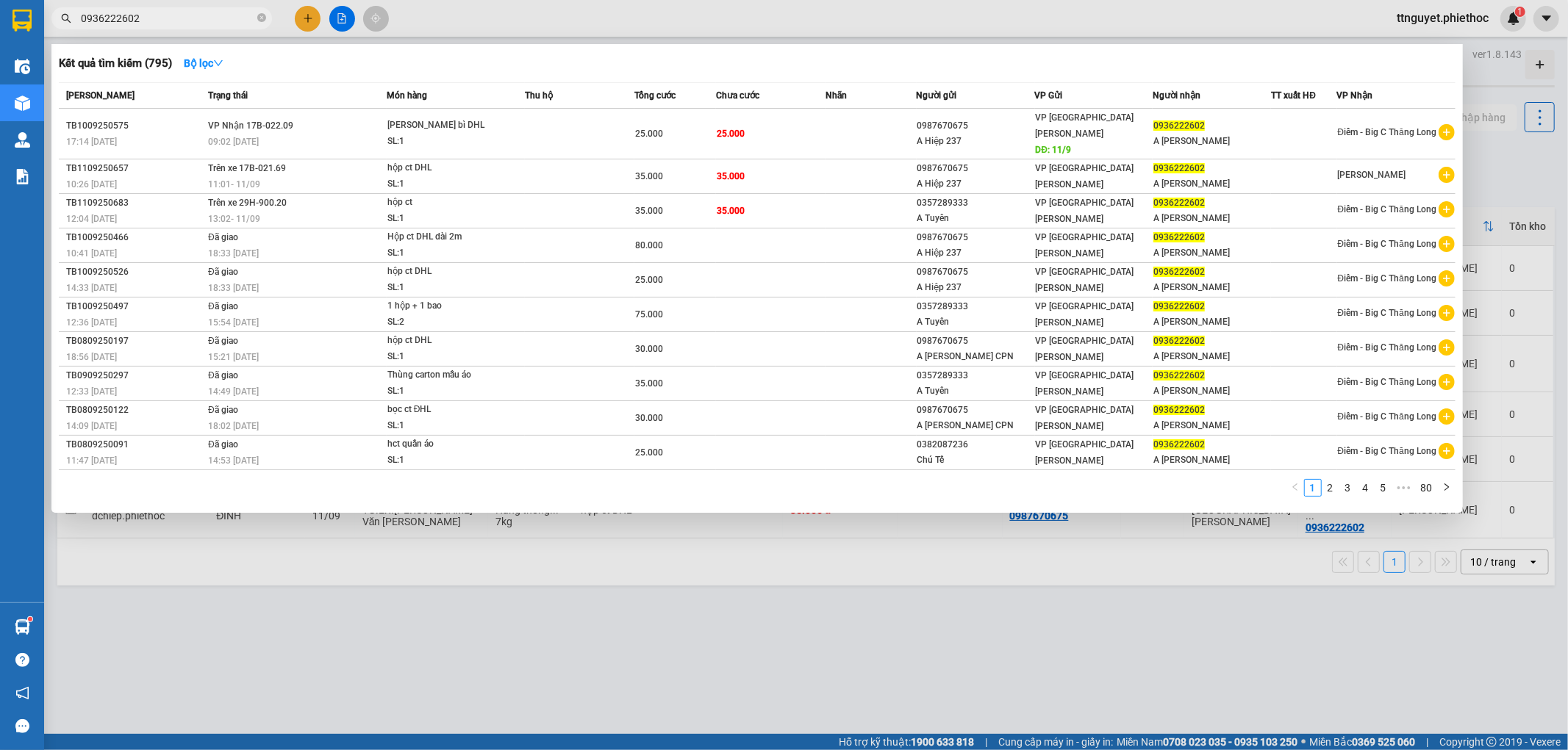
click at [681, 612] on div at bounding box center [784, 375] width 1568 height 750
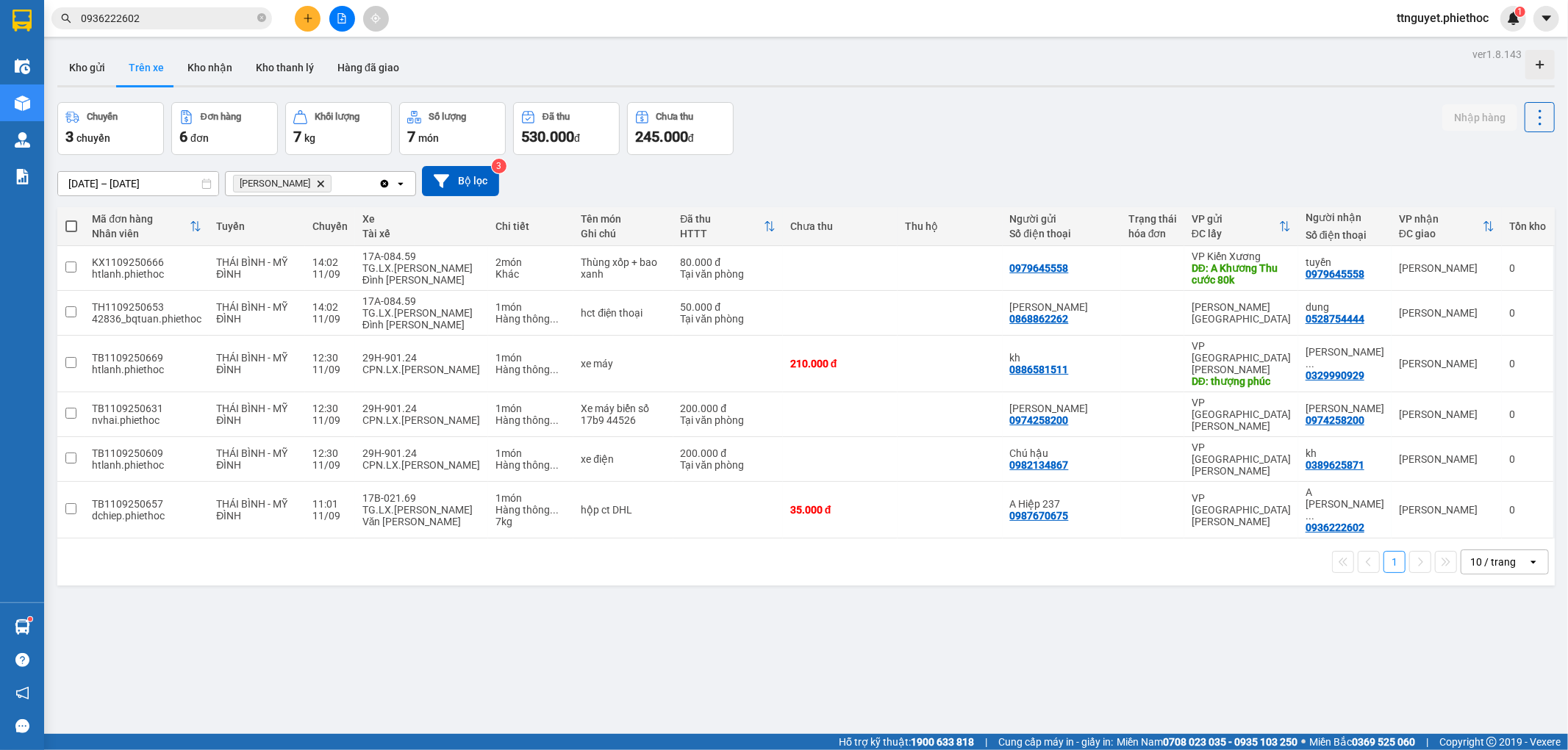
click at [200, 8] on span "0936222602" at bounding box center [161, 18] width 221 height 22
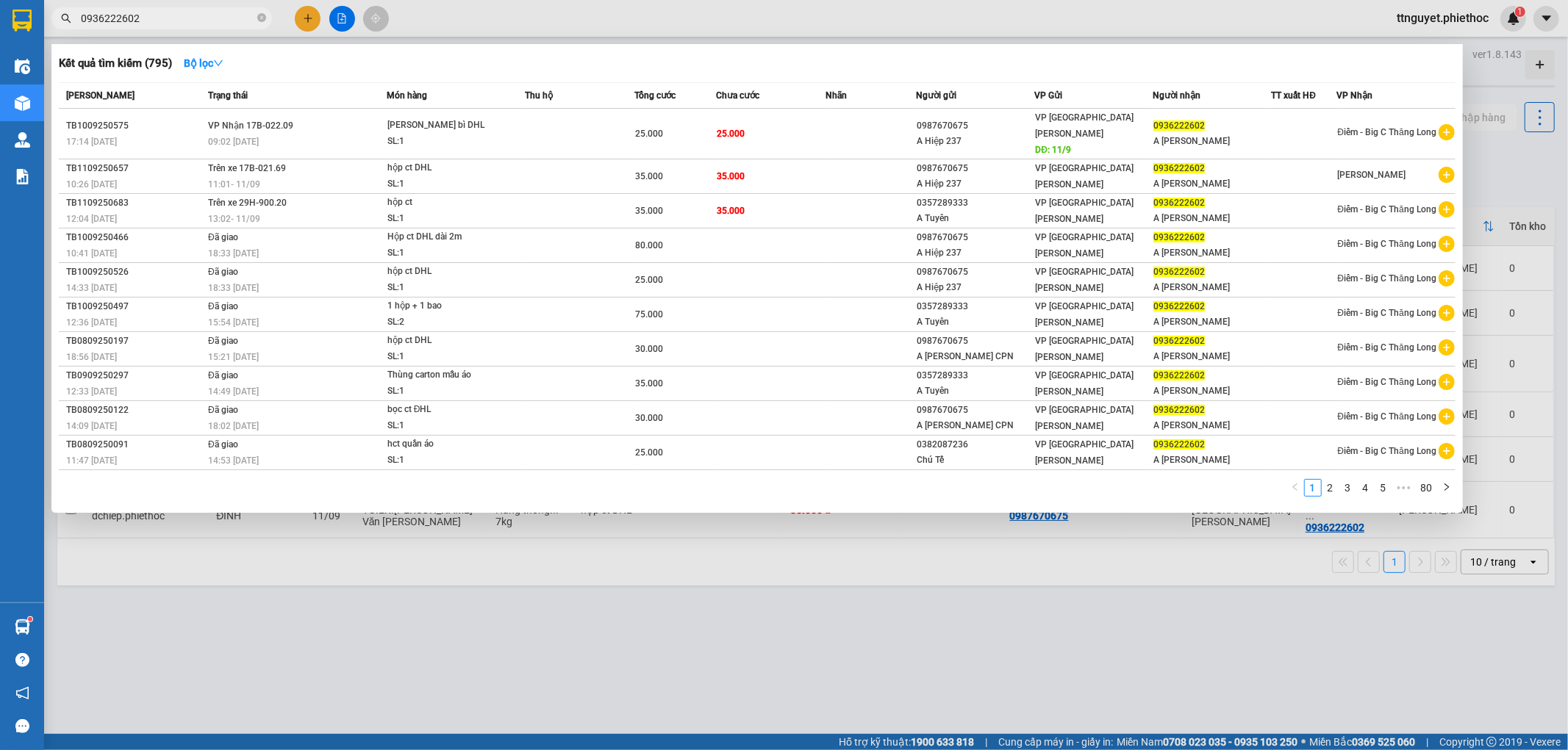
click at [597, 559] on div at bounding box center [784, 375] width 1568 height 750
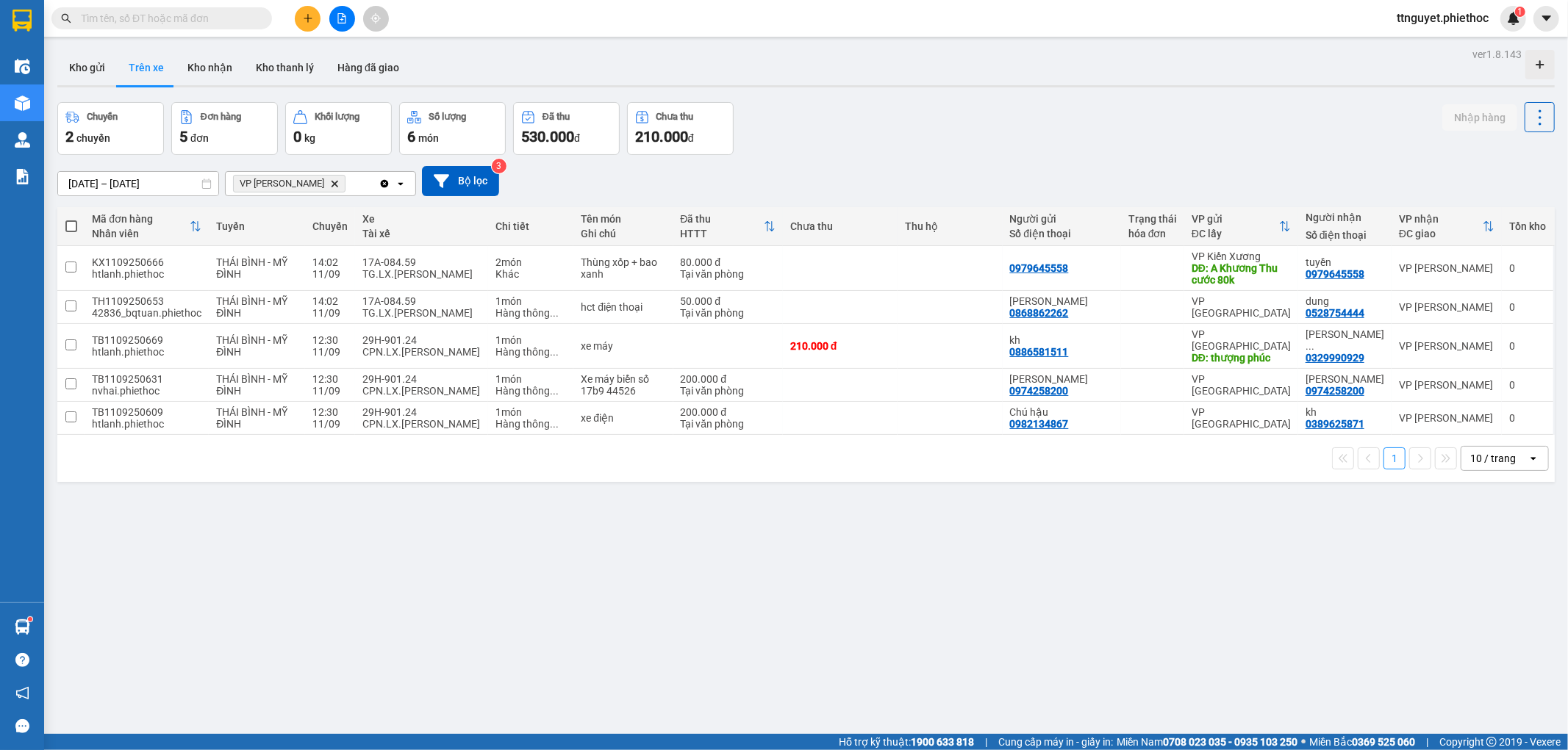
click at [315, 11] on button at bounding box center [308, 19] width 26 height 26
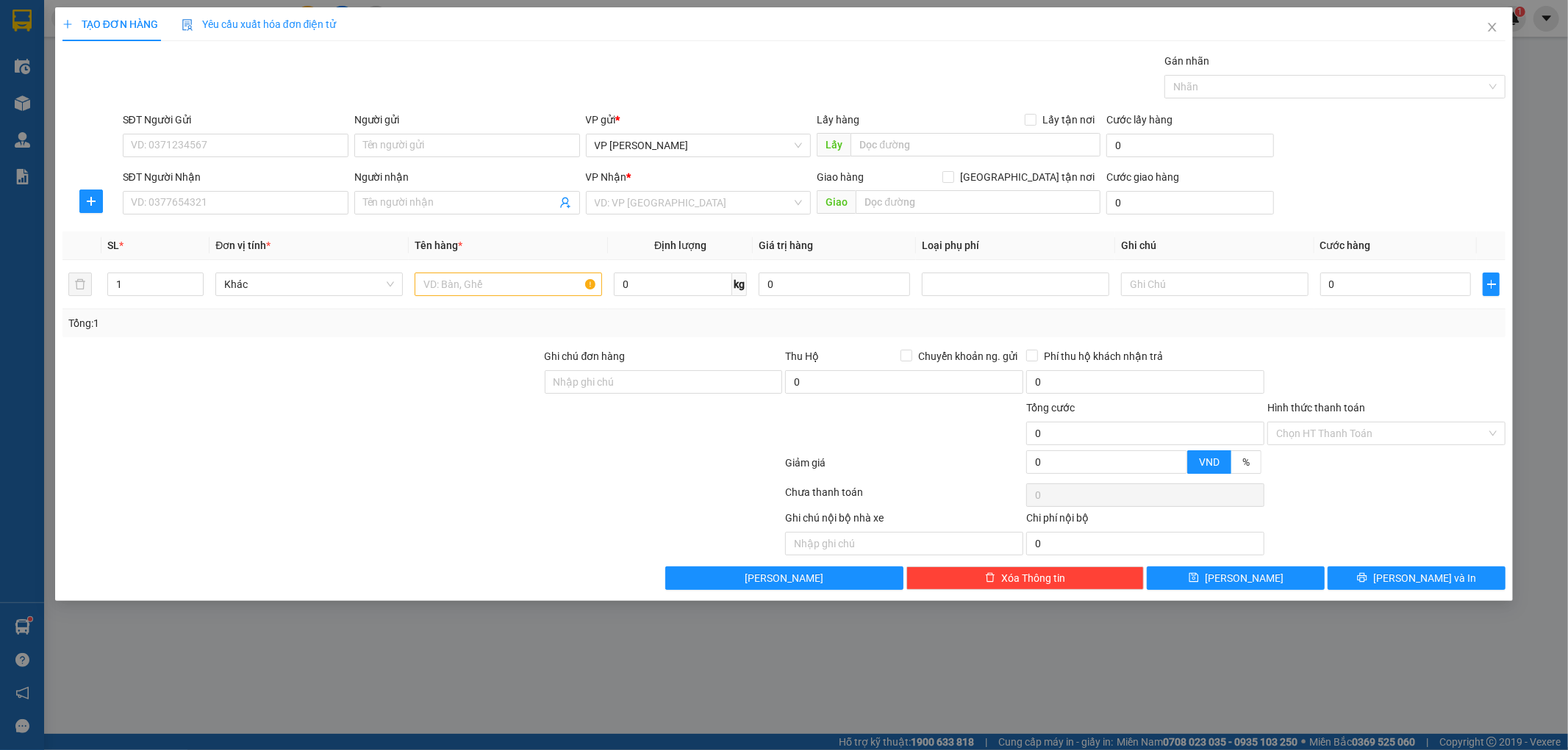
click at [216, 158] on div "SĐT Người Gửi VD: 0371234567" at bounding box center [236, 138] width 226 height 51
click at [215, 156] on input "SĐT Người Gửi" at bounding box center [236, 145] width 226 height 24
type input "0373276042"
click at [214, 165] on div "0373276042 - Mẹ Hiện" at bounding box center [236, 175] width 226 height 24
type input "Mẹ Hiện"
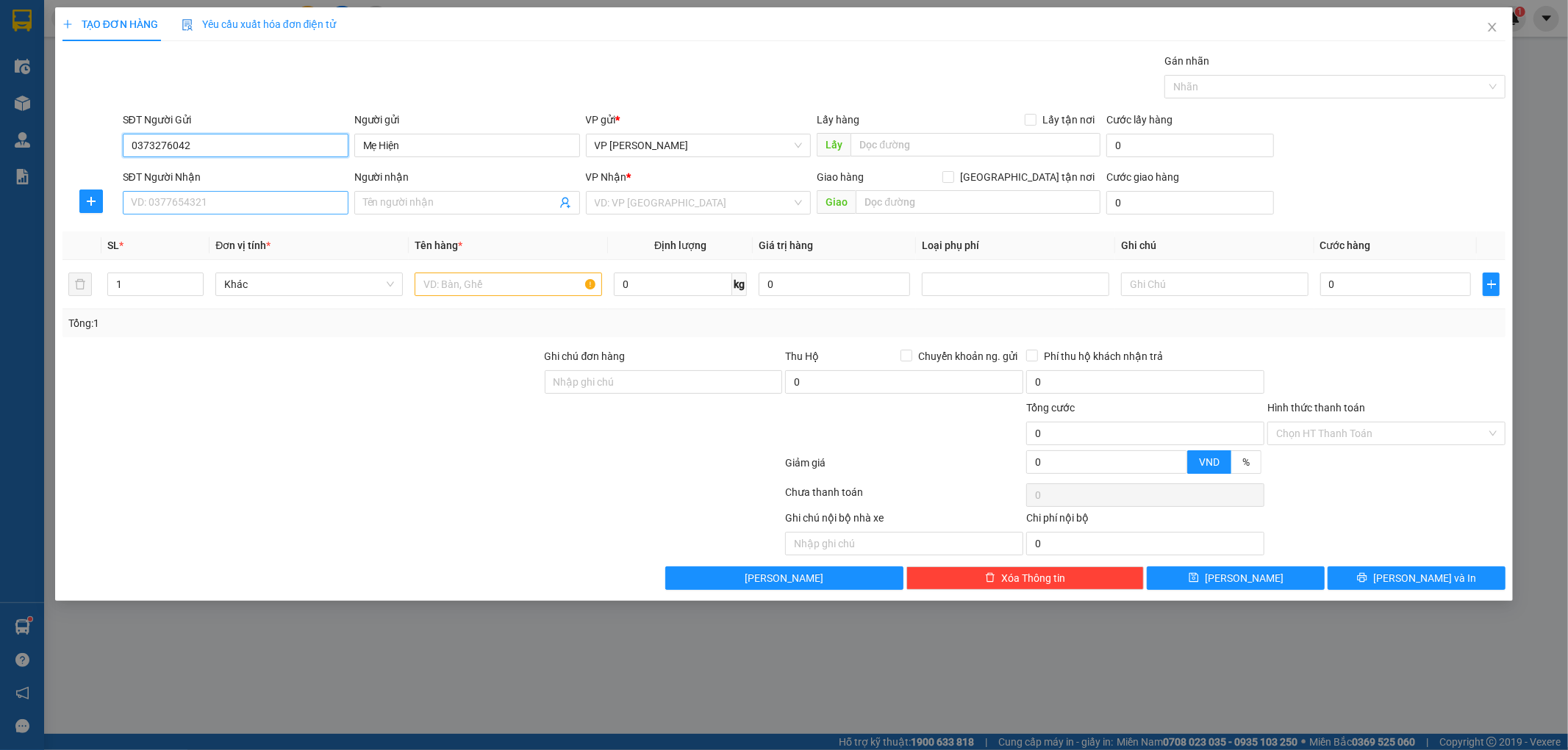
type input "0373276042"
click at [216, 208] on input "SĐT Người Nhận" at bounding box center [236, 203] width 226 height 24
click at [194, 255] on div "0373276042 - Mẹ Hiện" at bounding box center [236, 255] width 208 height 16
type input "0373276042"
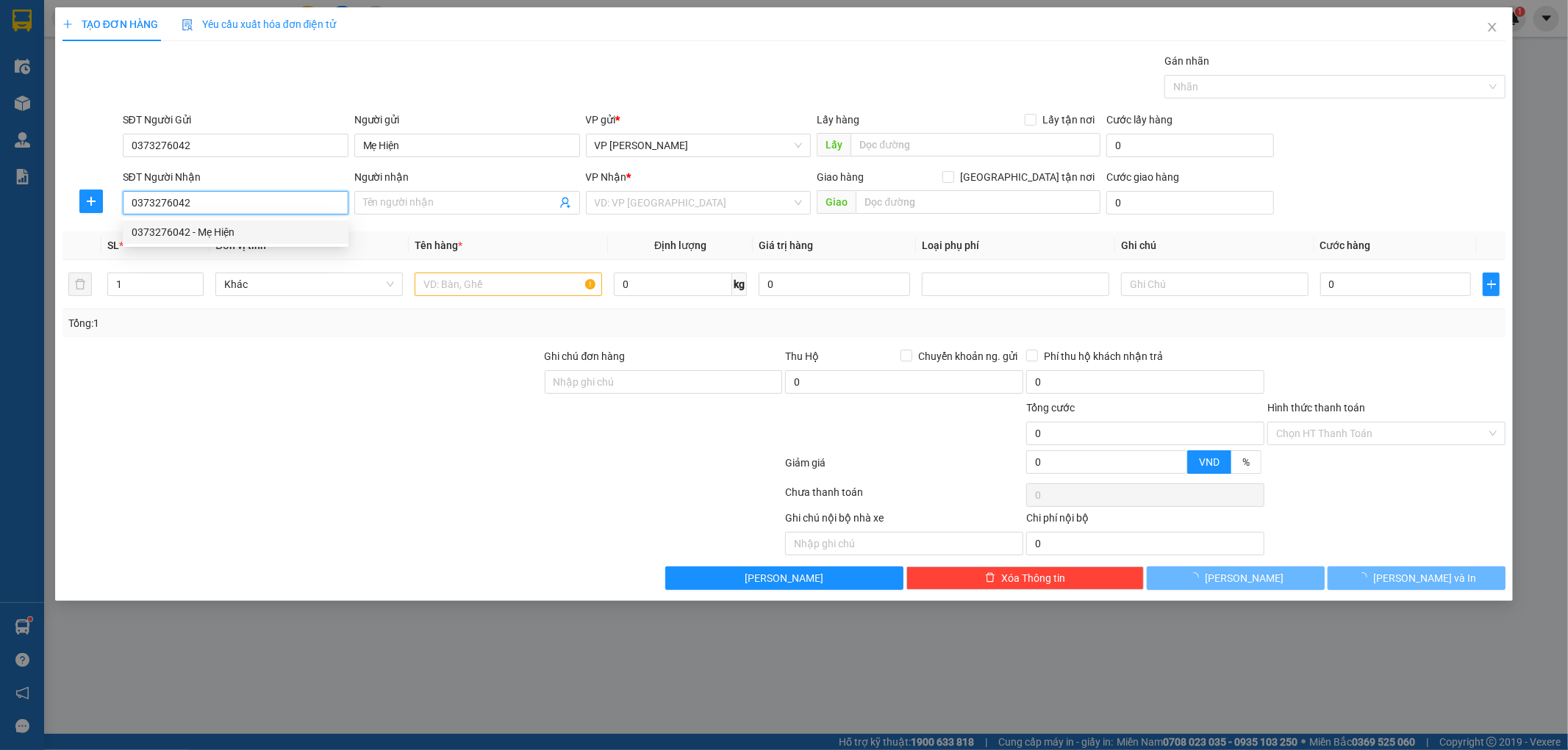
type input "Mẹ Hiện"
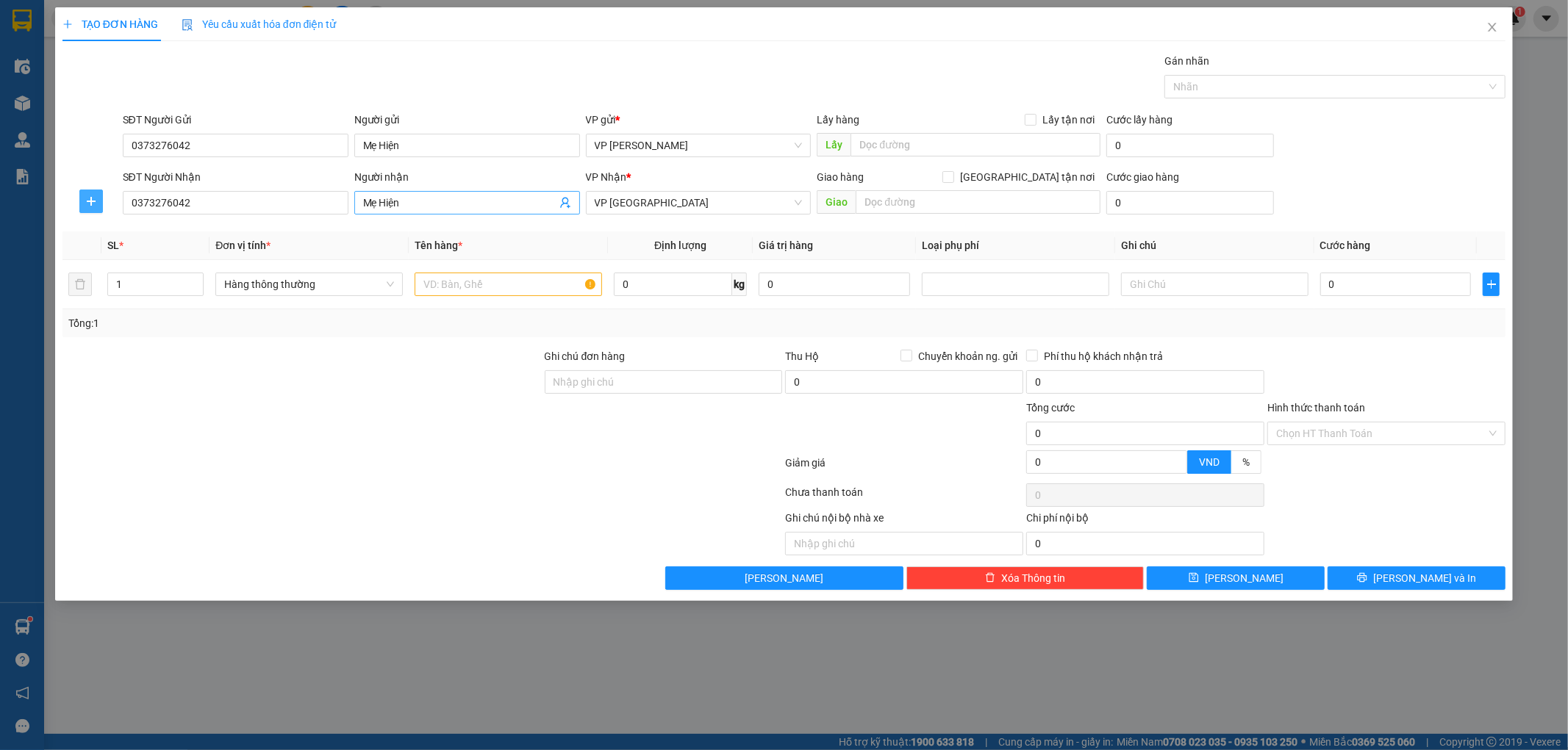
drag, startPoint x: 93, startPoint y: 195, endPoint x: 488, endPoint y: 204, distance: 395.1
click at [93, 196] on icon "plus" at bounding box center [91, 202] width 12 height 12
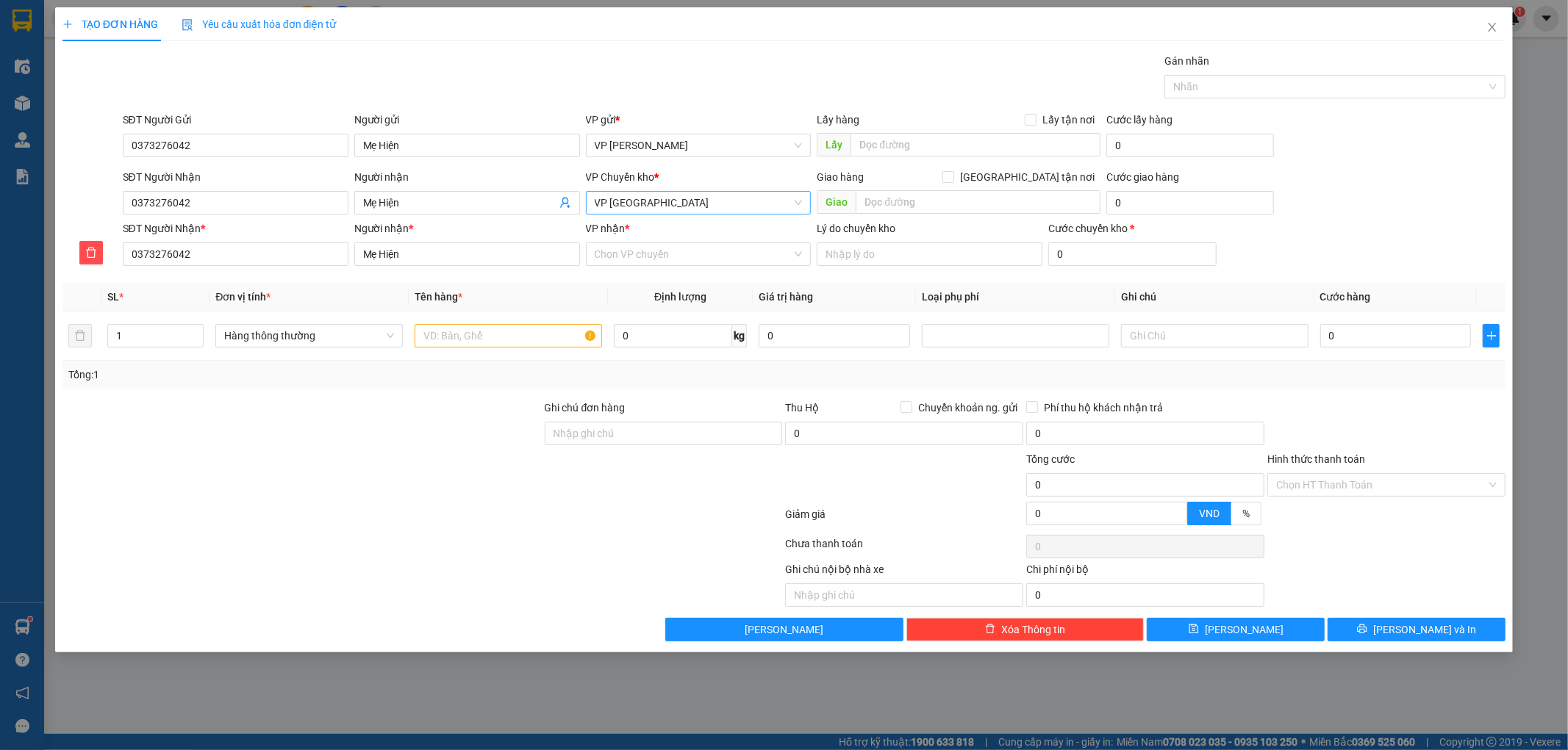
click at [685, 211] on span "VP [GEOGRAPHIC_DATA]" at bounding box center [699, 203] width 208 height 22
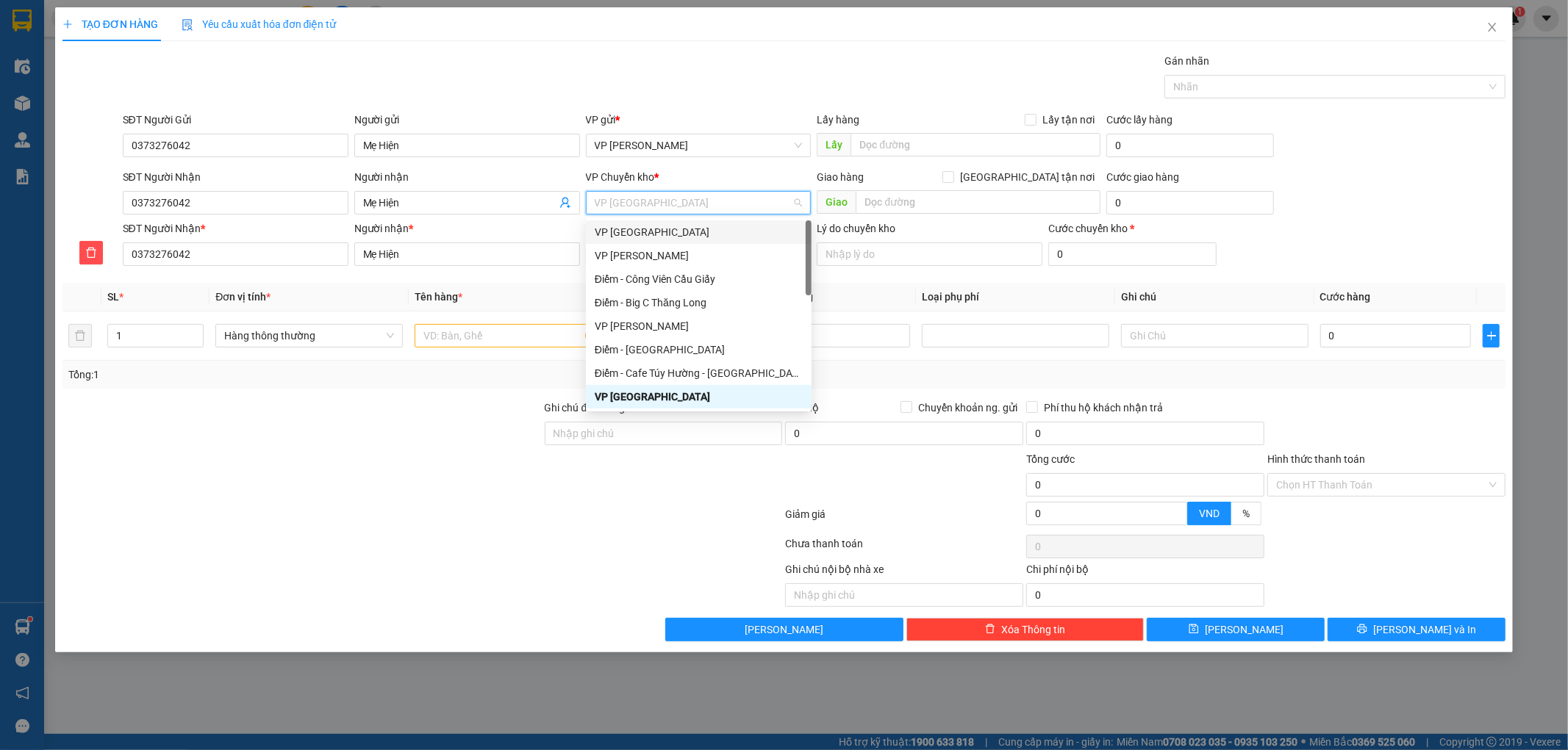
click at [644, 230] on div "VP [GEOGRAPHIC_DATA]" at bounding box center [699, 233] width 208 height 16
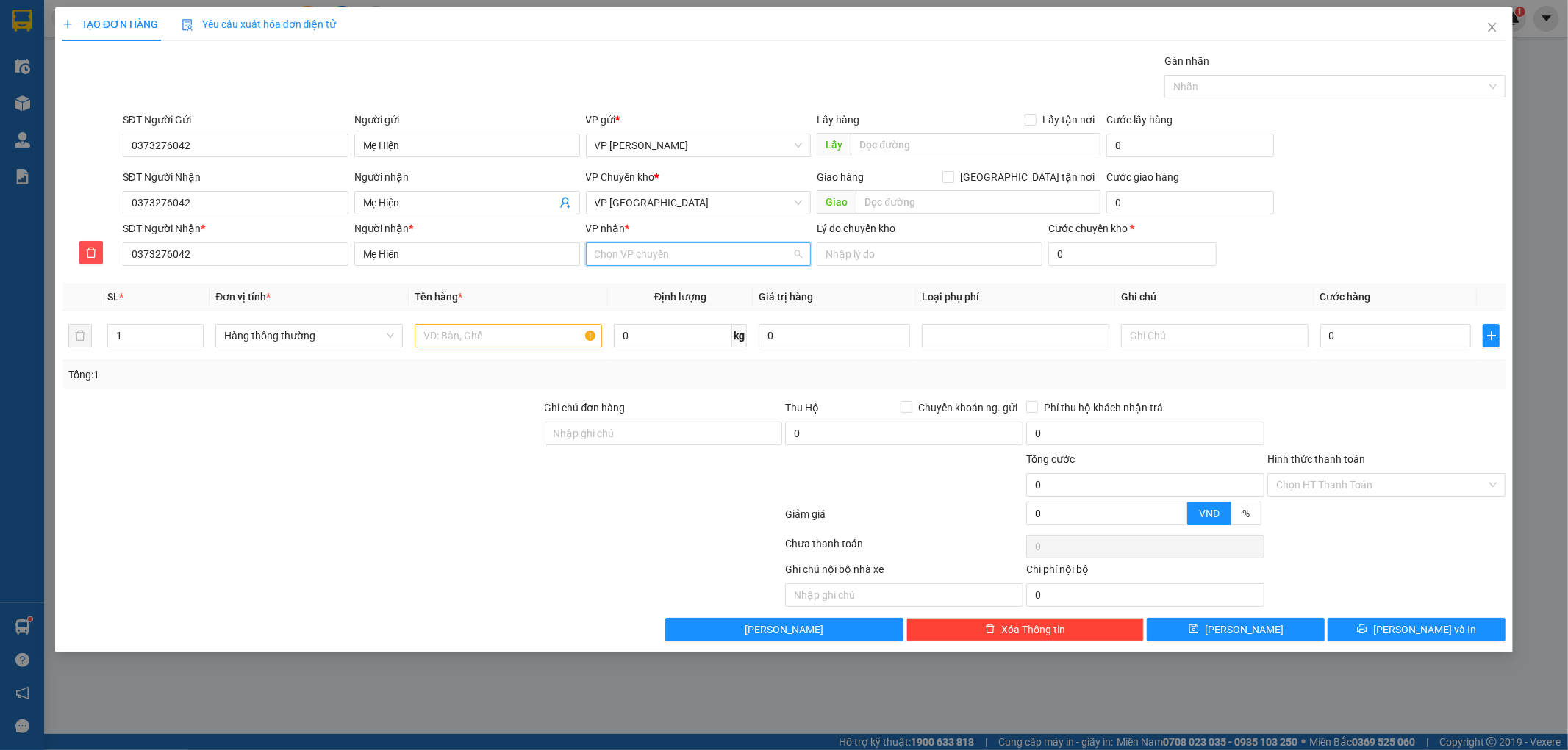
click at [633, 254] on input "VP nhận *" at bounding box center [694, 254] width 198 height 22
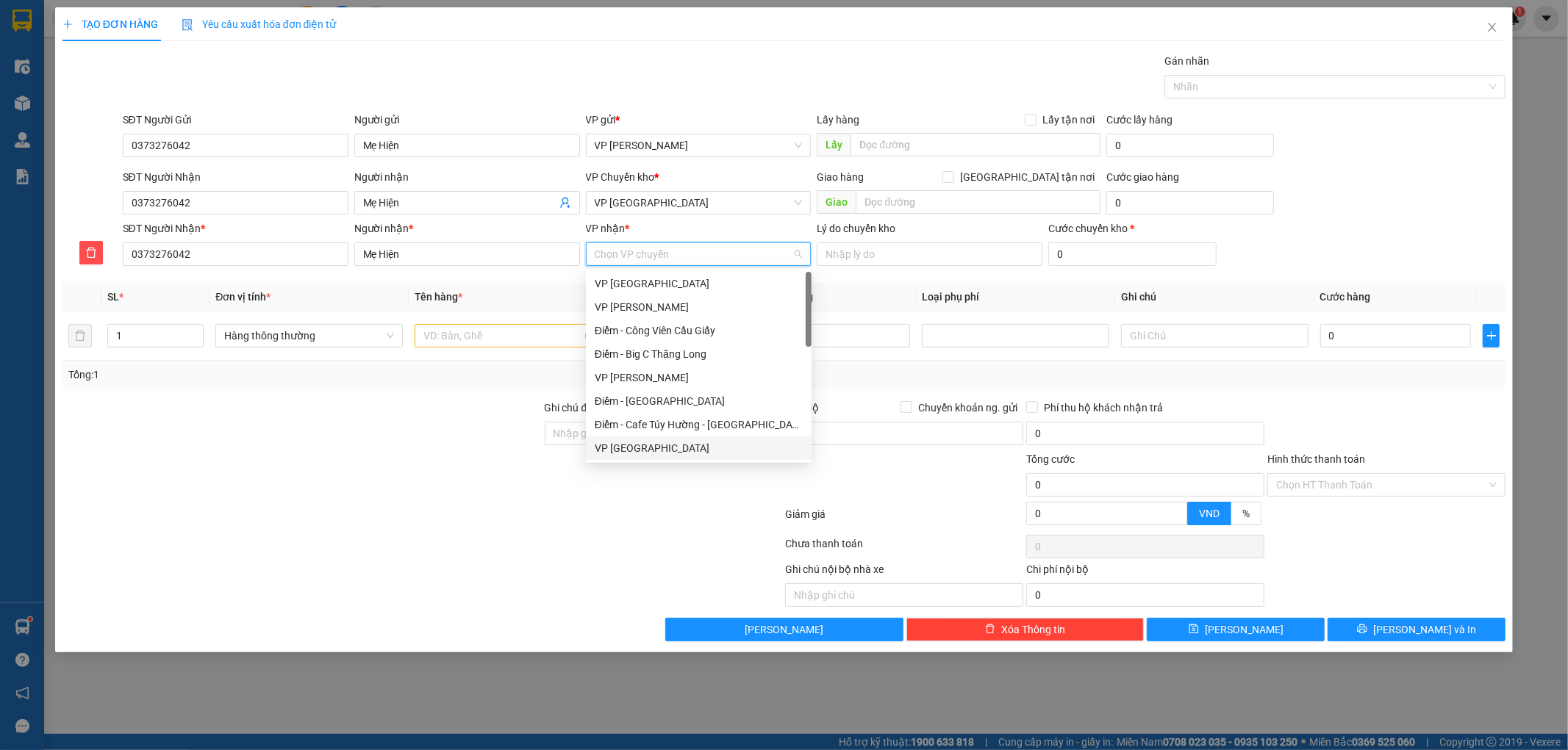
click at [603, 450] on div "VP [GEOGRAPHIC_DATA]" at bounding box center [699, 448] width 208 height 16
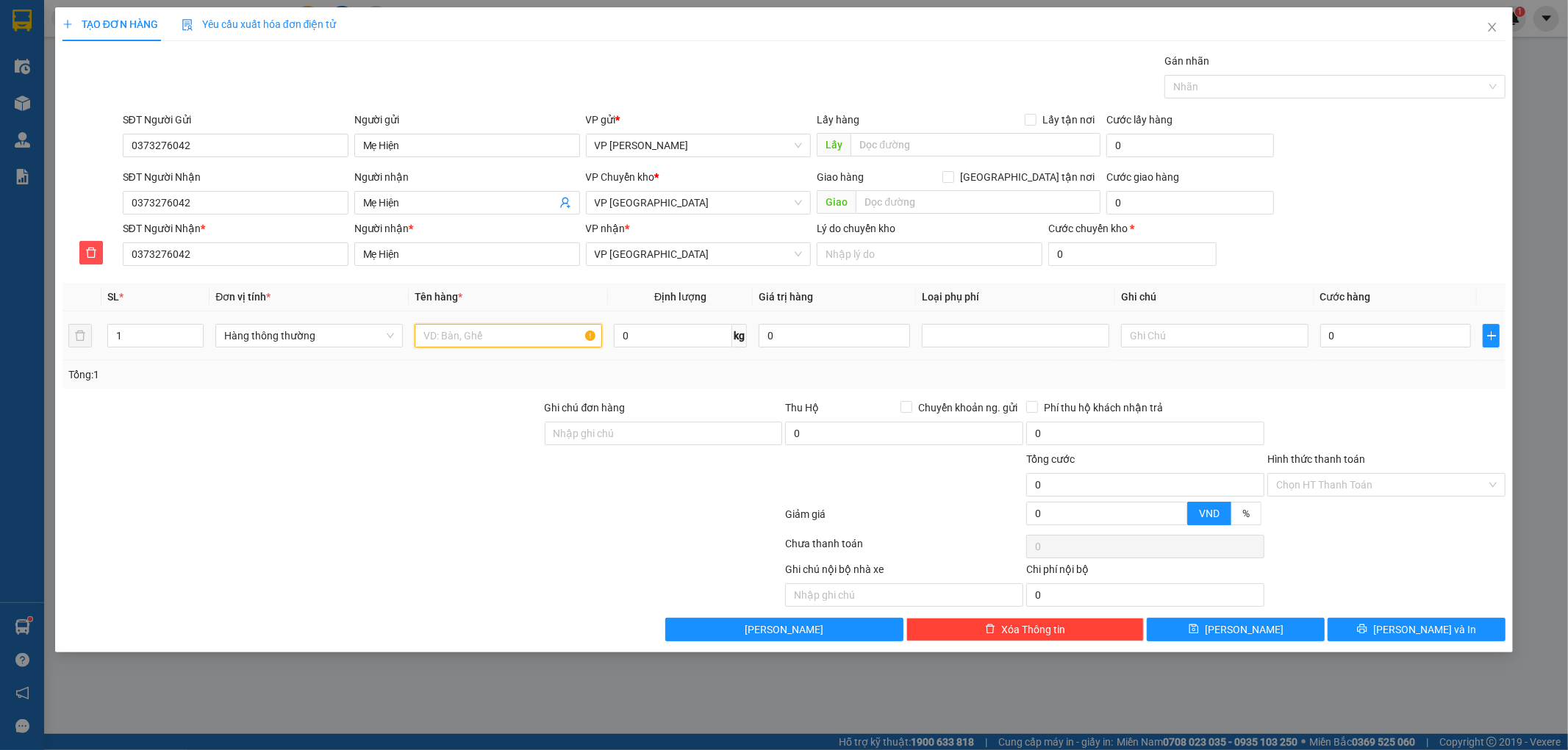
click at [540, 336] on input "text" at bounding box center [508, 336] width 187 height 24
type input "guiay tơ"
click at [1376, 336] on input "0" at bounding box center [1396, 336] width 151 height 24
type input "03"
type input "3"
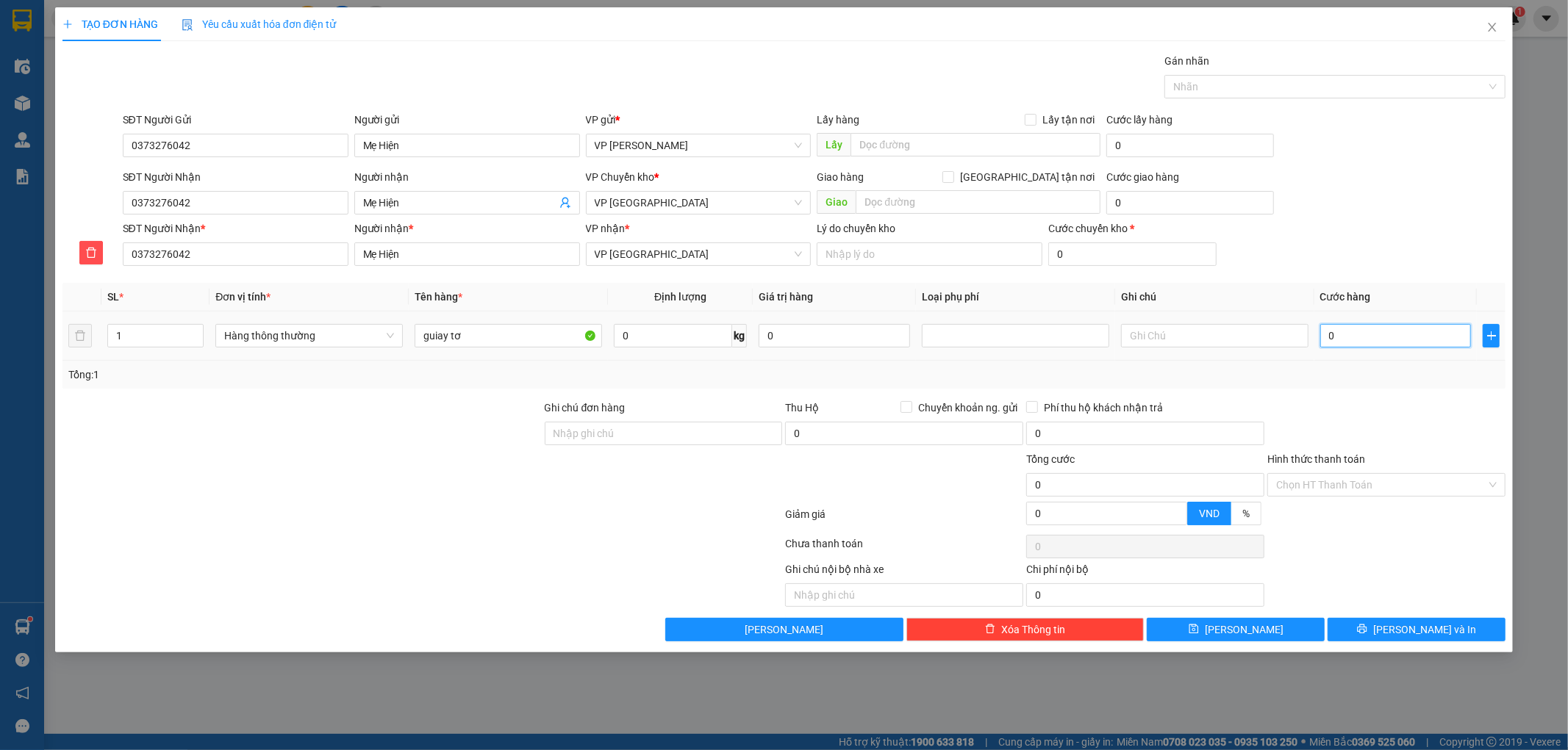
type input "3"
type input "030"
type input "30"
type input "30.000"
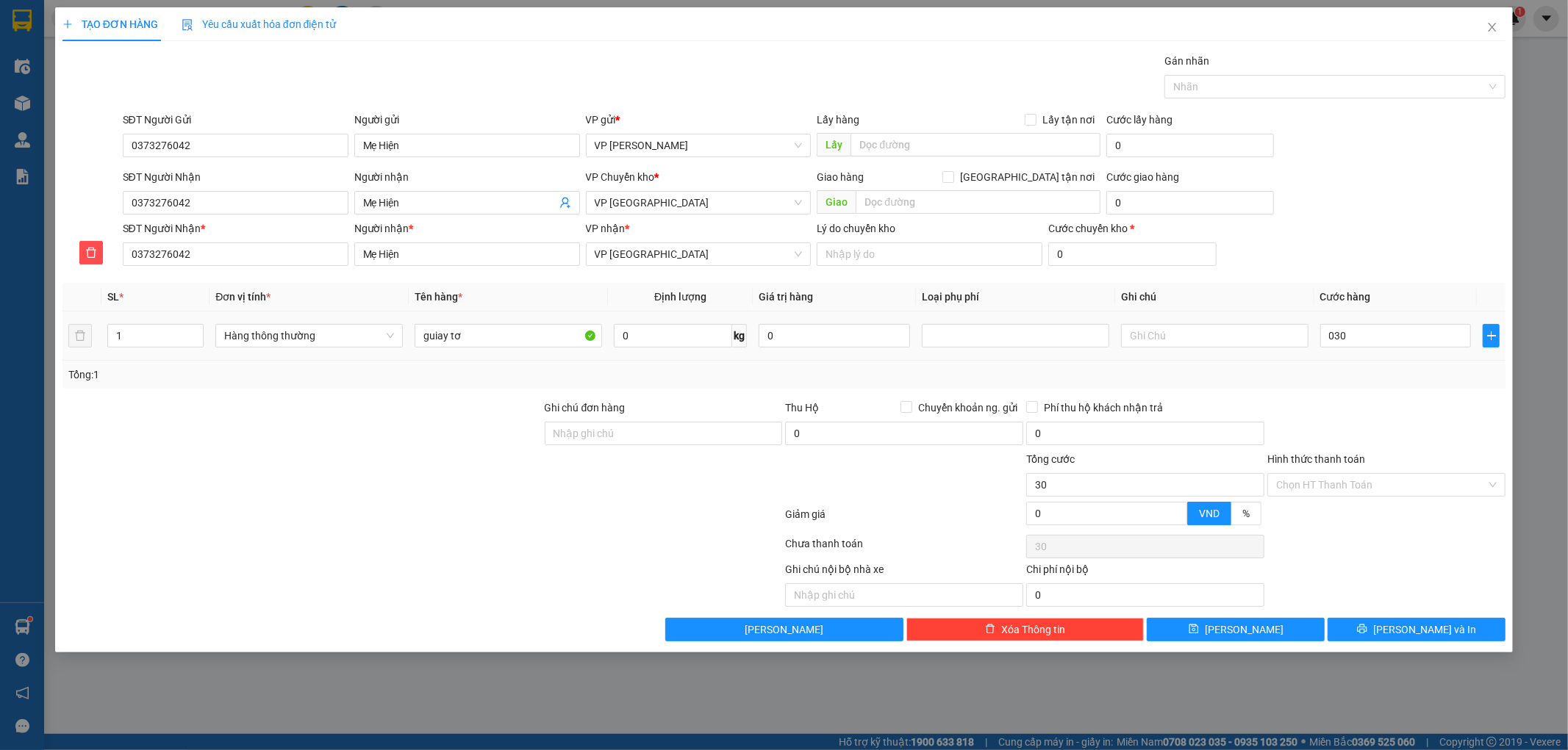
type input "30.000"
click at [1368, 401] on div at bounding box center [1387, 425] width 242 height 51
click at [1407, 488] on input "Hình thức thanh toán" at bounding box center [1381, 485] width 210 height 22
click at [1372, 513] on div "Tại văn phòng" at bounding box center [1387, 515] width 221 height 16
type input "0"
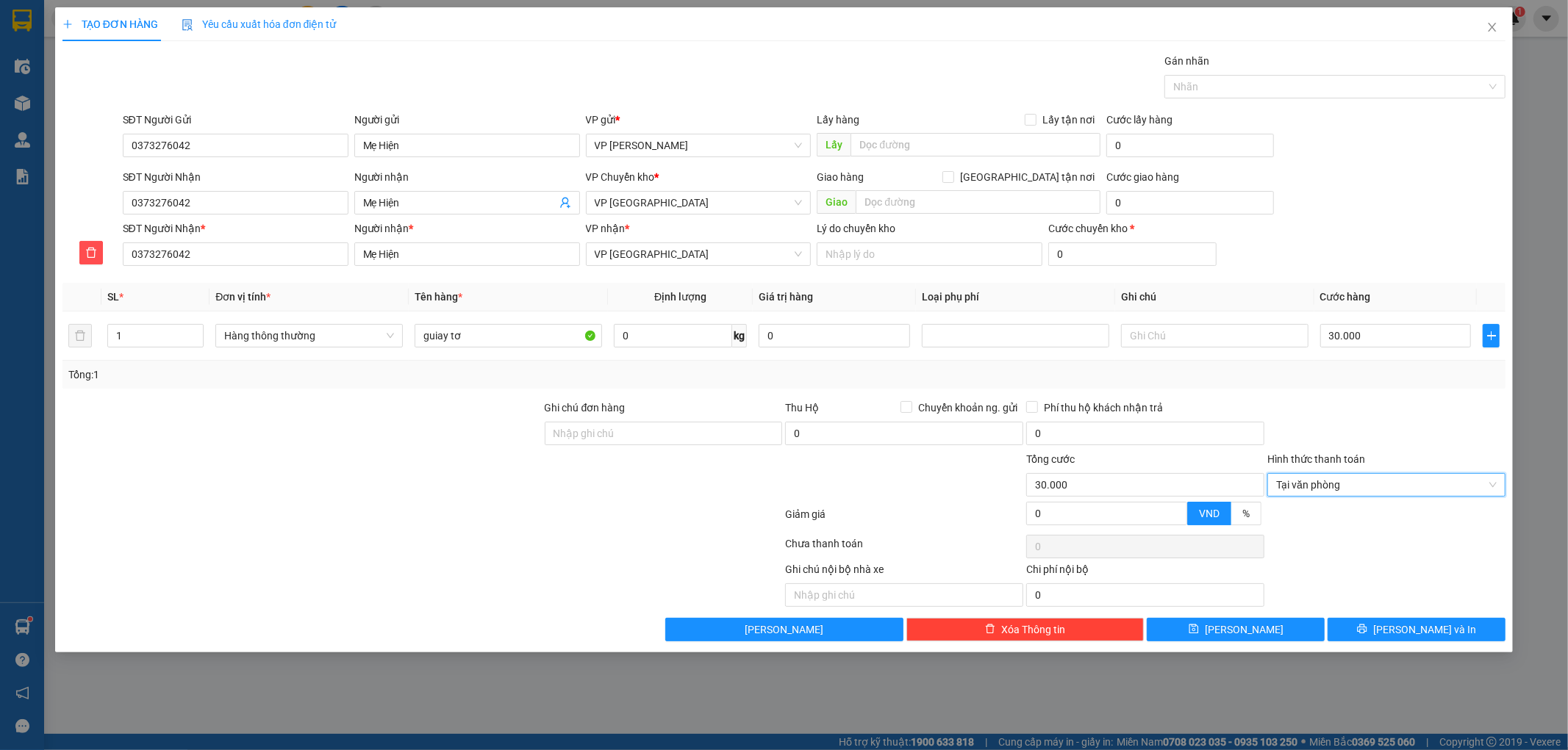
click at [1361, 647] on div "TẠO ĐƠN HÀNG Yêu cầu xuất hóa đơn điện tử Transit Pickup Surcharge Ids Transit …" at bounding box center [785, 329] width 1459 height 645
click at [1353, 642] on div "TẠO ĐƠN HÀNG Yêu cầu xuất hóa đơn điện tử Transit Pickup Surcharge Ids Transit …" at bounding box center [785, 329] width 1459 height 645
click at [1382, 633] on button "[PERSON_NAME] và In" at bounding box center [1417, 630] width 178 height 24
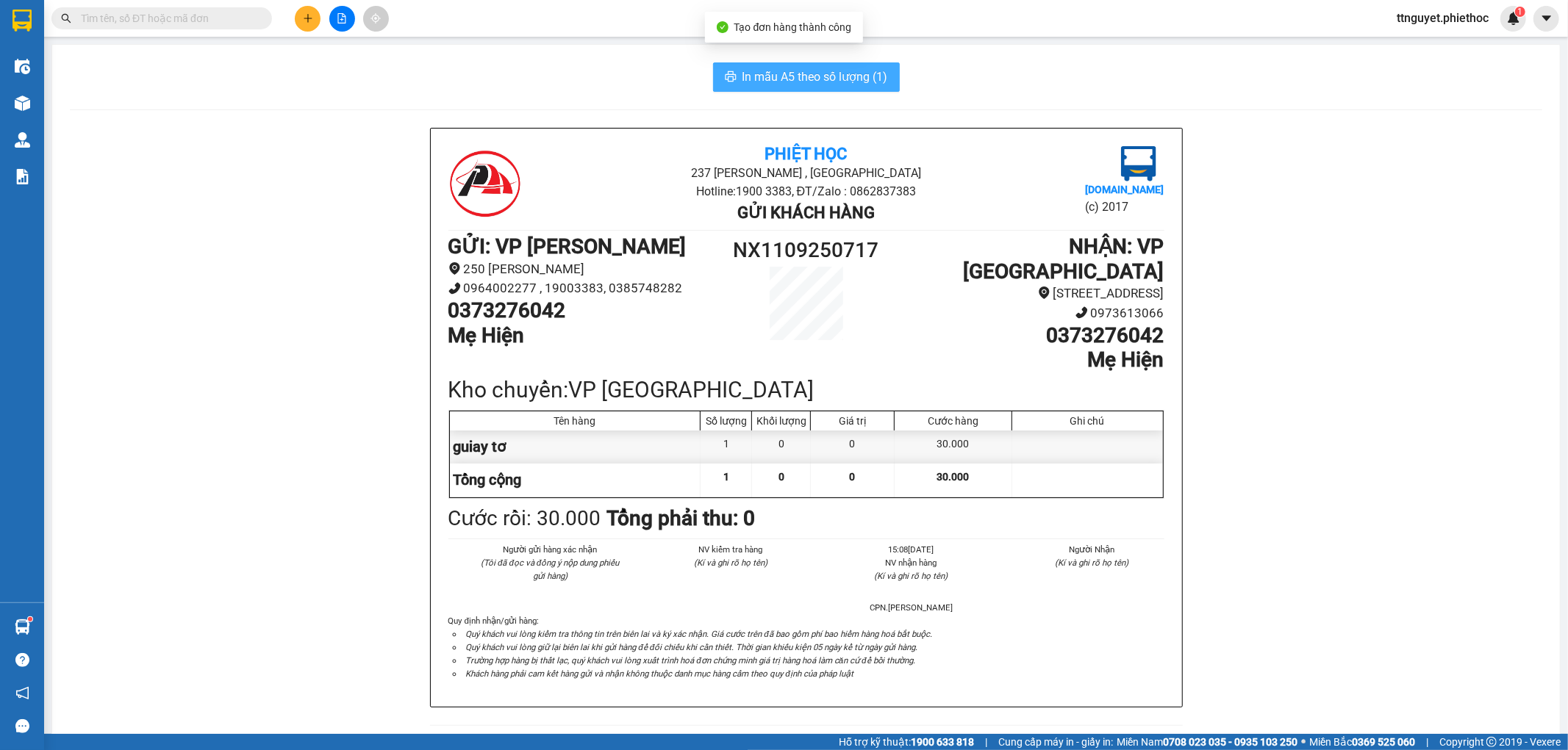
click at [817, 72] on span "In mẫu A5 theo số lượng (1)" at bounding box center [815, 76] width 146 height 19
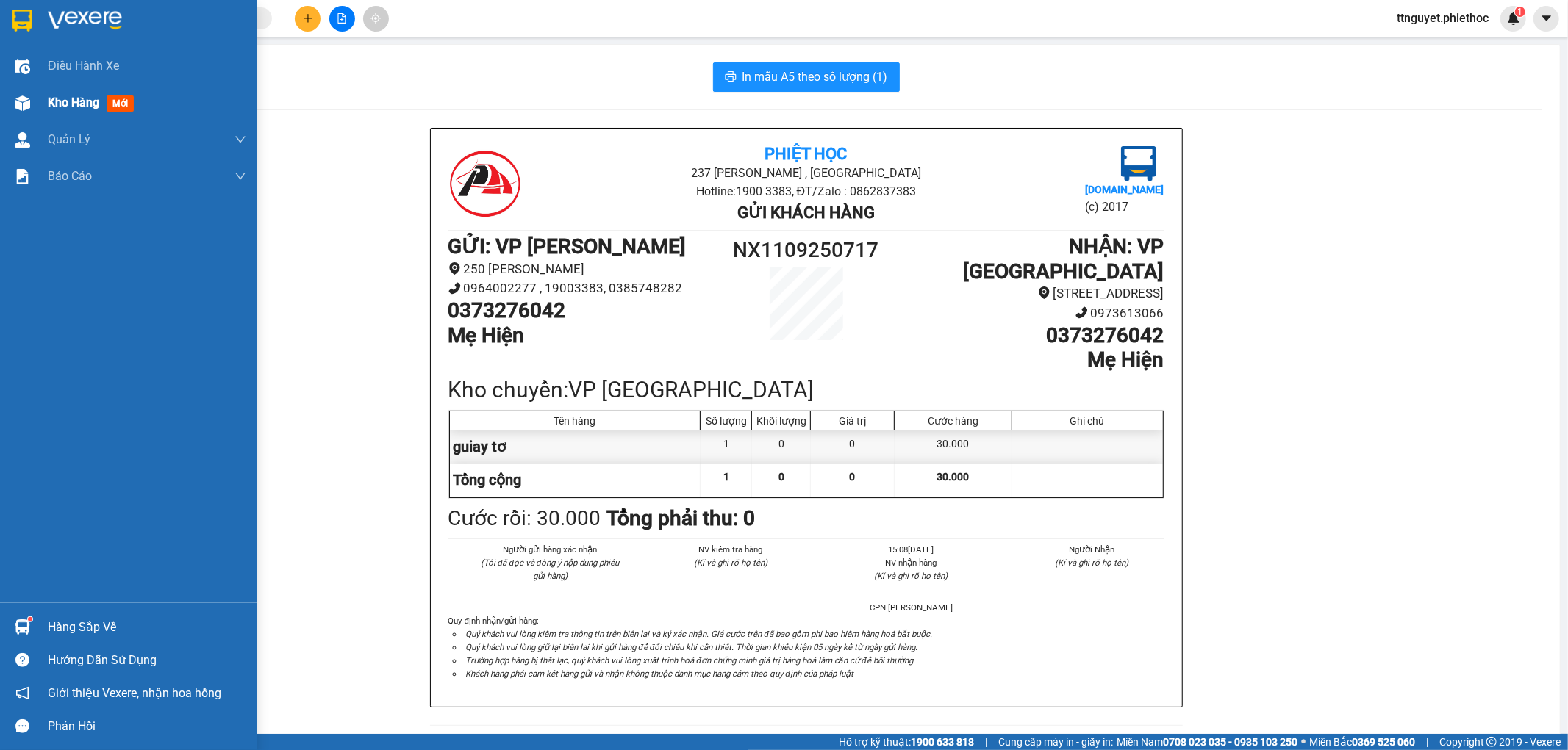
click at [61, 102] on span "Kho hàng" at bounding box center [73, 103] width 51 height 14
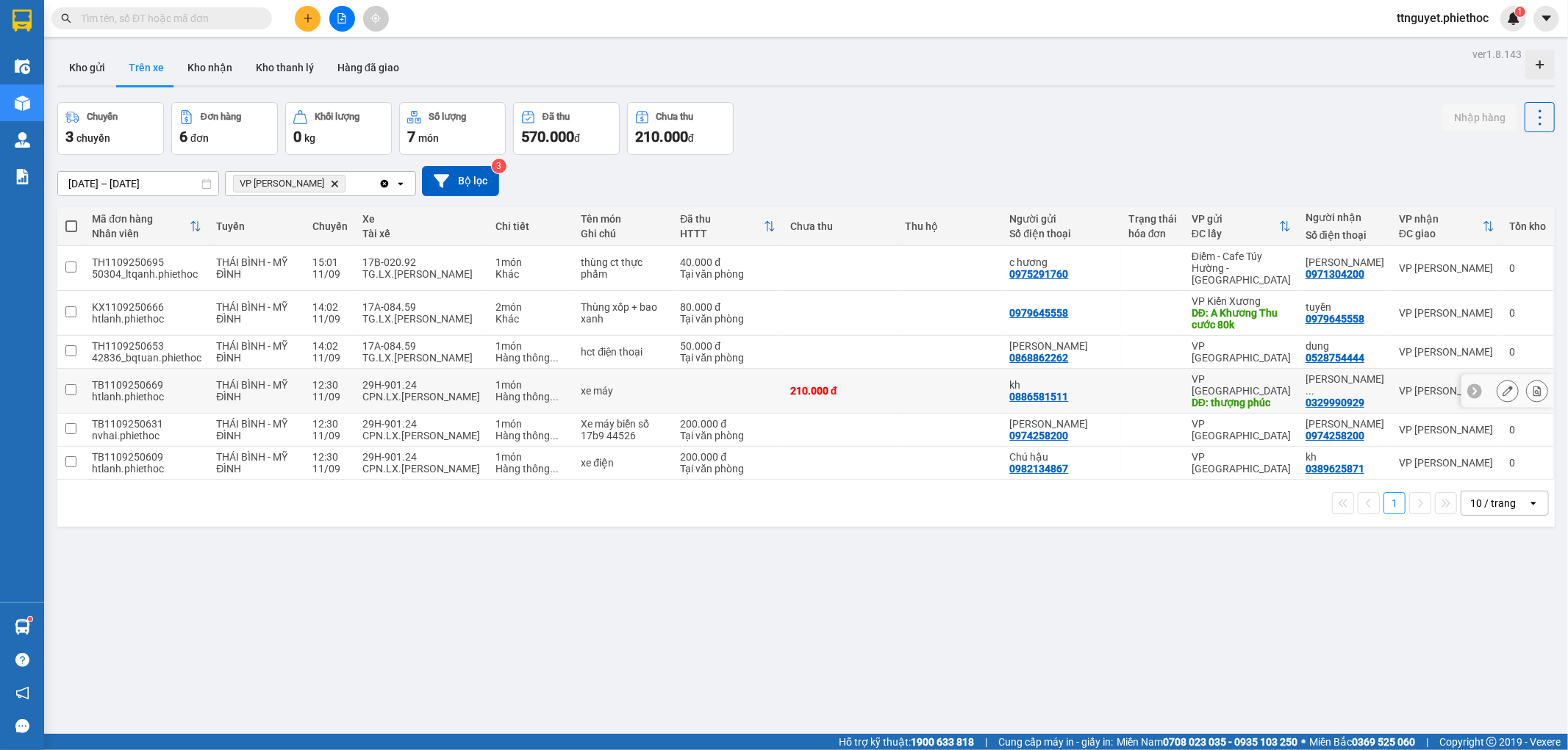
click at [489, 378] on td "1 món Hàng thông ..." at bounding box center [531, 391] width 85 height 45
checkbox input "true"
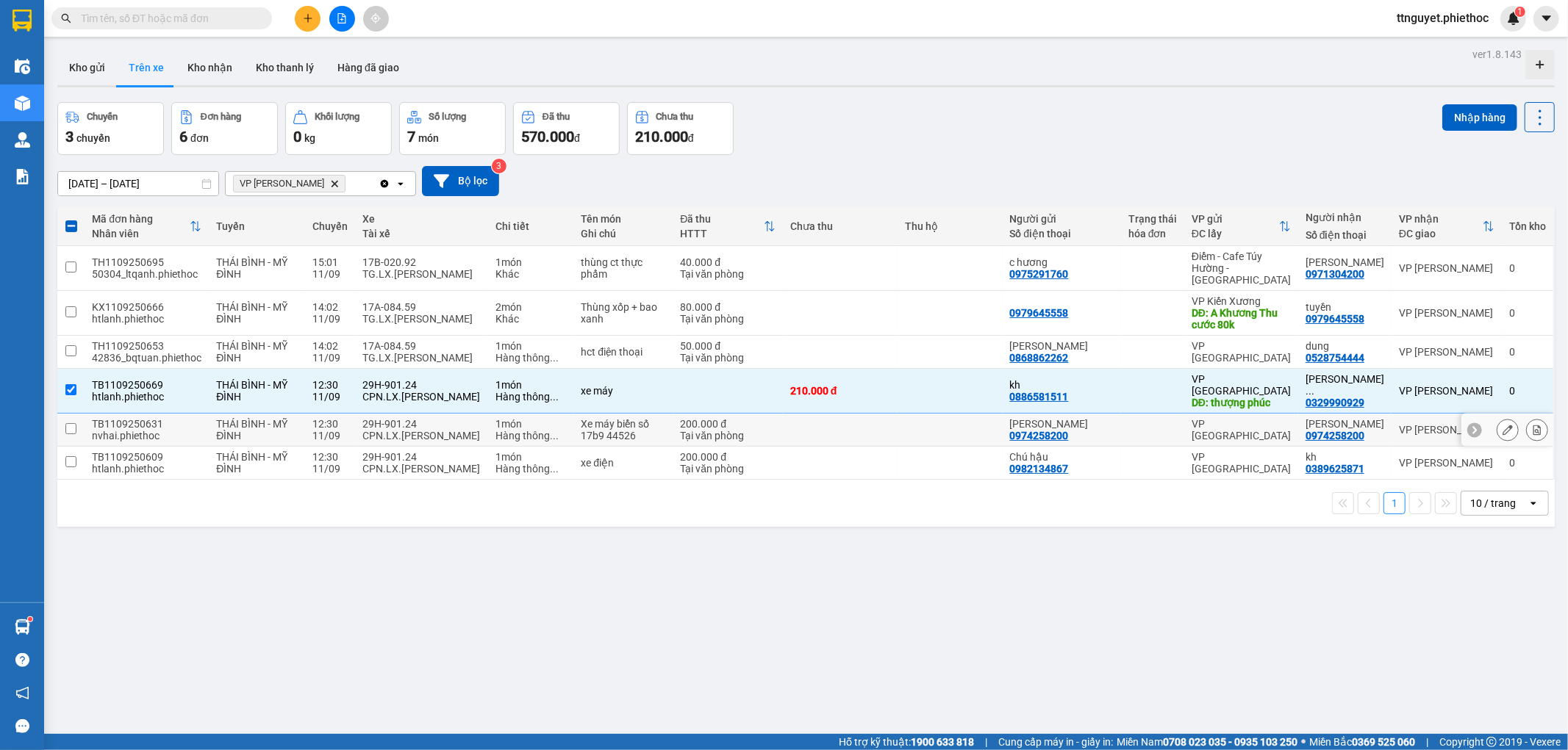
click at [487, 414] on td "29H-901.24 CPN.LX.Đặng Văn Nguyện" at bounding box center [422, 429] width 133 height 33
checkbox input "true"
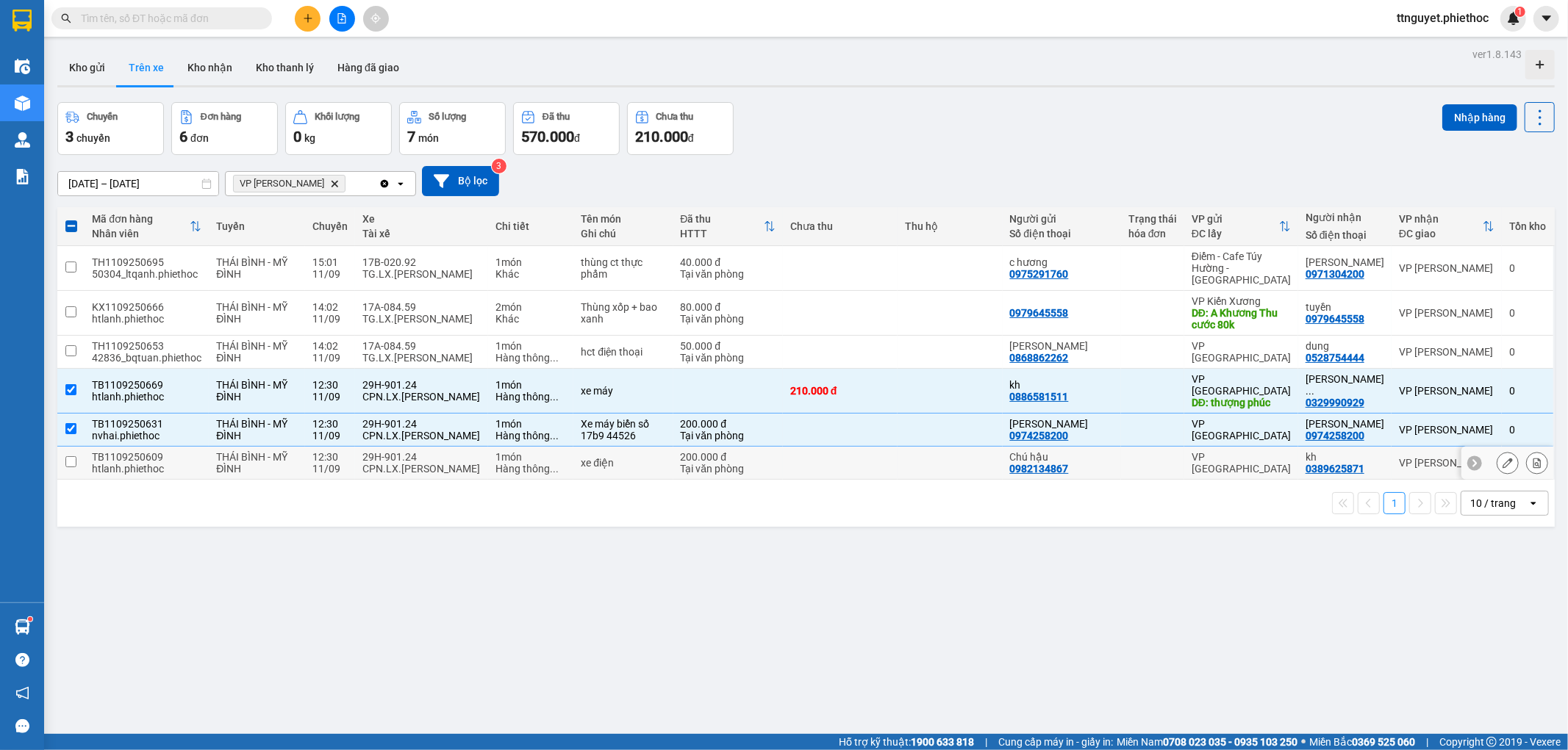
click at [495, 447] on td "1 món Hàng thông ..." at bounding box center [531, 463] width 85 height 33
checkbox input "true"
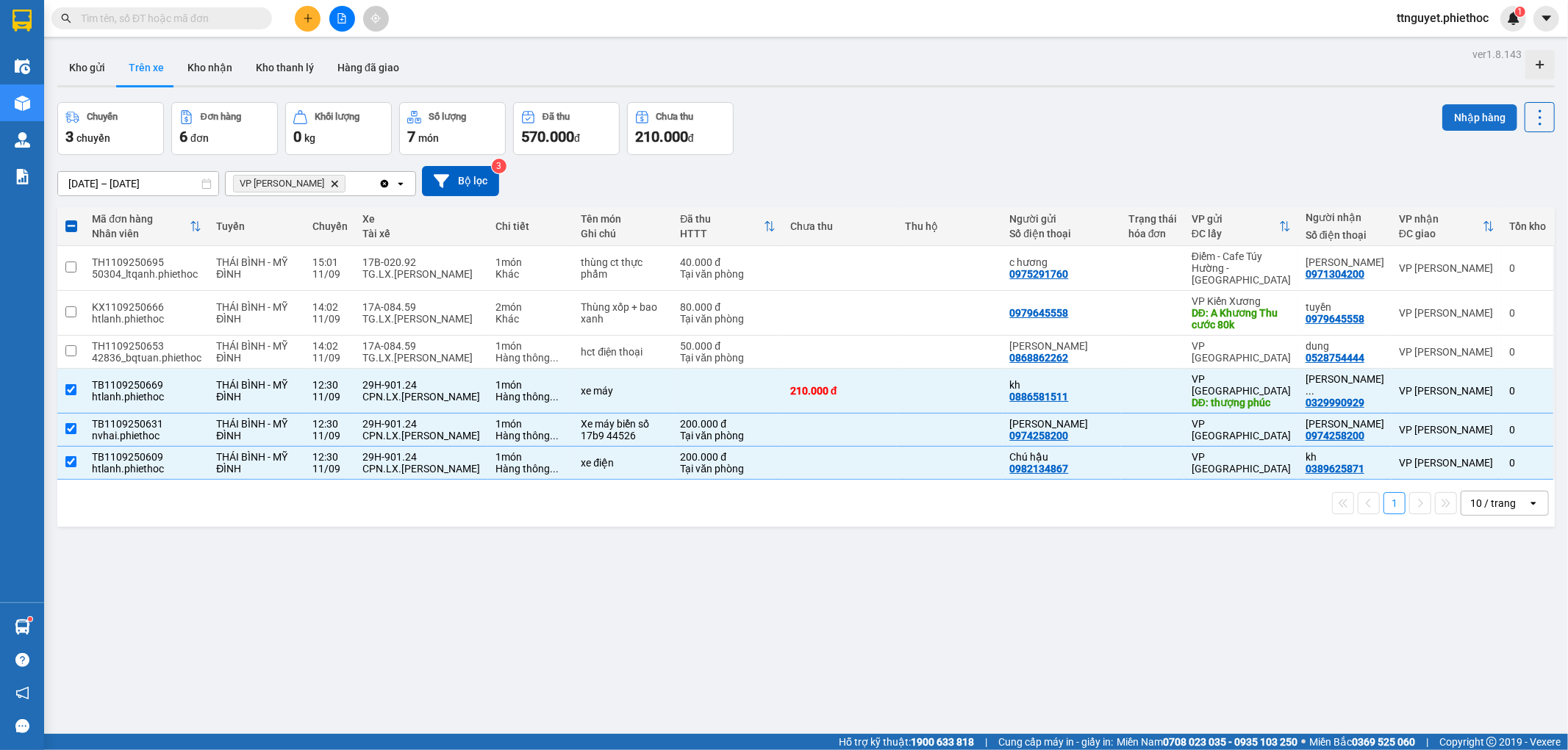
click at [1457, 119] on button "Nhập hàng" at bounding box center [1480, 117] width 75 height 27
checkbox input "false"
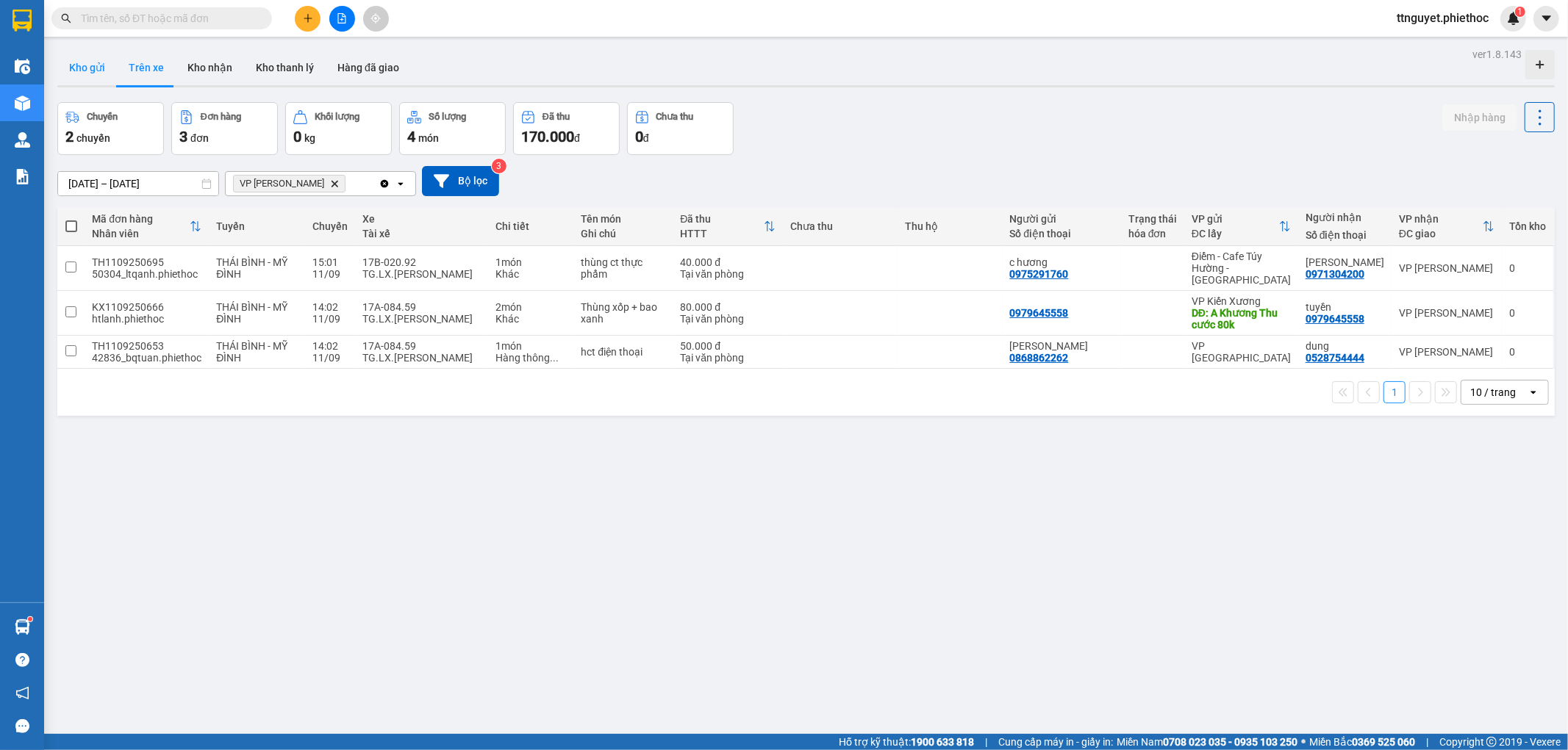
click at [90, 51] on button "Kho gửi" at bounding box center [87, 68] width 59 height 36
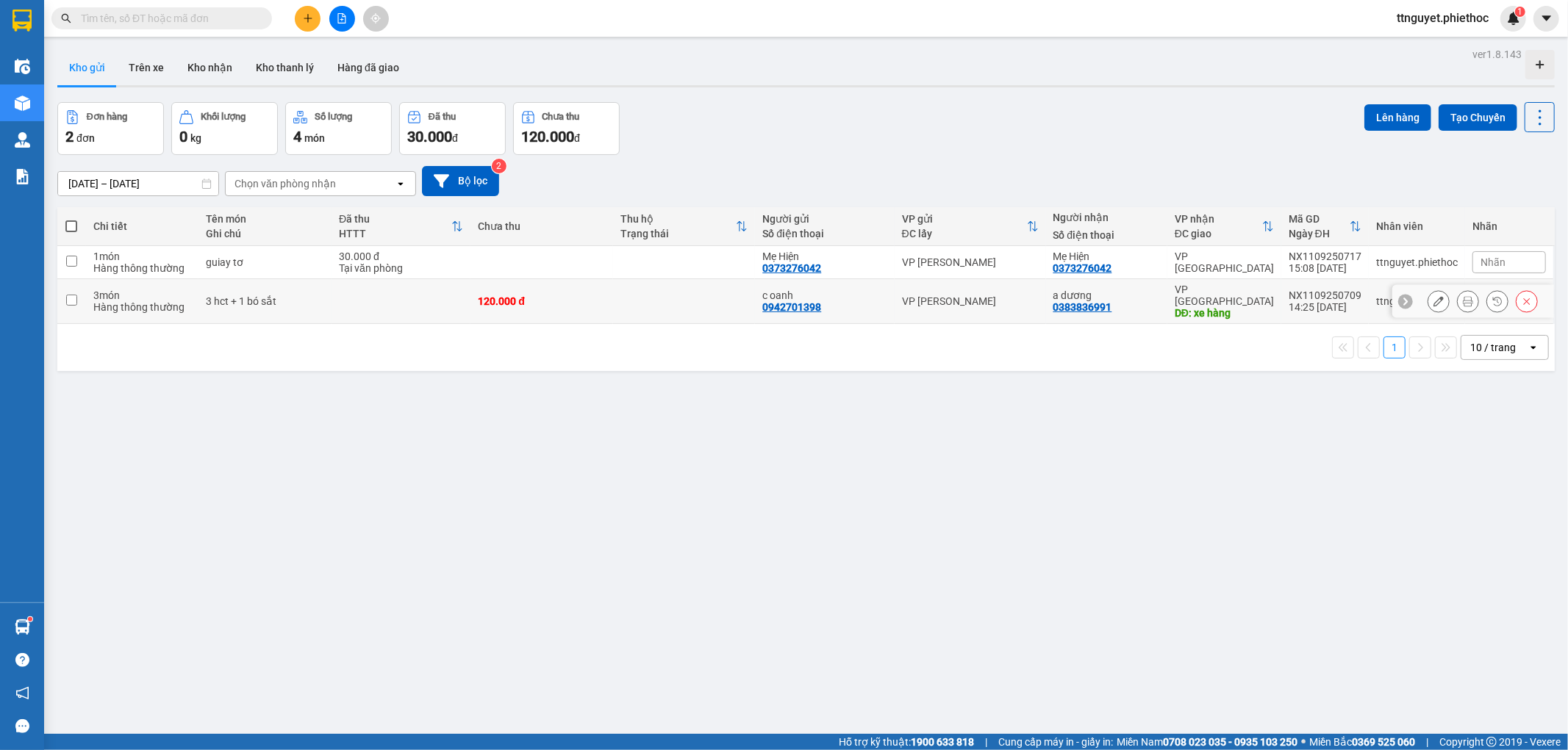
click at [324, 303] on td "3 hct + 1 bó sắt" at bounding box center [265, 301] width 133 height 45
checkbox input "true"
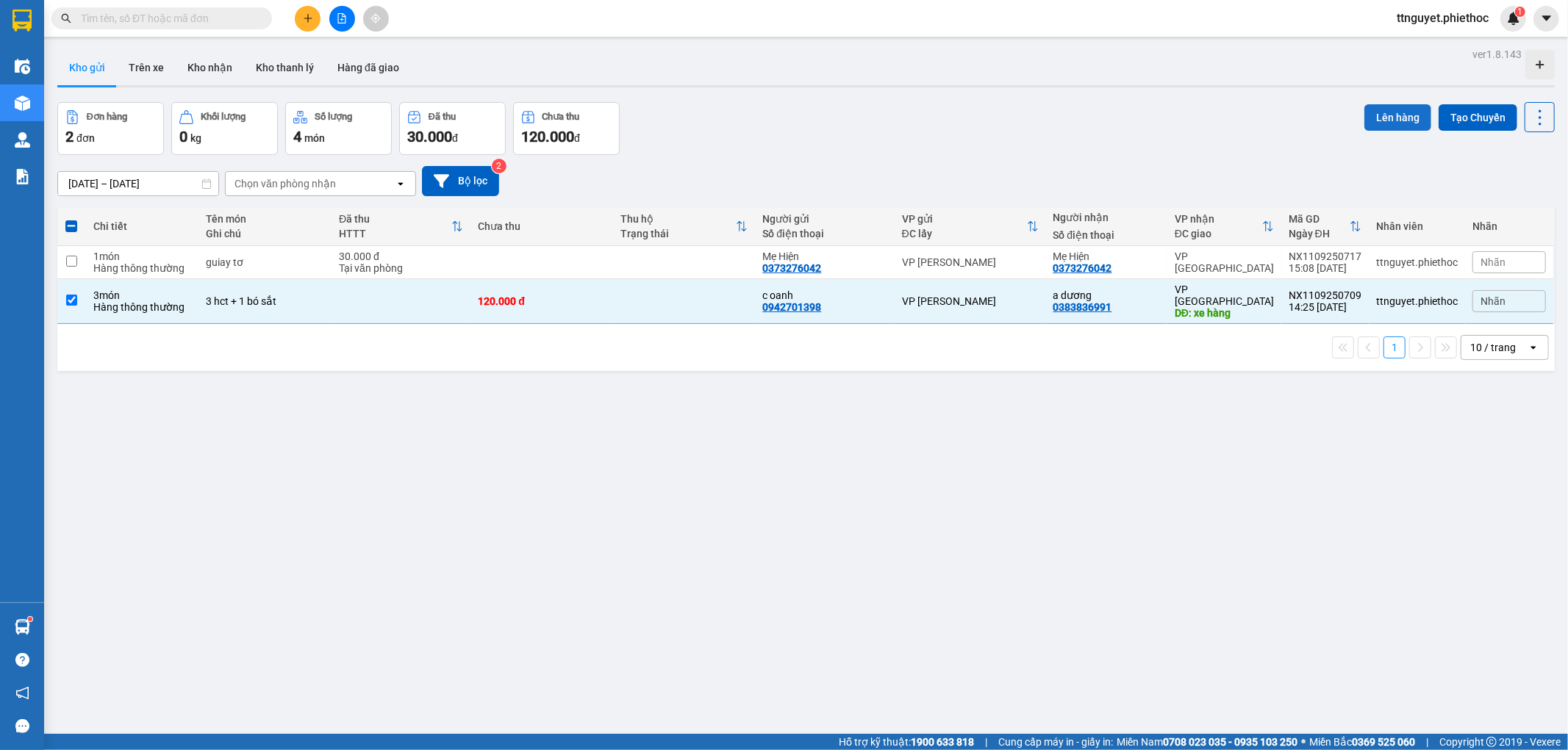
click at [1392, 113] on button "Lên hàng" at bounding box center [1399, 117] width 67 height 27
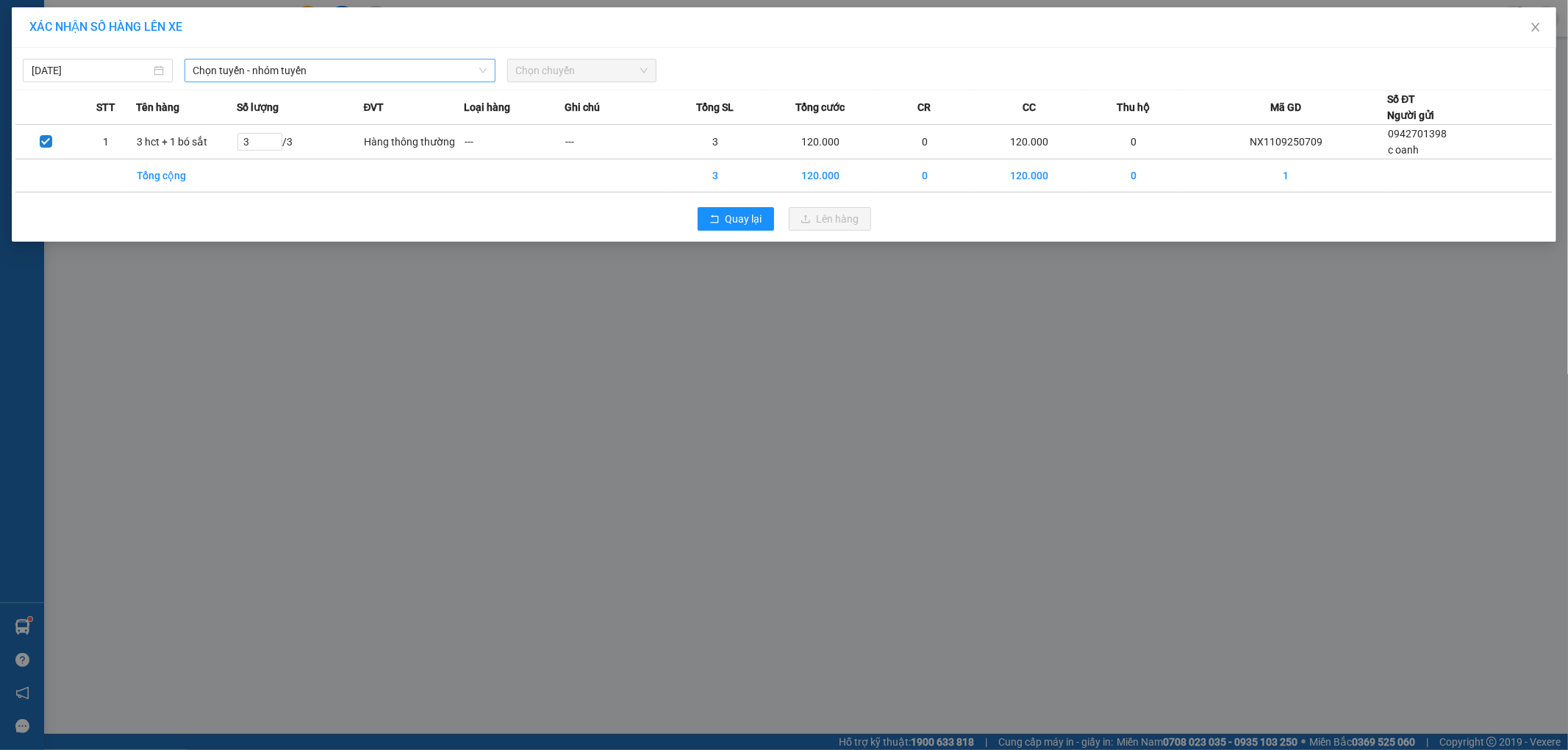
click at [272, 64] on span "Chọn tuyến - nhóm tuyến" at bounding box center [340, 70] width 293 height 22
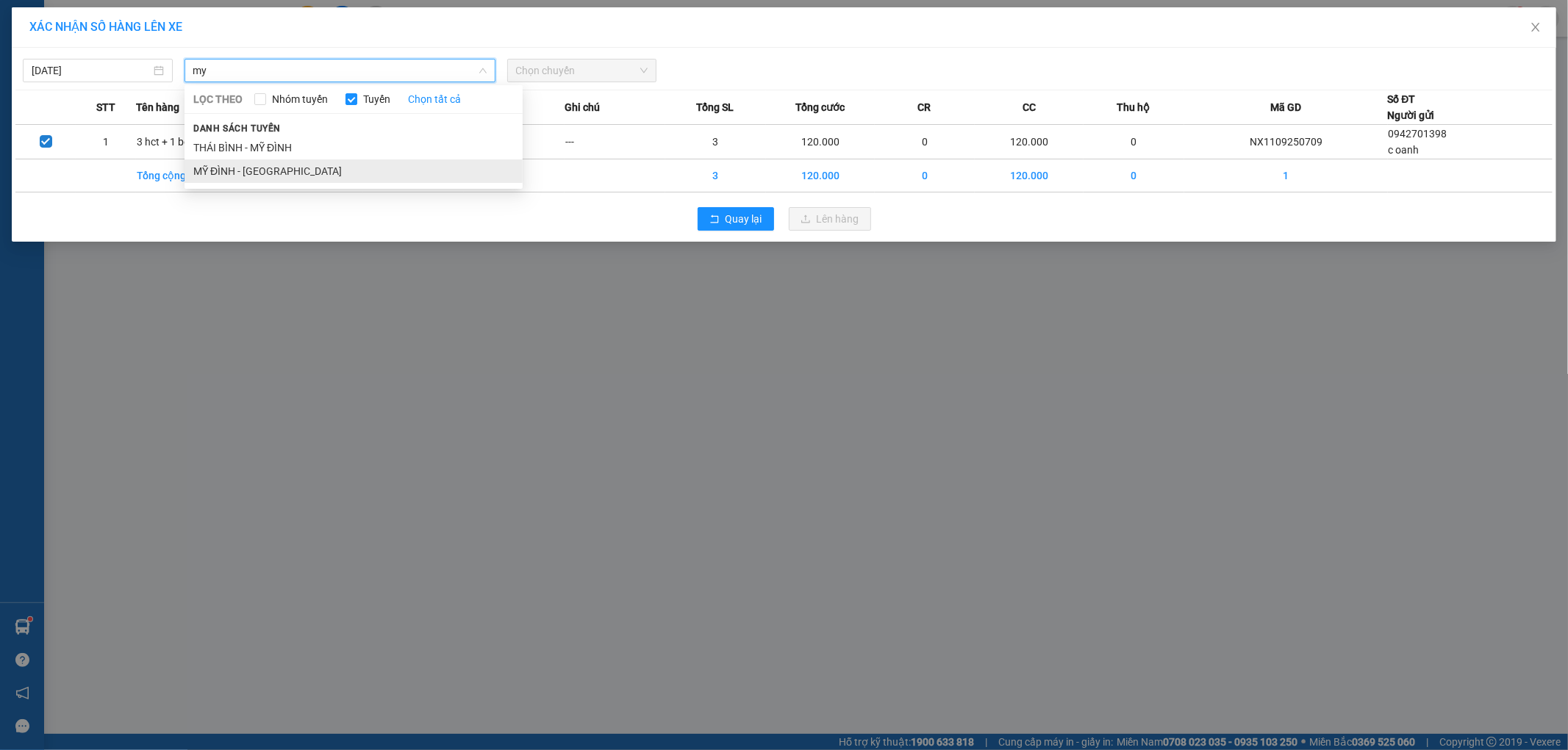
type input "my"
click at [283, 170] on li "MỸ ĐÌNH - [GEOGRAPHIC_DATA]" at bounding box center [353, 171] width 339 height 24
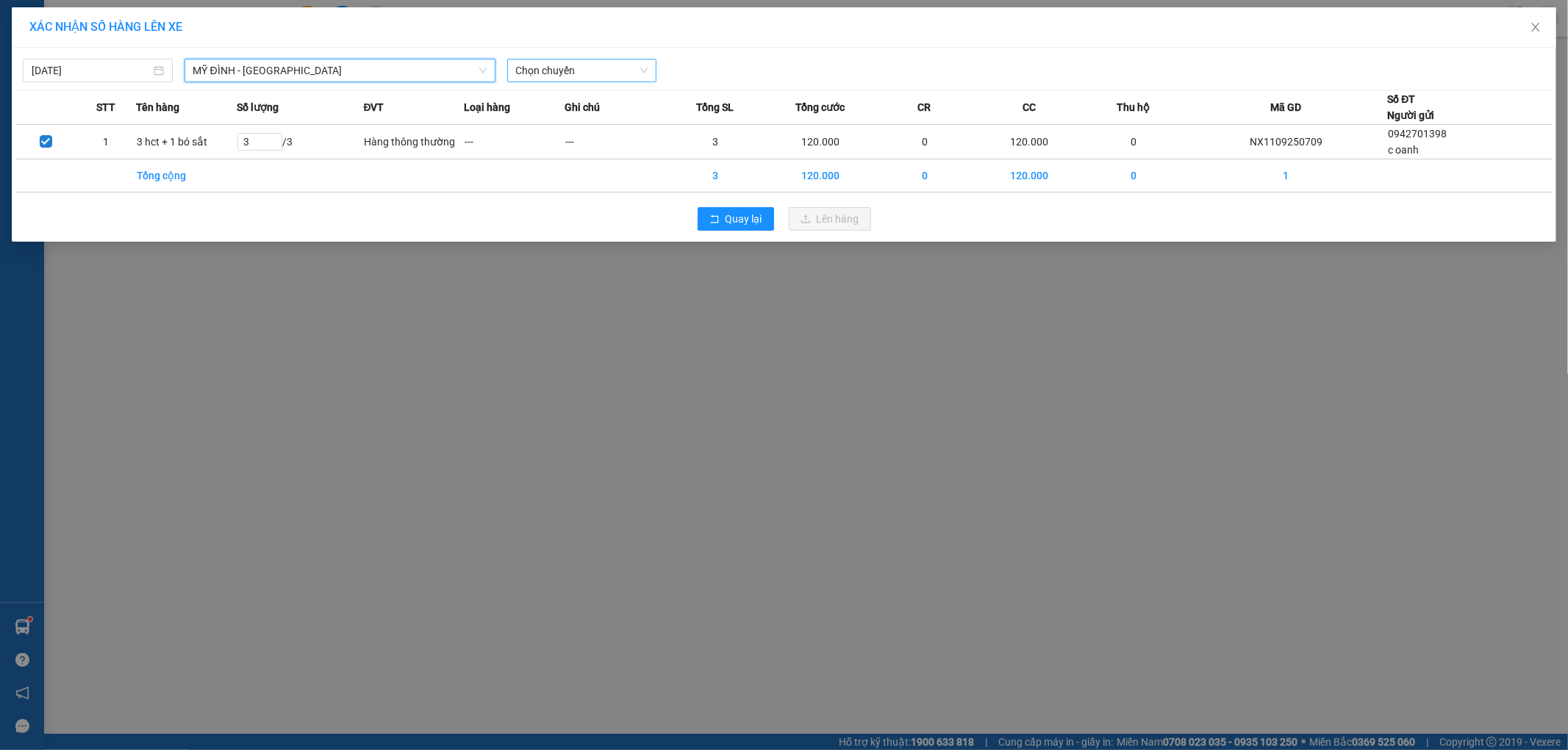
click at [586, 70] on span "Chọn chuyến" at bounding box center [582, 70] width 133 height 22
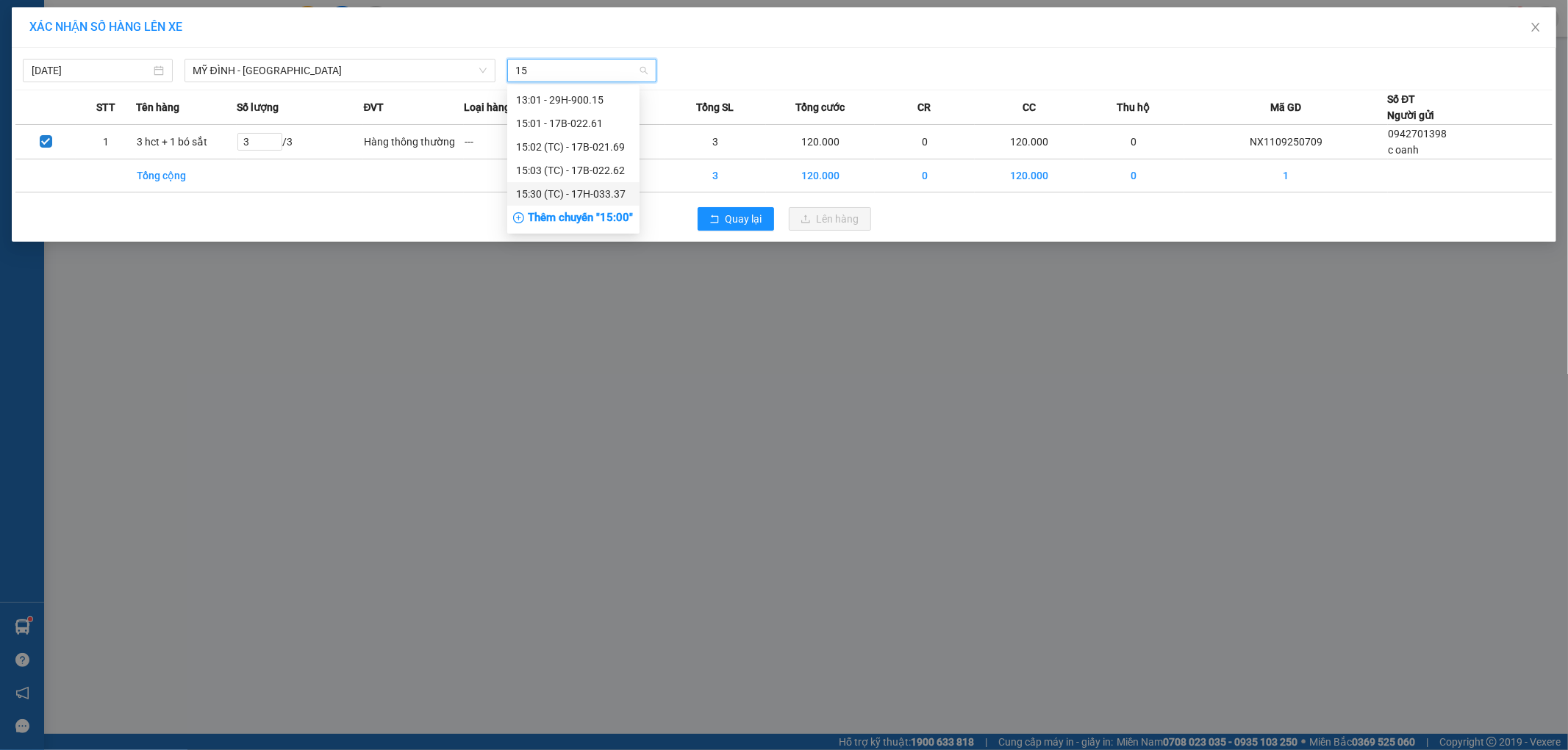
type input "15"
click at [577, 219] on div "Thêm chuyến " 15:00 "" at bounding box center [574, 218] width 133 height 25
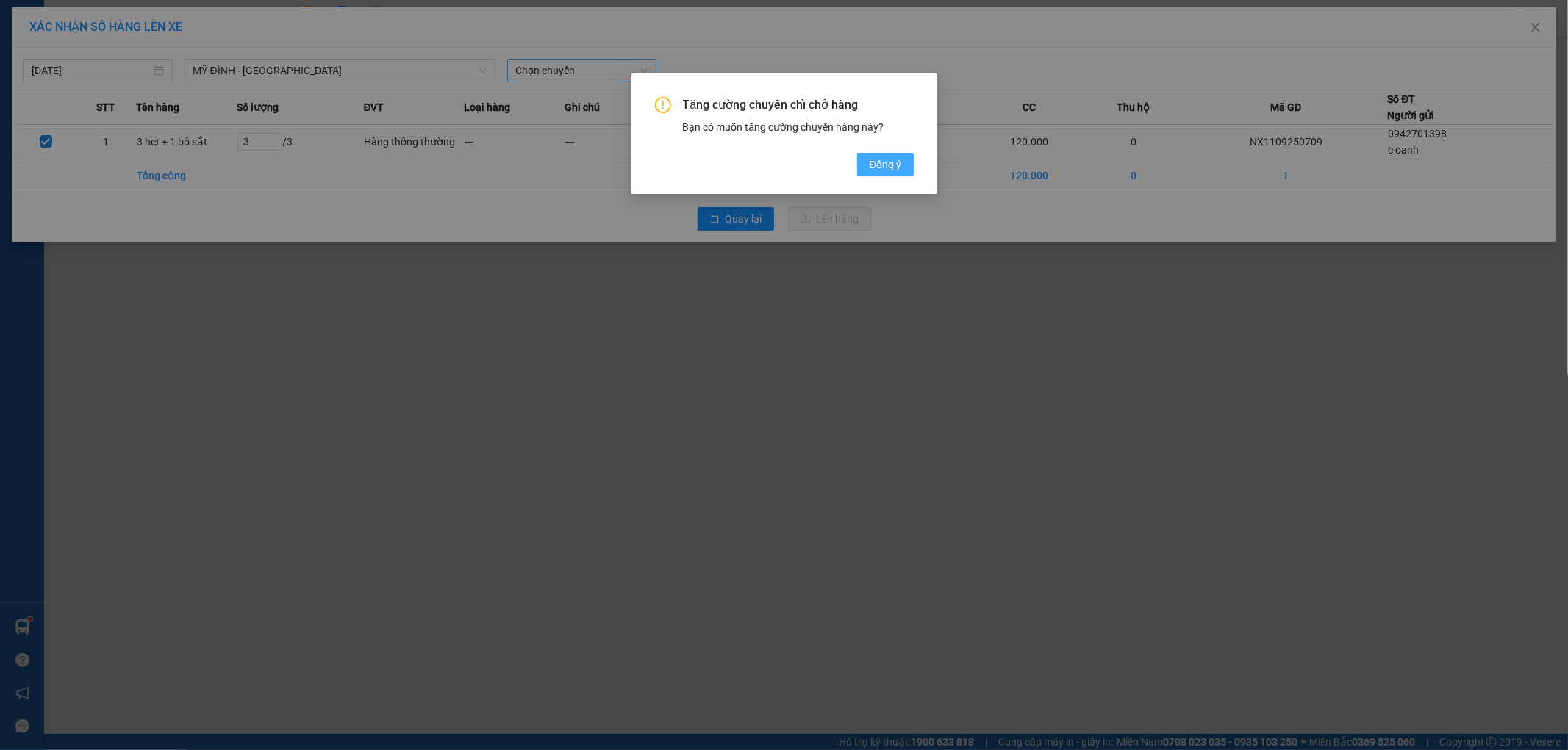
click at [908, 176] on button "Đồng ý" at bounding box center [885, 165] width 55 height 24
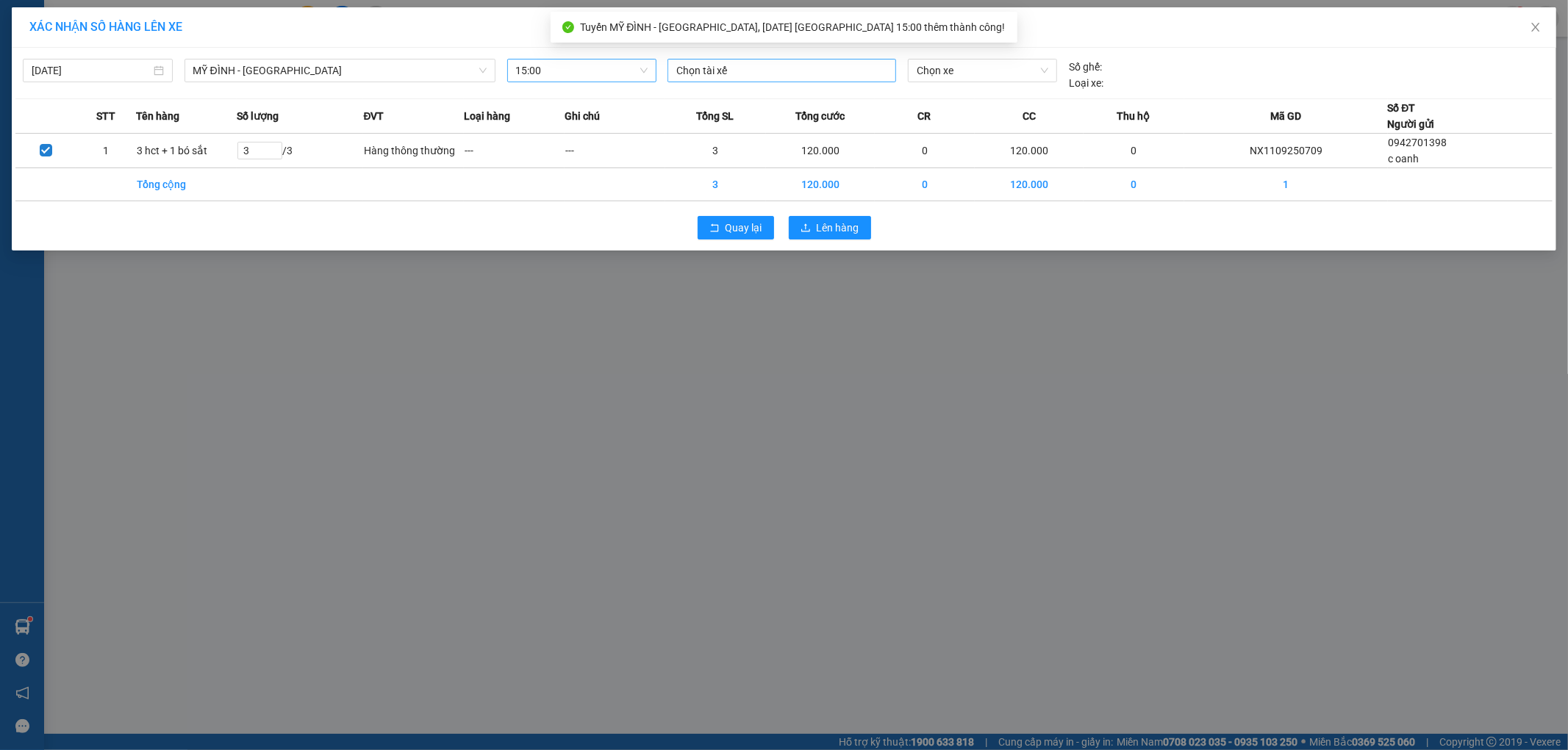
click at [804, 68] on div at bounding box center [782, 70] width 222 height 18
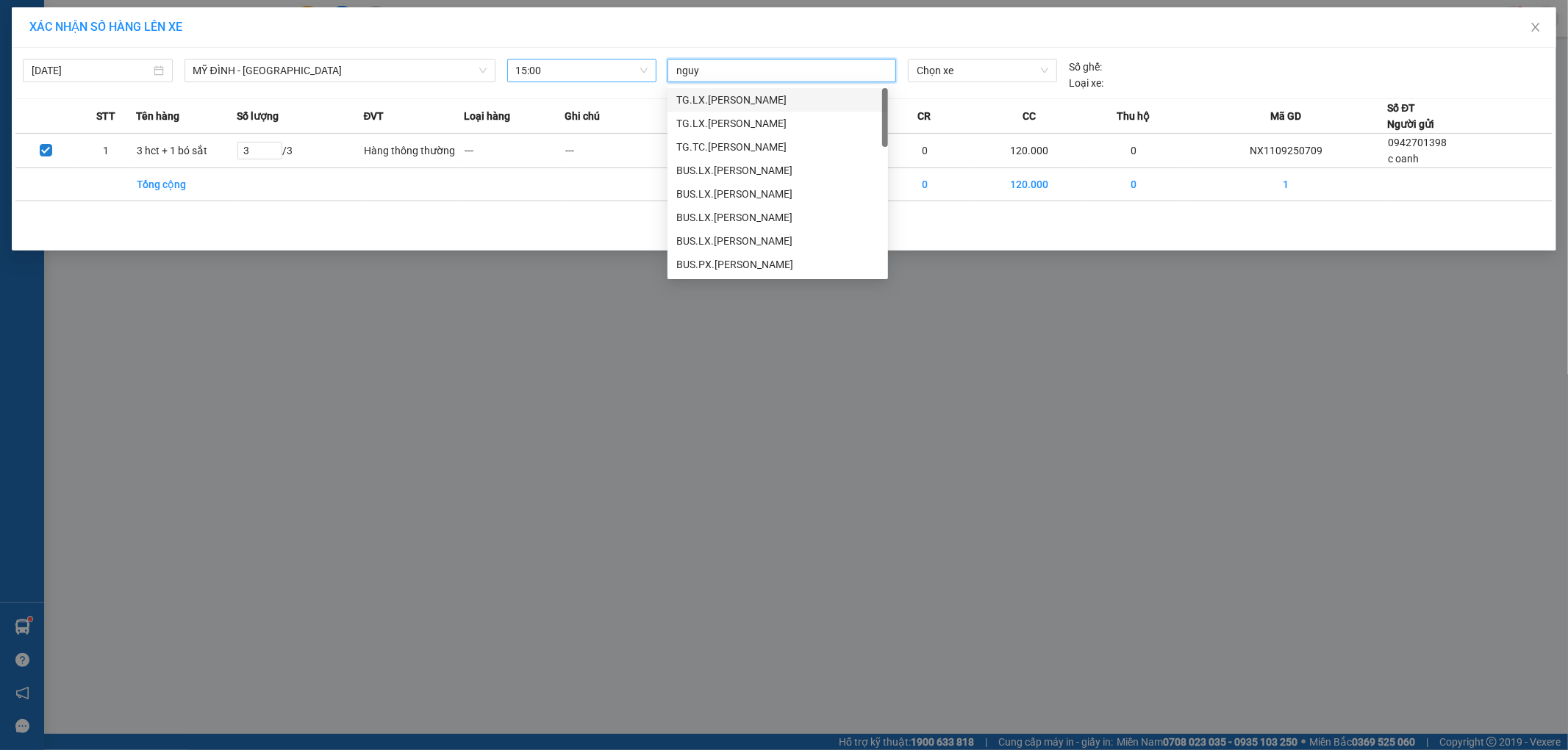
type input "ngu"
drag, startPoint x: 885, startPoint y: 158, endPoint x: 901, endPoint y: 247, distance: 90.4
click at [901, 247] on body "Kết quả tìm kiếm ( 0 ) Bộ lọc No Data ttnguyet.phiethoc 1 Điều hành xe Kho hàng…" at bounding box center [784, 375] width 1568 height 750
click at [788, 226] on div "CPN.LX.Đặng Văn Nguyện" at bounding box center [777, 237] width 221 height 24
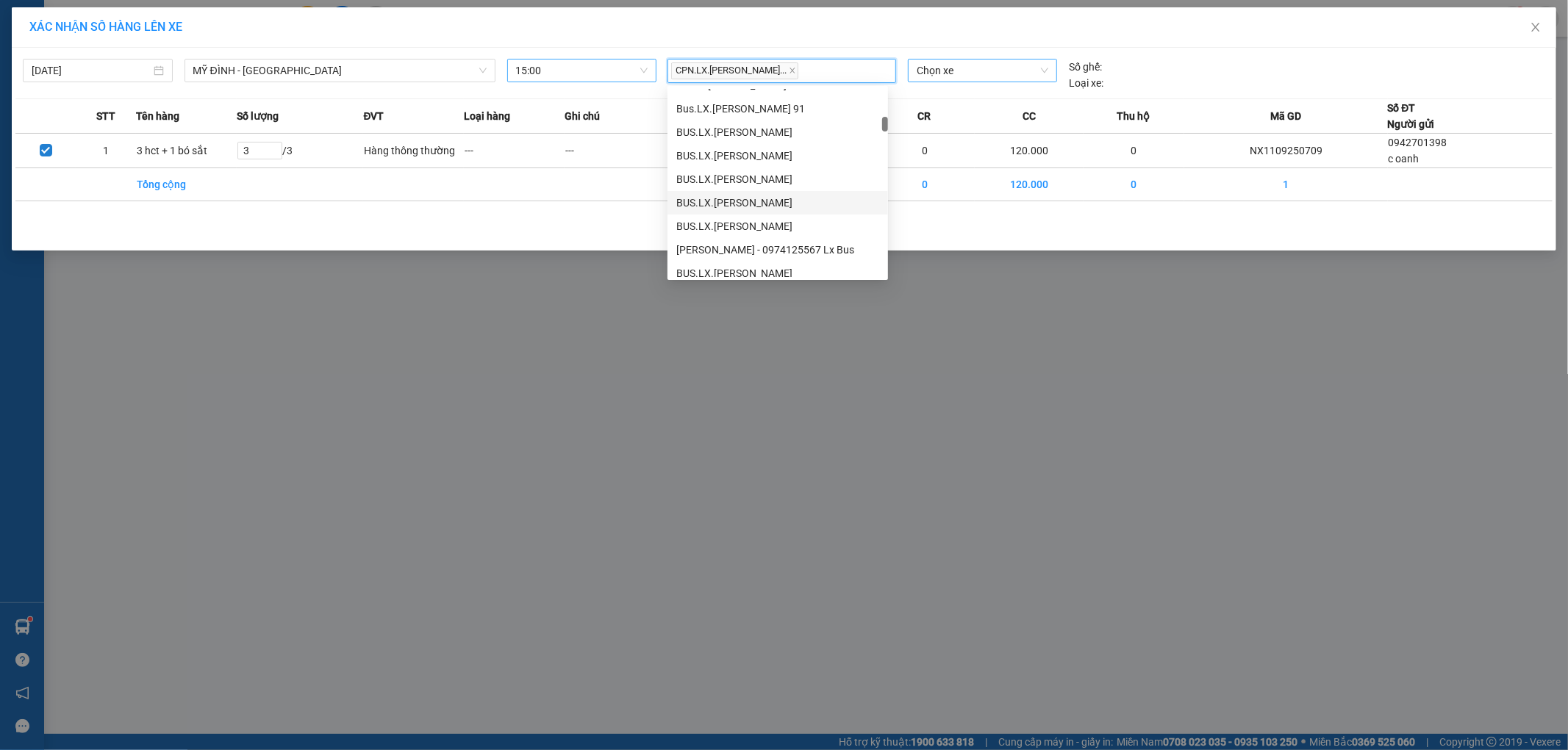
click at [961, 75] on span "Chọn xe" at bounding box center [982, 70] width 131 height 22
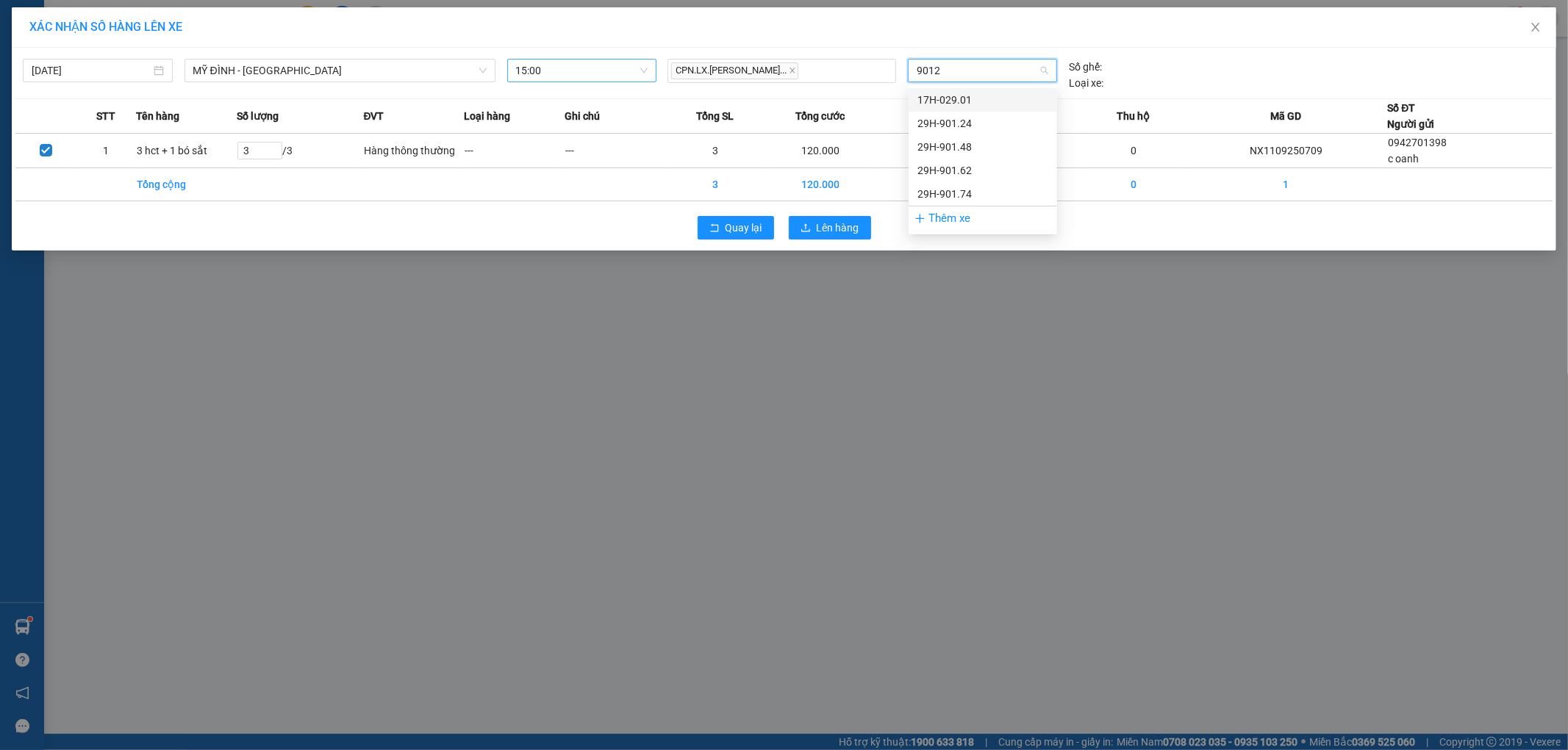
type input "90124"
click at [968, 99] on div "29H-901.24" at bounding box center [983, 100] width 131 height 16
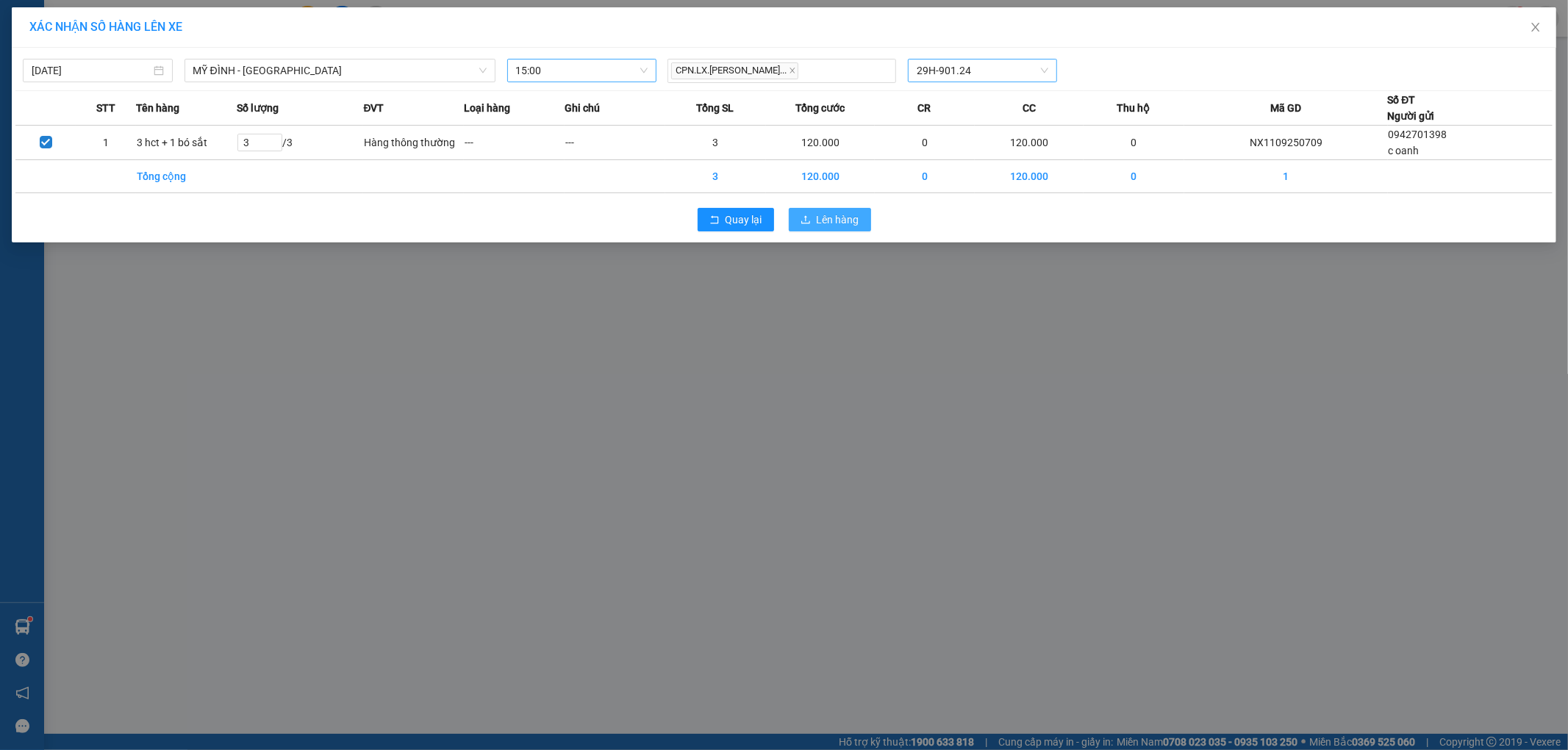
click at [850, 226] on span "Lên hàng" at bounding box center [837, 220] width 43 height 16
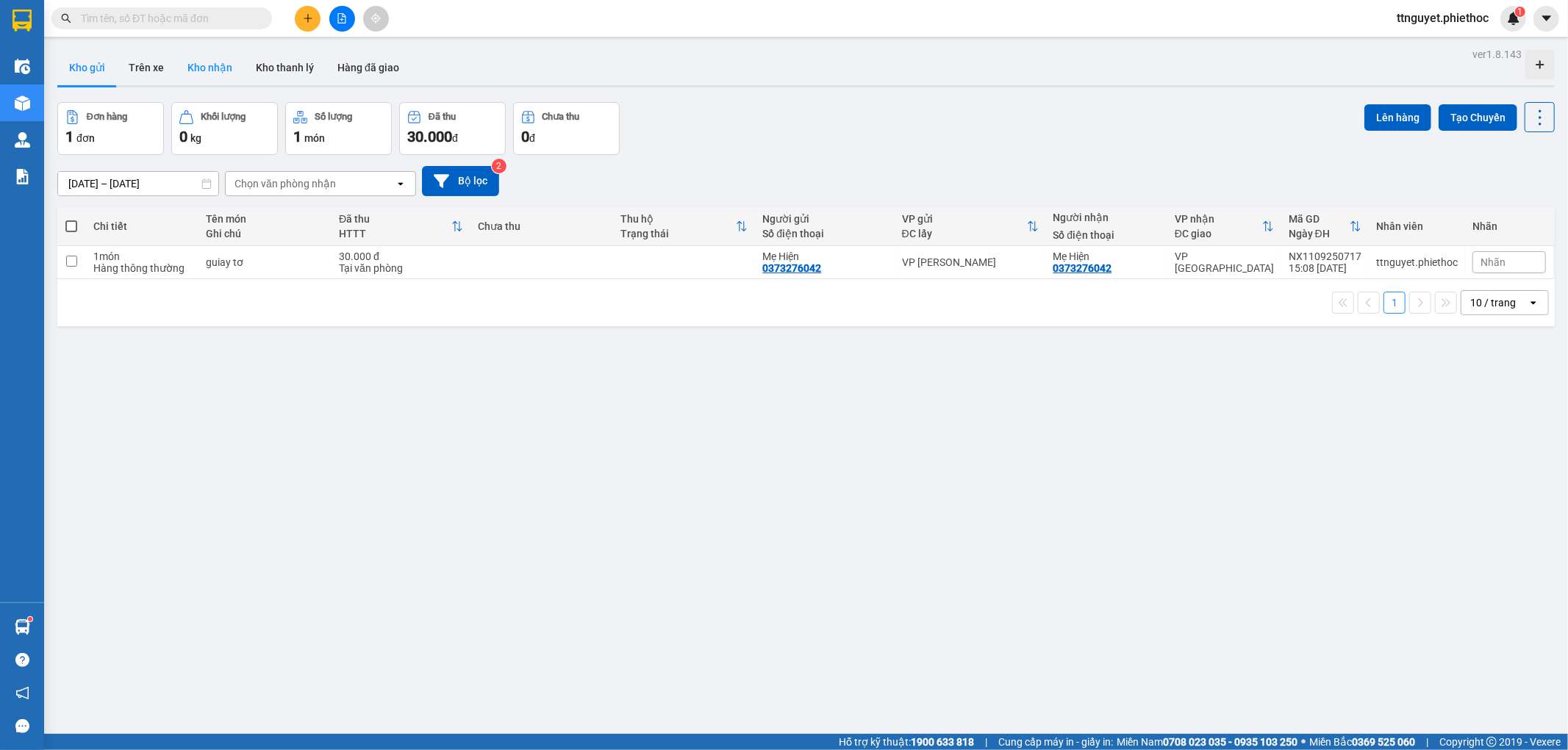
click at [212, 64] on button "Kho nhận" at bounding box center [210, 68] width 68 height 36
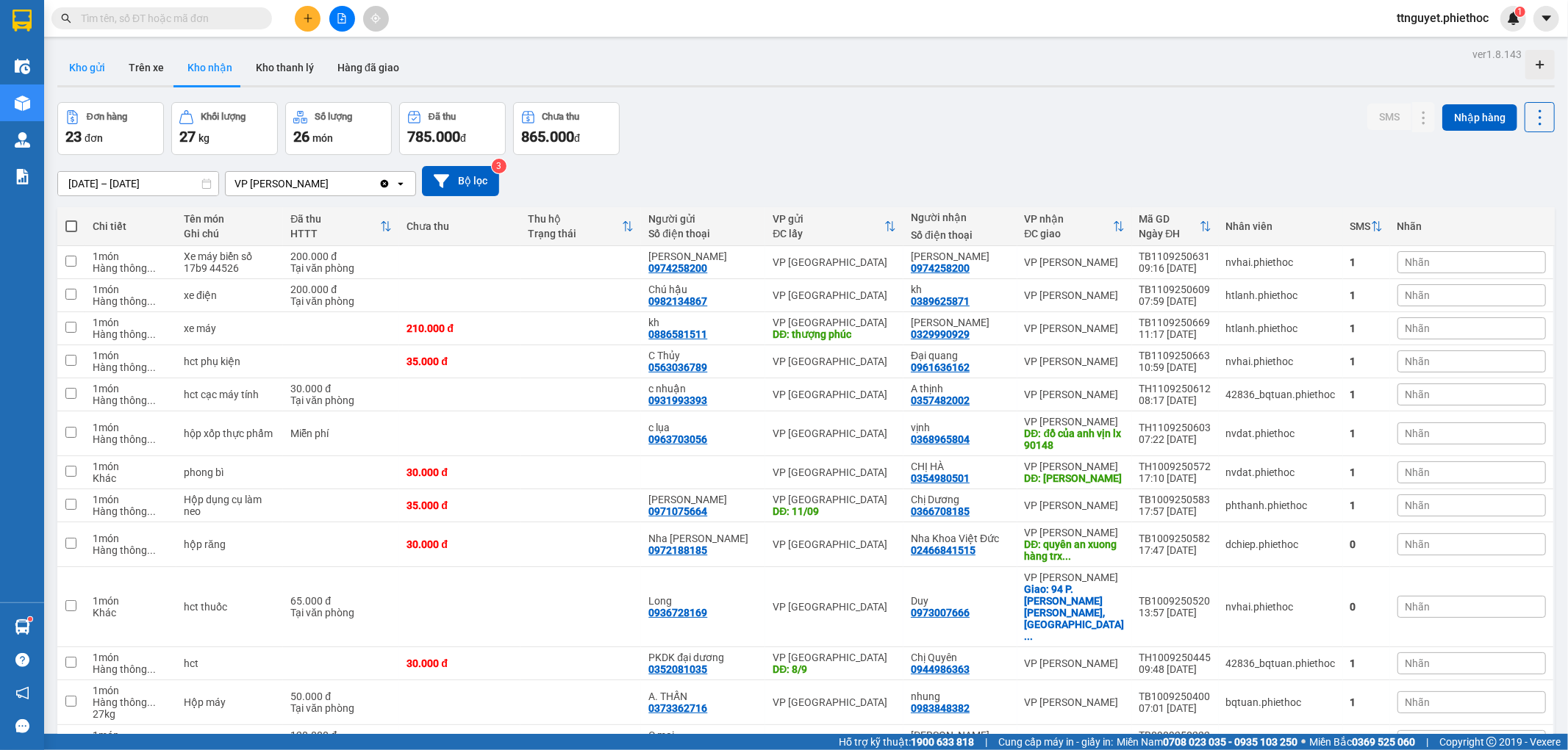
click at [78, 76] on button "Kho gửi" at bounding box center [87, 68] width 59 height 36
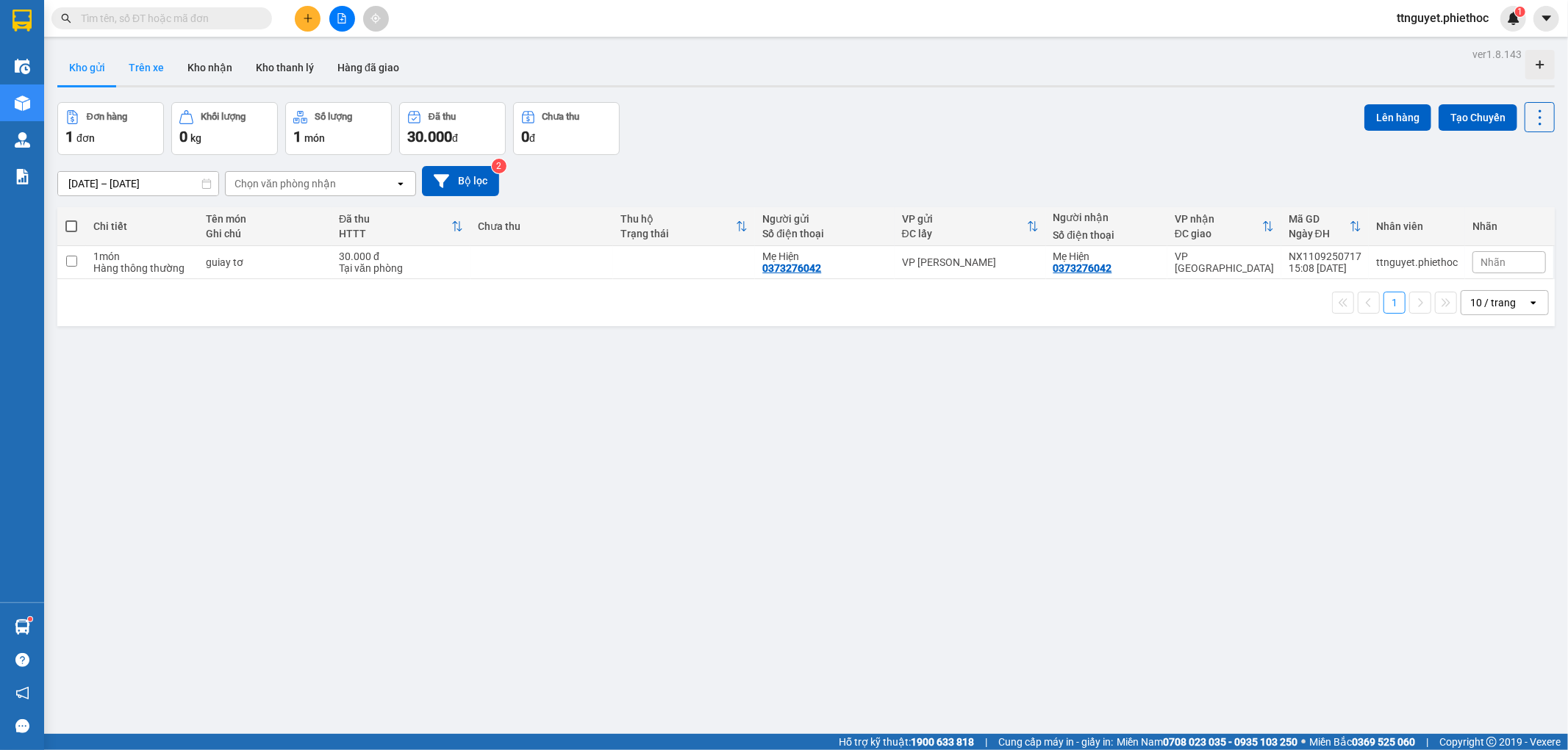
click at [150, 64] on button "Trên xe" at bounding box center [146, 68] width 58 height 36
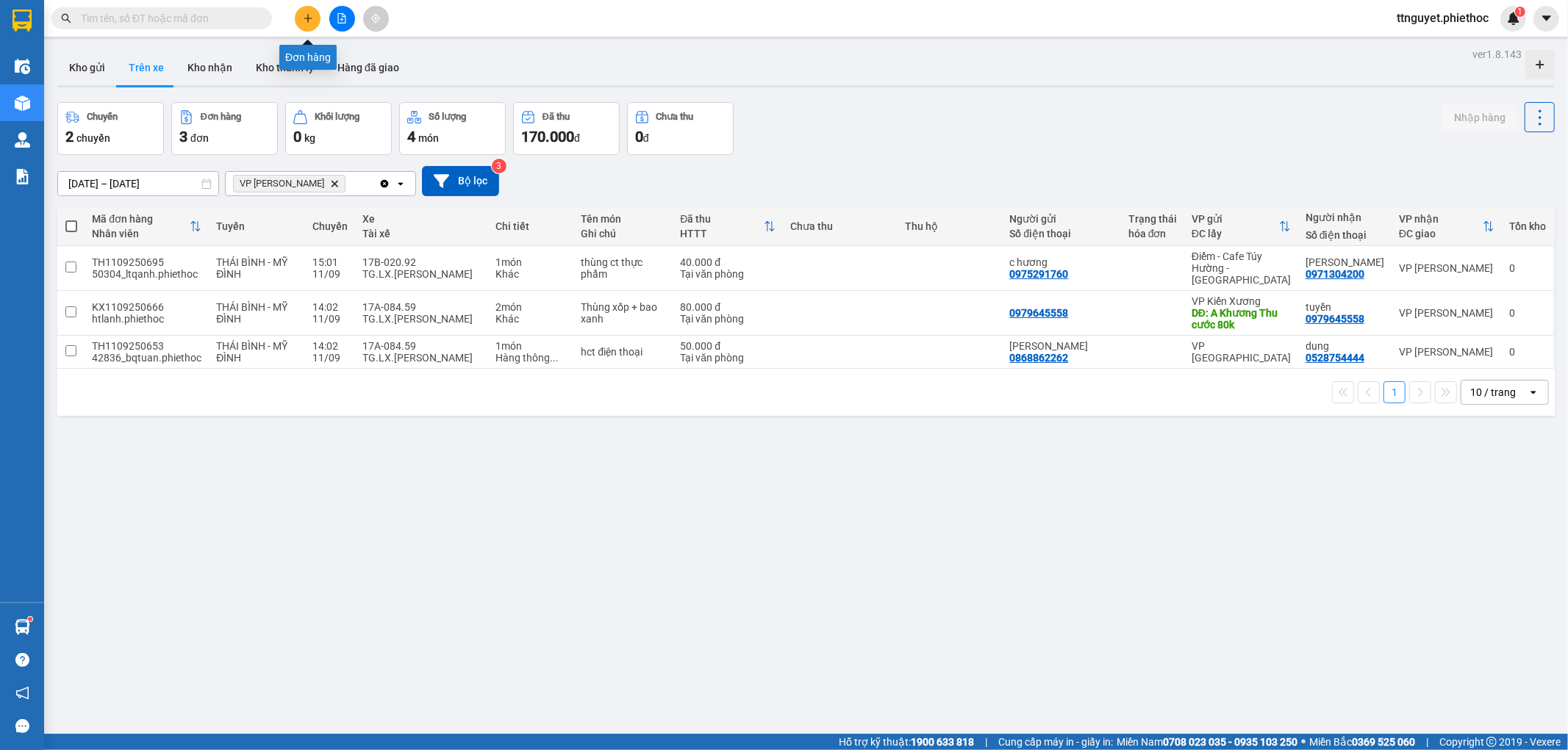
click at [297, 11] on button at bounding box center [308, 19] width 26 height 26
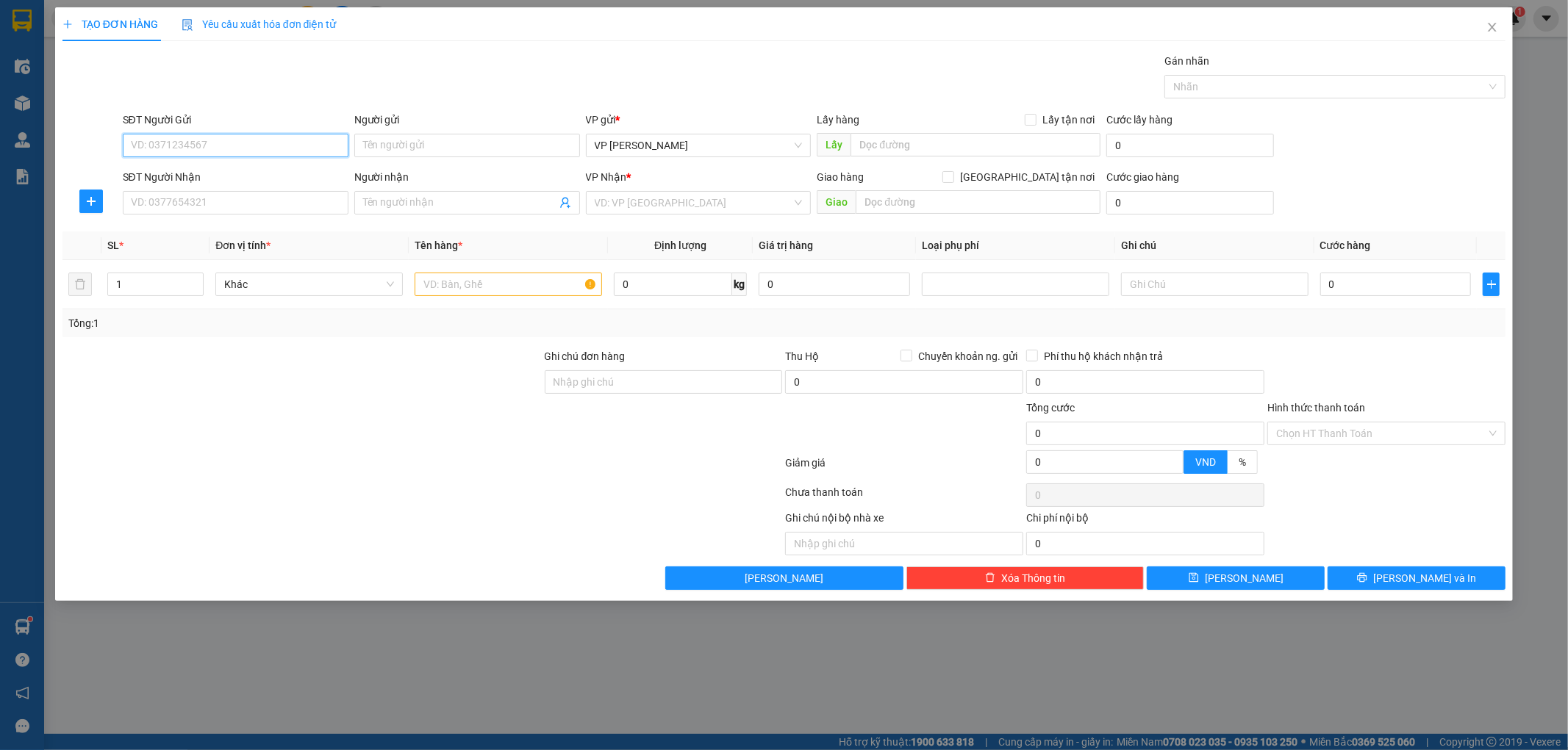
click at [253, 149] on input "SĐT Người Gửi" at bounding box center [236, 145] width 226 height 24
type input "0968668331"
click at [387, 147] on input "Người gửi" at bounding box center [467, 145] width 226 height 24
type input "kh"
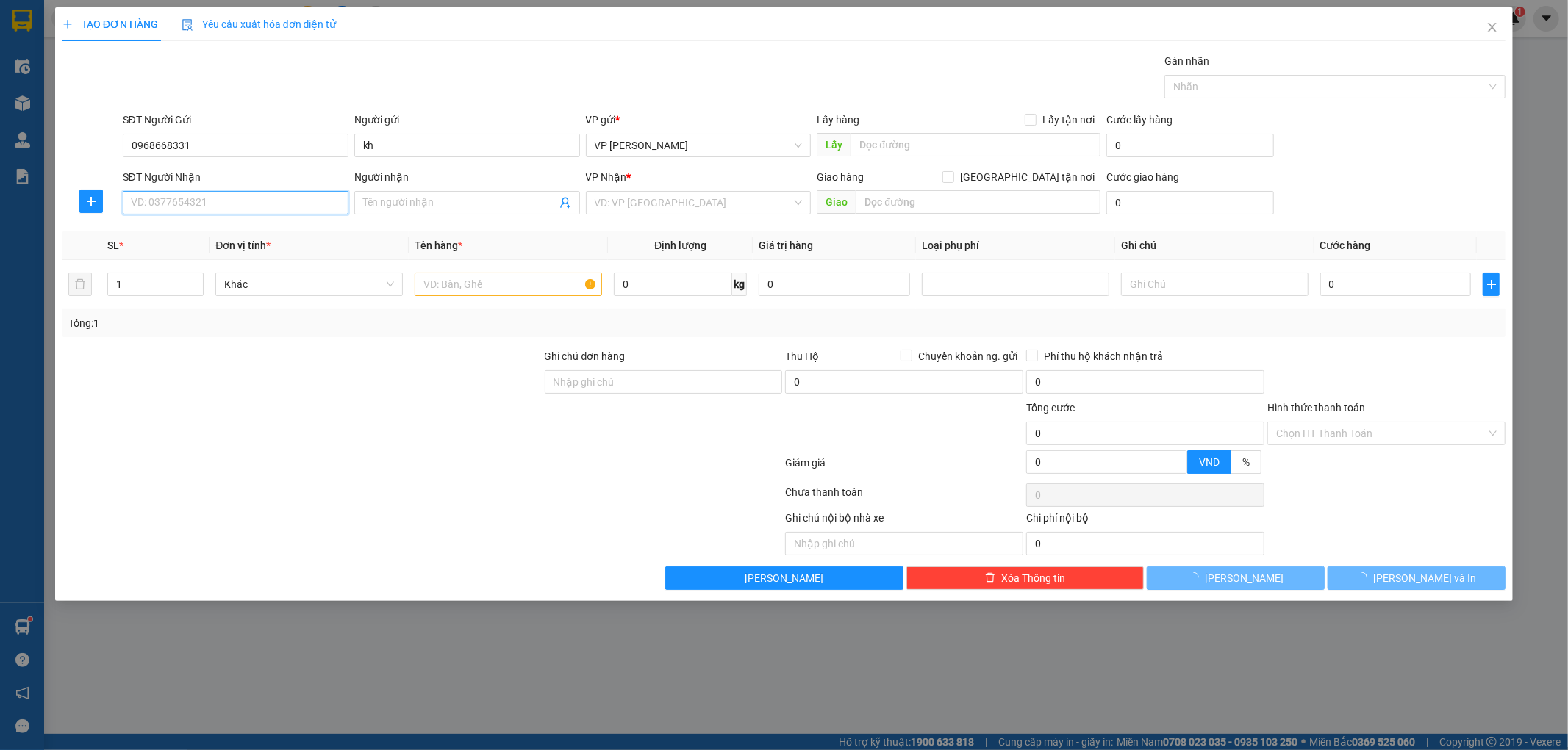
click at [233, 212] on input "SĐT Người Nhận" at bounding box center [236, 203] width 226 height 24
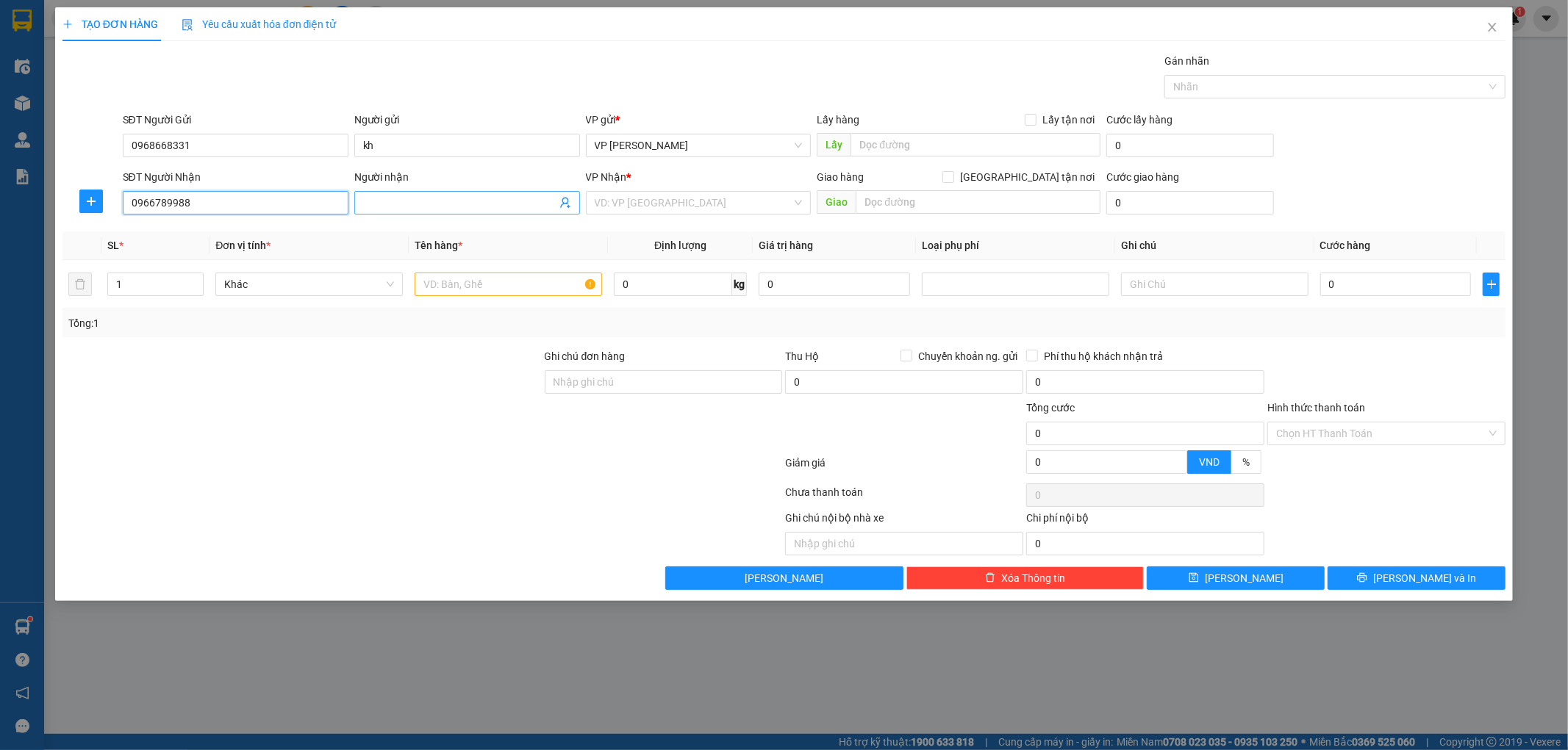
type input "0966789988"
click at [442, 207] on input "Người nhận" at bounding box center [459, 203] width 193 height 16
type input "co bình"
click at [662, 201] on input "search" at bounding box center [694, 203] width 198 height 22
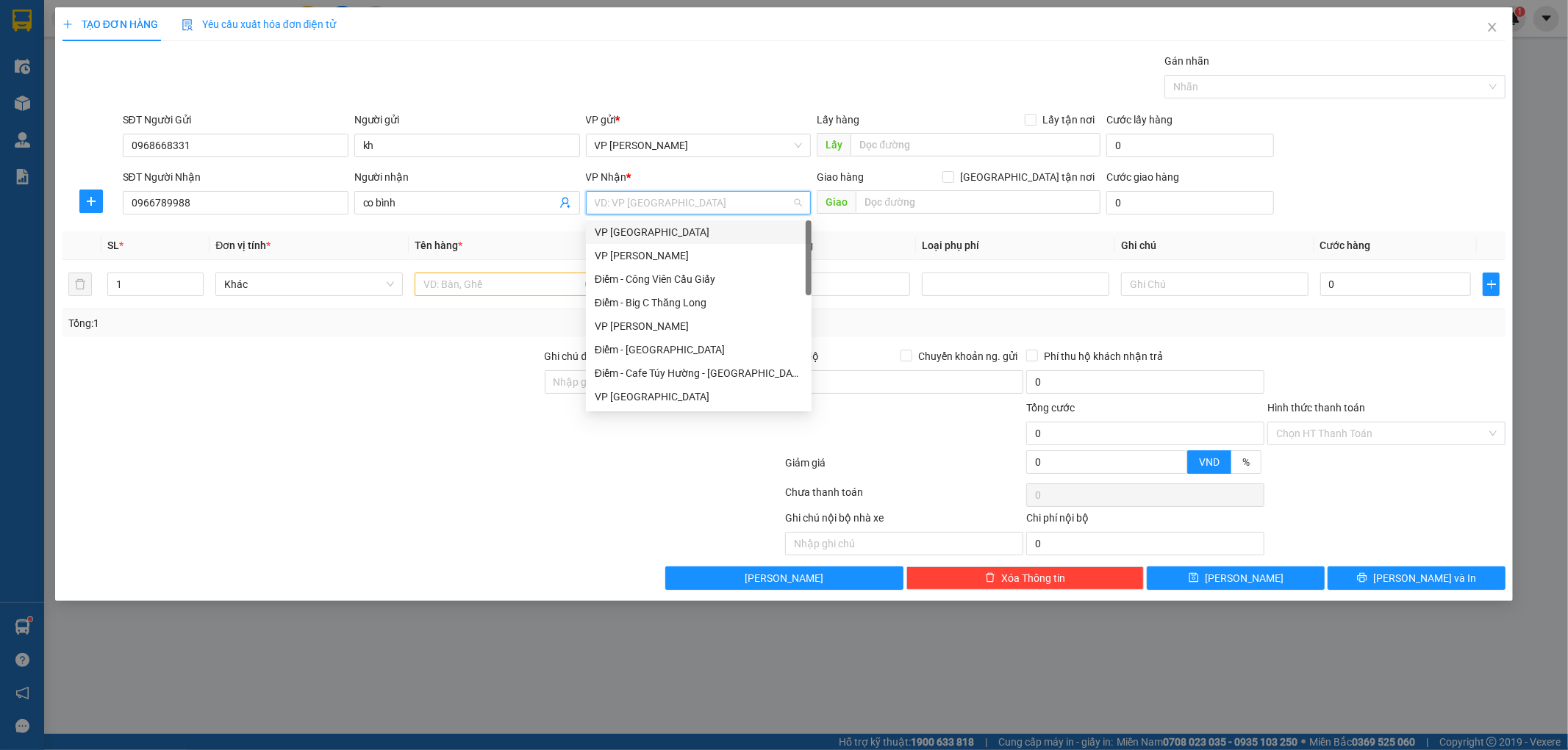
click at [654, 229] on div "VP [GEOGRAPHIC_DATA]" at bounding box center [699, 233] width 208 height 16
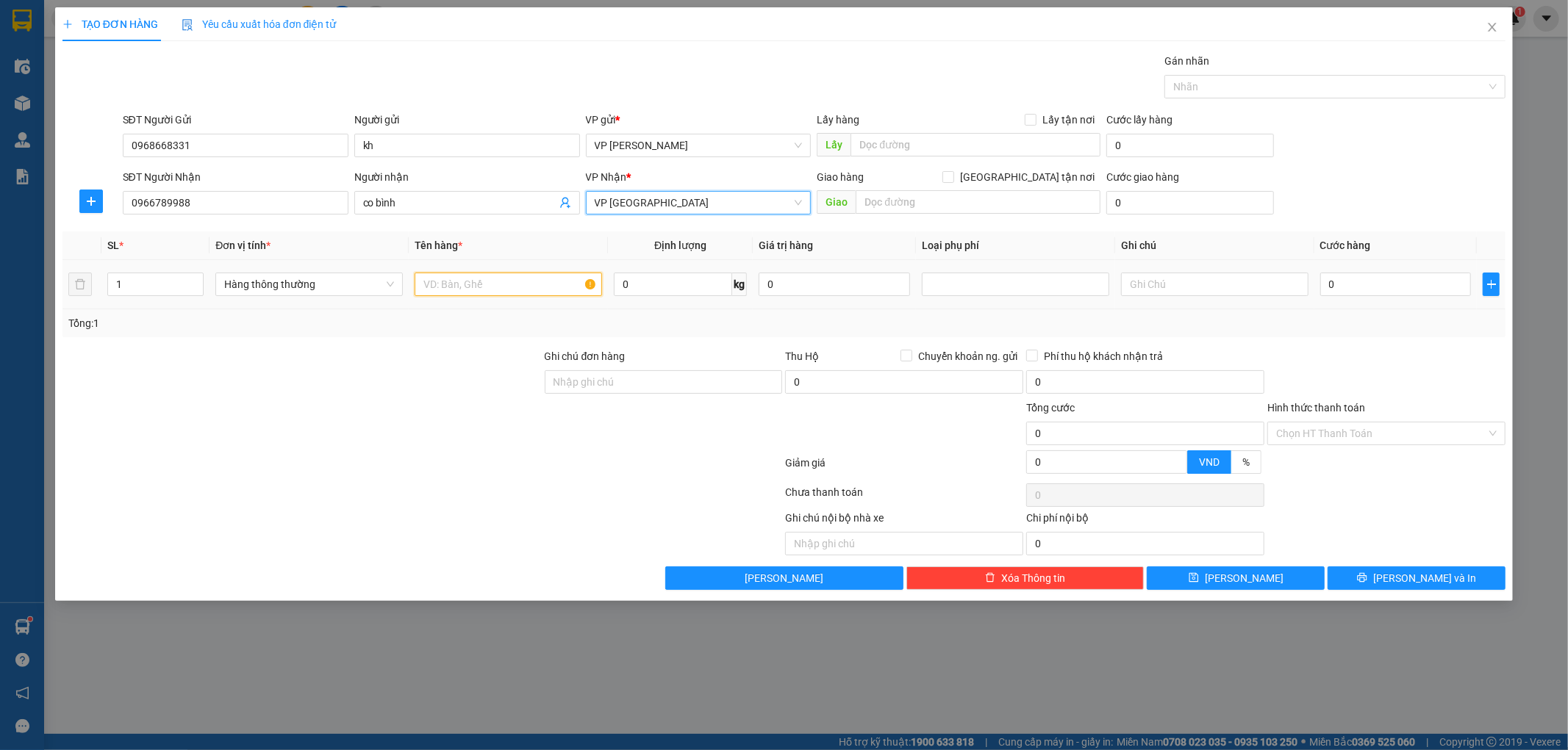
click at [556, 295] on input "text" at bounding box center [508, 285] width 187 height 24
type input "hct thực phảm khô"
click at [1394, 299] on td "0" at bounding box center [1396, 285] width 163 height 49
click at [1395, 285] on input "0" at bounding box center [1396, 285] width 151 height 24
type input "02"
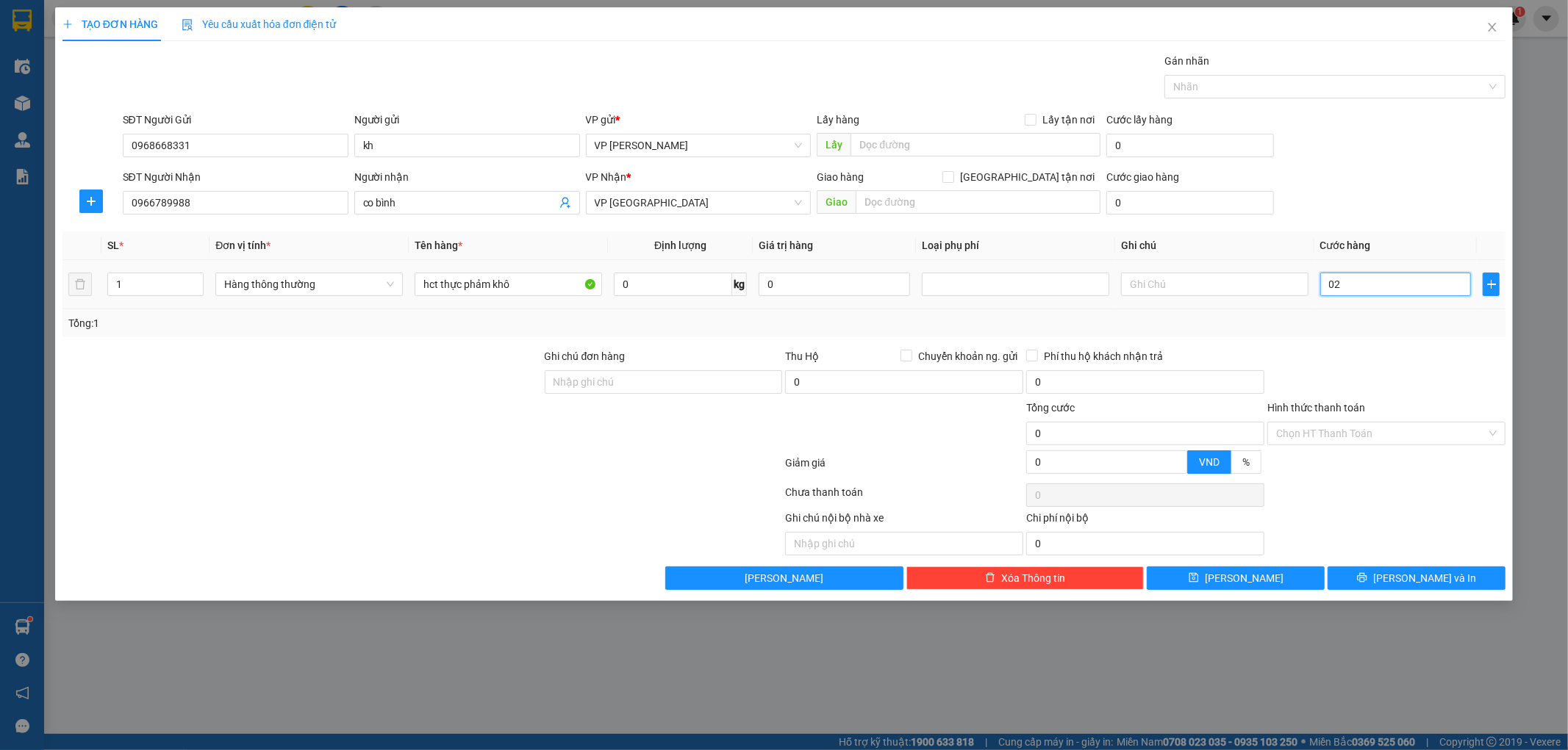
type input "2"
type input "025"
type input "25"
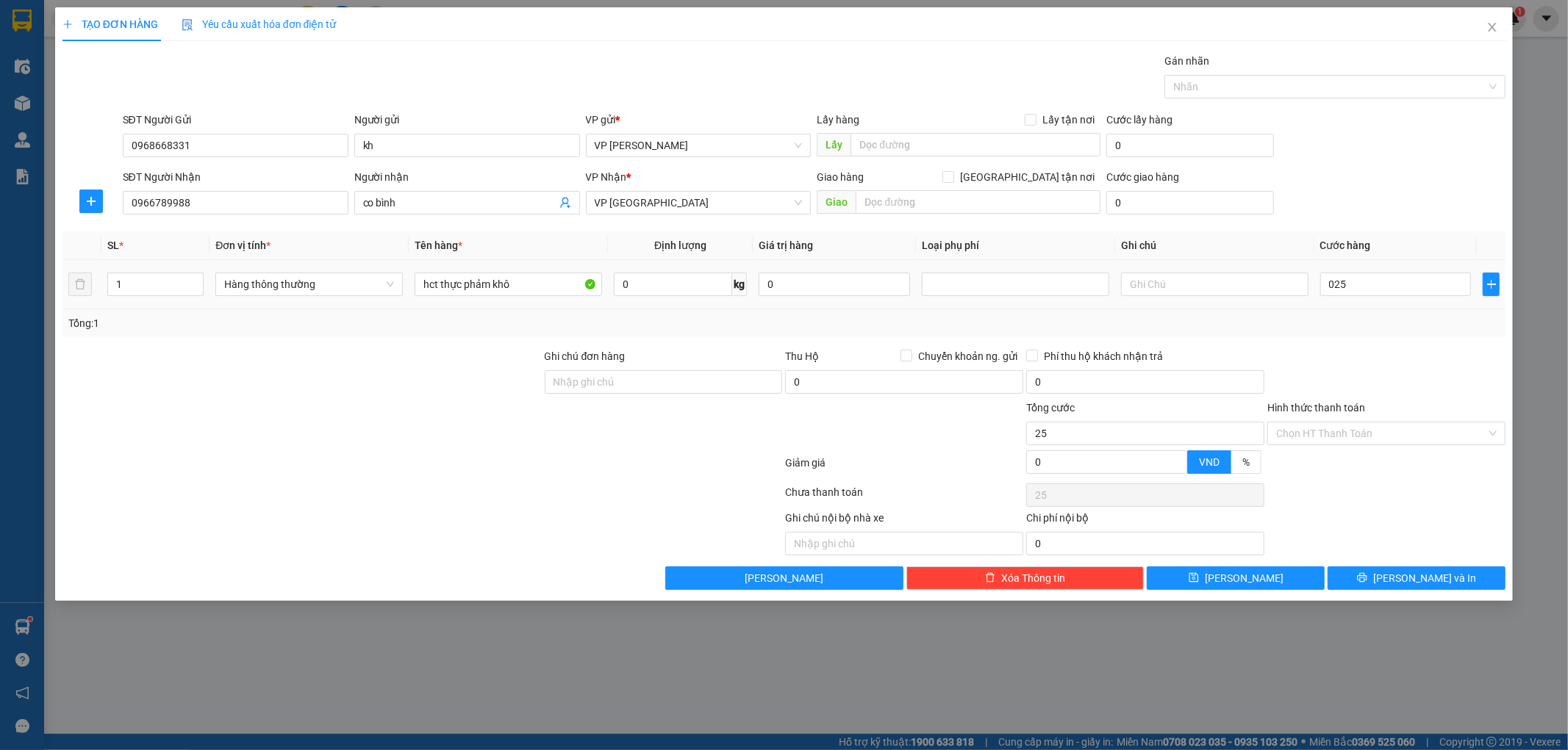
type input "25.000"
click at [1405, 336] on div "Tổng: 1" at bounding box center [784, 324] width 1444 height 28
click at [1368, 581] on icon "printer" at bounding box center [1363, 578] width 10 height 10
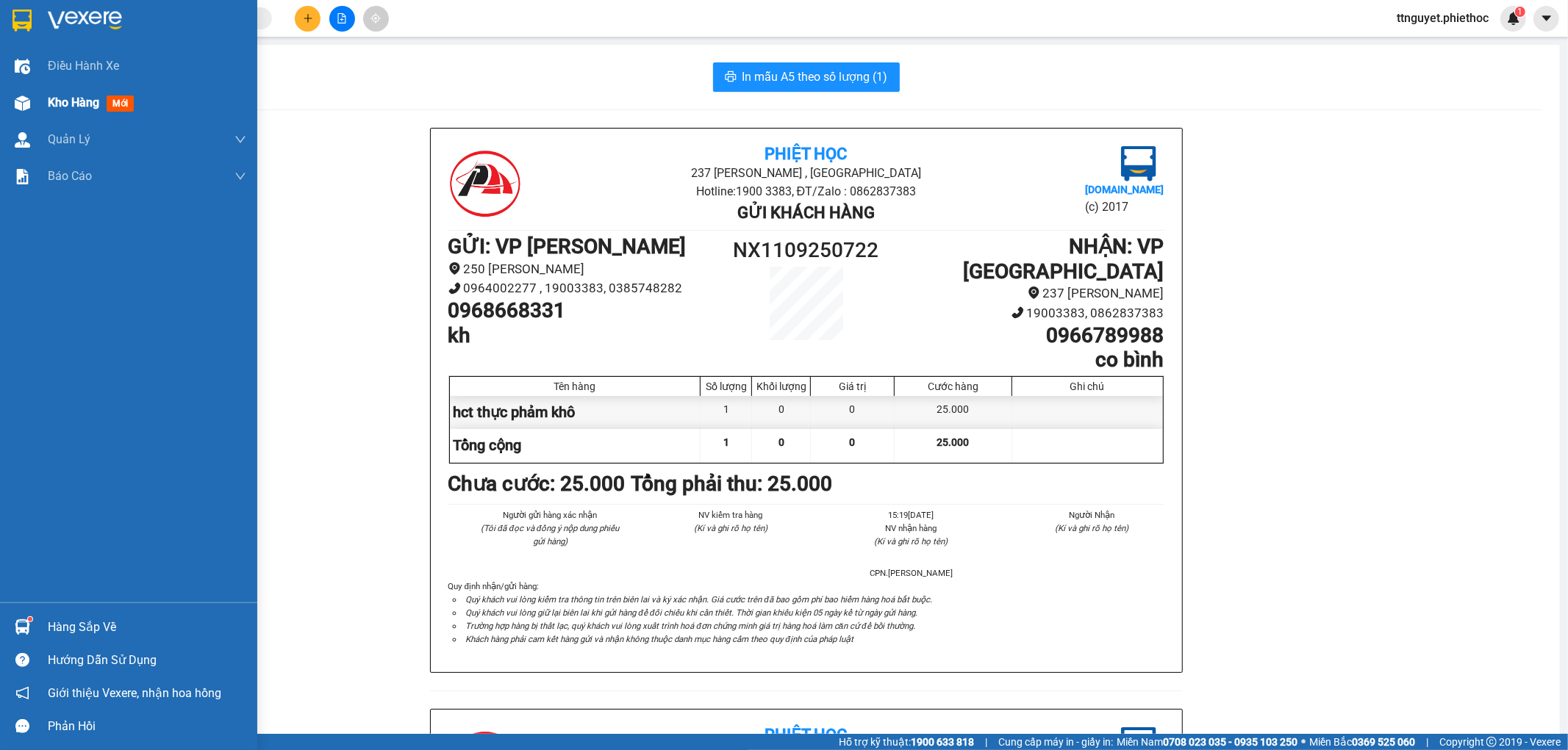
click at [20, 93] on div at bounding box center [23, 103] width 26 height 26
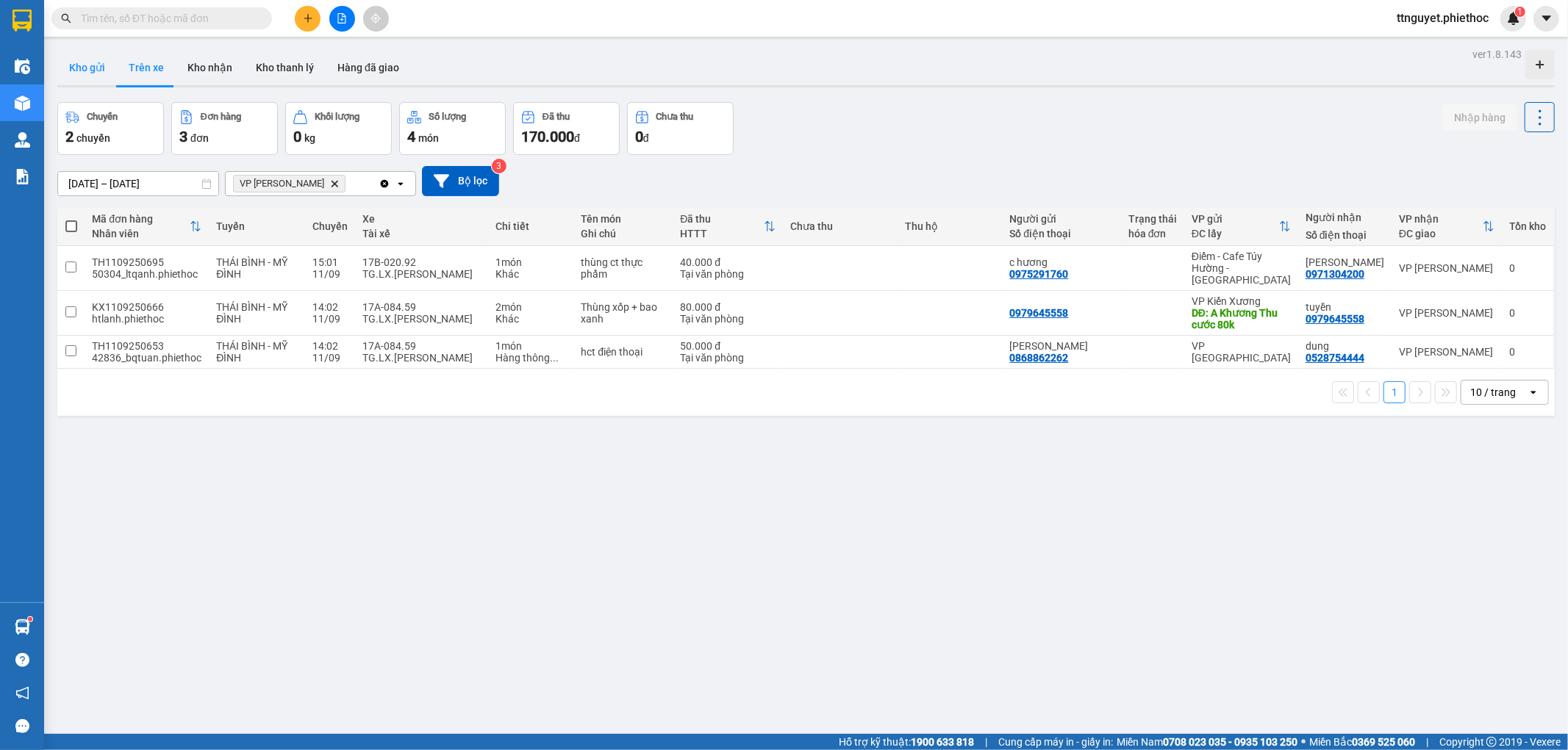
click at [96, 67] on button "Kho gửi" at bounding box center [87, 68] width 59 height 36
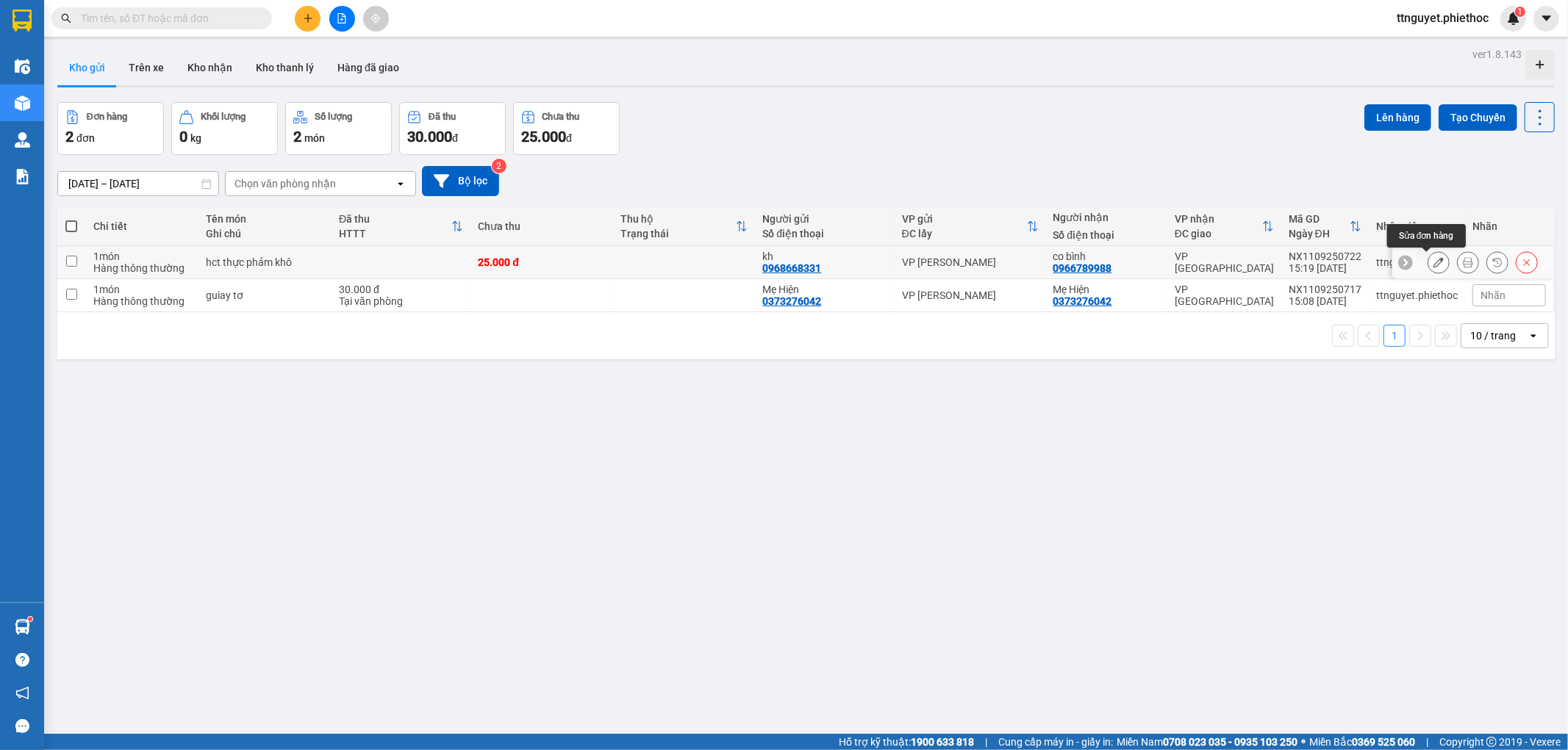
click at [1428, 267] on button at bounding box center [1438, 263] width 21 height 26
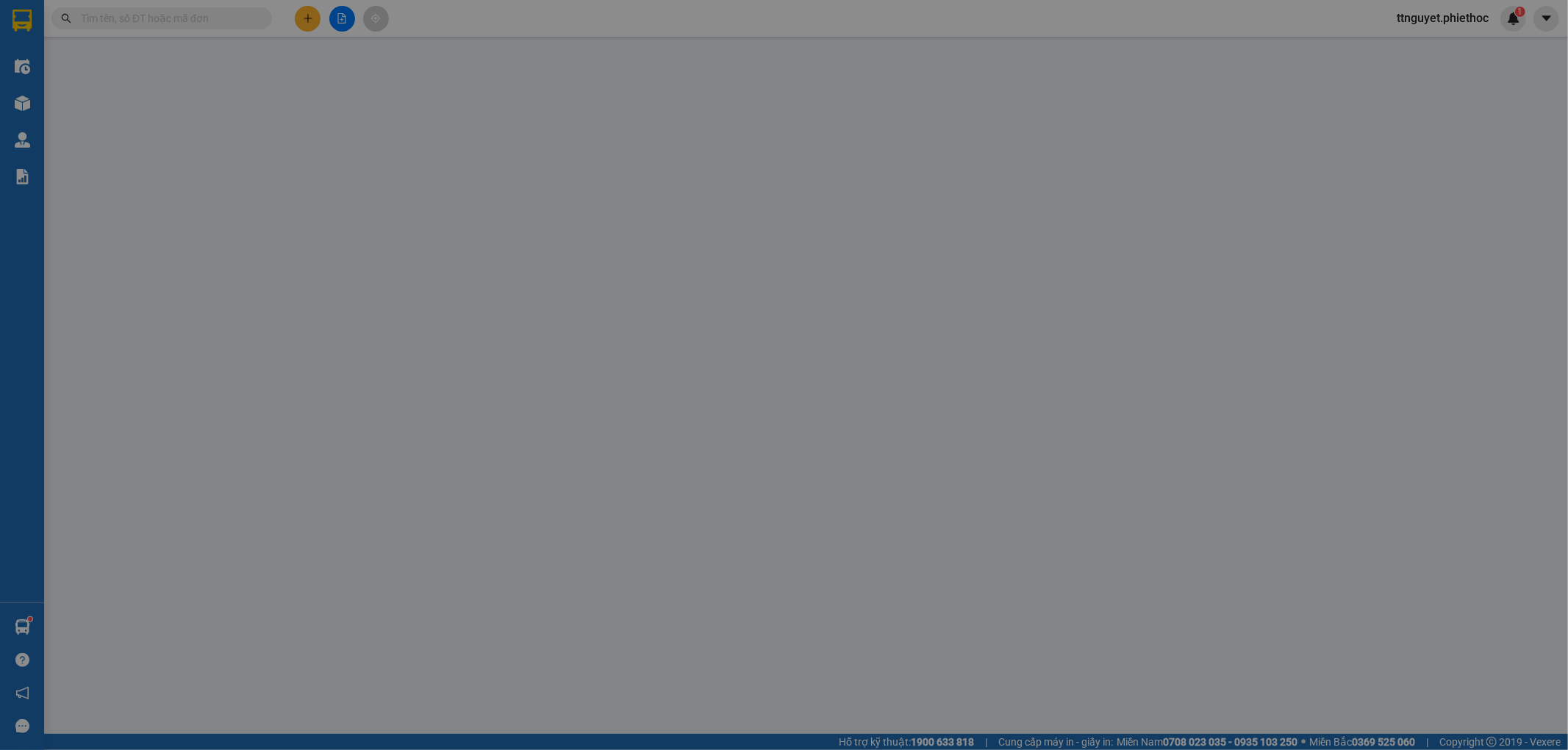
type input "0968668331"
type input "kh"
type input "0966789988"
type input "co bình"
type input "25.000"
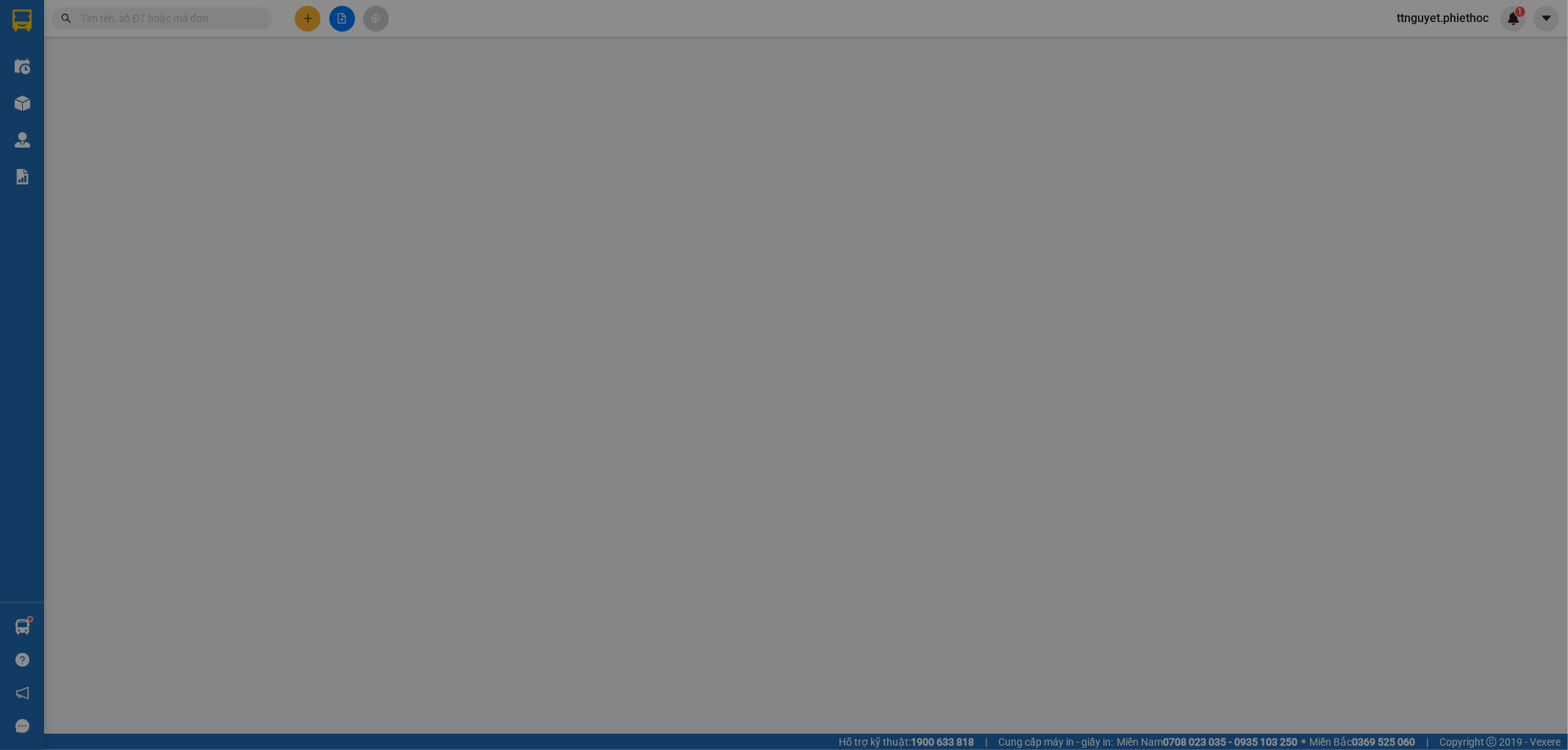
type input "25.000"
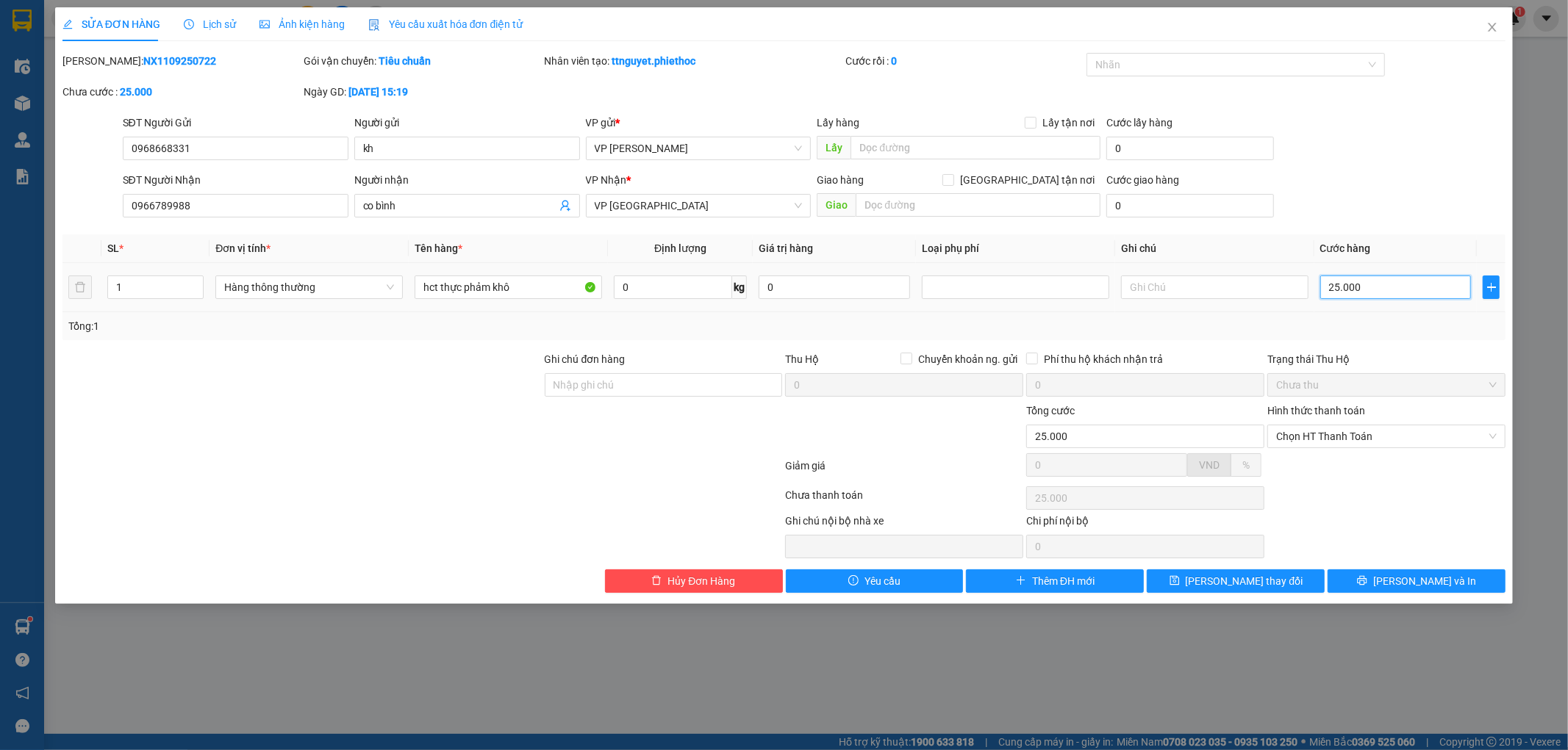
click at [1383, 292] on input "25.000" at bounding box center [1396, 288] width 151 height 24
type input "0"
type input "3"
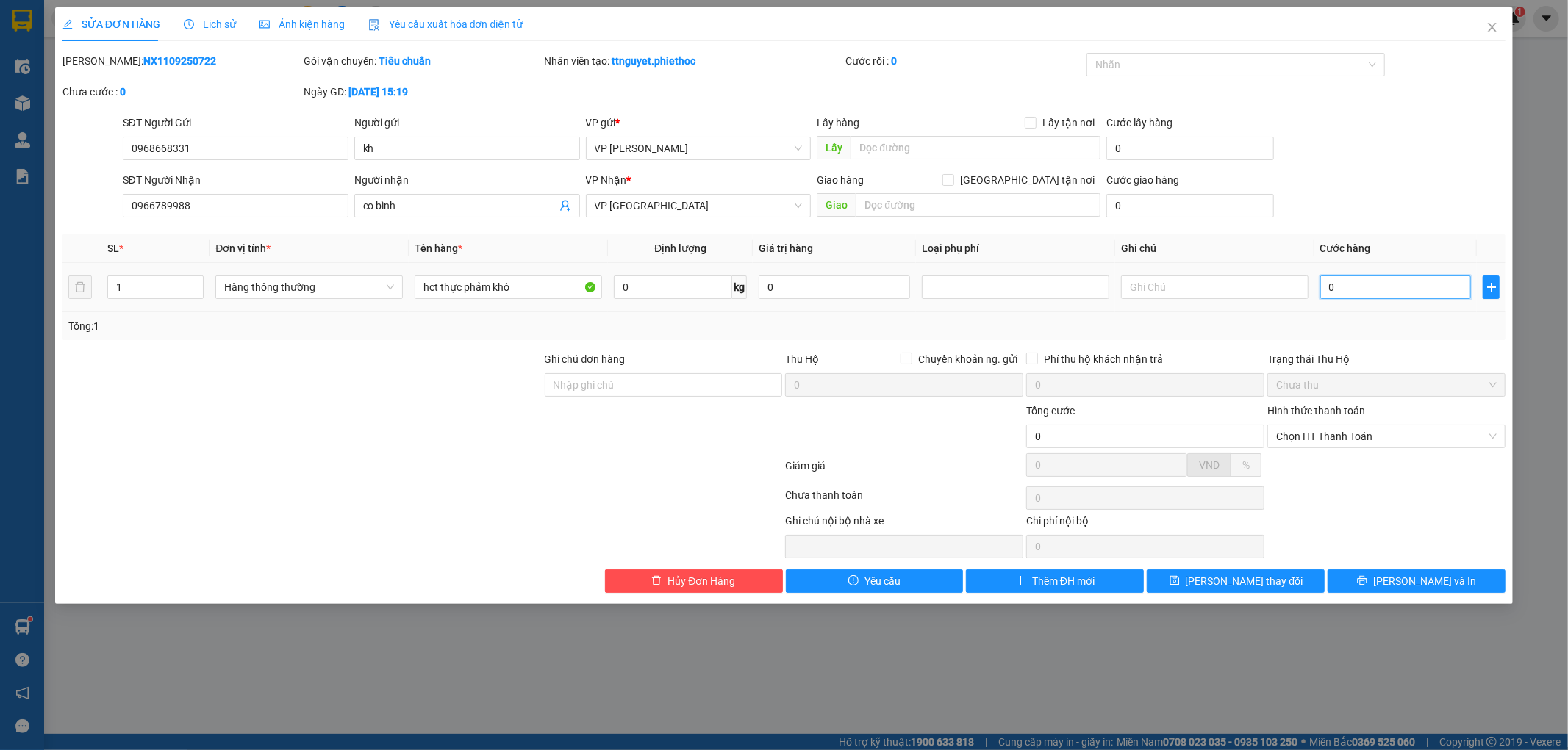
type input "3"
type input "03"
type input "35"
type input "035"
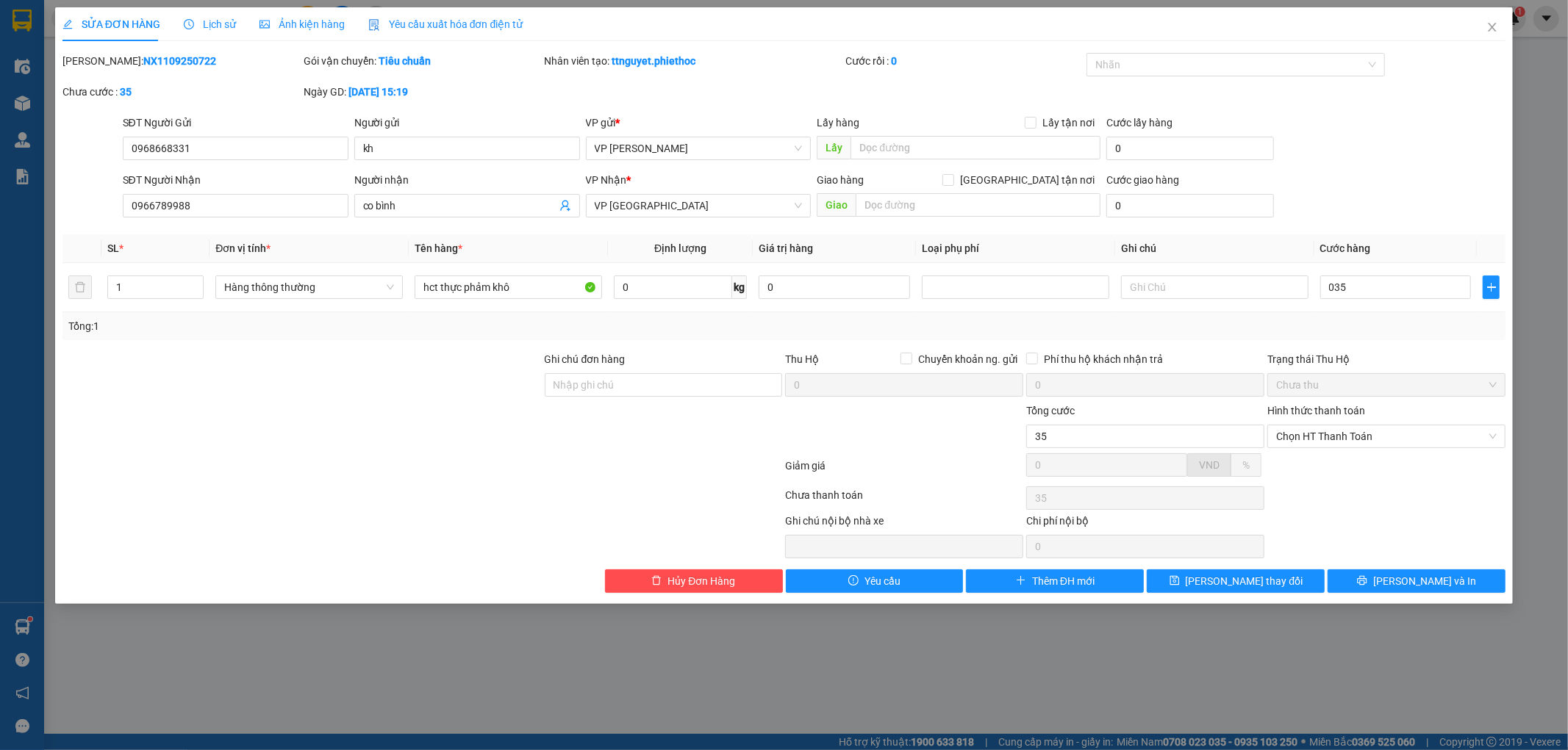
type input "35.000"
click at [1390, 321] on div "Tổng: 1" at bounding box center [784, 327] width 1432 height 16
click at [1372, 442] on span "Chọn HT Thanh Toán" at bounding box center [1386, 436] width 221 height 22
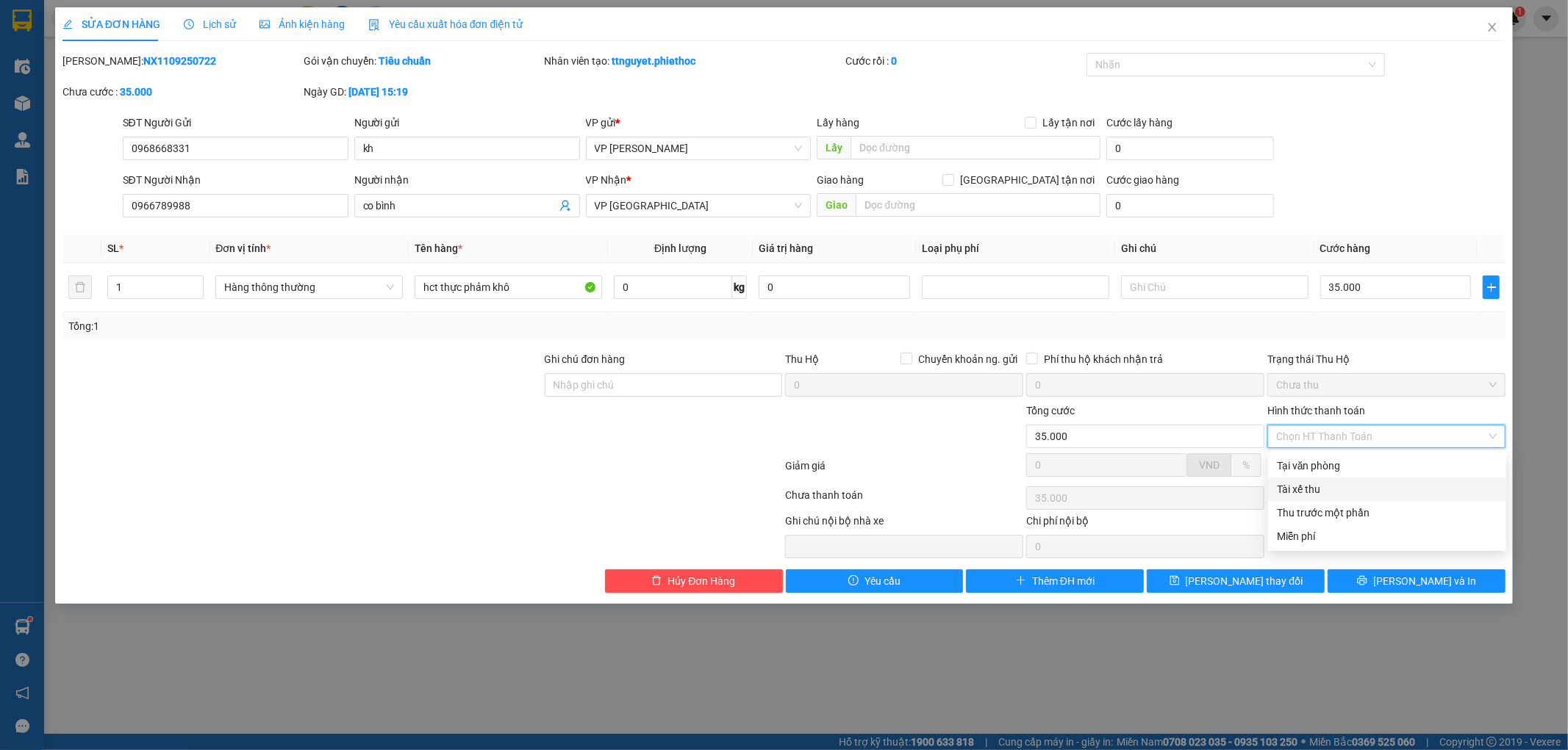
click at [1375, 479] on div "Tài xế thu" at bounding box center [1387, 490] width 239 height 24
type input "0"
click at [1385, 426] on span "Tài xế thu" at bounding box center [1386, 436] width 221 height 22
click at [1343, 454] on div "Tại văn phòng" at bounding box center [1387, 466] width 239 height 24
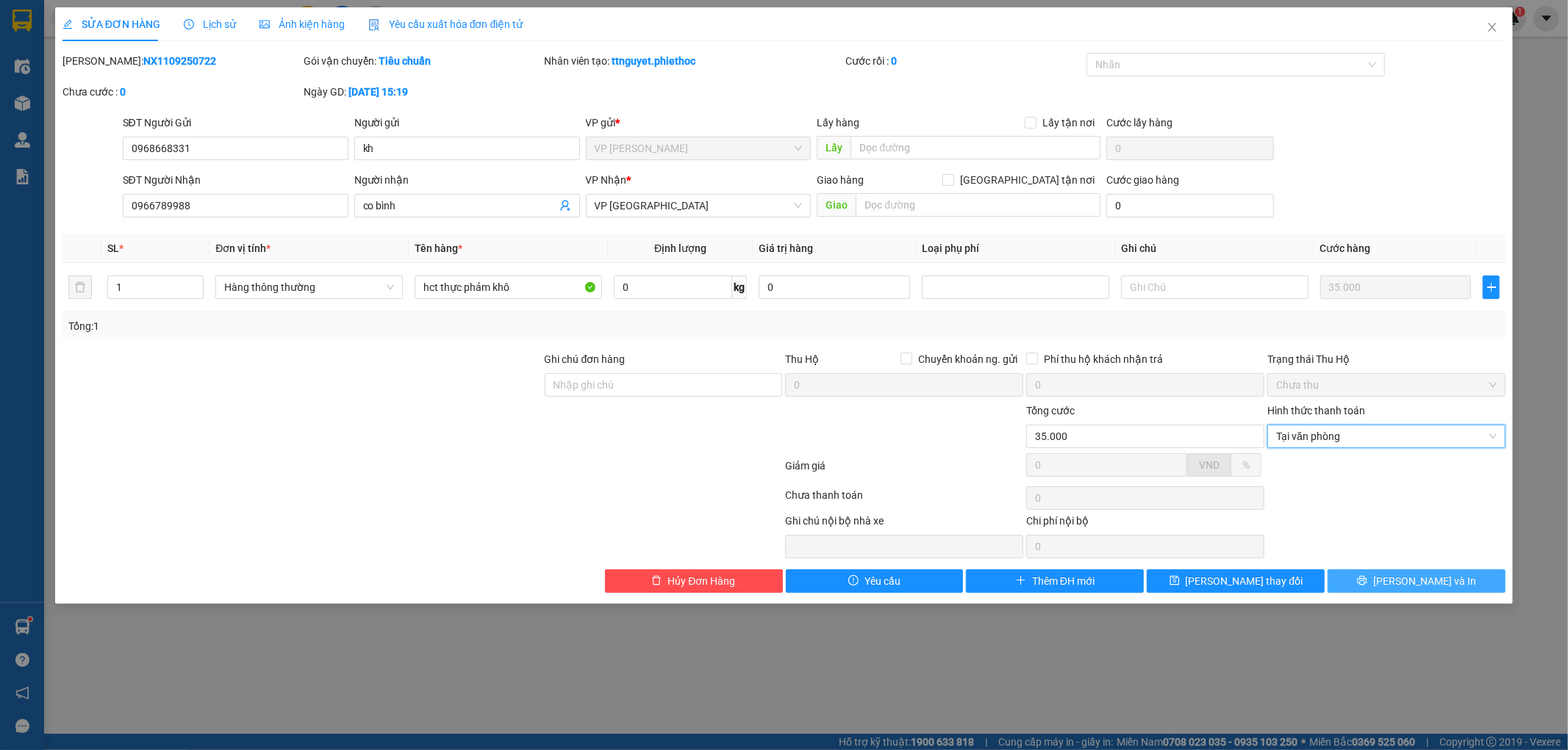
click at [1387, 576] on button "[PERSON_NAME] và In" at bounding box center [1417, 582] width 178 height 24
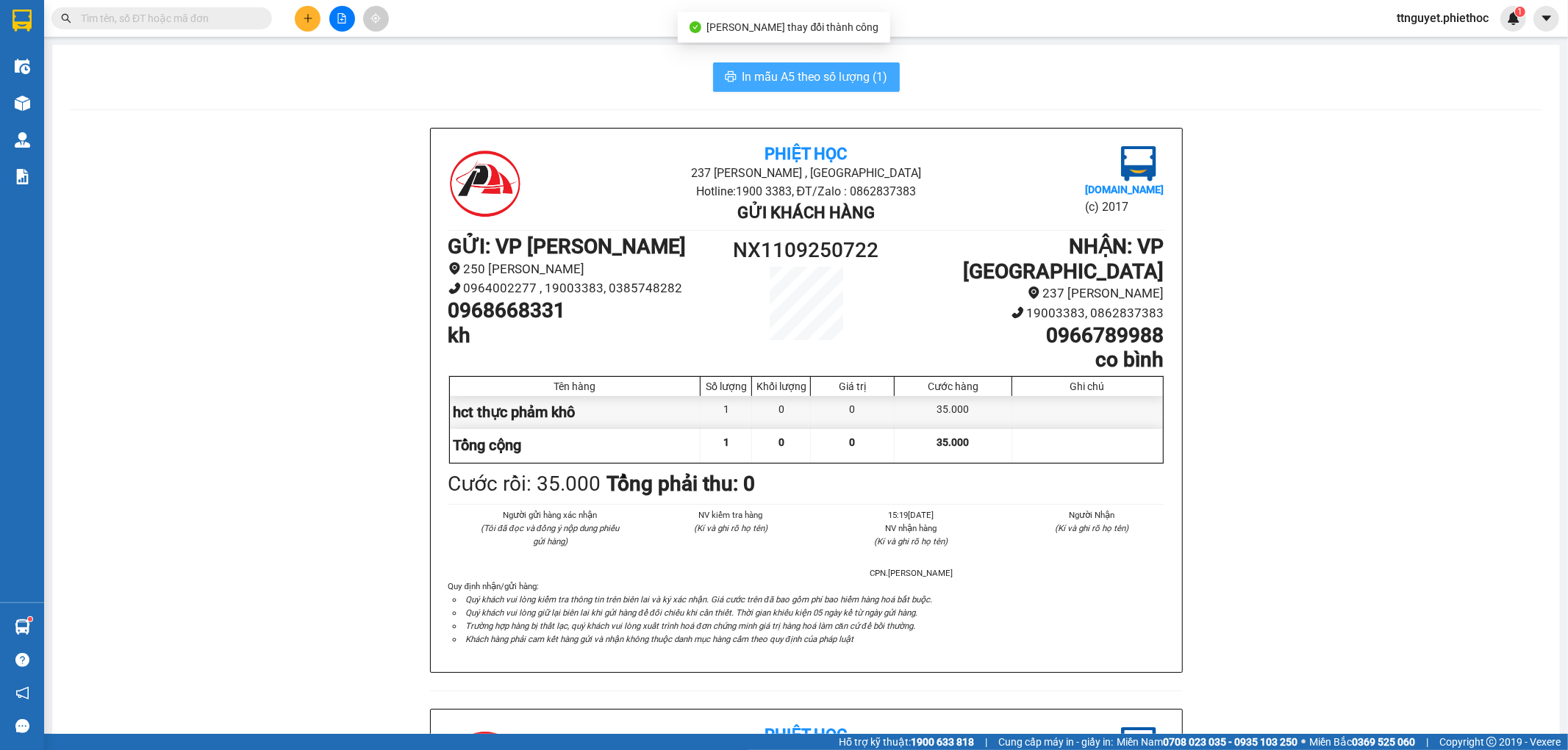
click at [833, 81] on span "In mẫu A5 theo số lượng (1)" at bounding box center [815, 76] width 146 height 19
click at [303, 9] on button at bounding box center [308, 19] width 26 height 26
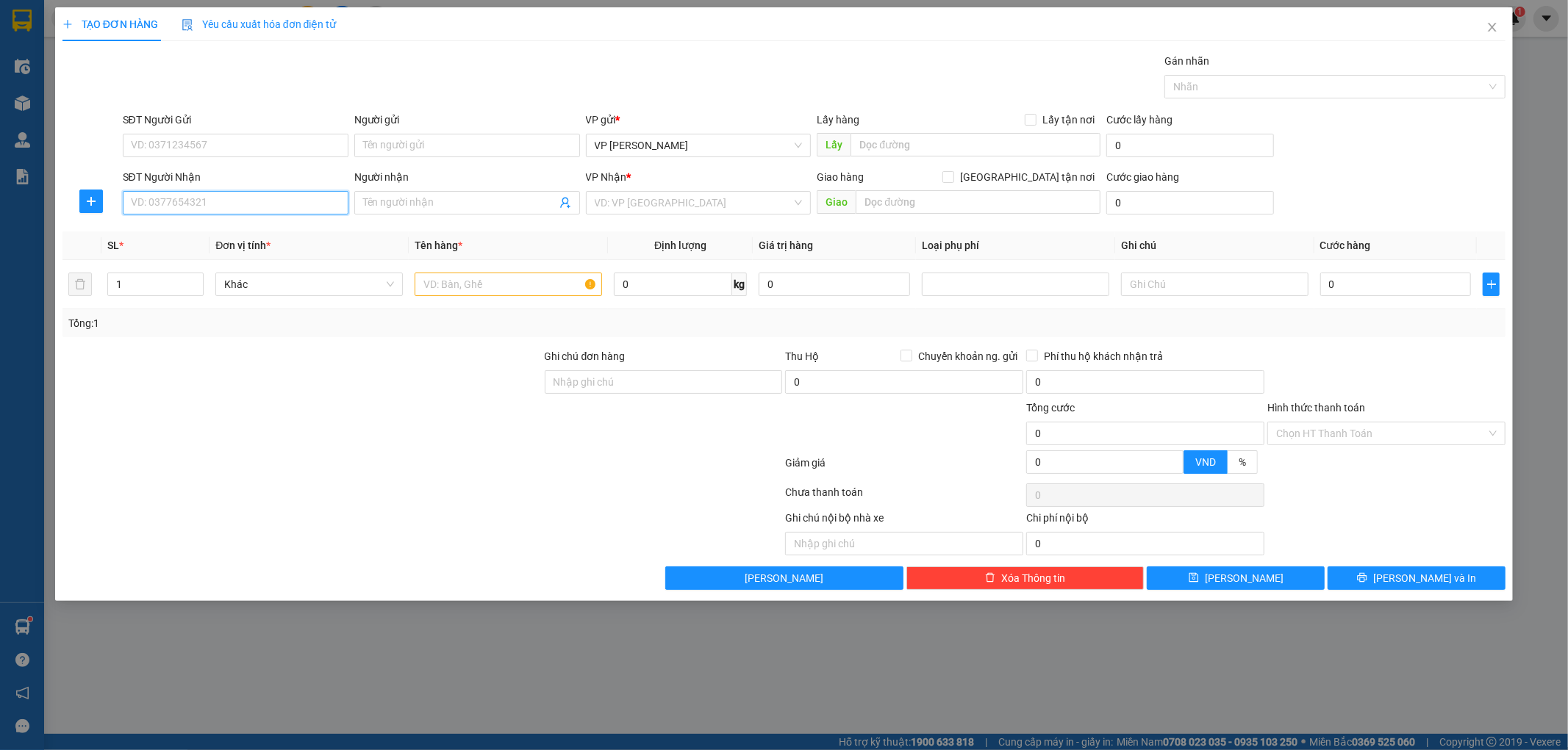
click at [250, 204] on input "SĐT Người Nhận" at bounding box center [236, 203] width 226 height 24
click at [207, 147] on input "SĐT Người Gửi" at bounding box center [236, 145] width 226 height 24
click at [207, 208] on input "SĐT Người Nhận" at bounding box center [236, 203] width 226 height 24
type input "0358820095"
click at [207, 232] on div "0358820095 - kh" at bounding box center [236, 233] width 208 height 16
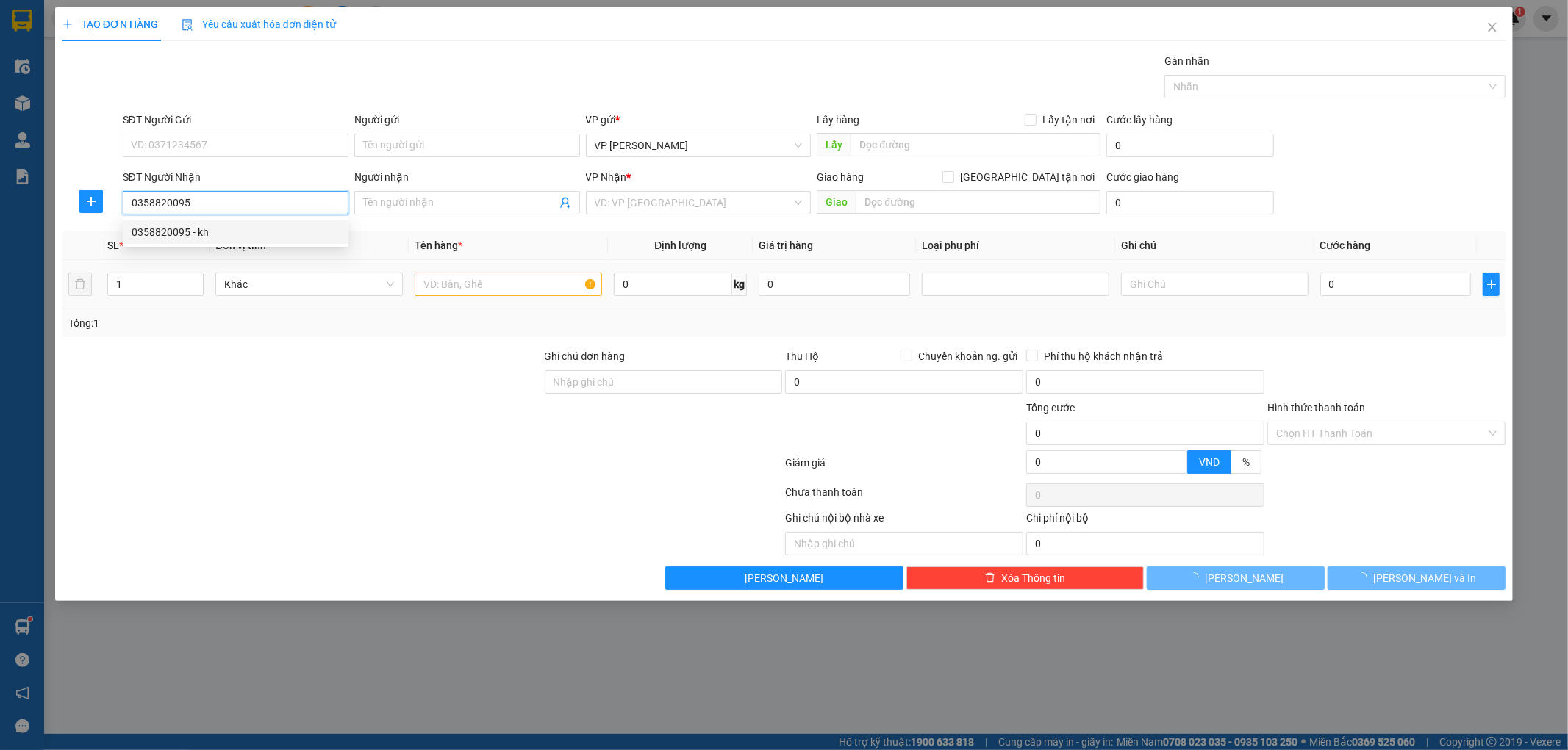
type input "kh"
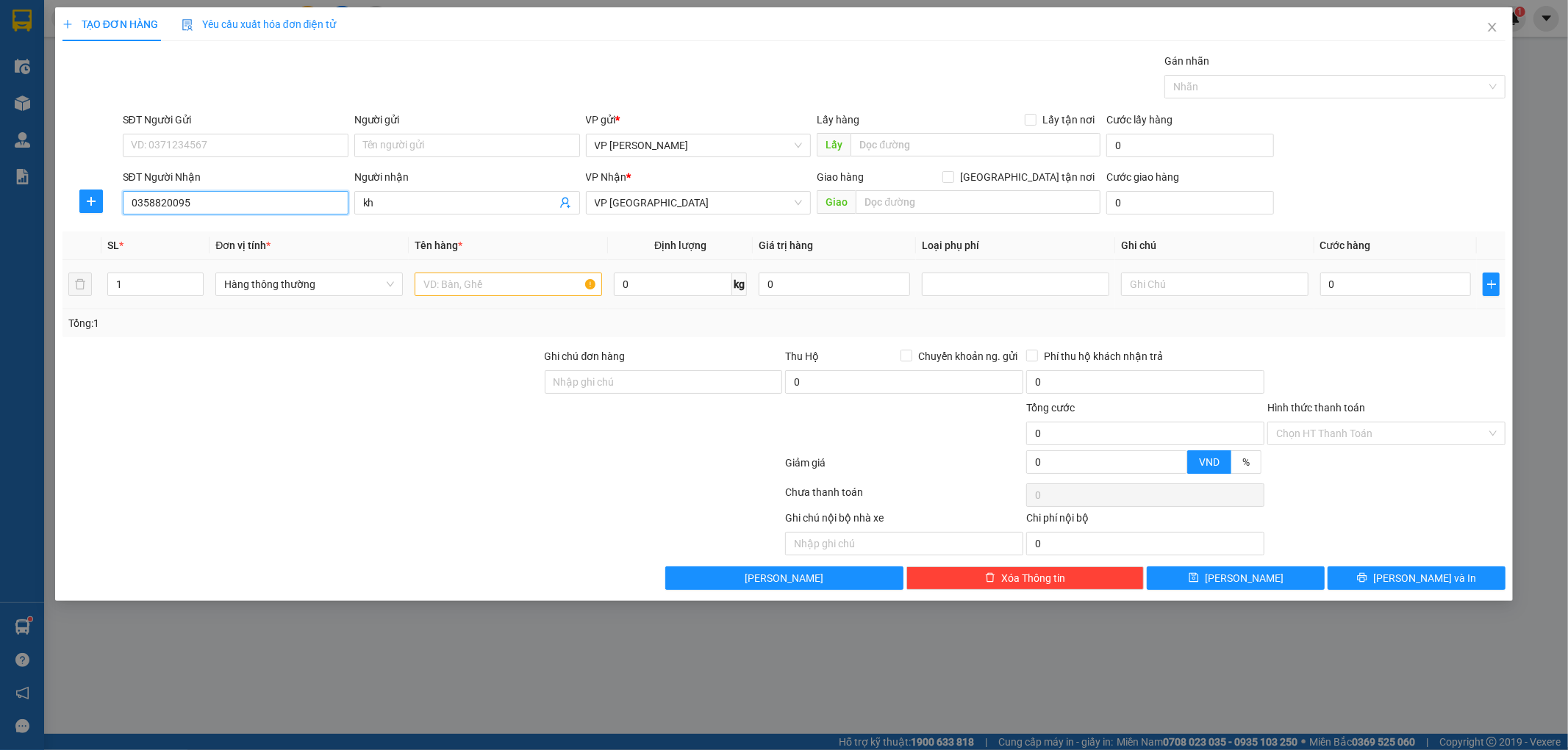
type input "0358820095"
click at [180, 297] on div "1" at bounding box center [155, 285] width 97 height 30
click at [153, 287] on input "1" at bounding box center [155, 284] width 96 height 22
click at [691, 208] on span "VP [GEOGRAPHIC_DATA]" at bounding box center [699, 203] width 208 height 22
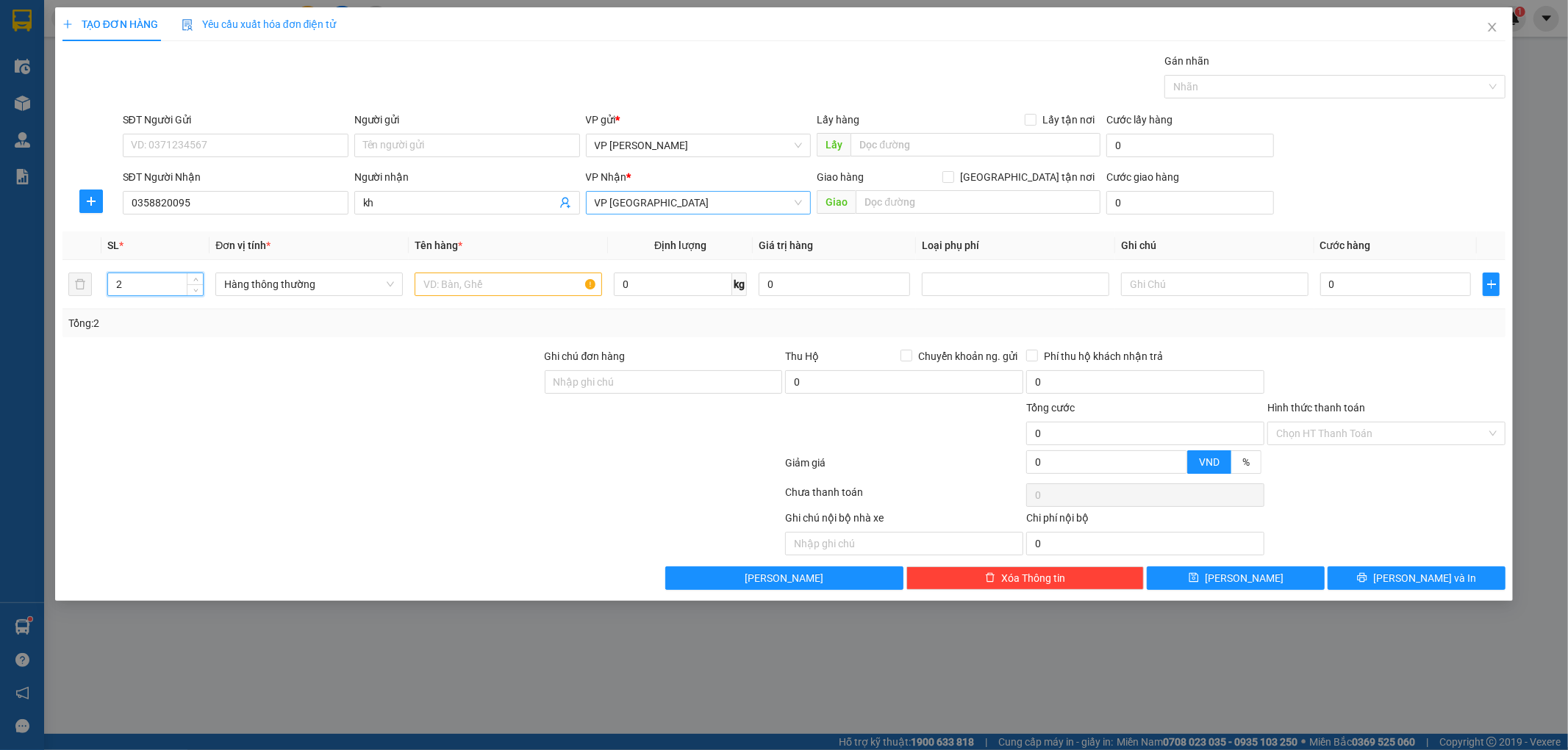
type input "2"
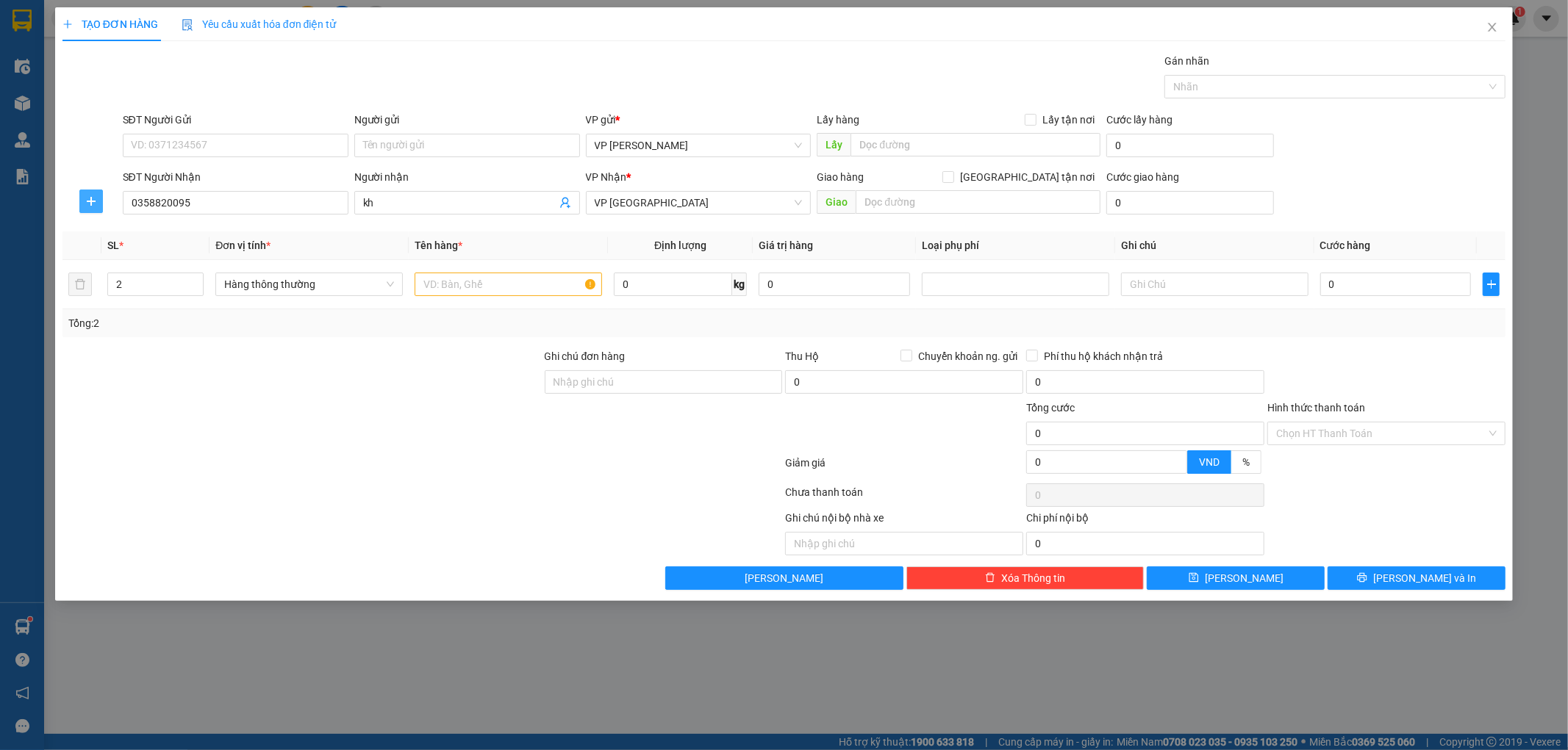
click at [84, 202] on span "plus" at bounding box center [91, 202] width 22 height 12
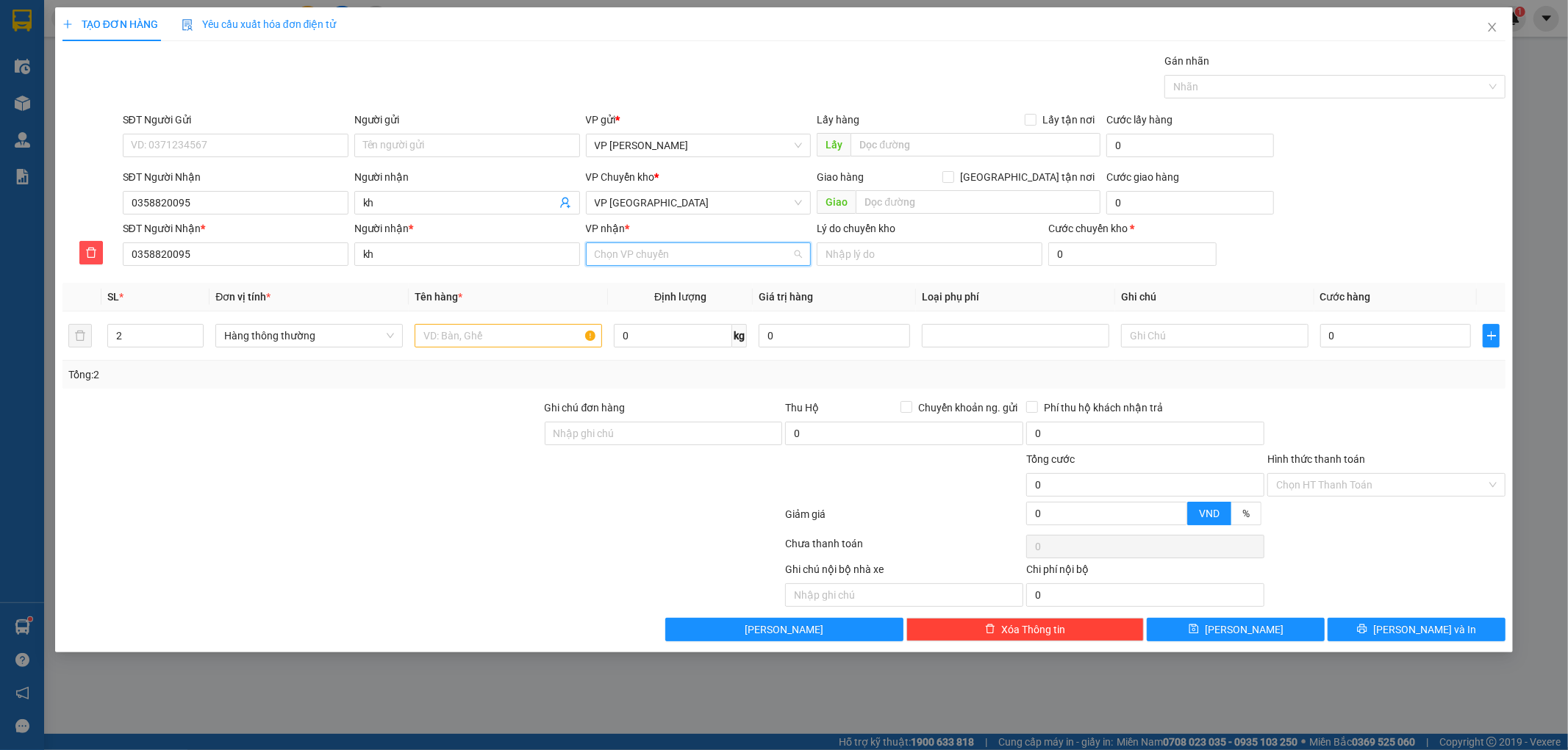
click at [637, 257] on input "VP nhận *" at bounding box center [694, 254] width 198 height 22
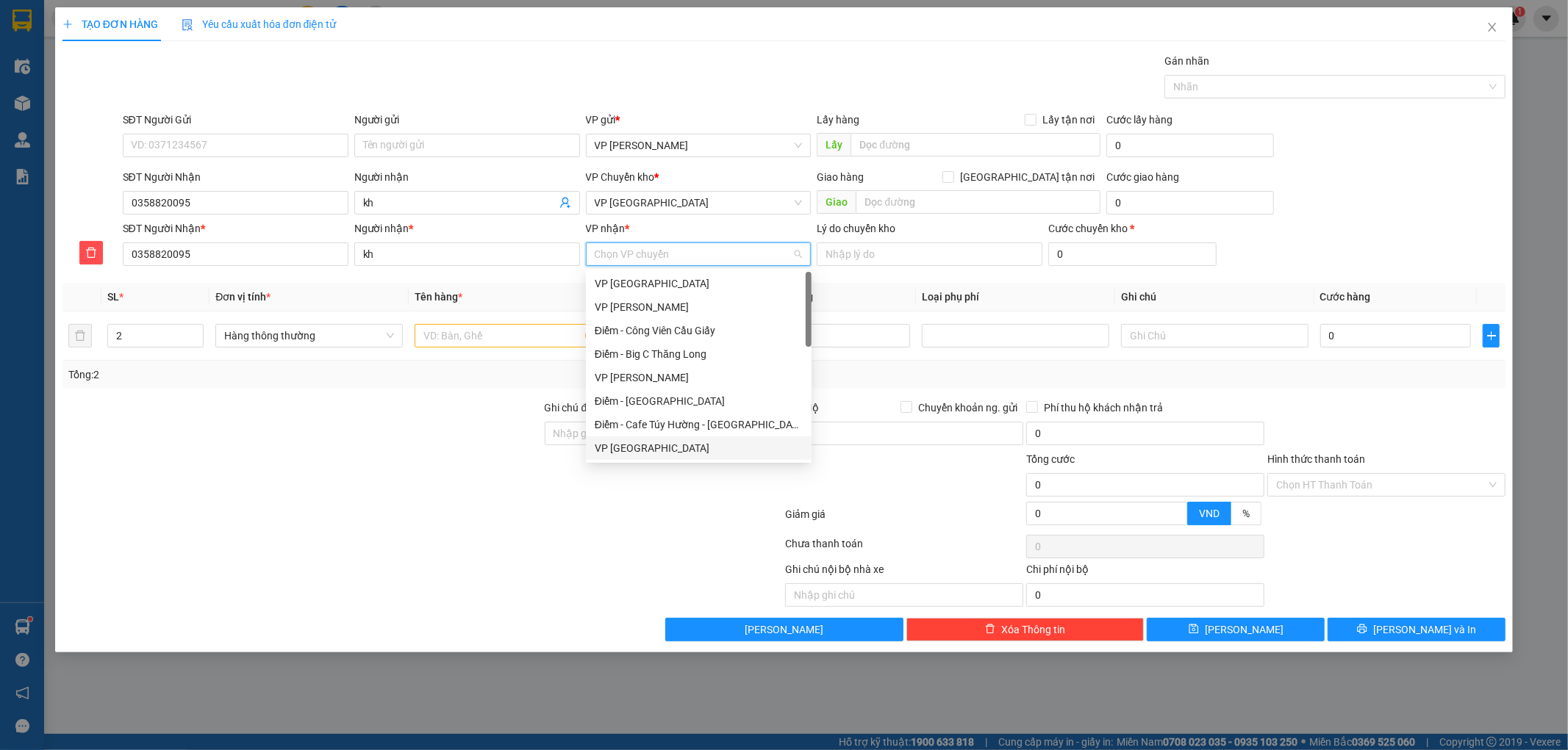
click at [619, 449] on div "VP [GEOGRAPHIC_DATA]" at bounding box center [699, 448] width 208 height 16
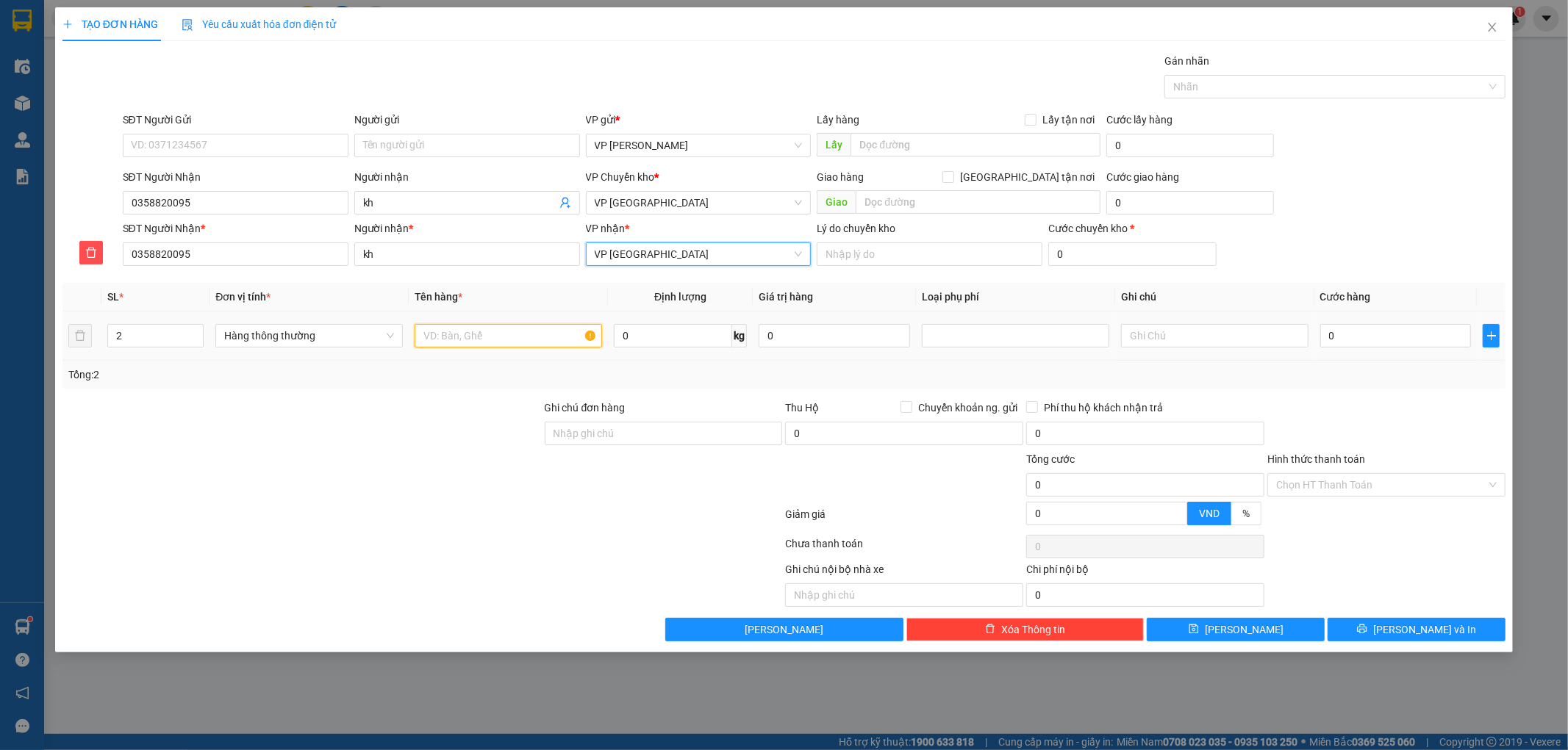
click at [534, 339] on input "text" at bounding box center [508, 336] width 187 height 24
type input "hct bó sắt"
click at [1414, 336] on input "0" at bounding box center [1396, 336] width 151 height 24
type input "01"
type input "1"
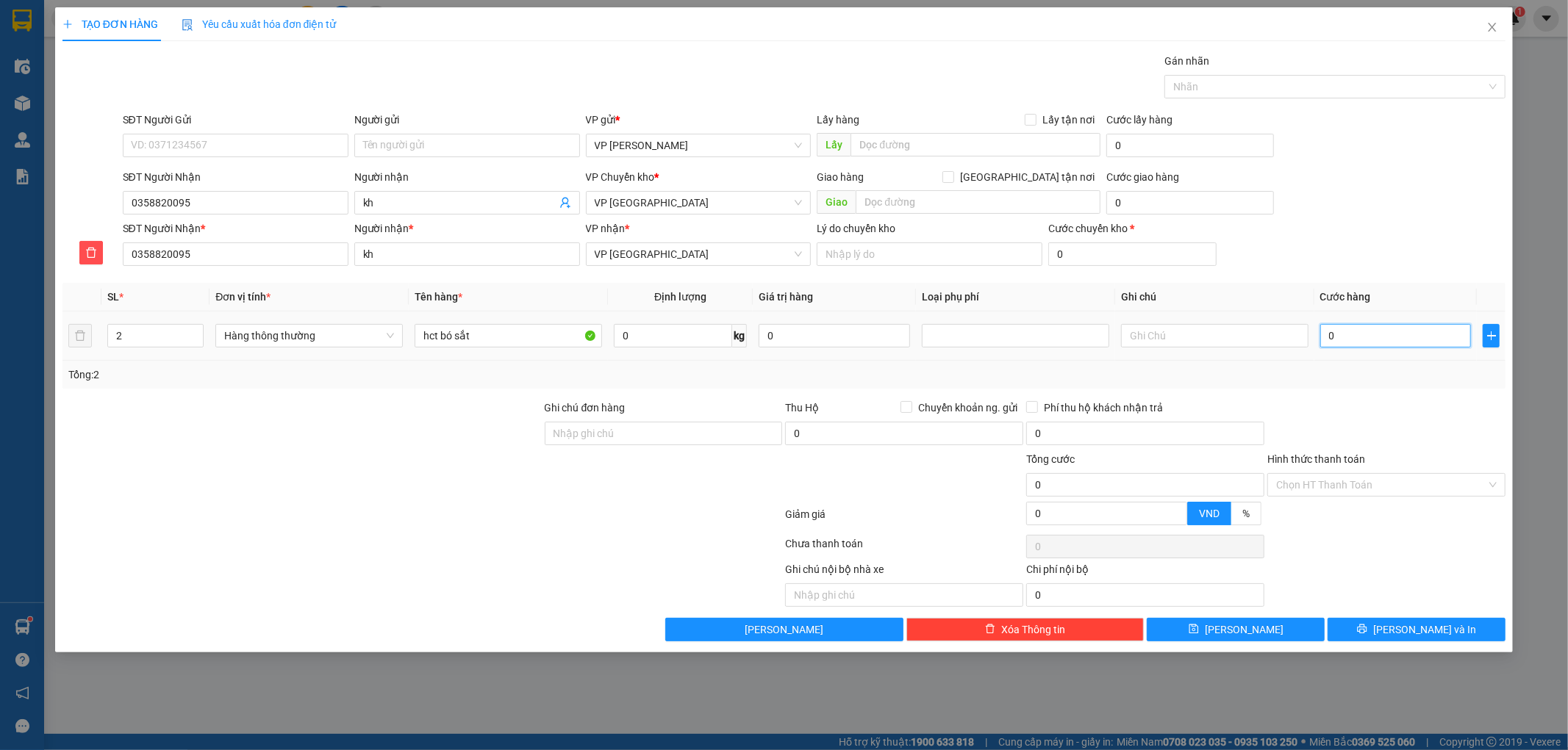
type input "1"
type input "015"
type input "15"
type input "0.150"
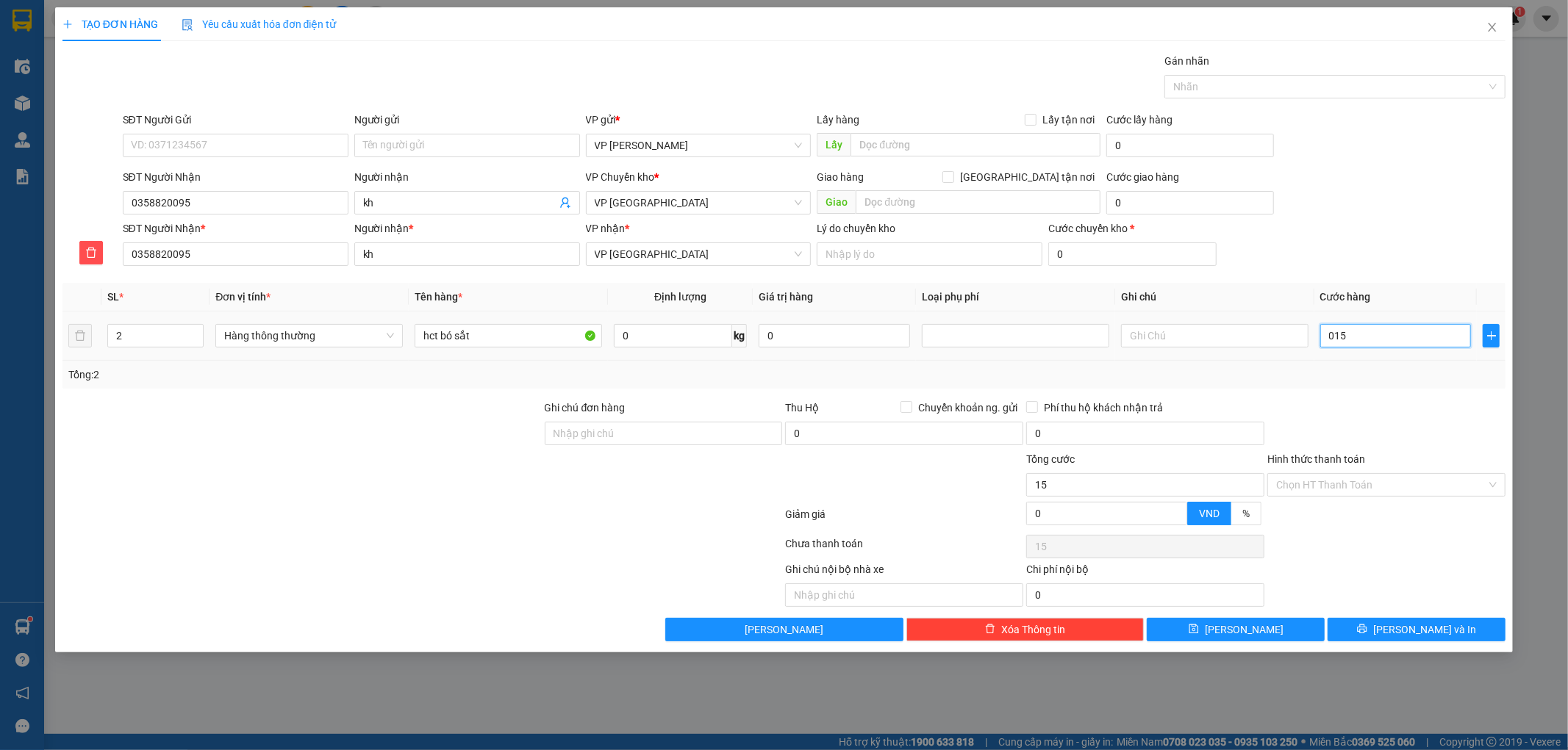
type input "150"
type input "015"
type input "15"
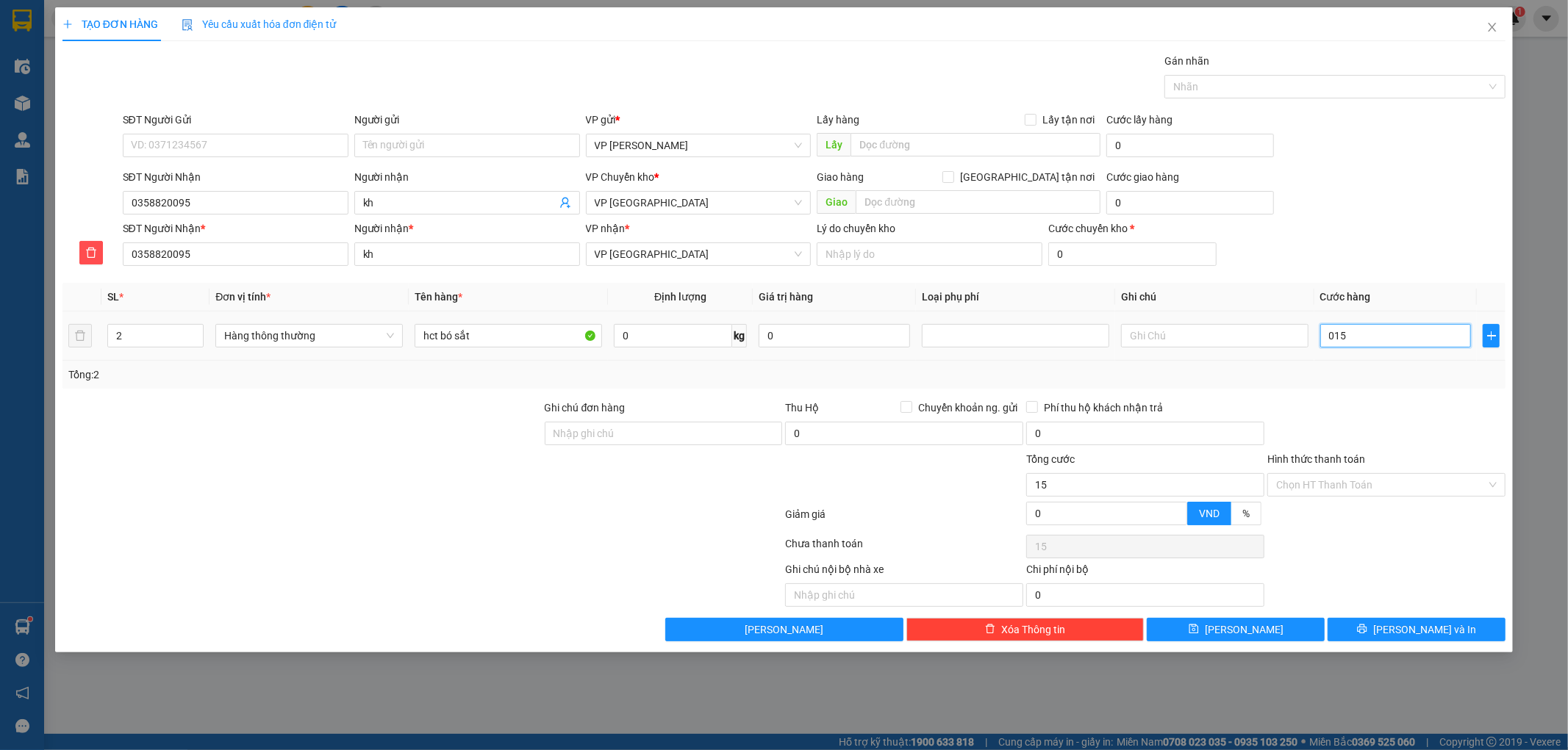
type input "01"
type input "1"
type input "0"
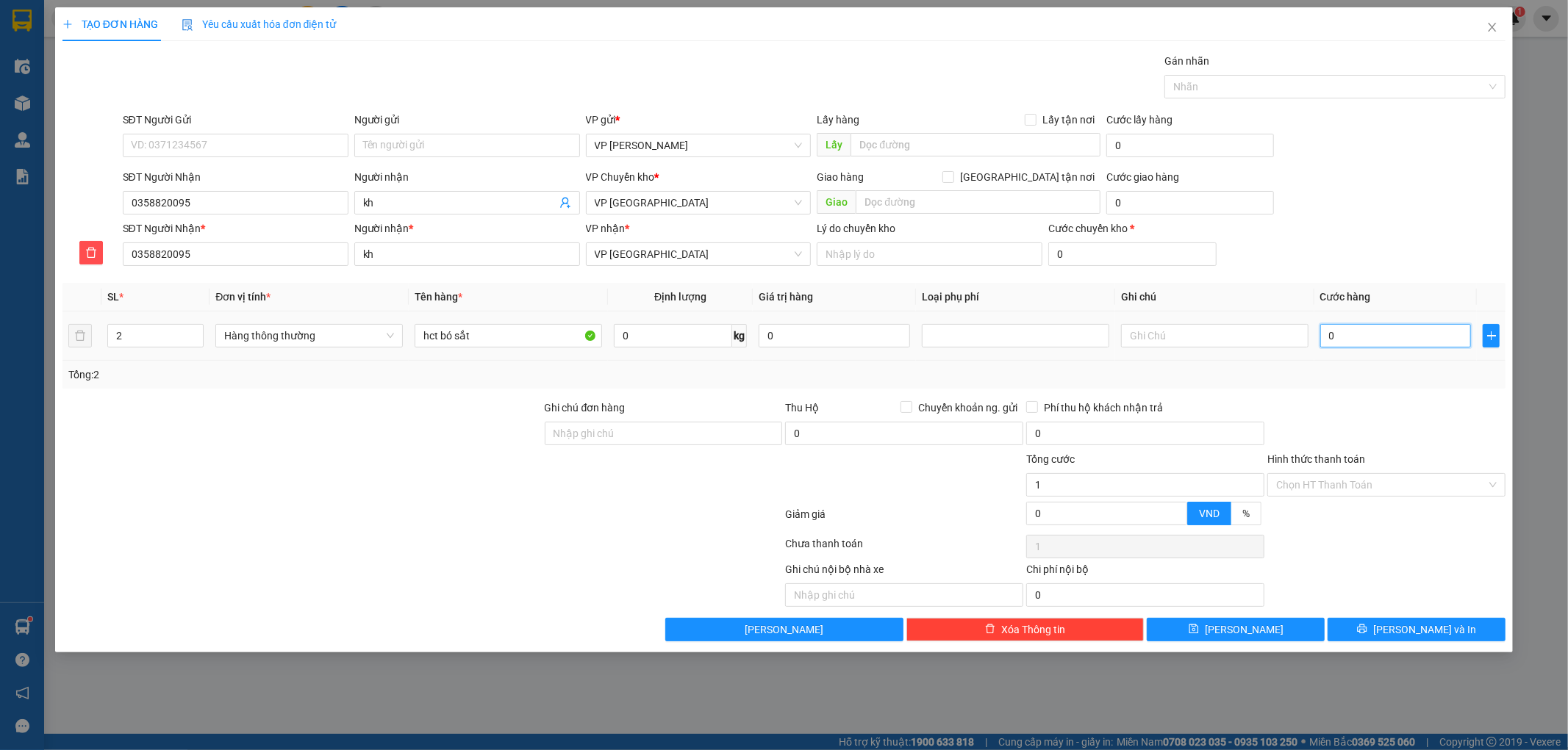
type input "0"
click at [1414, 336] on input "0" at bounding box center [1396, 336] width 151 height 24
type input "02"
type input "2"
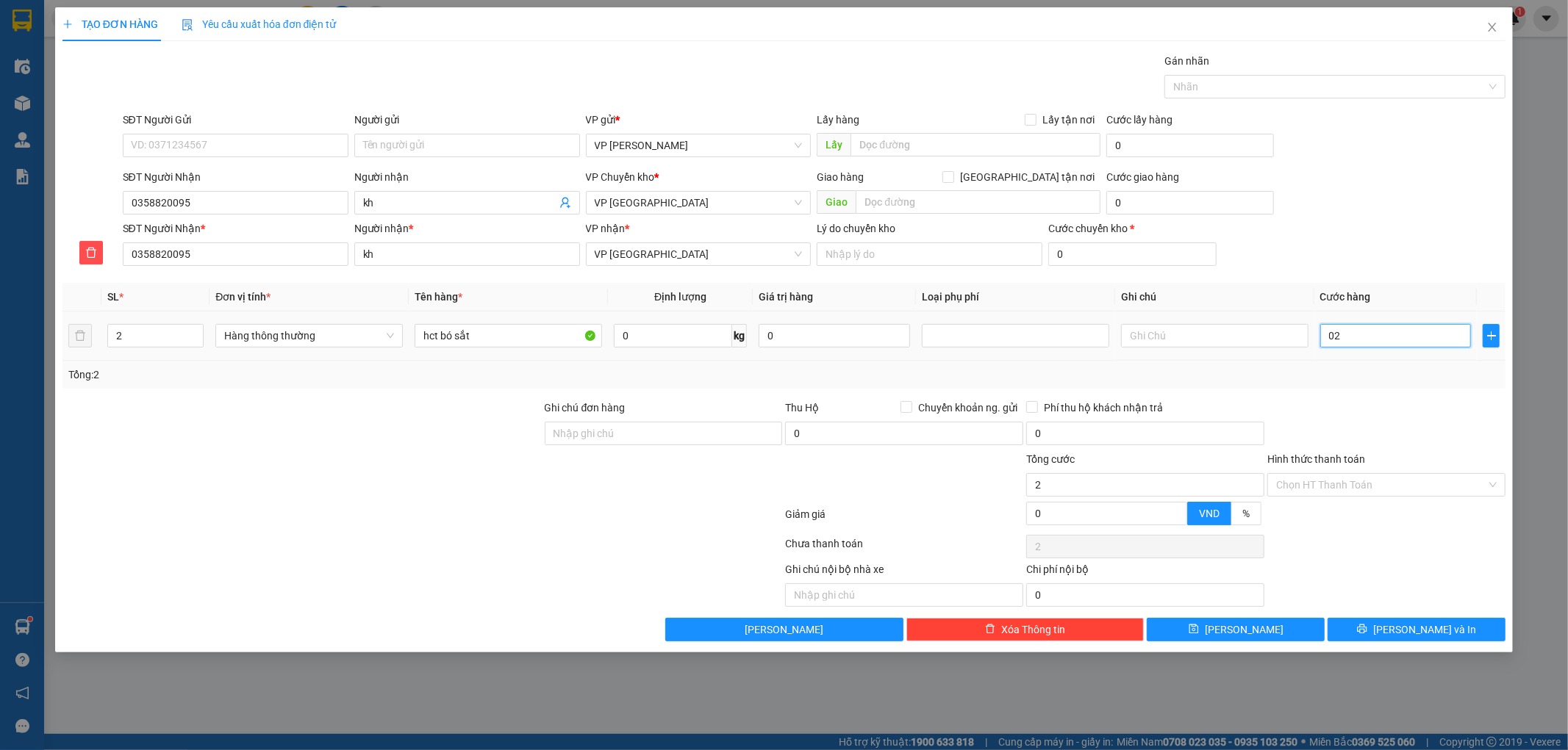
type input "020"
type input "20"
type input "0.200"
type input "200"
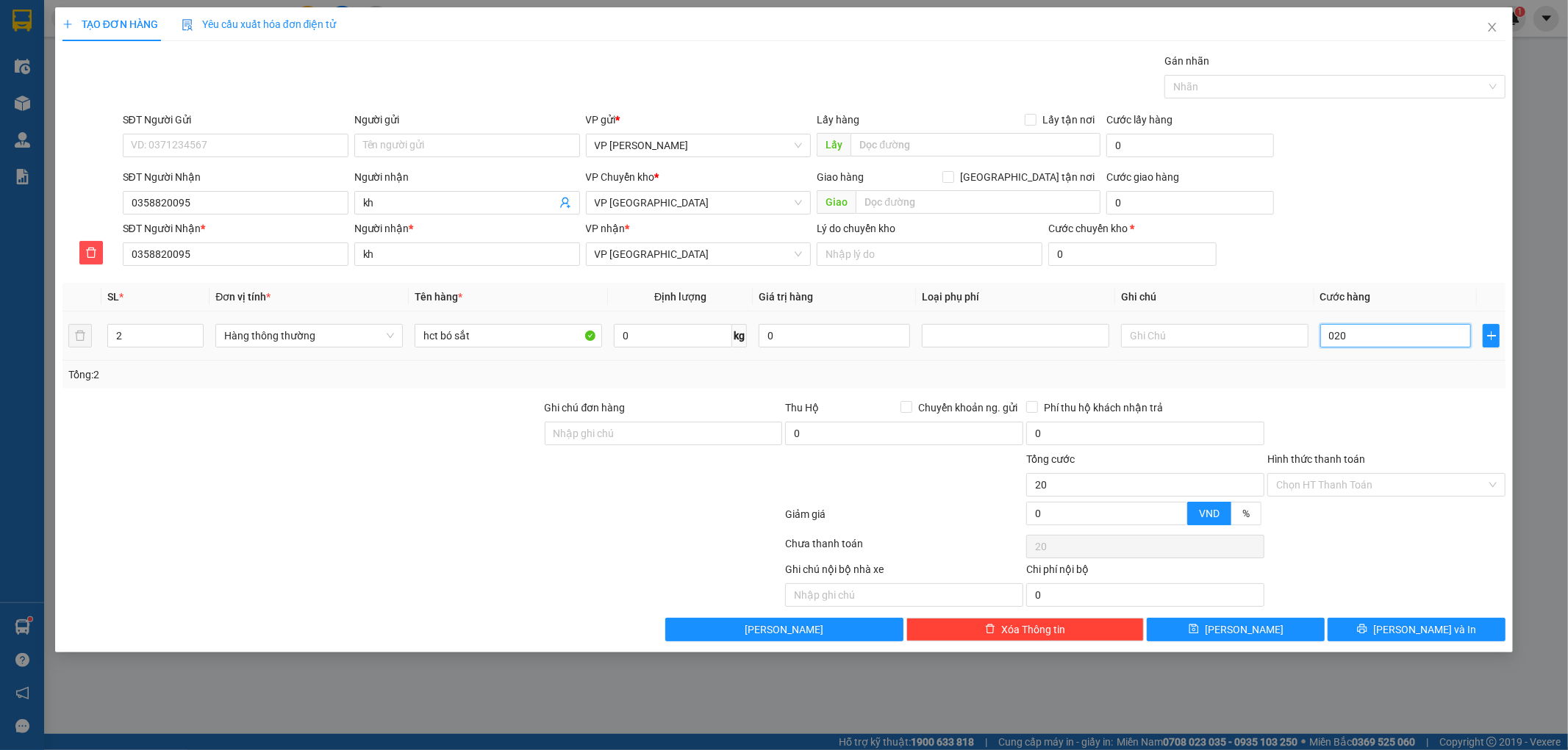
type input "200"
type input "200.000"
click at [1433, 402] on div at bounding box center [1387, 425] width 242 height 51
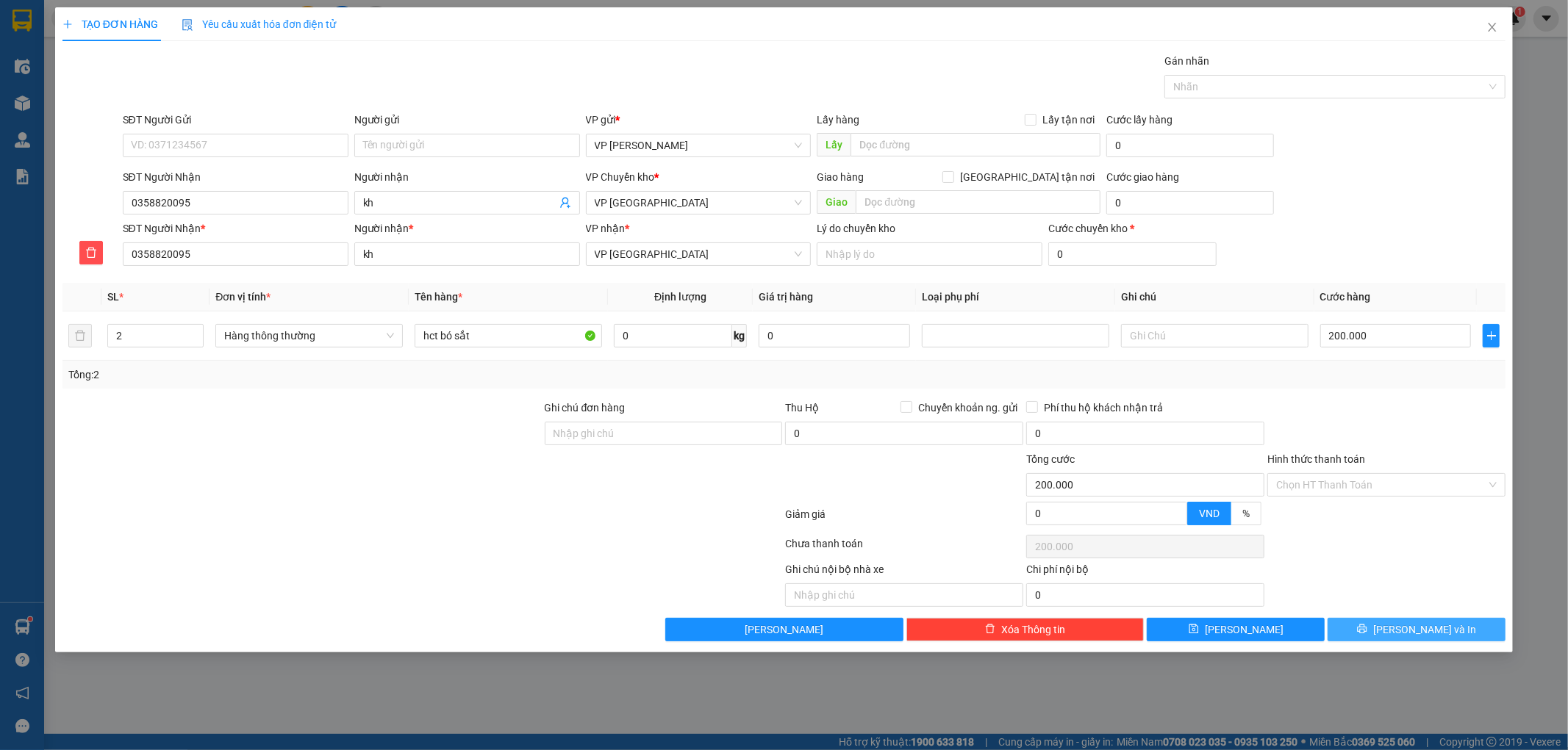
click at [1380, 622] on button "[PERSON_NAME] và In" at bounding box center [1417, 630] width 178 height 24
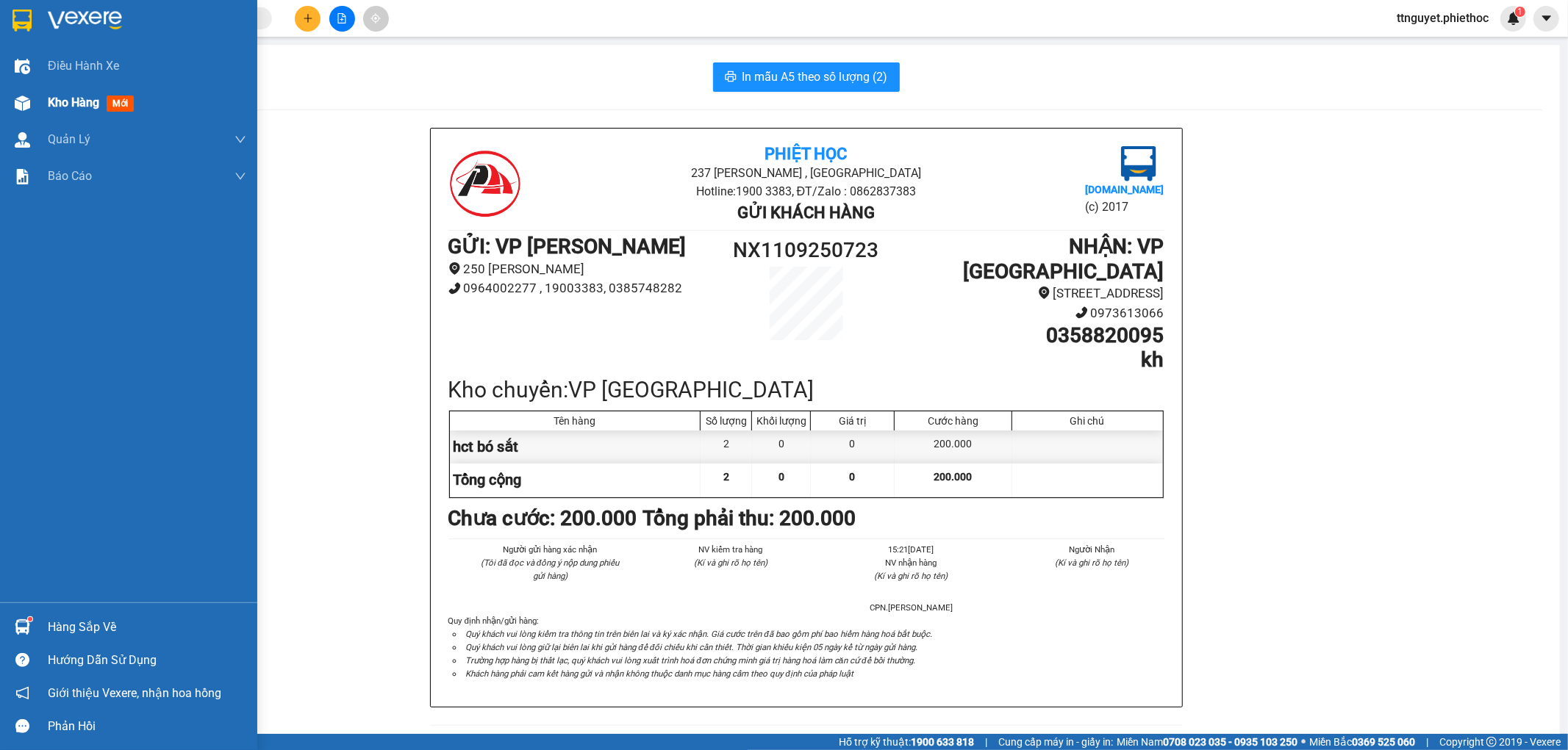
click at [33, 99] on div at bounding box center [23, 103] width 26 height 26
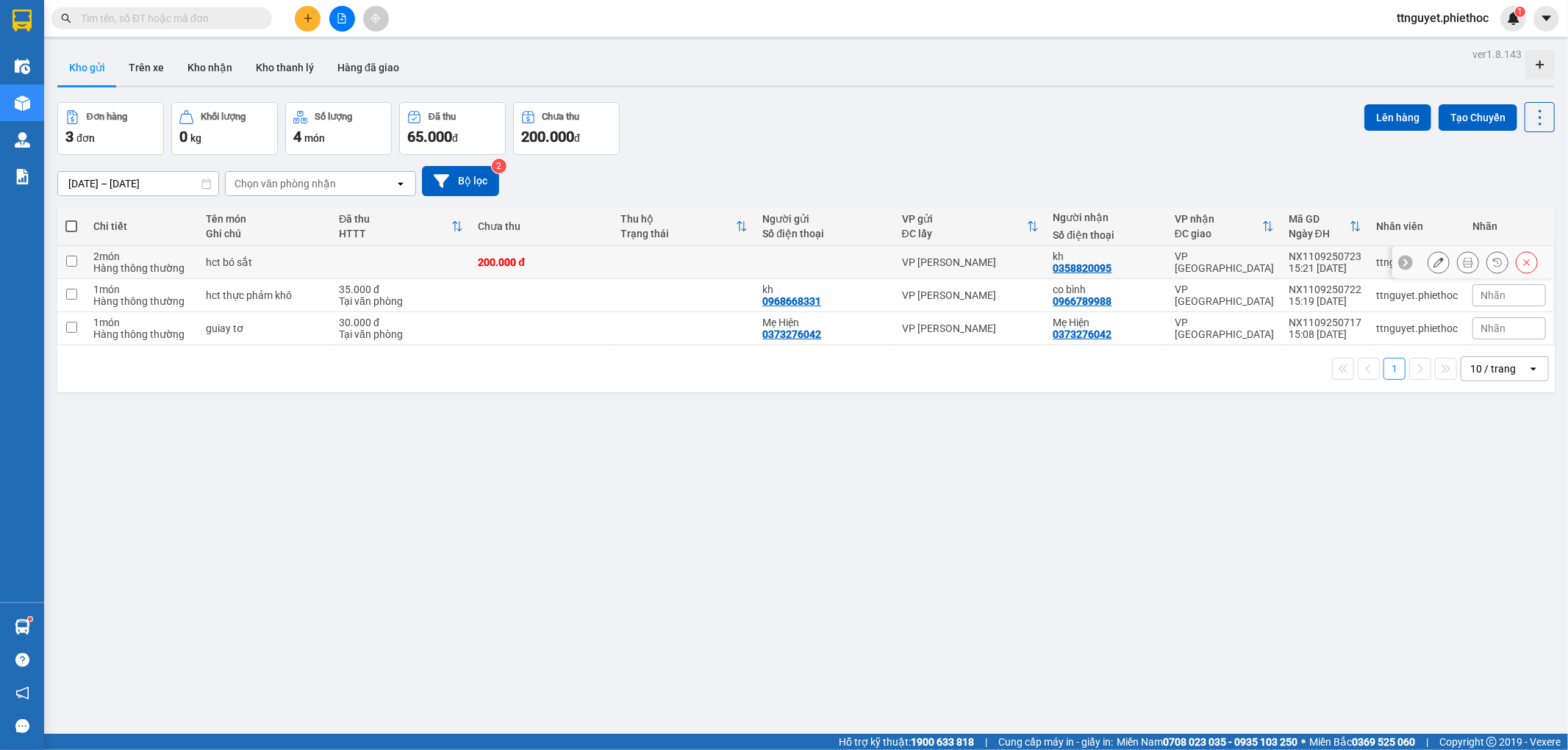
click at [316, 261] on div "hct bó sắt" at bounding box center [265, 262] width 119 height 12
checkbox input "true"
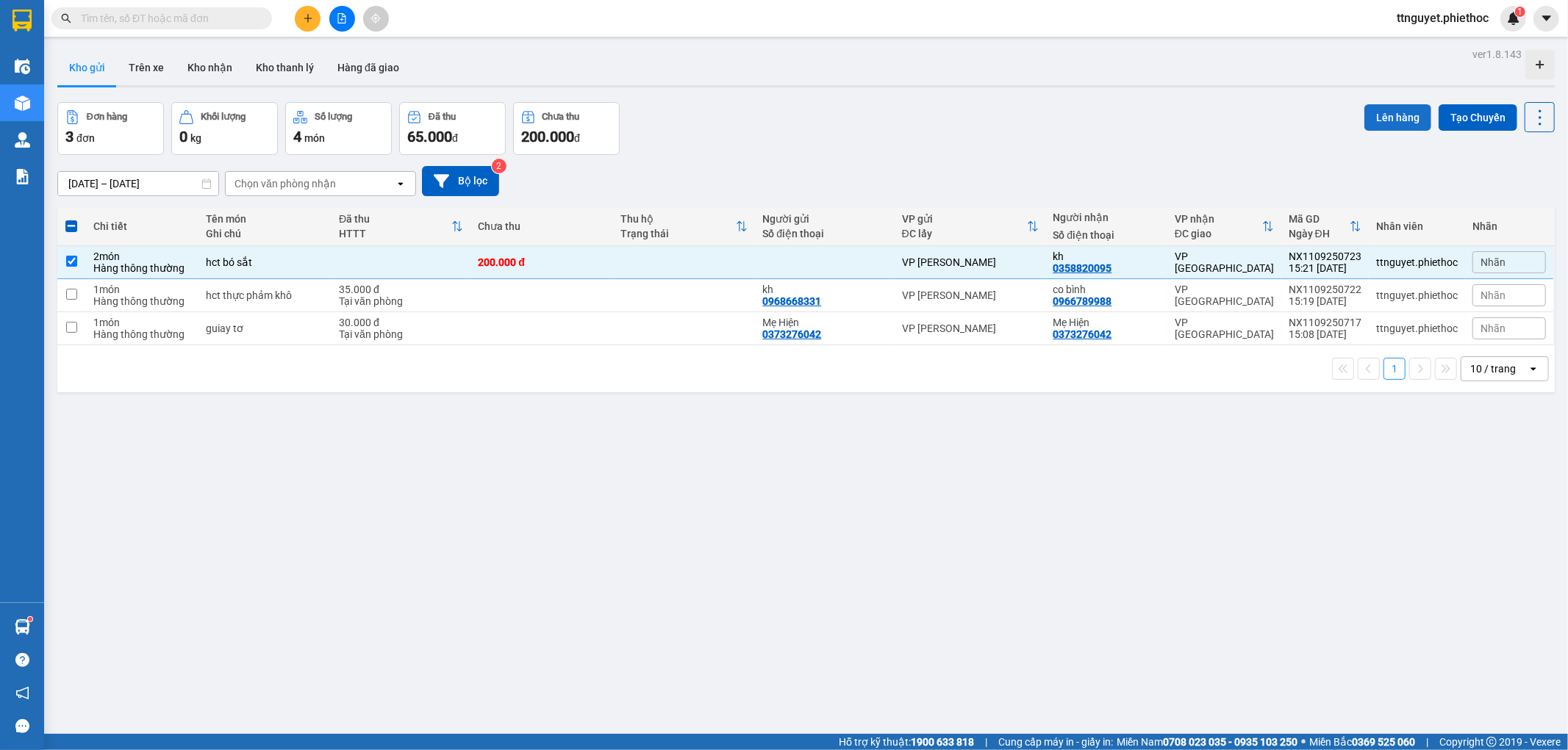
click at [1383, 112] on button "Lên hàng" at bounding box center [1399, 117] width 67 height 27
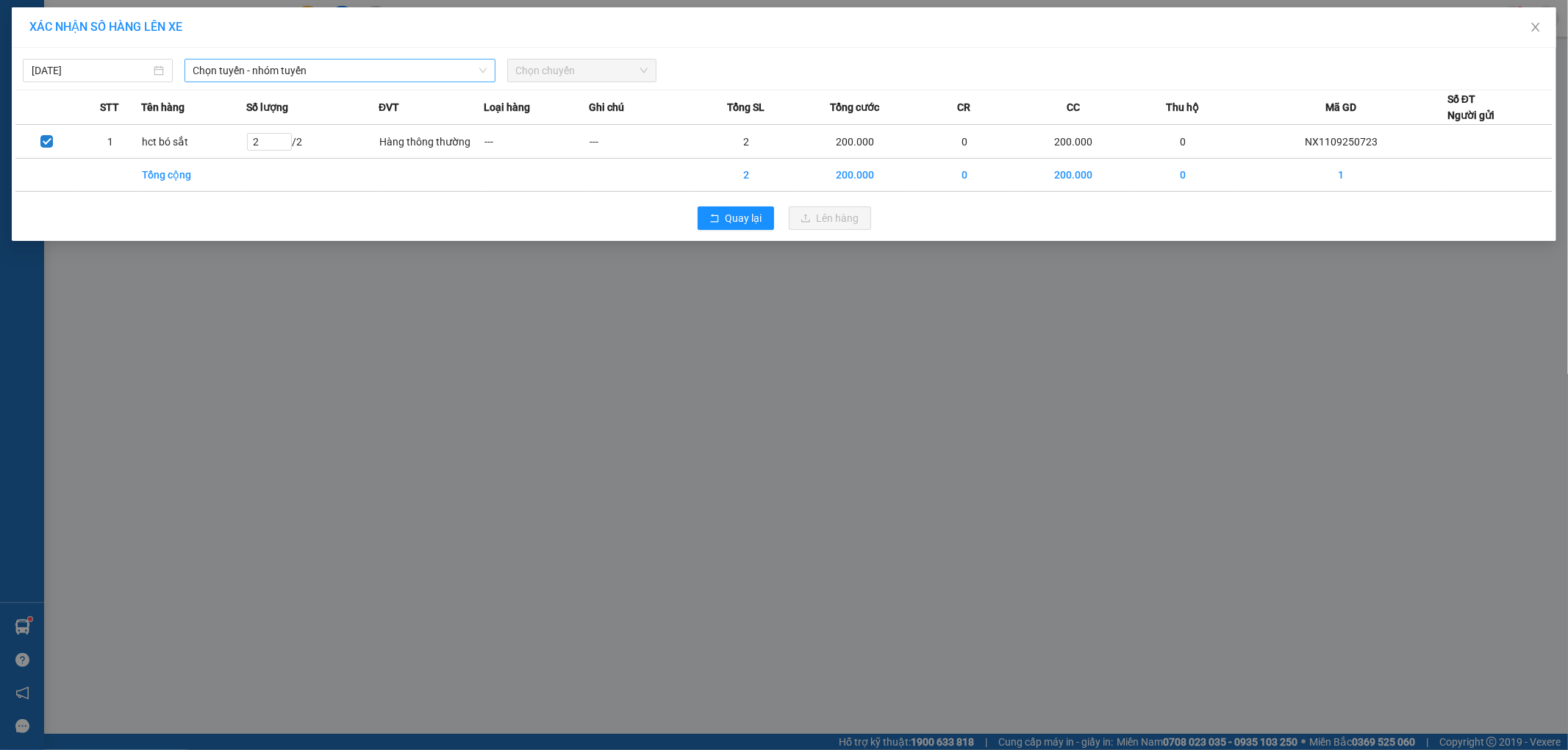
click at [253, 70] on span "Chọn tuyến - nhóm tuyến" at bounding box center [340, 70] width 293 height 22
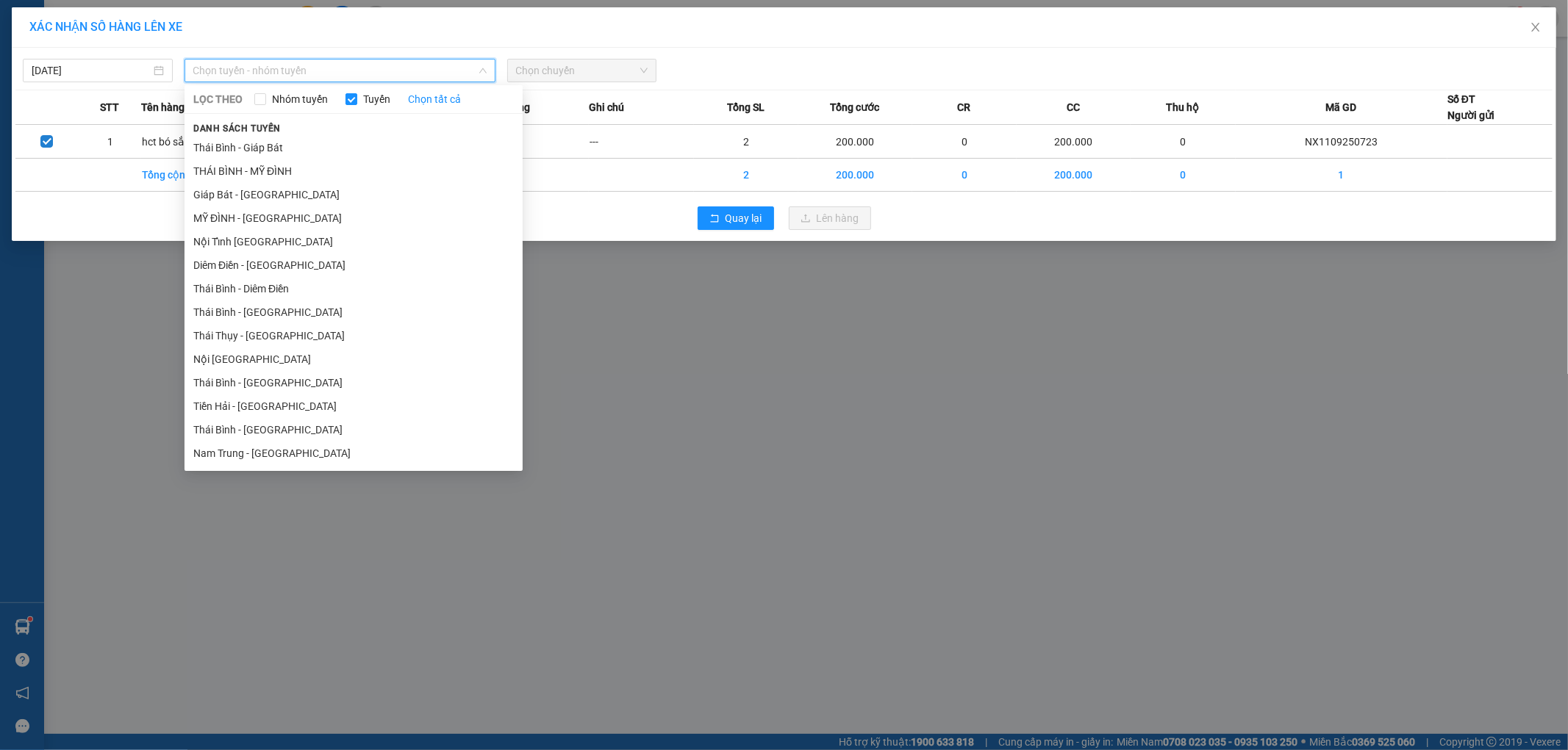
drag, startPoint x: 212, startPoint y: 219, endPoint x: 325, endPoint y: 174, distance: 121.6
click at [217, 219] on li "MỸ ĐÌNH - [GEOGRAPHIC_DATA]" at bounding box center [353, 219] width 339 height 24
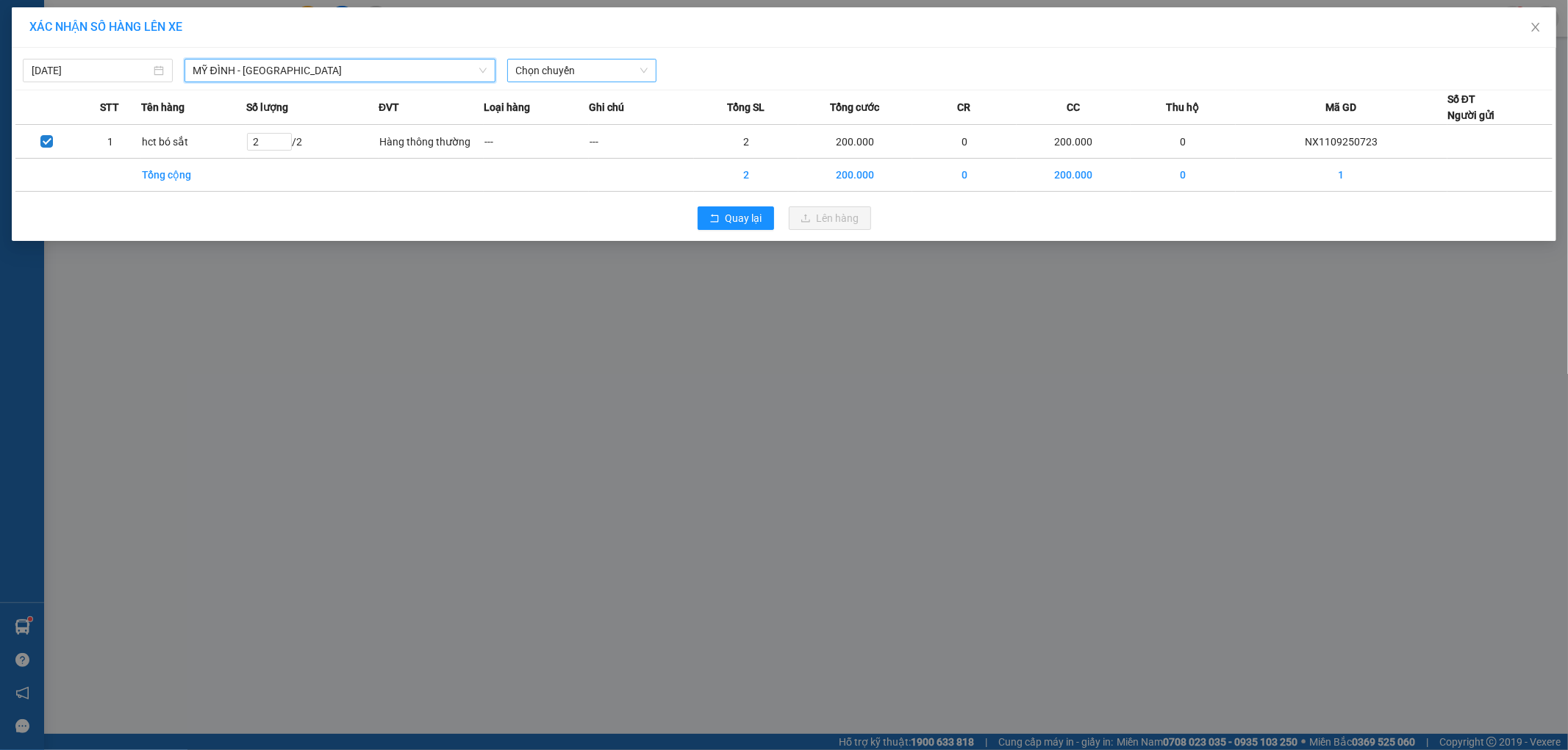
click at [531, 75] on span "Chọn chuyến" at bounding box center [582, 70] width 133 height 22
type input "0124"
click at [548, 108] on div "15:00 (TC) - 29H-901.24" at bounding box center [574, 100] width 133 height 24
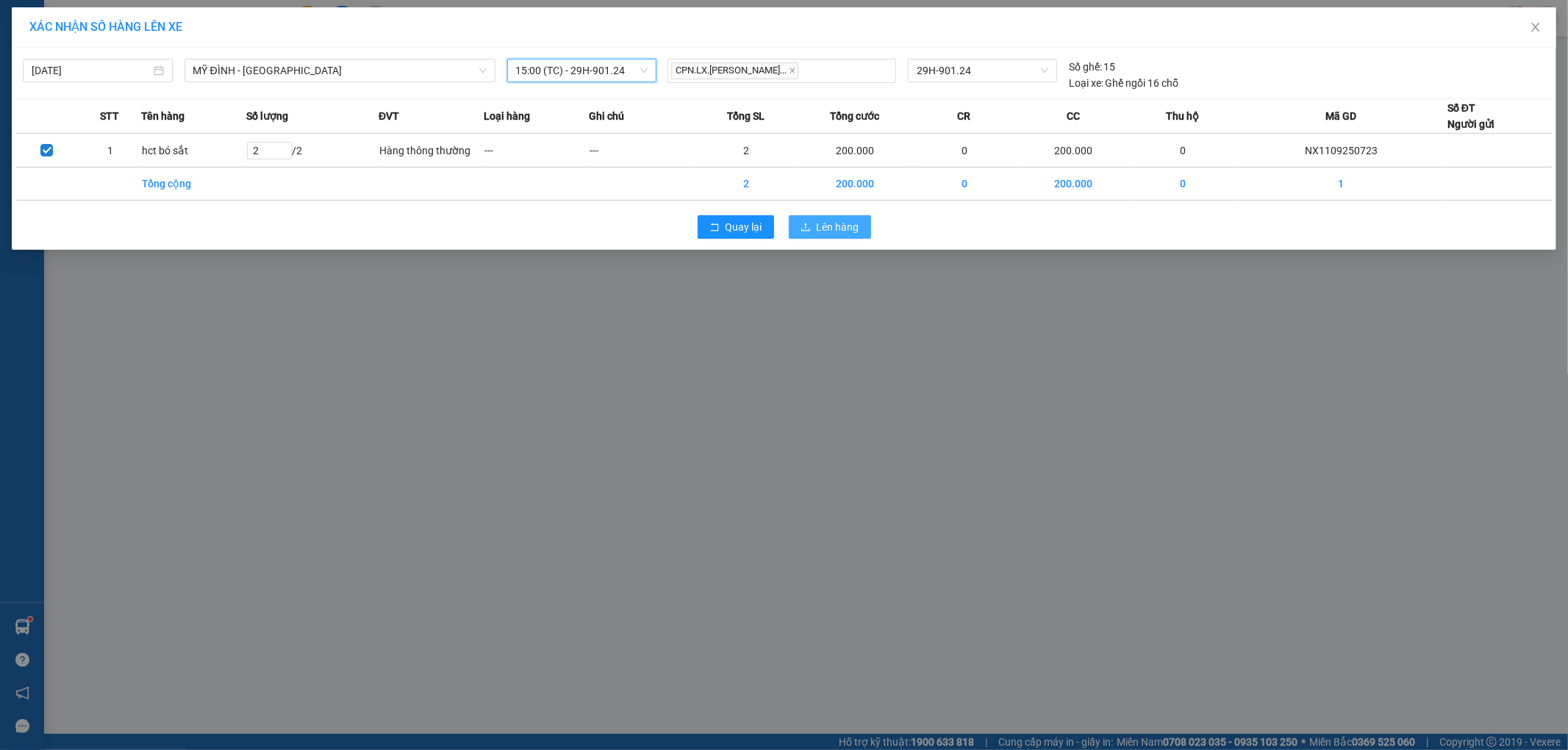
click at [822, 222] on span "Lên hàng" at bounding box center [837, 227] width 43 height 16
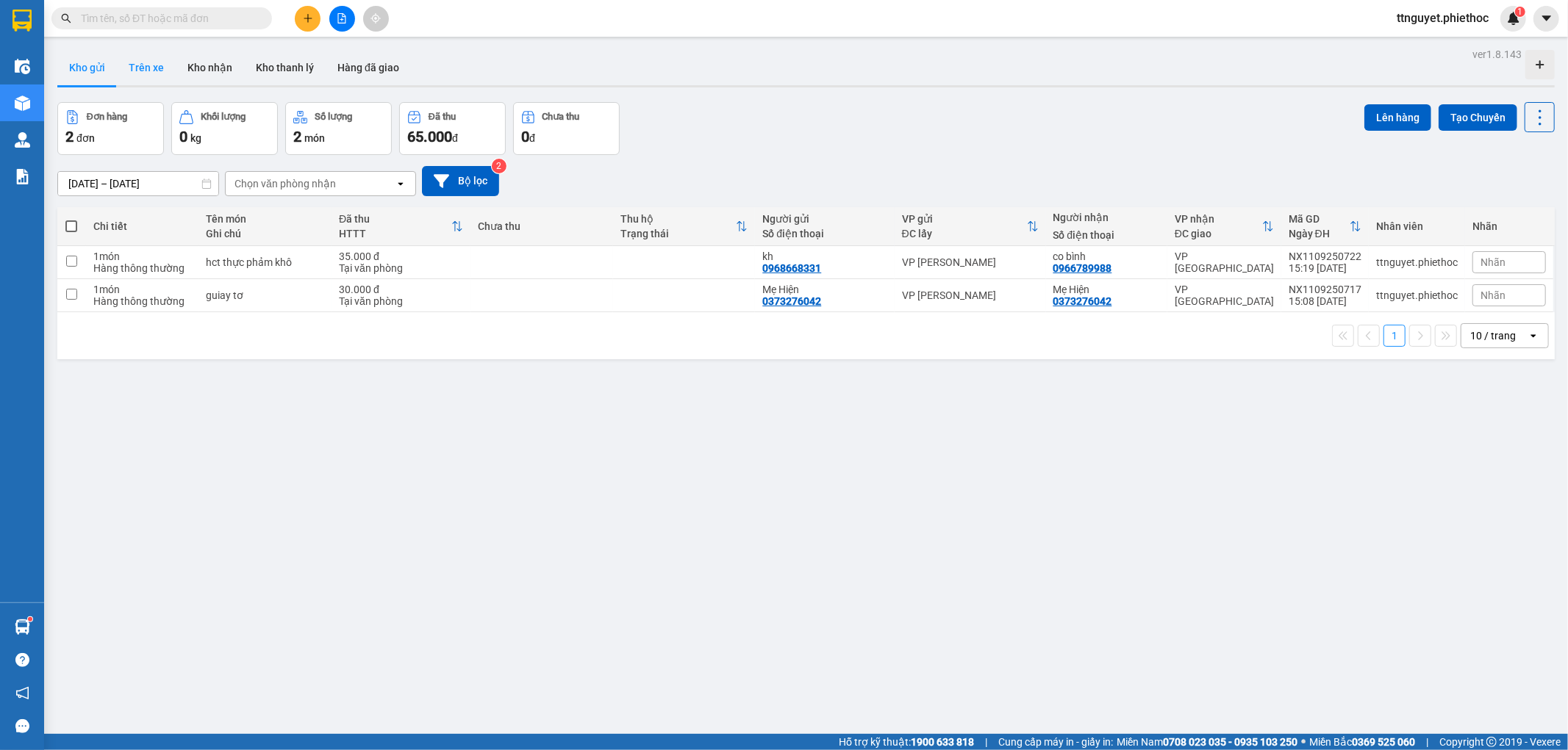
click at [148, 66] on button "Trên xe" at bounding box center [146, 68] width 58 height 36
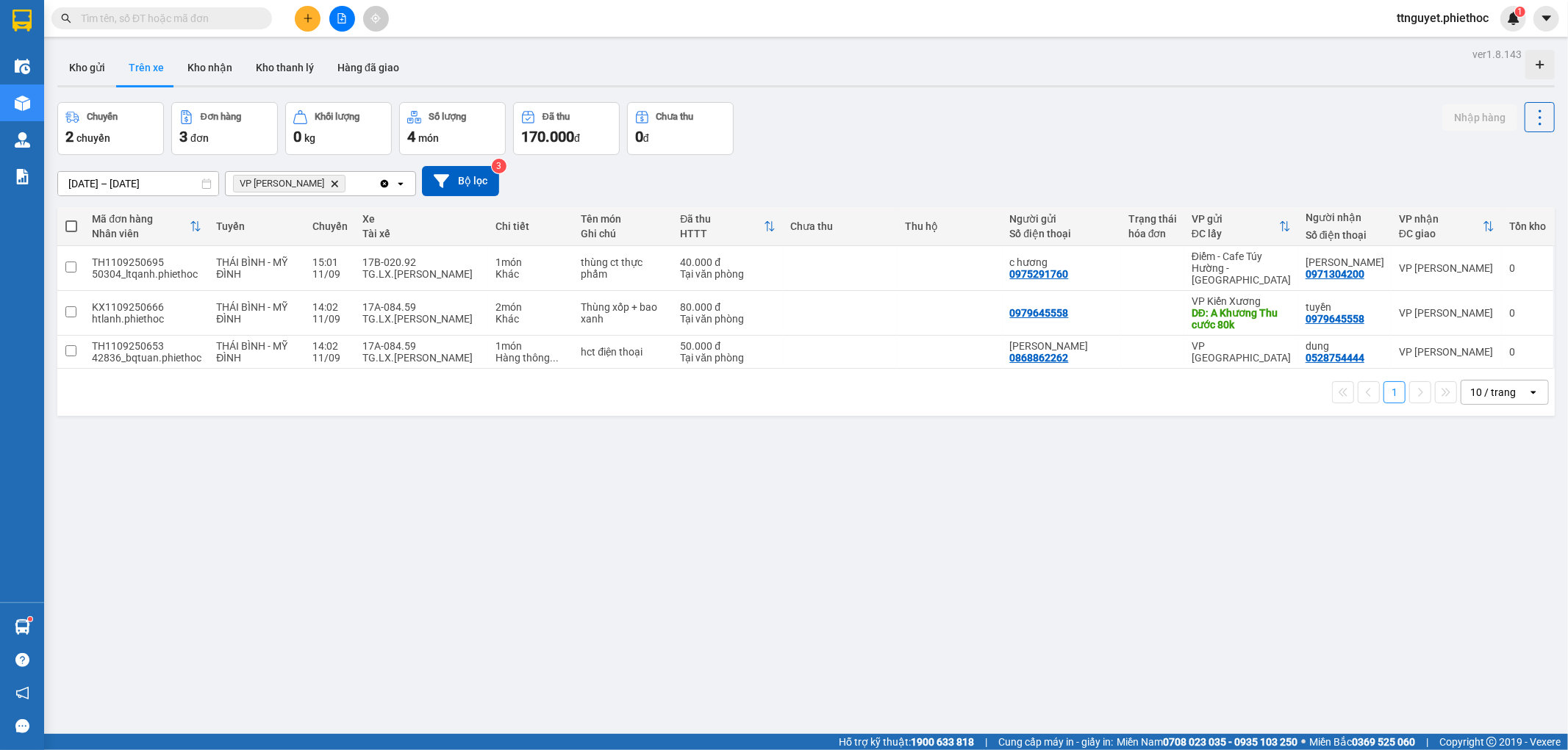
click at [182, 35] on div "Kết quả tìm kiếm ( 0 ) Bộ lọc No Data ttnguyet.phiethoc 1" at bounding box center [784, 18] width 1568 height 37
click at [182, 30] on div "Kết quả tìm kiếm ( 0 ) Bộ lọc No Data" at bounding box center [144, 19] width 287 height 26
click at [182, 21] on input "text" at bounding box center [167, 18] width 173 height 16
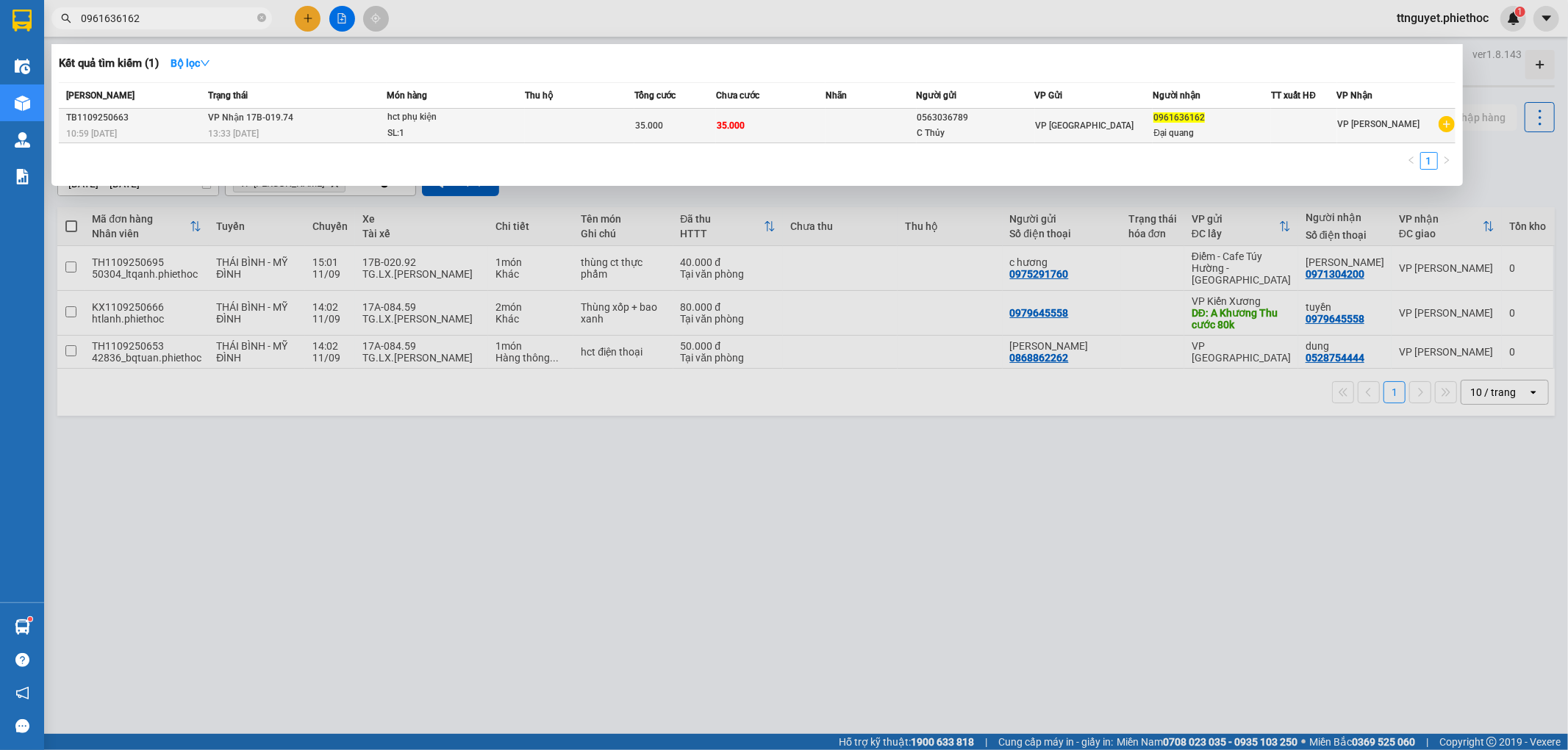
type input "0961636162"
click at [591, 126] on td at bounding box center [579, 126] width 110 height 35
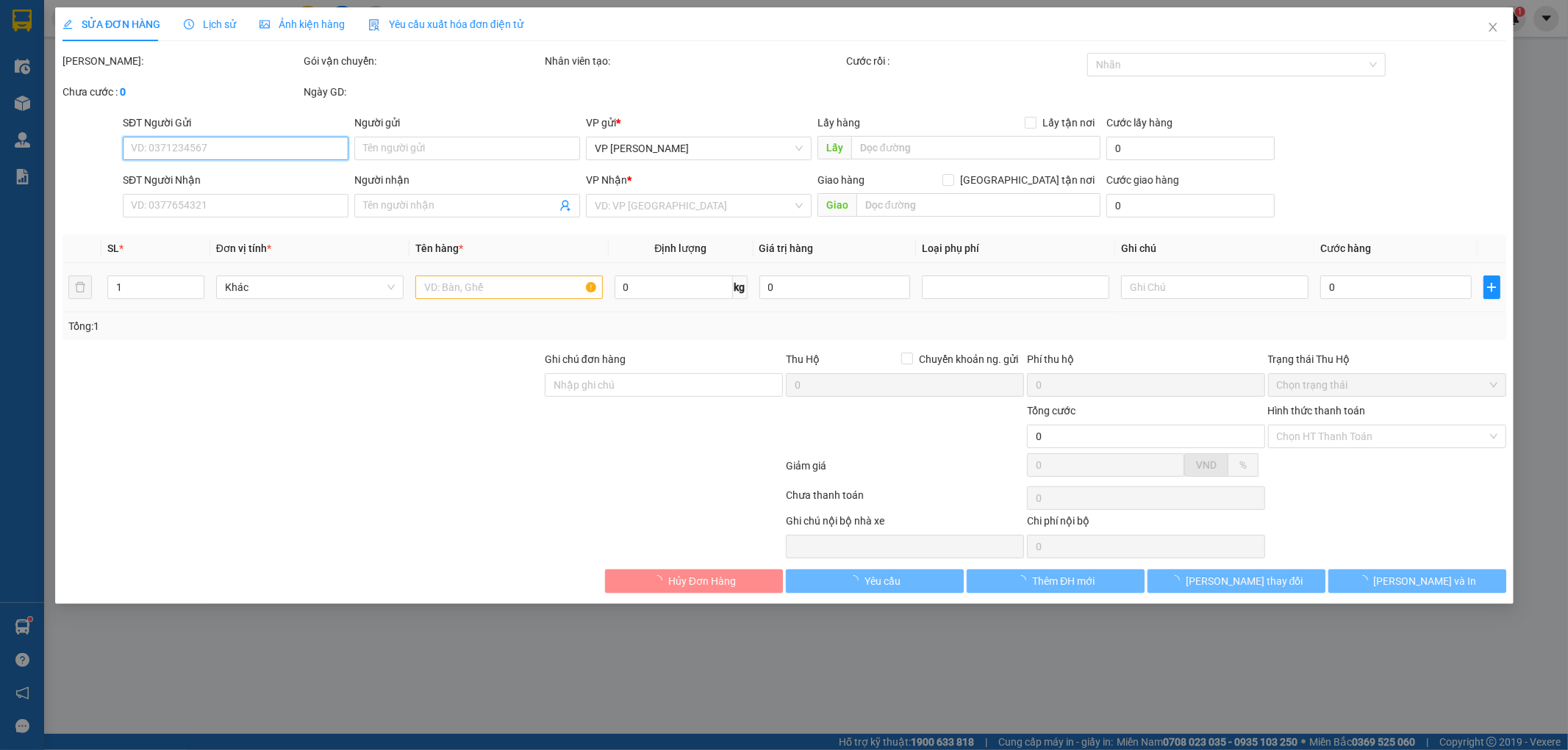
type input "0563036789"
type input "C Thủy"
type input "0961636162"
type input "Đại quang"
type input "35.000"
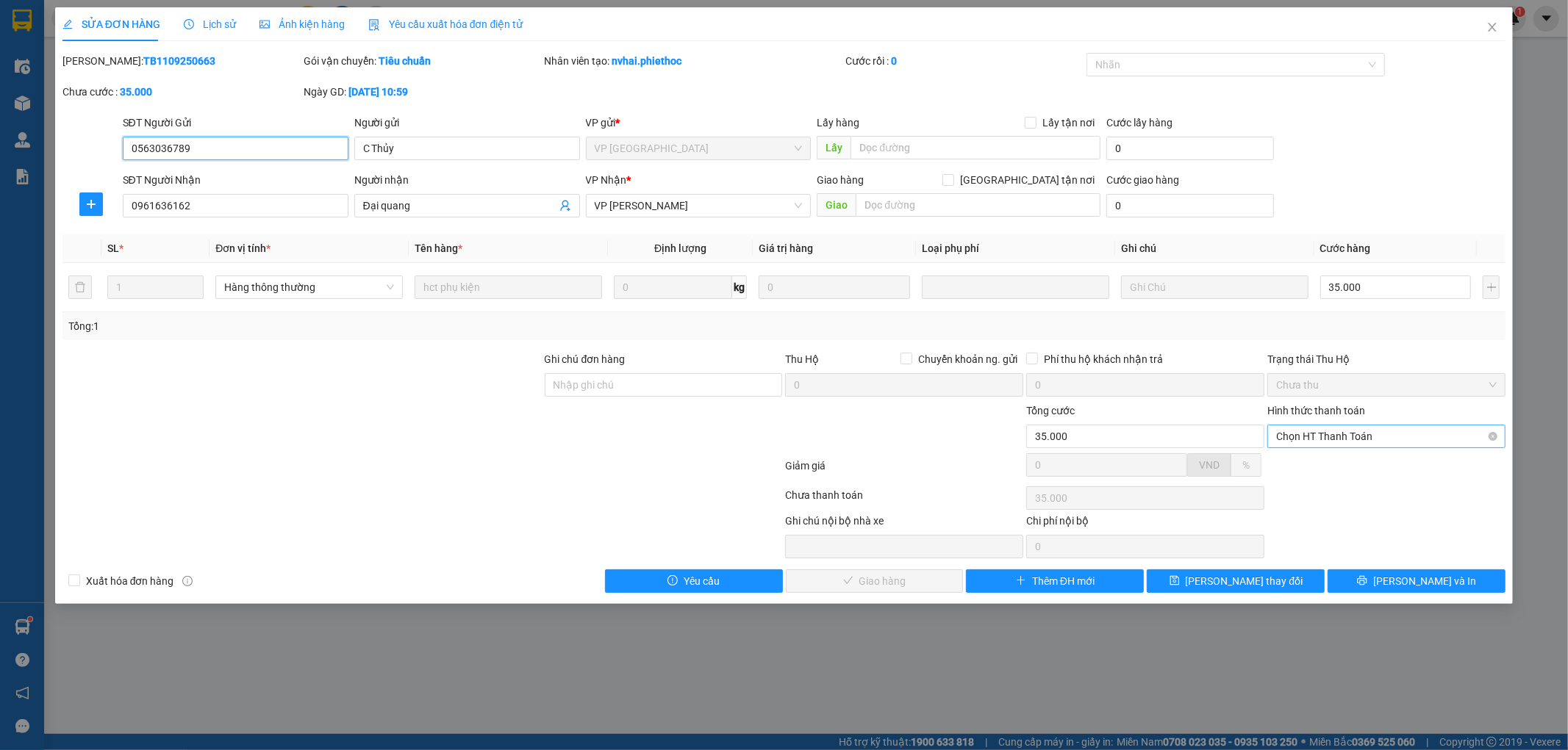
click at [1296, 436] on span "Chọn HT Thanh Toán" at bounding box center [1386, 436] width 221 height 22
click at [1303, 467] on div "Tại văn phòng" at bounding box center [1387, 466] width 221 height 16
type input "0"
click at [936, 585] on button "[PERSON_NAME] và Giao hàng" at bounding box center [875, 582] width 178 height 24
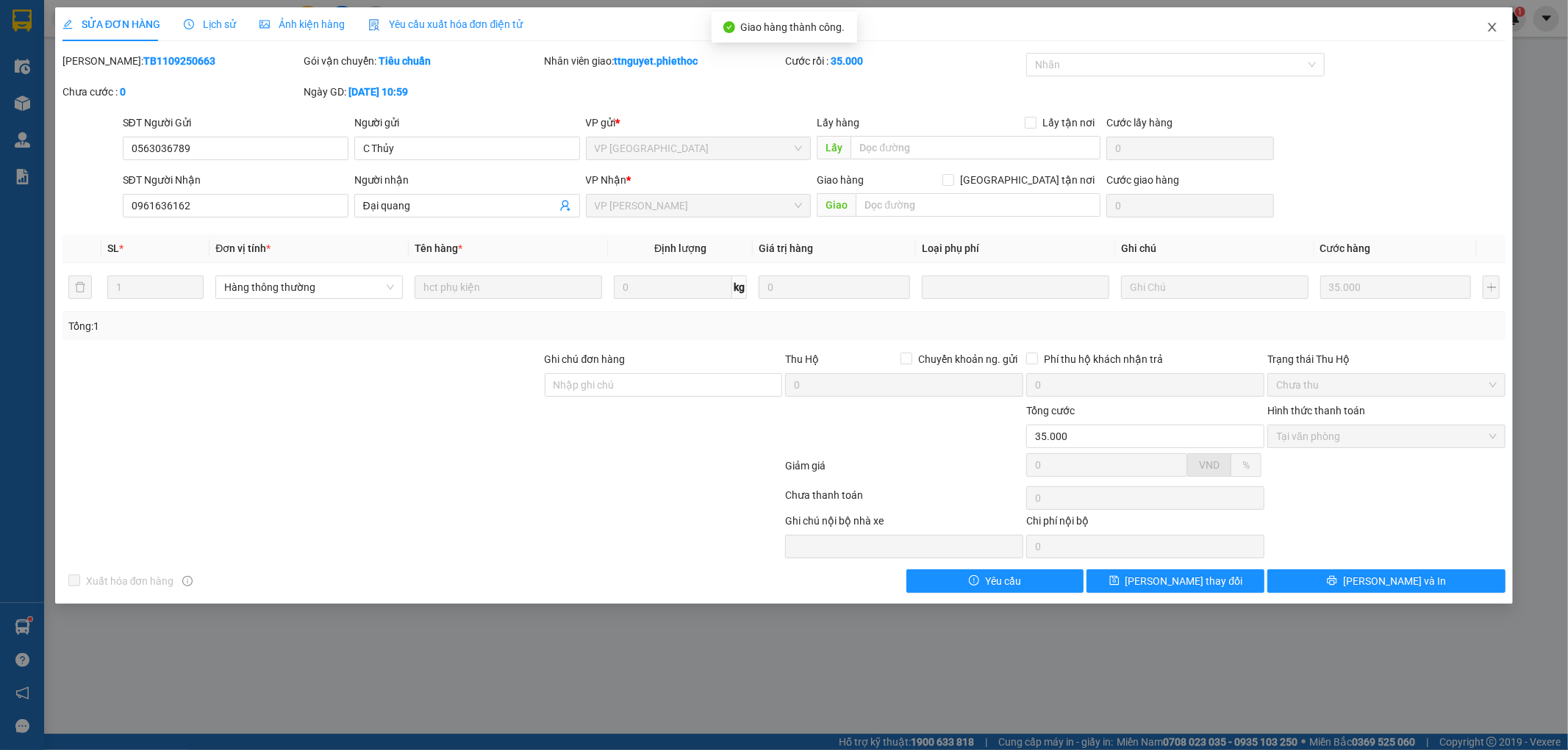
click at [1497, 27] on icon "close" at bounding box center [1493, 28] width 12 height 12
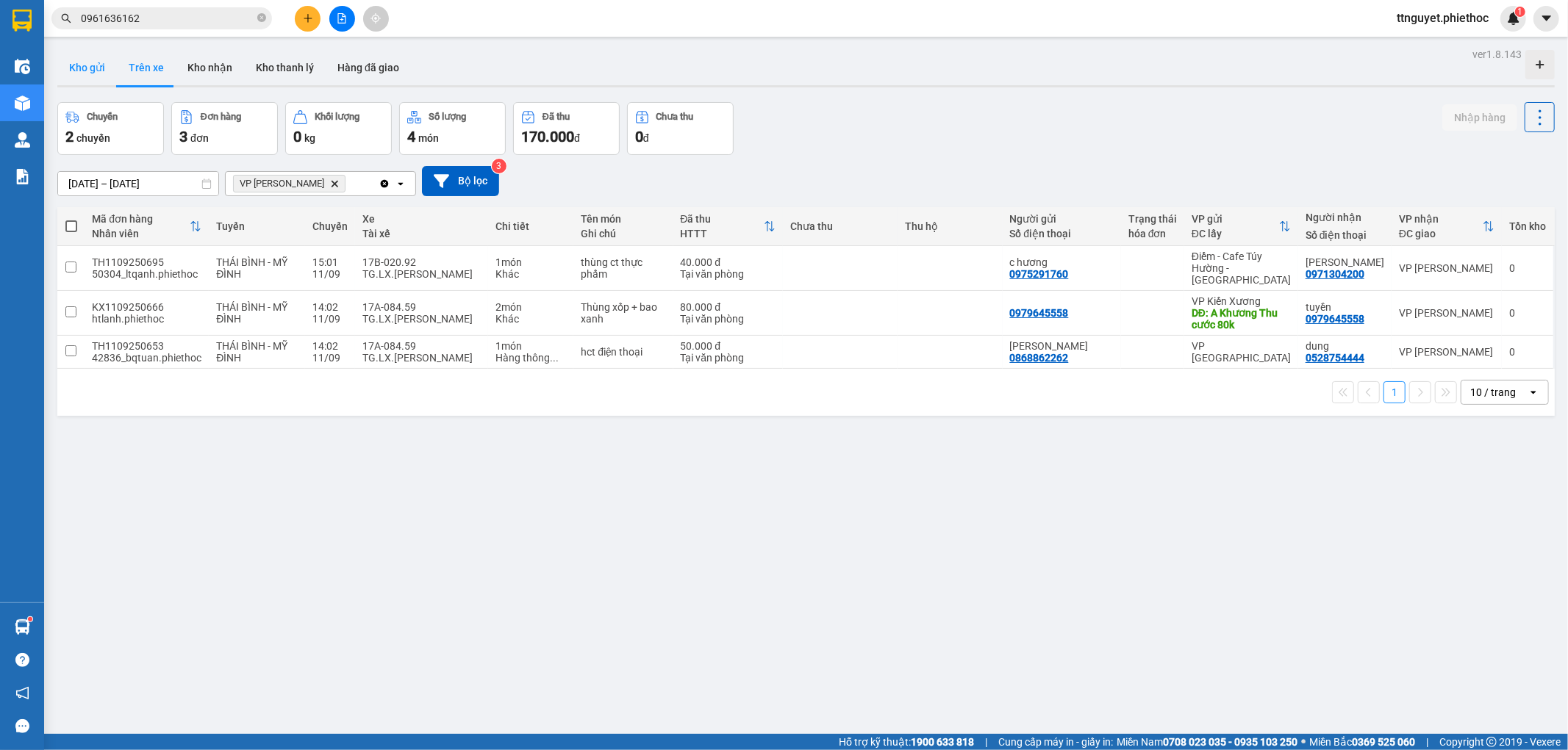
click at [84, 62] on button "Kho gửi" at bounding box center [87, 68] width 59 height 36
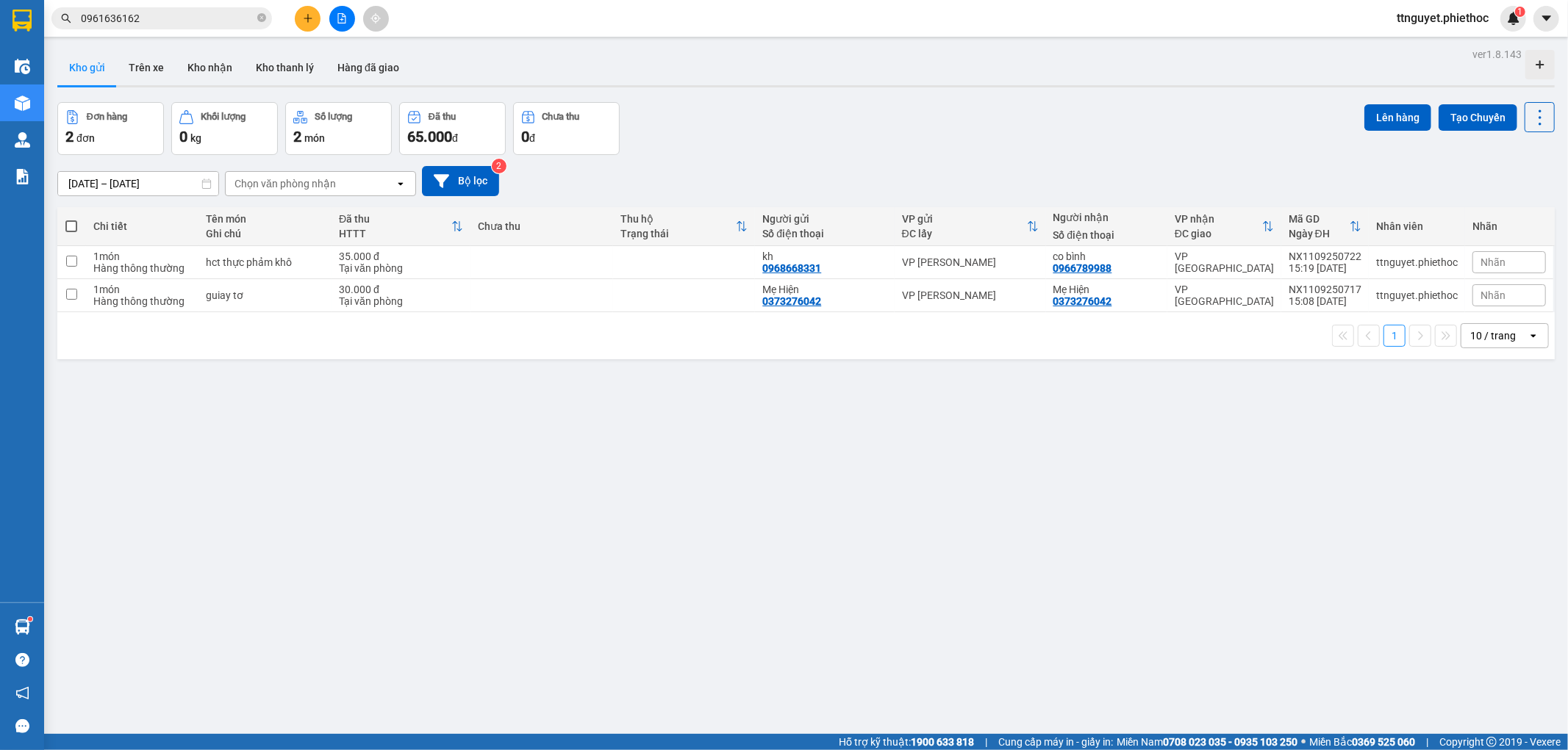
click at [194, 23] on input "0961636162" at bounding box center [167, 18] width 173 height 16
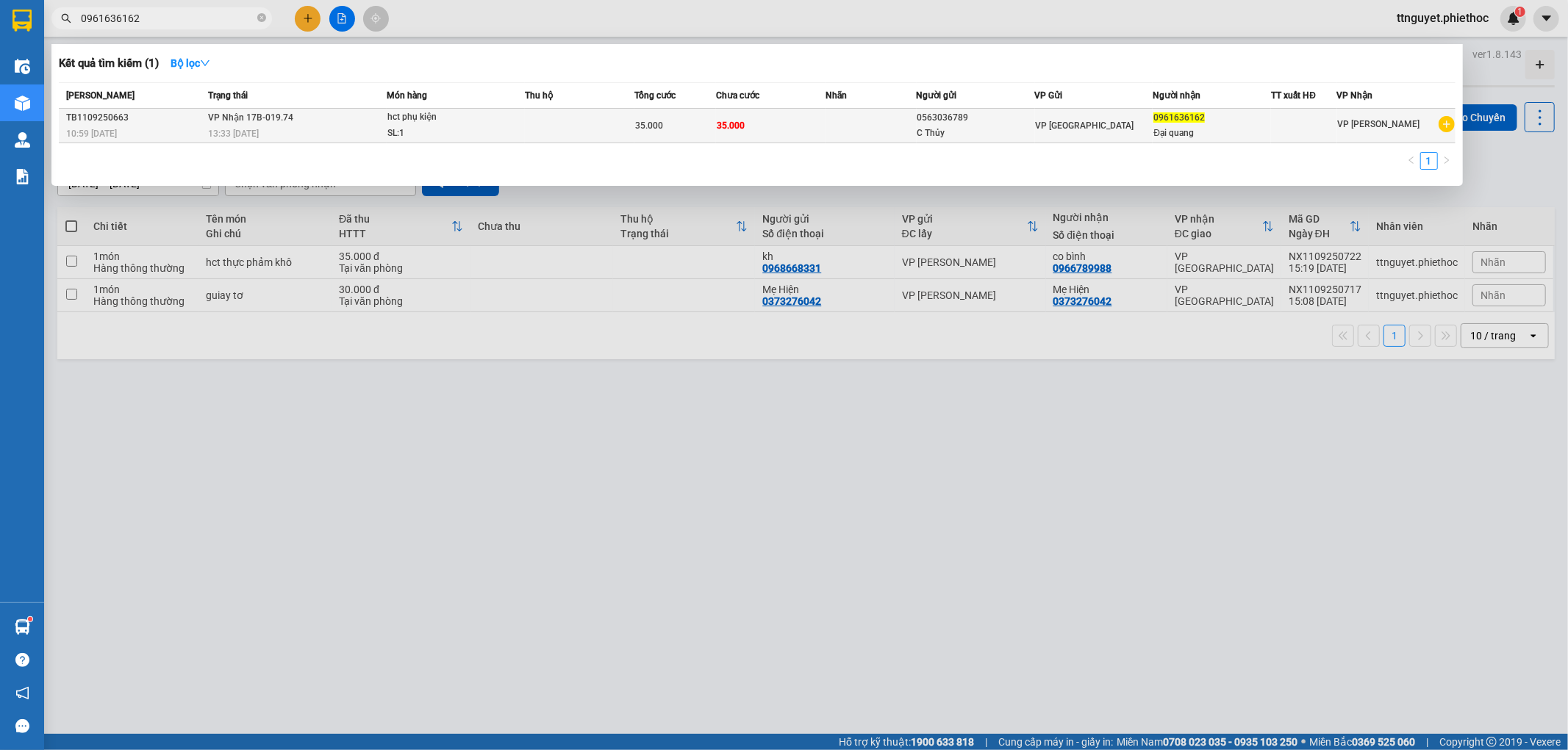
click at [536, 133] on td at bounding box center [579, 126] width 110 height 35
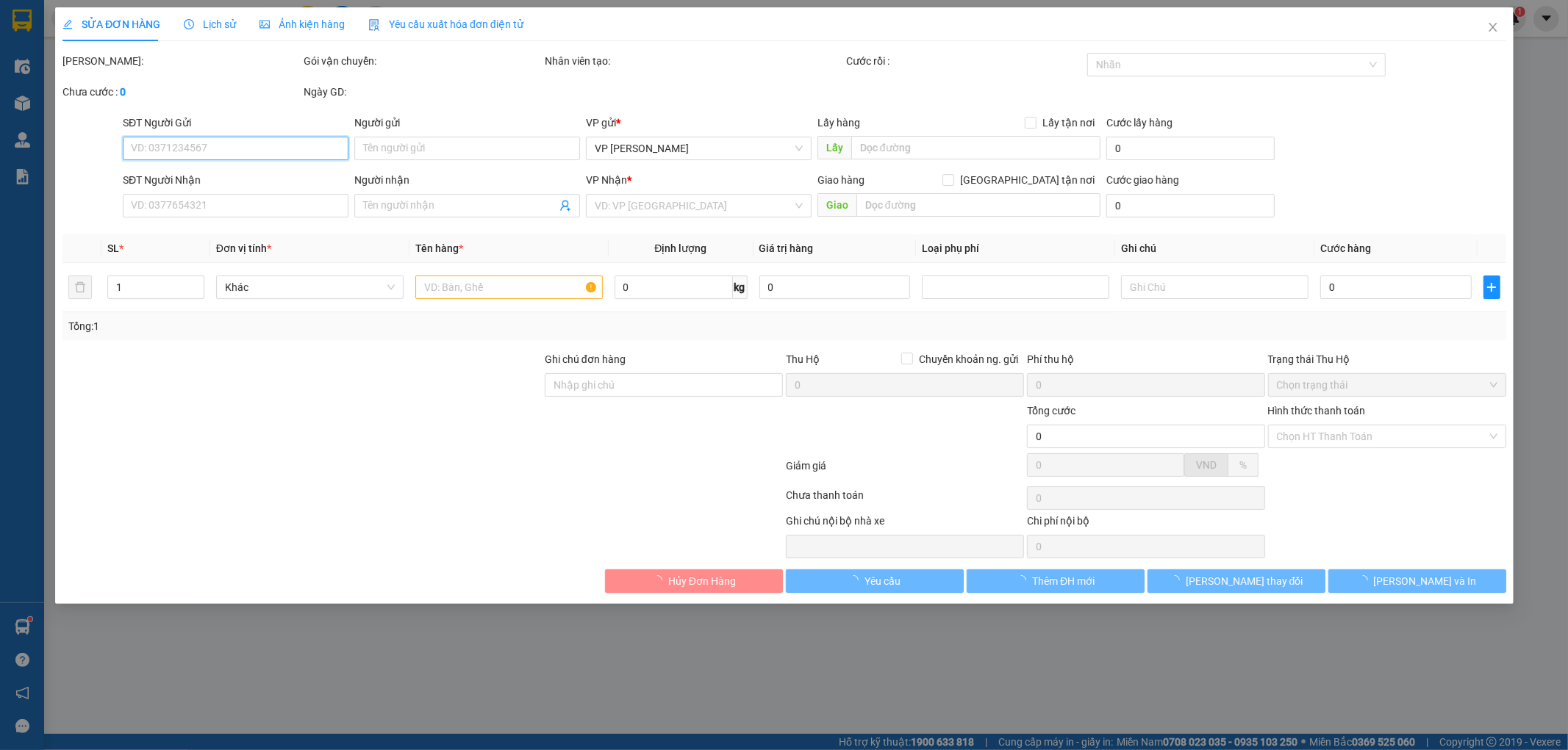
type input "0563036789"
type input "C Thủy"
type input "0961636162"
type input "Đại quang"
type input "35.000"
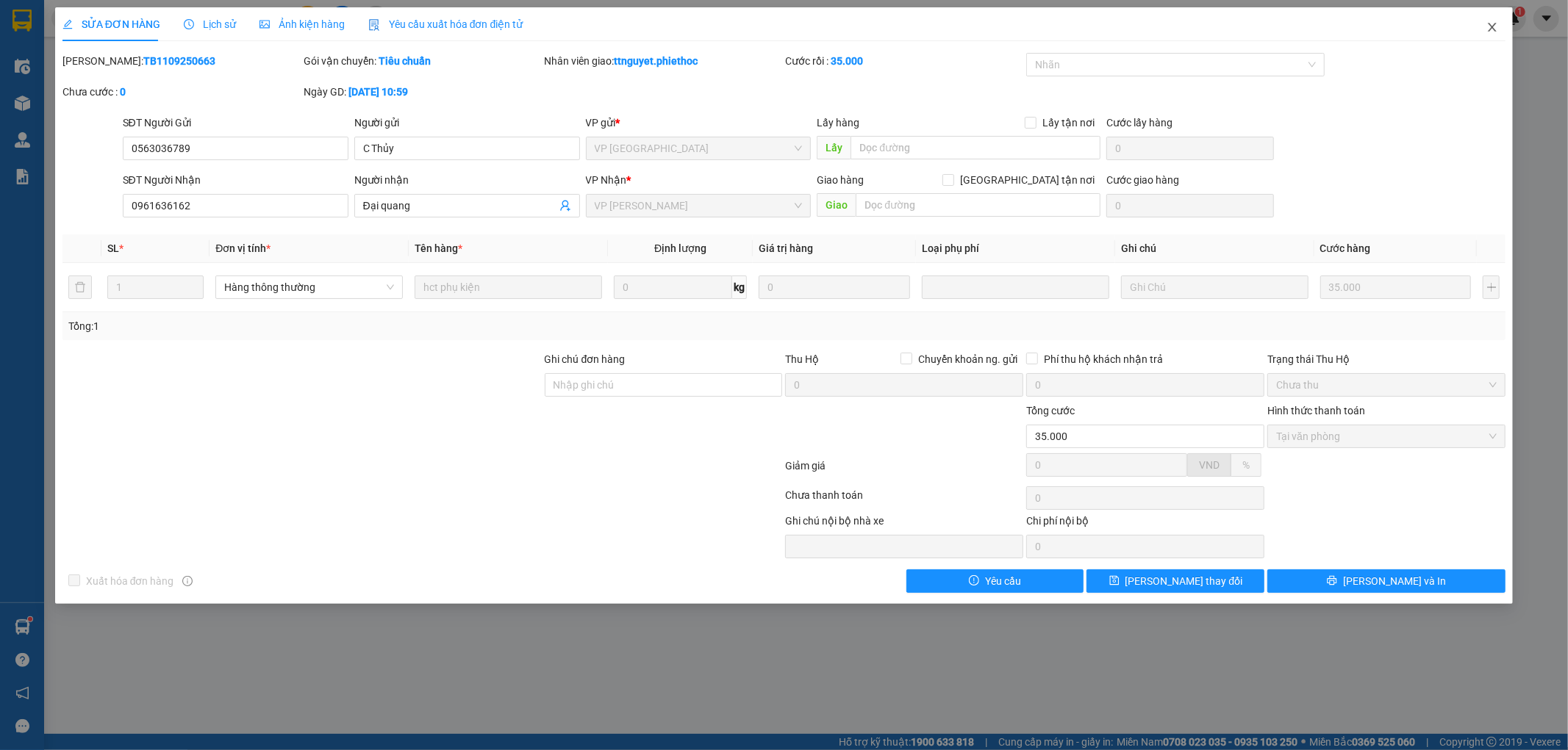
click at [1499, 33] on span "Close" at bounding box center [1493, 28] width 42 height 42
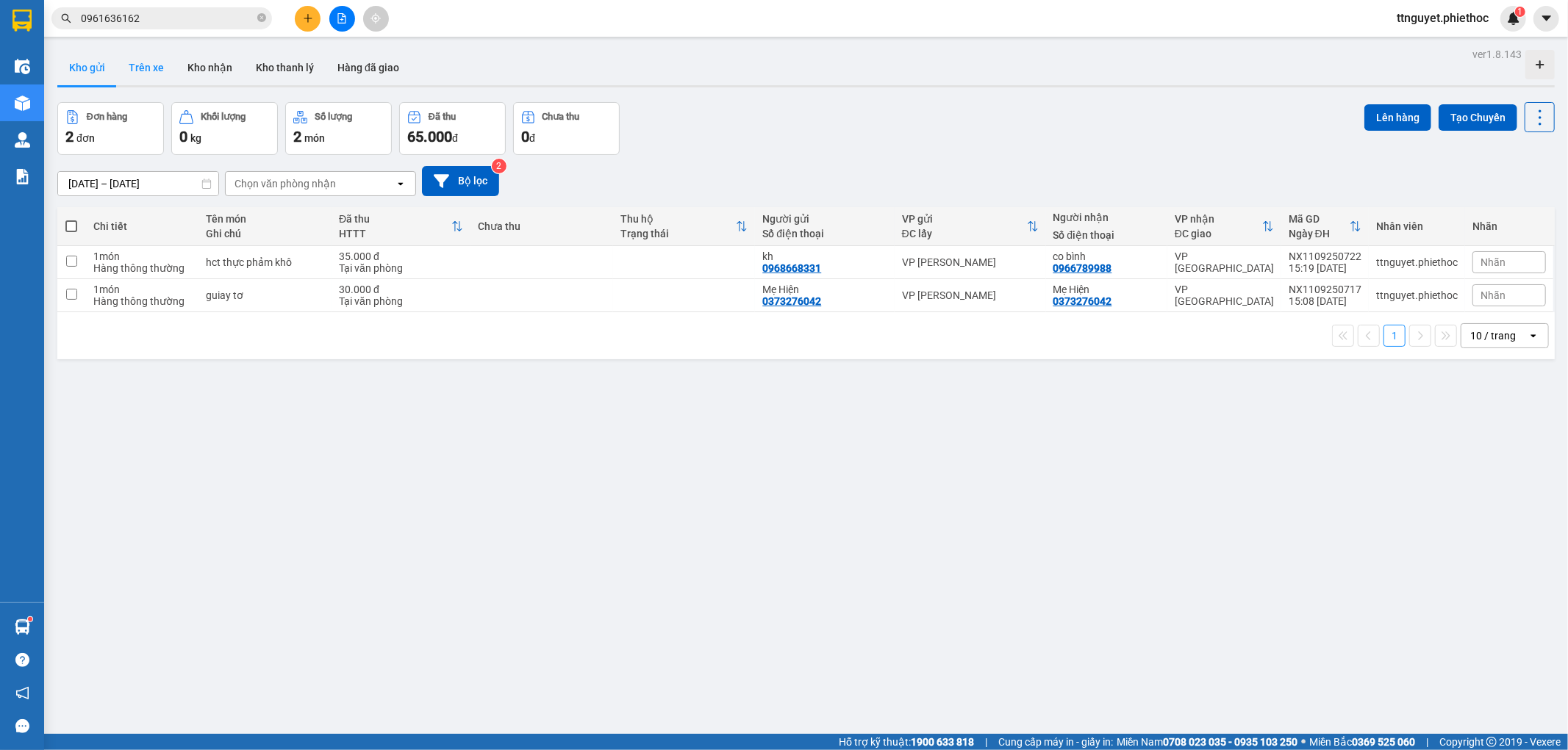
click at [150, 76] on button "Trên xe" at bounding box center [146, 68] width 58 height 36
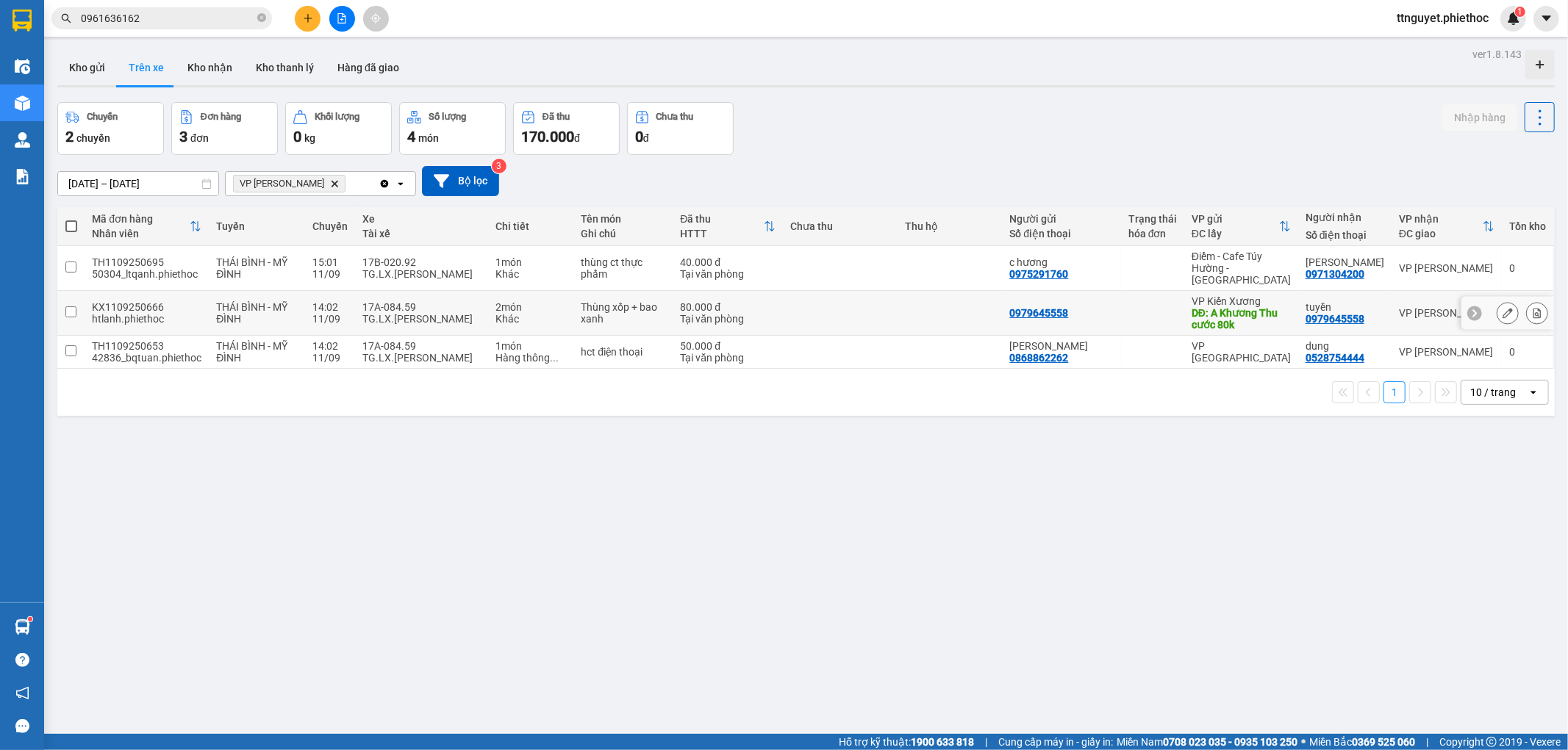
click at [541, 313] on div "Khác" at bounding box center [531, 319] width 70 height 12
checkbox input "true"
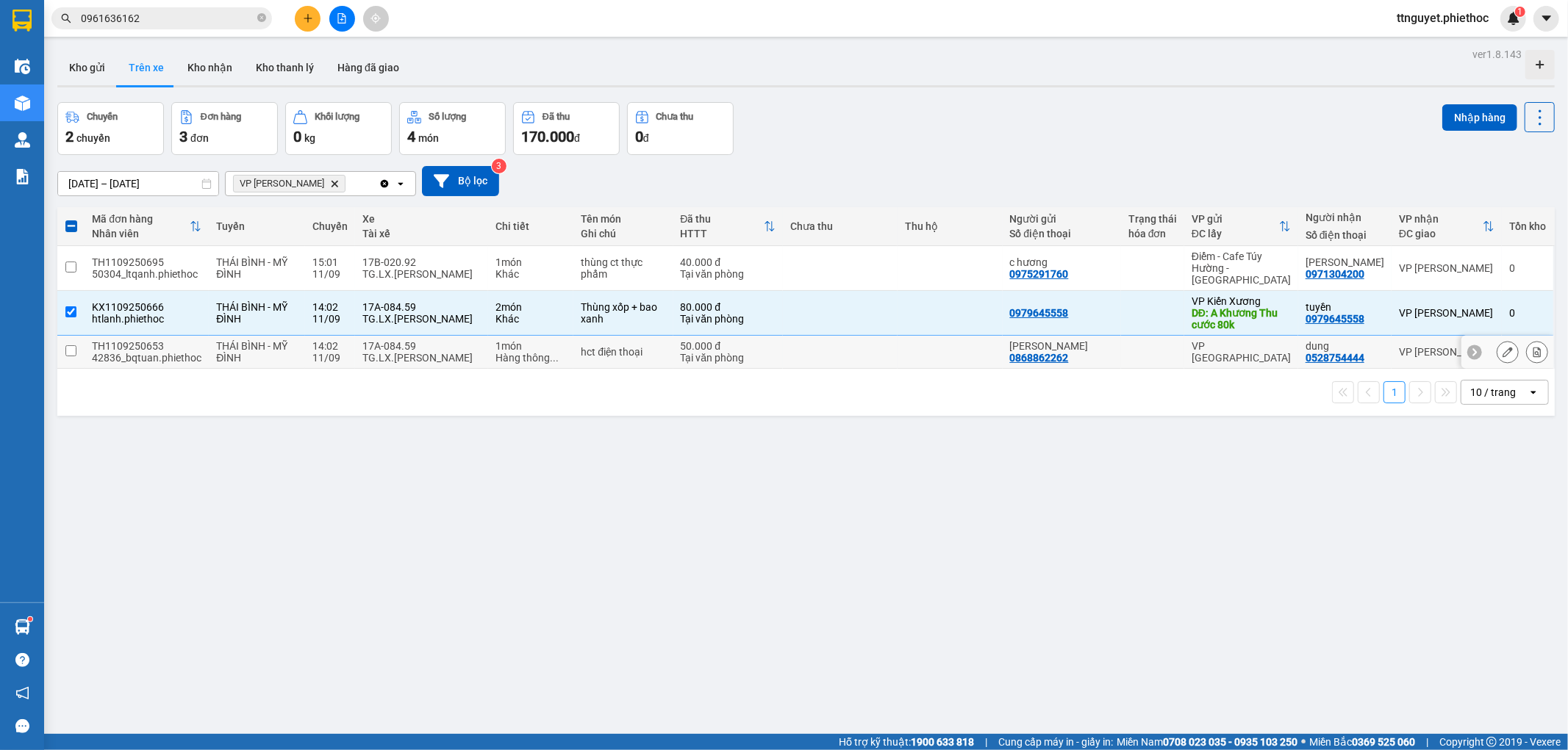
click at [550, 352] on span "..." at bounding box center [554, 358] width 9 height 12
checkbox input "true"
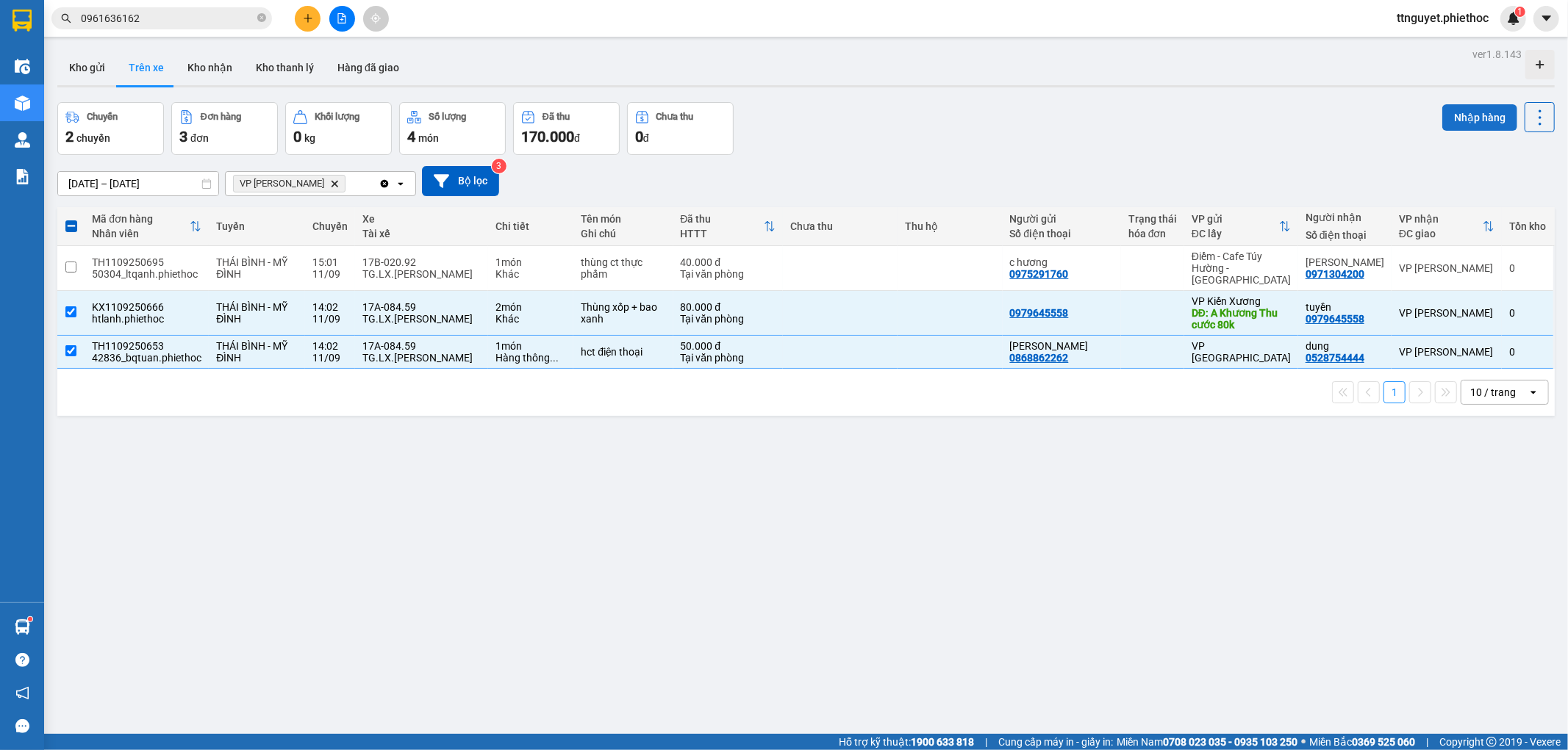
click at [1452, 113] on button "Nhập hàng" at bounding box center [1480, 117] width 75 height 27
checkbox input "false"
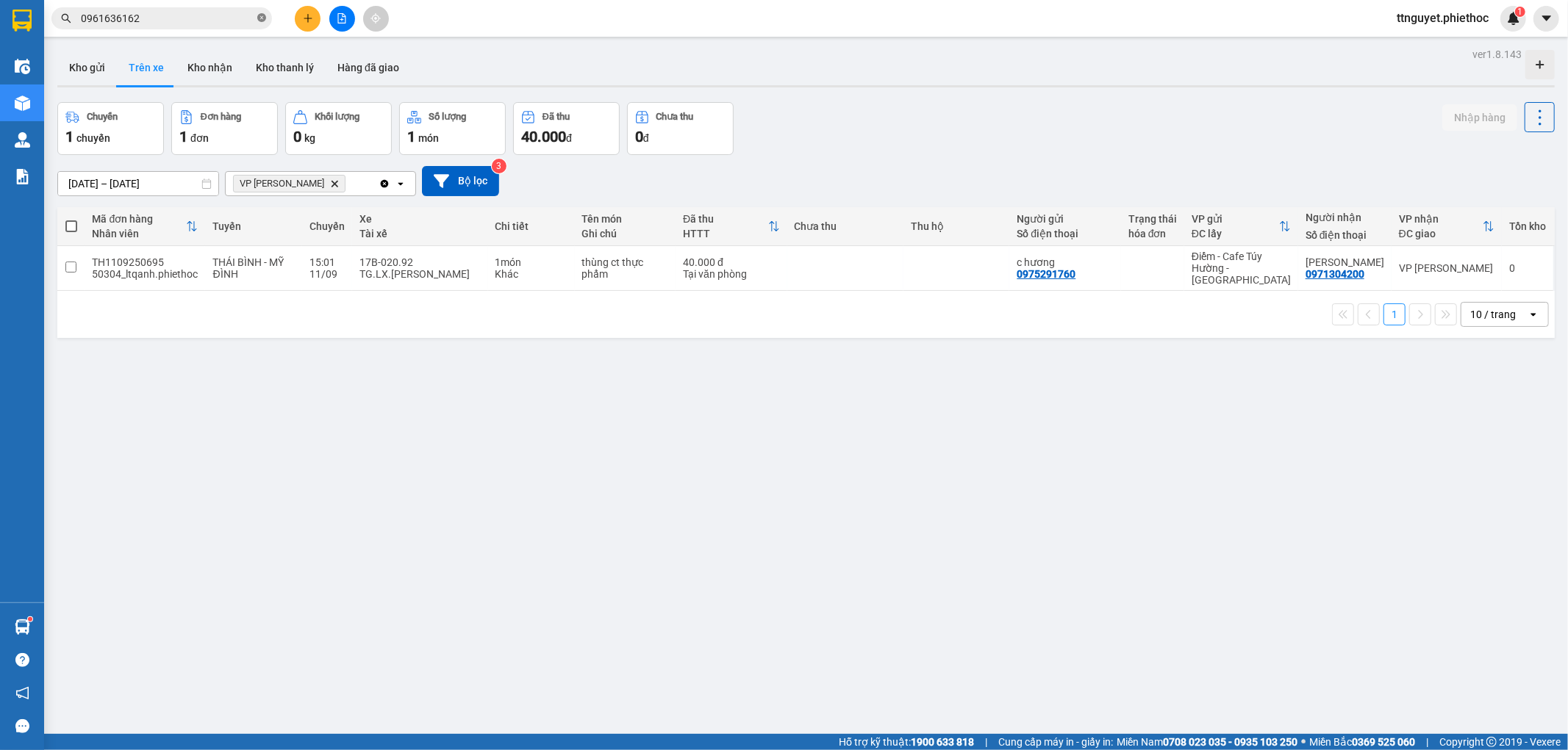
click at [261, 19] on icon "close-circle" at bounding box center [261, 17] width 9 height 9
click at [219, 64] on button "Kho nhận" at bounding box center [210, 68] width 68 height 36
type input "[DATE] – [DATE]"
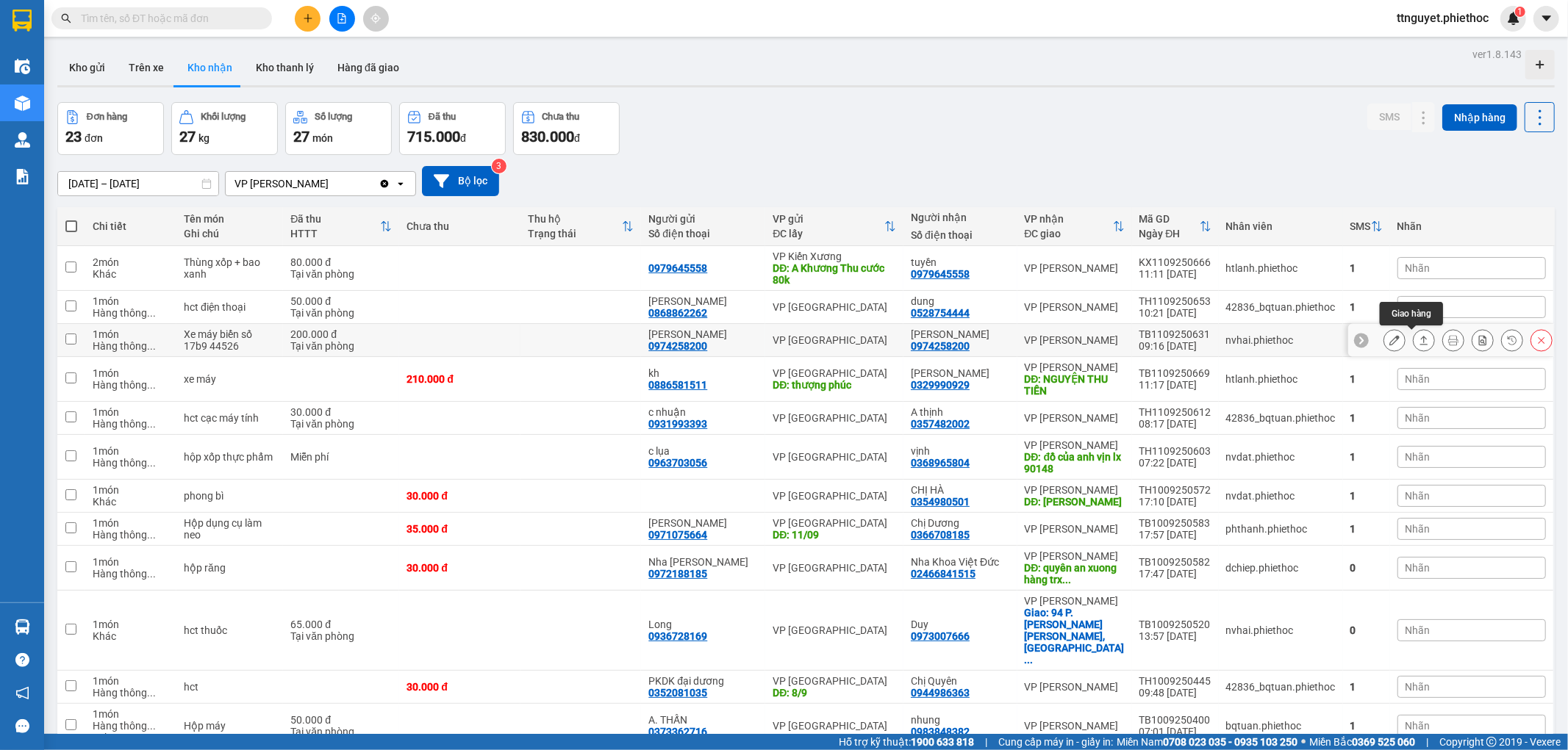
click at [1420, 341] on icon at bounding box center [1424, 340] width 10 height 10
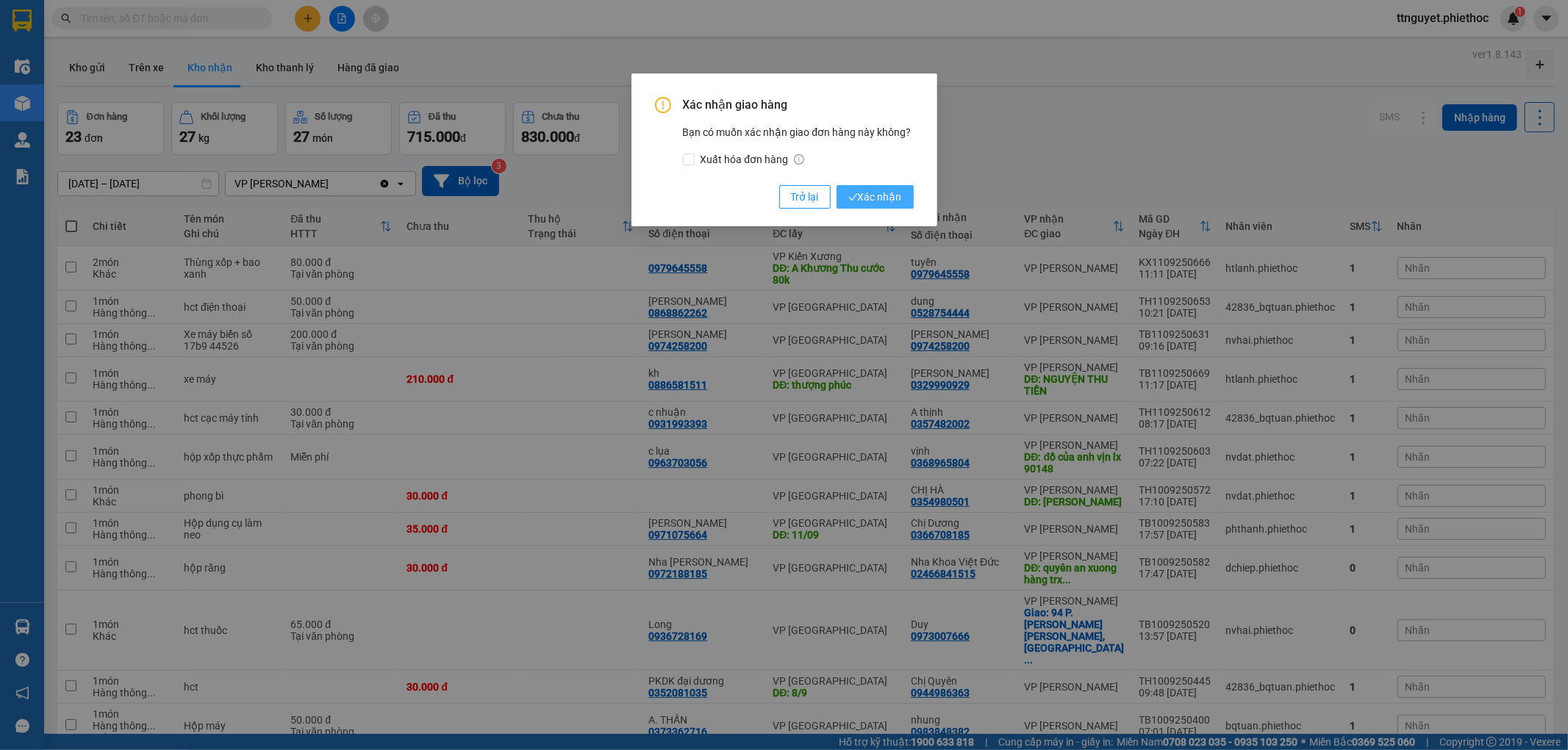
click at [893, 200] on span "Xác nhận" at bounding box center [875, 197] width 53 height 16
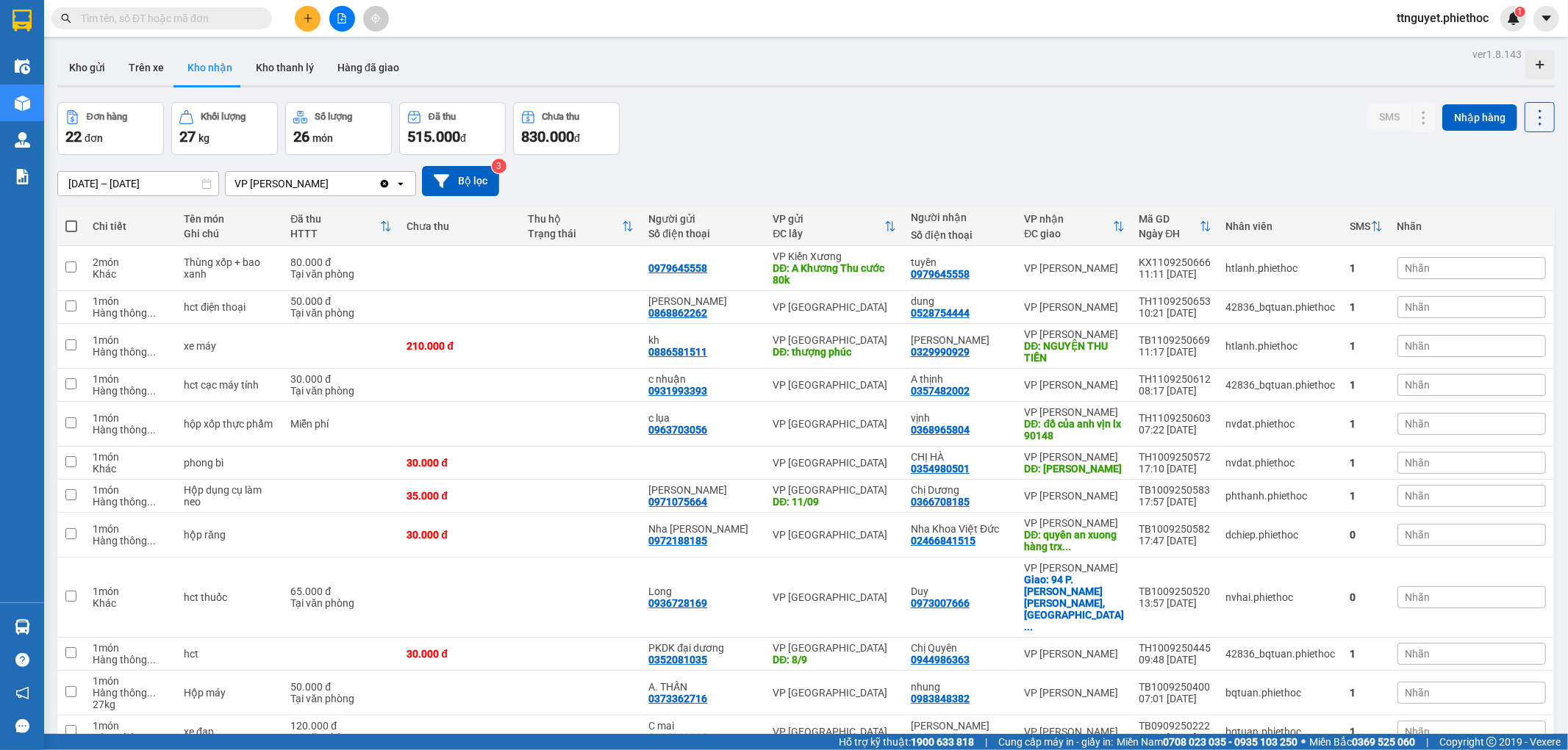
click at [96, 76] on button "Kho gửi" at bounding box center [87, 68] width 59 height 36
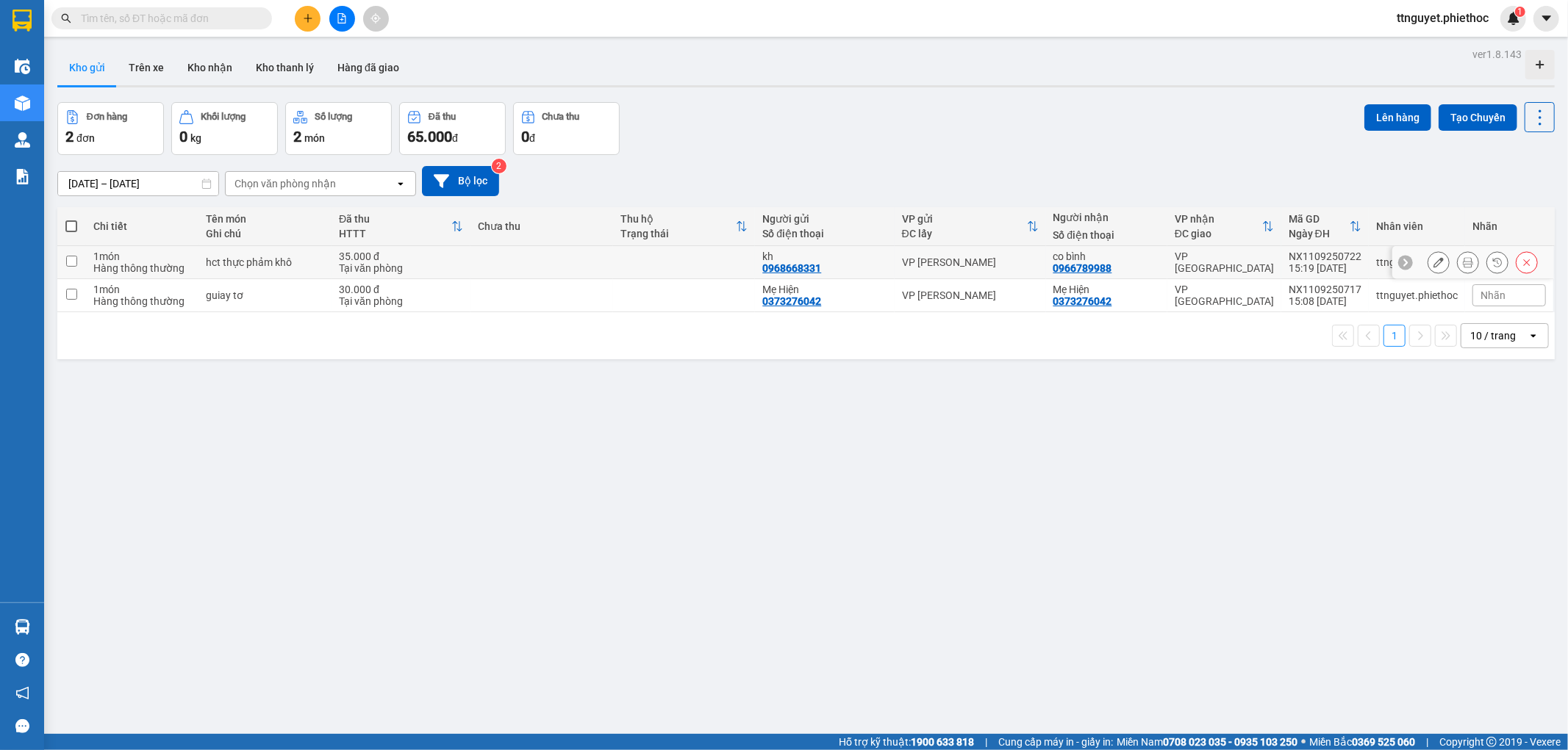
drag, startPoint x: 250, startPoint y: 285, endPoint x: 254, endPoint y: 255, distance: 30.3
click at [250, 285] on td "guiay tơ" at bounding box center [265, 295] width 133 height 33
checkbox input "true"
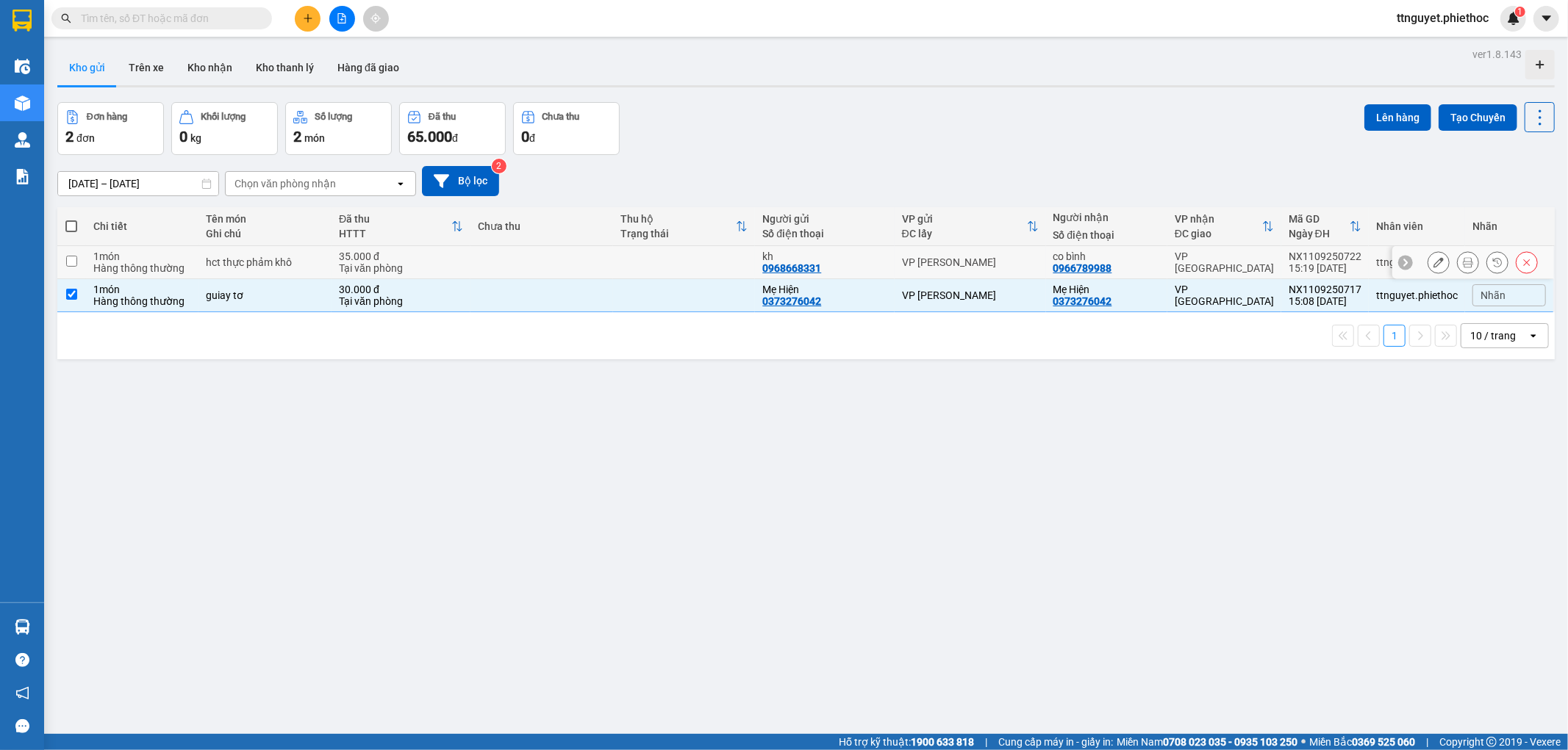
click at [264, 261] on div "hct thực phảm khô" at bounding box center [265, 262] width 119 height 12
checkbox input "true"
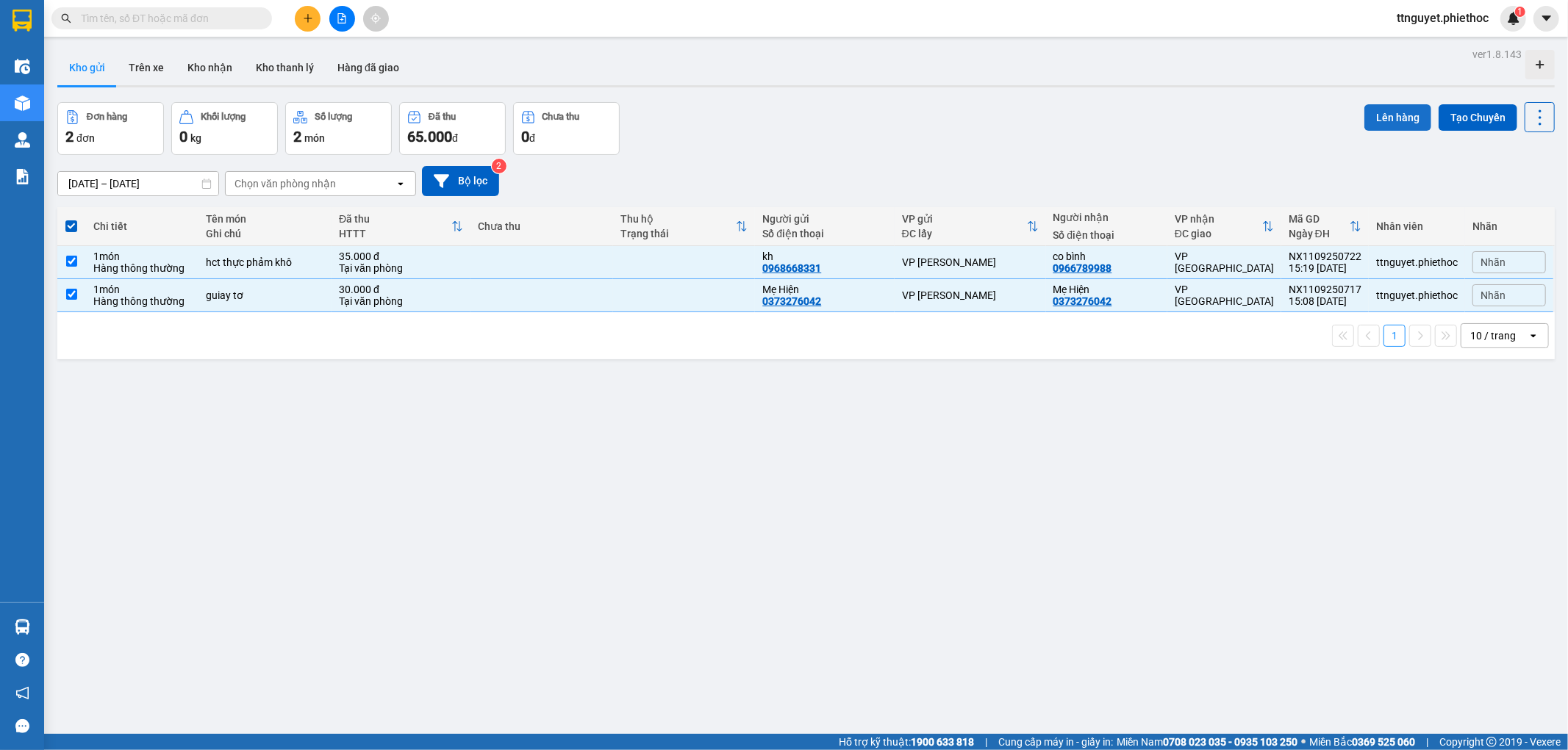
click at [1396, 119] on button "Lên hàng" at bounding box center [1399, 117] width 67 height 27
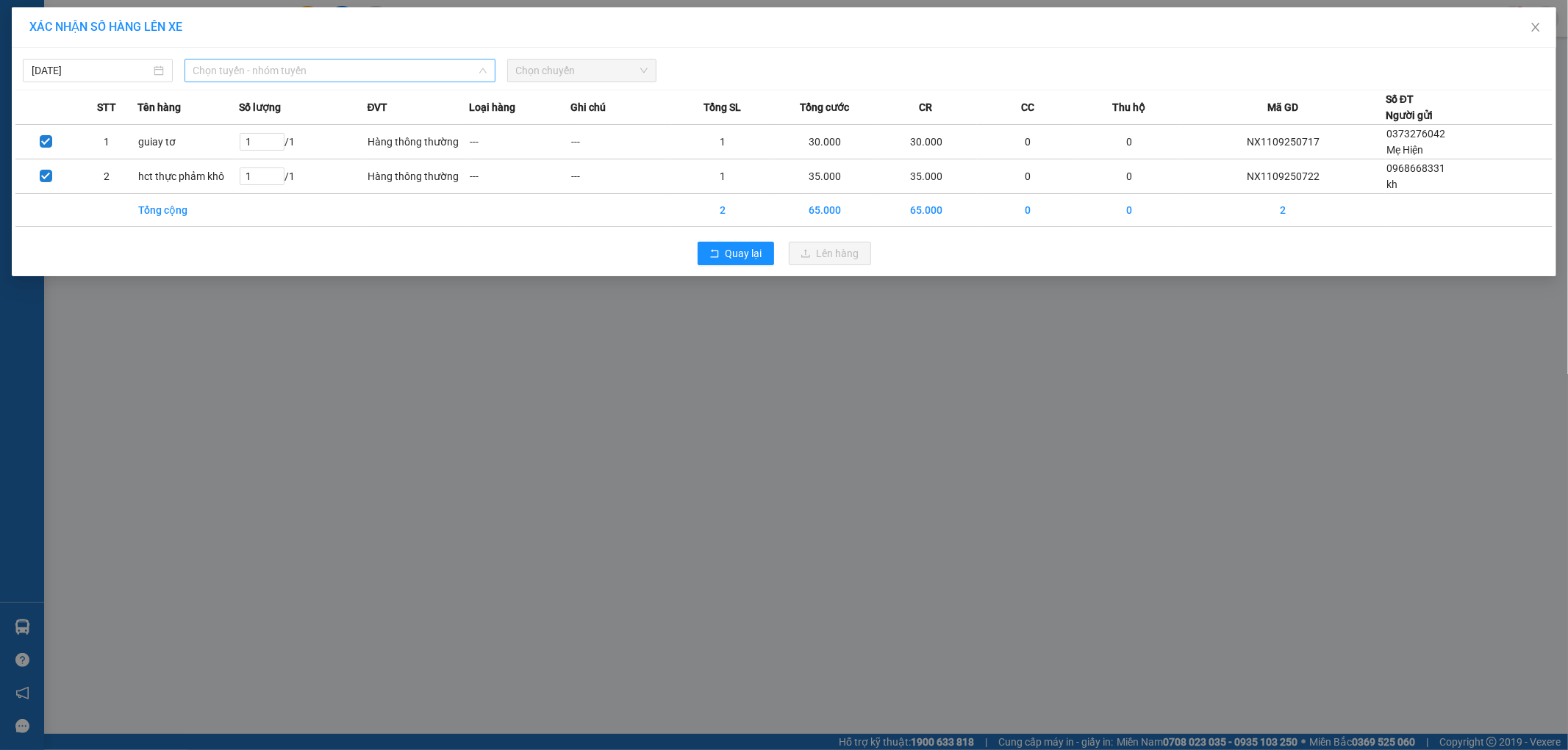
click at [261, 64] on span "Chọn tuyến - nhóm tuyến" at bounding box center [340, 70] width 293 height 22
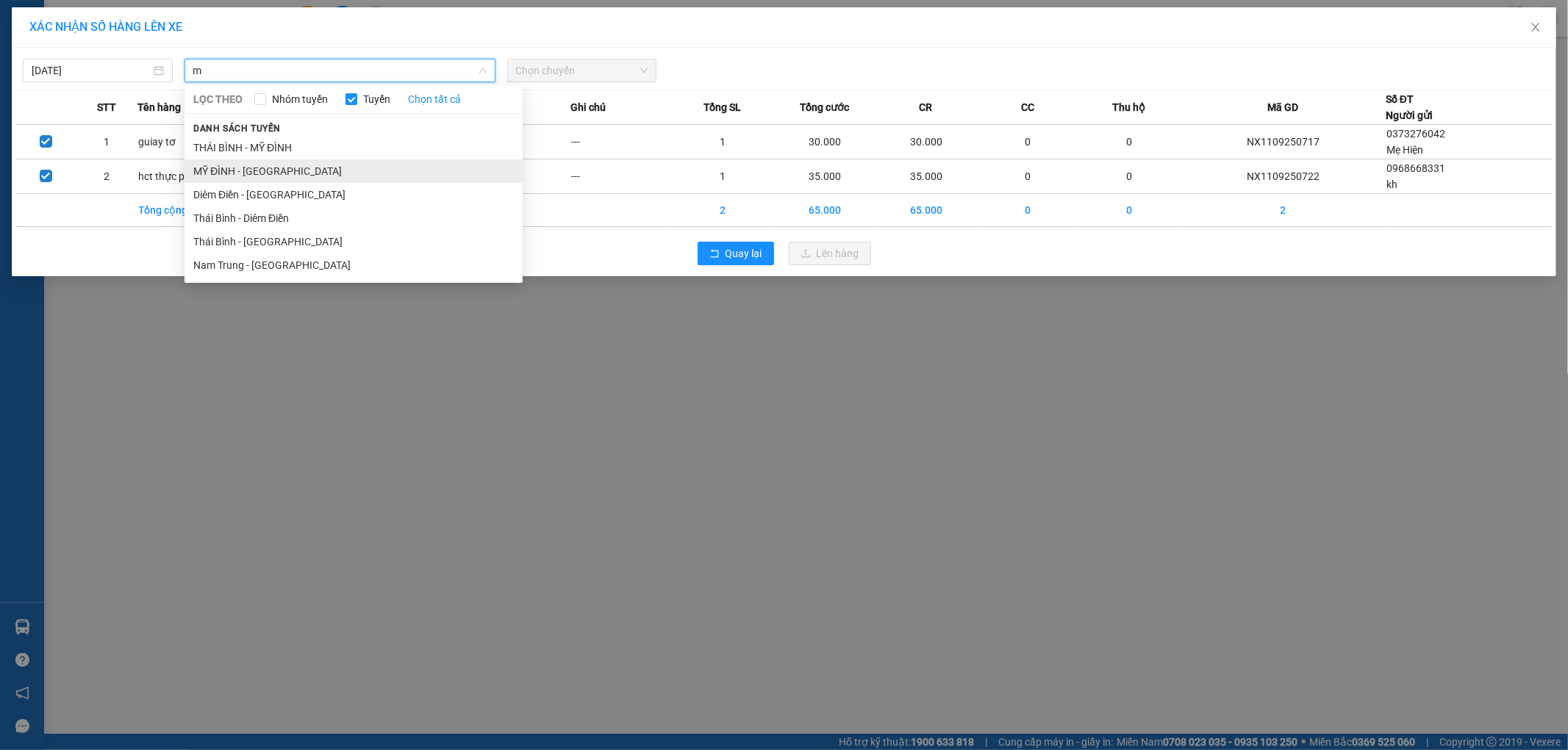
type input "m"
click at [278, 171] on li "MỸ ĐÌNH - [GEOGRAPHIC_DATA]" at bounding box center [353, 171] width 339 height 24
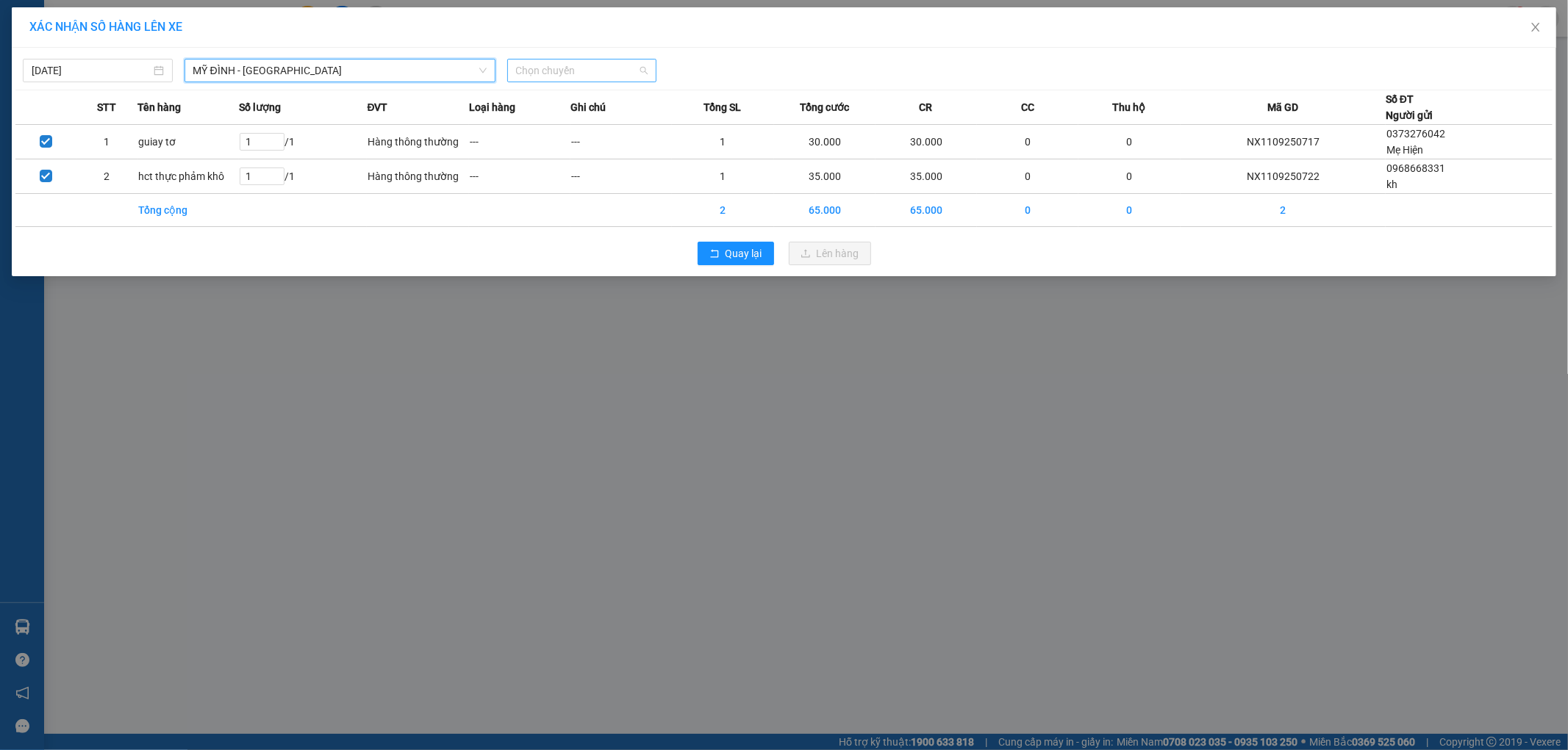
click at [524, 79] on span "Chọn chuyến" at bounding box center [582, 70] width 133 height 22
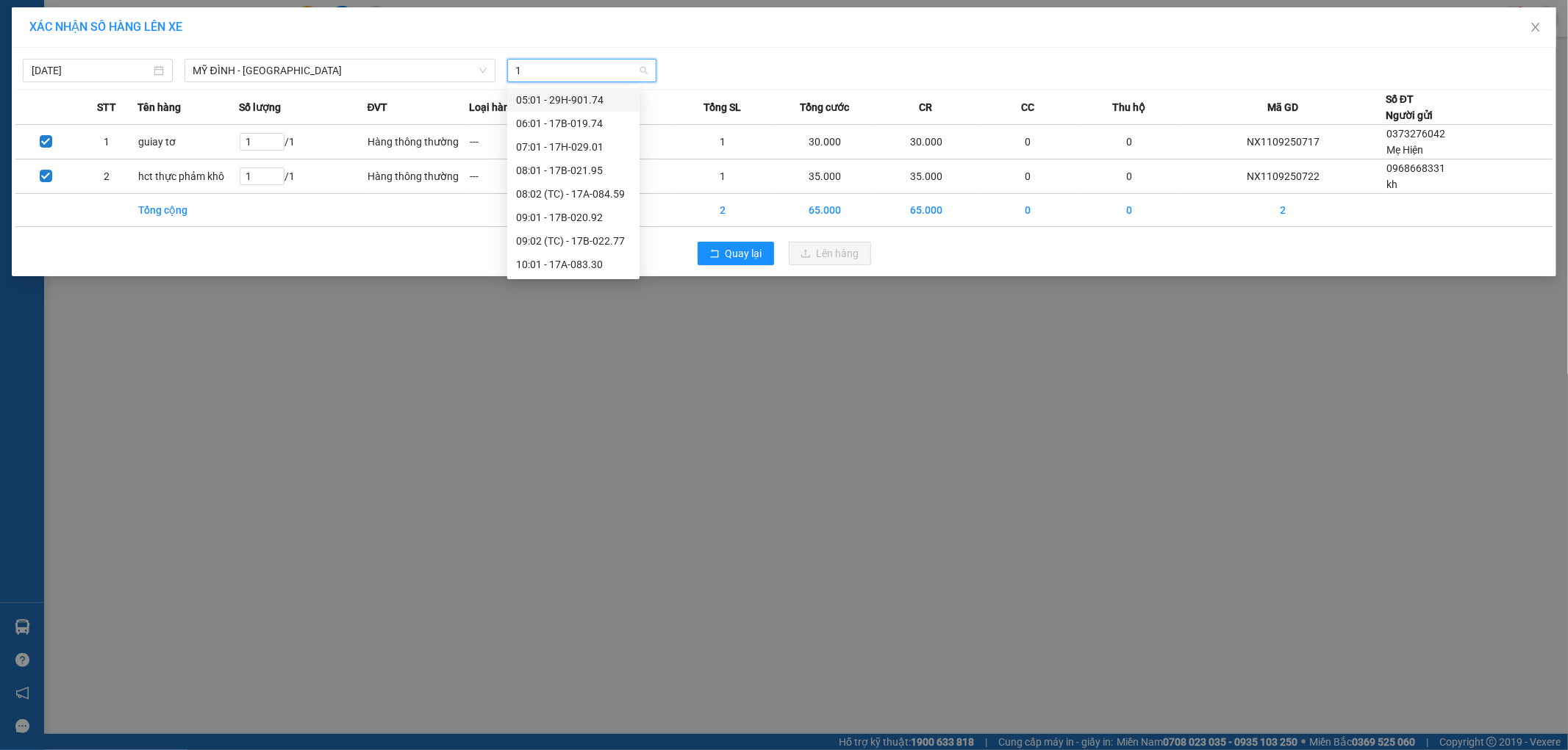
type input "16"
click at [586, 175] on div "16:02 (TC) - 17H-029.01" at bounding box center [573, 170] width 115 height 16
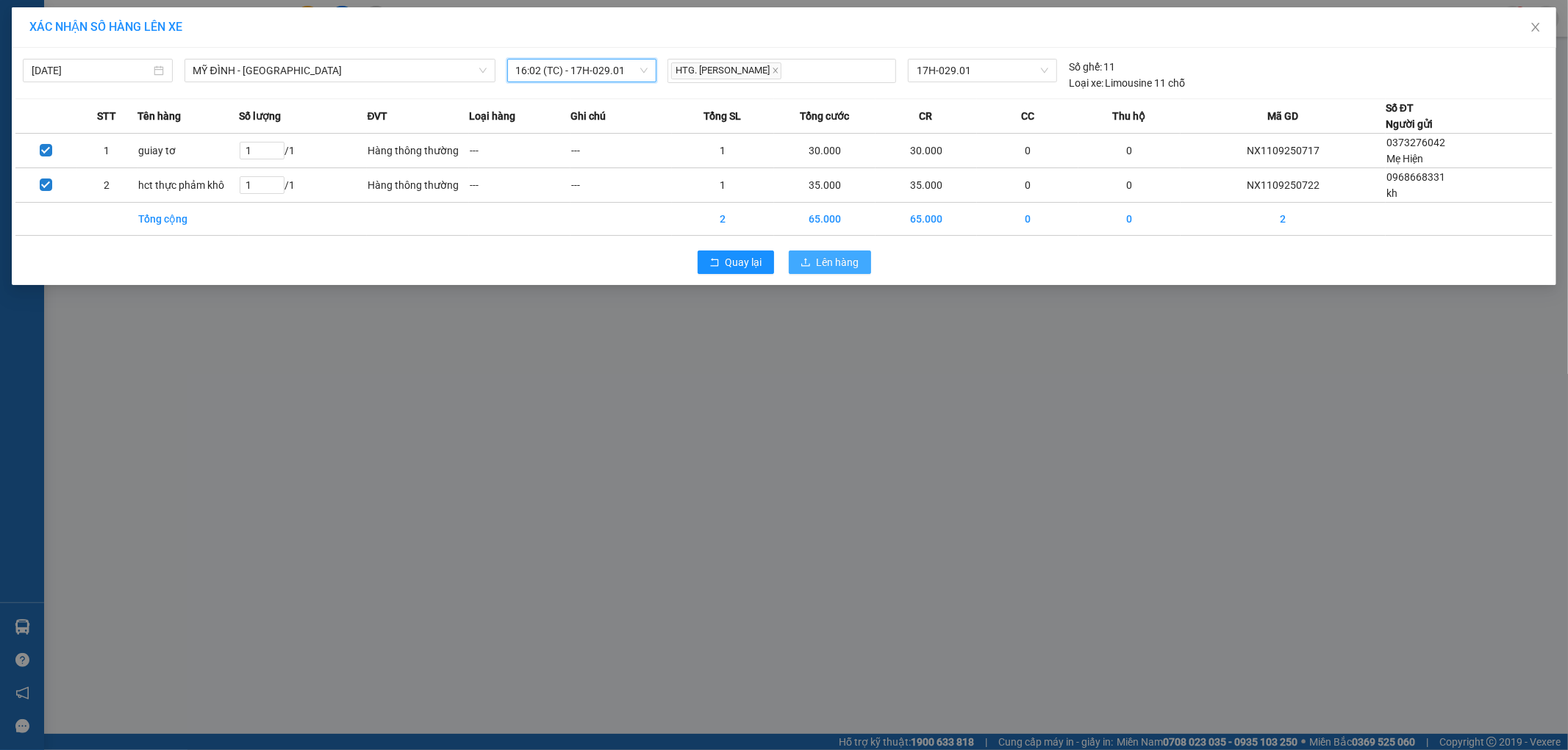
click at [833, 269] on span "Lên hàng" at bounding box center [837, 262] width 43 height 16
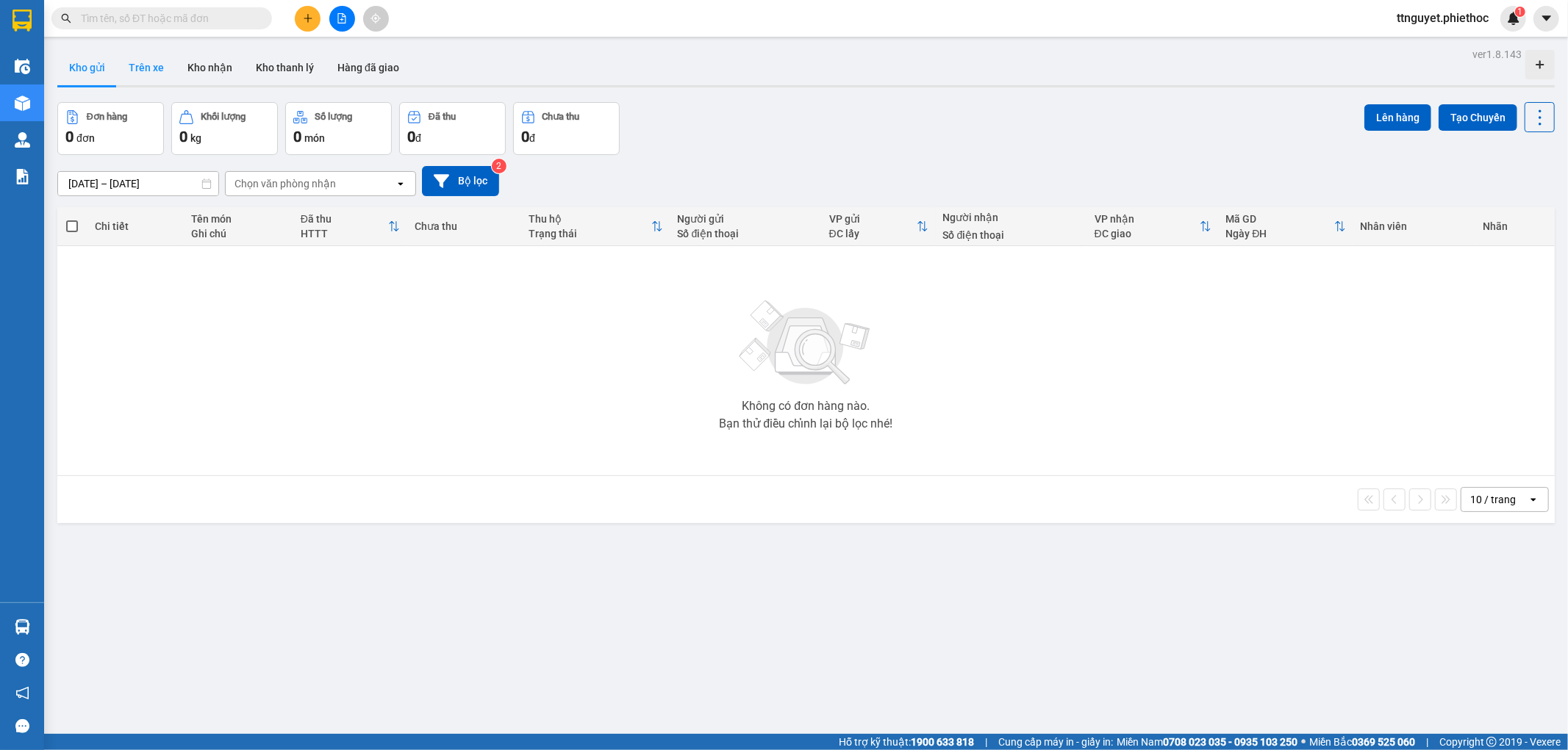
click at [155, 74] on button "Trên xe" at bounding box center [146, 68] width 58 height 36
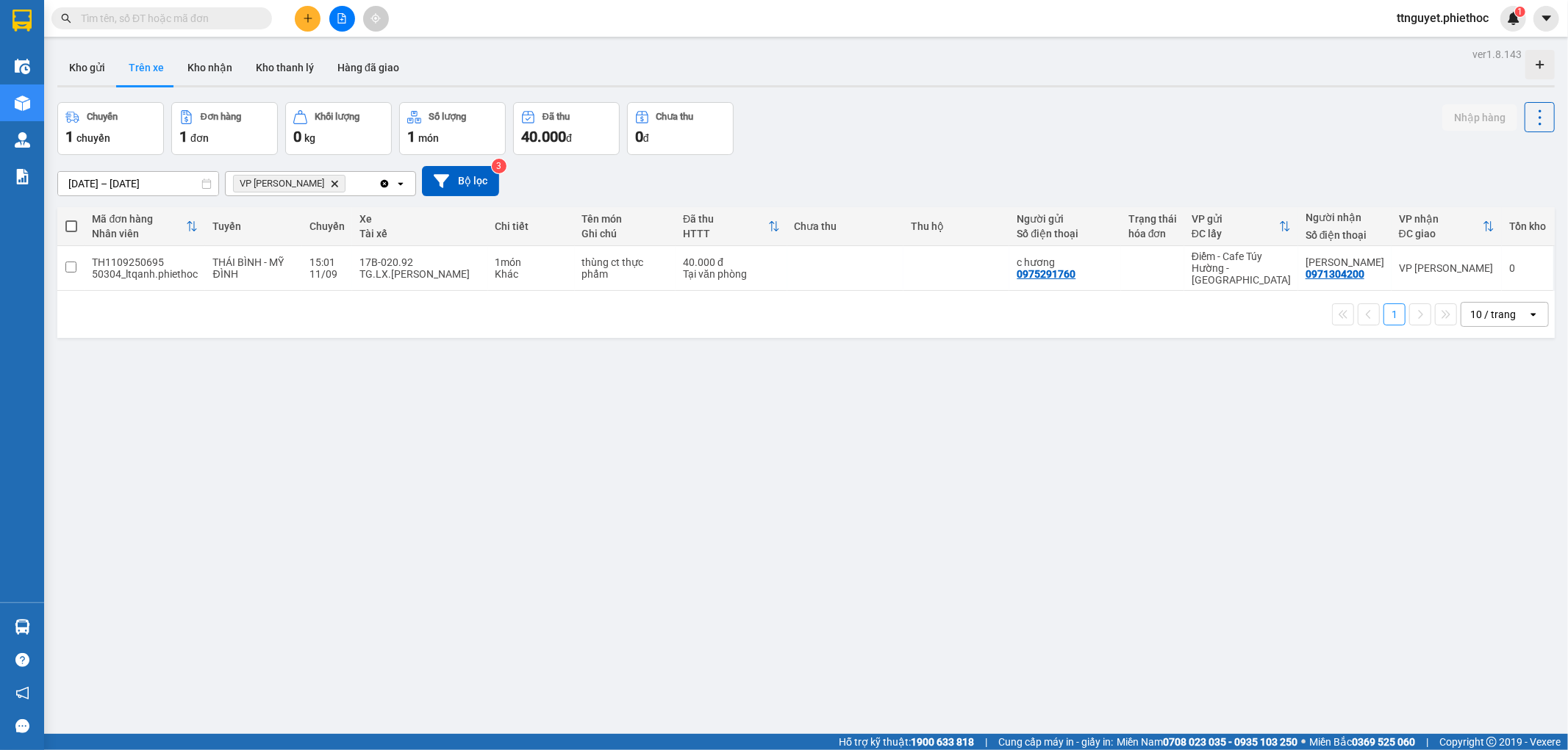
click at [310, 28] on button at bounding box center [308, 19] width 26 height 26
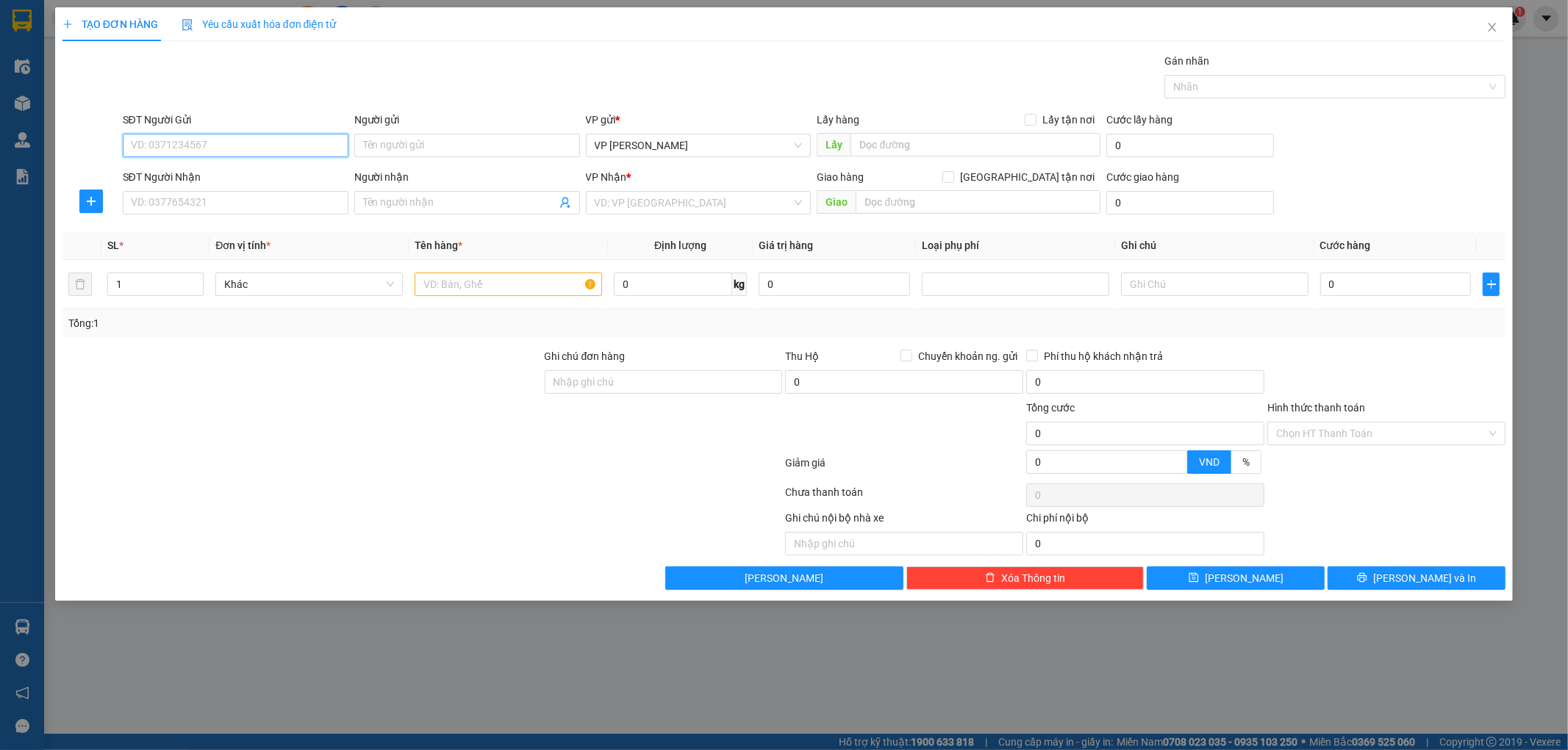
click at [231, 139] on input "SĐT Người Gửi" at bounding box center [236, 145] width 226 height 24
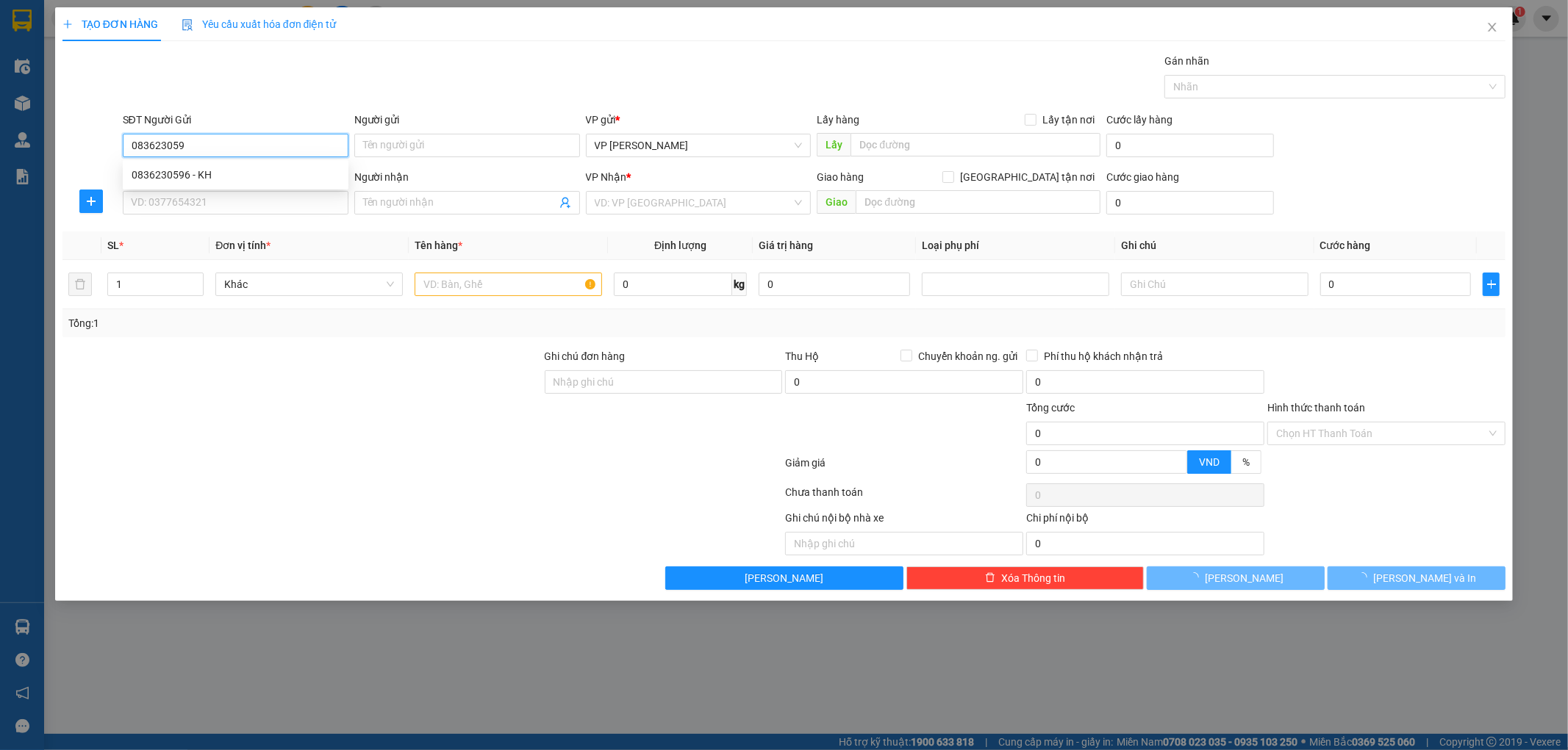
type input "0836230596"
click at [231, 172] on div "0836230596 - KH" at bounding box center [236, 175] width 208 height 16
type input "KH"
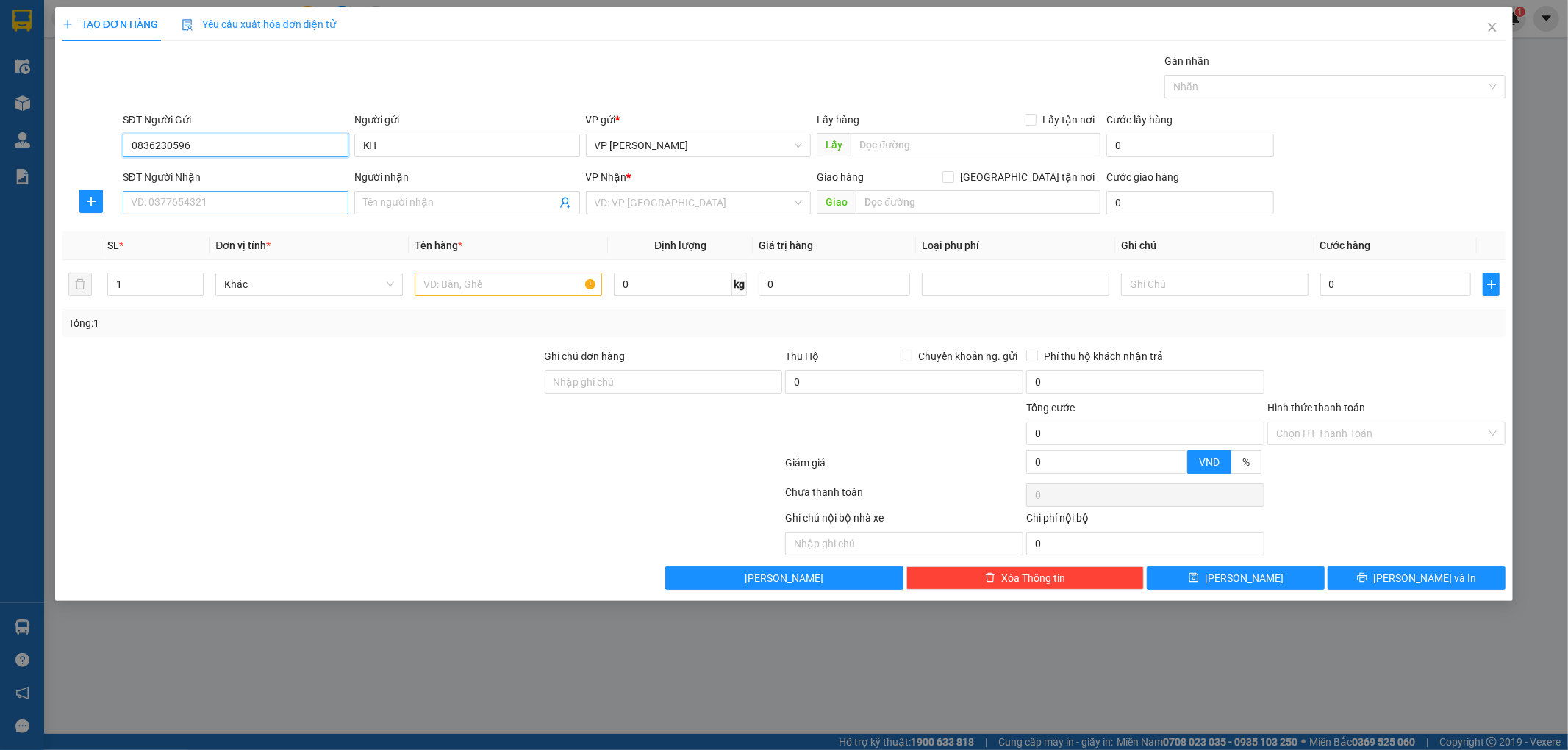
type input "0836230596"
click at [210, 210] on input "SĐT Người Nhận" at bounding box center [236, 203] width 226 height 24
type input "0978654078"
click at [197, 230] on div "0978654078 - anh An" at bounding box center [236, 233] width 208 height 16
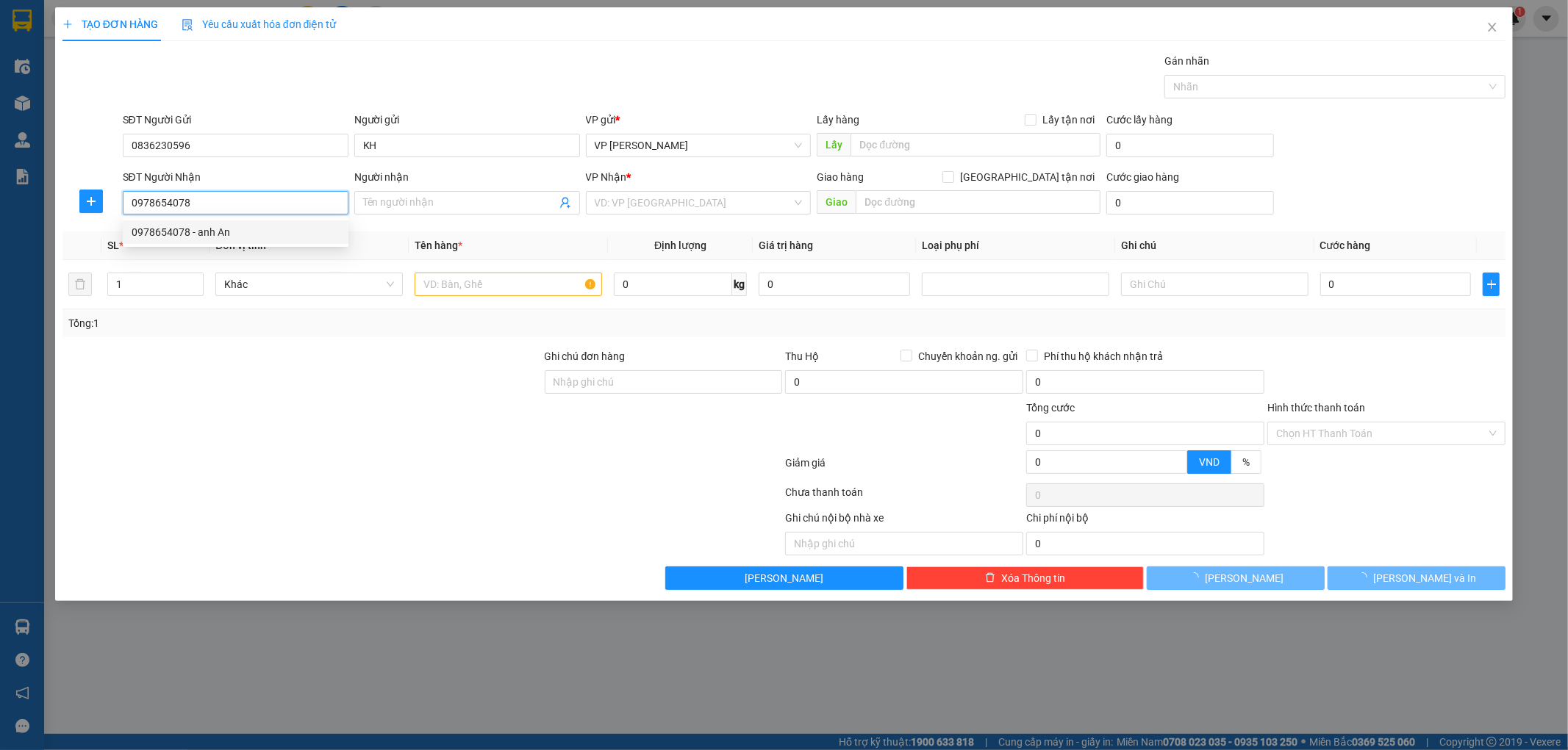
type input "anh An"
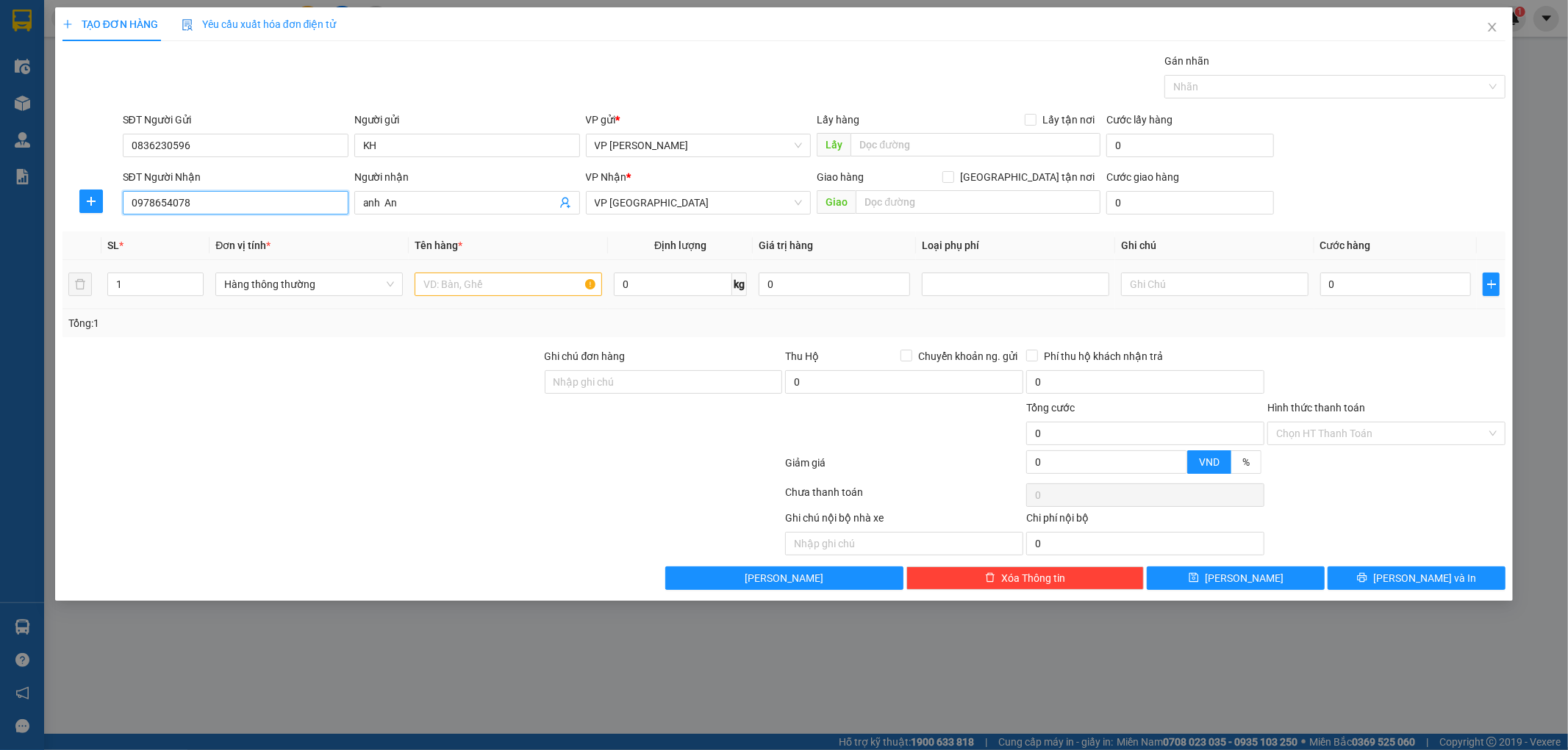
type input "0978654078"
click at [525, 284] on input "text" at bounding box center [508, 285] width 187 height 24
type input "hct"
click at [1353, 278] on input "0" at bounding box center [1396, 285] width 151 height 24
type input "3"
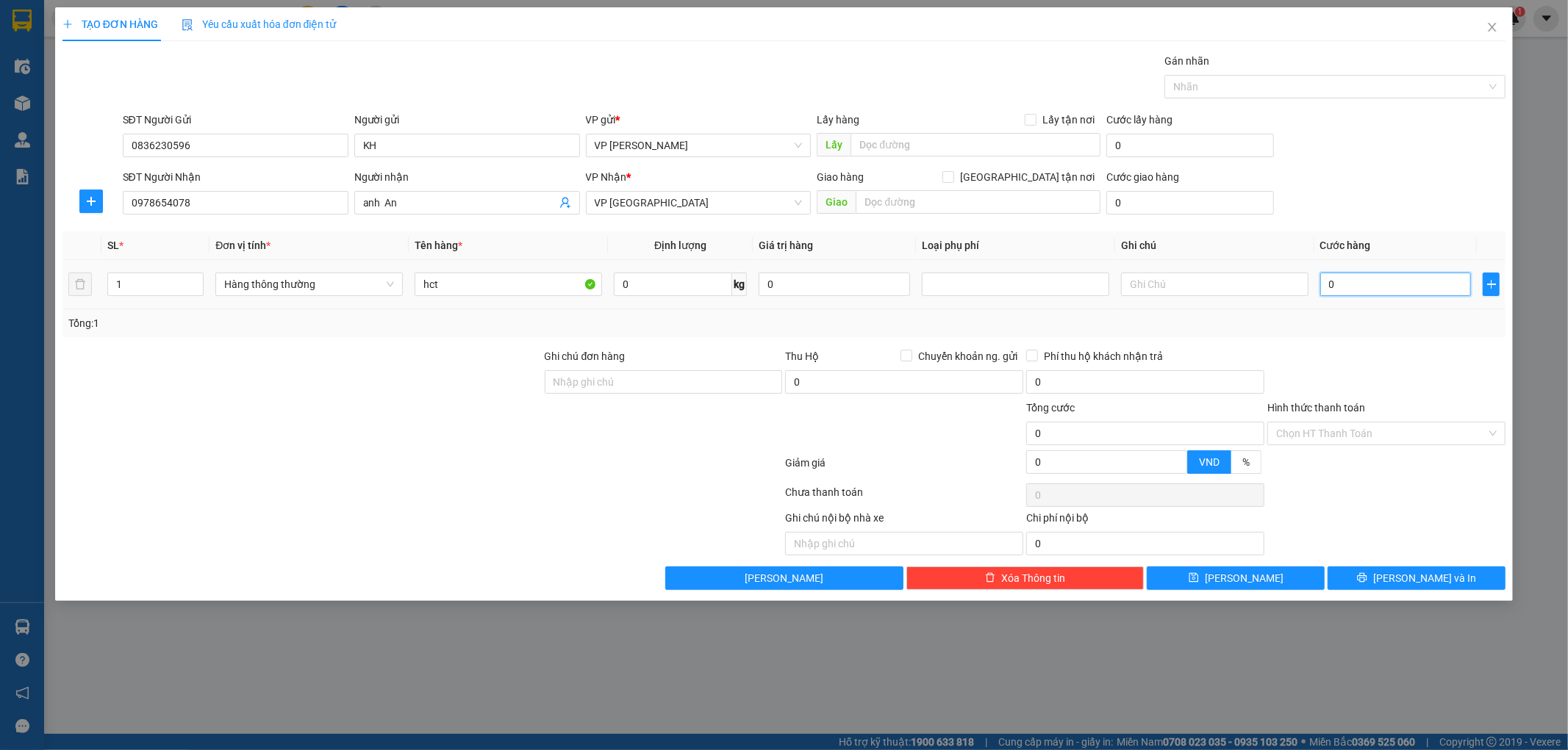
type input "3"
type input "30"
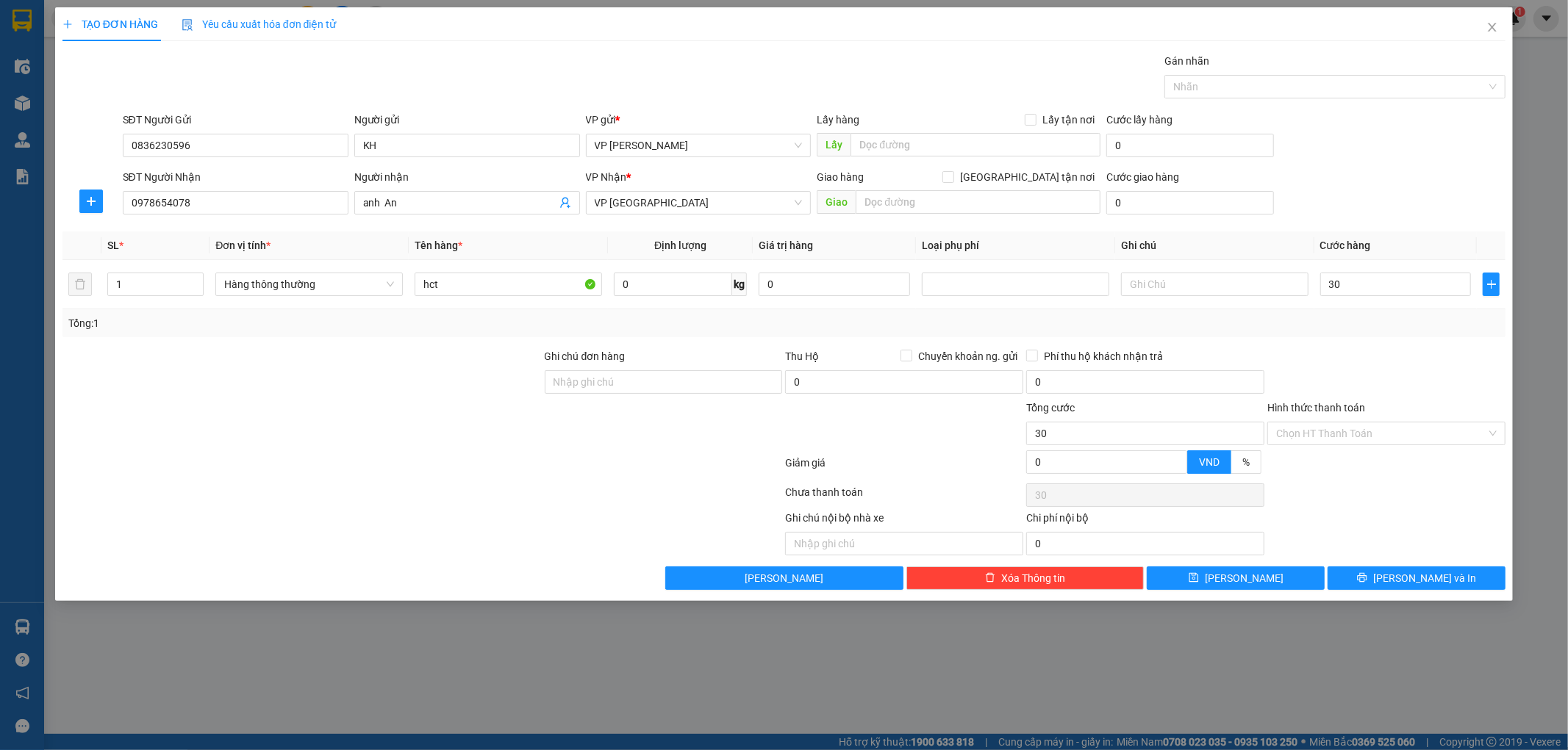
click at [1358, 361] on div at bounding box center [1387, 374] width 242 height 51
type input "30.000"
click at [1360, 444] on input "Hình thức thanh toán" at bounding box center [1381, 433] width 210 height 22
click at [1339, 464] on div "Tại văn phòng" at bounding box center [1387, 463] width 221 height 16
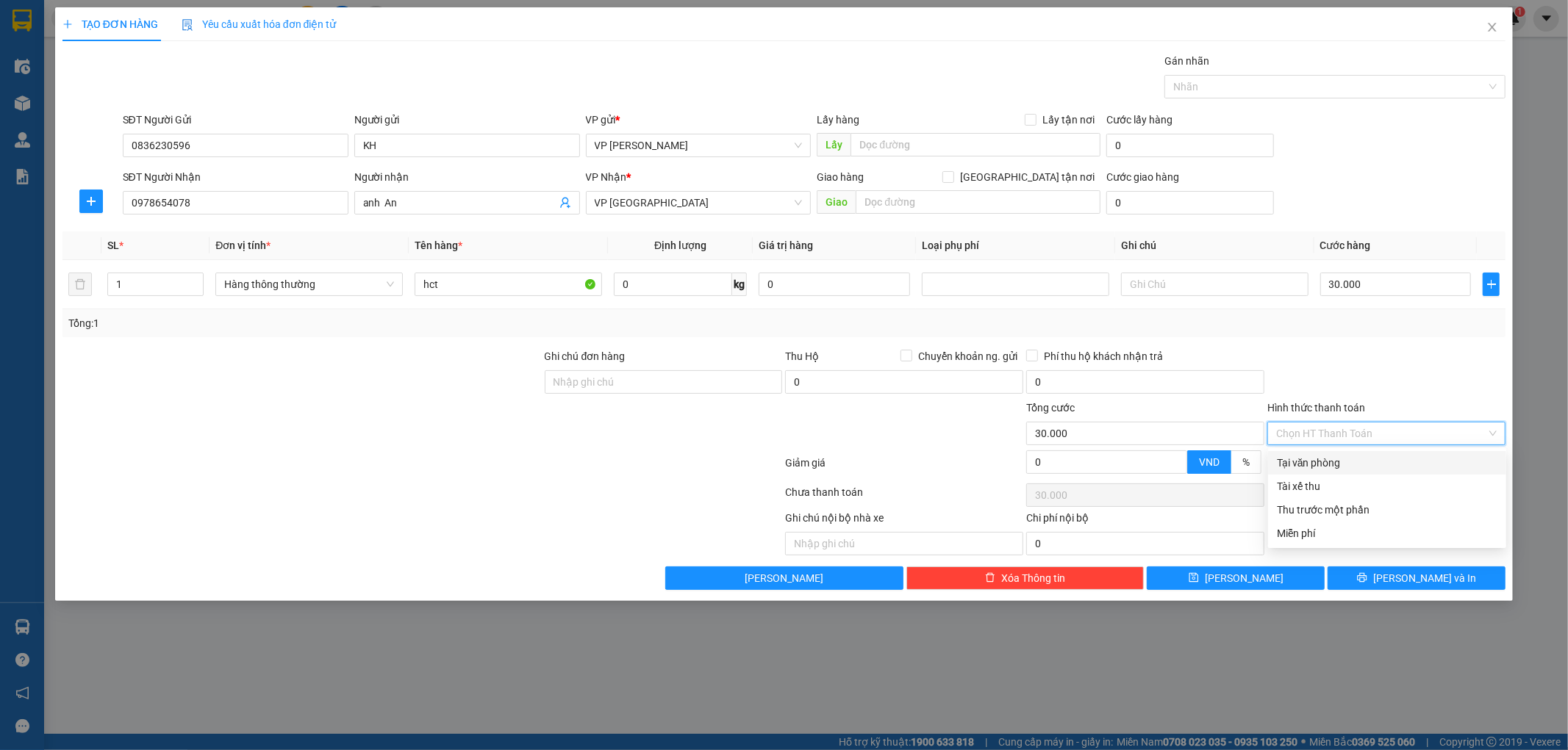
type input "0"
click at [1378, 576] on button "[PERSON_NAME] và In" at bounding box center [1417, 579] width 178 height 24
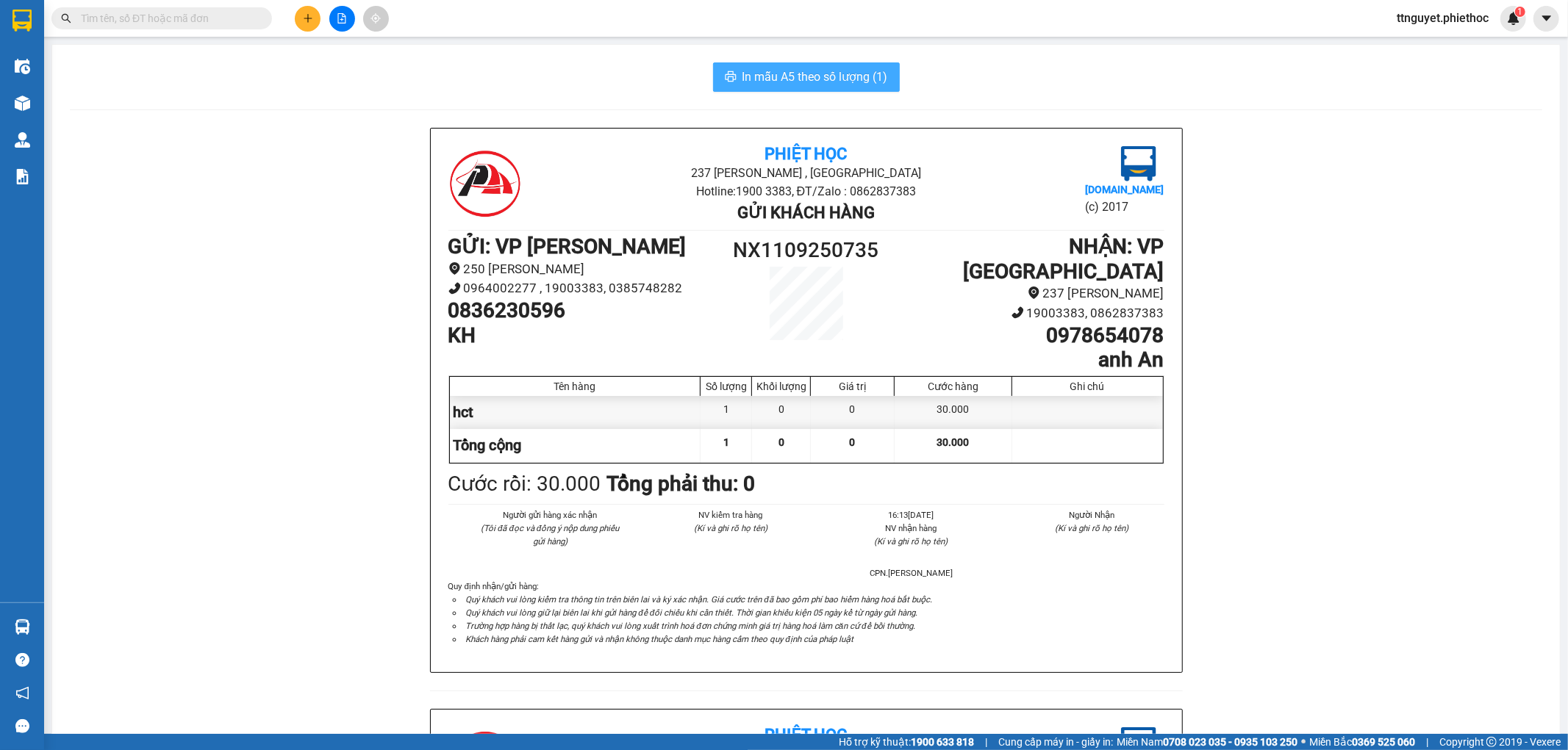
click at [810, 71] on span "In mẫu A5 theo số lượng (1)" at bounding box center [815, 76] width 146 height 19
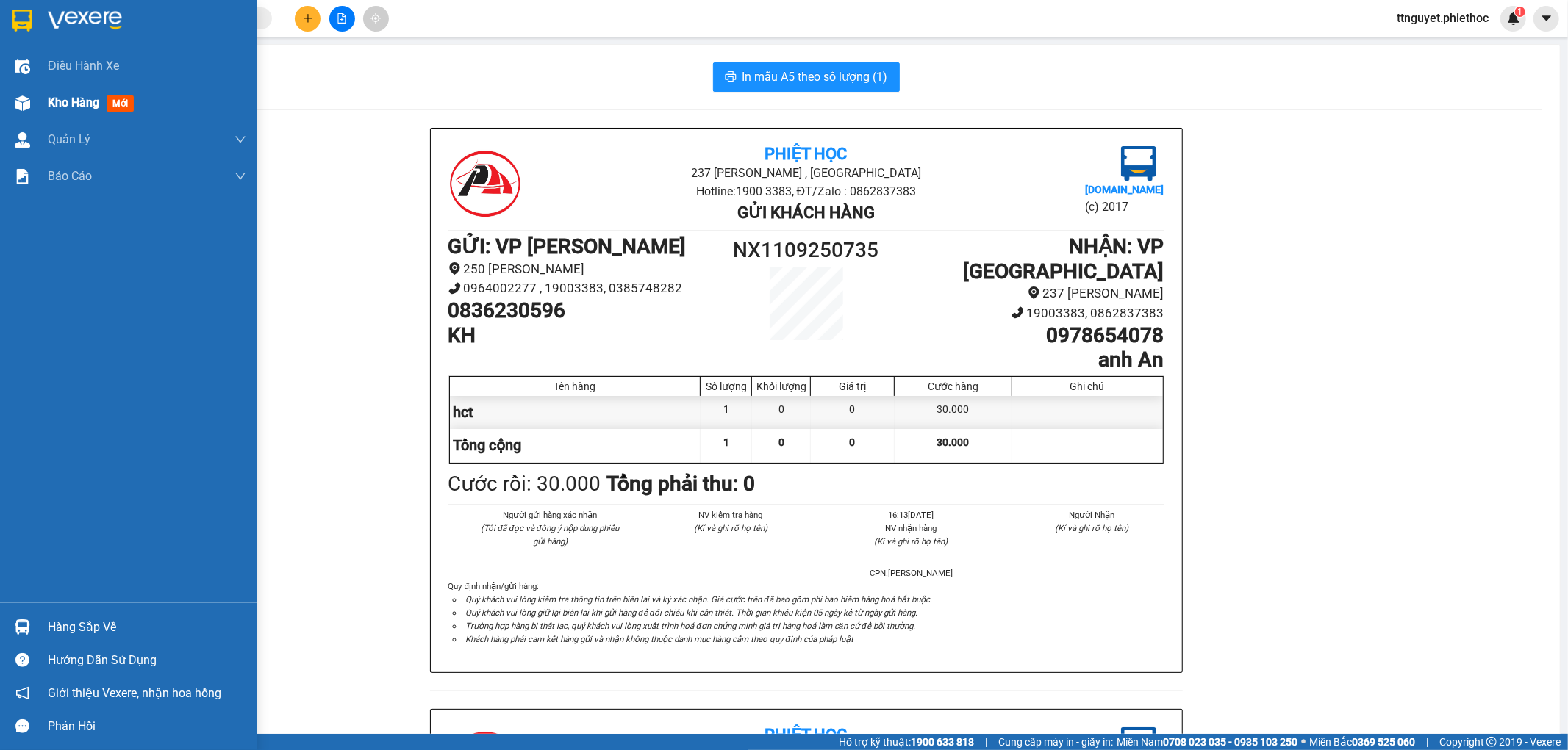
click at [46, 94] on div "Kho hàng mới" at bounding box center [129, 102] width 257 height 37
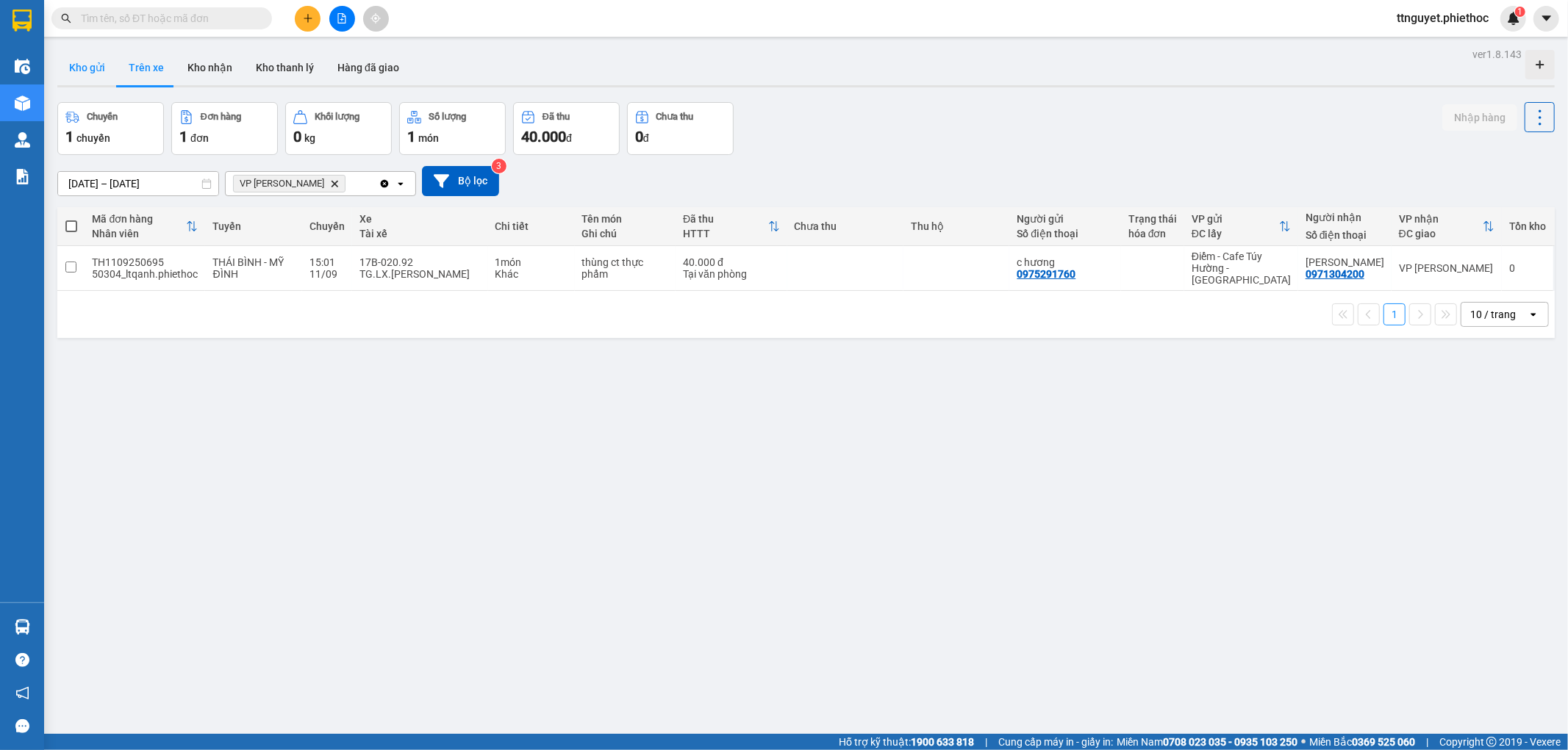
click at [74, 68] on button "Kho gửi" at bounding box center [87, 68] width 59 height 36
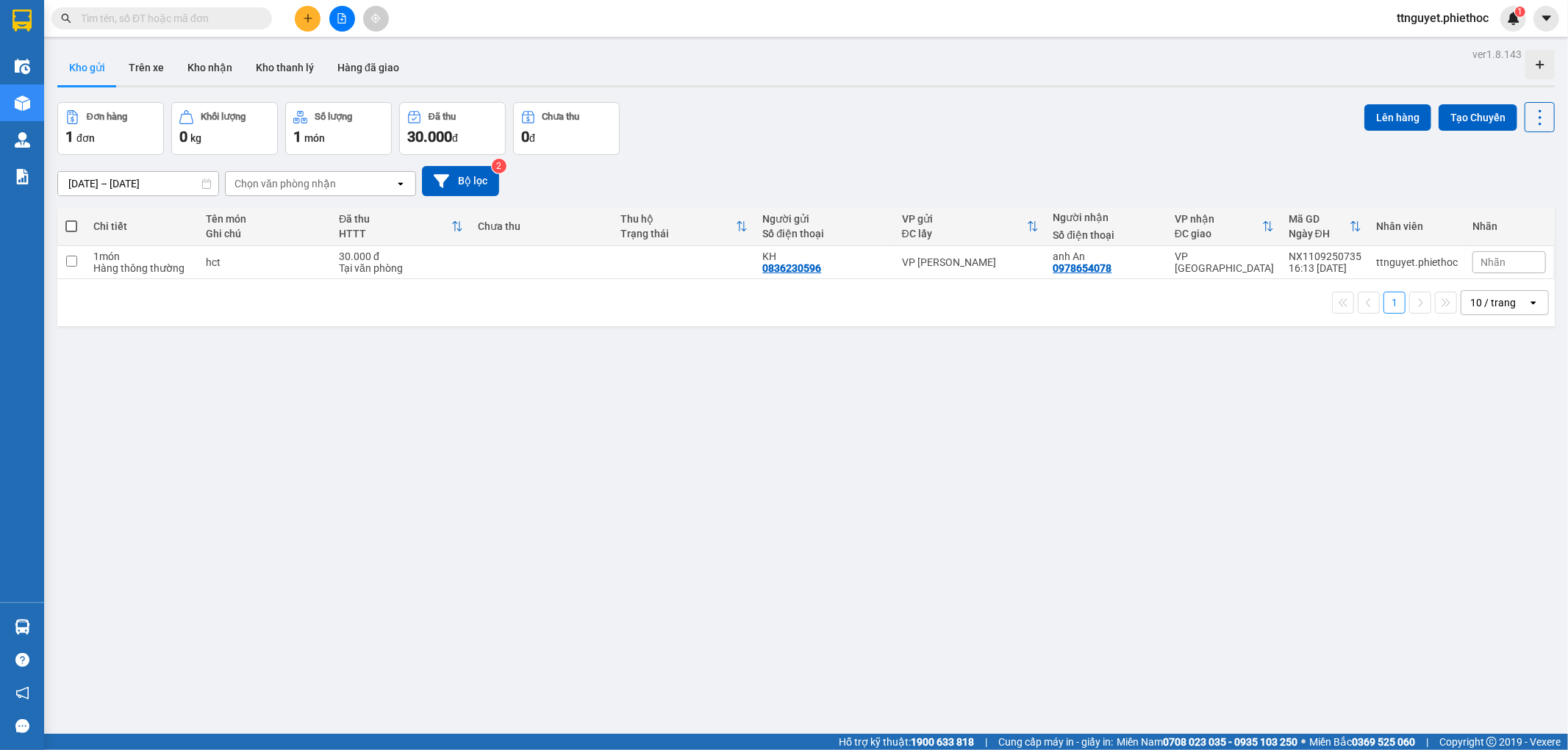
click at [319, 13] on button at bounding box center [308, 19] width 26 height 26
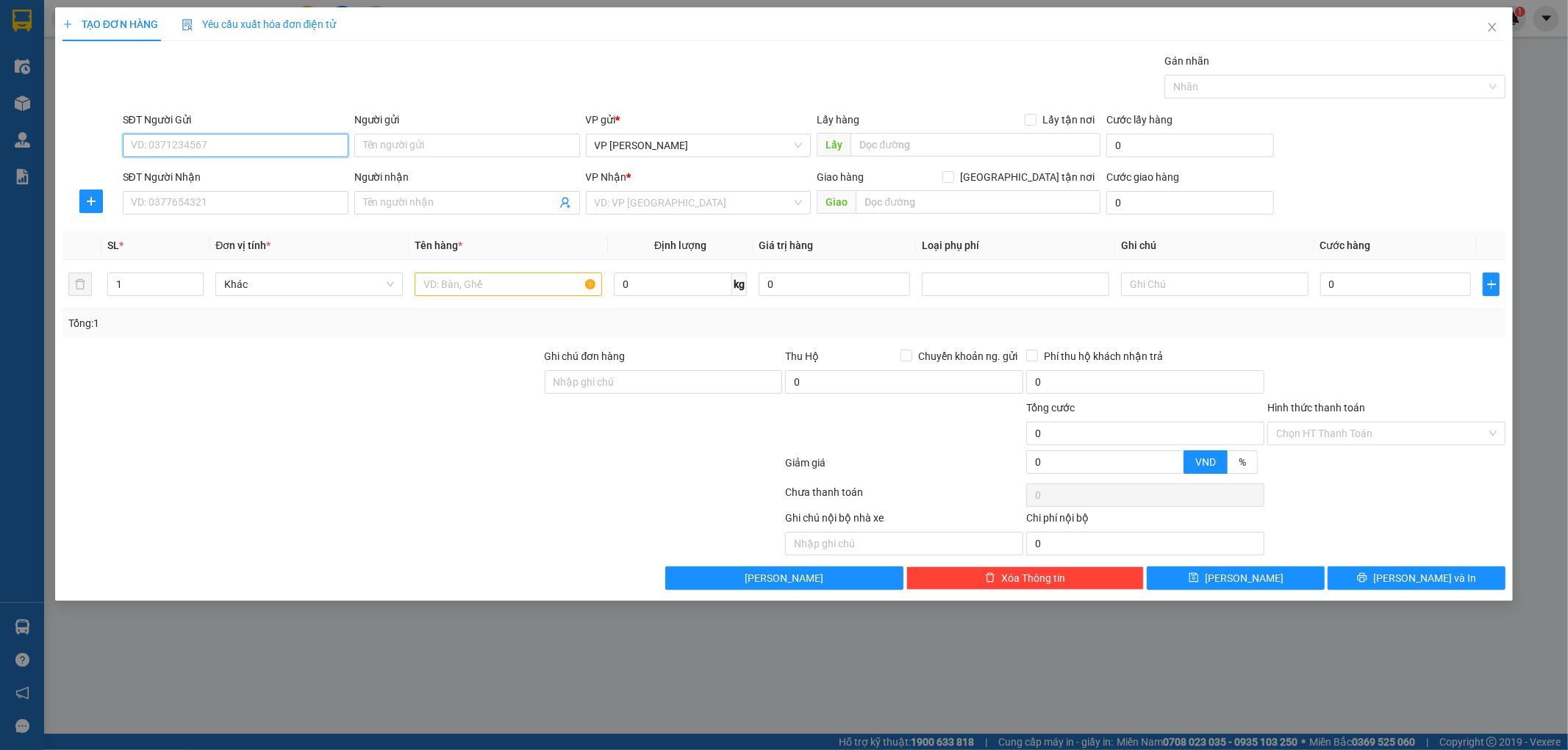
click at [298, 140] on input "SĐT Người Gửi" at bounding box center [236, 145] width 226 height 24
type input "0900000000"
click at [255, 210] on input "SĐT Người Nhận" at bounding box center [236, 203] width 226 height 24
type input "0386186166"
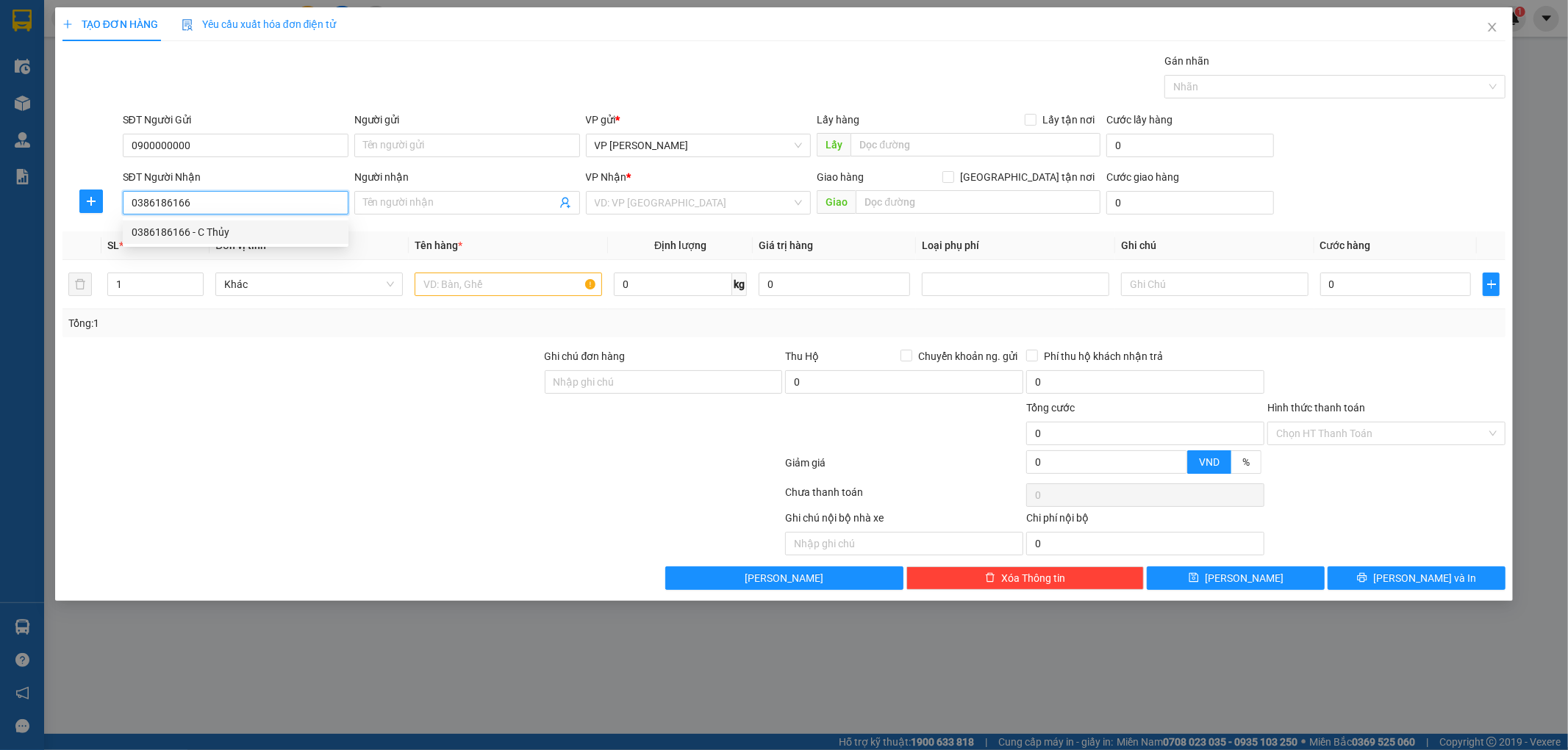
click at [248, 233] on div "0386186166 - C Thủy" at bounding box center [236, 233] width 208 height 16
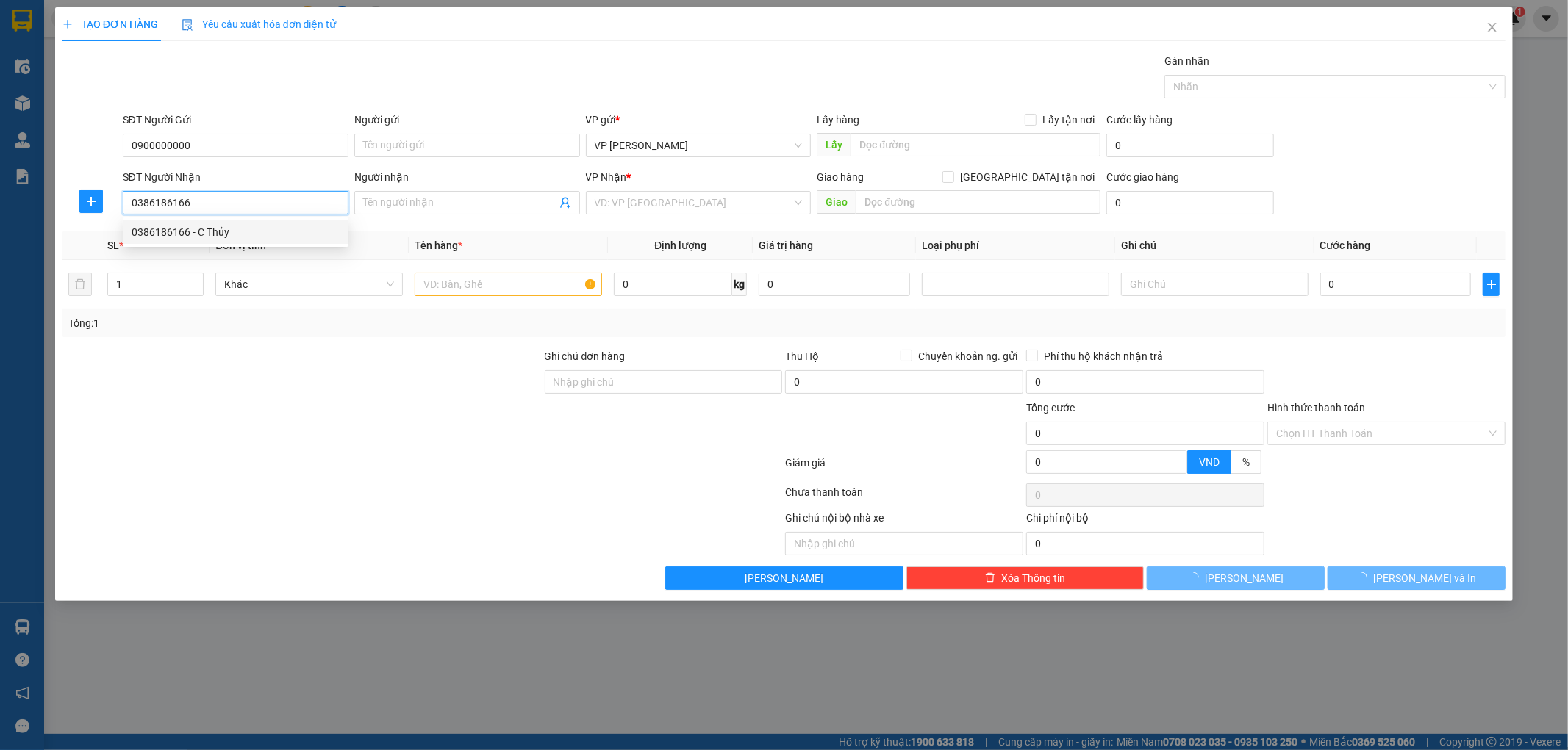
type input "C Thủy"
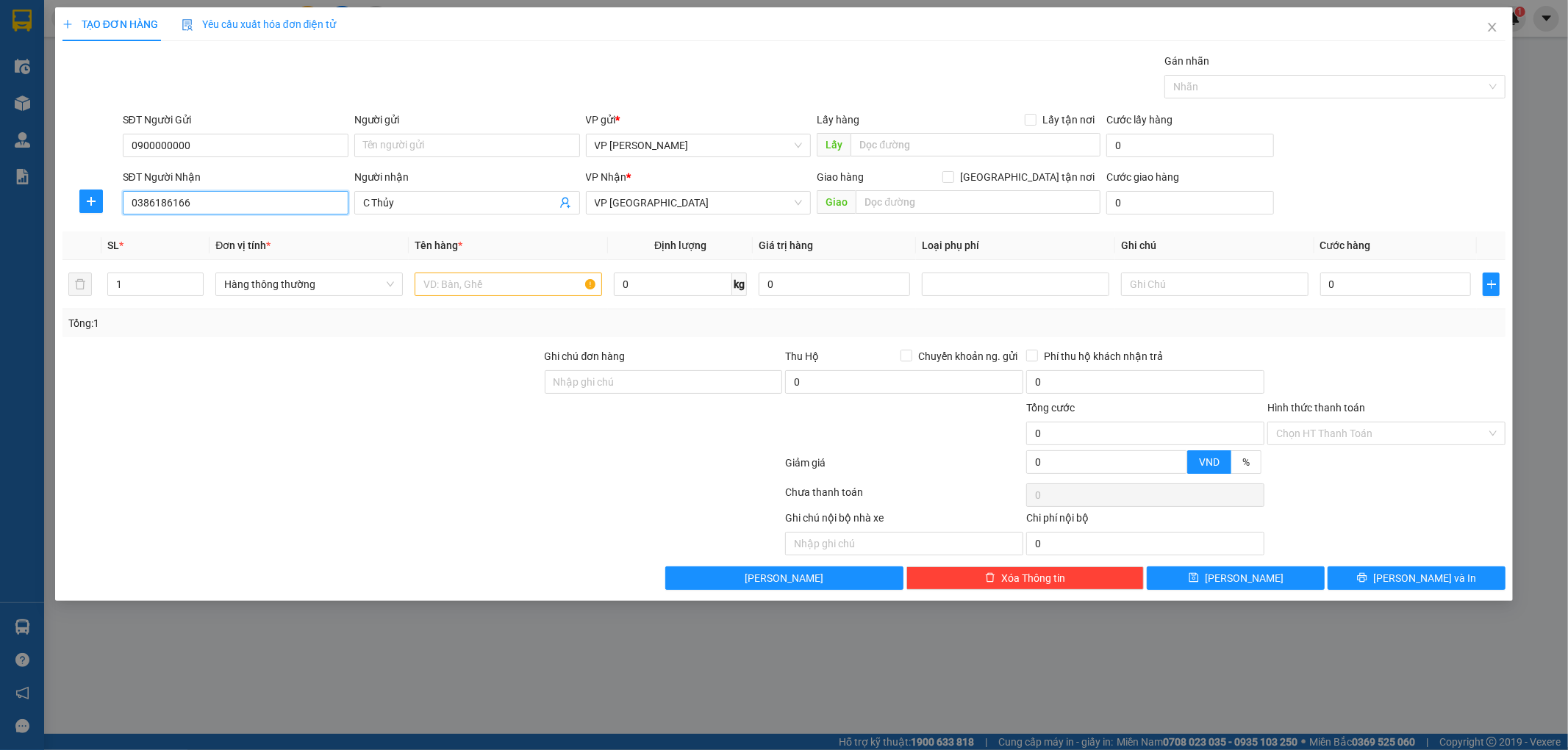
type input "0386186166"
click at [487, 163] on div "Người gửi Tên người gửi" at bounding box center [467, 138] width 226 height 51
click at [467, 149] on input "Người gửi" at bounding box center [467, 145] width 226 height 24
click at [180, 135] on input "0900000000" at bounding box center [236, 145] width 226 height 24
click at [230, 142] on input "0900000000" at bounding box center [236, 145] width 226 height 24
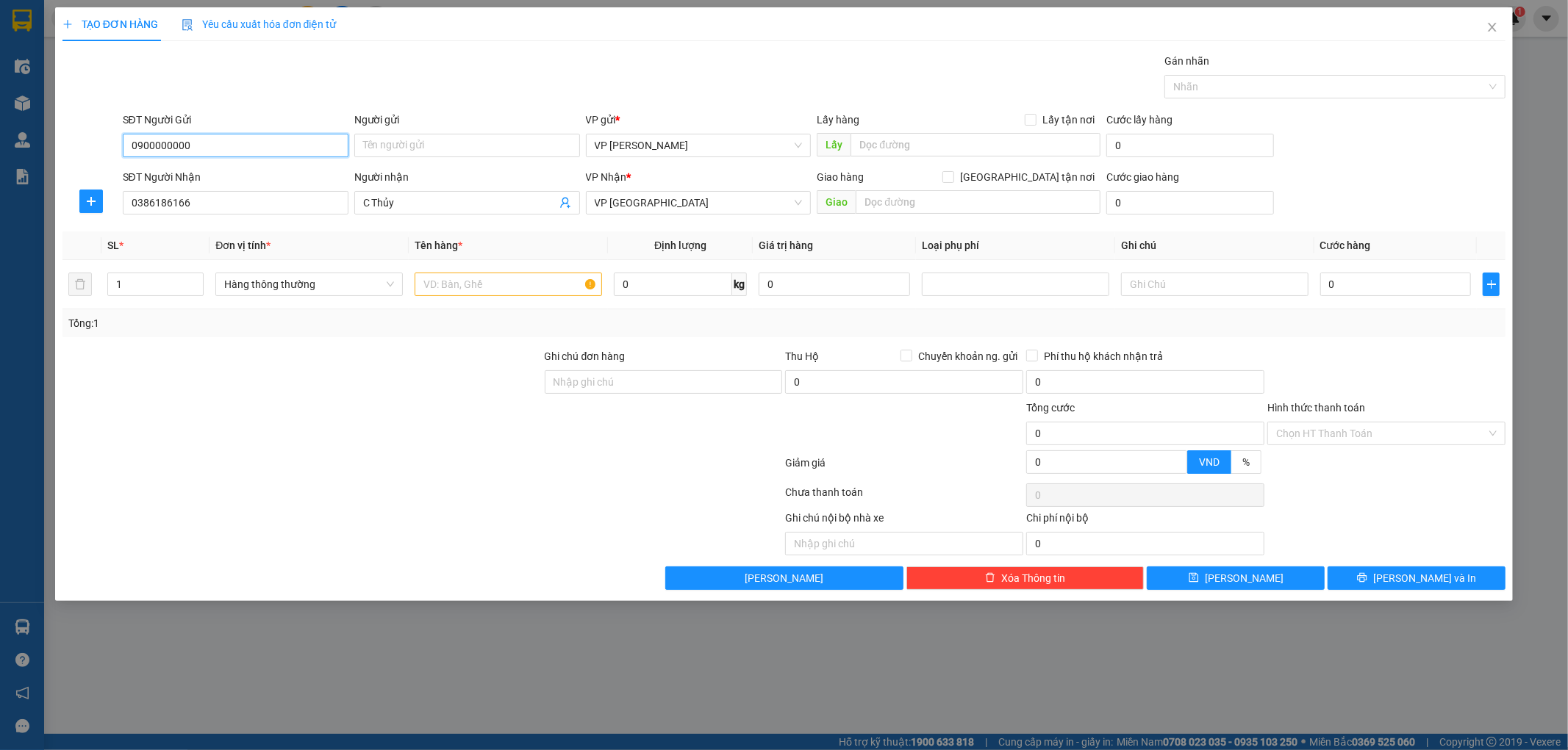
click at [230, 142] on input "0900000000" at bounding box center [236, 145] width 226 height 24
click at [284, 172] on div "0900000000 - kh" at bounding box center [236, 175] width 208 height 16
type input "0900000000"
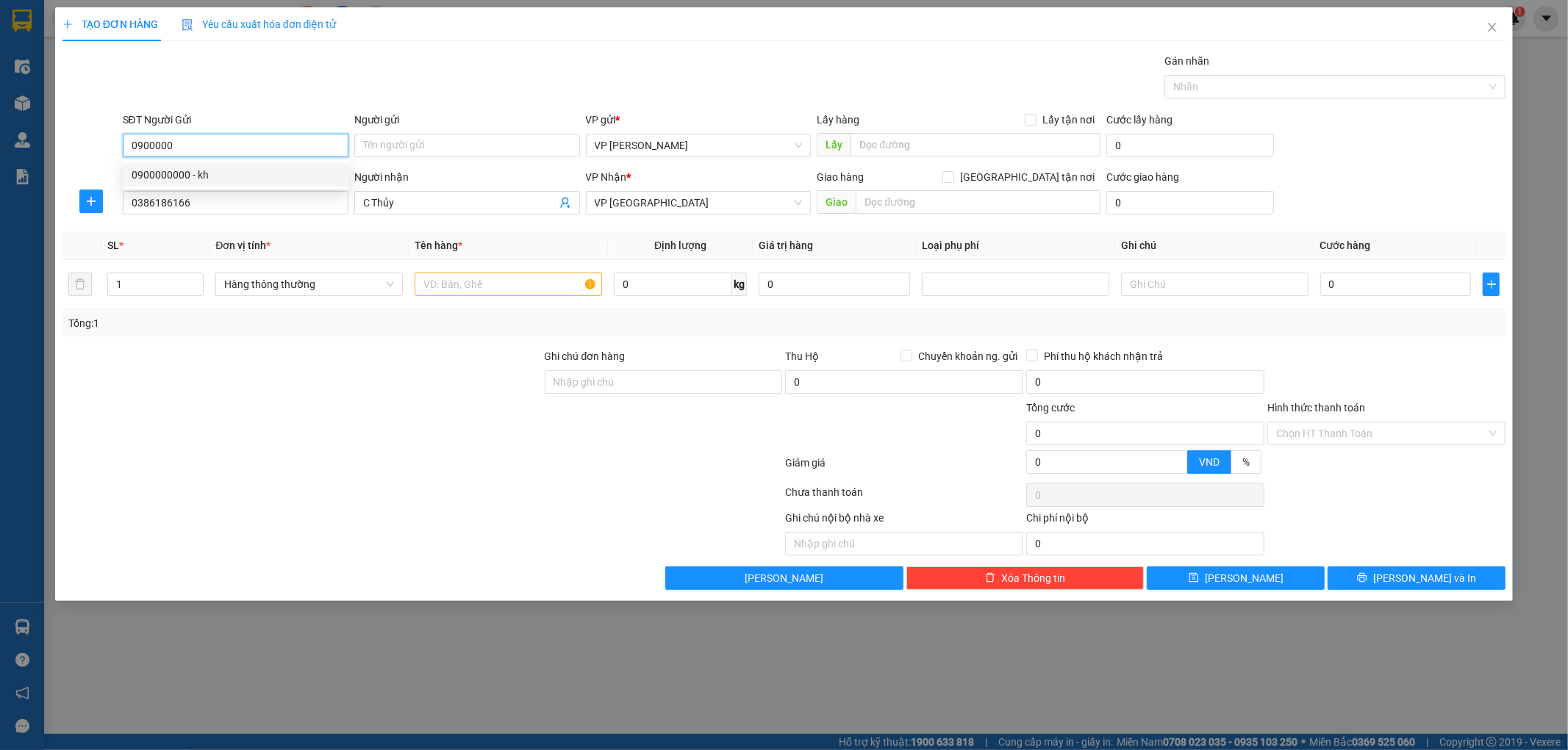
type input "kh"
click at [505, 299] on div at bounding box center [508, 285] width 187 height 30
click at [513, 285] on input "text" at bounding box center [508, 285] width 187 height 24
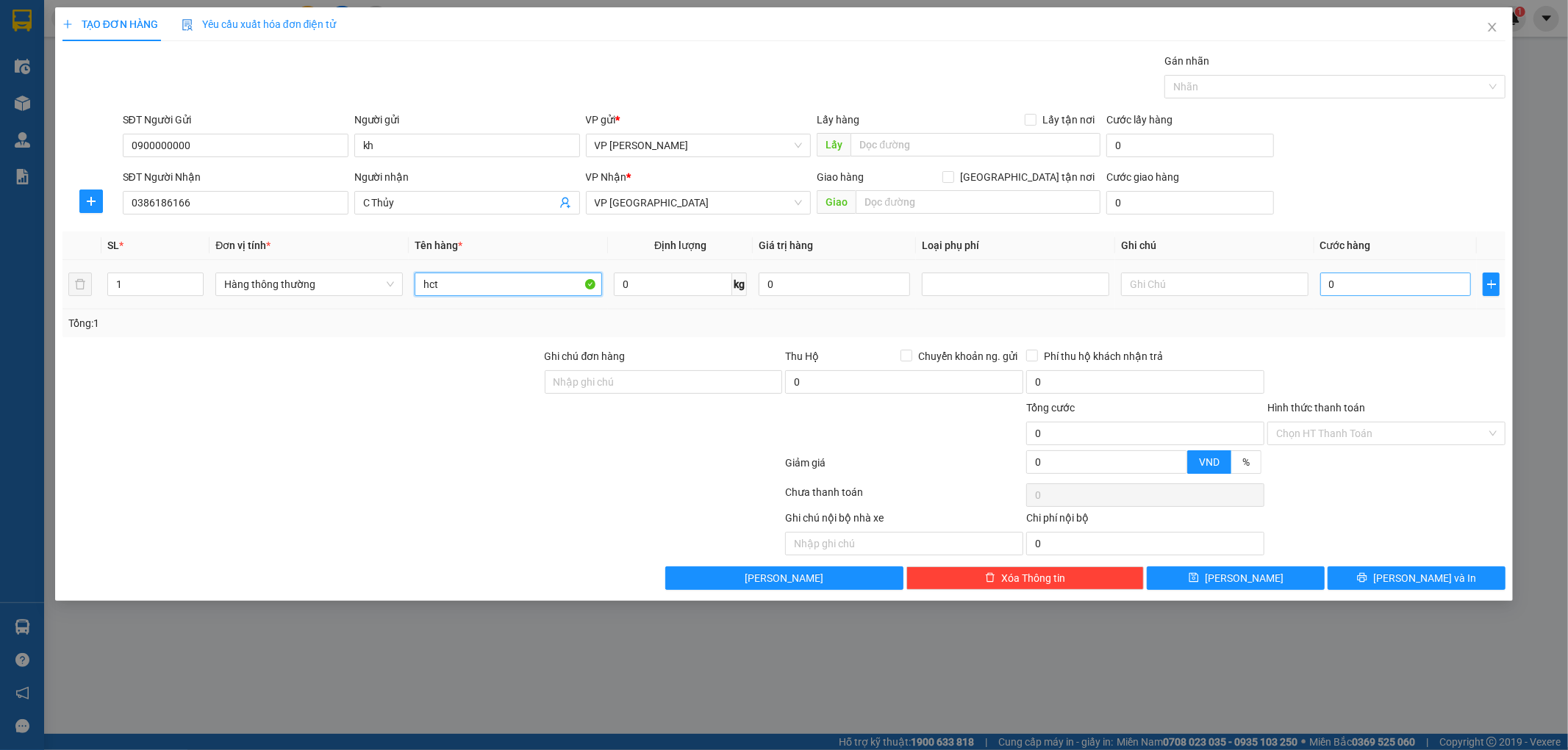
type input "hct"
click at [1365, 281] on input "0" at bounding box center [1396, 285] width 151 height 24
type input "3"
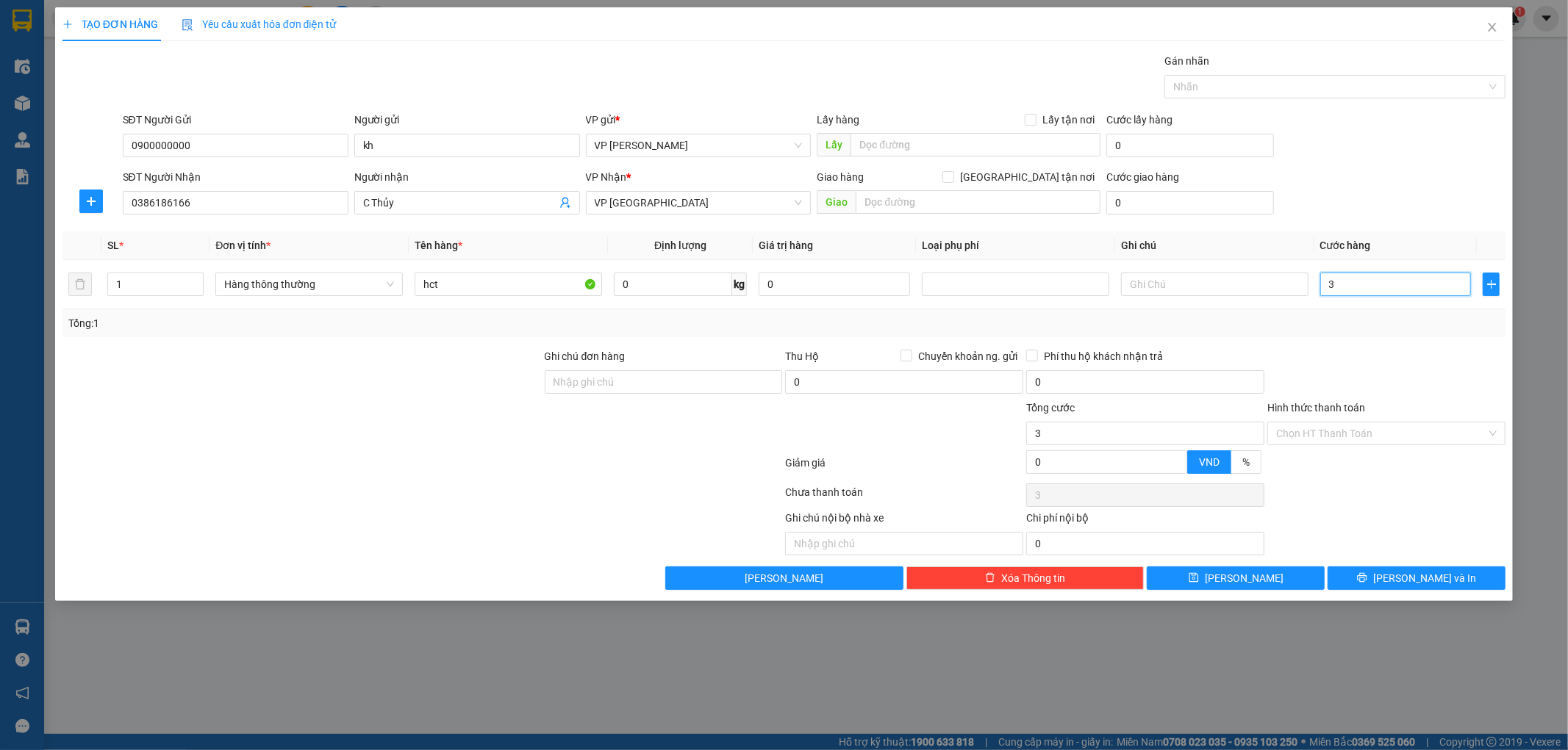
type input "30"
type input "30.000"
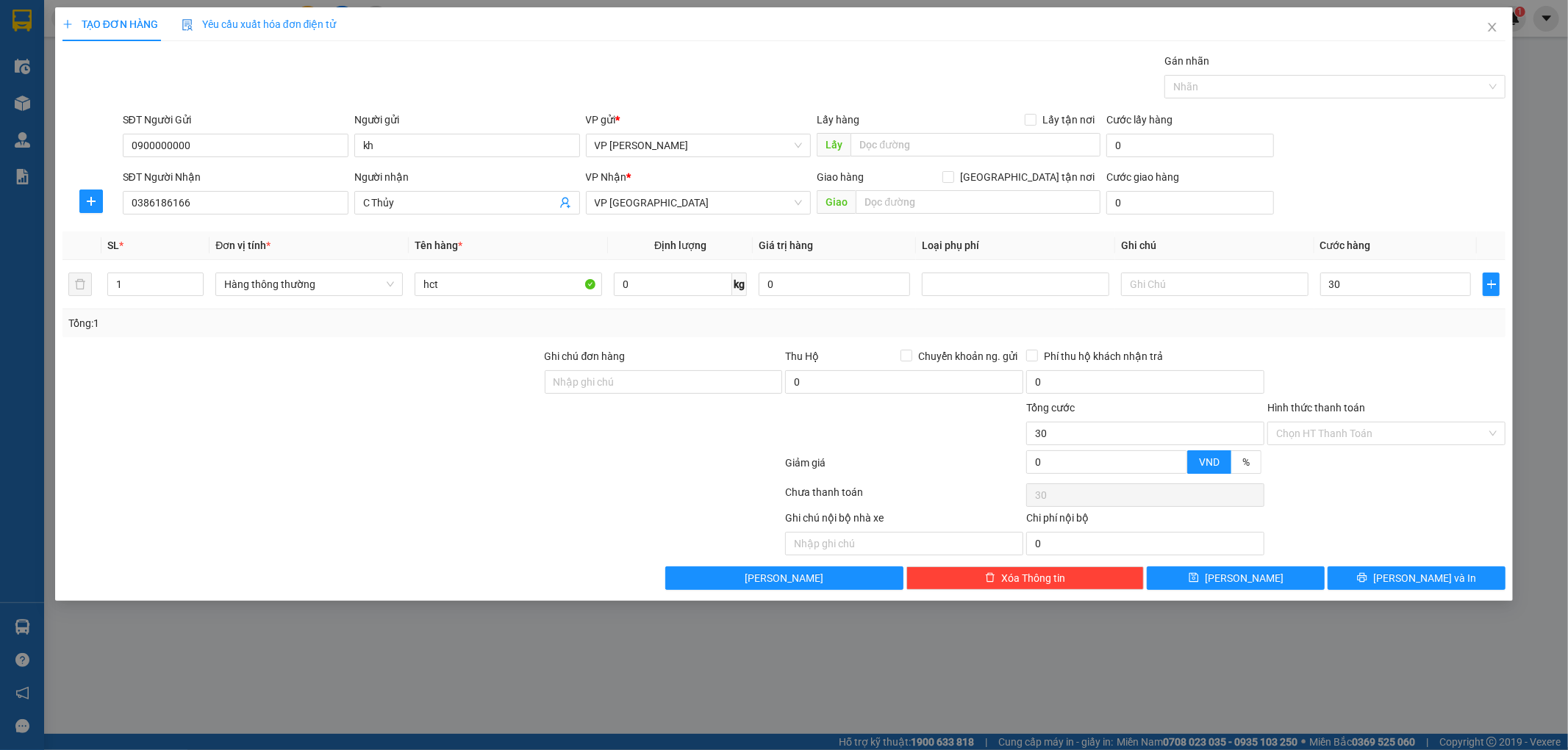
type input "30.000"
click at [1374, 370] on div at bounding box center [1387, 374] width 242 height 51
click at [1376, 582] on button "[PERSON_NAME] và In" at bounding box center [1417, 579] width 178 height 24
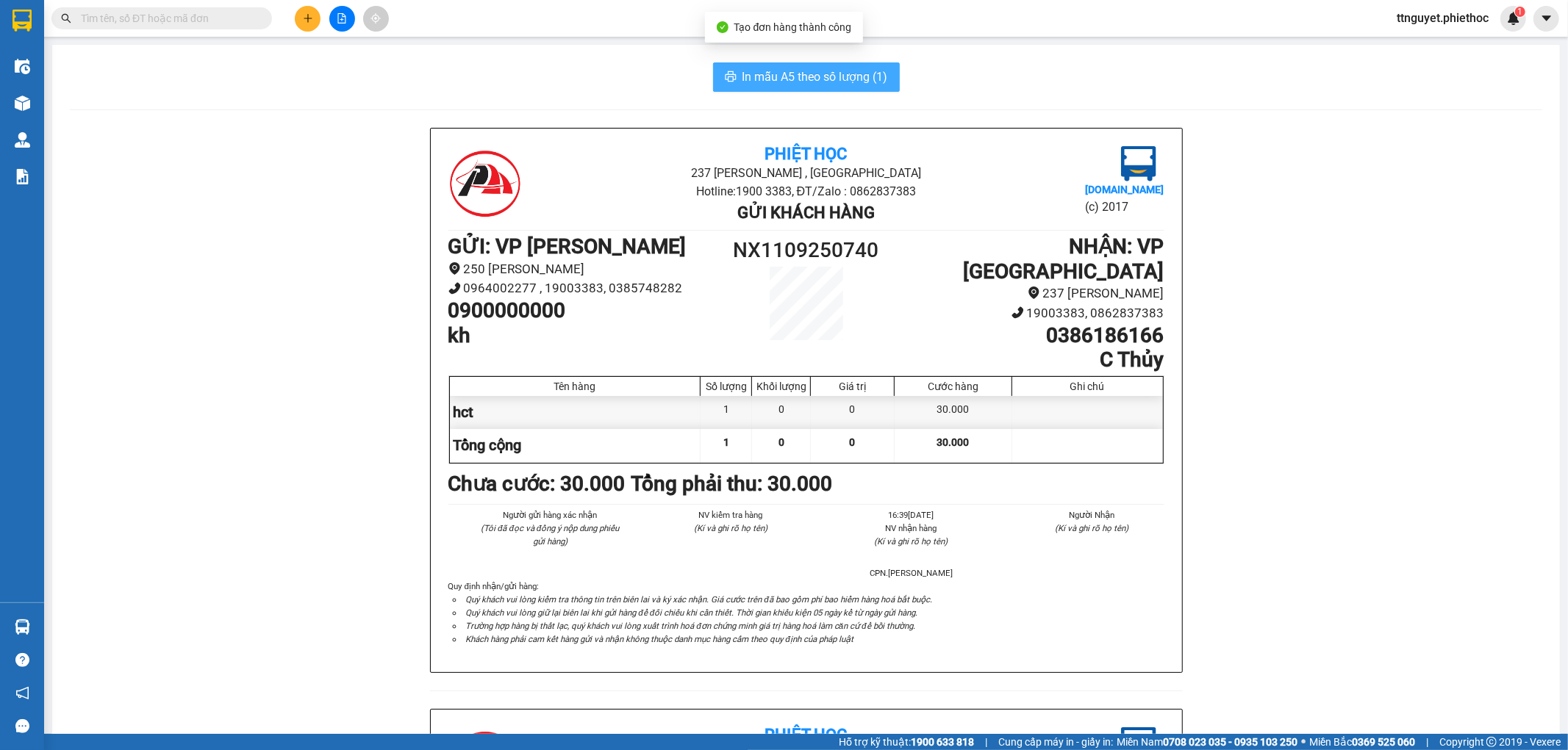
click at [836, 70] on span "In mẫu A5 theo số lượng (1)" at bounding box center [815, 76] width 146 height 19
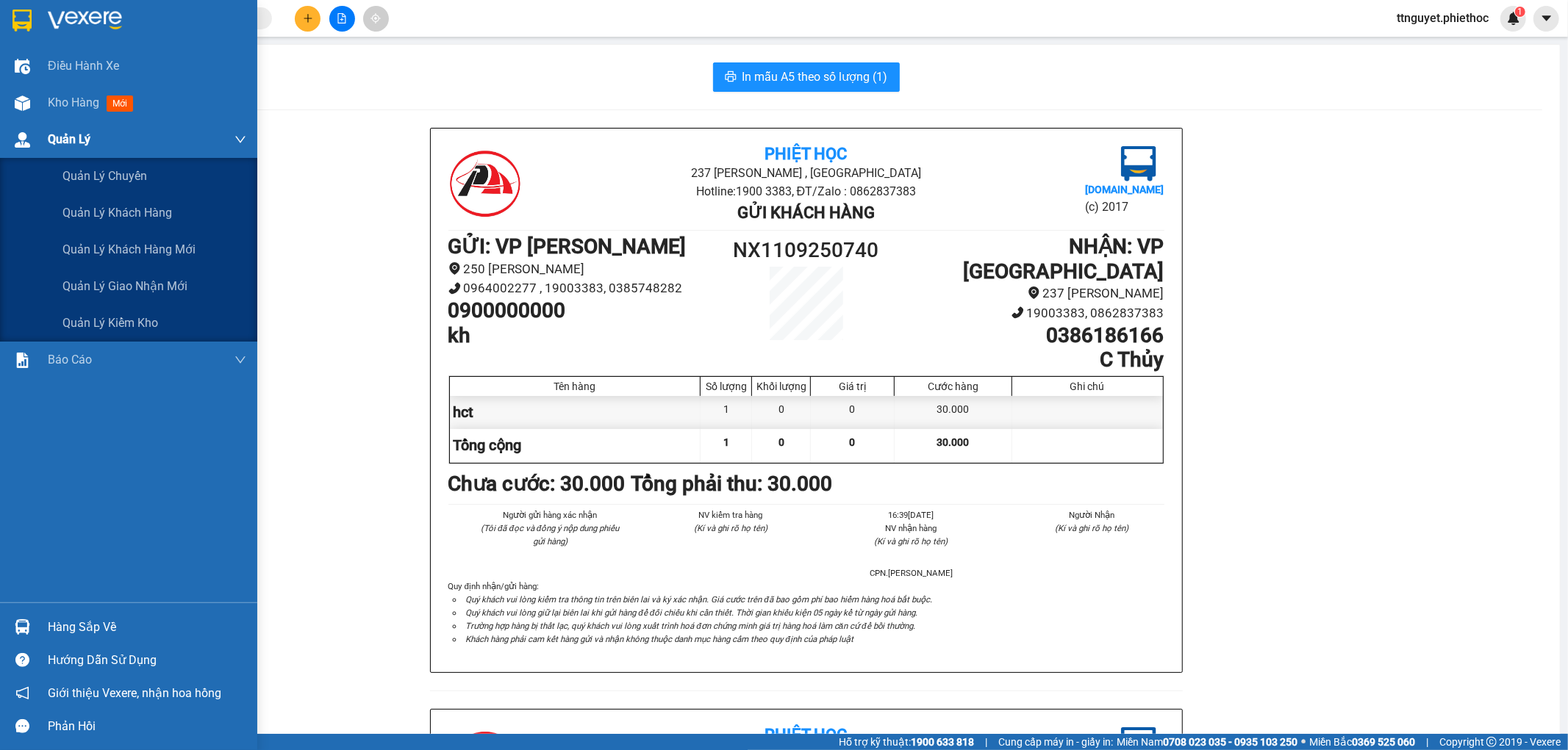
click at [126, 126] on div "Quản Lý" at bounding box center [147, 140] width 199 height 37
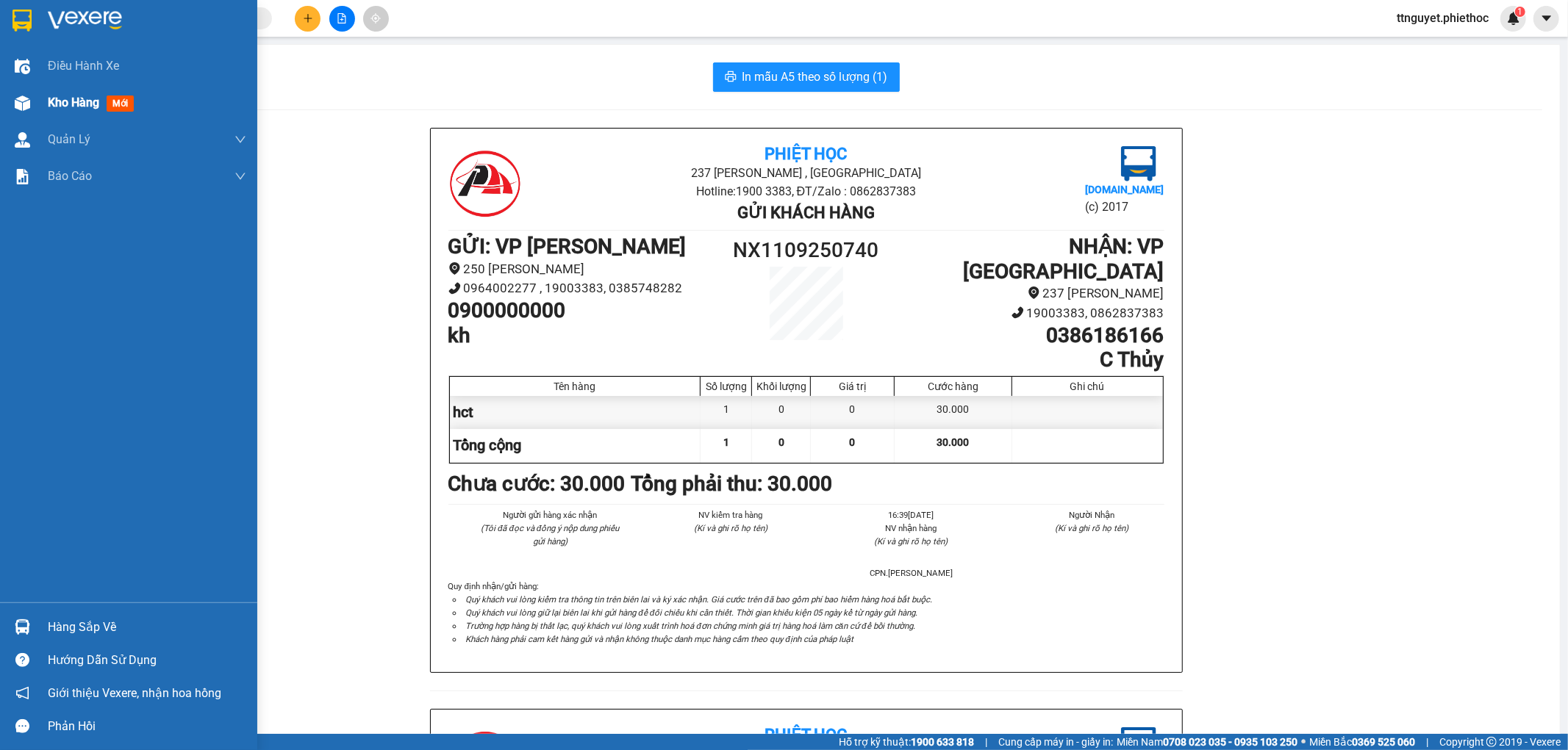
click at [91, 111] on div "Kho hàng mới" at bounding box center [93, 102] width 92 height 19
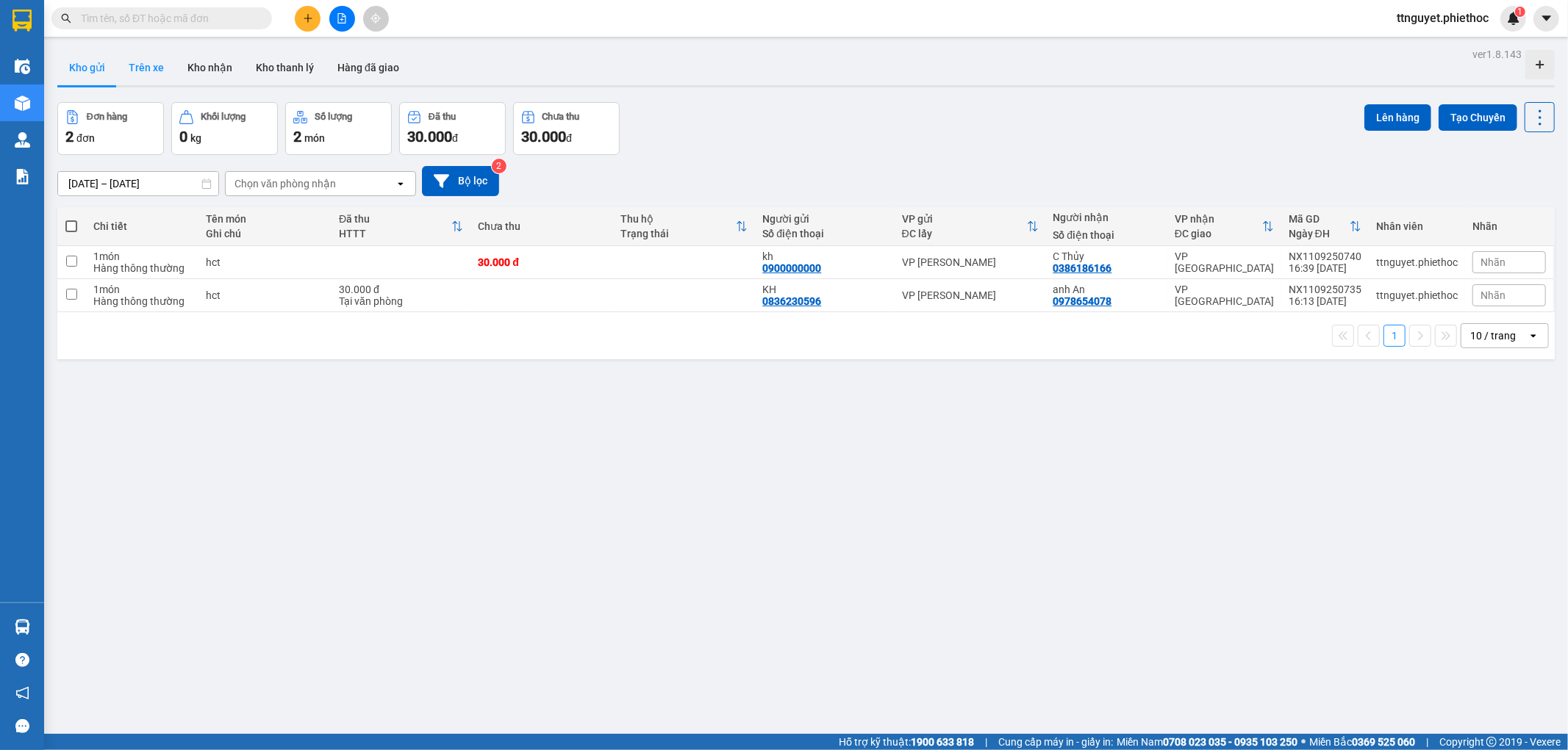
click at [144, 64] on button "Trên xe" at bounding box center [146, 68] width 58 height 36
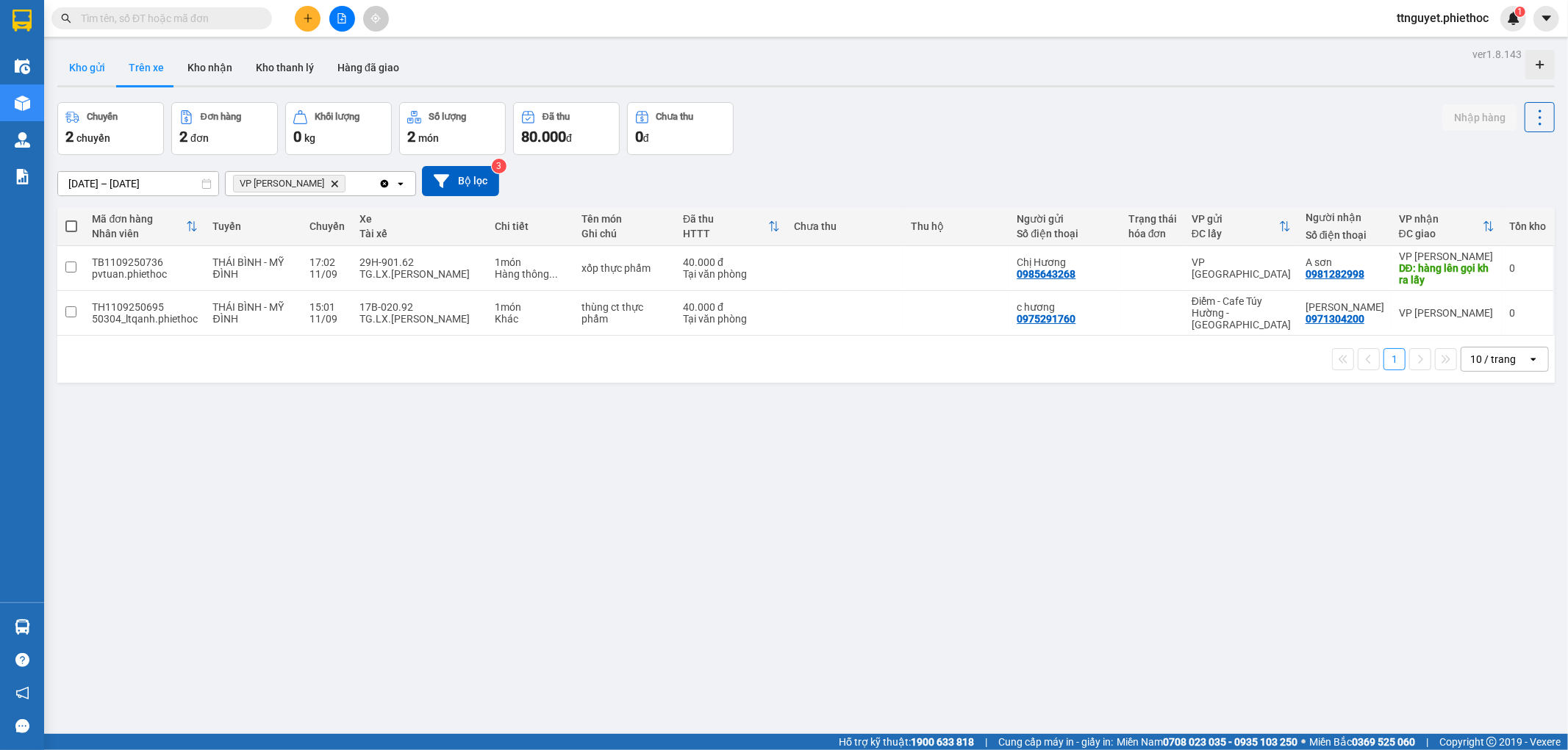
click at [76, 61] on button "Kho gửi" at bounding box center [87, 68] width 59 height 36
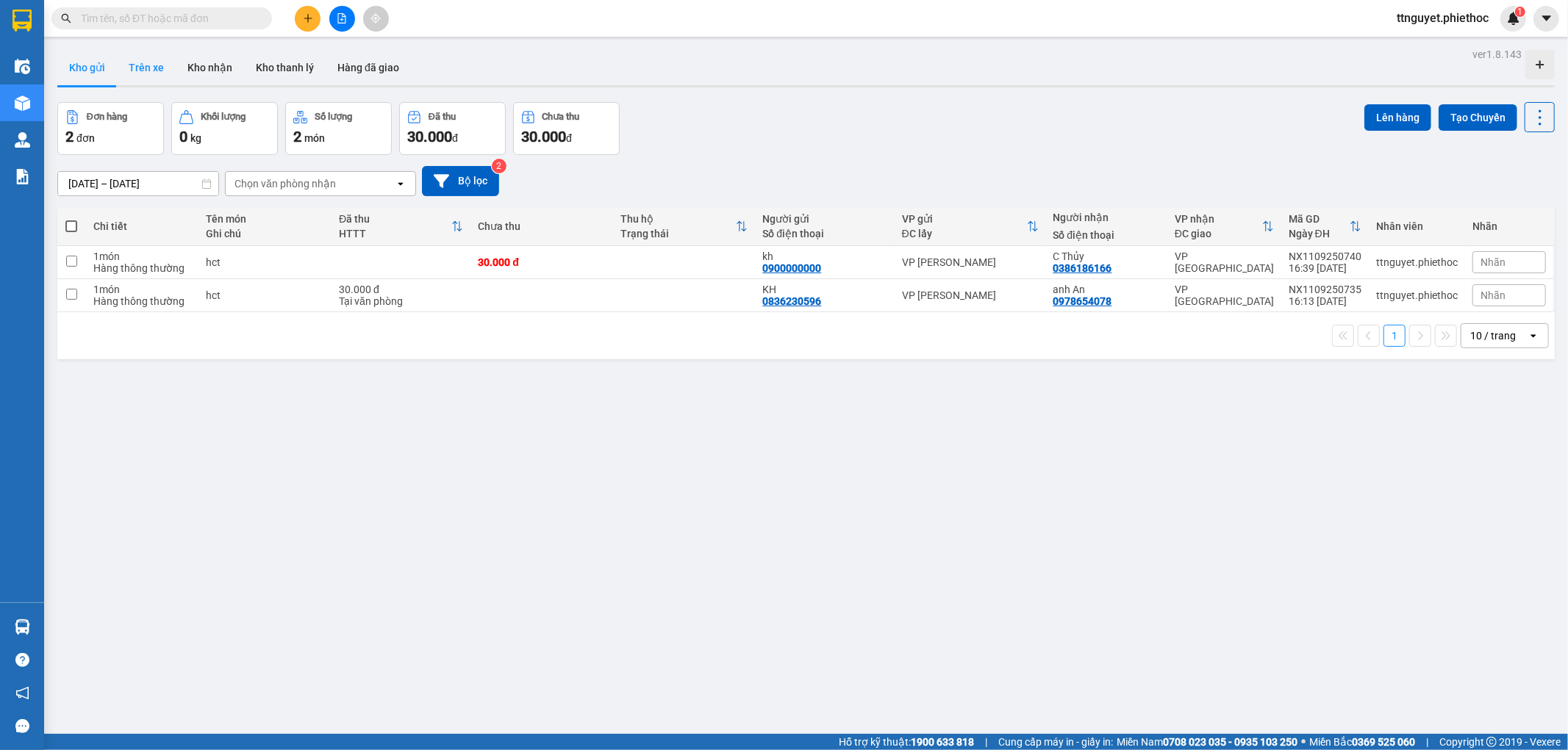
click at [137, 76] on button "Trên xe" at bounding box center [146, 68] width 58 height 36
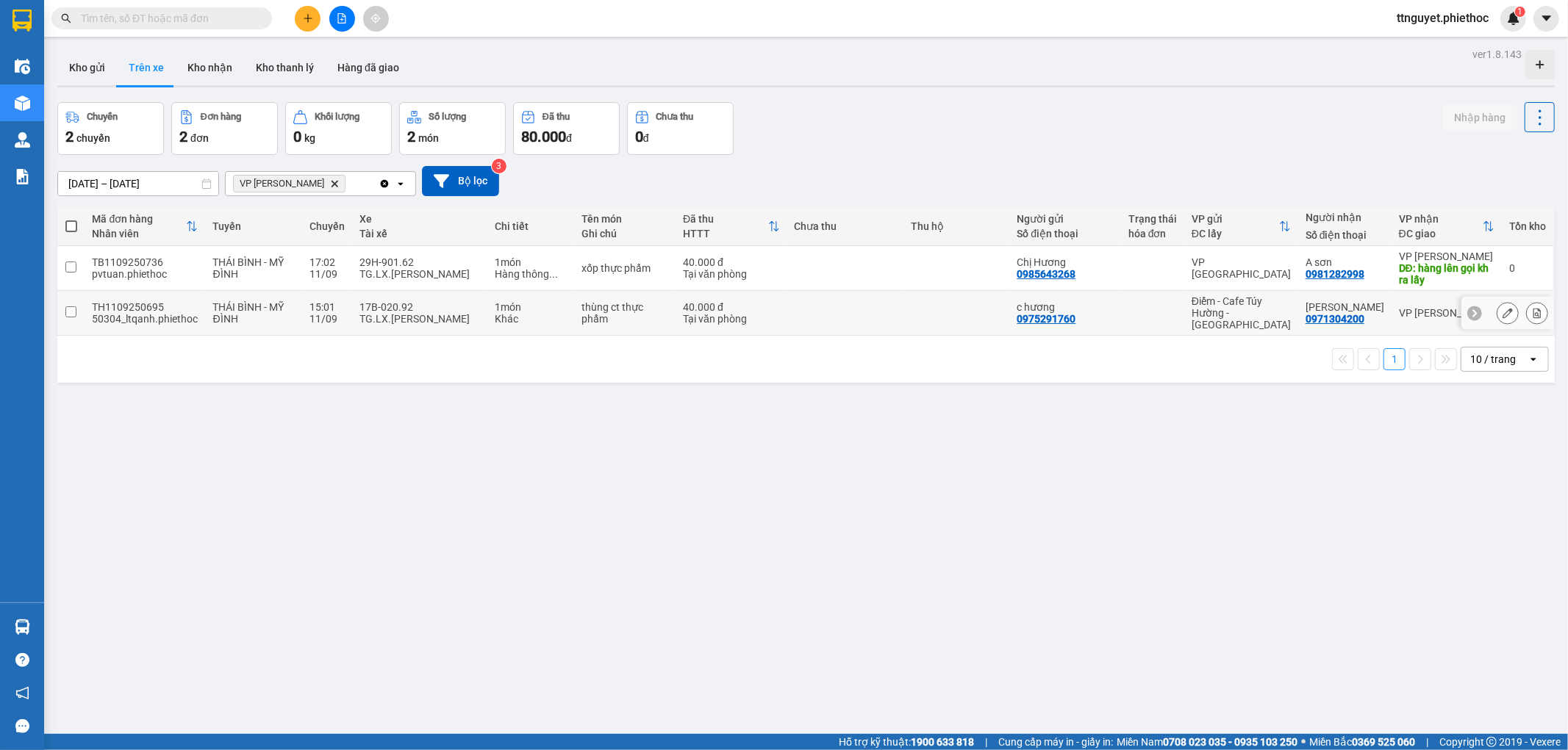
click at [891, 305] on td at bounding box center [845, 313] width 116 height 45
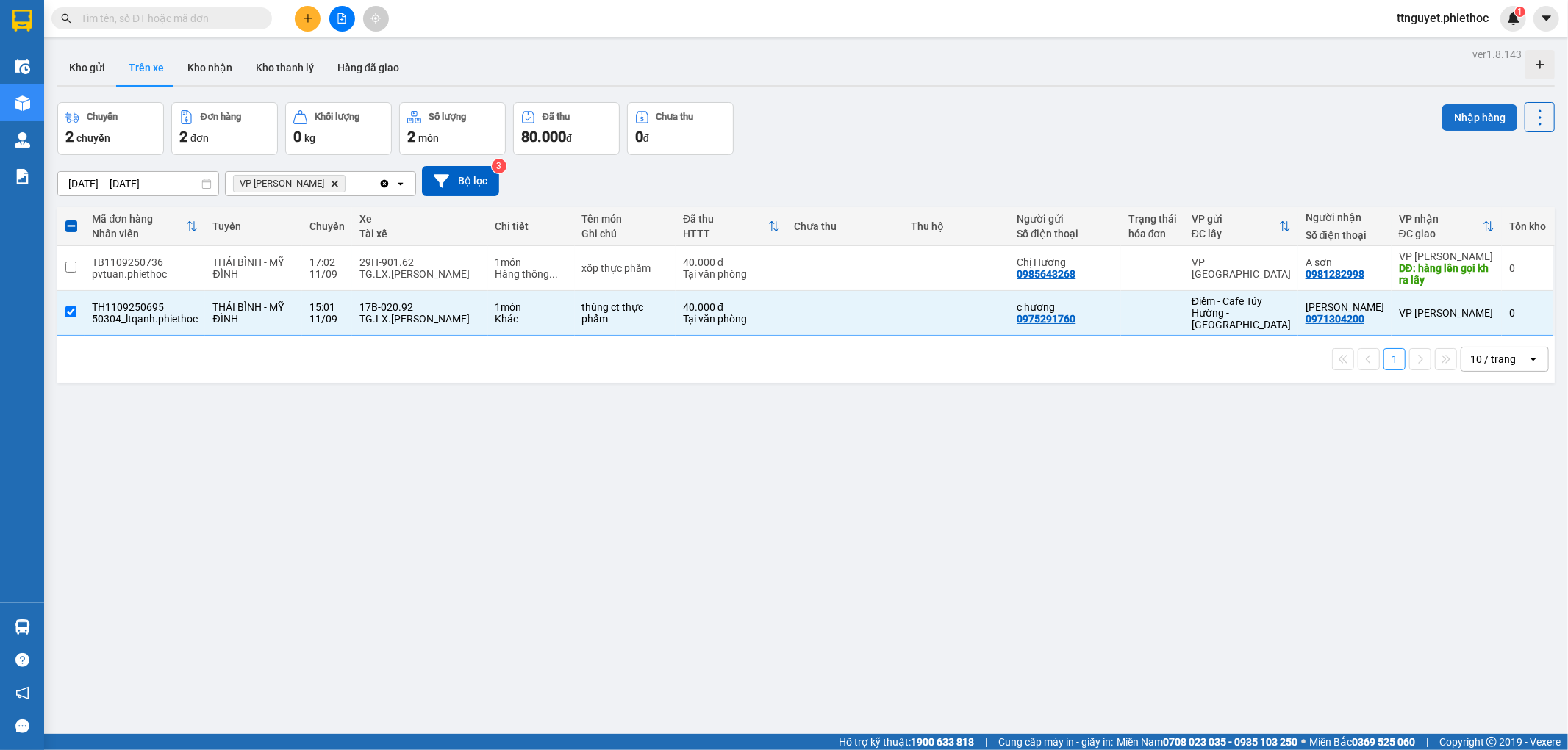
click at [1464, 116] on button "Nhập hàng" at bounding box center [1480, 117] width 75 height 27
checkbox input "false"
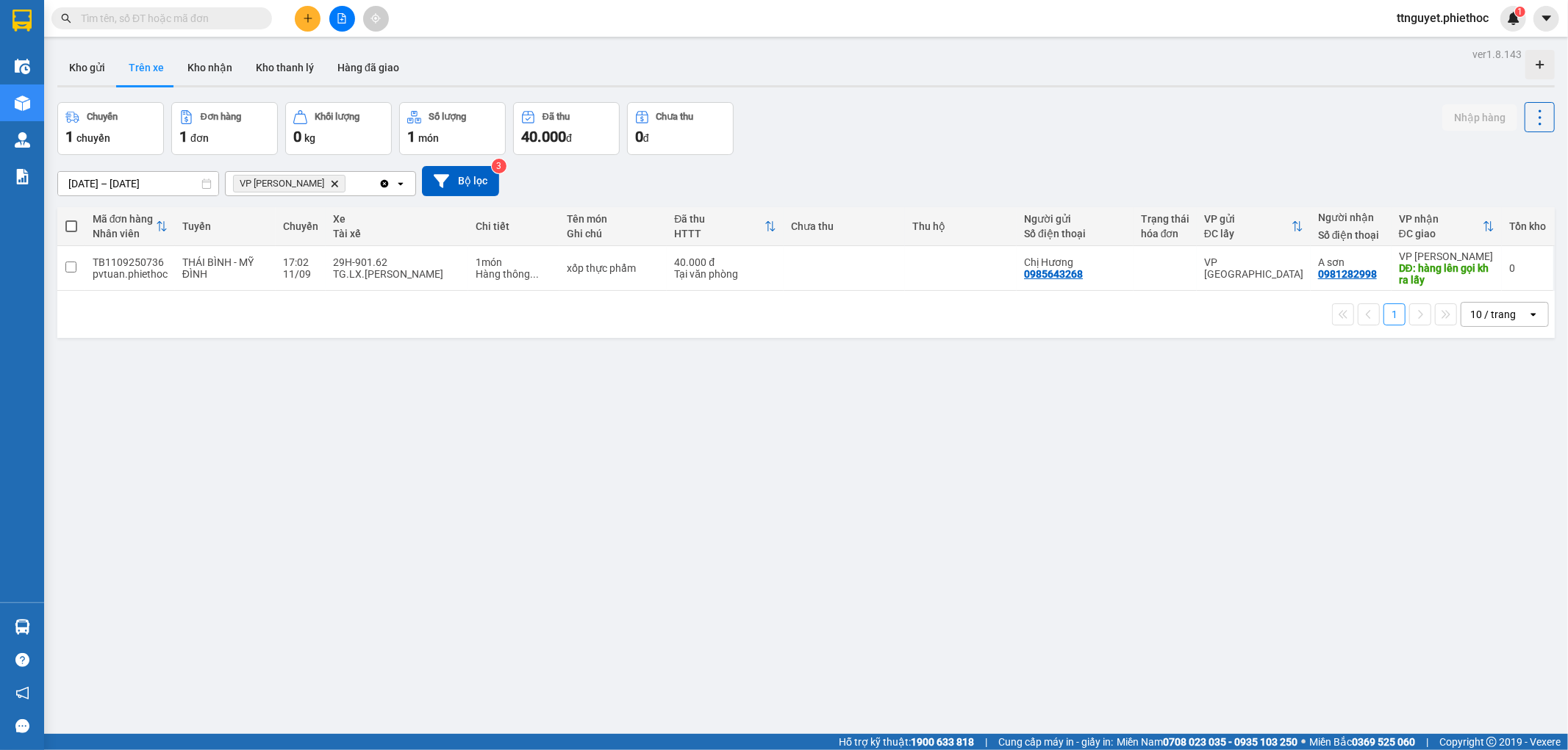
click at [171, 26] on input "text" at bounding box center [167, 18] width 173 height 16
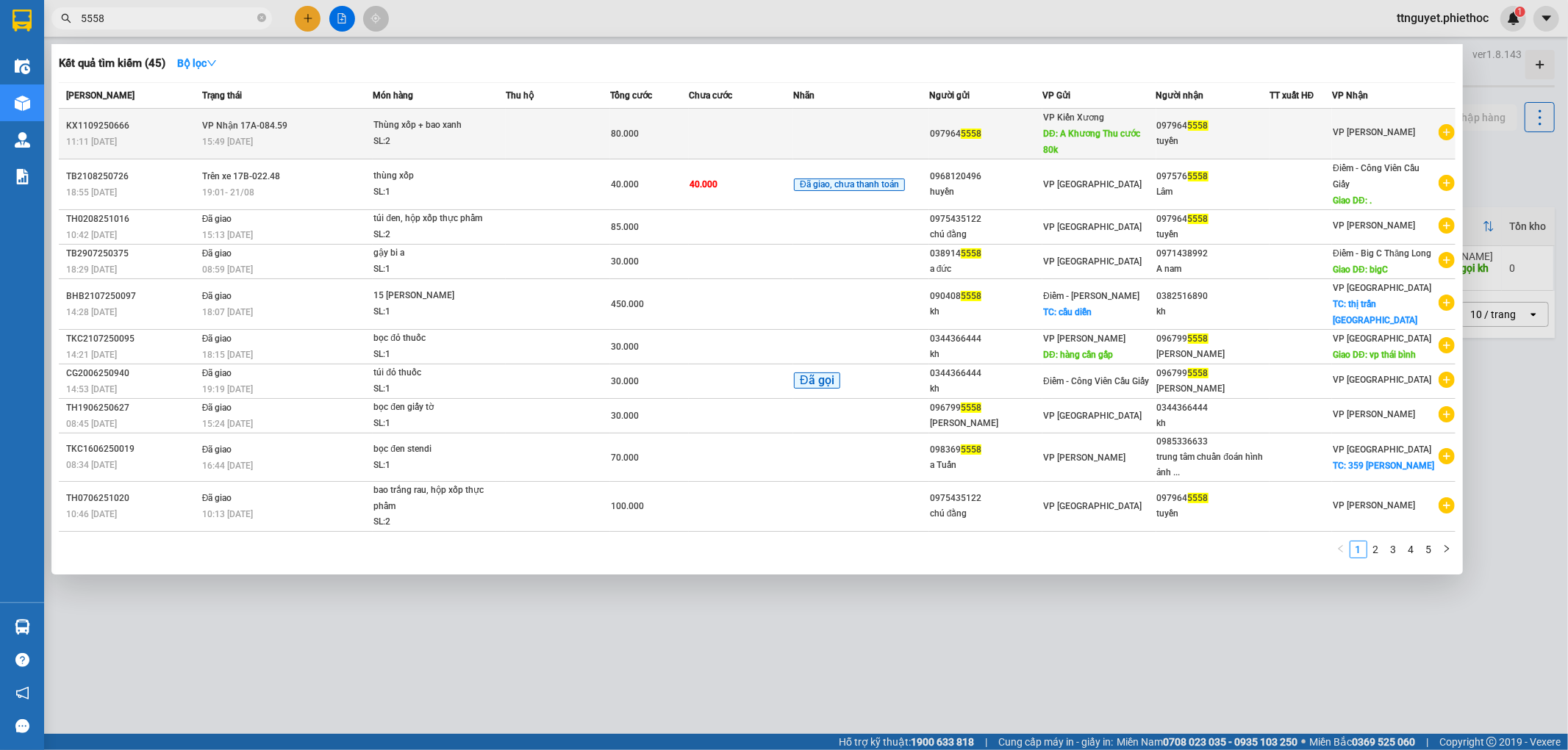
type input "5558"
click at [533, 147] on td at bounding box center [557, 134] width 104 height 50
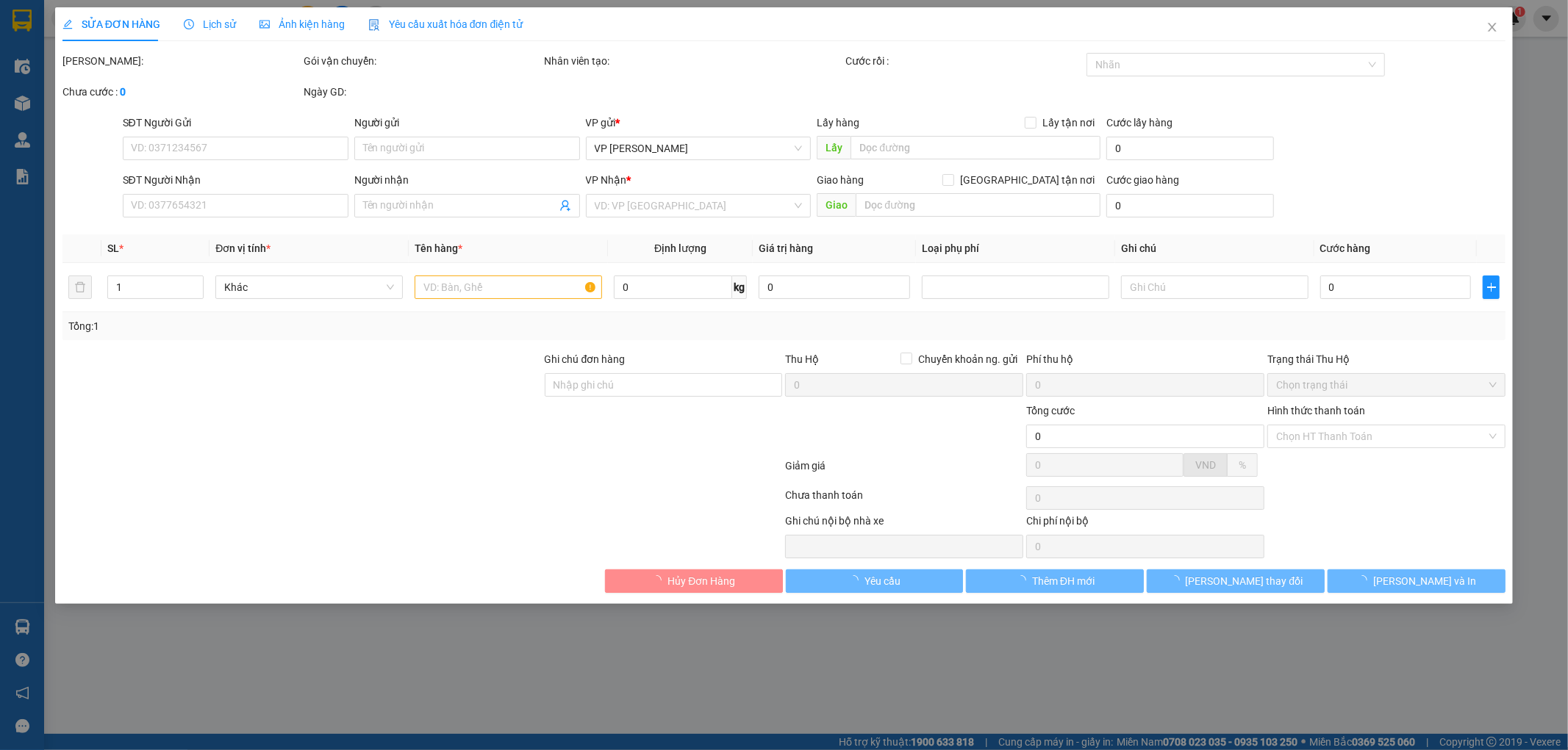
type input "0979645558"
type input "A Khương Thu cước 80k"
type input "5.000"
type input "0979645558"
type input "tuyền"
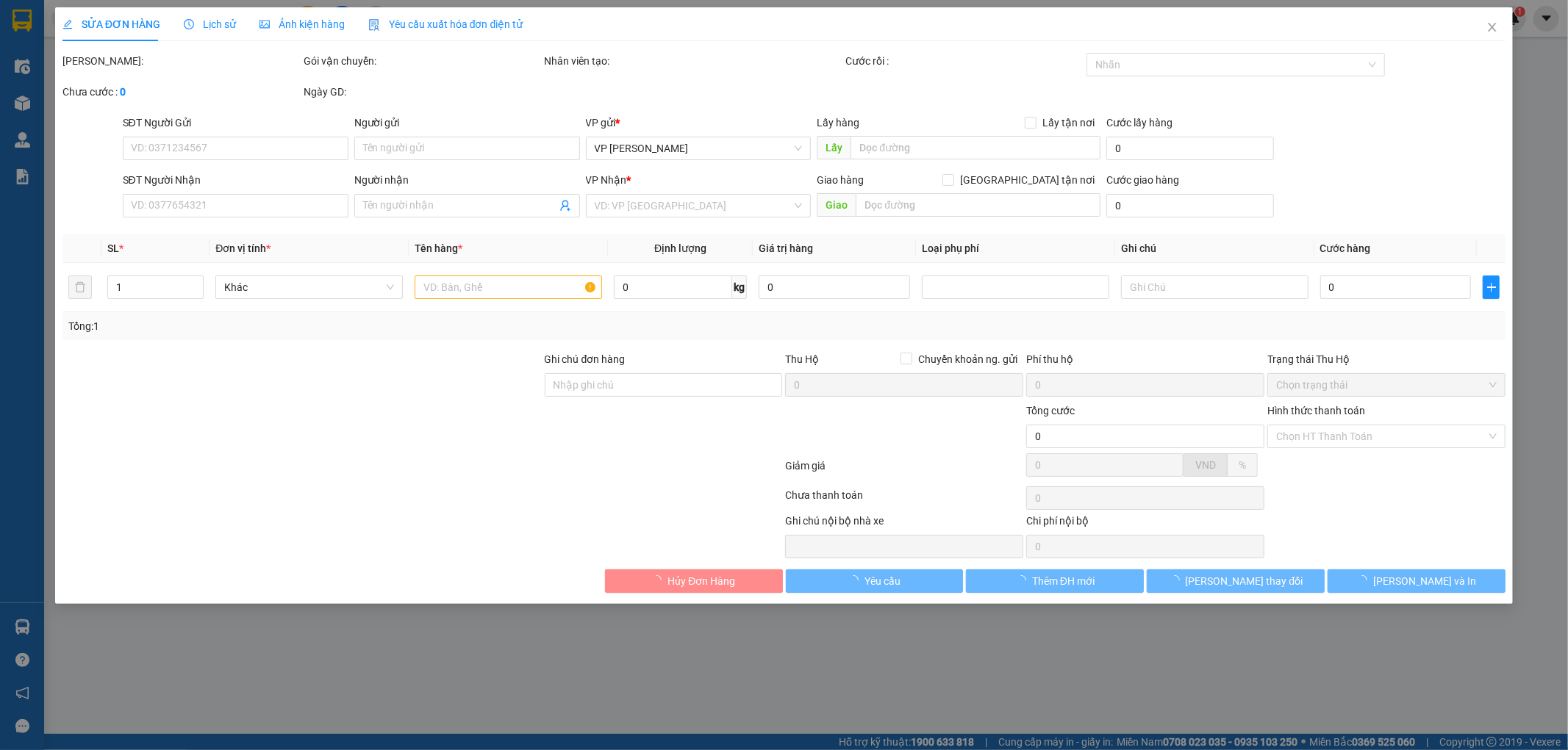
type input "80.000"
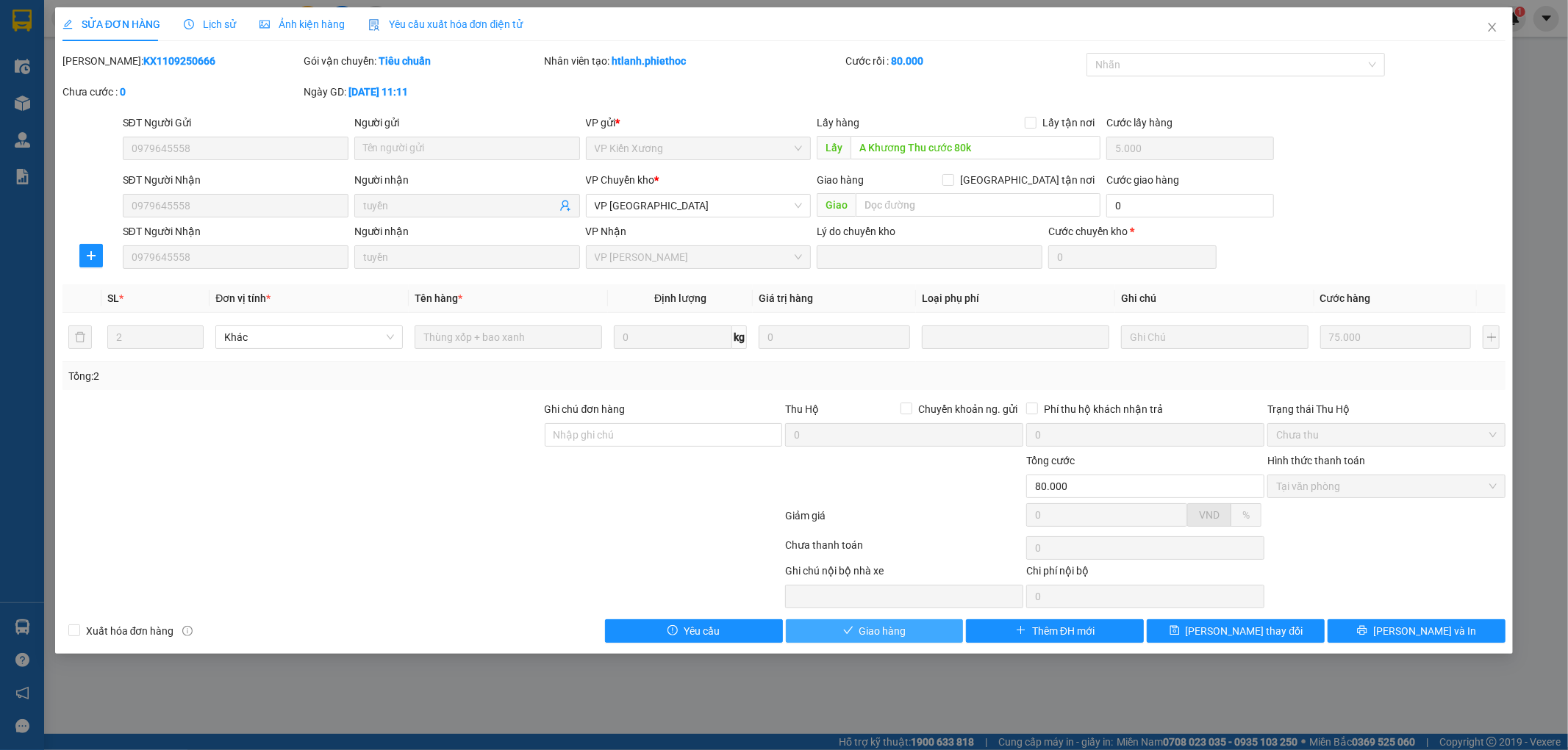
click at [850, 637] on span "check" at bounding box center [848, 631] width 10 height 12
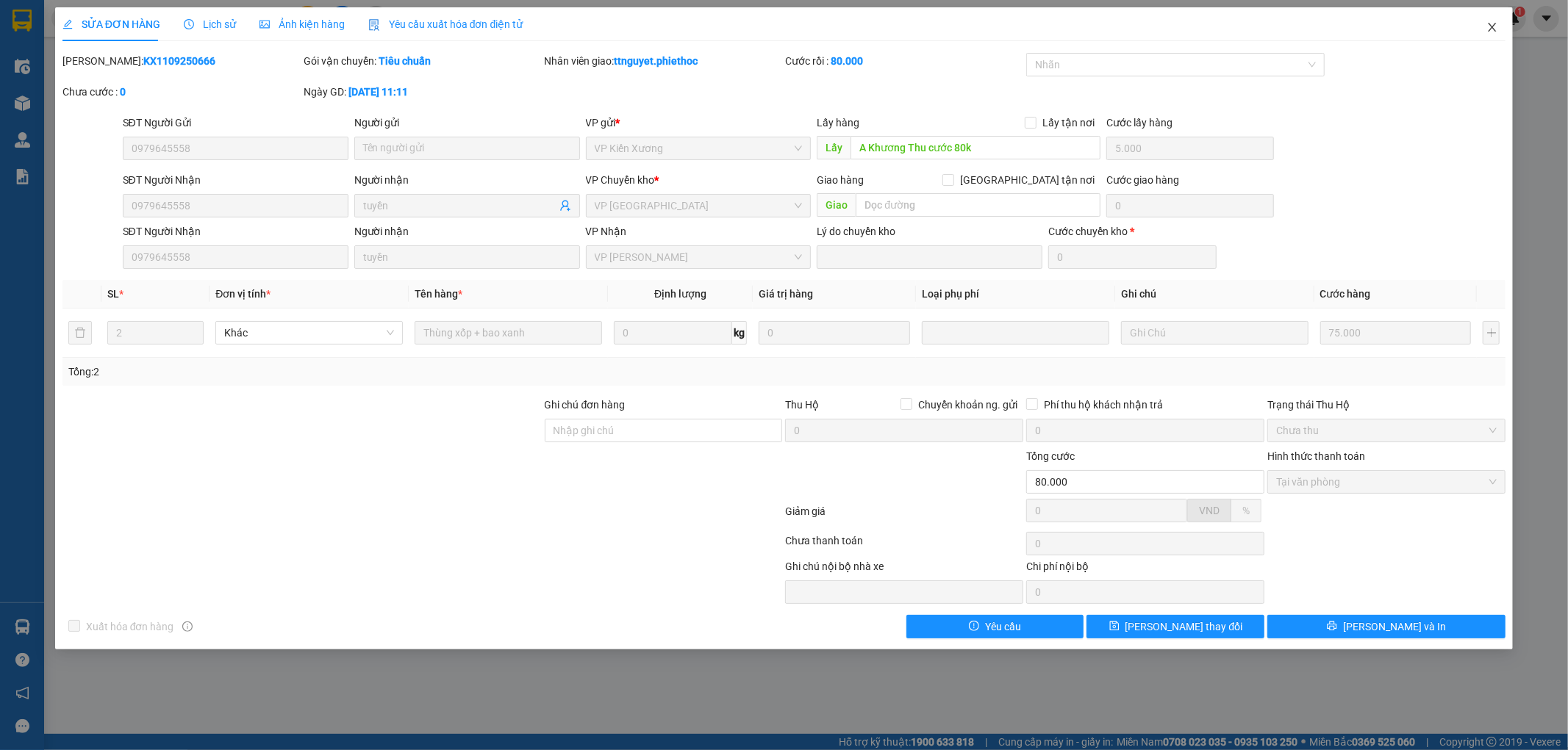
click at [1494, 27] on icon "close" at bounding box center [1493, 28] width 12 height 12
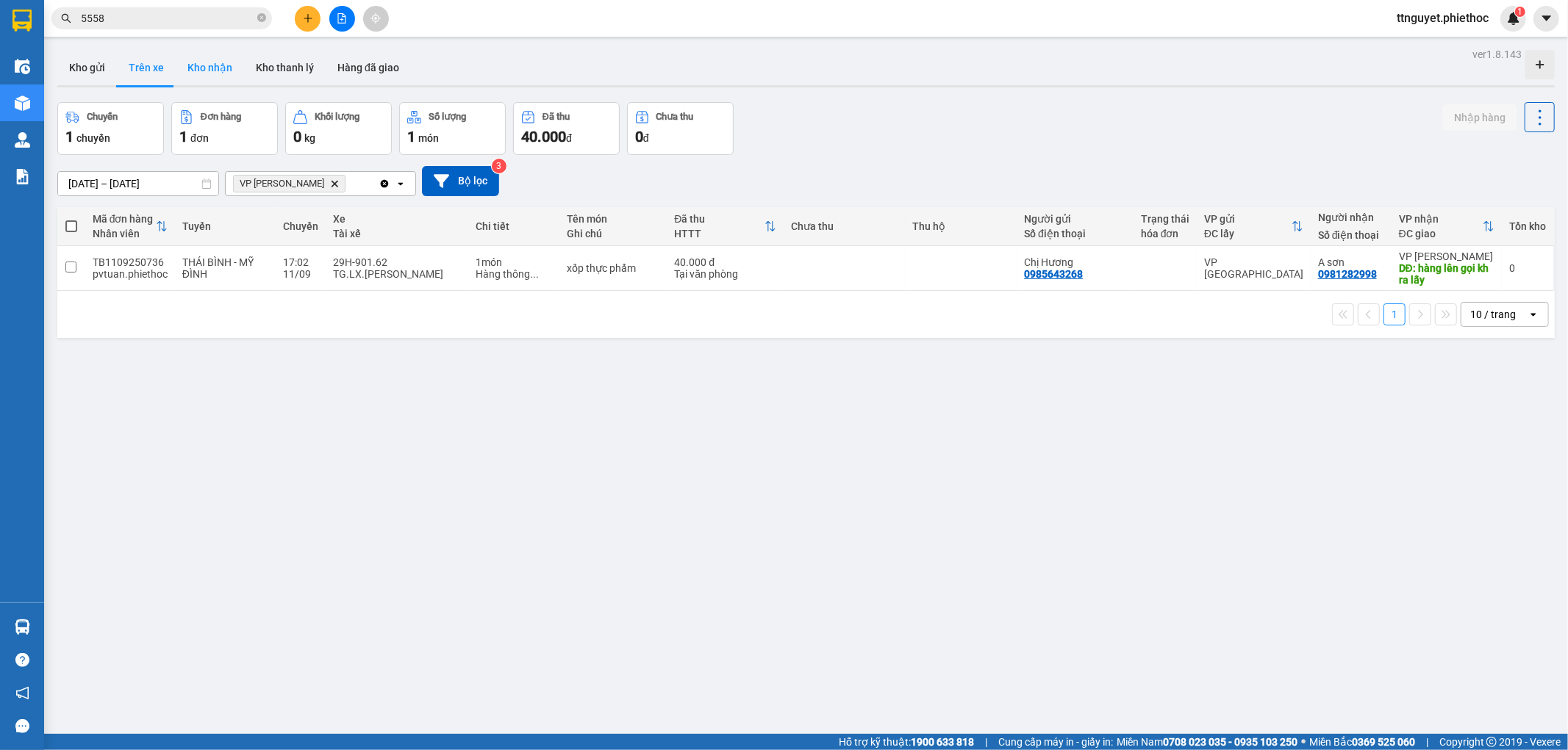
click at [216, 78] on button "Kho nhận" at bounding box center [210, 68] width 68 height 36
type input "[DATE] – [DATE]"
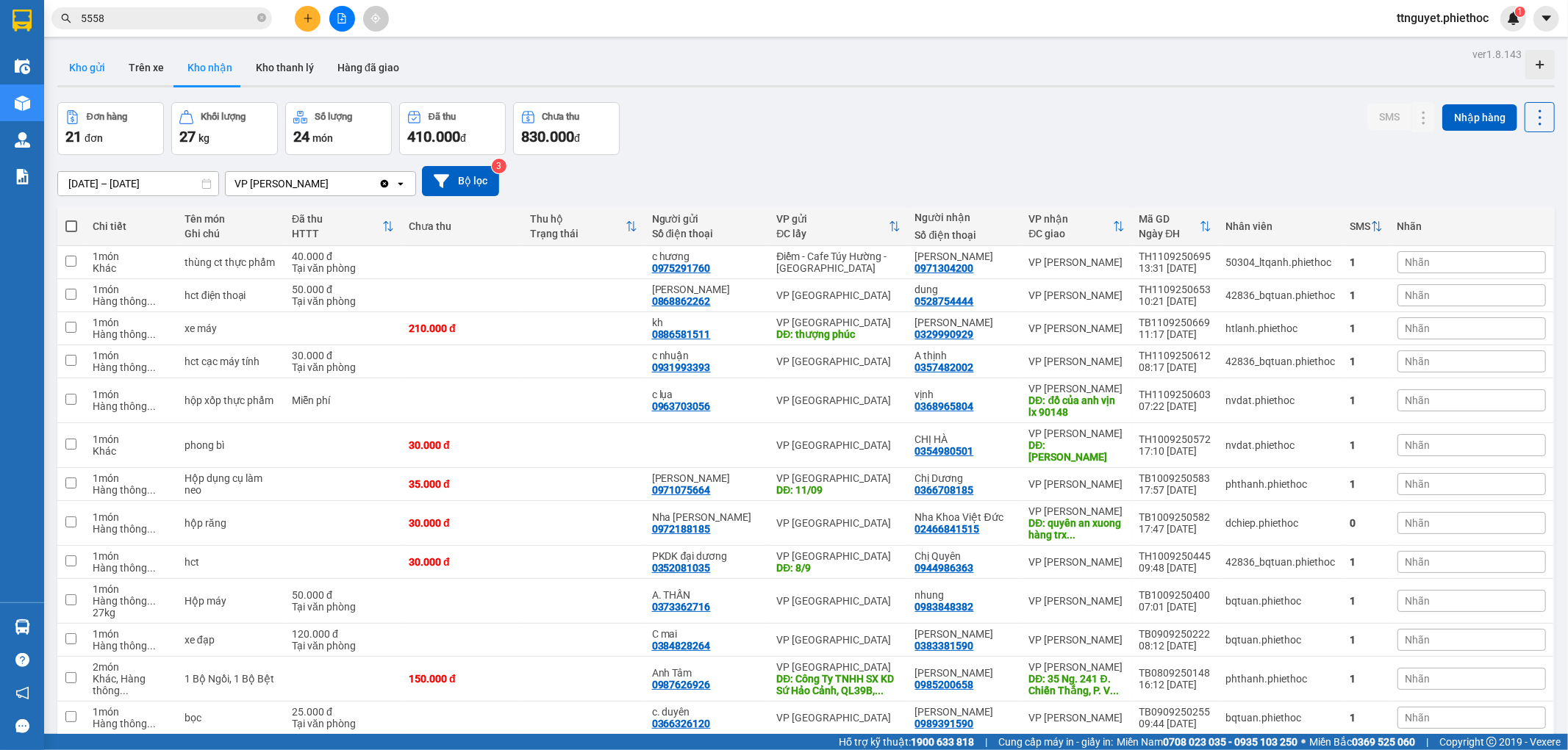
click at [76, 84] on button "Kho gửi" at bounding box center [87, 68] width 59 height 36
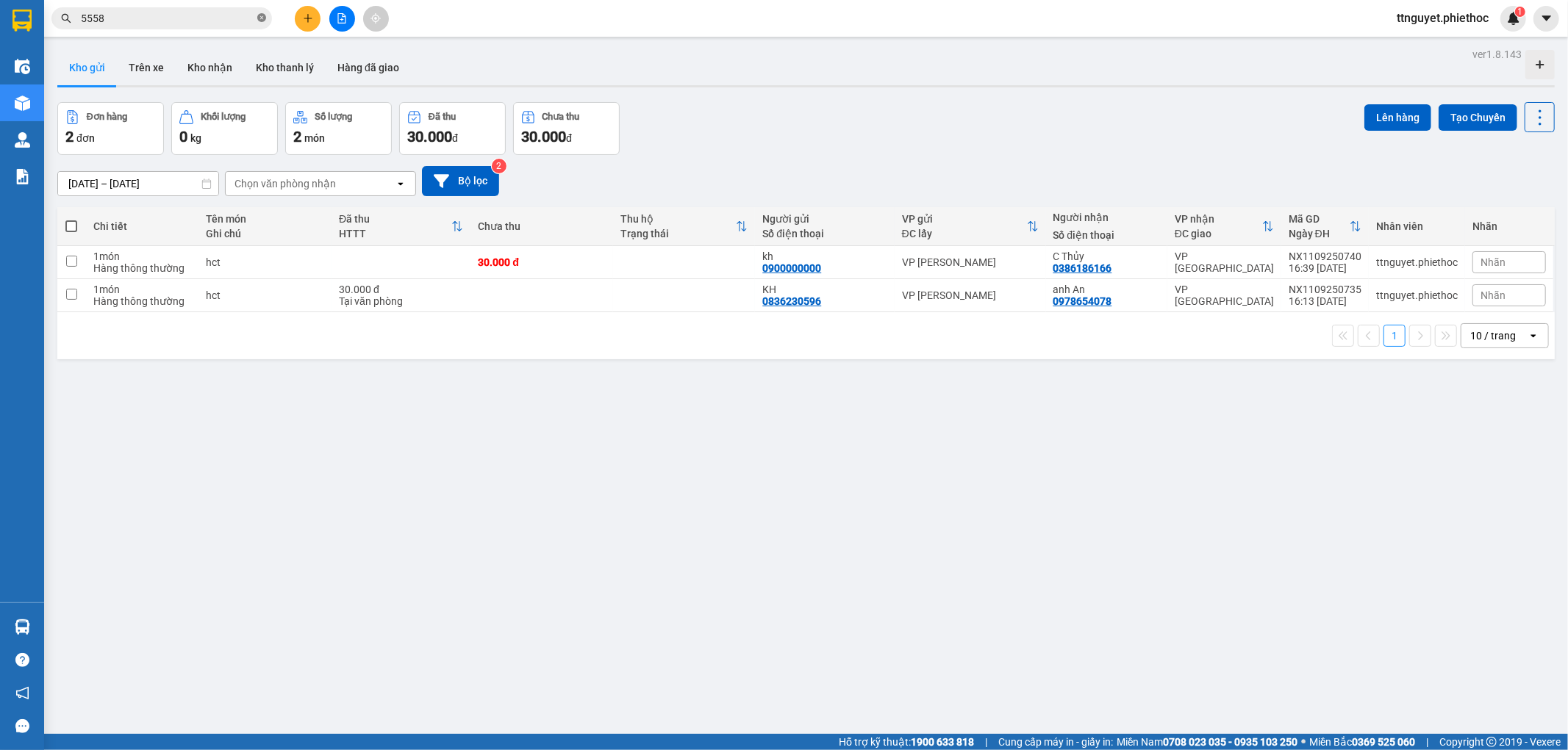
click at [261, 17] on icon "close-circle" at bounding box center [261, 17] width 9 height 9
click at [187, 21] on input "text" at bounding box center [167, 18] width 173 height 16
click at [613, 264] on td at bounding box center [683, 262] width 142 height 33
checkbox input "true"
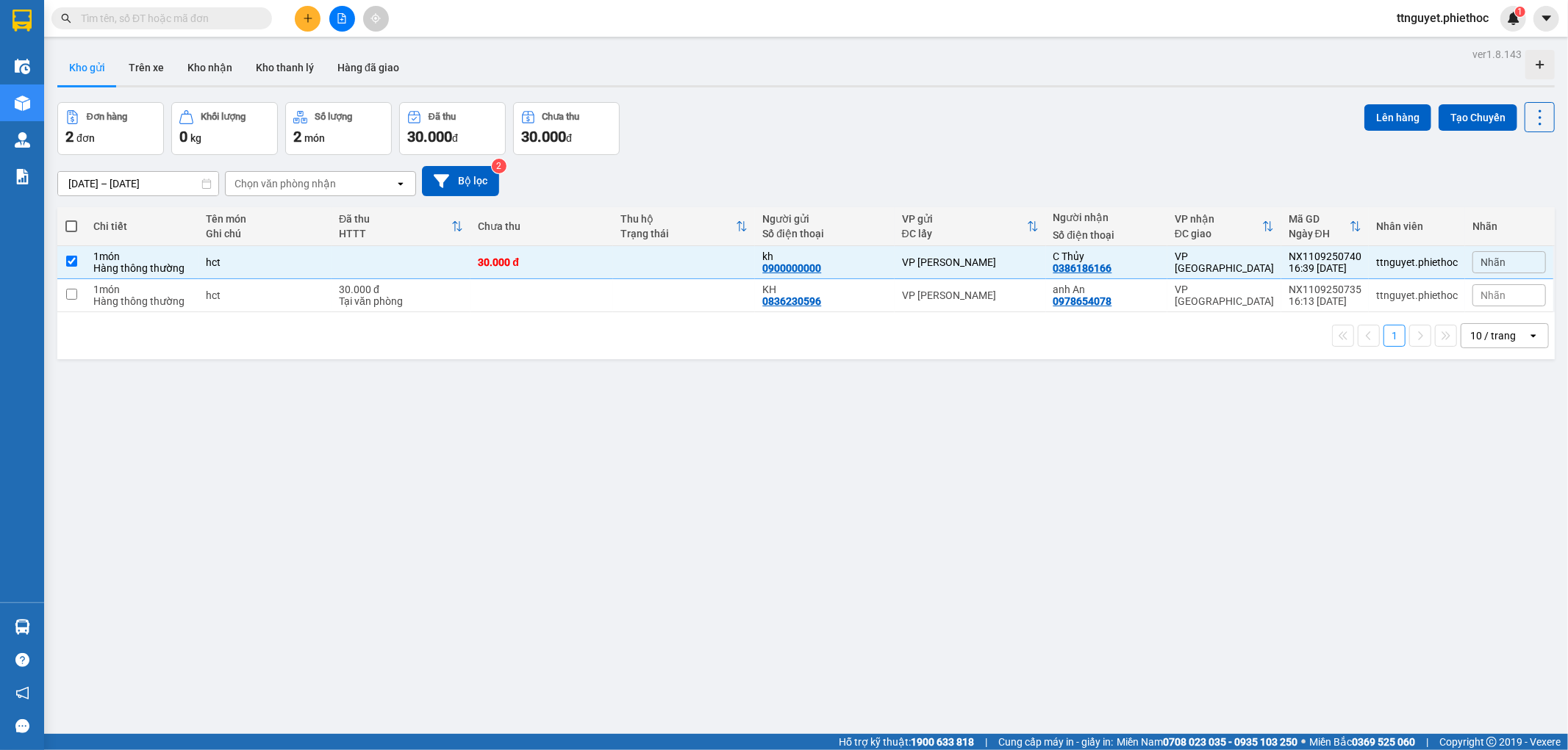
click at [590, 307] on td at bounding box center [540, 295] width 142 height 33
checkbox input "true"
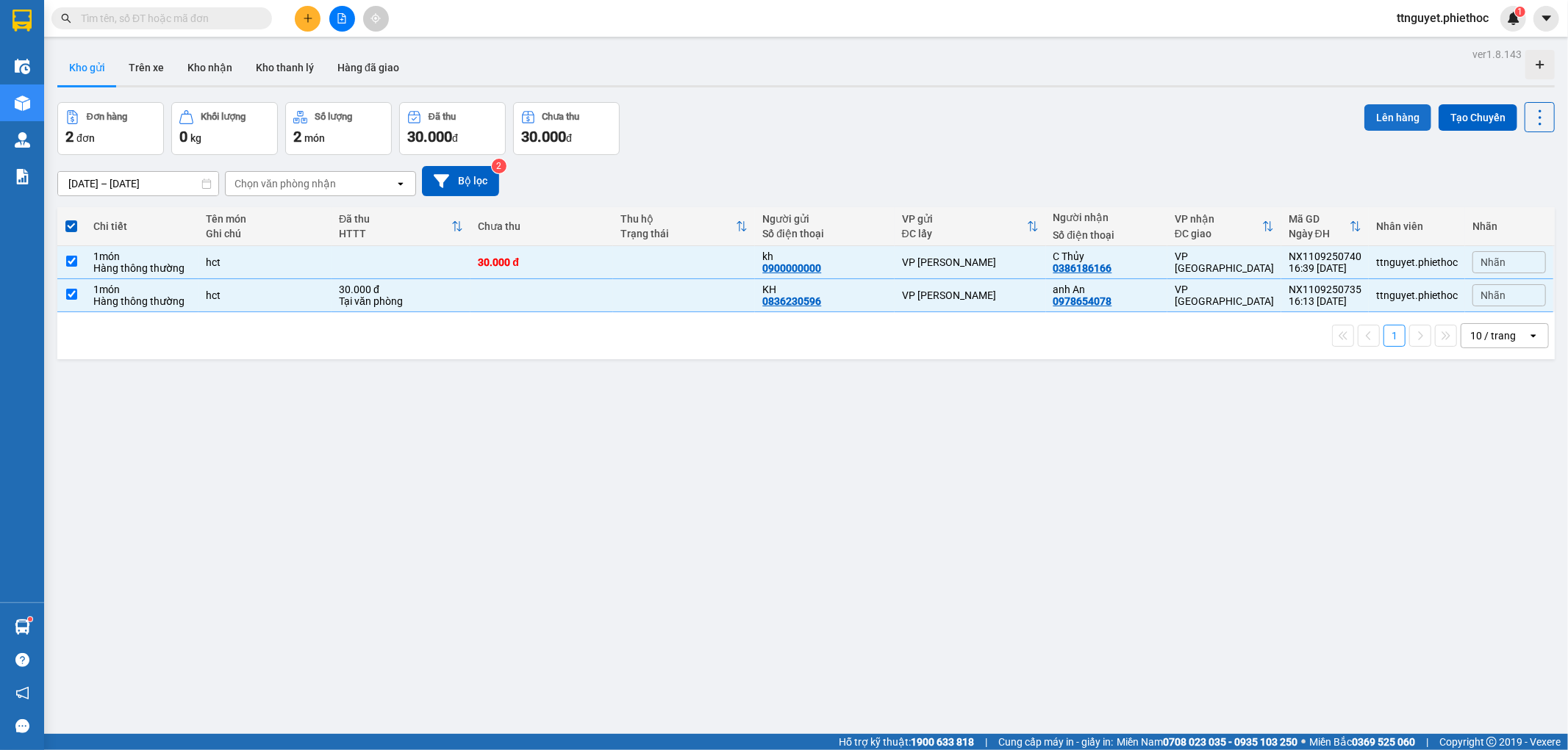
click at [1365, 116] on button "Lên hàng" at bounding box center [1399, 117] width 67 height 27
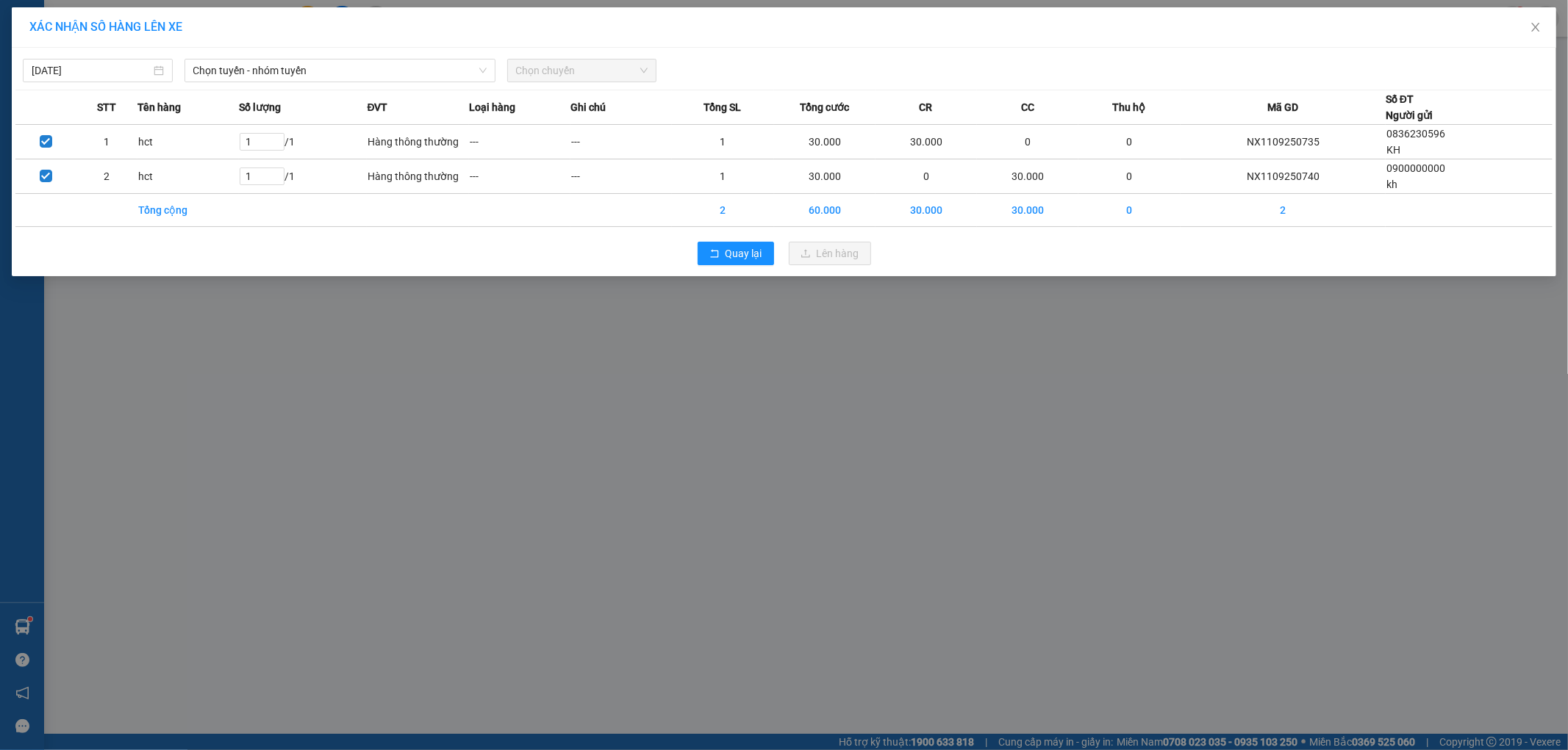
click at [342, 55] on div "[DATE] Chọn tuyến - nhóm tuyến Chọn chuyến" at bounding box center [784, 66] width 1537 height 31
click at [347, 77] on span "Chọn tuyến - nhóm tuyến" at bounding box center [340, 70] width 293 height 22
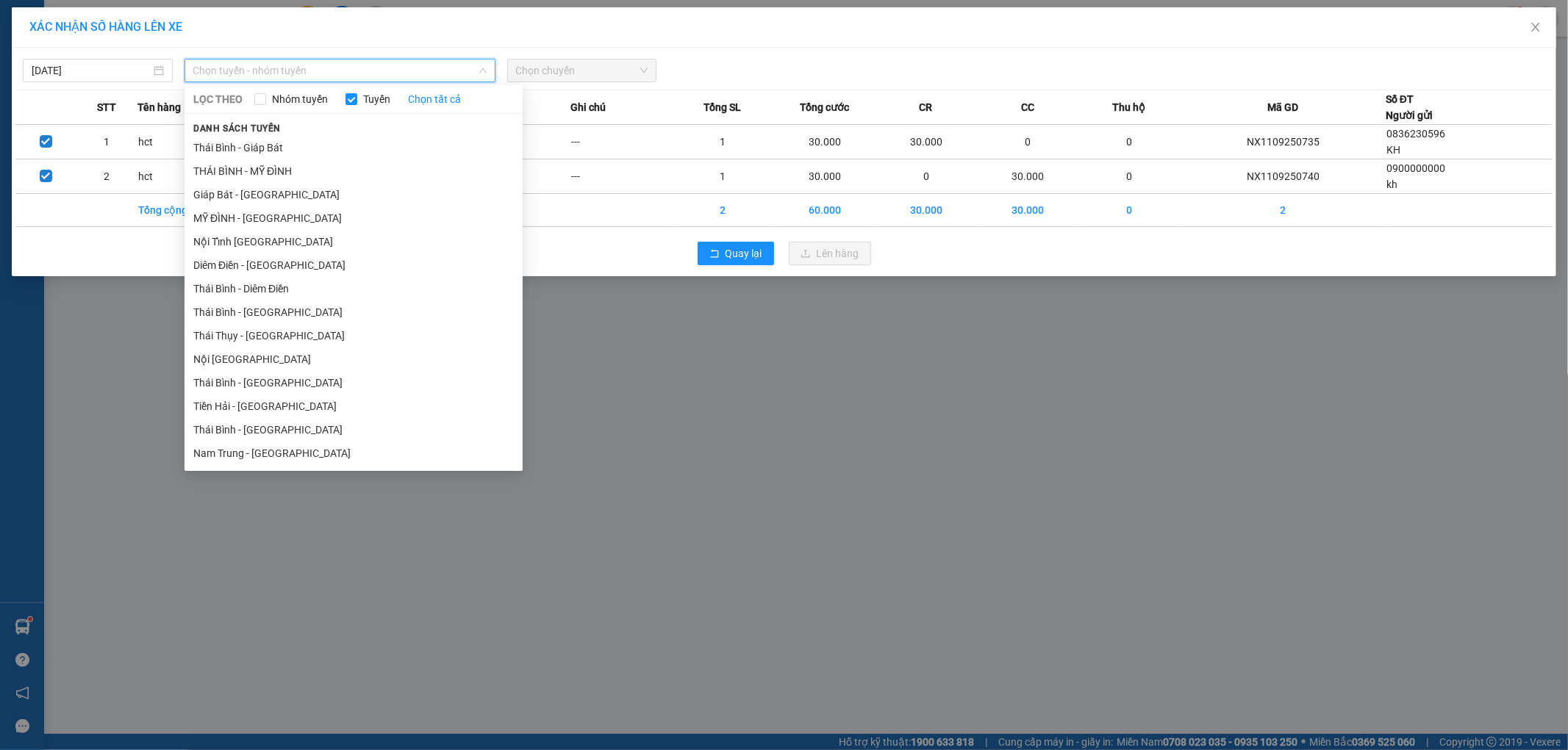
type input "m"
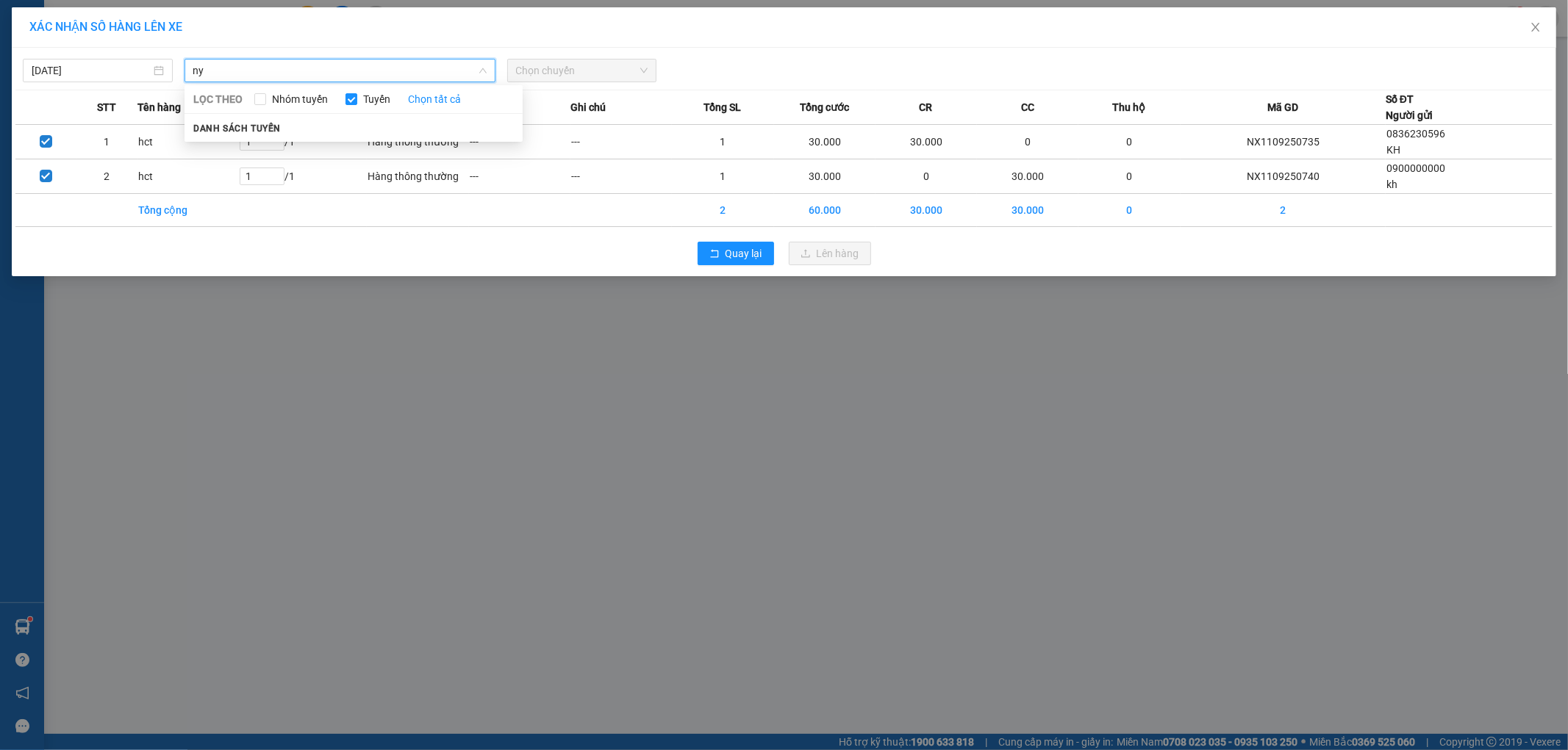
type input "n"
type input "my"
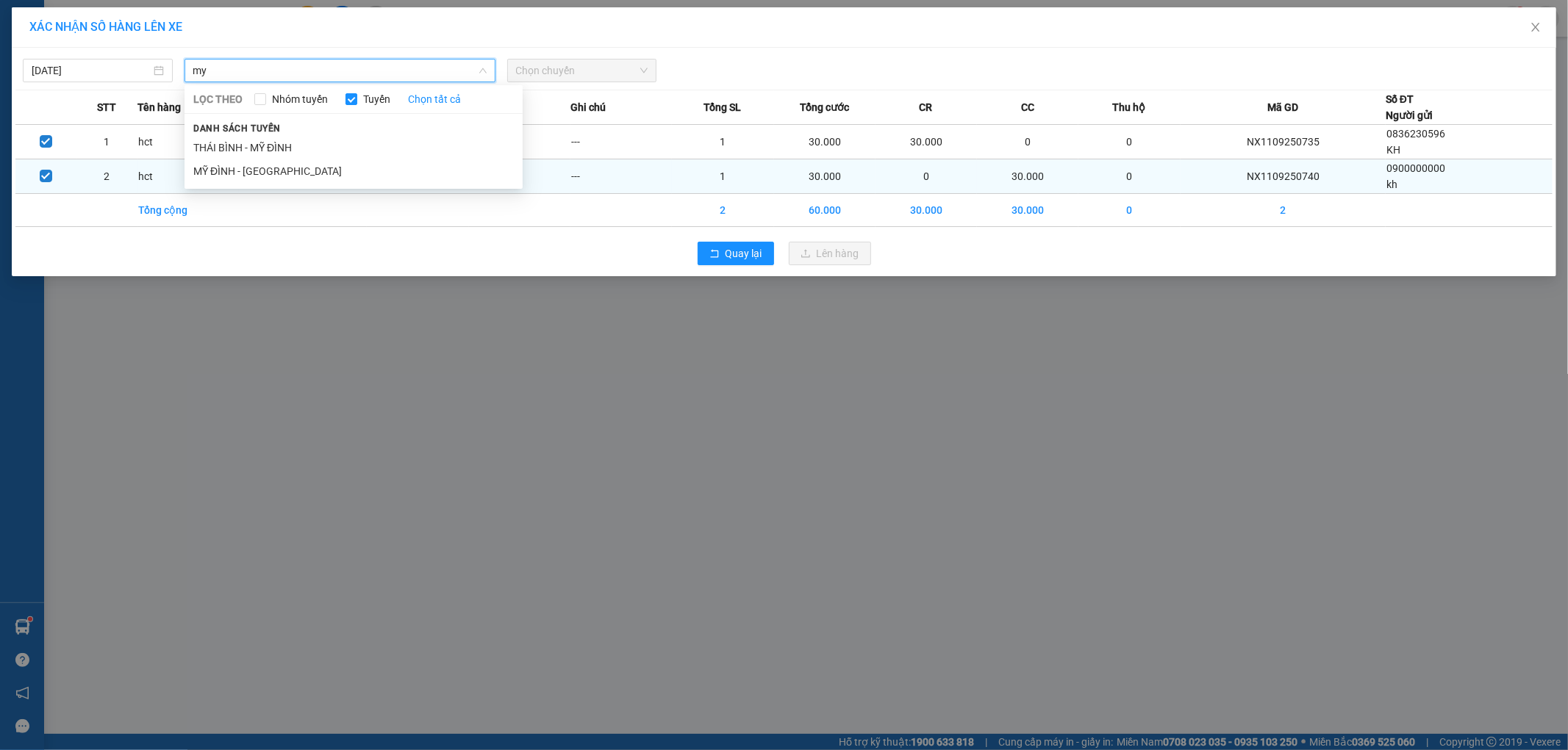
click at [329, 174] on li "MỸ ĐÌNH - [GEOGRAPHIC_DATA]" at bounding box center [353, 171] width 339 height 24
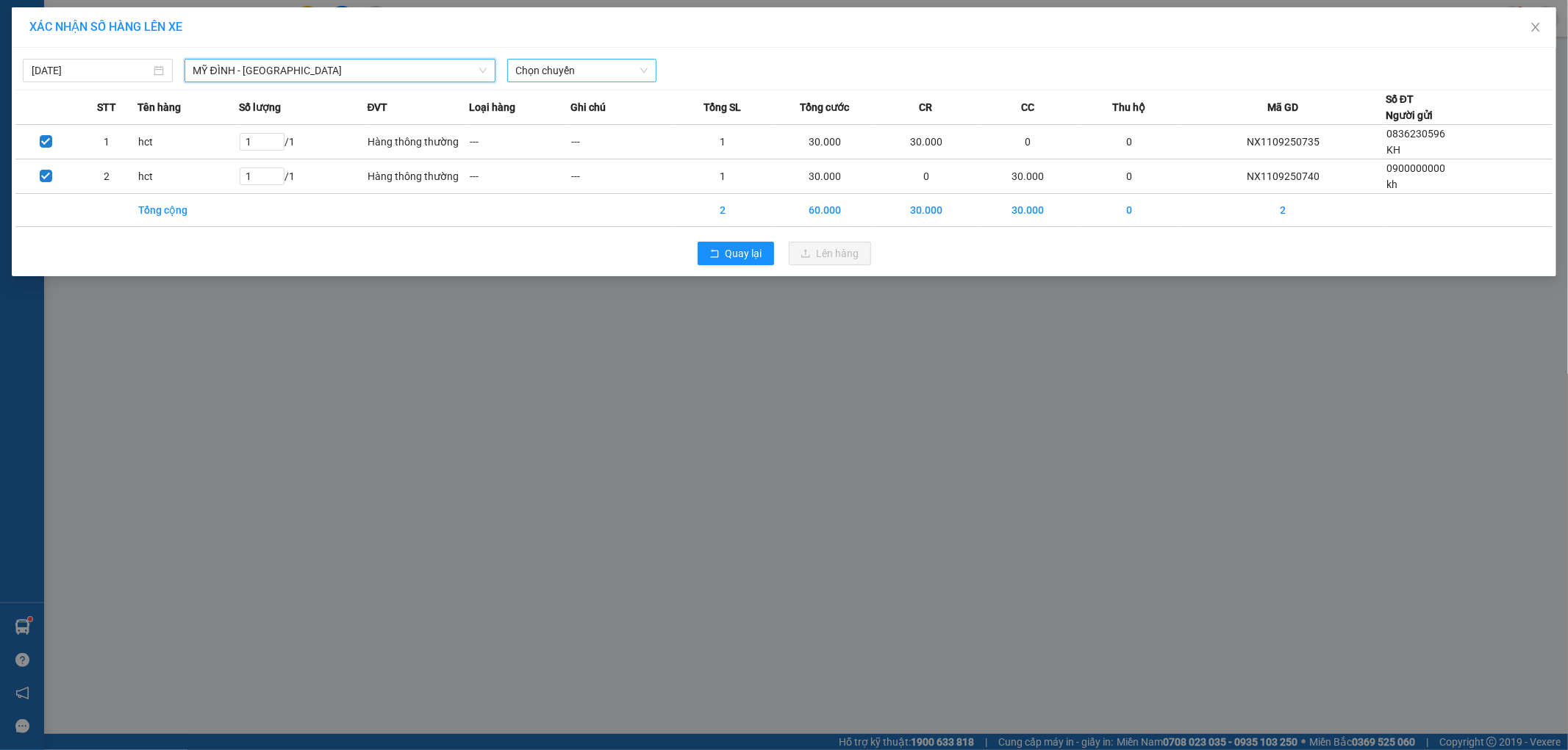
click at [553, 74] on span "Chọn chuyến" at bounding box center [582, 70] width 133 height 22
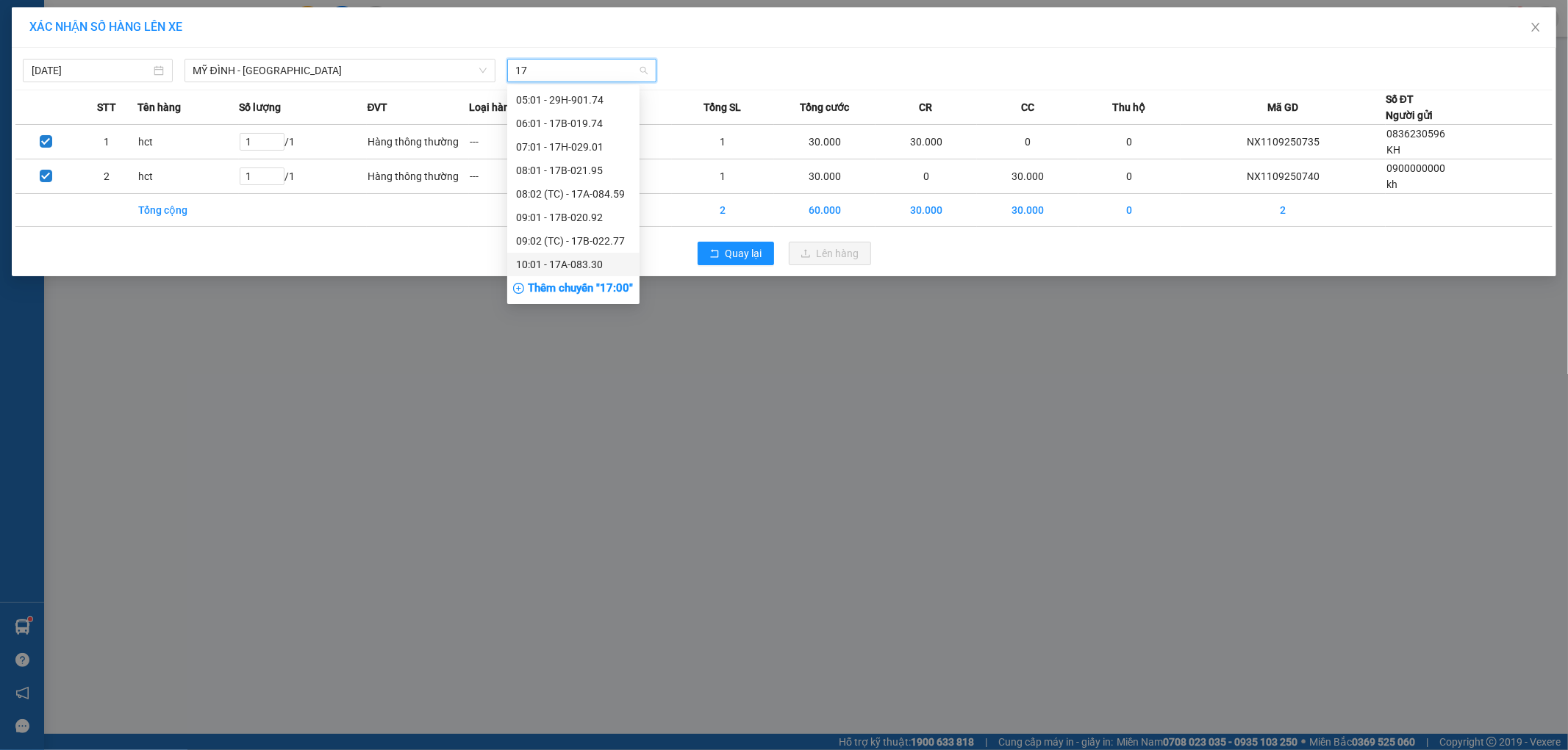
type input "17"
click at [587, 294] on div "Thêm chuyến " 17:00 "" at bounding box center [574, 288] width 133 height 25
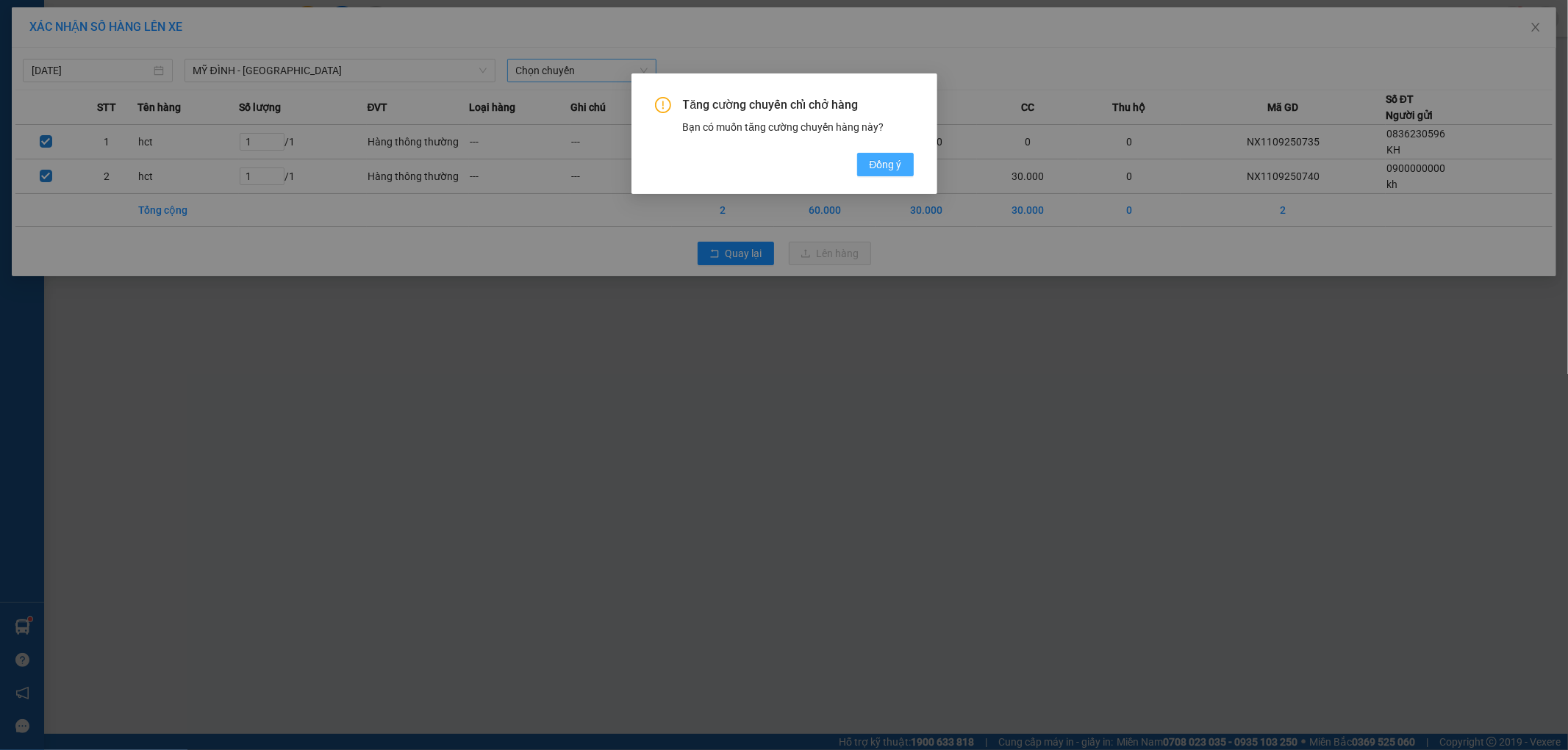
click at [872, 158] on span "Đồng ý" at bounding box center [885, 164] width 33 height 16
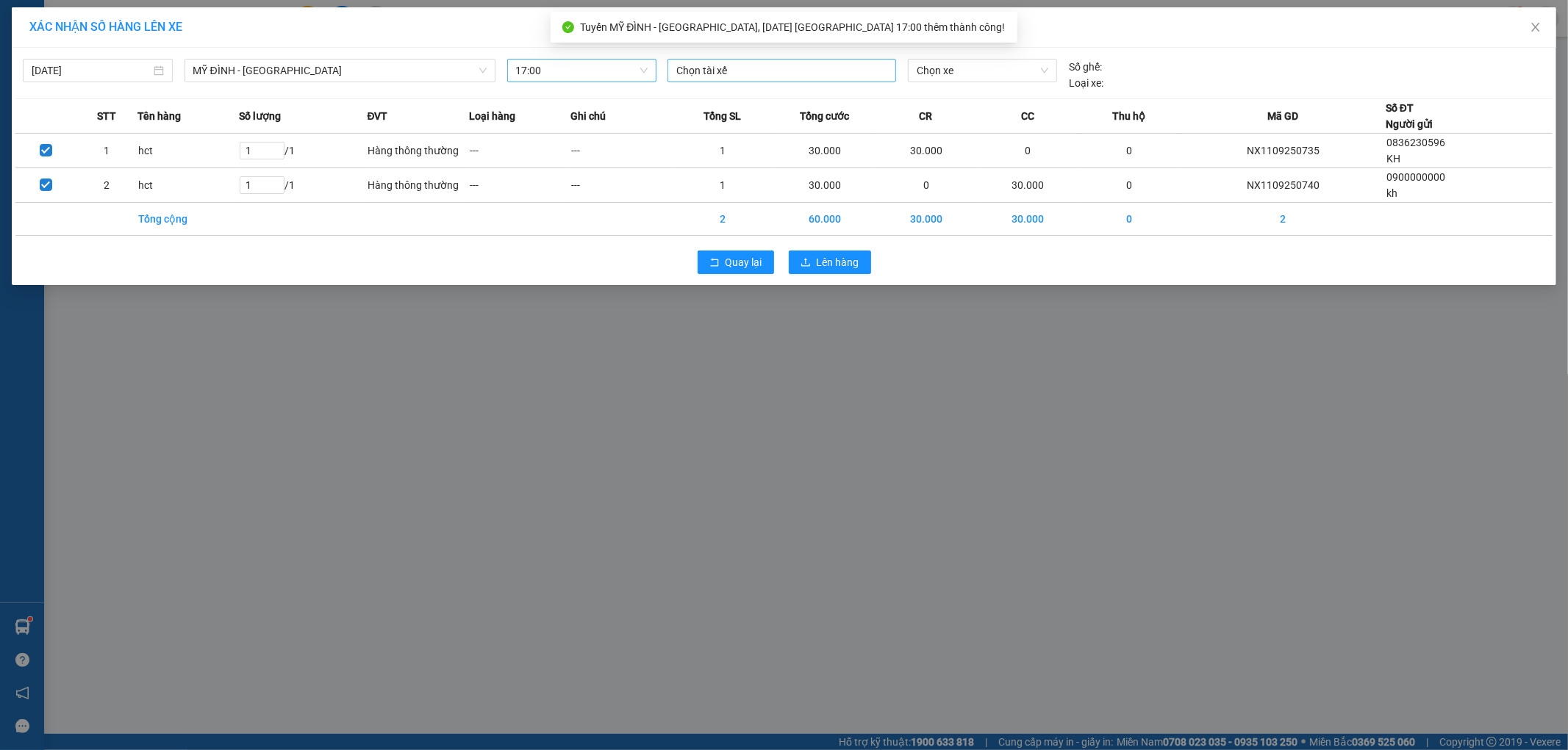
click at [747, 72] on div at bounding box center [782, 70] width 222 height 18
click at [628, 72] on span "17:00" at bounding box center [582, 70] width 133 height 22
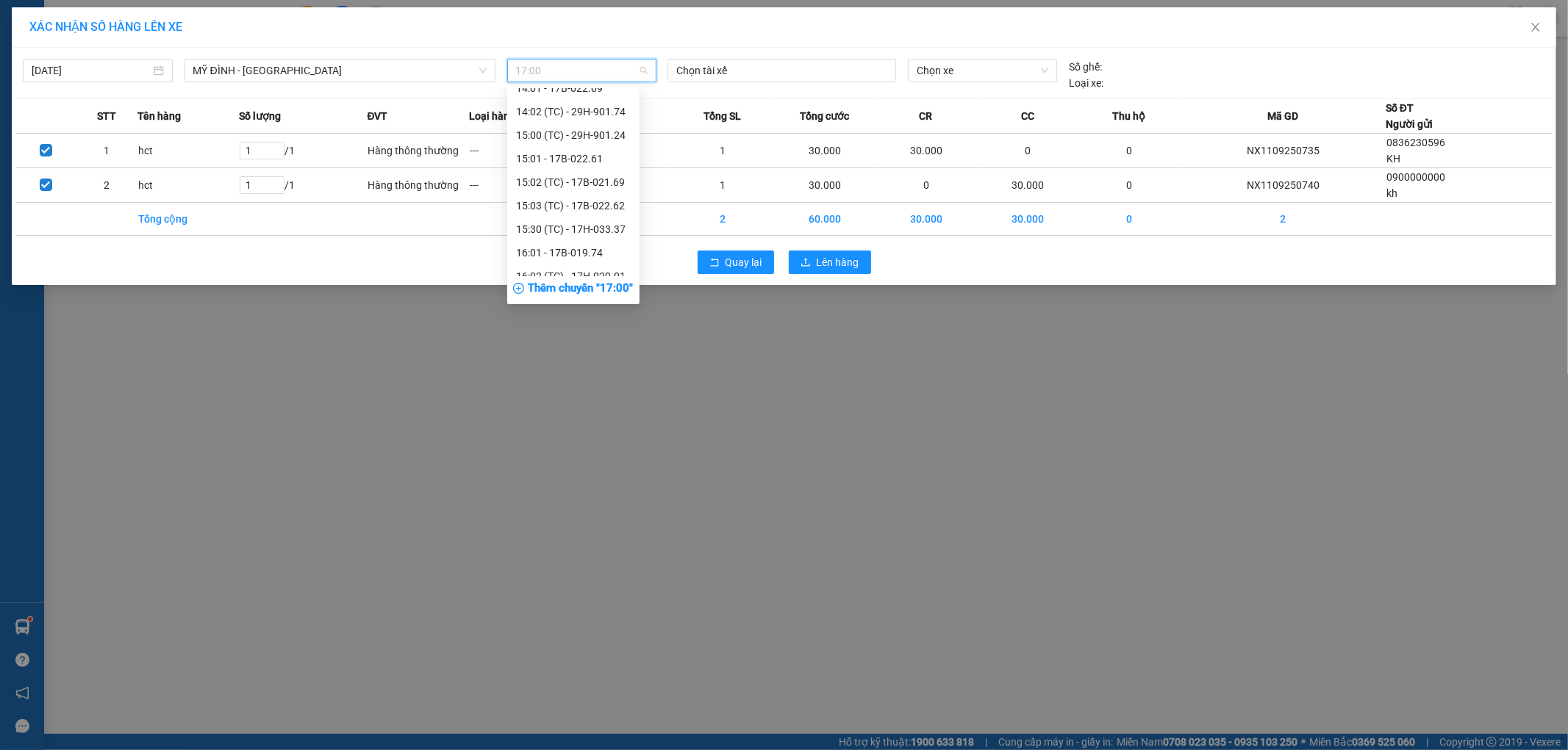
scroll to position [597, 0]
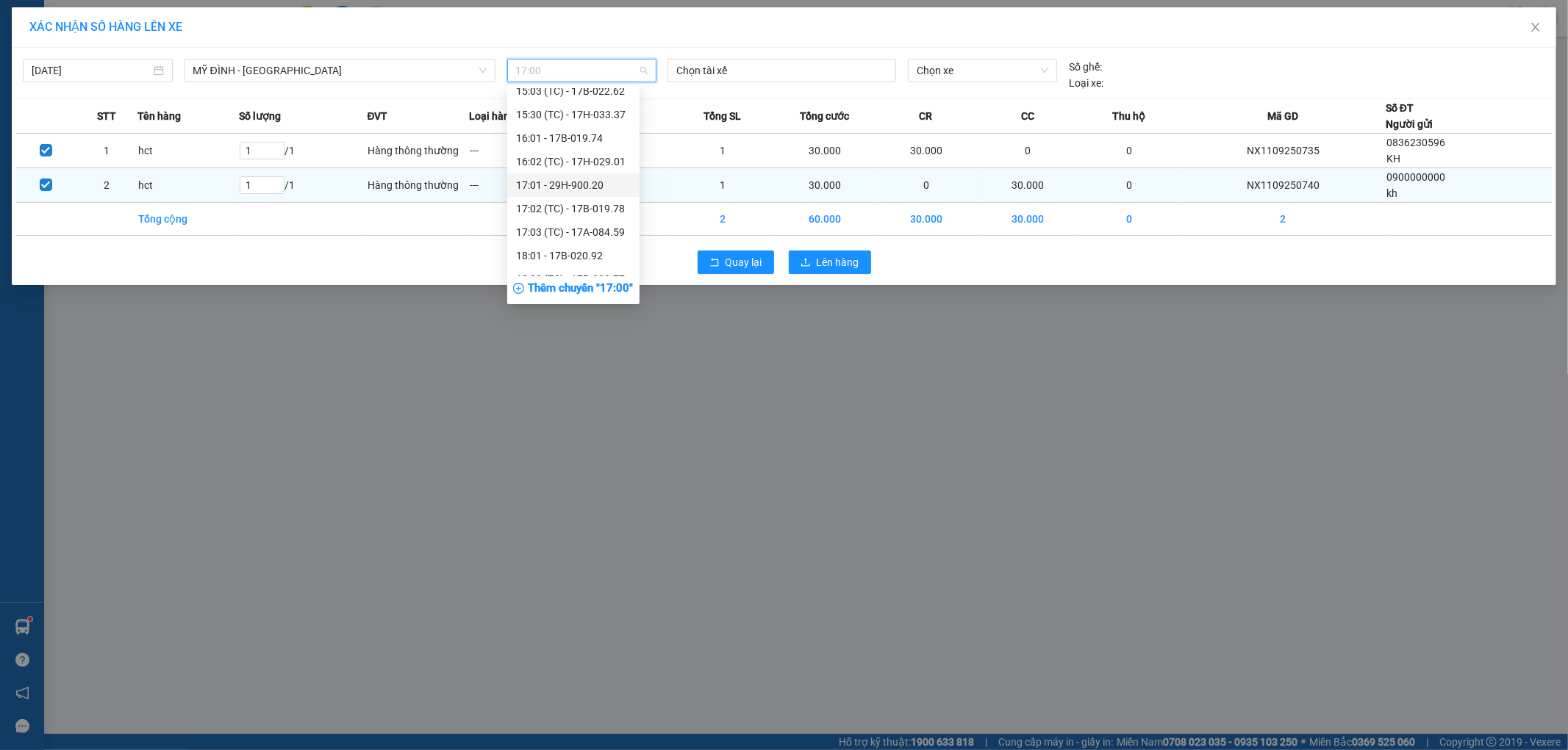
drag, startPoint x: 582, startPoint y: 181, endPoint x: 599, endPoint y: 187, distance: 18.0
click at [582, 181] on div "17:01 - 29H-900.20" at bounding box center [573, 185] width 115 height 16
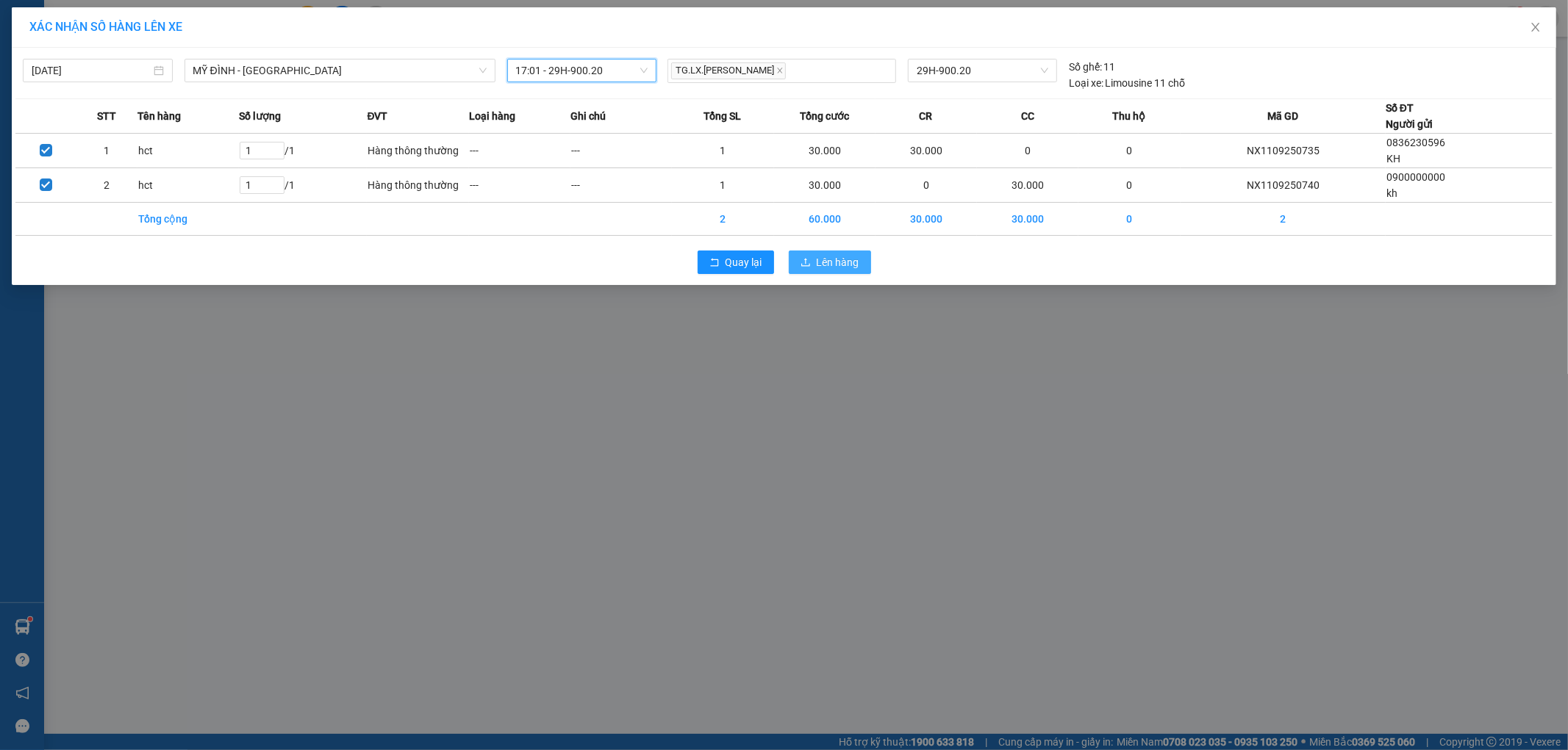
click at [838, 259] on span "Lên hàng" at bounding box center [837, 262] width 43 height 16
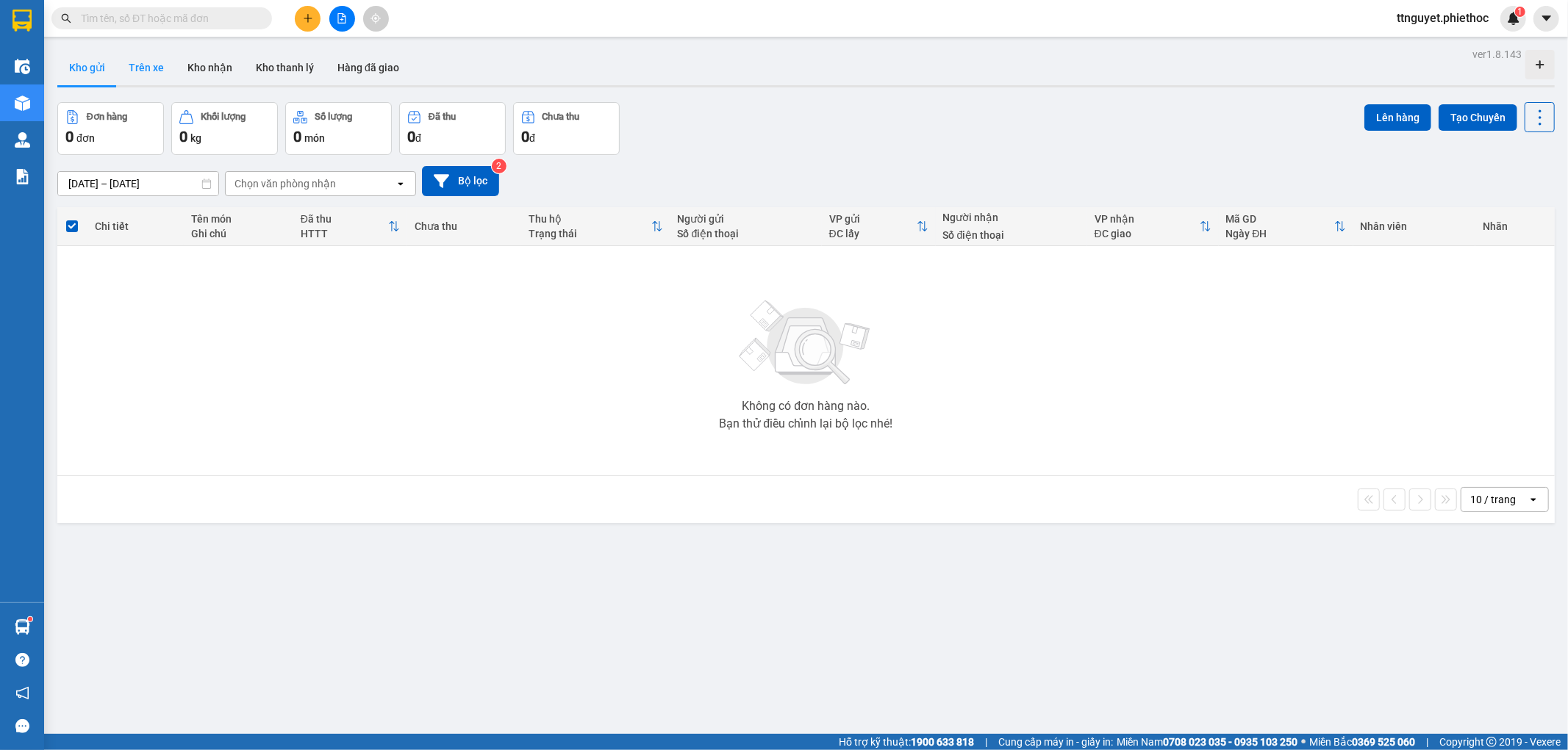
click at [145, 69] on button "Trên xe" at bounding box center [146, 68] width 58 height 36
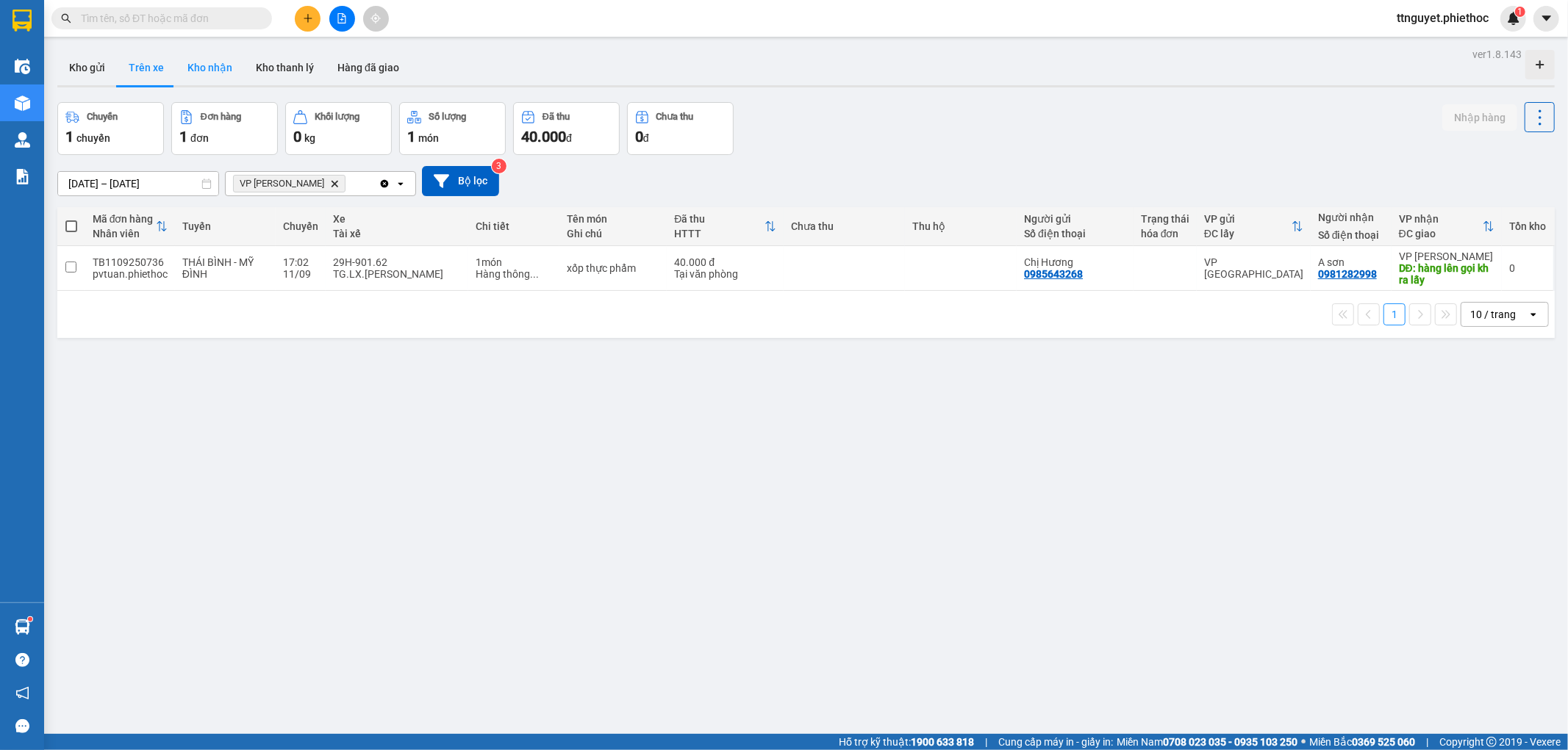
drag, startPoint x: 222, startPoint y: 89, endPoint x: 216, endPoint y: 79, distance: 11.7
click at [221, 88] on div "ver 1.8.143 Kho gửi Trên xe Kho nhận Kho thanh lý Hàng đã giao Chuyến 1 chuyến …" at bounding box center [806, 420] width 1510 height 750
click at [212, 68] on button "Kho nhận" at bounding box center [210, 68] width 68 height 36
type input "01/07/2025 – 11/09/2025"
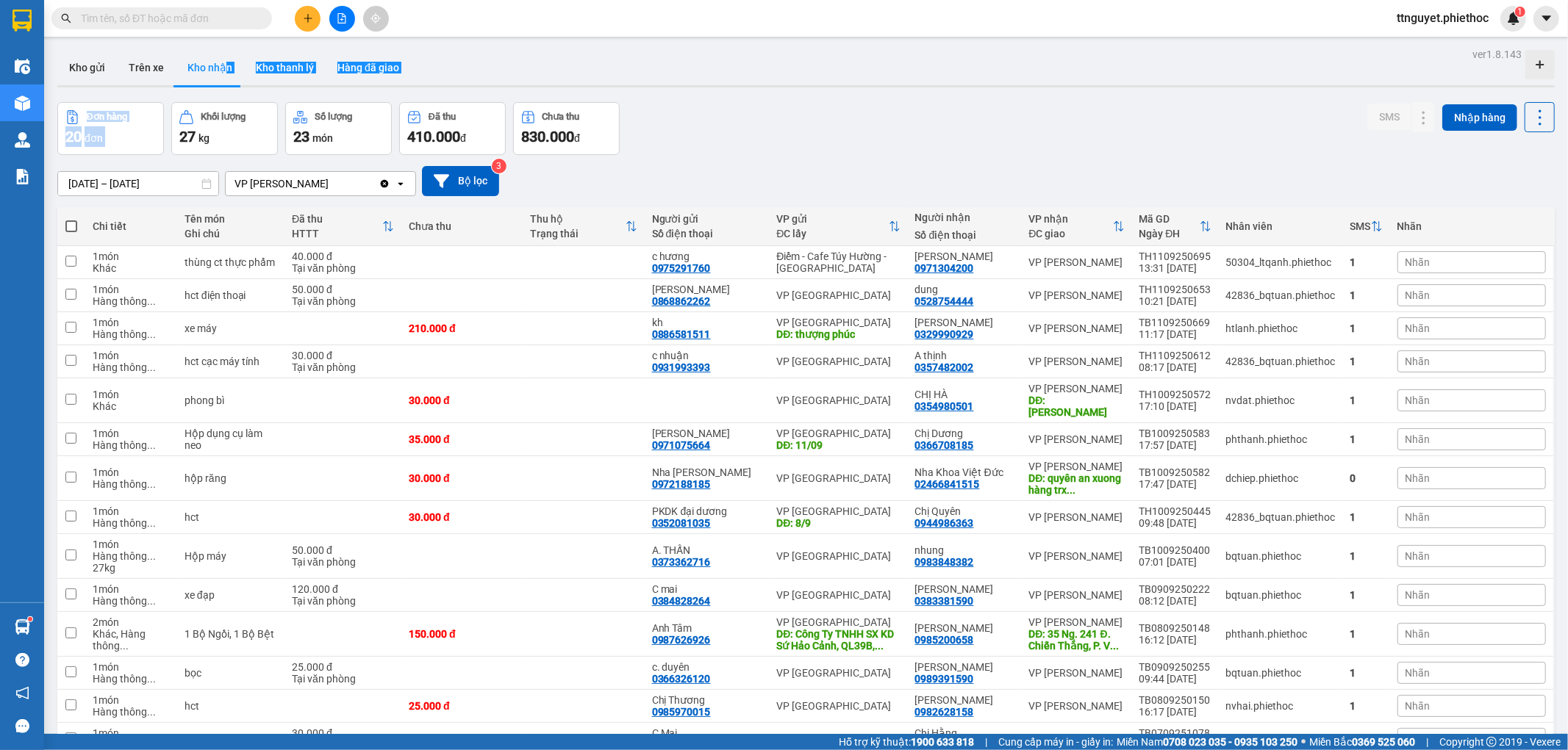
click at [211, 23] on input "text" at bounding box center [167, 18] width 173 height 16
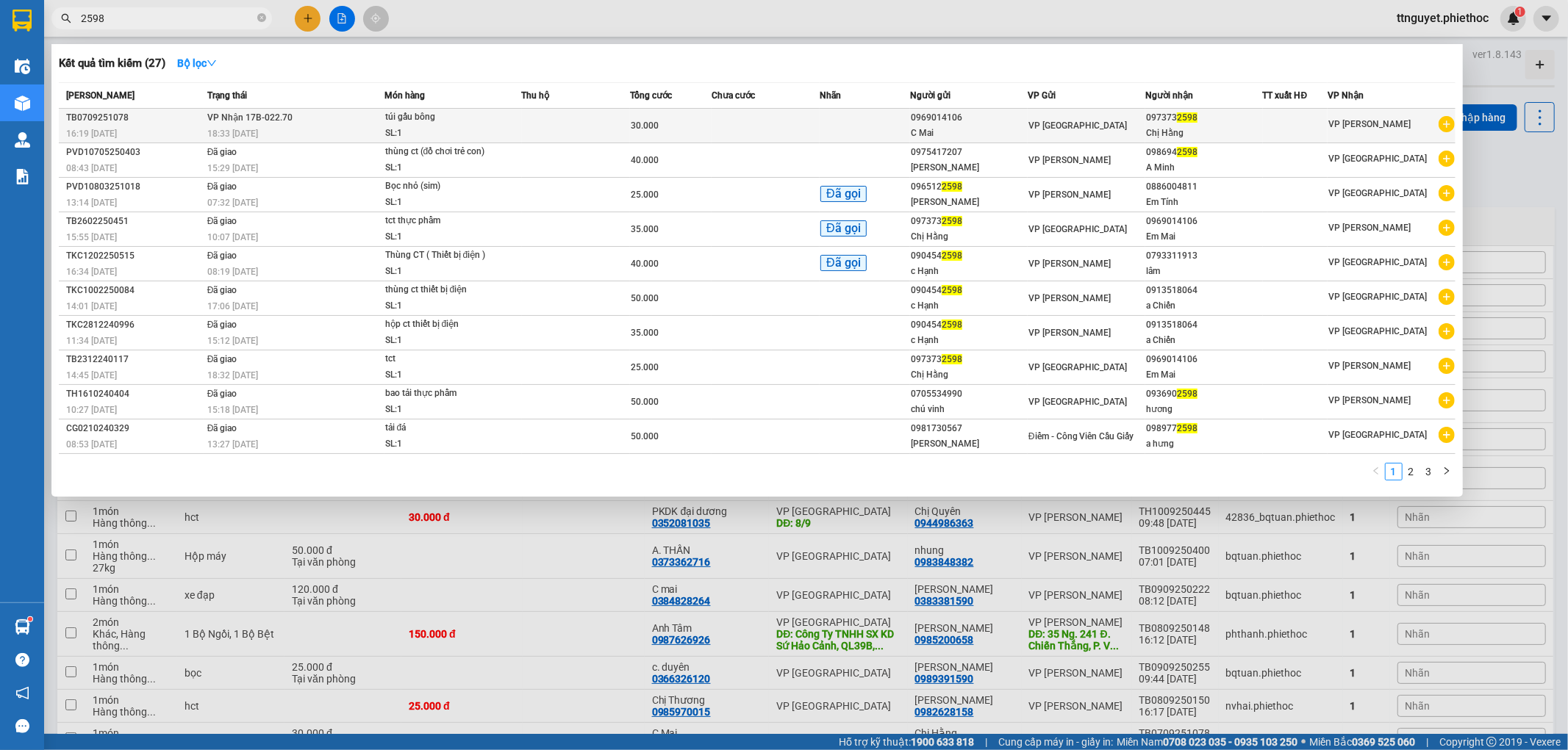
type input "2598"
click at [752, 130] on td at bounding box center [766, 126] width 109 height 35
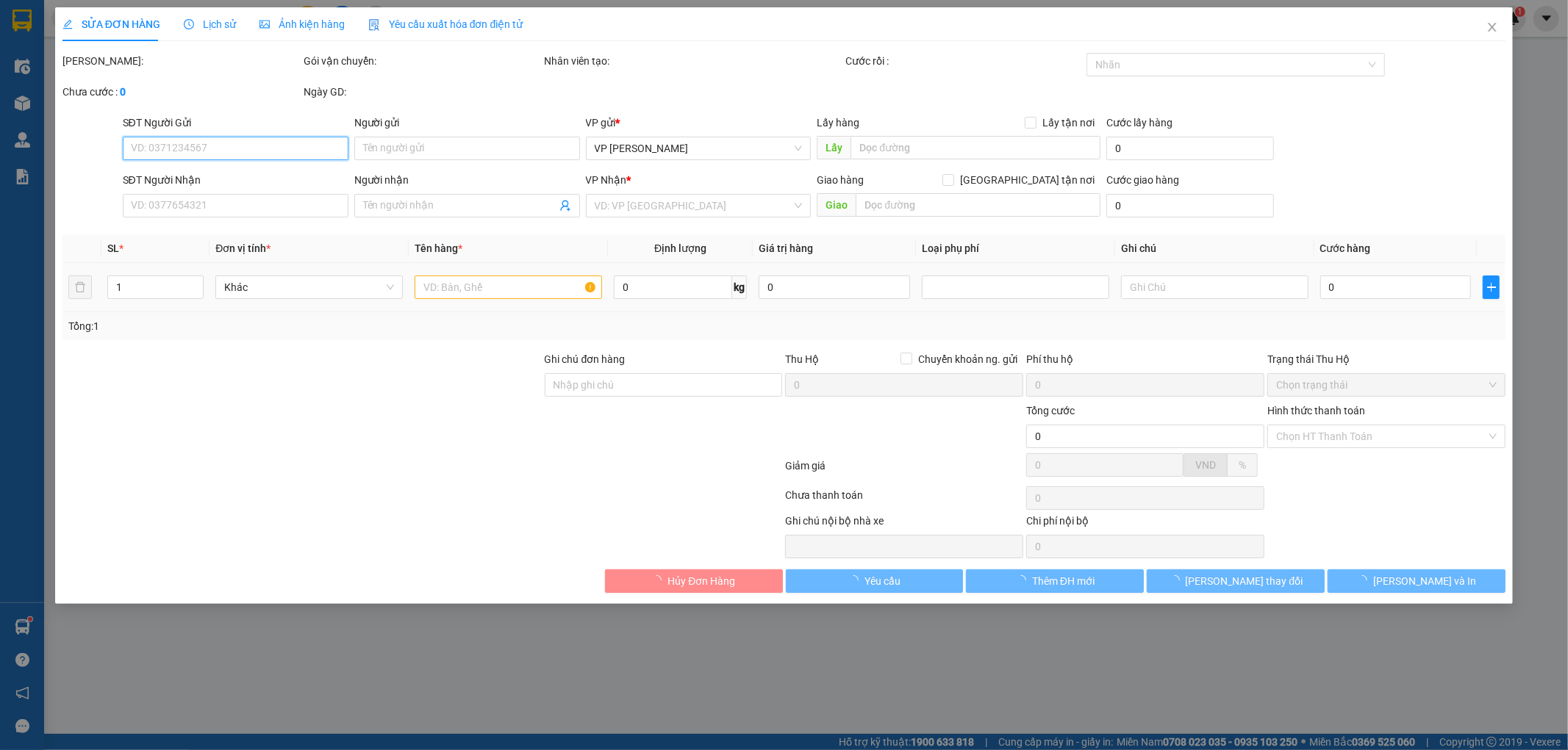
type input "0969014106"
type input "C Mai"
type input "0973732598"
type input "Chị Hằng"
type input "30.000"
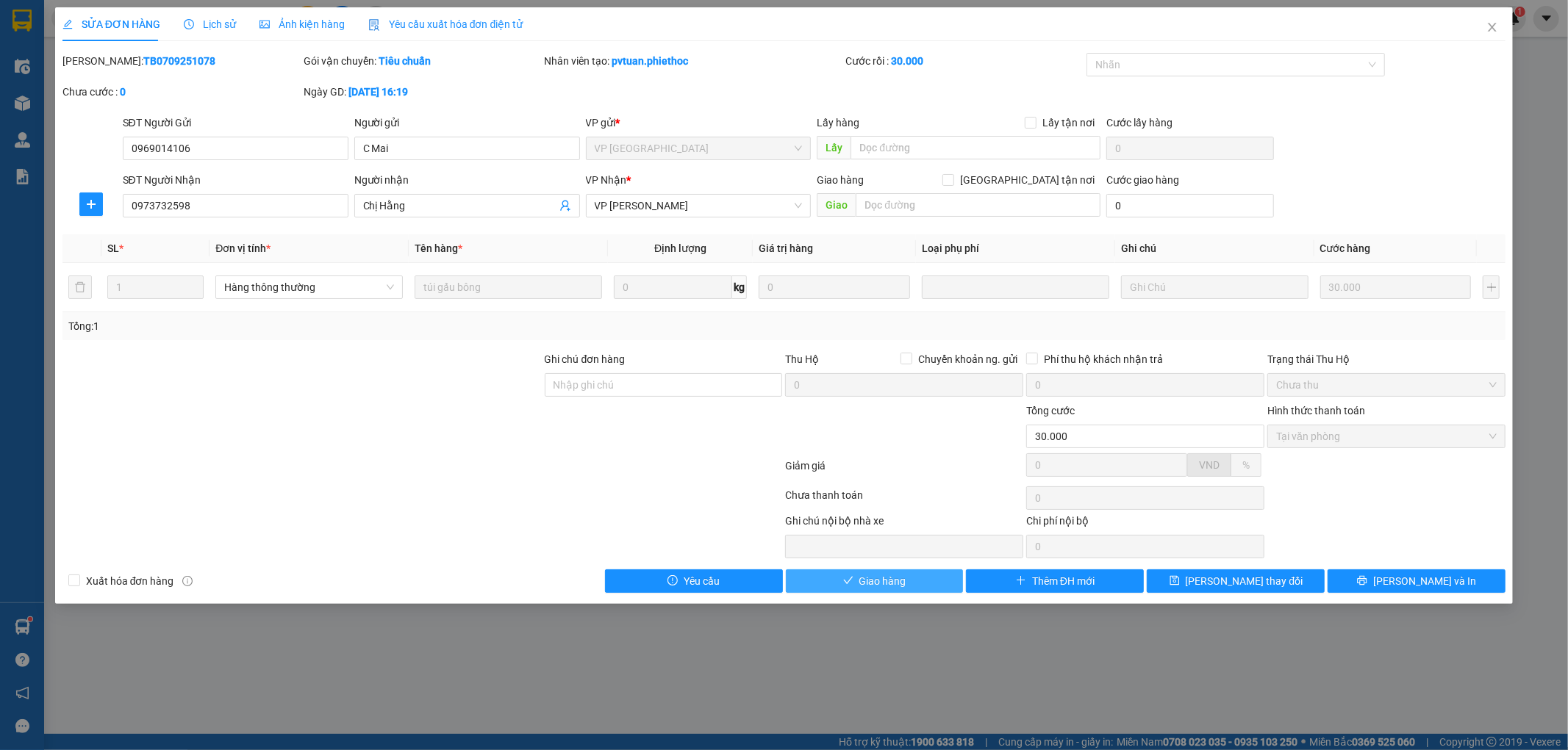
click at [928, 582] on button "Giao hàng" at bounding box center [875, 582] width 178 height 24
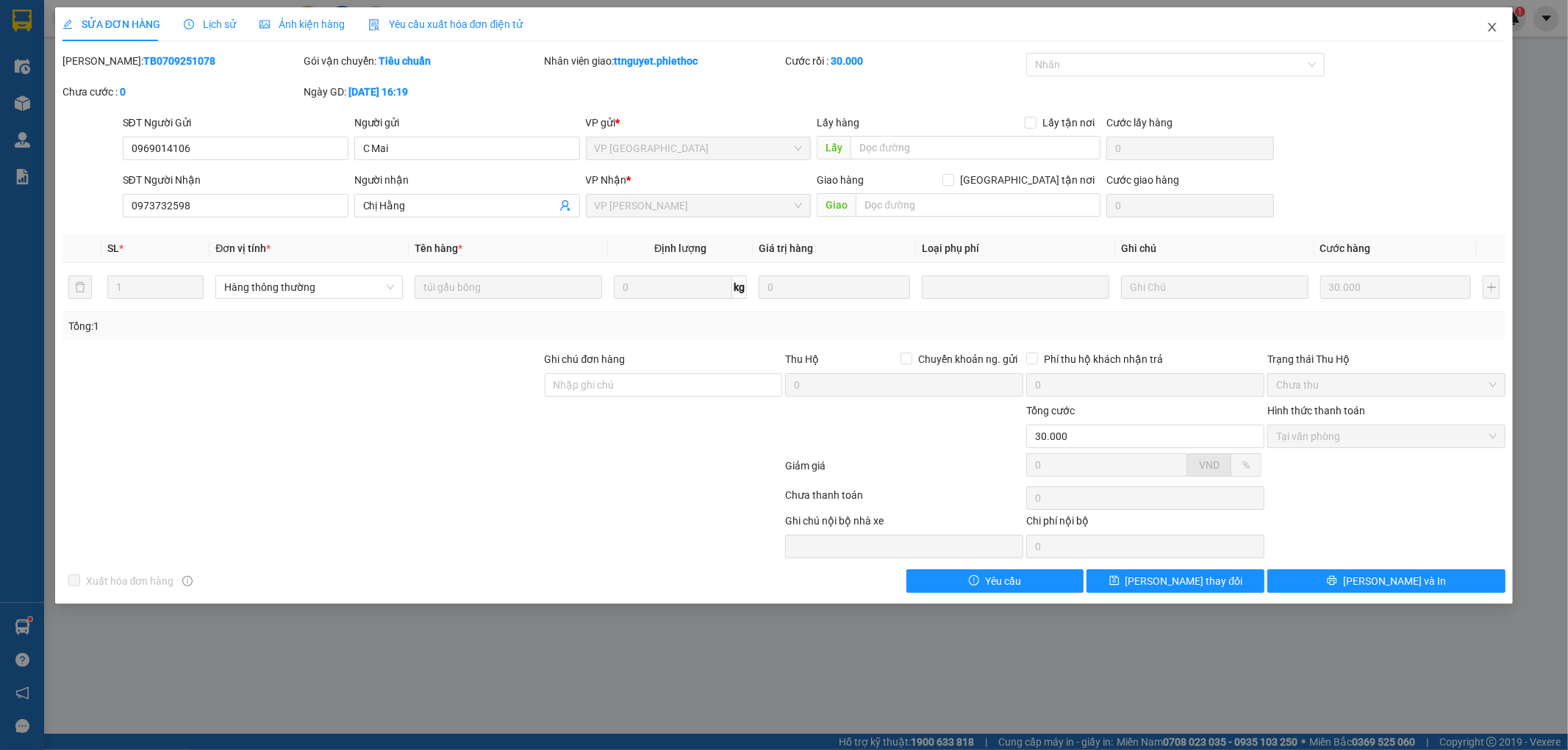
click at [1489, 28] on icon "close" at bounding box center [1493, 28] width 12 height 12
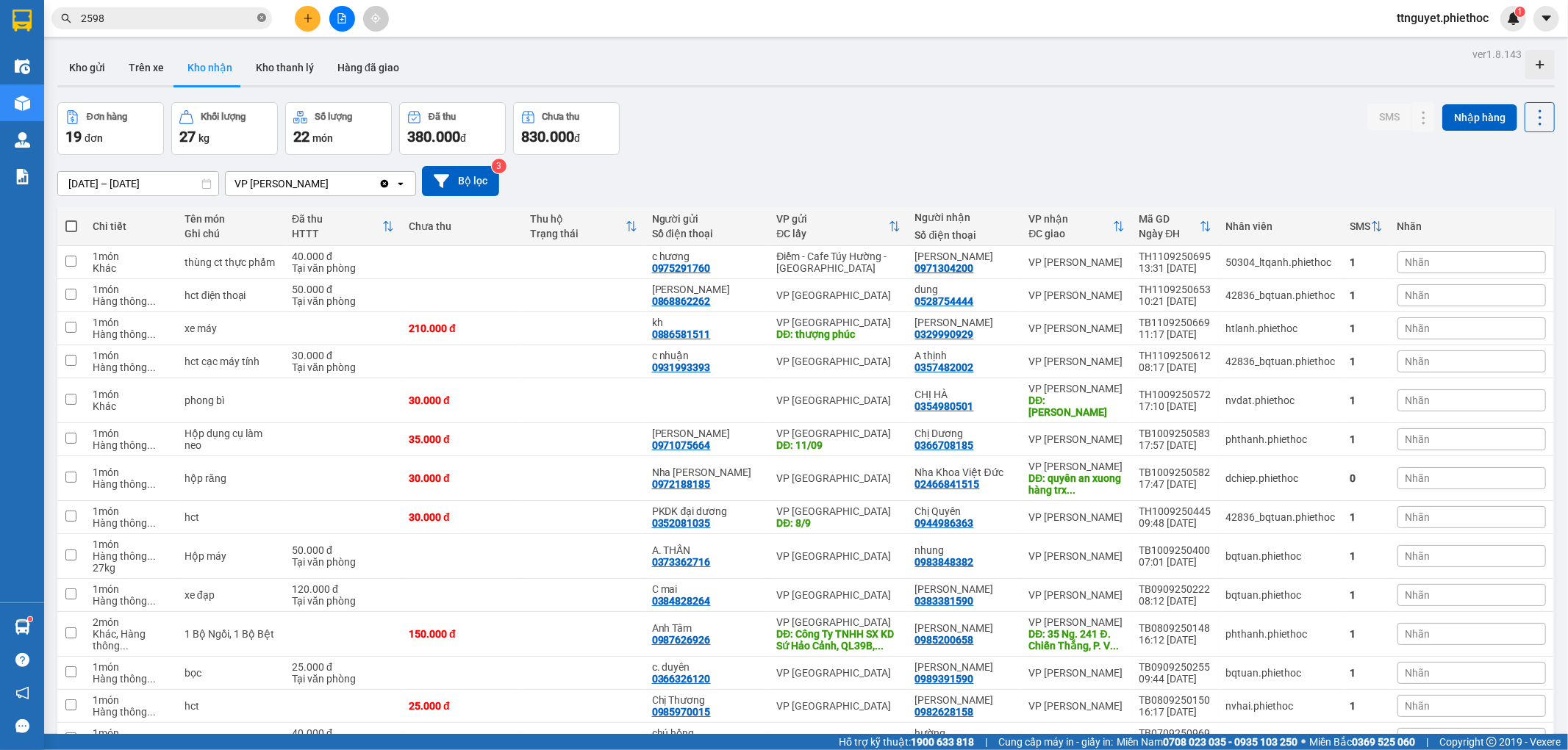
click at [257, 18] on icon "close-circle" at bounding box center [261, 17] width 9 height 9
click at [305, 17] on icon "plus" at bounding box center [308, 18] width 10 height 10
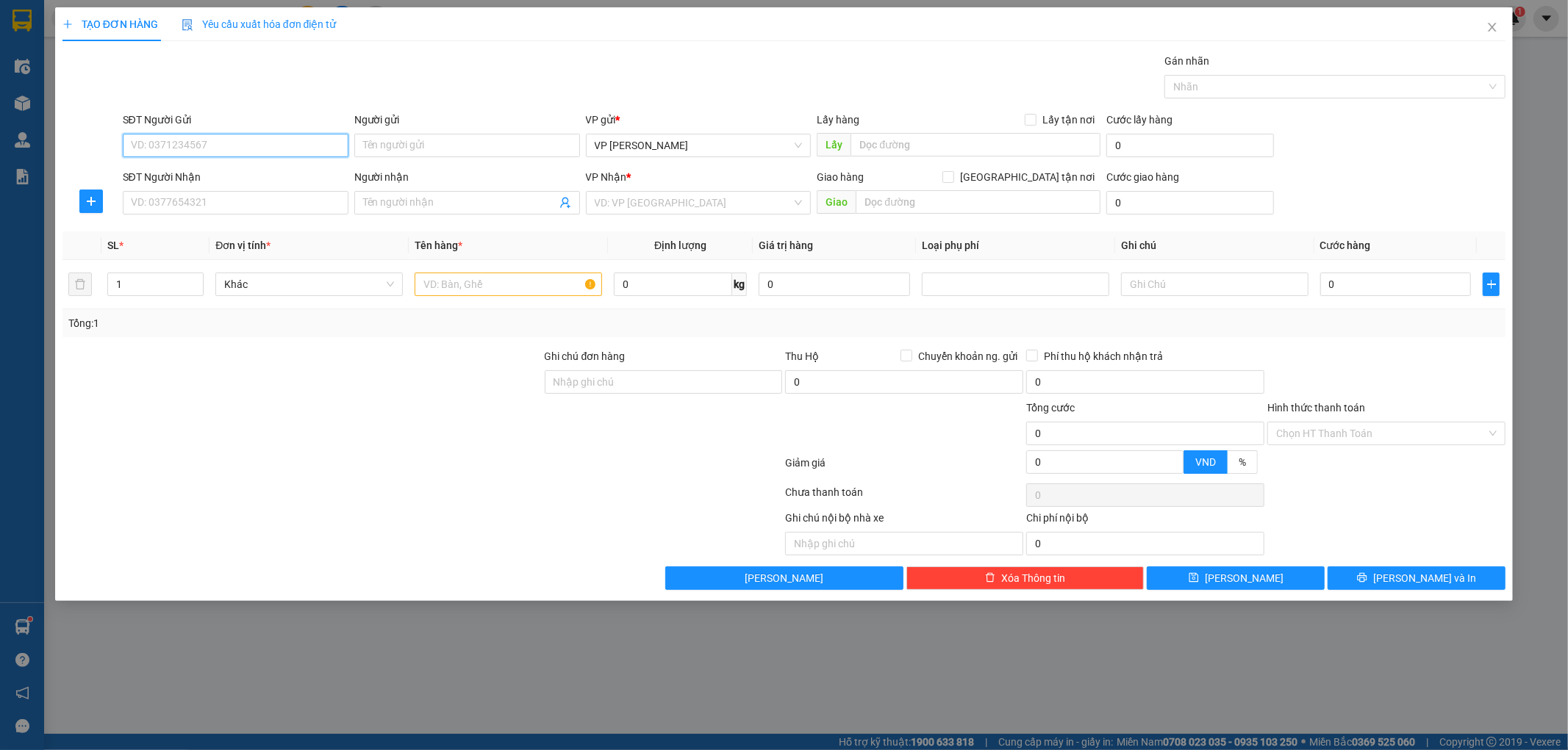
type input "0"
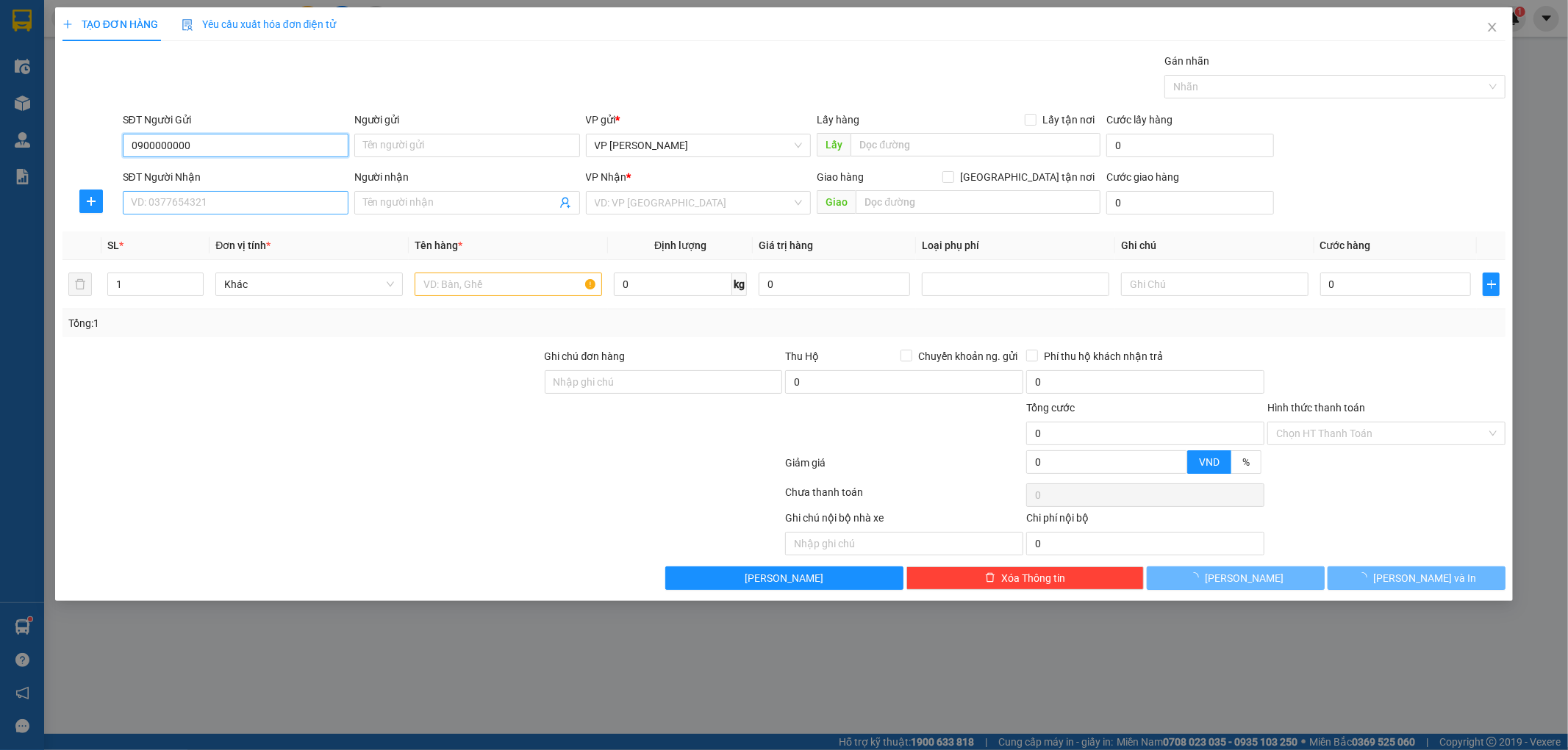
type input "0900000000"
click at [287, 194] on input "SĐT Người Nhận" at bounding box center [236, 203] width 226 height 24
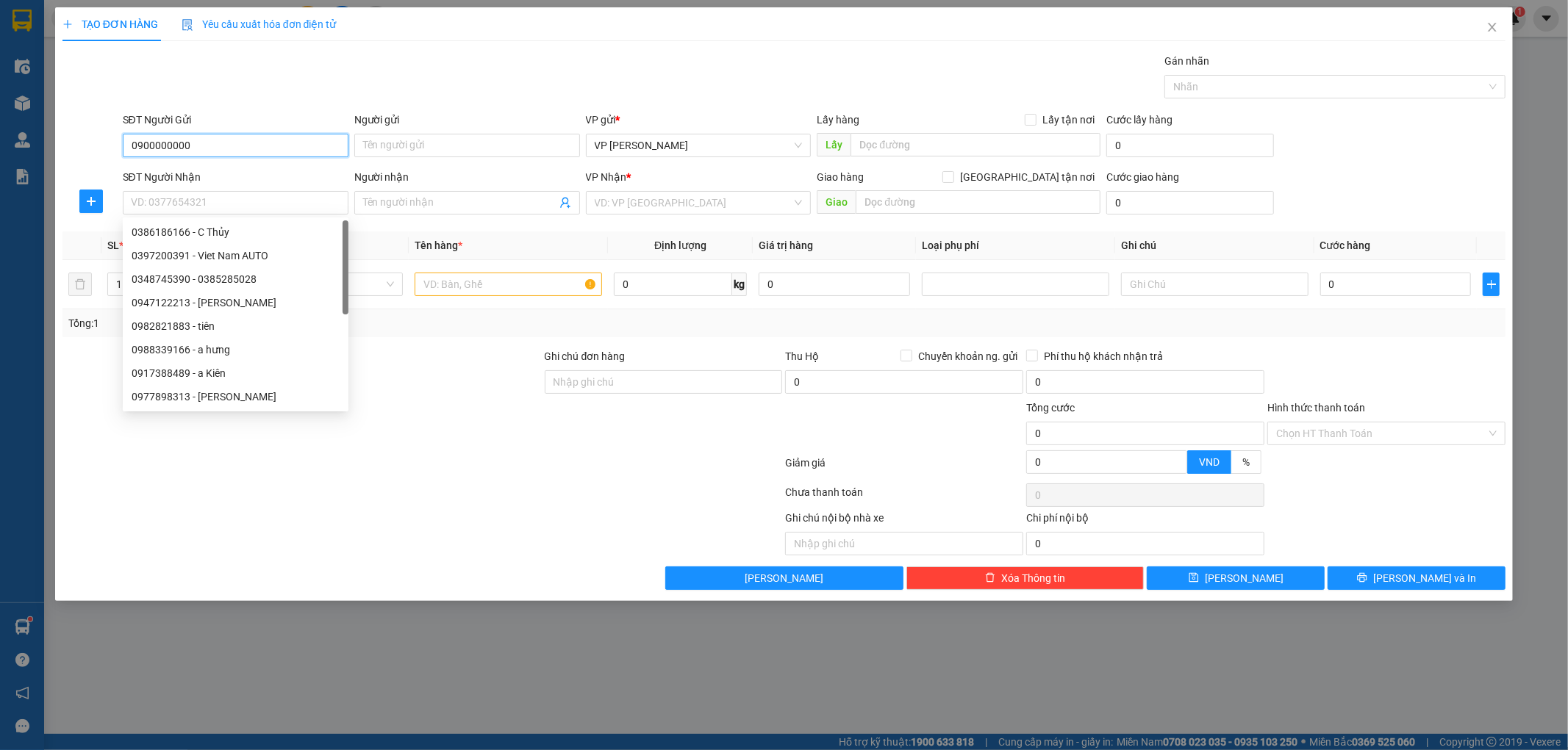
click at [253, 147] on input "0900000000" at bounding box center [236, 145] width 226 height 24
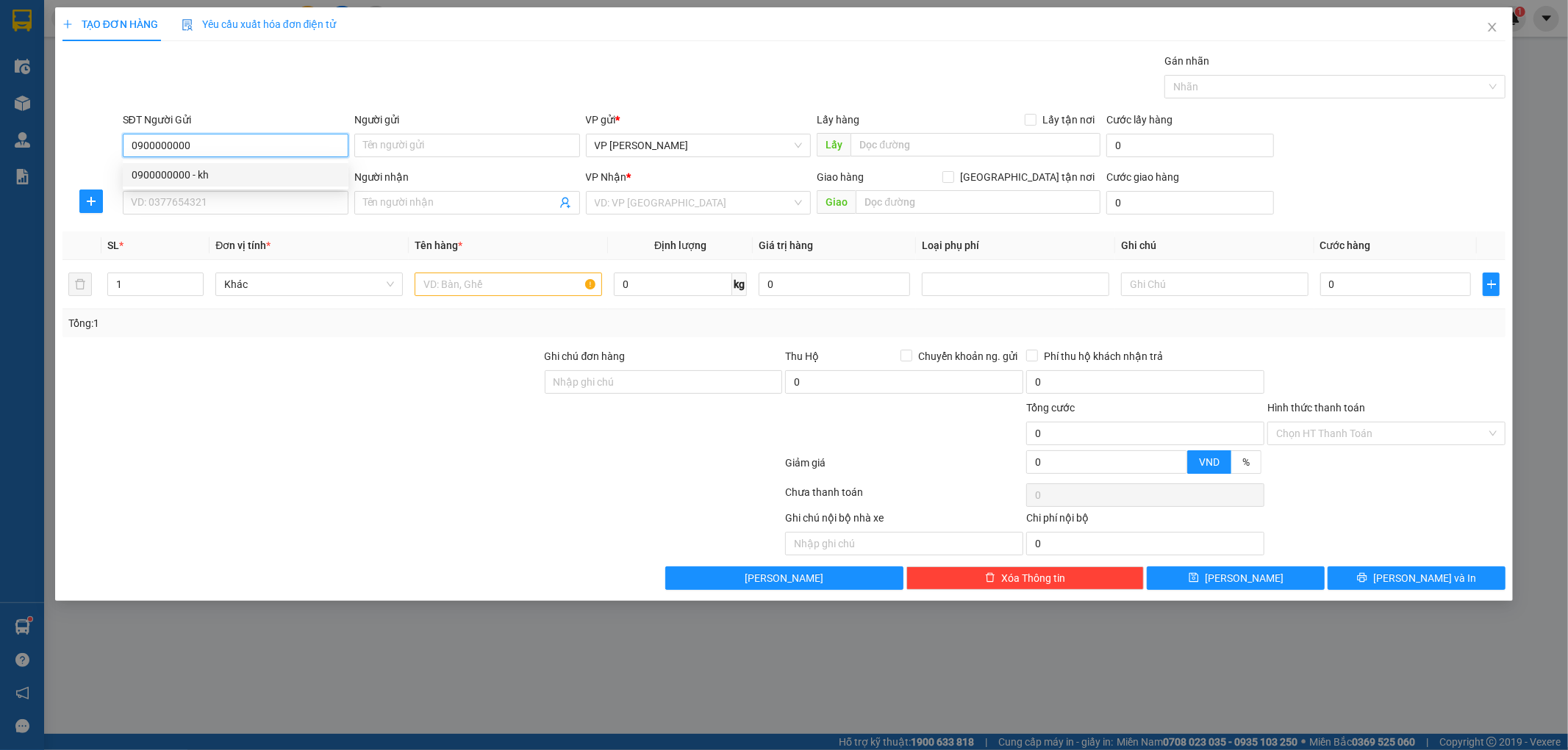
click at [230, 170] on div "0900000000 - kh" at bounding box center [236, 175] width 208 height 16
type input "kh"
click at [236, 207] on input "SĐT Người Nhận" at bounding box center [236, 203] width 226 height 24
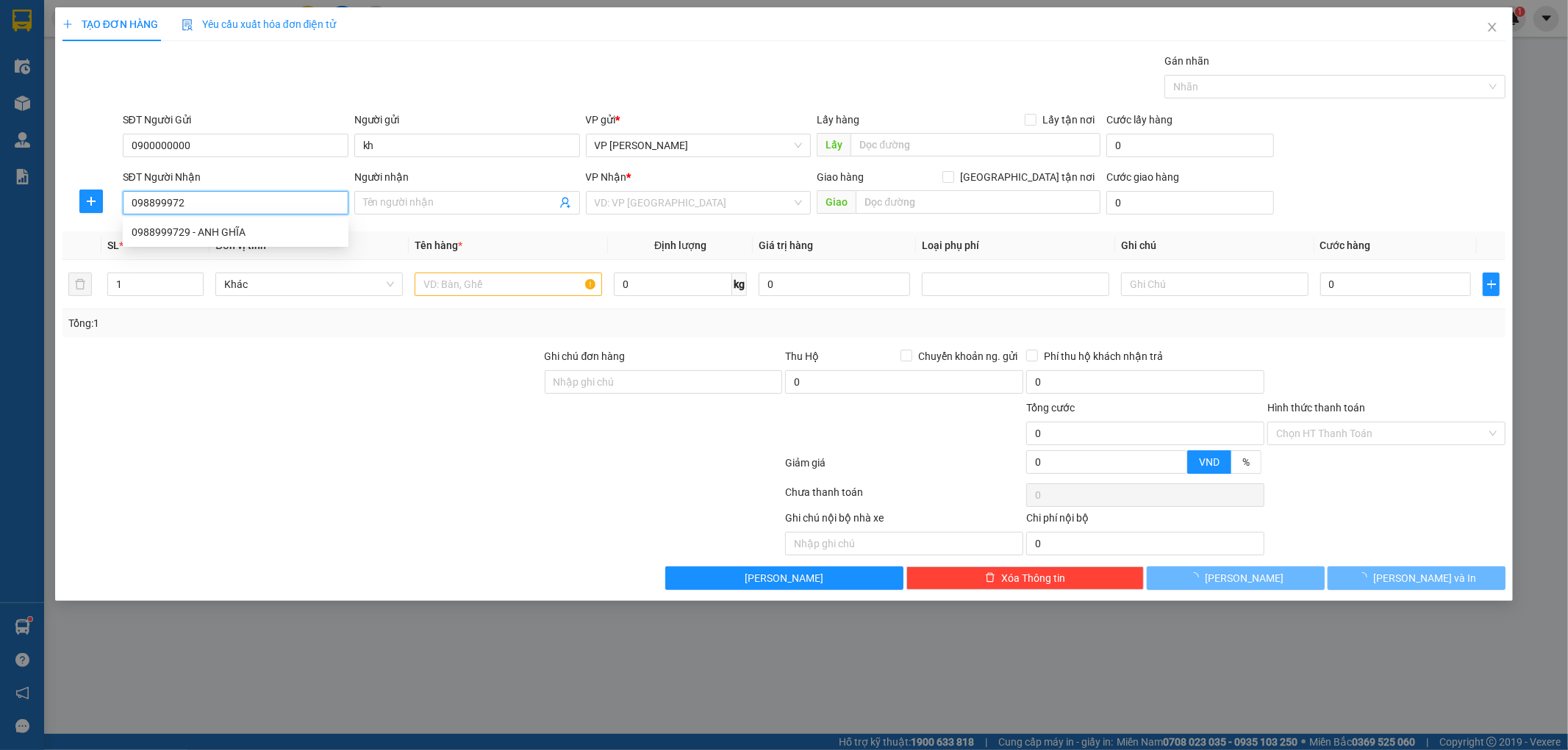
type input "0988999729"
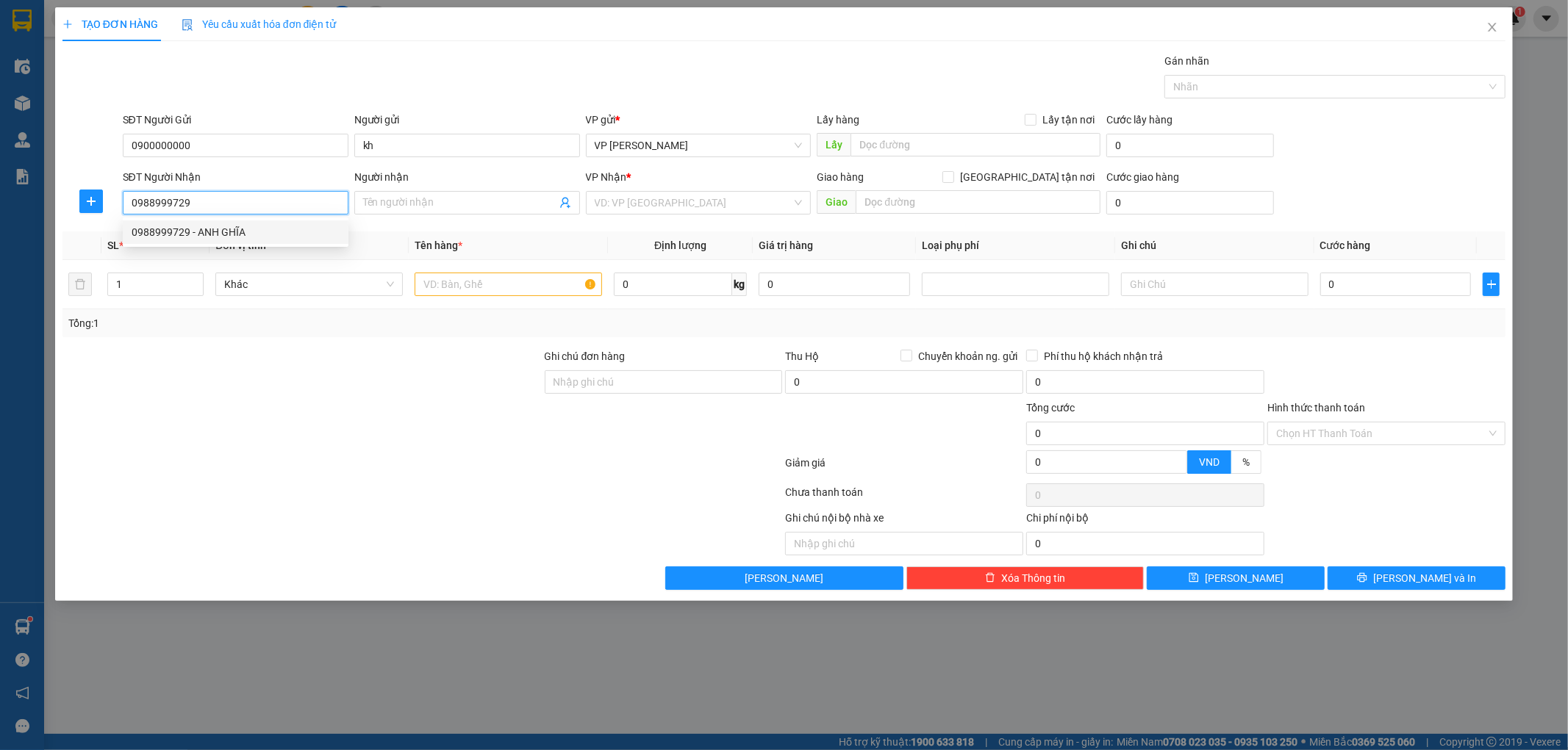
click at [239, 230] on div "0988999729 - ANH GHĨA" at bounding box center [236, 233] width 208 height 16
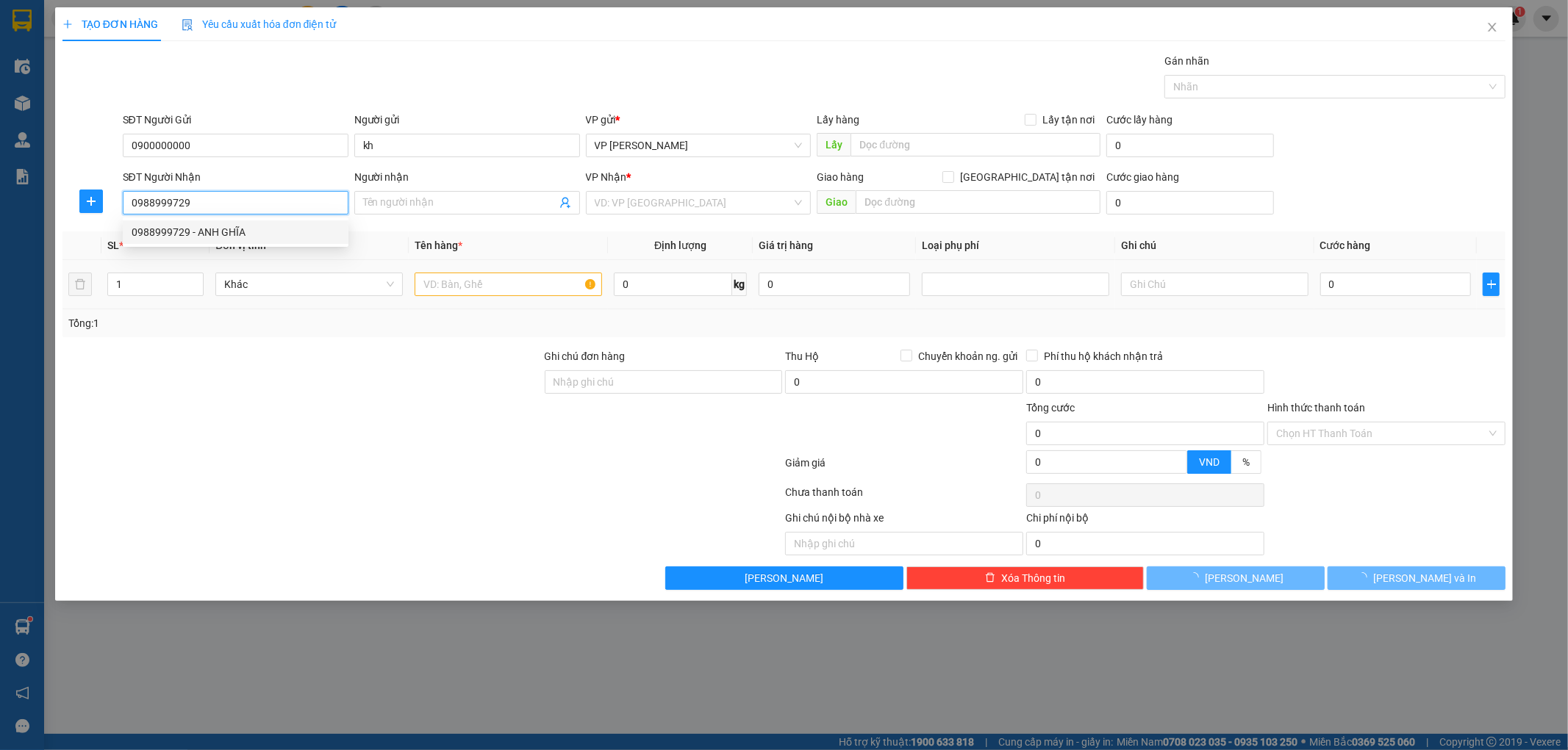
type input "ANH GHĨA"
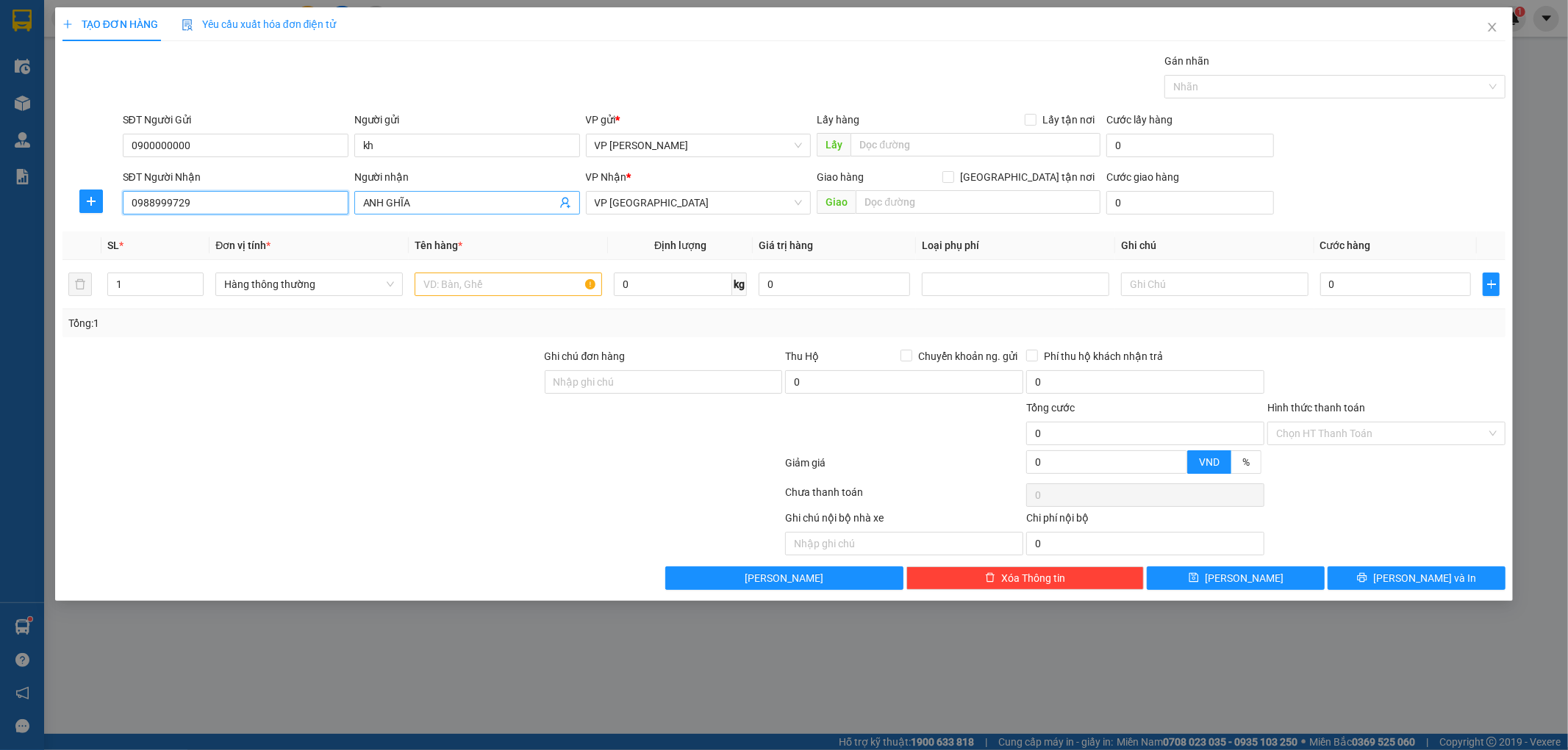
type input "0988999729"
click at [446, 202] on input "ANH GHĨA" at bounding box center [459, 203] width 193 height 16
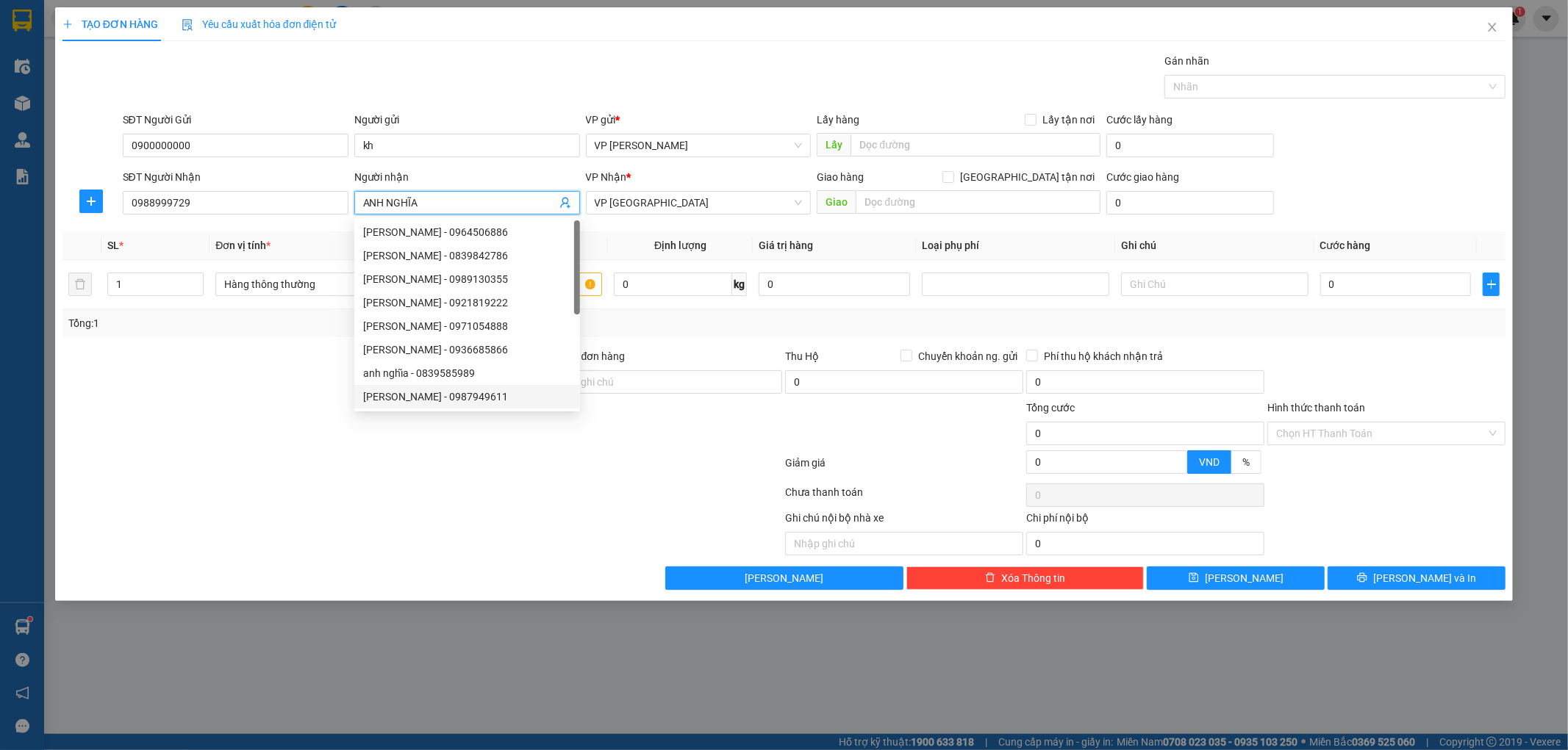
type input "ANH NGHĨA"
click at [511, 520] on div at bounding box center [634, 533] width 302 height 46
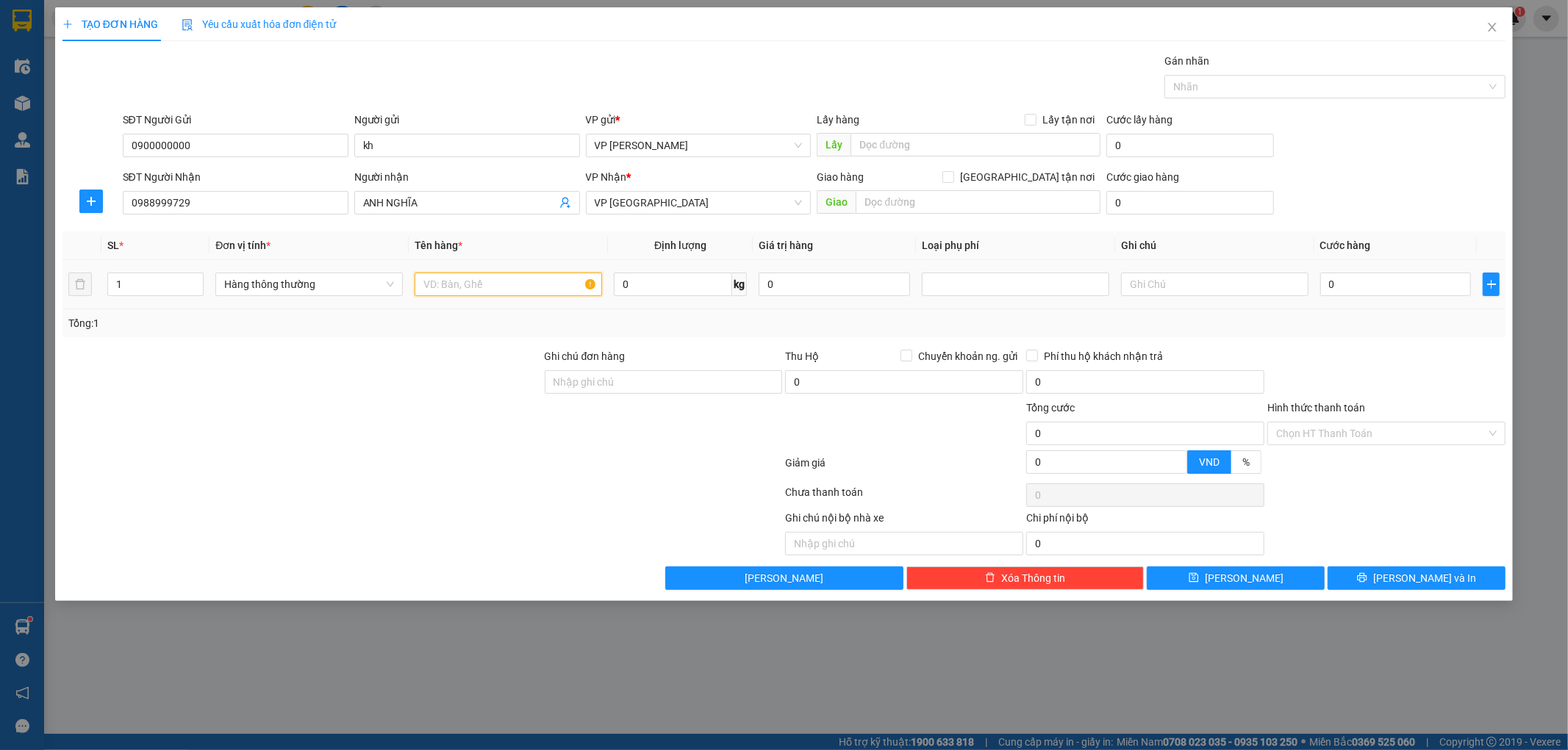
click at [472, 296] on input "text" at bounding box center [508, 285] width 187 height 24
type input "HCT"
click at [1339, 287] on input "0" at bounding box center [1396, 285] width 151 height 24
type input "3"
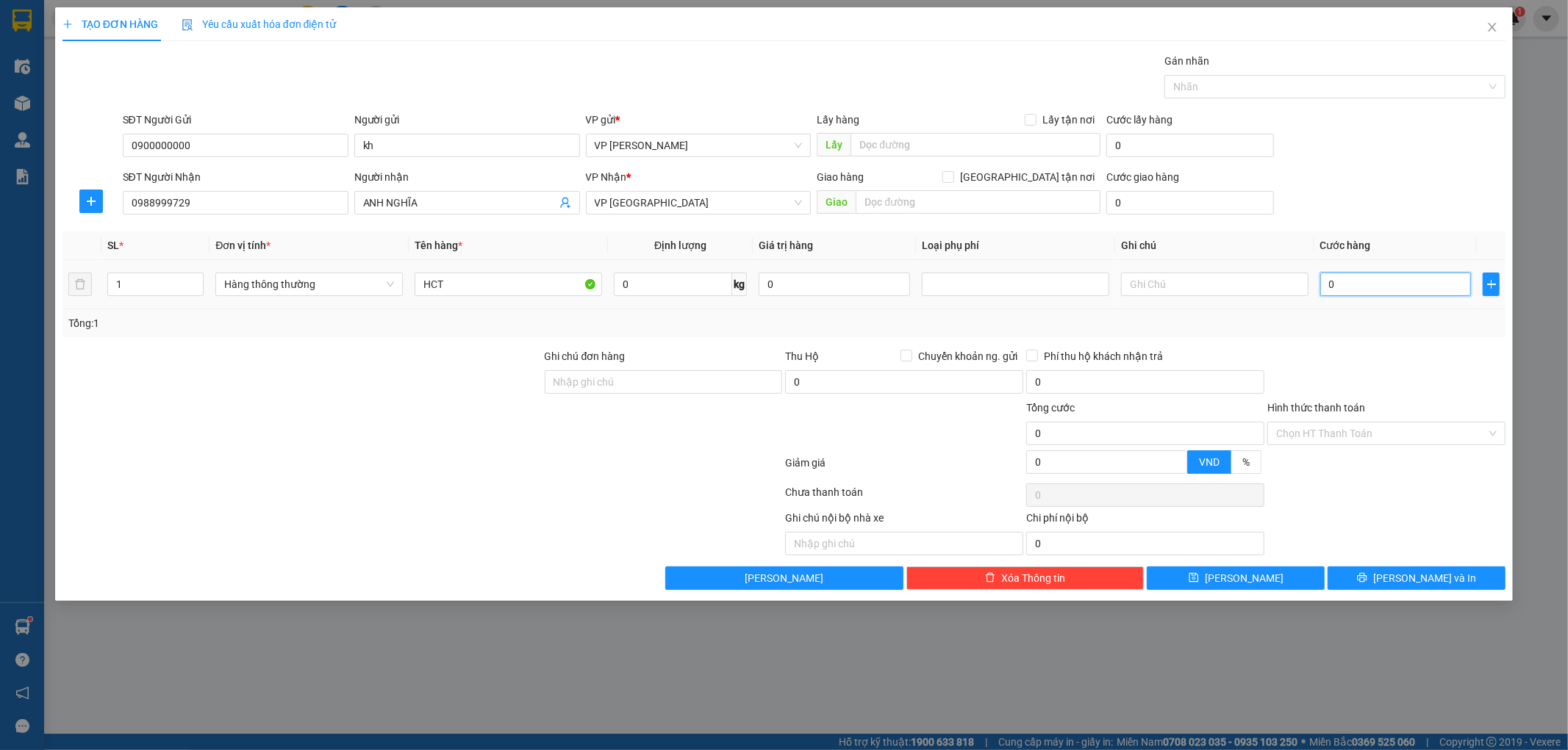
type input "3"
type input "30"
type input "30.000"
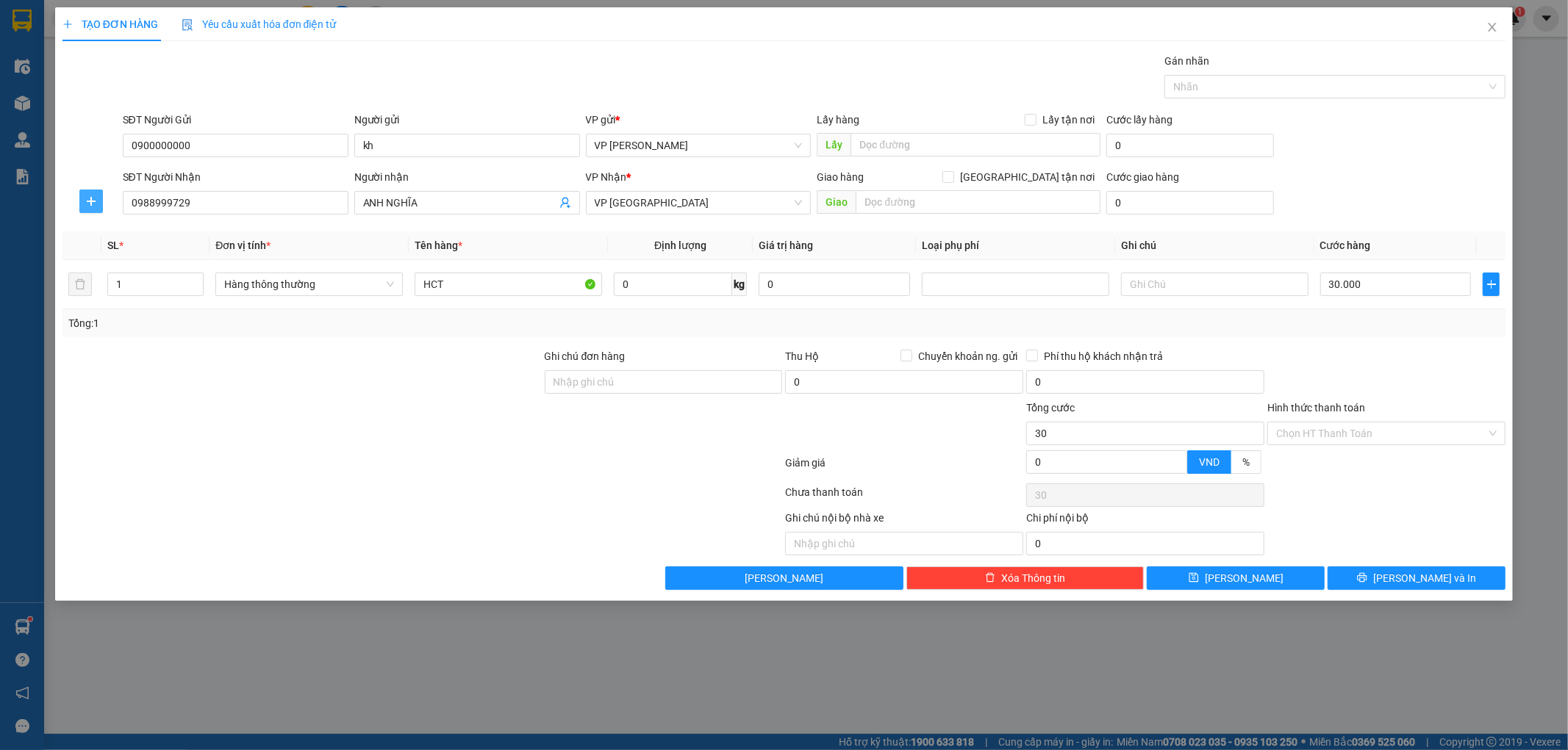
type input "30.000"
click at [85, 206] on icon "plus" at bounding box center [91, 202] width 12 height 12
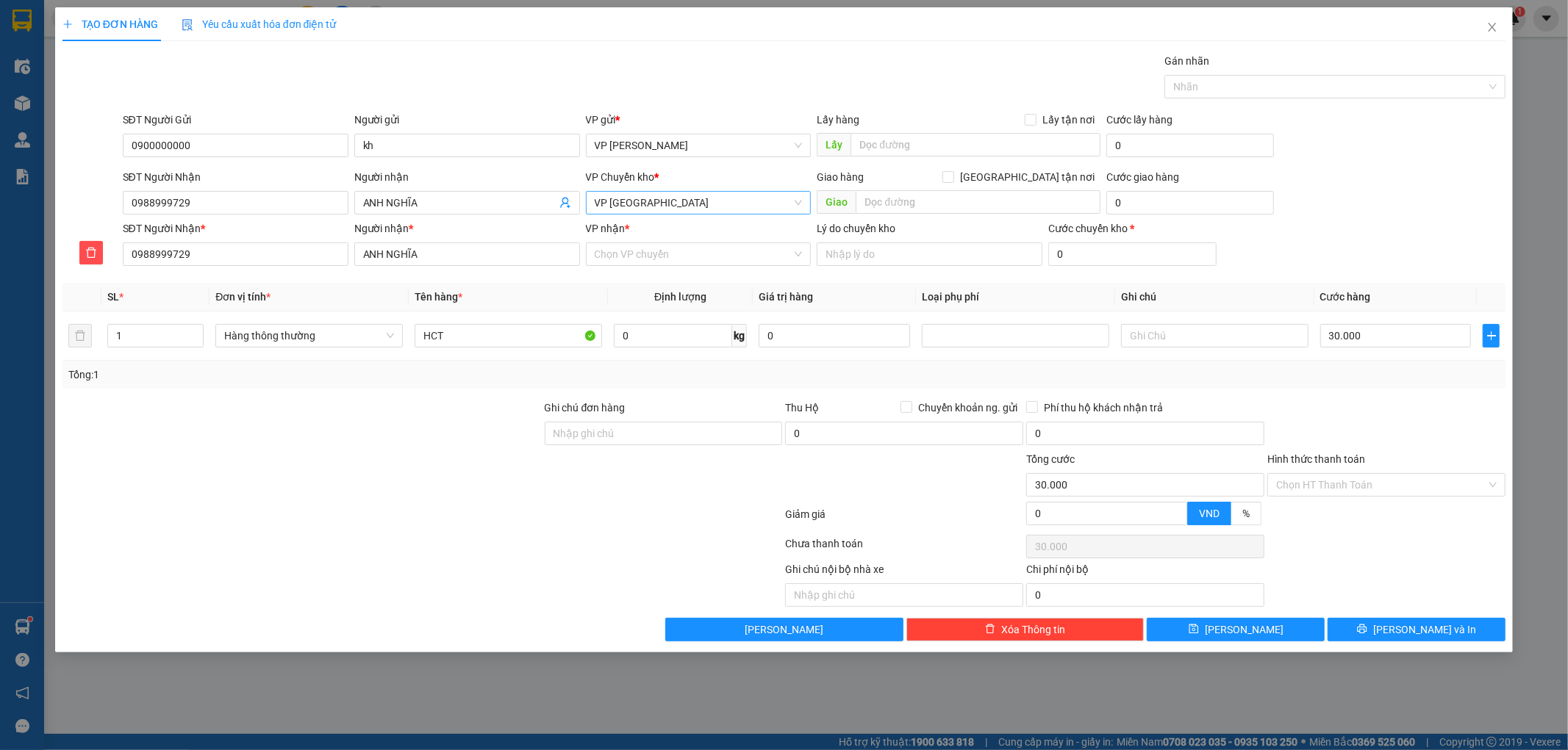
click at [706, 208] on span "VP Tiền Hải" at bounding box center [699, 203] width 208 height 22
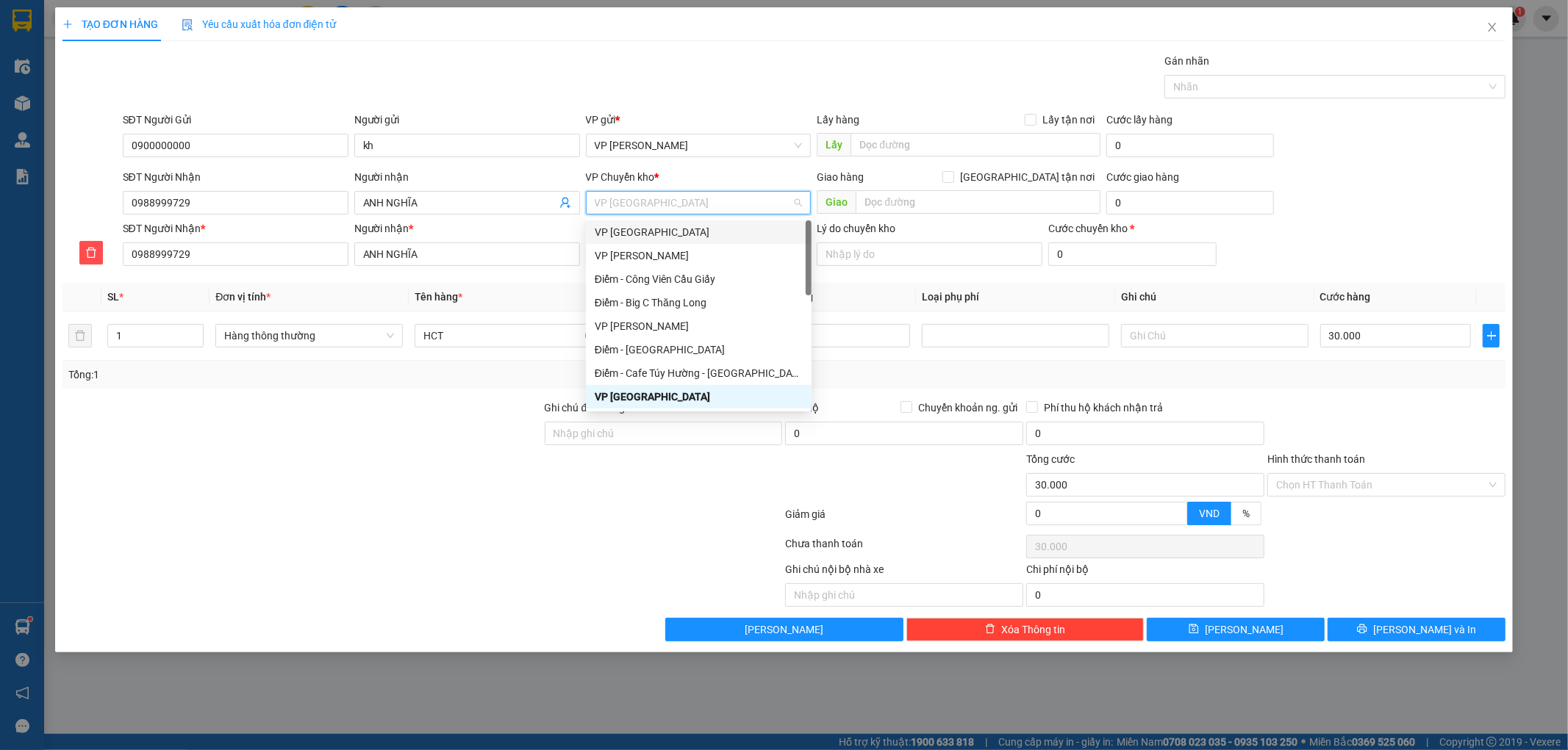
click at [666, 237] on div "VP [GEOGRAPHIC_DATA]" at bounding box center [699, 233] width 208 height 16
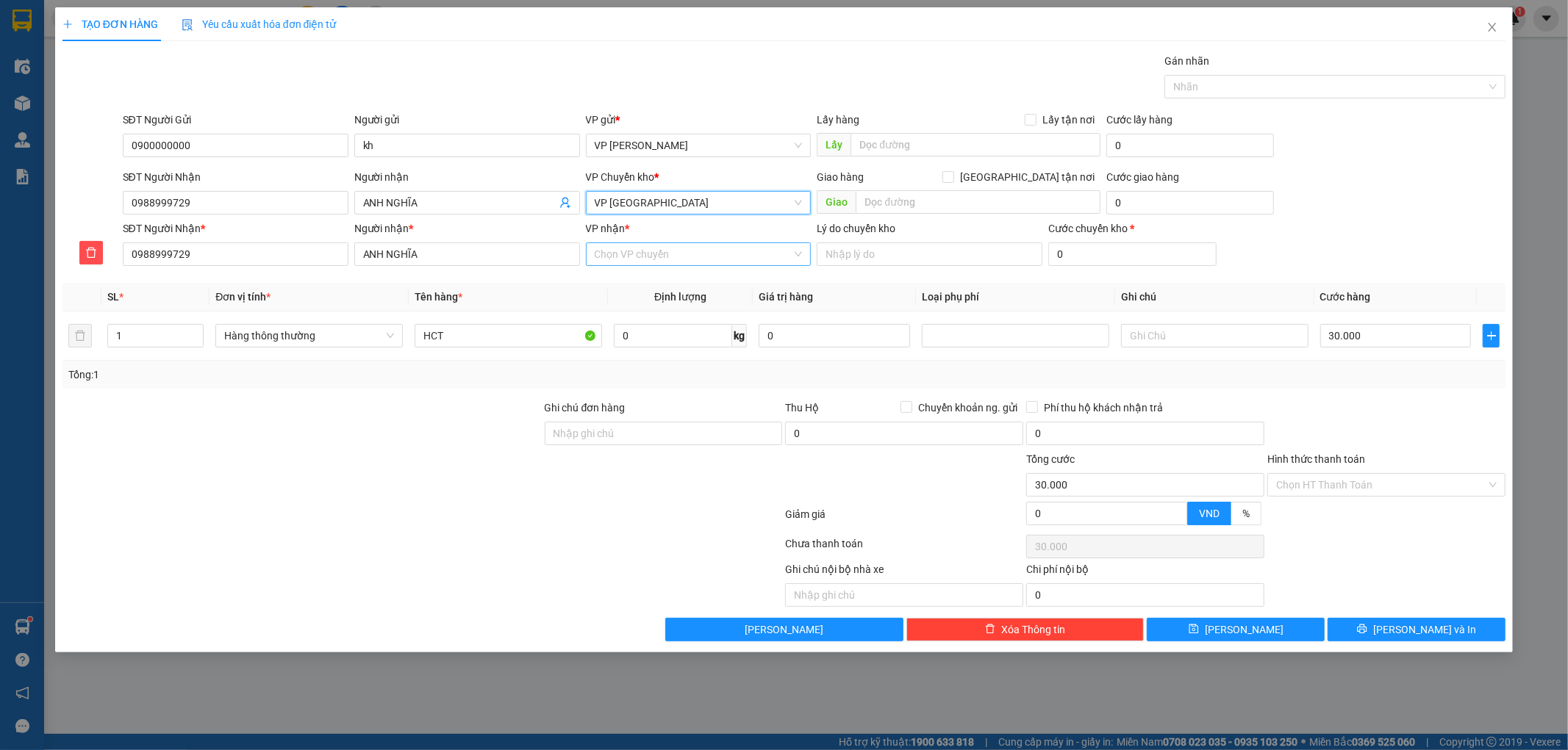
click at [663, 258] on input "VP nhận *" at bounding box center [694, 254] width 198 height 22
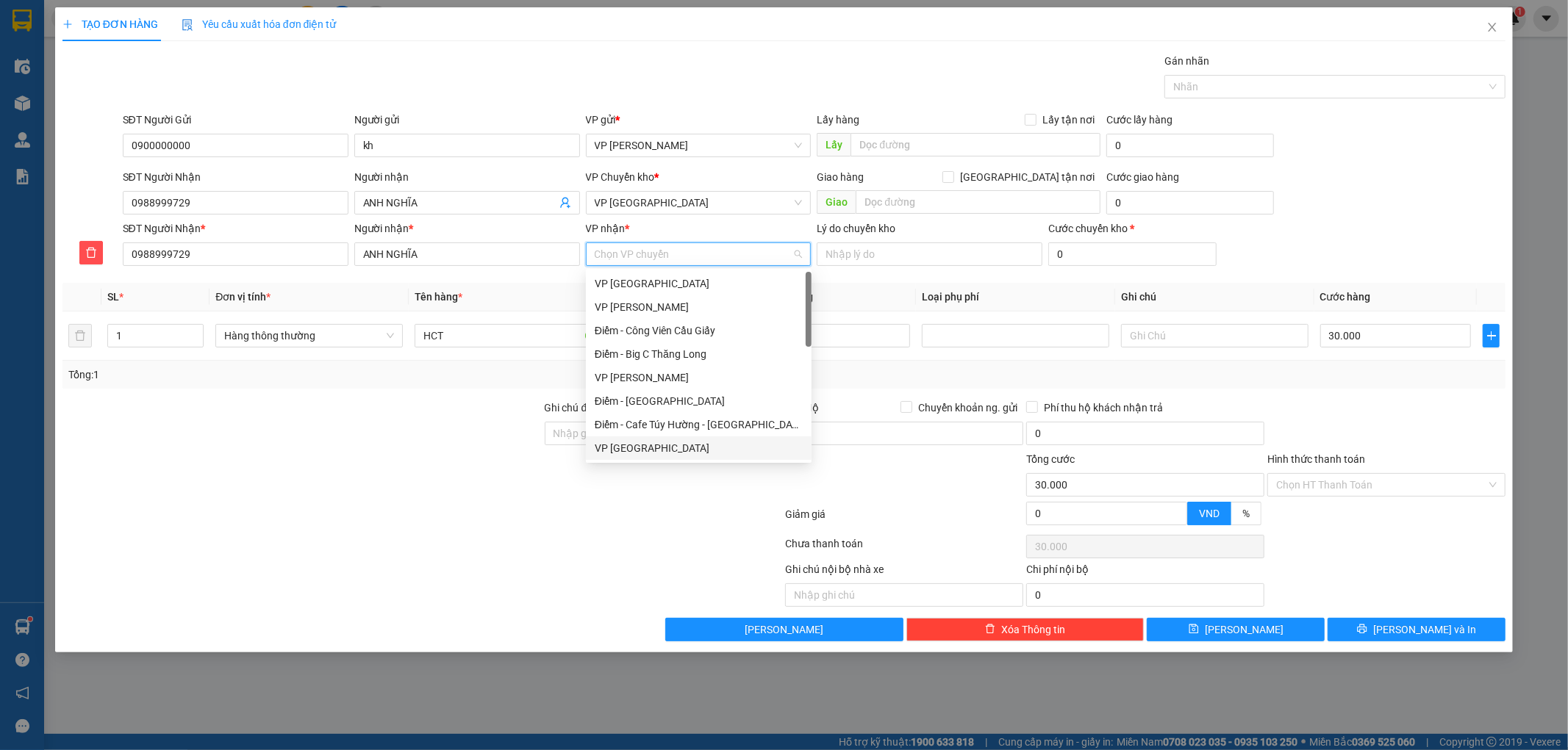
click at [635, 443] on div "VP Tiền Hải" at bounding box center [699, 448] width 208 height 16
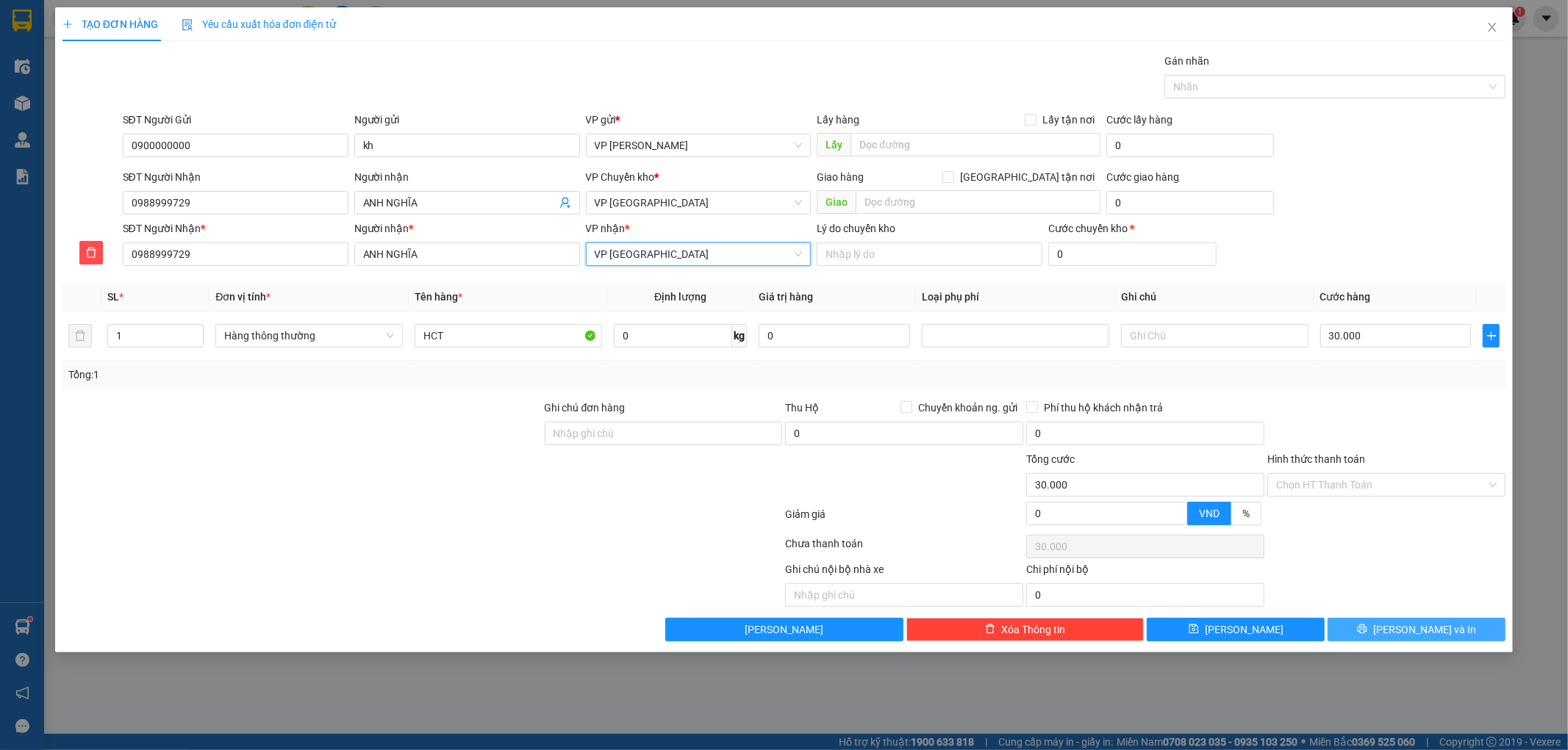
click at [1400, 635] on button "Lưu và In" at bounding box center [1417, 630] width 178 height 24
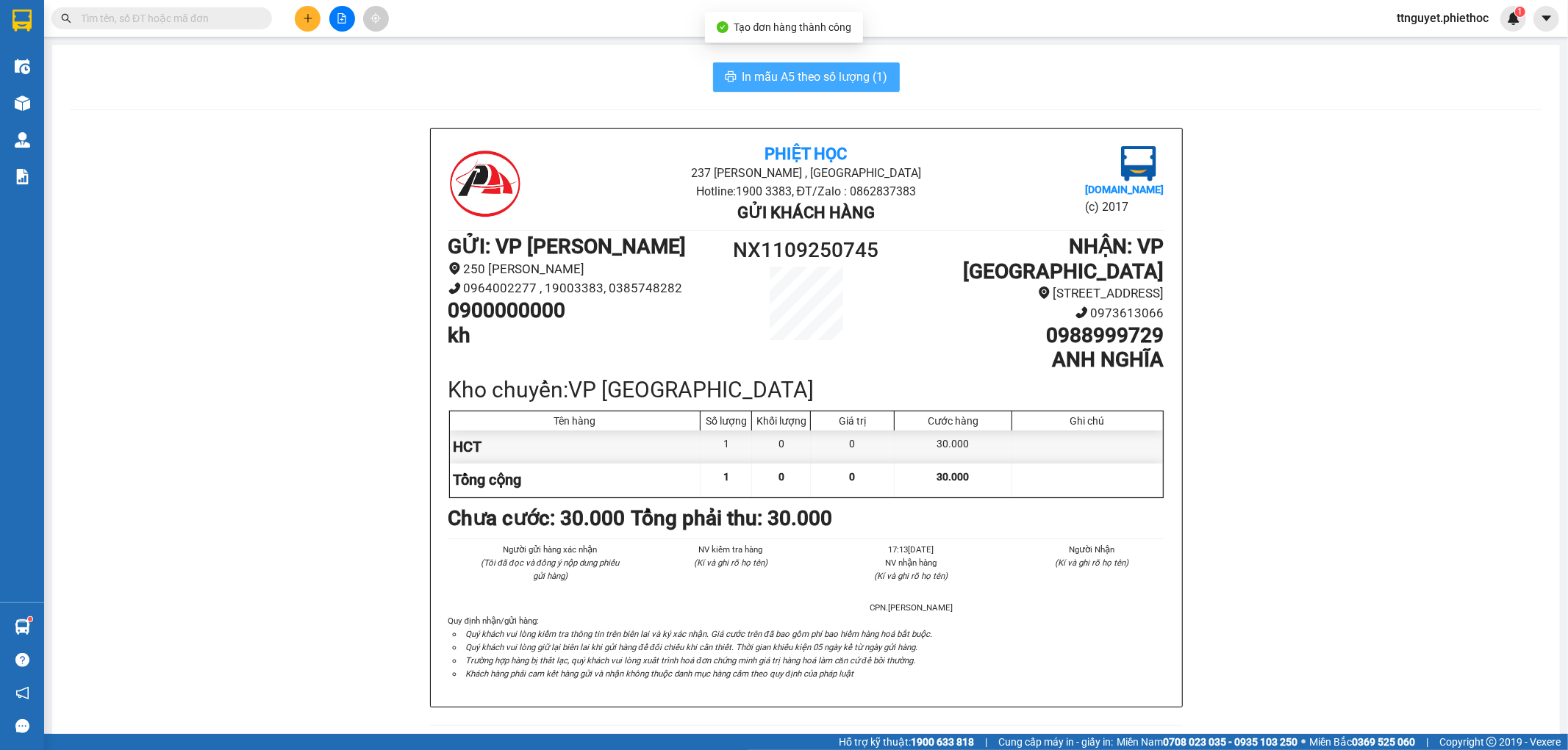
click at [863, 82] on span "In mẫu A5 theo số lượng (1)" at bounding box center [815, 76] width 146 height 19
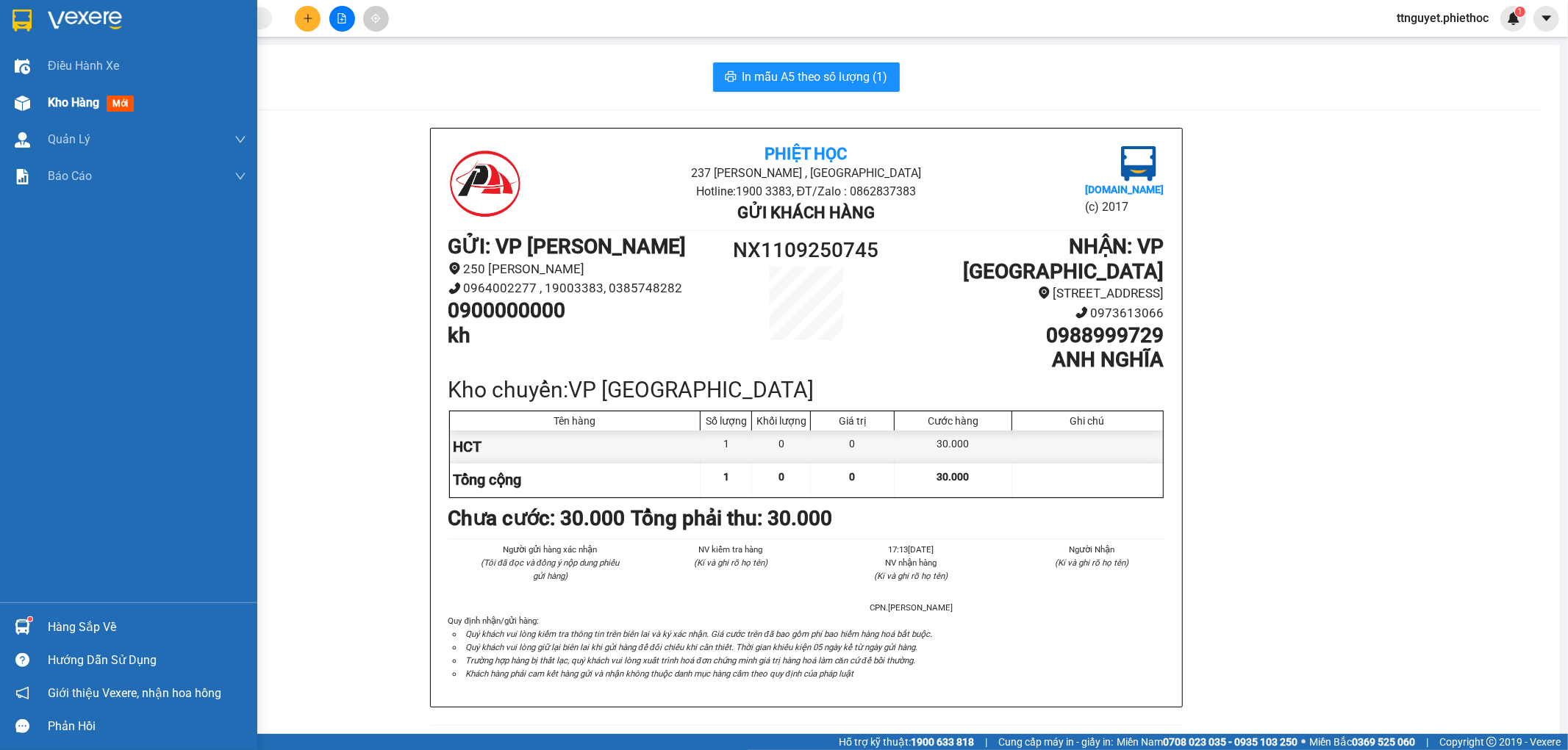
click at [94, 112] on div "Kho hàng mới" at bounding box center [93, 102] width 92 height 19
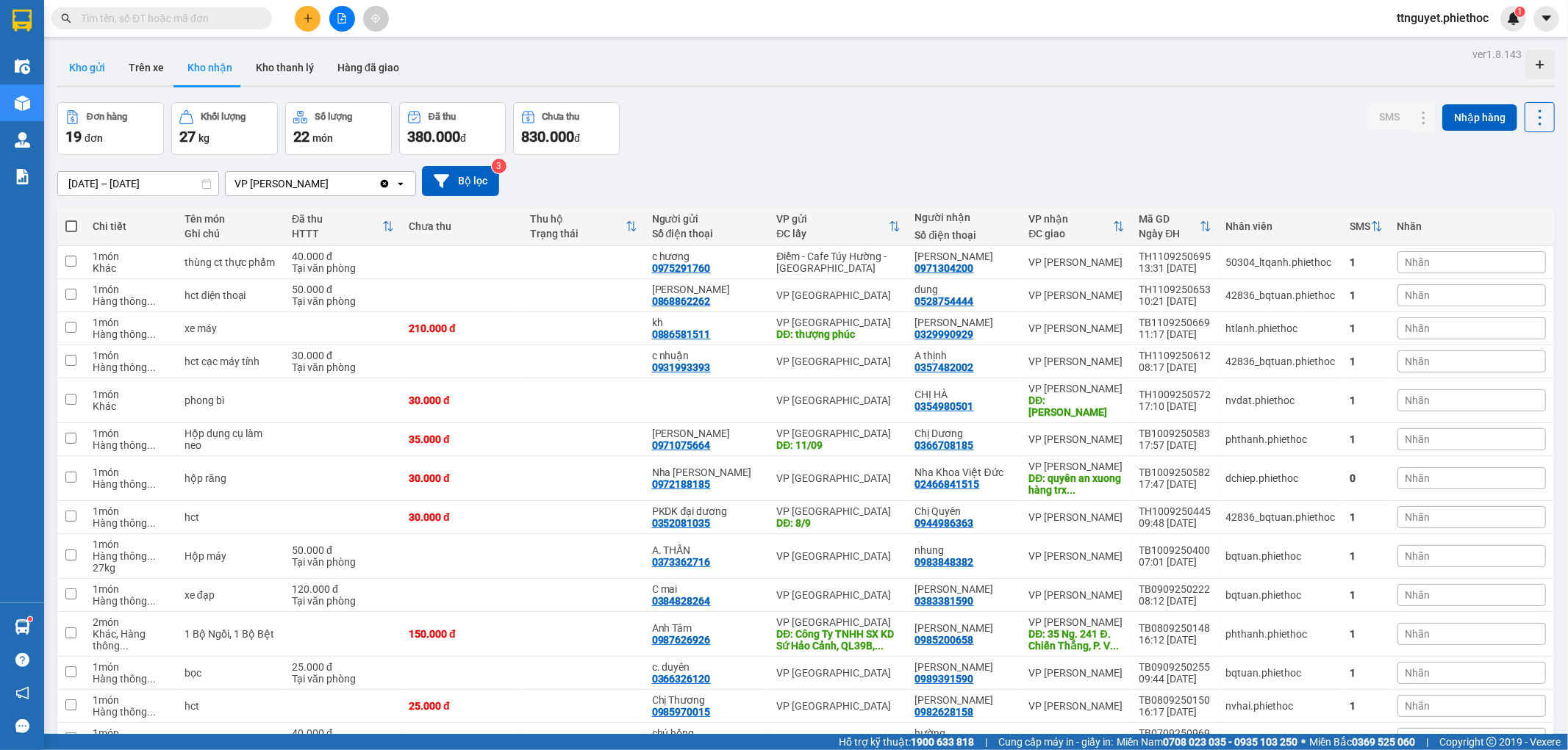
click at [104, 72] on button "Kho gửi" at bounding box center [87, 68] width 59 height 36
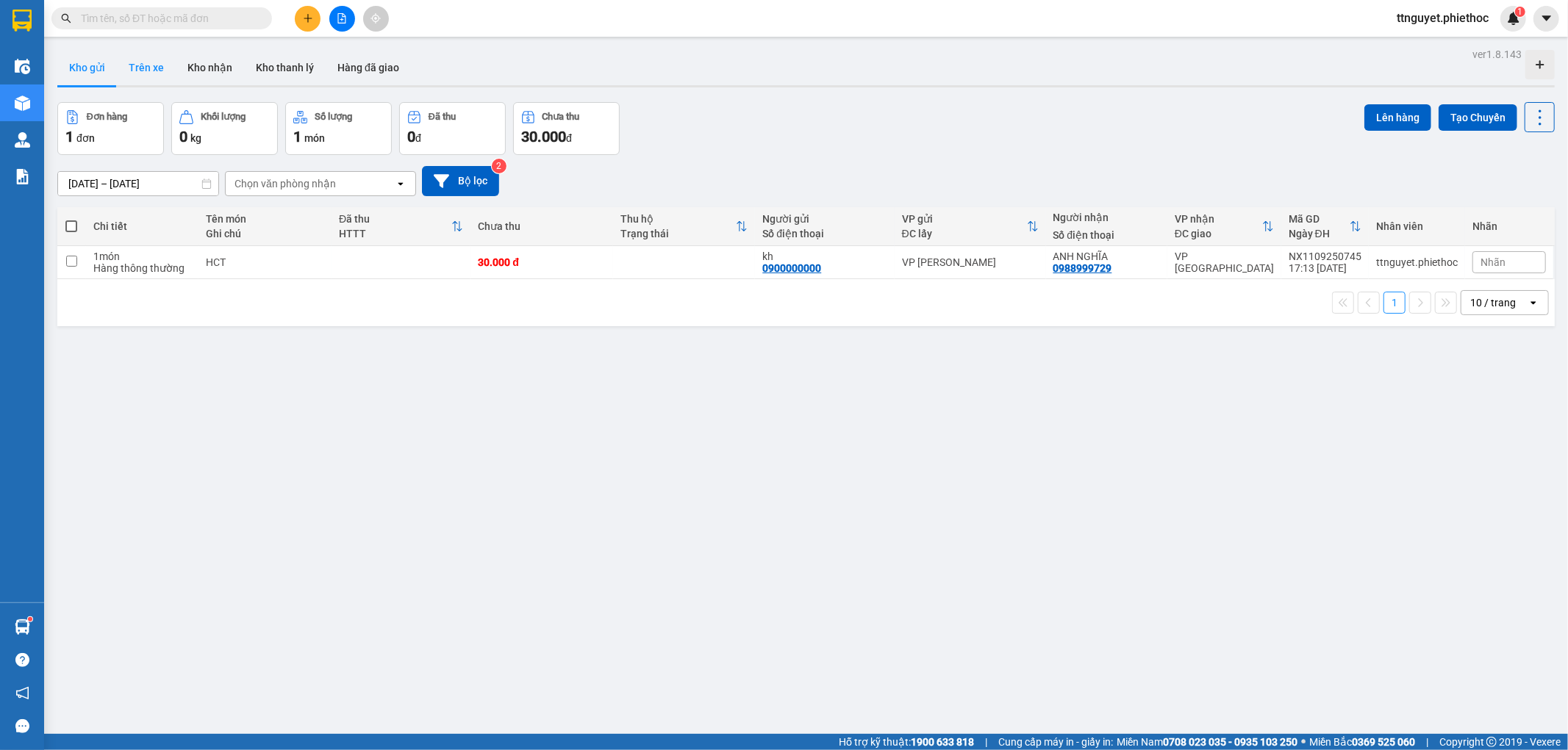
click at [147, 59] on button "Trên xe" at bounding box center [146, 68] width 58 height 36
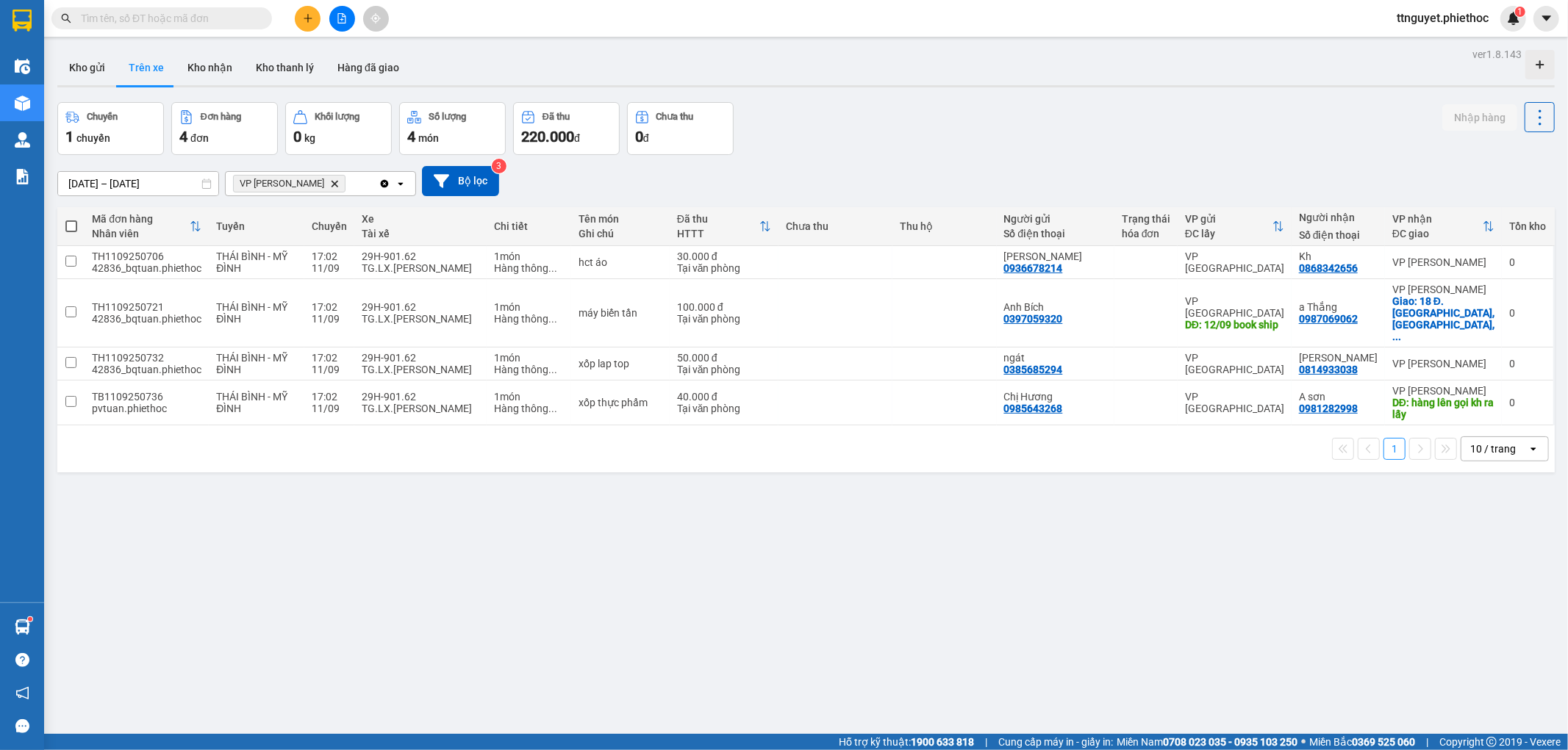
click at [311, 9] on button at bounding box center [308, 19] width 26 height 26
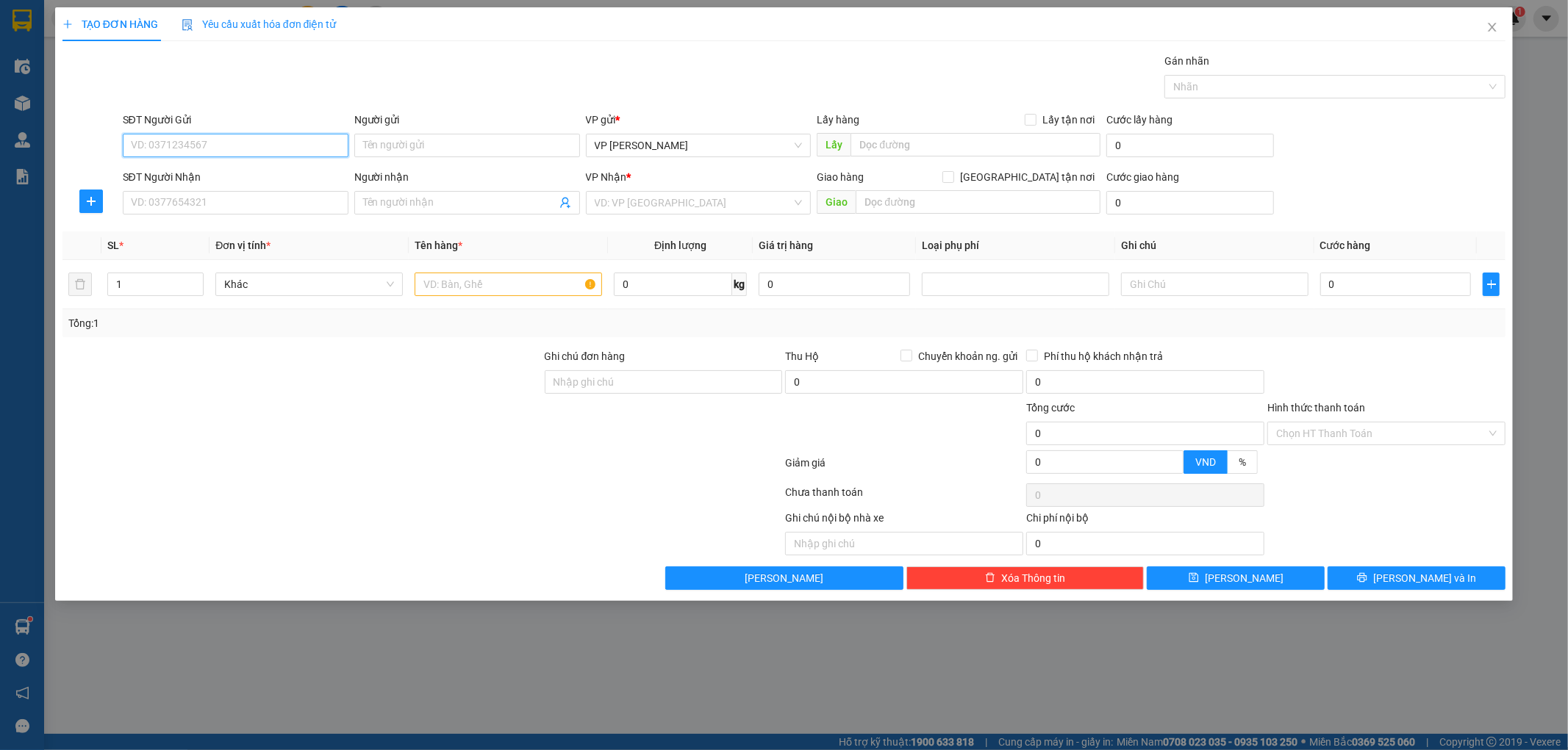
click at [241, 150] on input "SĐT Người Gửi" at bounding box center [236, 145] width 226 height 24
click at [236, 210] on input "SĐT Người Nhận" at bounding box center [236, 203] width 226 height 24
type input "0977686612"
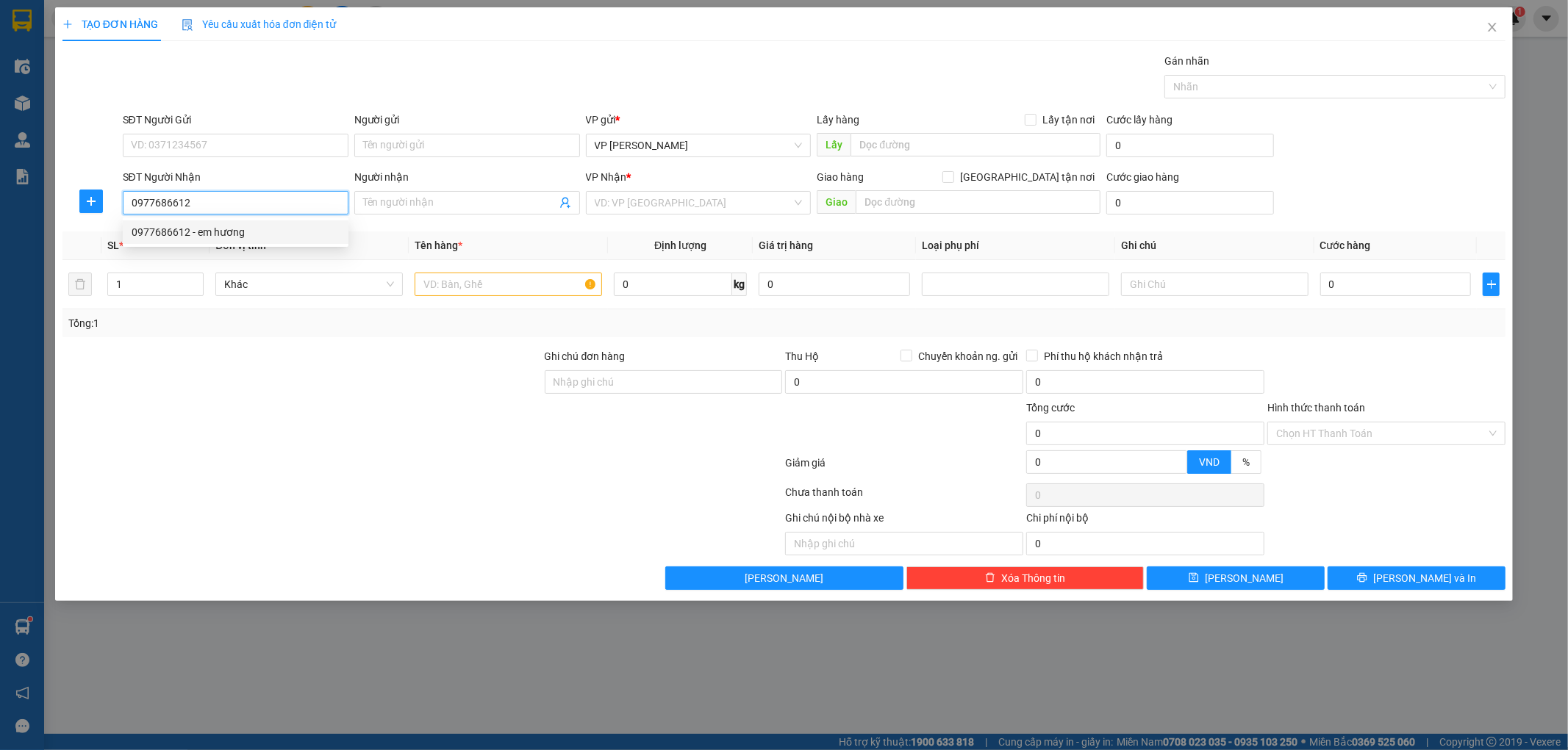
click at [225, 241] on div "0977686612 - em hương" at bounding box center [236, 233] width 226 height 24
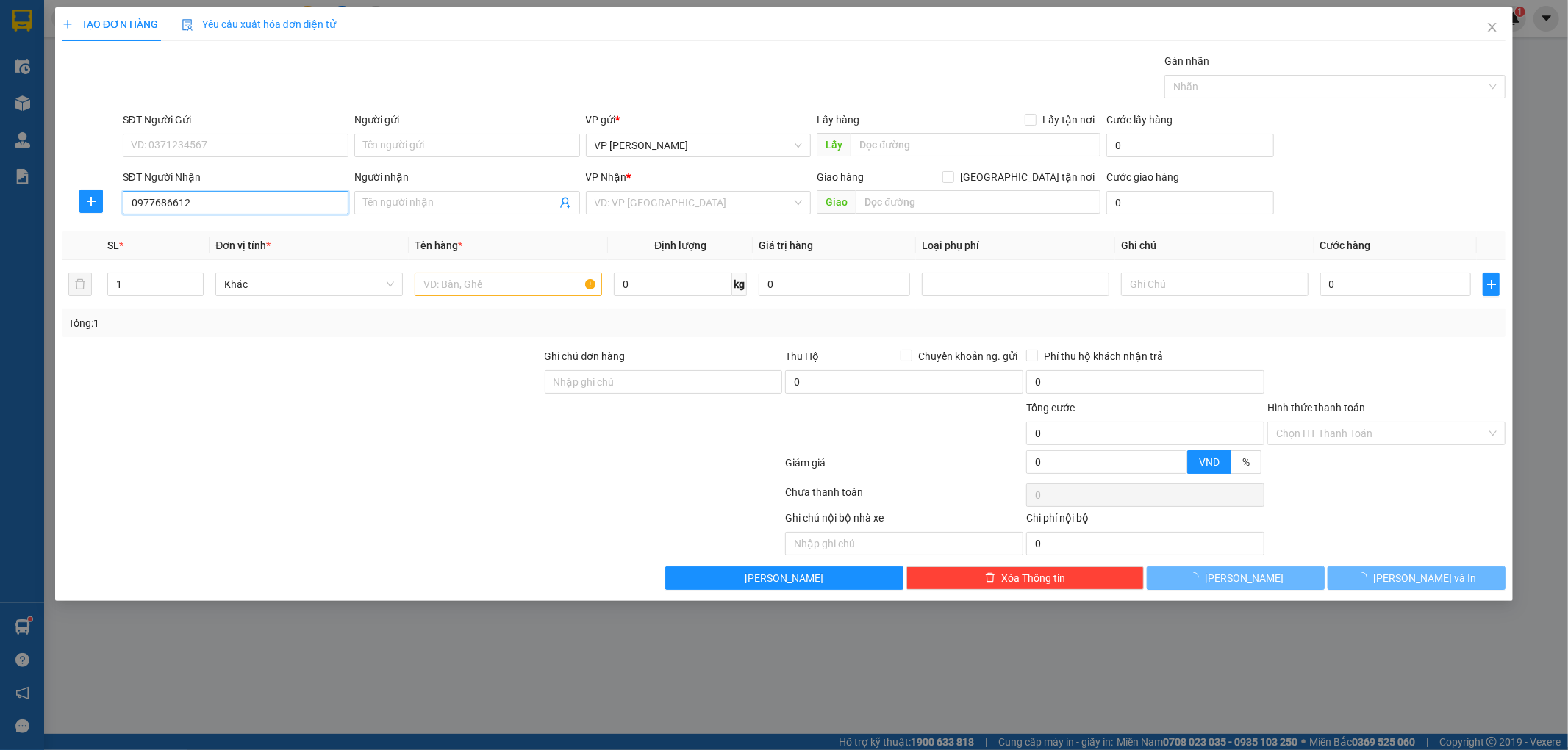
type input "em hương"
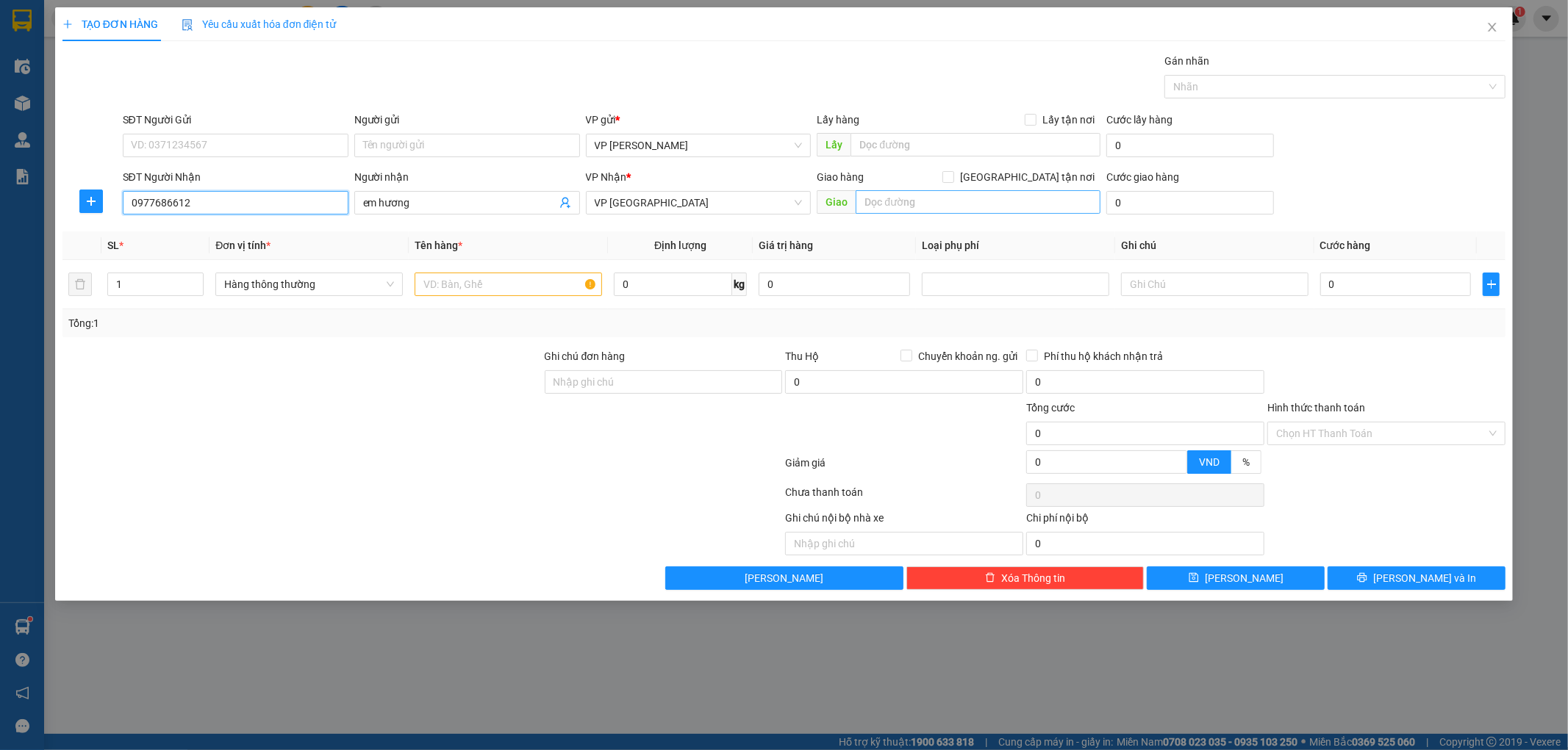
type input "0977686612"
click at [888, 204] on input "text" at bounding box center [978, 202] width 245 height 24
click at [1068, 176] on span "Giao tận nơi" at bounding box center [1028, 177] width 147 height 16
click at [953, 176] on input "Giao tận nơi" at bounding box center [947, 176] width 10 height 10
checkbox input "true"
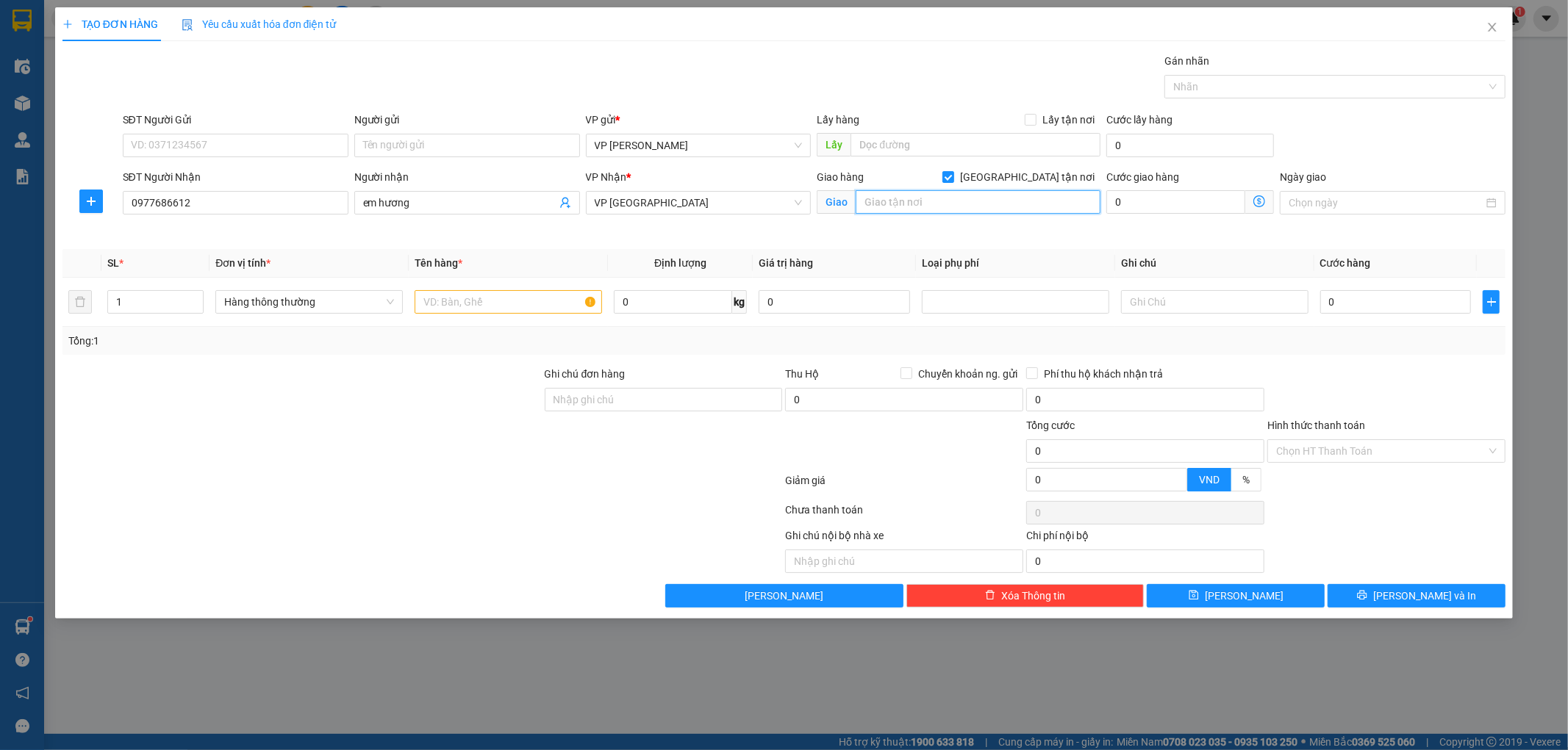
click at [1028, 204] on input "text" at bounding box center [978, 202] width 245 height 24
click at [991, 199] on input "text" at bounding box center [978, 202] width 245 height 24
click at [1002, 194] on input "text" at bounding box center [978, 202] width 245 height 24
paste input "110 Lê Lợi, P. Đề Thám, Thái Bình, Việt Nam"
type input "110 Lê Lợi, P. Đề Thám, Thái Bình, Việt Nam"
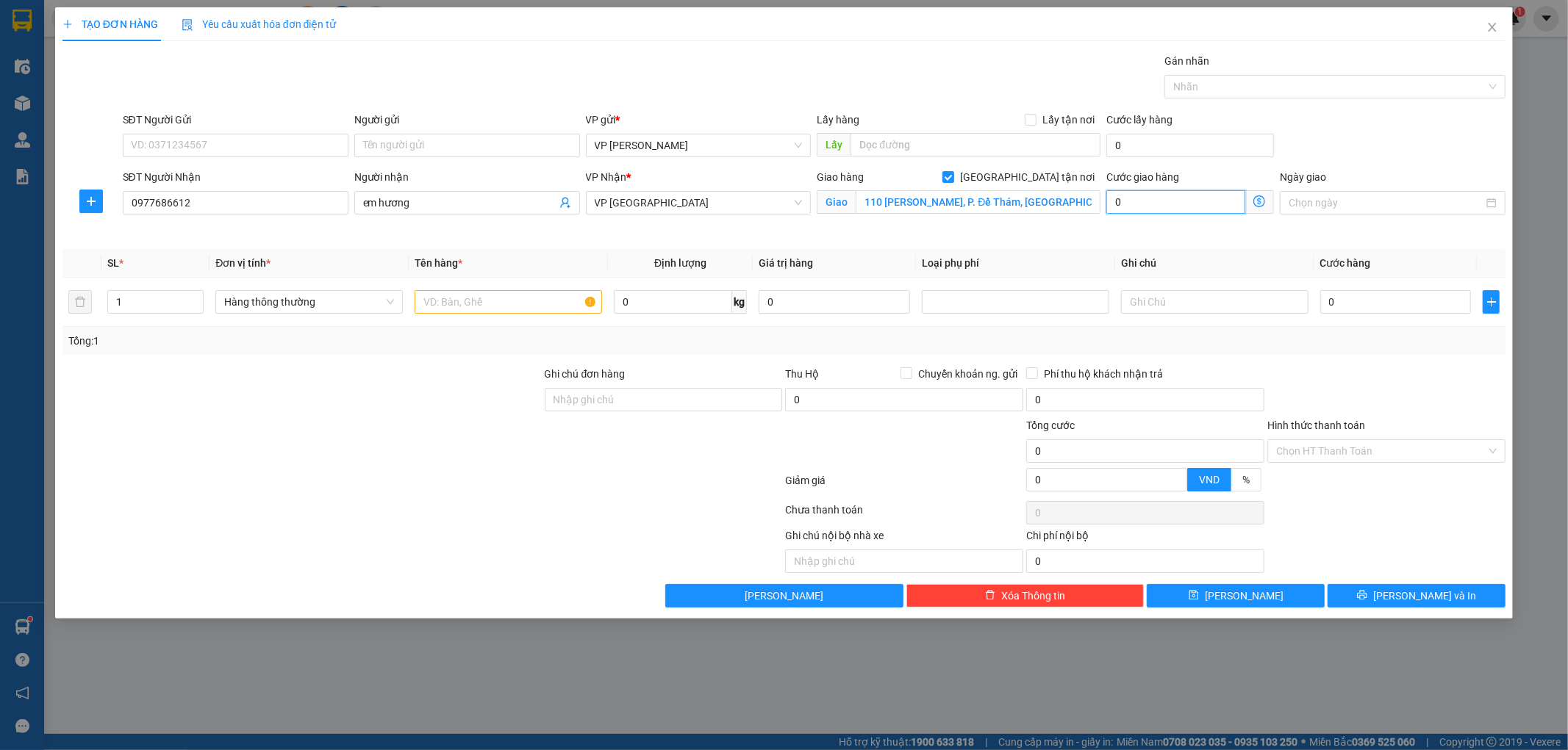
click at [1182, 207] on input "0" at bounding box center [1176, 202] width 139 height 24
type input "3"
type input "30"
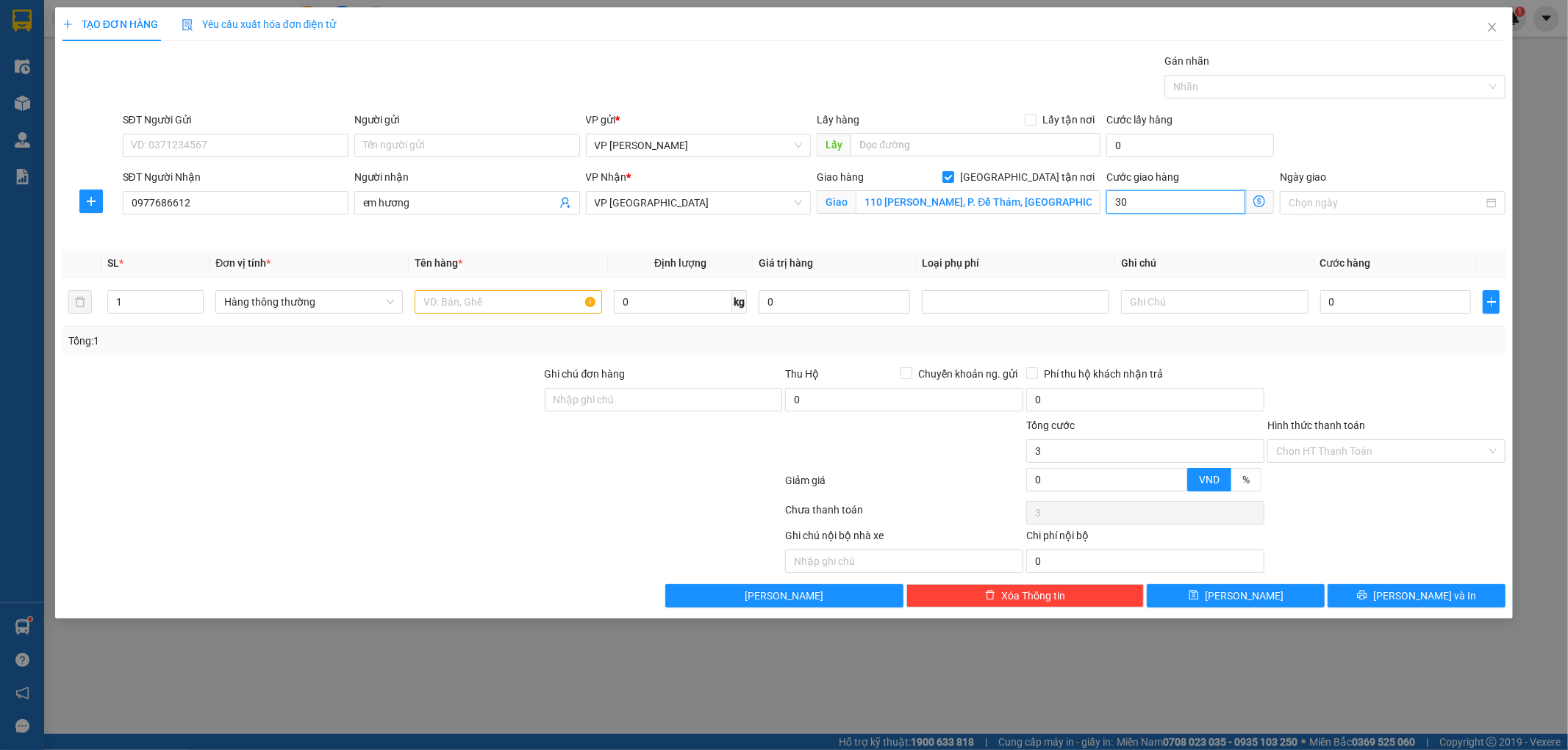
type input "30"
click at [1422, 373] on div at bounding box center [1387, 392] width 242 height 51
type input "30.000"
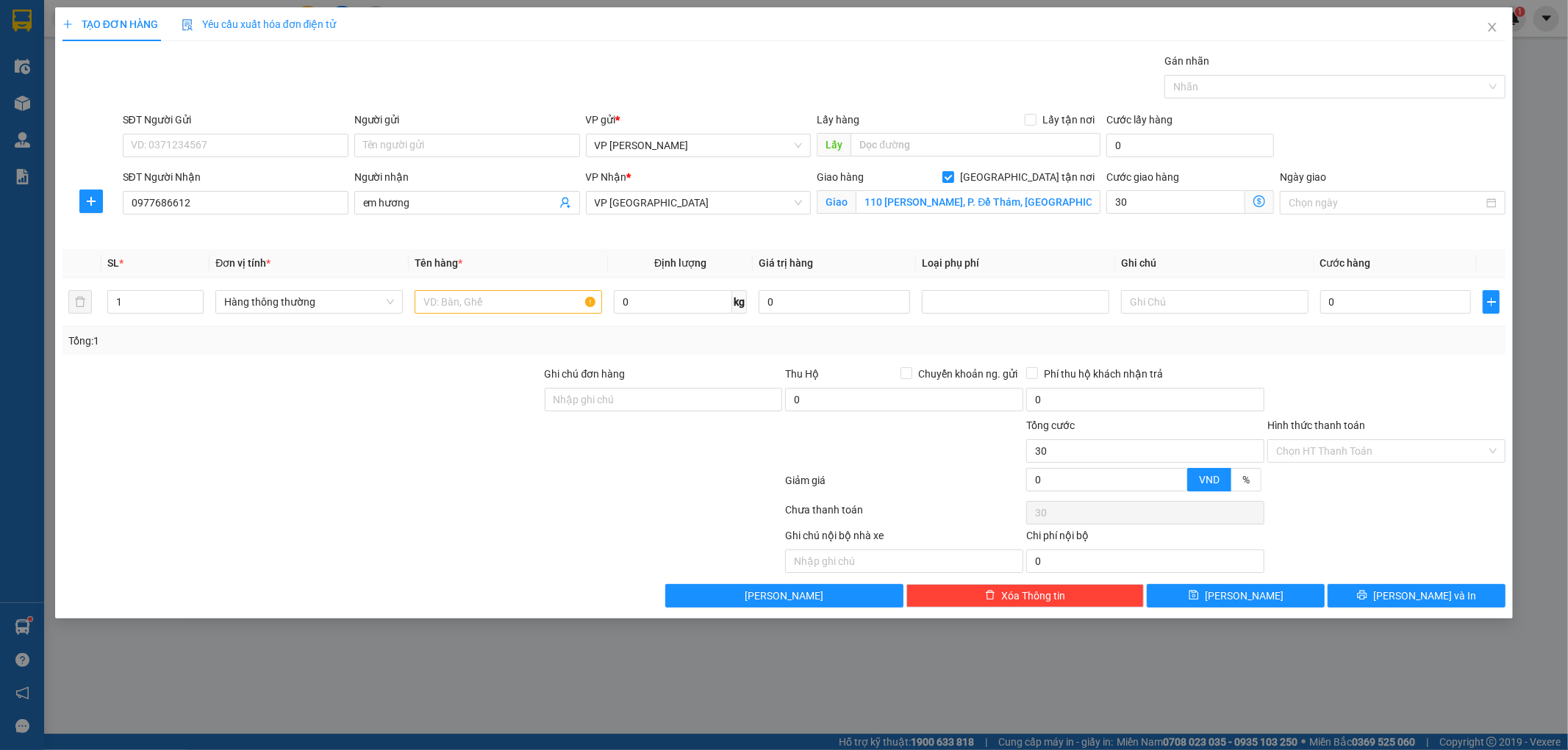
type input "30.000"
click at [1405, 303] on input "0" at bounding box center [1396, 302] width 151 height 24
type input "3"
type input "30.003"
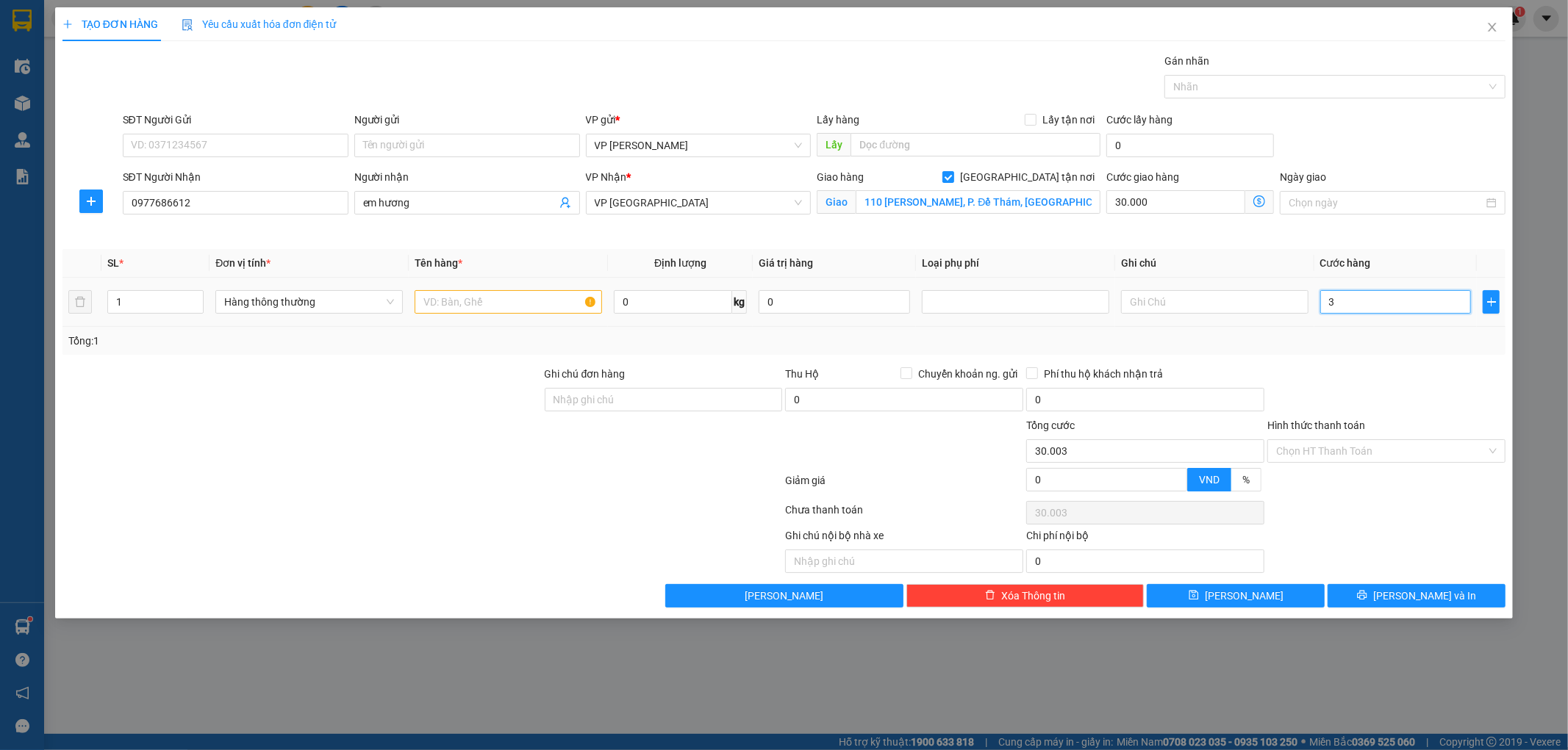
type input "30"
type input "30.030"
click at [1430, 368] on div at bounding box center [1387, 392] width 242 height 51
type input "30.000"
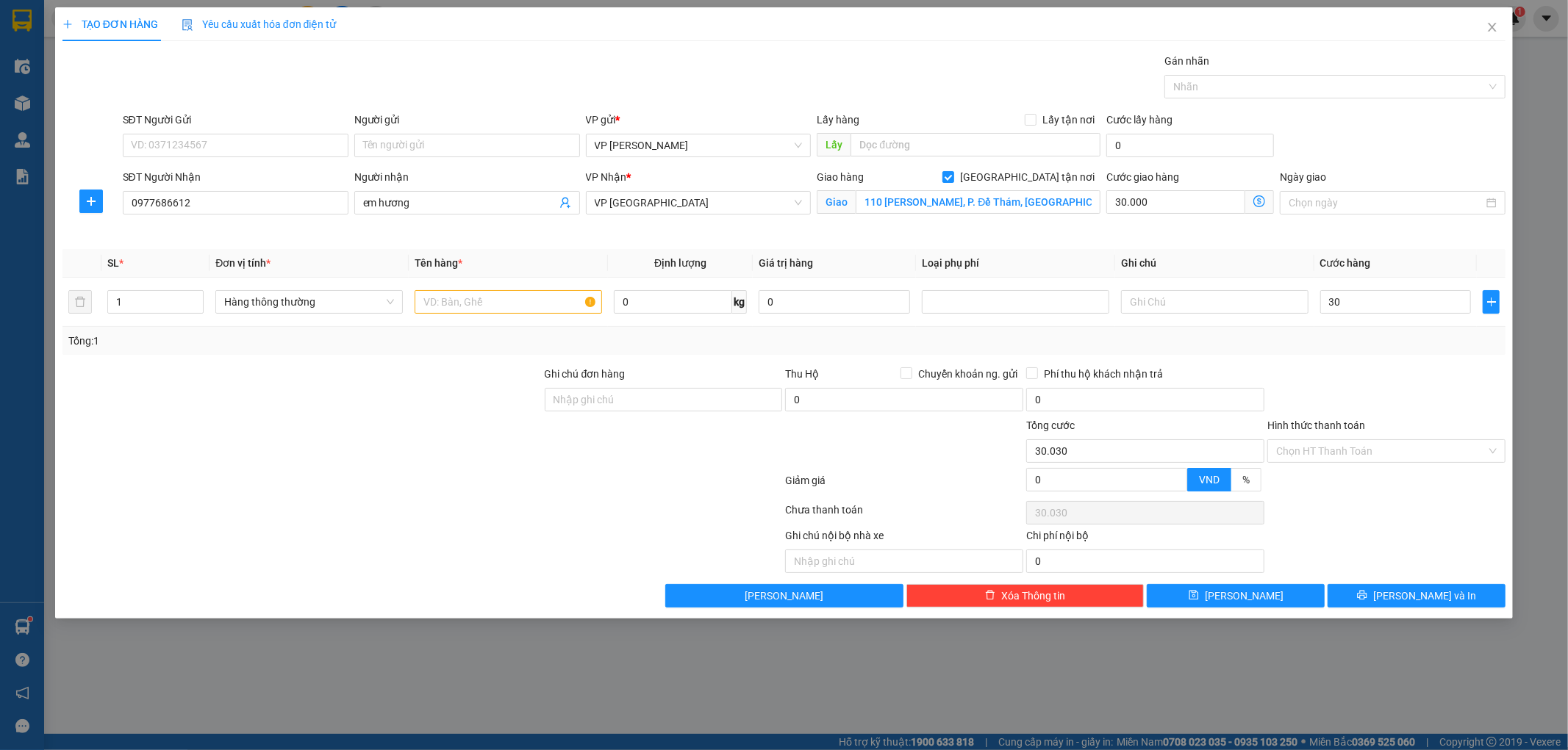
type input "60.000"
click at [1379, 460] on input "Hình thức thanh toán" at bounding box center [1381, 451] width 210 height 22
click at [1398, 392] on div at bounding box center [1387, 392] width 242 height 51
click at [527, 303] on input "text" at bounding box center [508, 302] width 187 height 24
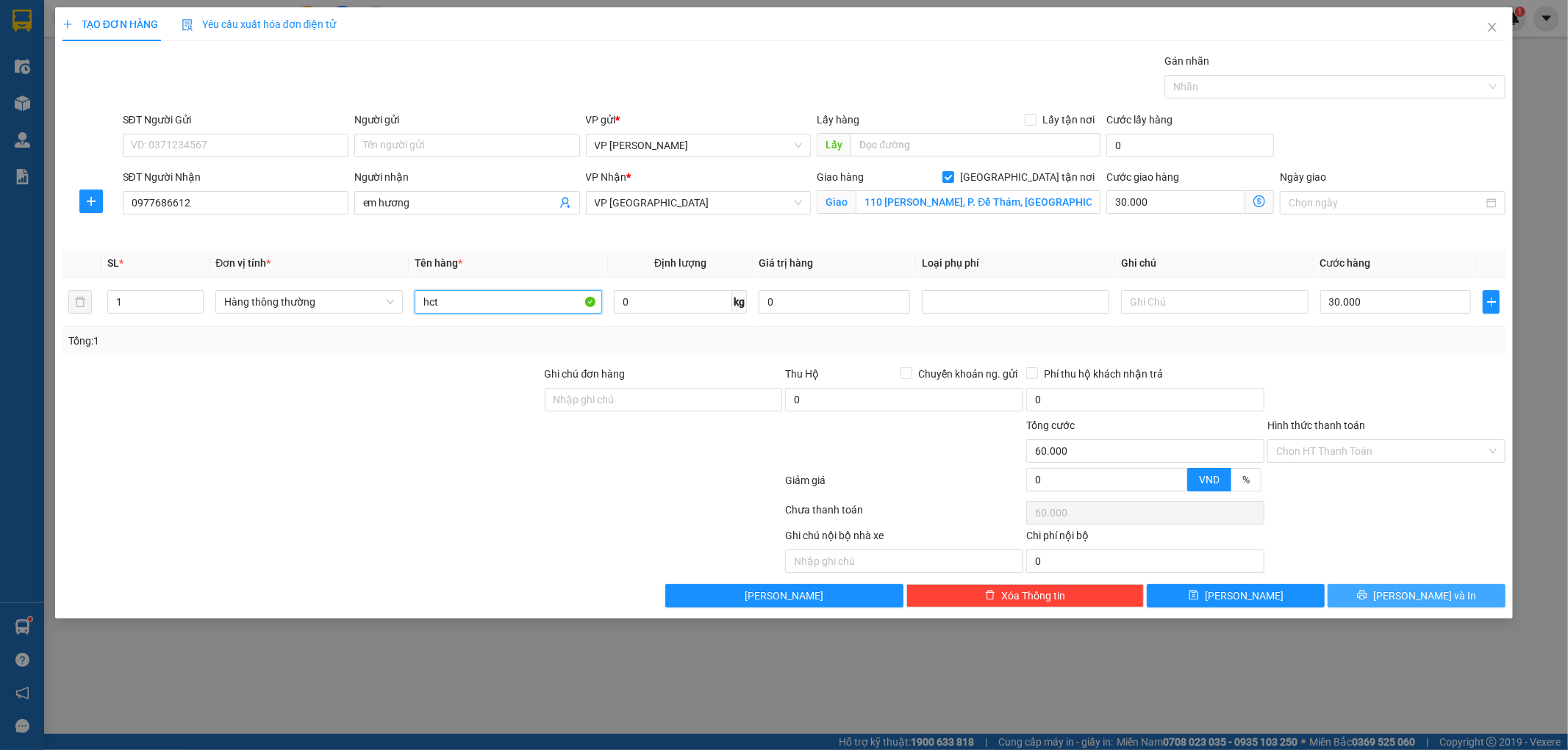
type input "hct"
click at [1424, 597] on span "Lưu và In" at bounding box center [1425, 596] width 103 height 16
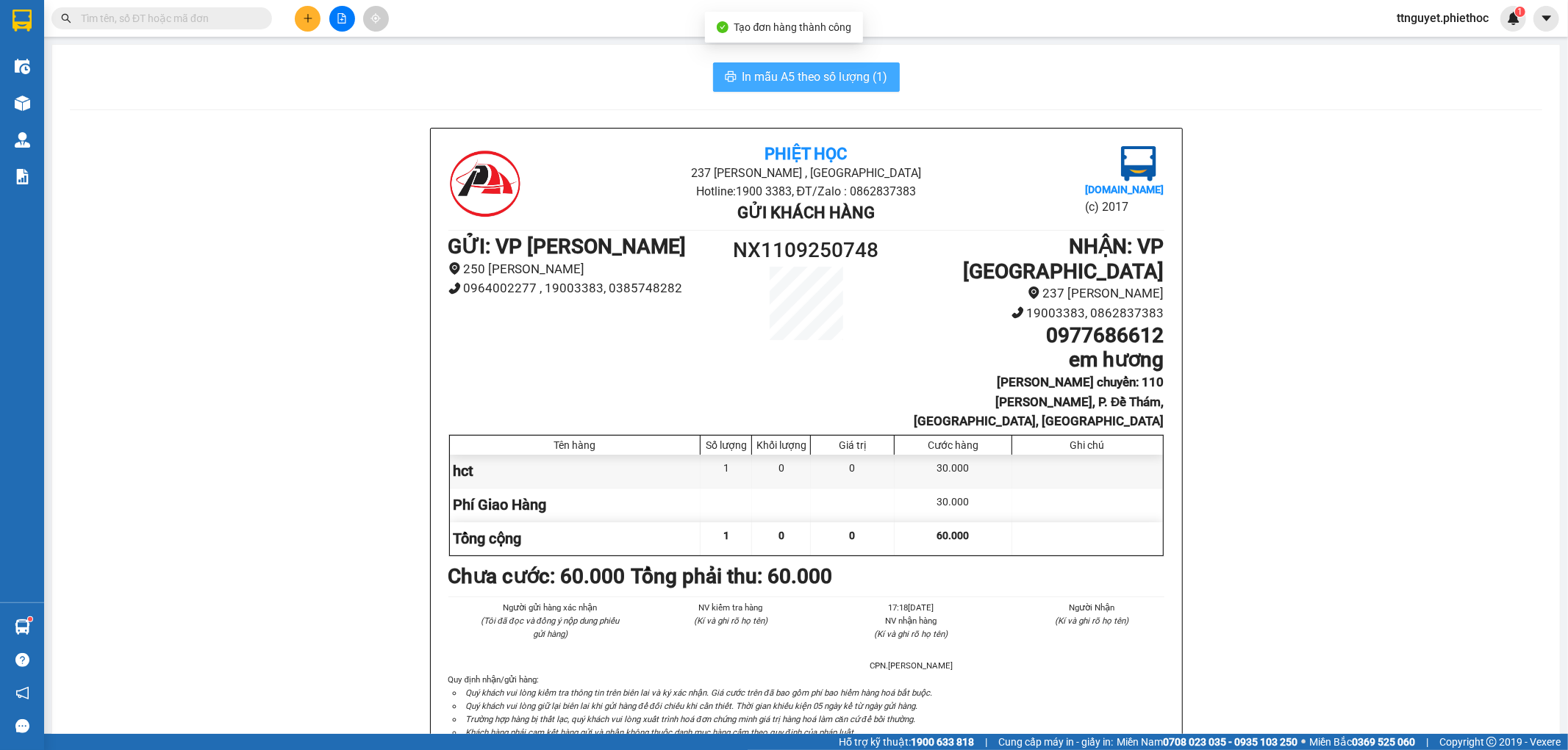
click at [765, 66] on button "In mẫu A5 theo số lượng (1)" at bounding box center [807, 77] width 187 height 30
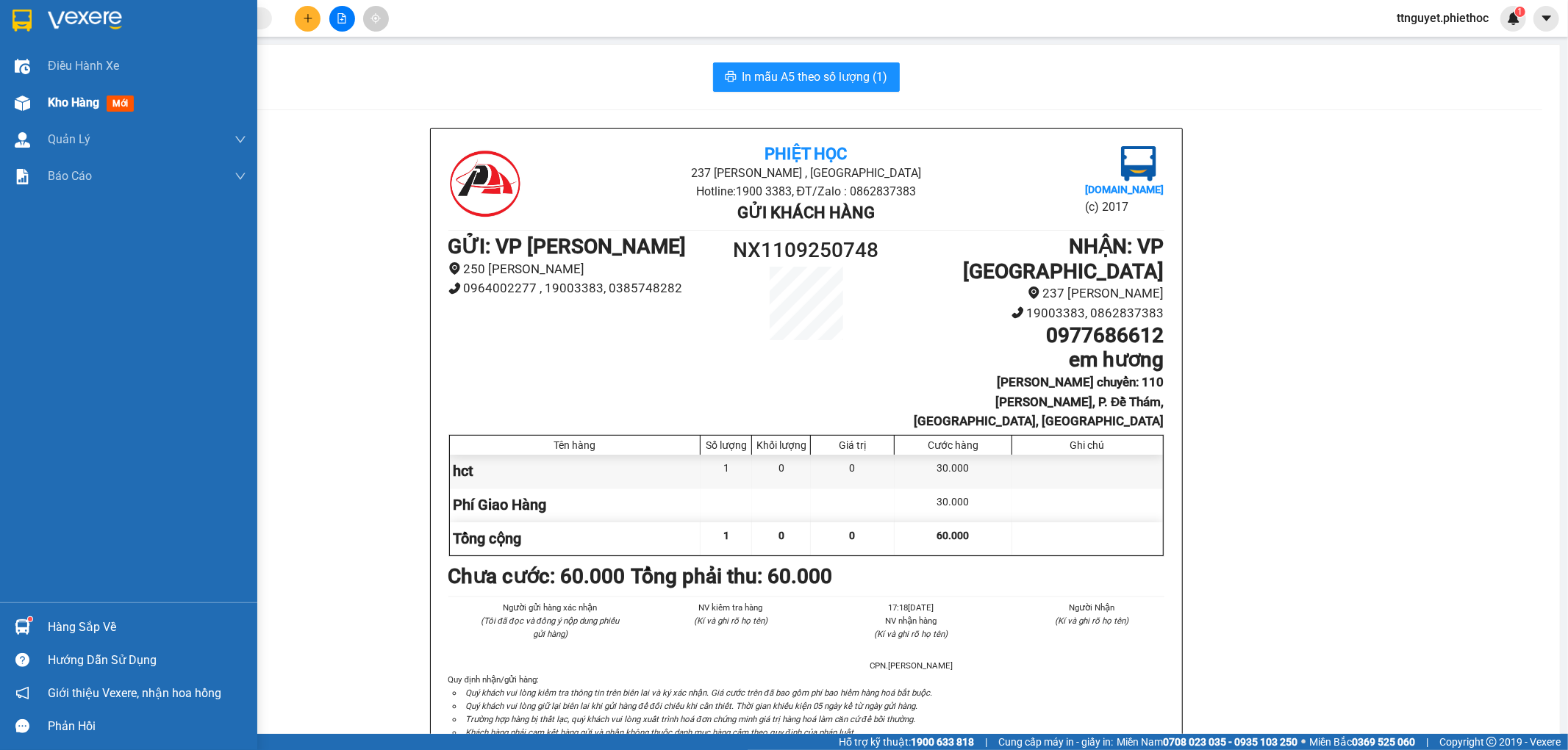
click at [64, 112] on div "Kho hàng mới" at bounding box center [93, 102] width 92 height 19
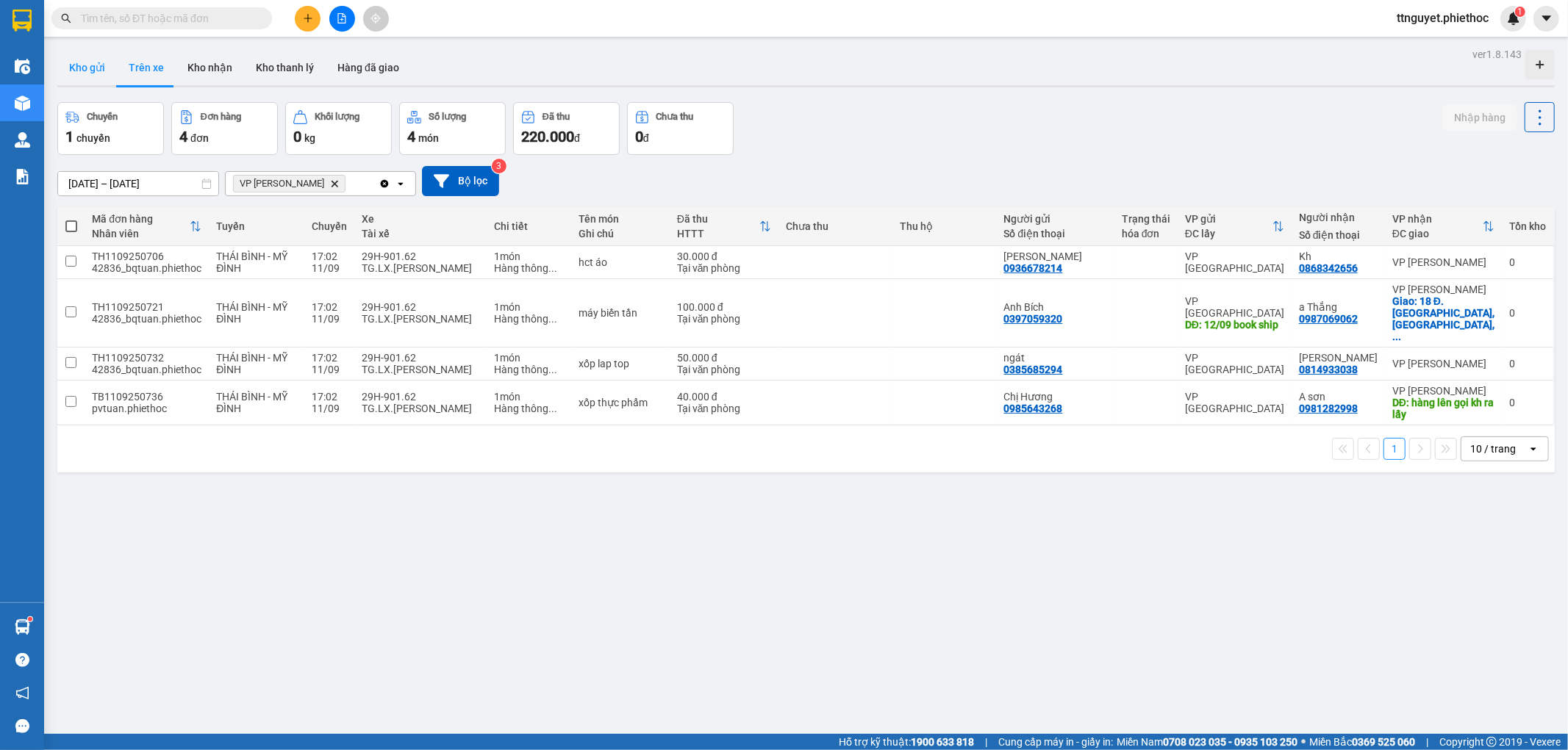
click at [81, 70] on button "Kho gửi" at bounding box center [87, 68] width 59 height 36
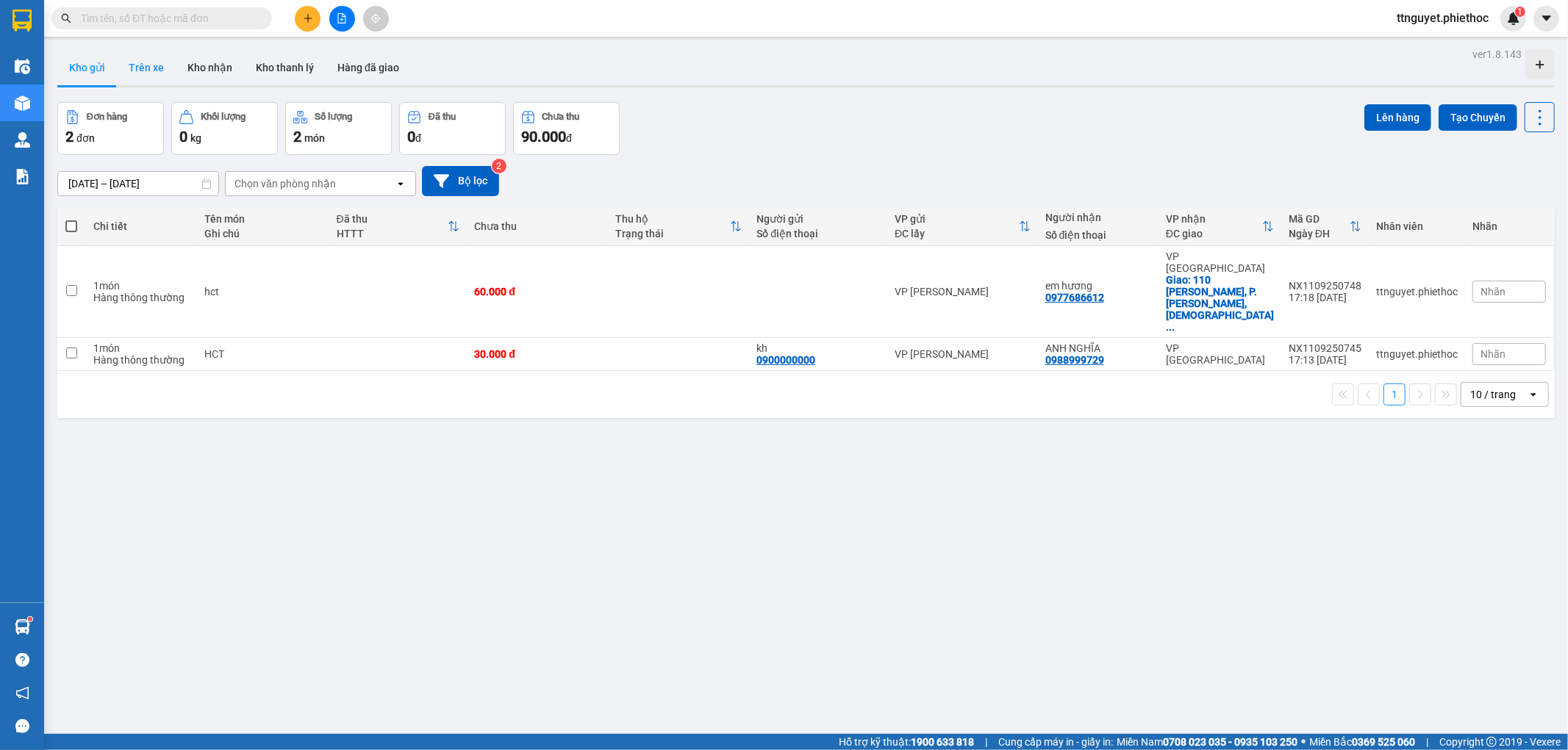
click at [145, 69] on button "Trên xe" at bounding box center [146, 68] width 58 height 36
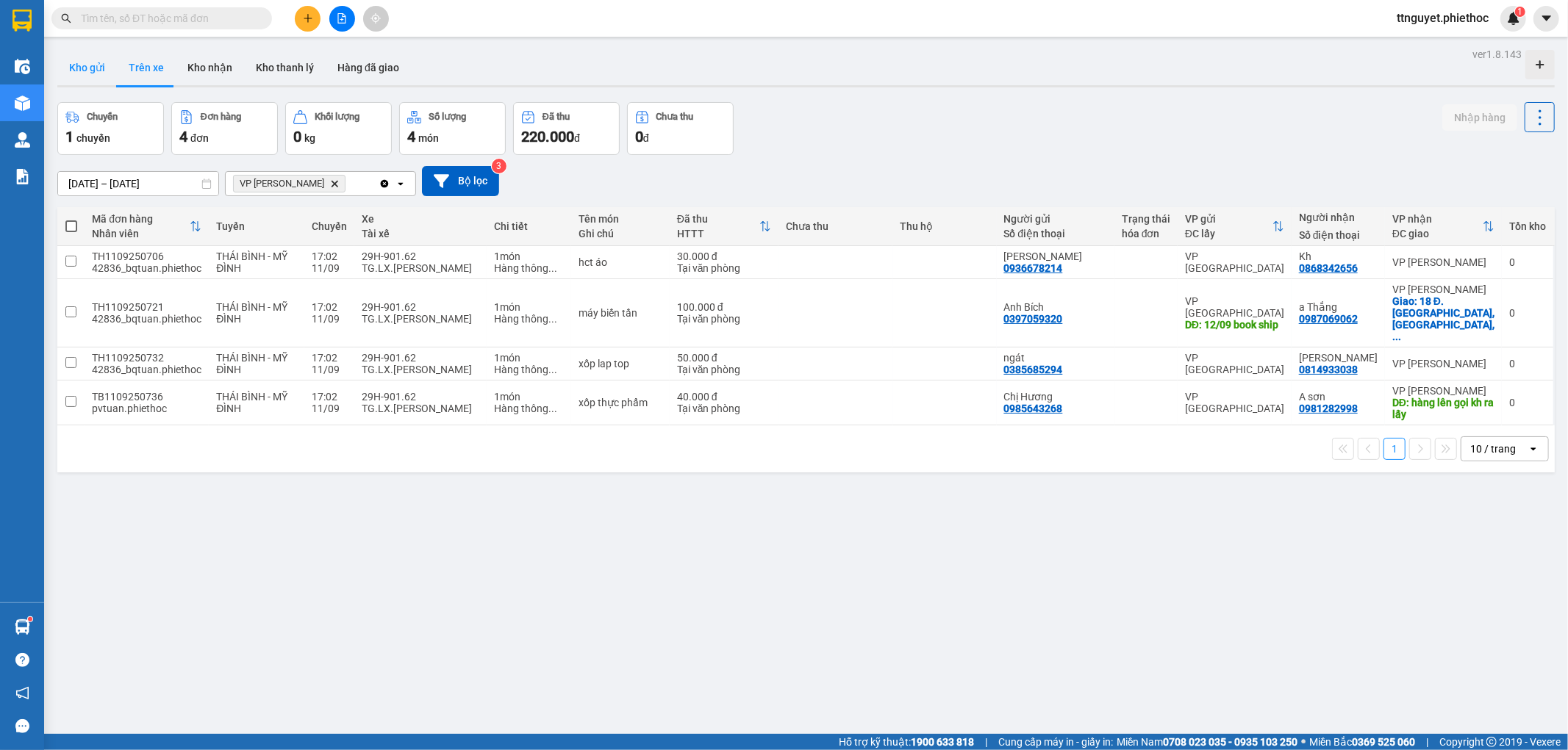
click at [103, 64] on button "Kho gửi" at bounding box center [87, 68] width 59 height 36
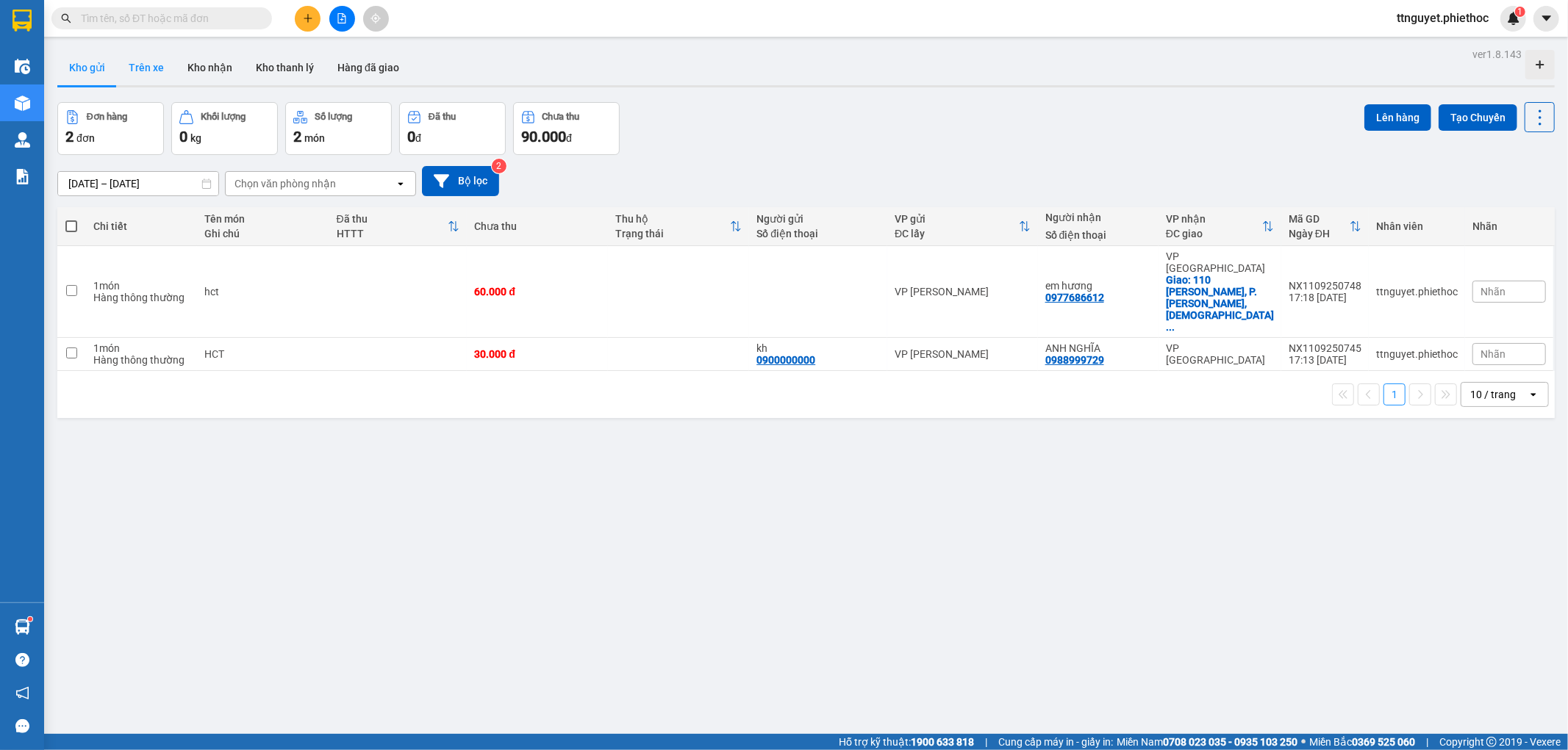
click at [160, 70] on button "Trên xe" at bounding box center [146, 68] width 58 height 36
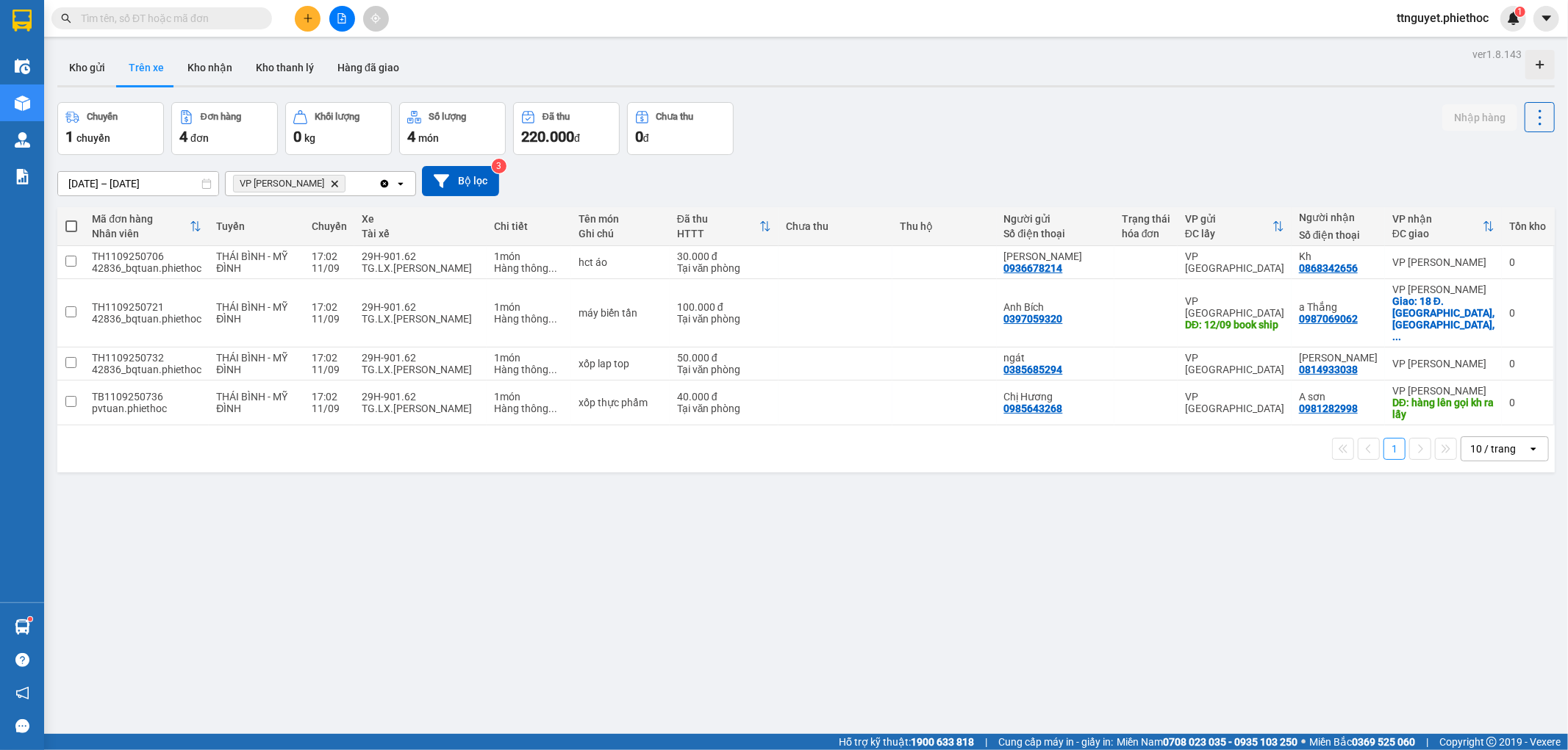
click at [194, 48] on div "ver 1.8.143 Kho gửi Trên xe Kho nhận Kho thanh lý Hàng đã giao Chuyến 1 chuyến …" at bounding box center [806, 420] width 1510 height 750
click at [195, 61] on button "Kho nhận" at bounding box center [210, 68] width 68 height 36
type input "01/07/2025 – 11/09/2025"
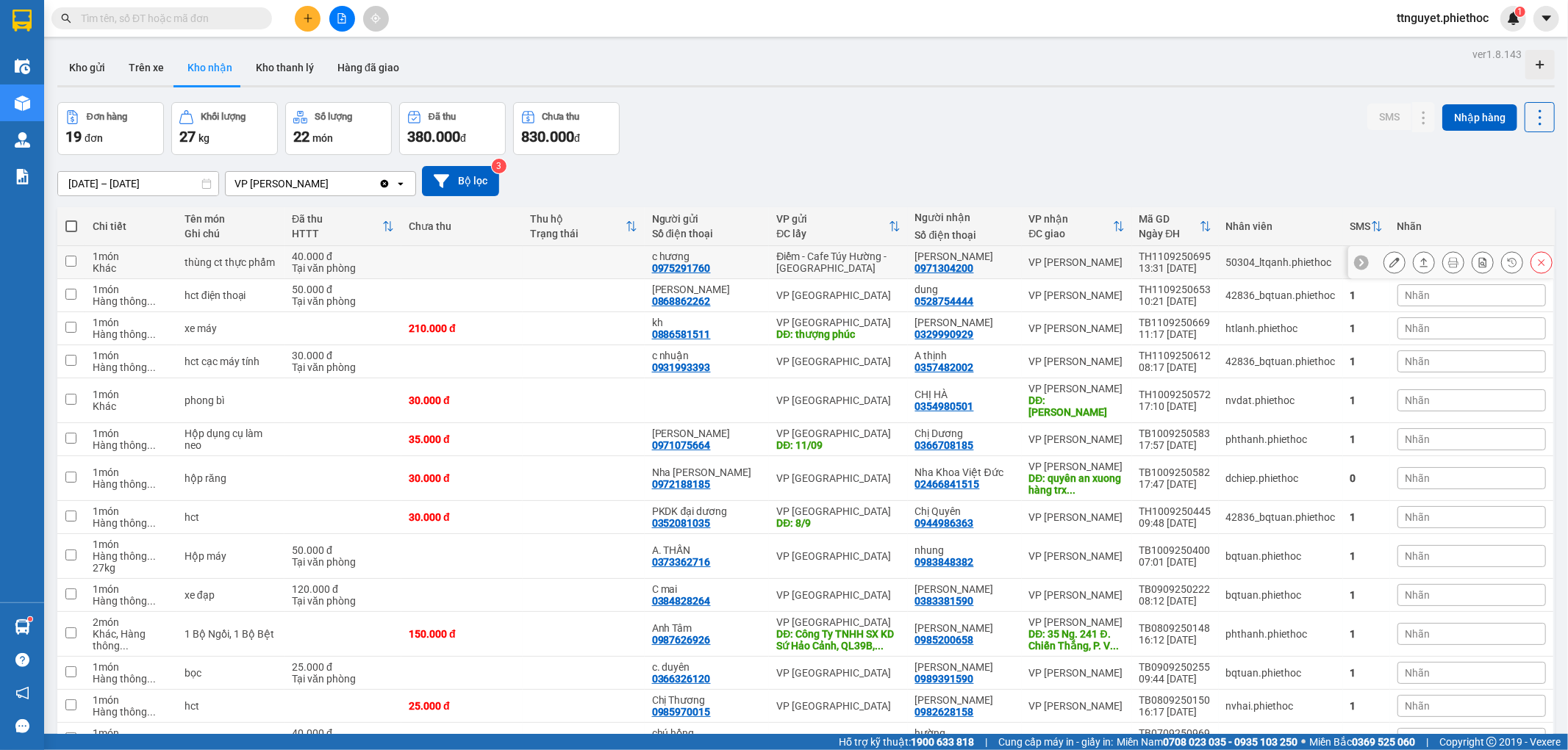
click at [622, 266] on td at bounding box center [583, 262] width 122 height 33
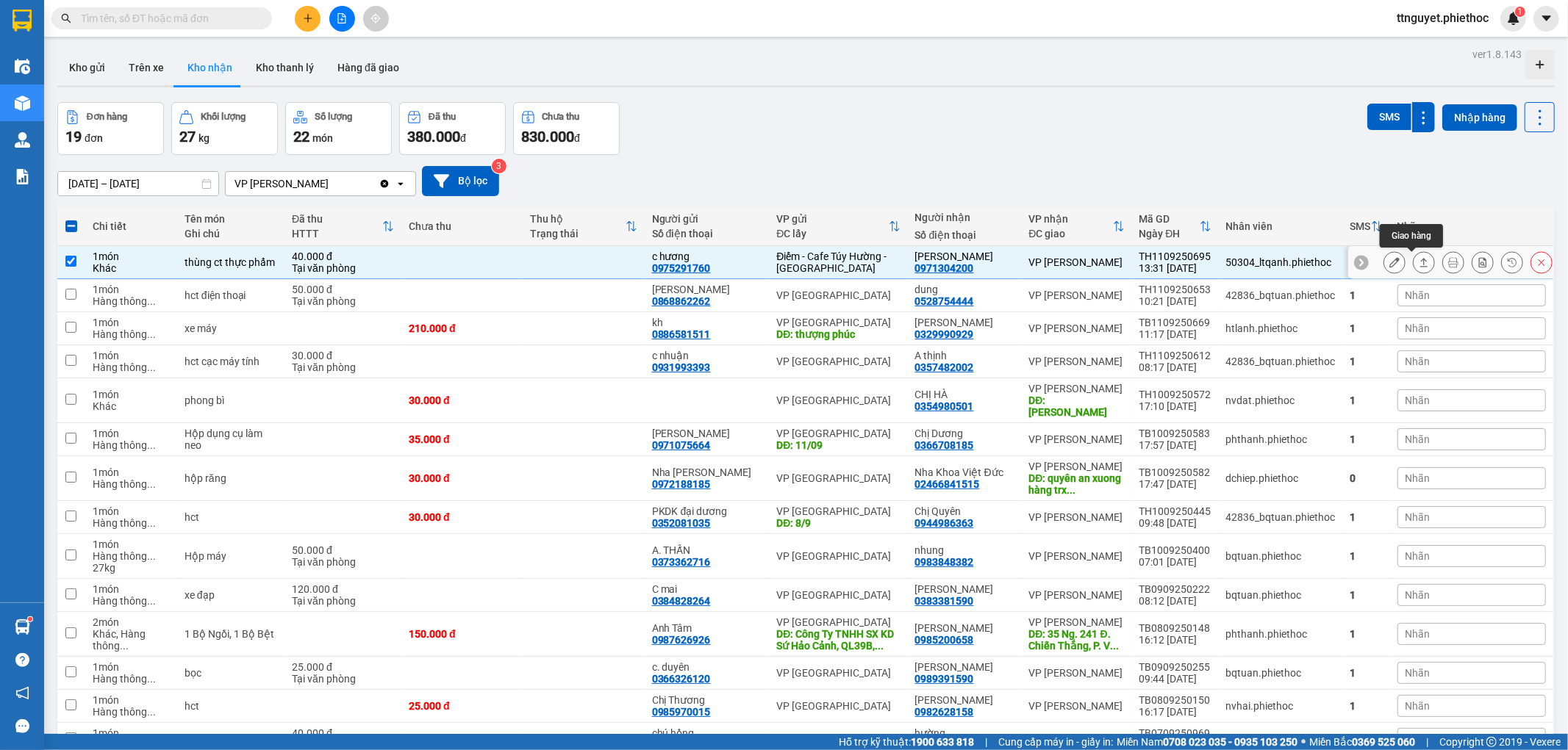
click at [1420, 265] on icon at bounding box center [1424, 262] width 10 height 10
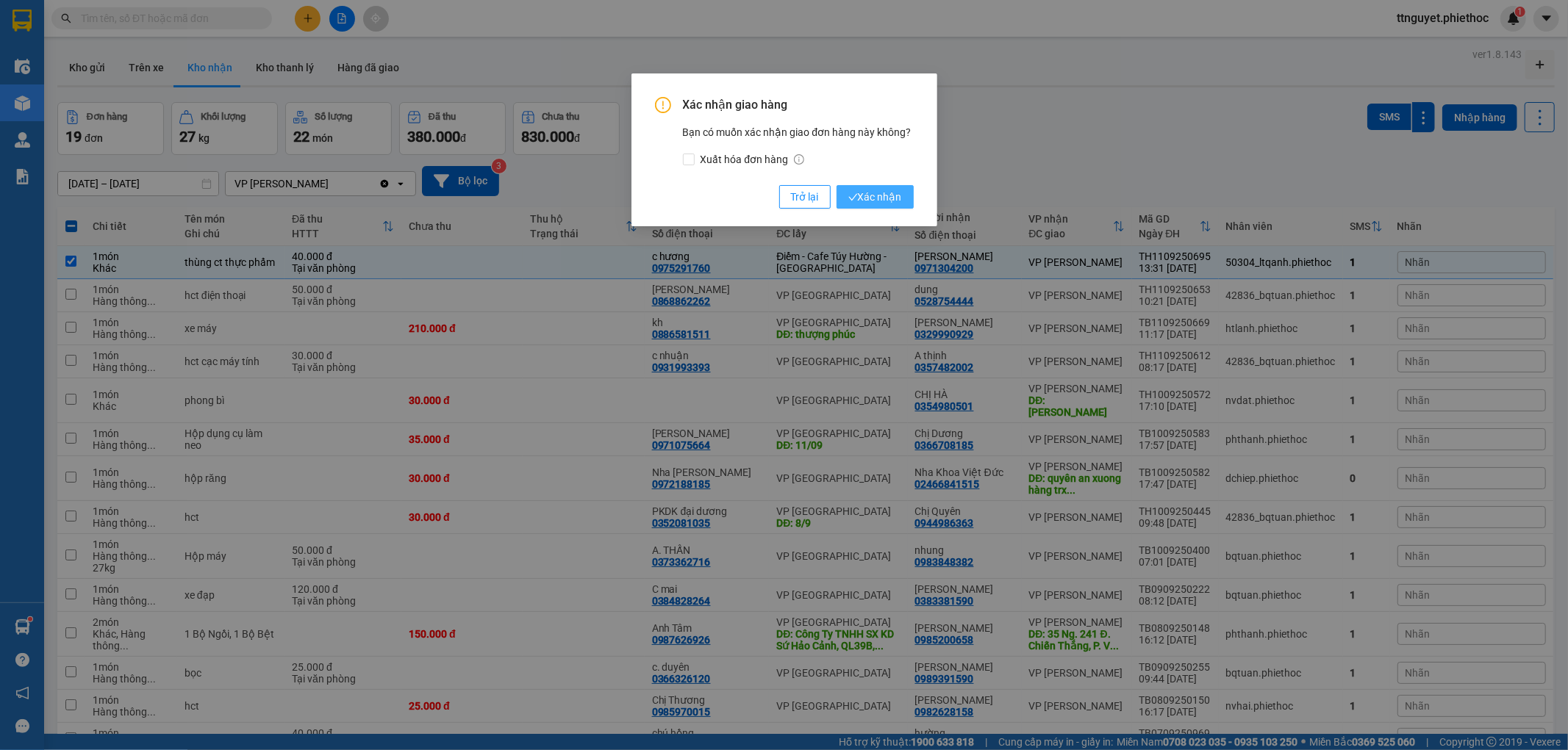
click at [905, 193] on button "Xác nhận" at bounding box center [875, 197] width 77 height 24
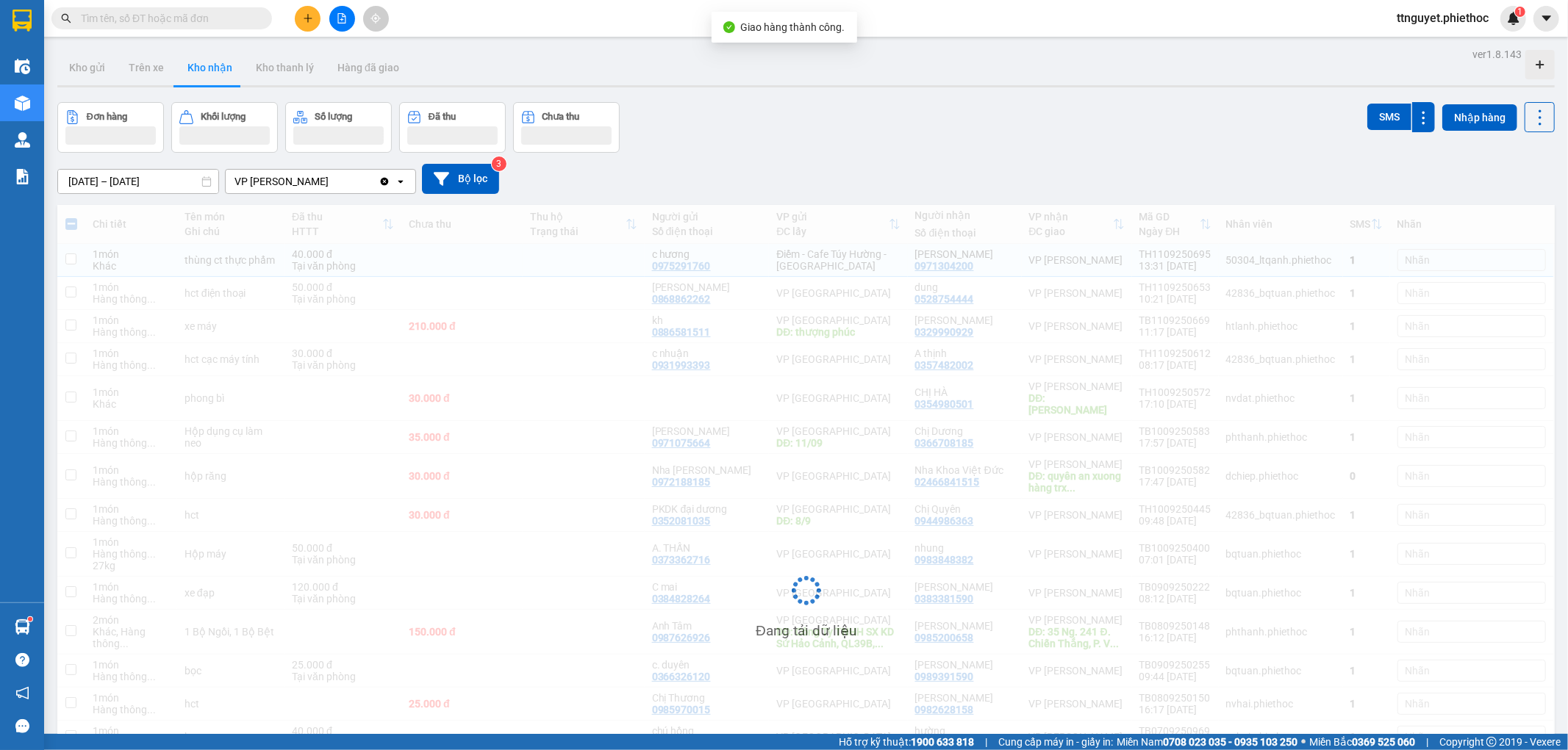
checkbox input "false"
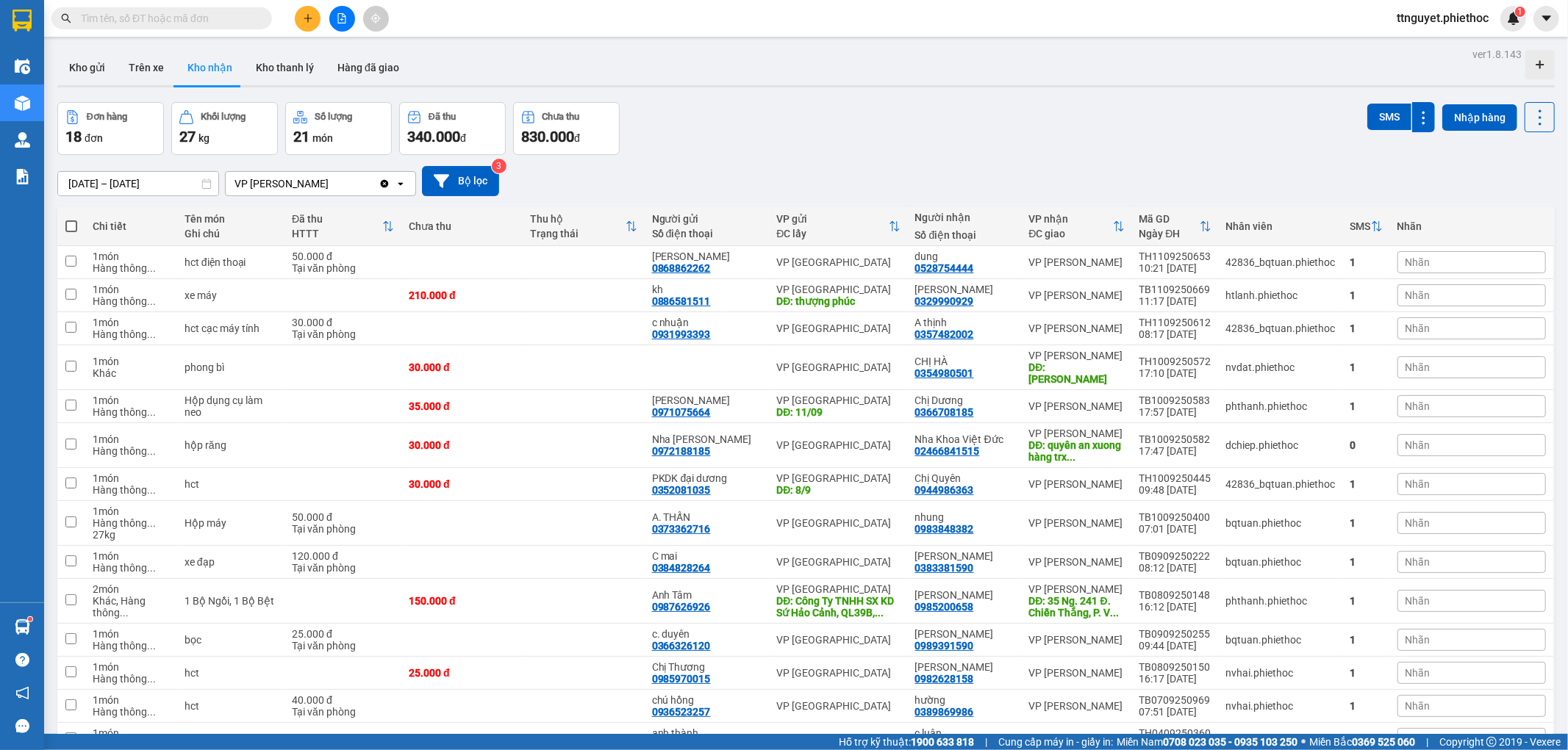
click at [305, 16] on icon "plus" at bounding box center [308, 18] width 10 height 10
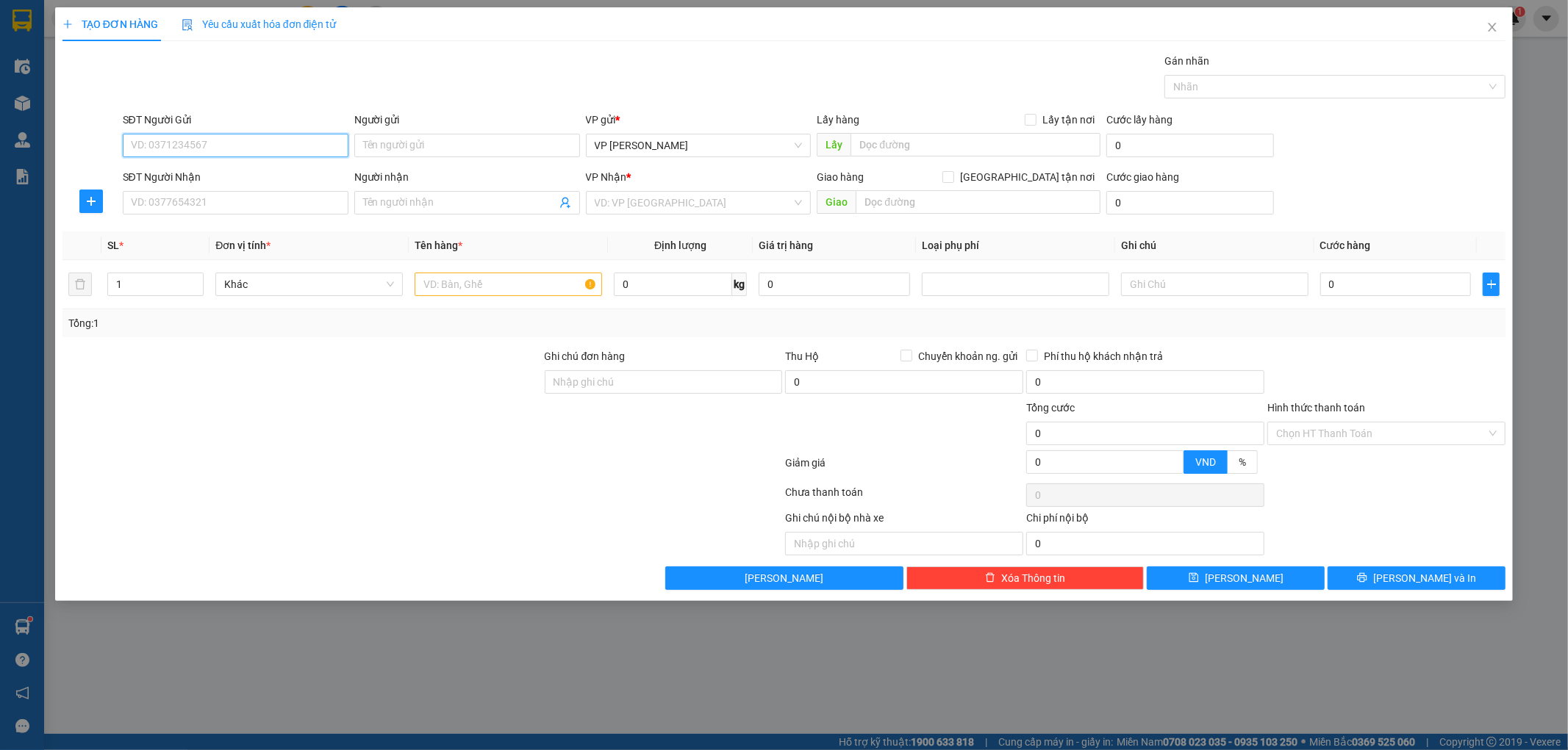
click at [305, 145] on input "SĐT Người Gửi" at bounding box center [236, 145] width 226 height 24
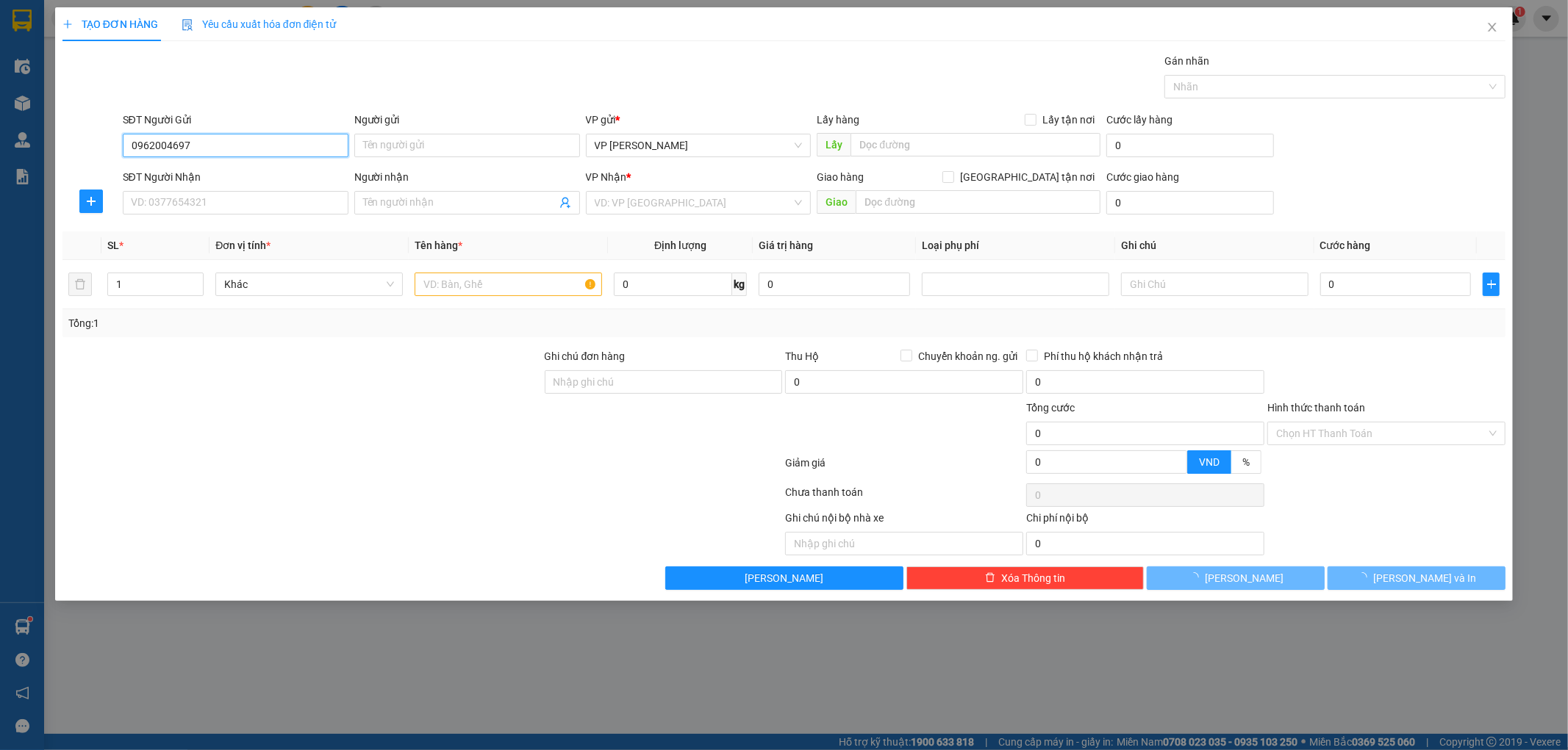
type input "0962004697"
click at [429, 130] on div "Người gửi" at bounding box center [467, 123] width 226 height 22
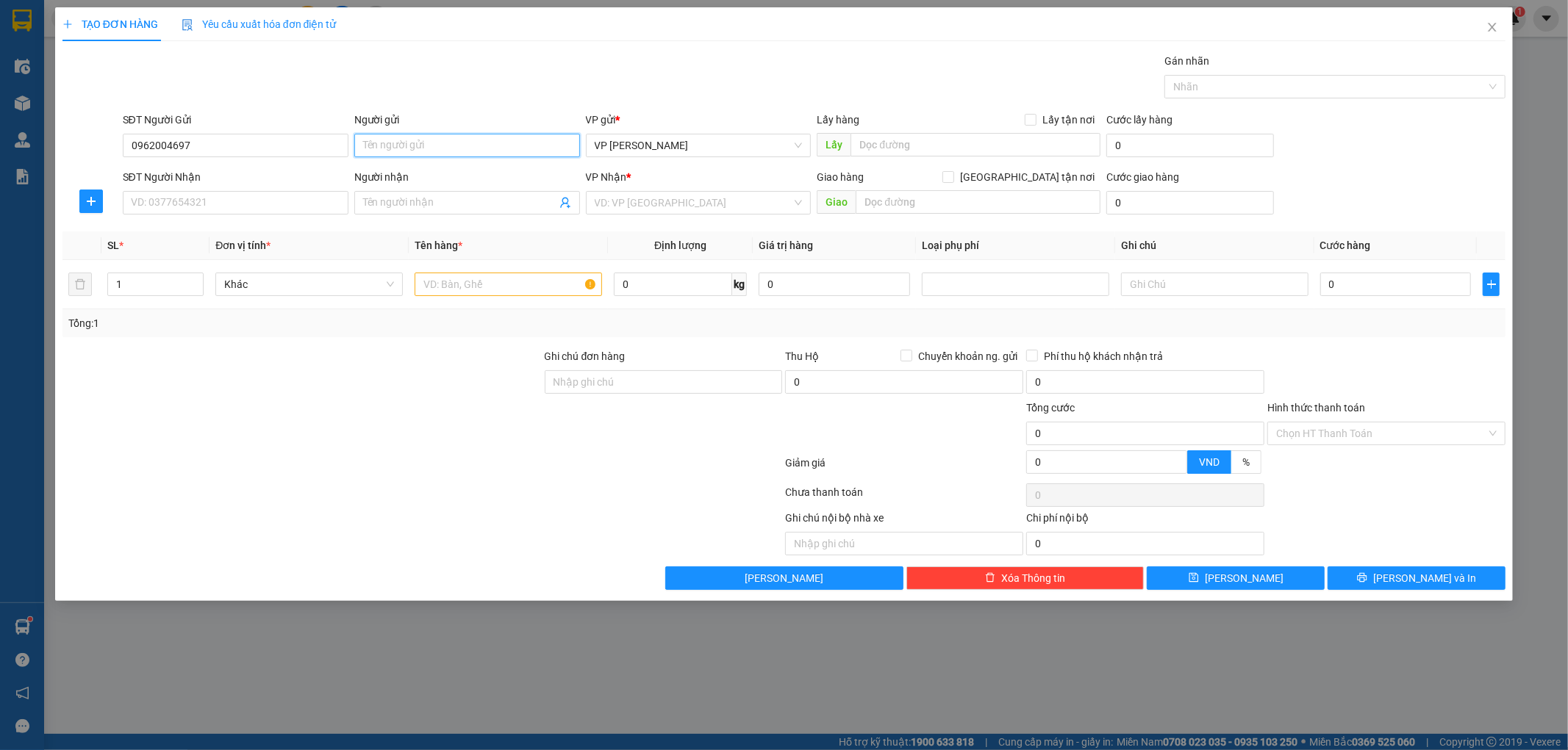
click at [435, 149] on input "Người gửi" at bounding box center [467, 145] width 226 height 24
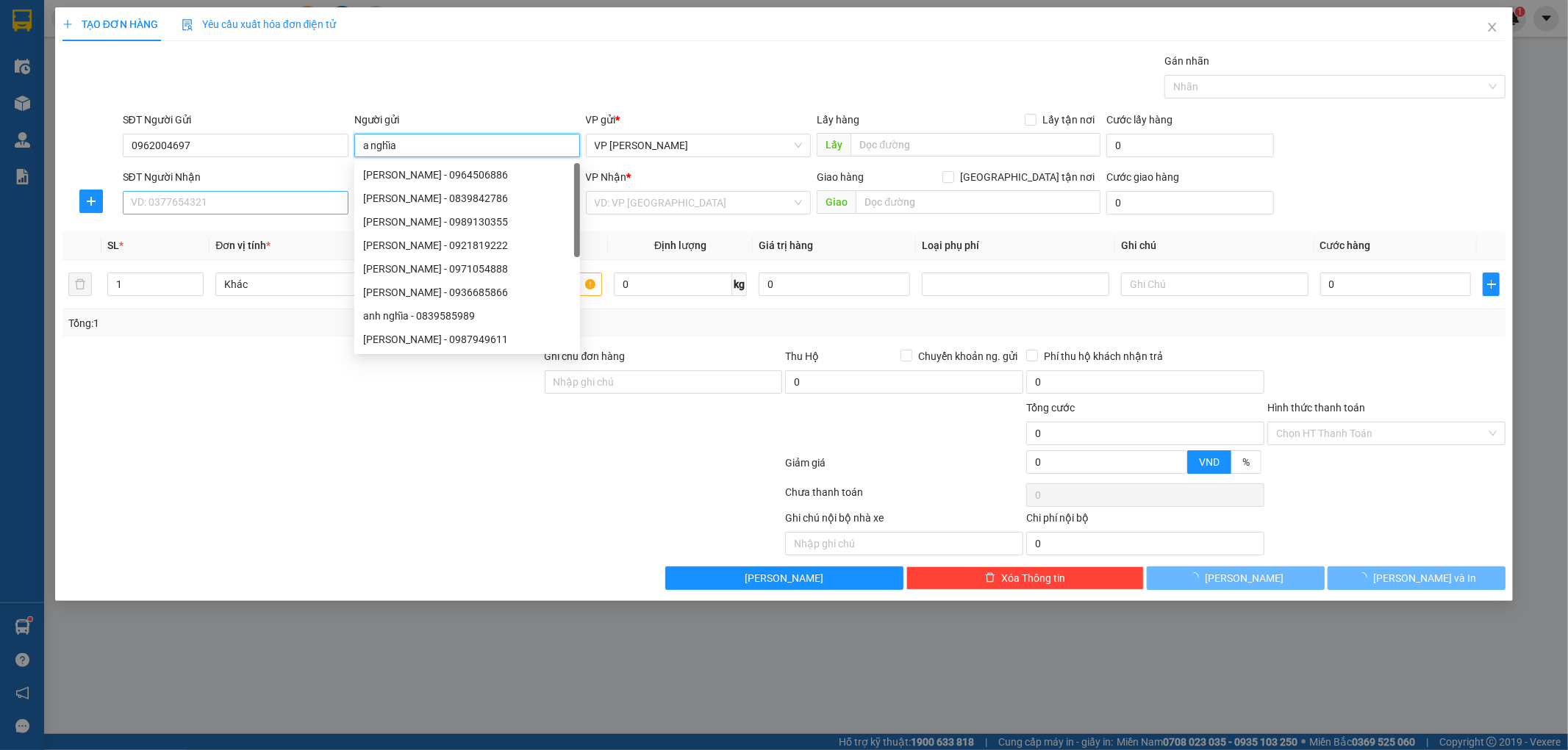
type input "a nghĩa"
click at [207, 202] on input "SĐT Người Nhận" at bounding box center [236, 203] width 226 height 24
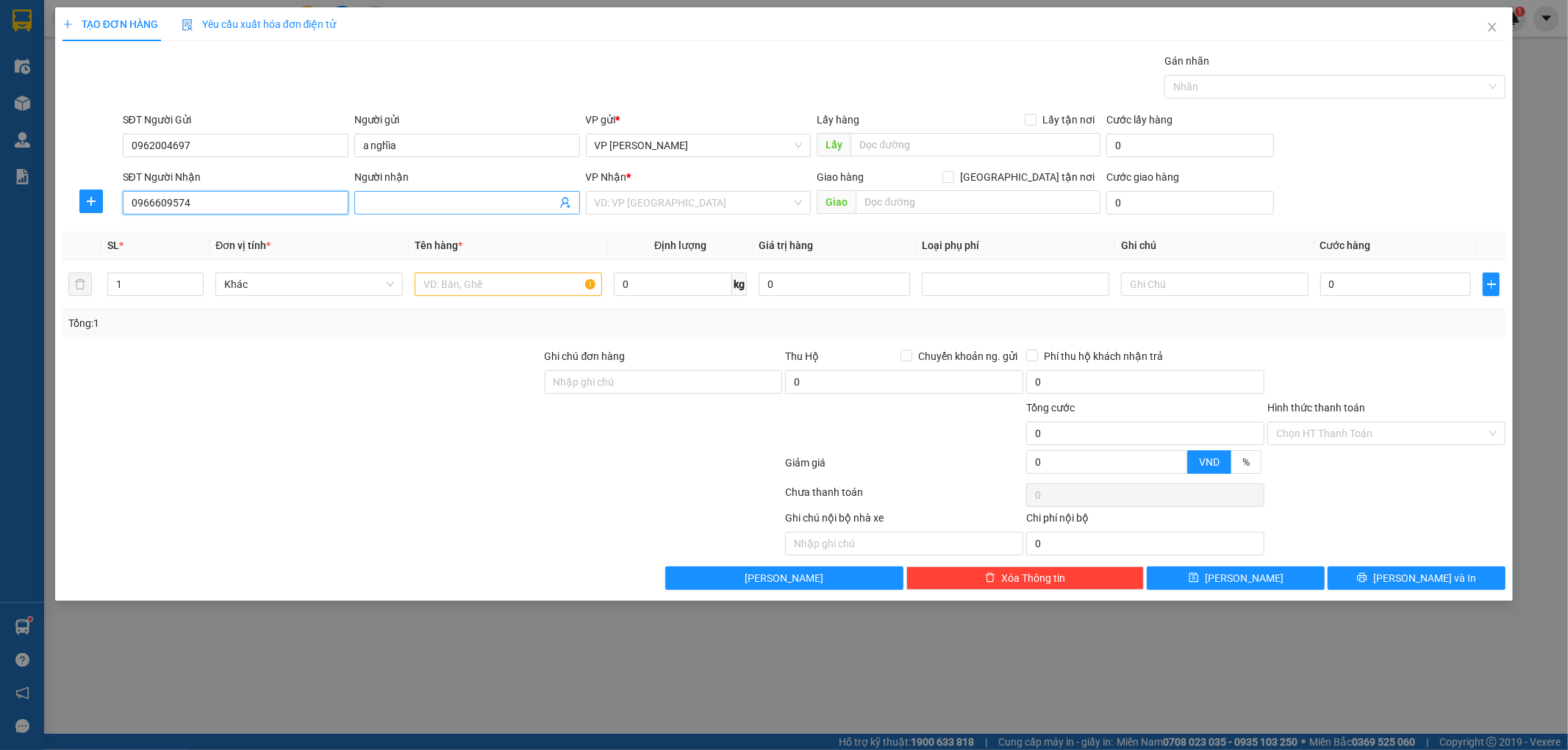
type input "0966609574"
click at [437, 202] on input "Người nhận" at bounding box center [459, 203] width 193 height 16
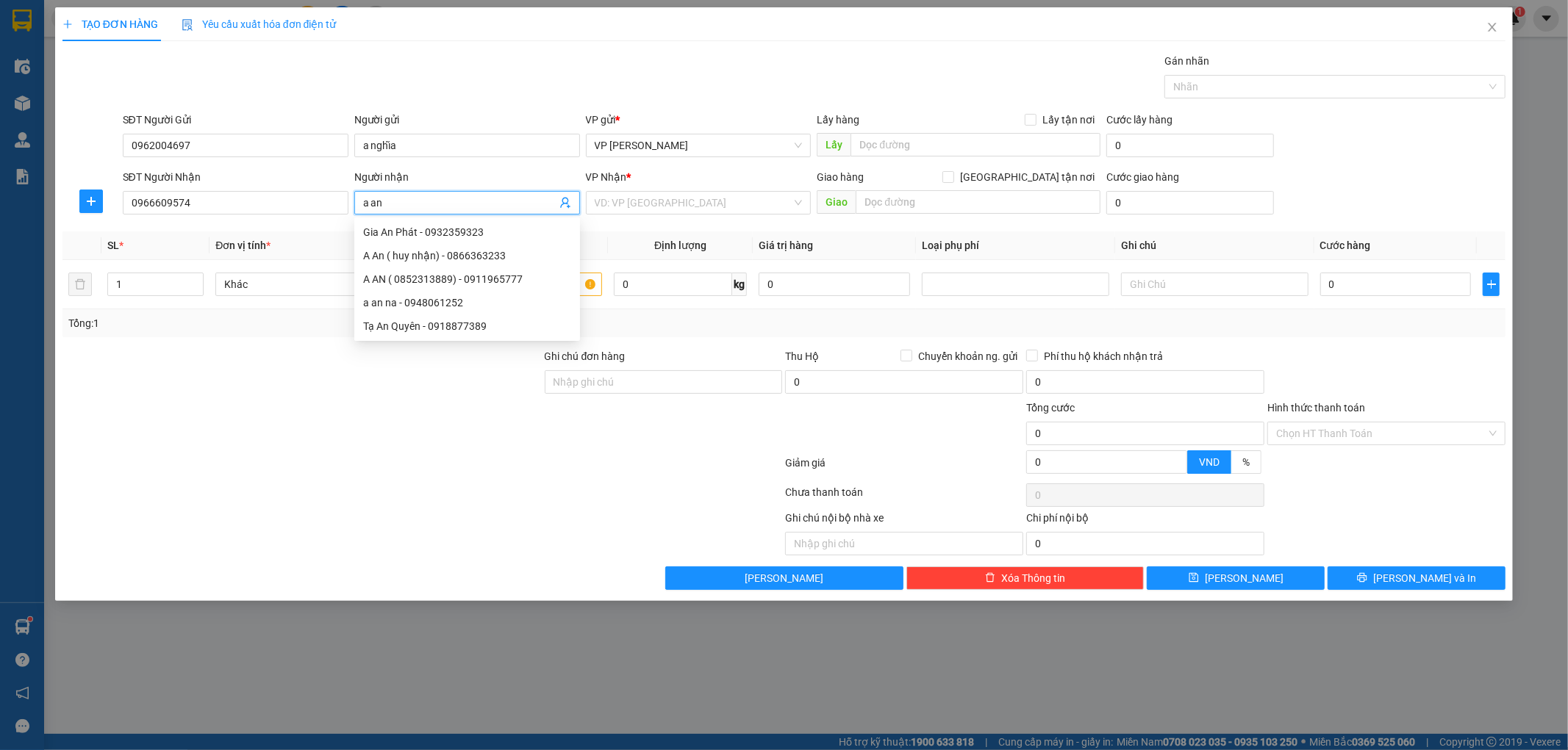
type input "a an"
click at [570, 522] on div at bounding box center [634, 533] width 302 height 46
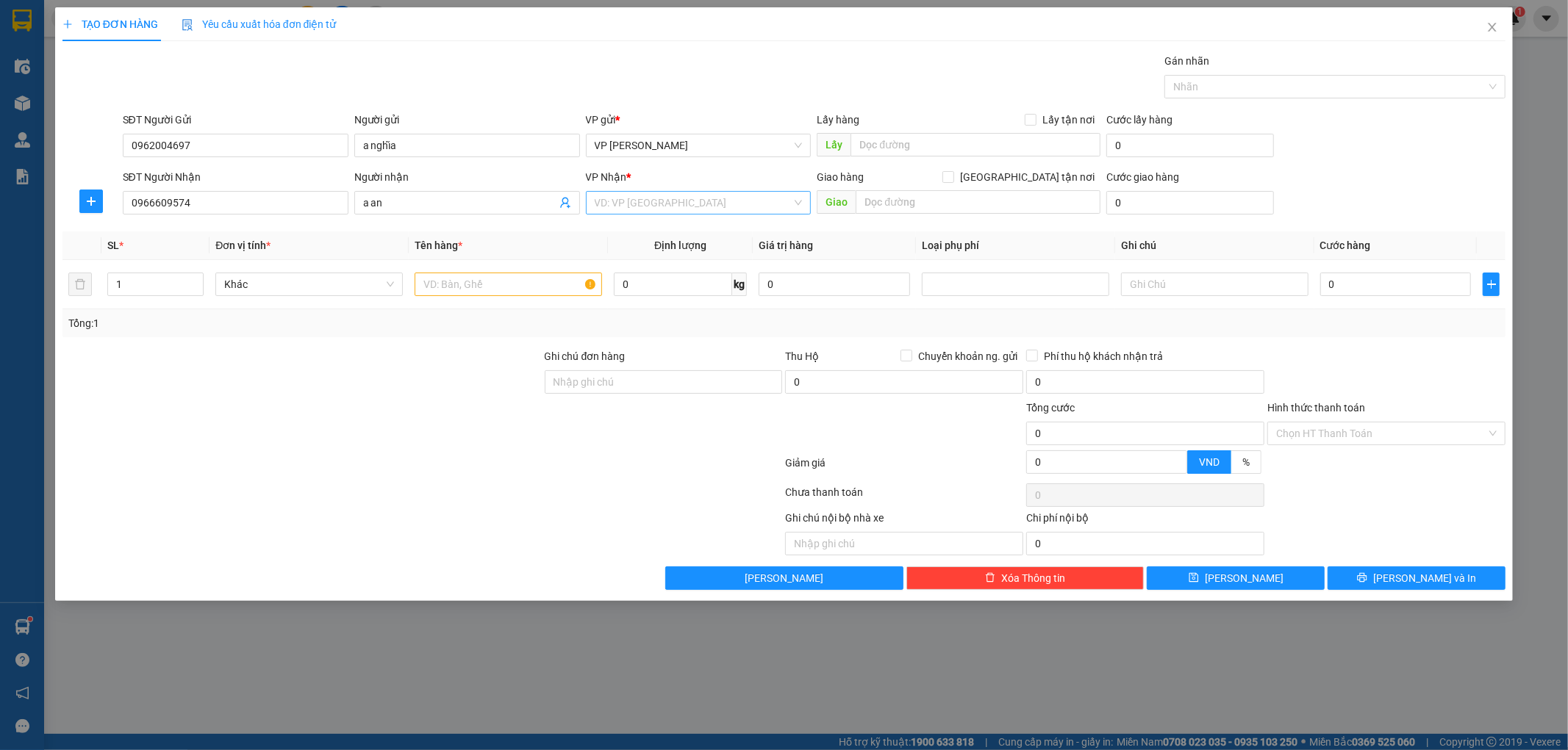
click at [641, 197] on input "search" at bounding box center [694, 203] width 198 height 22
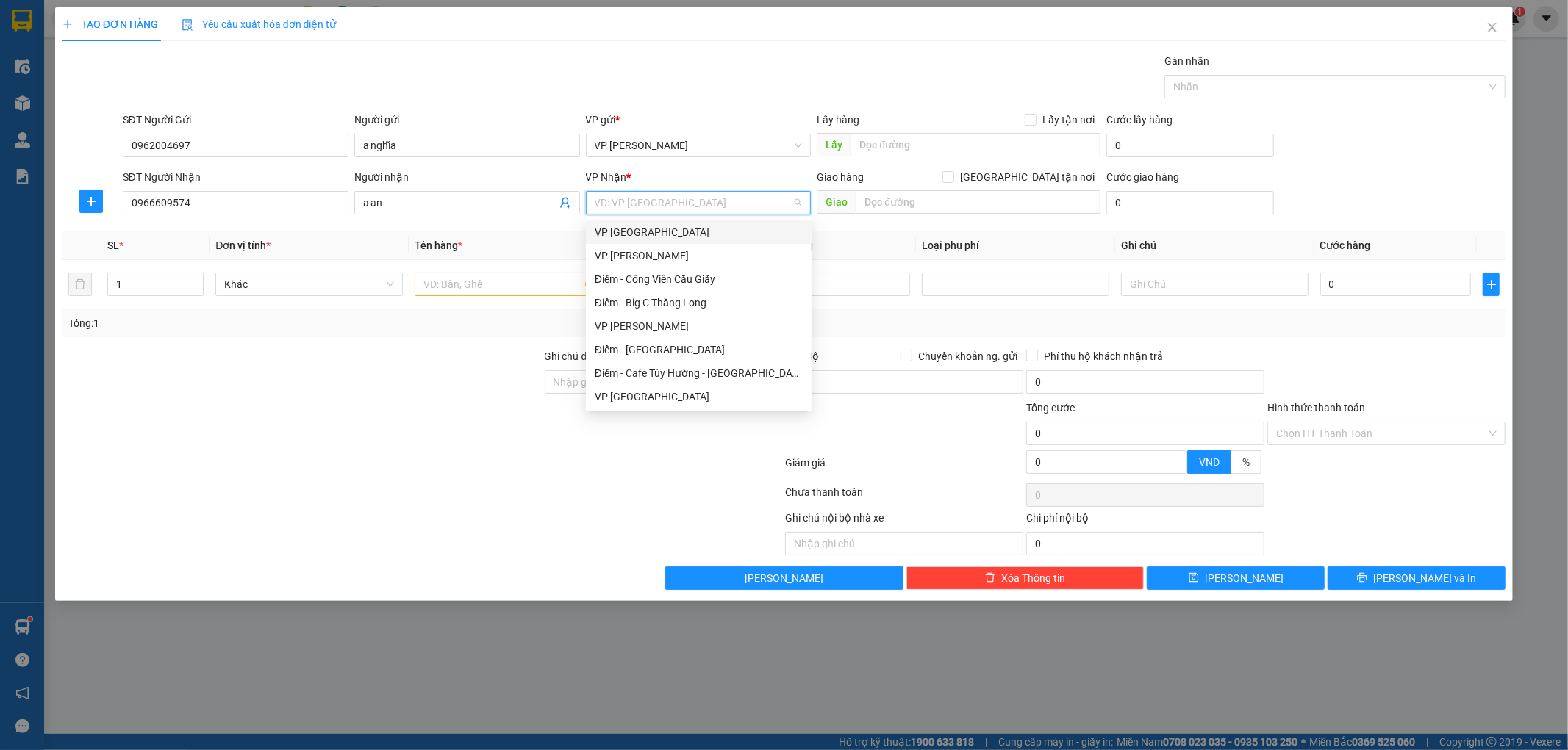
click at [657, 232] on div "VP [GEOGRAPHIC_DATA]" at bounding box center [699, 233] width 208 height 16
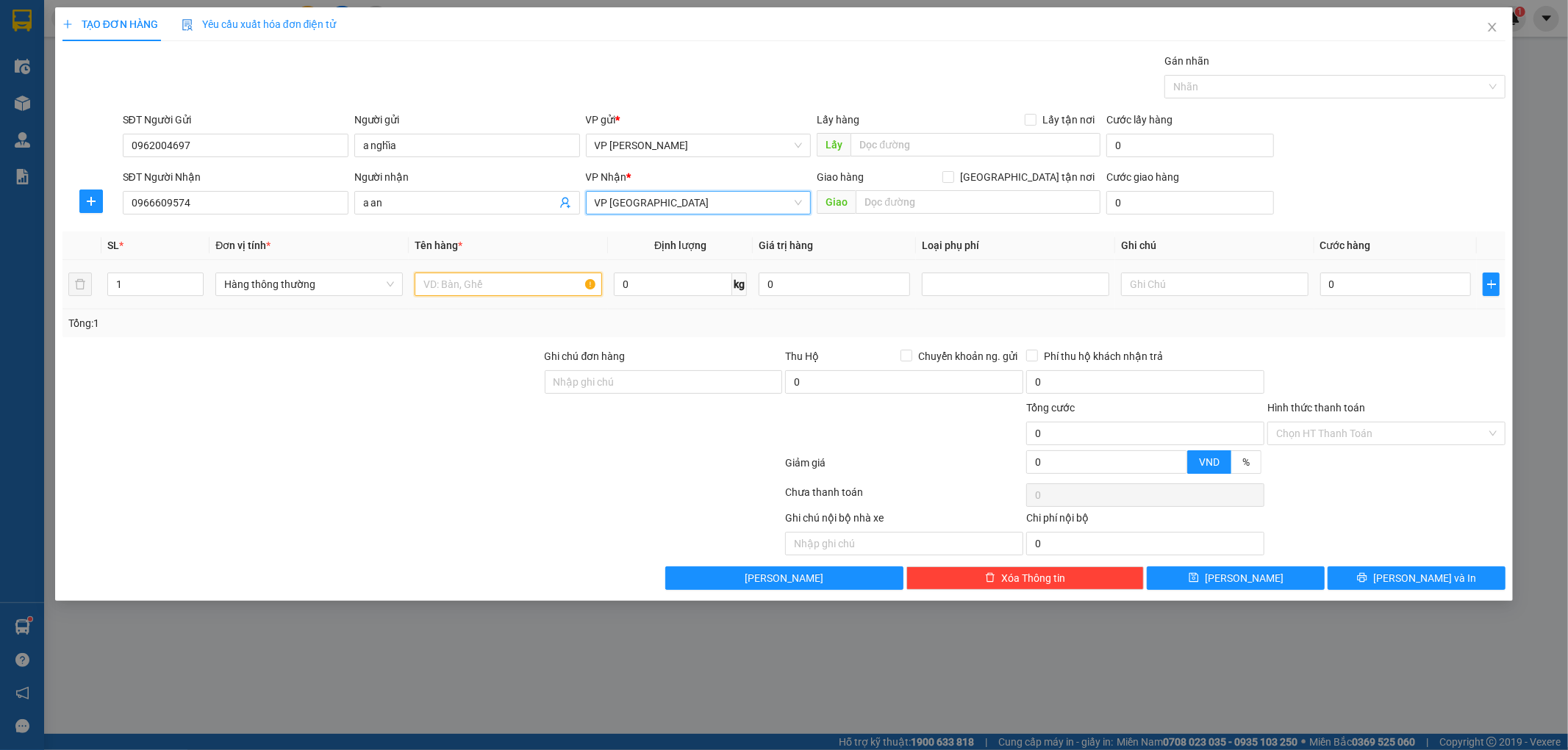
click at [468, 282] on input "text" at bounding box center [508, 285] width 187 height 24
type input "hộp xốp"
click at [1412, 281] on input "0" at bounding box center [1396, 285] width 151 height 24
type input "3"
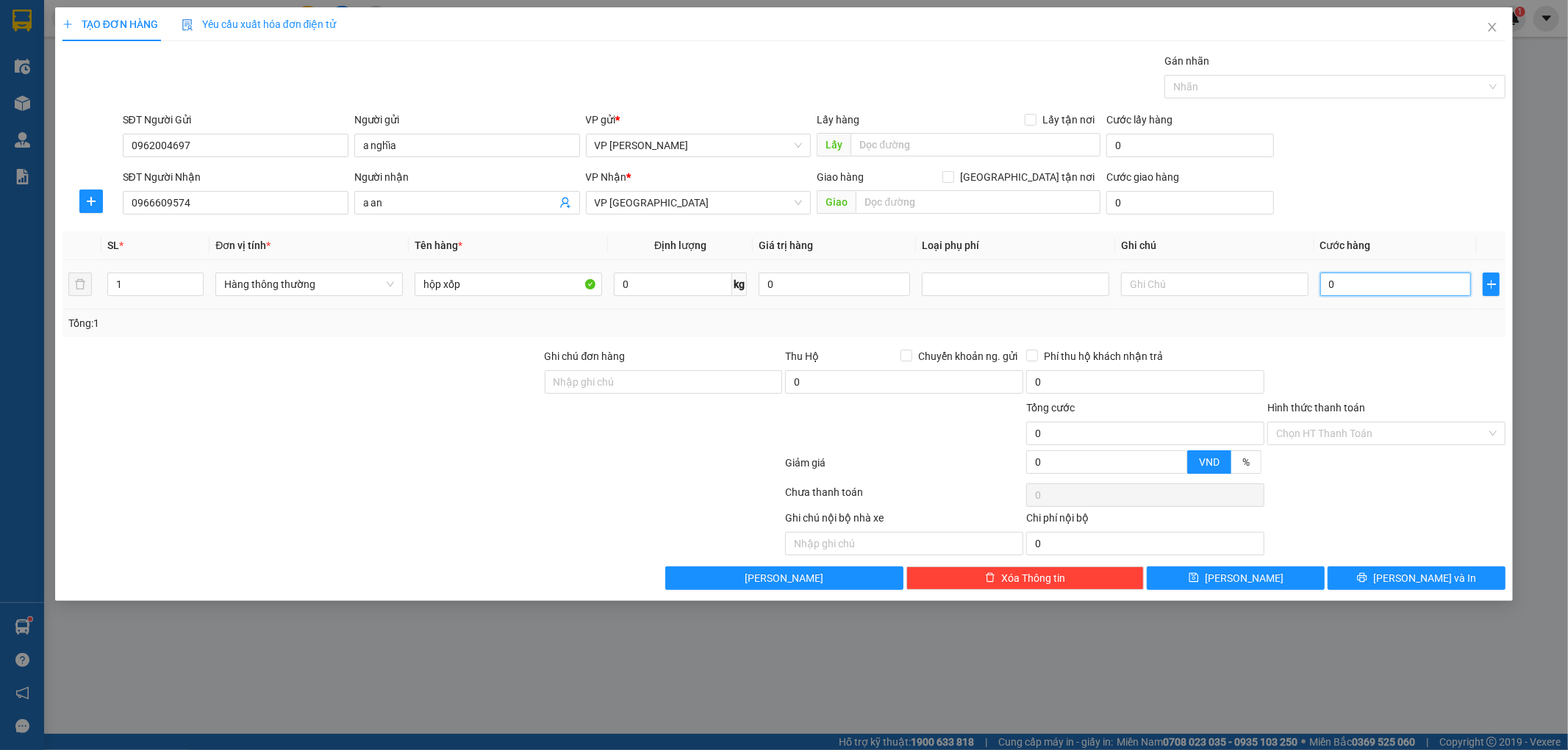
type input "3"
type input "30"
click at [1363, 348] on div at bounding box center [1387, 374] width 242 height 51
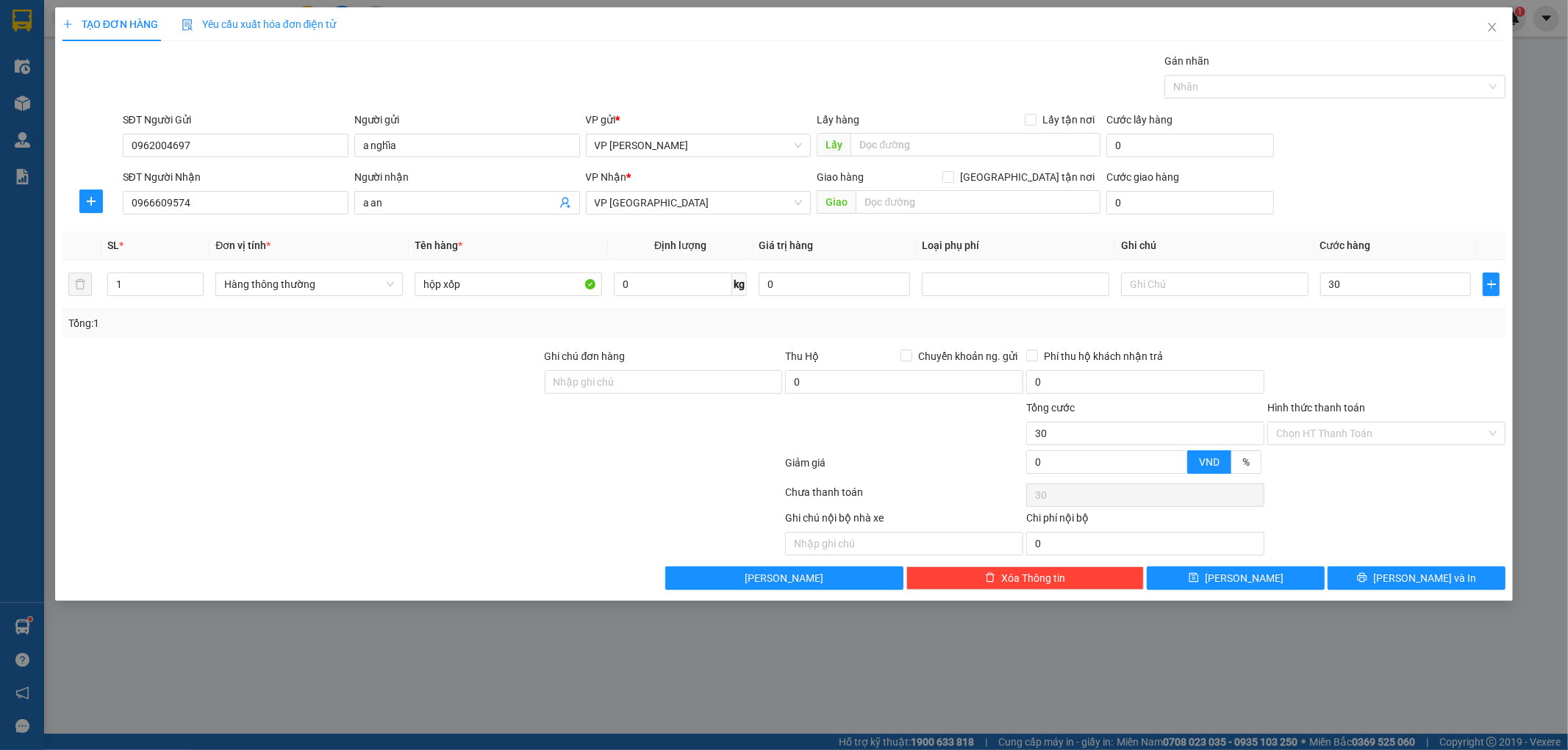
type input "30.000"
click at [1426, 576] on span "Lưu và In" at bounding box center [1425, 578] width 103 height 16
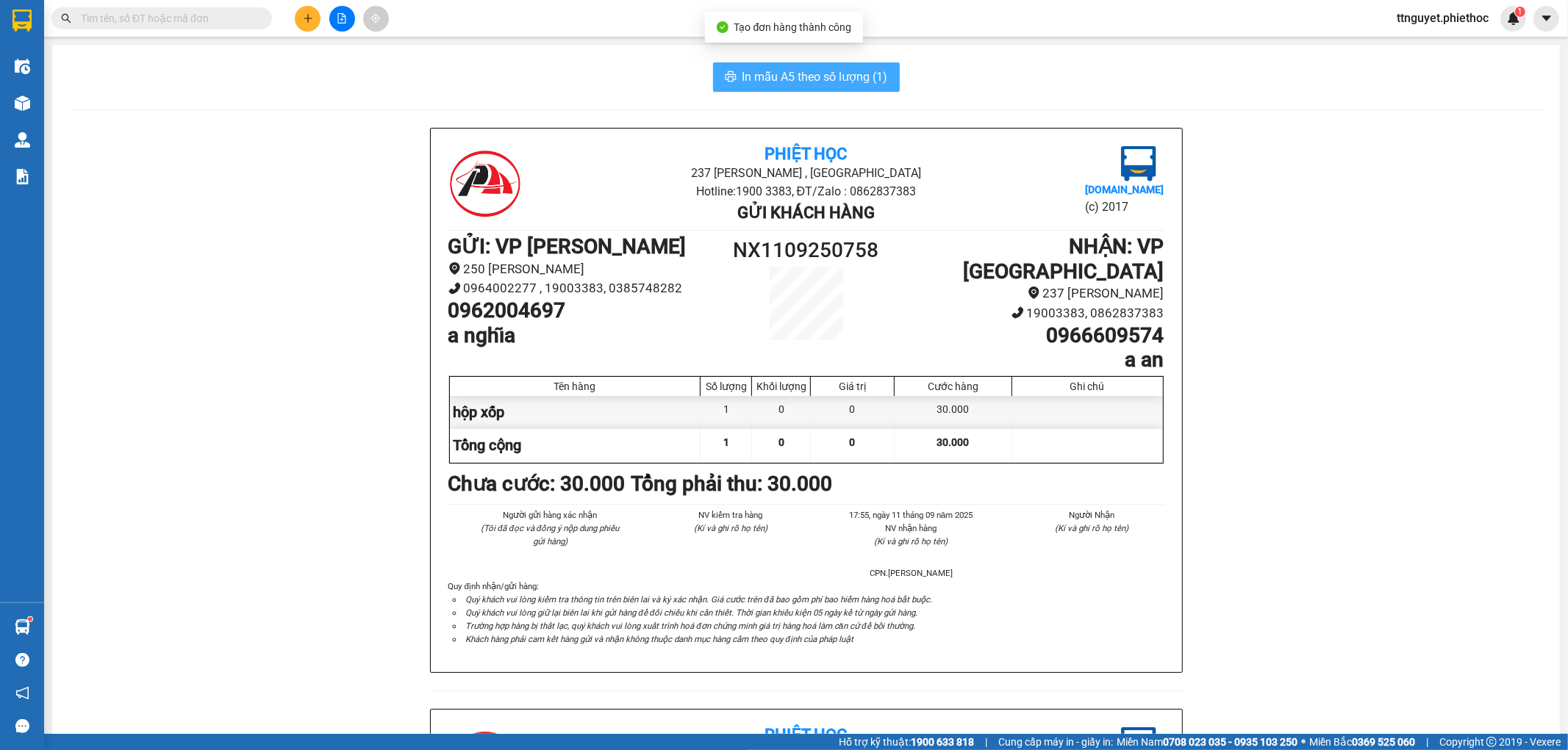
click at [888, 84] on button "In mẫu A5 theo số lượng (1)" at bounding box center [807, 77] width 187 height 30
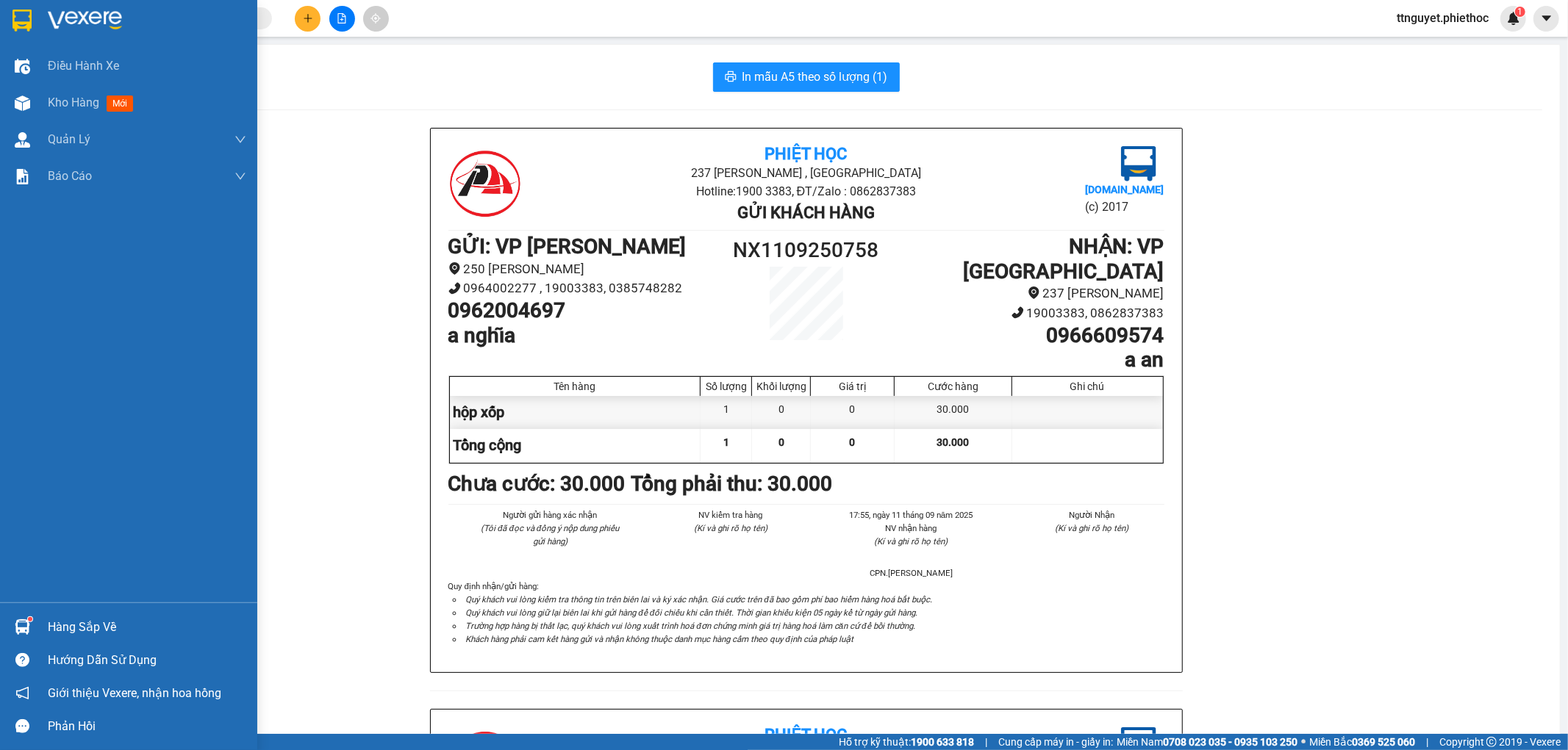
click at [78, 99] on span "Kho hàng" at bounding box center [73, 103] width 51 height 14
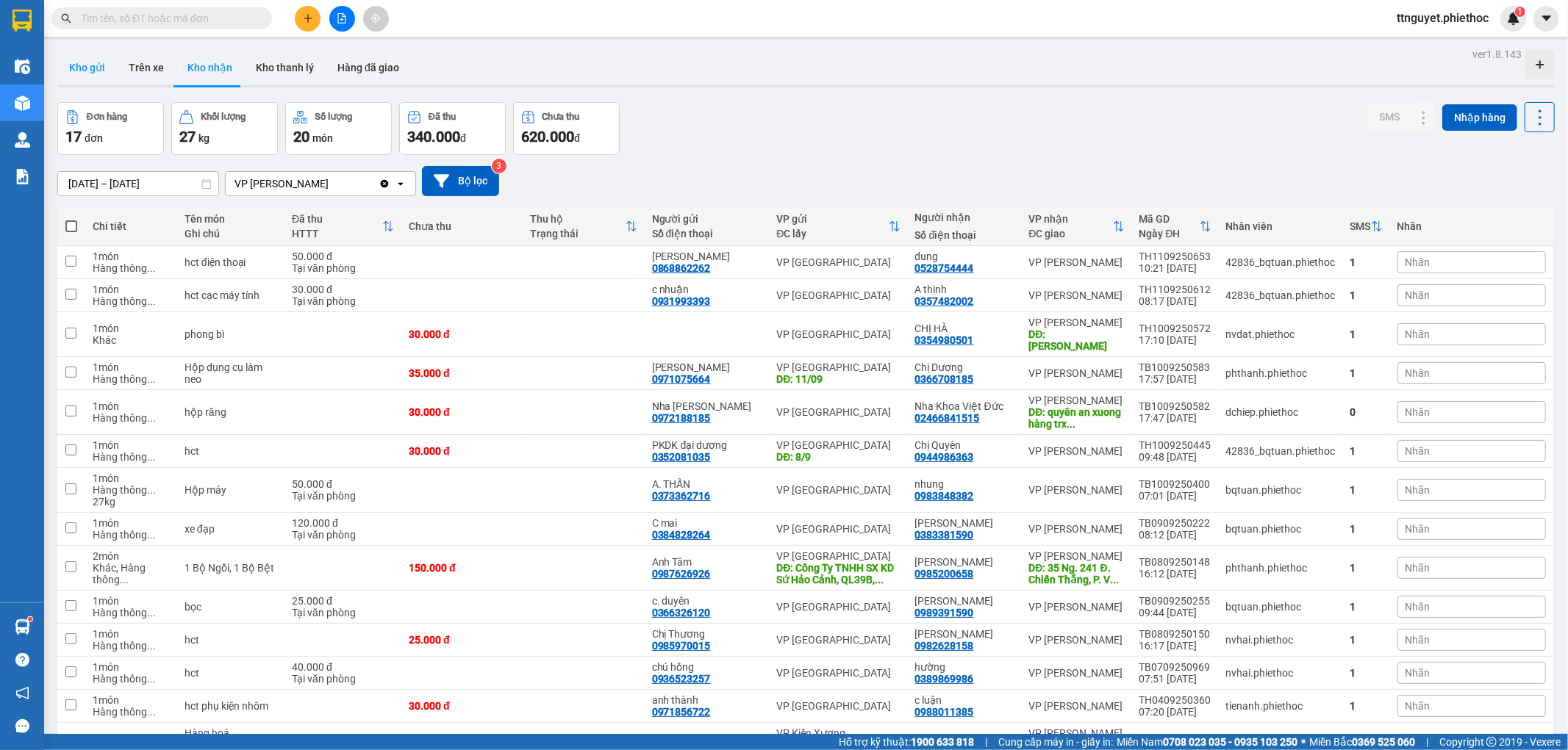
click at [97, 75] on button "Kho gửi" at bounding box center [87, 68] width 59 height 36
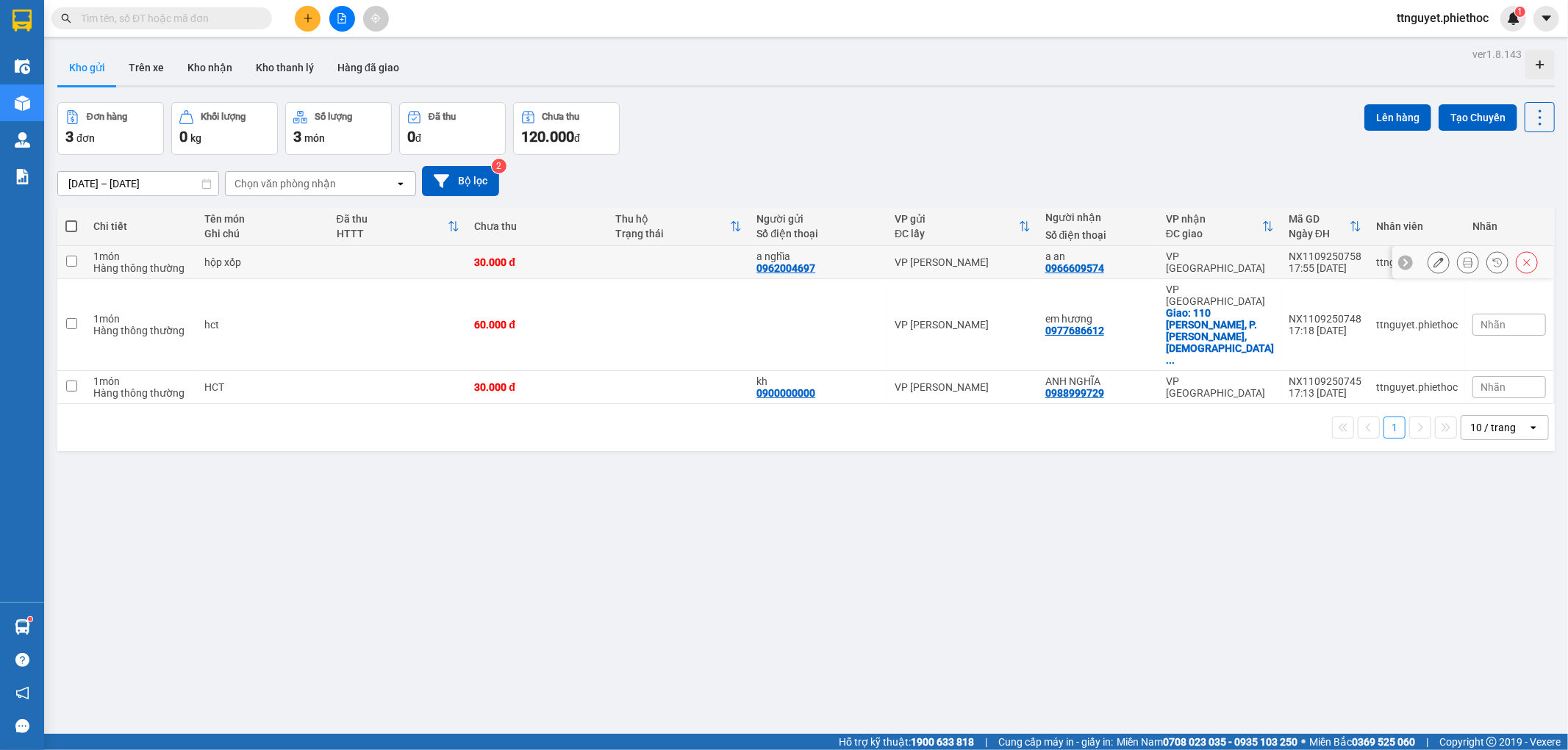
click at [336, 265] on td at bounding box center [399, 262] width 139 height 33
checkbox input "true"
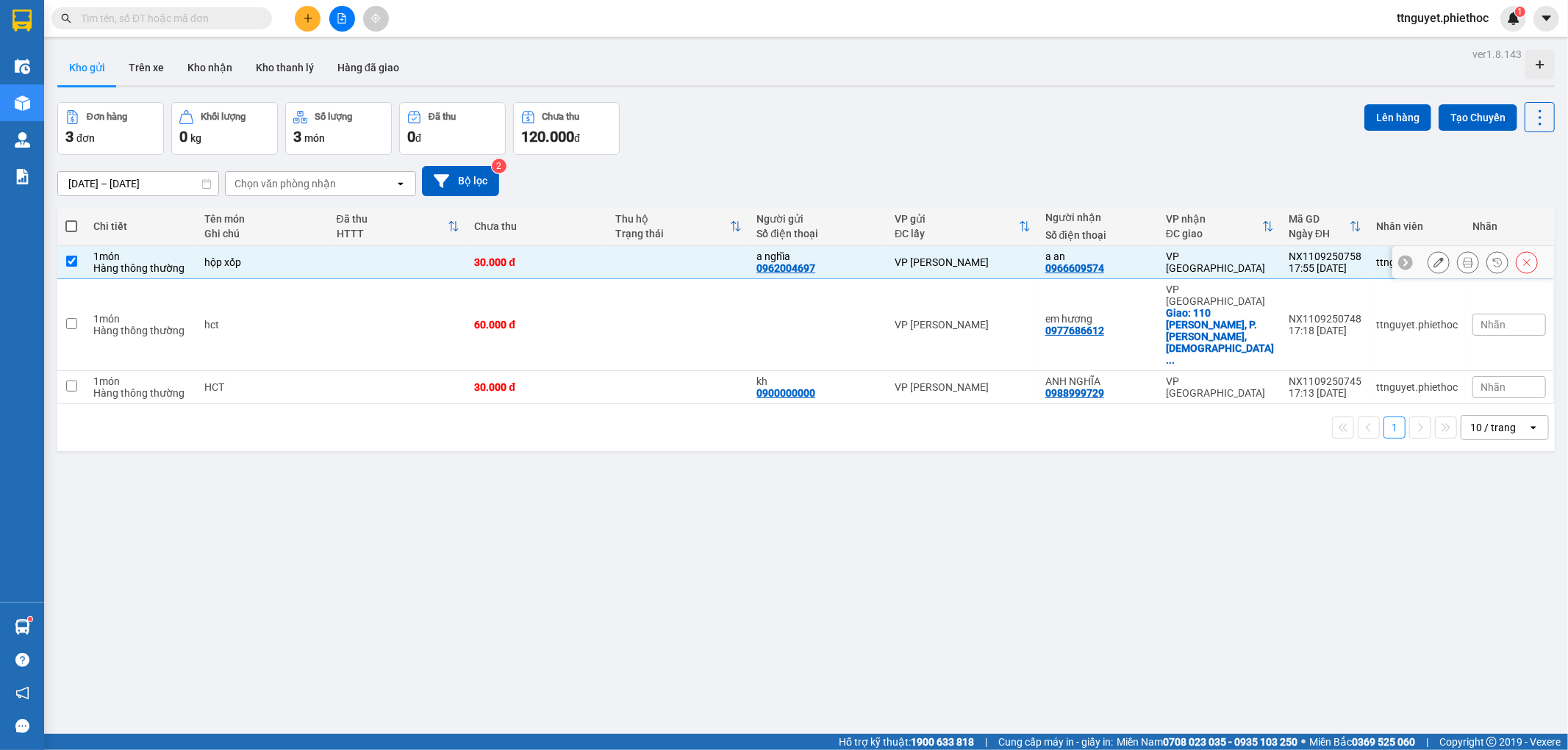
click at [336, 293] on td at bounding box center [399, 325] width 139 height 92
checkbox input "true"
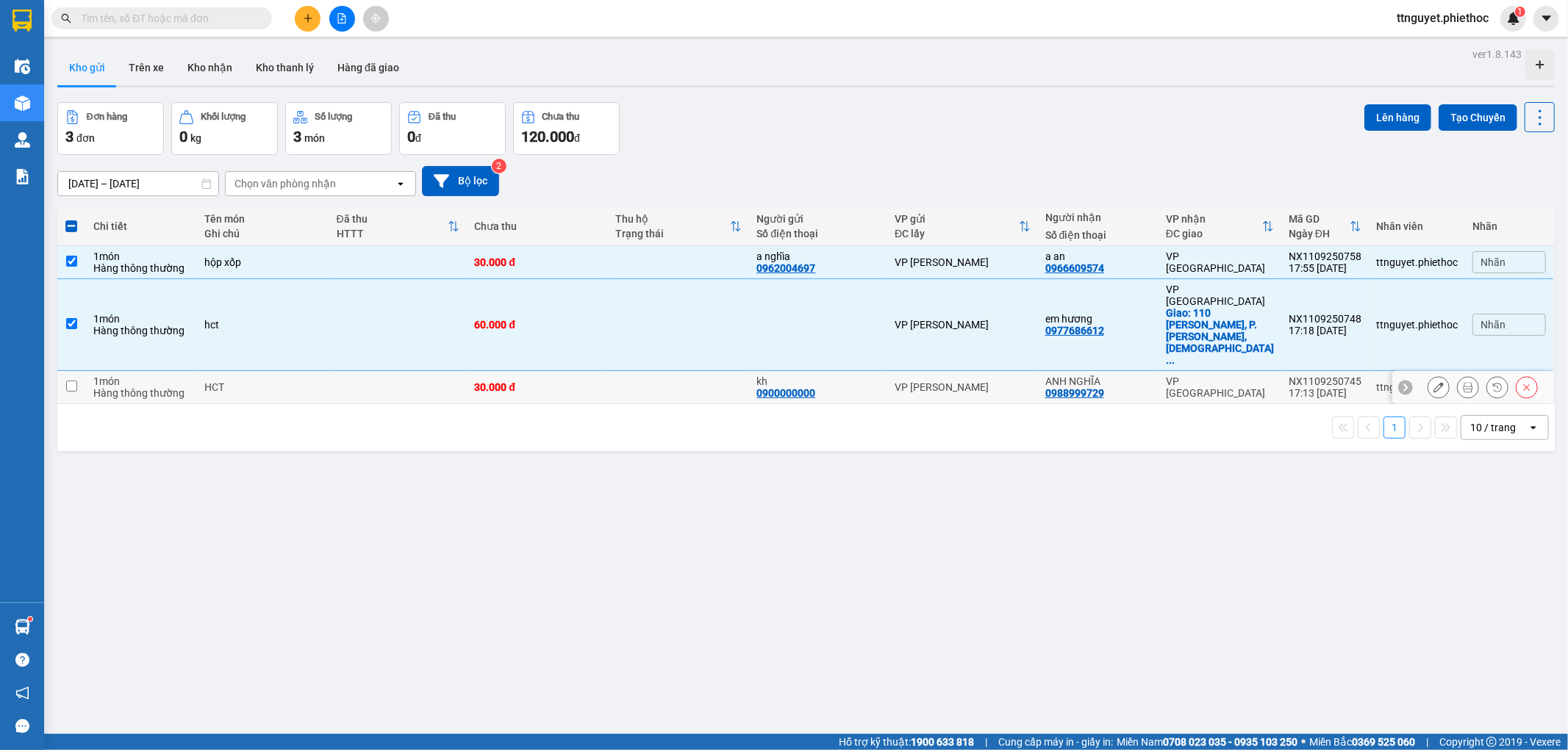
click at [347, 371] on td at bounding box center [399, 387] width 139 height 33
checkbox input "true"
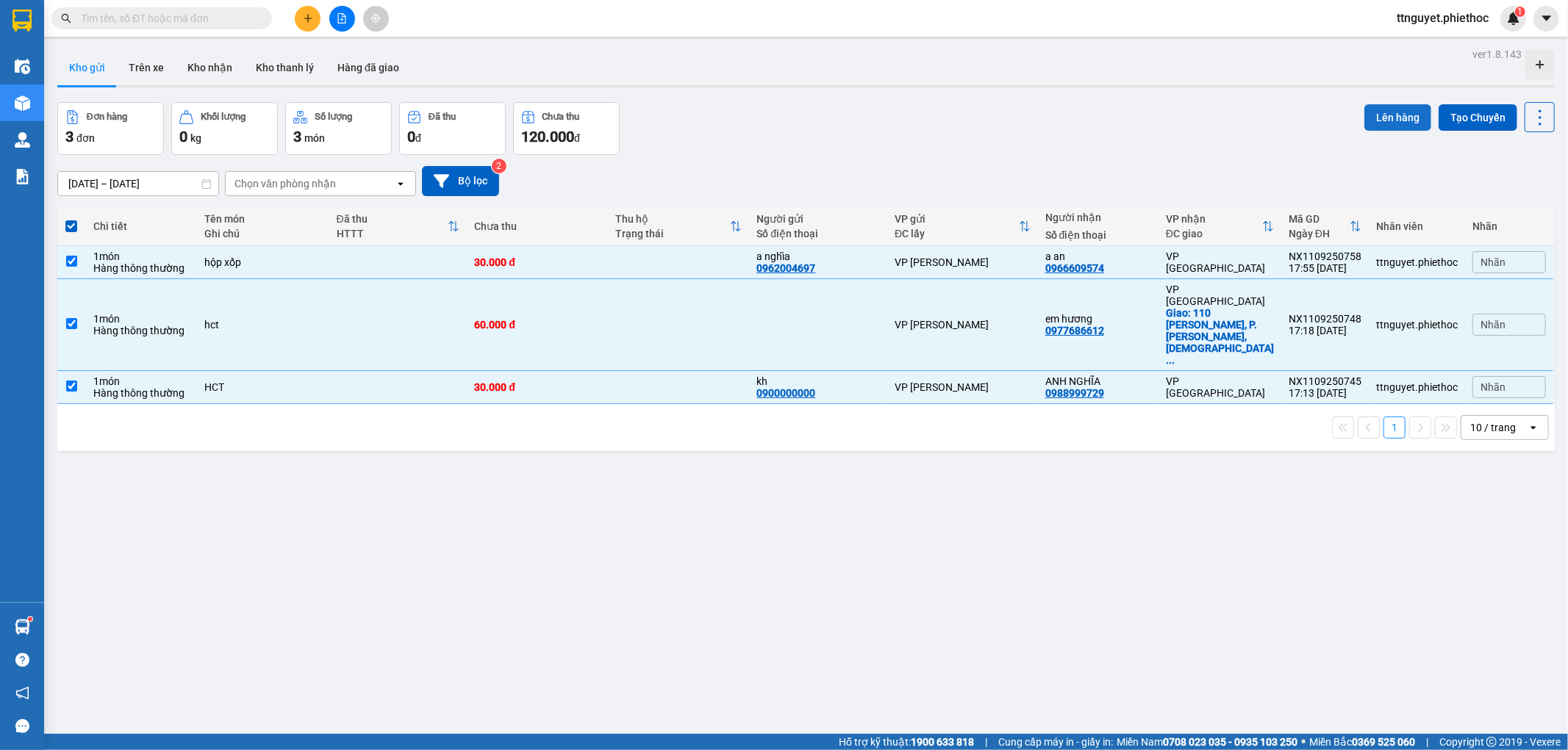
click at [1385, 113] on button "Lên hàng" at bounding box center [1399, 117] width 67 height 27
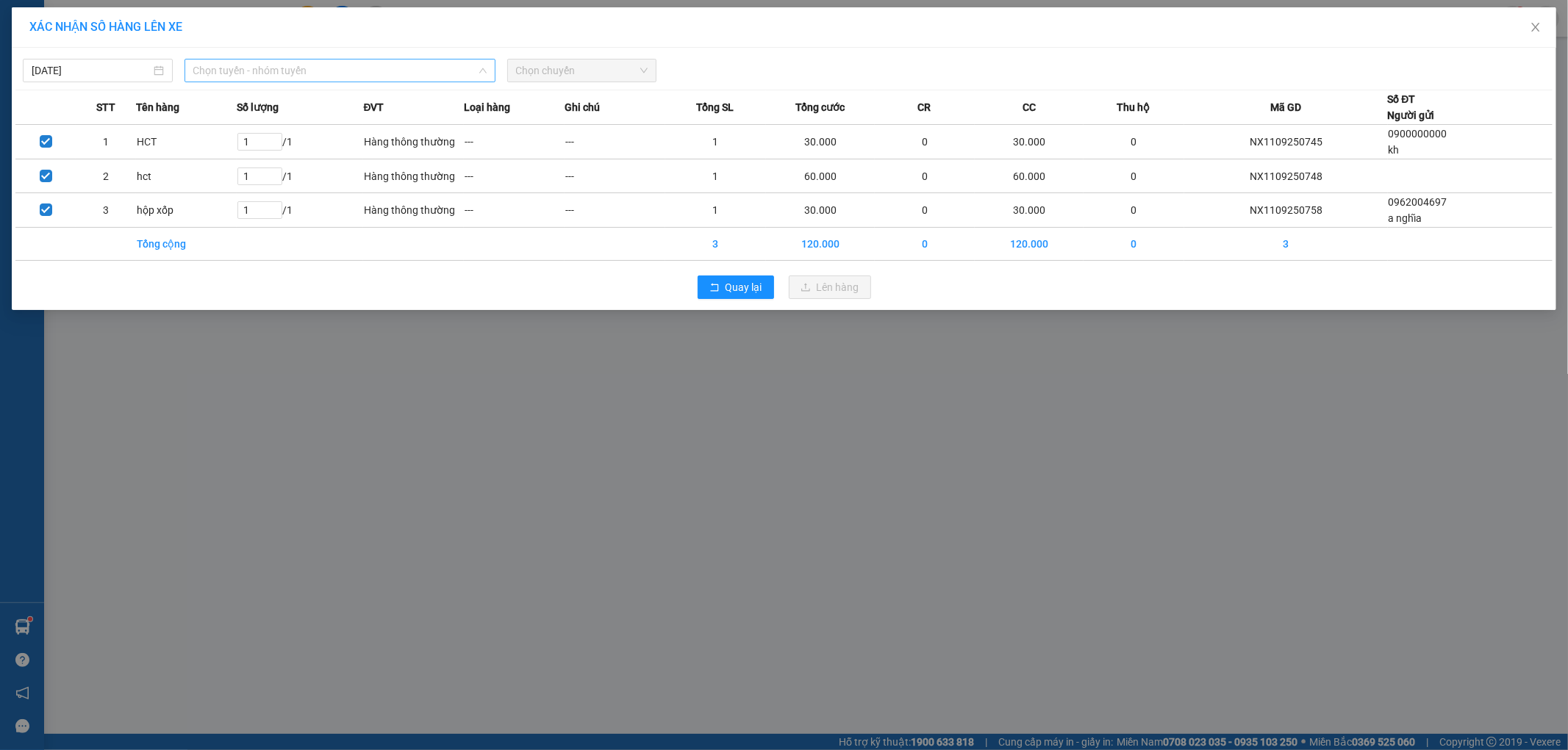
click at [380, 69] on span "Chọn tuyến - nhóm tuyến" at bounding box center [340, 70] width 293 height 22
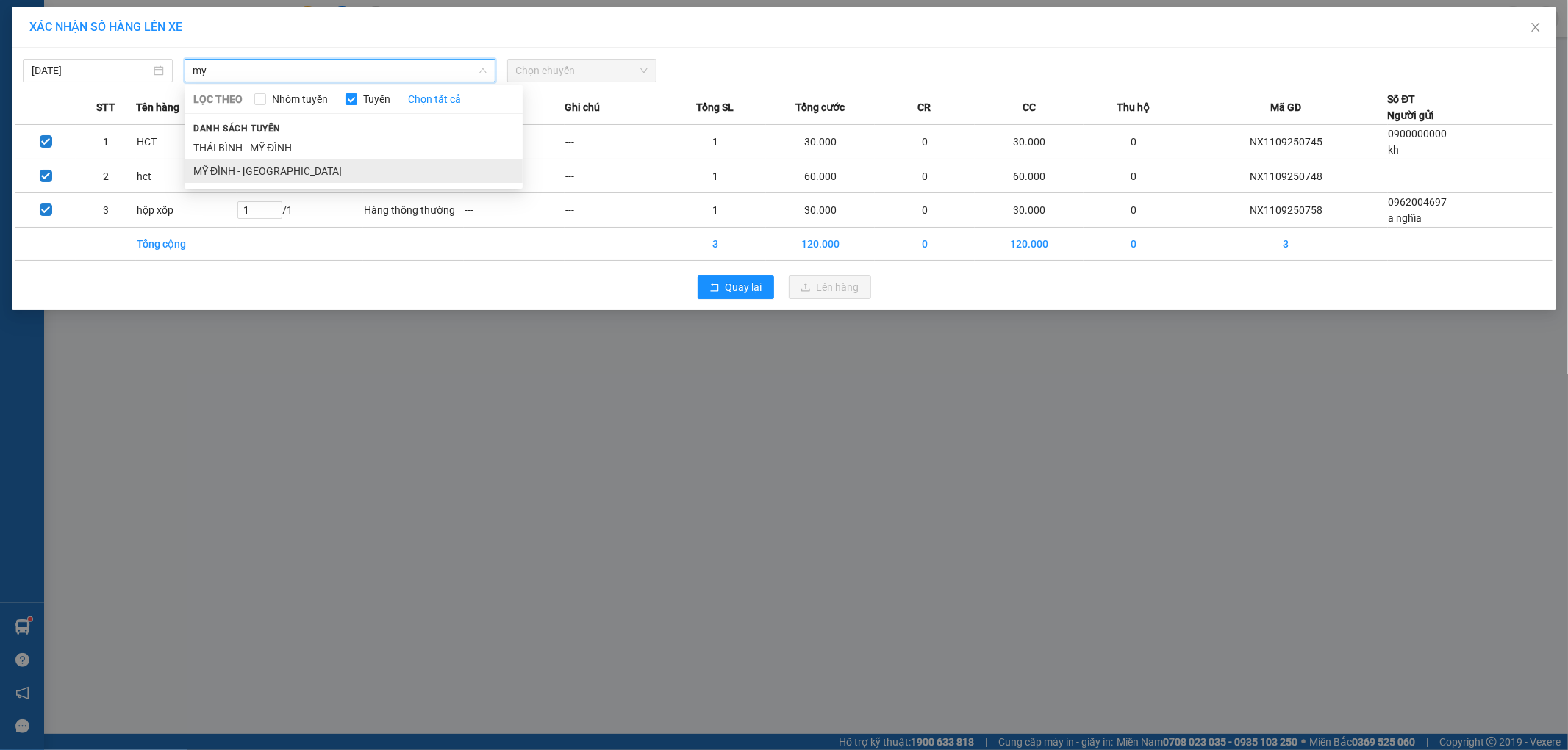
type input "my"
click at [336, 167] on li "MỸ ĐÌNH - [GEOGRAPHIC_DATA]" at bounding box center [353, 171] width 339 height 24
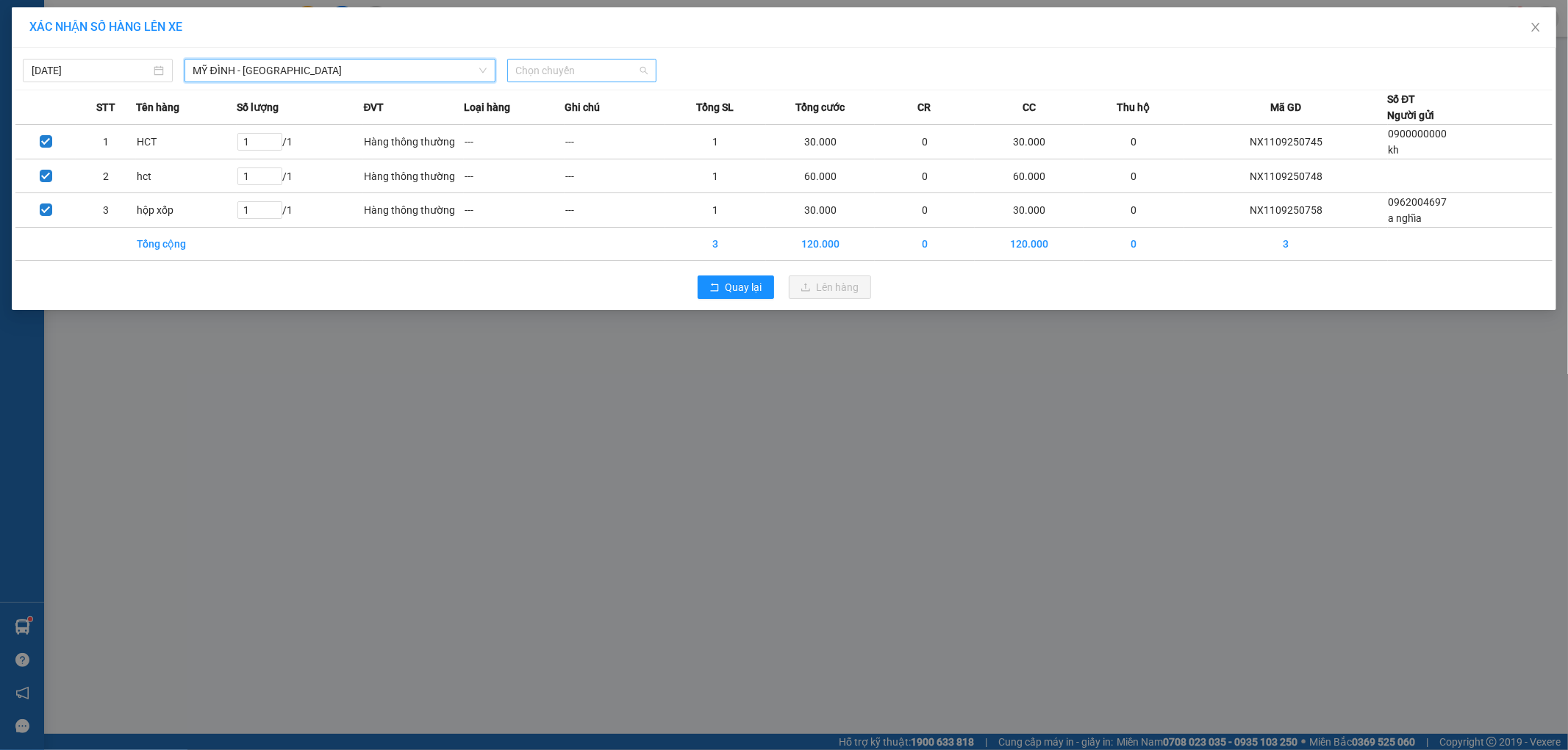
click at [525, 71] on span "Chọn chuyến" at bounding box center [582, 70] width 133 height 22
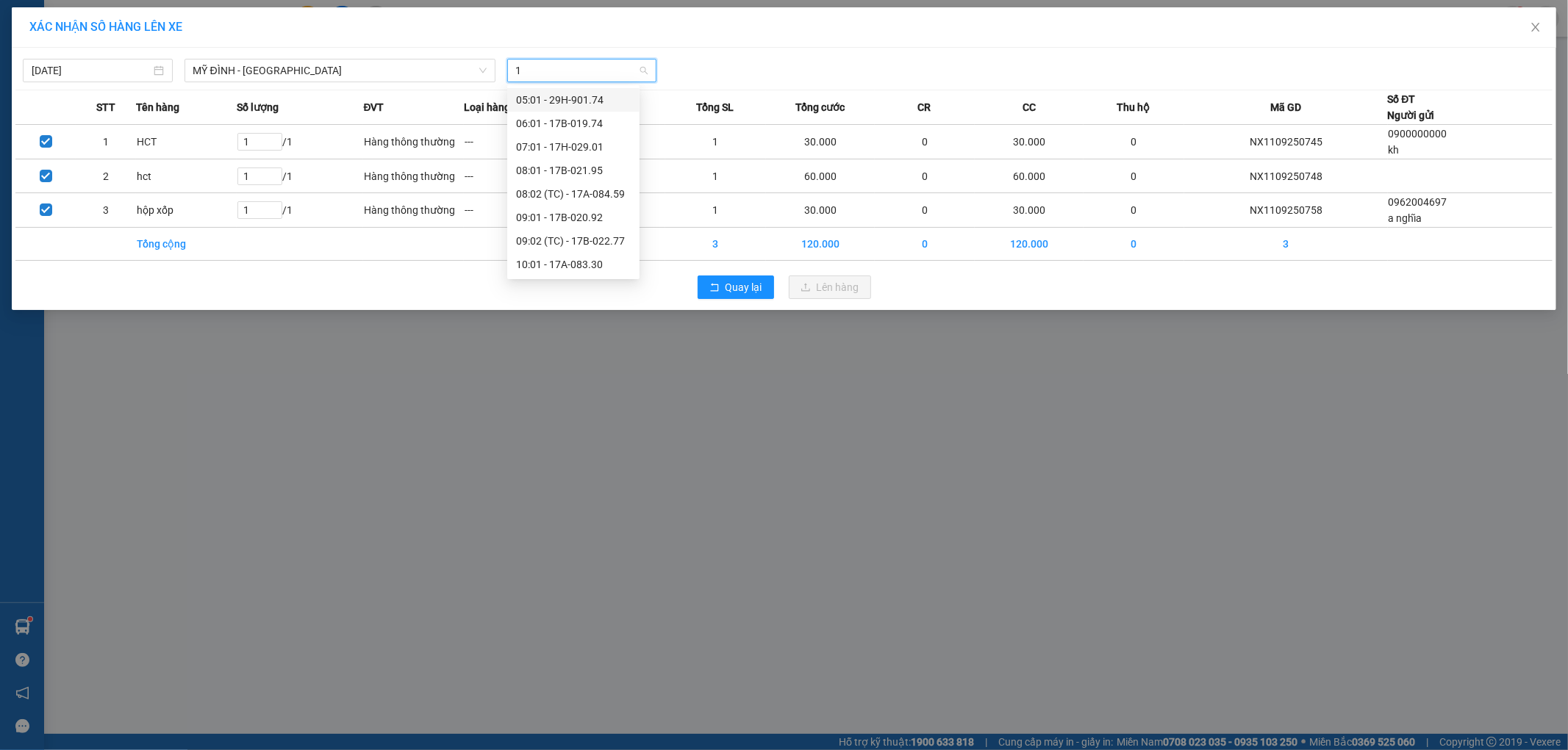
type input "18"
click at [578, 123] on div "18:02 (TC) - 17B-022.77" at bounding box center [573, 124] width 115 height 16
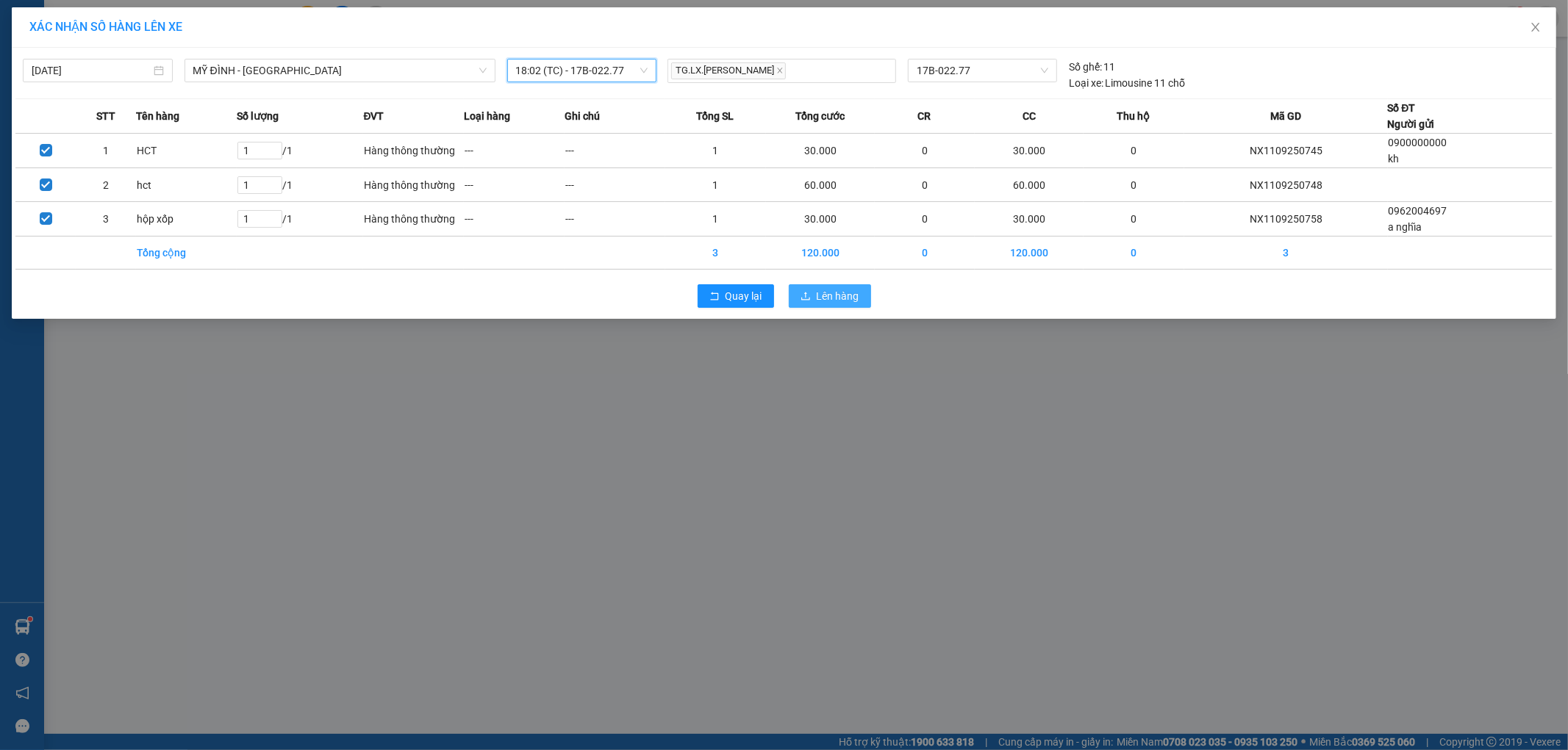
click at [856, 291] on span "Lên hàng" at bounding box center [837, 296] width 43 height 16
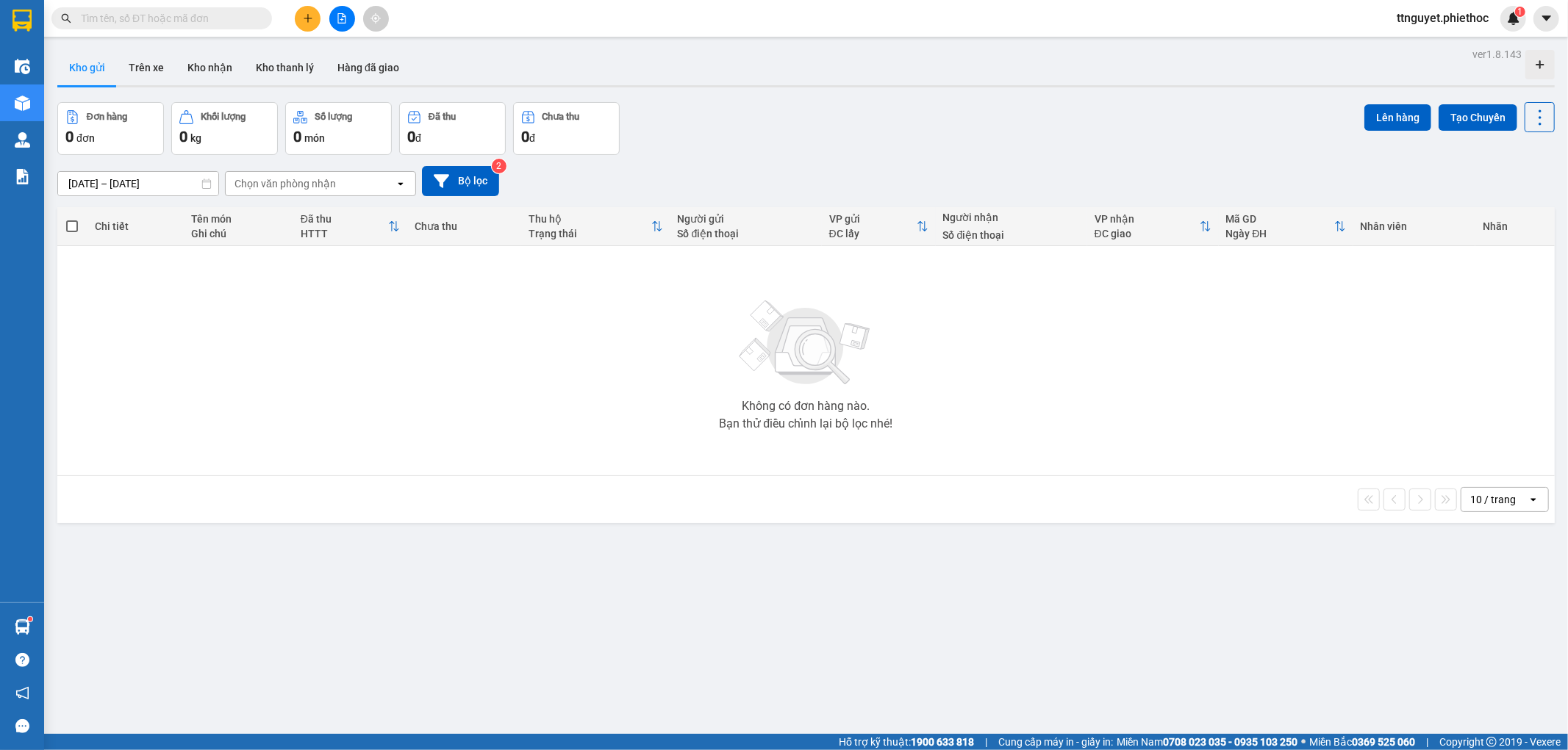
click at [206, 22] on input "text" at bounding box center [167, 18] width 173 height 16
click at [210, 21] on input "text" at bounding box center [167, 18] width 173 height 16
click at [299, 8] on button at bounding box center [308, 19] width 26 height 26
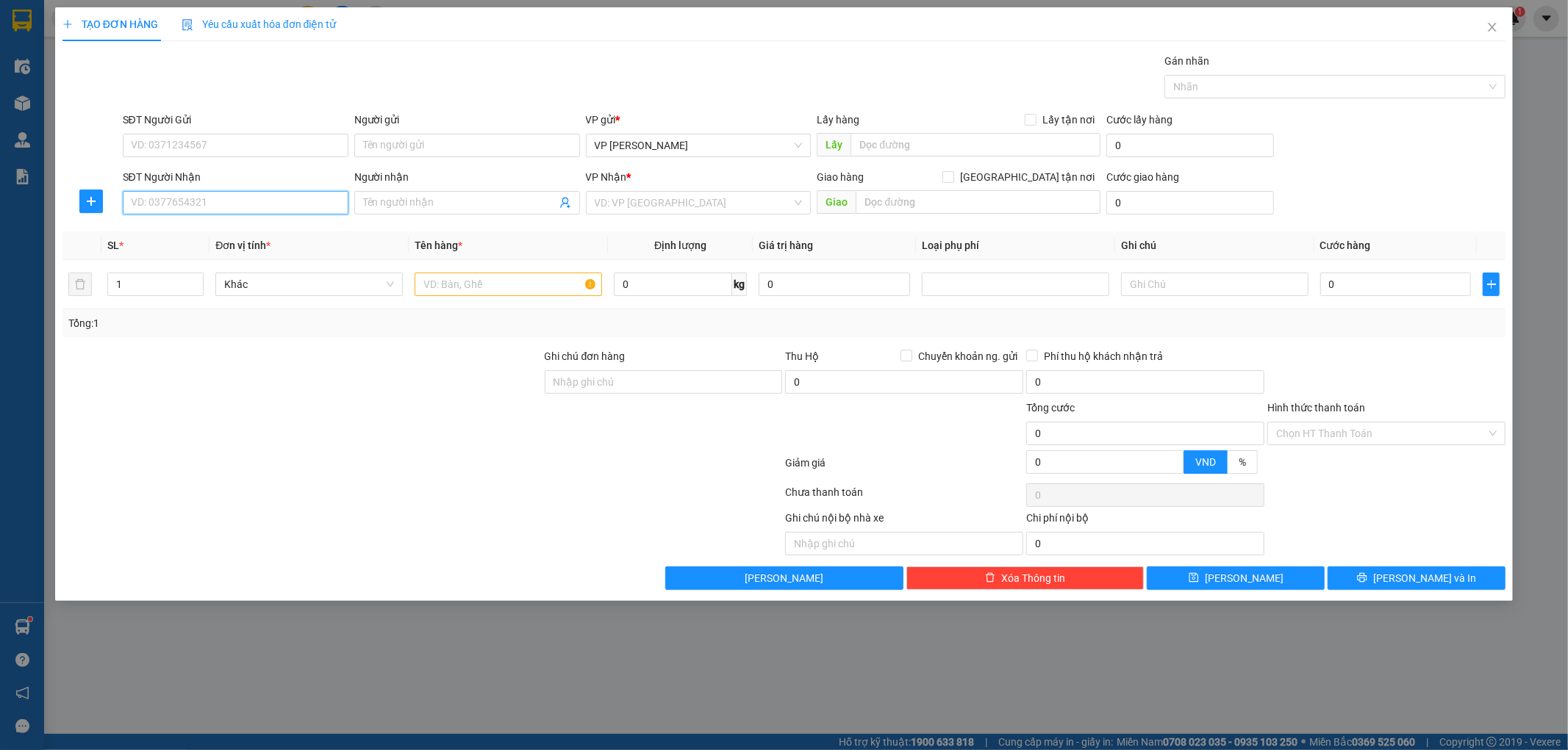
click at [230, 204] on input "SĐT Người Nhận" at bounding box center [236, 203] width 226 height 24
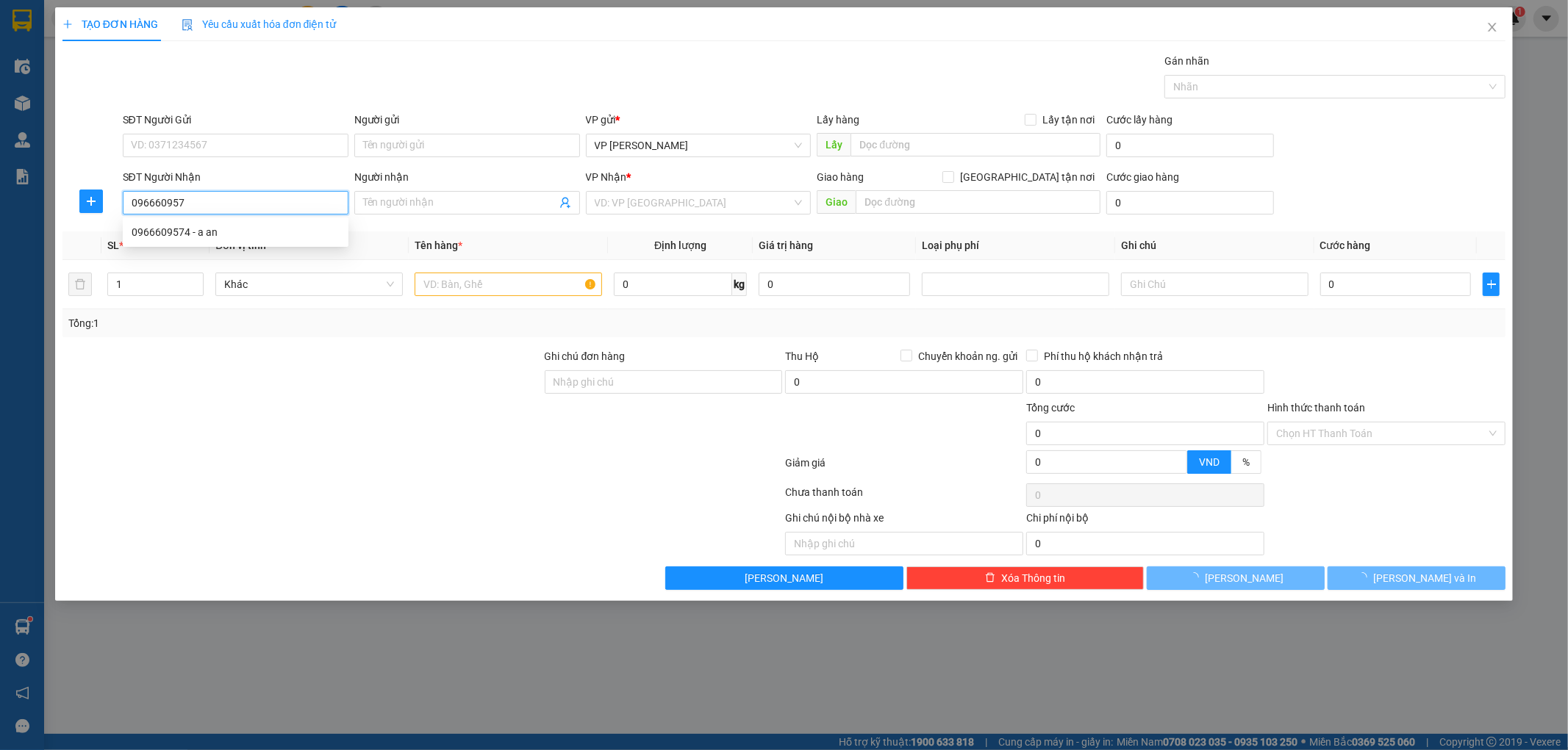
type input "0966609574"
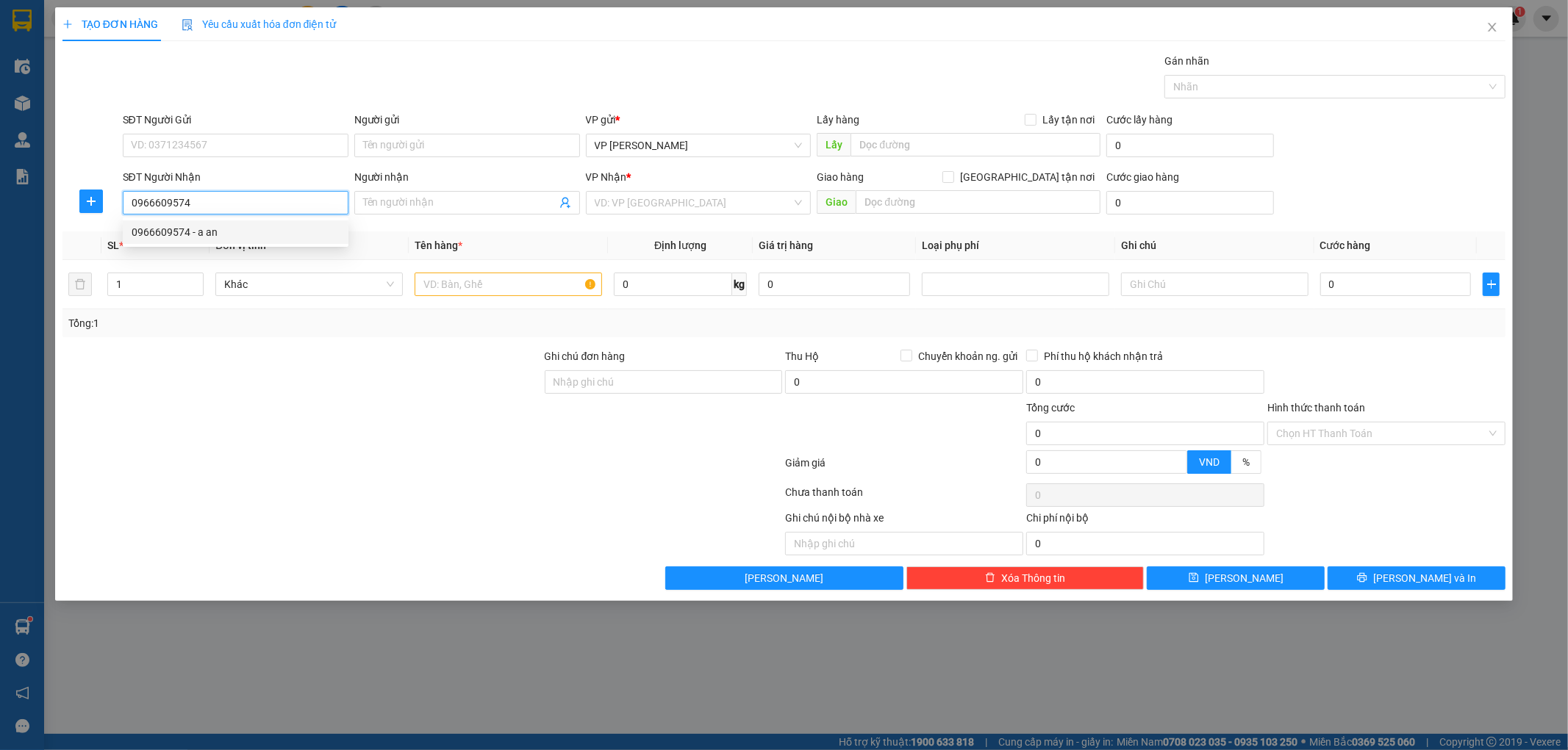
click at [216, 229] on div "0966609574 - a an" at bounding box center [236, 233] width 208 height 16
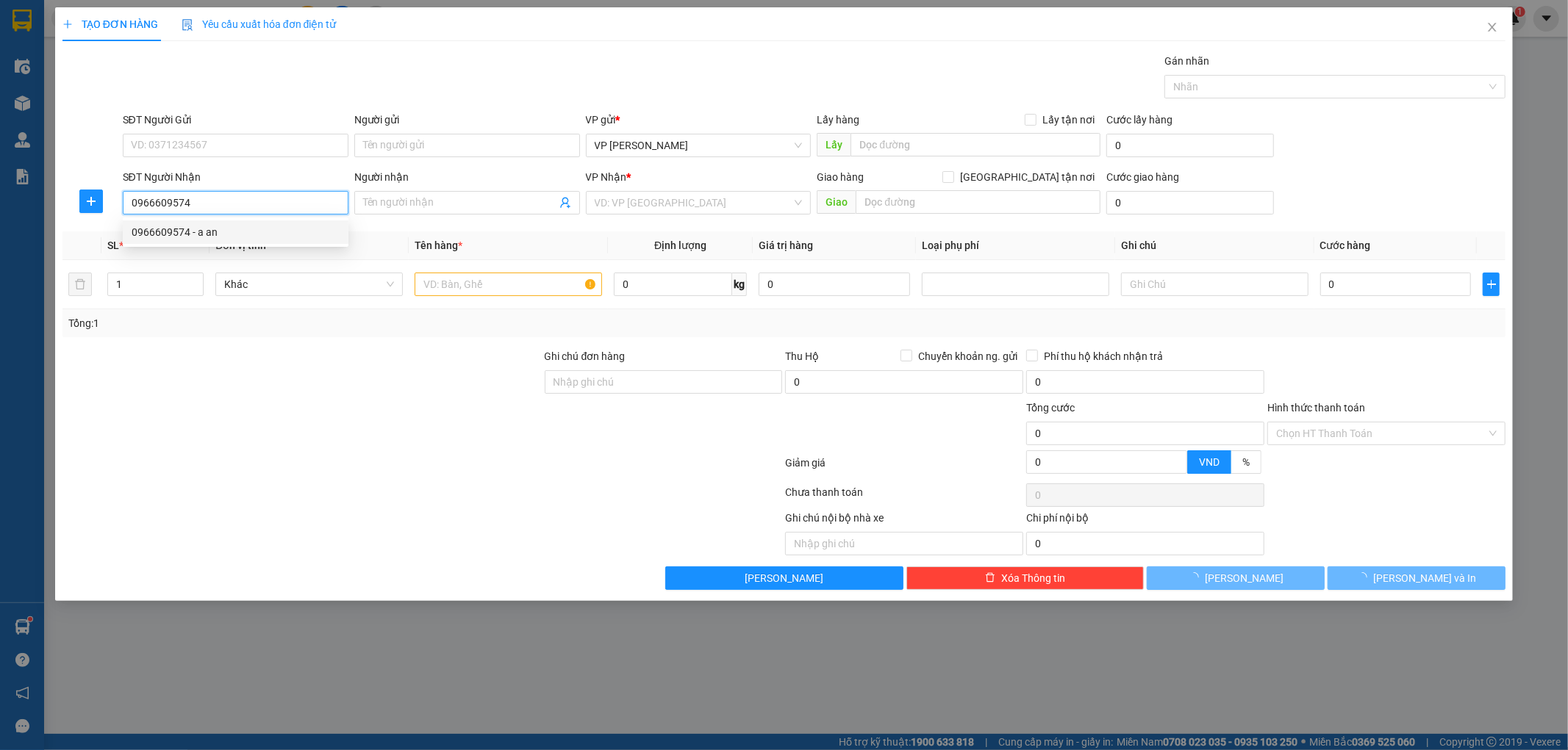
type input "a an"
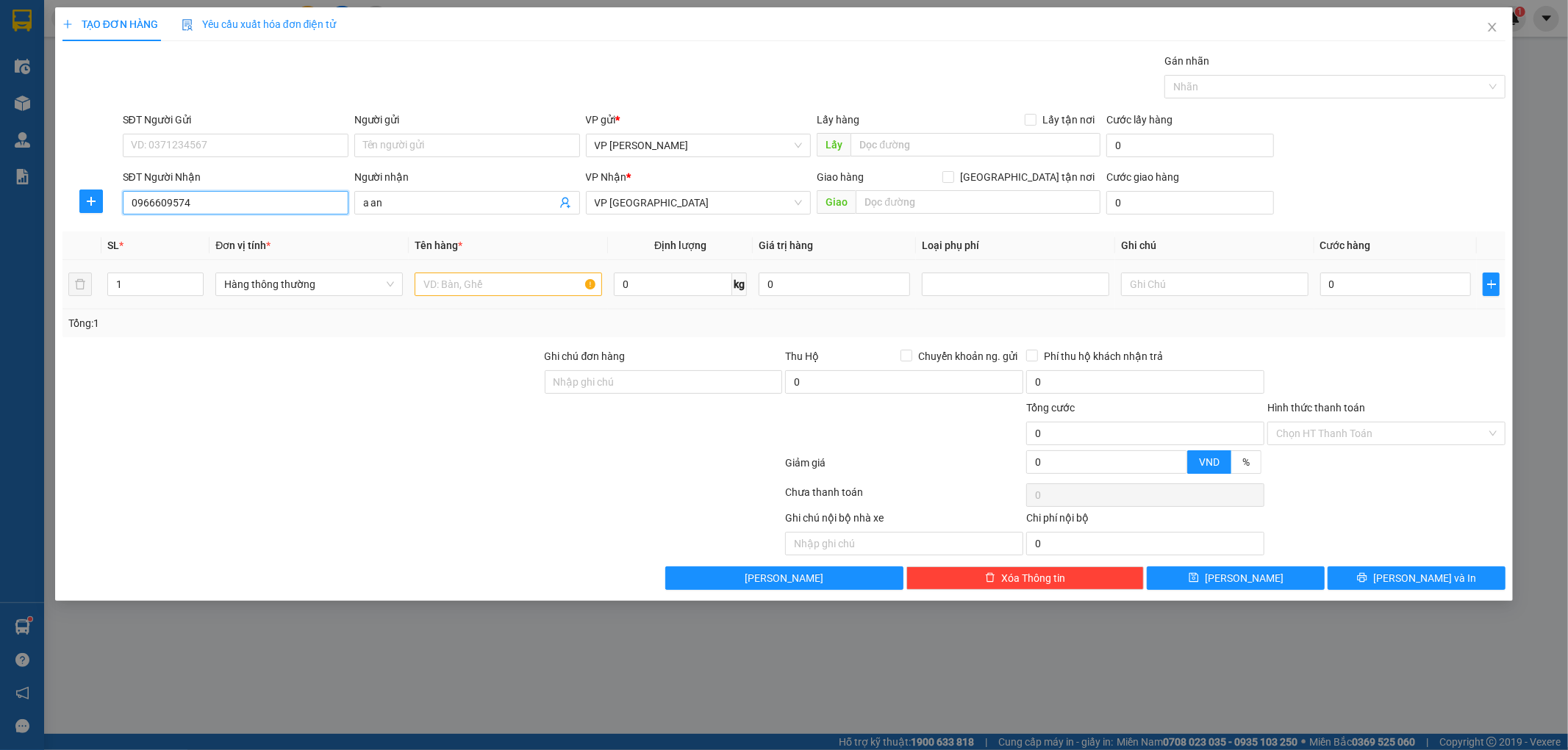
type input "0966609574"
click at [450, 284] on input "text" at bounding box center [508, 285] width 187 height 24
type input "the nhơ"
click at [1408, 292] on input "0" at bounding box center [1396, 285] width 151 height 24
type input "02"
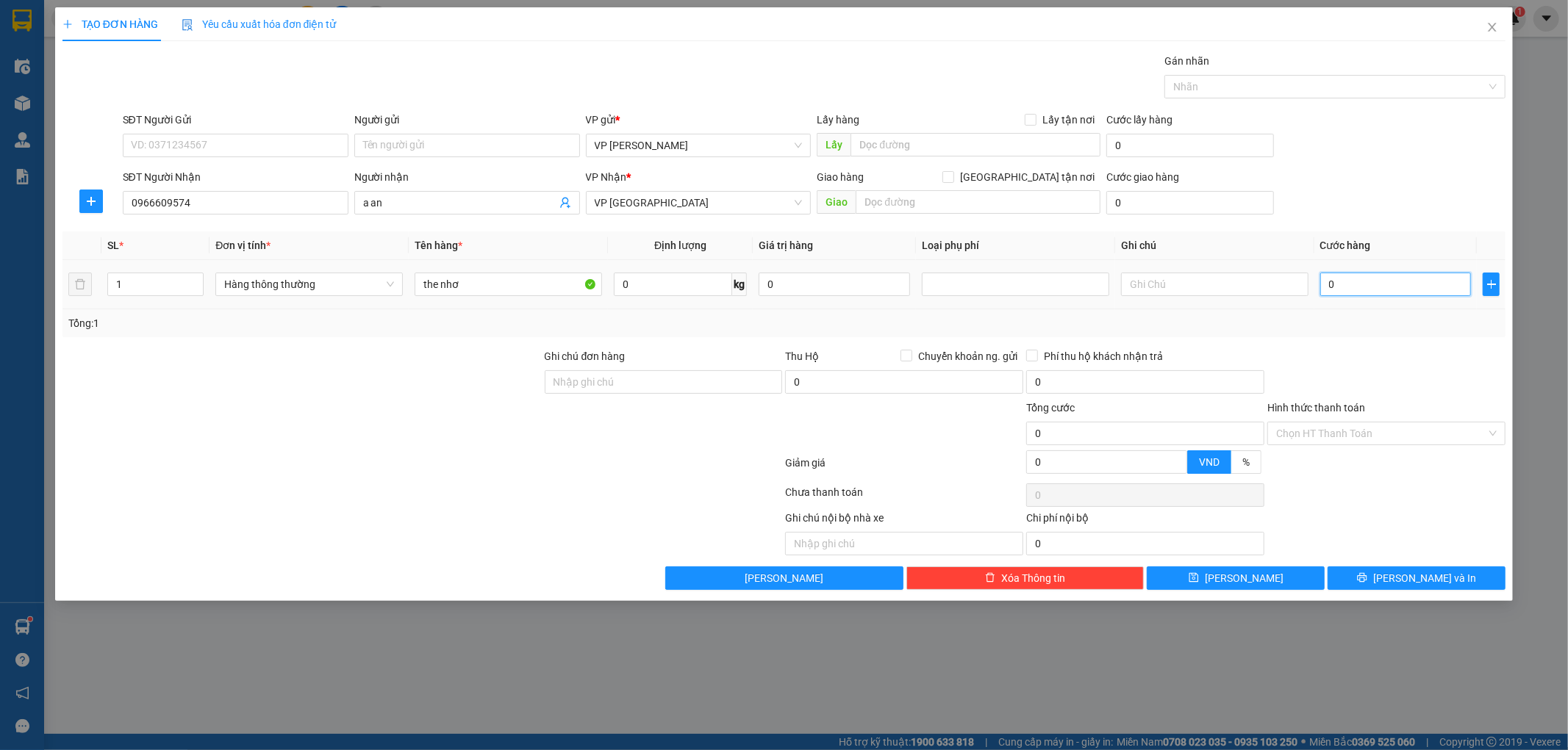
type input "2"
type input "025"
type input "25"
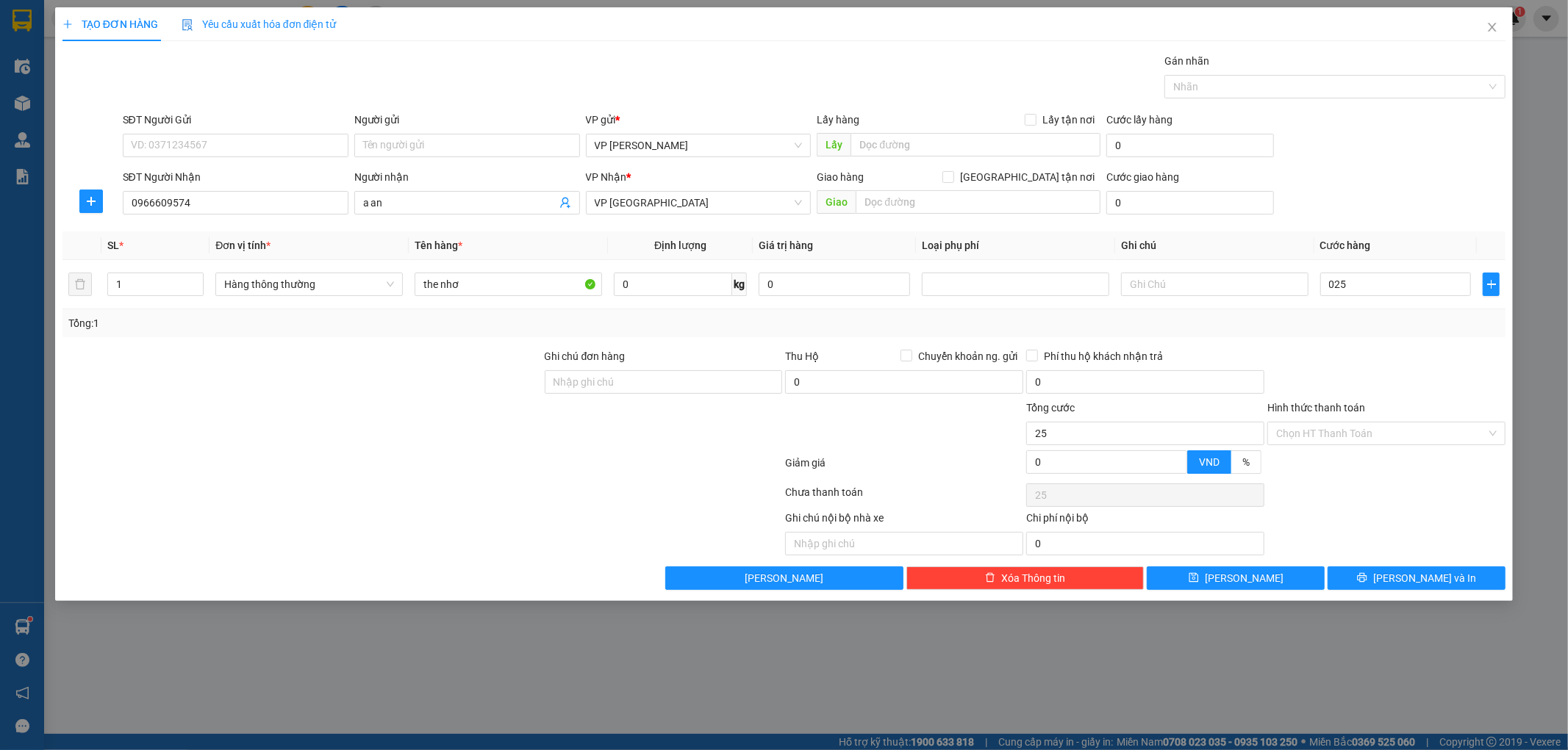
type input "25.000"
click at [1475, 355] on div at bounding box center [1387, 374] width 242 height 51
click at [1462, 570] on button "Lưu và In" at bounding box center [1417, 579] width 178 height 24
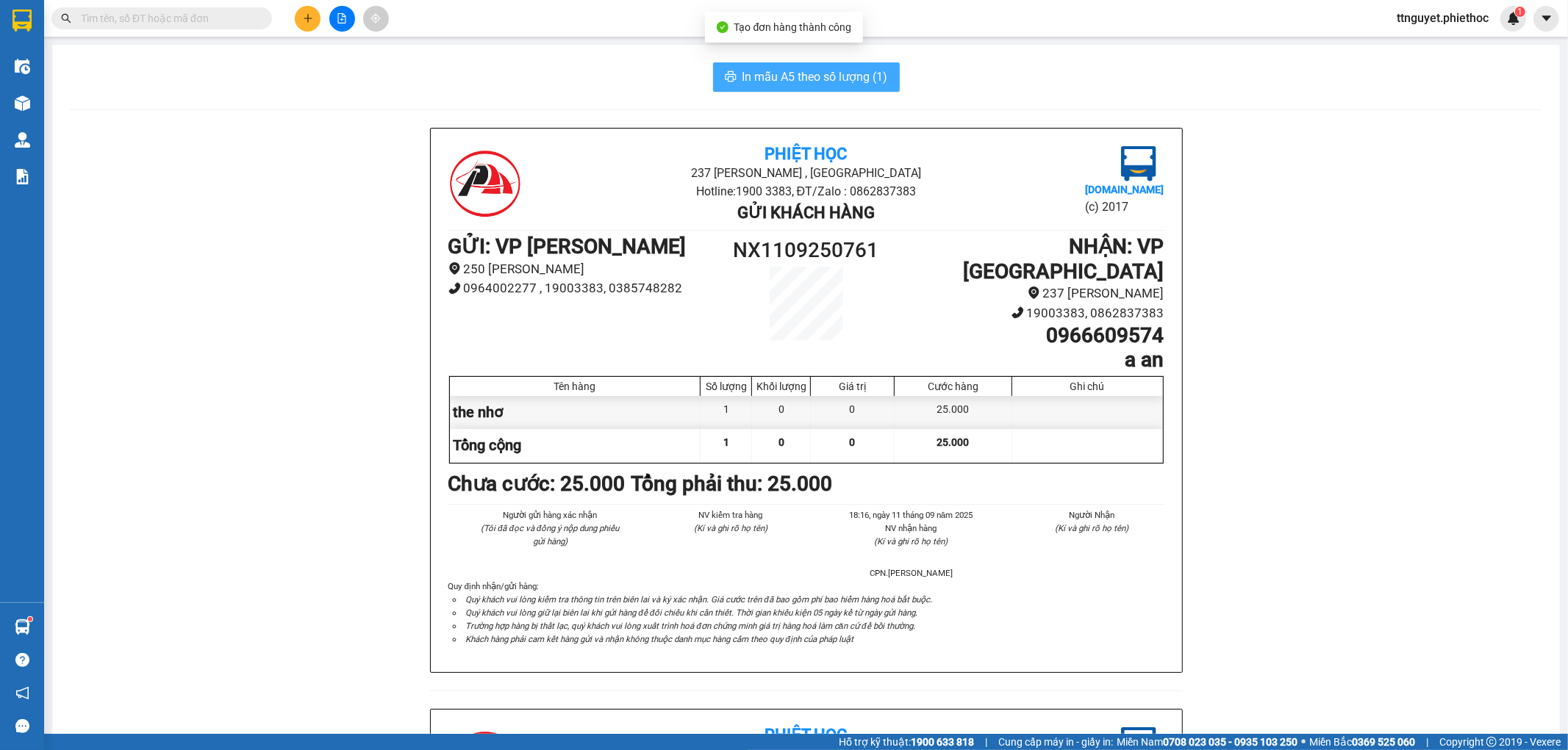
click at [825, 78] on span "In mẫu A5 theo số lượng (1)" at bounding box center [815, 76] width 146 height 19
click at [312, 17] on icon "plus" at bounding box center [308, 18] width 10 height 10
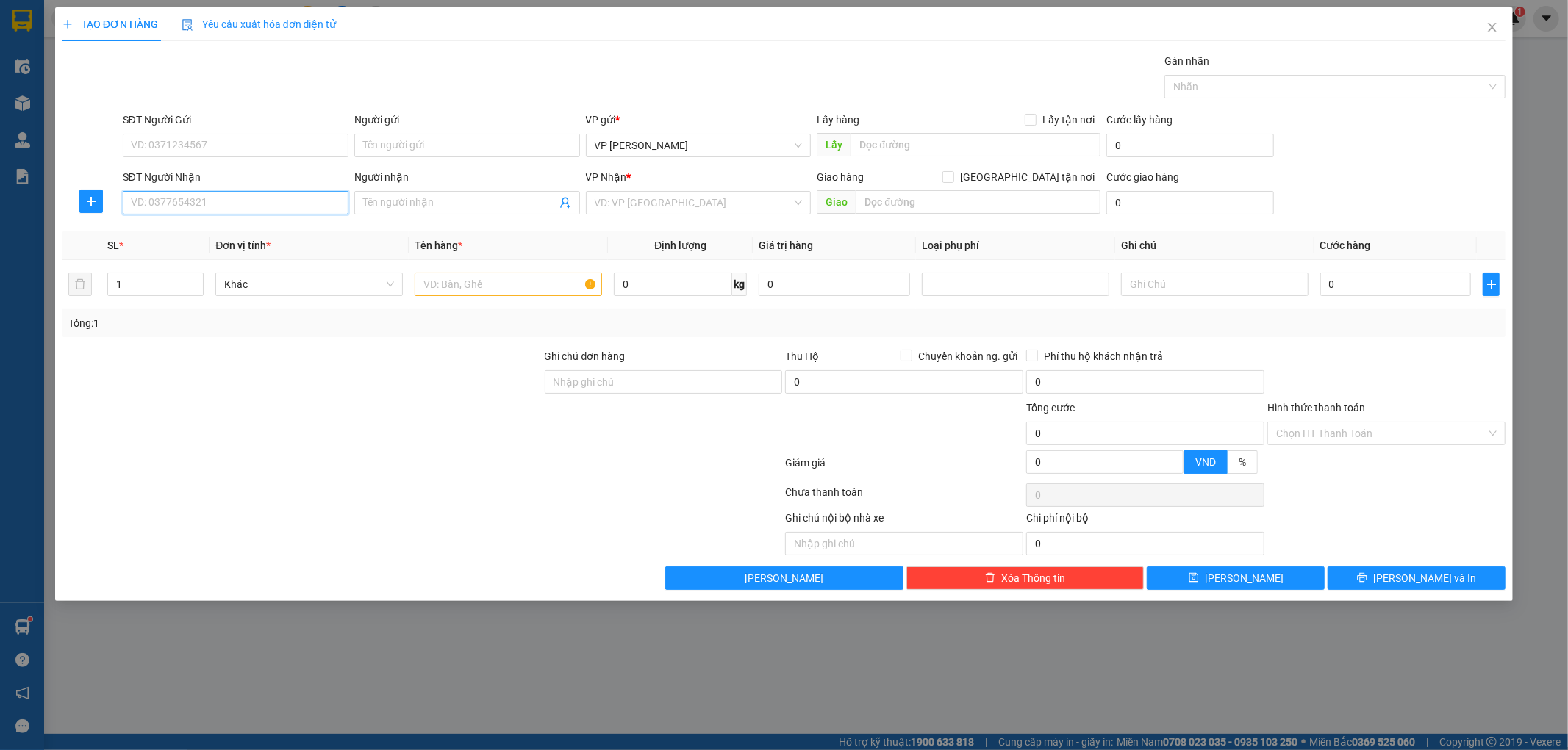
click at [258, 208] on input "SĐT Người Nhận" at bounding box center [236, 203] width 226 height 24
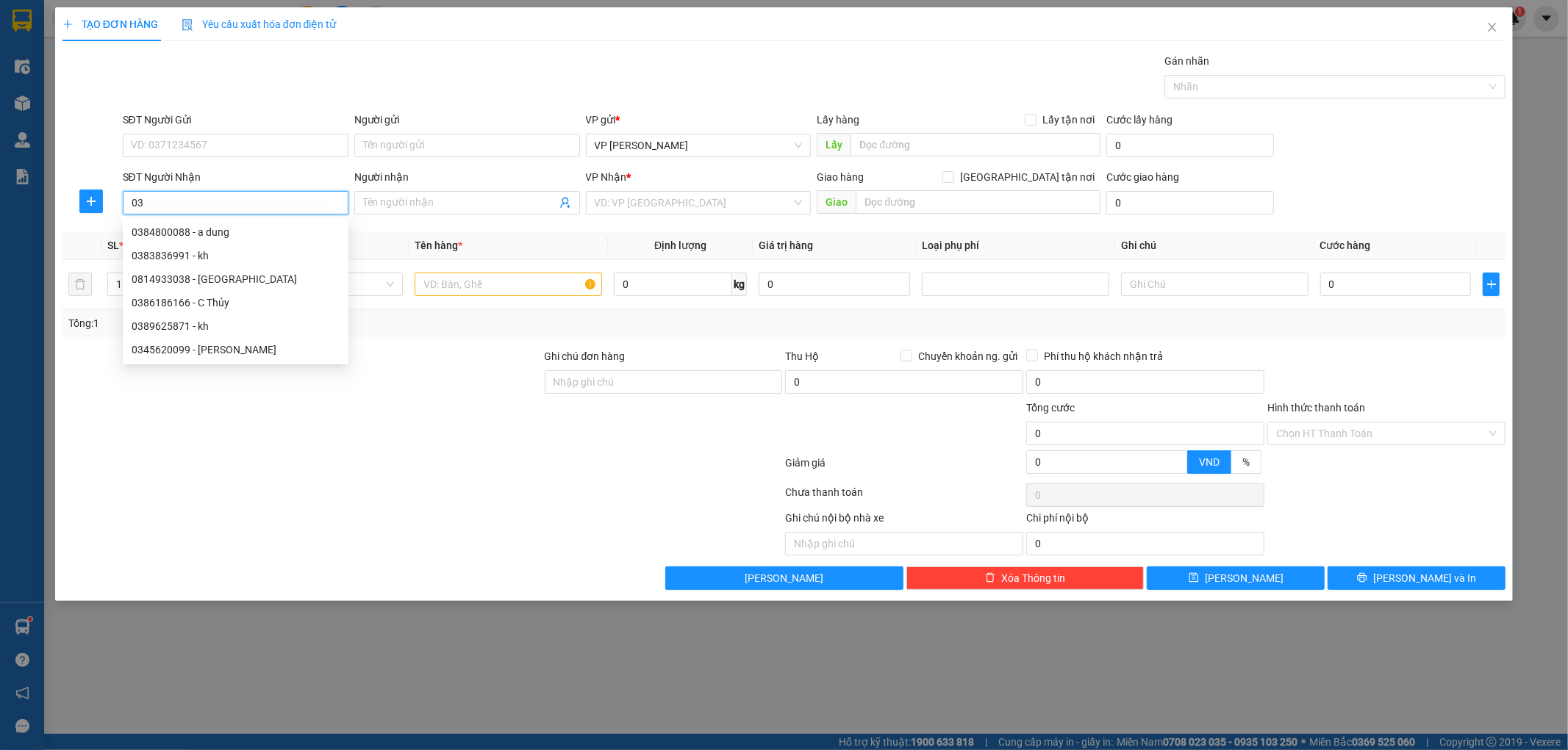
type input "0"
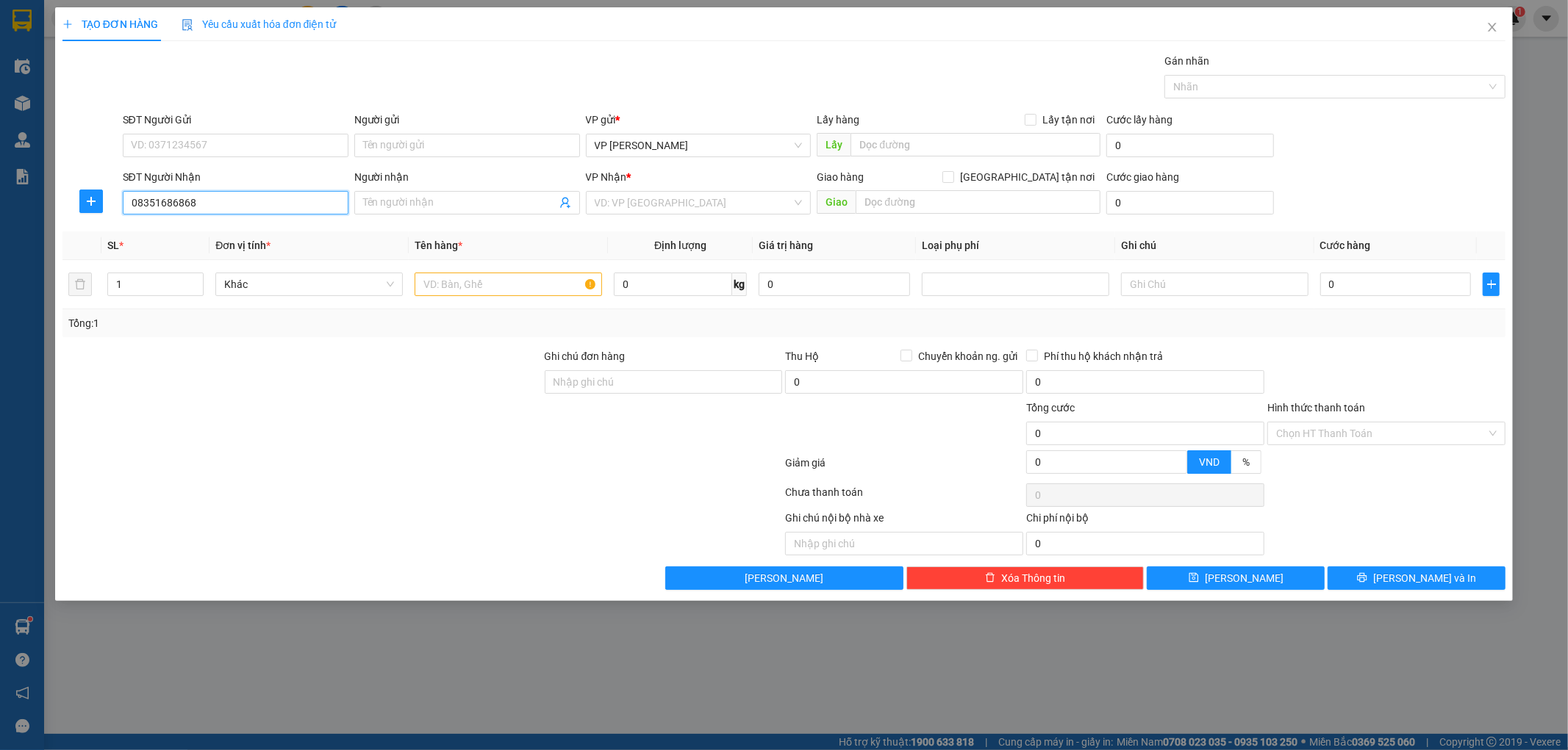
type input "0835168686"
click at [253, 232] on div "0835168686 - anh chưc" at bounding box center [236, 233] width 208 height 16
type input "anh chưc"
type input "0835168686"
click at [470, 289] on input "text" at bounding box center [508, 285] width 187 height 24
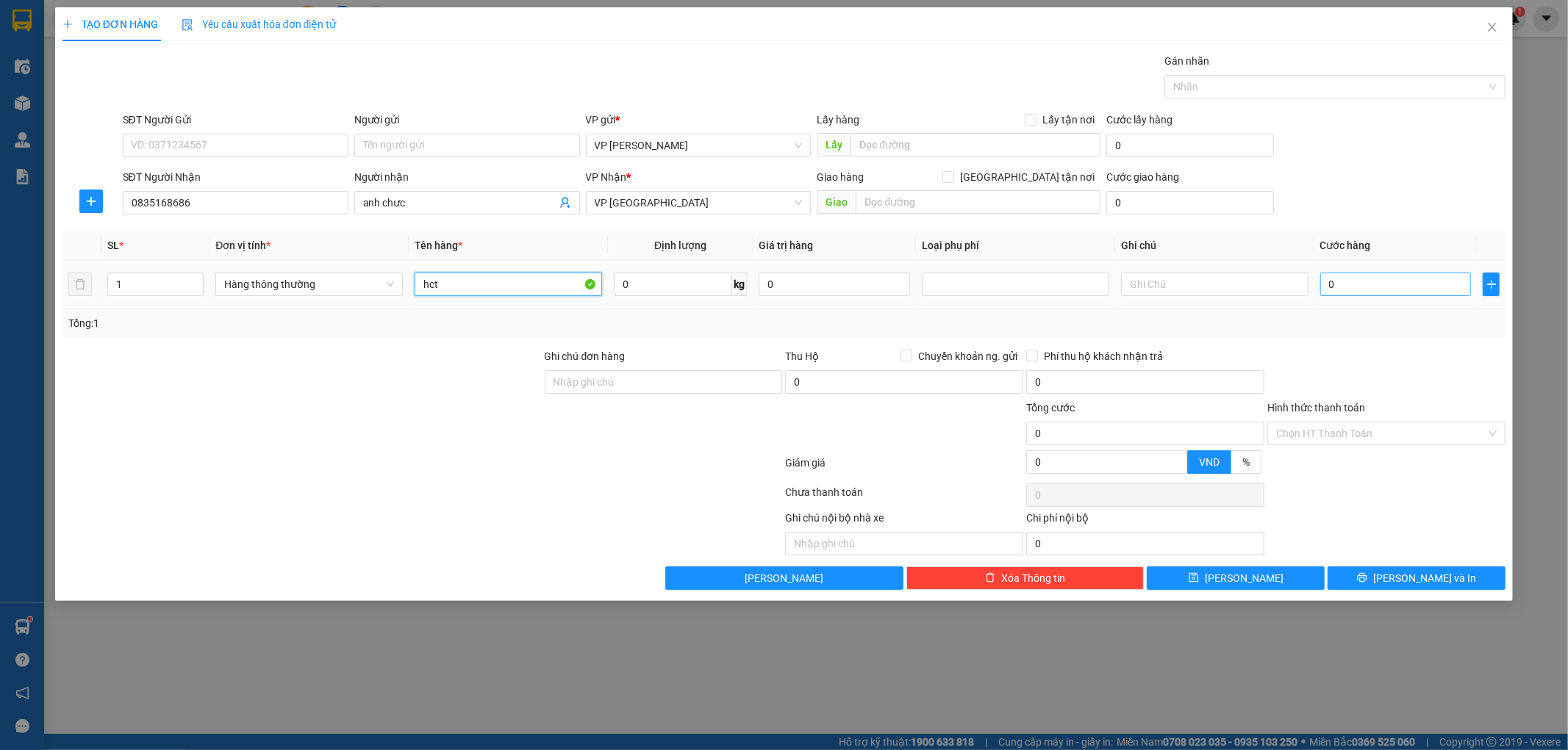
type input "hct"
click at [1410, 283] on input "0" at bounding box center [1396, 285] width 151 height 24
type input "02"
type input "2"
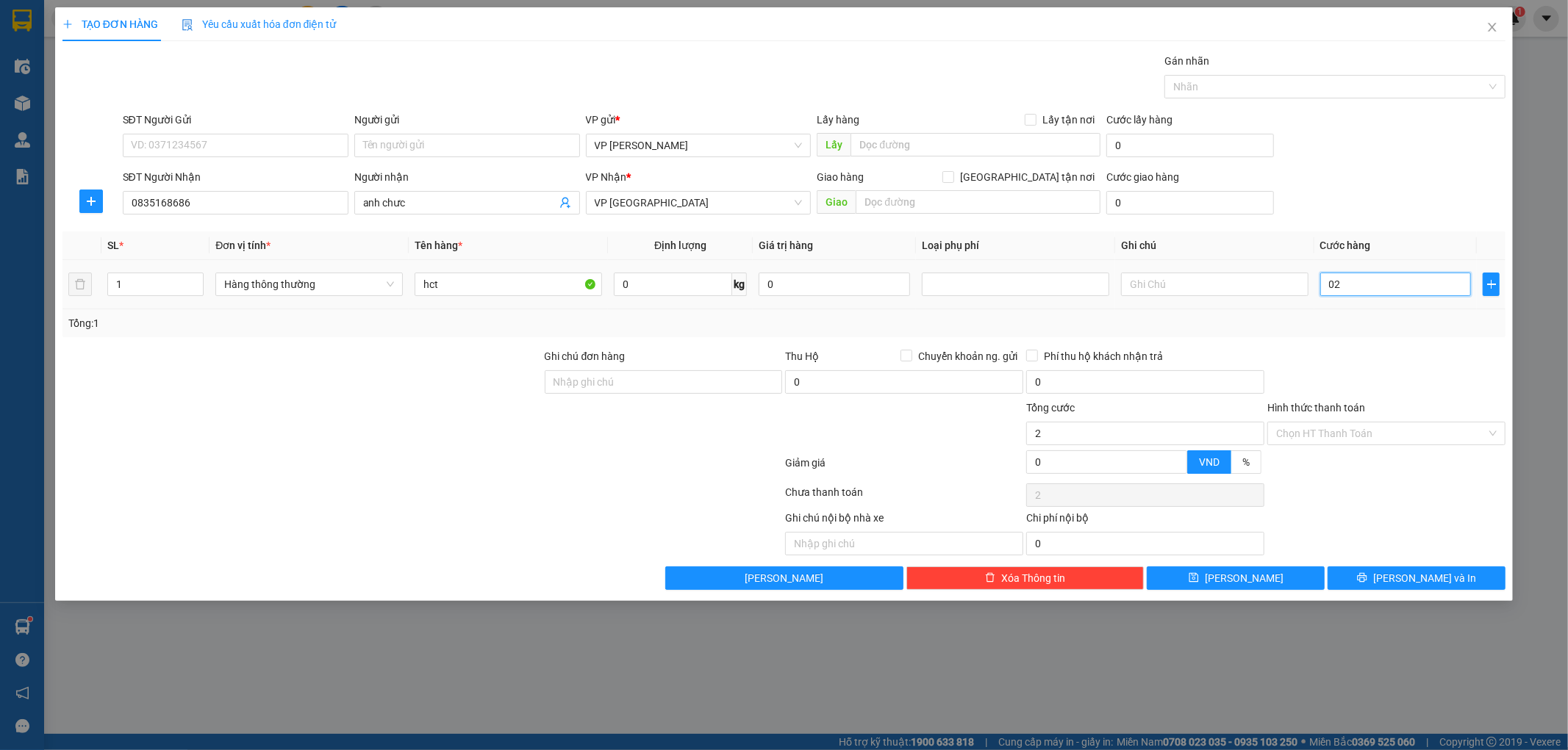
type input "025"
type input "25"
type input "25.000"
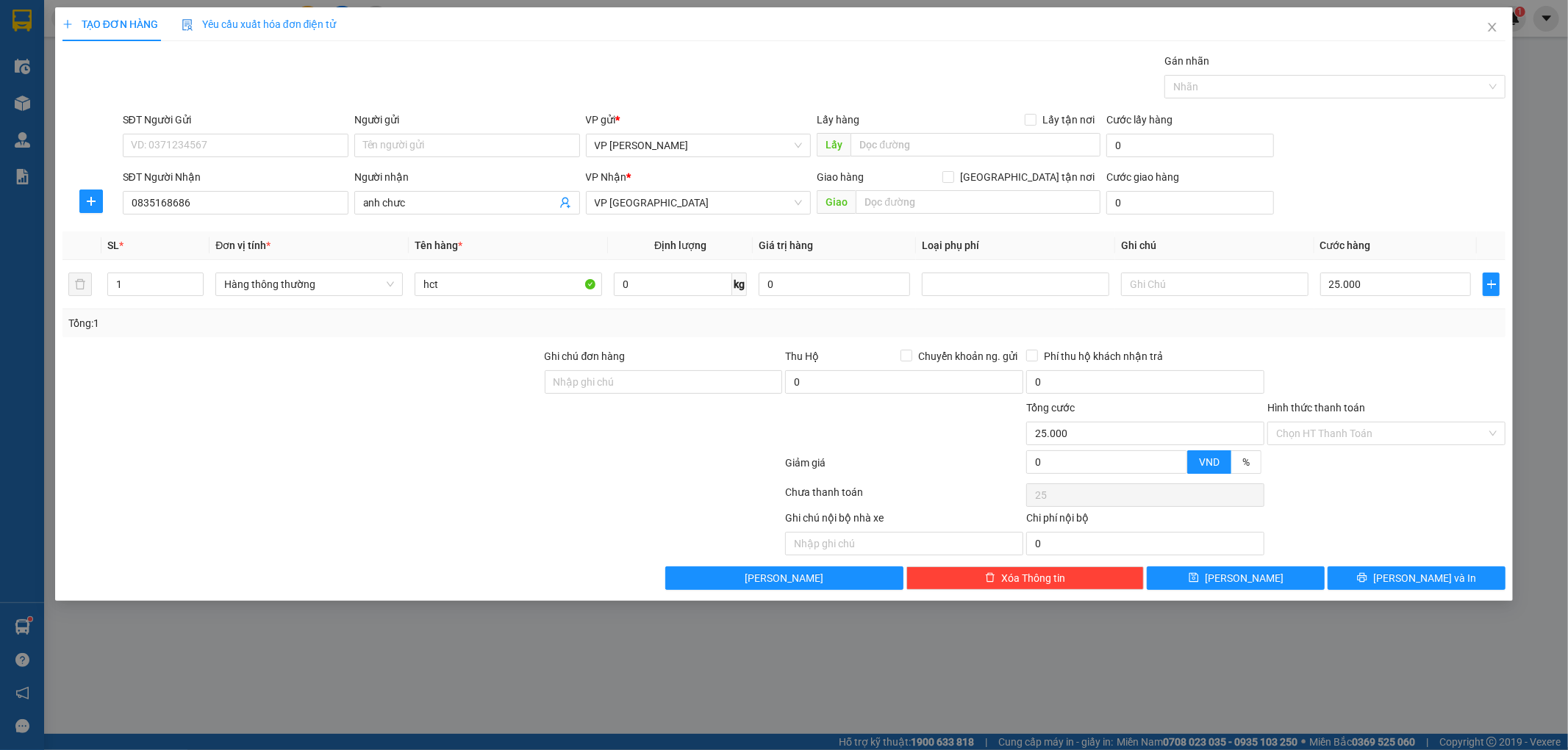
type input "25.000"
click at [1398, 349] on div at bounding box center [1387, 374] width 242 height 51
click at [1407, 579] on span "Lưu và In" at bounding box center [1425, 578] width 103 height 16
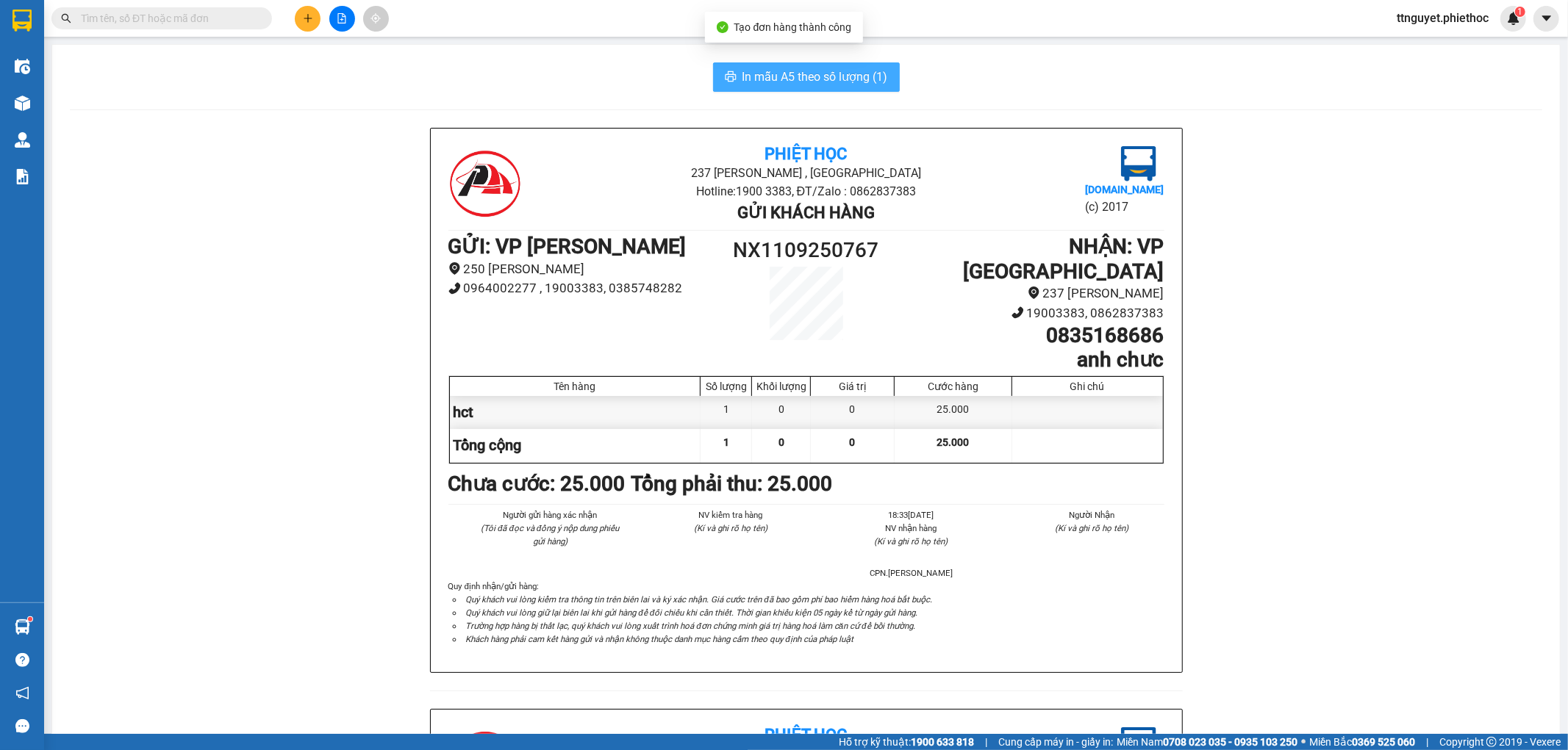
click at [862, 74] on span "In mẫu A5 theo số lượng (1)" at bounding box center [815, 76] width 146 height 19
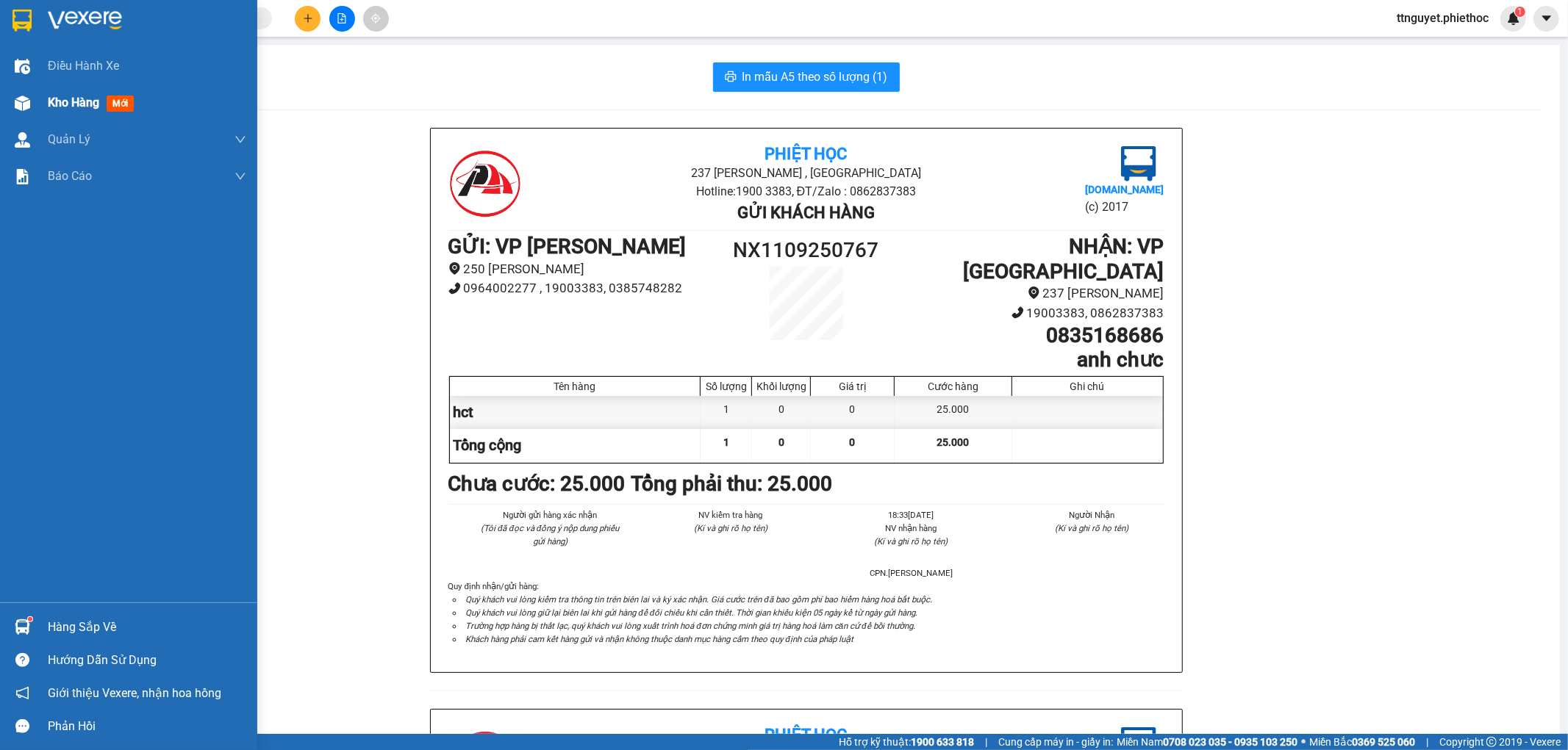
click at [33, 101] on div at bounding box center [23, 103] width 26 height 26
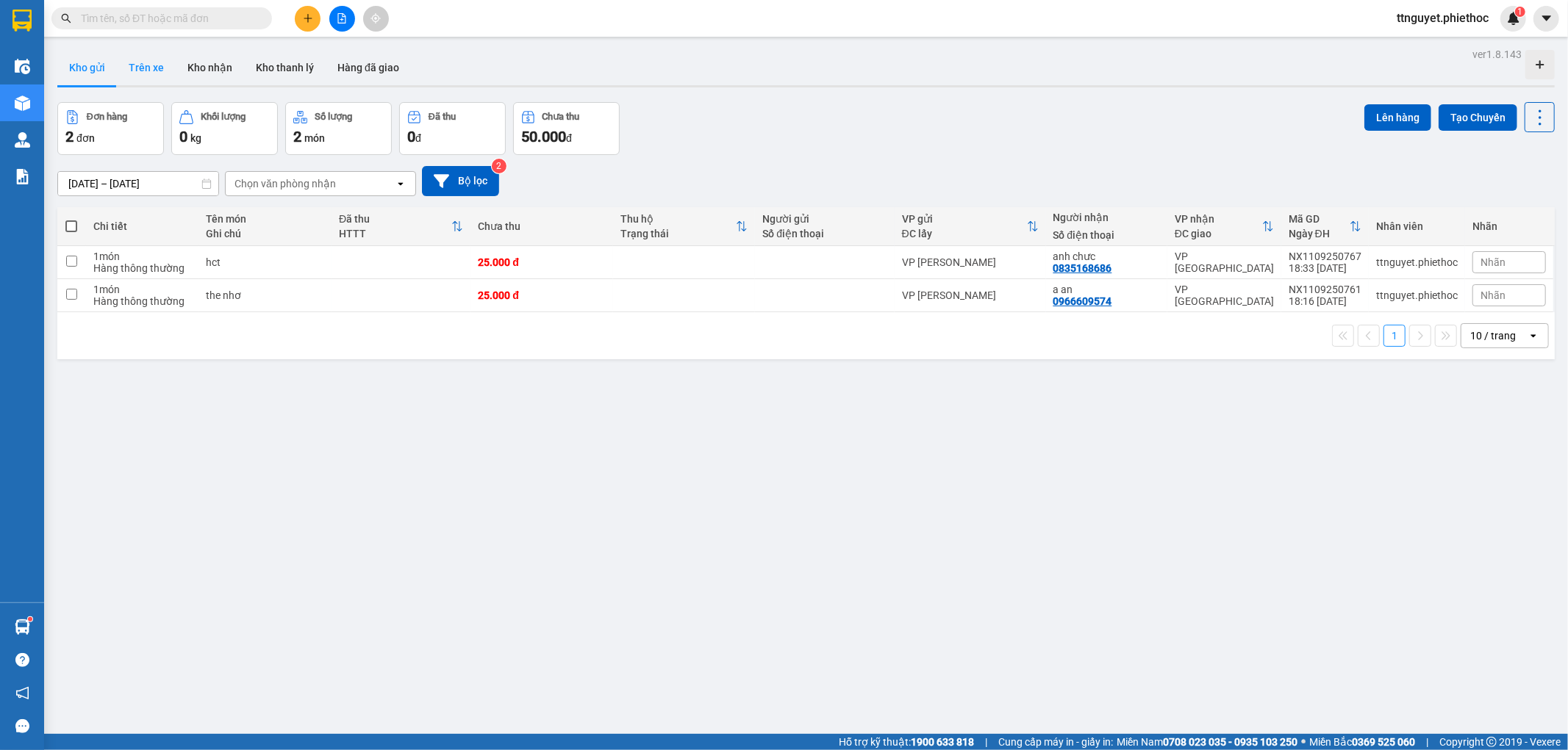
click at [146, 67] on button "Trên xe" at bounding box center [146, 68] width 58 height 36
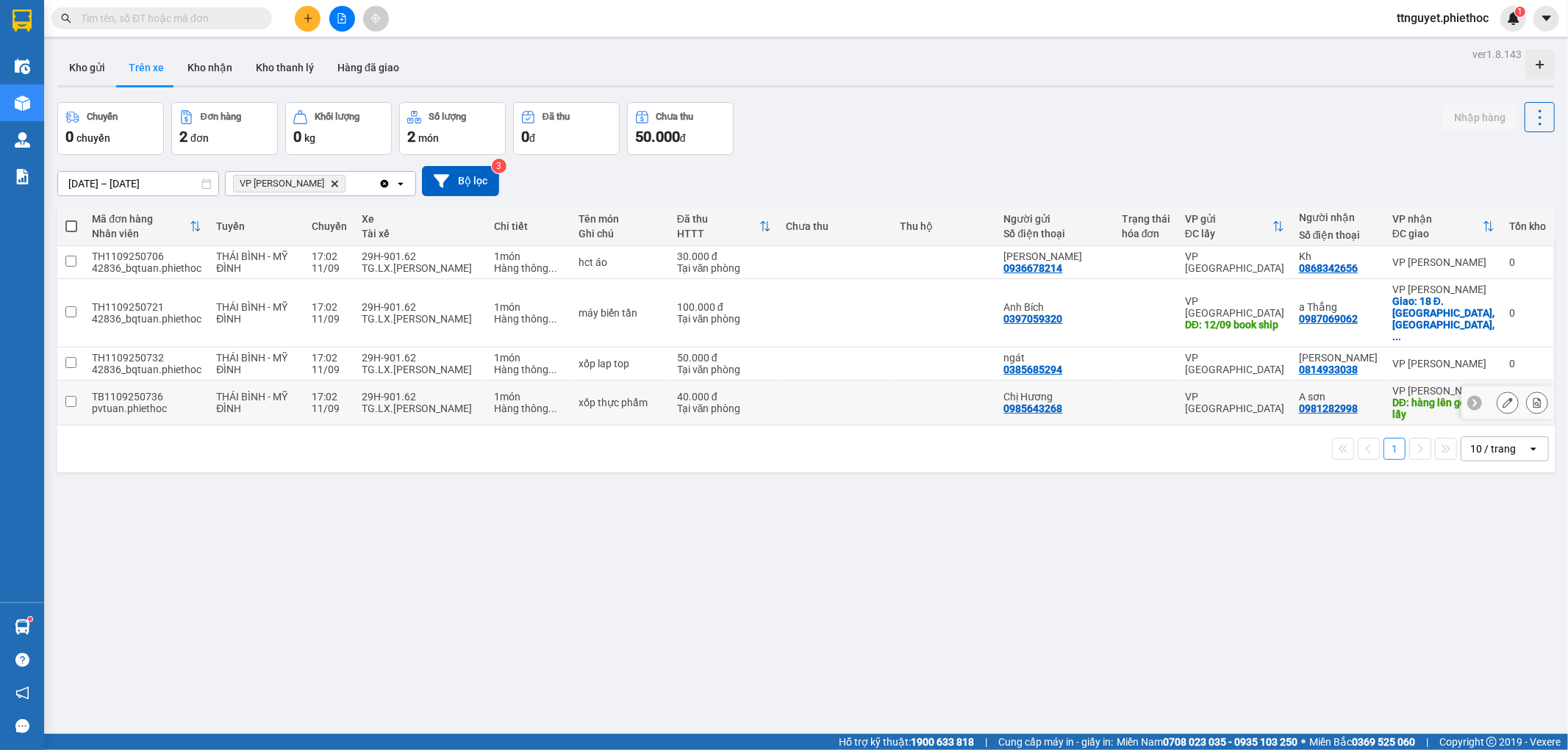
click at [399, 403] on div "TG.LX.Phạm Tuấn Anh" at bounding box center [420, 409] width 118 height 12
checkbox input "true"
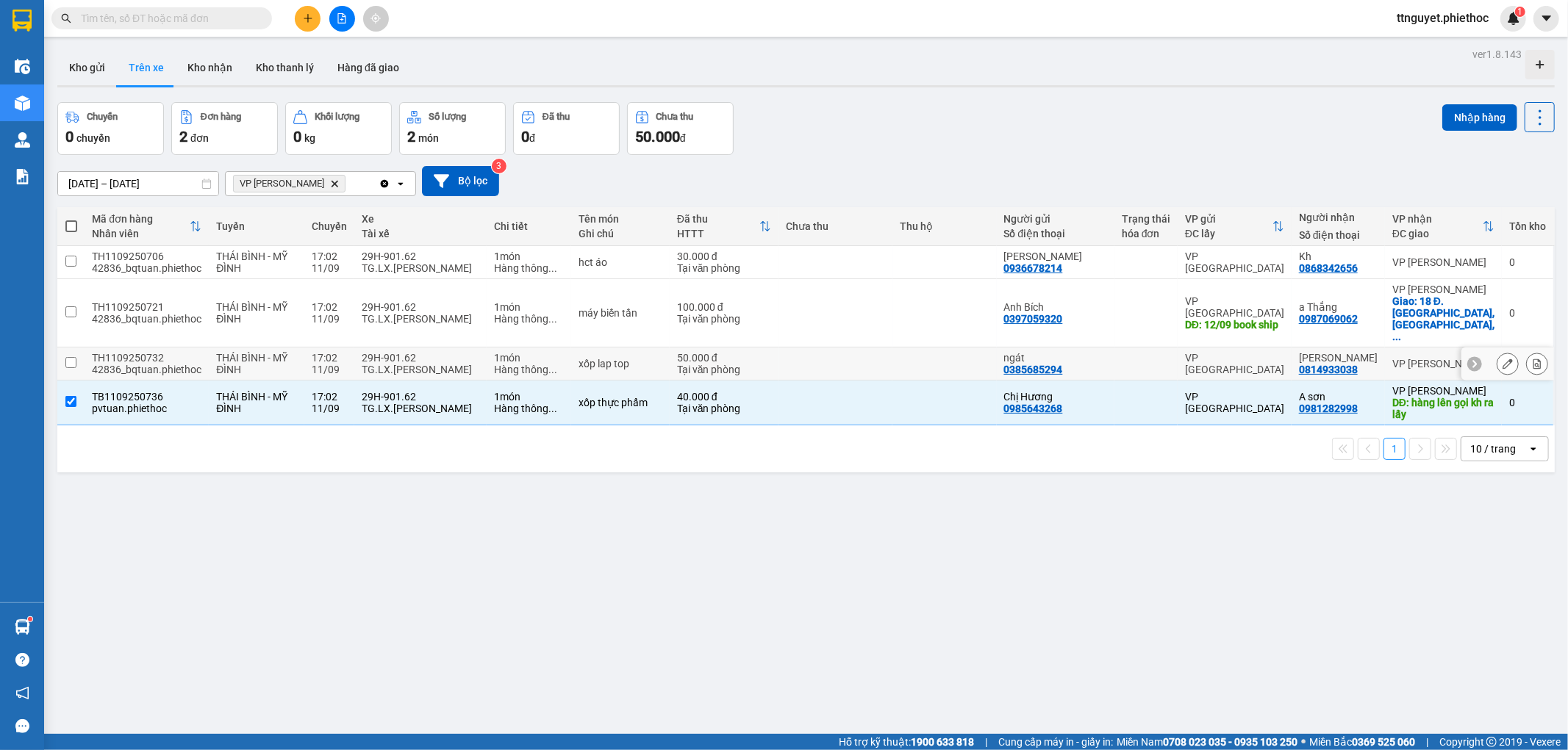
click at [413, 364] on div "TG.LX.Phạm Tuấn Anh" at bounding box center [420, 370] width 118 height 12
checkbox input "true"
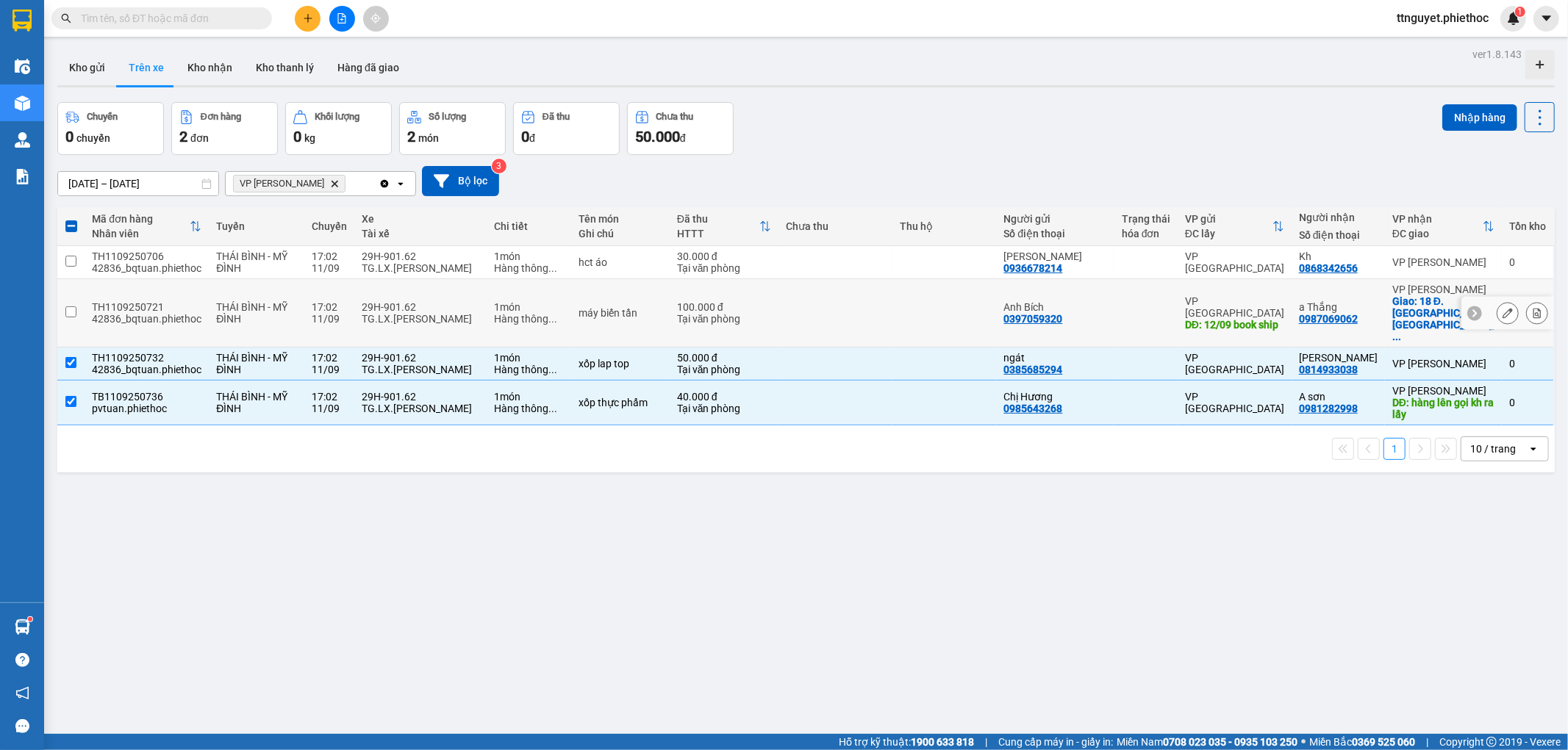
click at [421, 313] on div "TG.LX.Phạm Tuấn Anh" at bounding box center [420, 319] width 118 height 12
checkbox input "true"
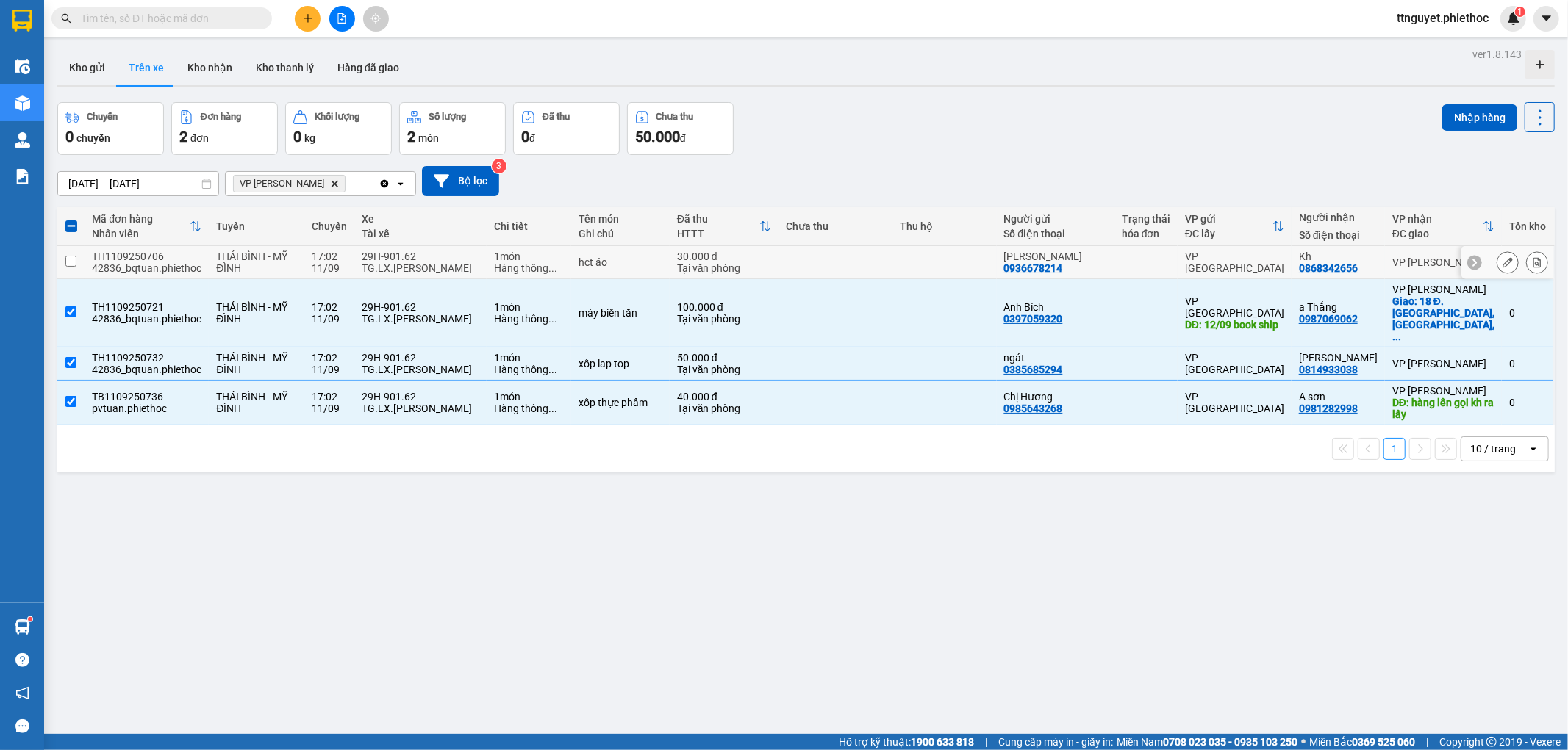
click at [453, 268] on div "TG.LX.Phạm Tuấn Anh" at bounding box center [420, 268] width 118 height 12
checkbox input "true"
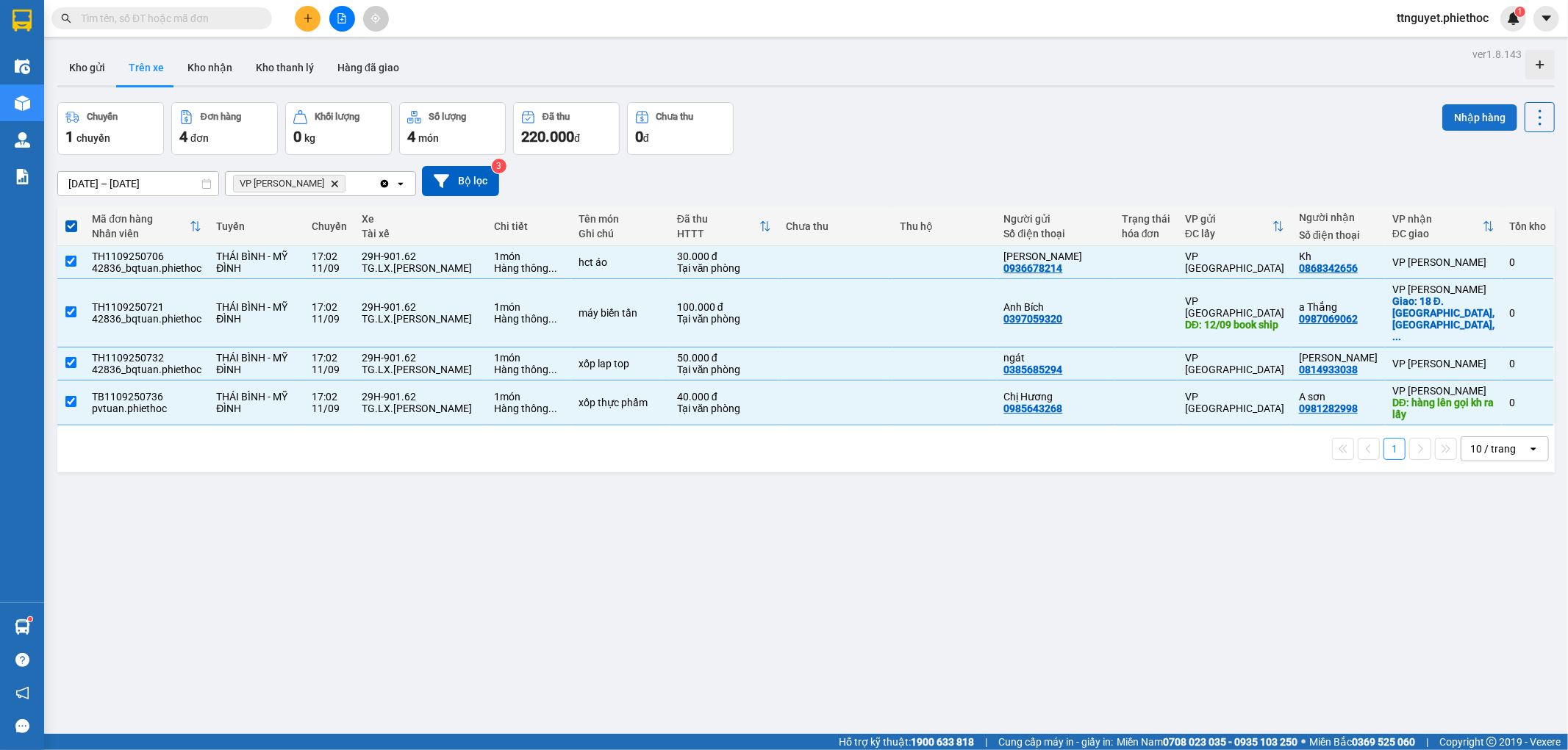
click at [1483, 114] on button "Nhập hàng" at bounding box center [1480, 117] width 75 height 27
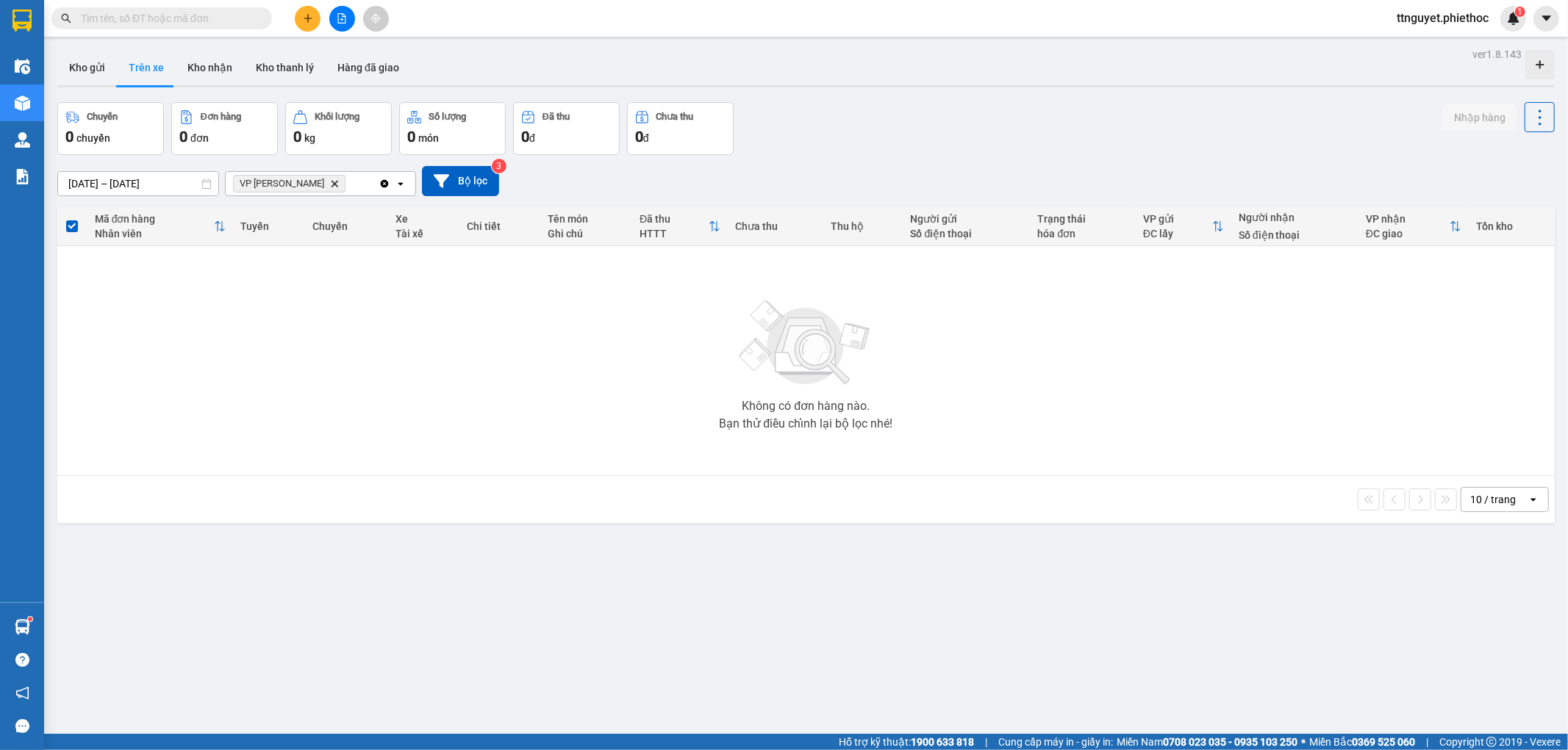
click at [180, 19] on input "text" at bounding box center [167, 18] width 173 height 16
click at [207, 66] on button "Kho nhận" at bounding box center [210, 68] width 68 height 36
type input "01/07/2025 – 11/09/2025"
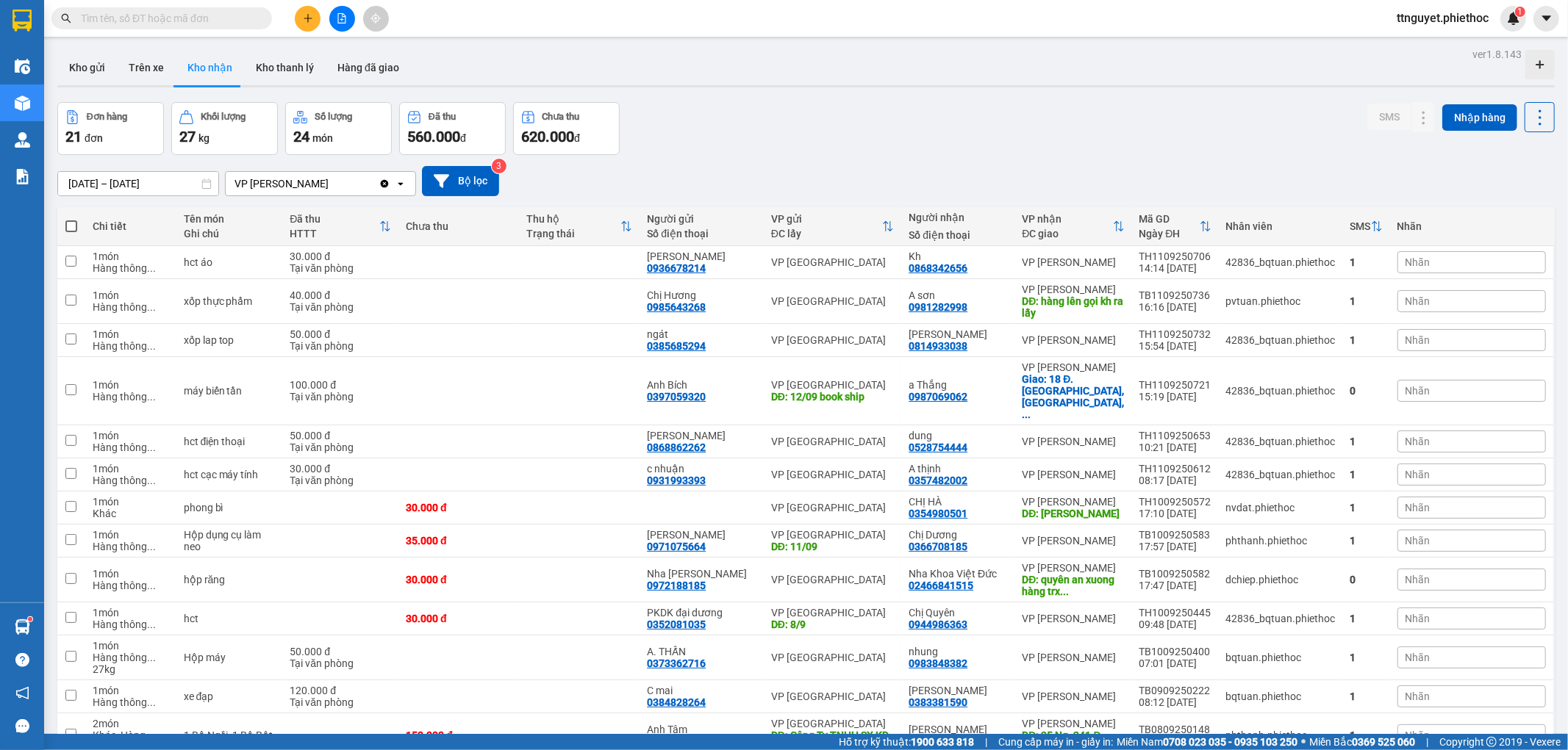
click at [281, 179] on div "VP [PERSON_NAME]" at bounding box center [281, 183] width 94 height 15
click at [779, 114] on div "Đơn hàng 21 đơn Khối lượng 27 kg Số lượng 24 món Đã thu 560.000 đ Chưa thu 620.…" at bounding box center [806, 128] width 1498 height 52
click at [138, 16] on input "text" at bounding box center [167, 18] width 173 height 16
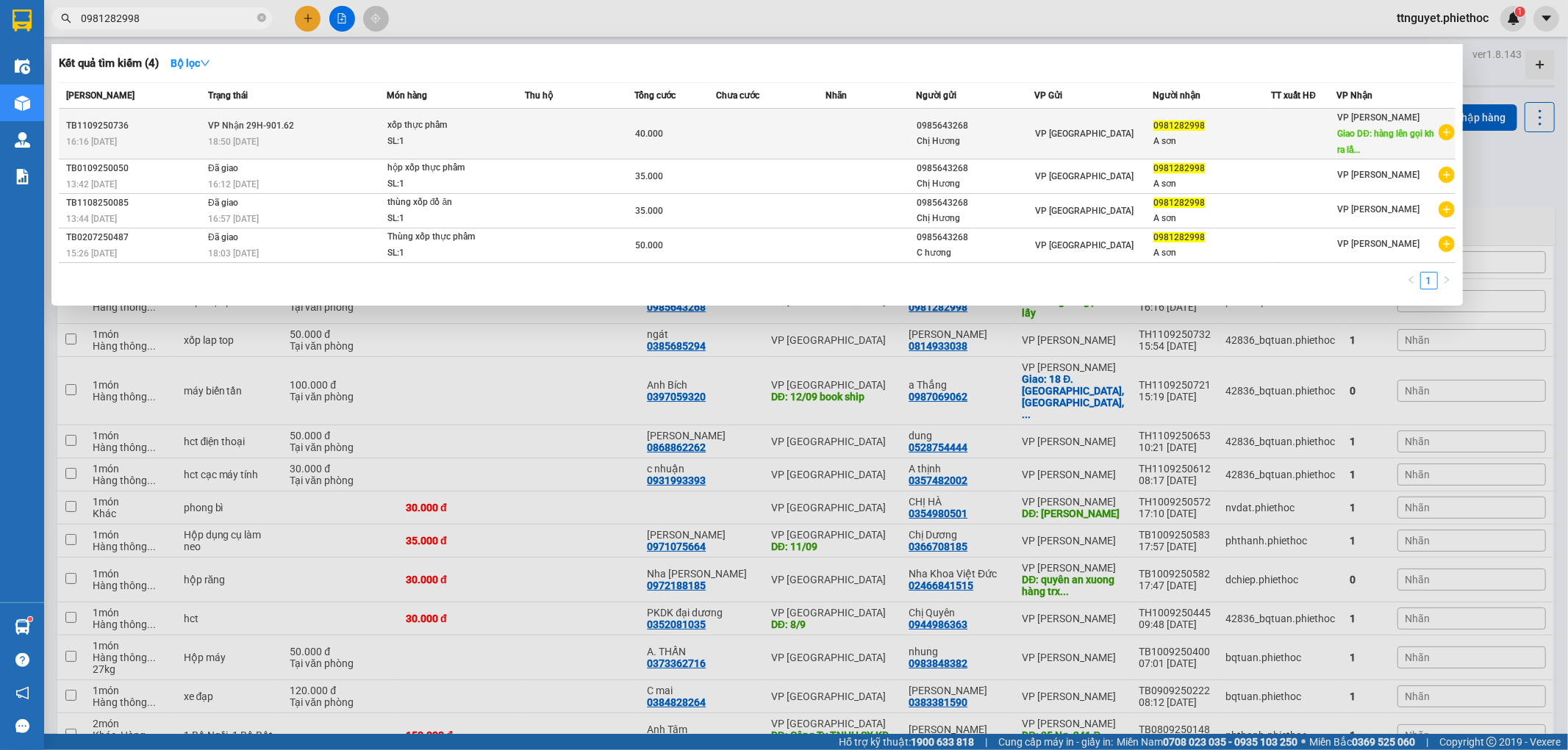
type input "0981282998"
click at [353, 129] on td "VP Nhận 29H-901.62 18:50 - 11/09" at bounding box center [295, 134] width 182 height 50
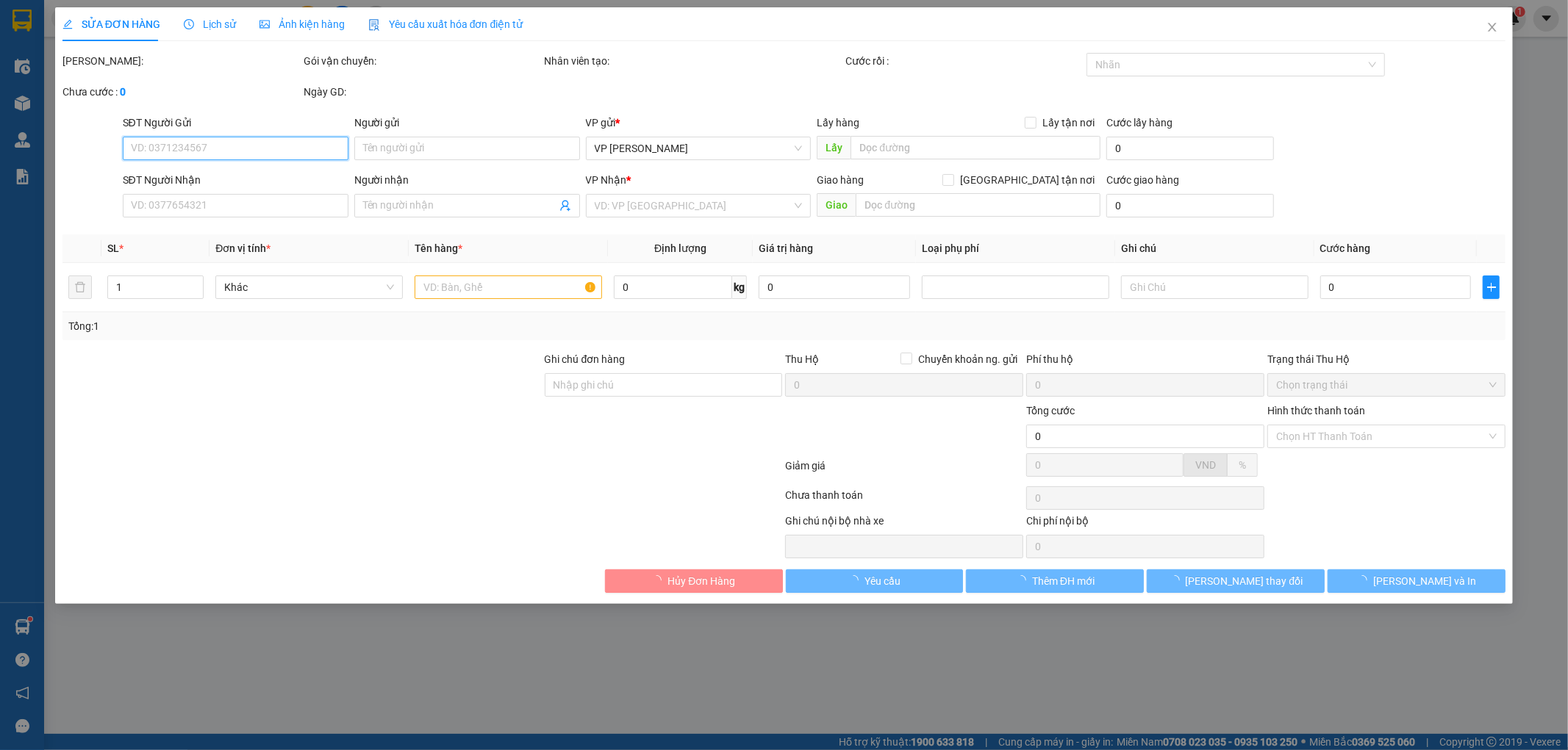
type input "0985643268"
type input "Chị Hương"
type input "0981282998"
type input "A sơn"
type input "hàng lên gọi kh ra lấy"
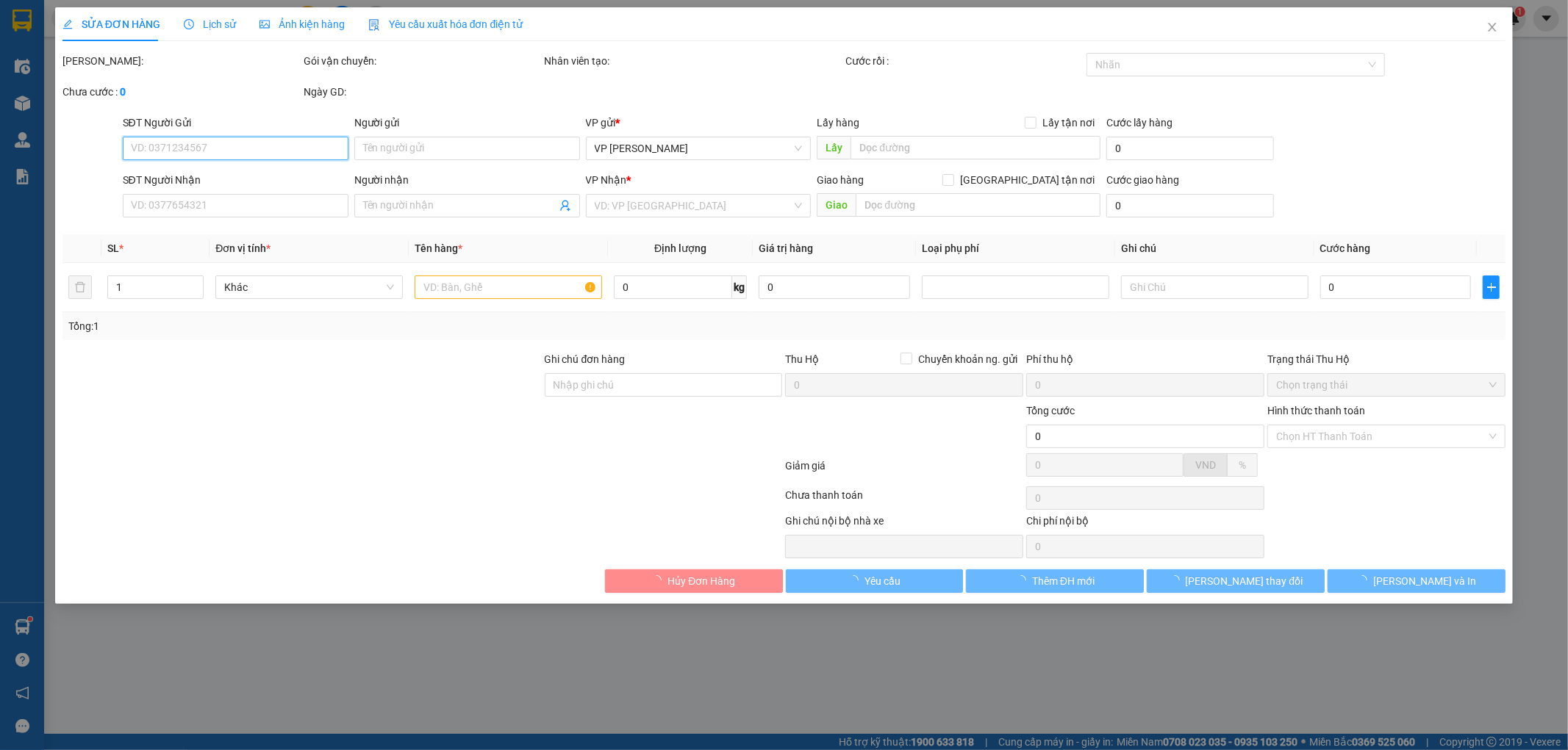
type input "40.000"
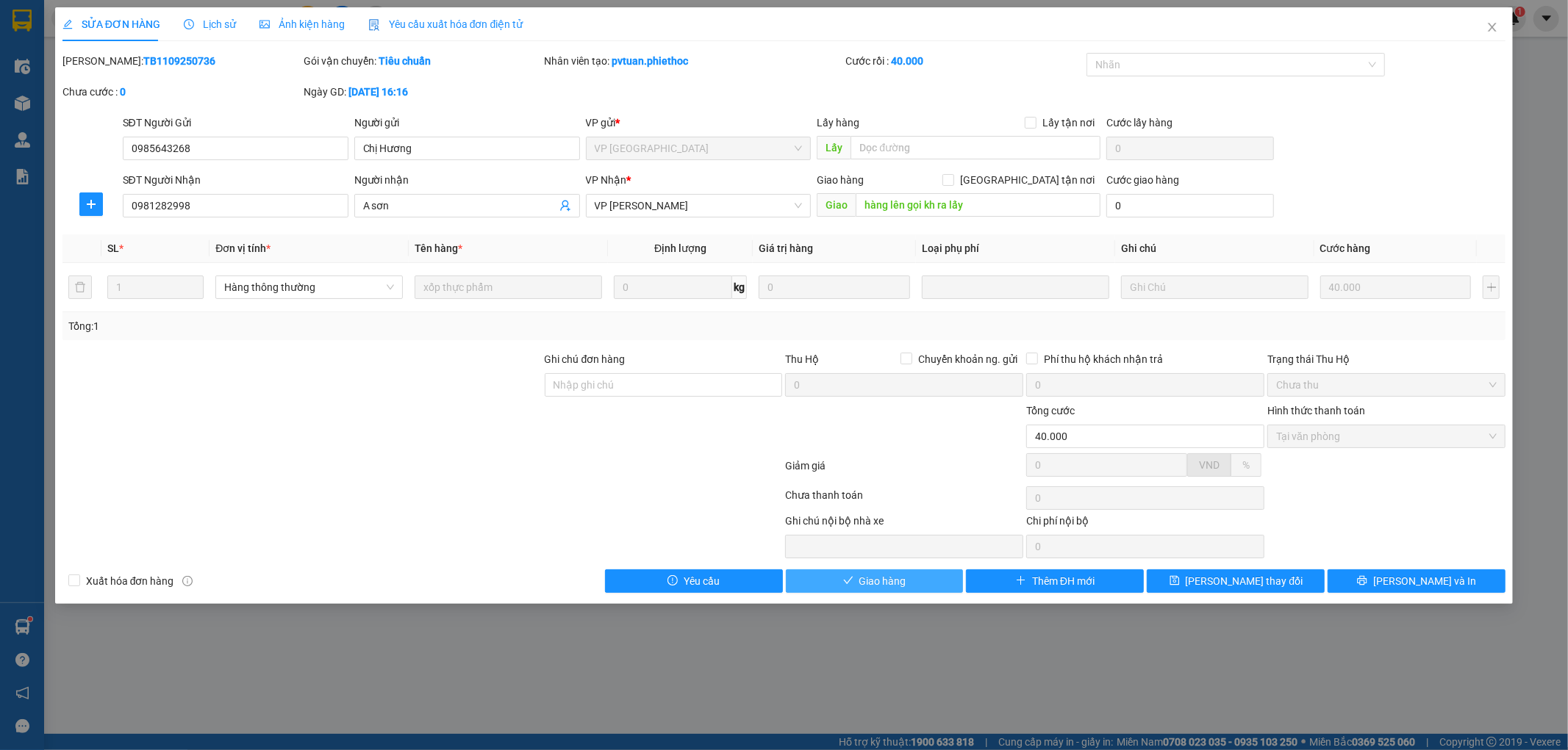
click at [856, 585] on button "Giao hàng" at bounding box center [875, 582] width 178 height 24
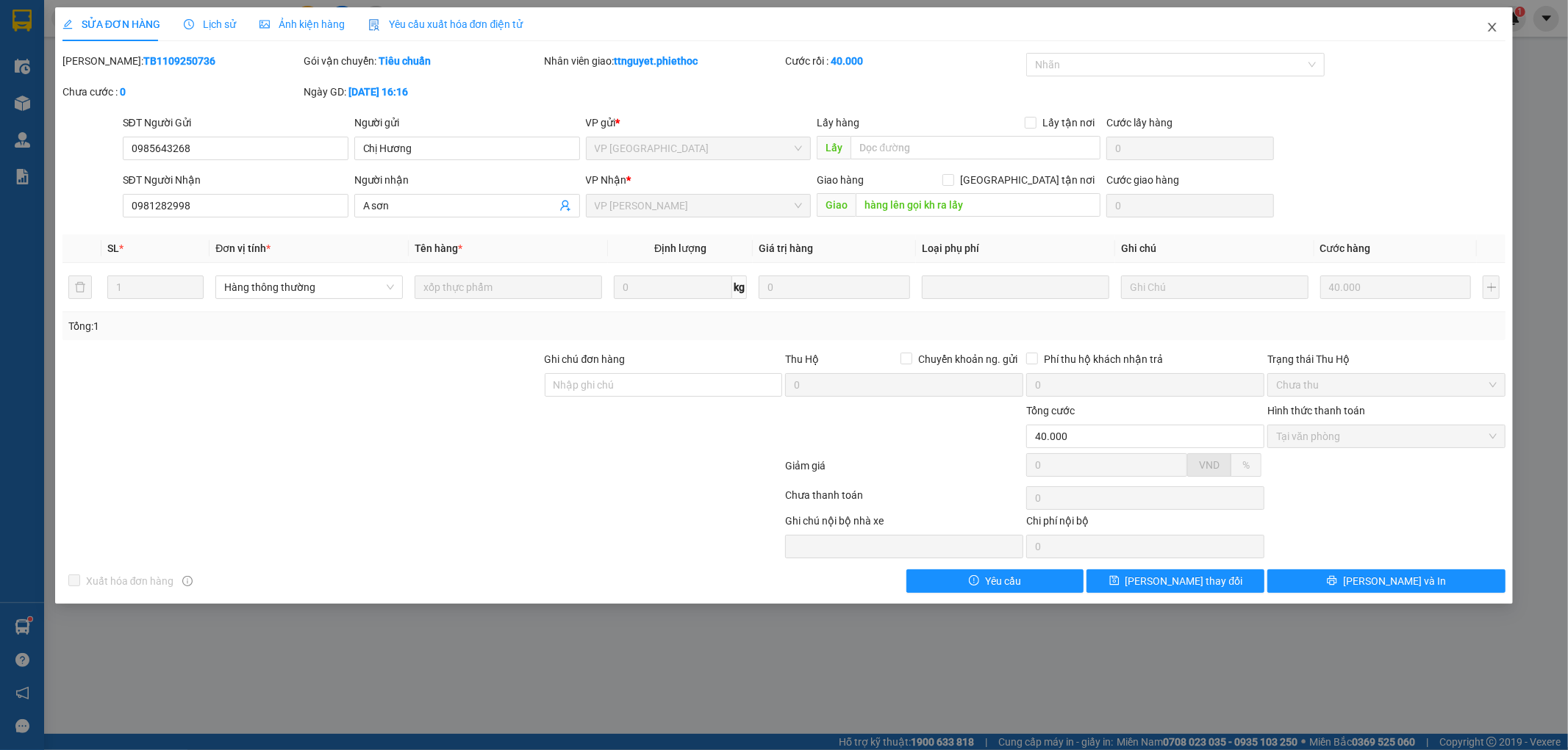
click at [1482, 25] on span "Close" at bounding box center [1493, 28] width 42 height 42
click at [1491, 27] on span "ttnguyet.phiethoc" at bounding box center [1442, 18] width 116 height 19
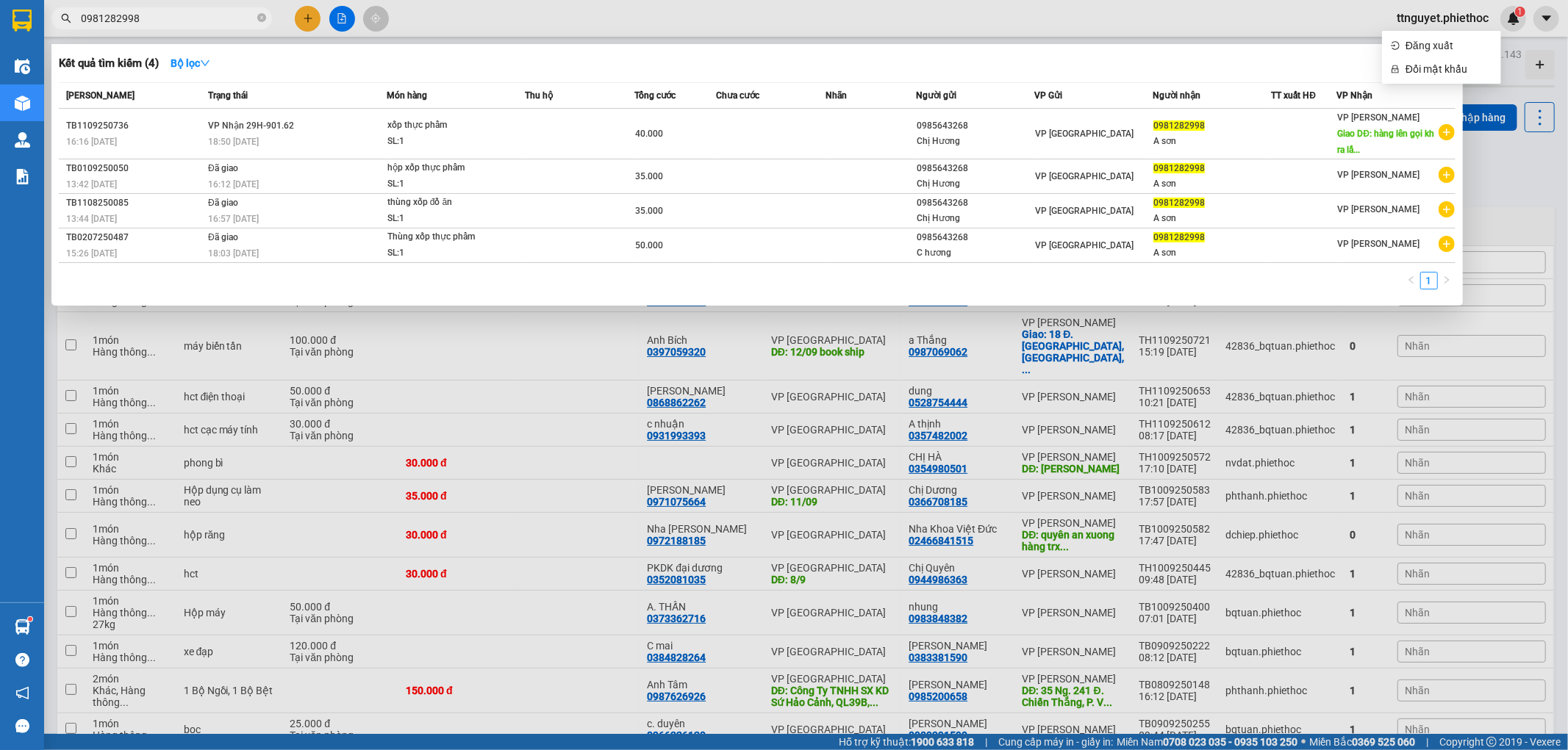
click at [258, 17] on icon "close-circle" at bounding box center [261, 17] width 9 height 9
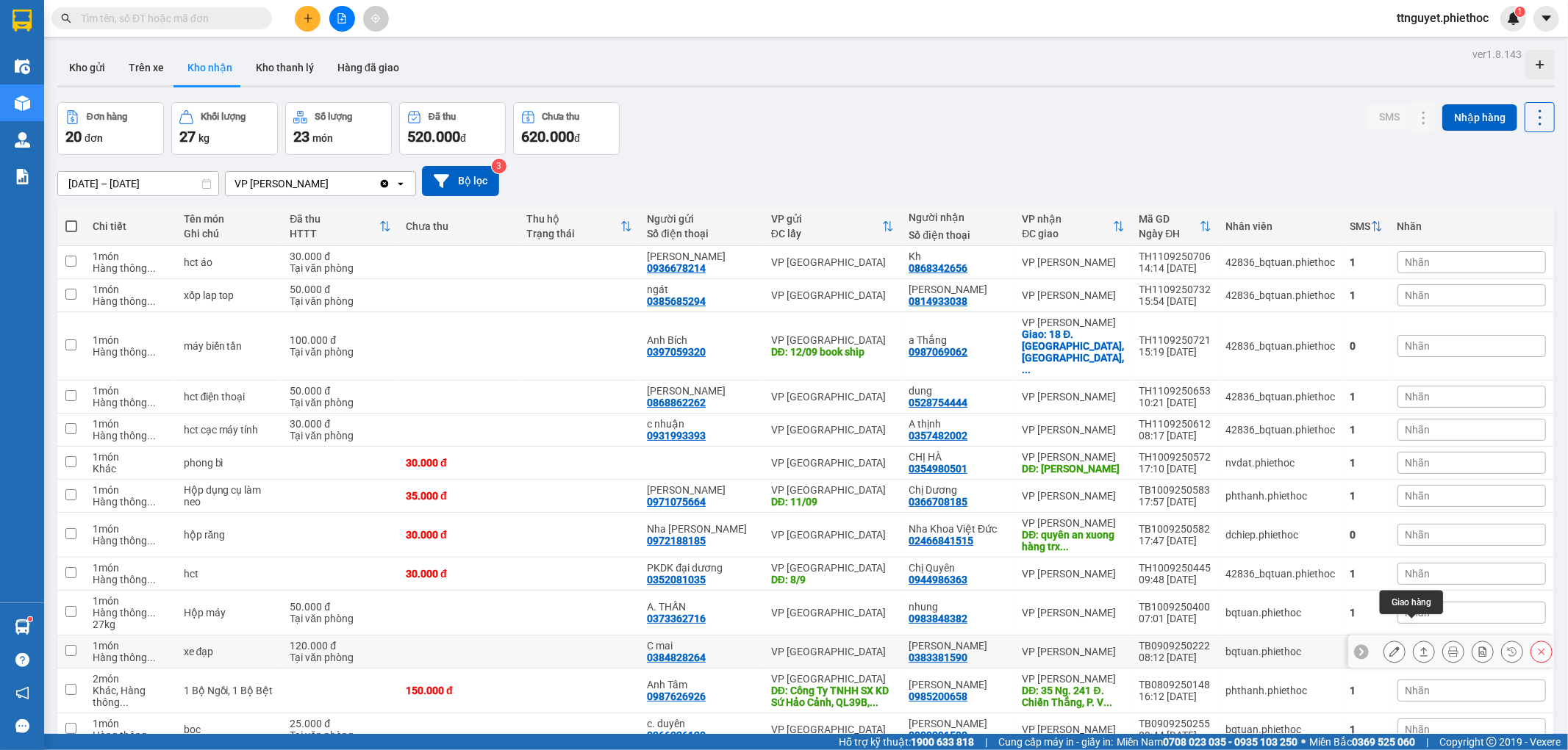
click at [1420, 647] on icon at bounding box center [1424, 652] width 10 height 10
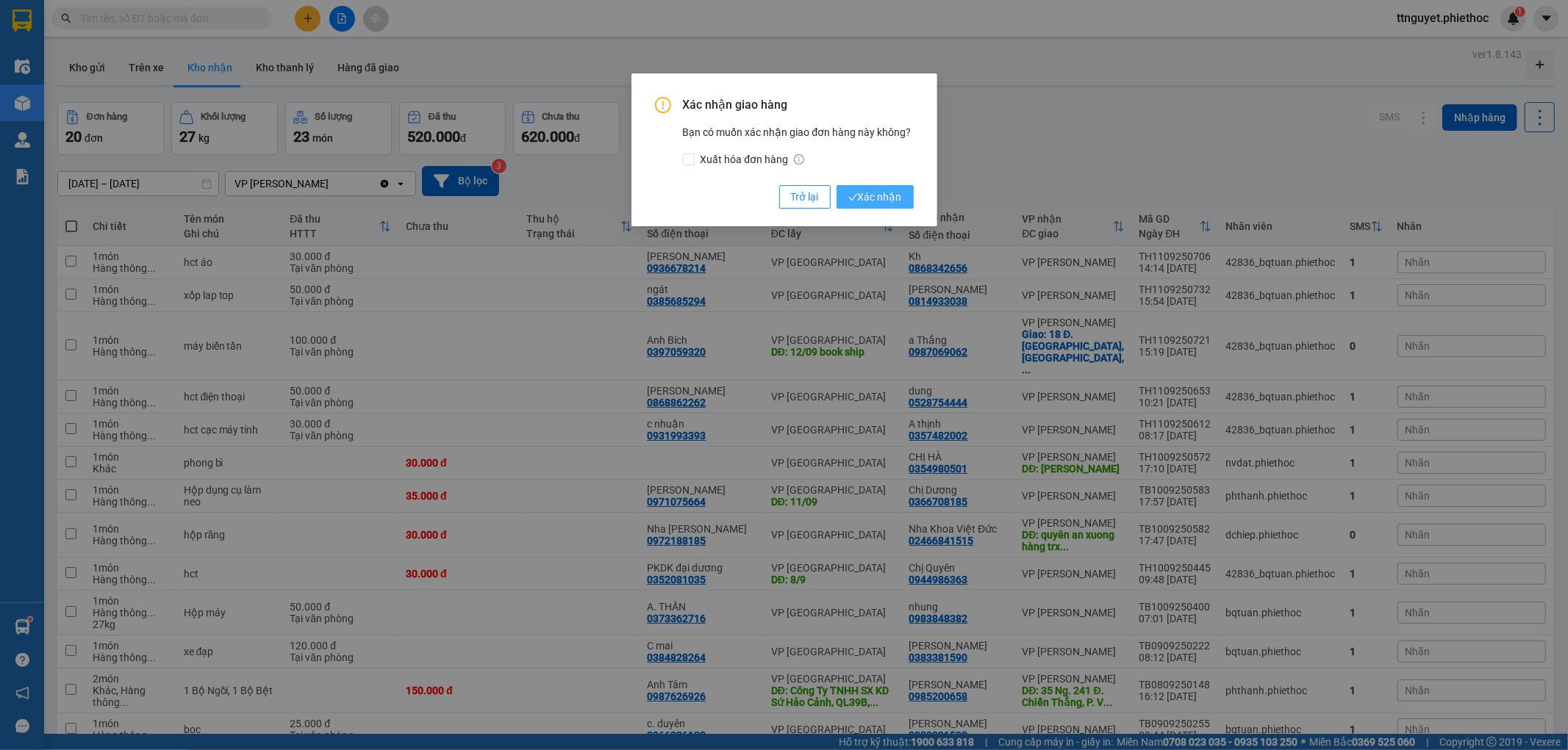
click at [886, 197] on span "Xác nhận" at bounding box center [875, 197] width 53 height 16
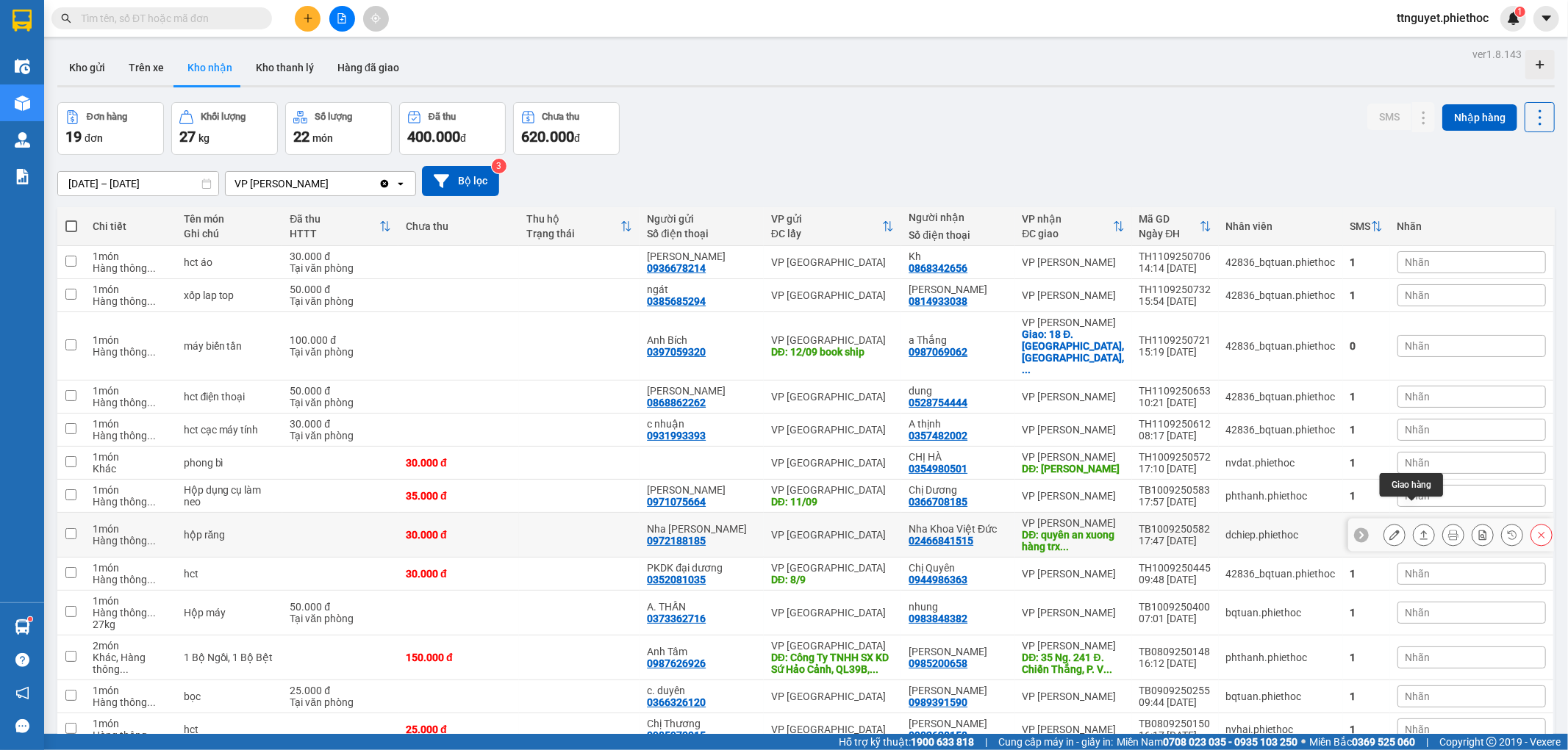
click at [1421, 530] on icon at bounding box center [1424, 534] width 8 height 9
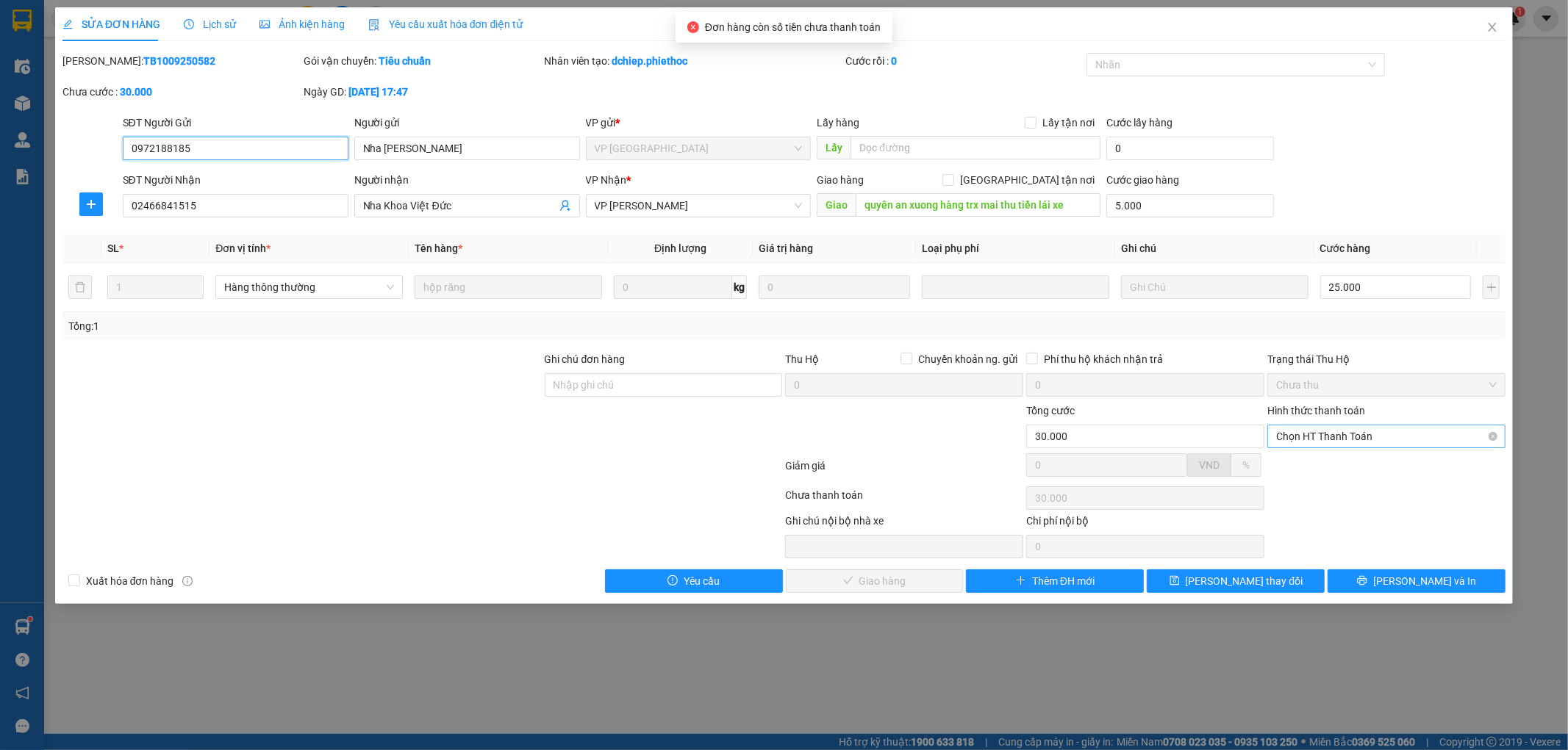
click at [1300, 431] on span "Chọn HT Thanh Toán" at bounding box center [1386, 436] width 221 height 22
drag, startPoint x: 1298, startPoint y: 472, endPoint x: 1172, endPoint y: 513, distance: 132.5
click at [1299, 476] on div "Tại văn phòng" at bounding box center [1387, 466] width 239 height 24
click at [882, 584] on span "Lưu và Giao hàng" at bounding box center [884, 581] width 142 height 16
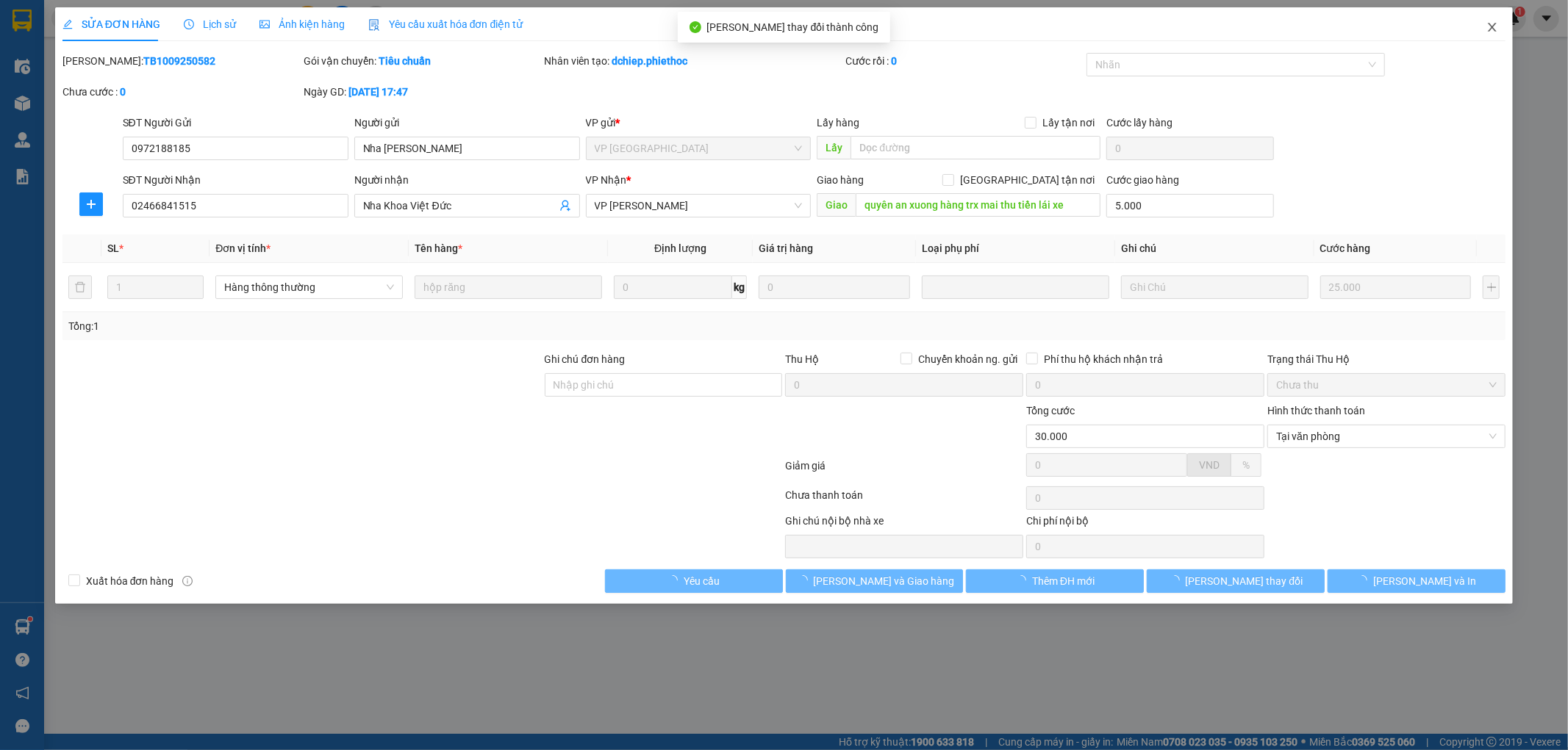
click at [1488, 31] on icon "close" at bounding box center [1493, 28] width 12 height 12
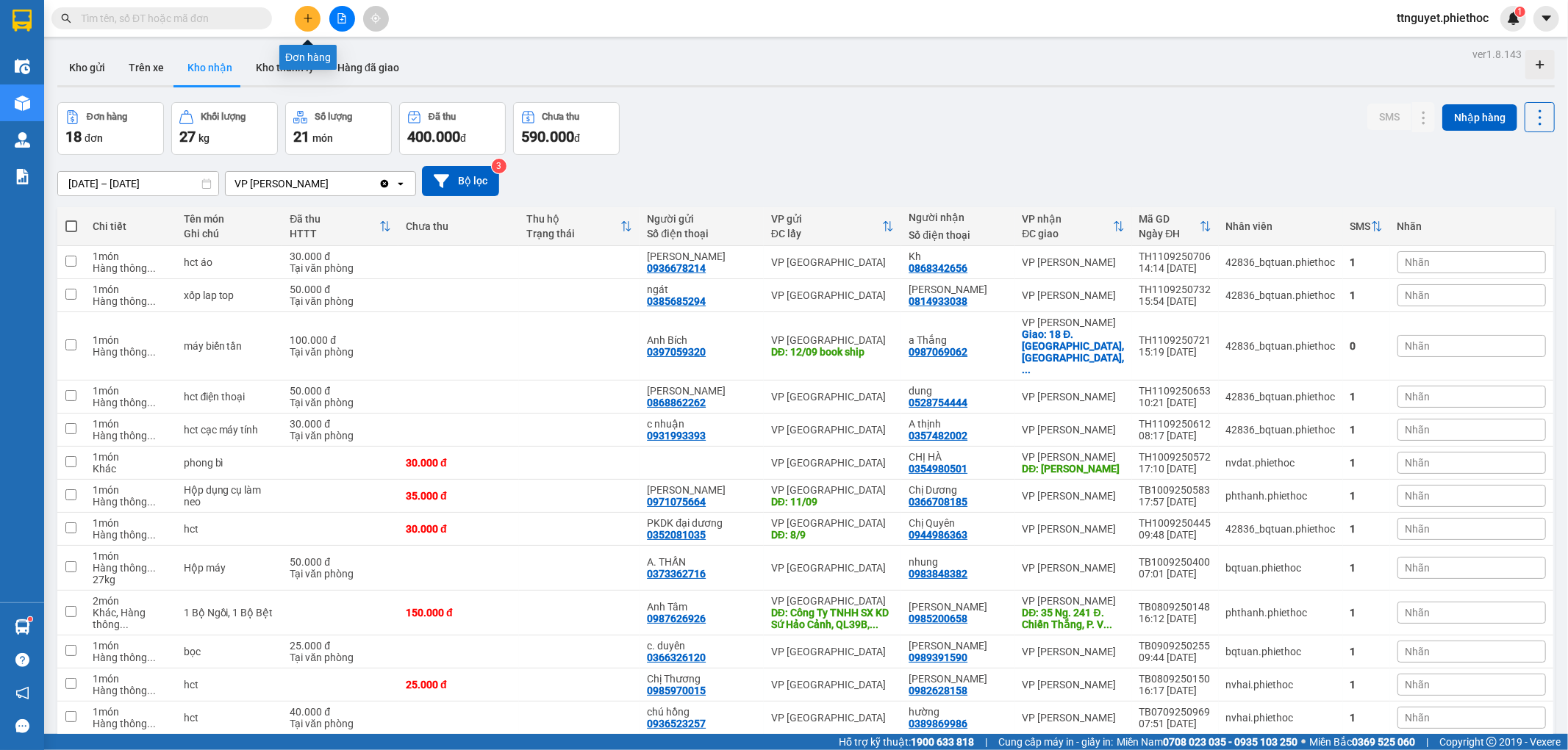
click at [304, 15] on icon "plus" at bounding box center [308, 18] width 10 height 10
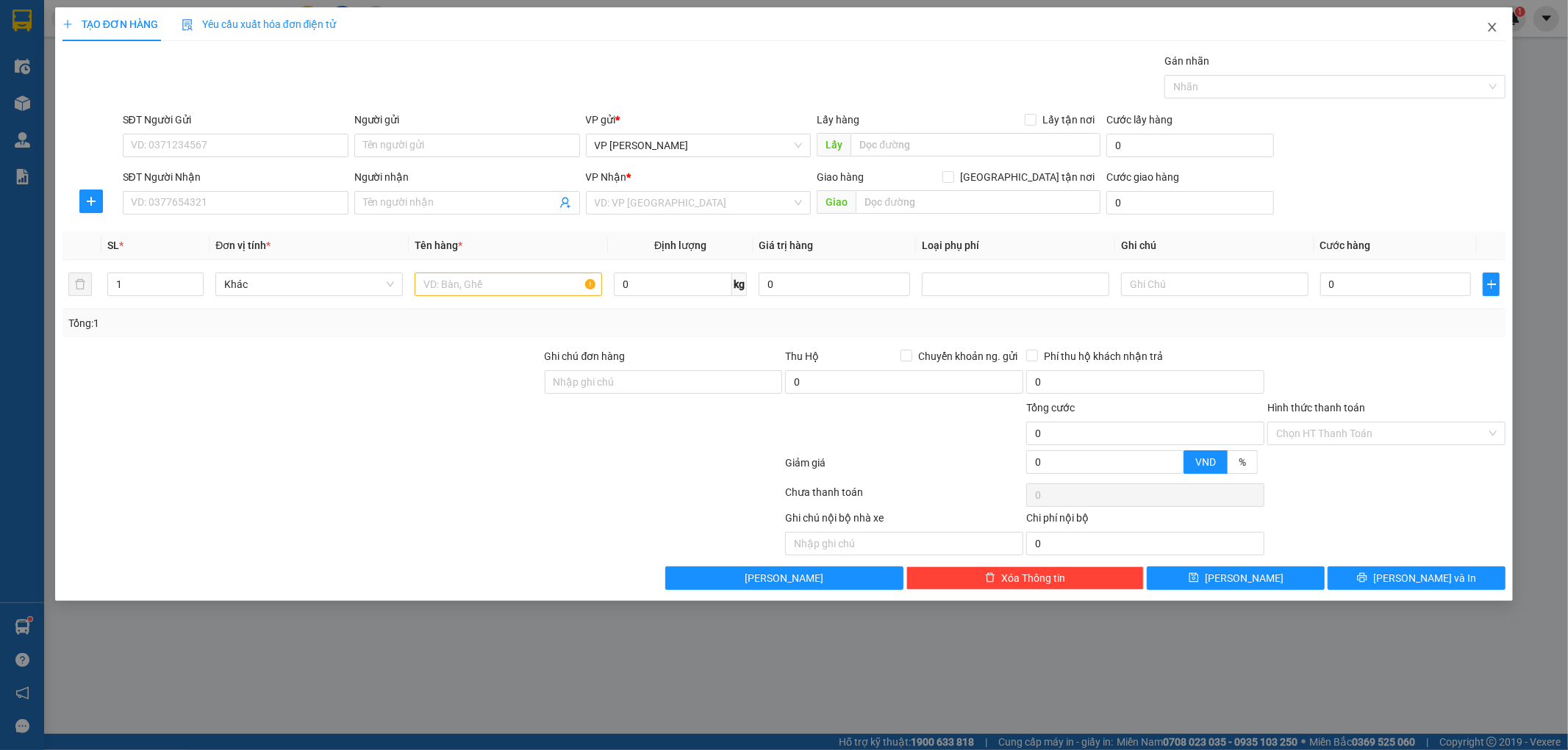
click at [1489, 27] on icon "close" at bounding box center [1493, 28] width 12 height 12
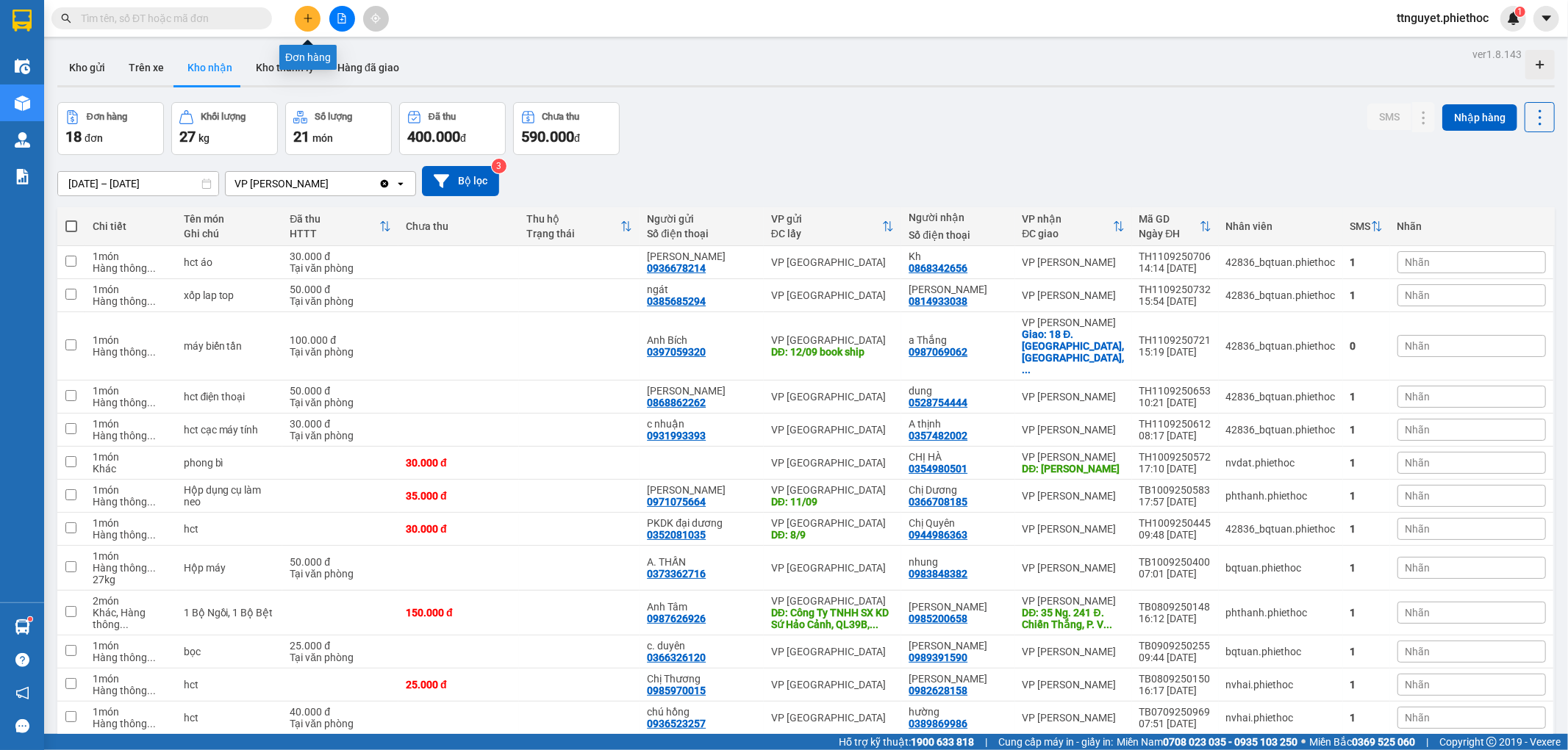
click at [307, 12] on button at bounding box center [308, 19] width 26 height 26
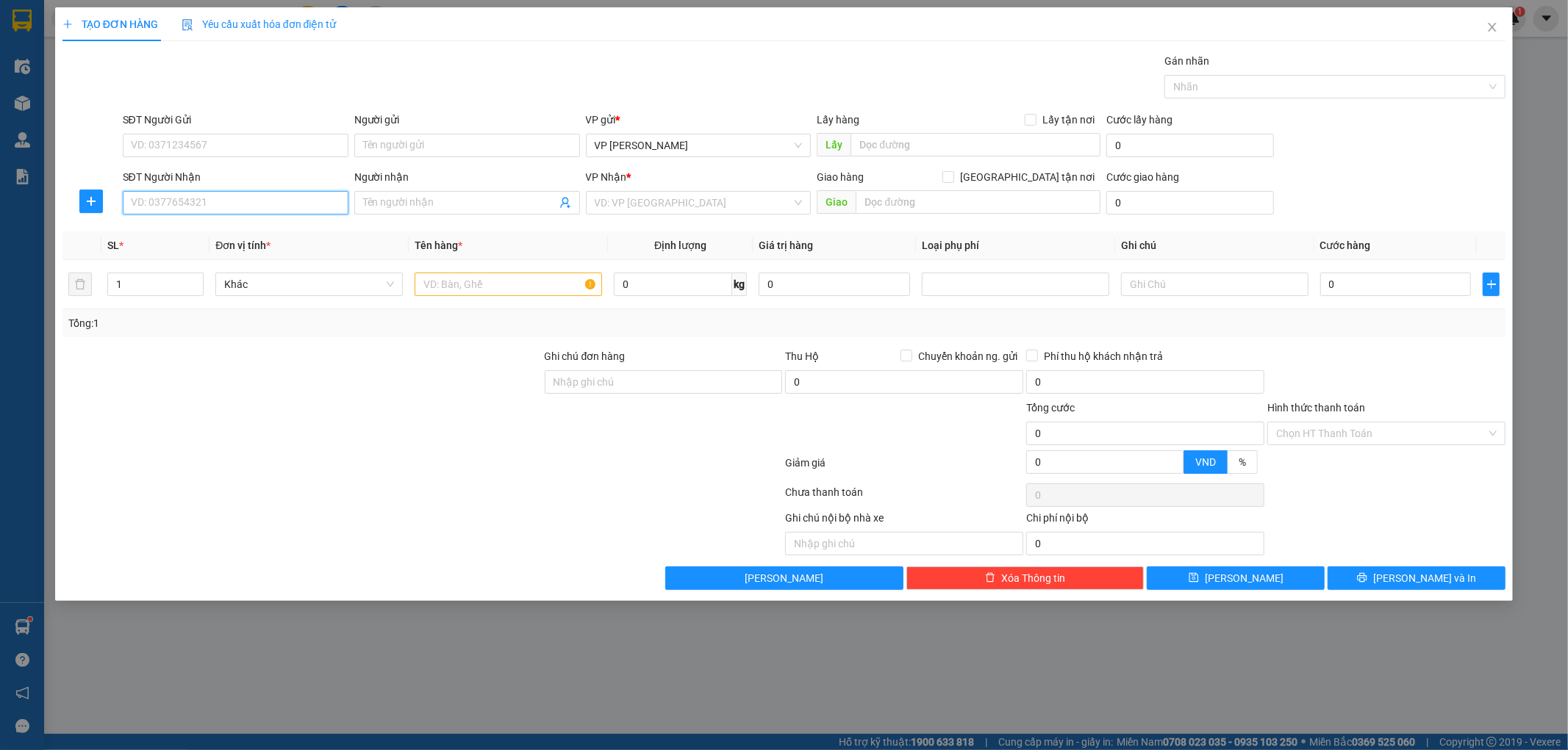
click at [222, 204] on input "SĐT Người Nhận" at bounding box center [236, 203] width 226 height 24
type input "0963154875"
click at [399, 208] on input "Người nhận" at bounding box center [459, 203] width 193 height 16
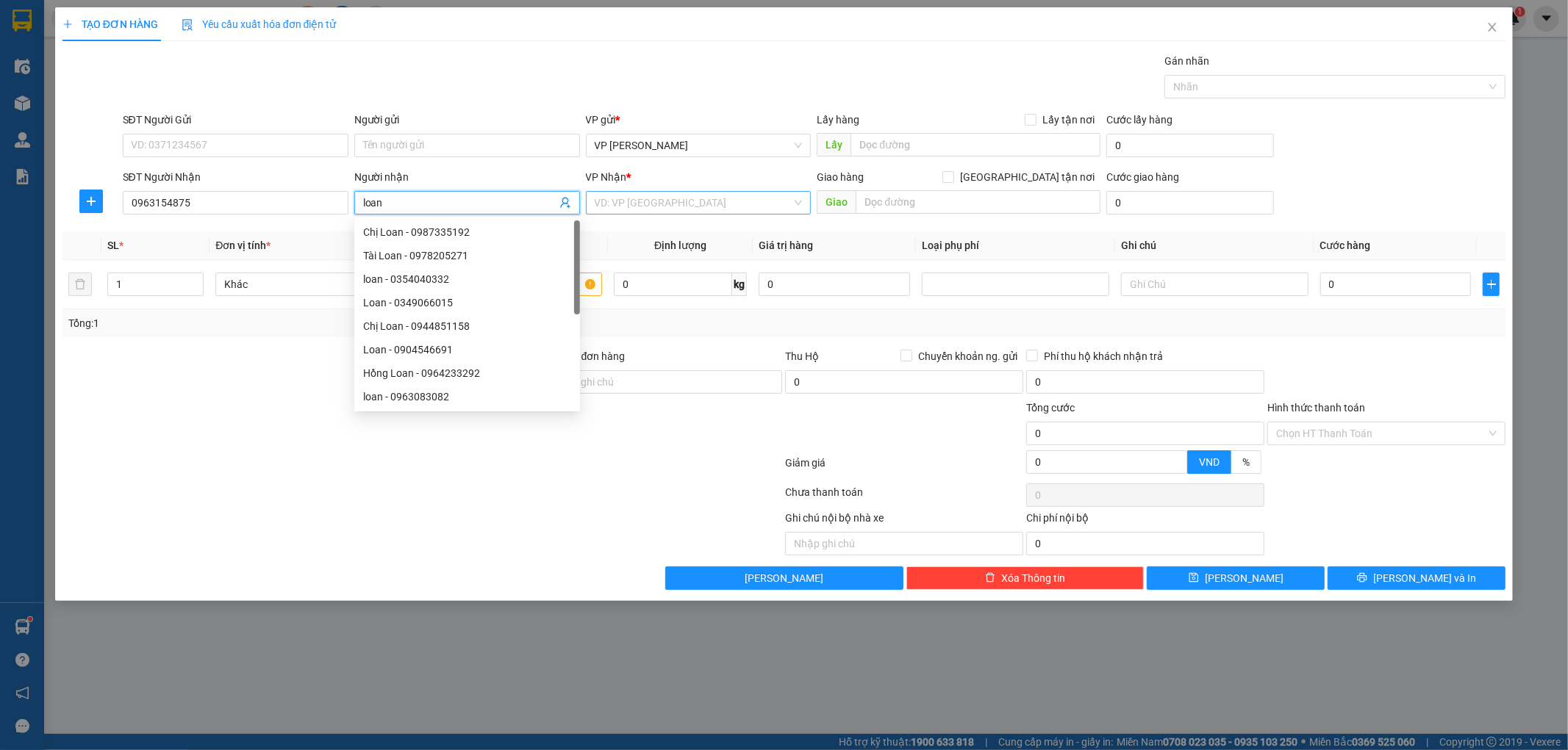
type input "loan"
click at [662, 201] on input "search" at bounding box center [694, 203] width 198 height 22
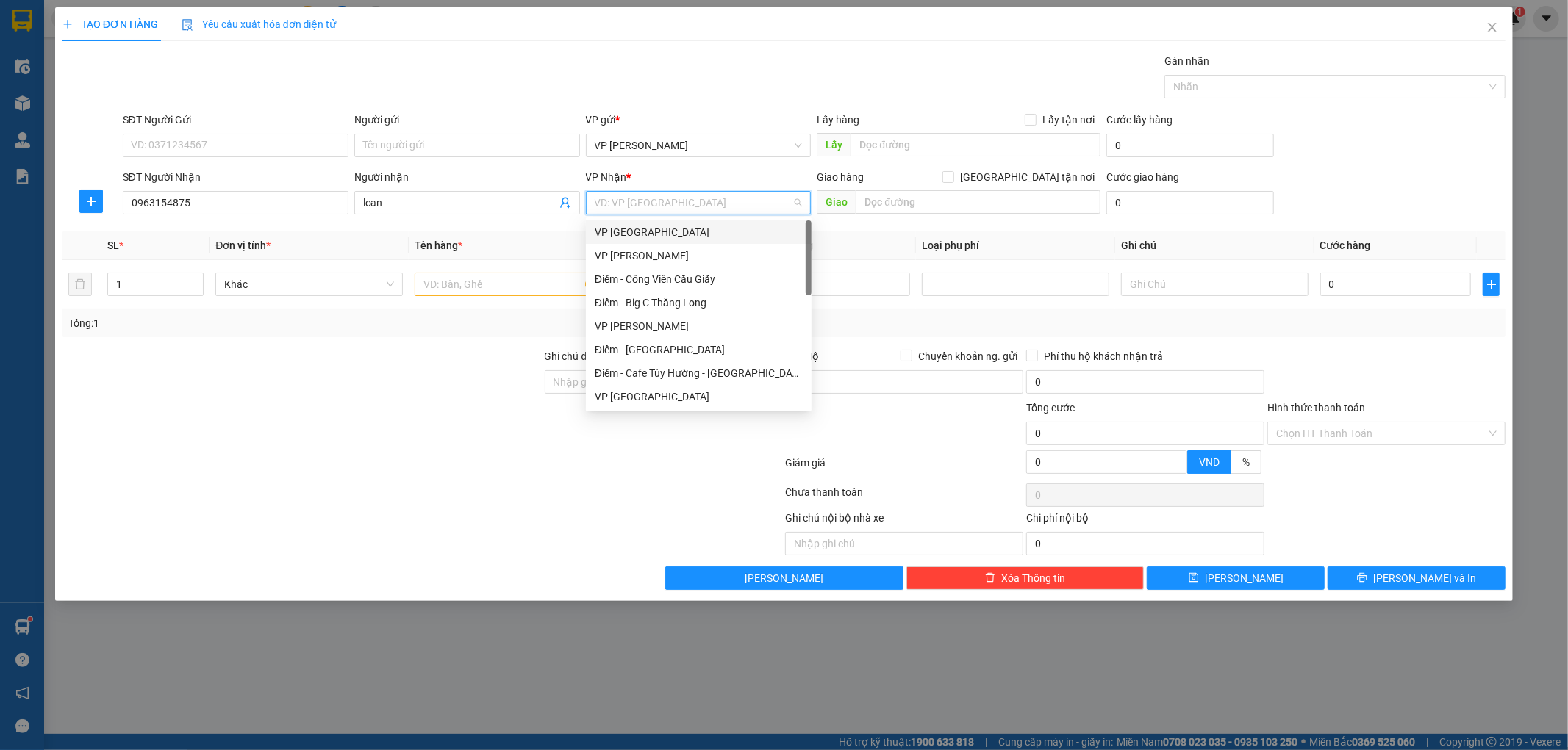
click at [655, 225] on div "VP [GEOGRAPHIC_DATA]" at bounding box center [699, 233] width 208 height 16
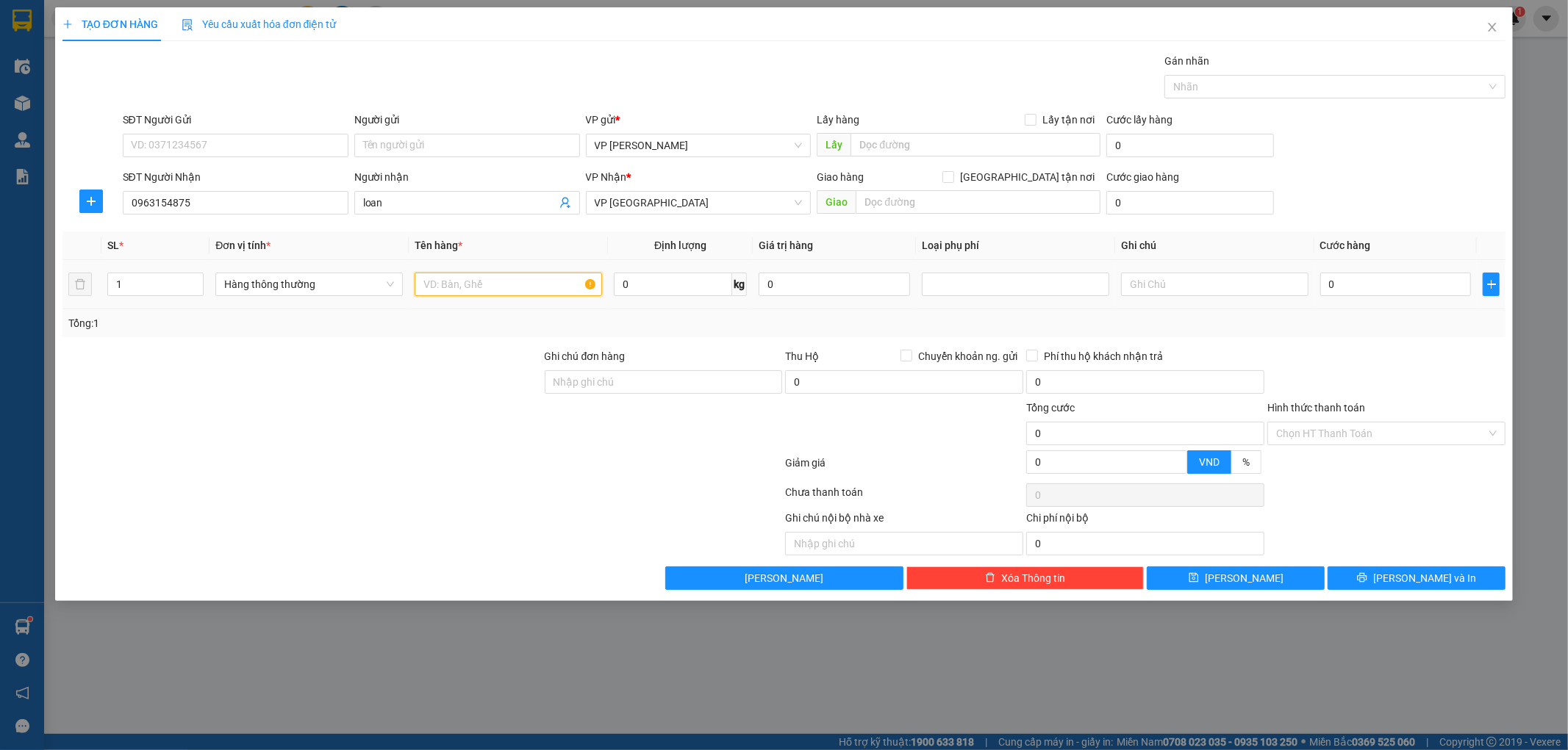
click at [490, 283] on input "text" at bounding box center [508, 285] width 187 height 24
drag, startPoint x: 191, startPoint y: 203, endPoint x: 124, endPoint y: 204, distance: 67.0
click at [124, 204] on input "0963154875" at bounding box center [236, 203] width 226 height 24
click at [240, 144] on input "SĐT Người Gửi" at bounding box center [236, 145] width 226 height 24
paste input "0963154875"
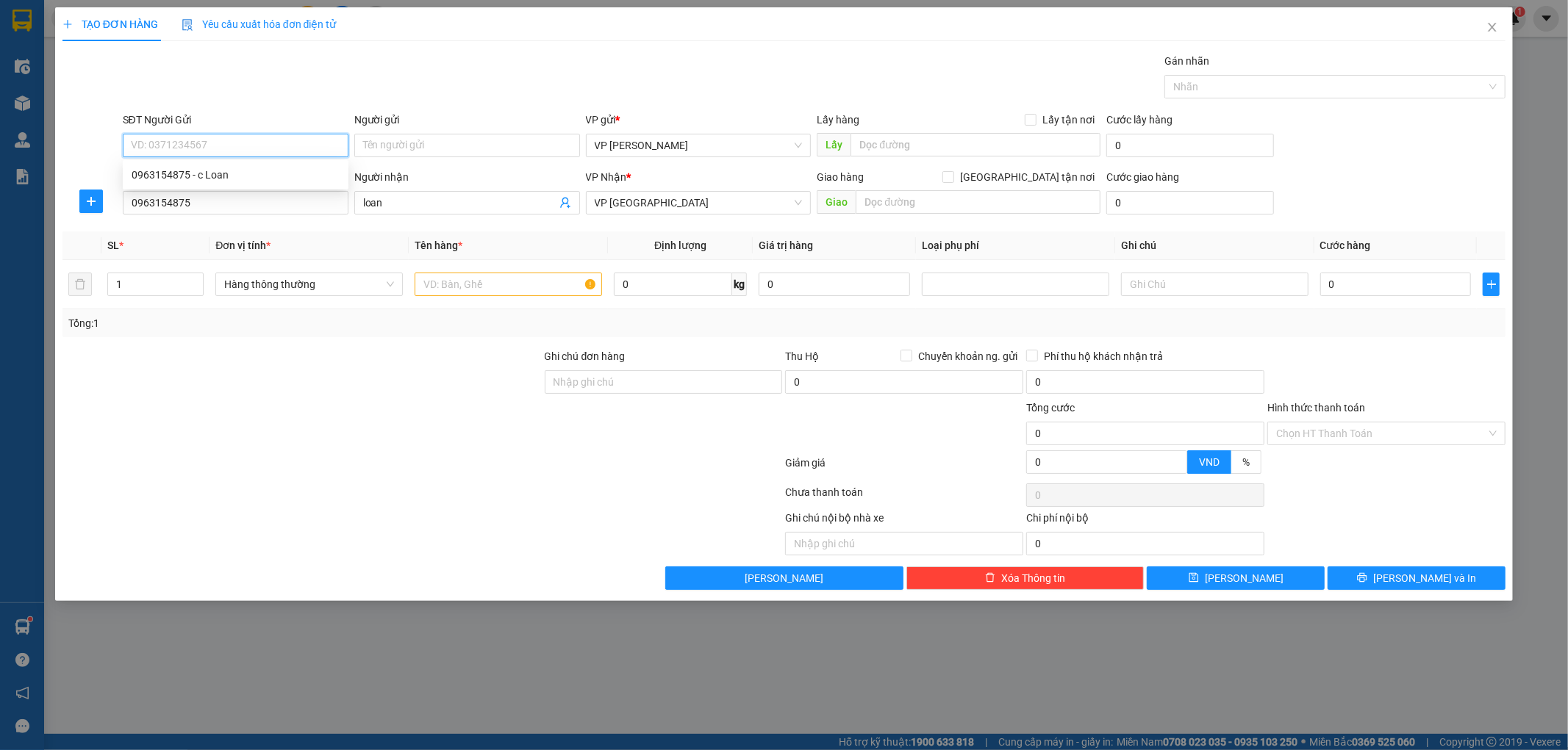
type input "0963154875"
click at [225, 167] on div "0963154875 - c Loan" at bounding box center [236, 175] width 208 height 16
type input "c Loan"
type input "0963154875"
click at [204, 202] on input "0963154875" at bounding box center [236, 203] width 226 height 24
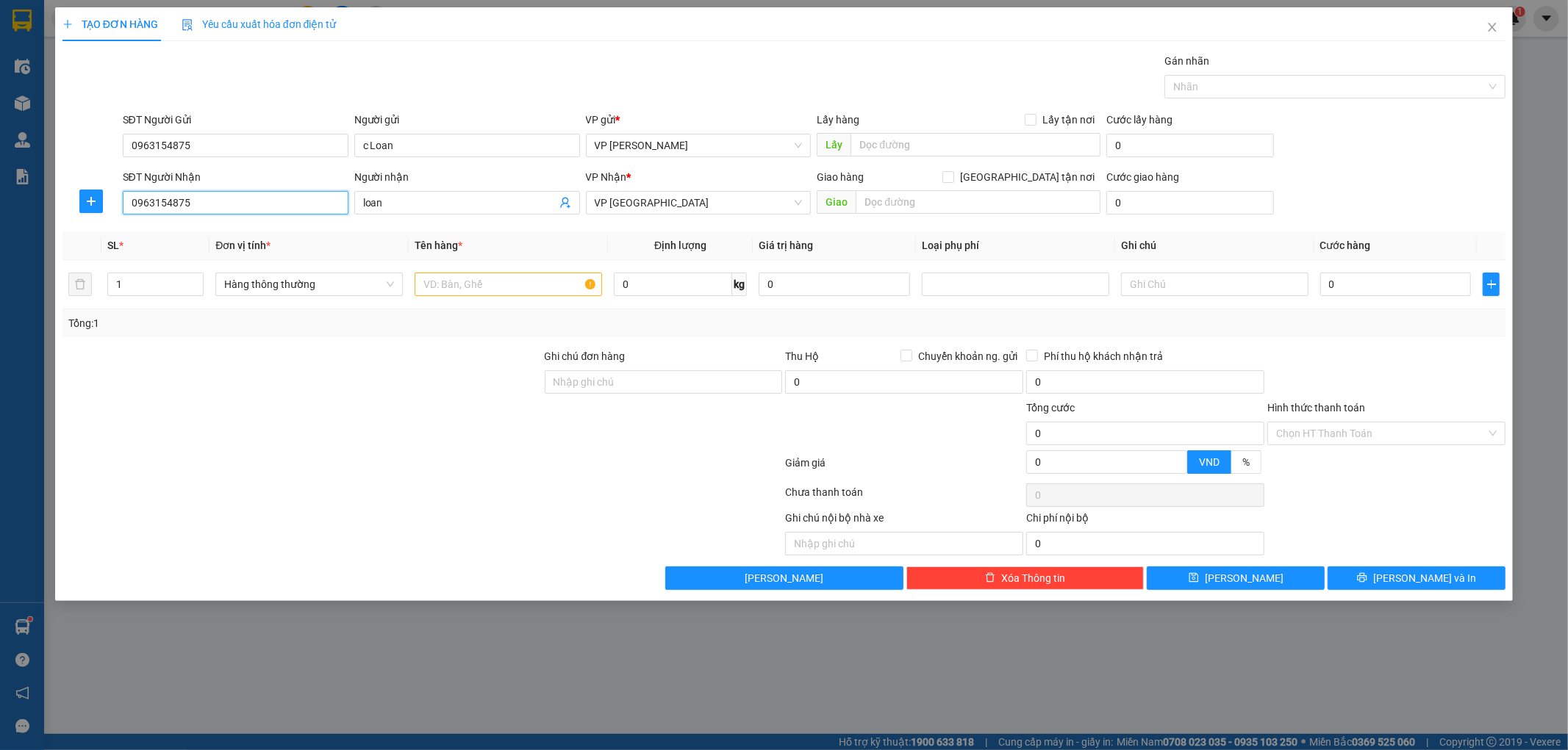
click at [204, 202] on input "0963154875" at bounding box center [236, 203] width 226 height 24
type input "0"
type input "0982500311"
click at [211, 235] on div "0982500311 - a đạt" at bounding box center [236, 233] width 208 height 16
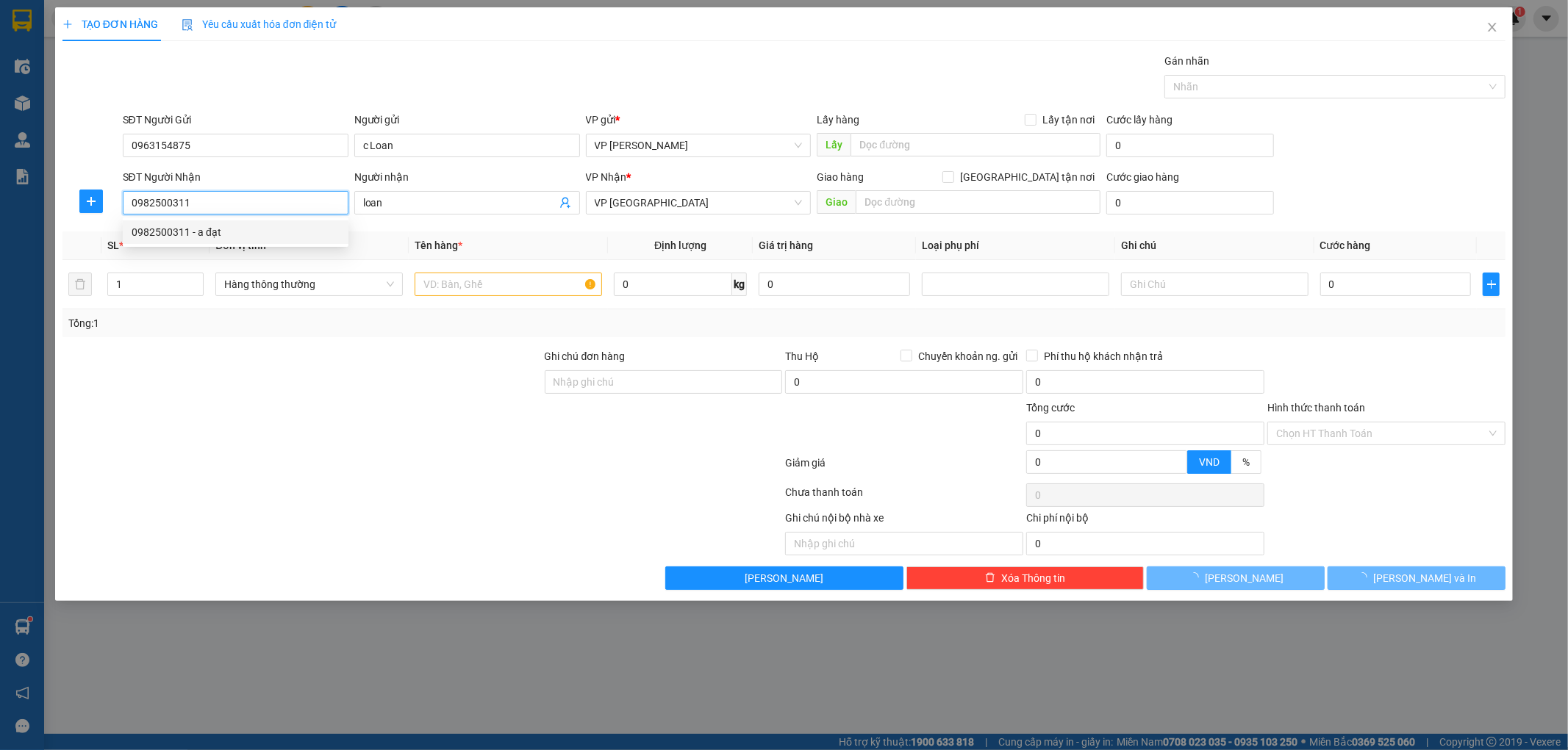
type input "a đạt"
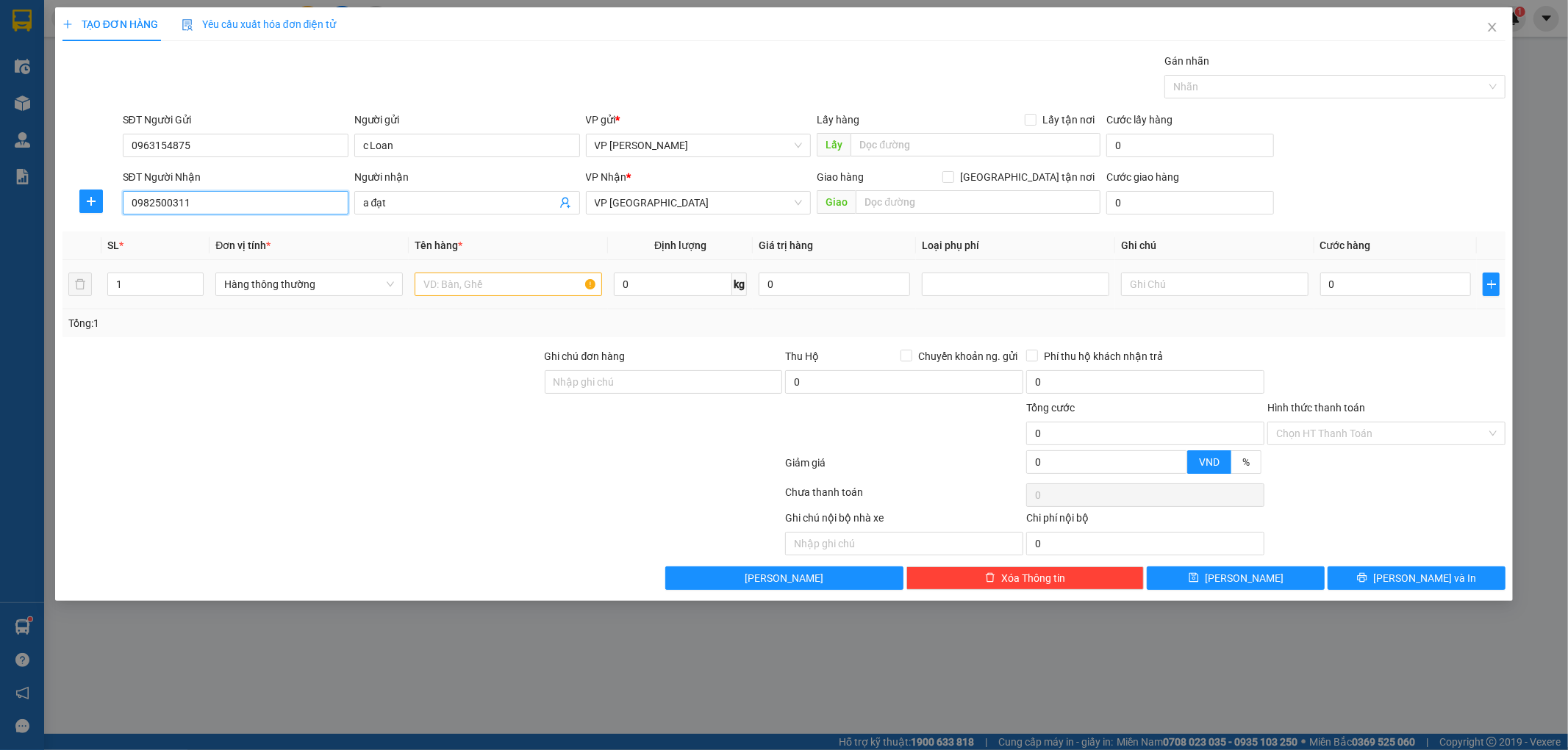
type input "0982500311"
click at [544, 280] on input "text" at bounding box center [508, 285] width 187 height 24
type input "m"
click at [536, 283] on input "miensg foox" at bounding box center [508, 285] width 187 height 24
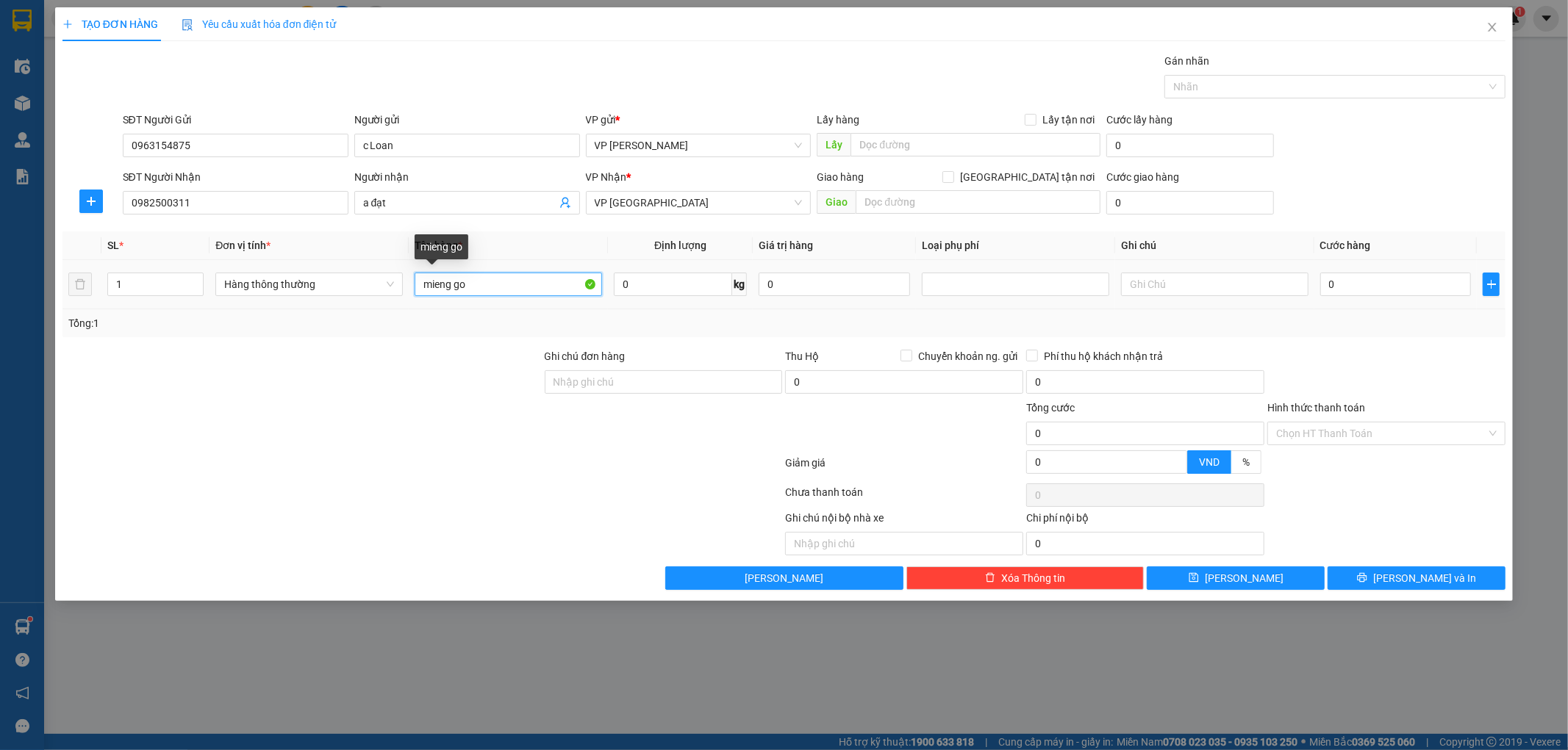
type input "mieng gõ"
click at [1422, 277] on input "0" at bounding box center [1396, 285] width 151 height 24
click at [1421, 336] on div "Tổng: 1" at bounding box center [784, 324] width 1444 height 28
click at [1371, 582] on button "Lưu và In" at bounding box center [1417, 579] width 178 height 24
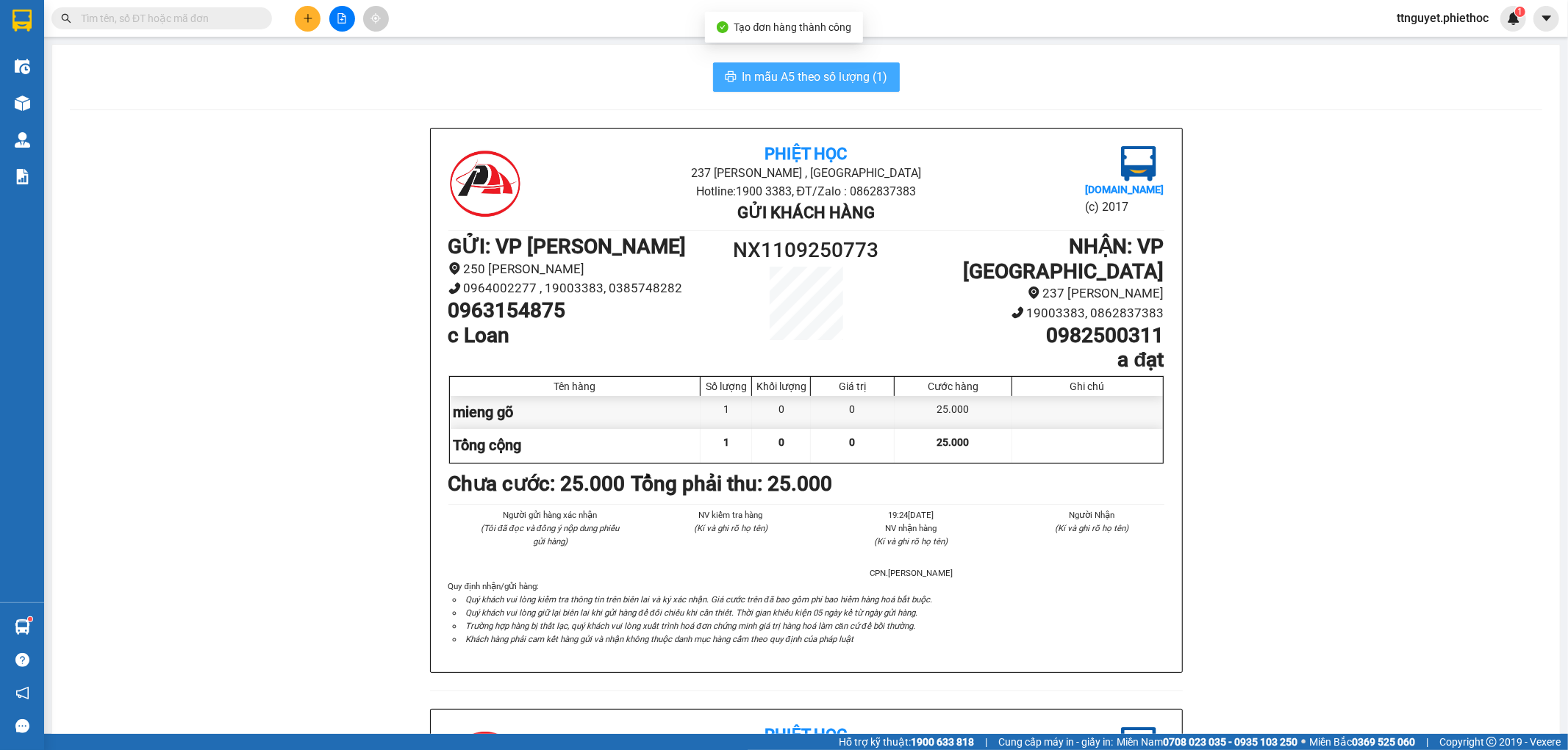
click at [833, 81] on span "In mẫu A5 theo số lượng (1)" at bounding box center [815, 76] width 146 height 19
click at [297, 25] on button at bounding box center [308, 19] width 26 height 26
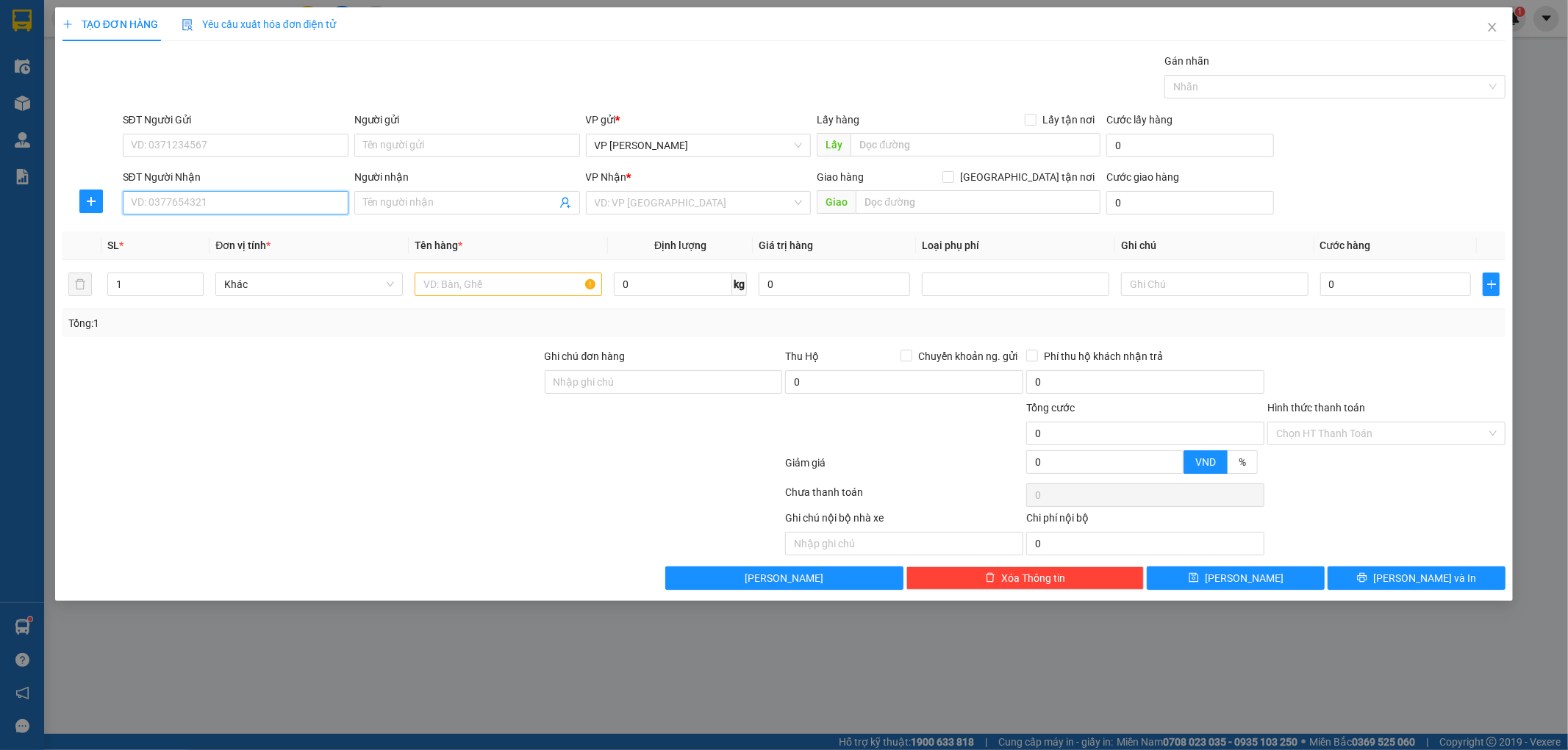
click at [287, 202] on input "SĐT Người Nhận" at bounding box center [236, 203] width 226 height 24
type input "0986317336"
click at [293, 233] on div "0986317336 - a Toàn" at bounding box center [236, 233] width 208 height 16
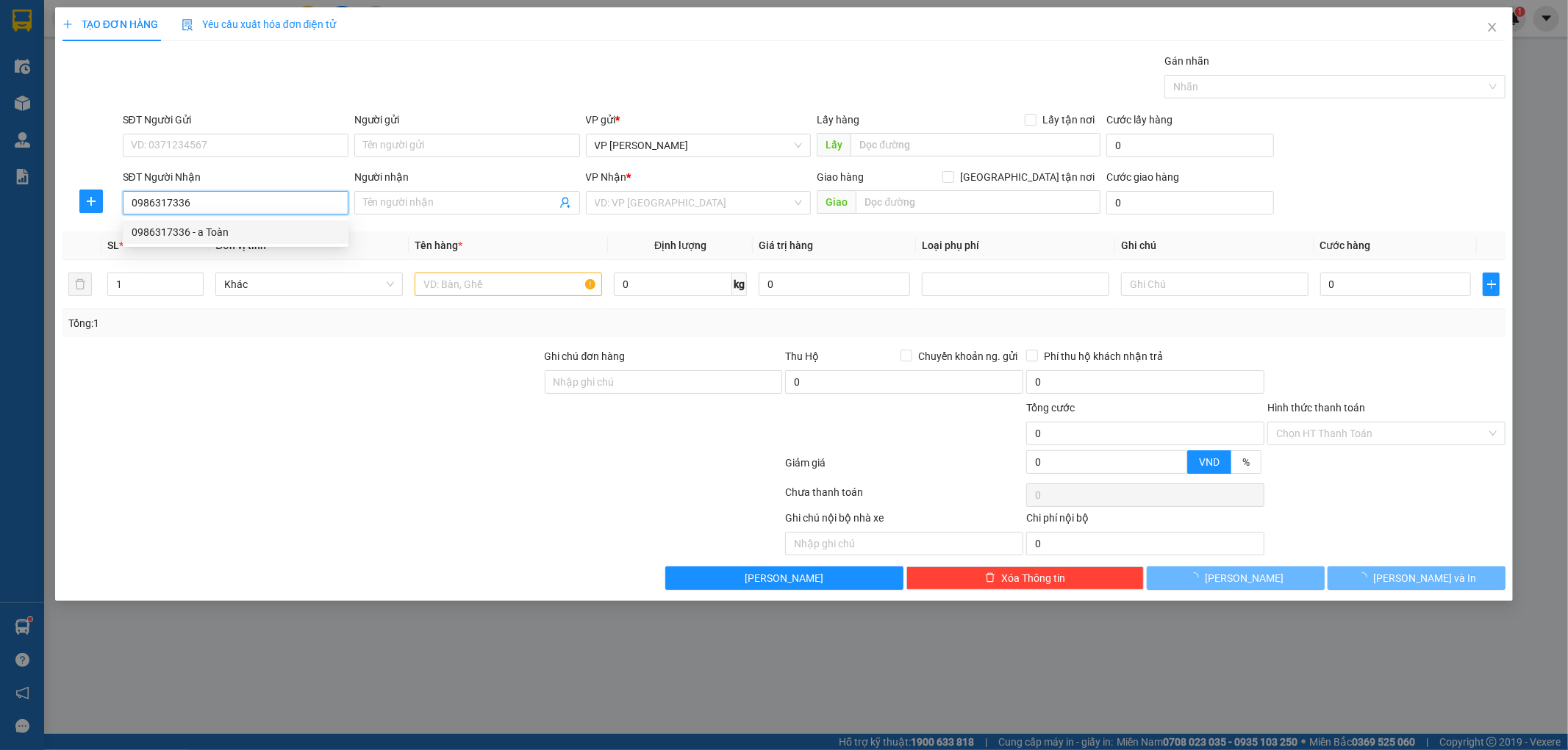
type input "a Toàn"
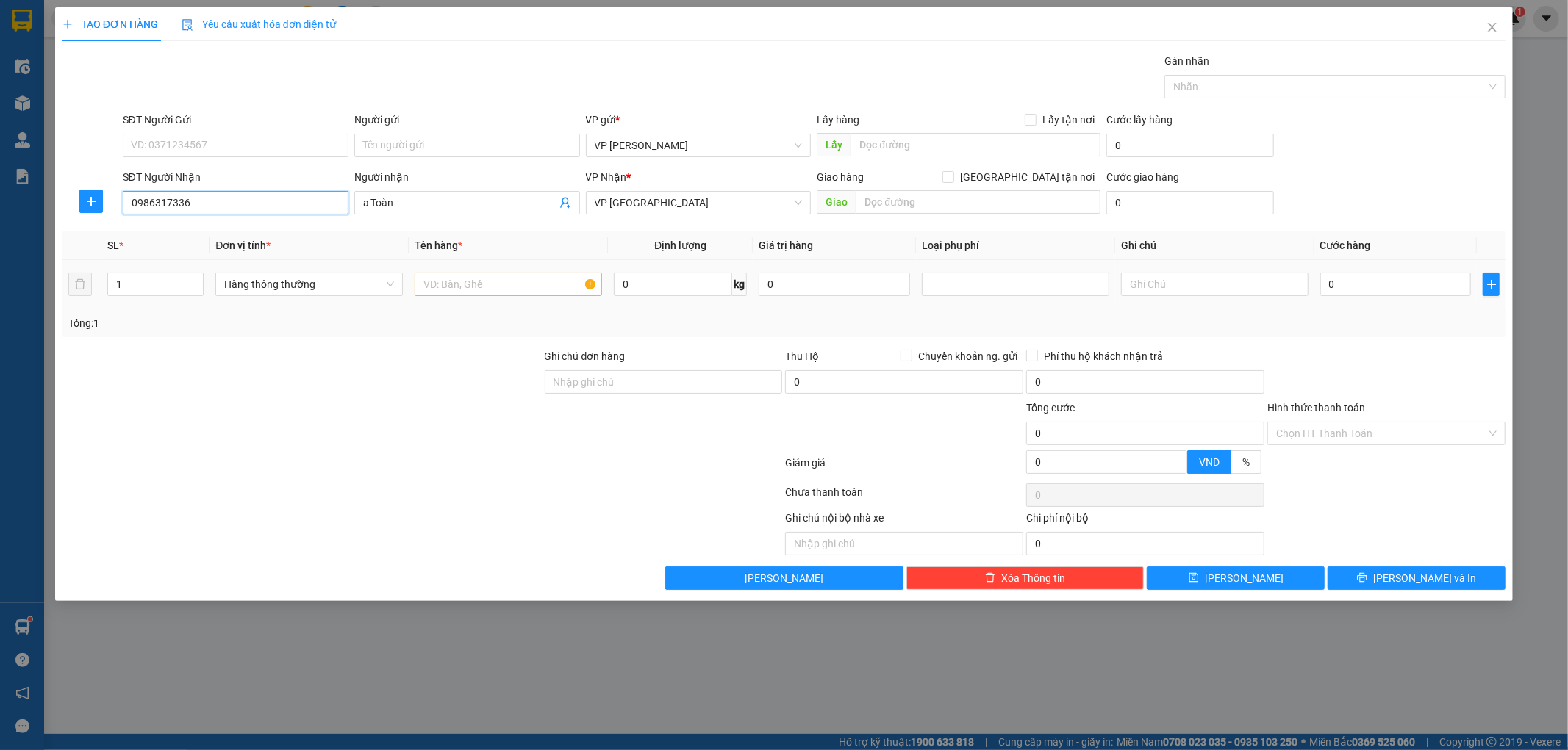
type input "0986317336"
click at [453, 288] on input "text" at bounding box center [508, 285] width 187 height 24
type input "miemnsg gỗ"
click at [1388, 290] on input "0" at bounding box center [1396, 285] width 151 height 24
click at [1361, 349] on div at bounding box center [1387, 374] width 242 height 51
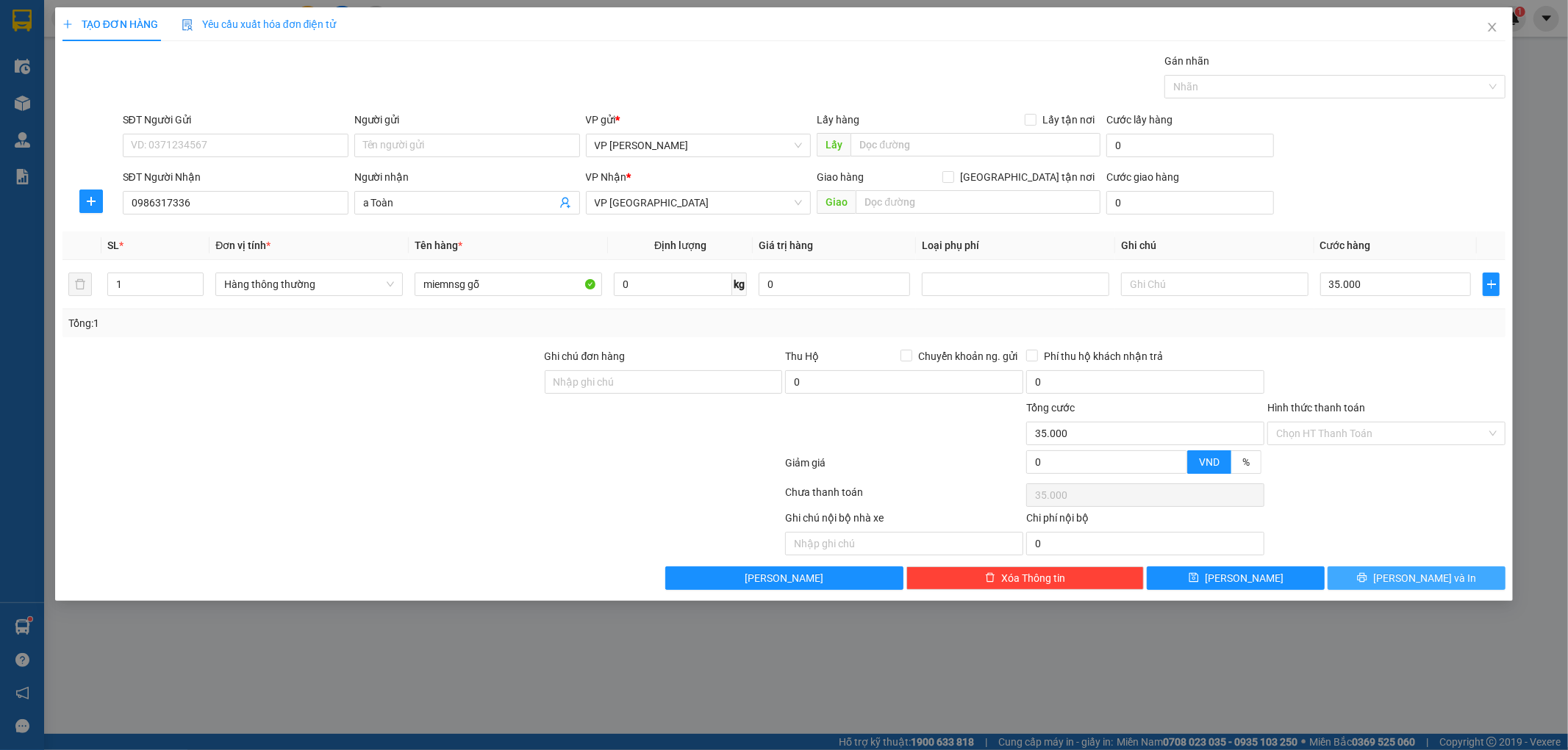
click at [1372, 579] on button "Lưu và In" at bounding box center [1417, 579] width 178 height 24
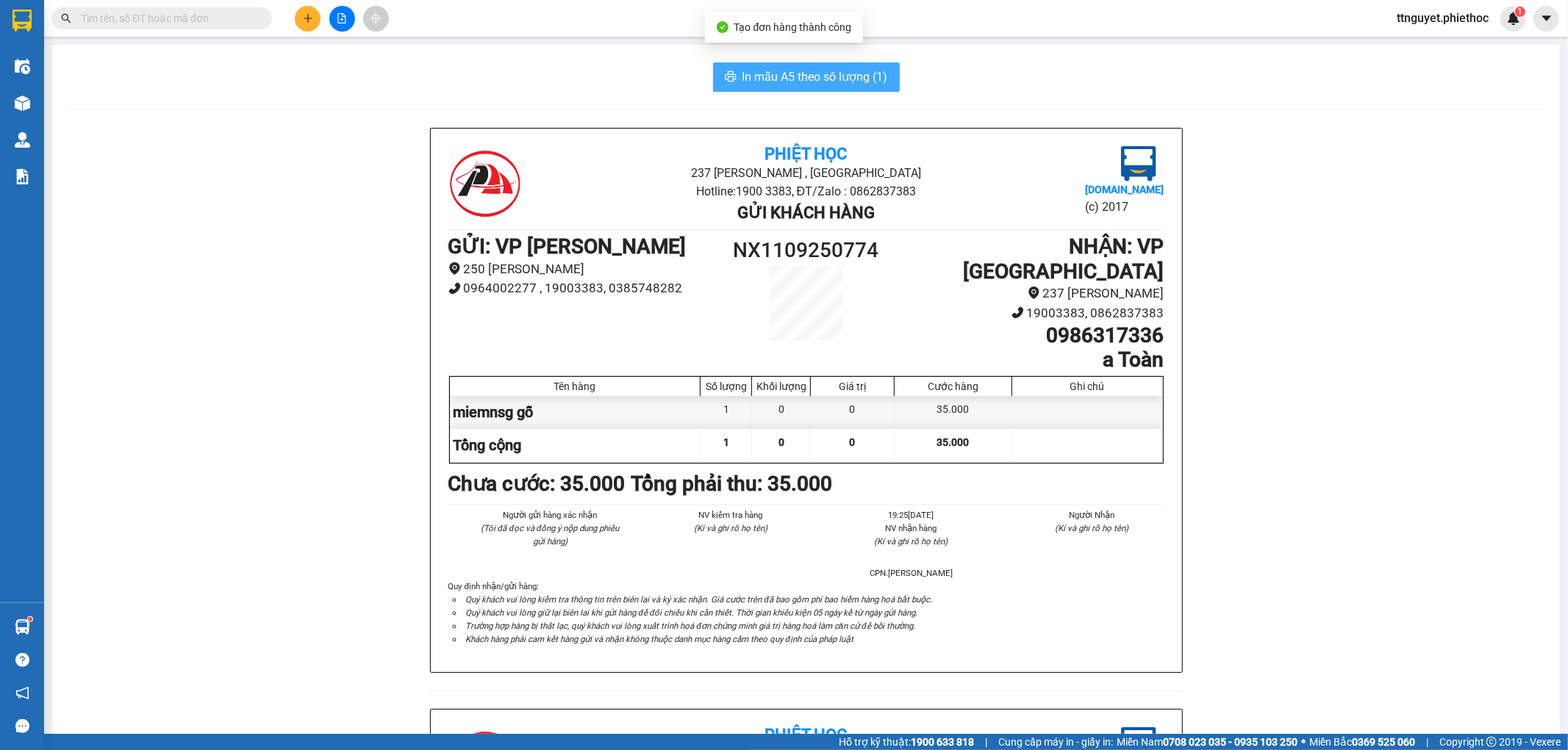
click at [826, 81] on span "In mẫu A5 theo số lượng (1)" at bounding box center [815, 76] width 146 height 19
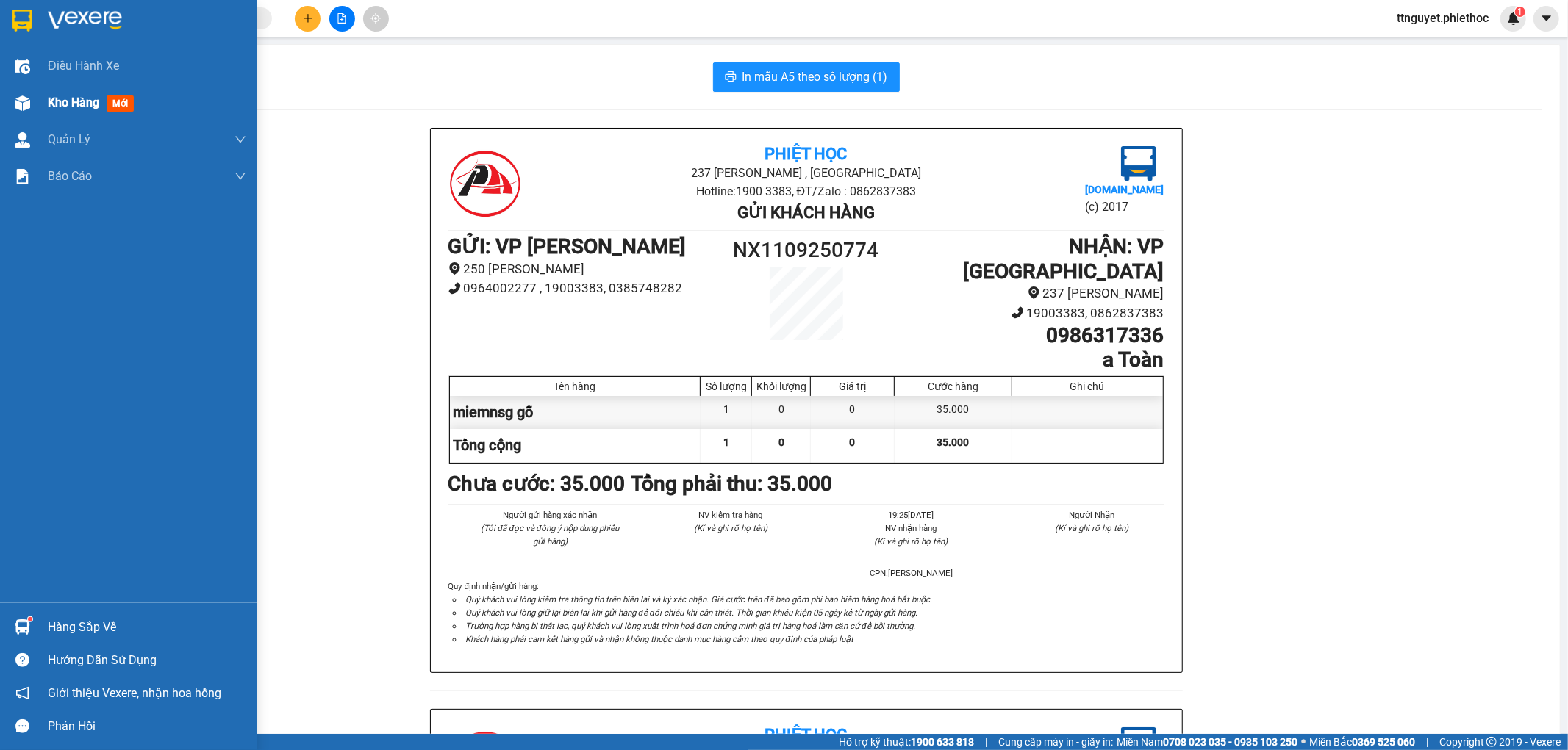
click at [68, 103] on span "Kho hàng" at bounding box center [73, 103] width 51 height 14
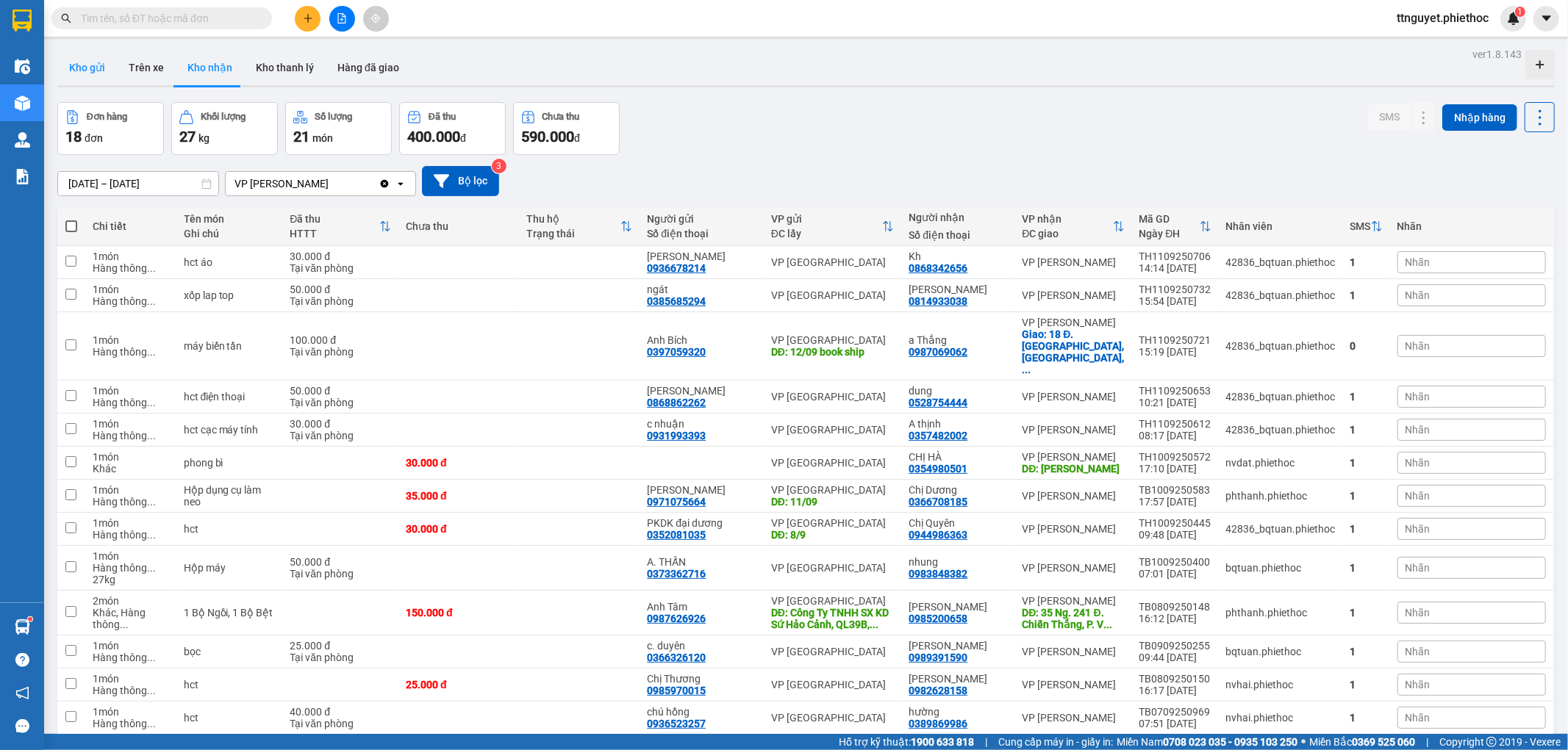
click at [93, 72] on button "Kho gửi" at bounding box center [87, 68] width 59 height 36
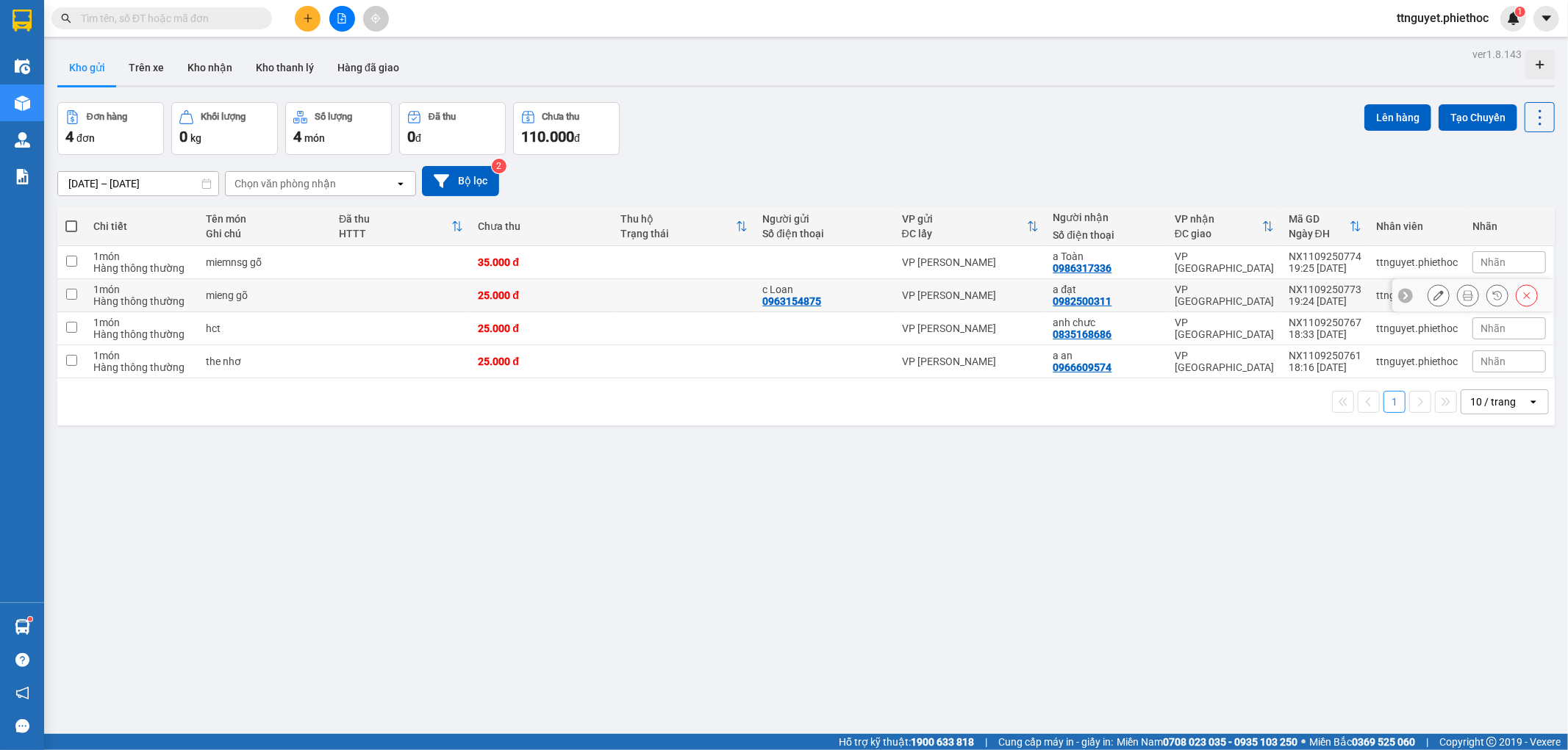
click at [1458, 290] on button at bounding box center [1468, 296] width 21 height 26
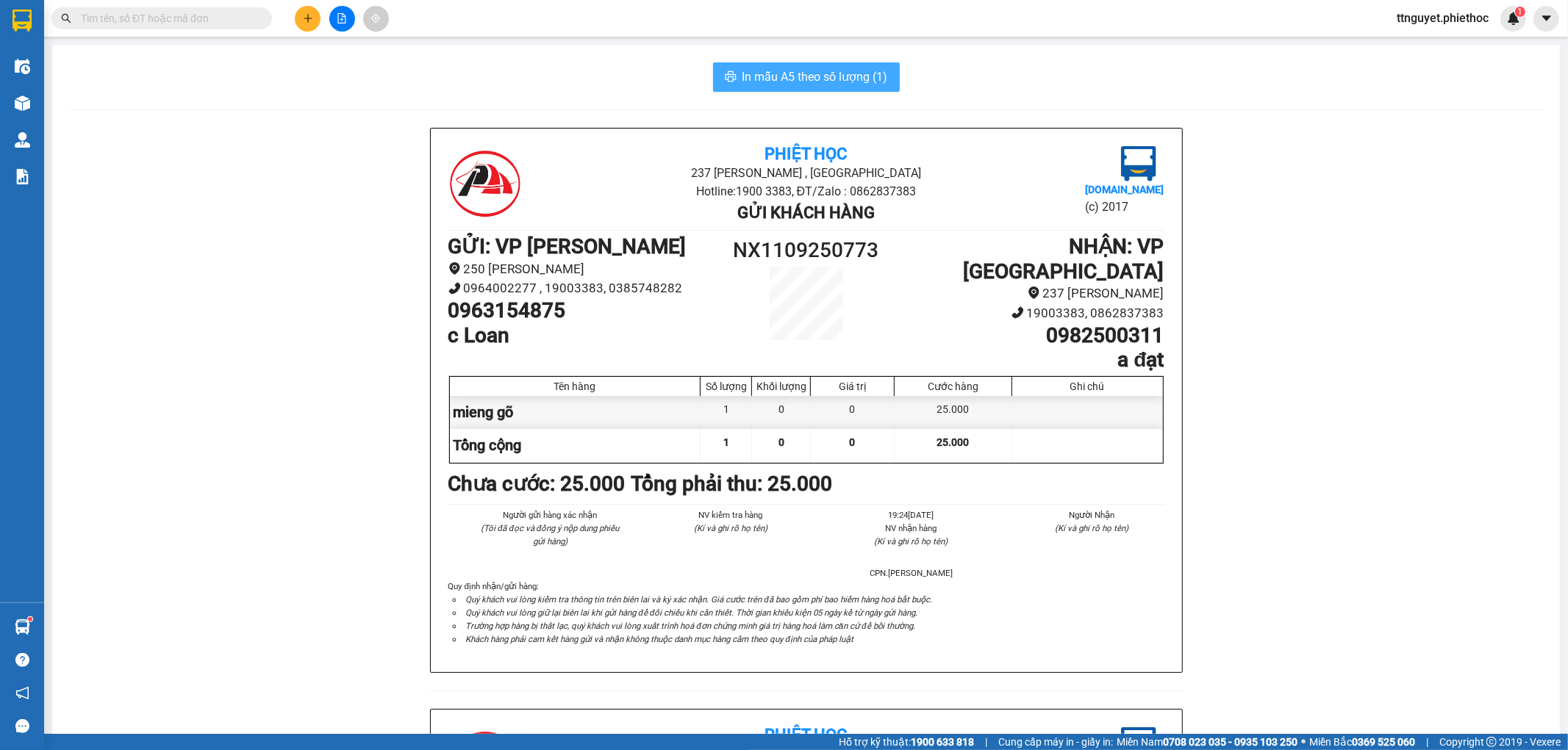
click at [839, 69] on span "In mẫu A5 theo số lượng (1)" at bounding box center [815, 76] width 146 height 19
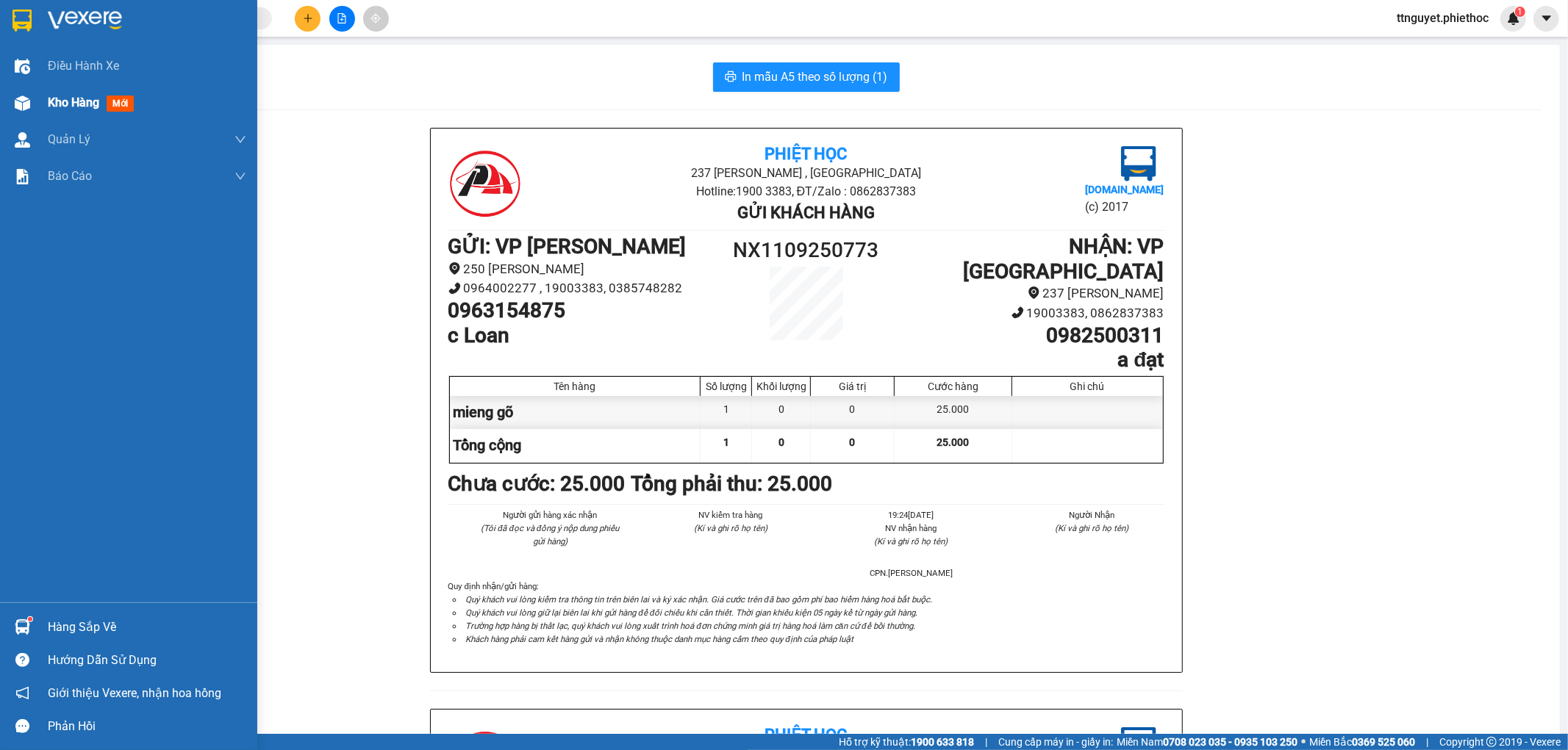
click at [18, 112] on div at bounding box center [23, 103] width 26 height 26
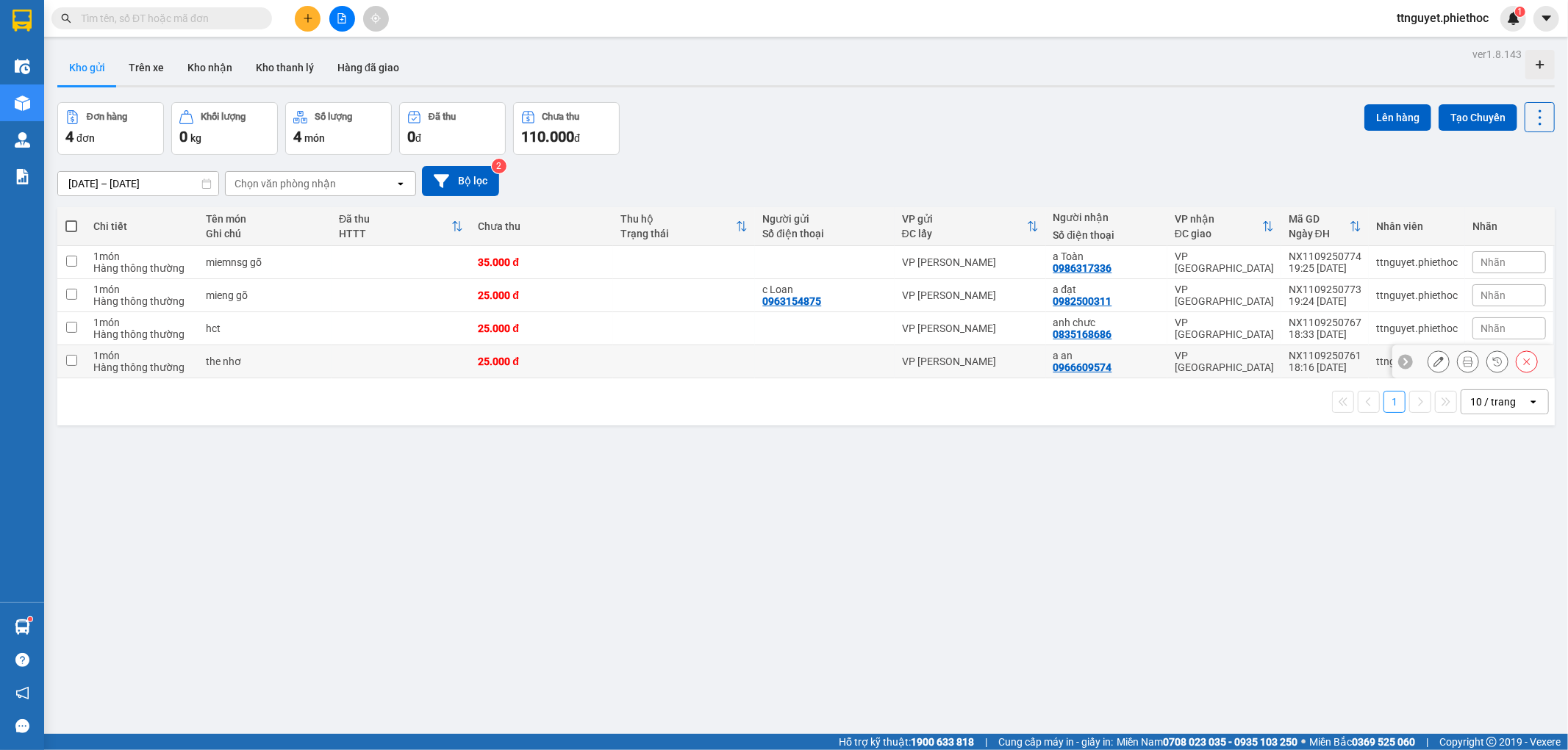
click at [176, 358] on div "1 món" at bounding box center [142, 356] width 98 height 12
checkbox input "true"
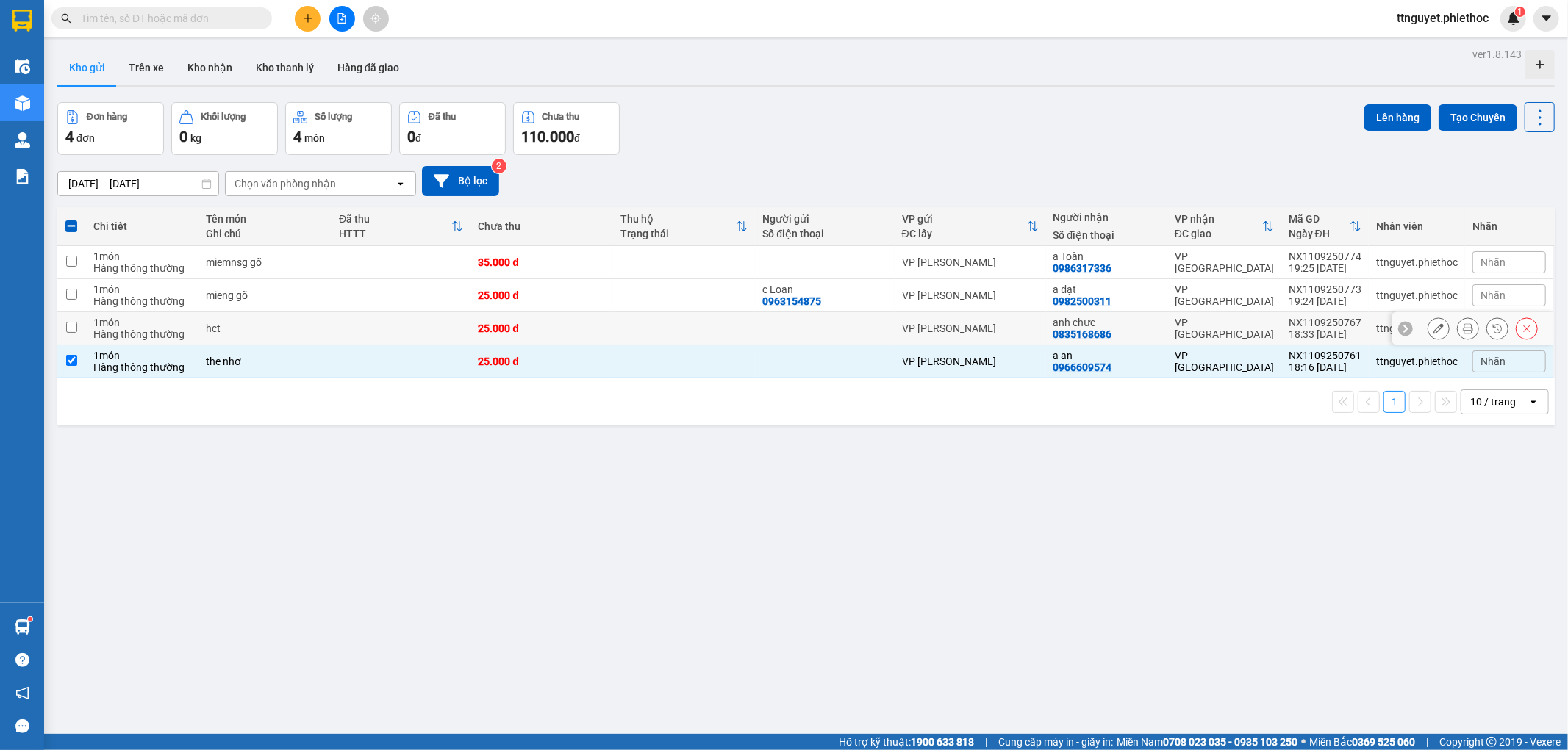
click at [179, 338] on div "Hàng thông thường" at bounding box center [142, 334] width 98 height 12
checkbox input "true"
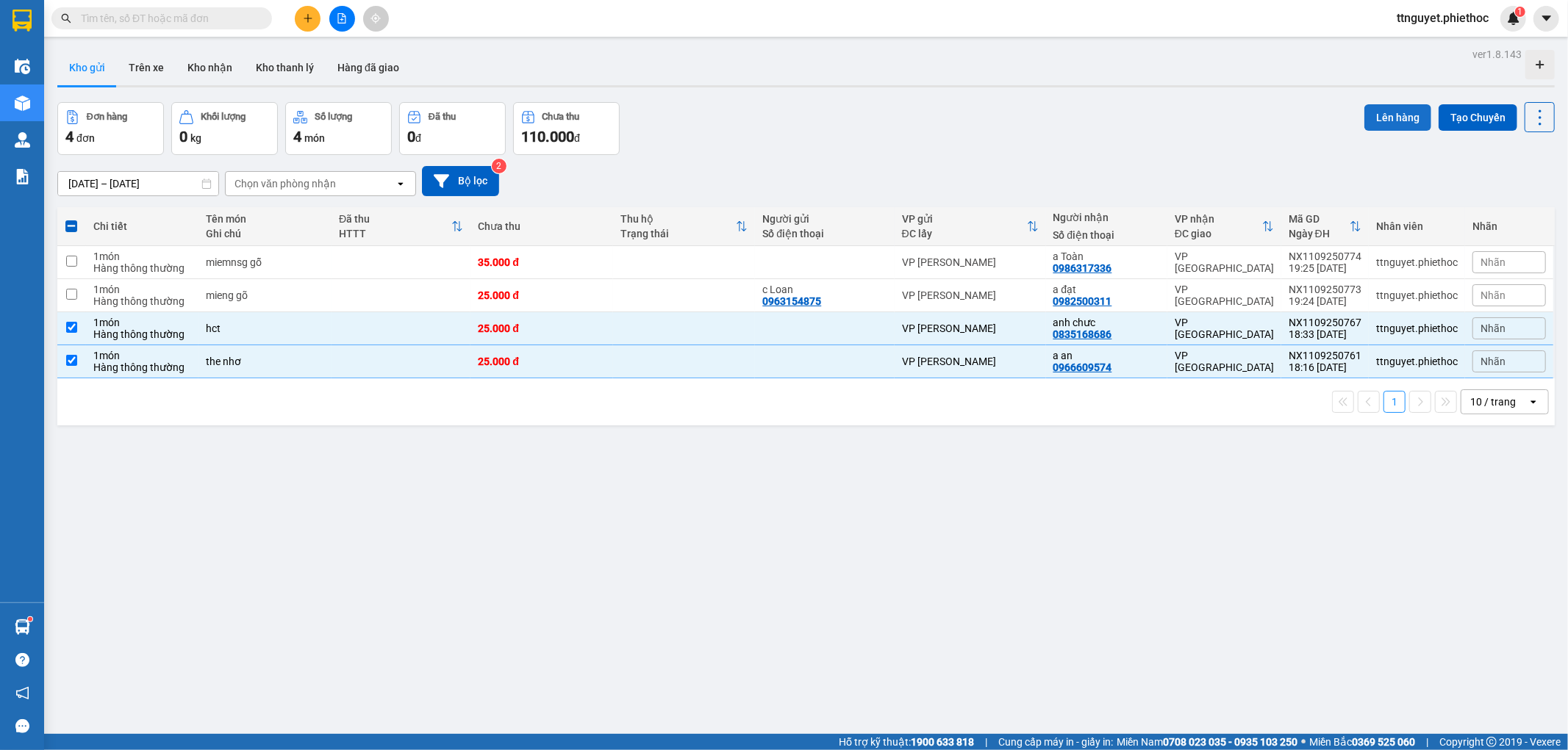
click at [1382, 119] on button "Lên hàng" at bounding box center [1399, 117] width 67 height 27
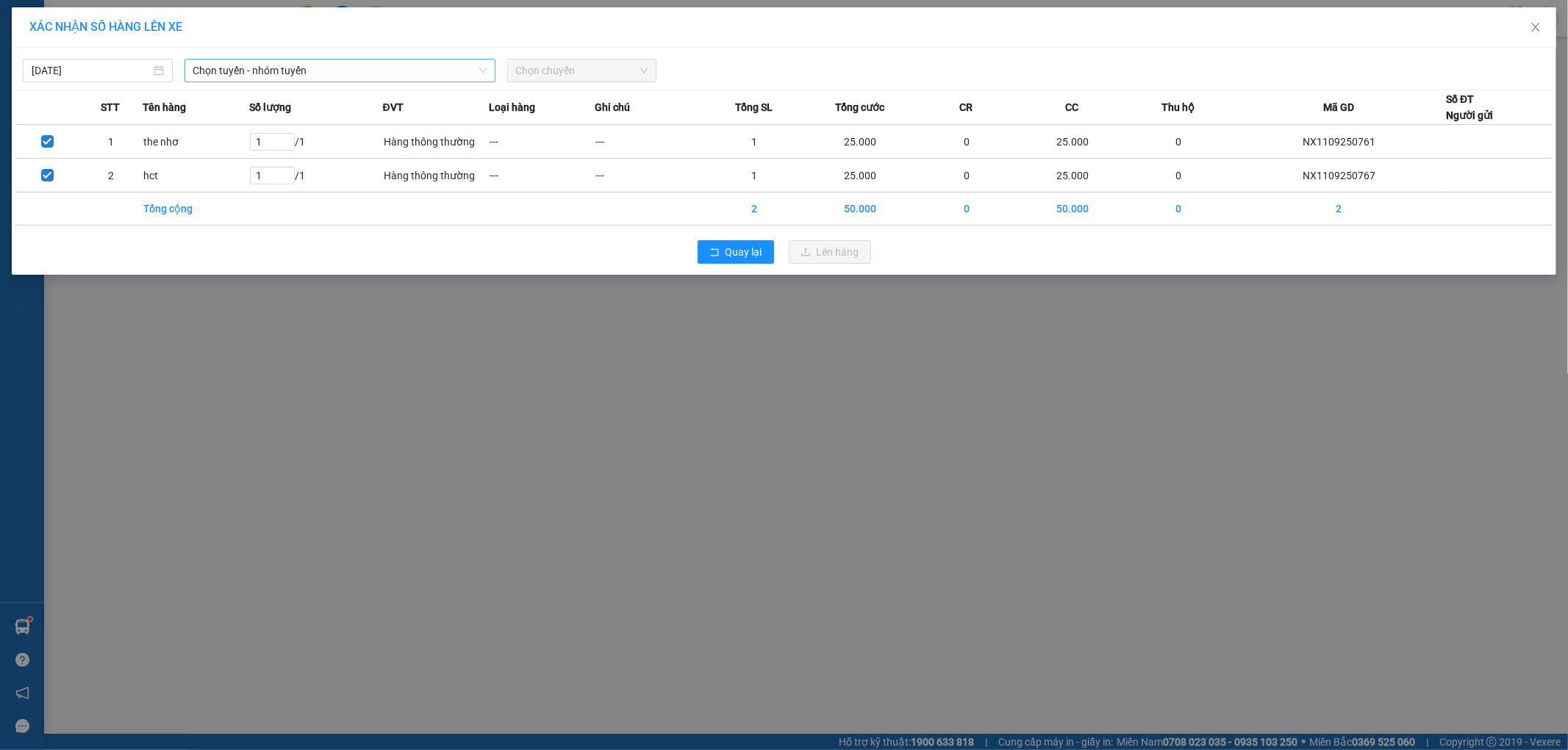
click at [222, 70] on span "Chọn tuyến - nhóm tuyến" at bounding box center [340, 70] width 293 height 22
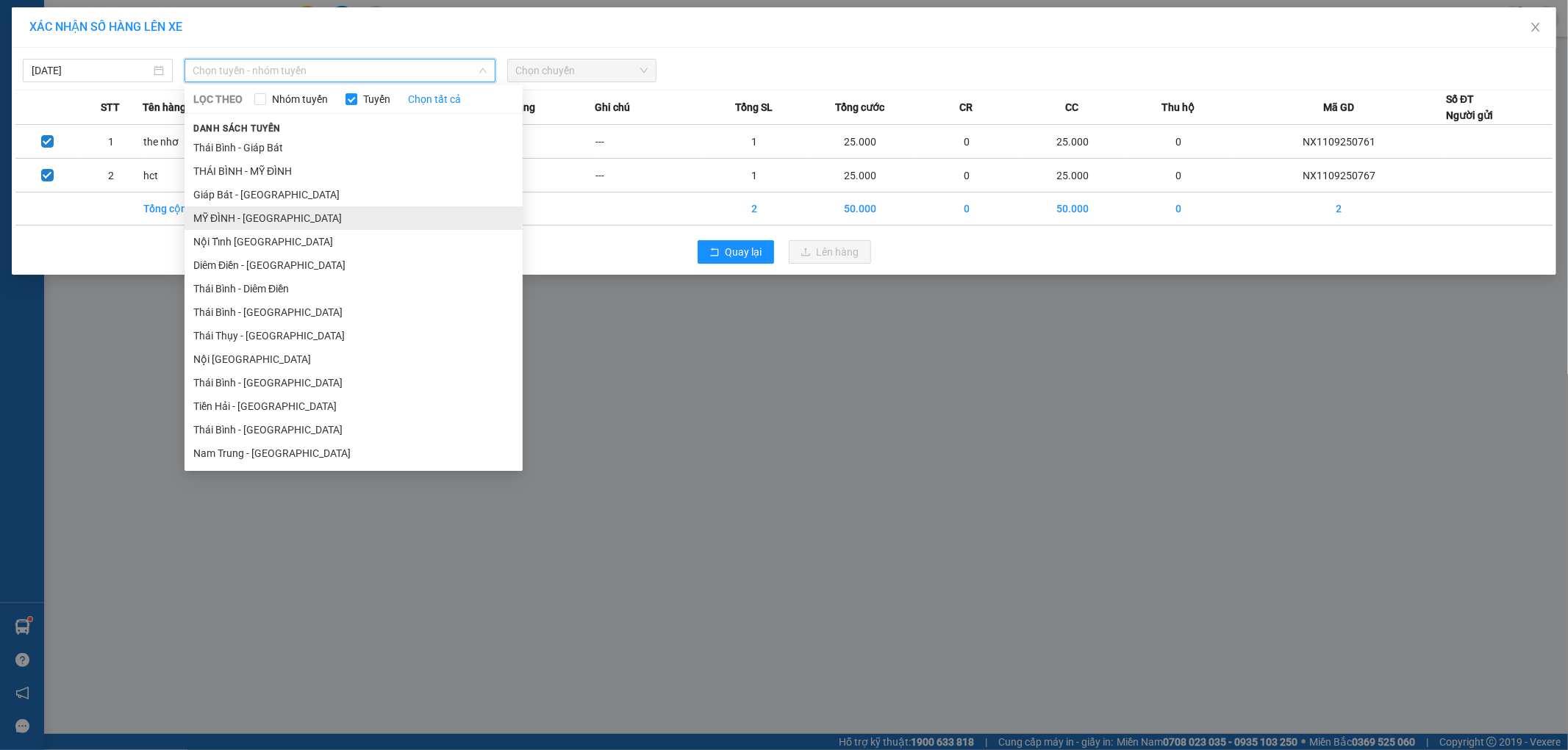
click at [210, 218] on li "MỸ ĐÌNH - [GEOGRAPHIC_DATA]" at bounding box center [353, 219] width 339 height 24
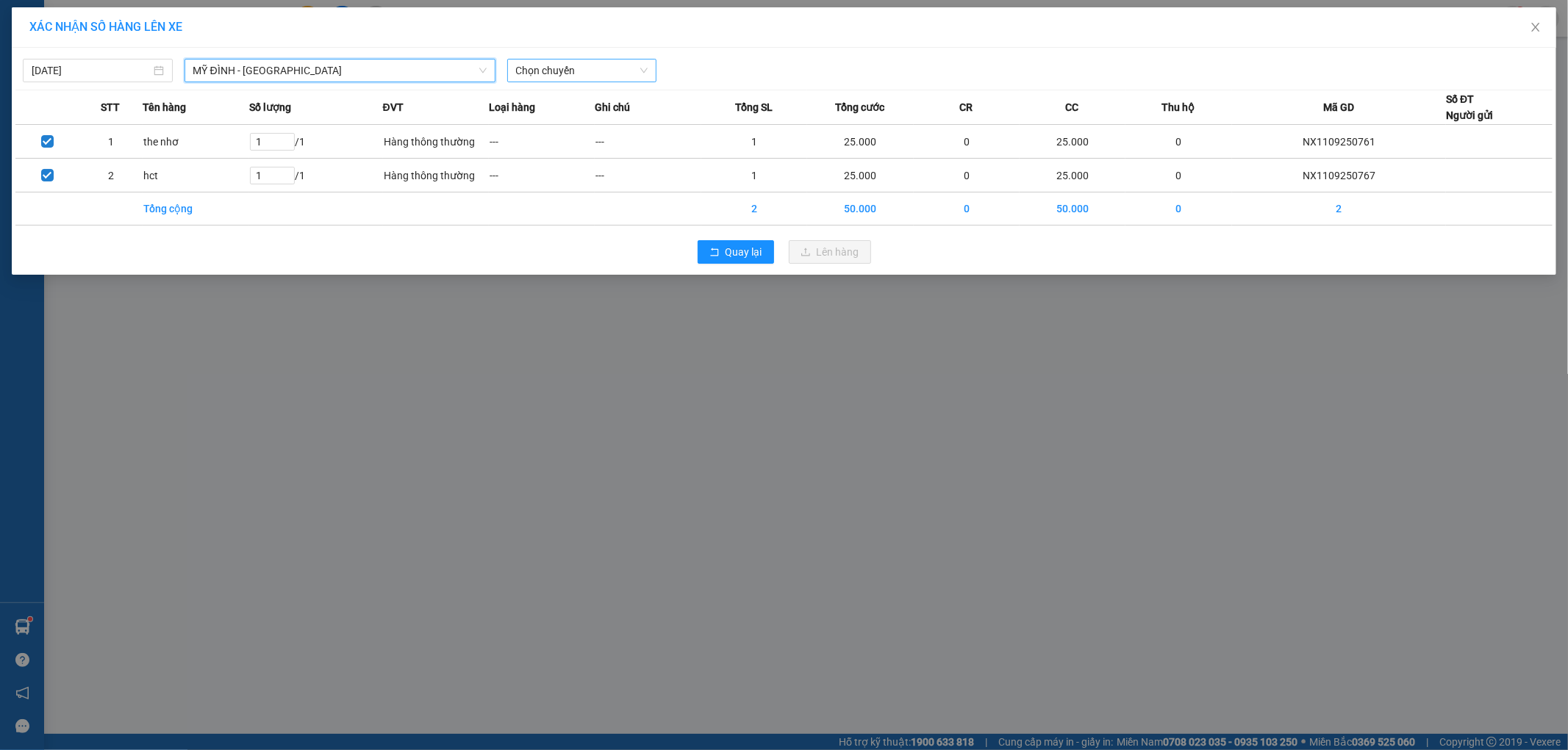
click at [579, 78] on span "Chọn chuyến" at bounding box center [582, 70] width 133 height 22
click at [552, 70] on span "Chọn chuyến" at bounding box center [582, 70] width 133 height 22
click at [549, 74] on span "Chọn chuyến" at bounding box center [582, 70] width 133 height 22
type input "8330"
click at [539, 125] on div "19:01 - 17A-083.30" at bounding box center [573, 124] width 115 height 16
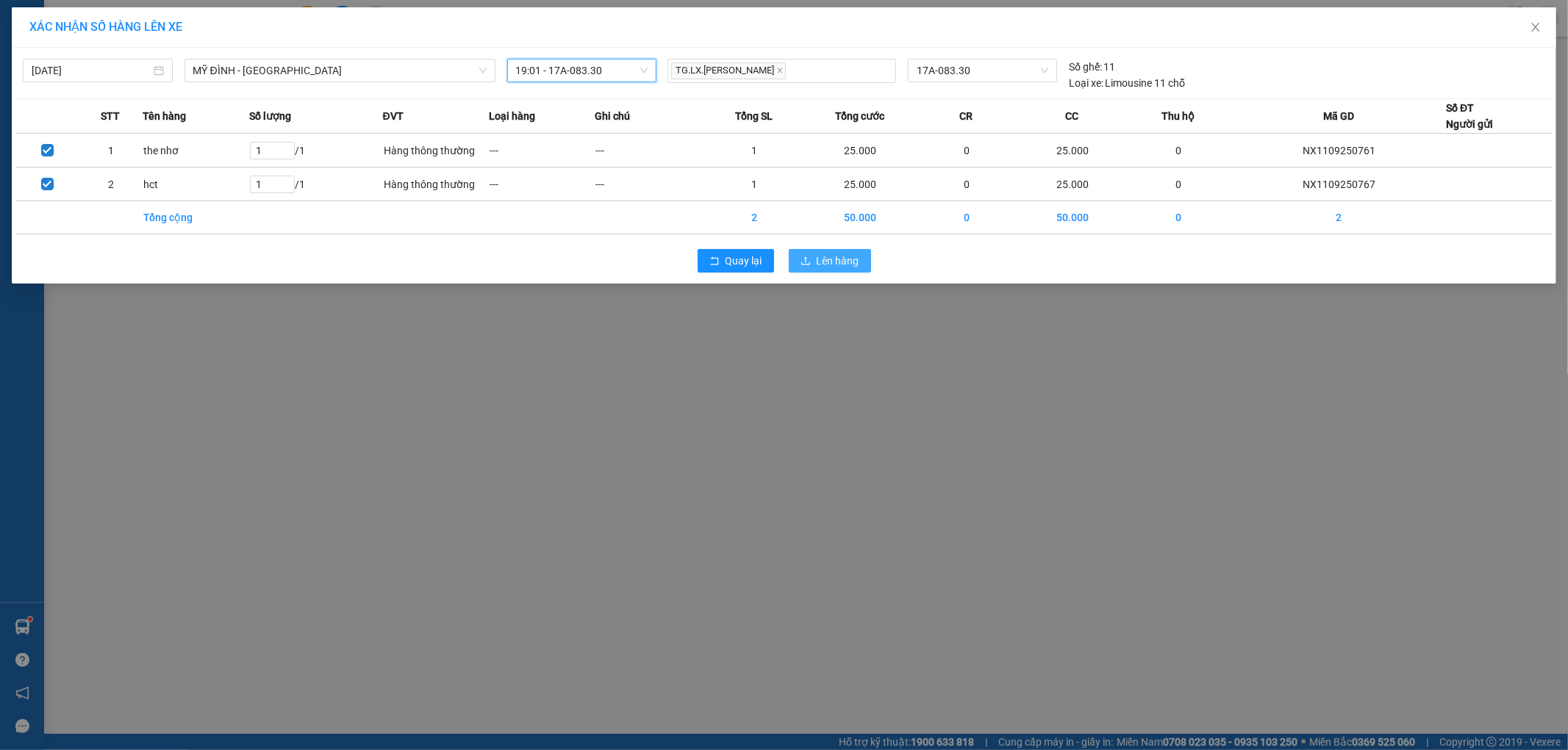
click at [824, 261] on span "Lên hàng" at bounding box center [837, 261] width 43 height 16
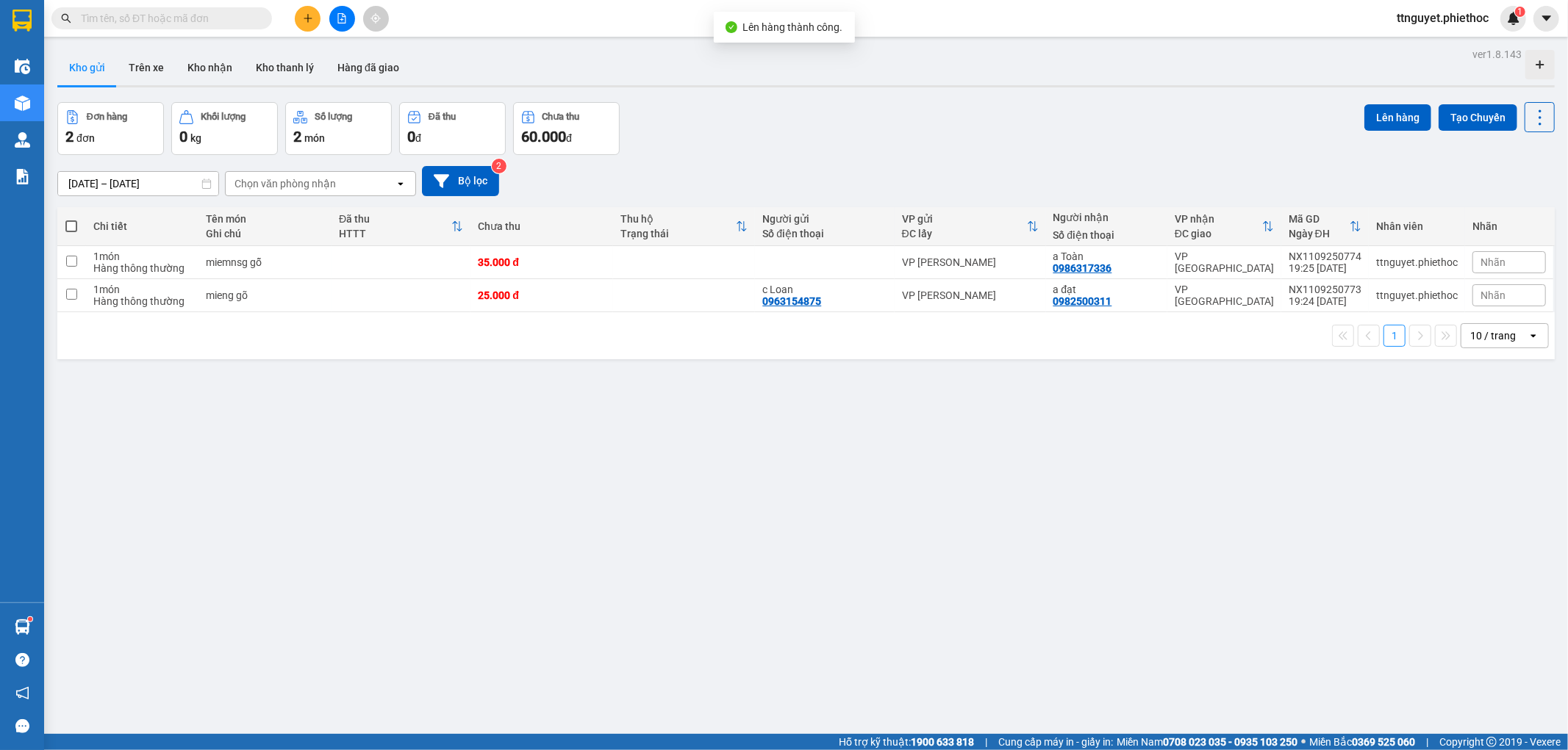
click at [66, 227] on span at bounding box center [71, 227] width 12 height 12
click at [71, 219] on input "checkbox" at bounding box center [71, 219] width 0 height 0
checkbox input "true"
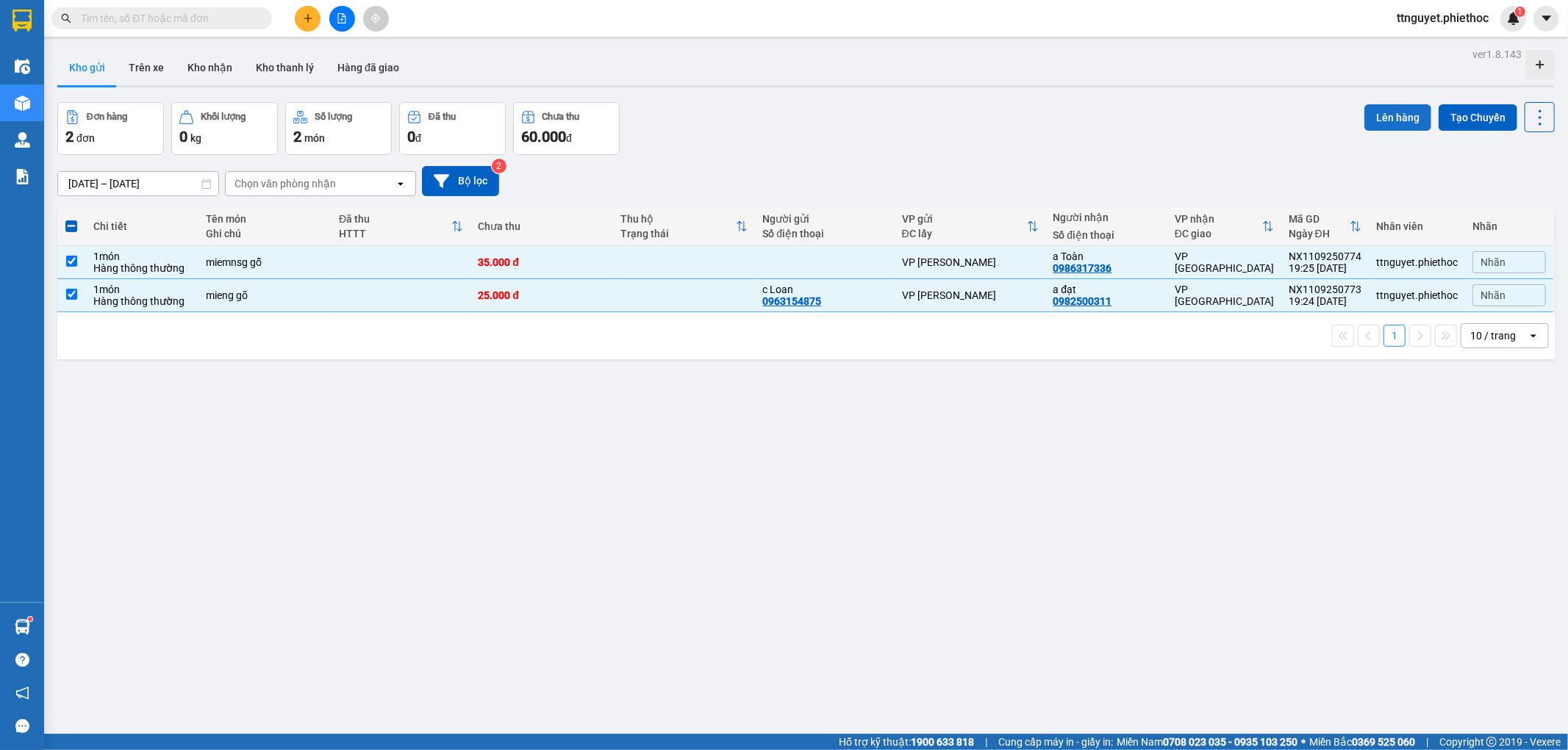
click at [1386, 104] on button "Lên hàng" at bounding box center [1399, 117] width 67 height 27
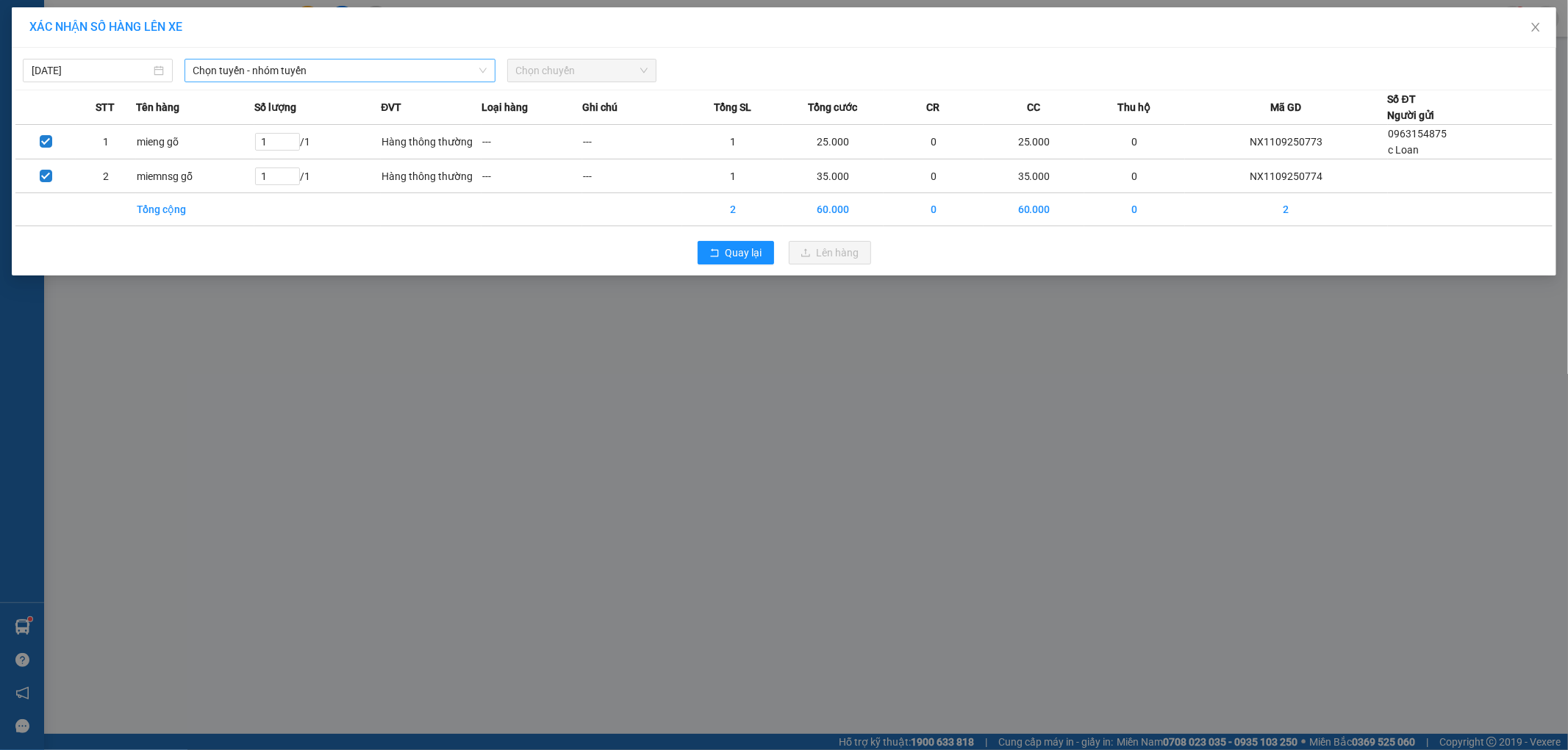
click at [331, 67] on span "Chọn tuyến - nhóm tuyến" at bounding box center [340, 70] width 293 height 22
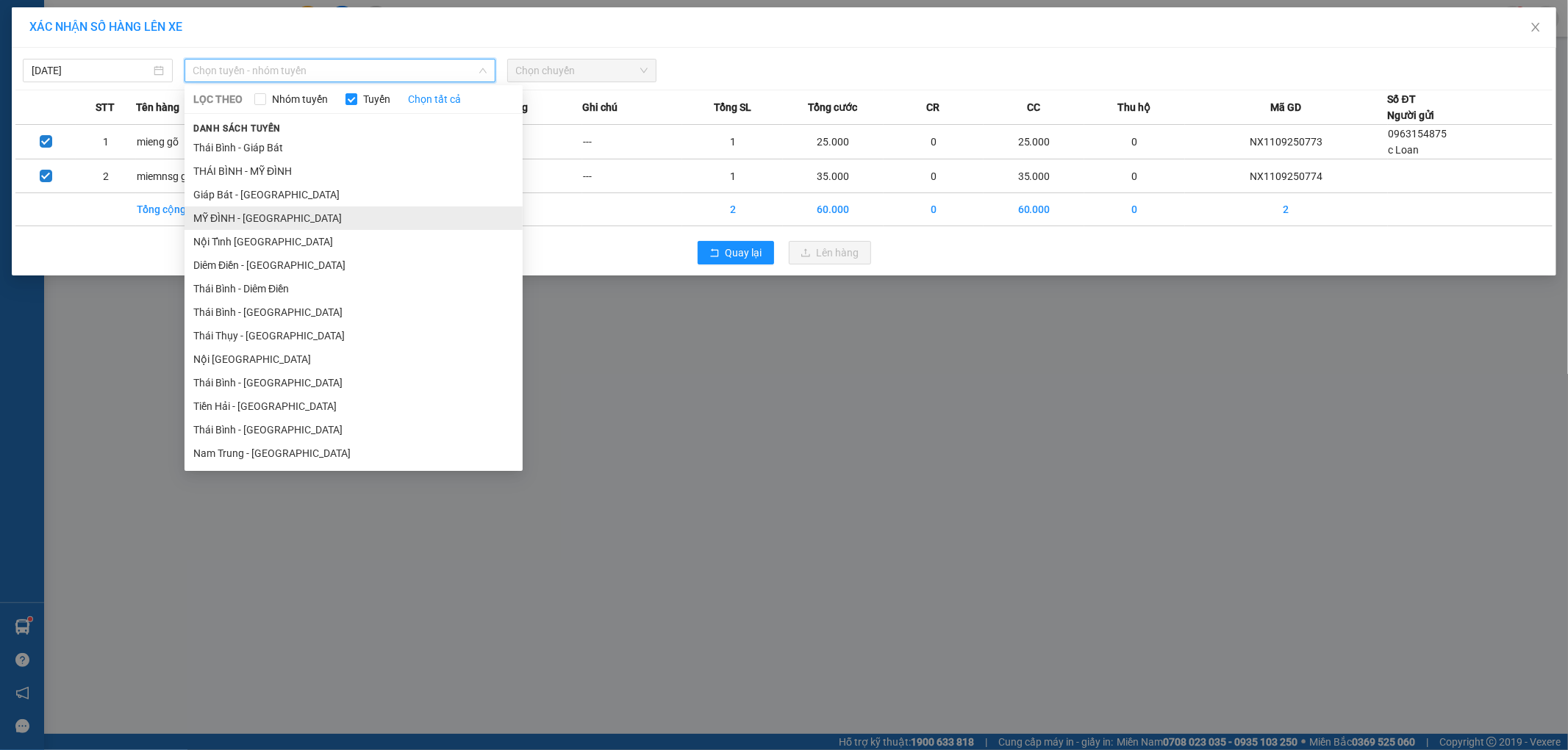
click at [215, 217] on li "MỸ ĐÌNH - [GEOGRAPHIC_DATA]" at bounding box center [353, 219] width 339 height 24
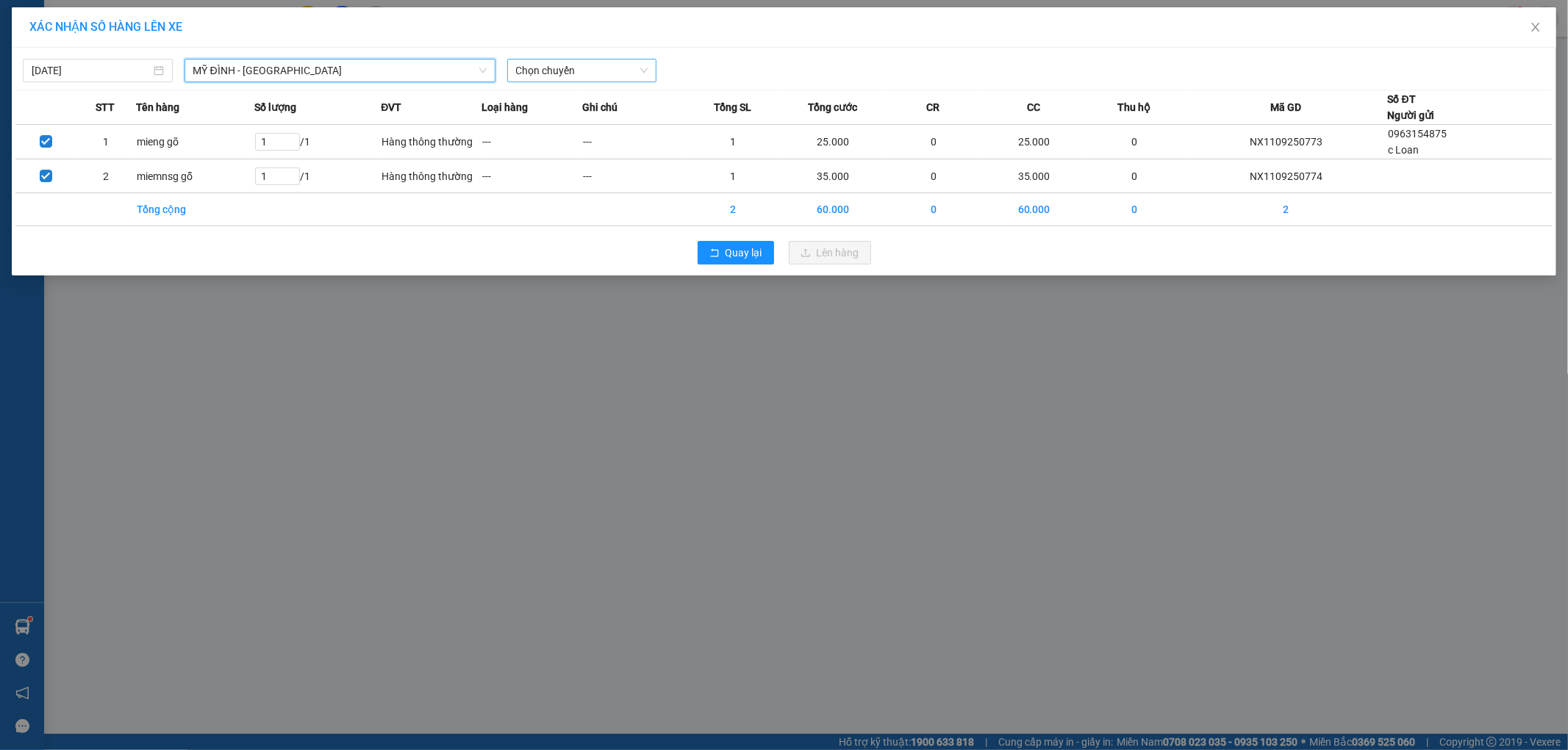
click at [619, 74] on span "Chọn chuyến" at bounding box center [582, 70] width 133 height 22
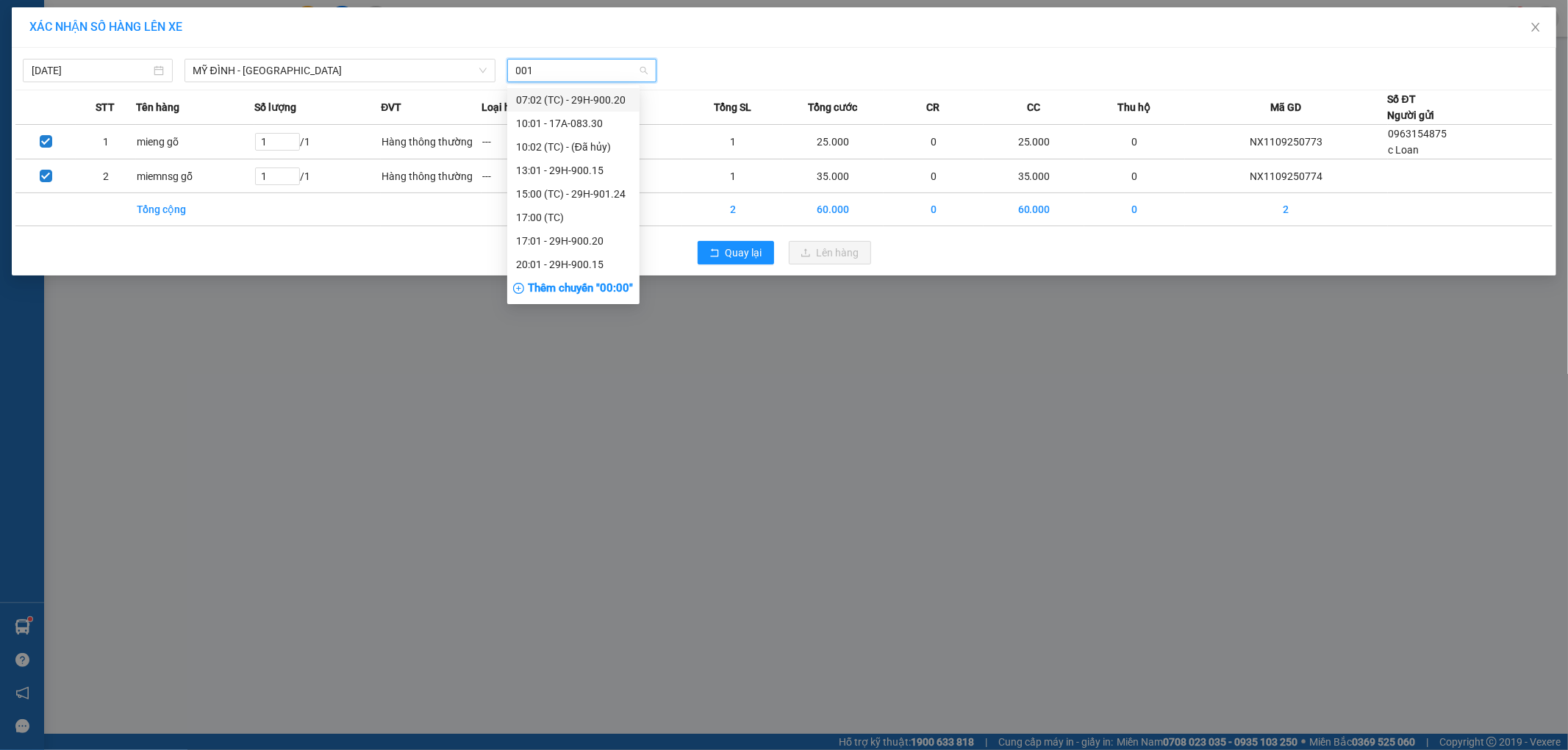
type input "0015"
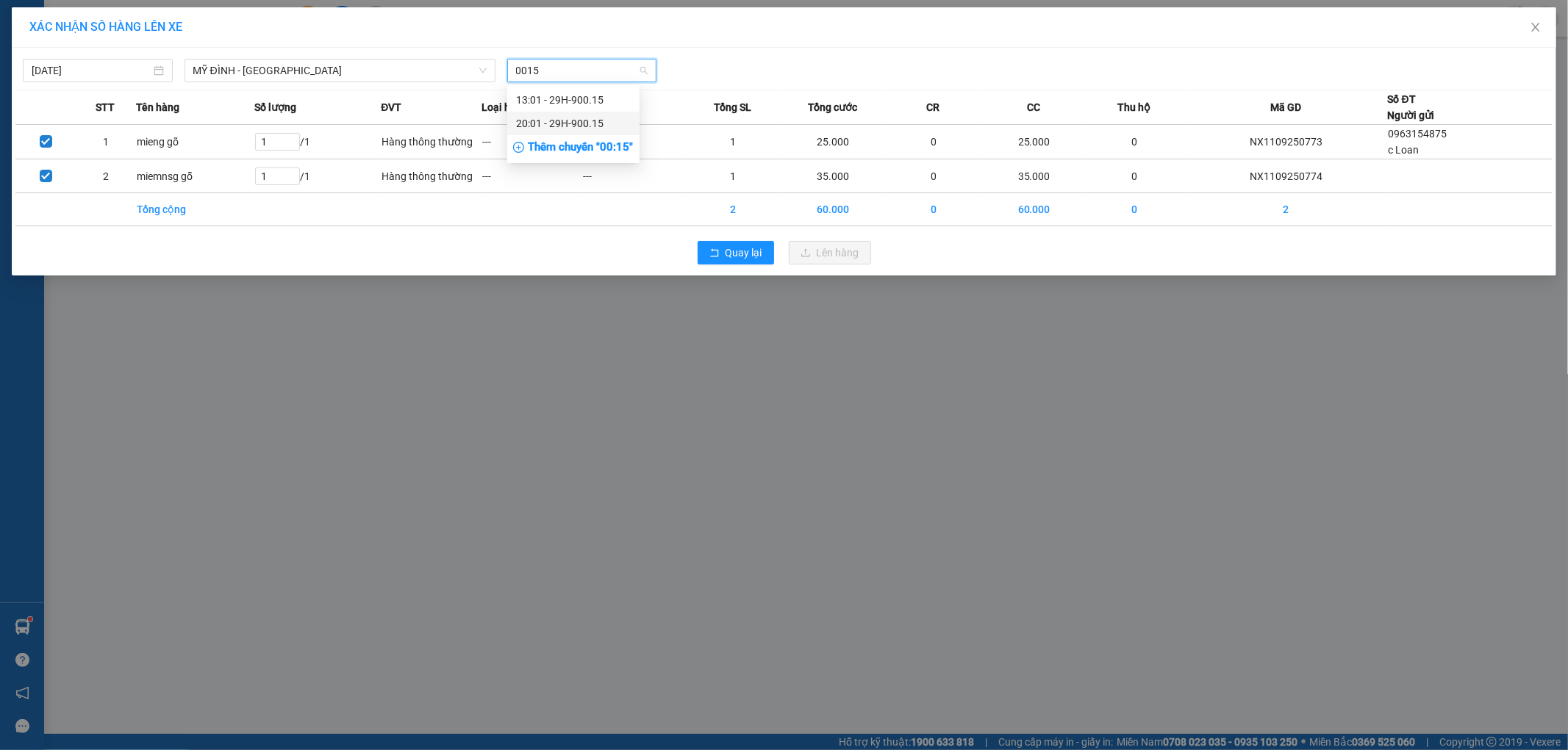
click at [572, 124] on div "20:01 - 29H-900.15" at bounding box center [573, 124] width 115 height 16
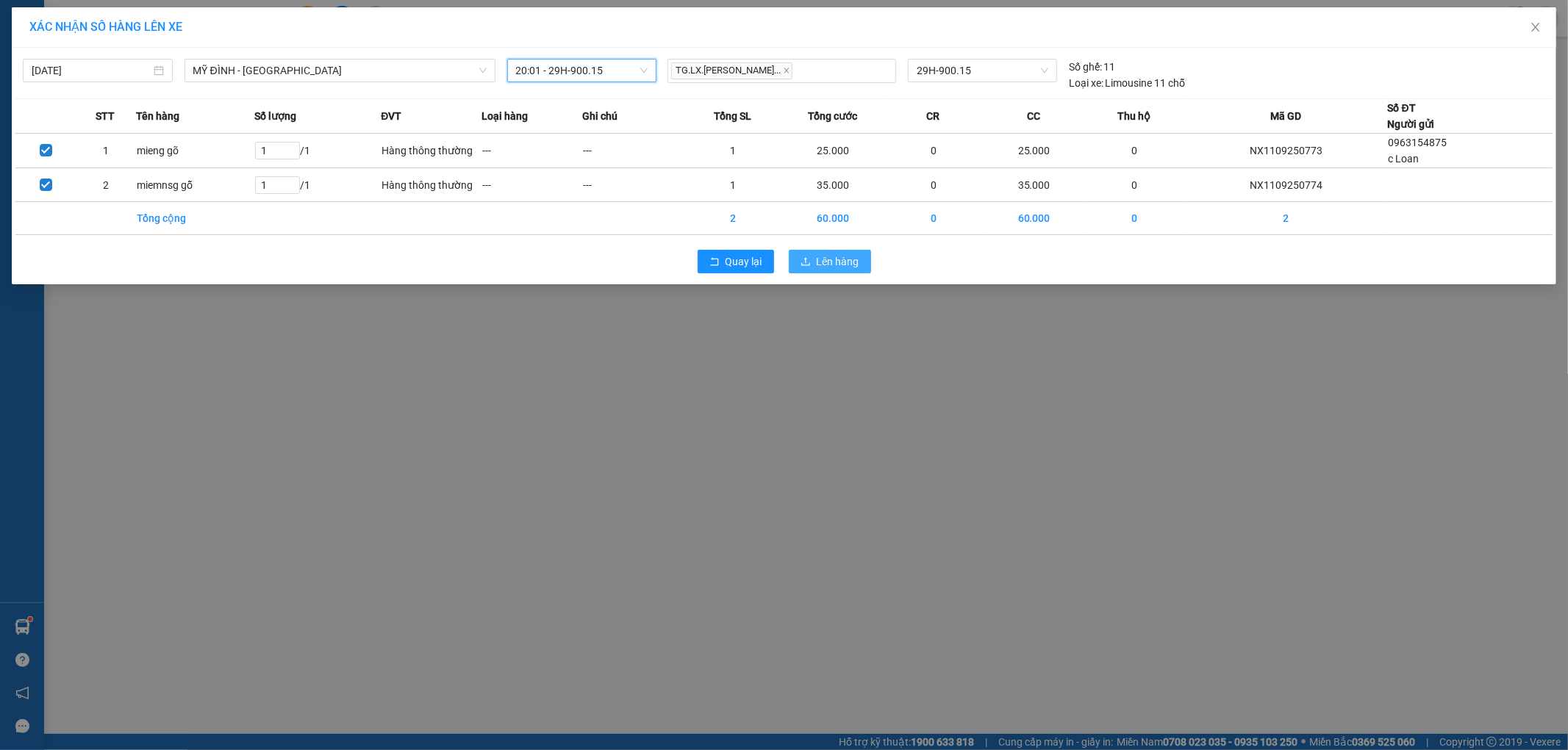
drag, startPoint x: 808, startPoint y: 244, endPoint x: 814, endPoint y: 254, distance: 11.7
click at [812, 247] on div "Quay lại Lên hàng" at bounding box center [784, 261] width 1537 height 39
click at [811, 260] on icon "upload" at bounding box center [806, 261] width 10 height 10
